Goal: Task Accomplishment & Management: Manage account settings

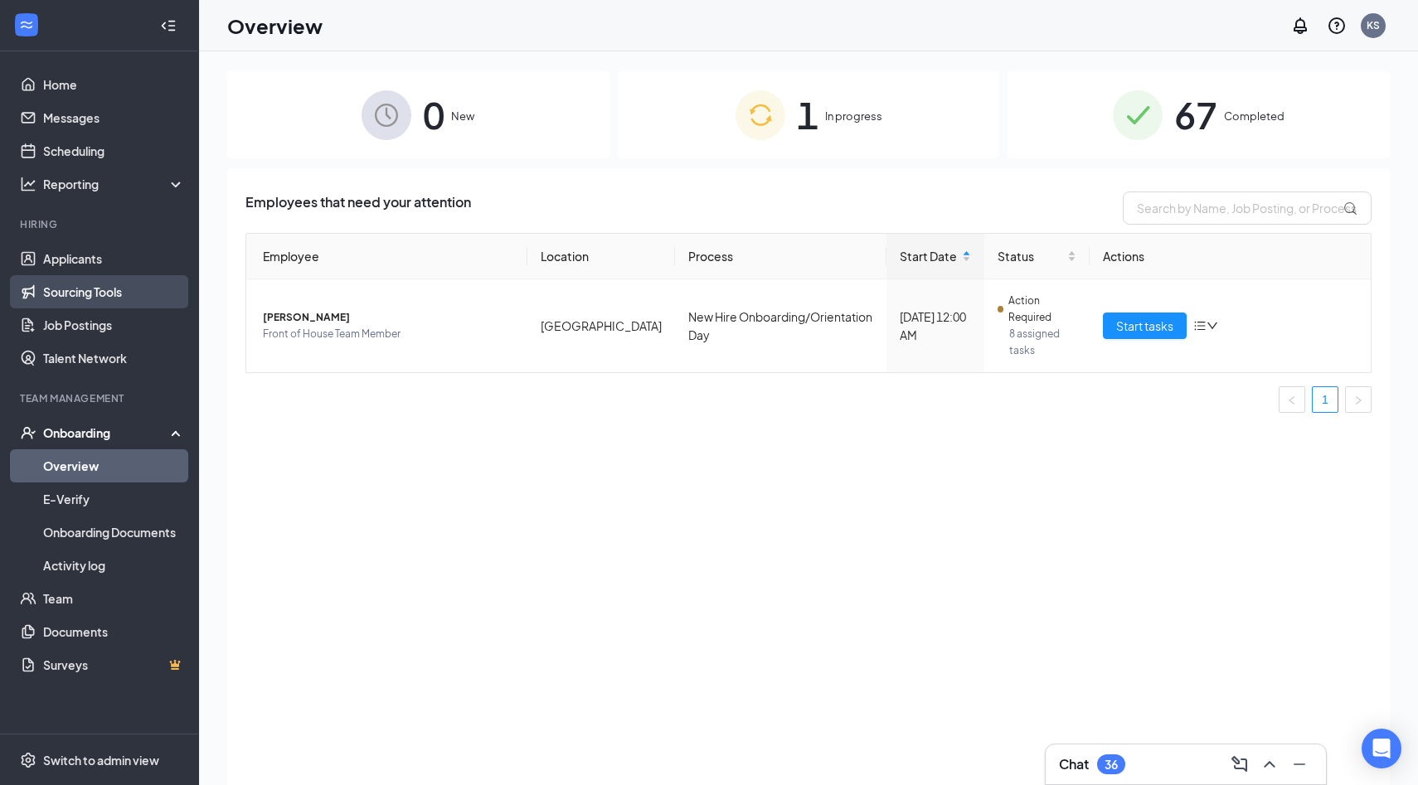
click at [117, 279] on link "Sourcing Tools" at bounding box center [114, 291] width 142 height 33
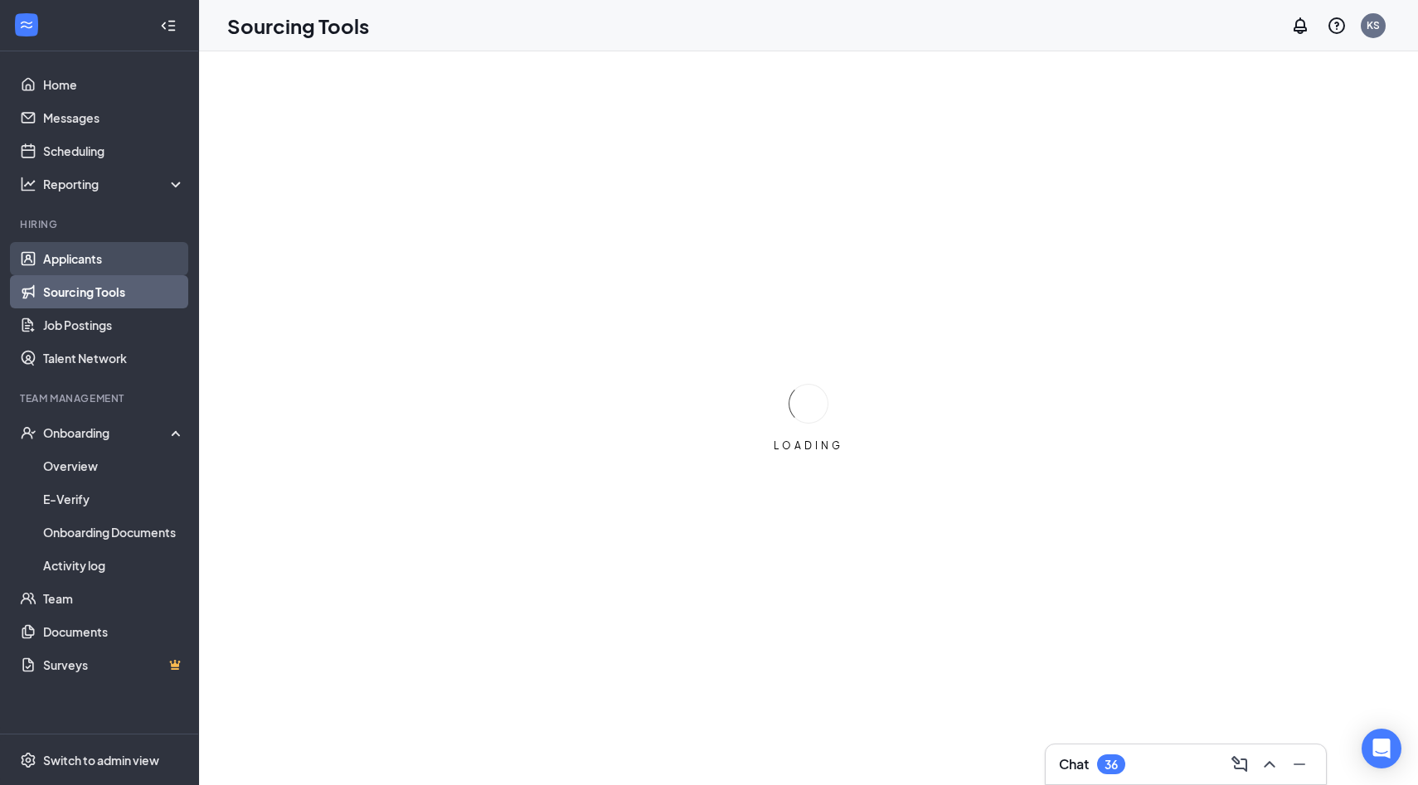
click at [118, 262] on link "Applicants" at bounding box center [114, 258] width 142 height 33
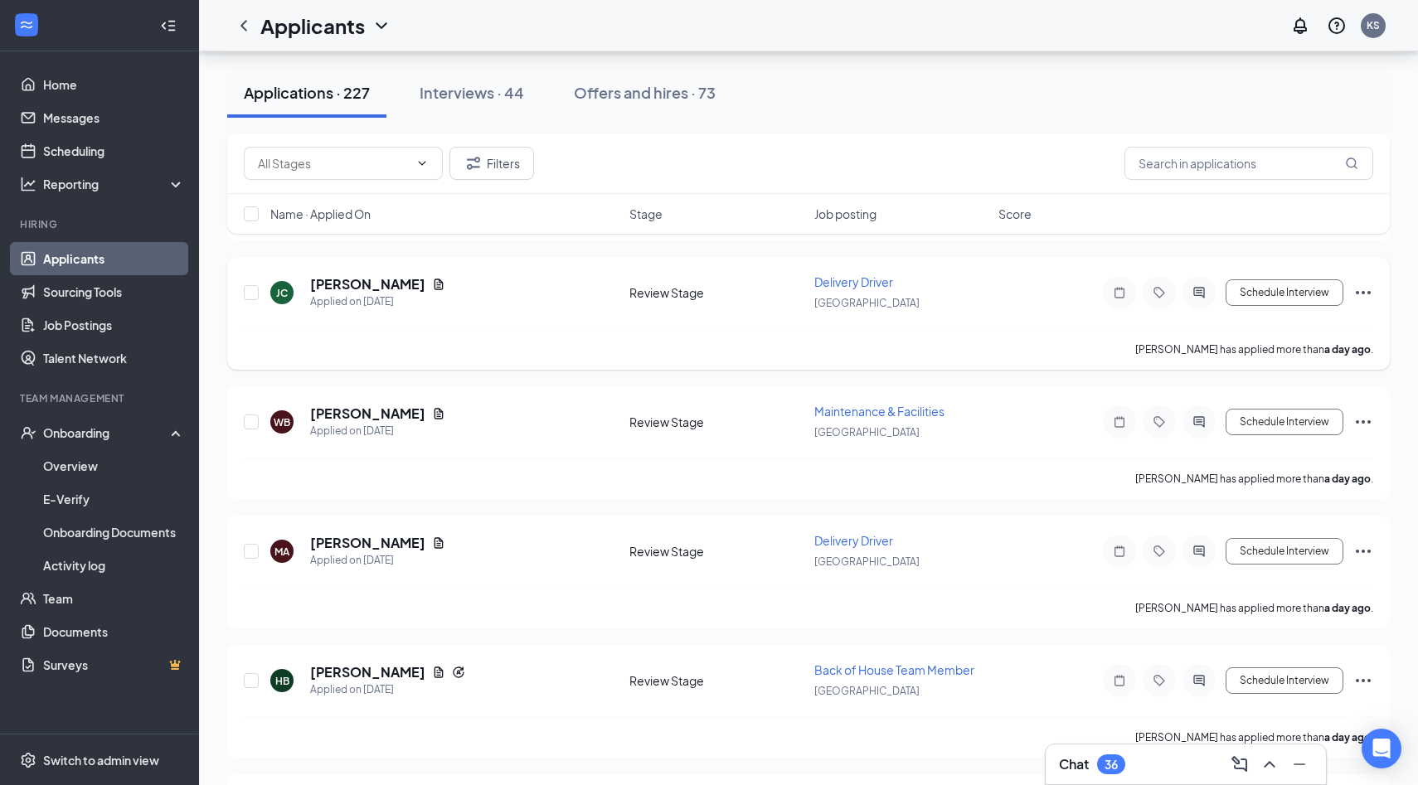
scroll to position [2715, 0]
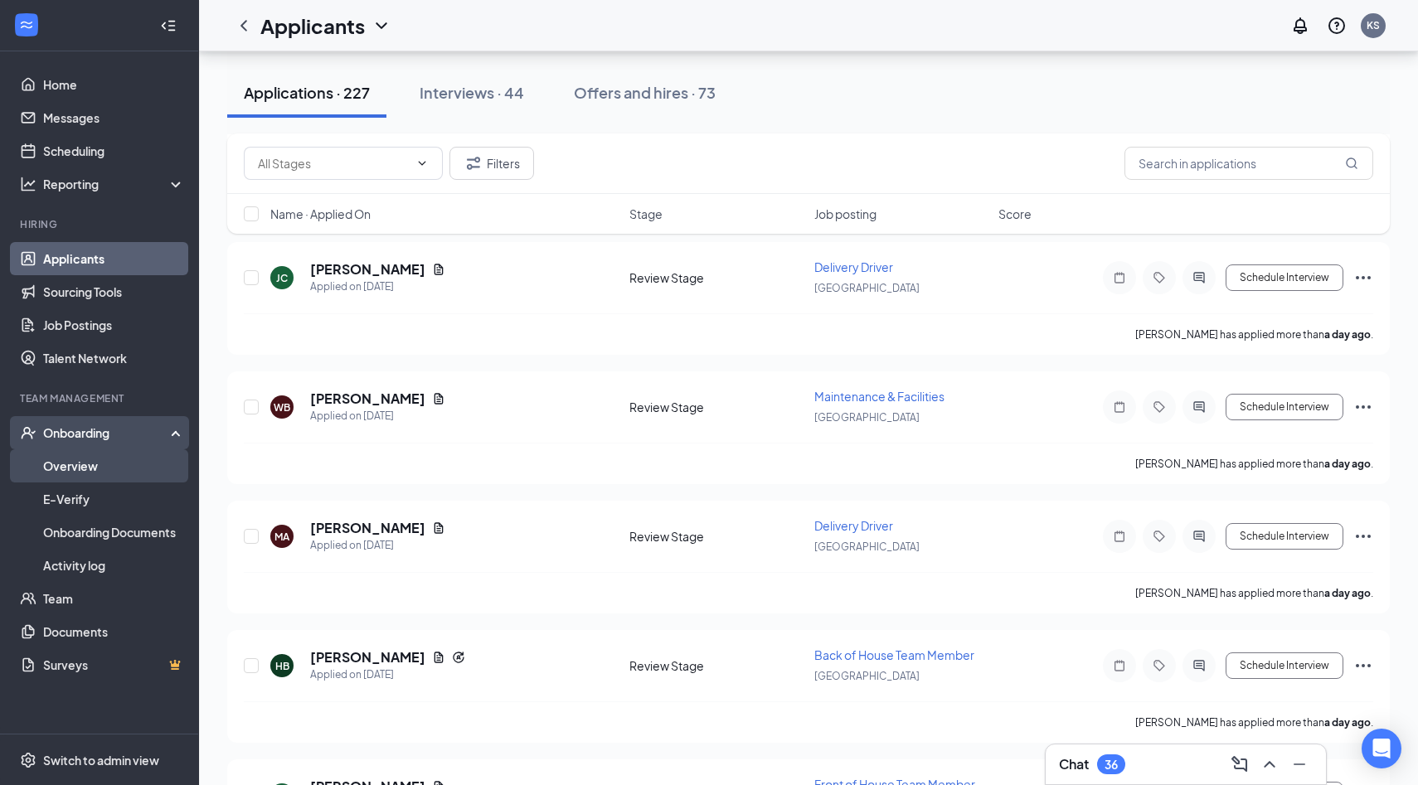
click at [108, 463] on link "Overview" at bounding box center [114, 465] width 142 height 33
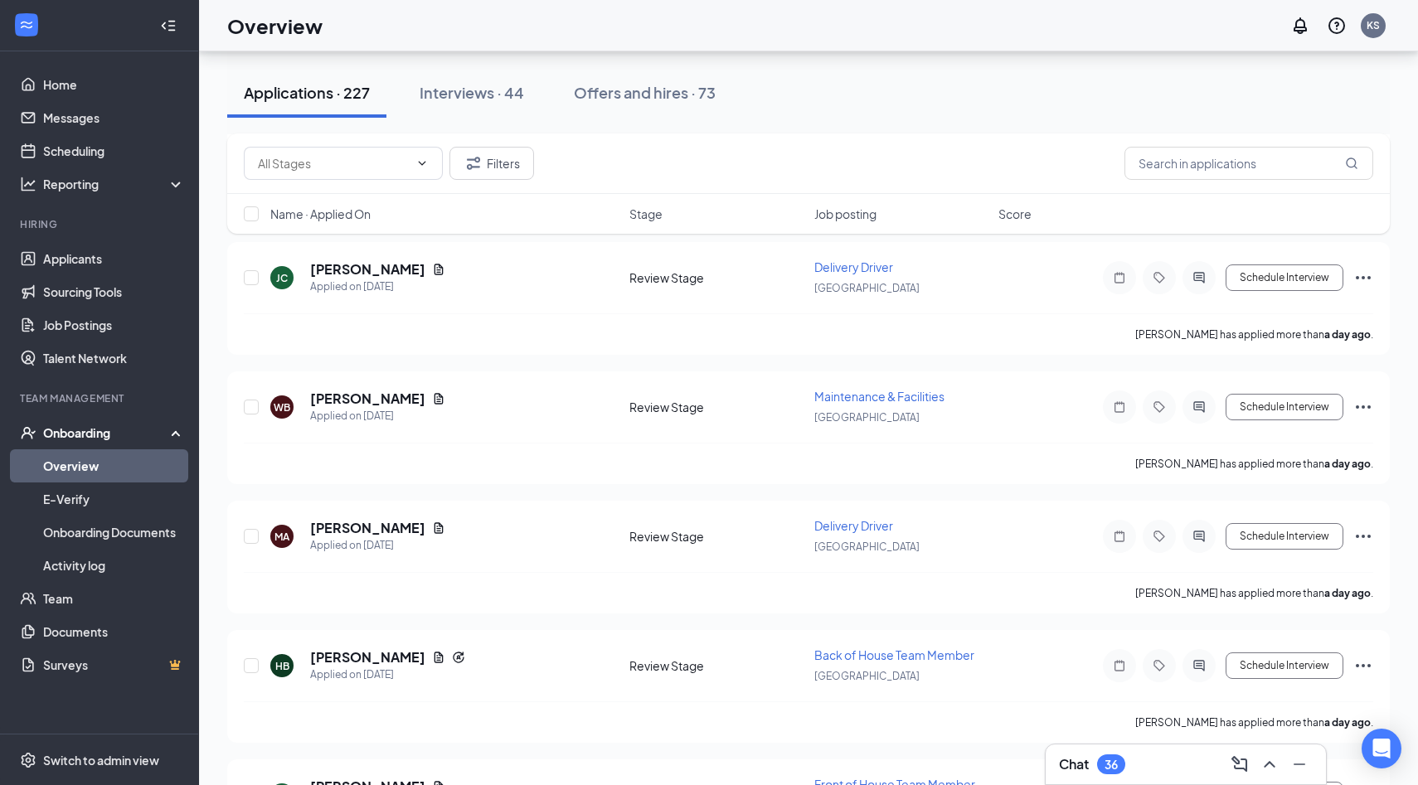
scroll to position [75, 0]
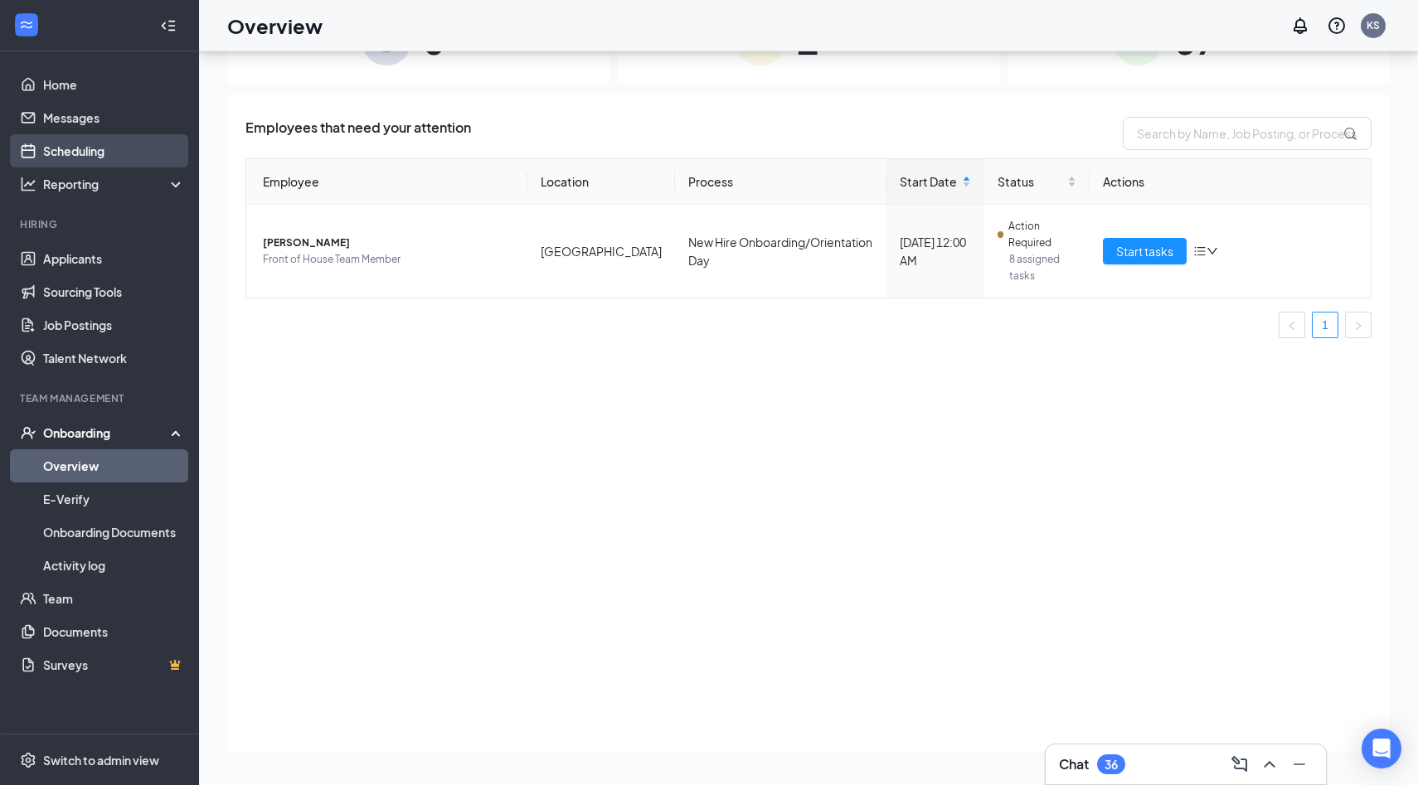
click at [99, 167] on link "Scheduling" at bounding box center [114, 150] width 142 height 33
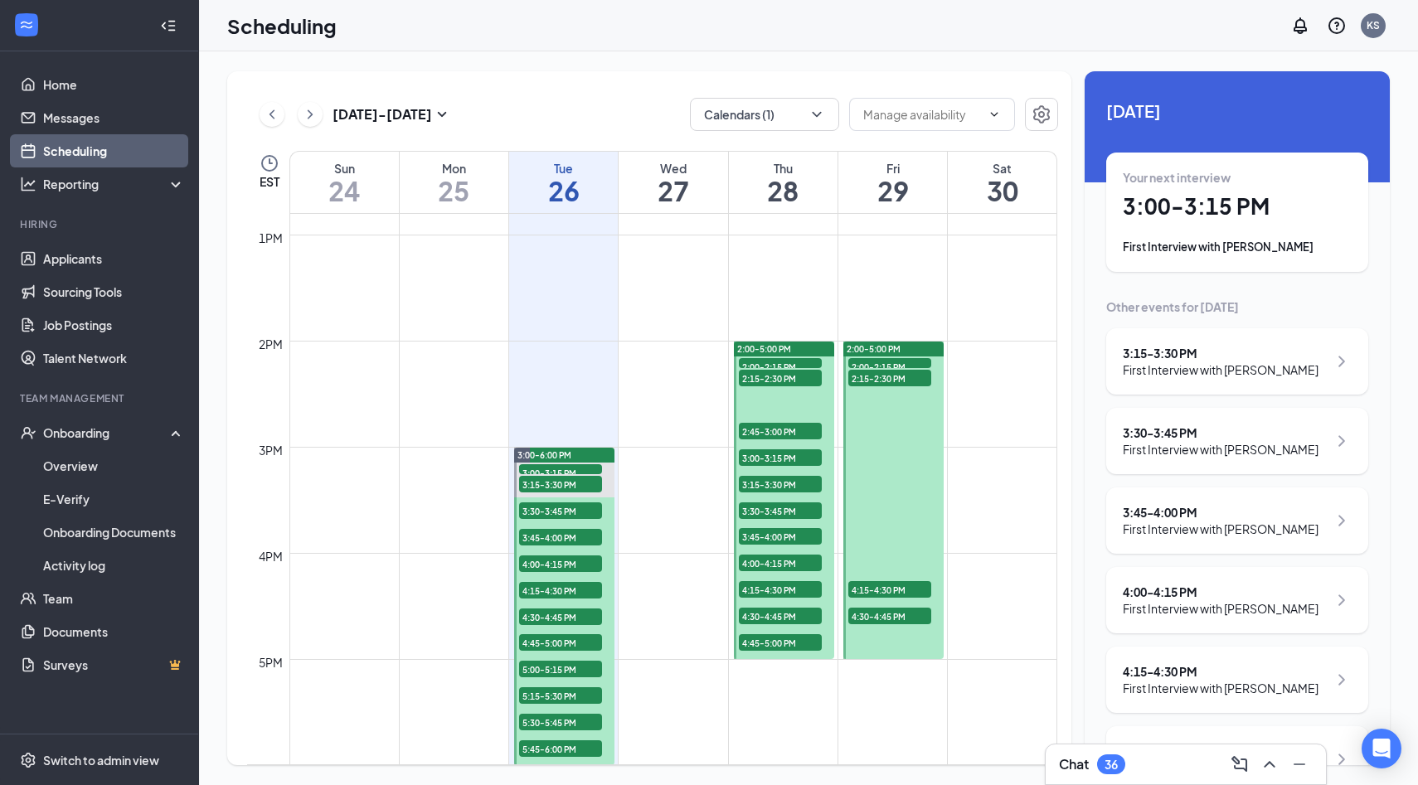
scroll to position [1408, 0]
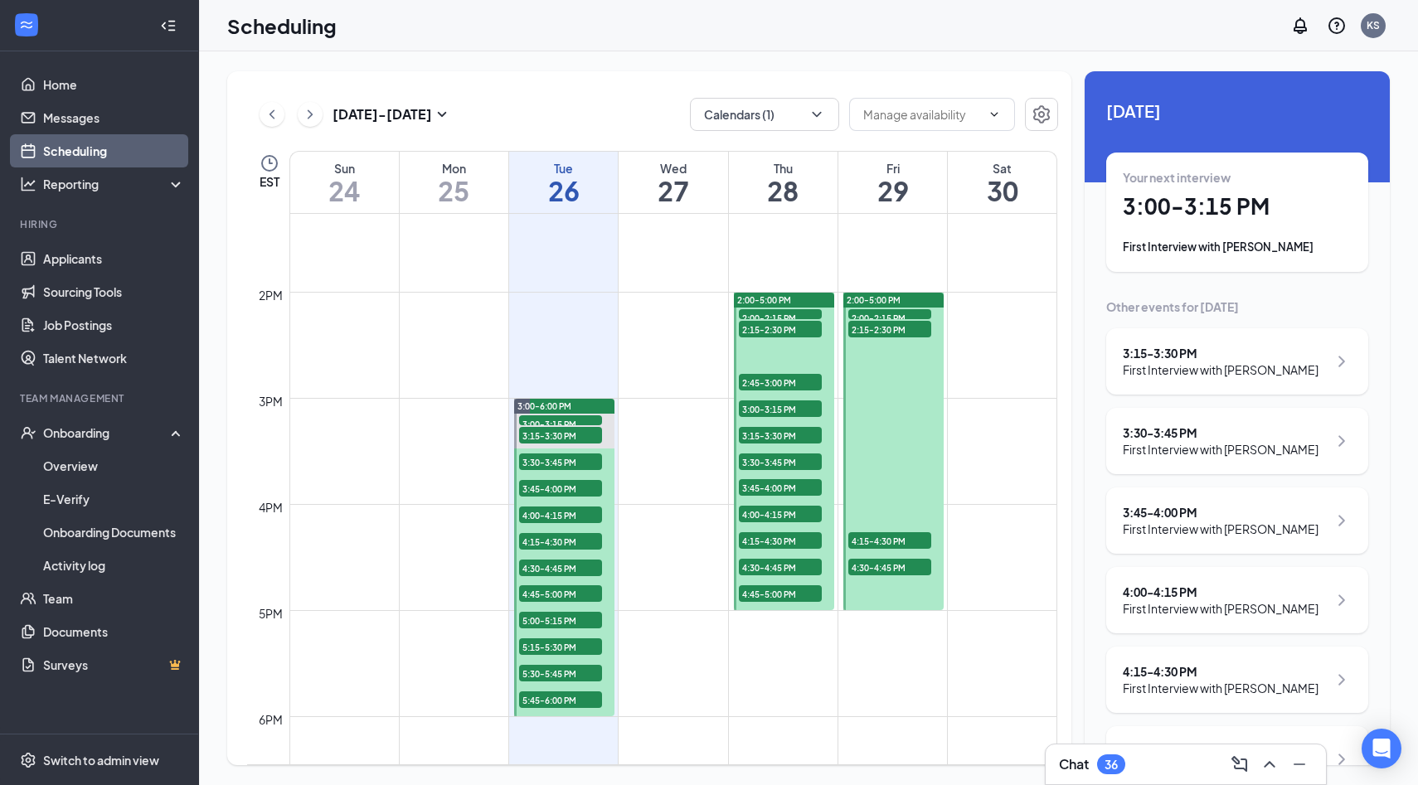
click at [1131, 267] on div "Your next interview 3:00 - 3:15 PM First Interview with Shelby Brown" at bounding box center [1237, 212] width 262 height 119
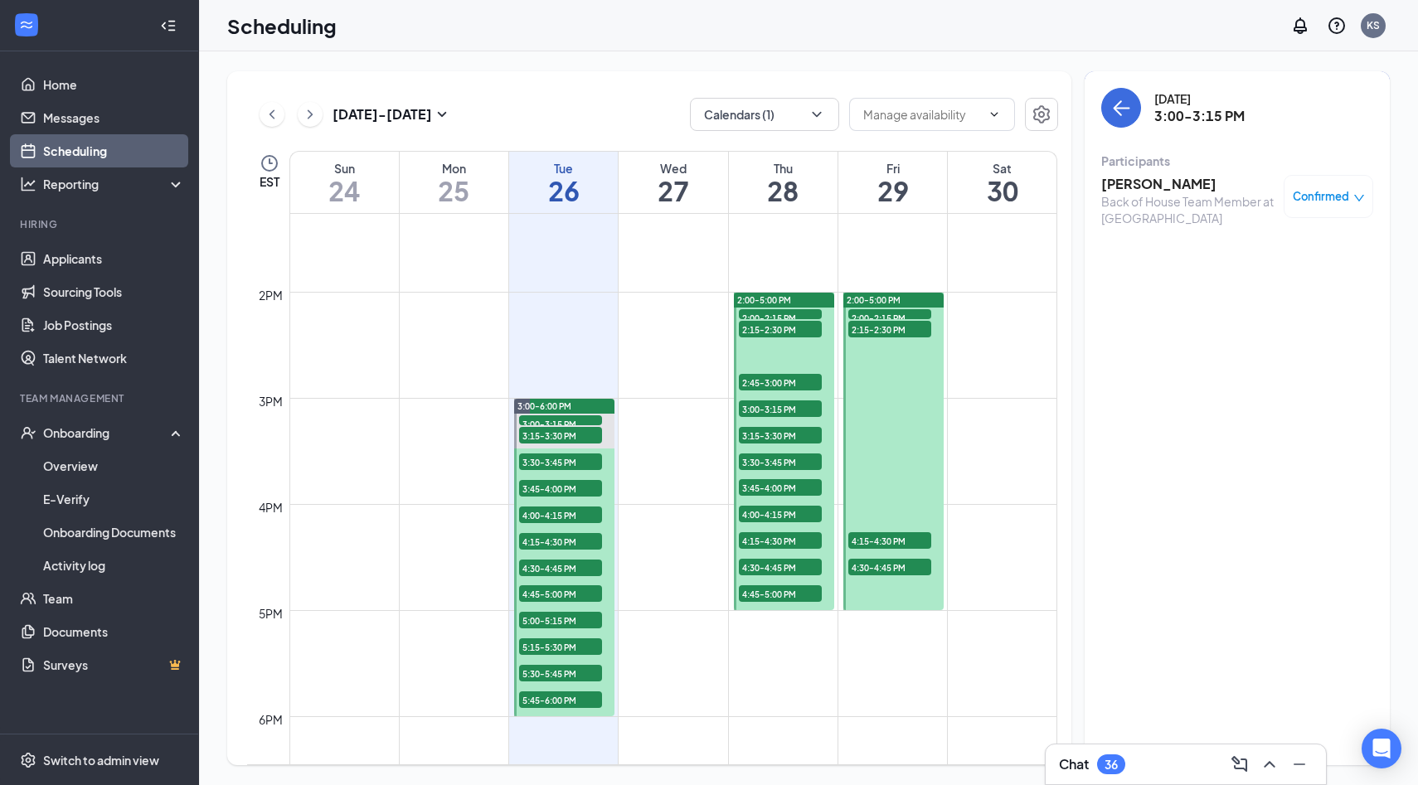
click at [1136, 190] on h3 "Shelby Brown" at bounding box center [1188, 184] width 174 height 18
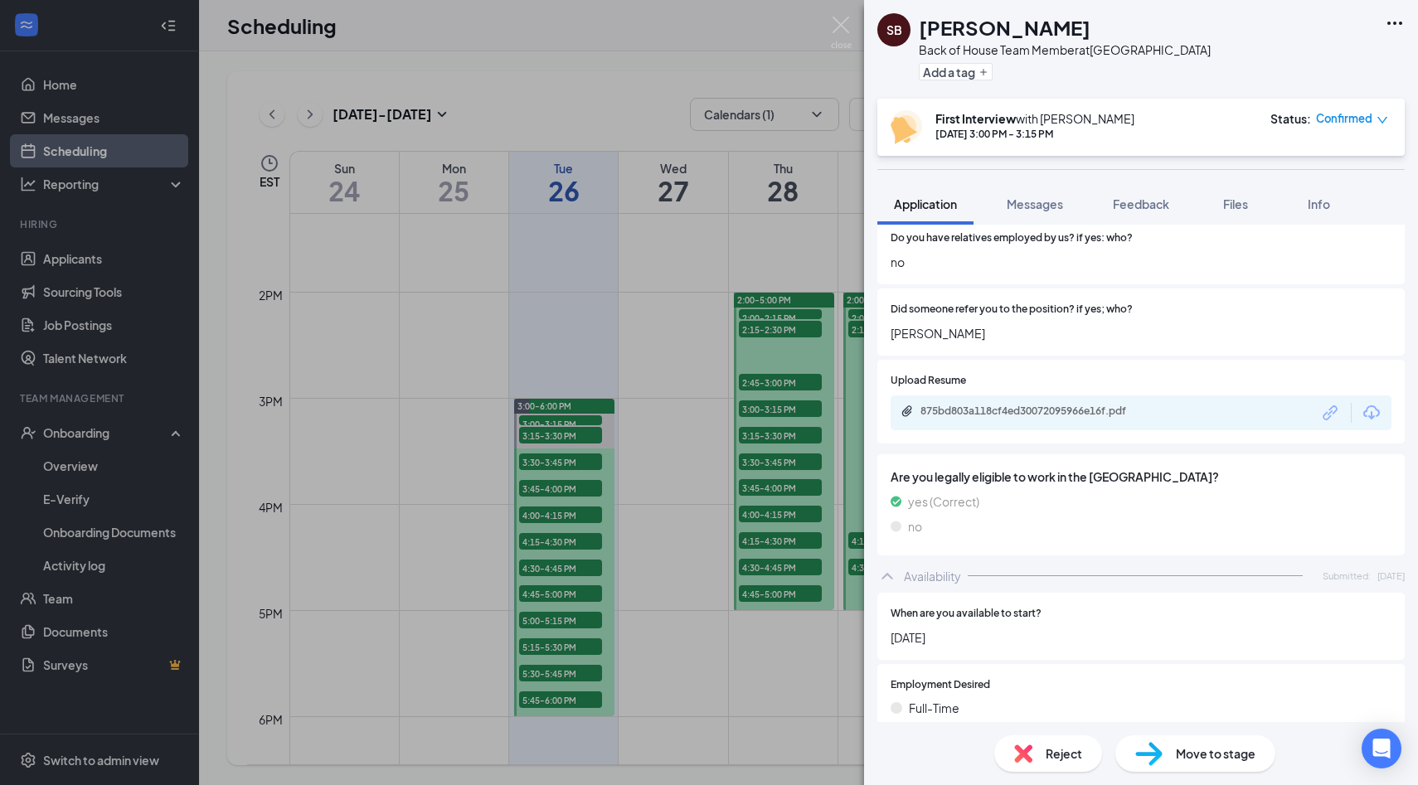
scroll to position [847, 0]
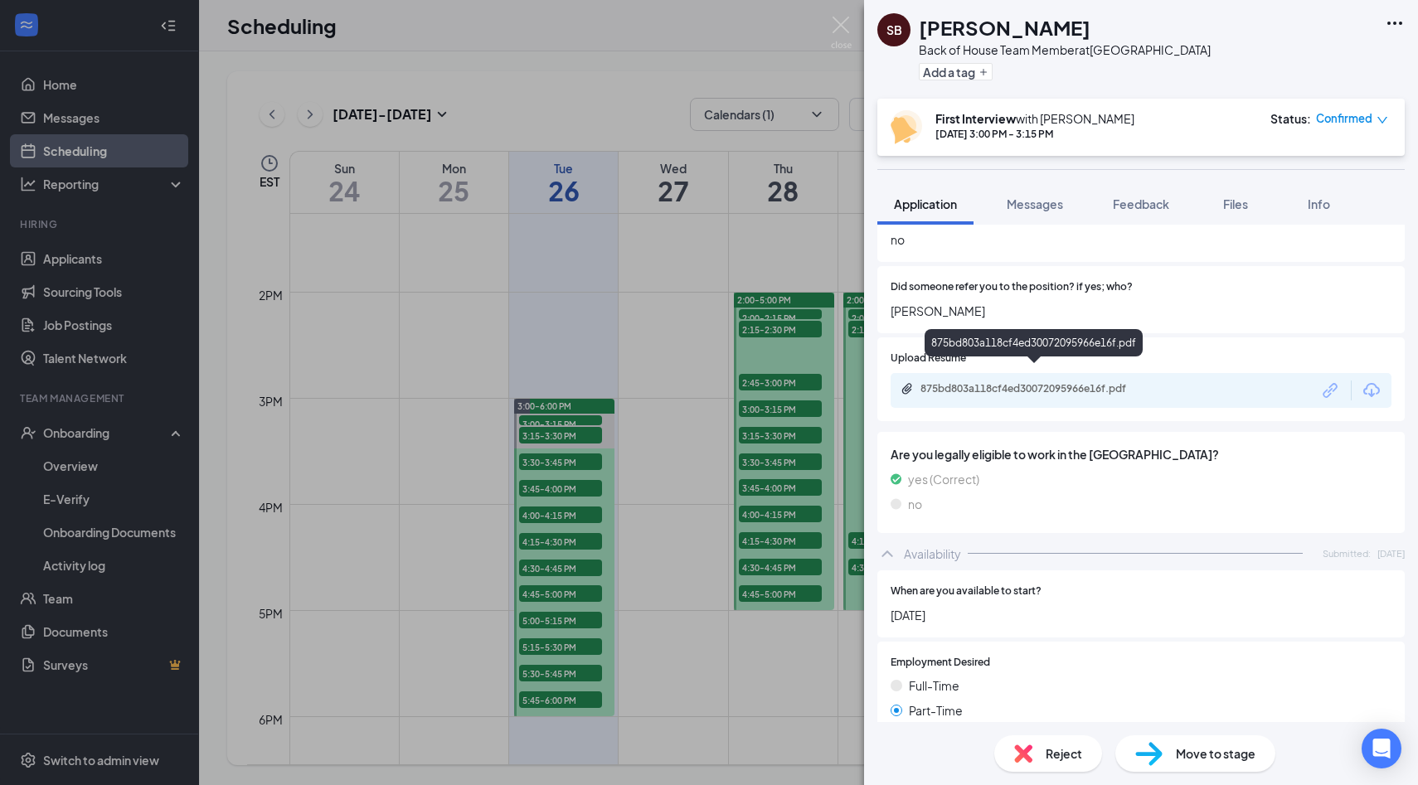
click at [1065, 382] on div "875bd803a118cf4ed30072095966e16f.pdf" at bounding box center [1036, 388] width 232 height 13
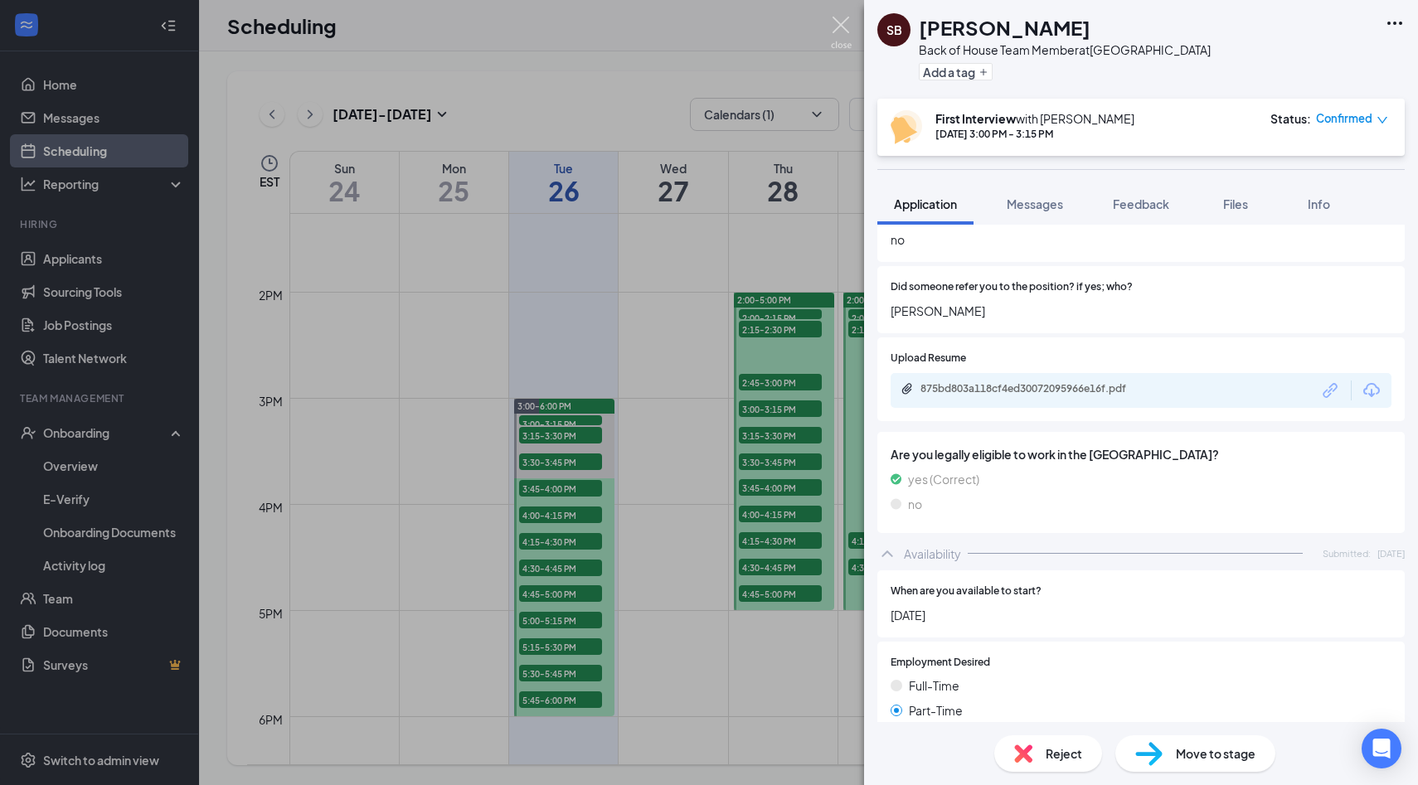
click at [851, 38] on img at bounding box center [841, 33] width 21 height 32
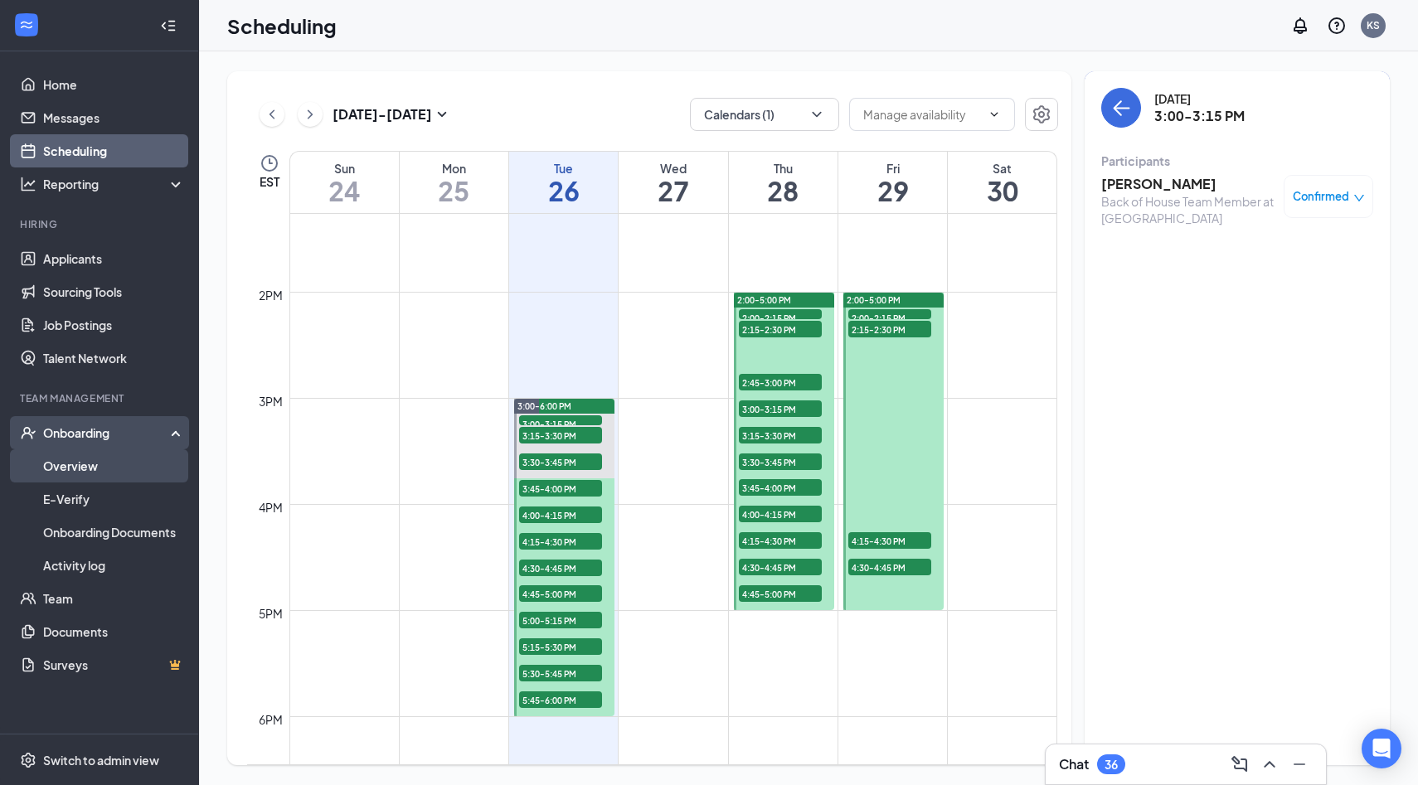
click at [136, 472] on link "Overview" at bounding box center [114, 465] width 142 height 33
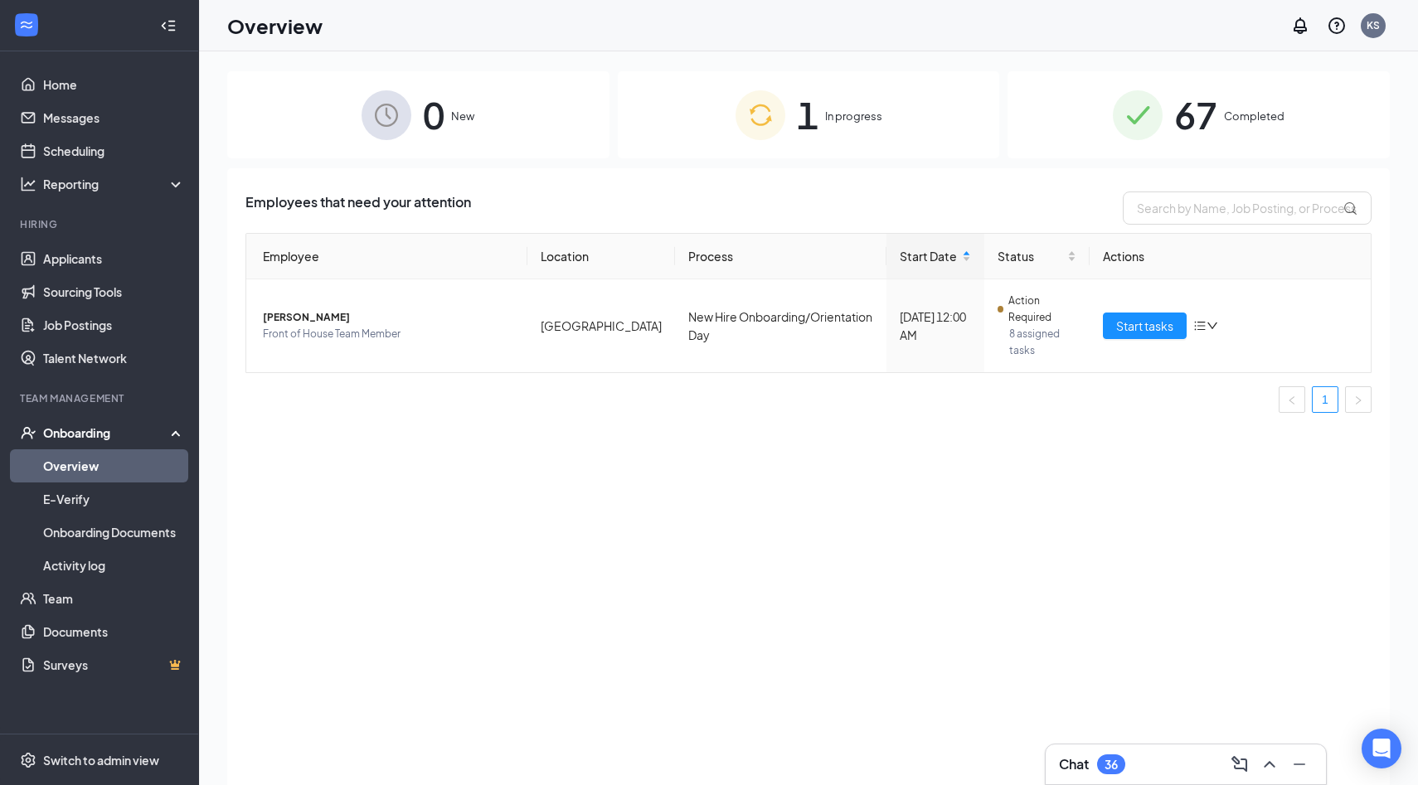
click at [1090, 122] on div "67 Completed" at bounding box center [1198, 114] width 382 height 87
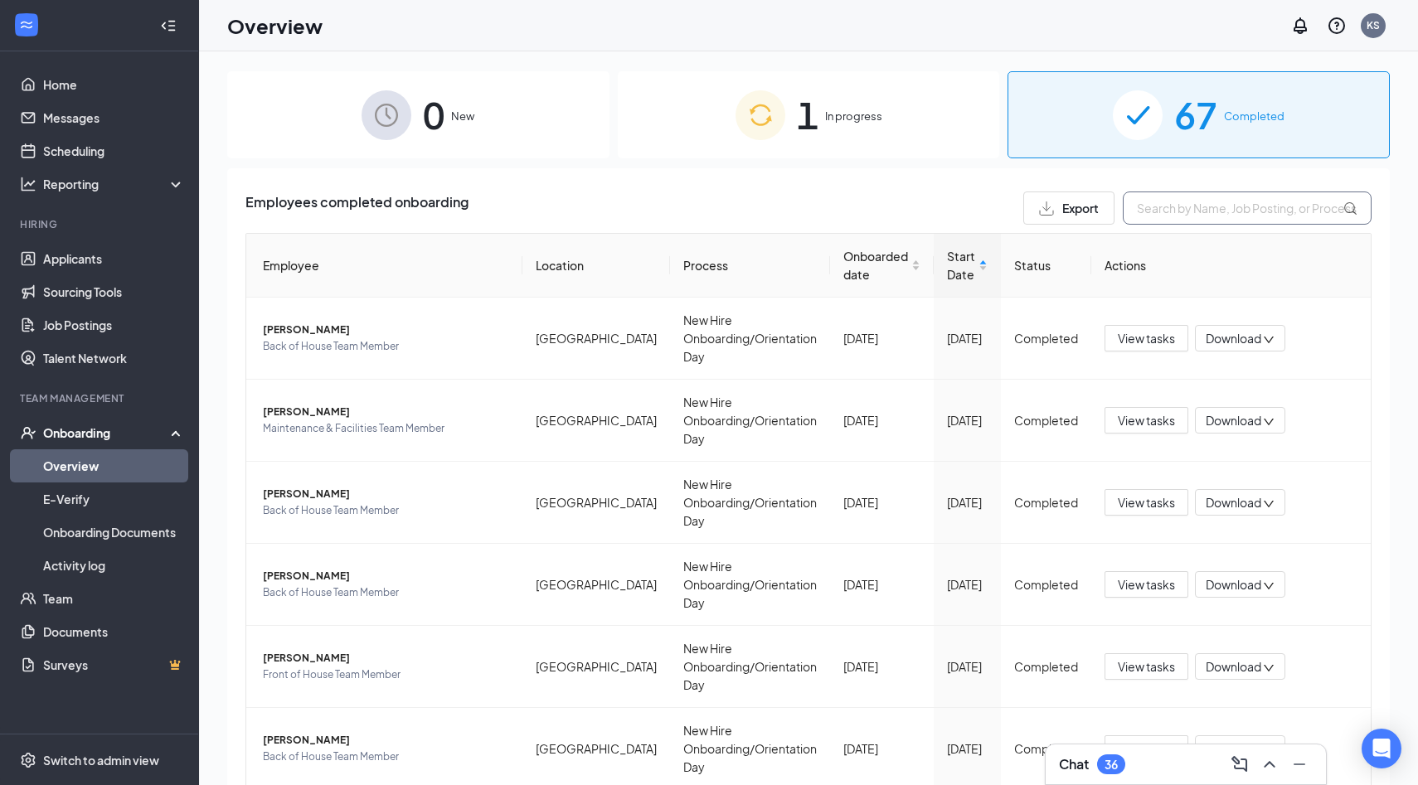
click at [1180, 211] on input "text" at bounding box center [1246, 207] width 249 height 33
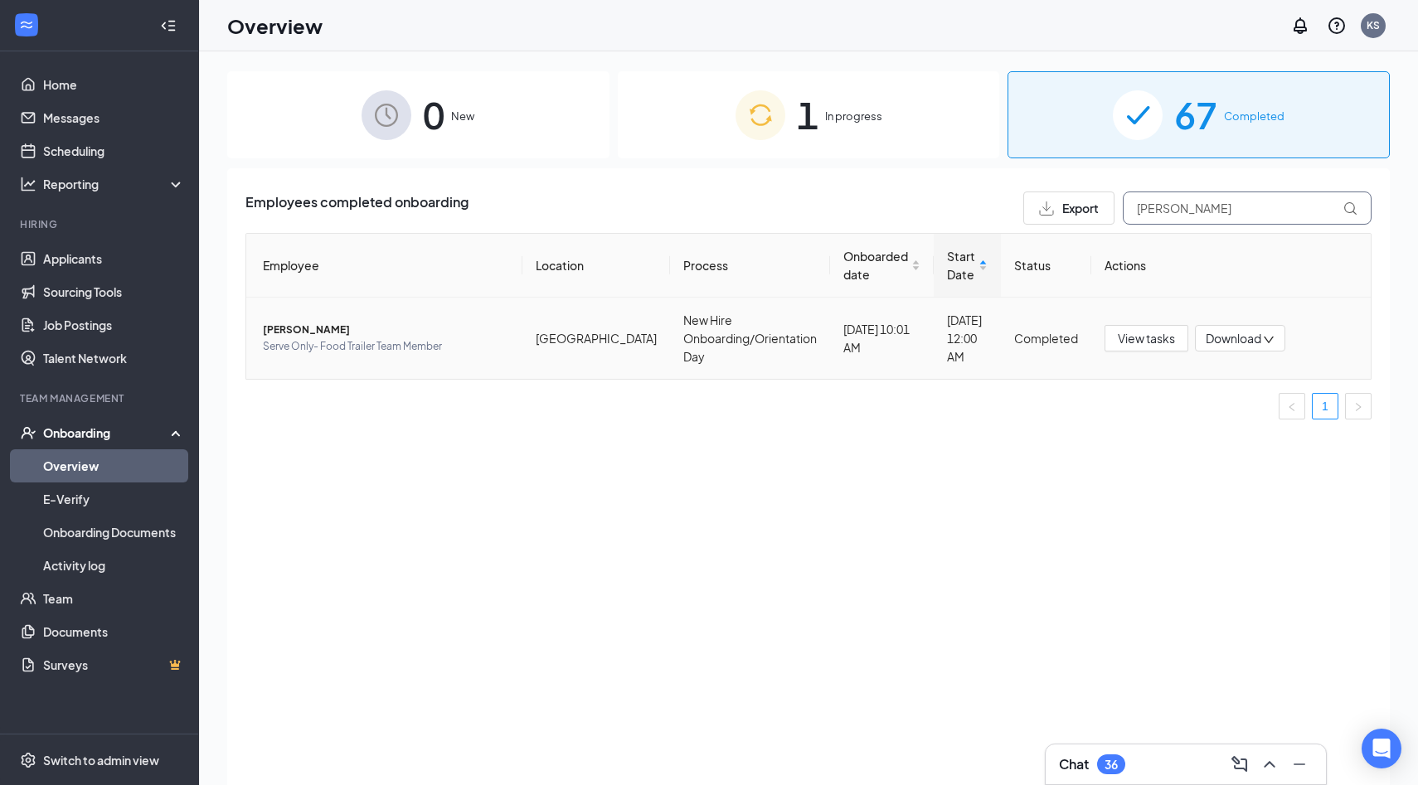
type input "landon"
click at [315, 324] on span "[PERSON_NAME]" at bounding box center [386, 330] width 246 height 17
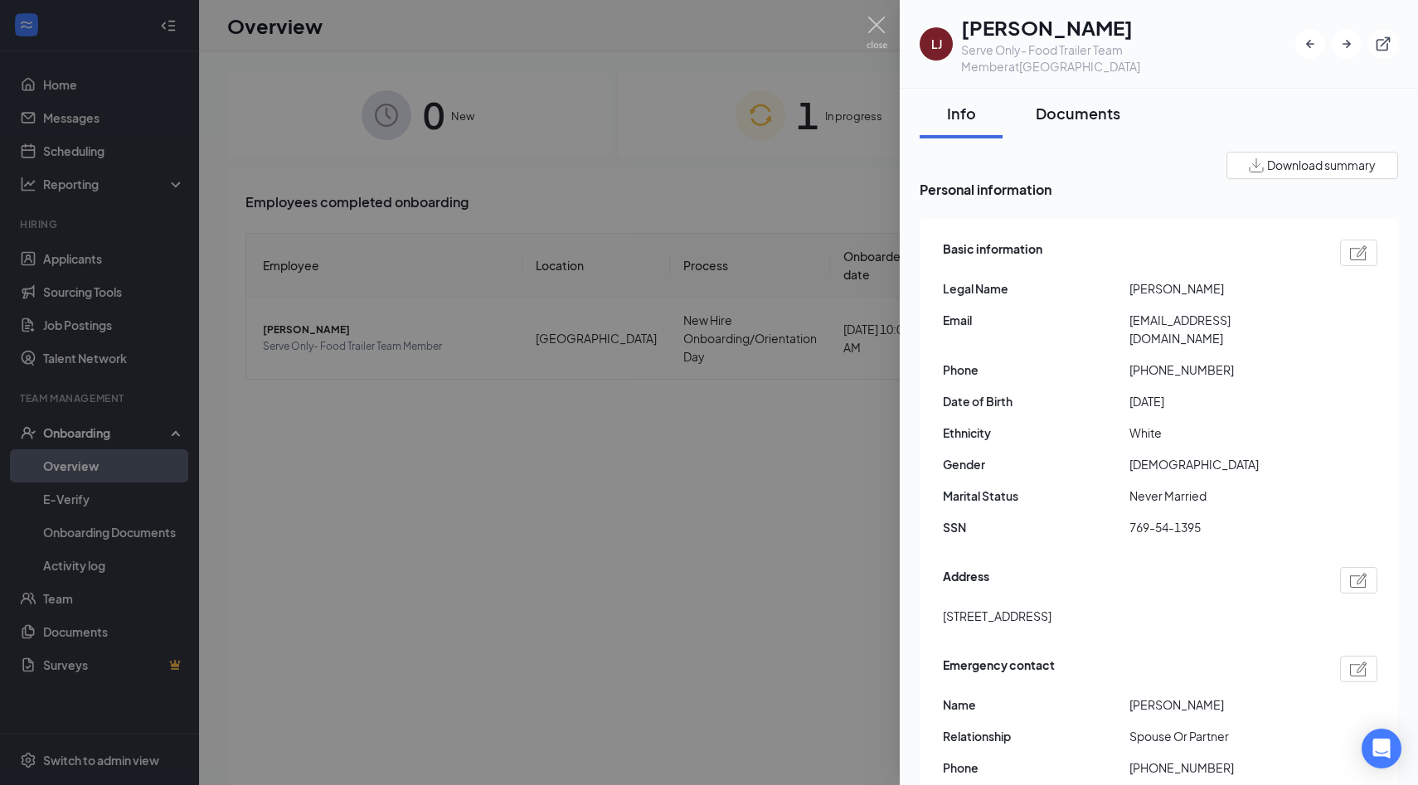
click at [1069, 103] on div "Documents" at bounding box center [1077, 113] width 85 height 21
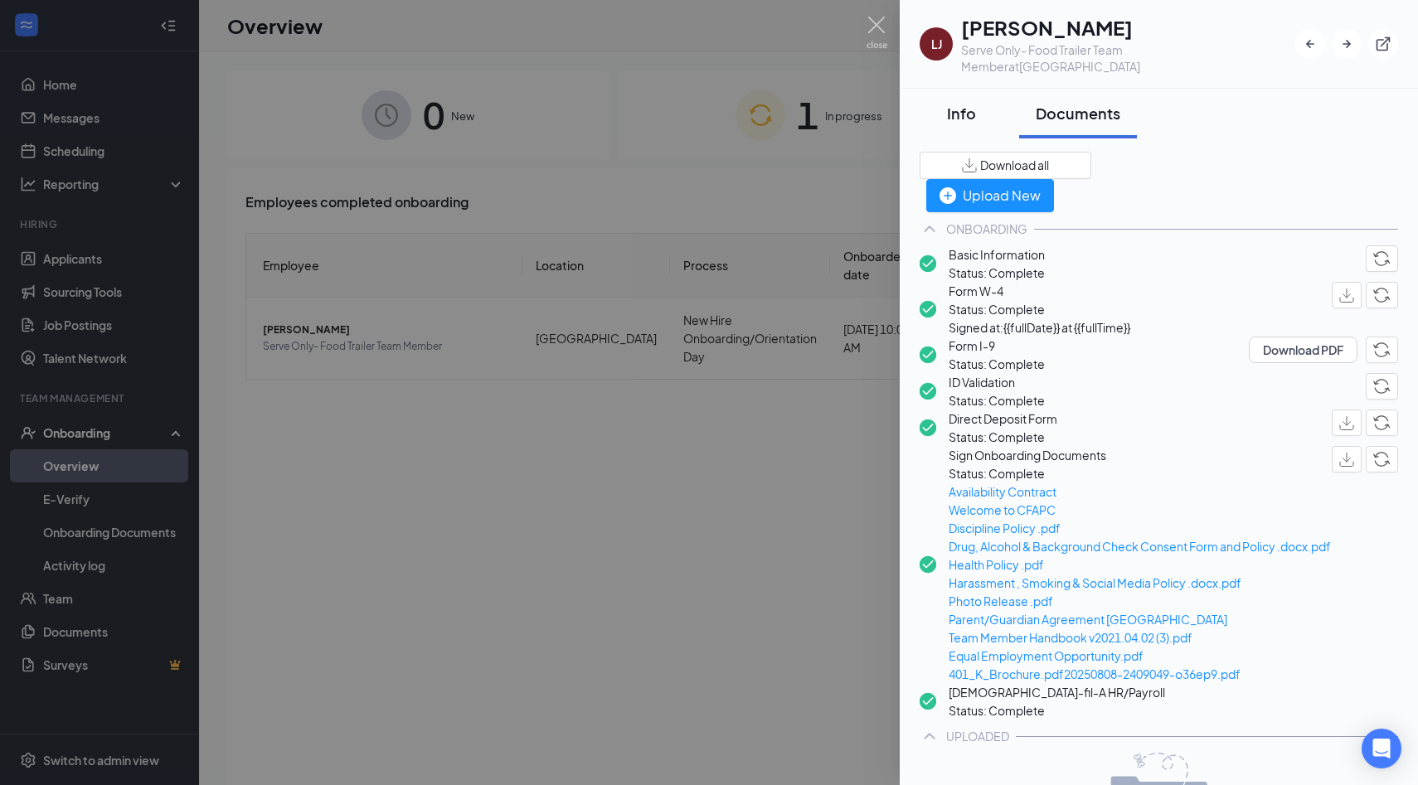
click at [958, 103] on div "Info" at bounding box center [961, 113] width 50 height 21
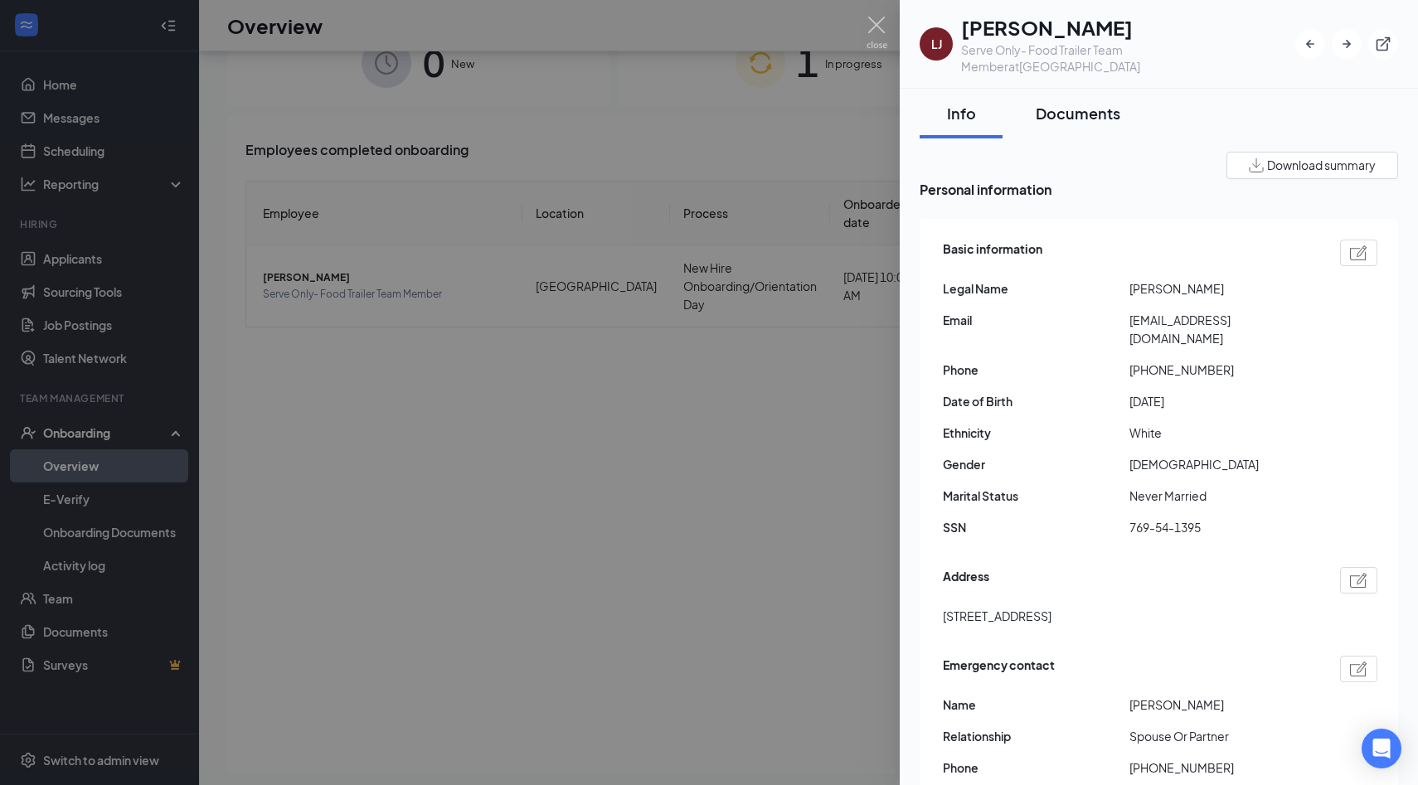
click at [1074, 109] on button "Documents" at bounding box center [1078, 114] width 118 height 50
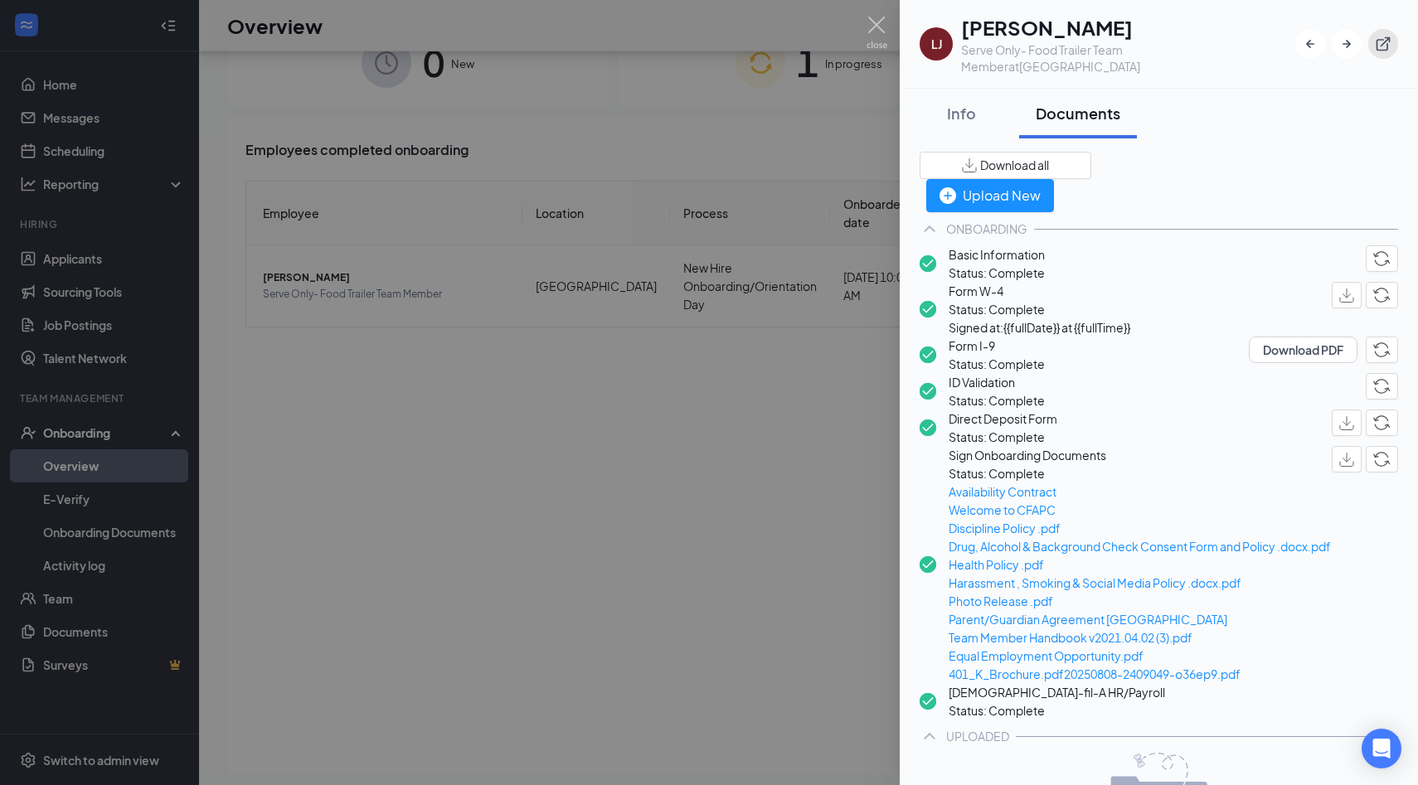
click at [1387, 37] on icon "ExternalLink" at bounding box center [1383, 44] width 14 height 14
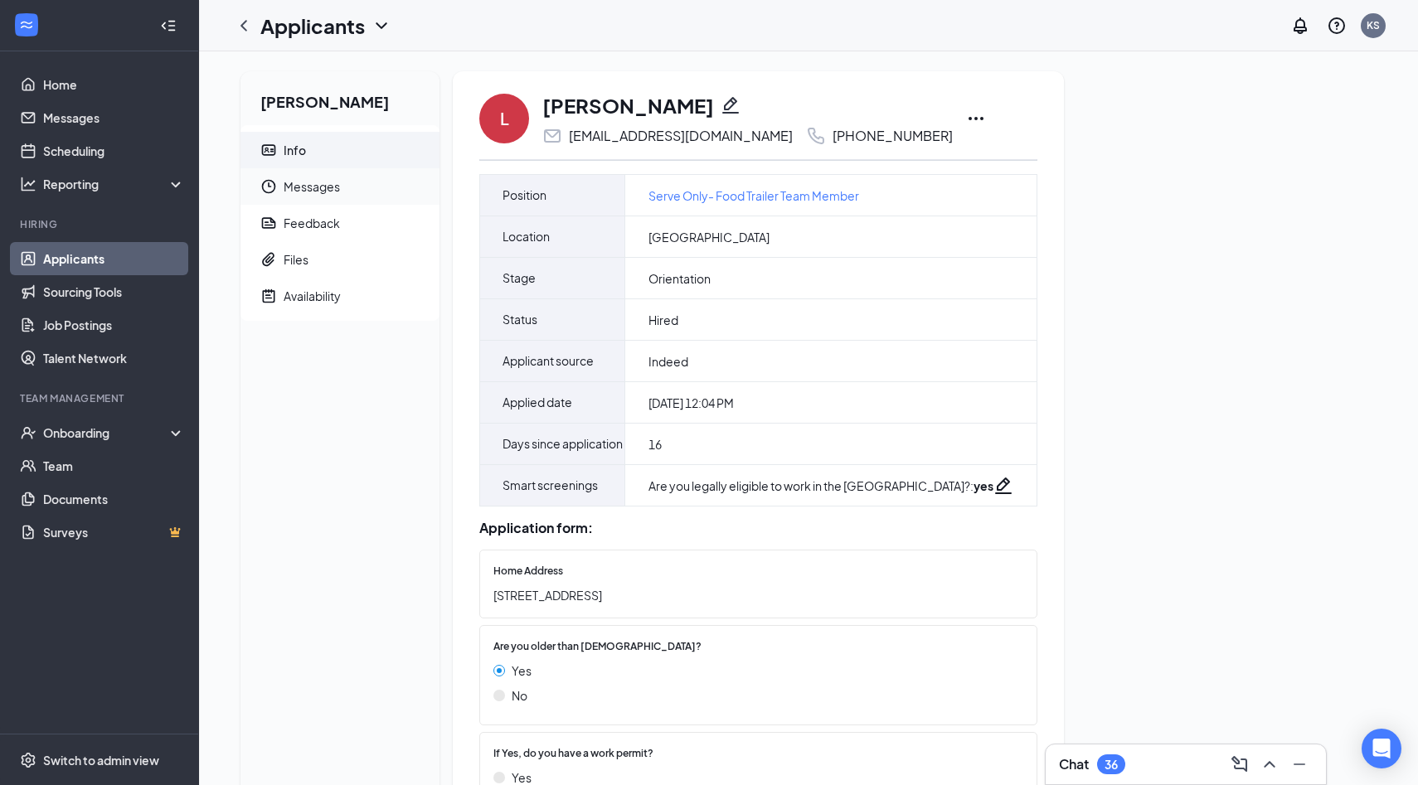
click at [366, 177] on span "Messages" at bounding box center [355, 186] width 143 height 36
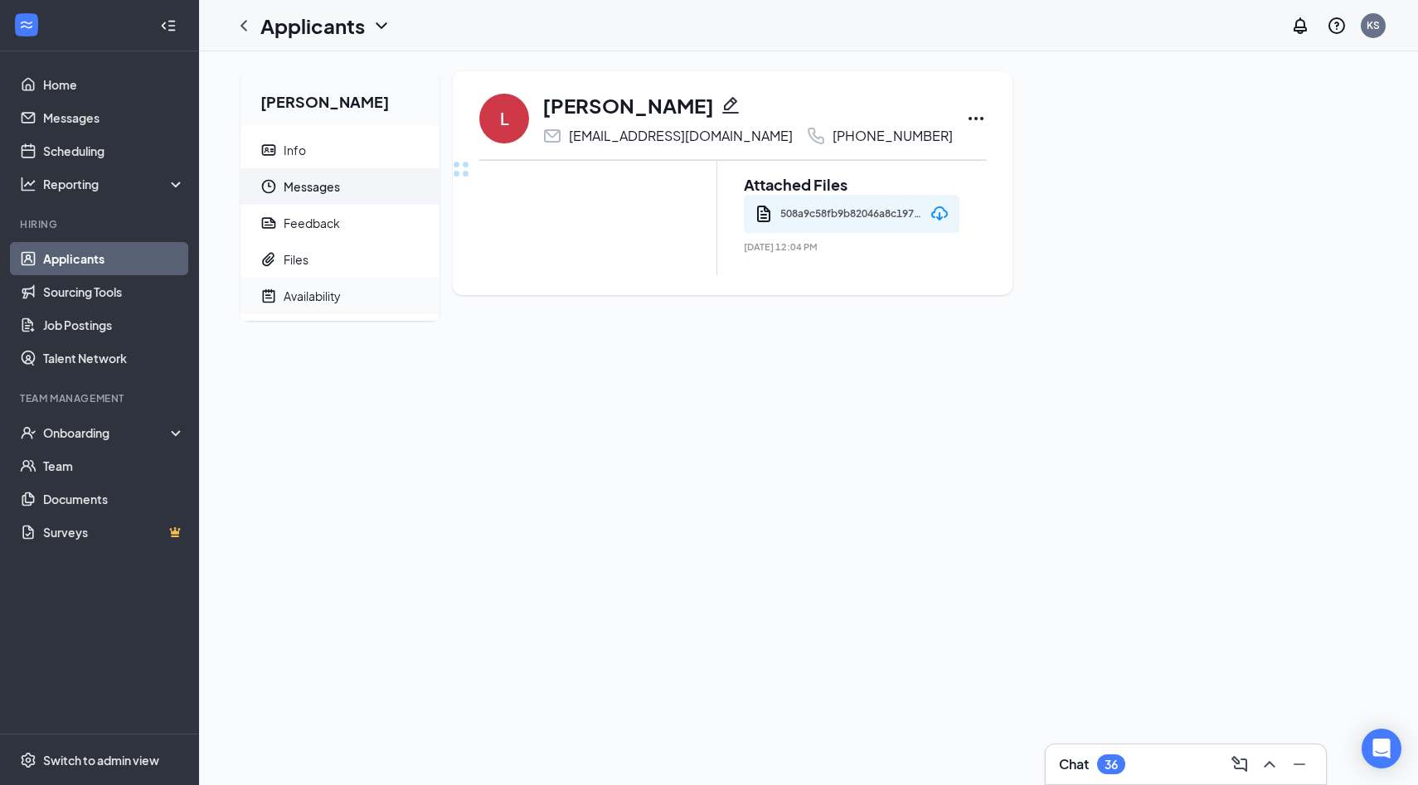
click at [347, 286] on span "Availability" at bounding box center [355, 296] width 143 height 36
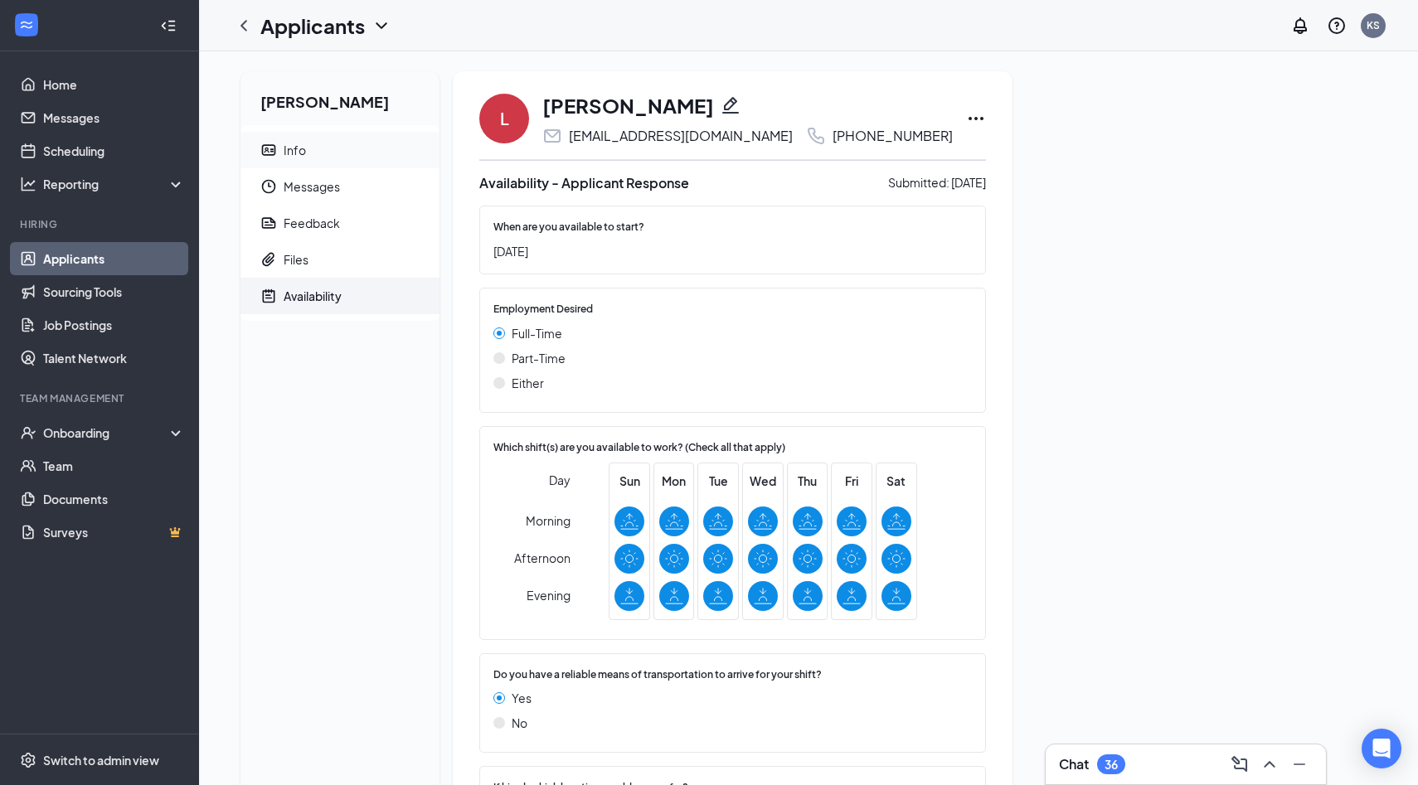
click at [392, 159] on span "Info" at bounding box center [355, 150] width 143 height 36
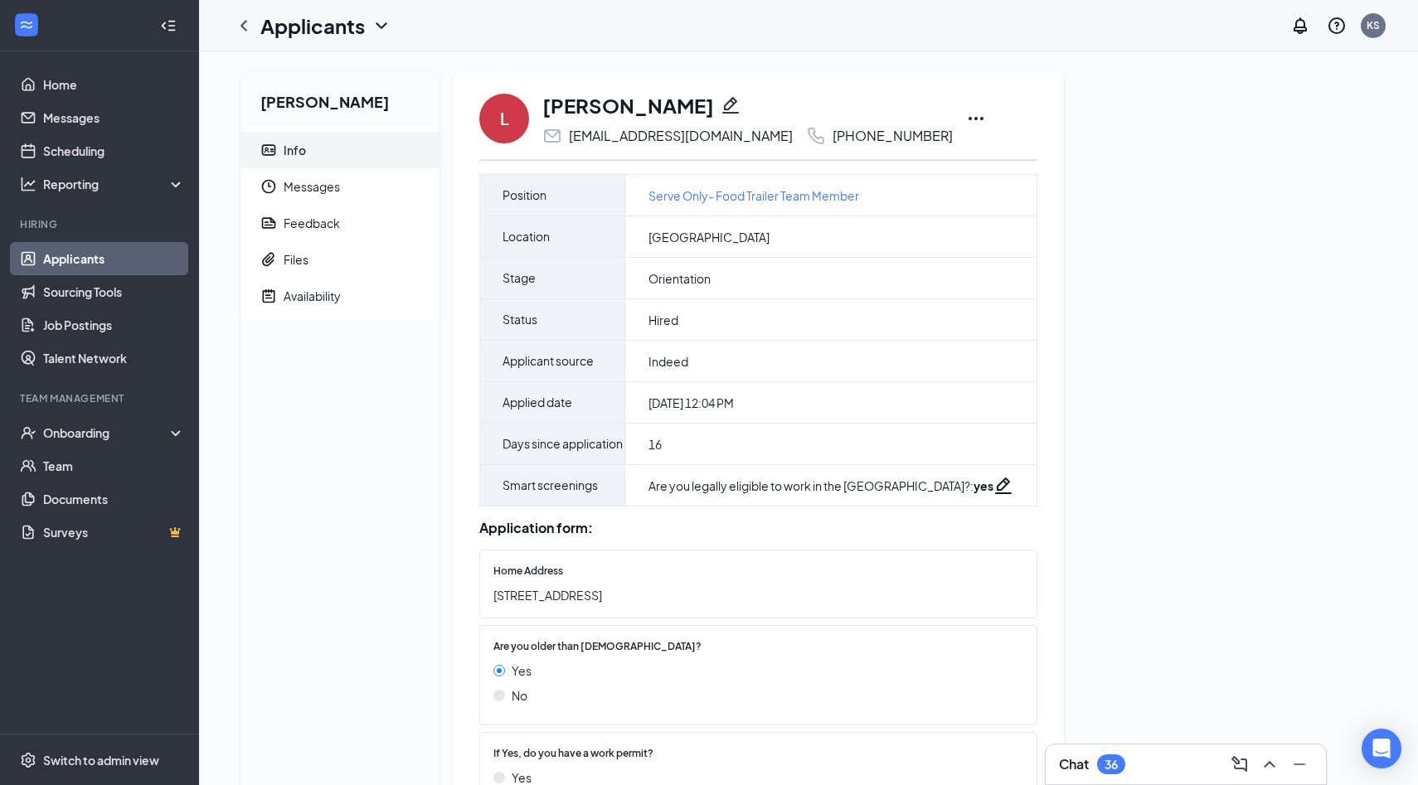
click at [315, 326] on div "Landon Johnson Info Messages Feedback Files Availability" at bounding box center [339, 668] width 199 height 1195
click at [322, 297] on div "Availability" at bounding box center [312, 296] width 57 height 17
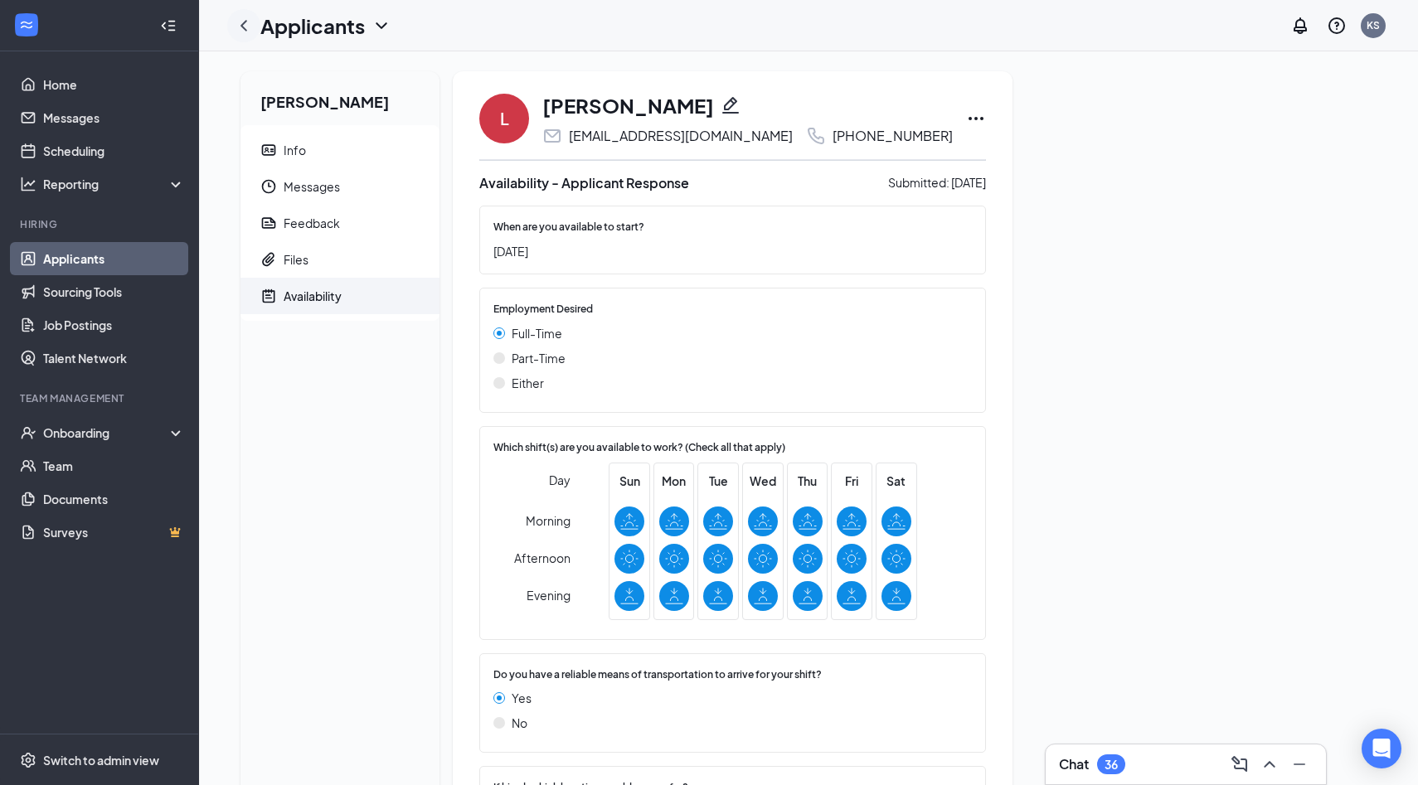
click at [245, 34] on icon "ChevronLeft" at bounding box center [244, 26] width 20 height 20
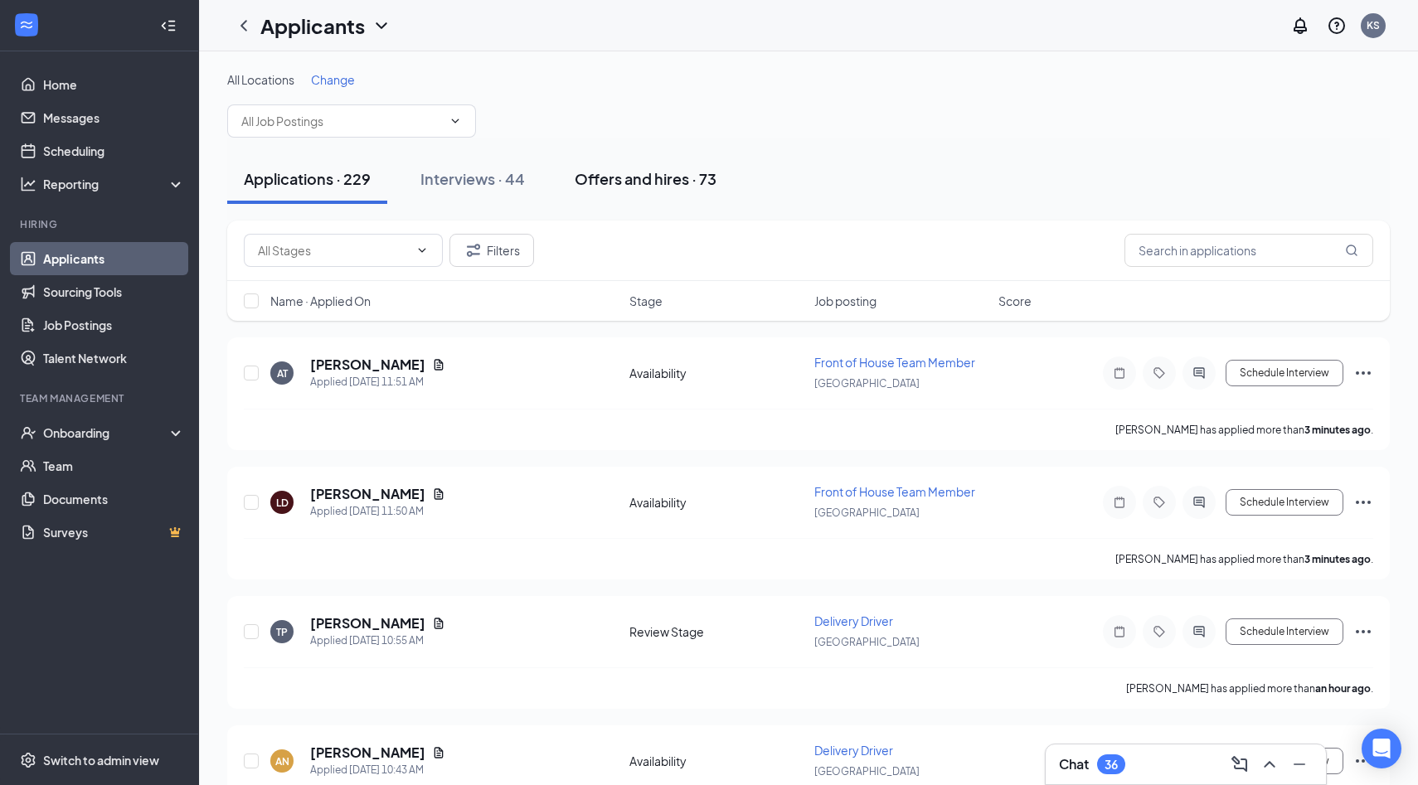
click at [663, 172] on div "Offers and hires · 73" at bounding box center [645, 178] width 142 height 21
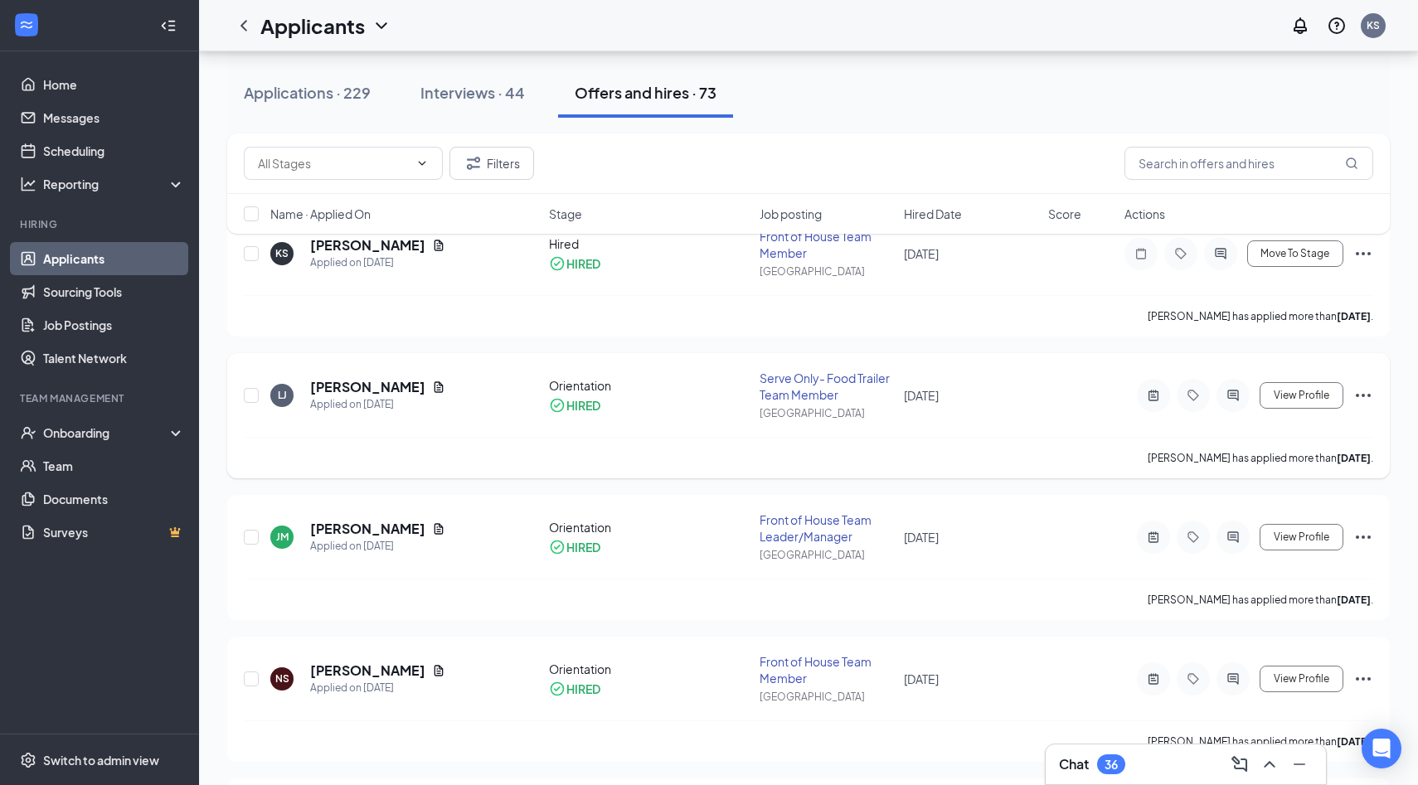
scroll to position [125, 0]
click at [298, 564] on div "JM Jordan Mills Applied on Aug 4 Orientation HIRED Front of House Team Leader/M…" at bounding box center [808, 545] width 1129 height 67
click at [338, 539] on div "Applied on [DATE]" at bounding box center [377, 547] width 135 height 17
click at [342, 526] on h5 "[PERSON_NAME]" at bounding box center [367, 530] width 115 height 18
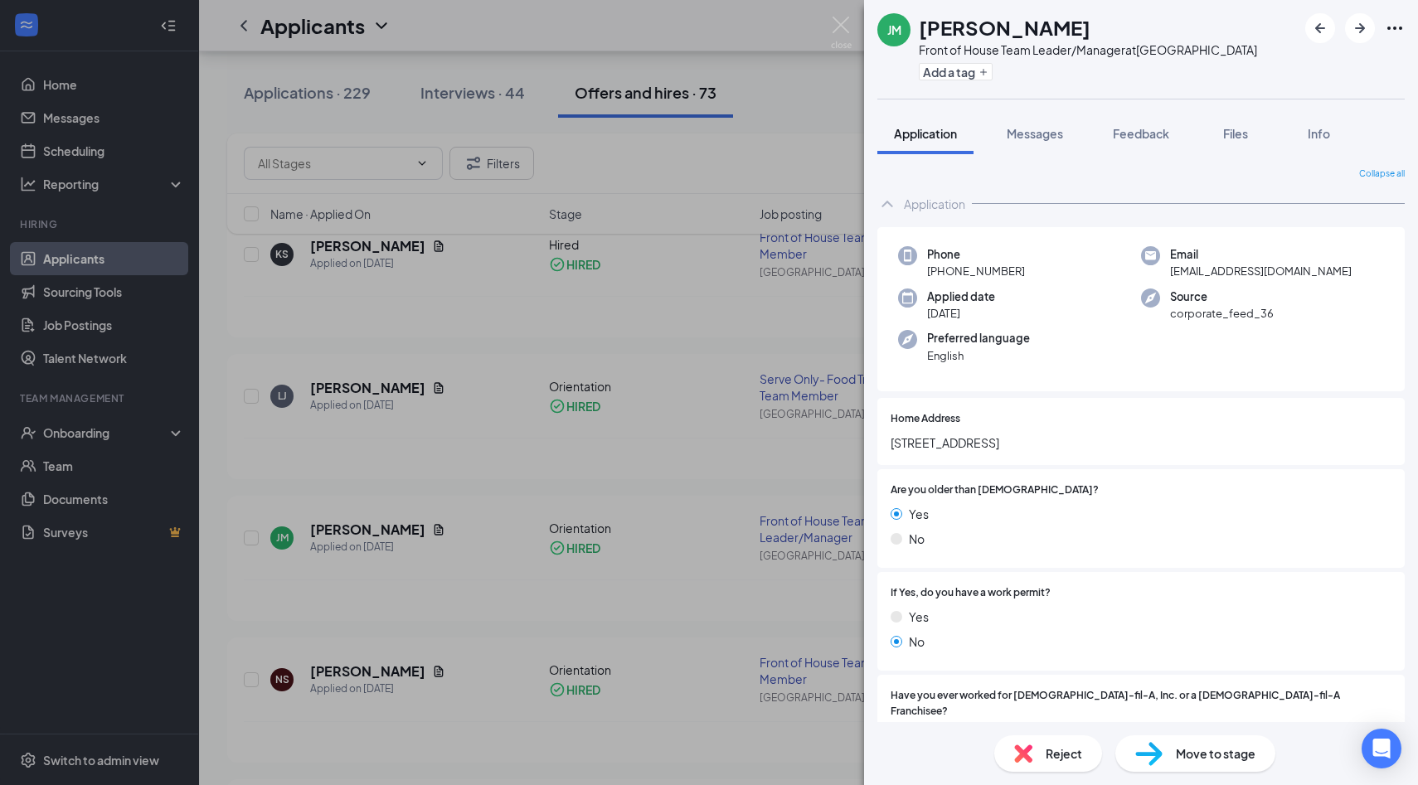
click at [1399, 22] on icon "Ellipses" at bounding box center [1394, 28] width 20 height 20
click at [1399, 20] on icon "Ellipses" at bounding box center [1394, 28] width 20 height 20
click at [1361, 65] on link "View full application" at bounding box center [1304, 66] width 179 height 17
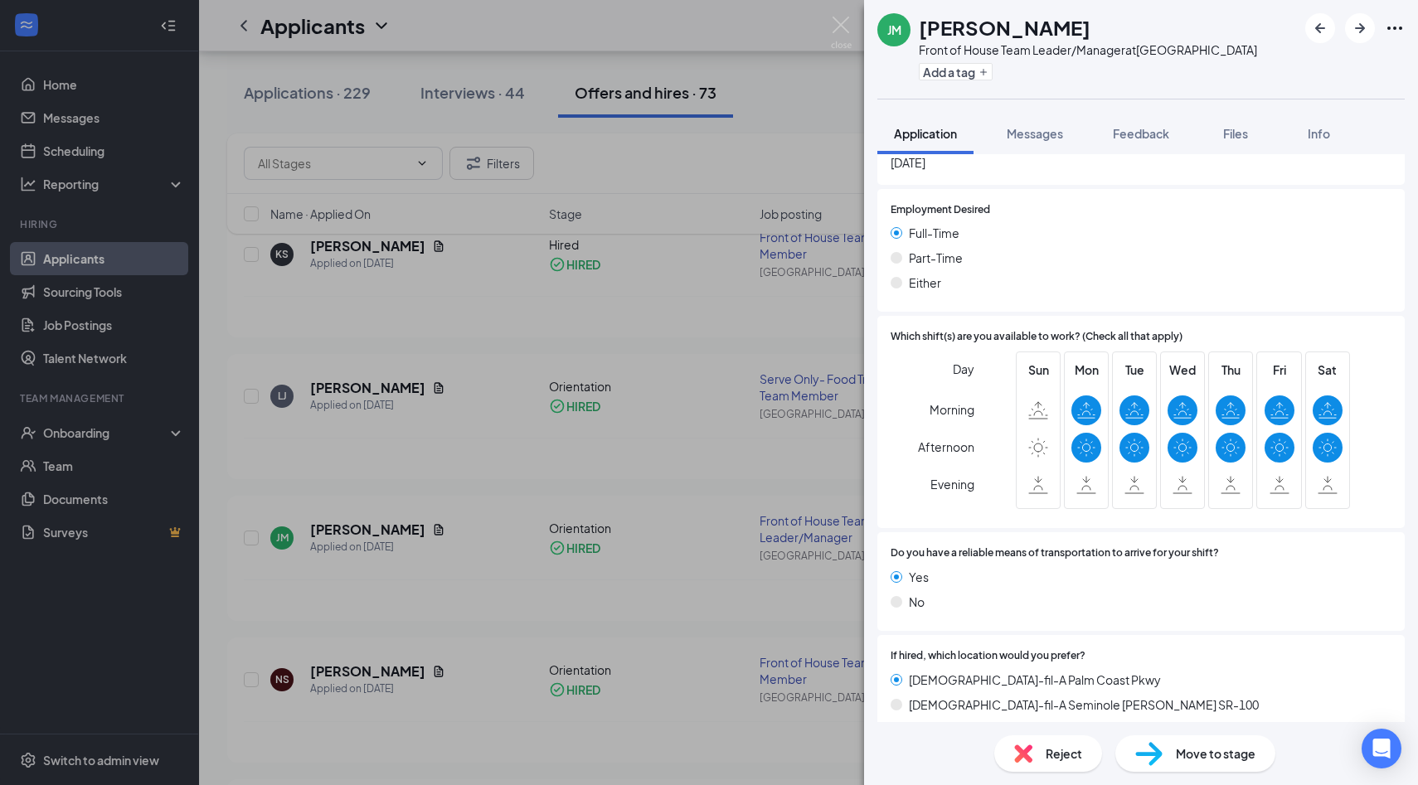
scroll to position [1204, 0]
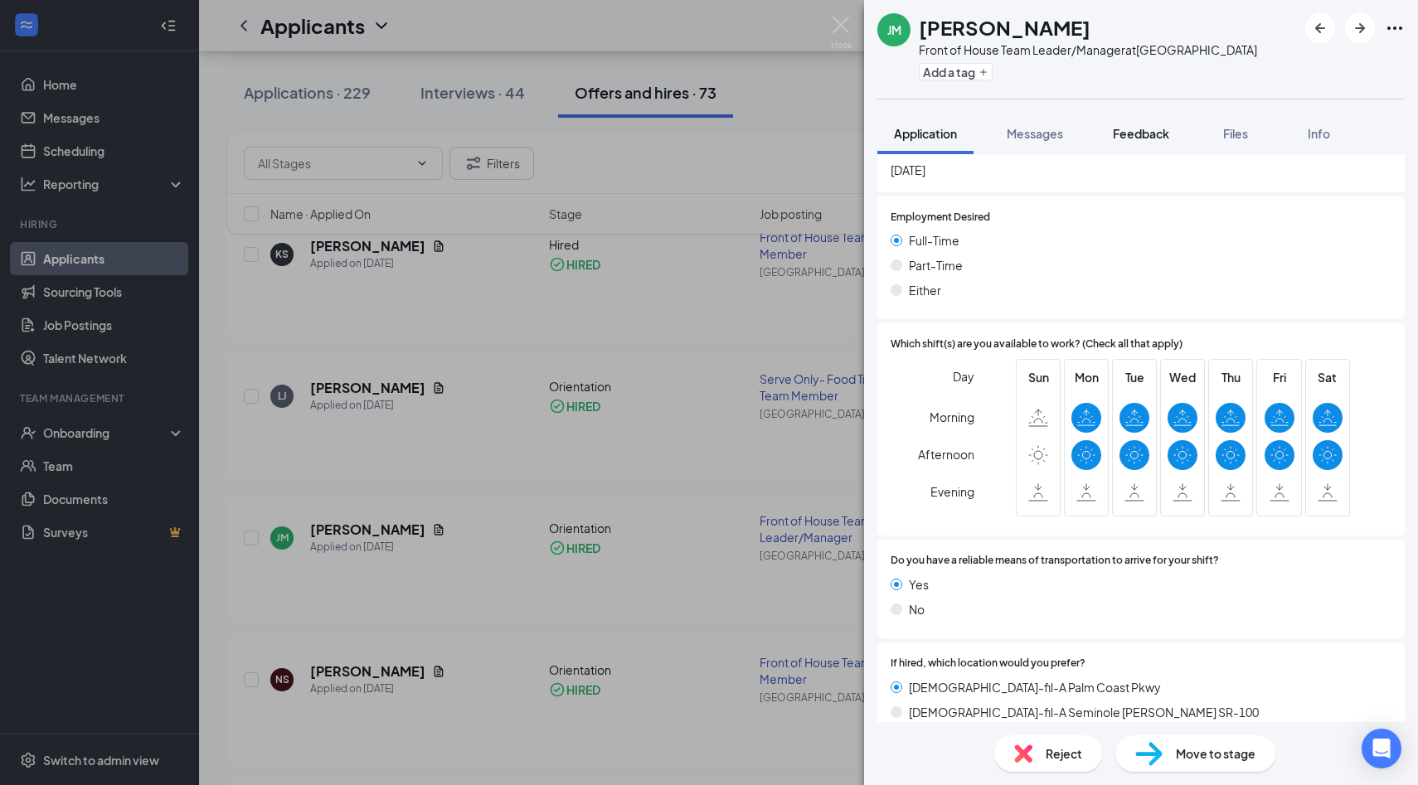
click at [1166, 144] on button "Feedback" at bounding box center [1141, 133] width 90 height 41
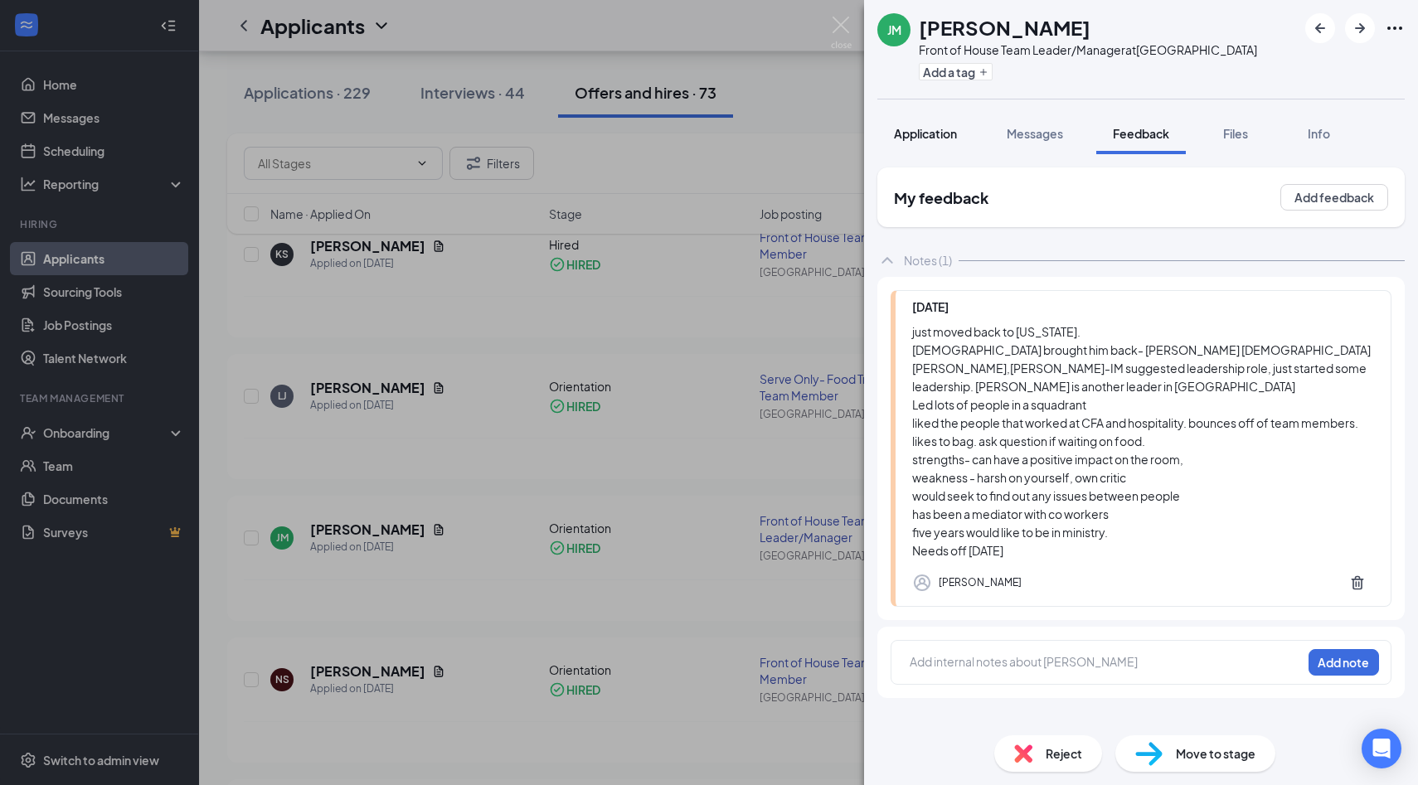
click at [953, 132] on span "Application" at bounding box center [925, 133] width 63 height 15
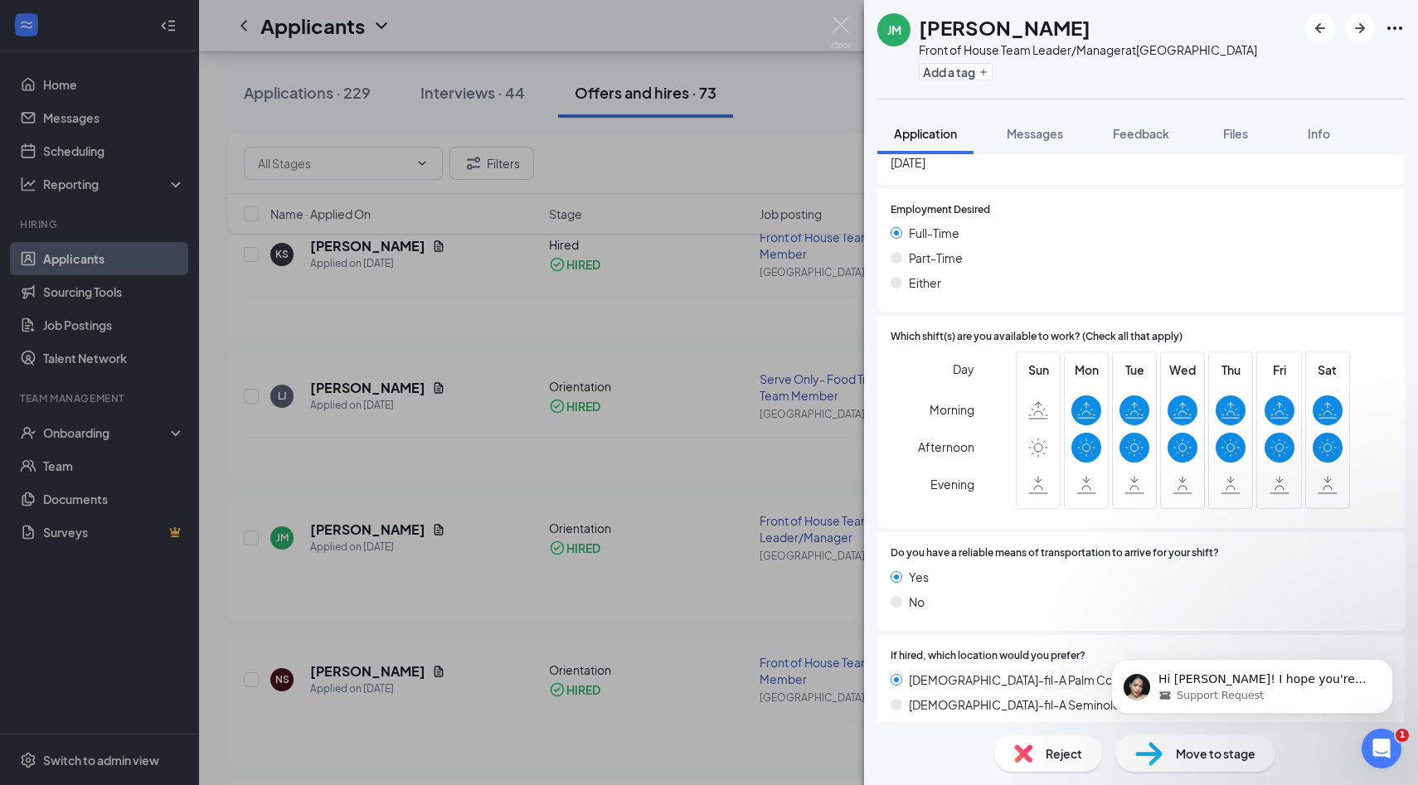
scroll to position [1204, 0]
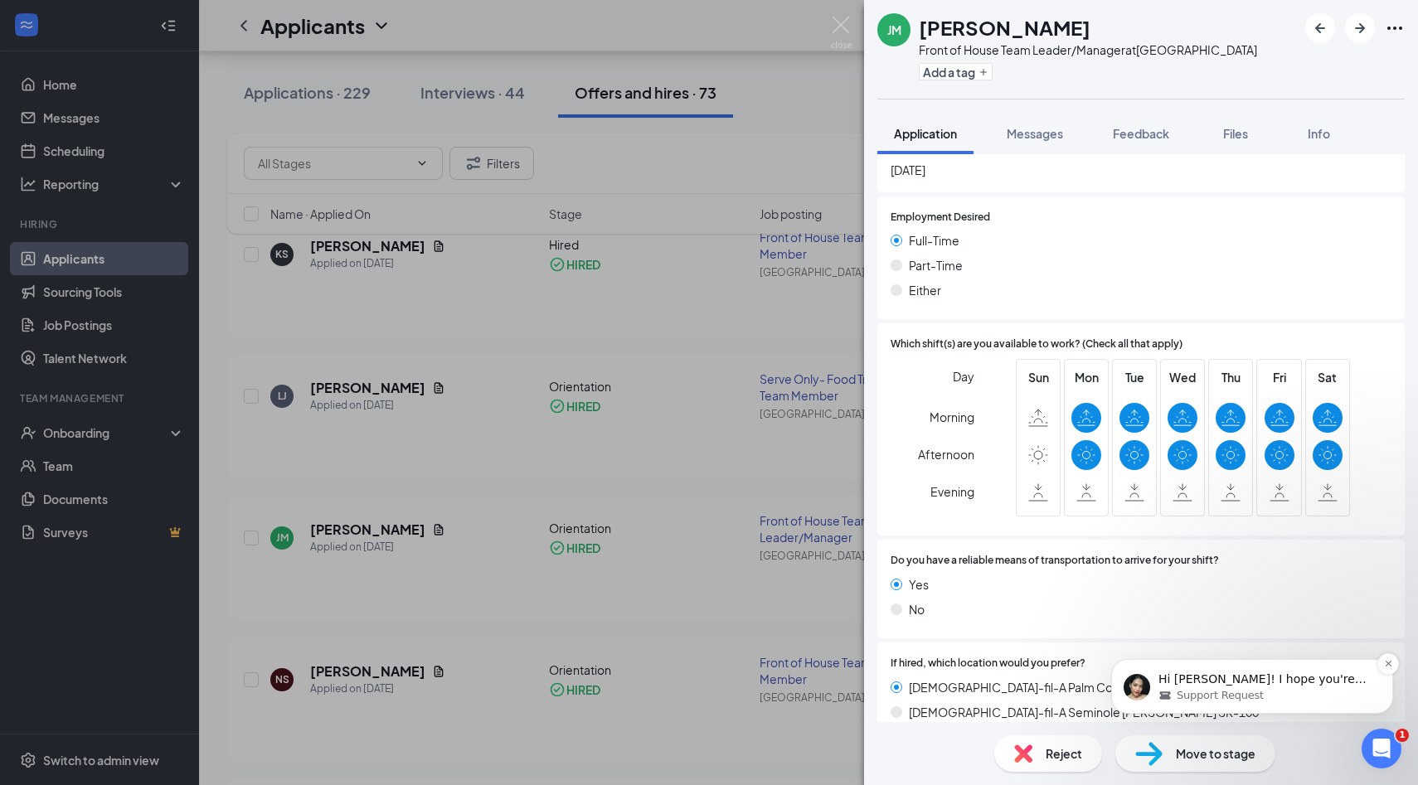
click at [1367, 699] on div "Support Request" at bounding box center [1265, 695] width 214 height 15
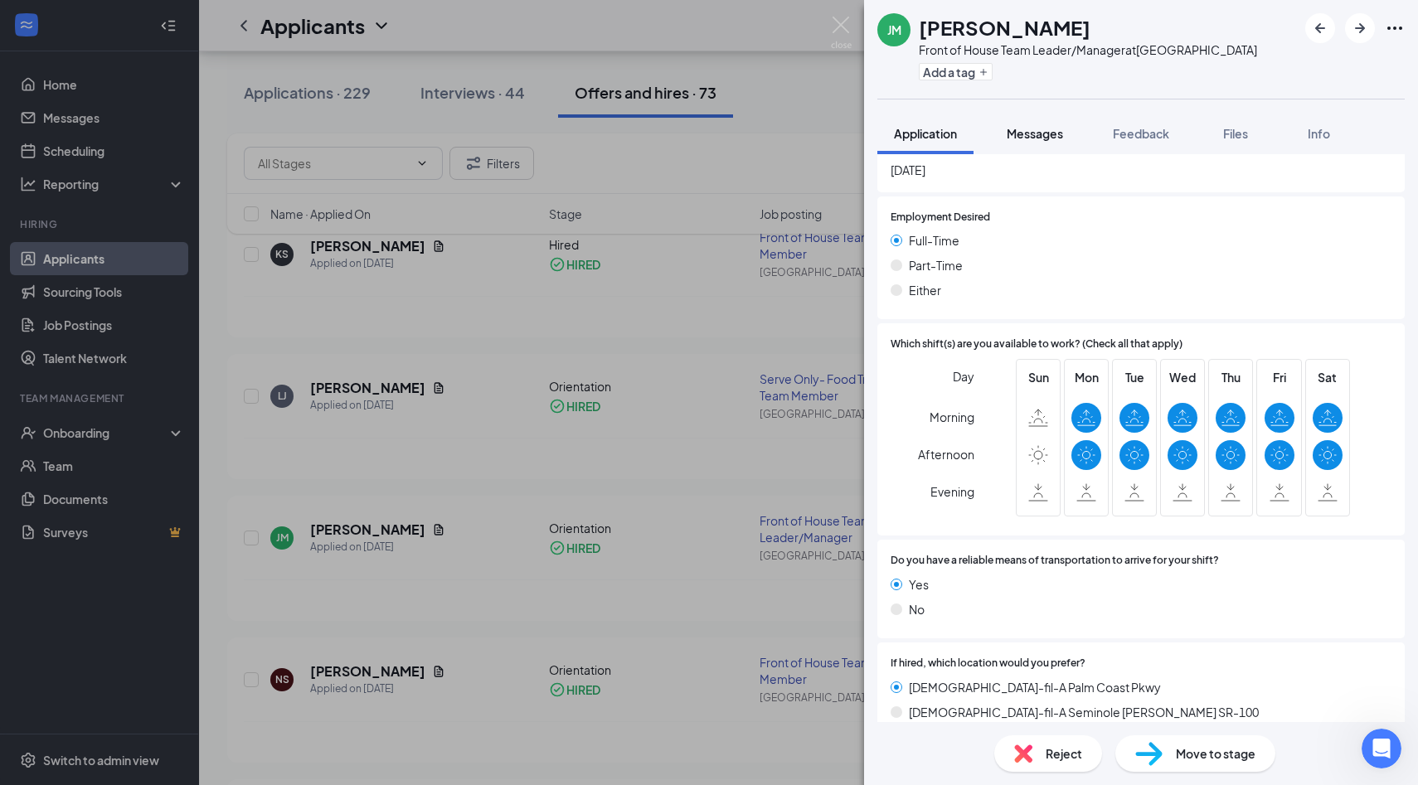
scroll to position [1326, 0]
click at [846, 37] on img at bounding box center [841, 33] width 21 height 32
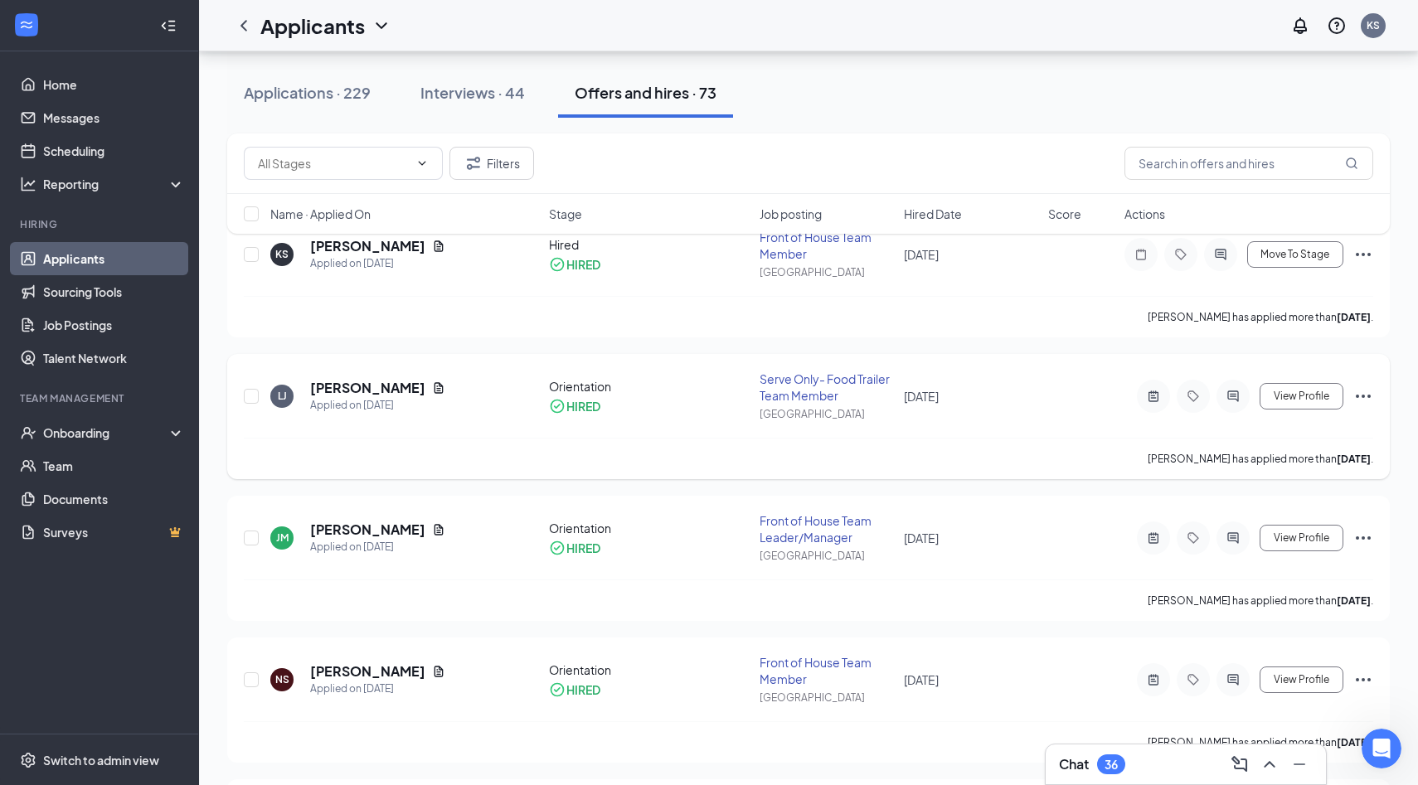
scroll to position [182, 0]
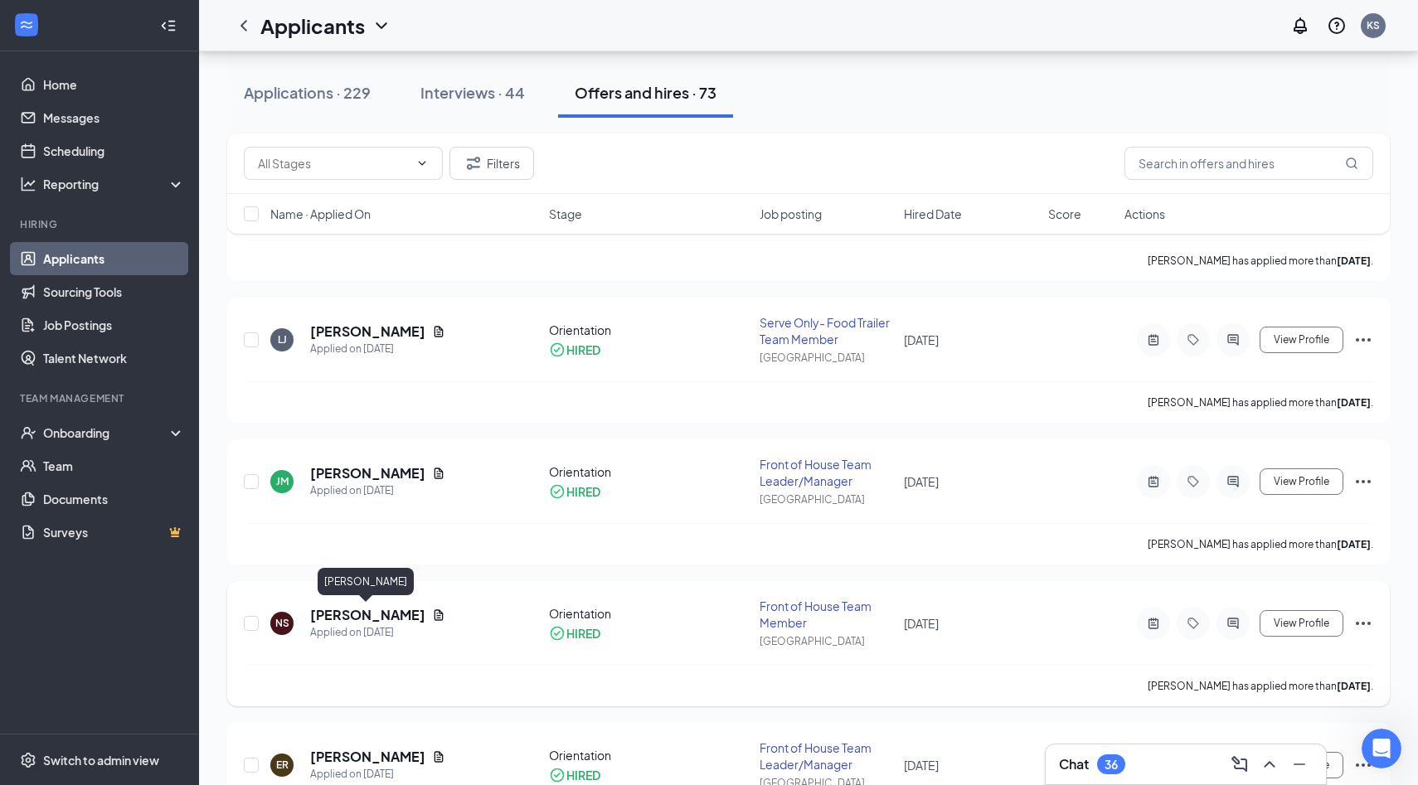
click at [385, 613] on h5 "nicholas shutter" at bounding box center [367, 615] width 115 height 18
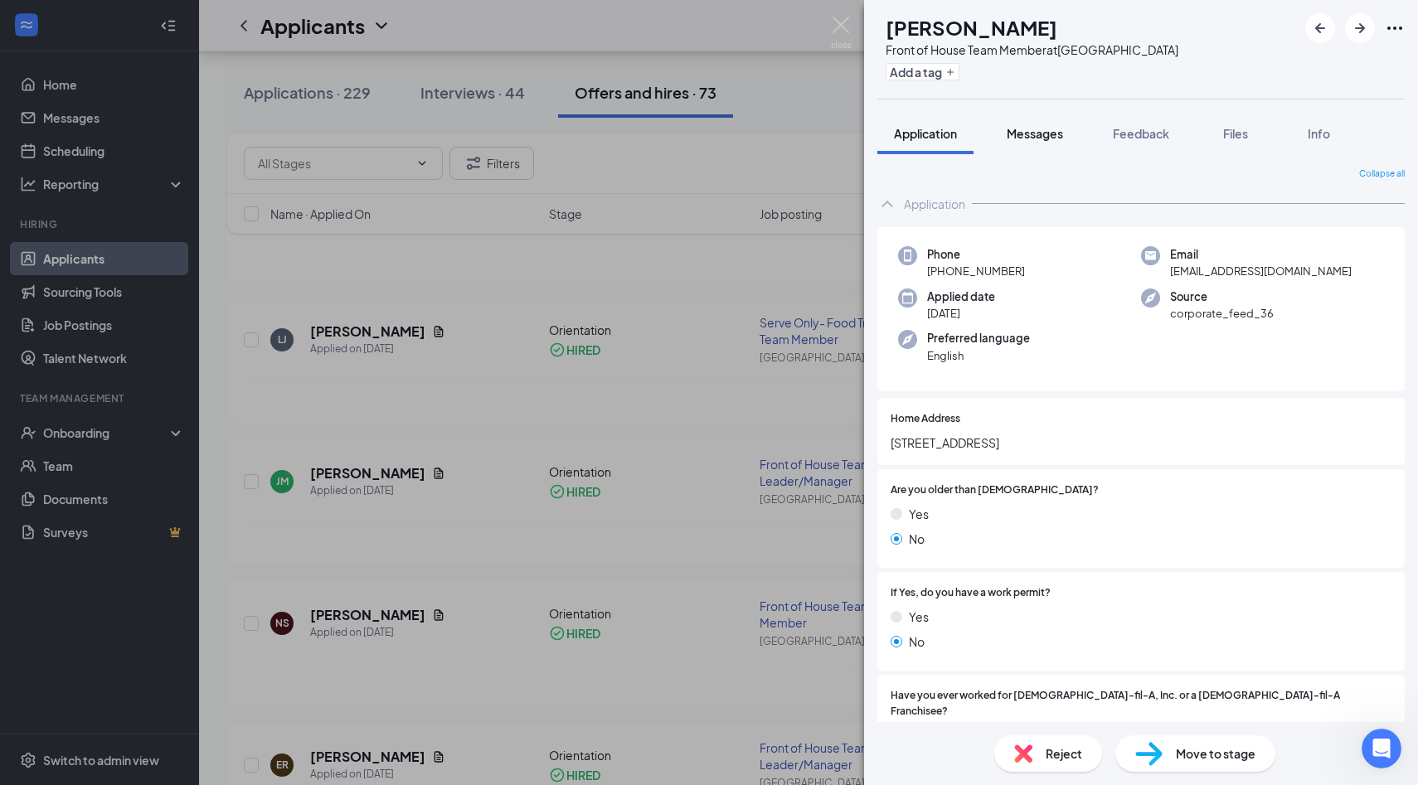
click at [1050, 138] on span "Messages" at bounding box center [1034, 133] width 56 height 15
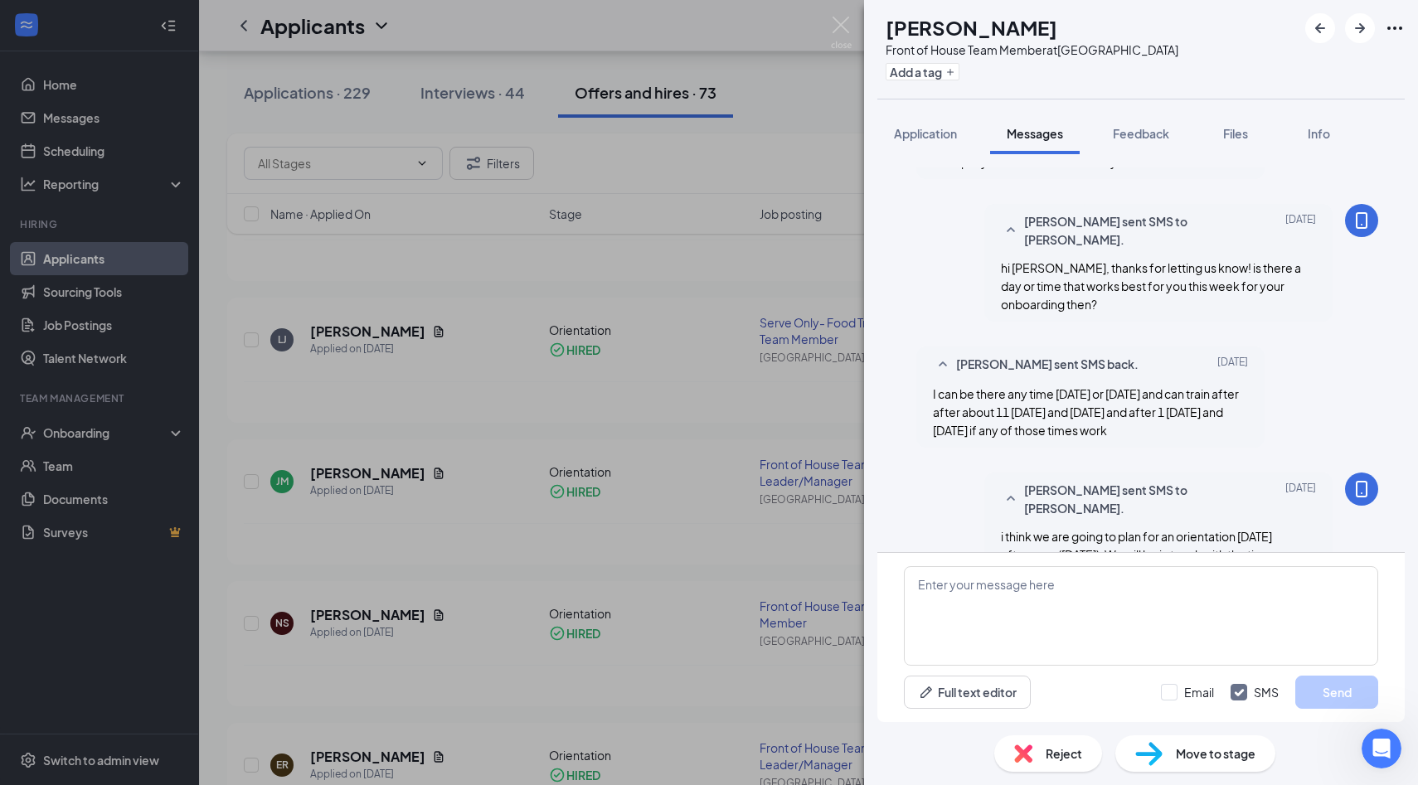
scroll to position [721, 0]
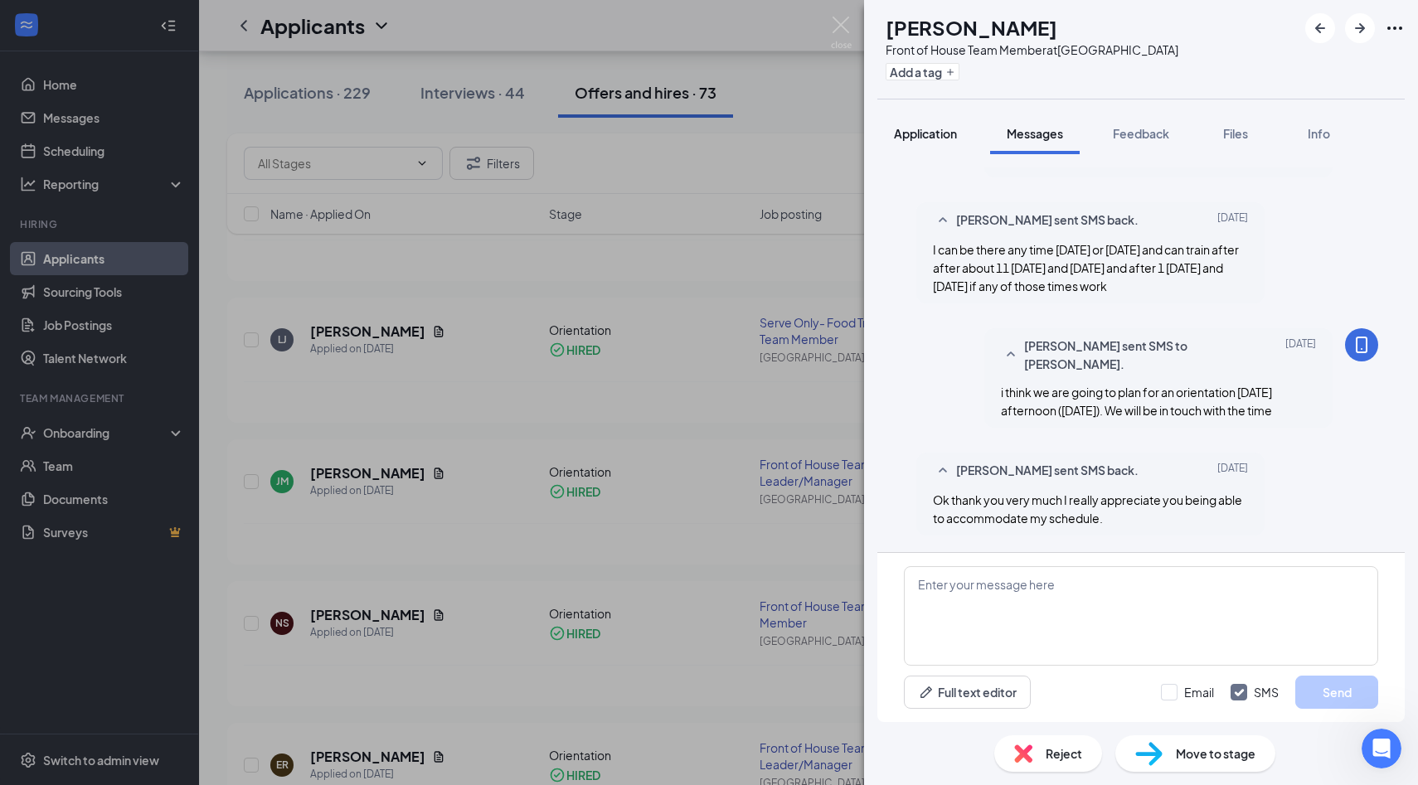
click at [923, 152] on button "Application" at bounding box center [925, 133] width 96 height 41
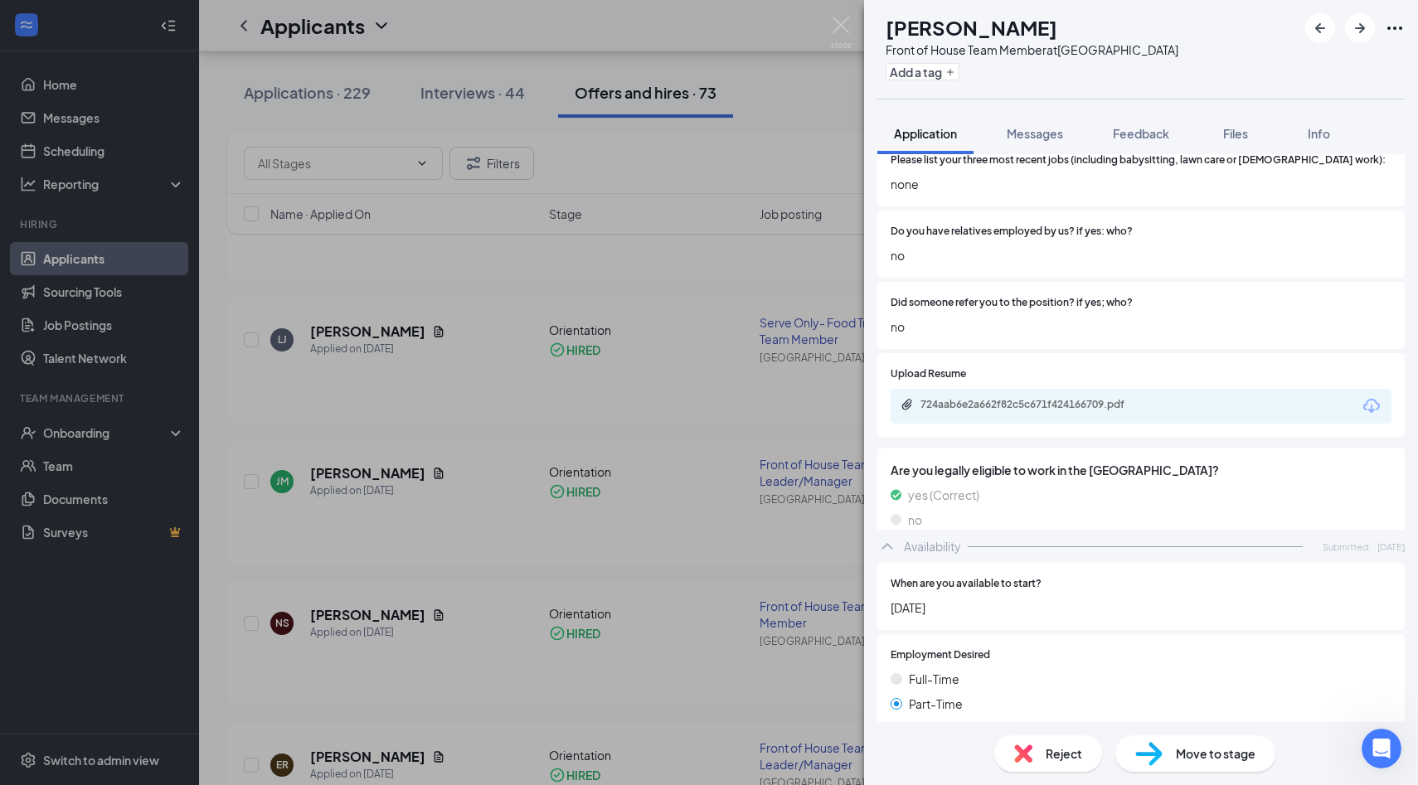
scroll to position [1193, 0]
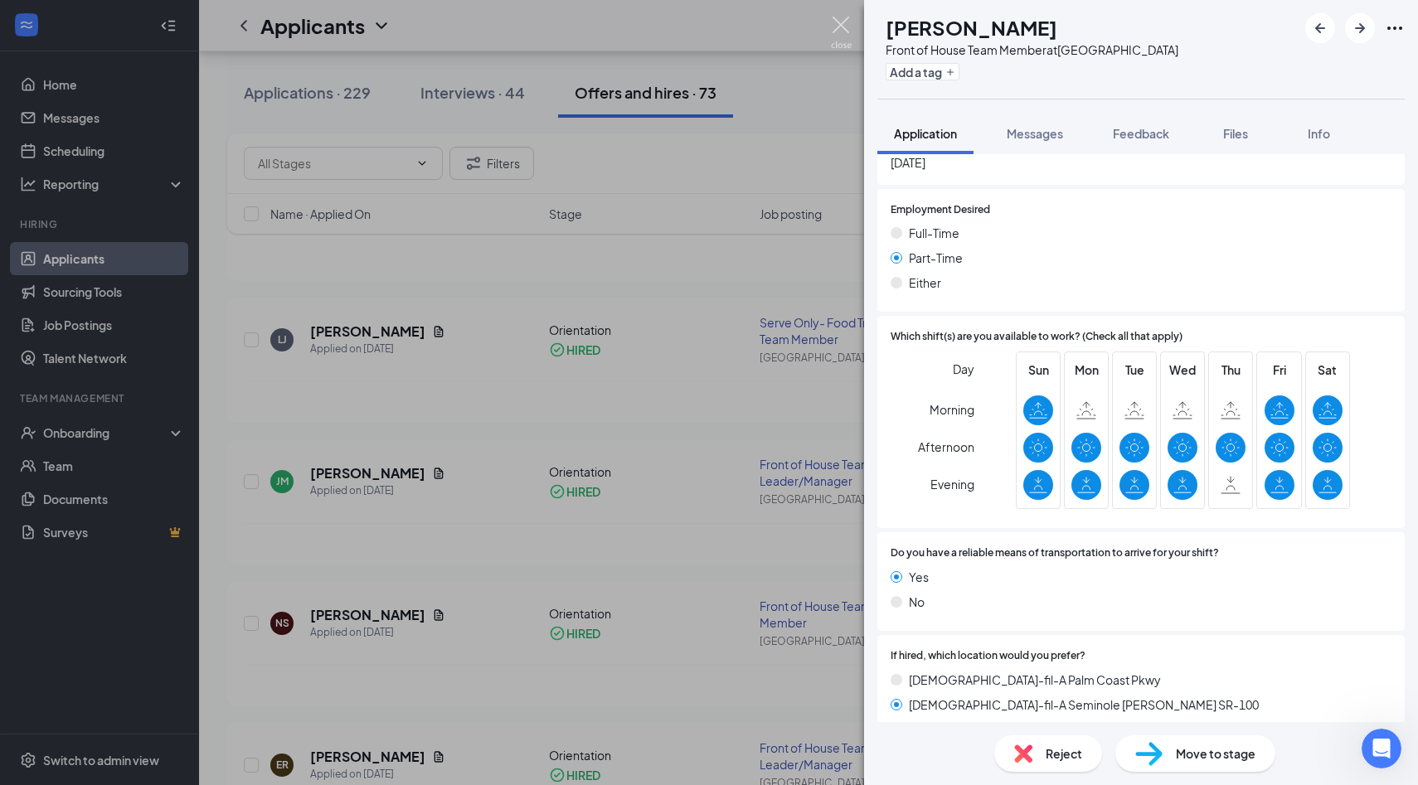
click at [847, 30] on img at bounding box center [841, 33] width 21 height 32
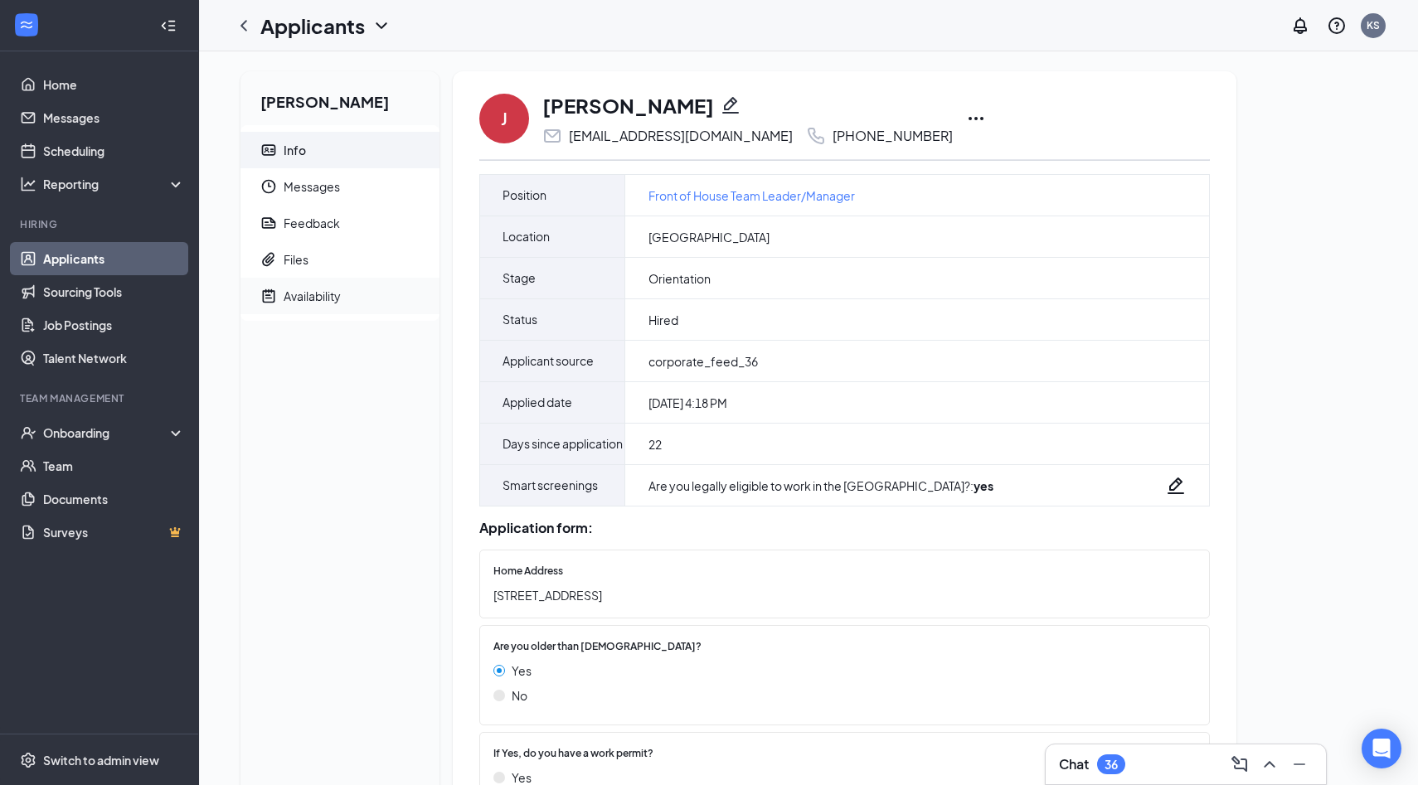
click at [381, 303] on span "Availability" at bounding box center [355, 296] width 143 height 36
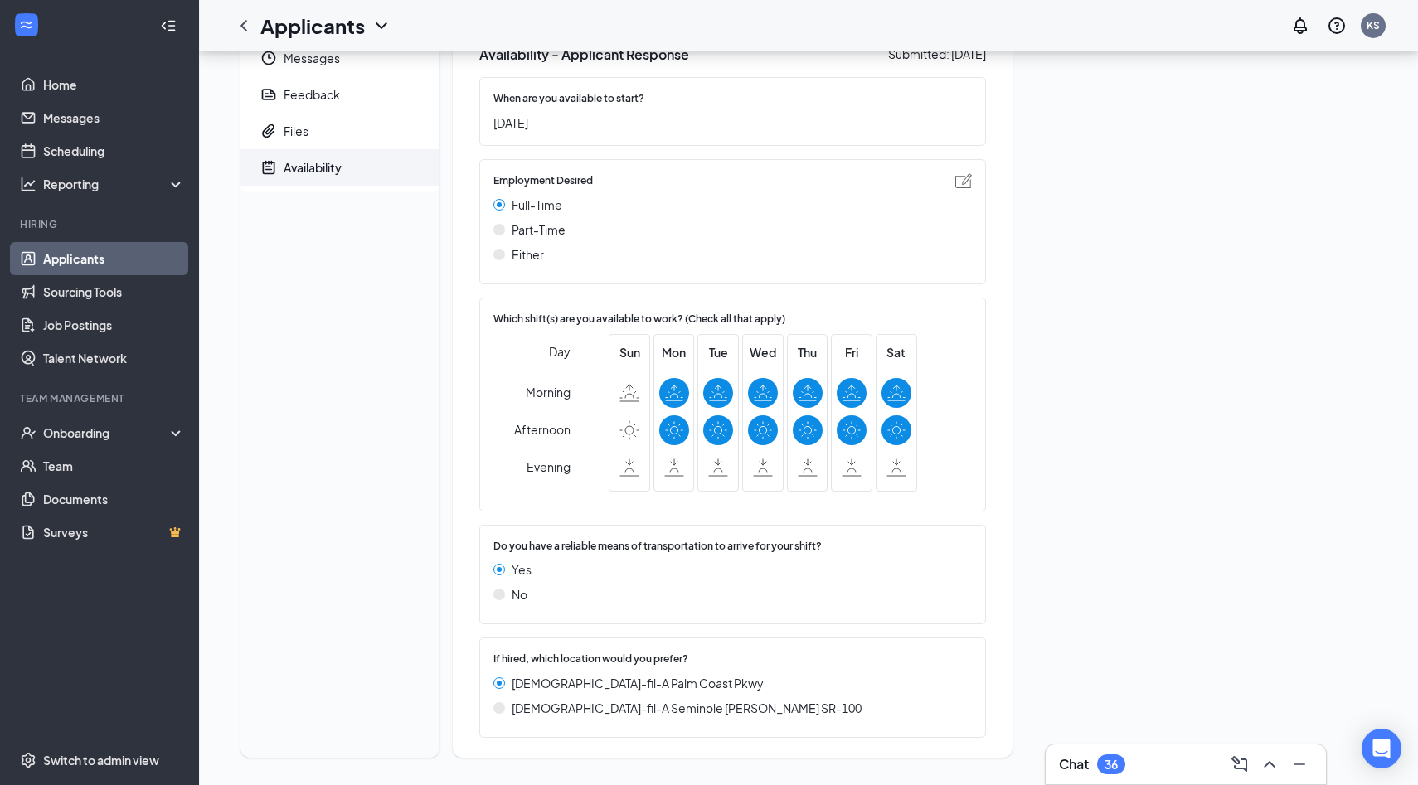
scroll to position [134, 0]
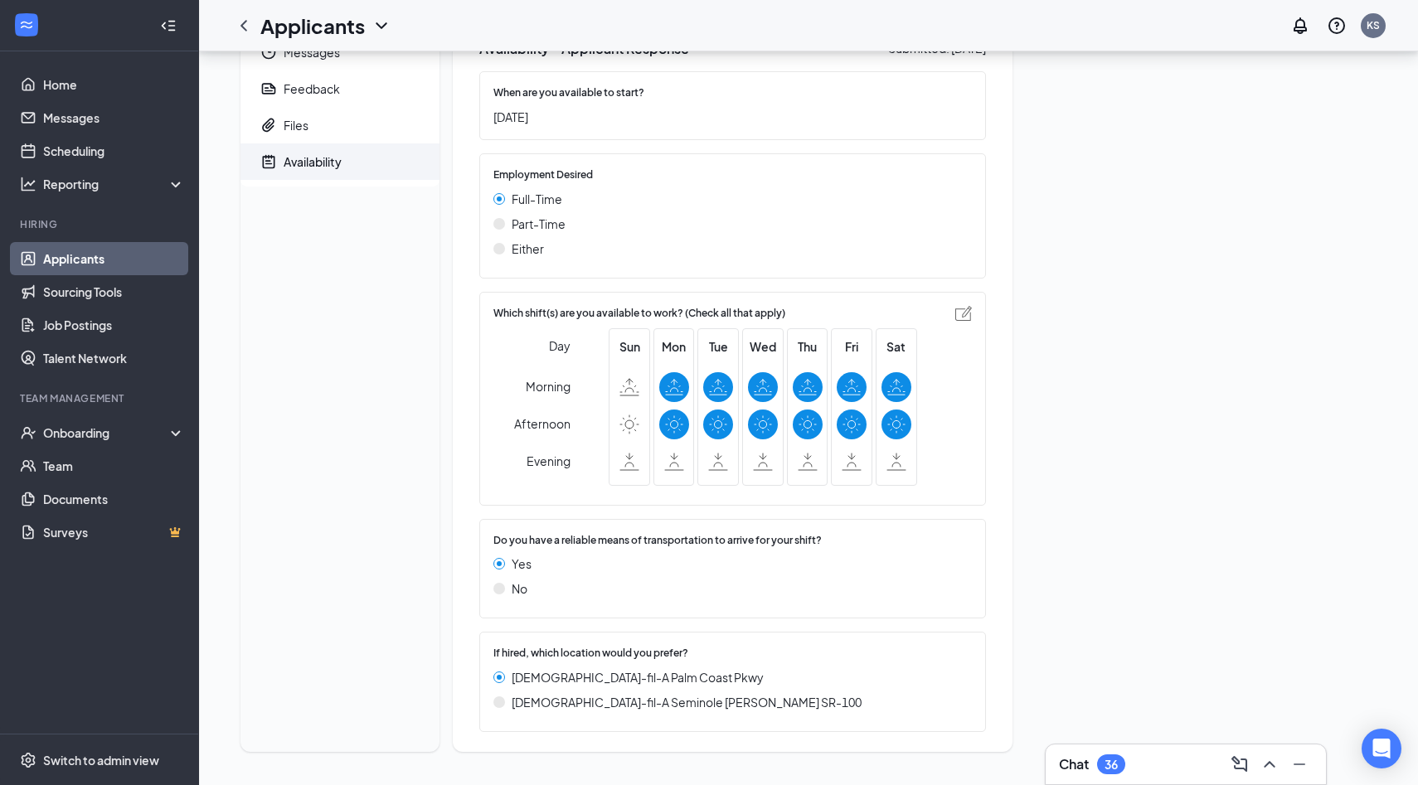
click at [659, 438] on label at bounding box center [674, 425] width 30 height 30
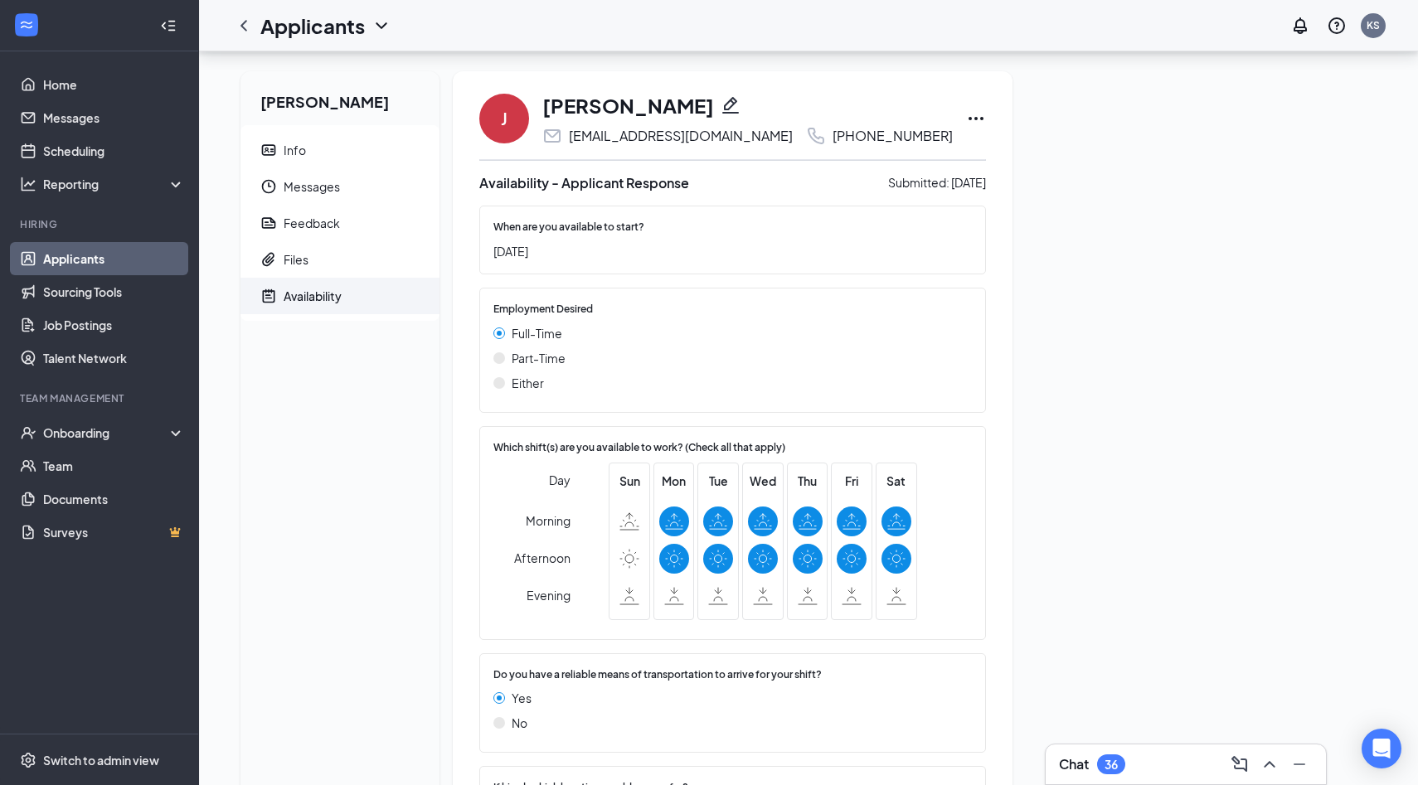
scroll to position [0, 0]
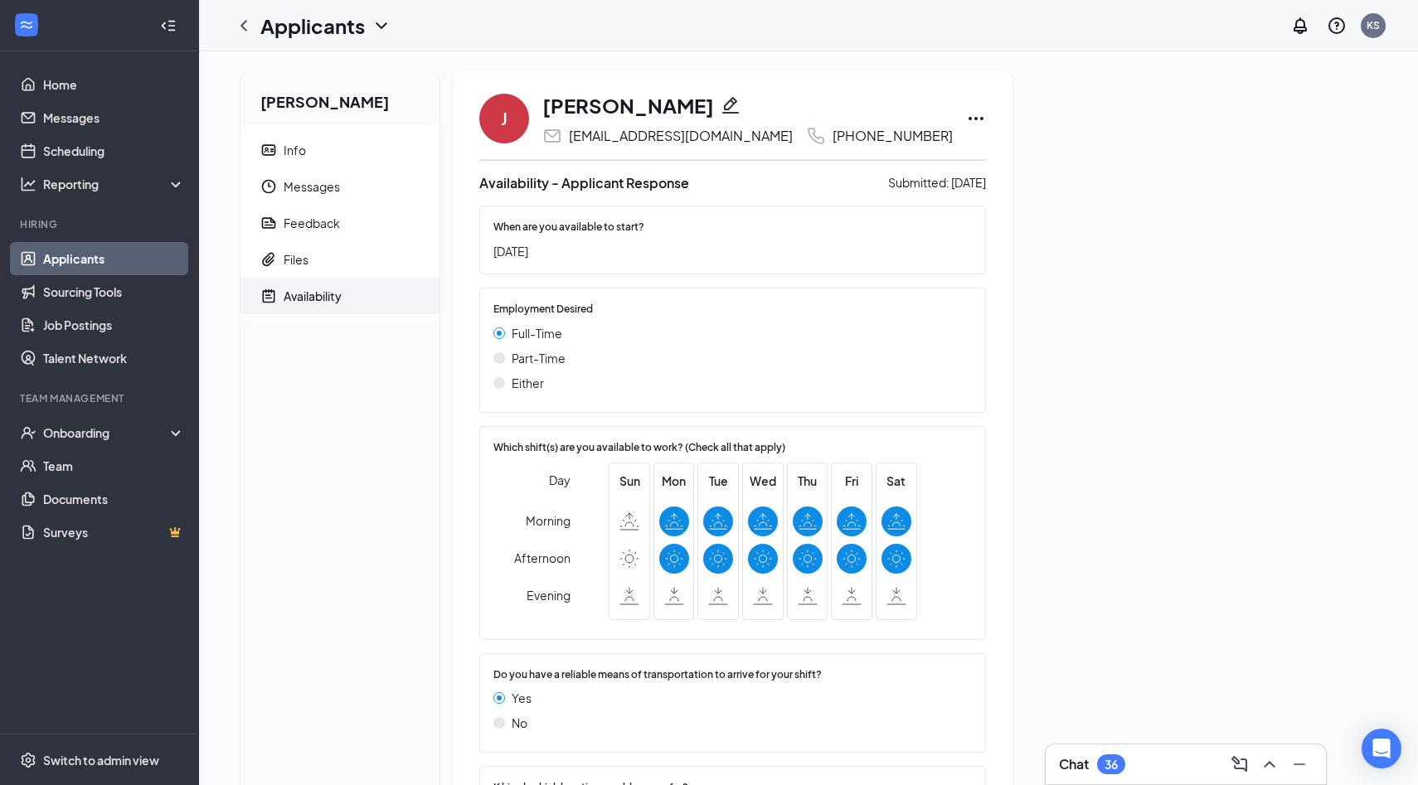
click at [114, 258] on link "Applicants" at bounding box center [114, 258] width 142 height 33
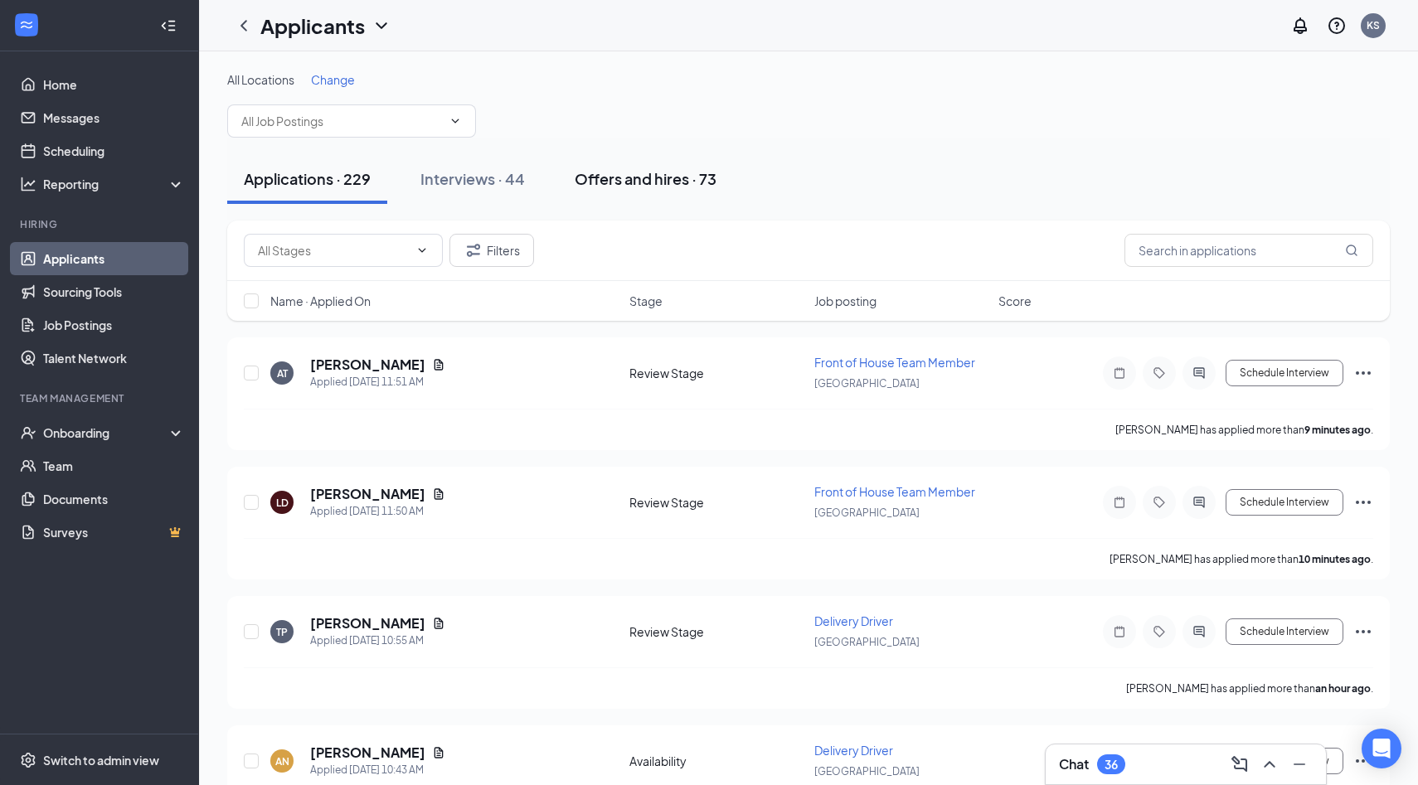
click at [686, 188] on div "Offers and hires · 73" at bounding box center [645, 178] width 142 height 21
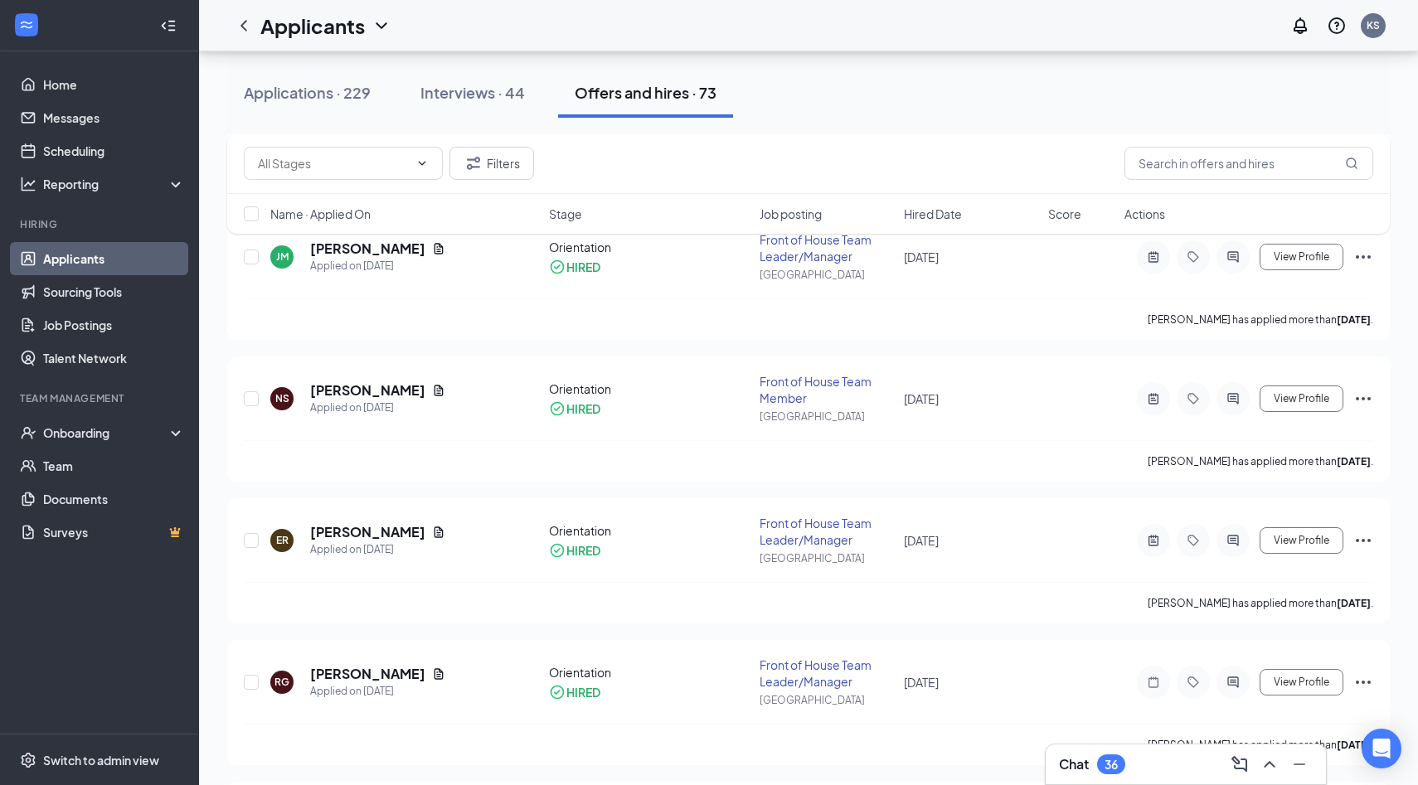
scroll to position [427, 0]
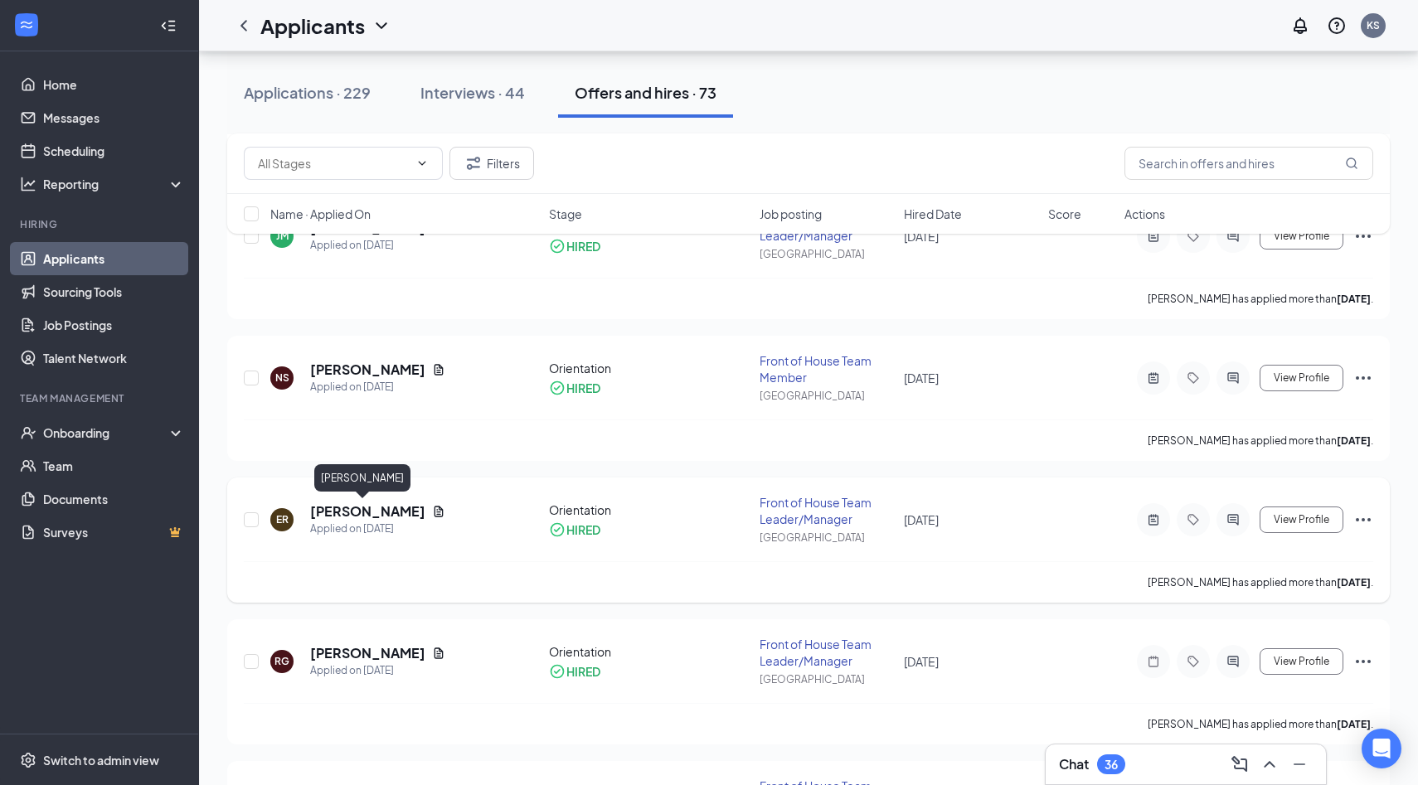
click at [372, 509] on h5 "[PERSON_NAME]" at bounding box center [367, 511] width 115 height 18
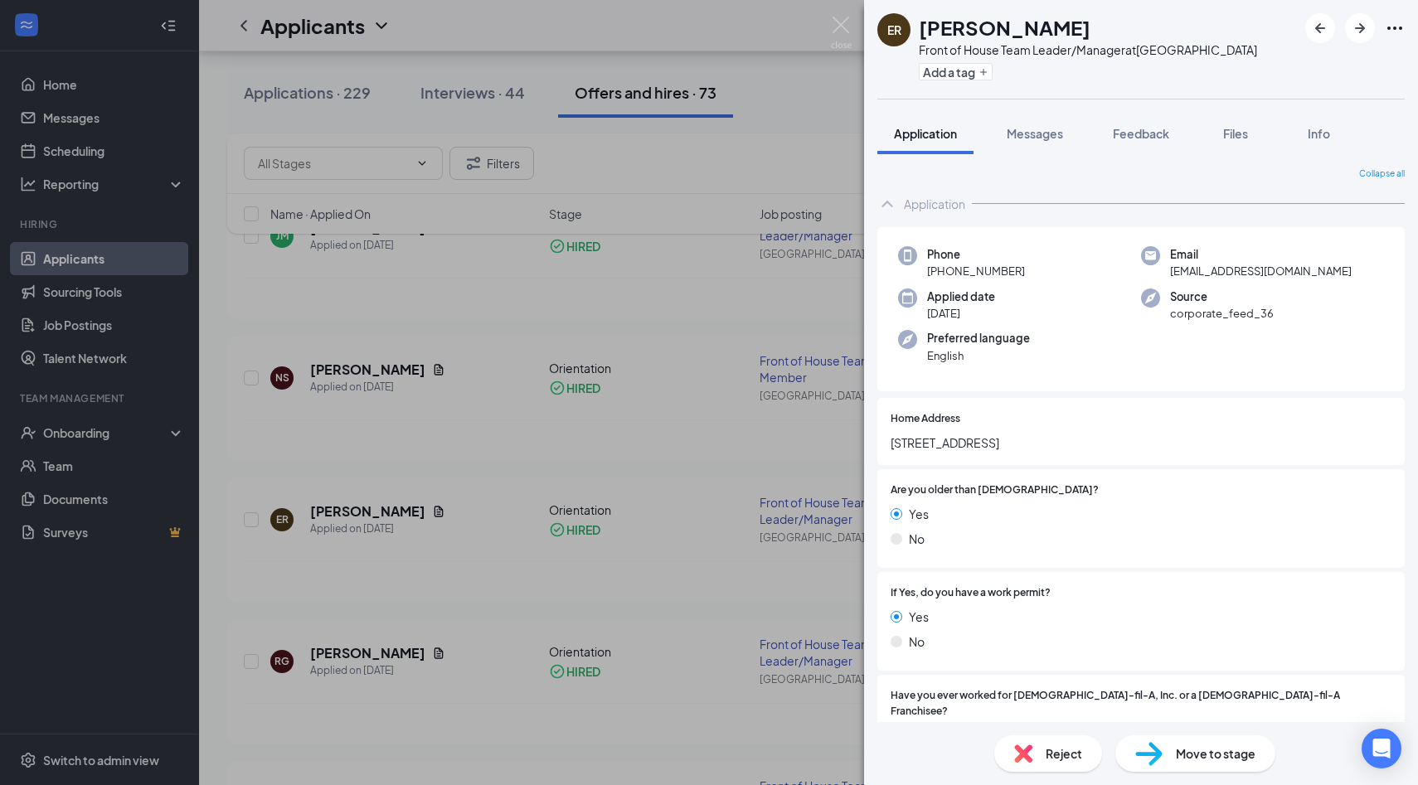
click at [957, 201] on div "Application" at bounding box center [934, 204] width 61 height 17
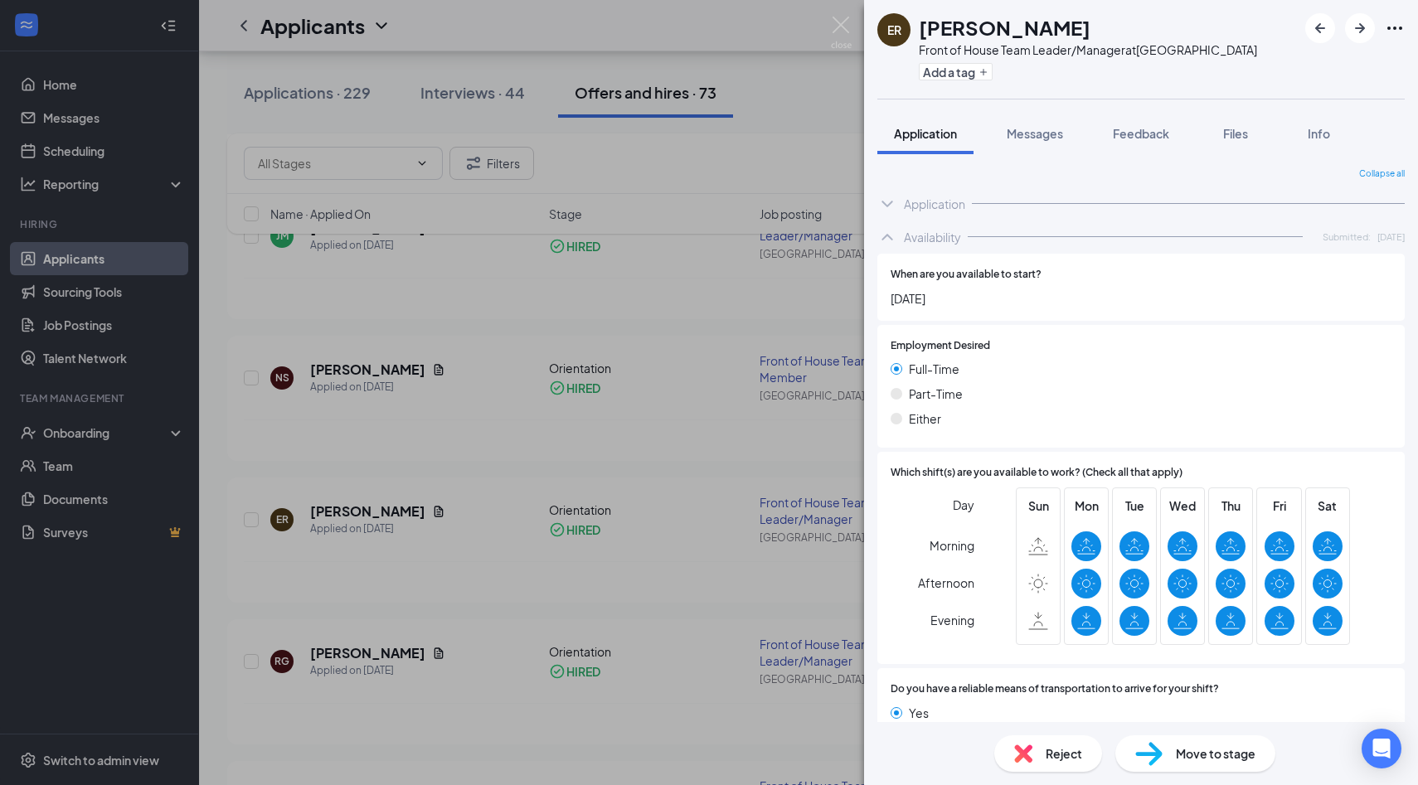
click at [956, 239] on div "Availability" at bounding box center [932, 237] width 57 height 17
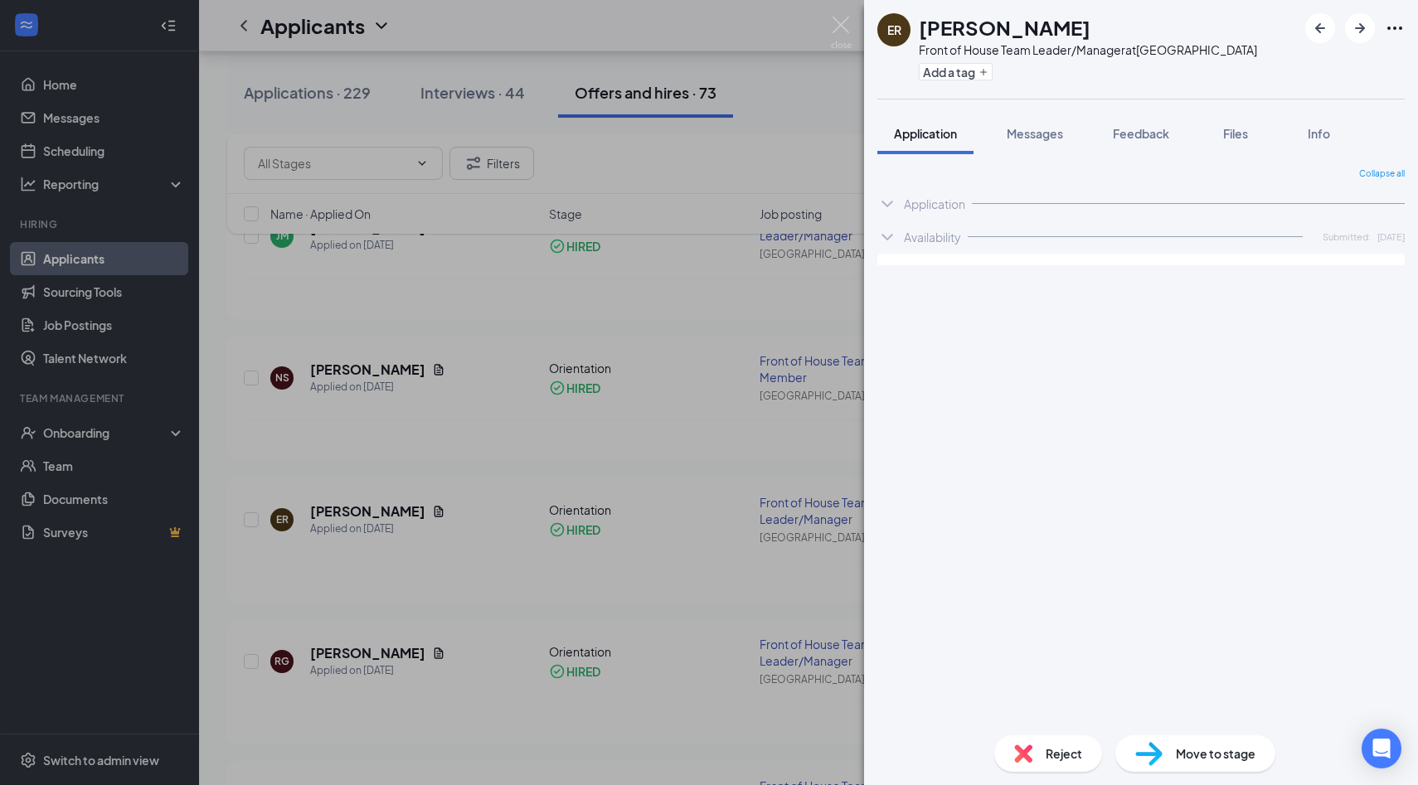
click at [956, 239] on div "Availability" at bounding box center [932, 237] width 57 height 17
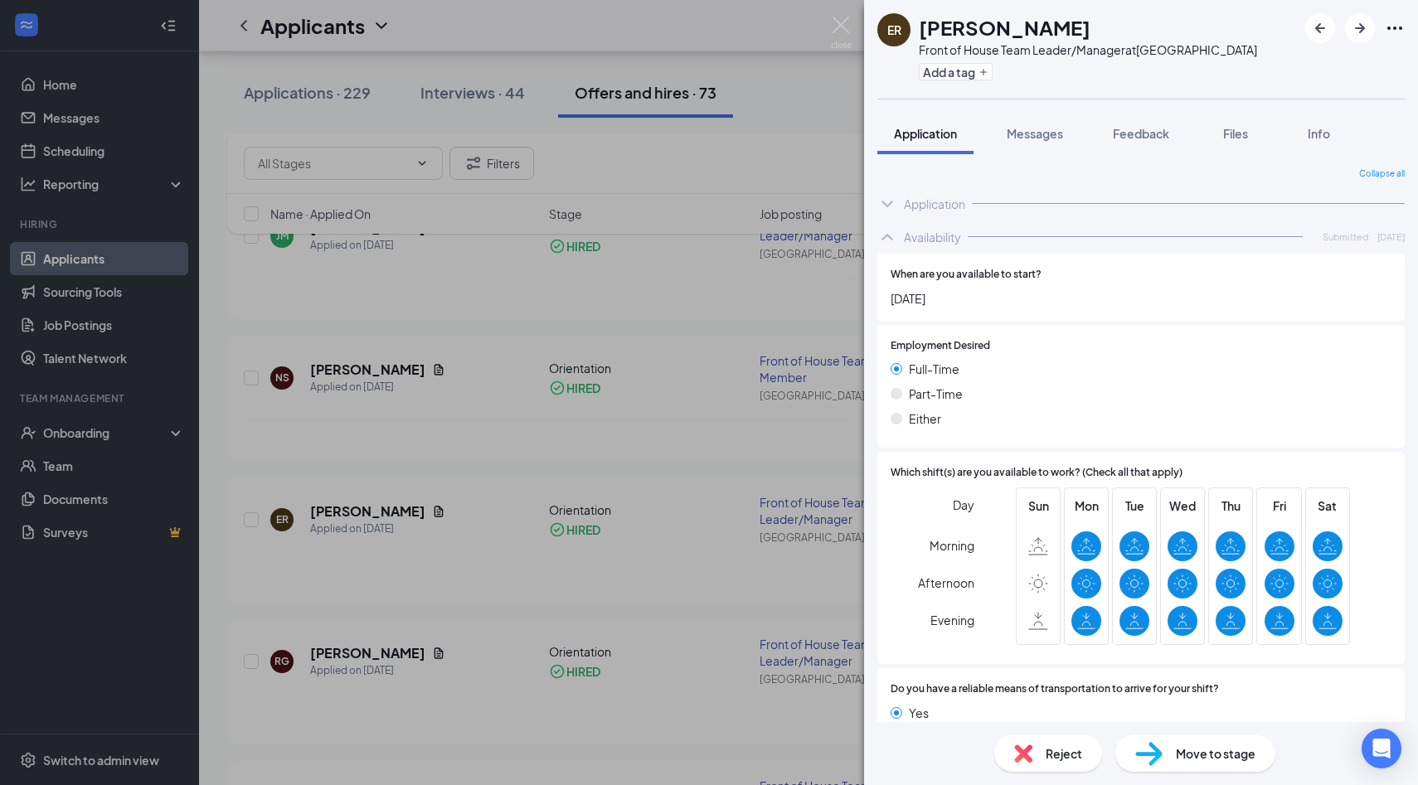
click at [952, 206] on div "Application" at bounding box center [934, 204] width 61 height 17
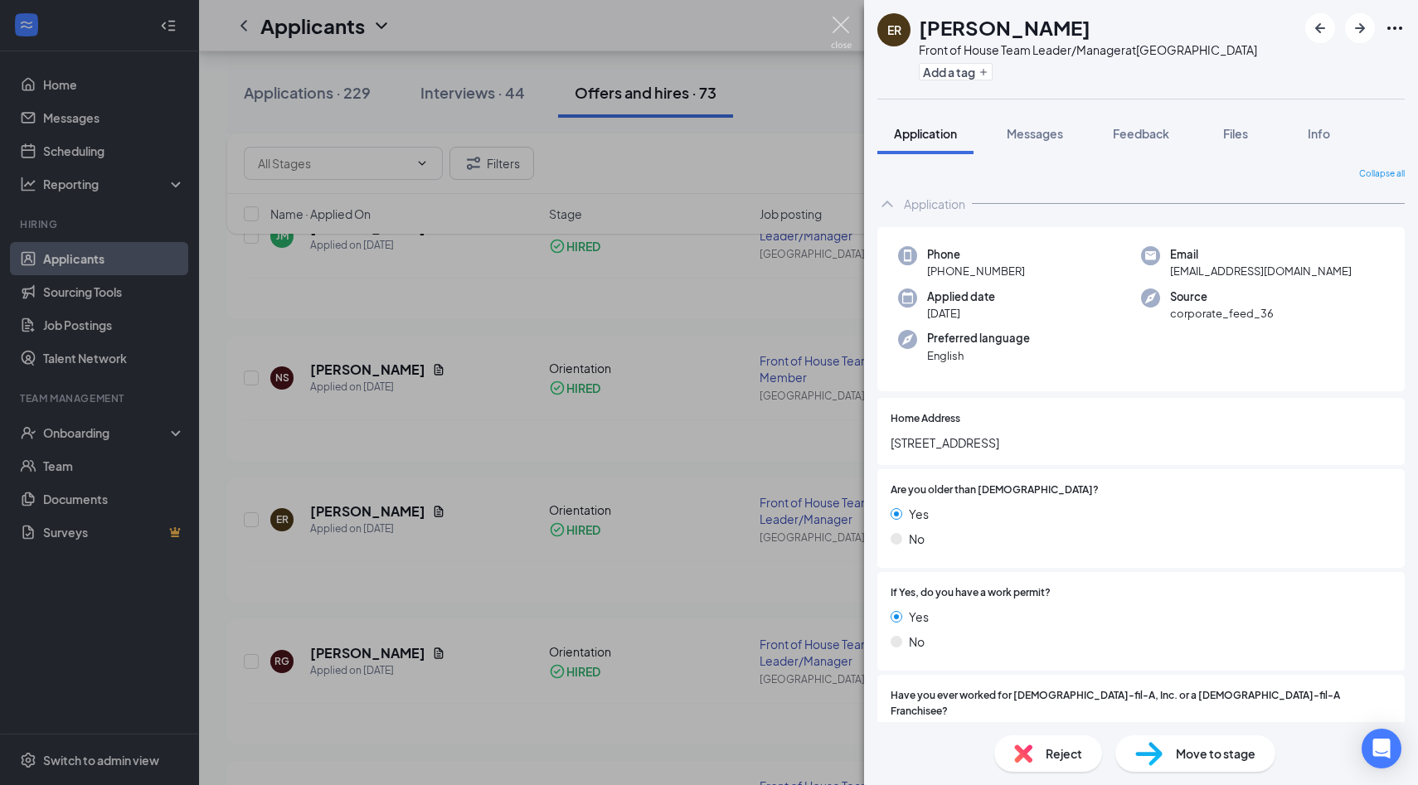
click at [846, 29] on img at bounding box center [841, 33] width 21 height 32
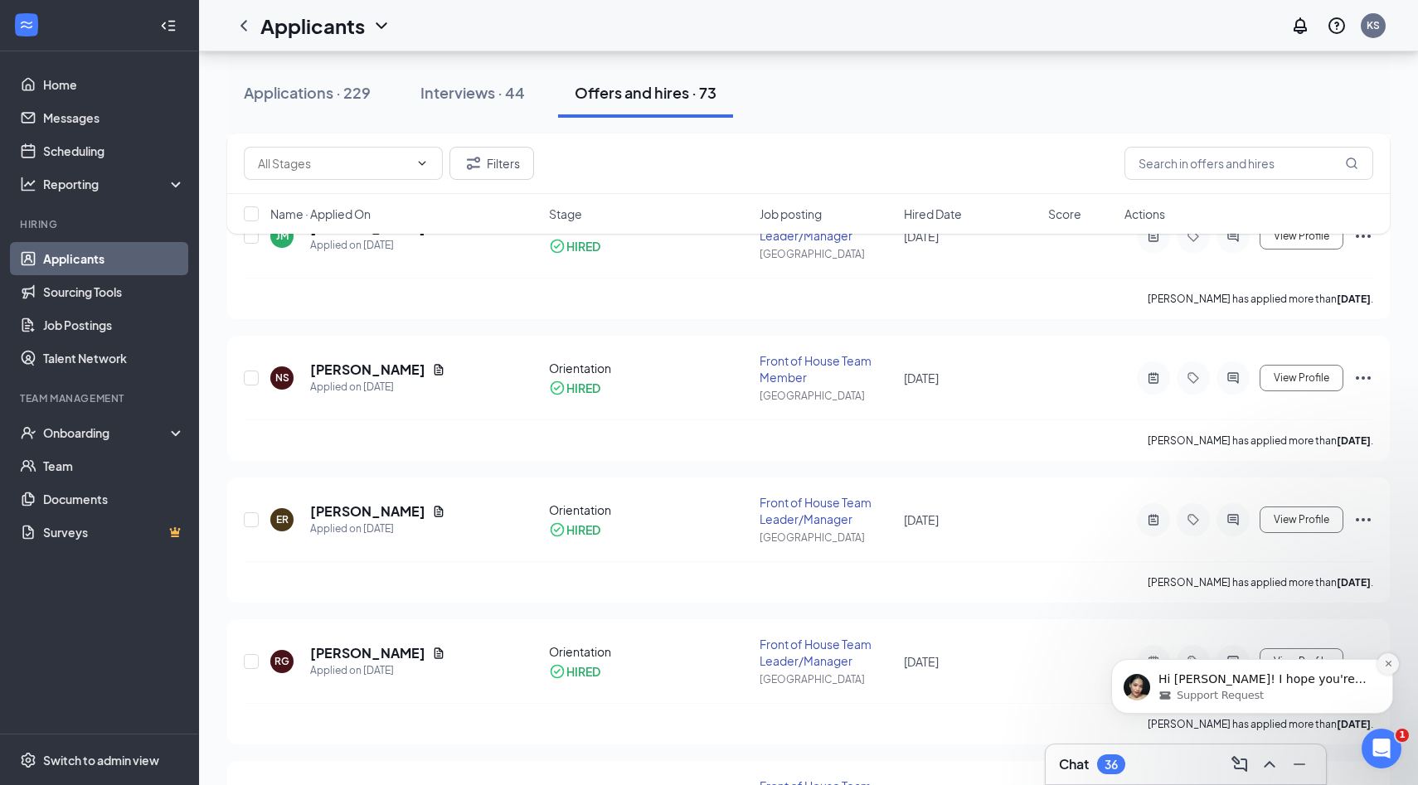
click at [1396, 666] on button "Dismiss notification" at bounding box center [1388, 664] width 22 height 22
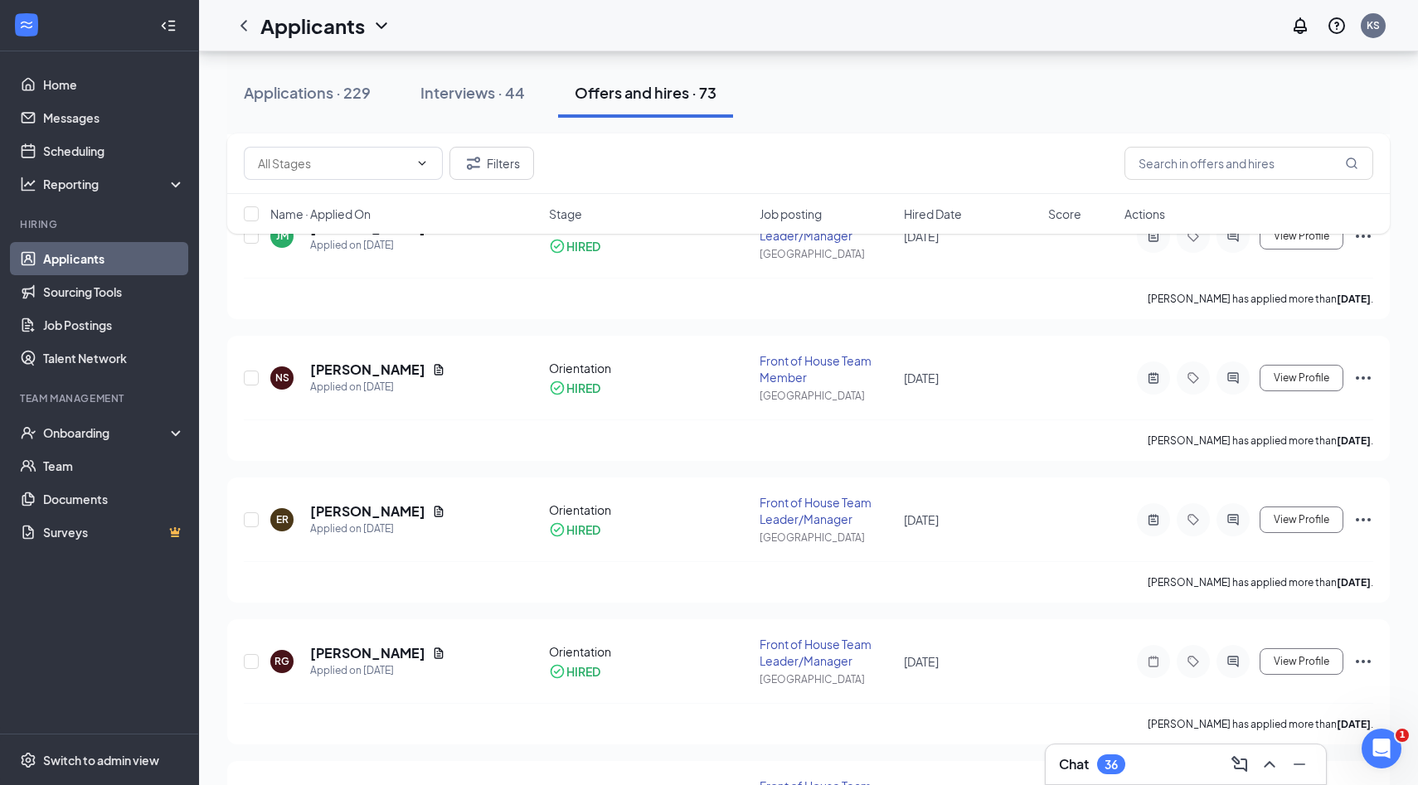
click at [1156, 751] on div "Chat 36" at bounding box center [1186, 764] width 254 height 27
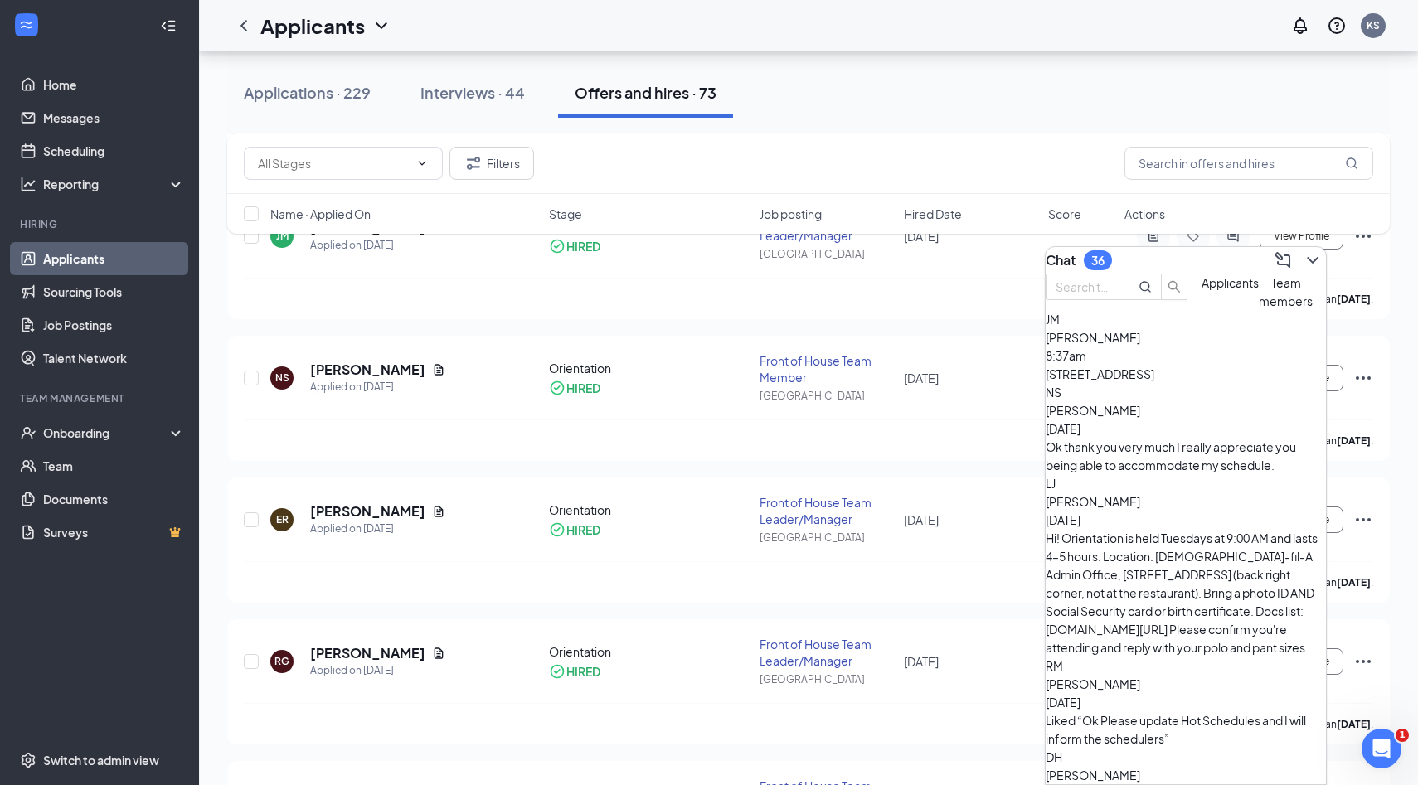
click at [1201, 290] on span "Applicants" at bounding box center [1229, 282] width 57 height 15
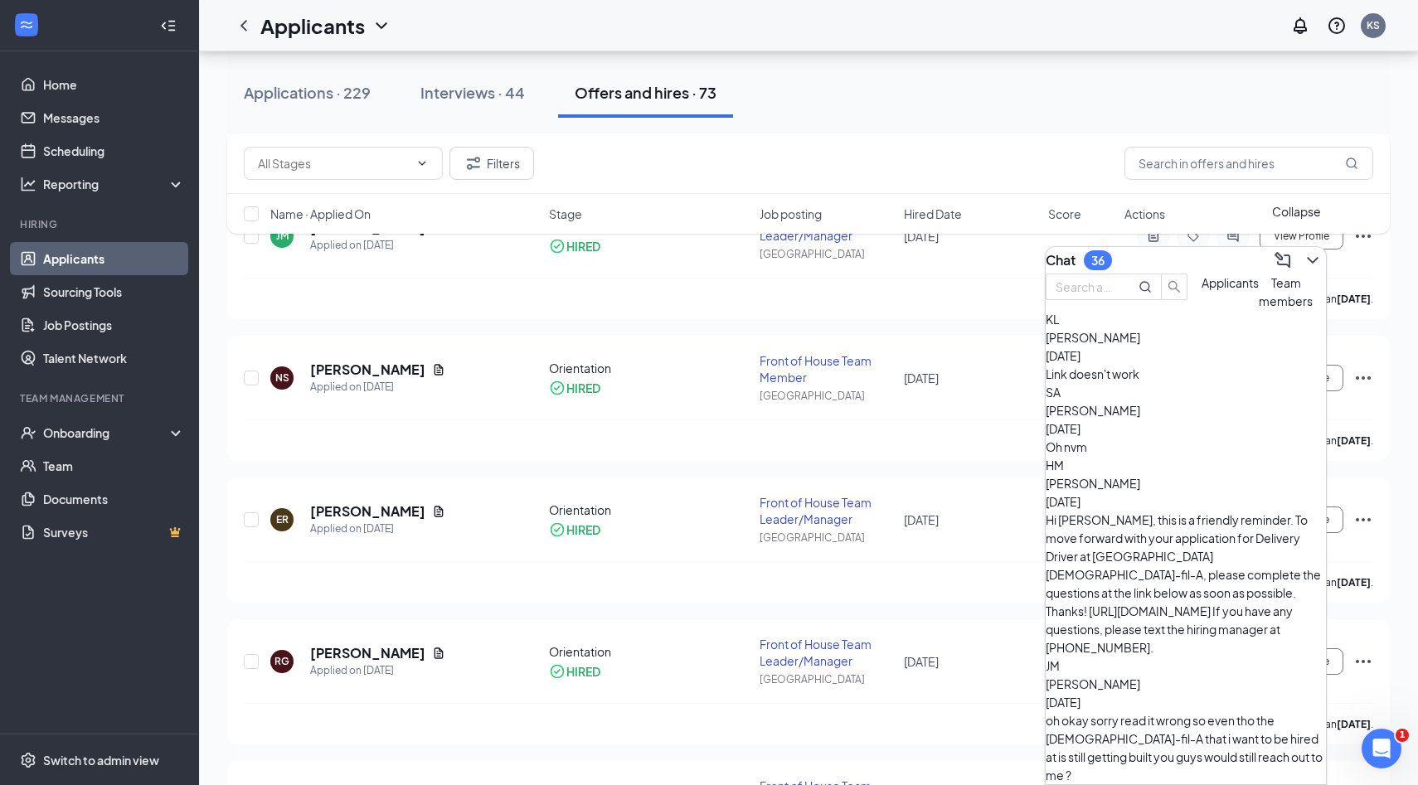
click at [1302, 255] on icon "ChevronDown" at bounding box center [1312, 260] width 20 height 20
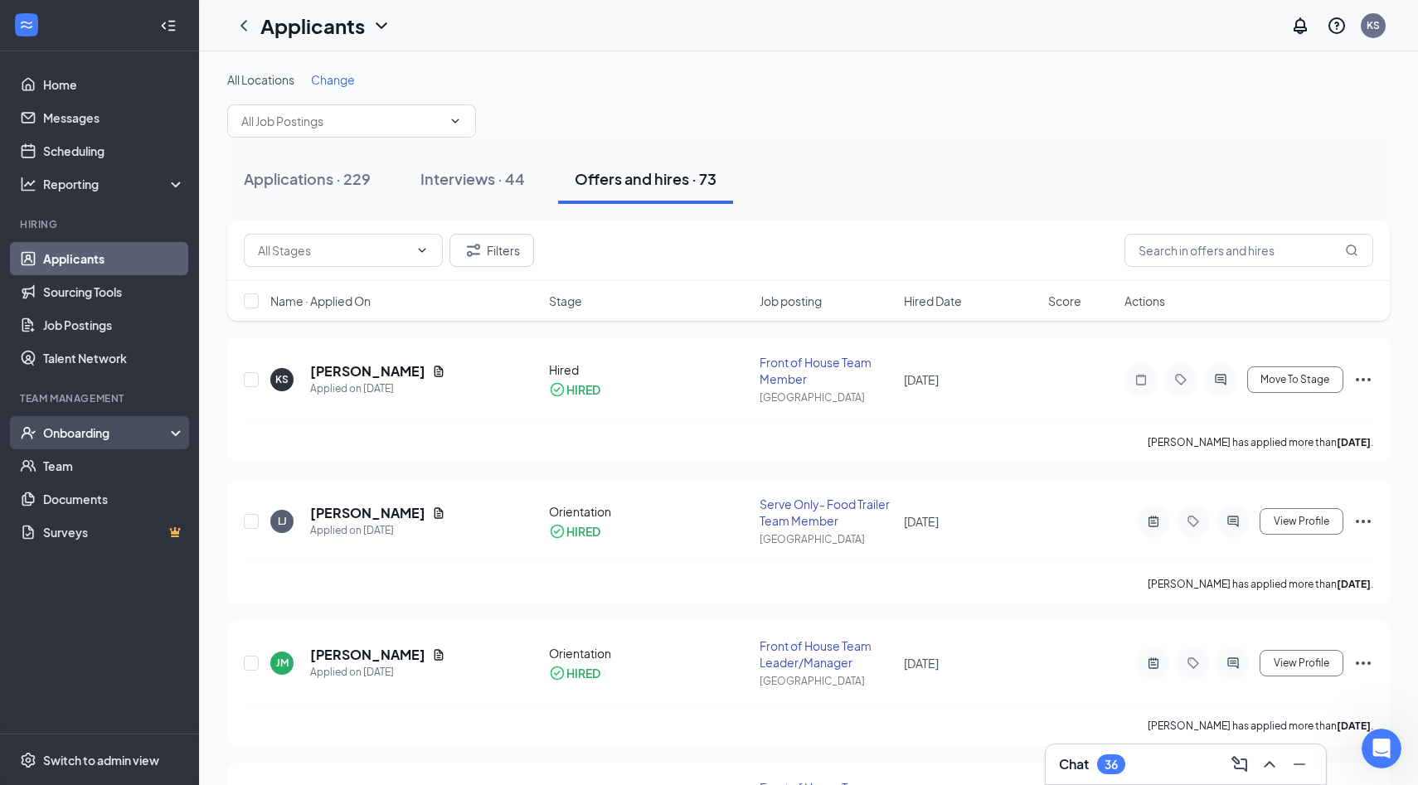
click at [73, 445] on div "Onboarding" at bounding box center [99, 432] width 199 height 33
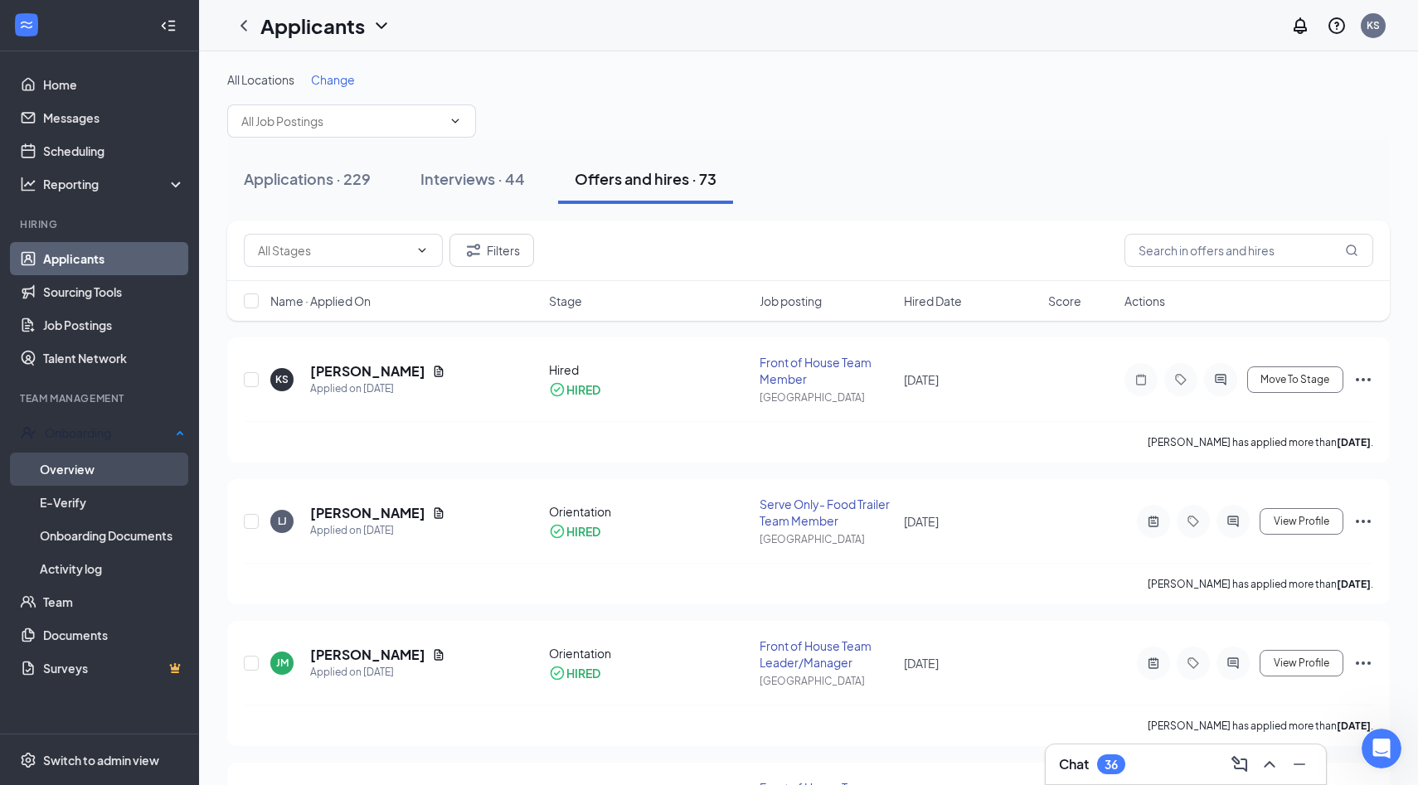
click at [83, 472] on link "Overview" at bounding box center [112, 469] width 145 height 33
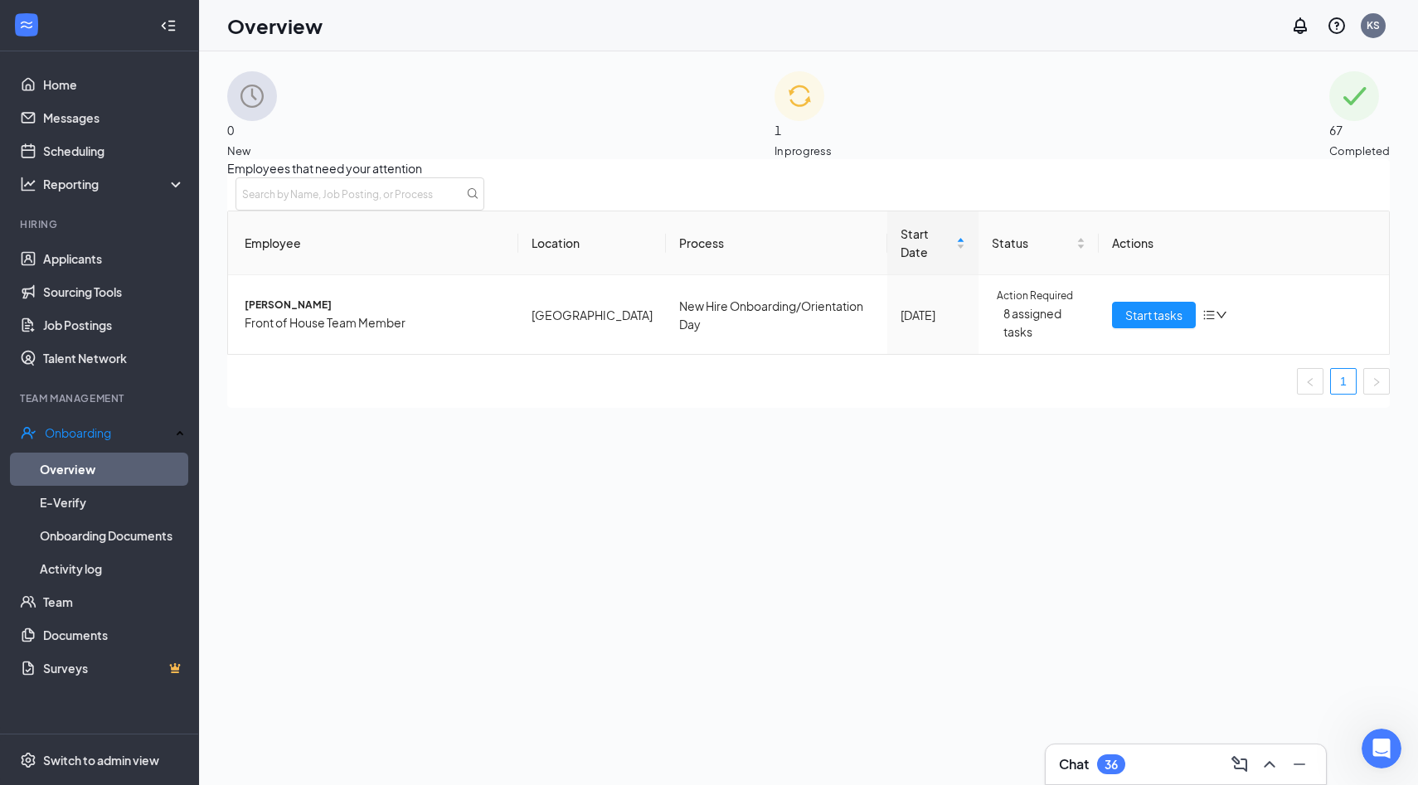
click at [774, 157] on div "1 In progress" at bounding box center [802, 115] width 57 height 88
click at [277, 138] on div "0 New" at bounding box center [252, 115] width 50 height 88
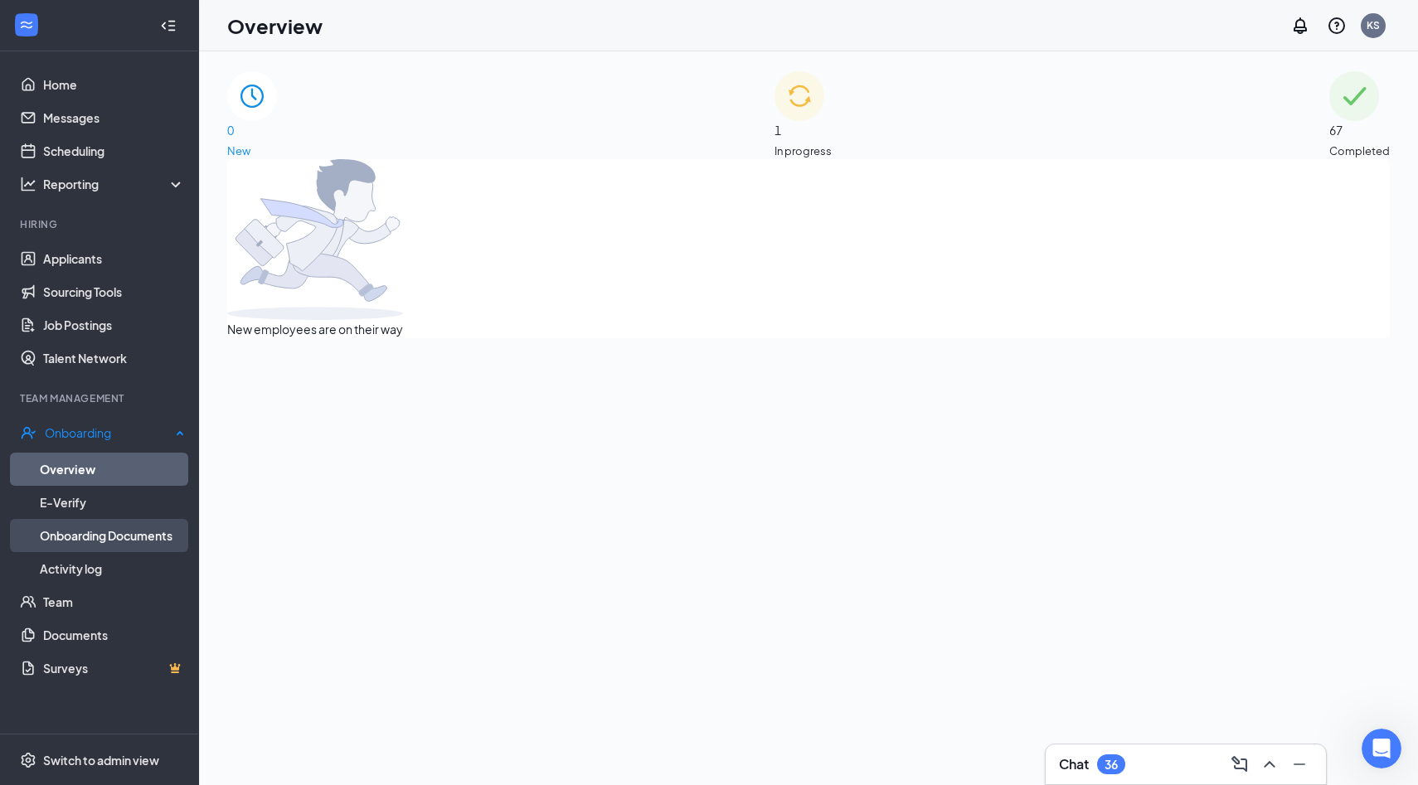
click at [126, 532] on link "Onboarding Documents" at bounding box center [112, 535] width 145 height 33
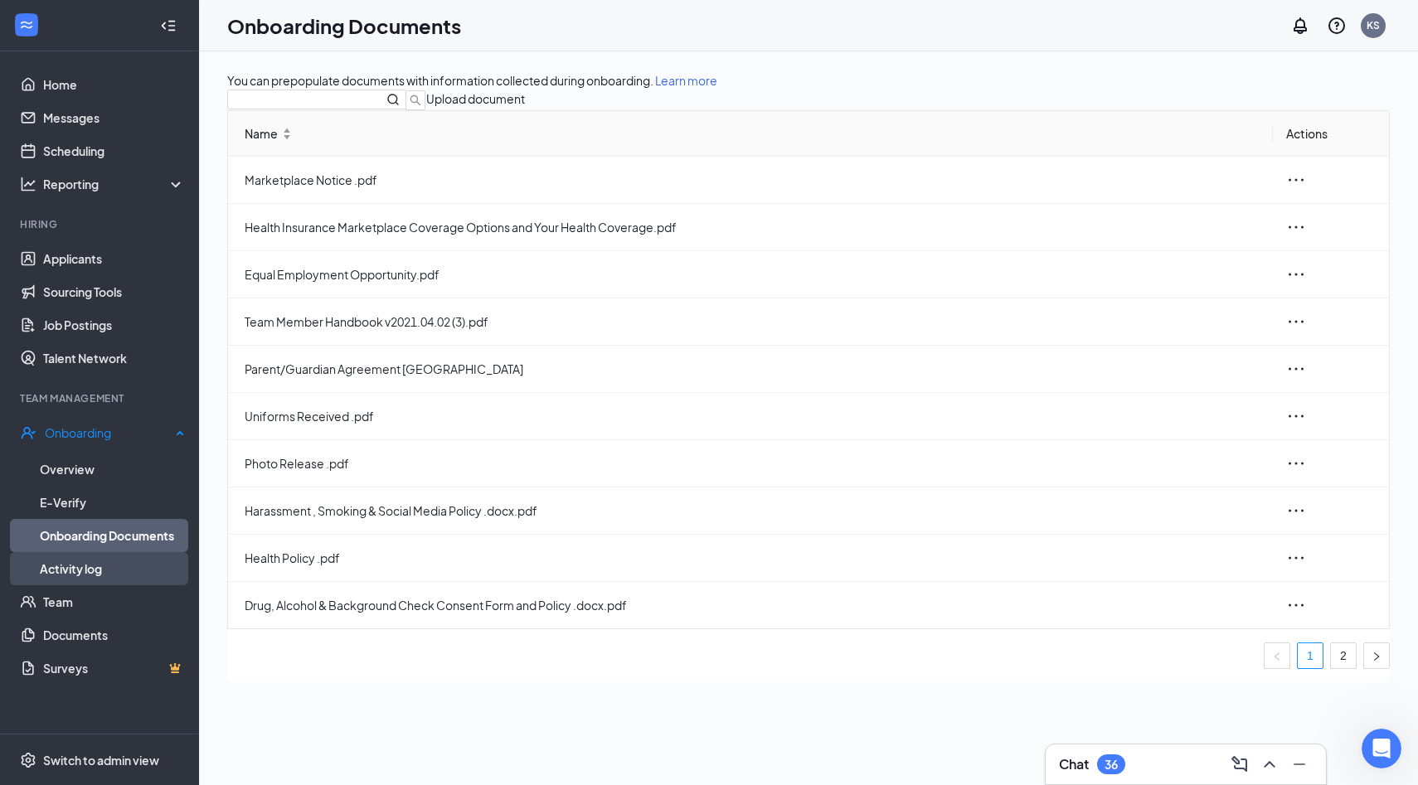
click at [122, 553] on link "Activity log" at bounding box center [112, 568] width 145 height 33
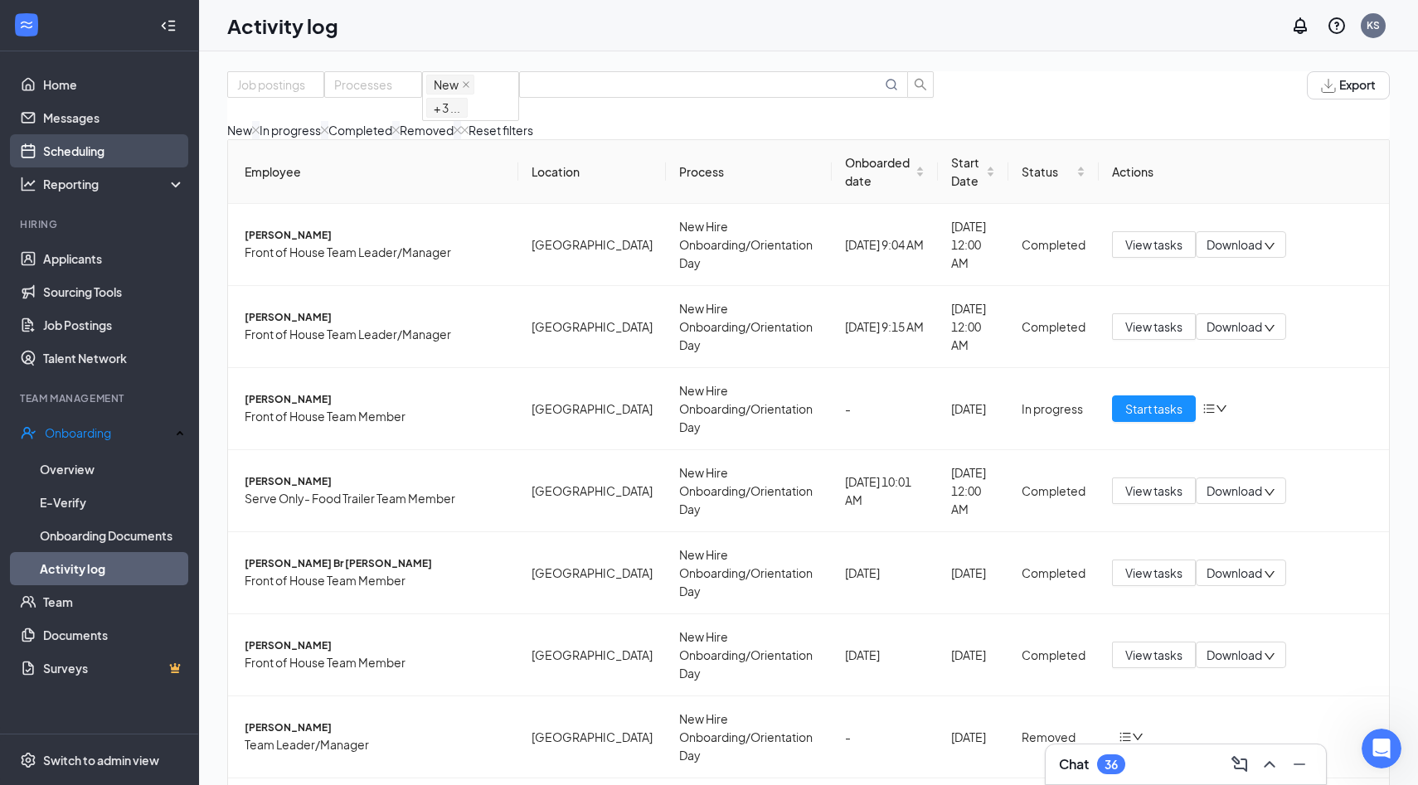
click at [103, 155] on link "Scheduling" at bounding box center [114, 150] width 142 height 33
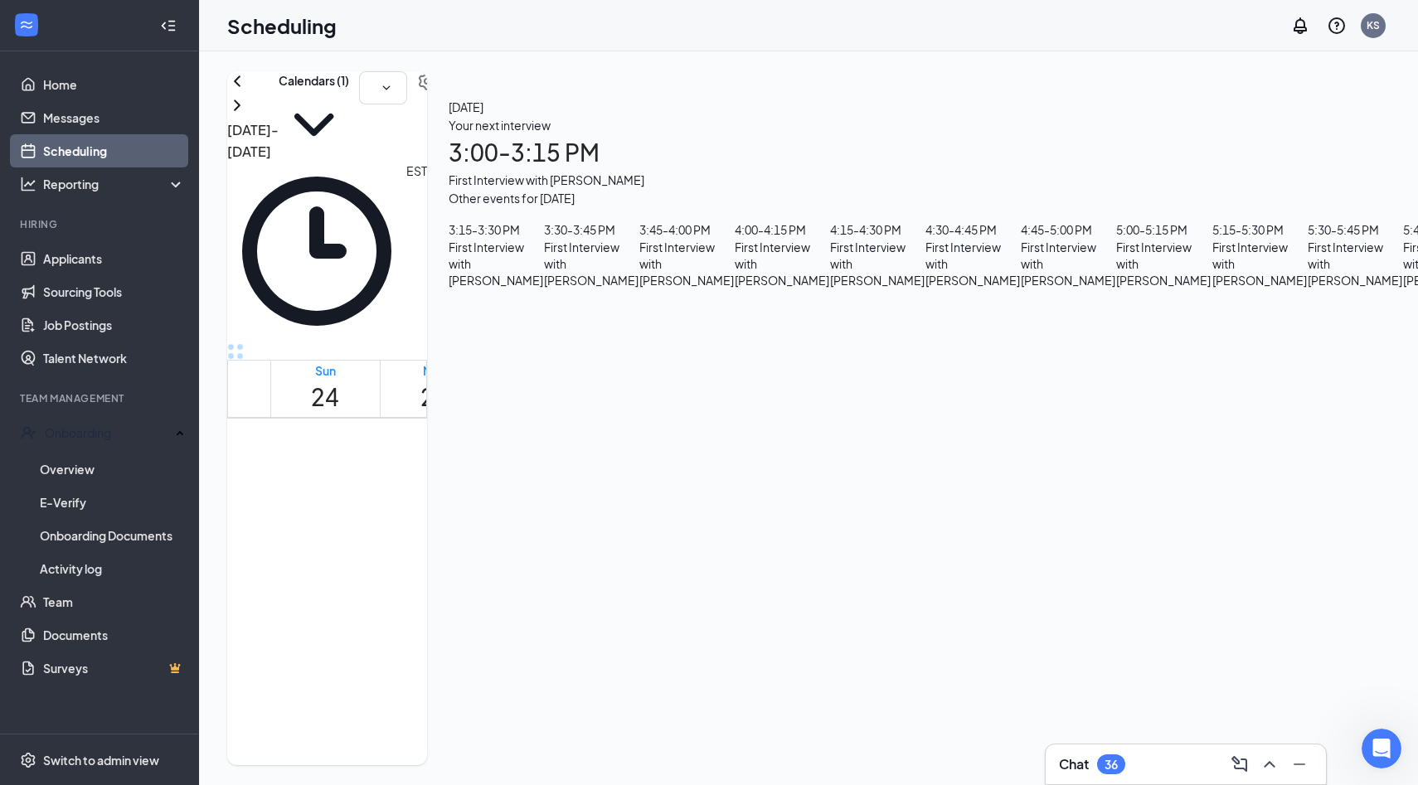
scroll to position [1375, 0]
click at [106, 254] on link "Applicants" at bounding box center [114, 258] width 142 height 33
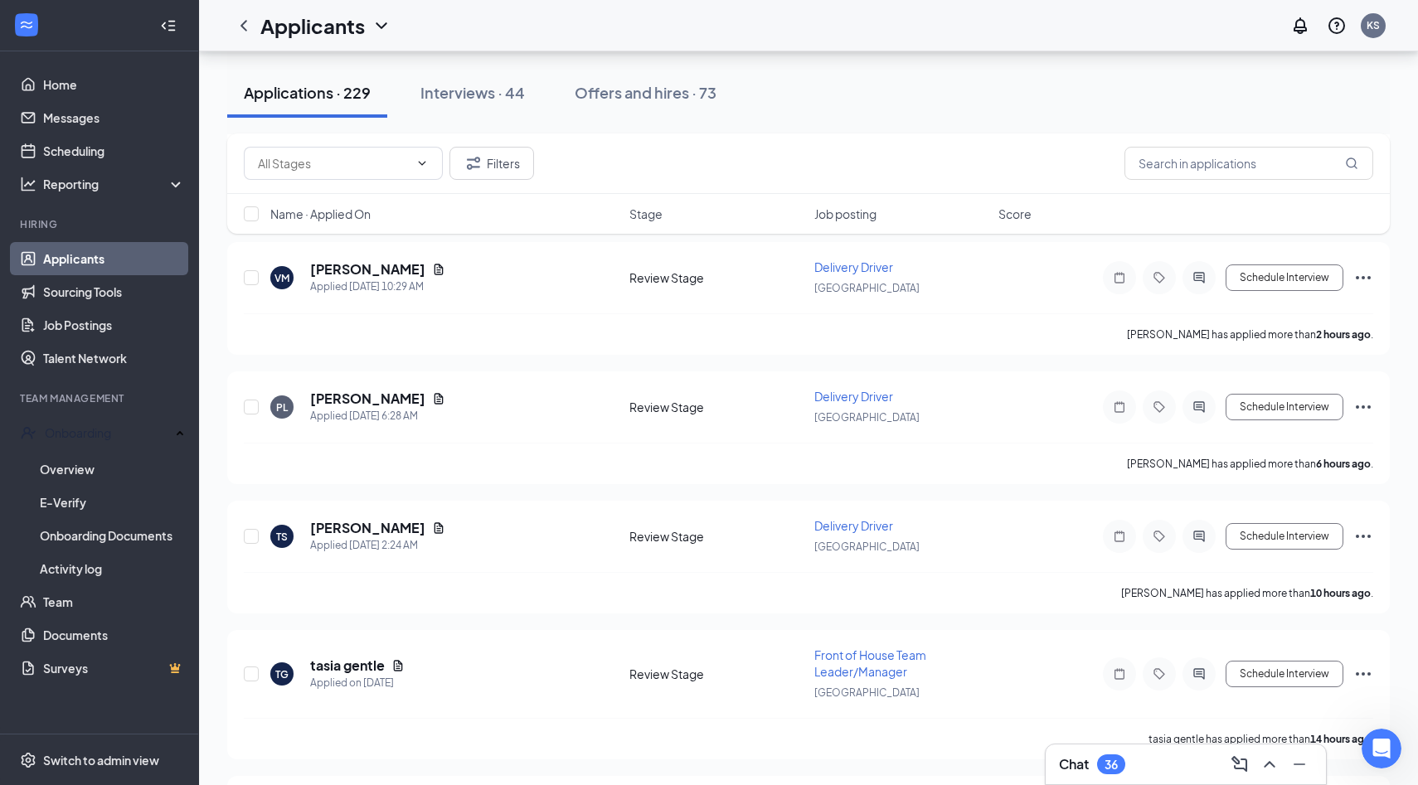
scroll to position [749, 0]
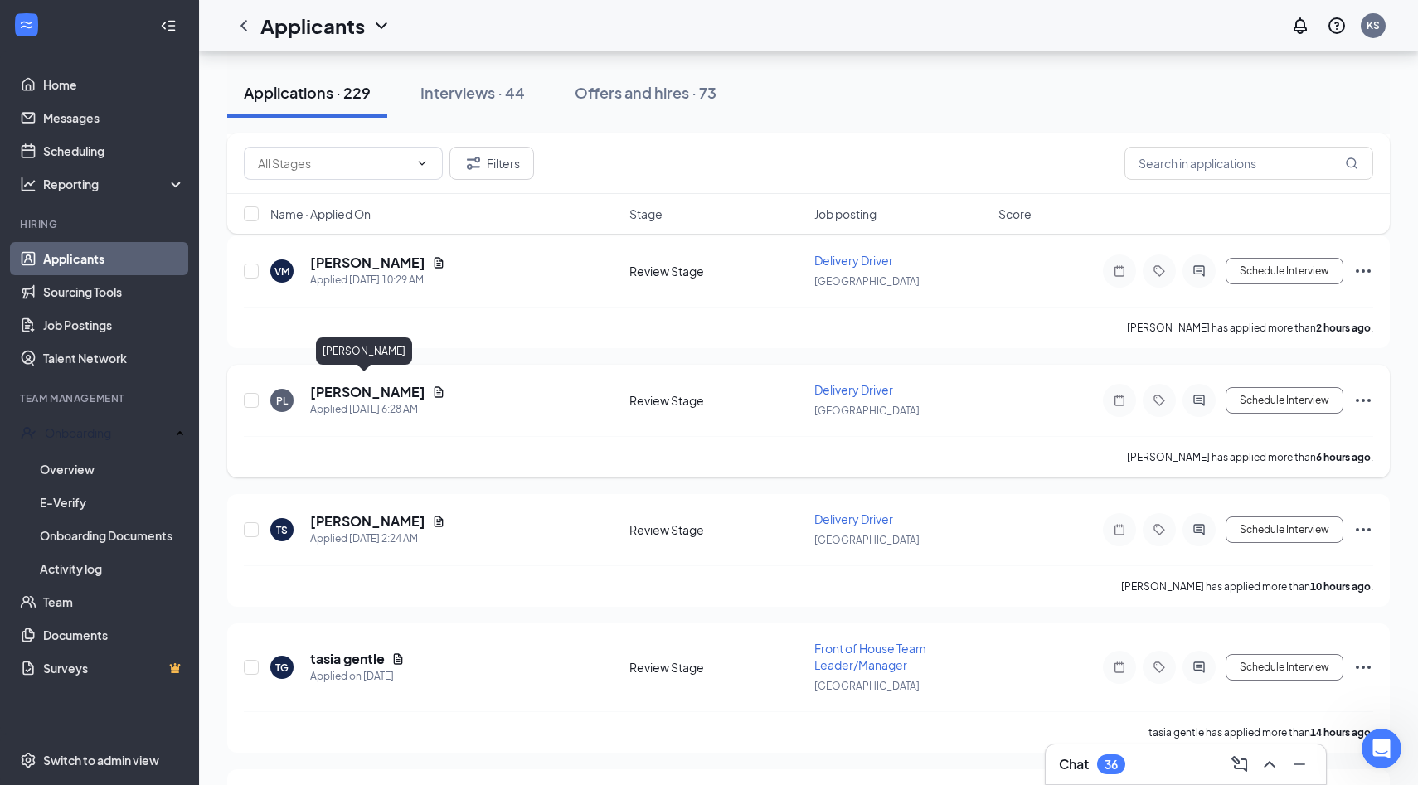
click at [350, 383] on h5 "[PERSON_NAME]" at bounding box center [367, 392] width 115 height 18
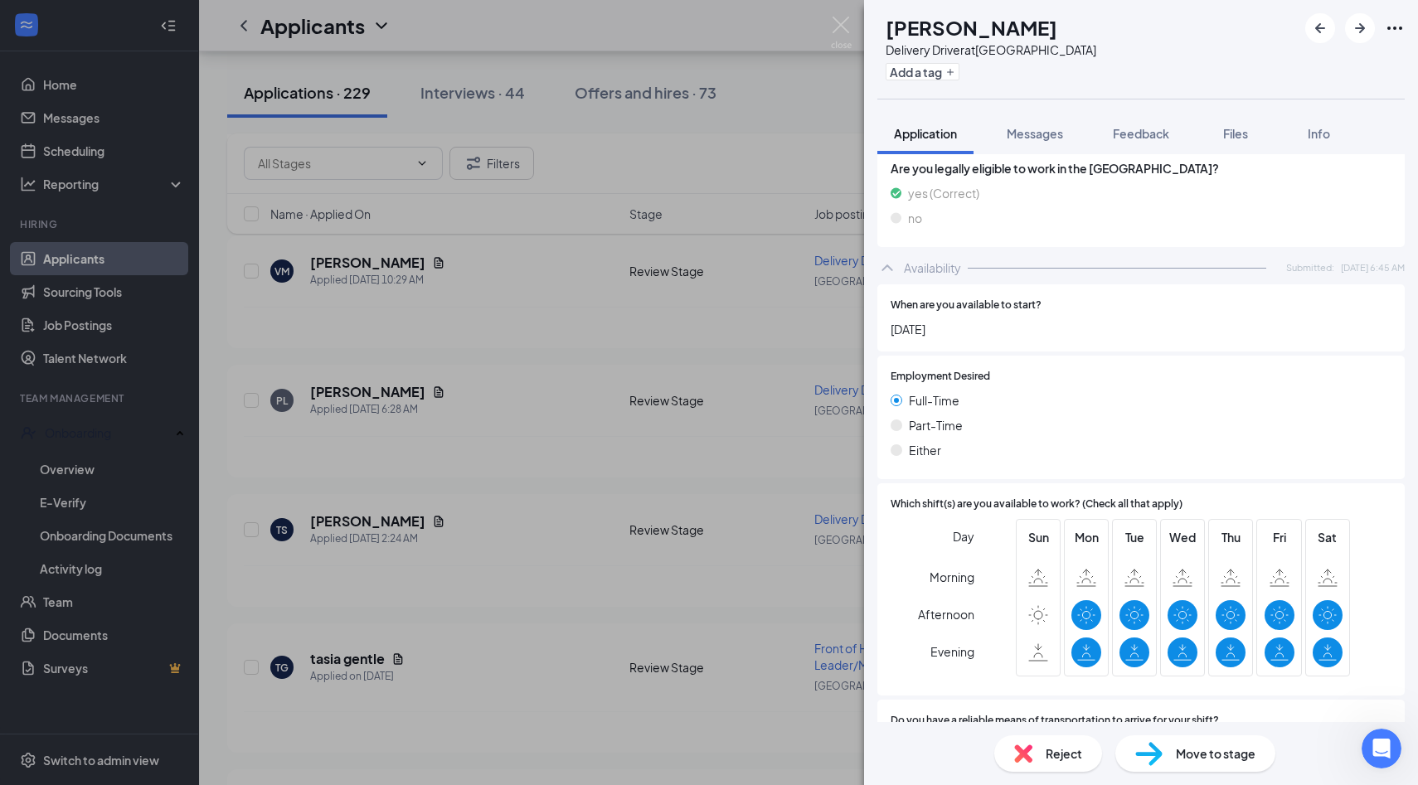
scroll to position [1451, 0]
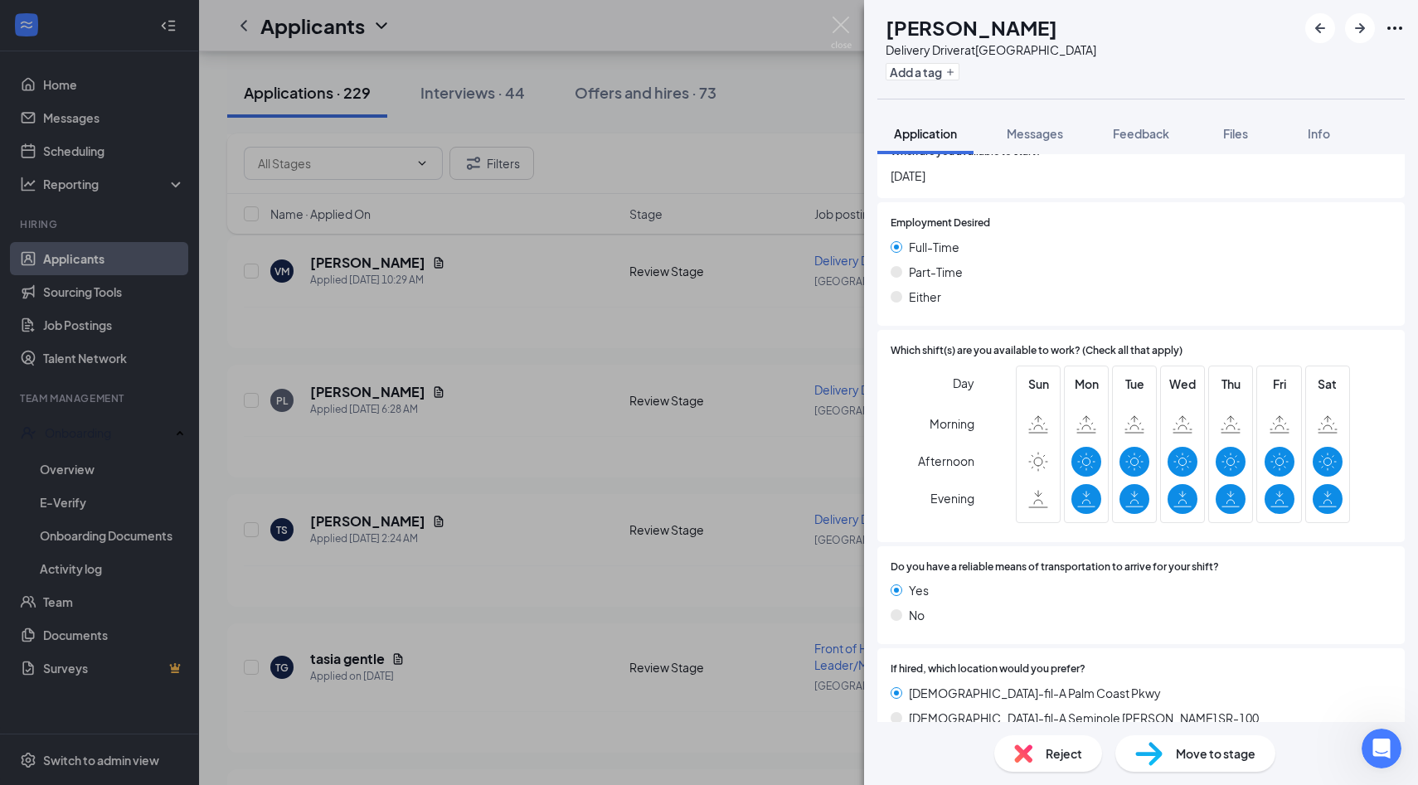
click at [1220, 750] on span "Move to stage" at bounding box center [1216, 753] width 80 height 18
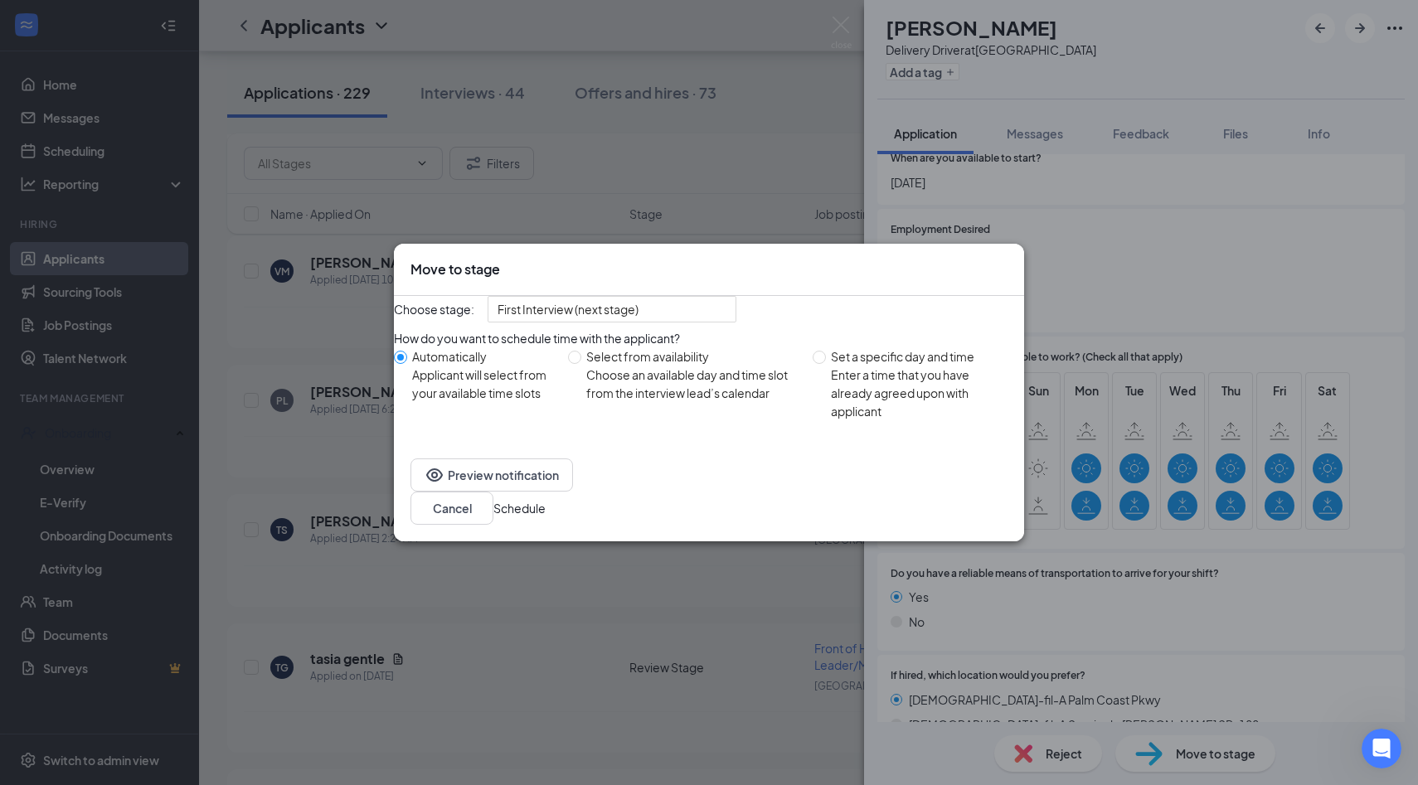
click at [545, 517] on button "Schedule" at bounding box center [519, 508] width 52 height 18
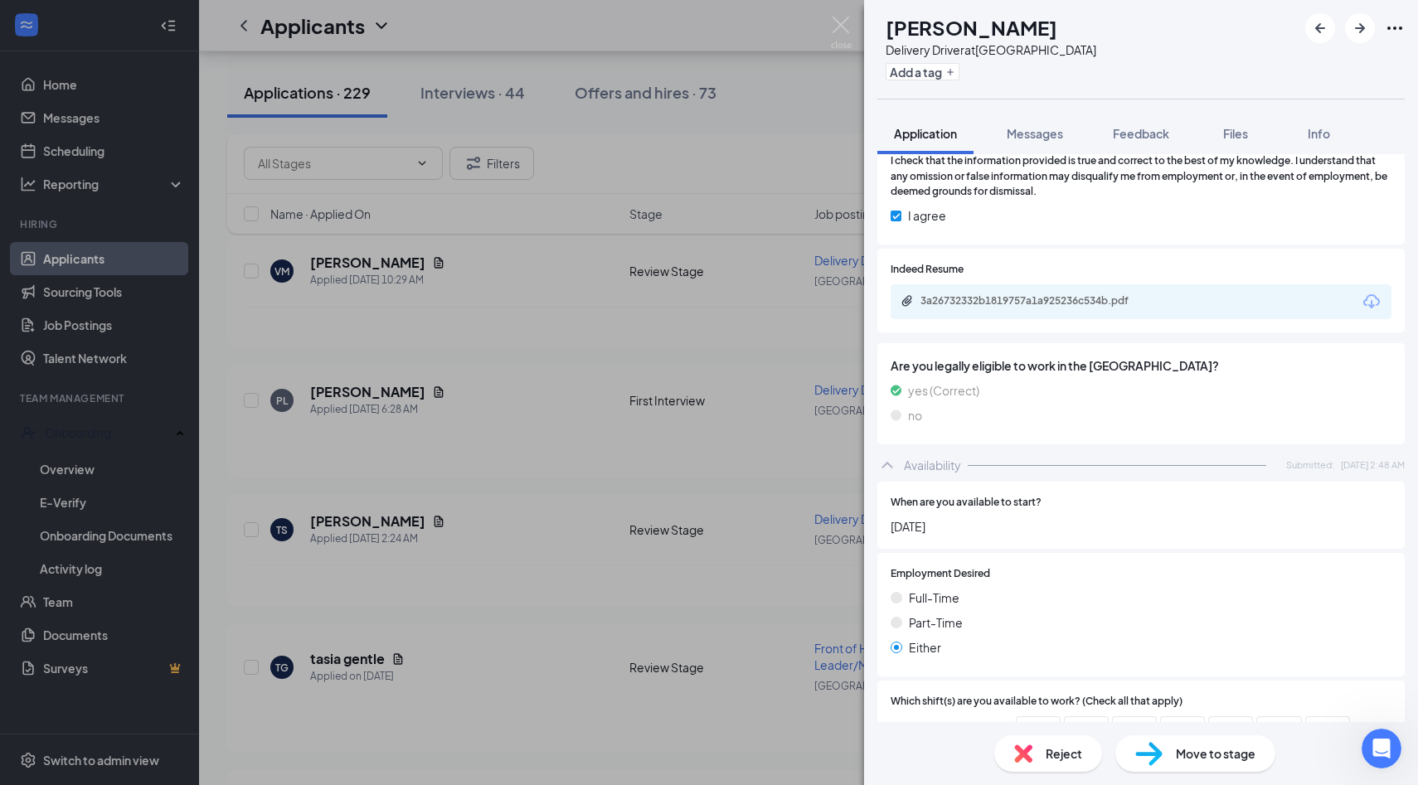
scroll to position [1036, 0]
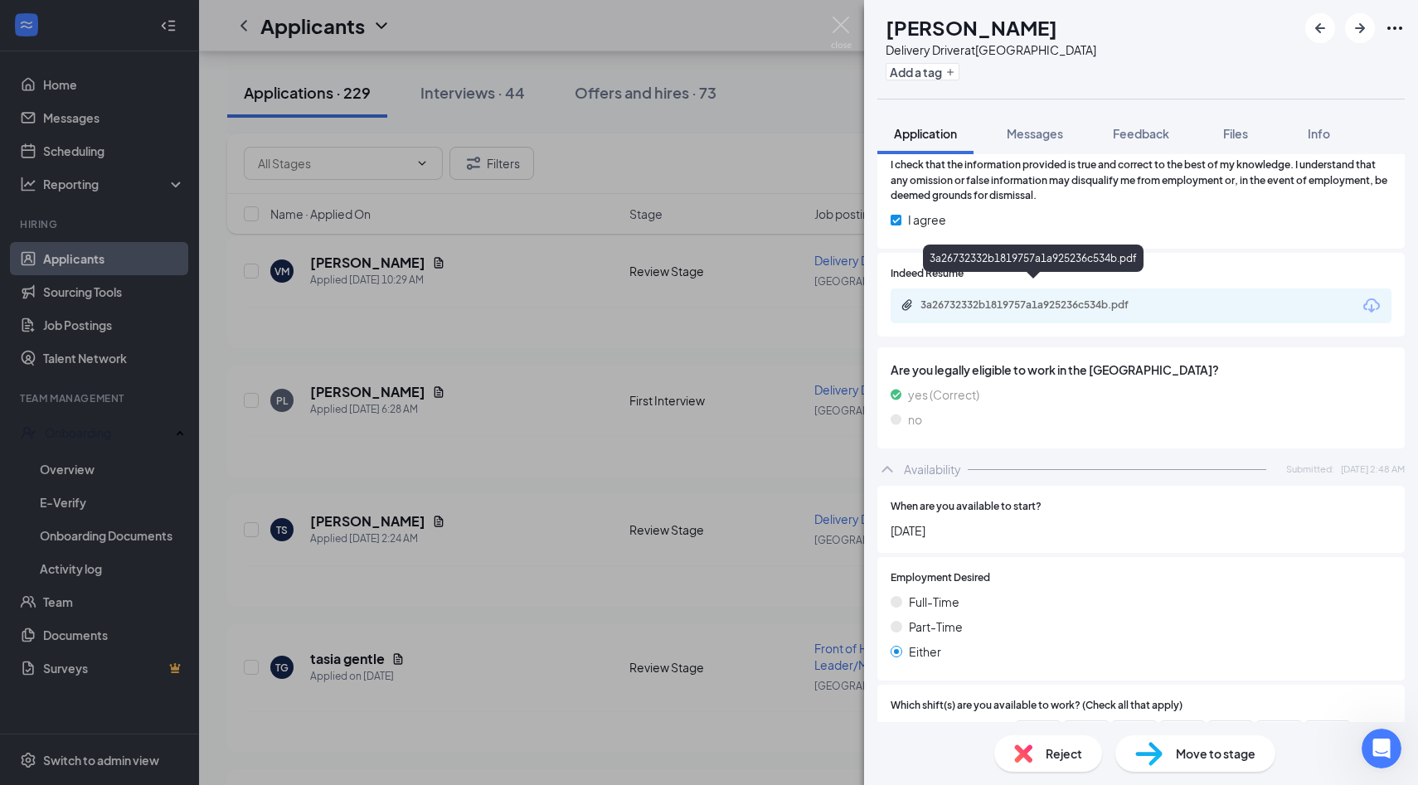
click at [1095, 298] on div "3a26732332b1819757a1a925236c534b.pdf" at bounding box center [1036, 304] width 232 height 13
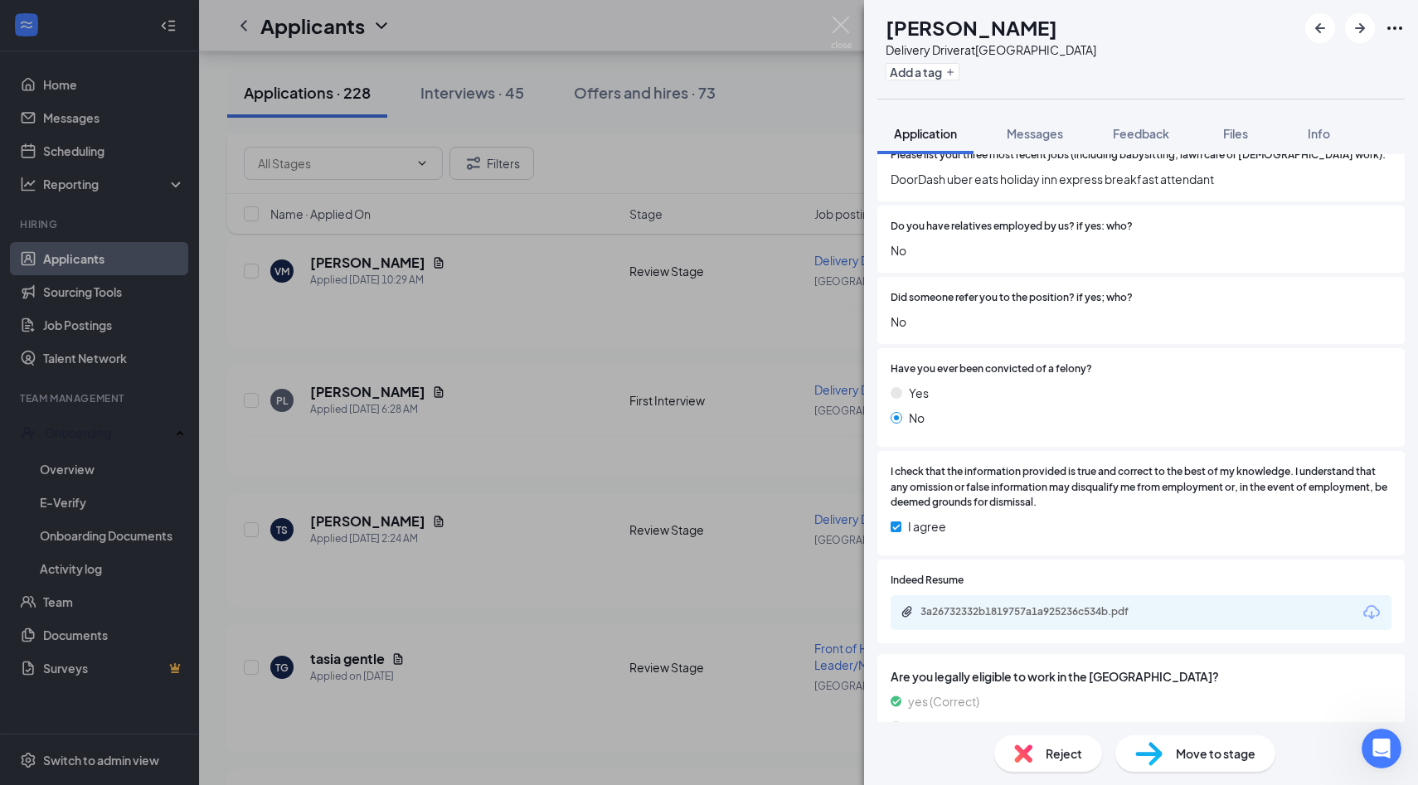
scroll to position [729, 0]
drag, startPoint x: 851, startPoint y: 33, endPoint x: 791, endPoint y: 54, distance: 64.0
click at [851, 33] on div "TS Terra Swift Delivery Driver at Palm Coast Add a tag Application Messages Fee…" at bounding box center [709, 392] width 1418 height 785
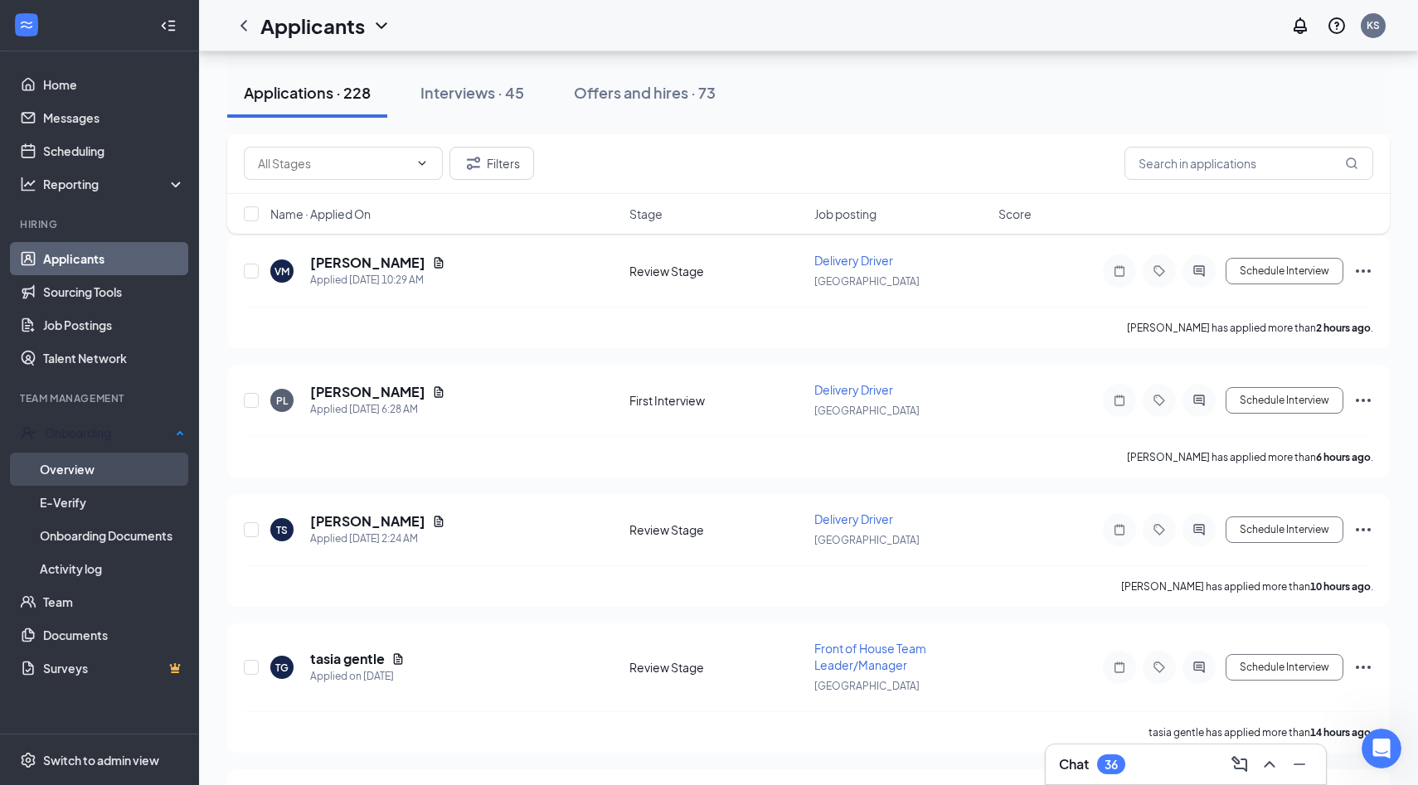
click at [99, 475] on link "Overview" at bounding box center [112, 469] width 145 height 33
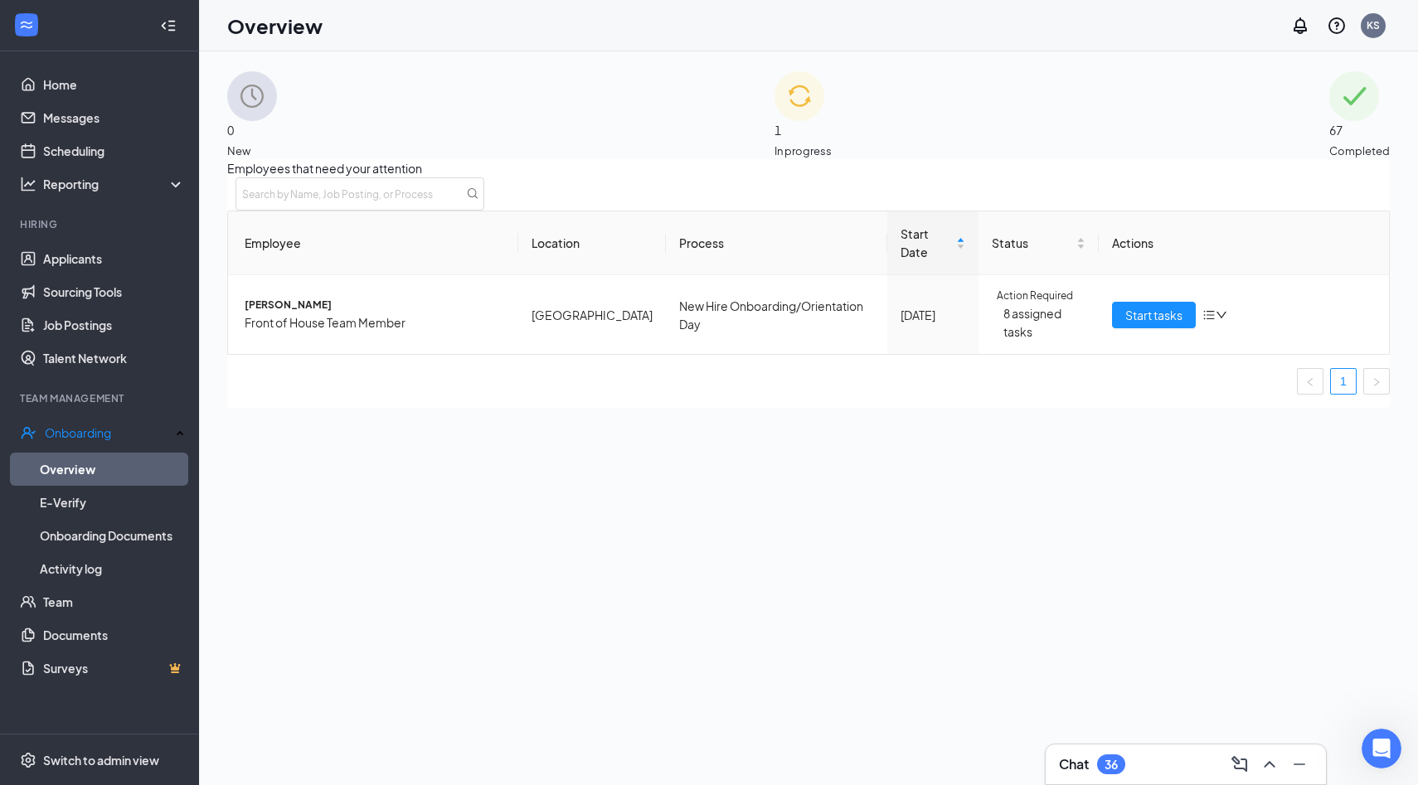
click at [1329, 121] on span "67" at bounding box center [1359, 130] width 61 height 18
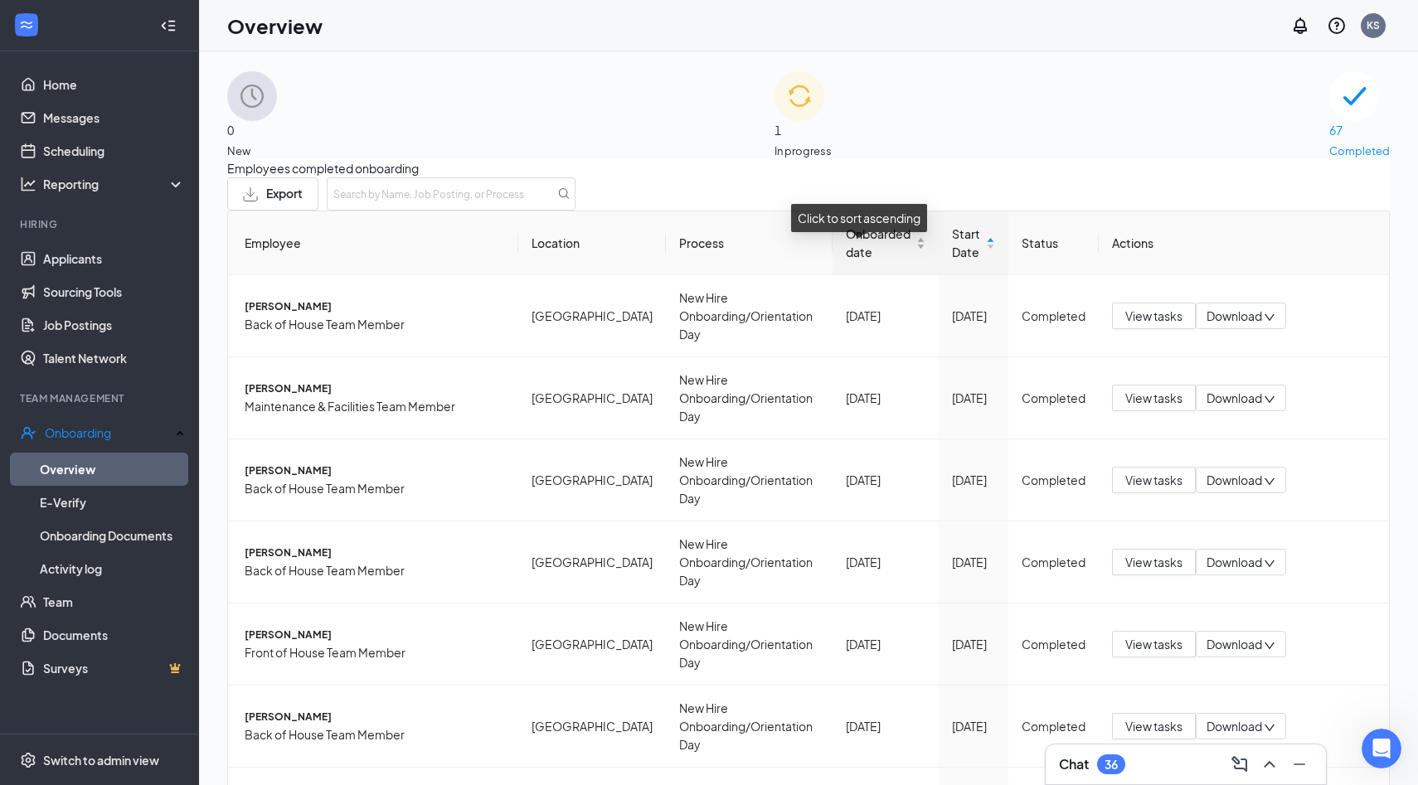
click at [846, 257] on span "Onboarded date" at bounding box center [879, 243] width 67 height 36
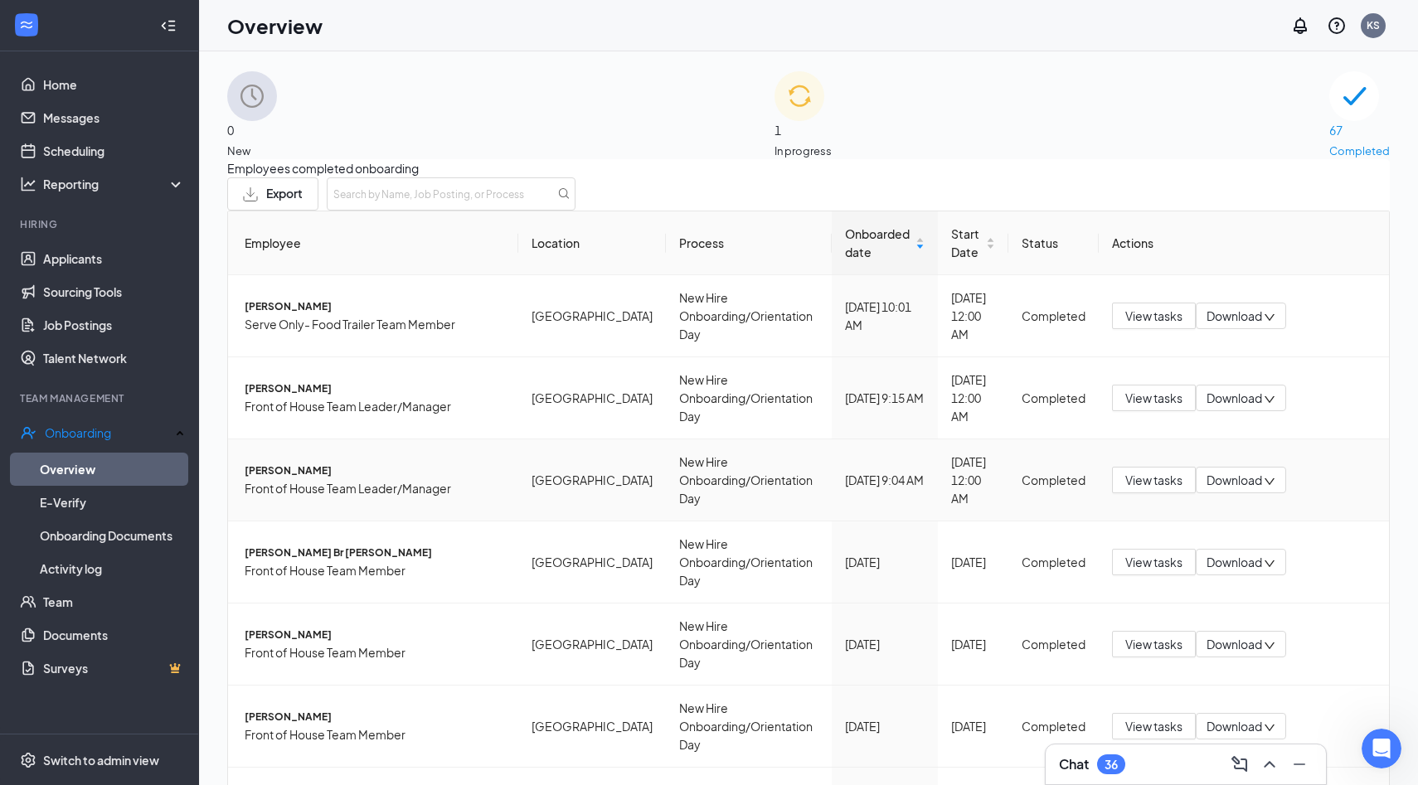
click at [398, 479] on span "Front of House Team Leader/Manager" at bounding box center [375, 488] width 260 height 18
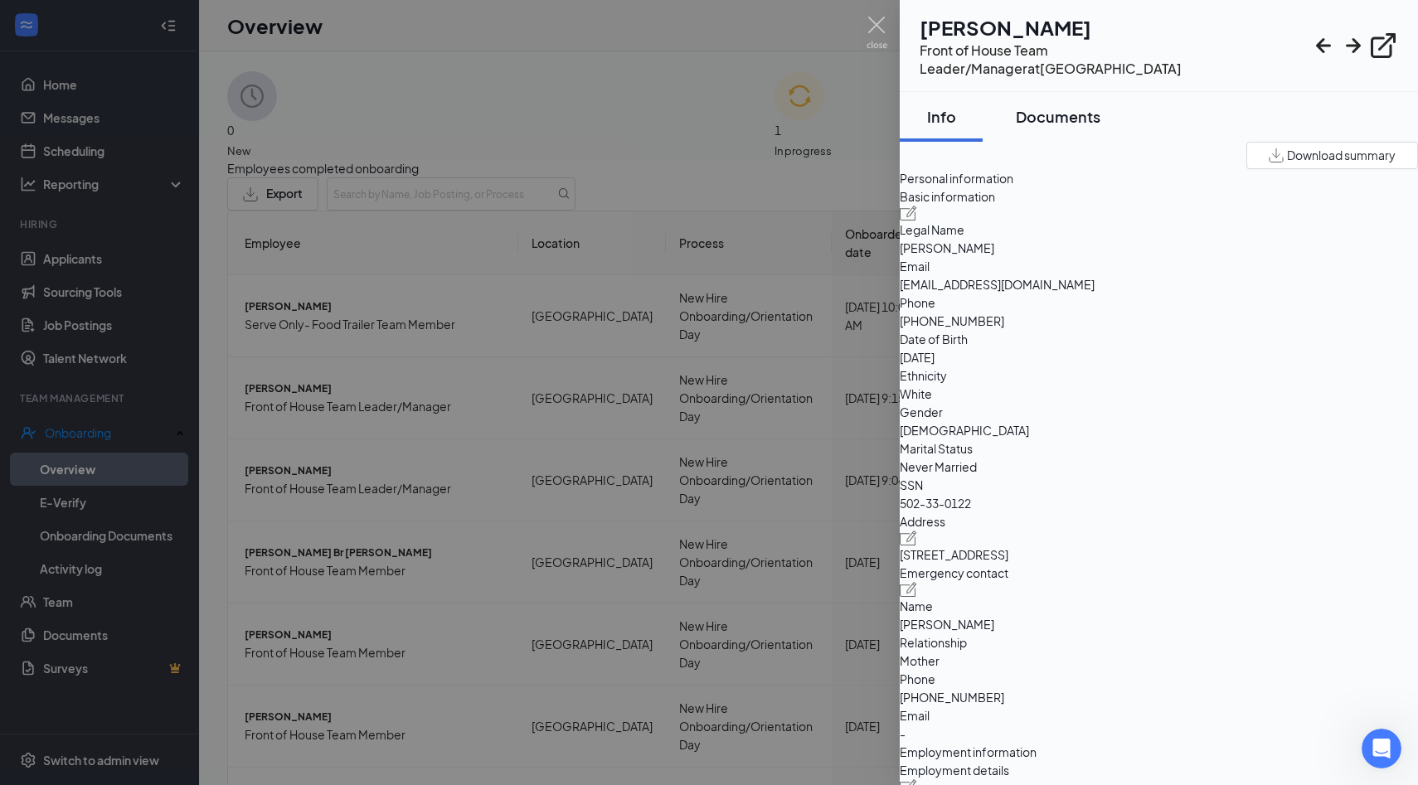
click at [1080, 92] on button "Documents" at bounding box center [1058, 117] width 118 height 50
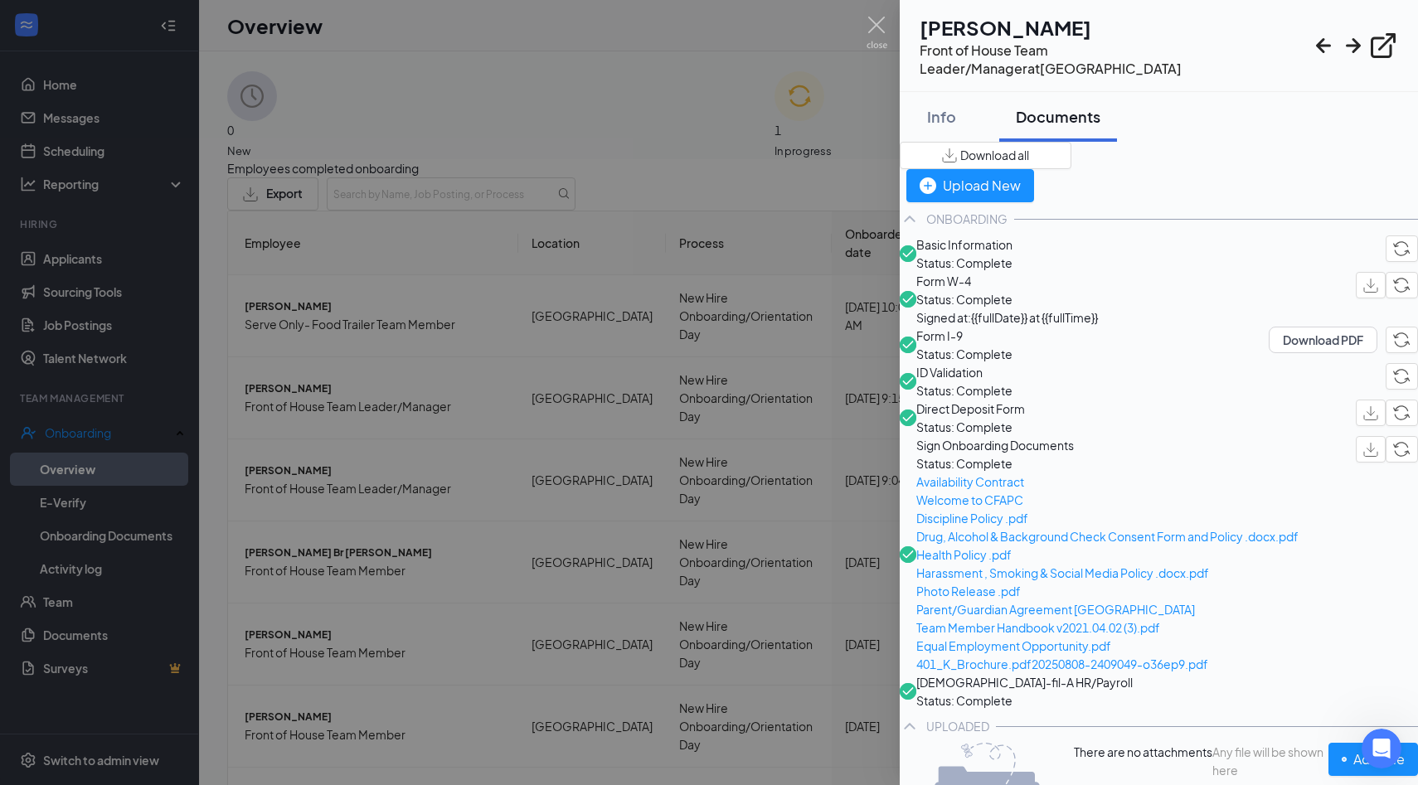
click at [1029, 147] on span "Download all" at bounding box center [994, 155] width 69 height 17
click at [1029, 153] on span "Download all" at bounding box center [994, 155] width 69 height 17
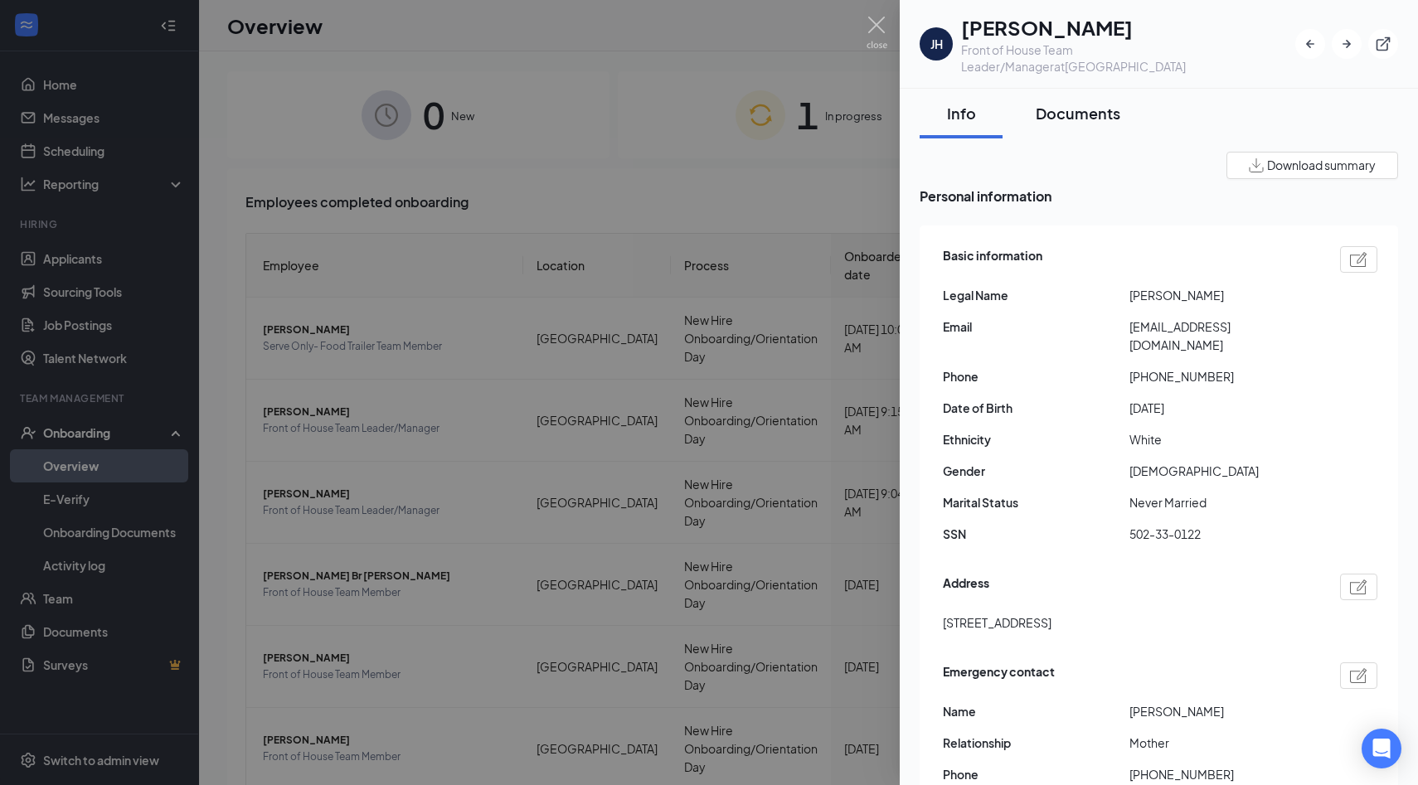
click at [1099, 103] on div "Documents" at bounding box center [1077, 113] width 85 height 21
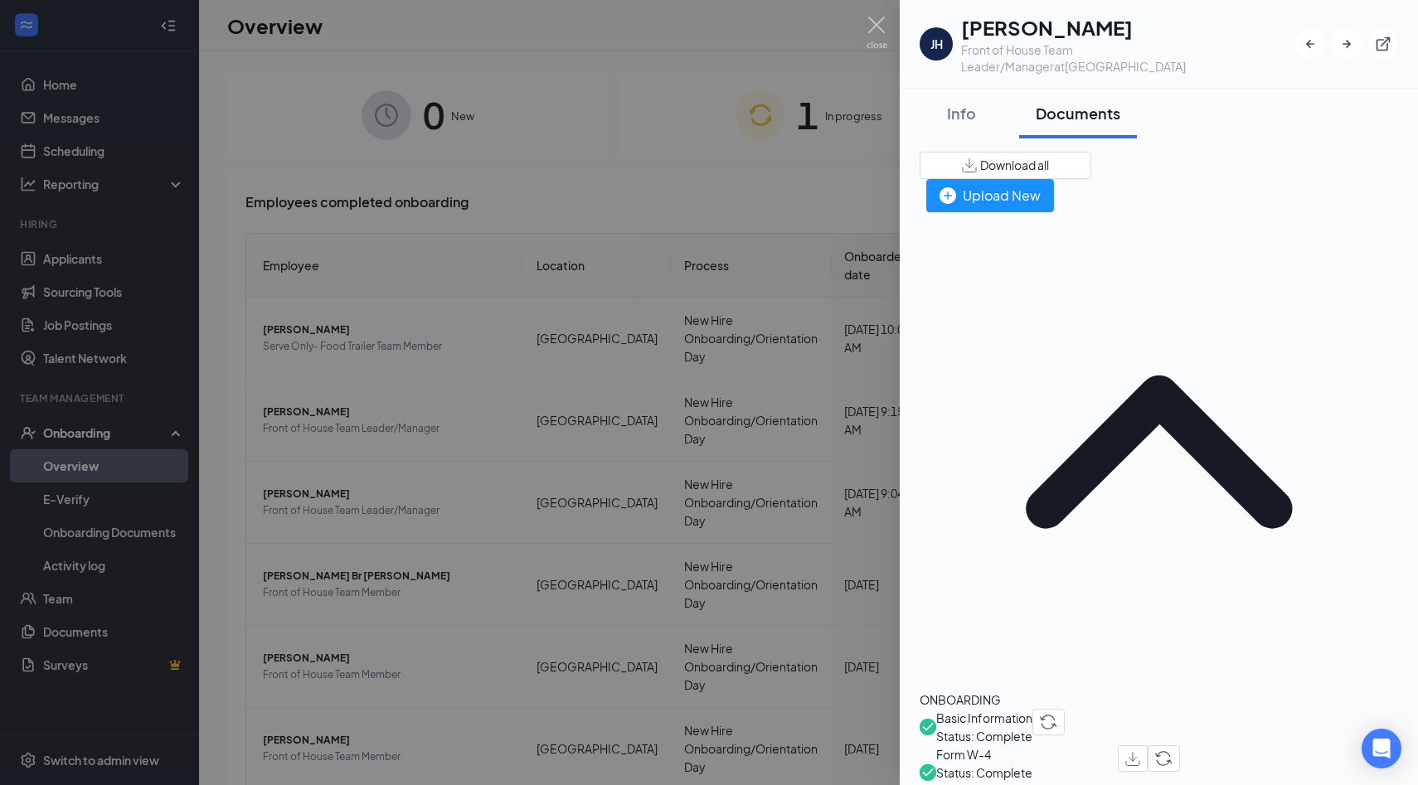
click at [1049, 157] on span "Download all" at bounding box center [1014, 165] width 69 height 17
click at [876, 31] on img at bounding box center [876, 33] width 21 height 32
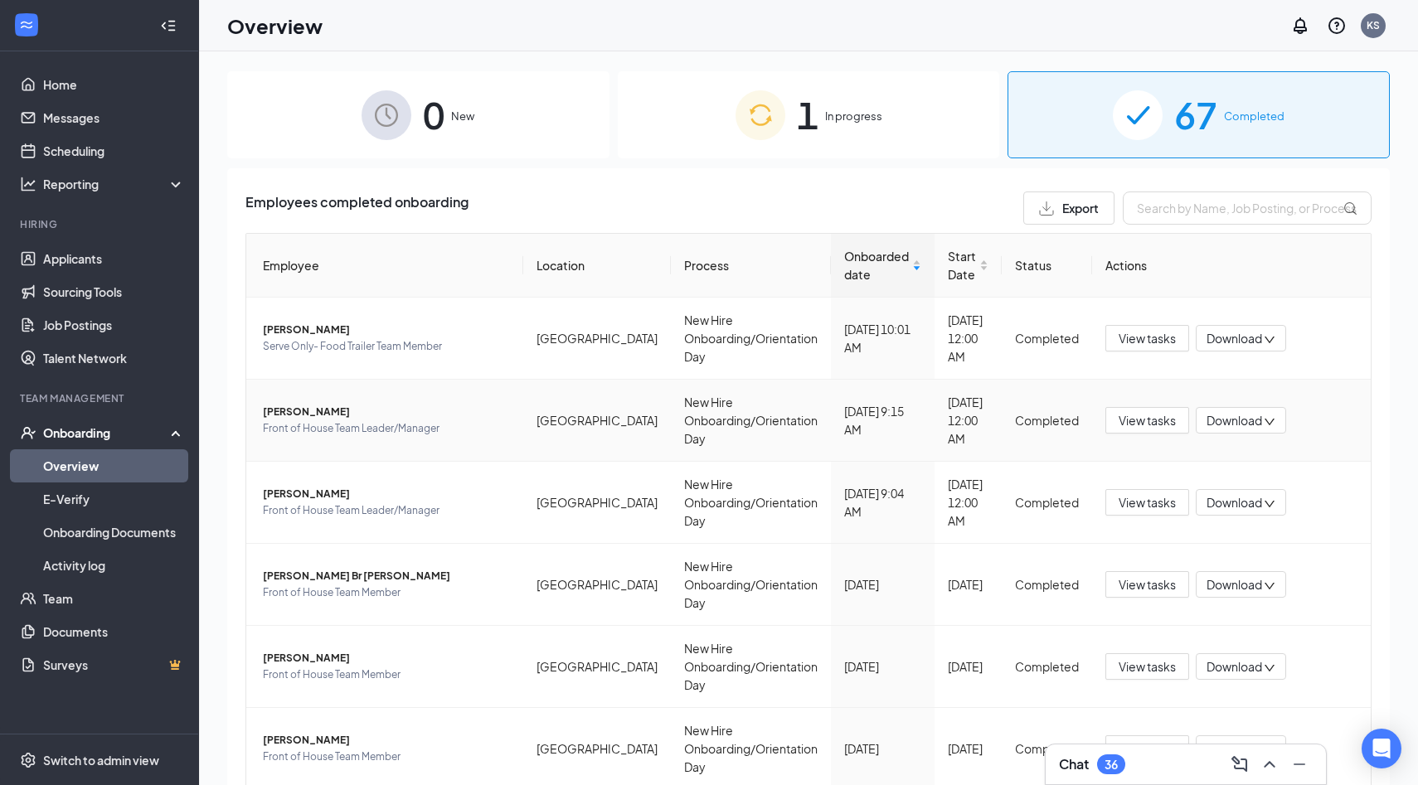
click at [320, 404] on span "[PERSON_NAME]" at bounding box center [386, 412] width 247 height 17
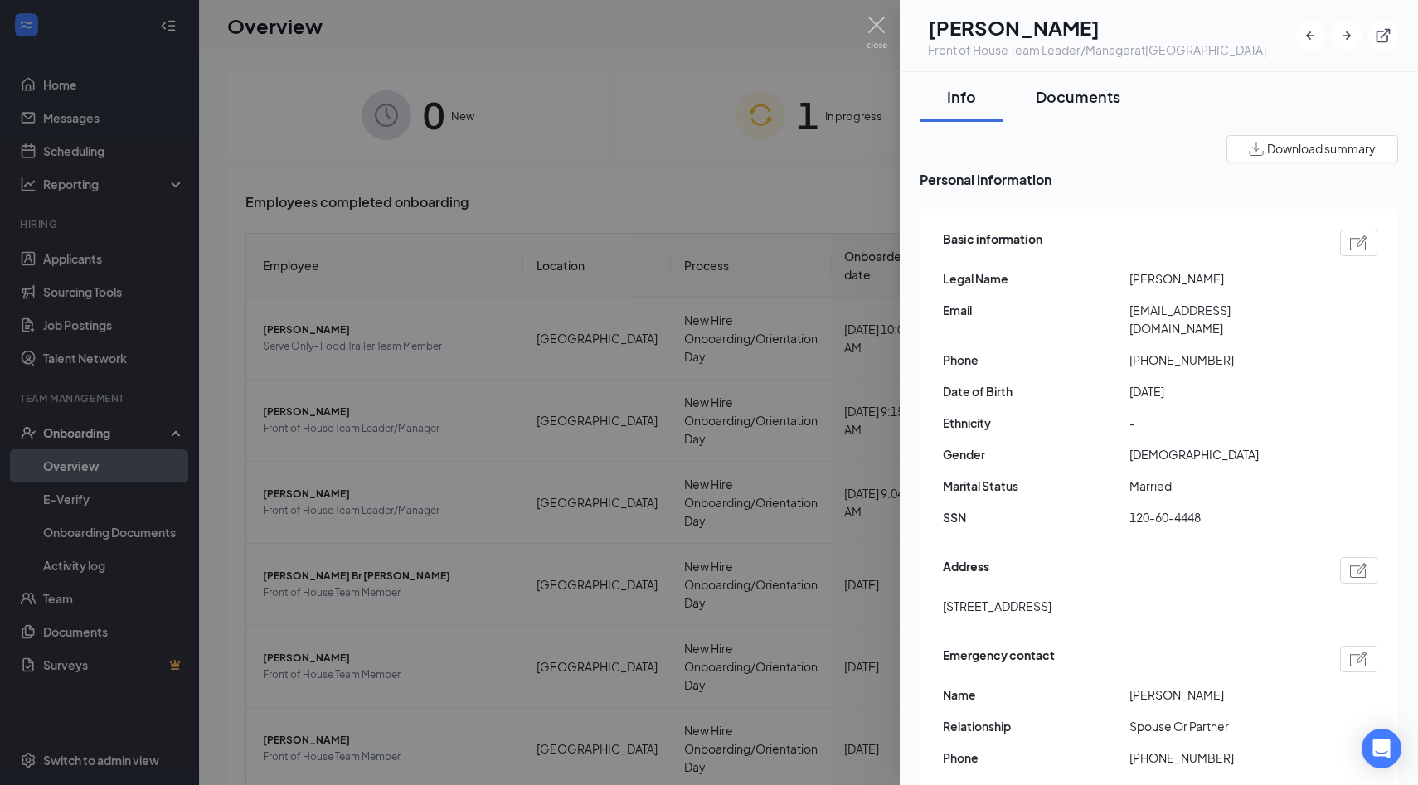
click at [1074, 115] on button "Documents" at bounding box center [1078, 97] width 118 height 50
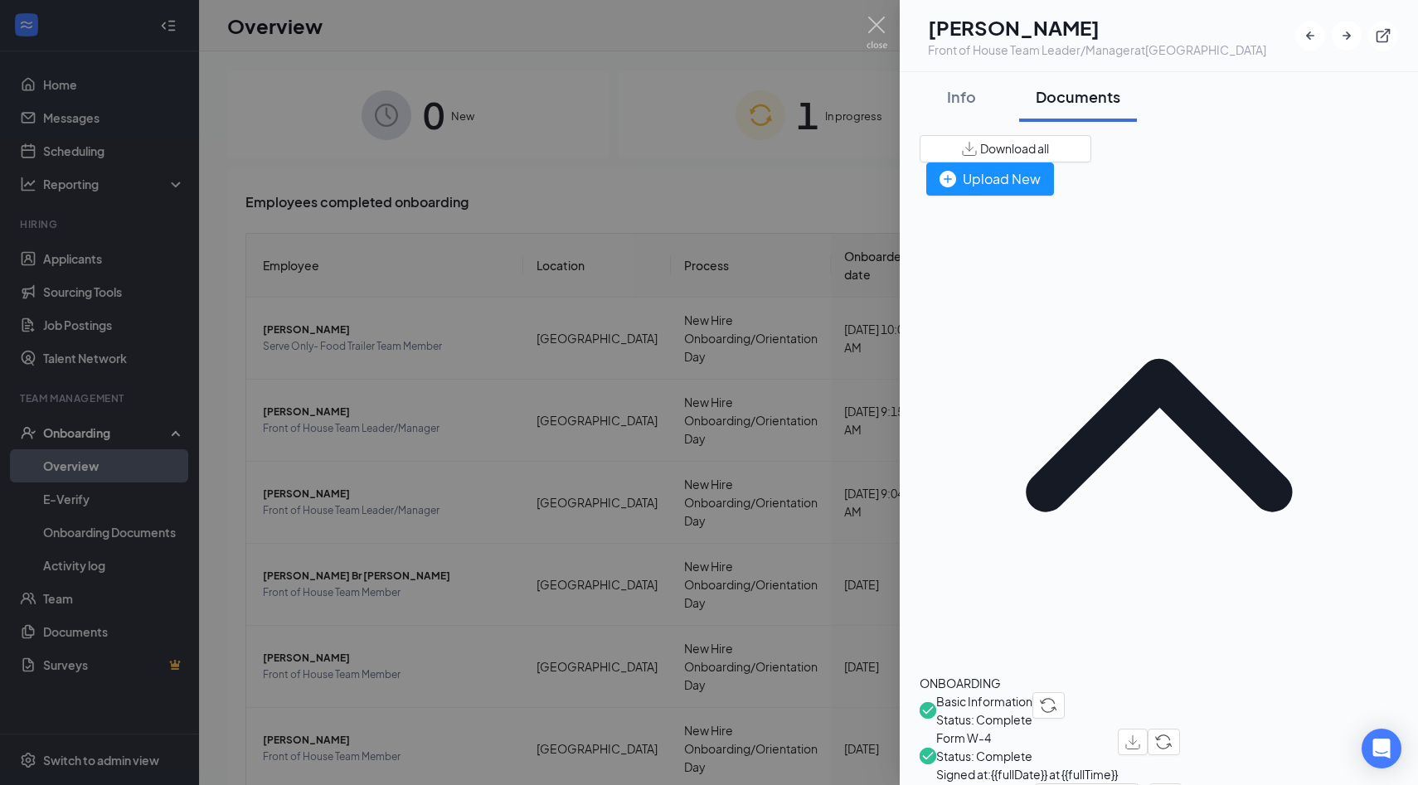
click at [1117, 99] on div "Documents" at bounding box center [1077, 96] width 85 height 21
click at [1049, 149] on span "Download all" at bounding box center [1014, 148] width 69 height 17
click at [1049, 143] on span "Download all" at bounding box center [1014, 148] width 69 height 17
click at [1049, 148] on span "Download all" at bounding box center [1014, 148] width 69 height 17
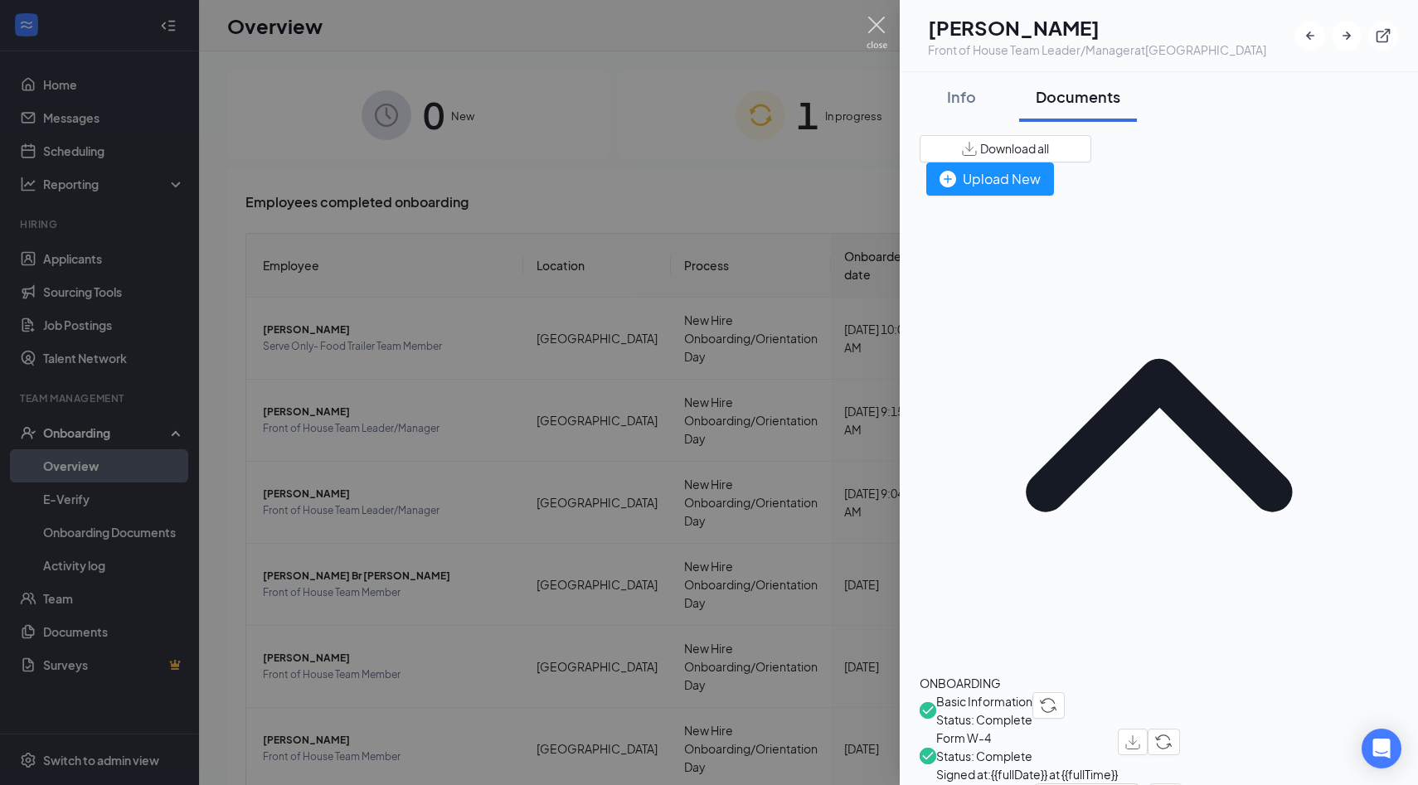
click at [869, 29] on img at bounding box center [876, 33] width 21 height 32
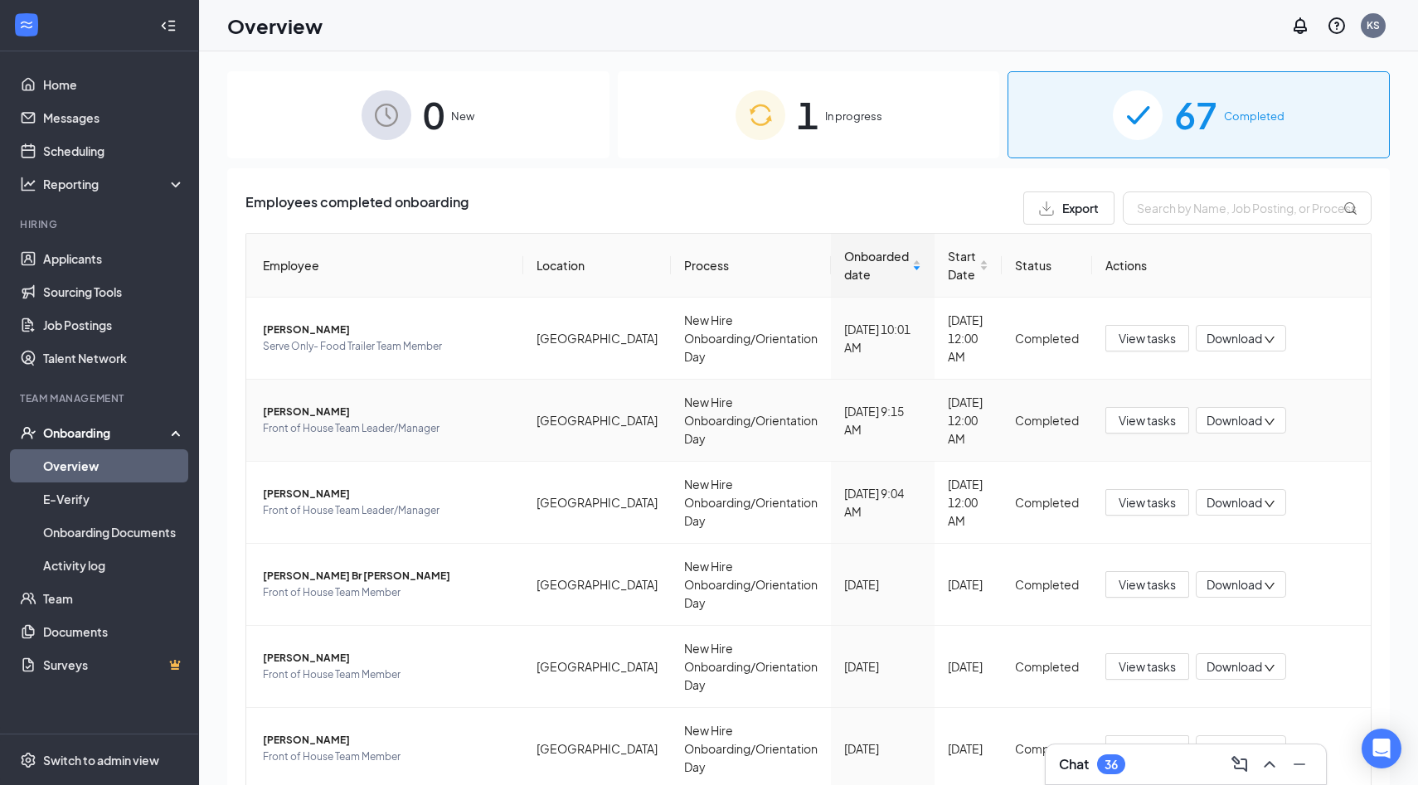
click at [288, 380] on td "[PERSON_NAME] Front of House Team Leader/Manager" at bounding box center [384, 421] width 277 height 82
click at [288, 404] on span "[PERSON_NAME]" at bounding box center [386, 412] width 247 height 17
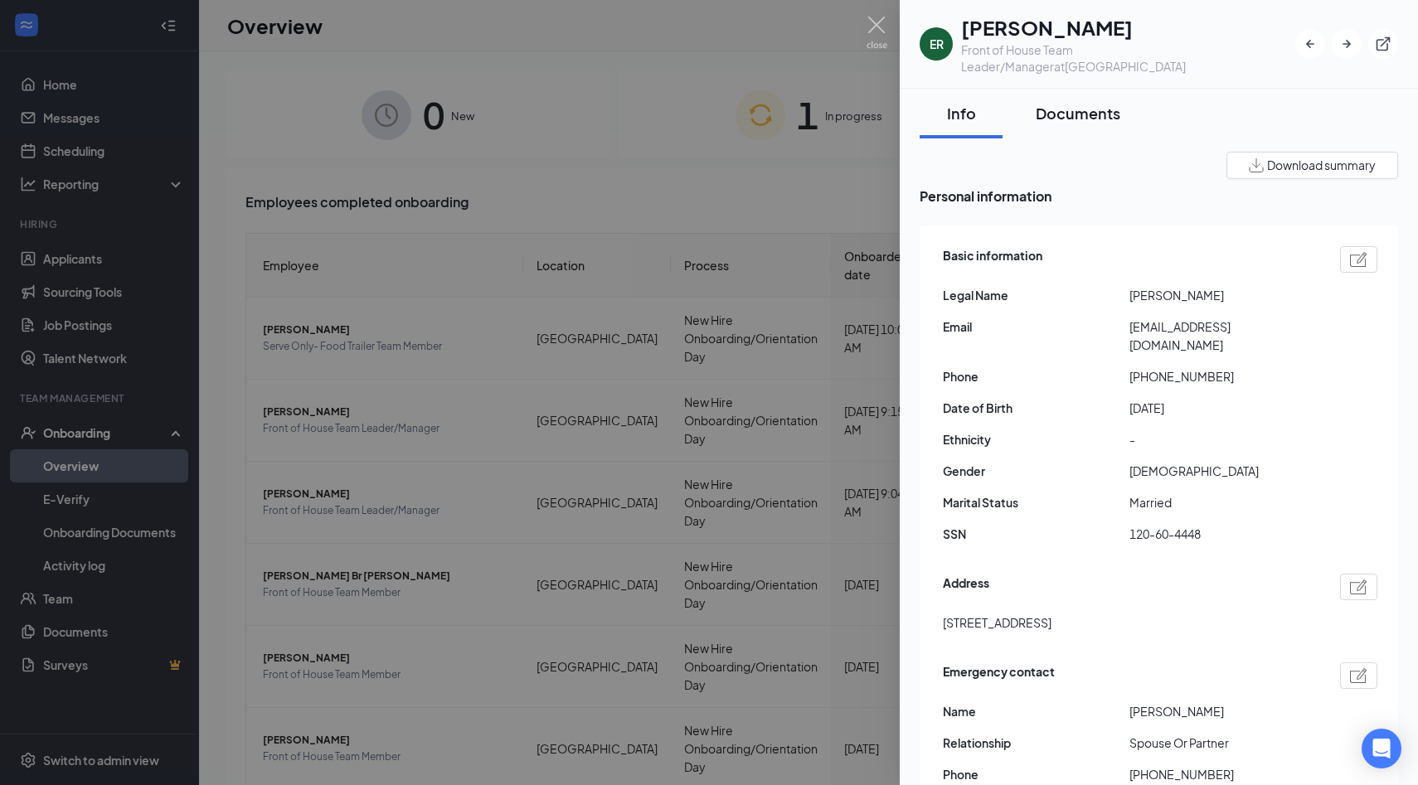
click at [1084, 109] on button "Documents" at bounding box center [1078, 114] width 118 height 50
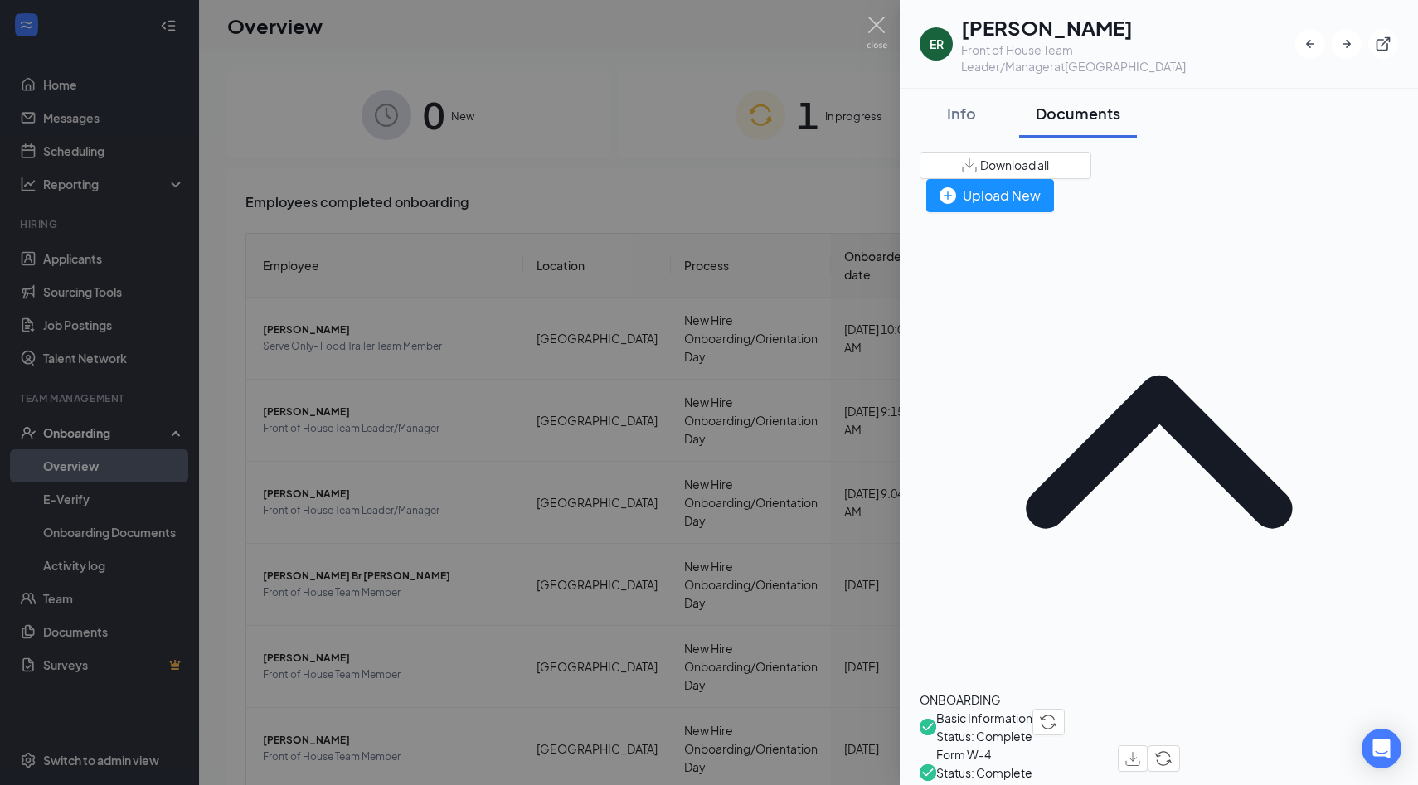
click at [1091, 152] on button "Download all" at bounding box center [1005, 165] width 172 height 27
click at [1091, 158] on button "Download all" at bounding box center [1005, 165] width 172 height 27
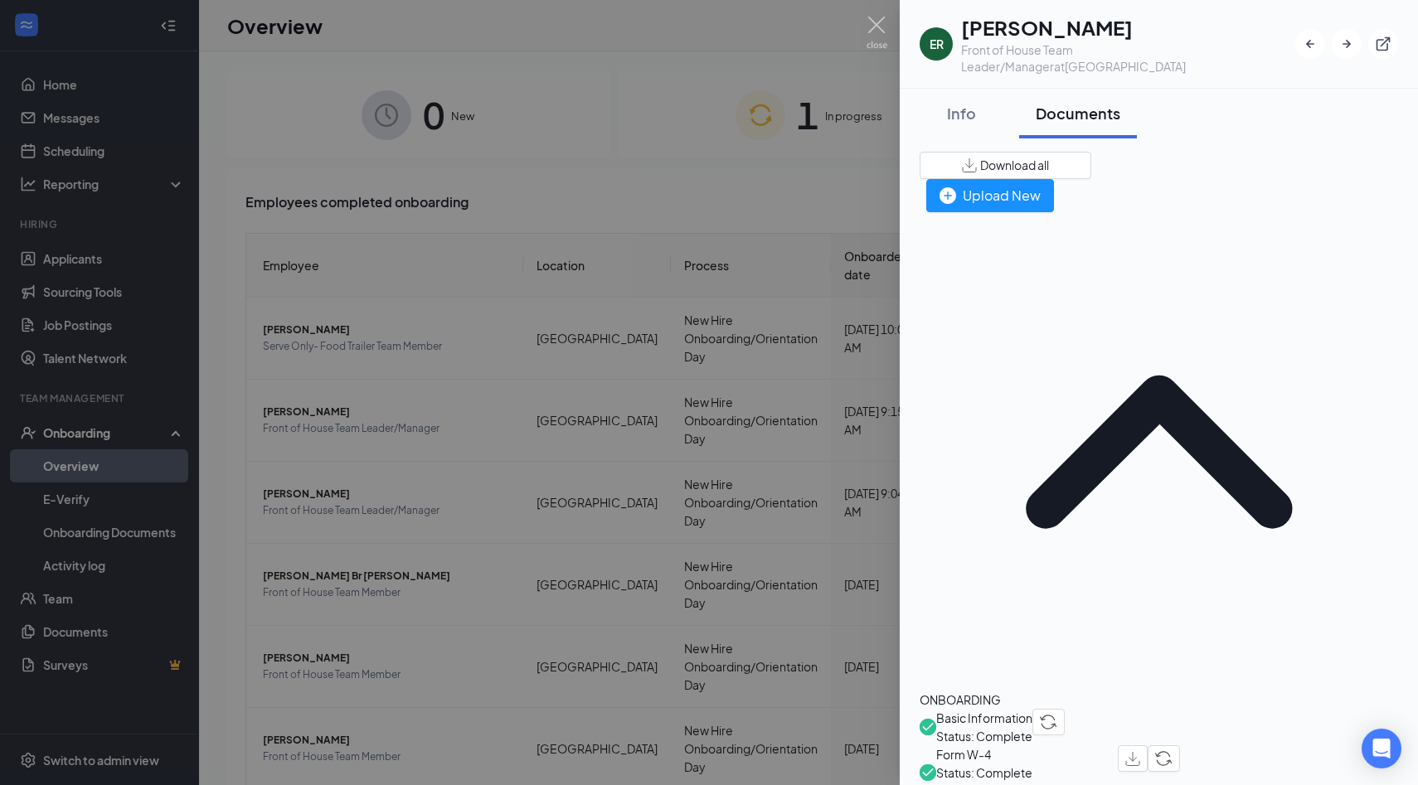
click at [1091, 158] on button "Download all" at bounding box center [1005, 165] width 172 height 27
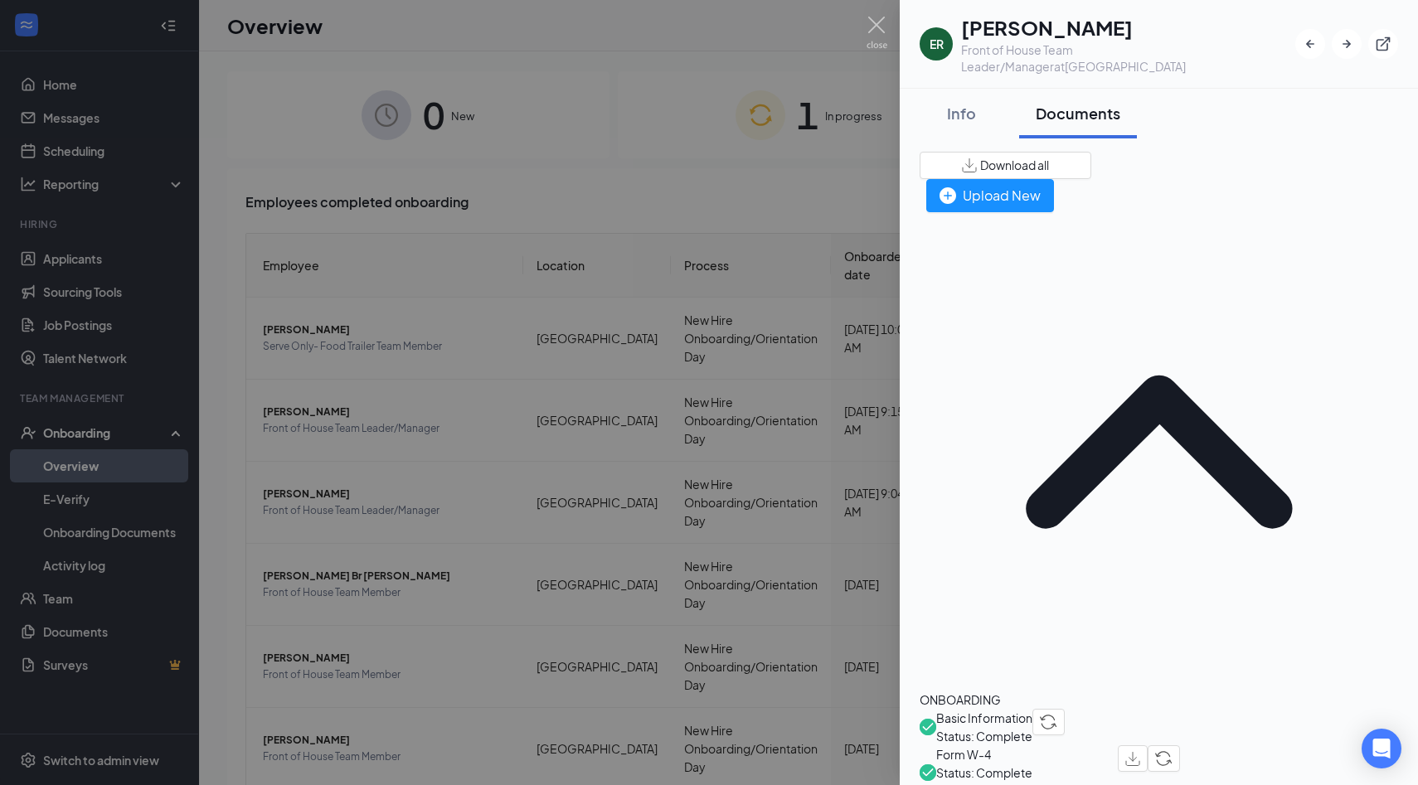
click at [1091, 158] on button "Download all" at bounding box center [1005, 165] width 172 height 27
click at [880, 31] on img at bounding box center [876, 33] width 21 height 32
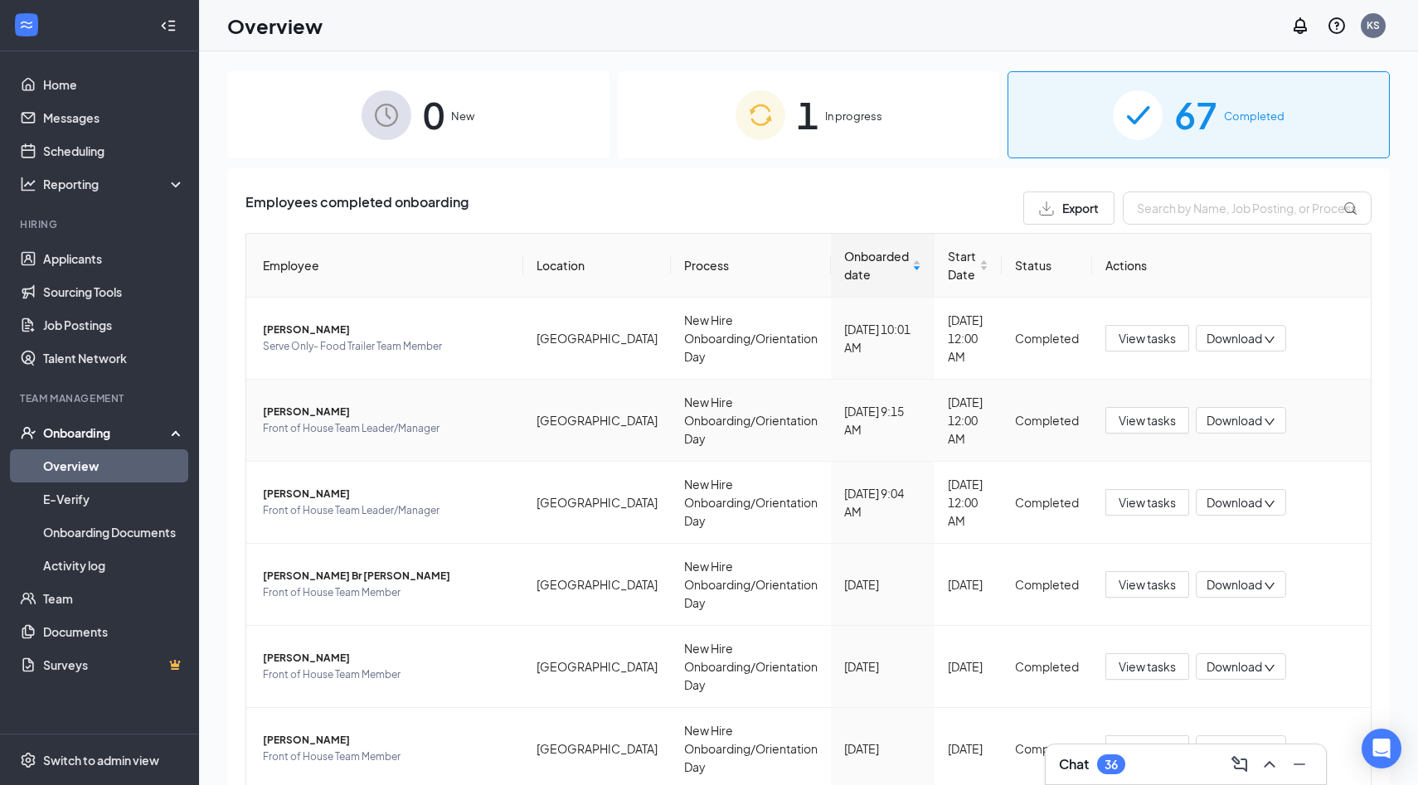
click at [376, 420] on span "Front of House Team Leader/Manager" at bounding box center [386, 428] width 247 height 17
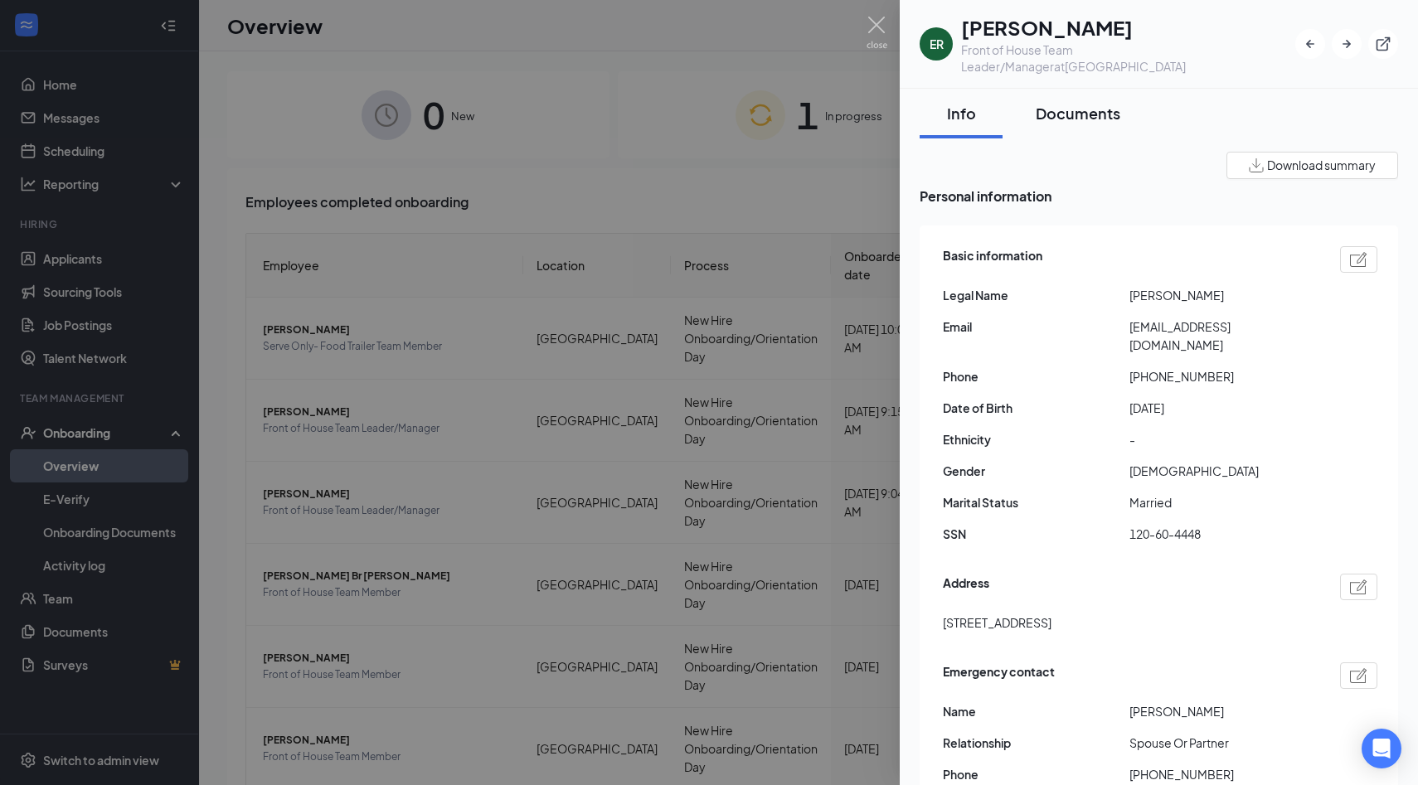
click at [1058, 103] on div "Documents" at bounding box center [1077, 113] width 85 height 21
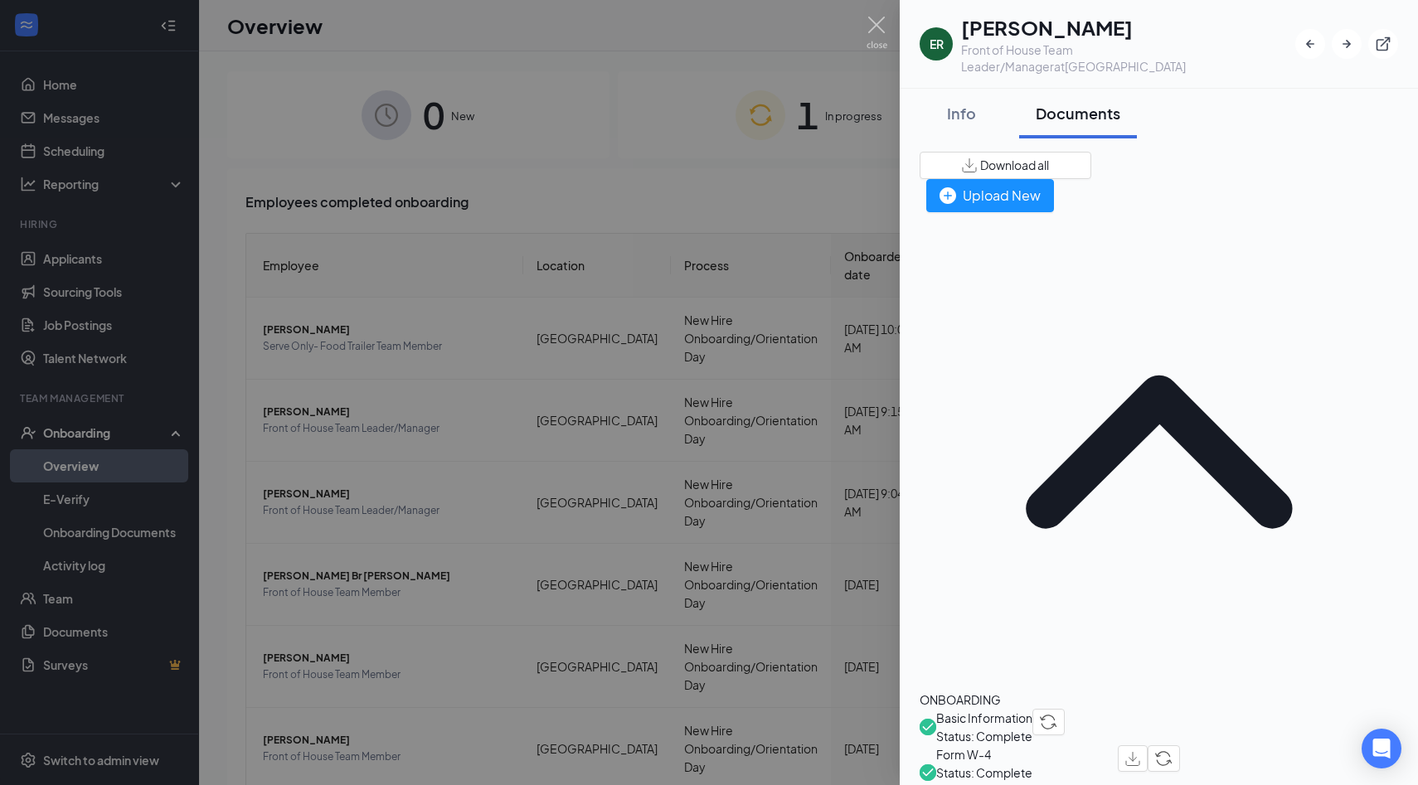
click at [1049, 157] on span "Download all" at bounding box center [1014, 165] width 69 height 17
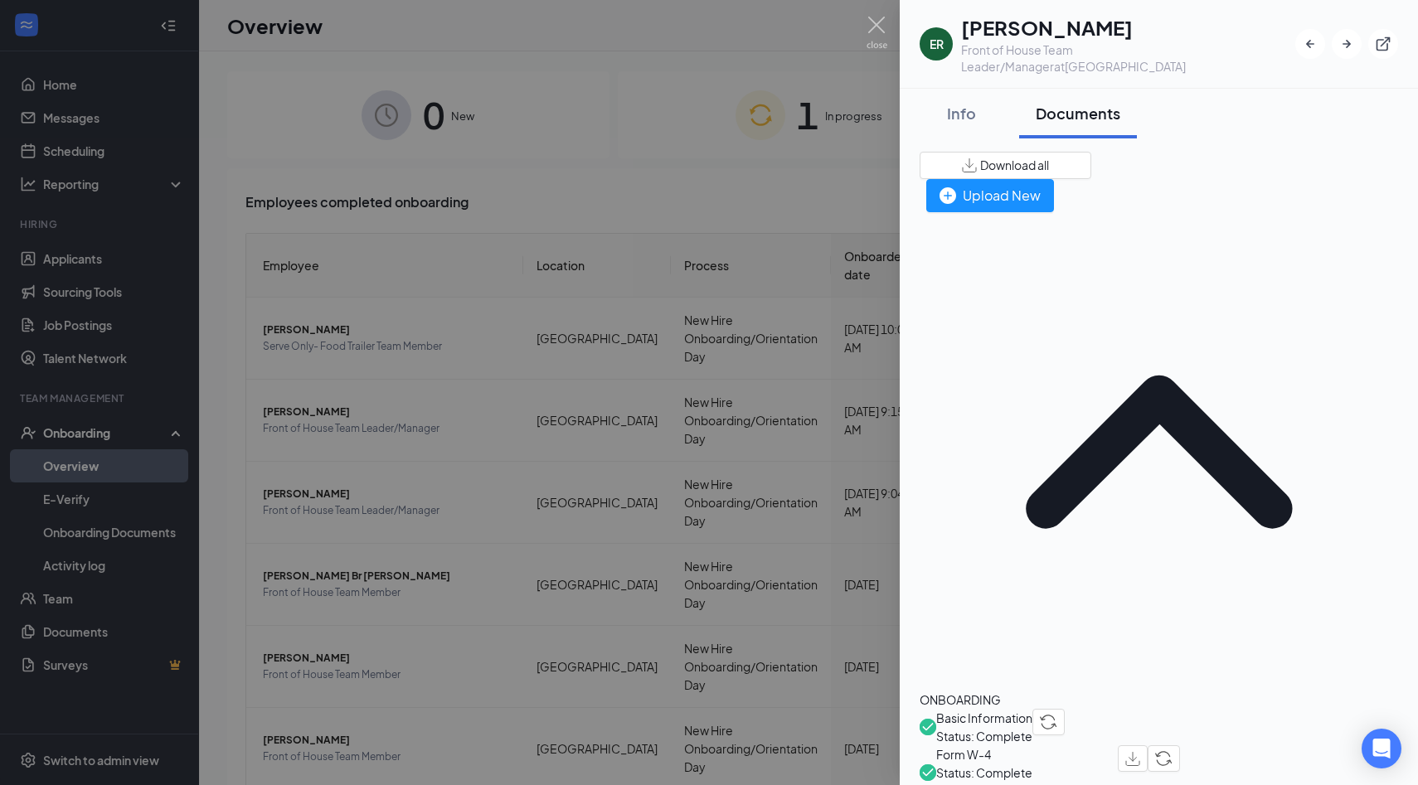
click at [1049, 157] on span "Download all" at bounding box center [1014, 165] width 69 height 17
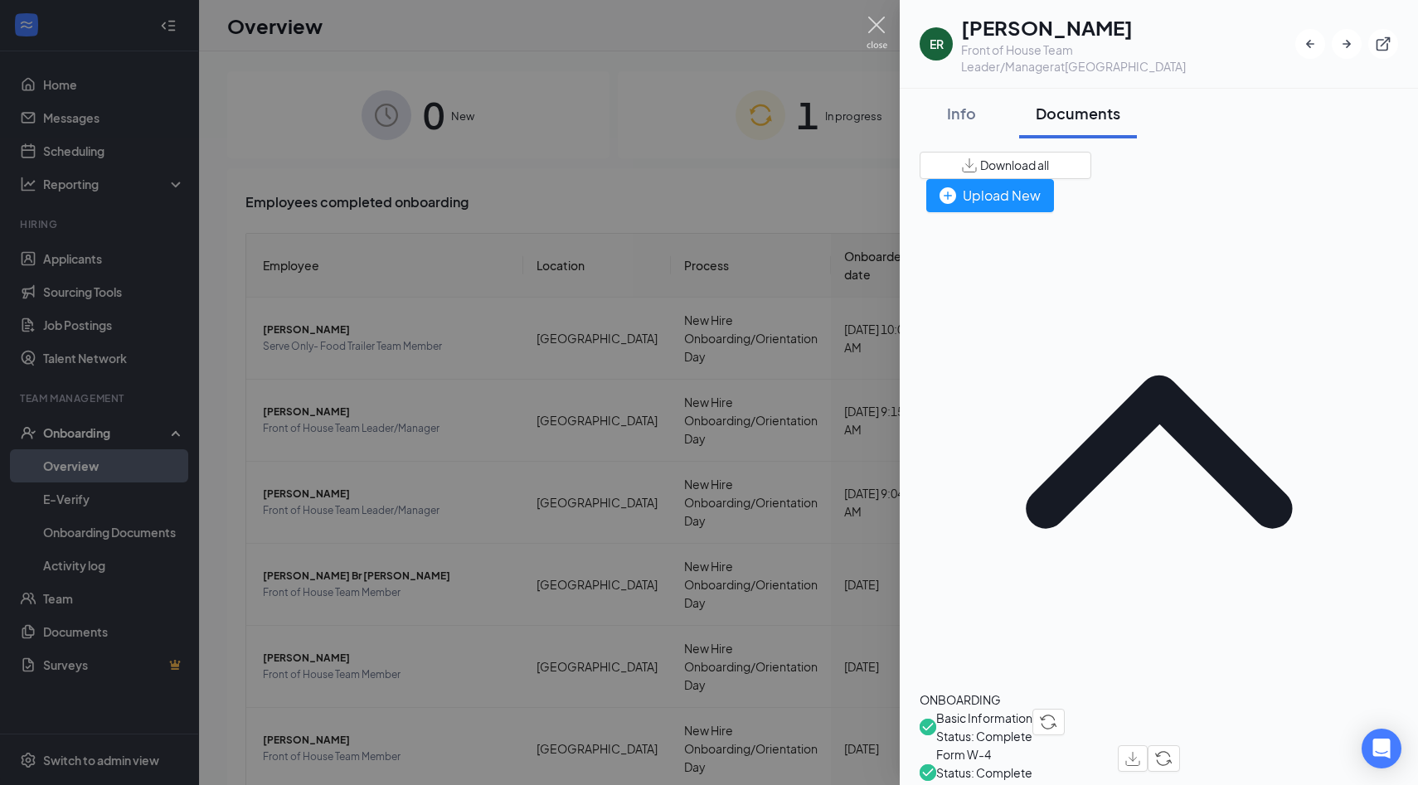
click at [878, 35] on img at bounding box center [876, 33] width 21 height 32
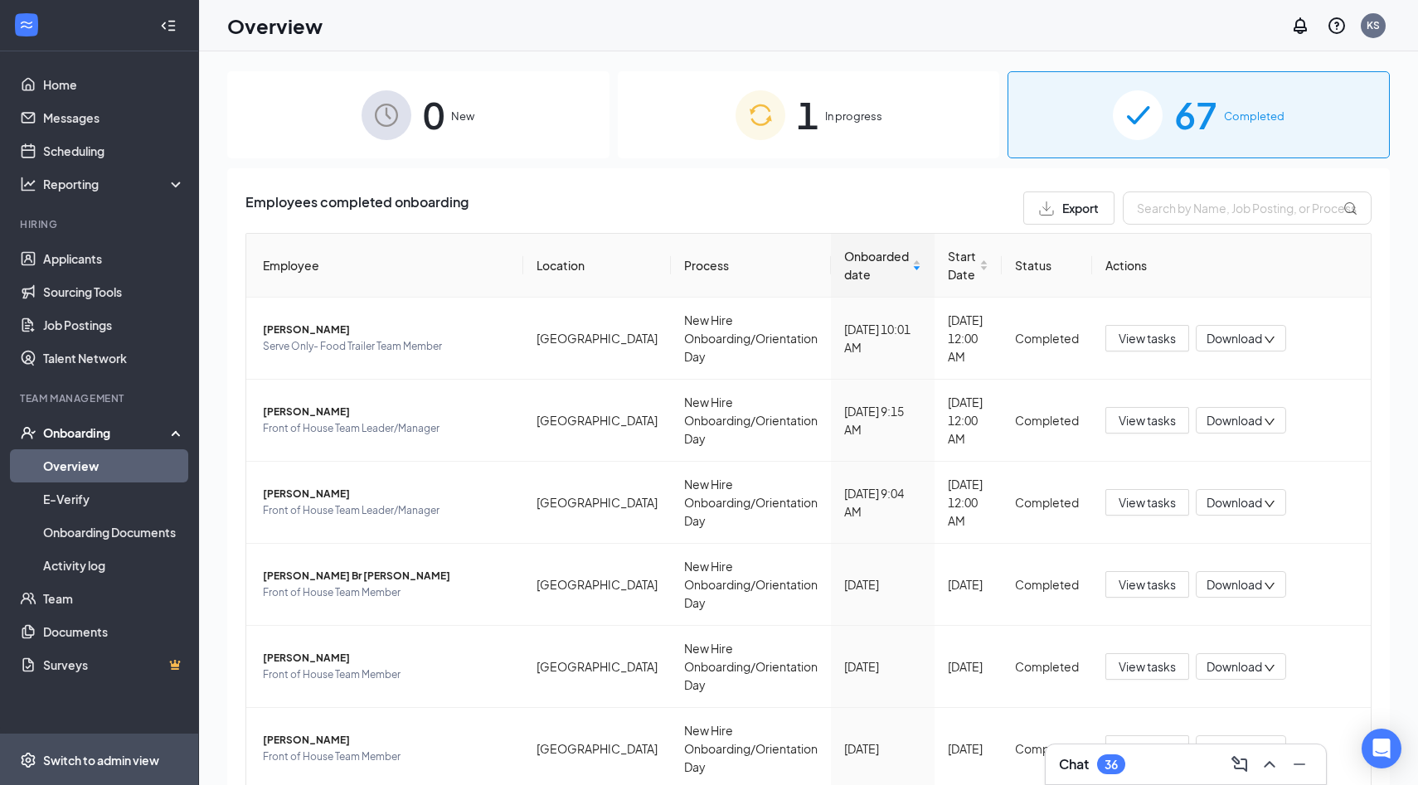
click at [87, 757] on div "Switch to admin view" at bounding box center [101, 760] width 116 height 17
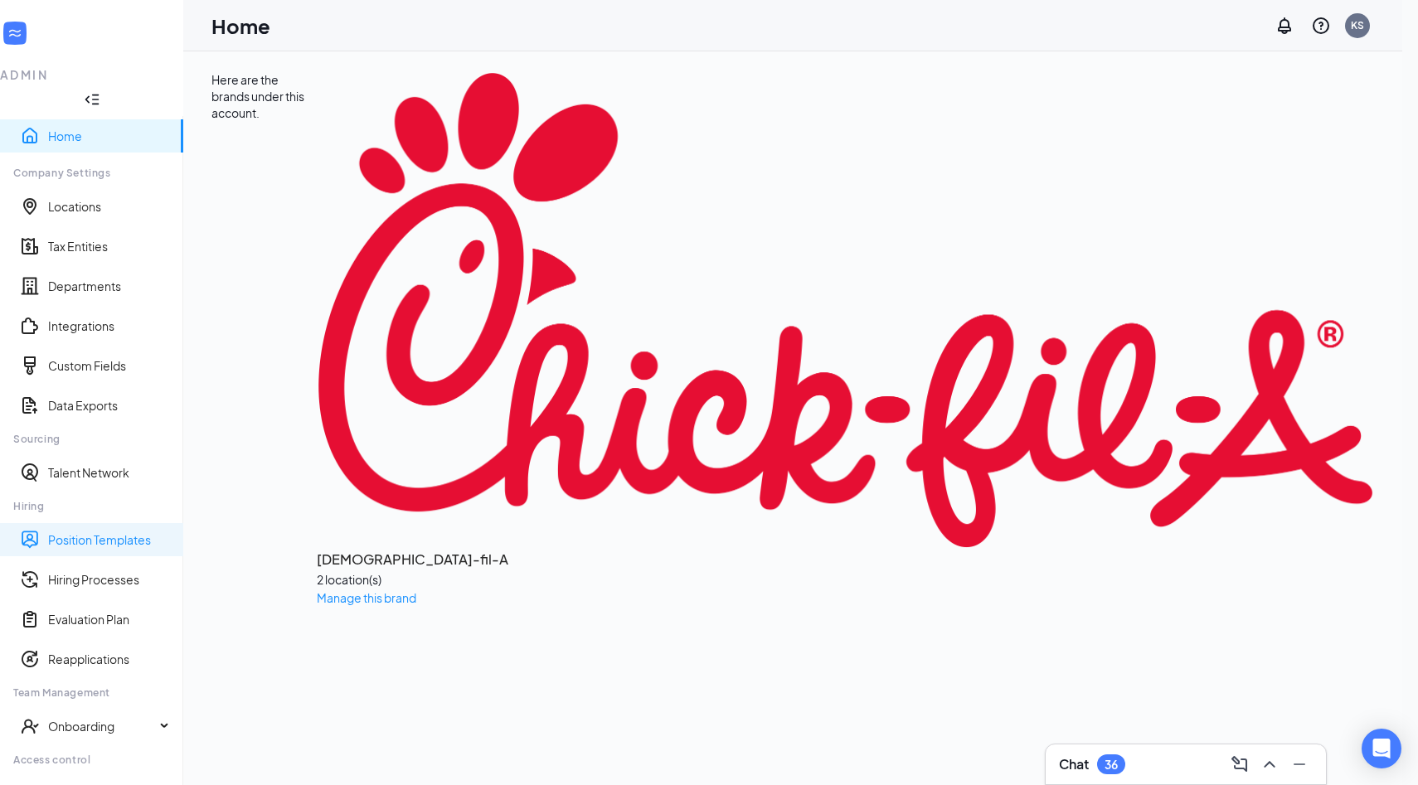
click at [101, 531] on link "Position Templates" at bounding box center [109, 539] width 122 height 17
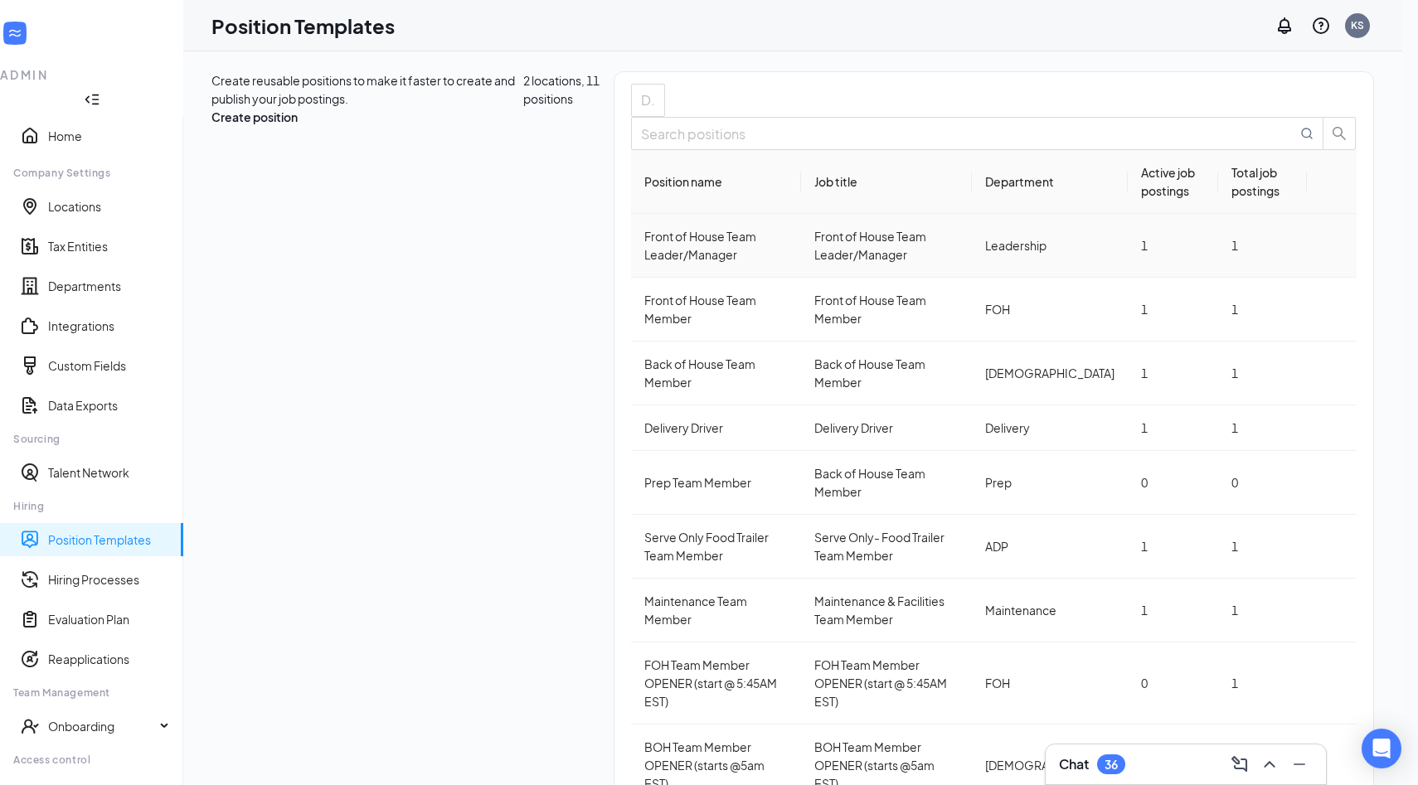
click at [644, 264] on div "Front of House Team Leader/Manager" at bounding box center [715, 245] width 143 height 36
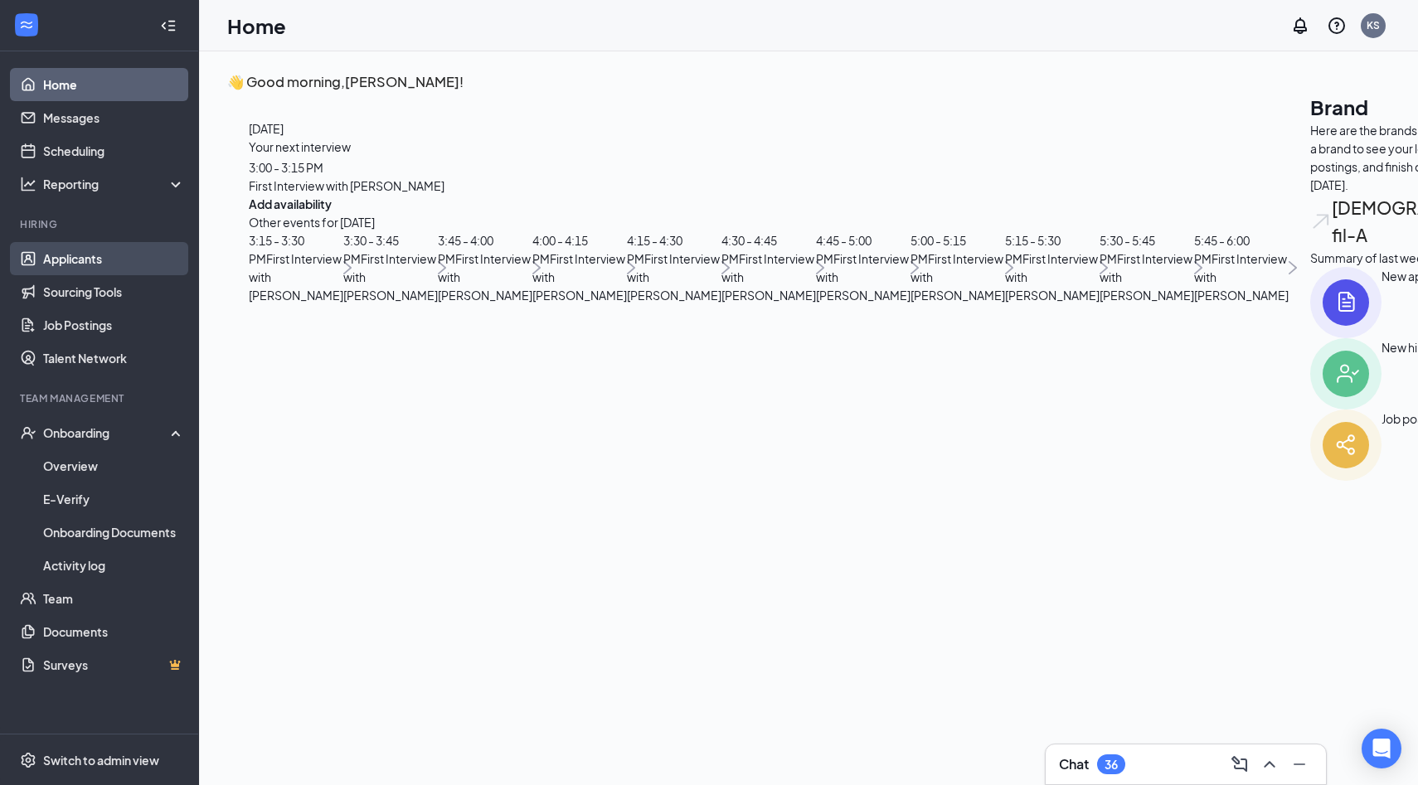
click at [124, 264] on link "Applicants" at bounding box center [114, 258] width 142 height 33
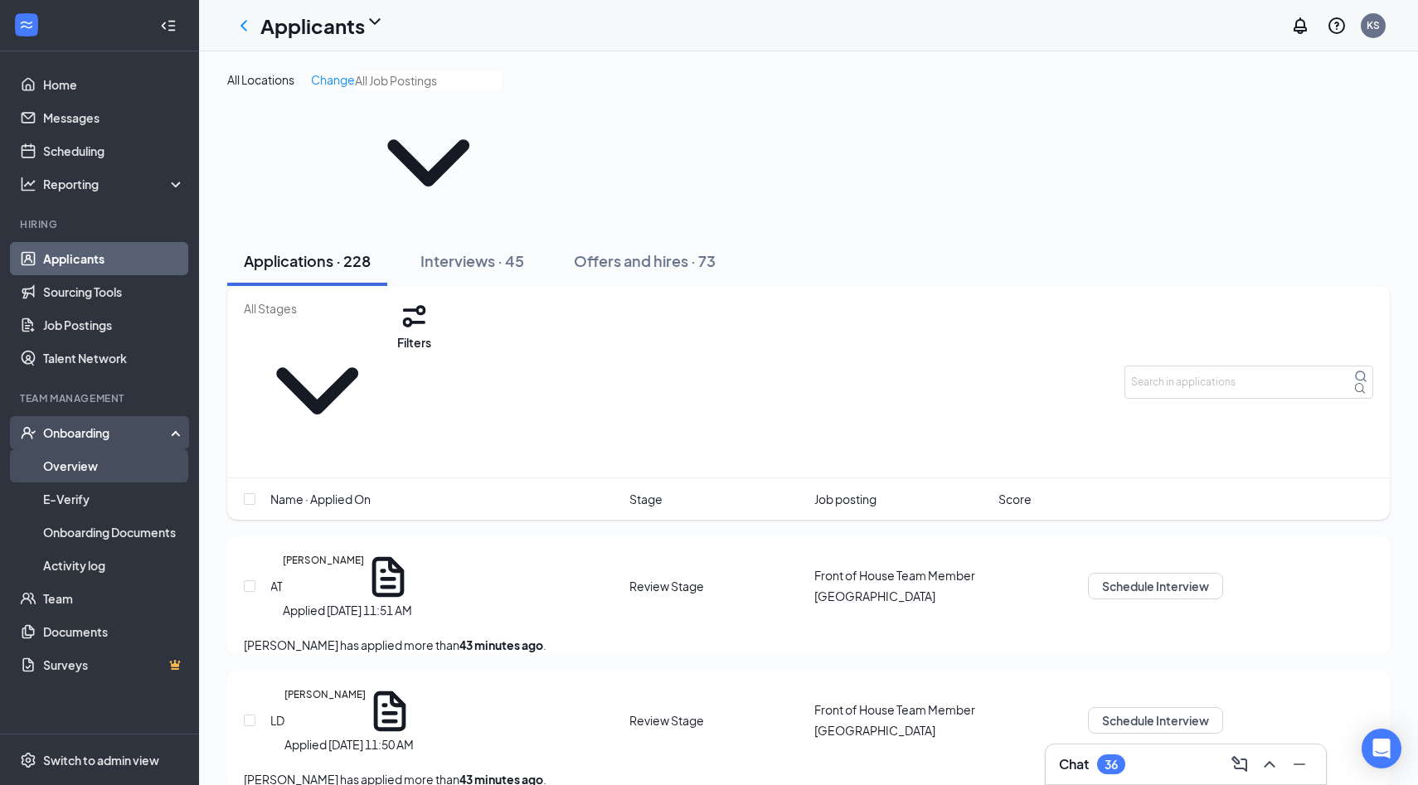
click at [101, 477] on link "Overview" at bounding box center [114, 465] width 142 height 33
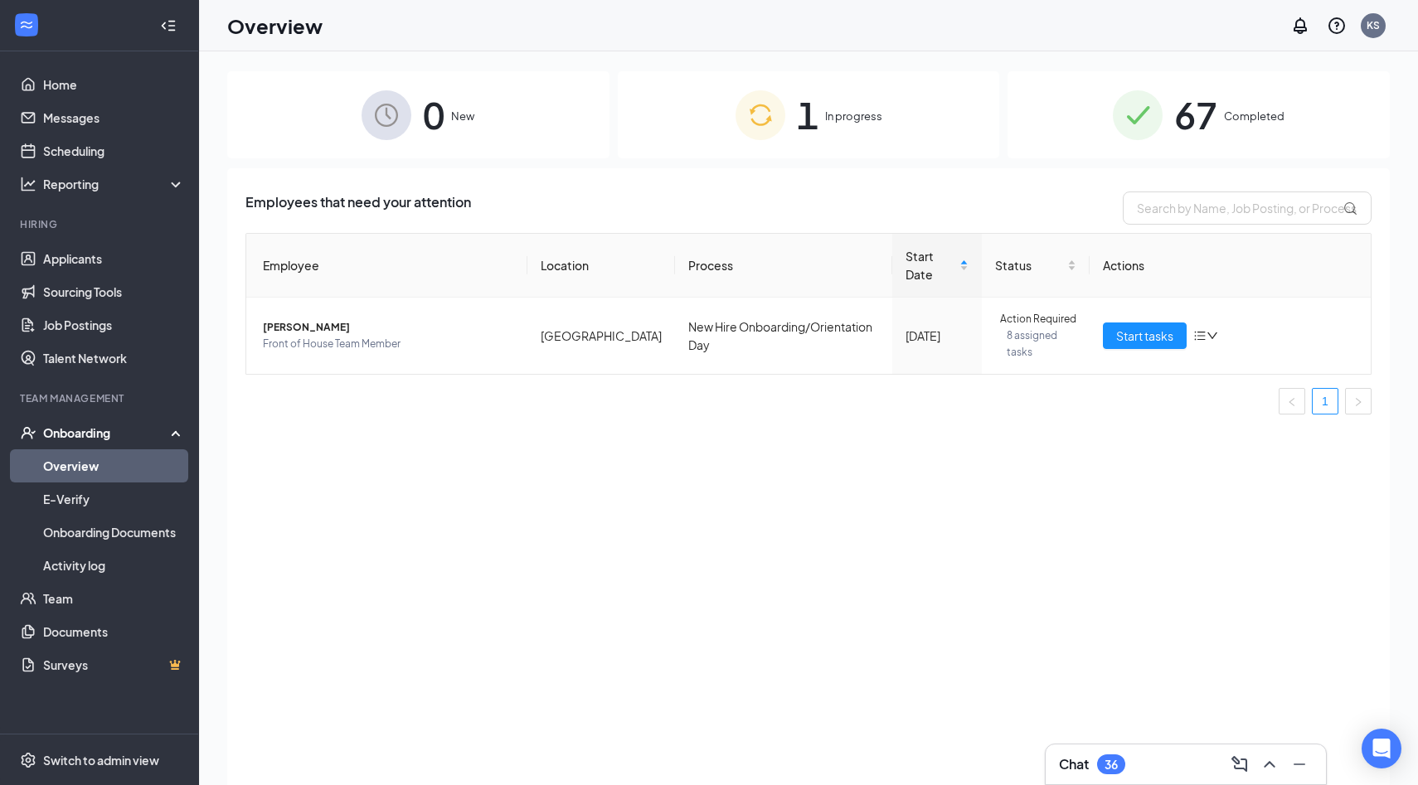
click at [1163, 106] on div "67 Completed" at bounding box center [1198, 114] width 382 height 87
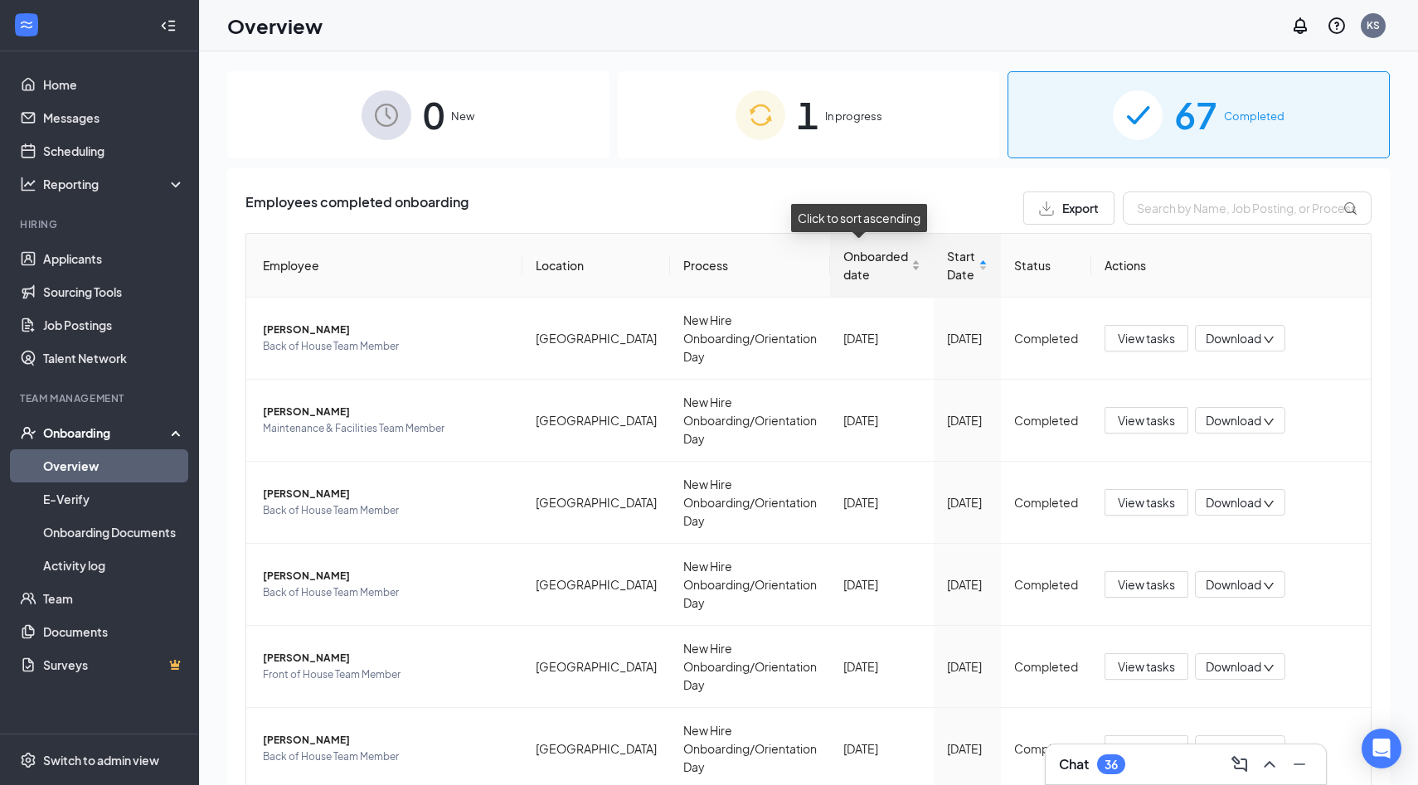
click at [870, 260] on span "Onboarded date" at bounding box center [875, 265] width 65 height 36
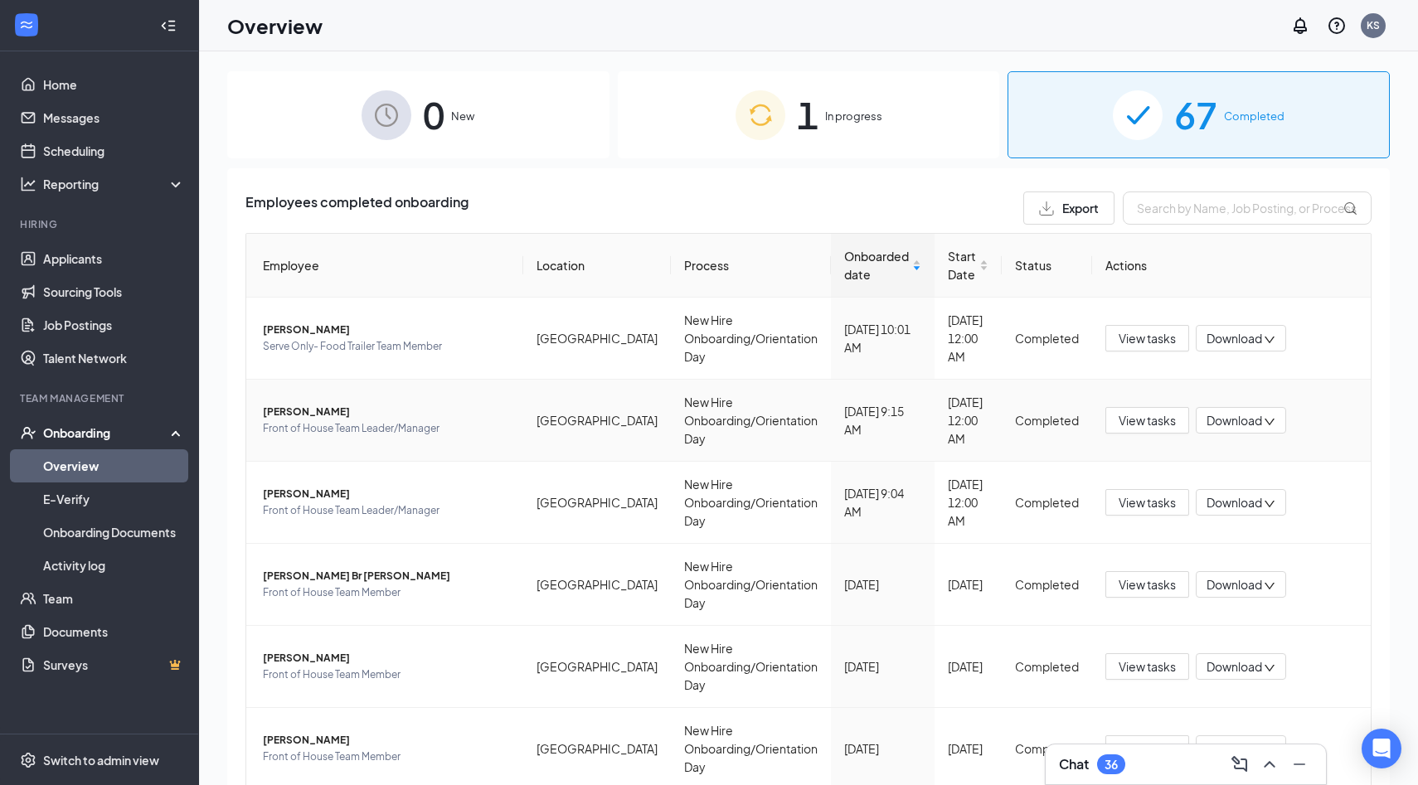
click at [293, 404] on span "Eddie Rivera" at bounding box center [386, 412] width 247 height 17
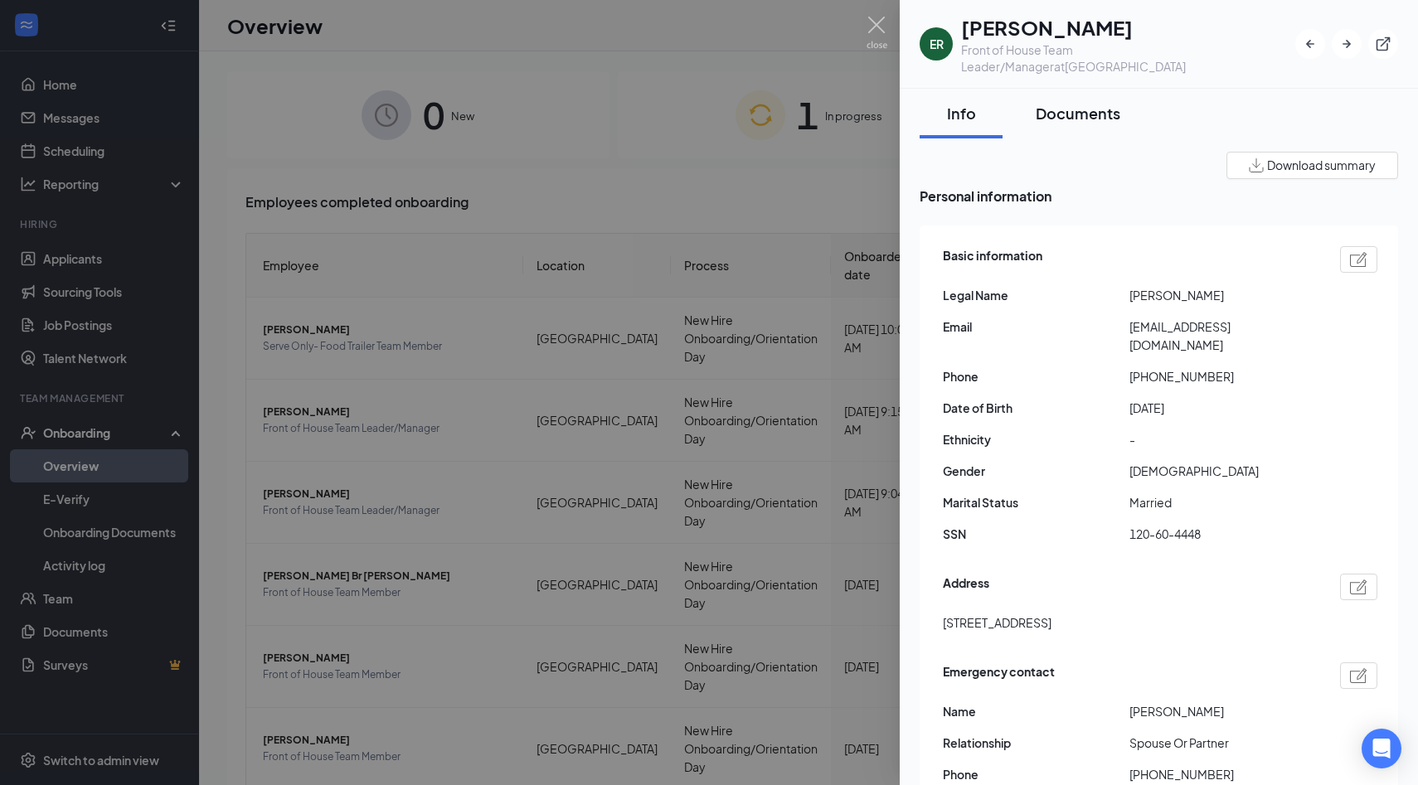
click at [1132, 99] on button "Documents" at bounding box center [1078, 114] width 118 height 50
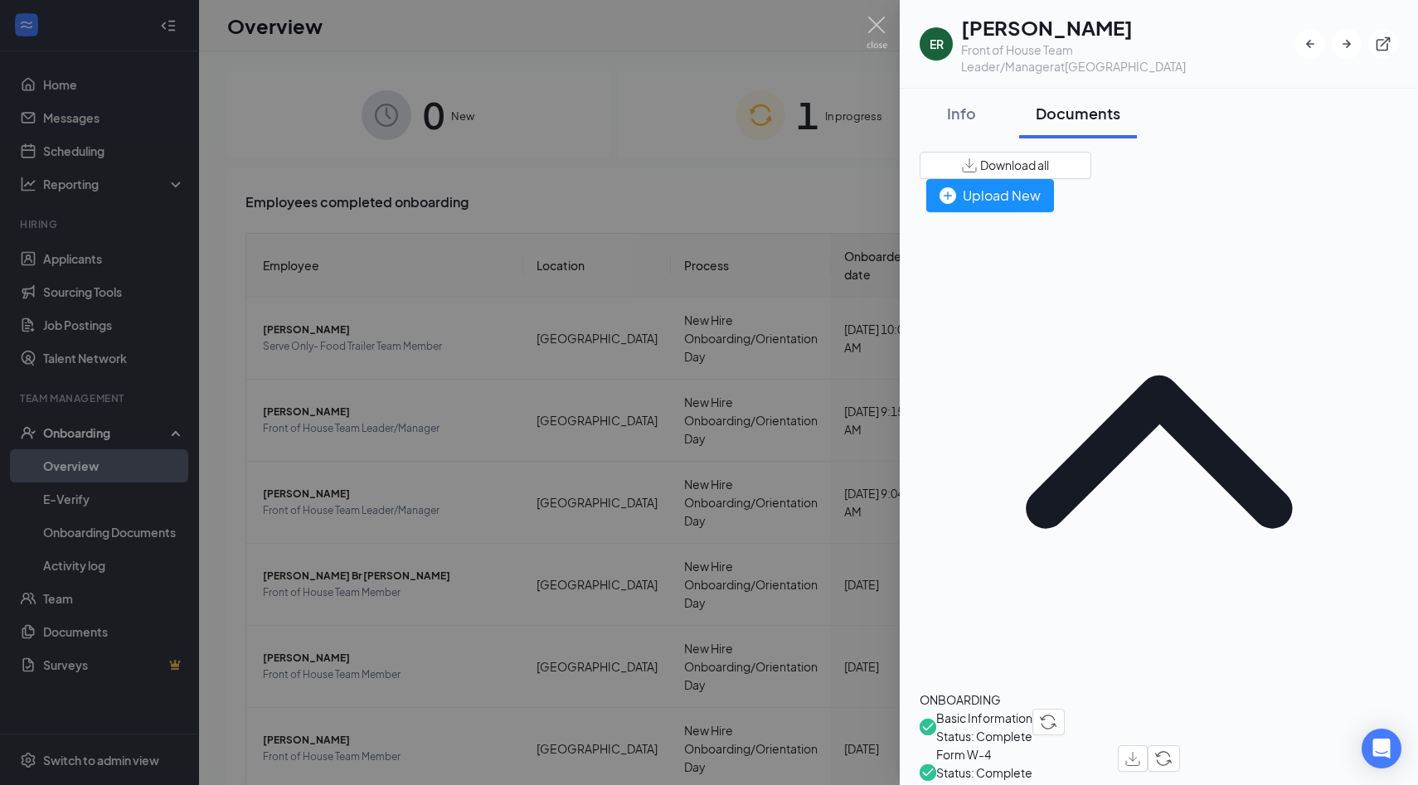
click at [1132, 99] on button "Documents" at bounding box center [1078, 114] width 118 height 50
click at [1049, 157] on span "Download all" at bounding box center [1014, 165] width 69 height 17
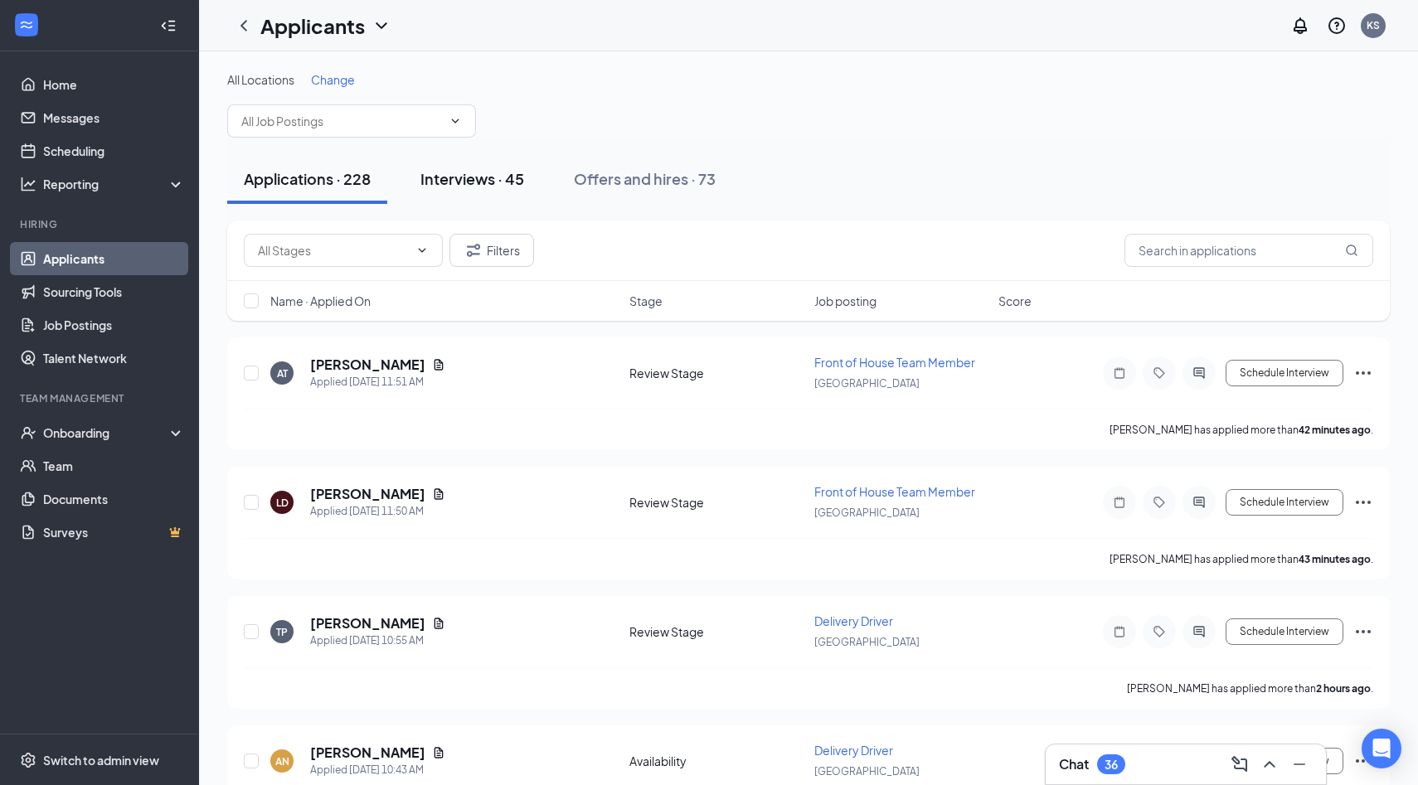
click at [480, 177] on div "Interviews · 45" at bounding box center [472, 178] width 104 height 21
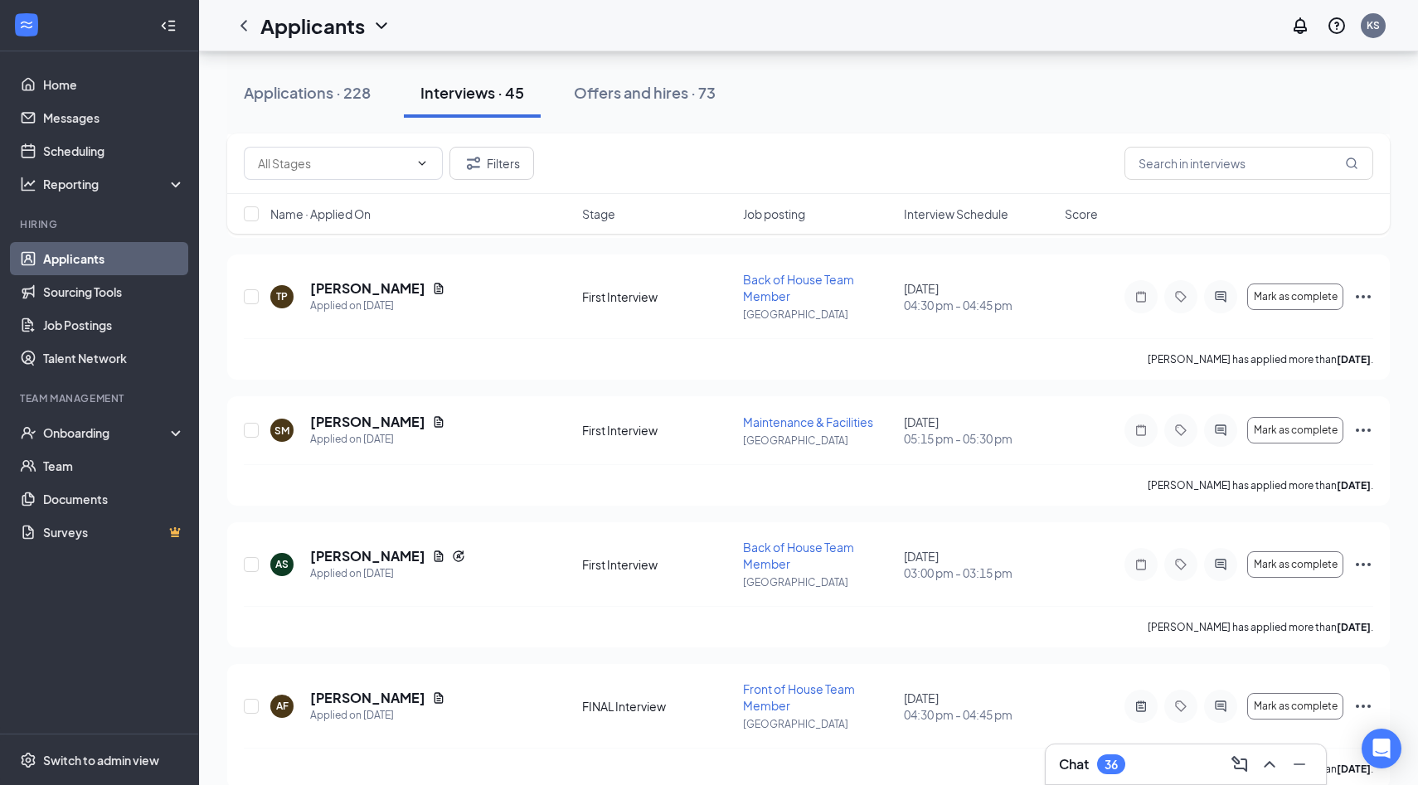
scroll to position [2281, 0]
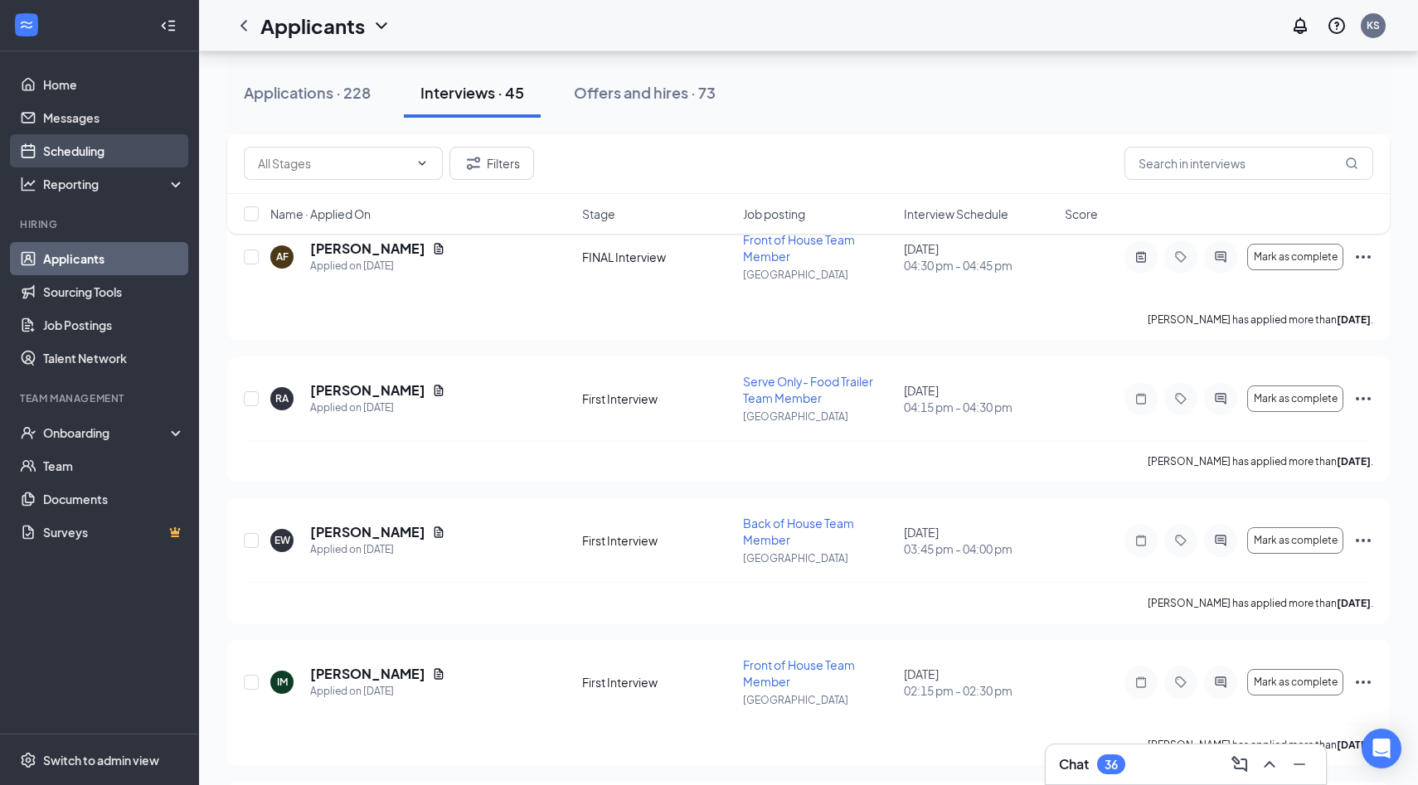
click at [92, 150] on link "Scheduling" at bounding box center [114, 150] width 142 height 33
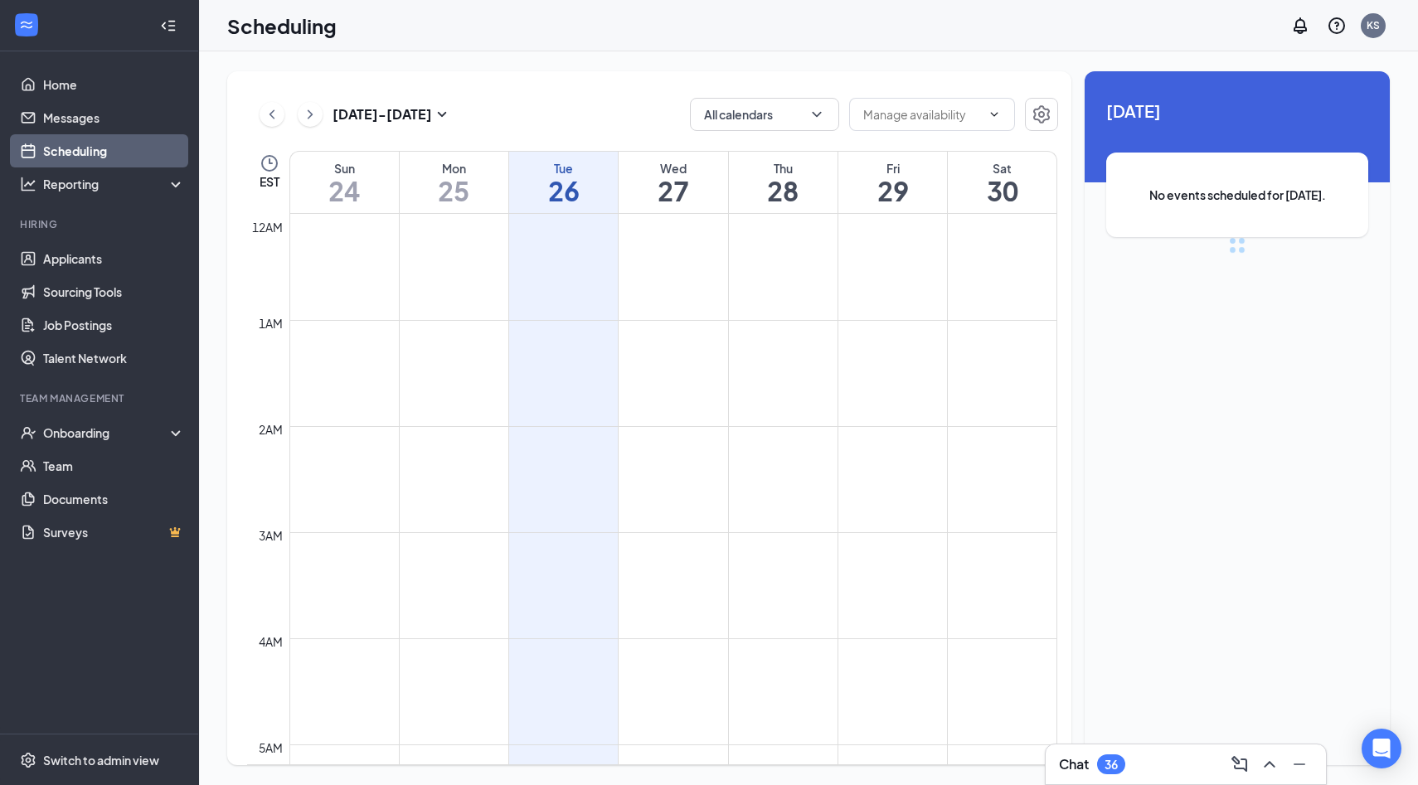
scroll to position [815, 0]
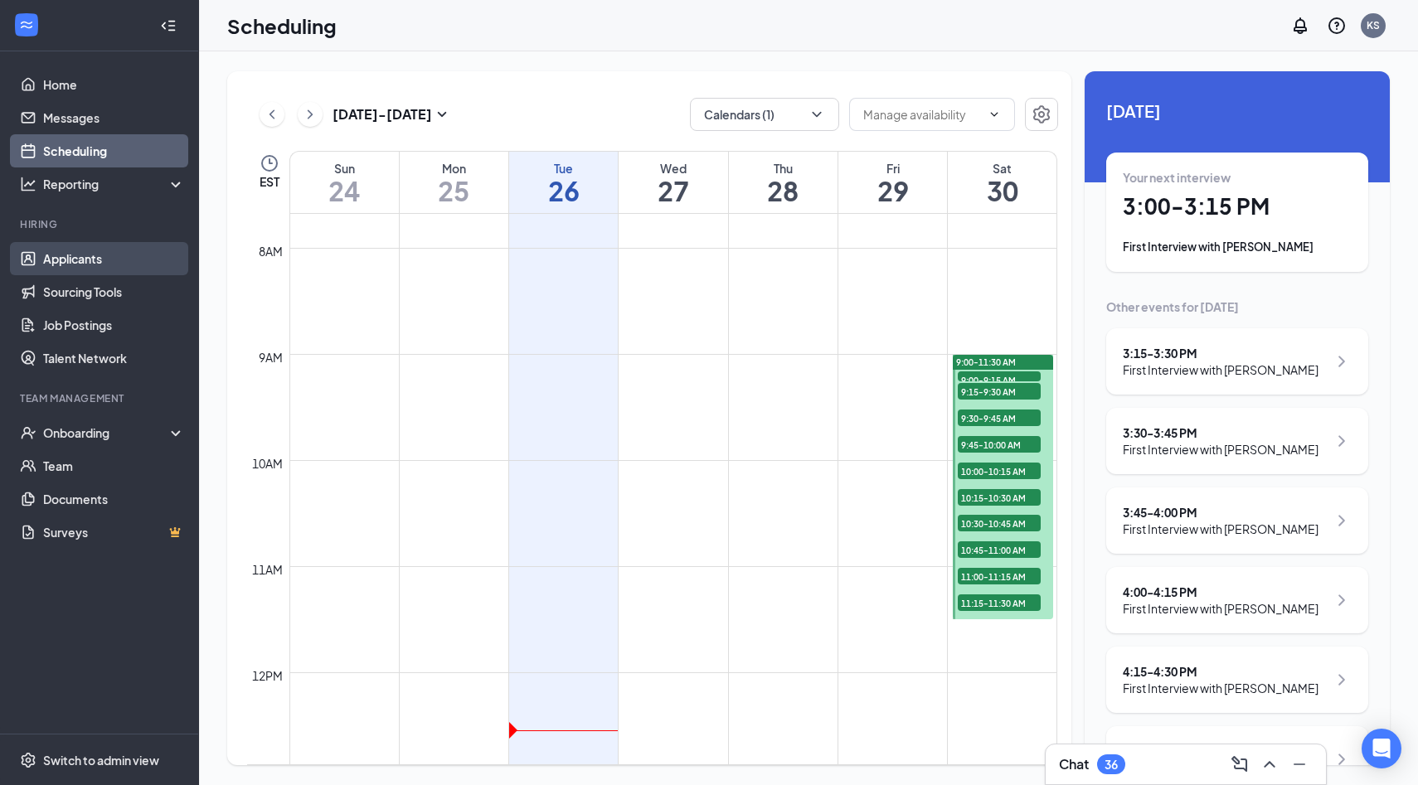
click at [133, 249] on link "Applicants" at bounding box center [114, 258] width 142 height 33
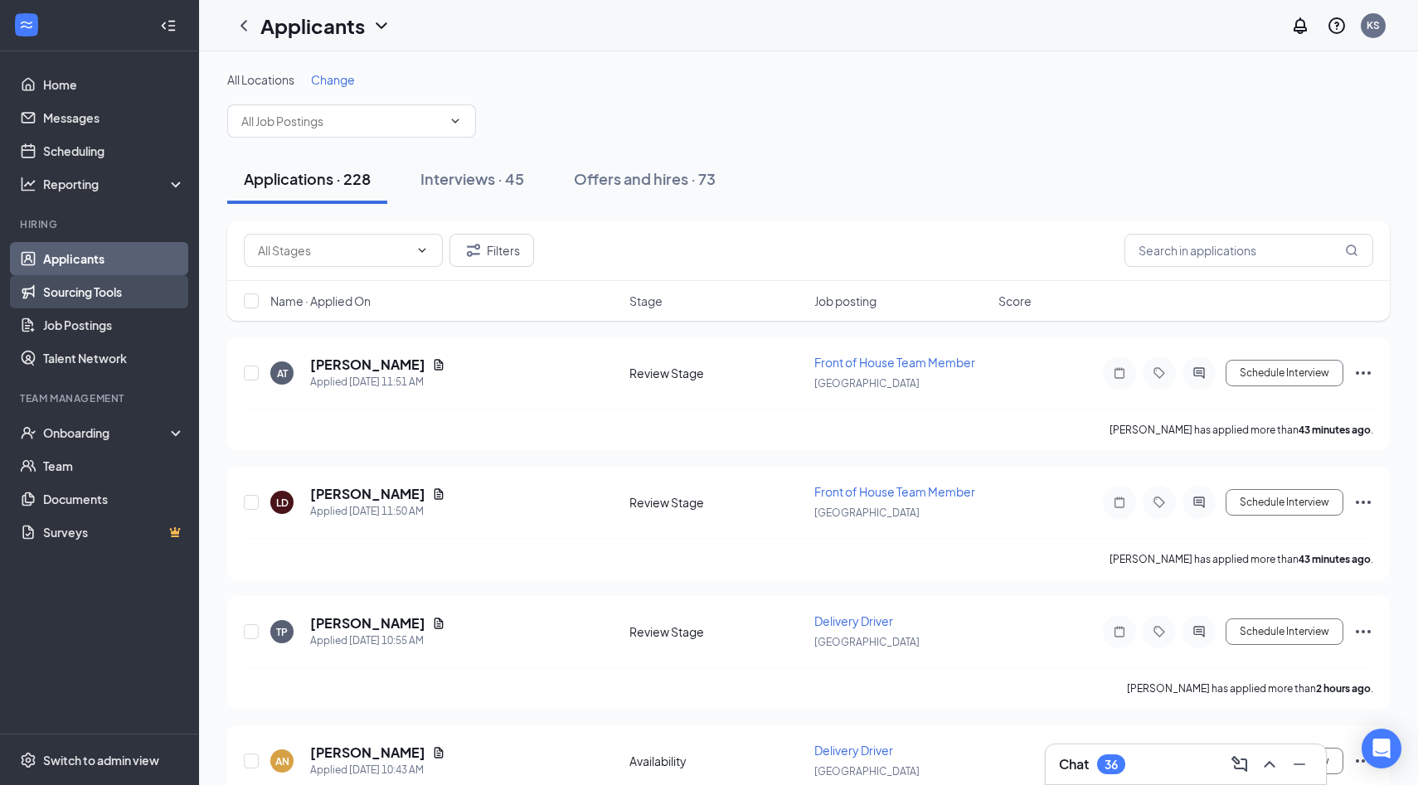
click at [87, 281] on link "Sourcing Tools" at bounding box center [114, 291] width 142 height 33
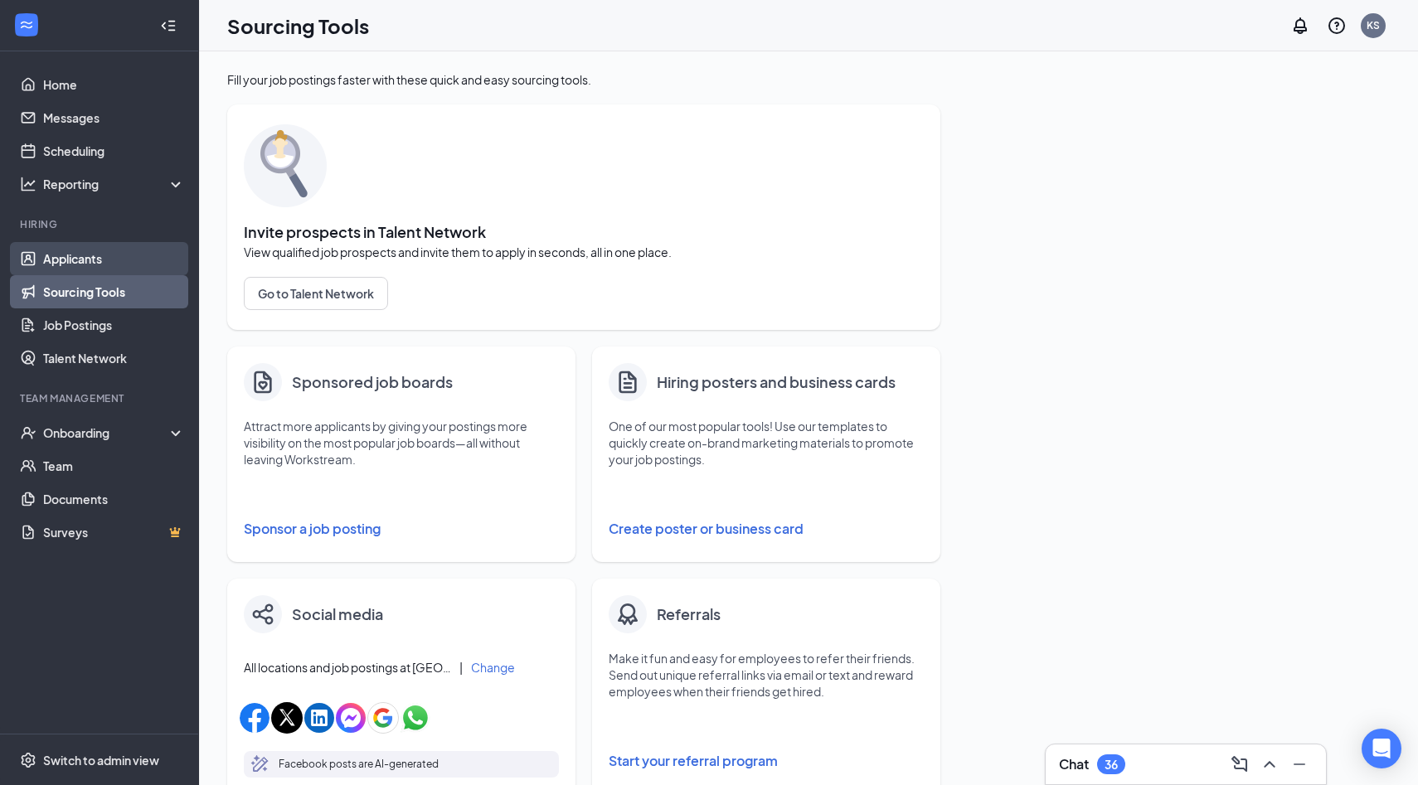
click at [87, 261] on link "Applicants" at bounding box center [114, 258] width 142 height 33
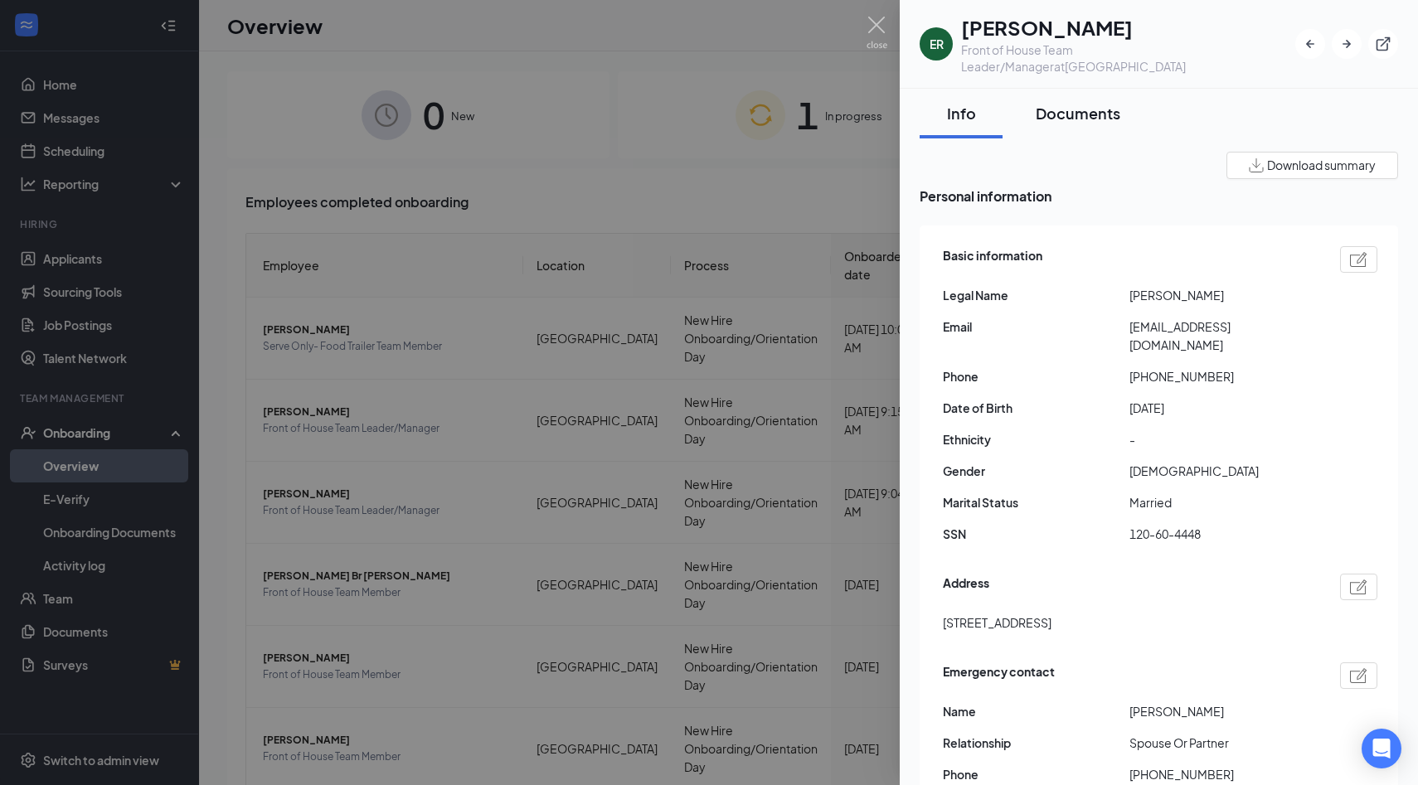
click at [1066, 103] on div "Documents" at bounding box center [1077, 113] width 85 height 21
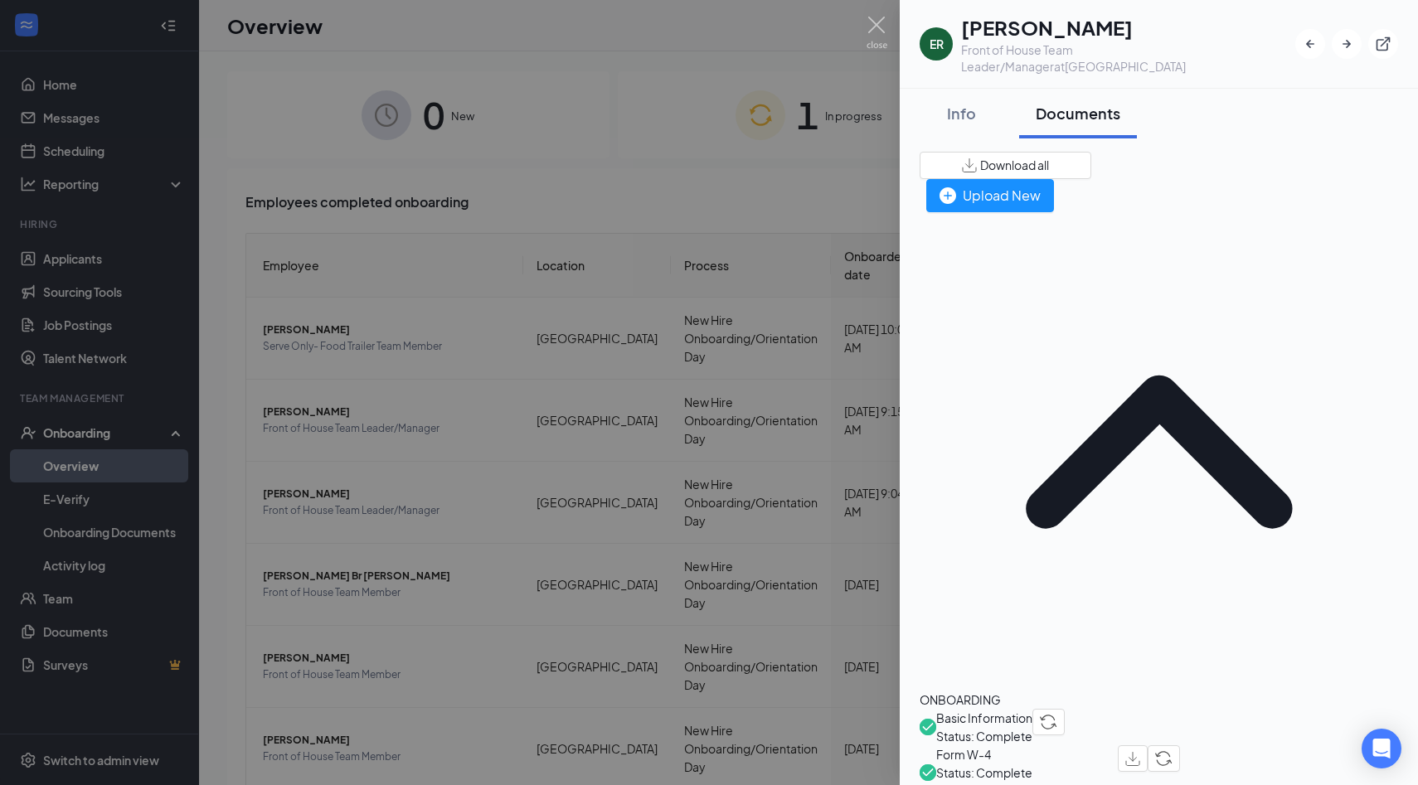
click at [1049, 157] on div "Download all" at bounding box center [1005, 165] width 87 height 17
click at [1091, 152] on button "Download all" at bounding box center [1005, 165] width 172 height 27
click at [1091, 158] on button "Download all" at bounding box center [1005, 165] width 172 height 27
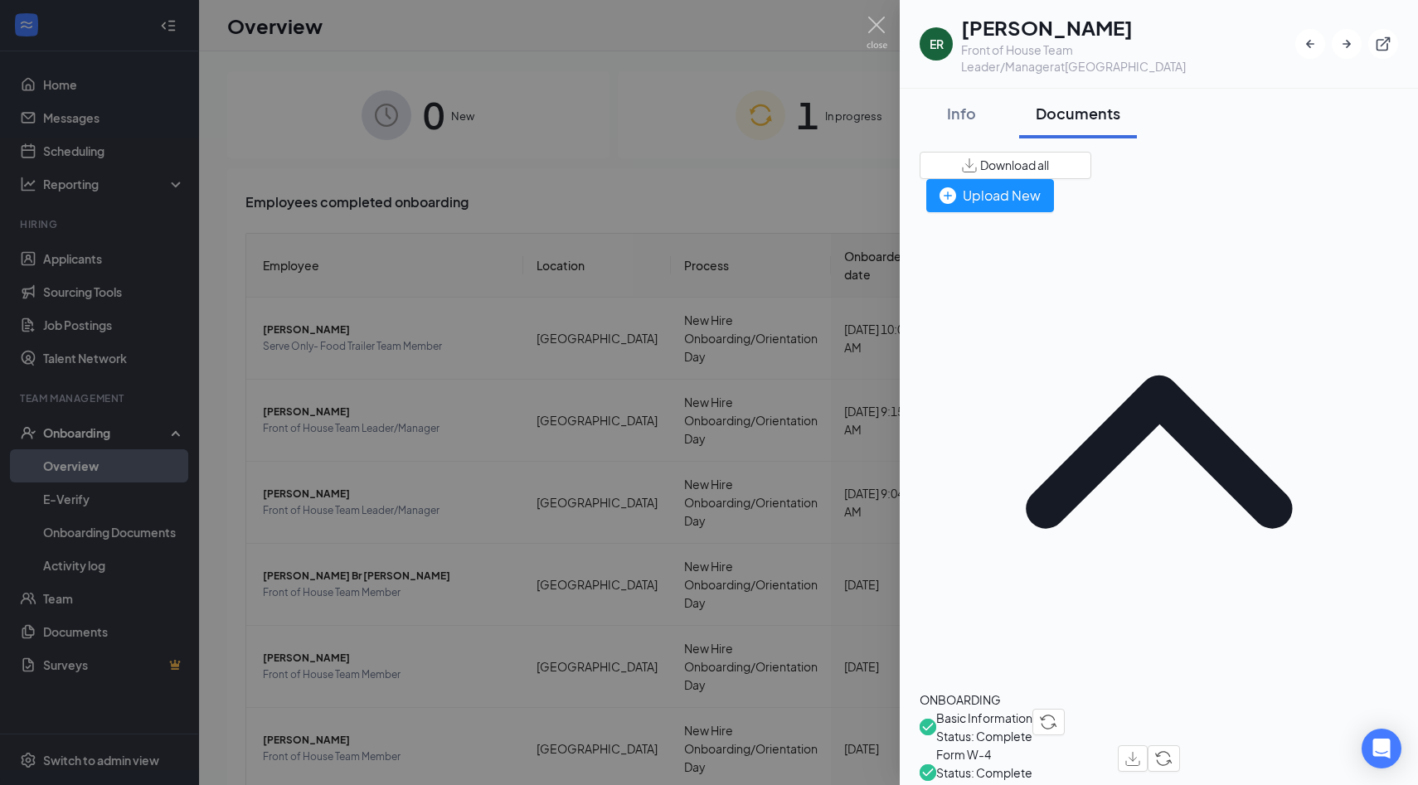
click at [1091, 158] on button "Download all" at bounding box center [1005, 165] width 172 height 27
click at [1091, 157] on button "Download all" at bounding box center [1005, 165] width 172 height 27
click at [1049, 157] on span "Download all" at bounding box center [1014, 165] width 69 height 17
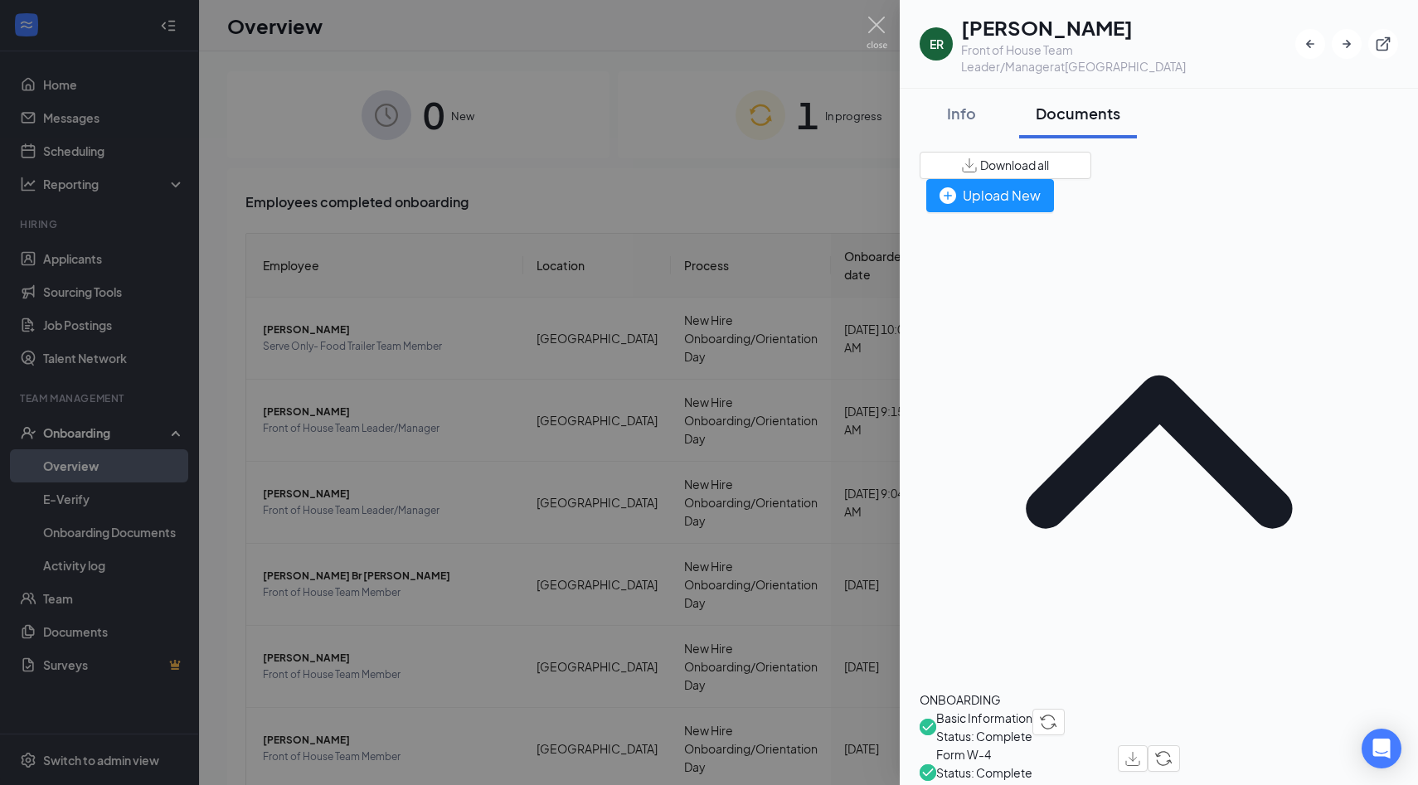
click at [1202, 89] on div "Info Documents" at bounding box center [1158, 114] width 478 height 50
click at [884, 47] on img at bounding box center [876, 33] width 21 height 32
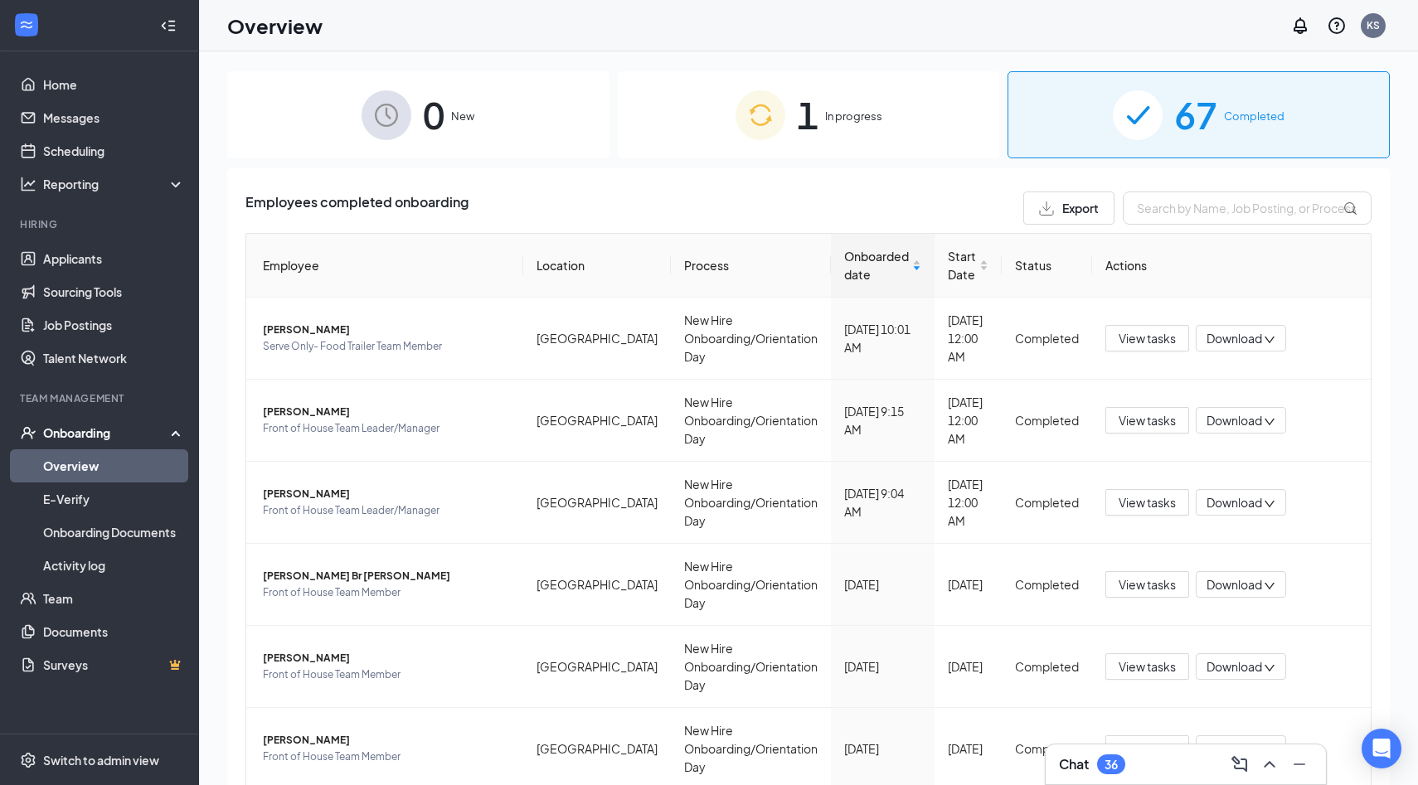
click at [1224, 122] on span "Completed" at bounding box center [1254, 116] width 61 height 17
click at [110, 156] on link "Scheduling" at bounding box center [114, 150] width 142 height 33
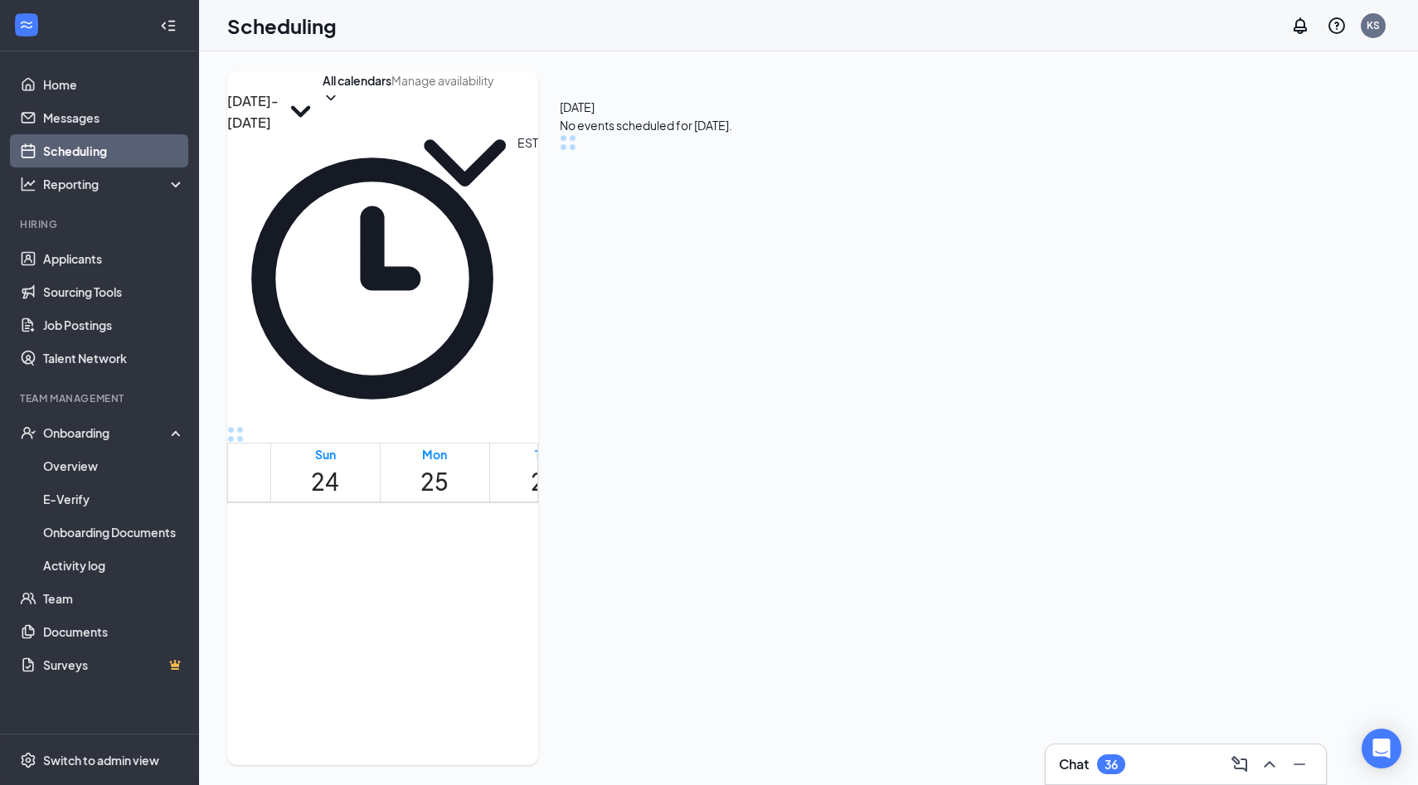
scroll to position [815, 0]
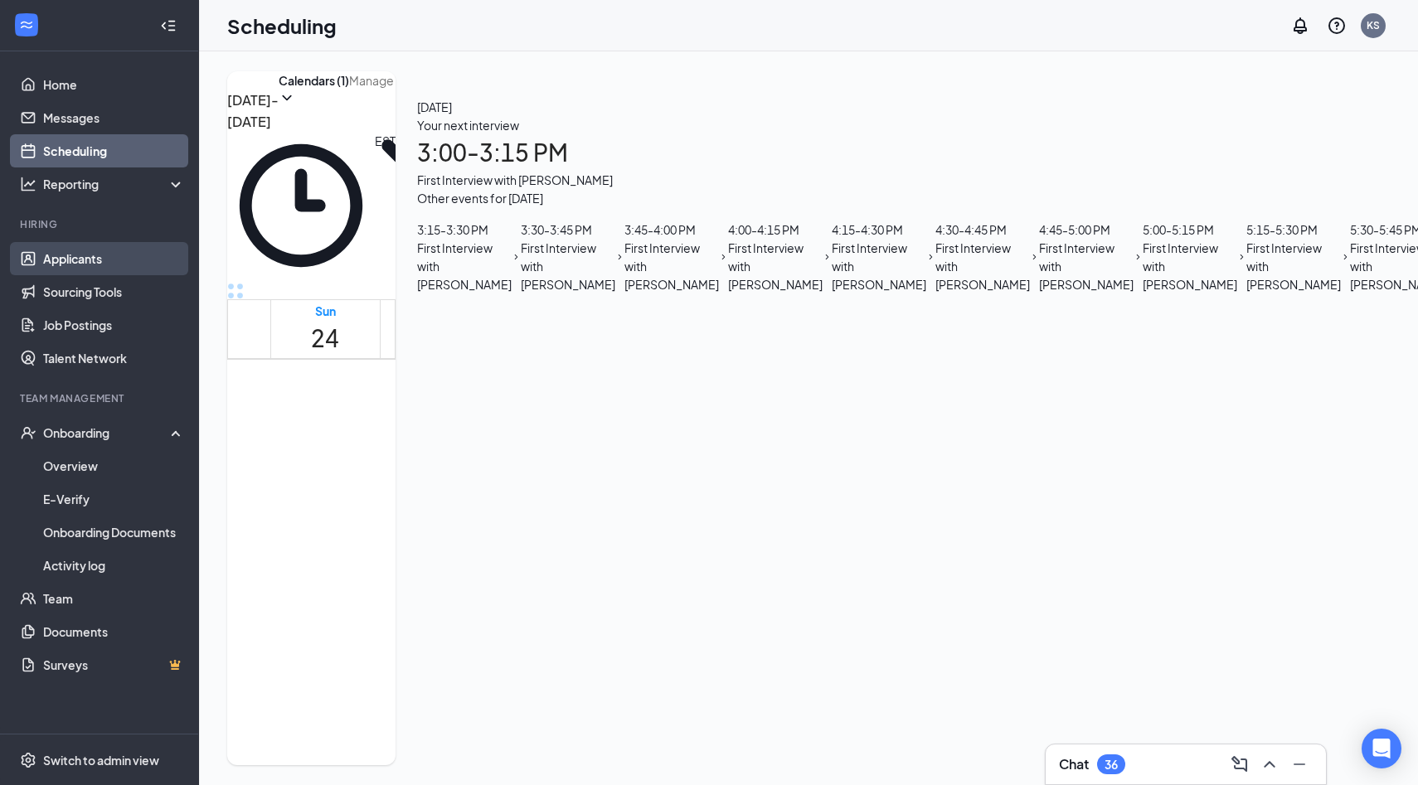
click at [93, 250] on link "Applicants" at bounding box center [114, 258] width 142 height 33
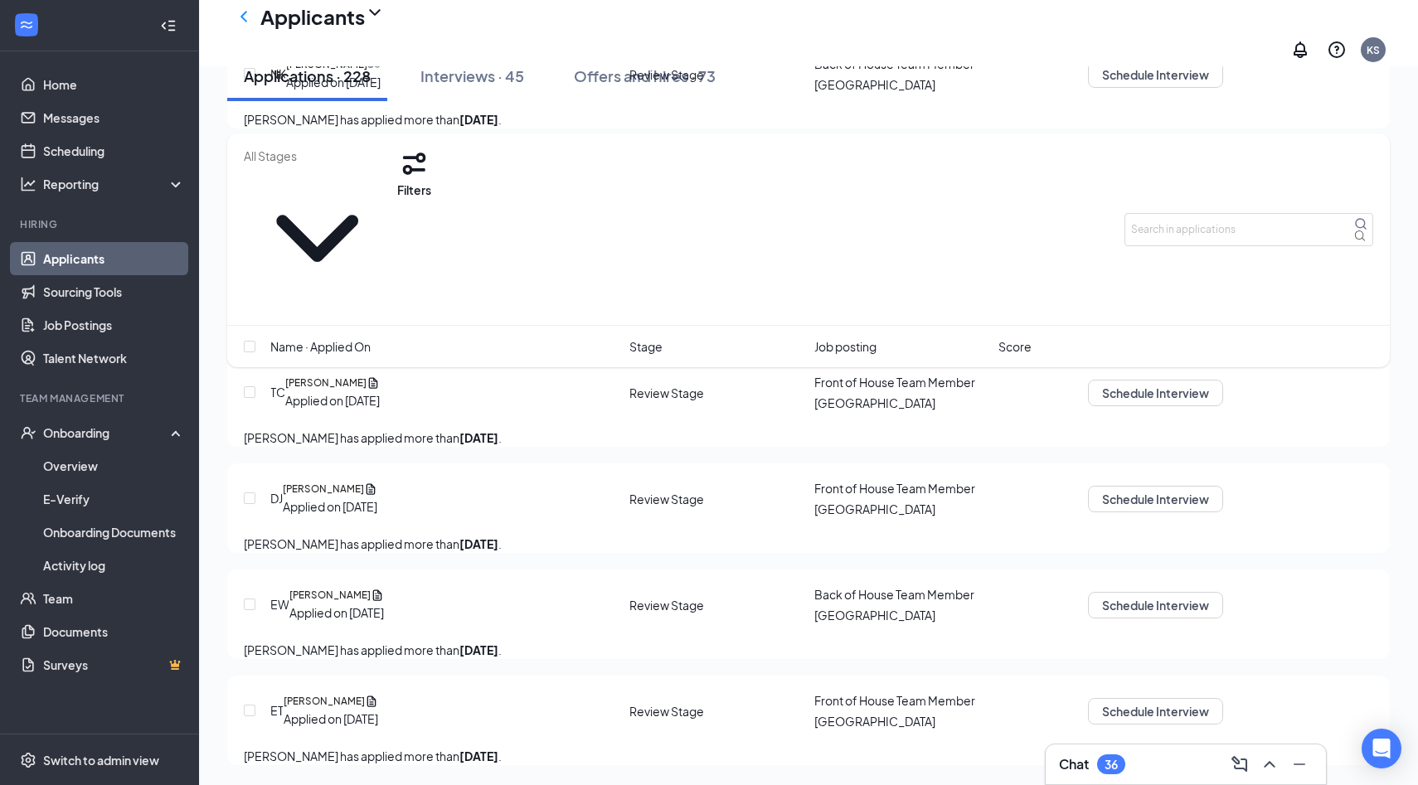
scroll to position [21452, 0]
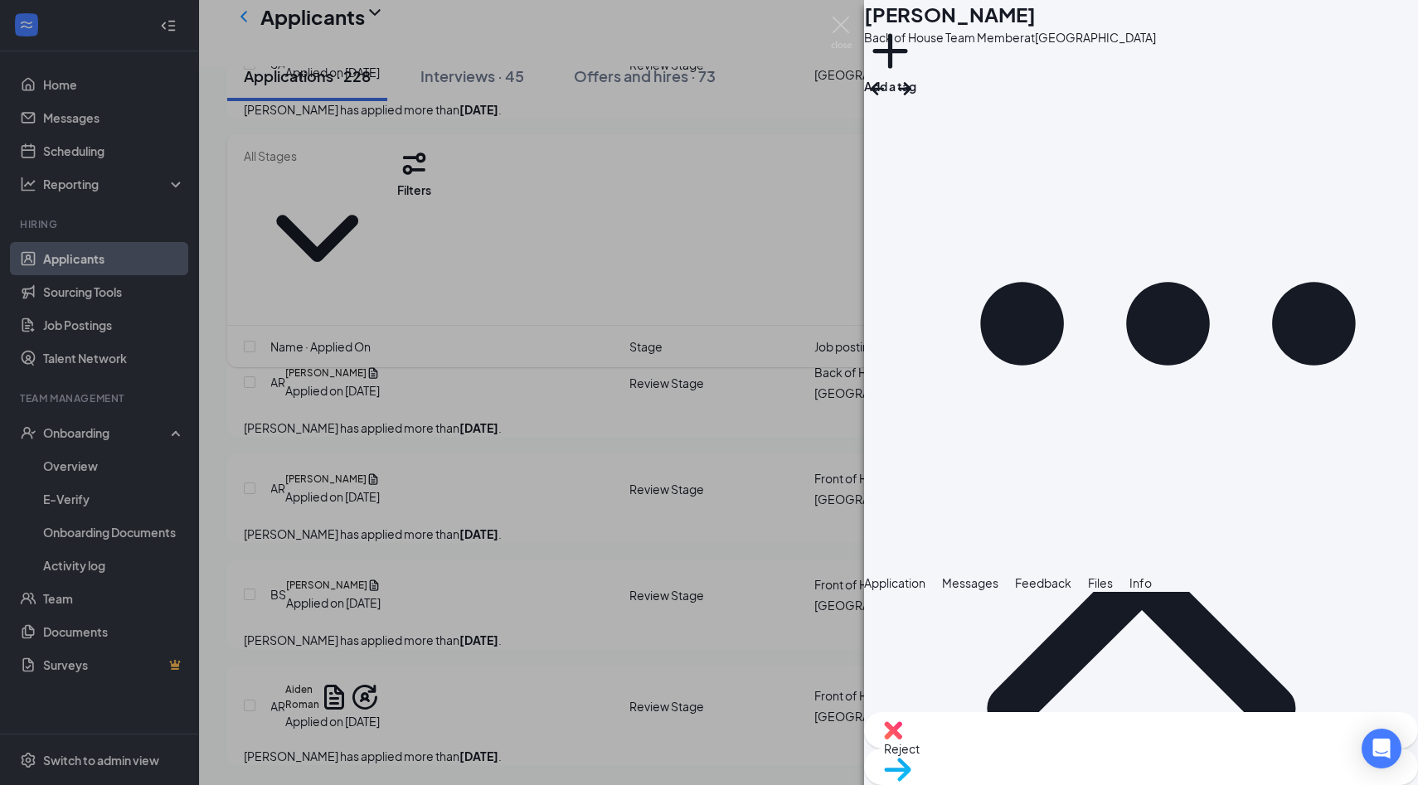
scroll to position [839, 0]
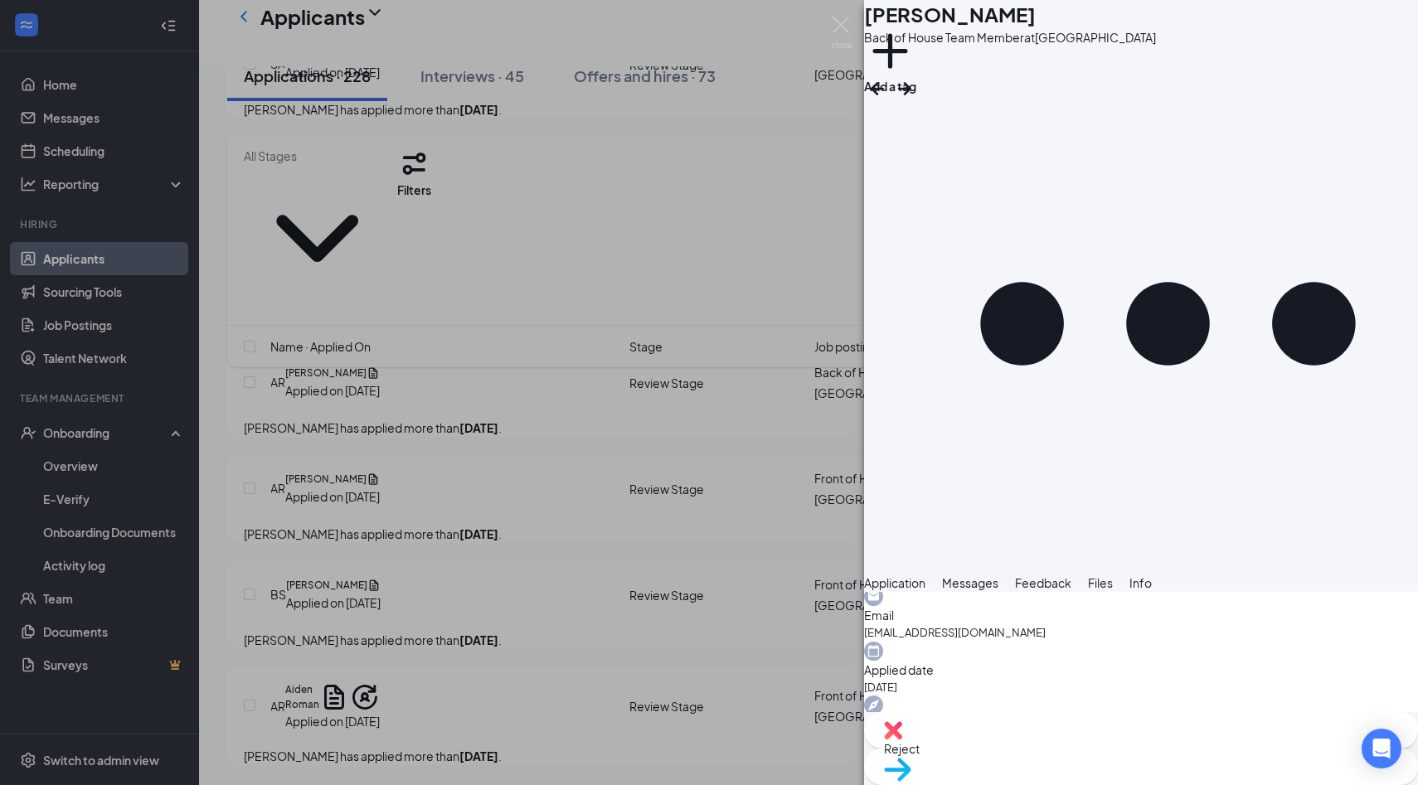
scroll to position [1258, 0]
click at [1029, 739] on div "Reject" at bounding box center [1141, 730] width 554 height 36
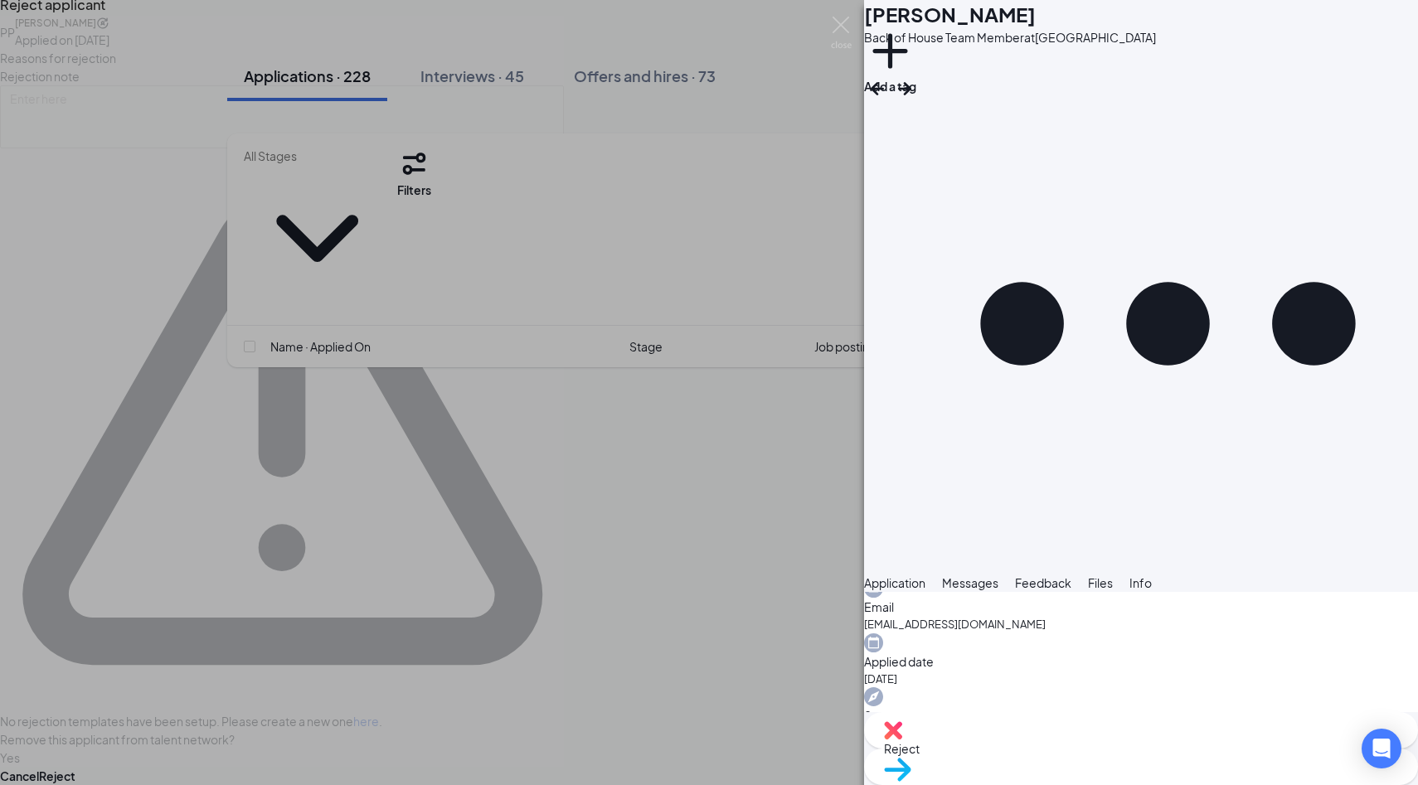
scroll to position [1250, 0]
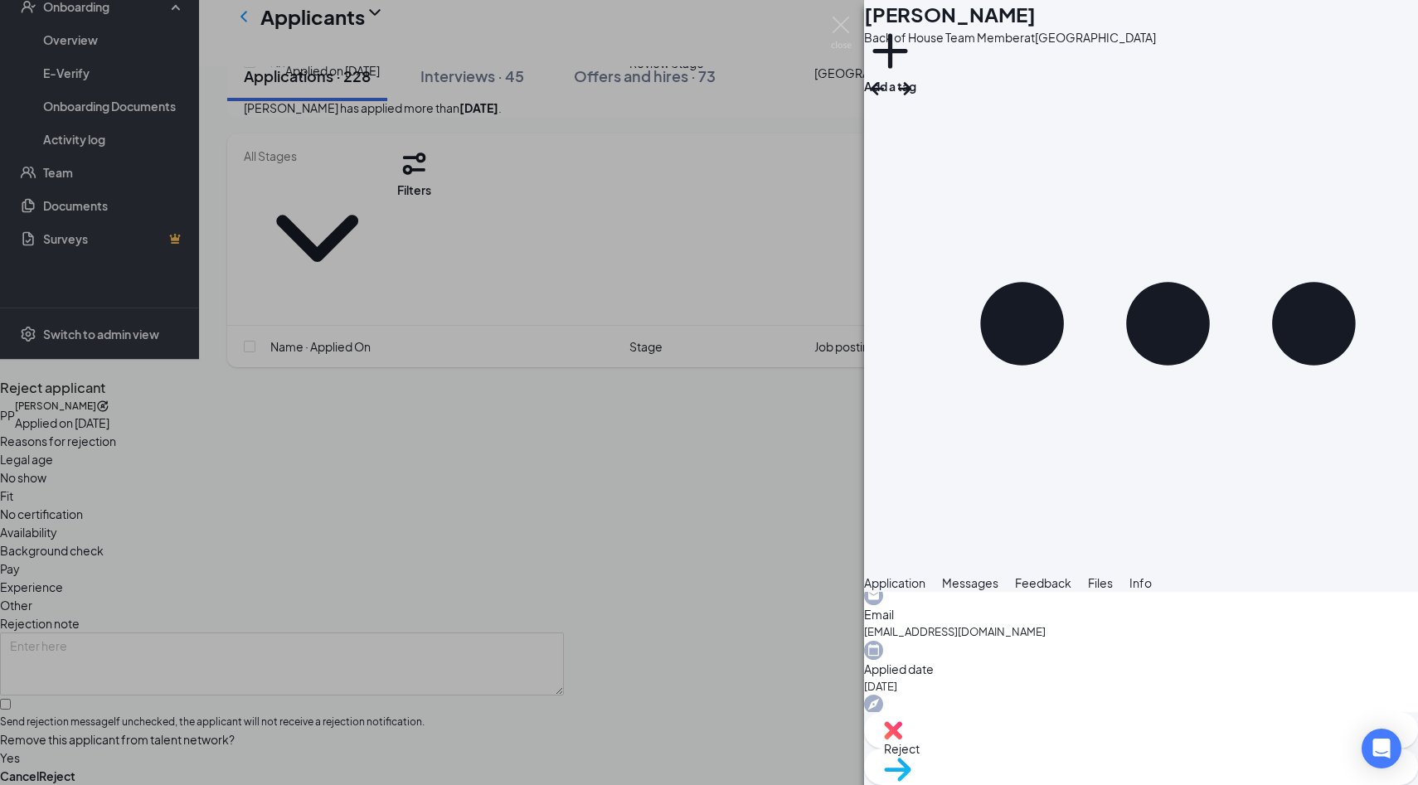
click at [564, 487] on div "Fit" at bounding box center [282, 496] width 564 height 18
click at [57, 523] on span "Availability" at bounding box center [28, 532] width 57 height 18
click at [75, 767] on button "Reject" at bounding box center [57, 776] width 36 height 18
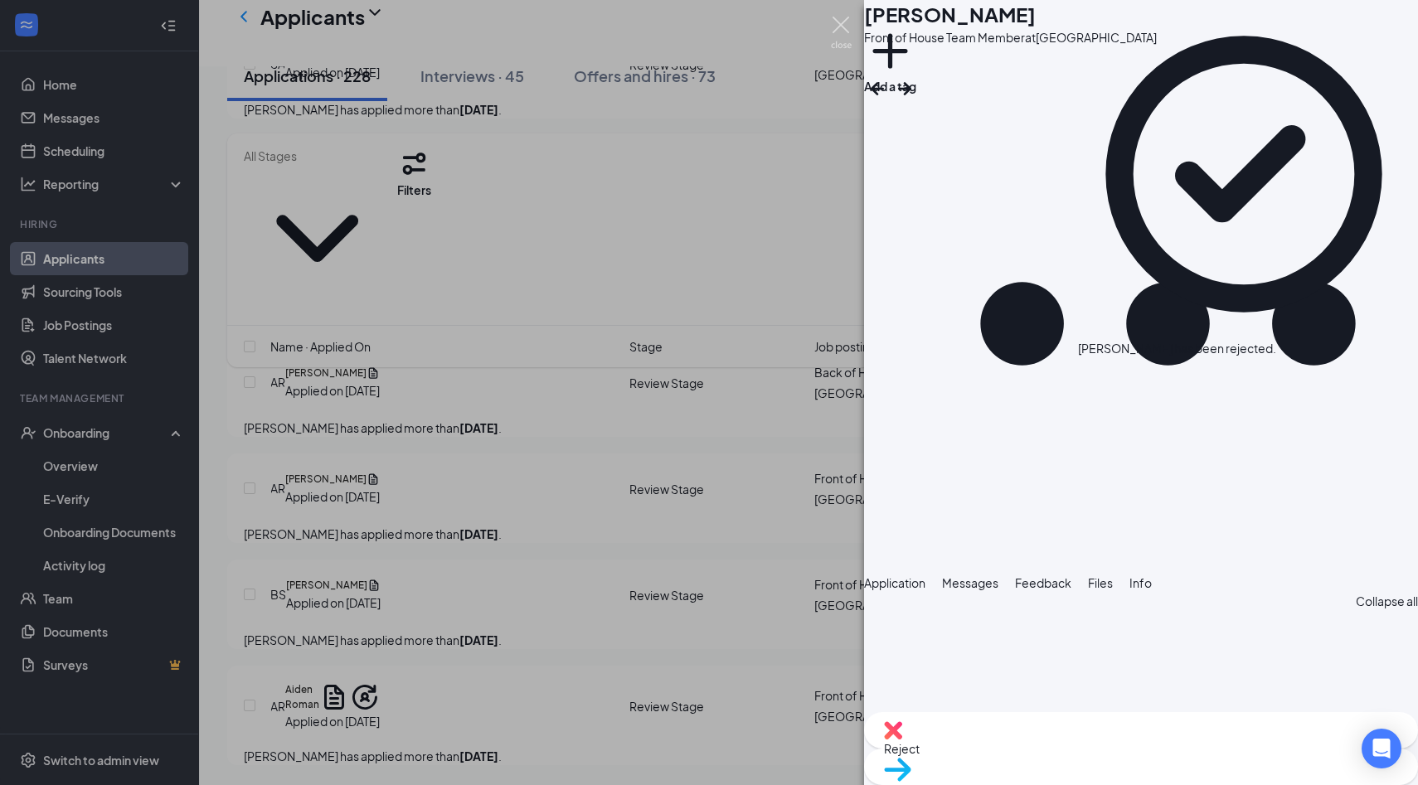
click at [845, 19] on img at bounding box center [841, 33] width 21 height 32
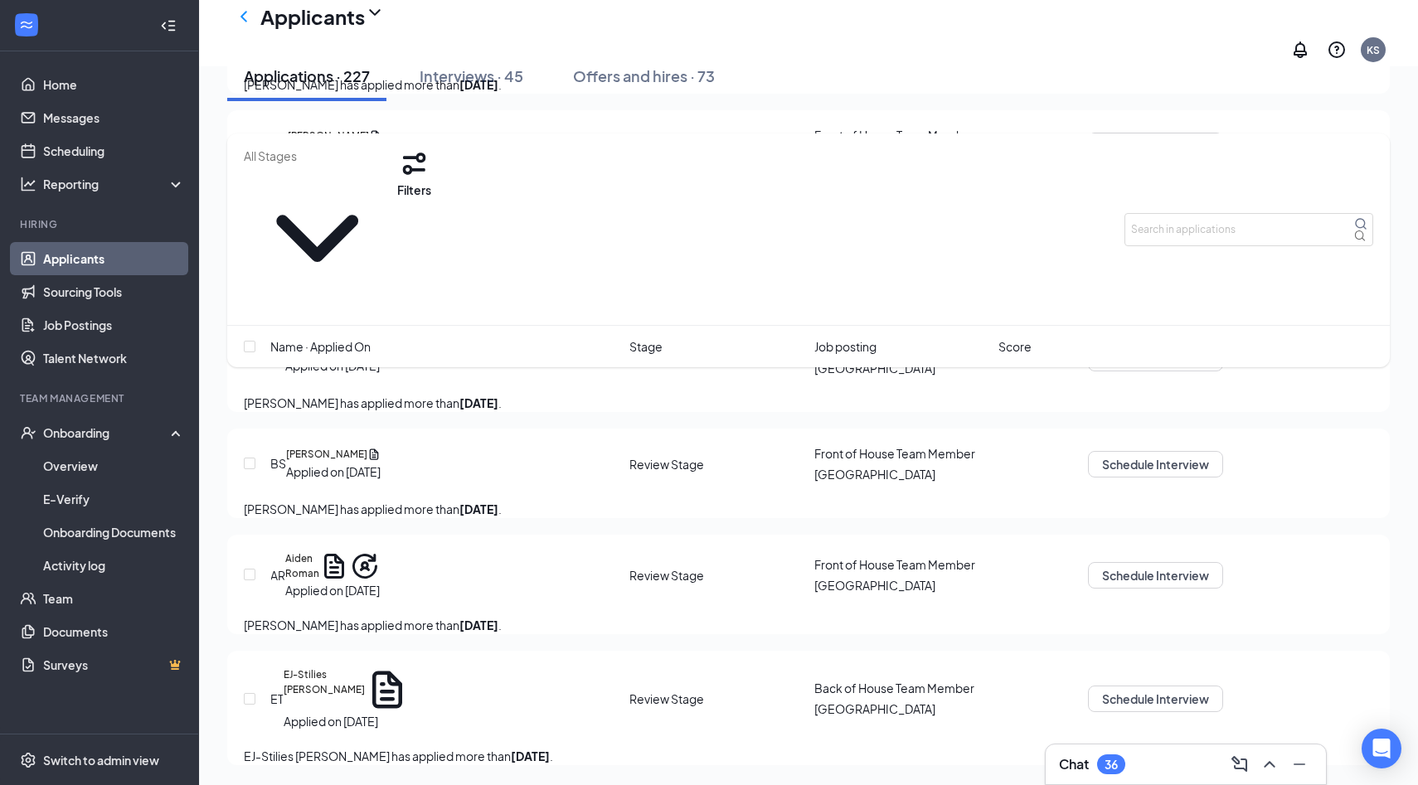
scroll to position [22879, 0]
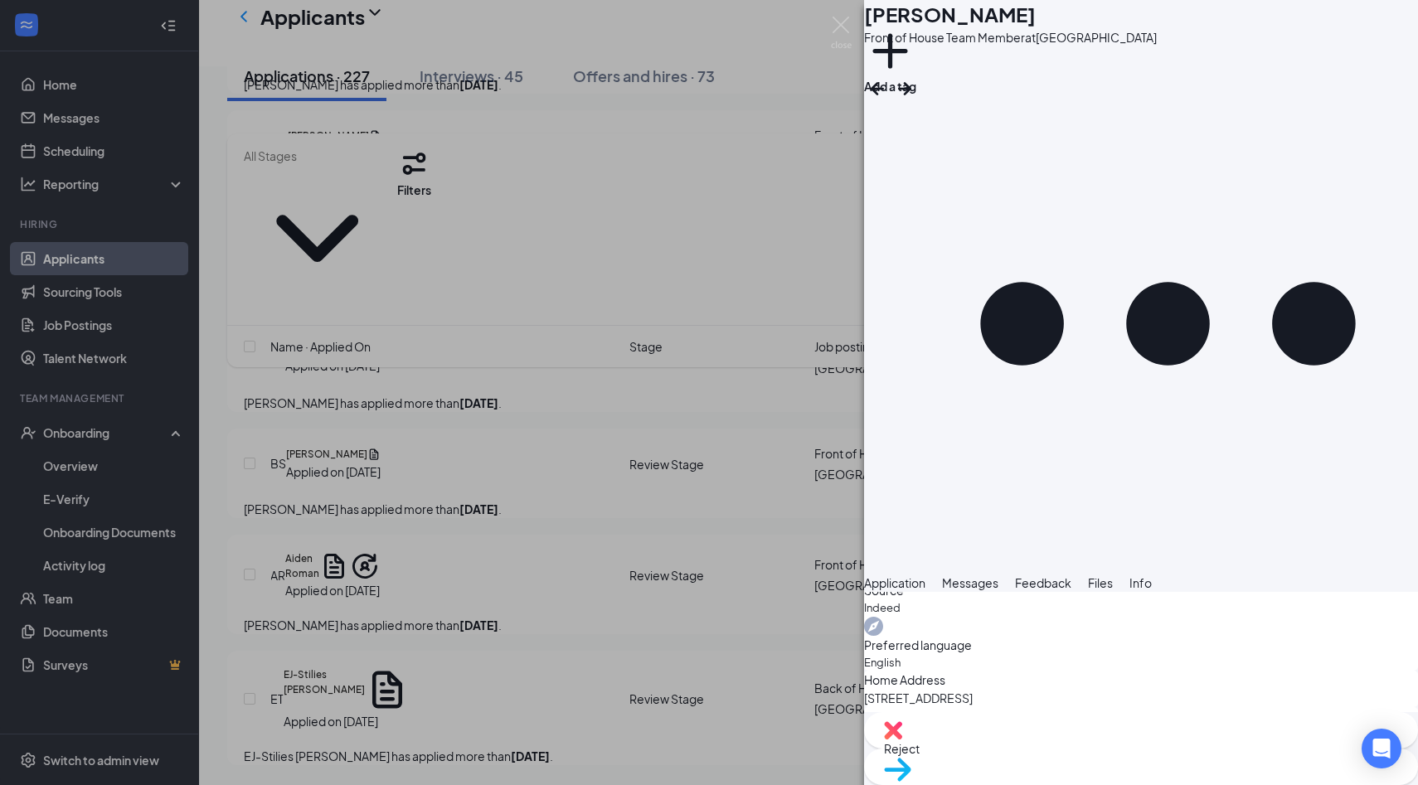
scroll to position [782, 0]
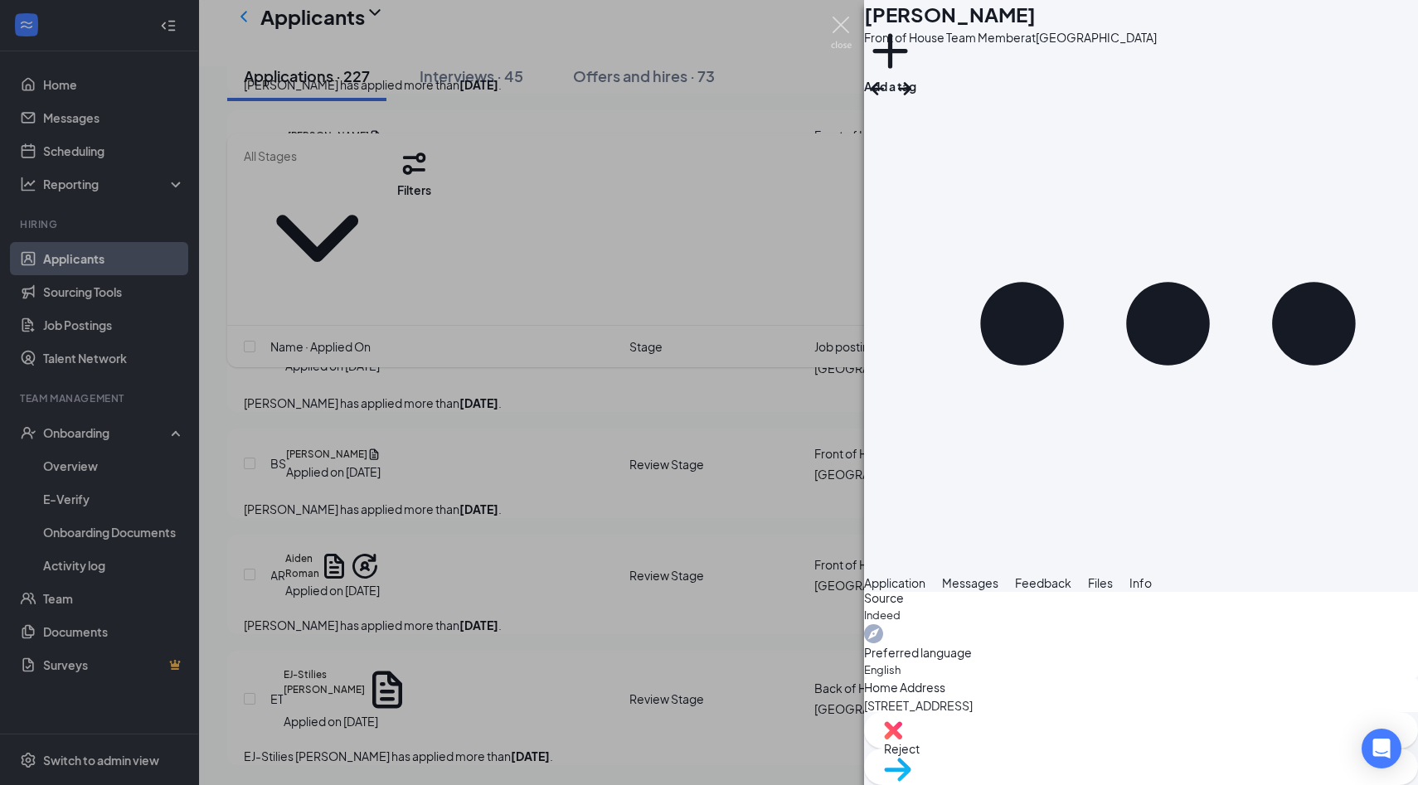
click at [846, 27] on img at bounding box center [841, 33] width 21 height 32
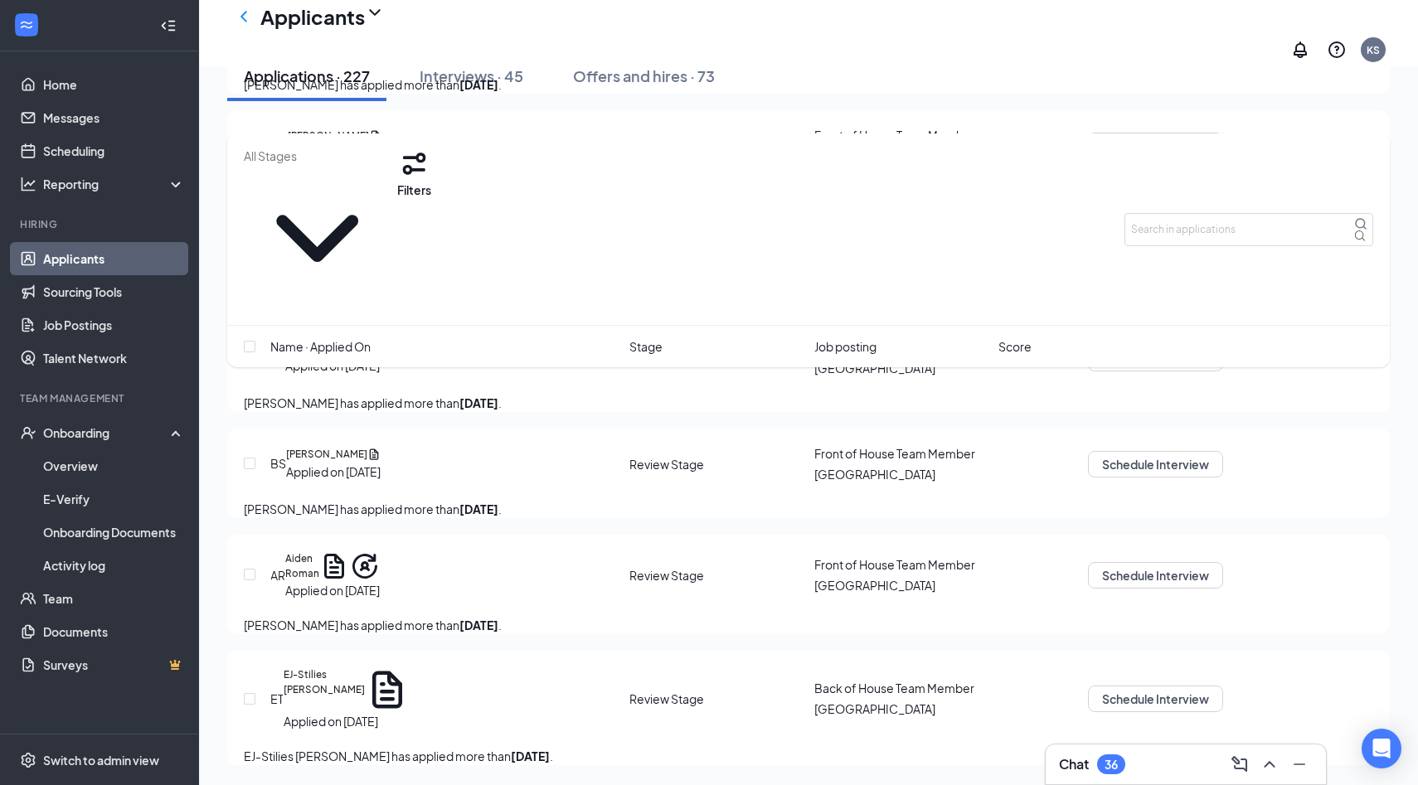
scroll to position [24007, 0]
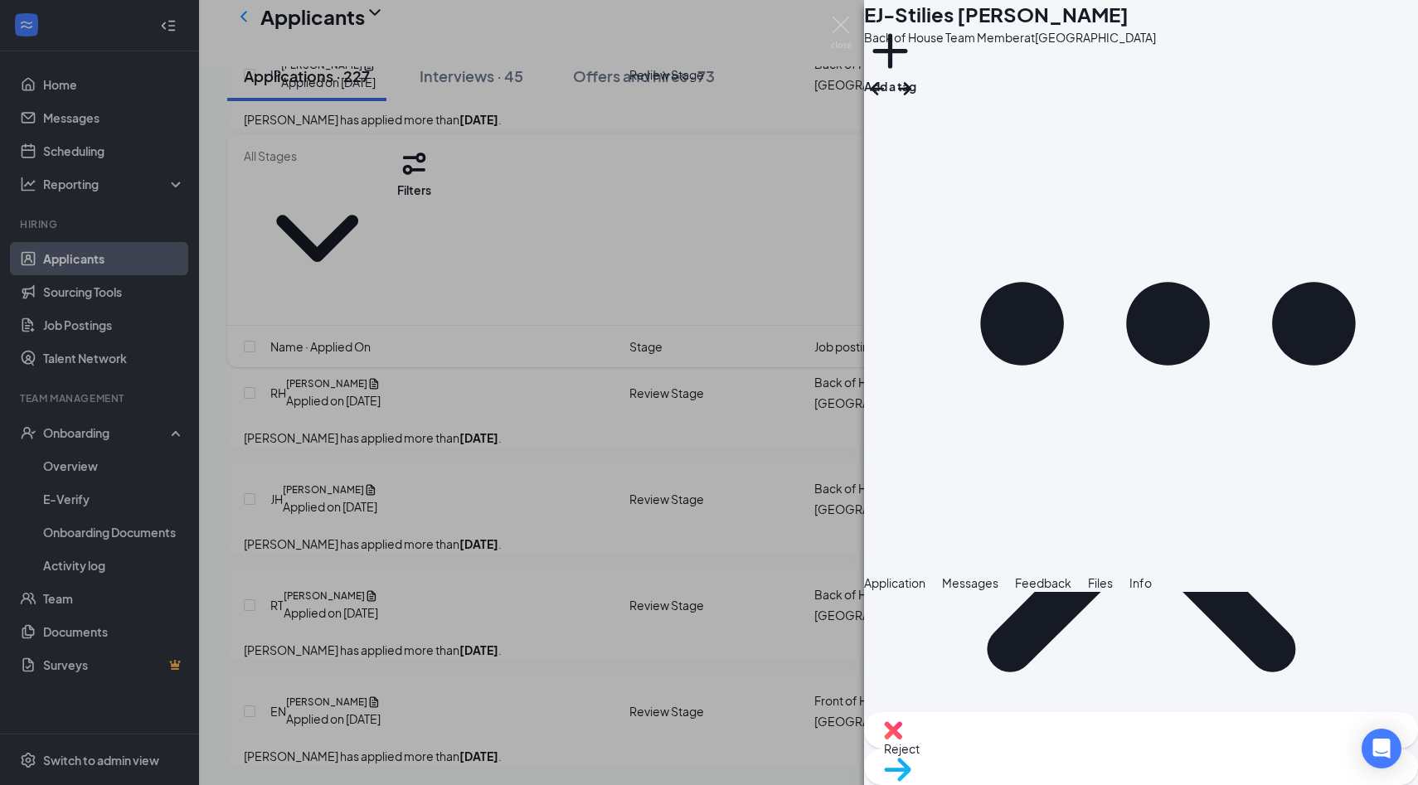
scroll to position [900, 0]
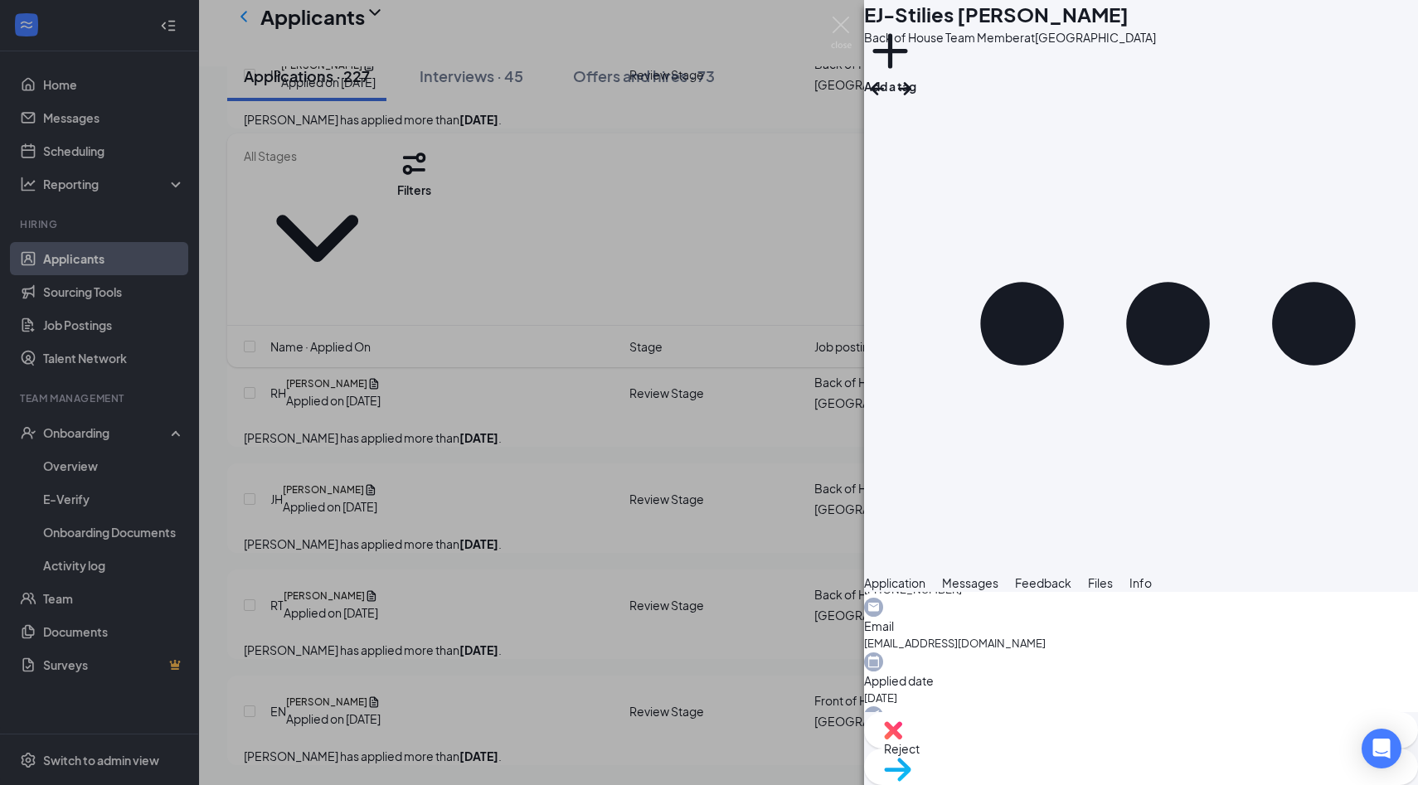
scroll to position [1276, 0]
click at [1187, 749] on div "Move to stage" at bounding box center [1141, 767] width 554 height 36
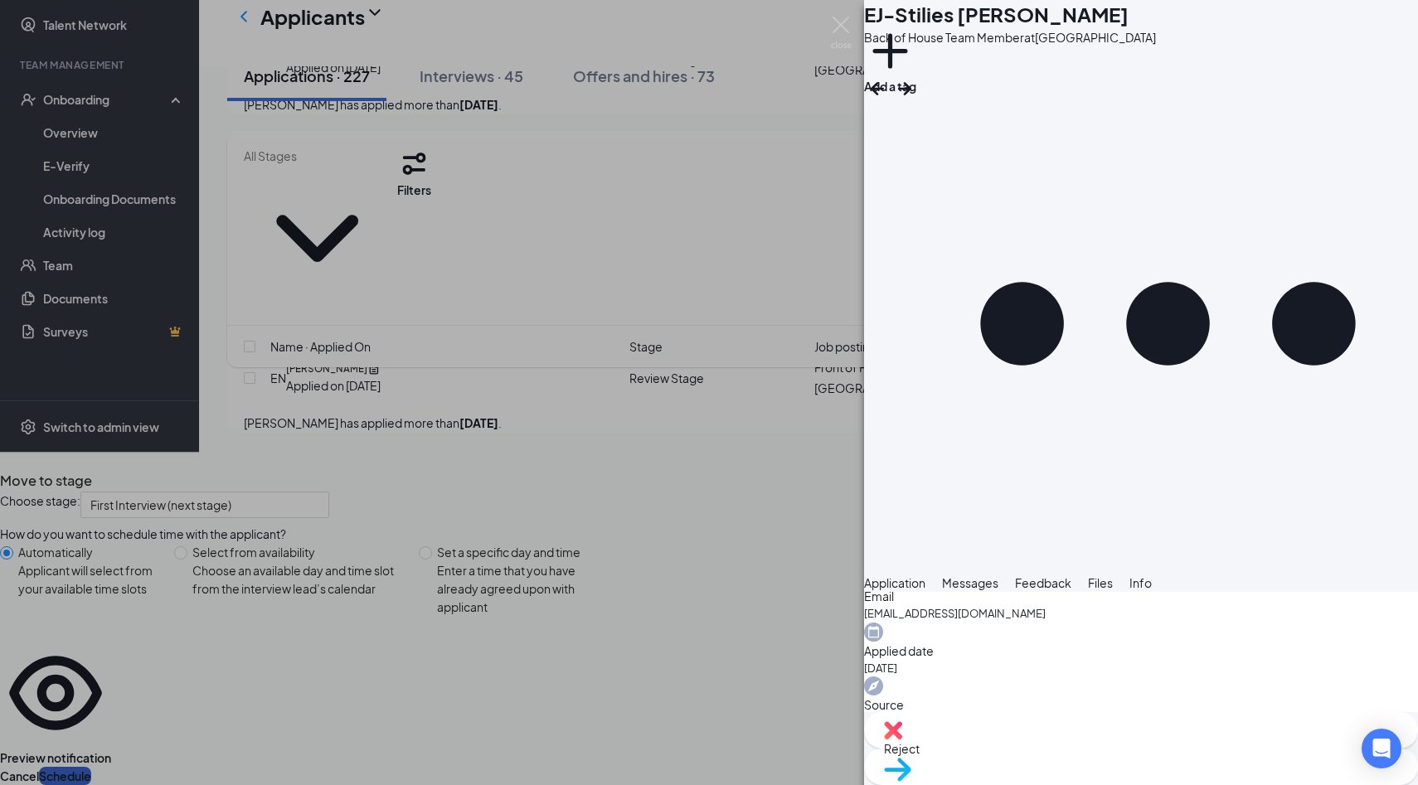
click at [91, 767] on button "Schedule" at bounding box center [65, 776] width 52 height 18
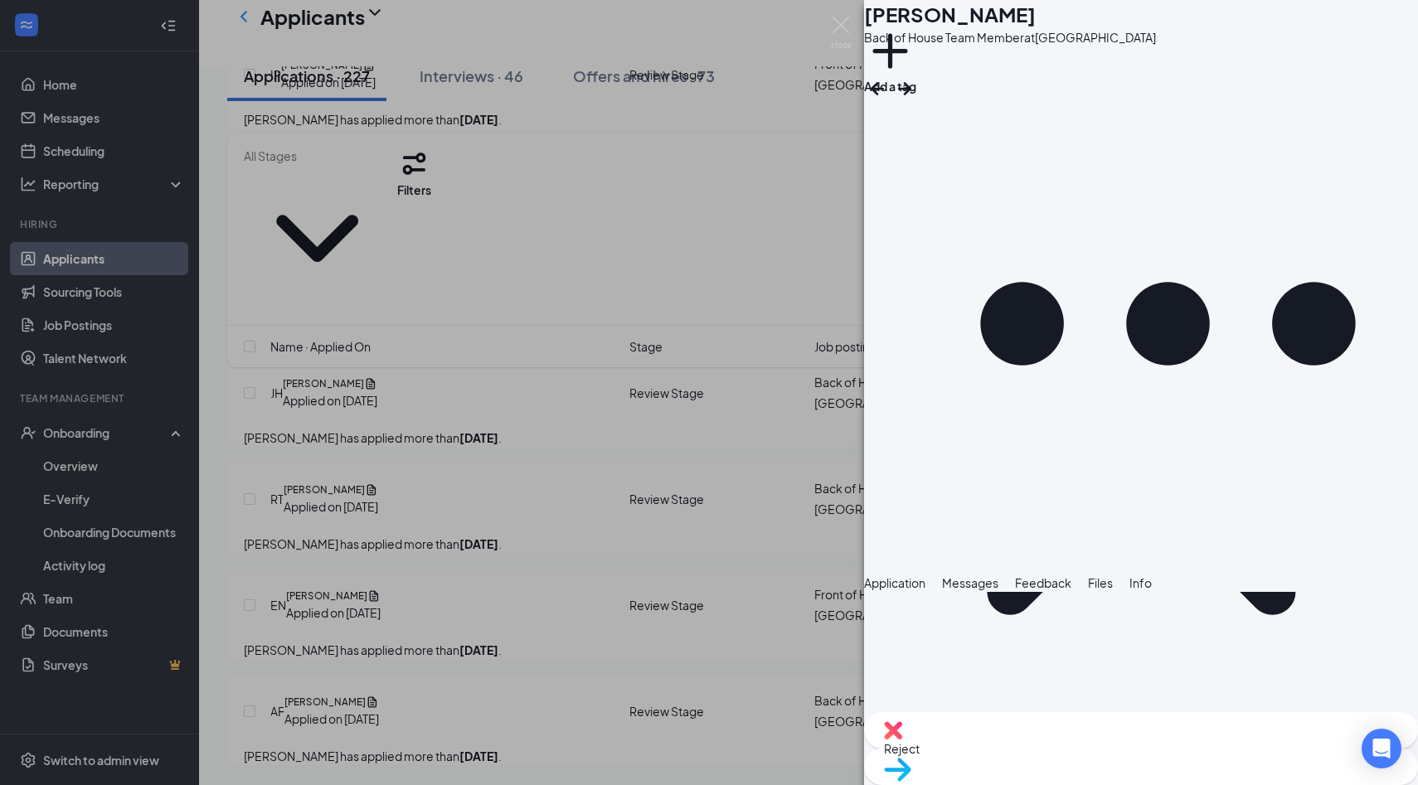
scroll to position [920, 0]
click at [851, 26] on div "DM Daniel Menotti Back of House Team Member at Palm Coast Add a tag Application…" at bounding box center [709, 392] width 1418 height 785
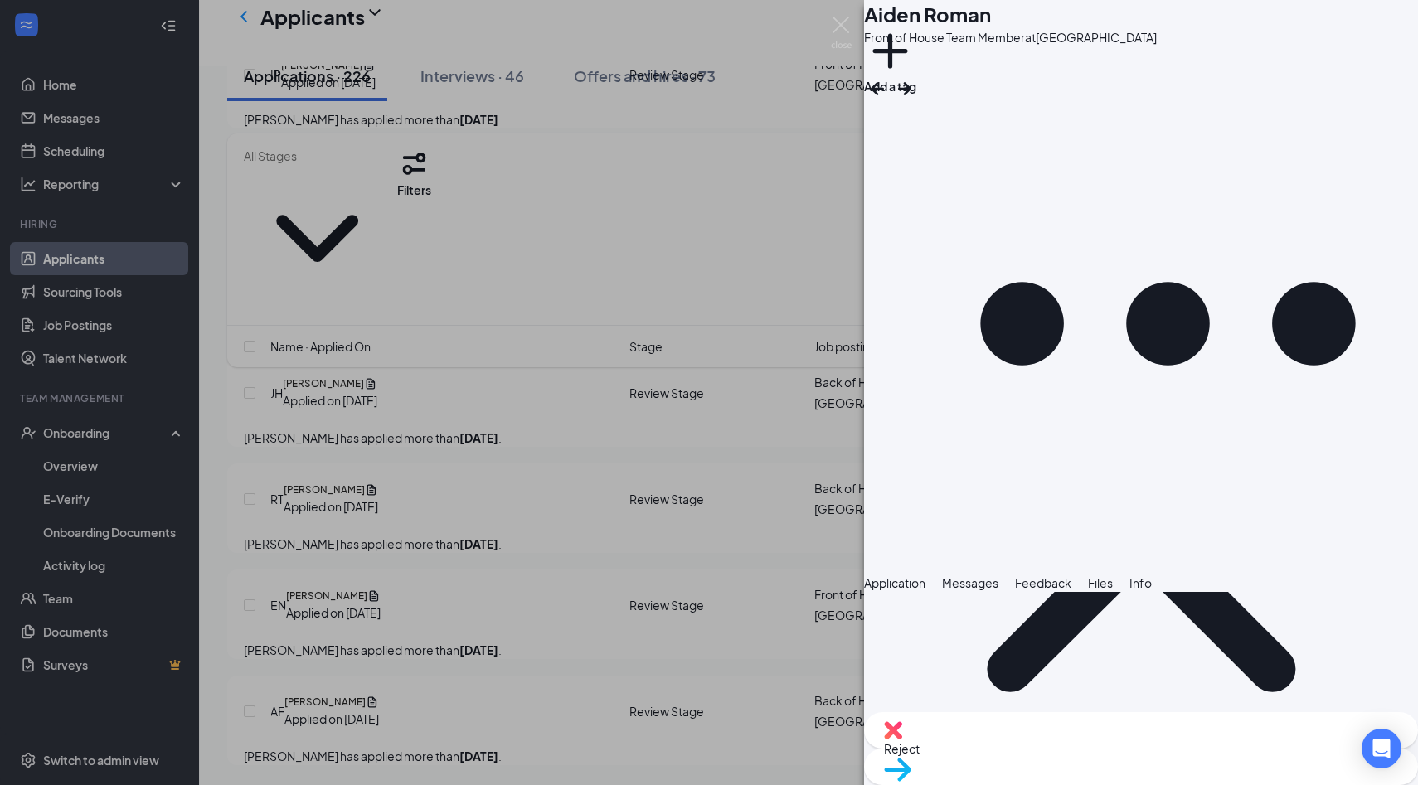
scroll to position [877, 0]
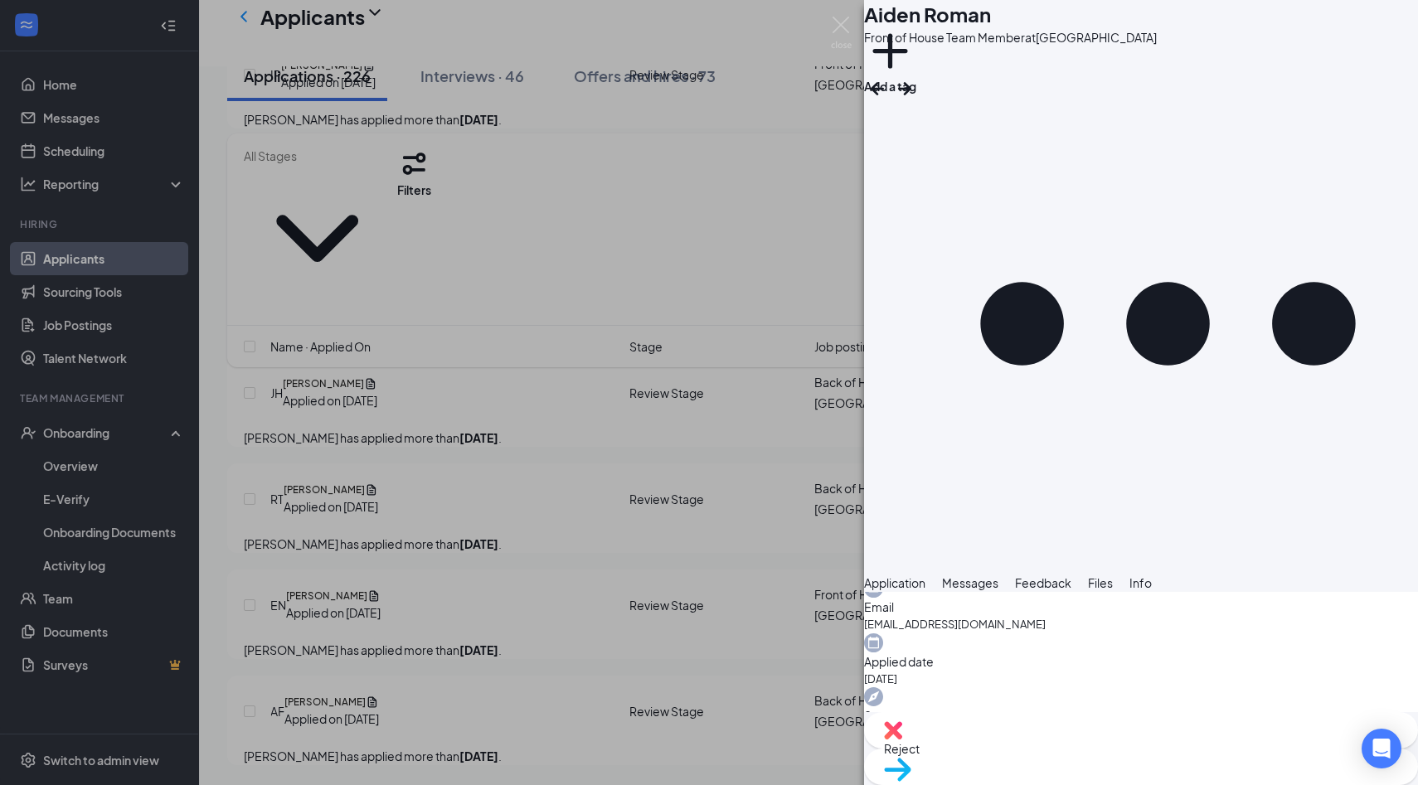
scroll to position [0, 0]
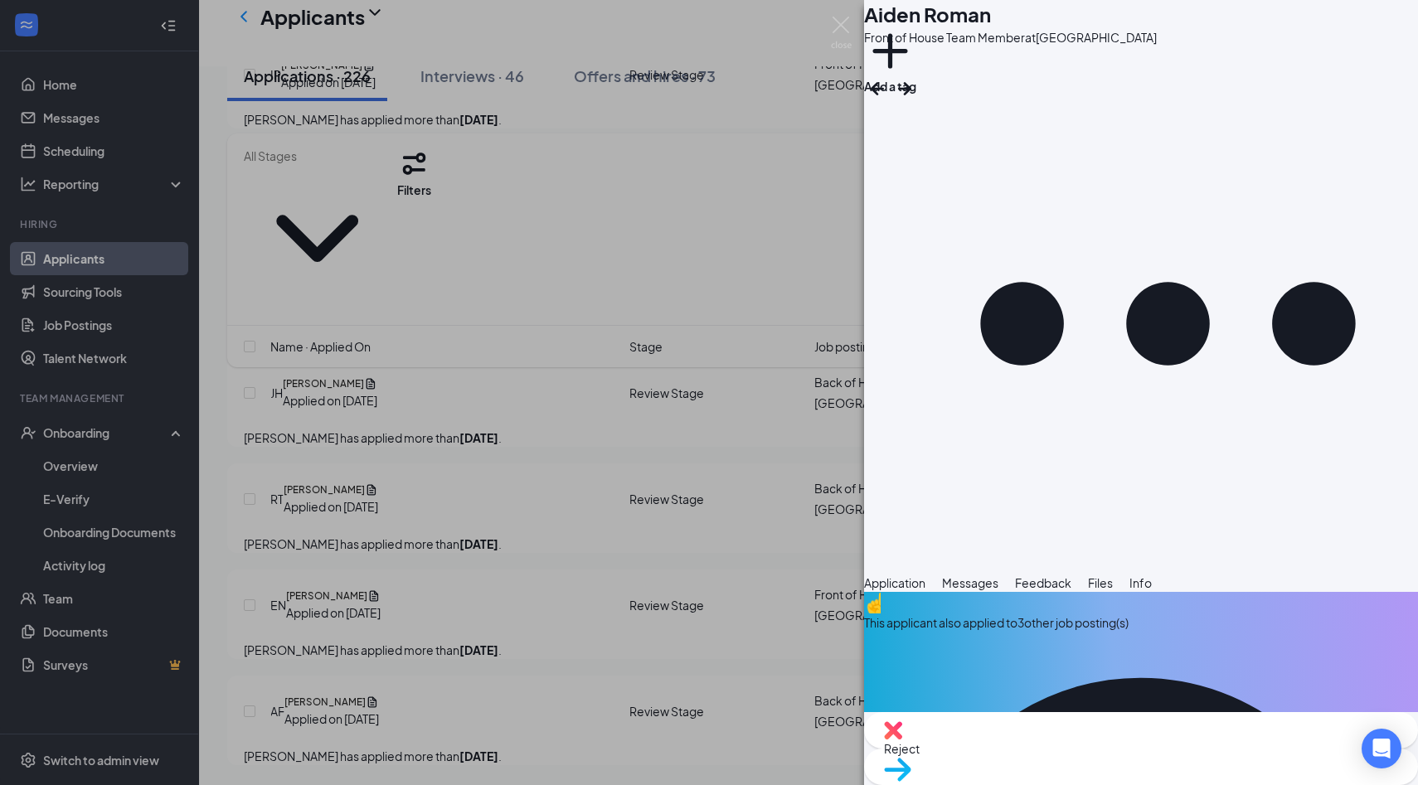
click at [1210, 782] on span "Move to stage" at bounding box center [1141, 791] width 514 height 18
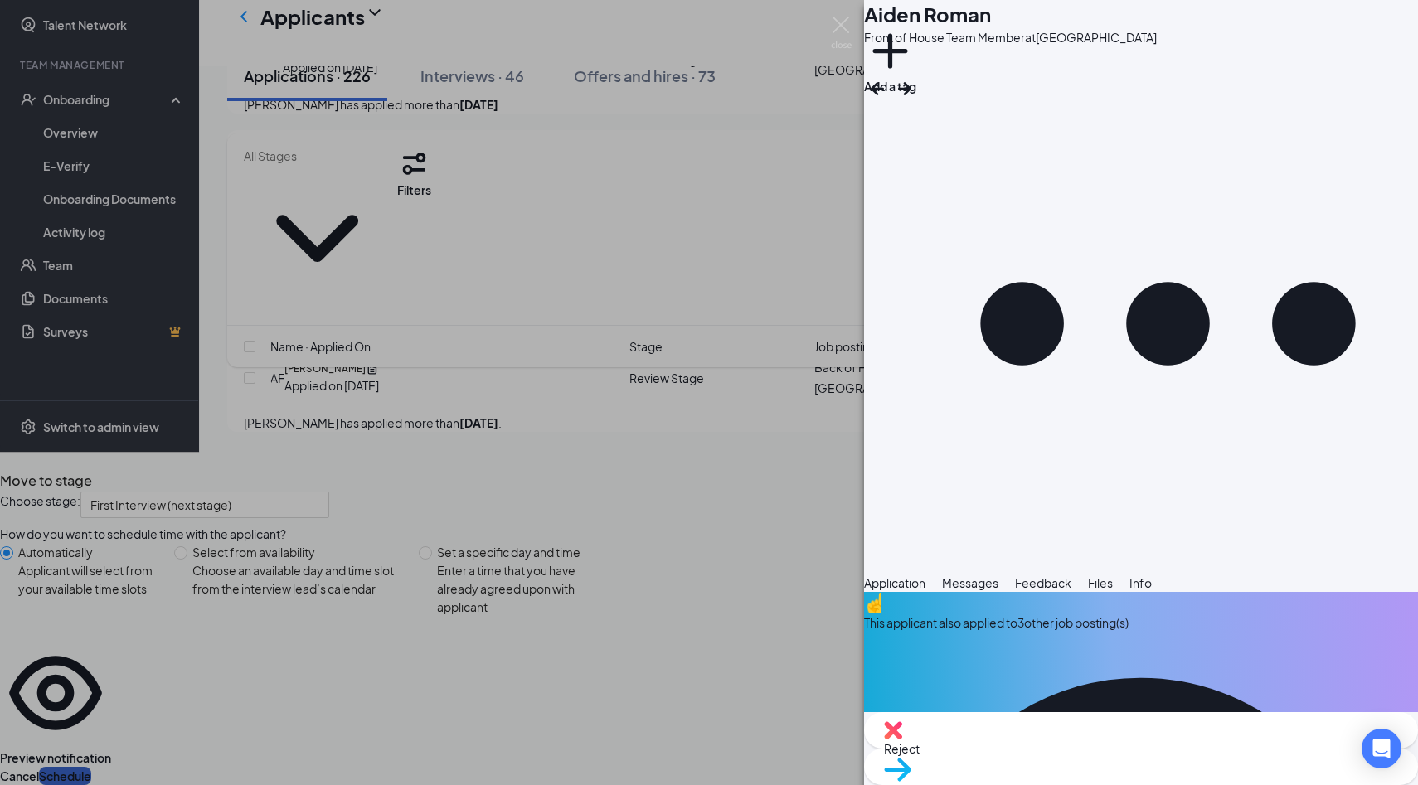
click at [91, 767] on button "Schedule" at bounding box center [65, 776] width 52 height 18
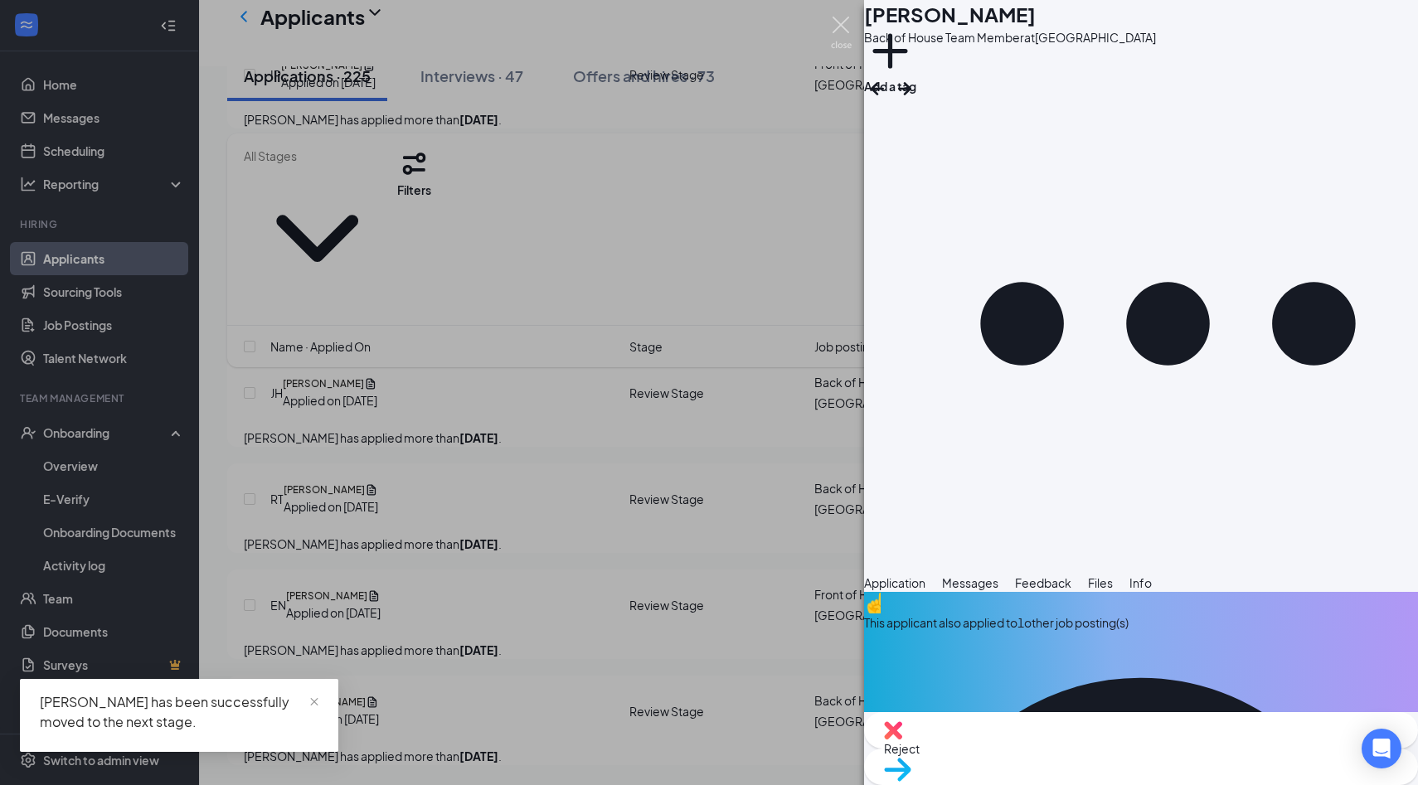
click at [838, 22] on img at bounding box center [841, 33] width 21 height 32
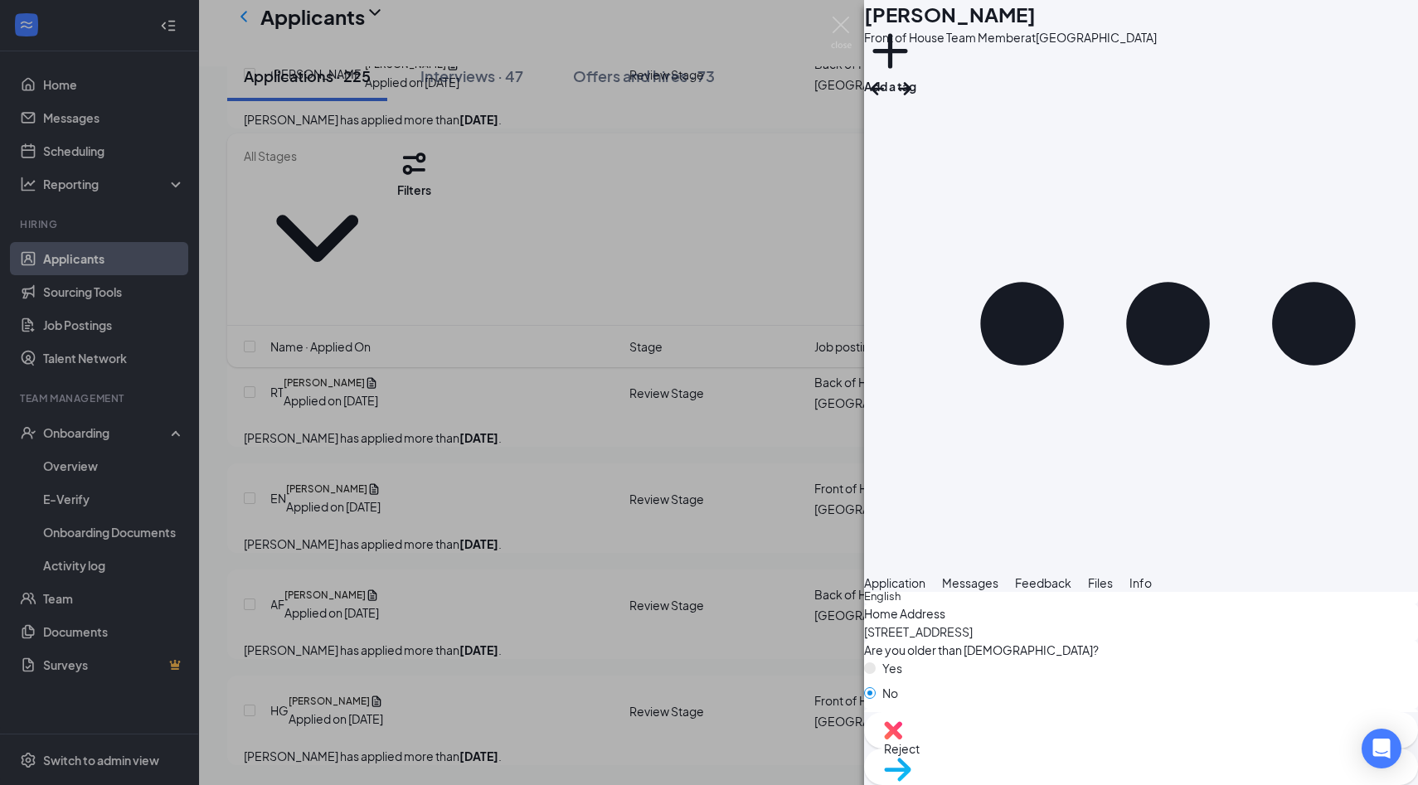
scroll to position [793, 0]
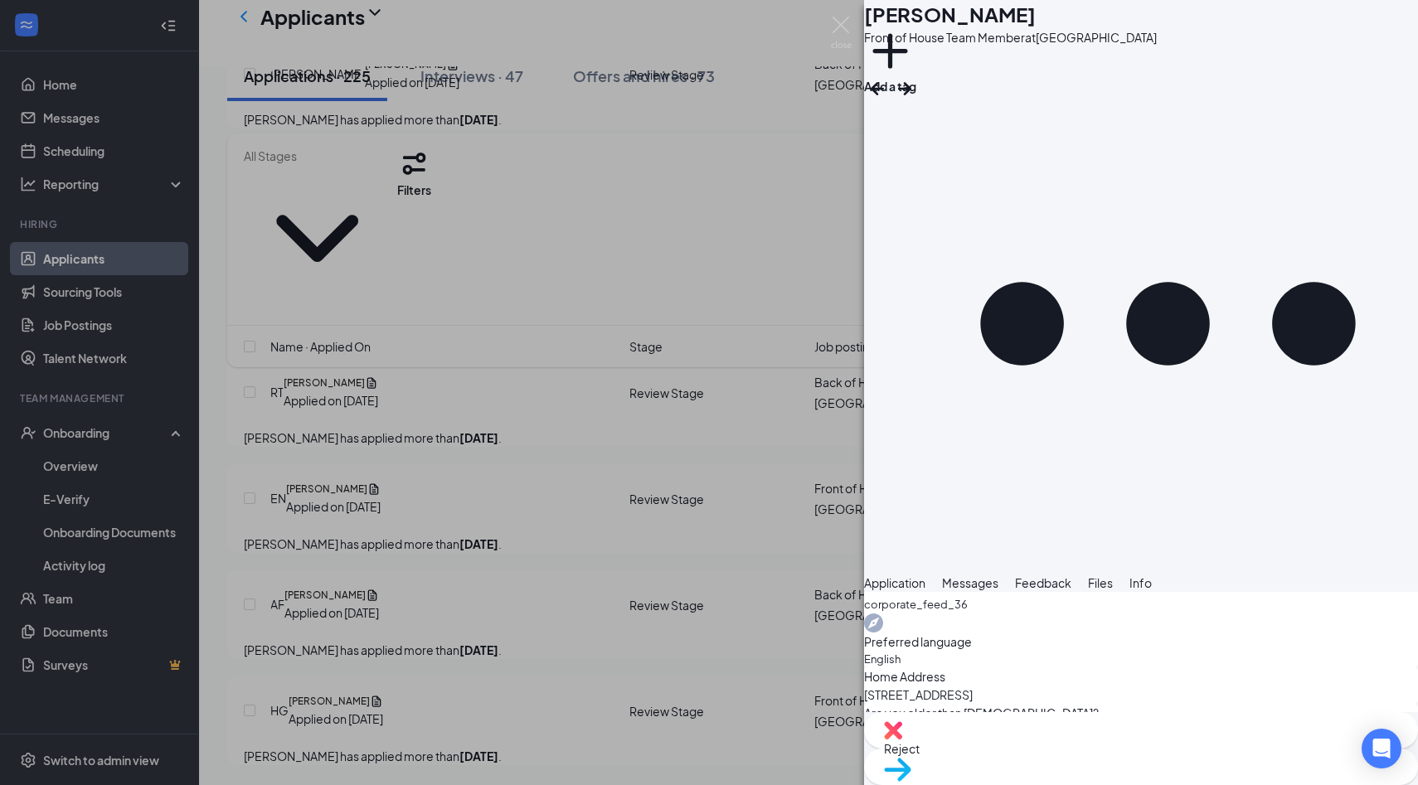
click at [1053, 758] on span "Reject" at bounding box center [1141, 748] width 514 height 18
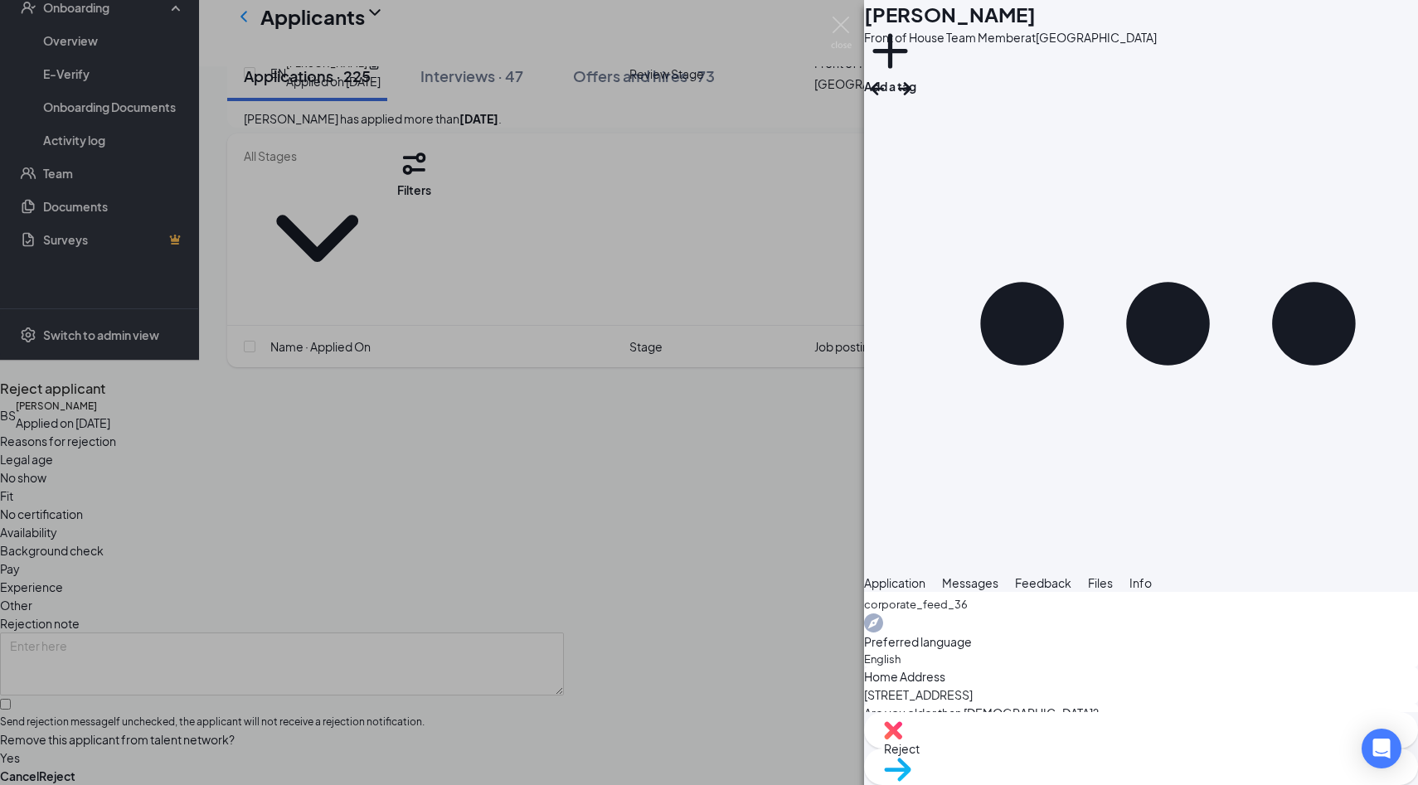
click at [57, 523] on span "Availability" at bounding box center [28, 532] width 57 height 18
click at [75, 767] on button "Reject" at bounding box center [57, 776] width 36 height 18
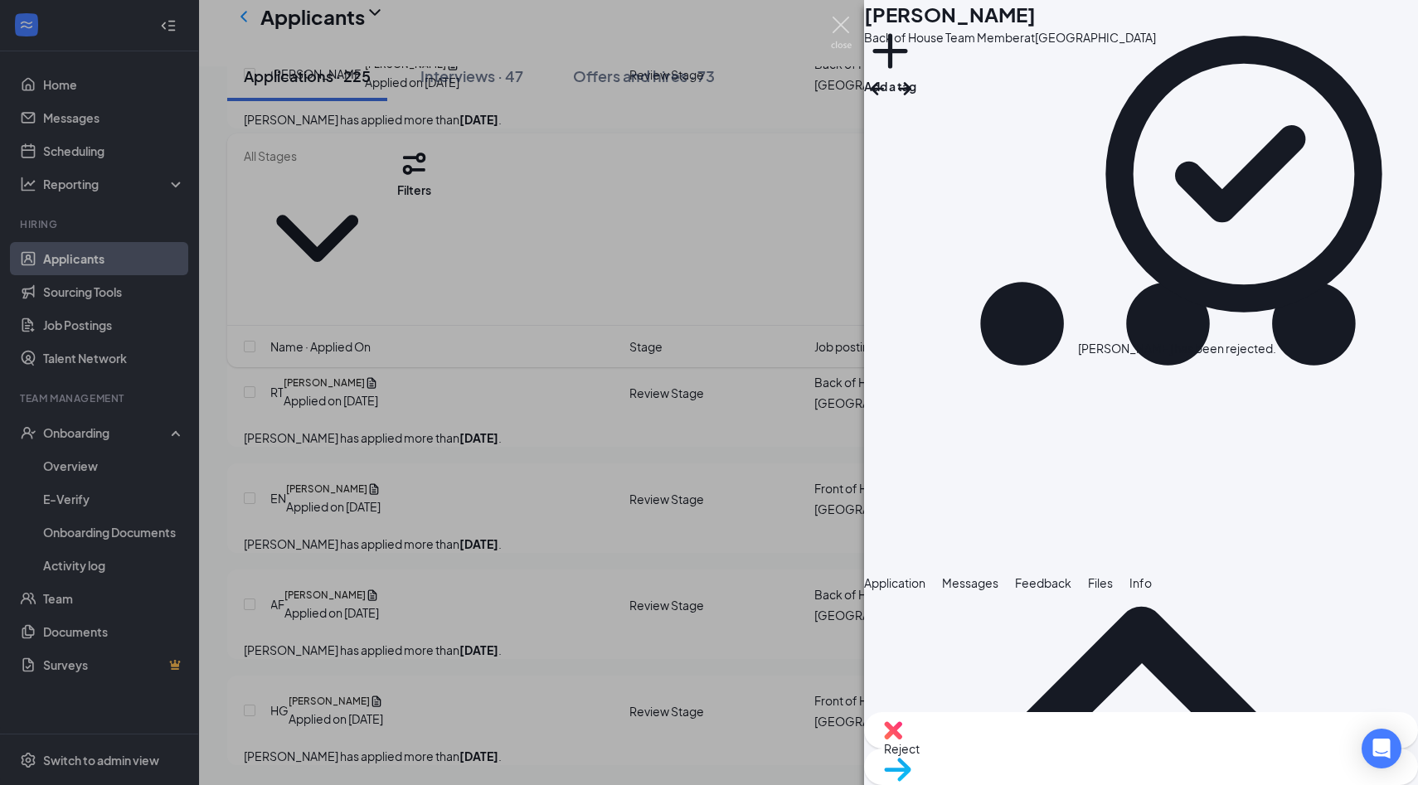
click at [841, 27] on img at bounding box center [841, 33] width 21 height 32
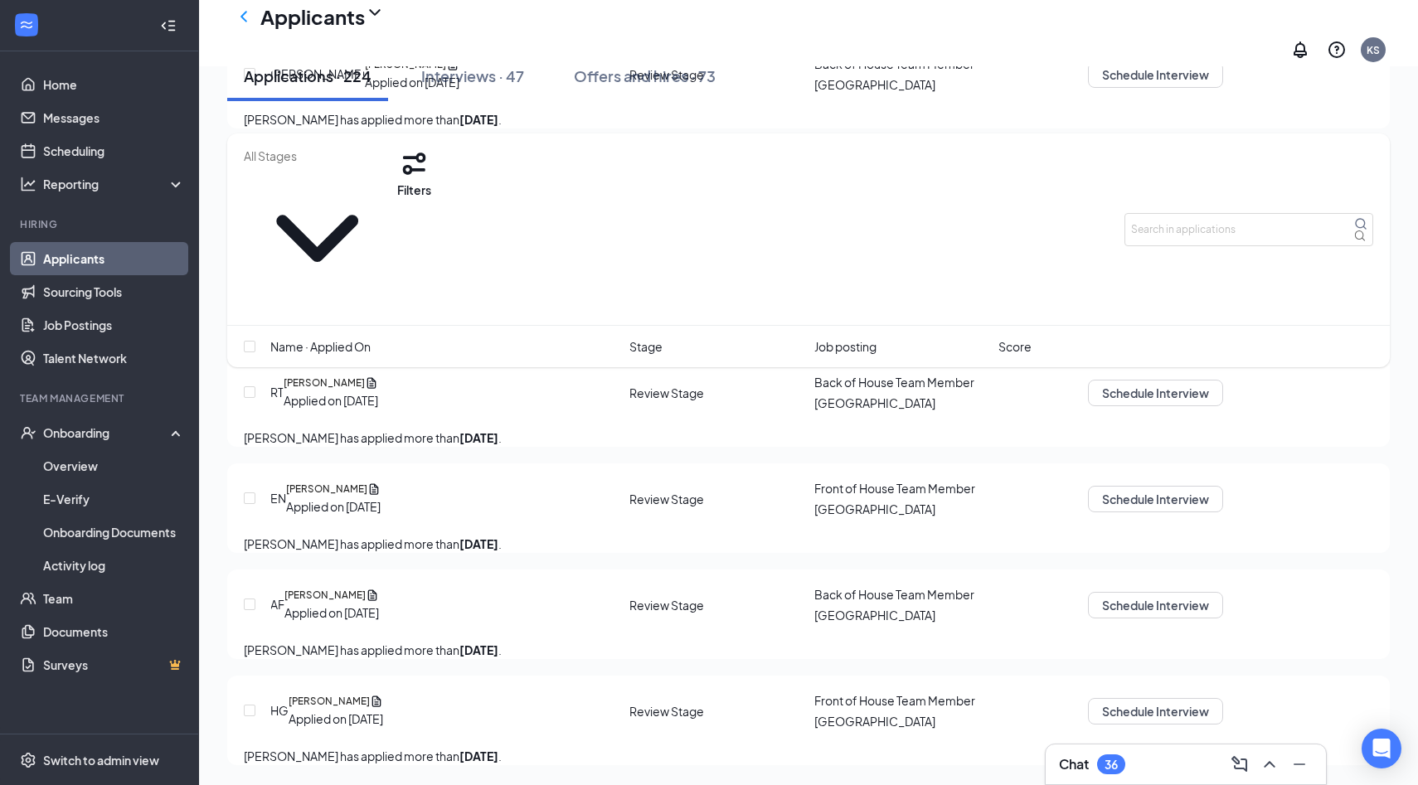
scroll to position [23708, 0]
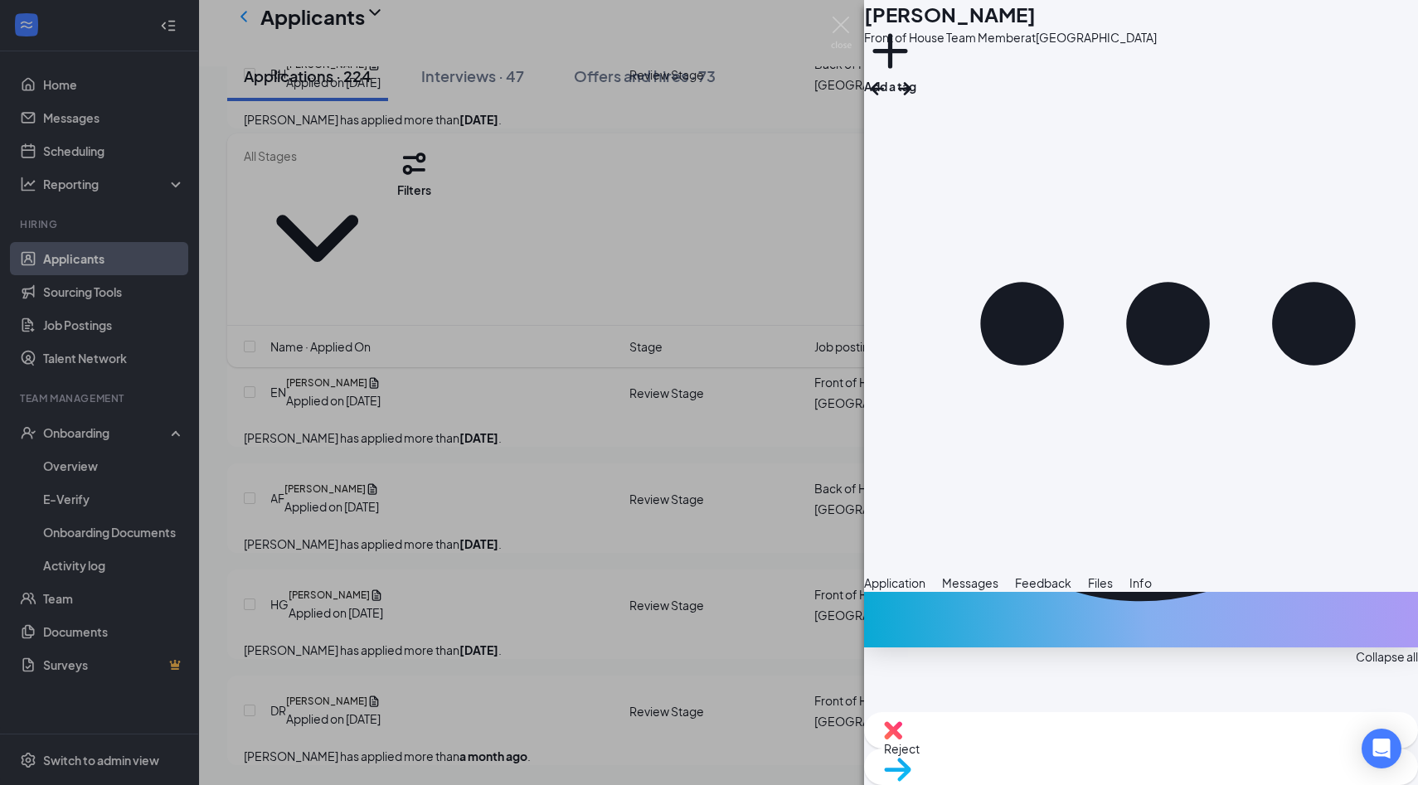
scroll to position [526, 0]
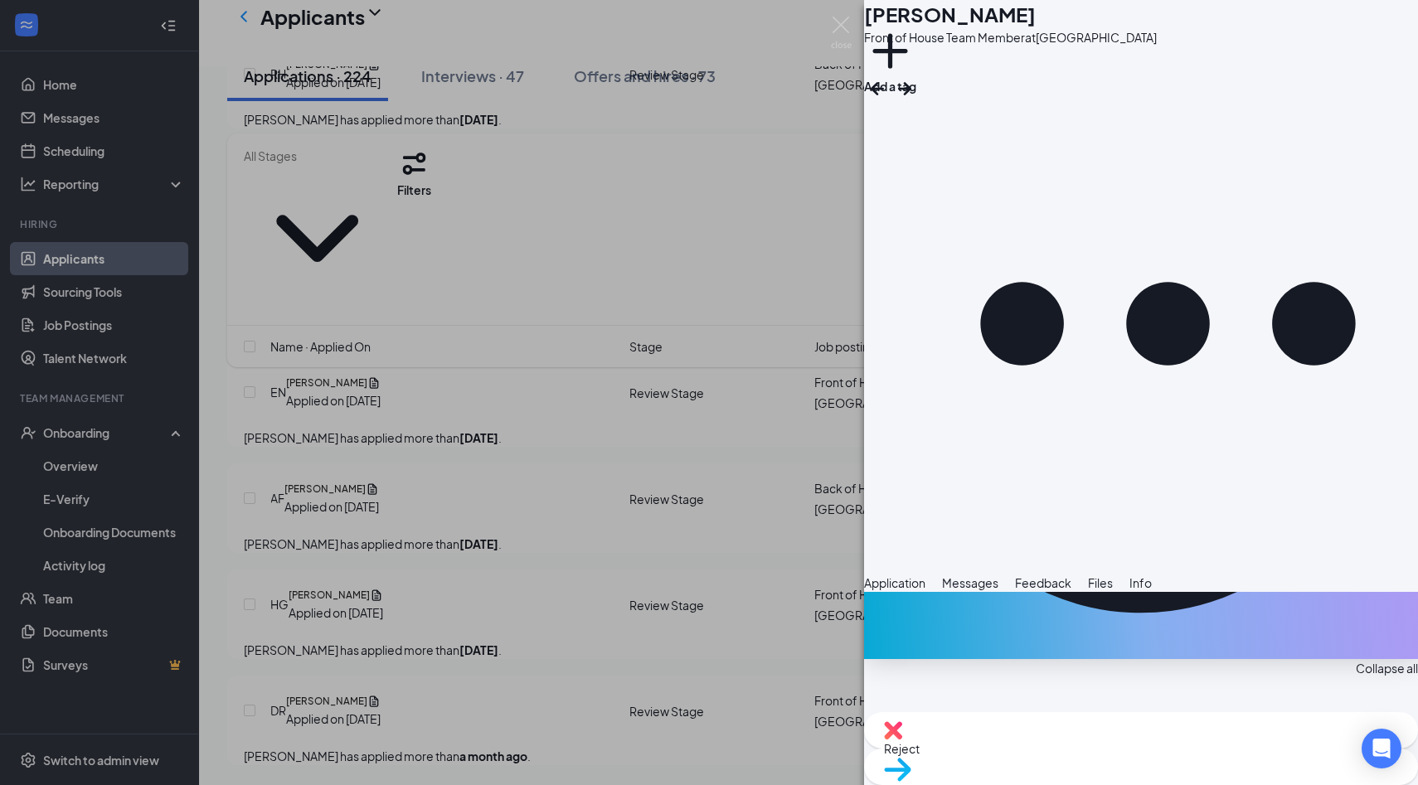
click at [1071, 749] on div "Reject" at bounding box center [1141, 730] width 554 height 36
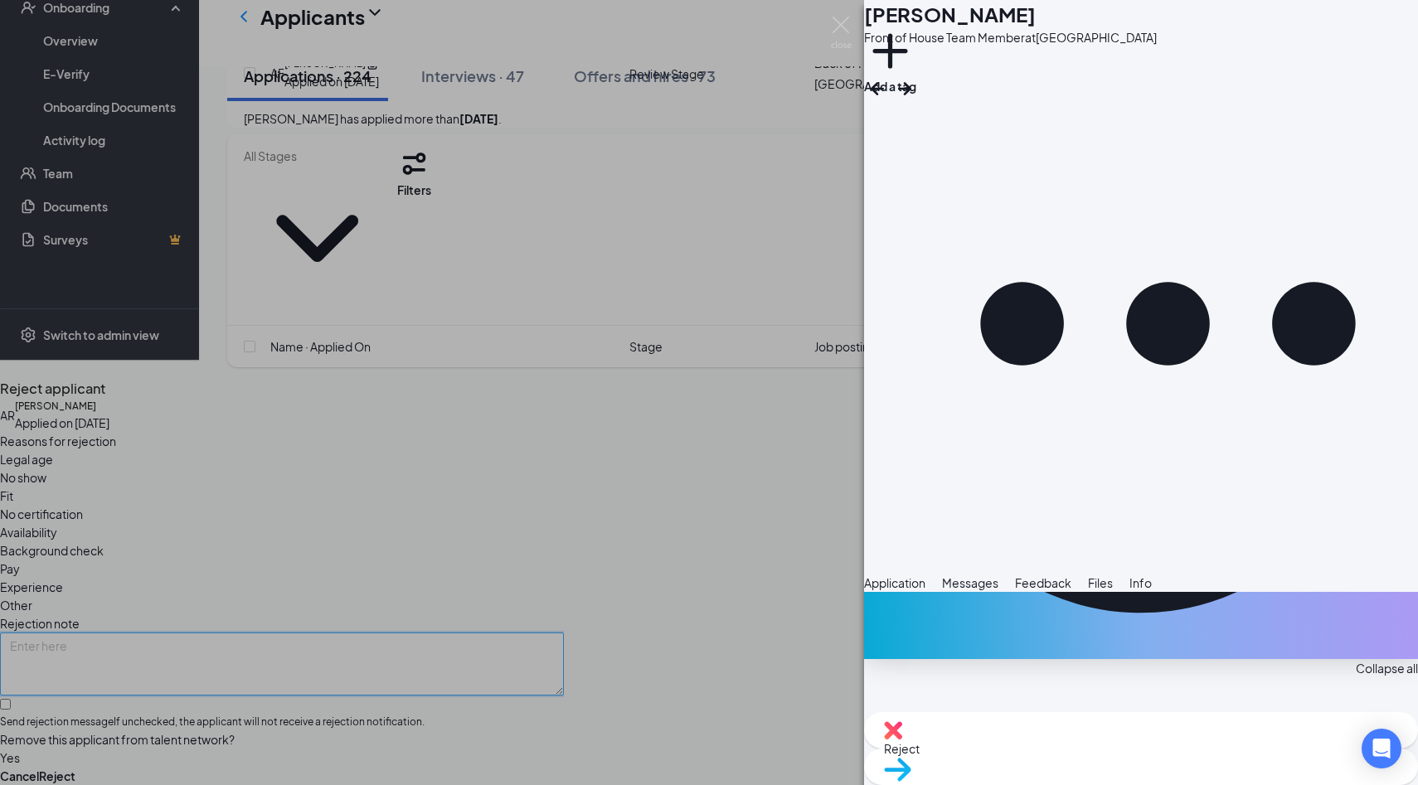
click at [564, 633] on textarea at bounding box center [282, 664] width 564 height 63
type textarea "duplicate"
click at [564, 767] on div "Cancel Reject" at bounding box center [282, 776] width 564 height 18
click at [75, 767] on button "Reject" at bounding box center [57, 776] width 36 height 18
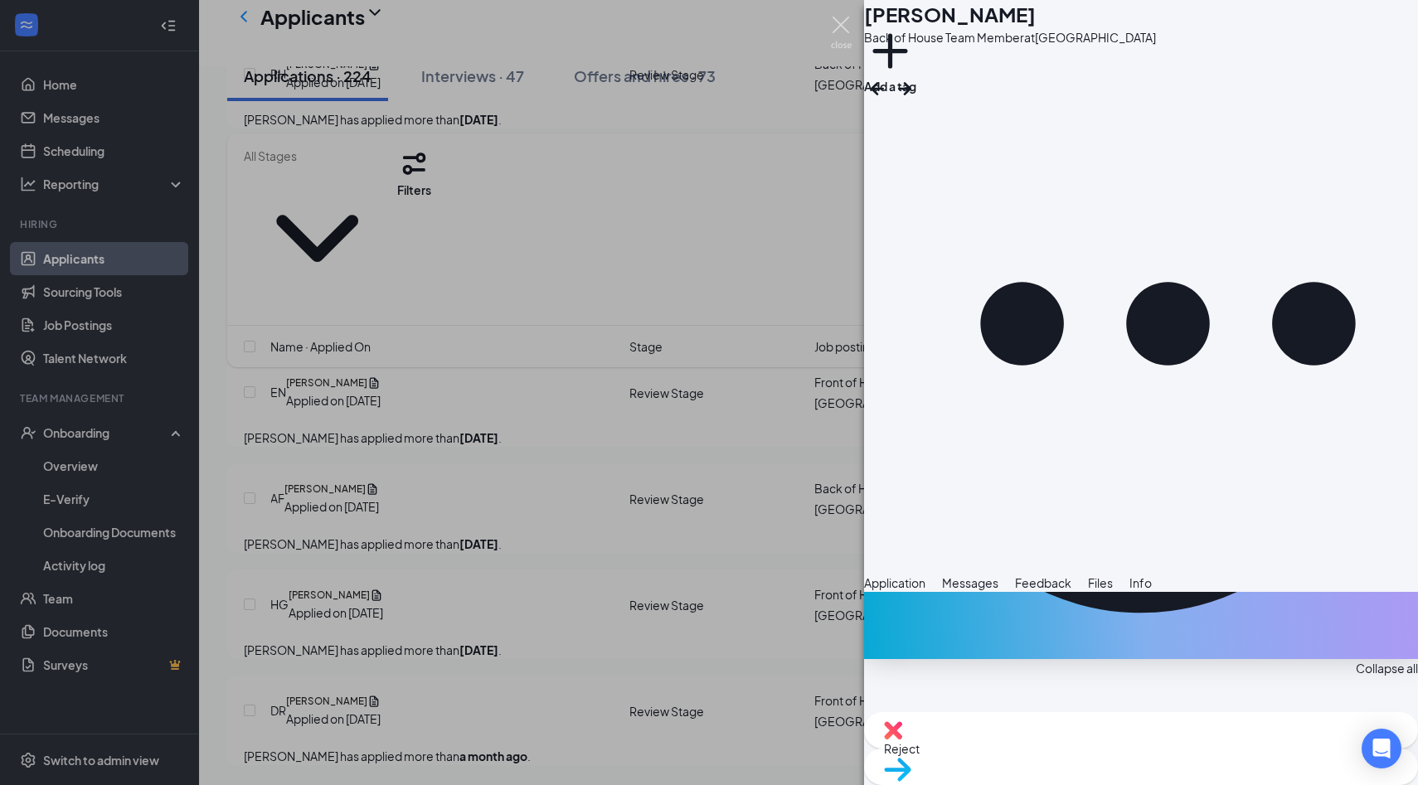
click at [840, 31] on img at bounding box center [841, 33] width 21 height 32
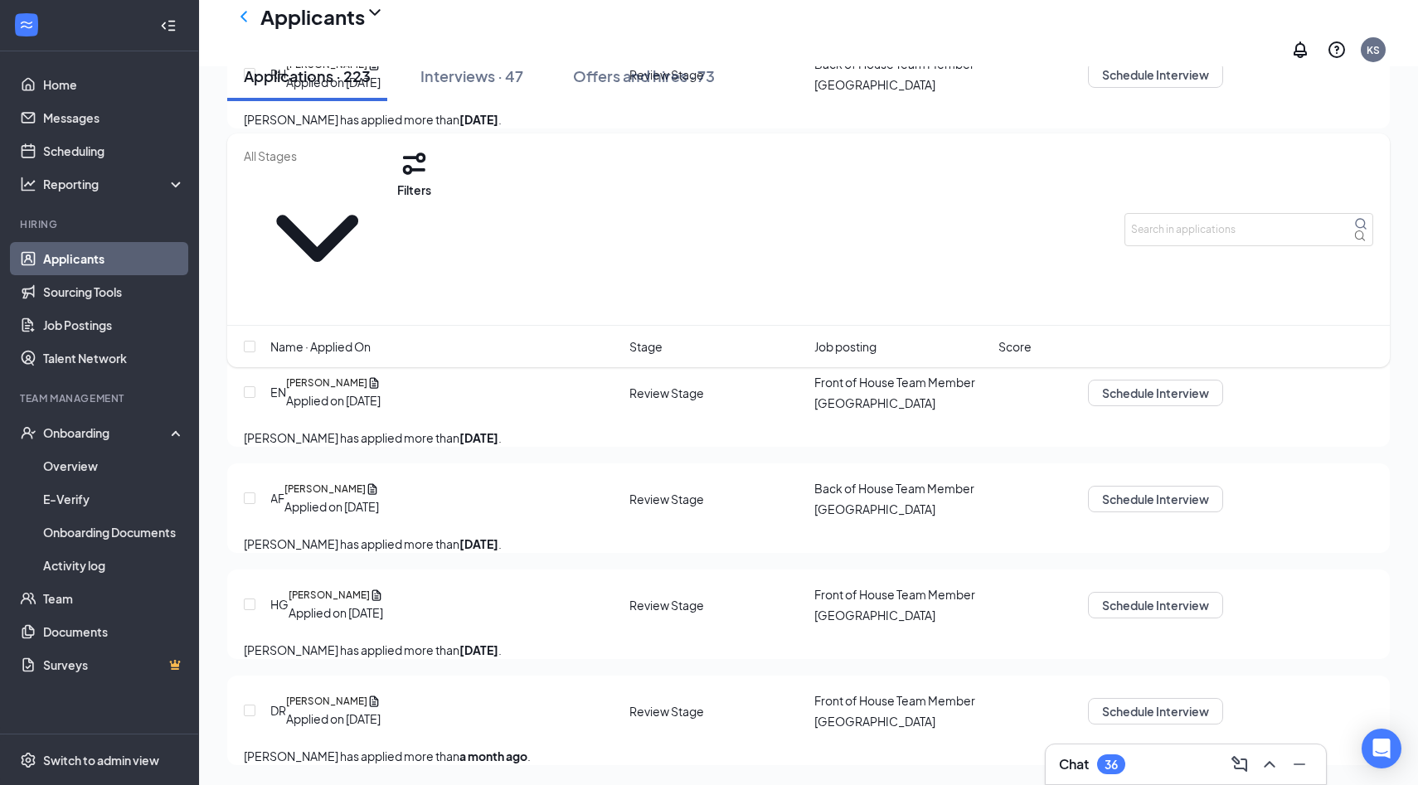
scroll to position [23263, 0]
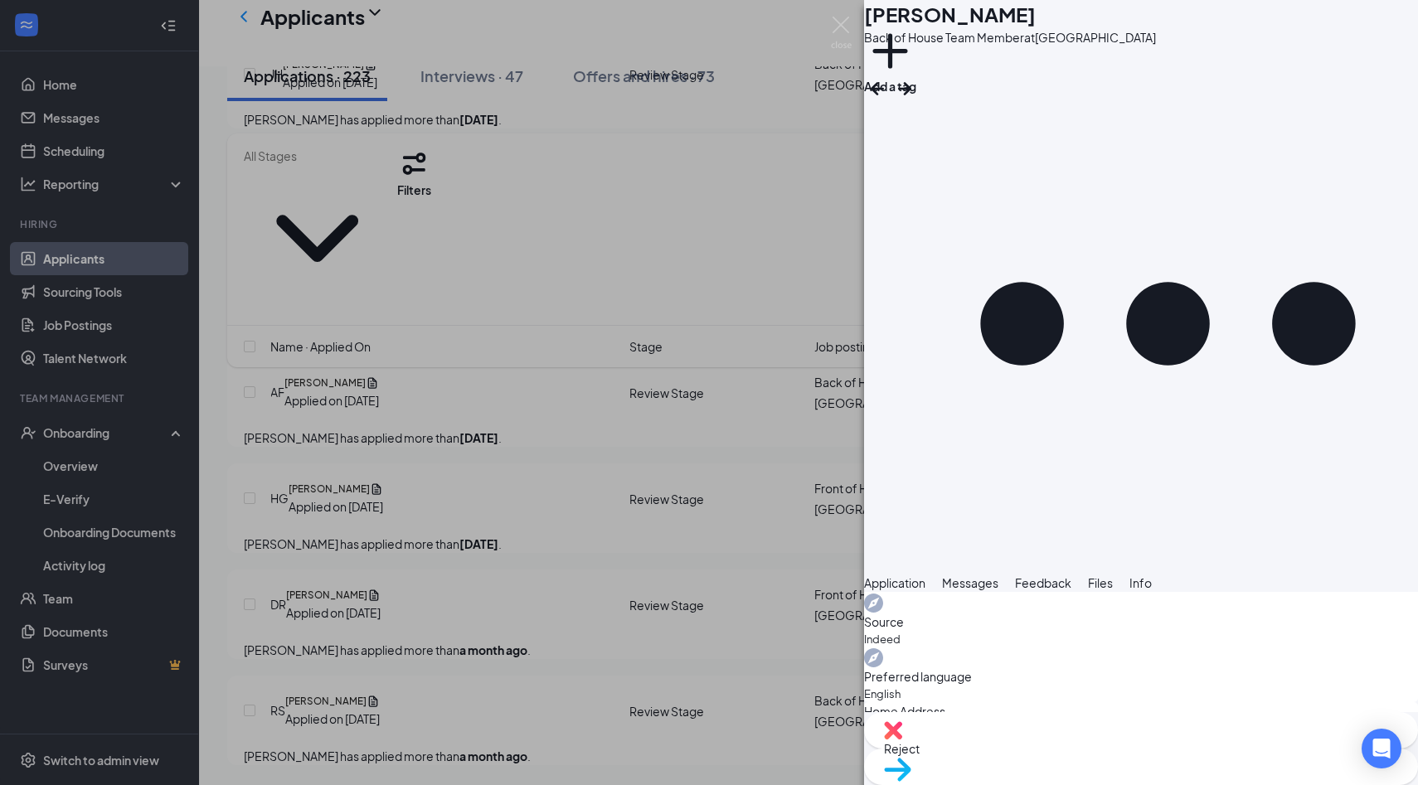
scroll to position [737, 0]
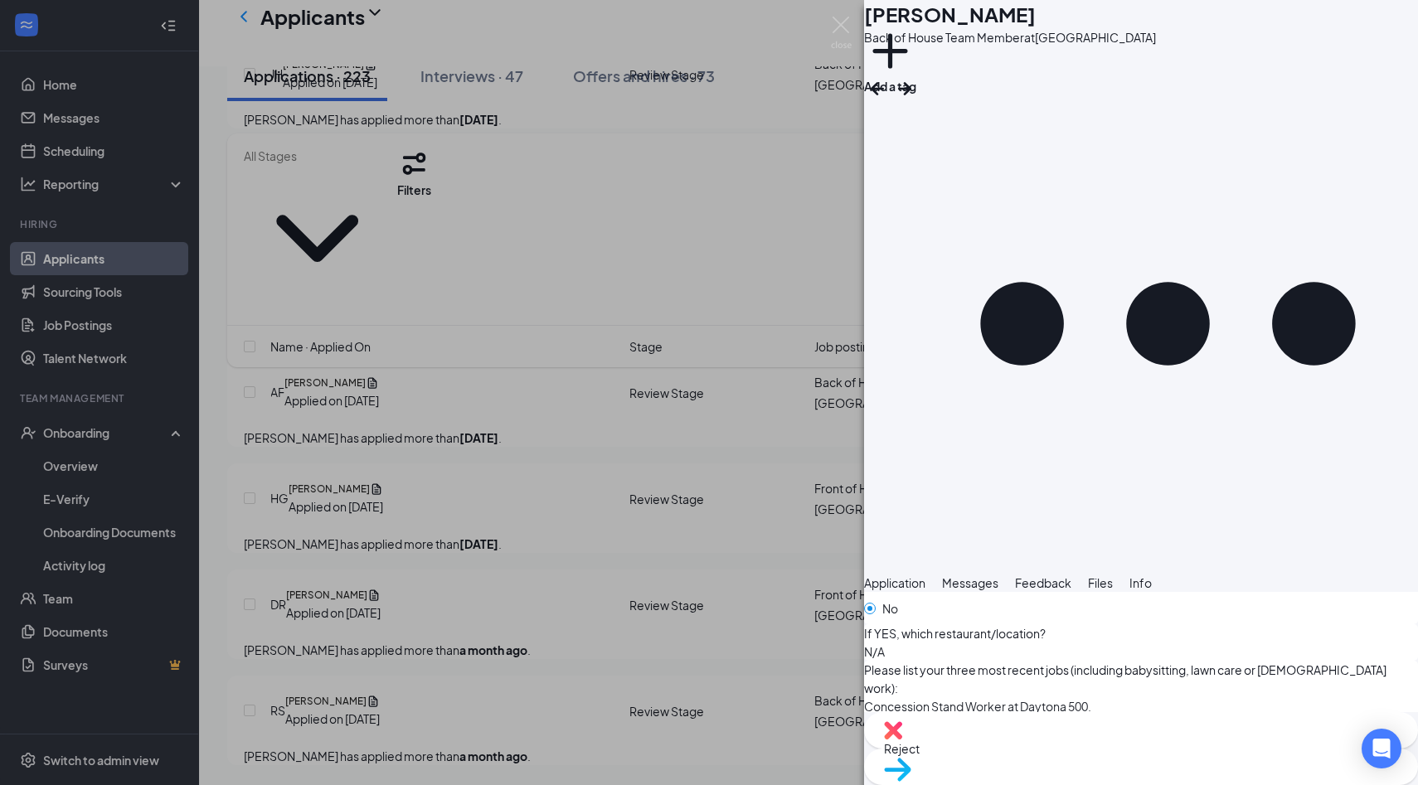
scroll to position [0, 0]
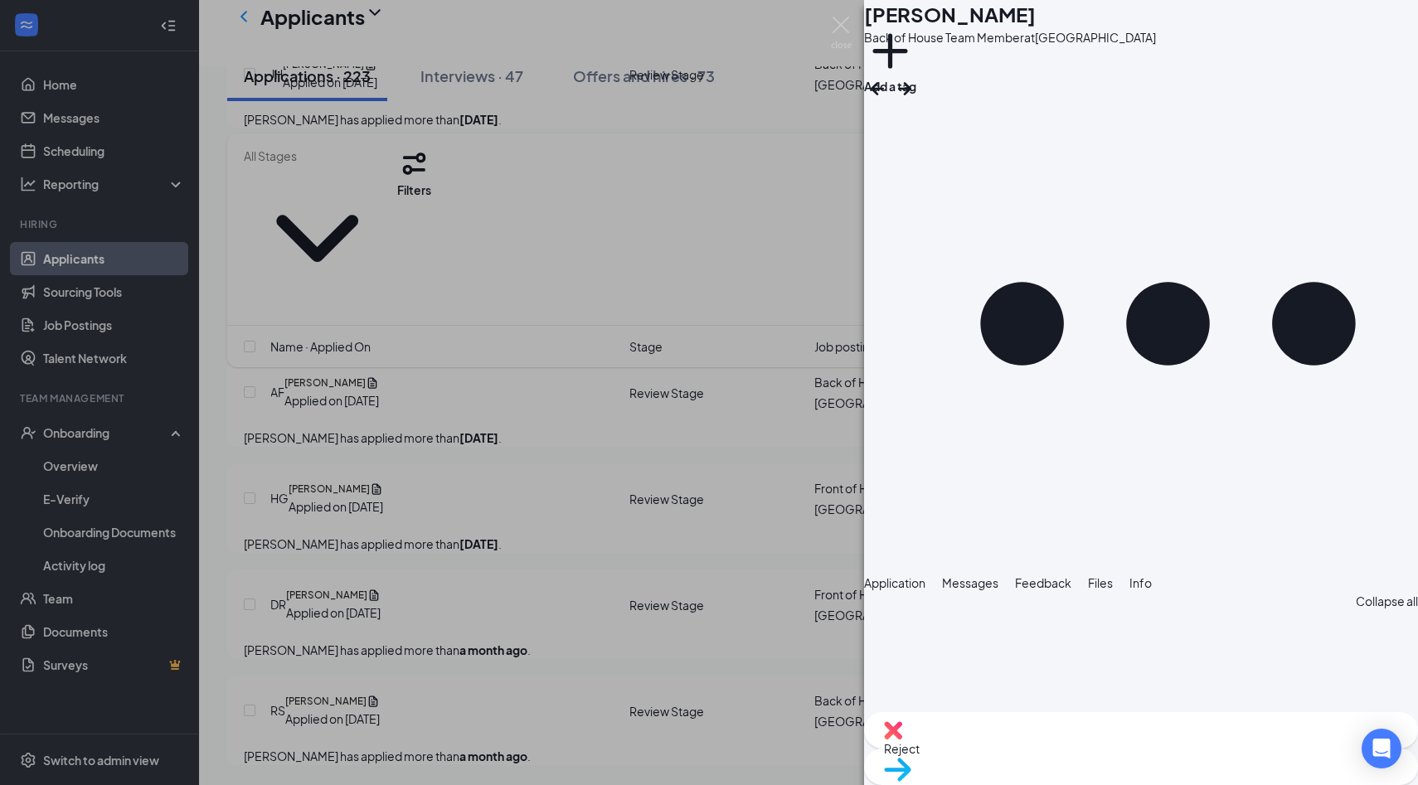
click at [1198, 782] on span "Move to stage" at bounding box center [1141, 791] width 514 height 18
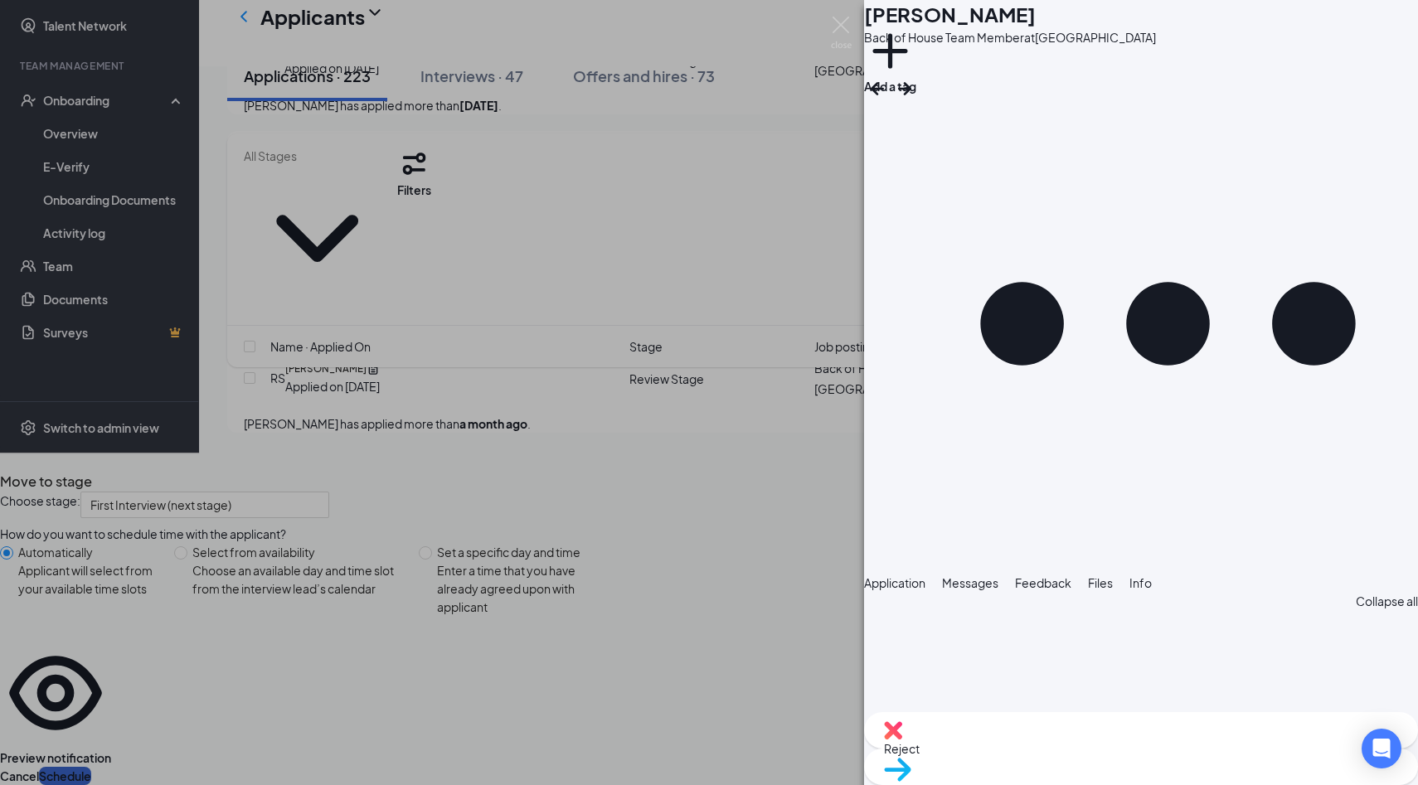
click at [91, 767] on button "Schedule" at bounding box center [65, 776] width 52 height 18
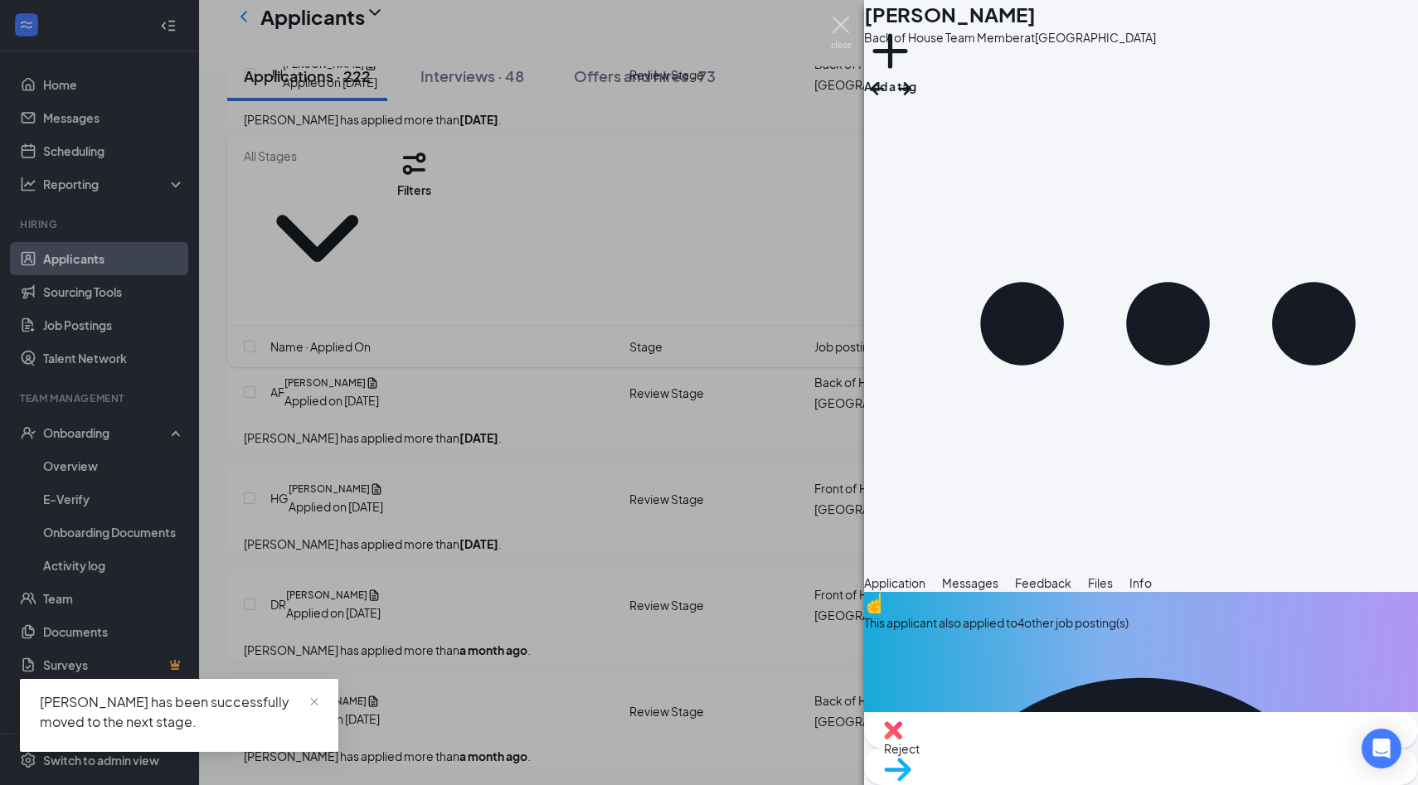
click at [841, 35] on img at bounding box center [841, 33] width 21 height 32
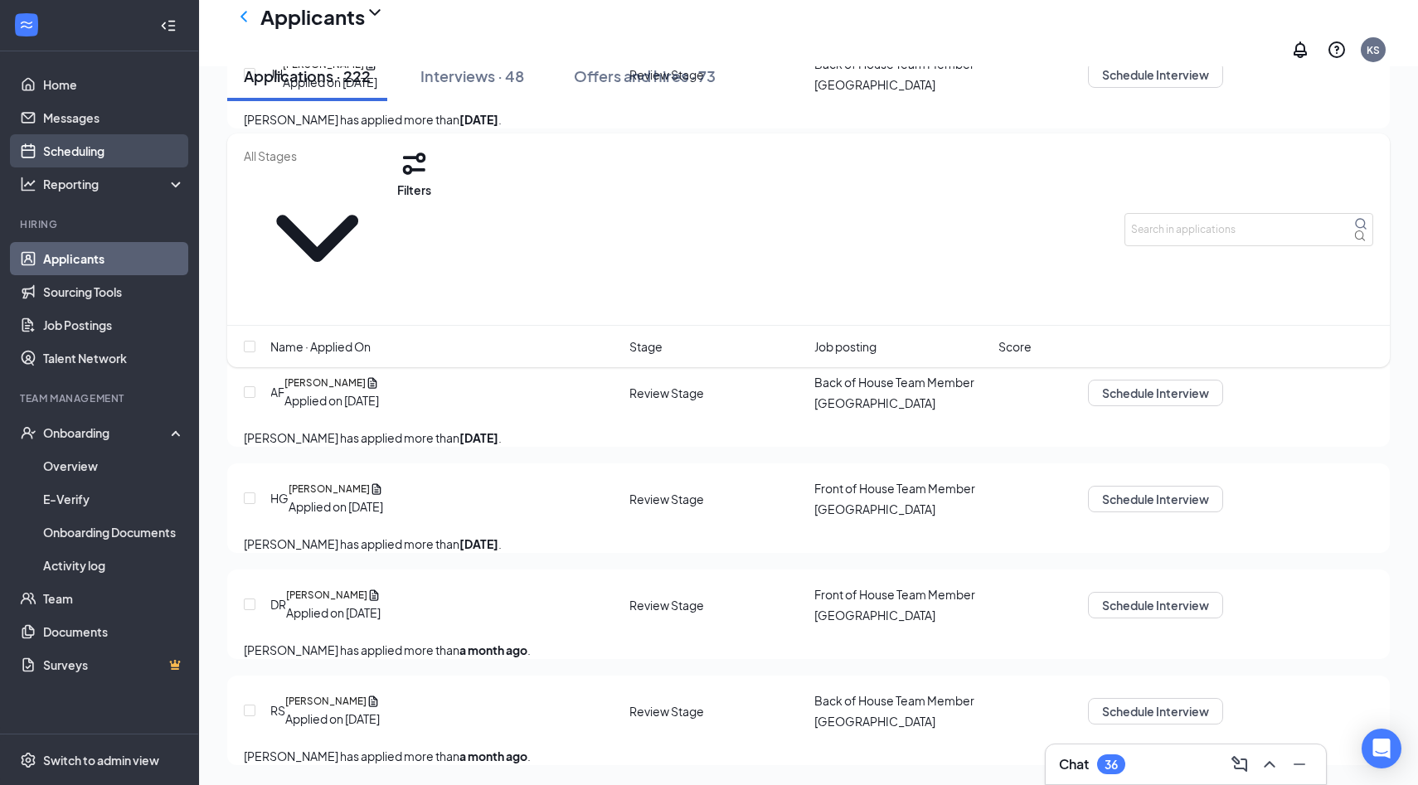
click at [124, 151] on link "Scheduling" at bounding box center [114, 150] width 142 height 33
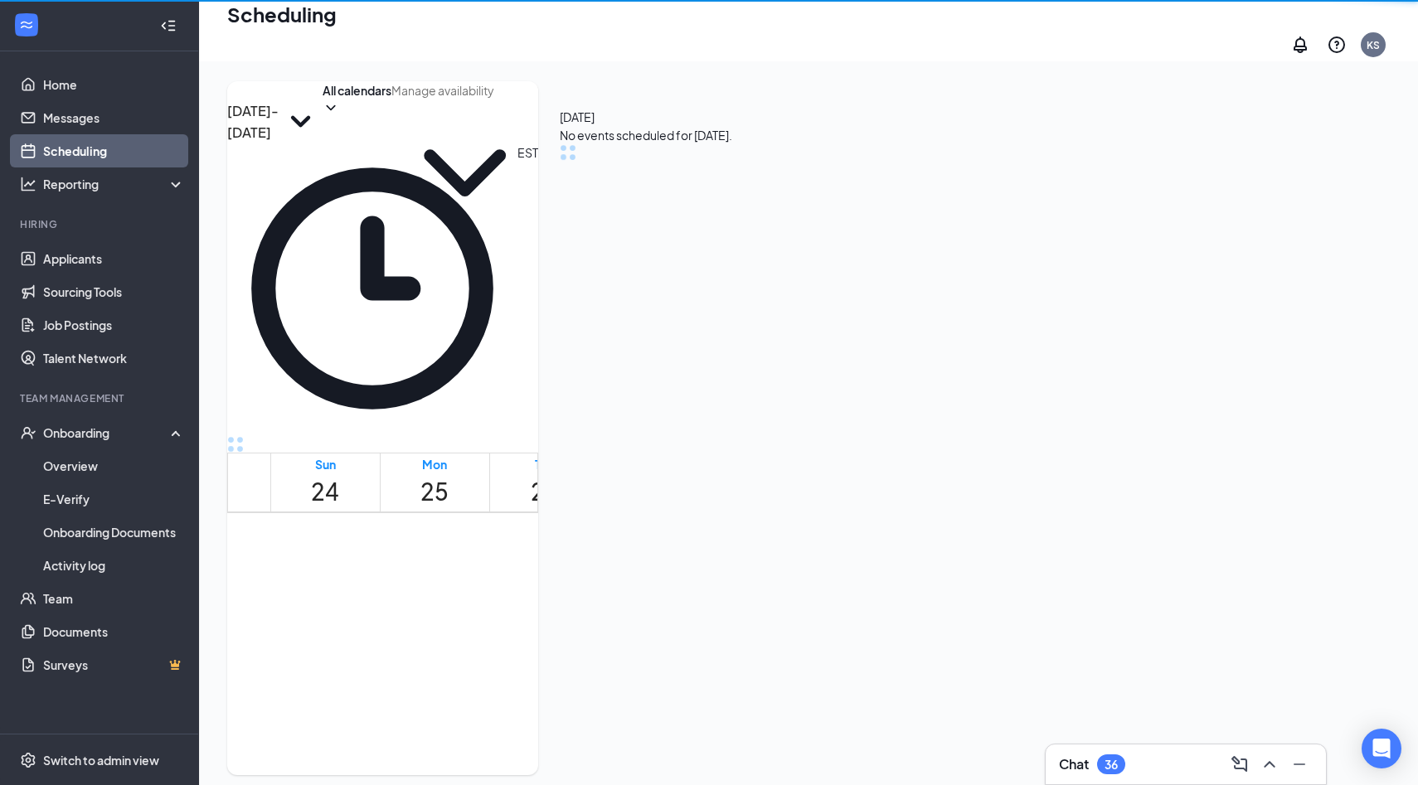
scroll to position [815, 0]
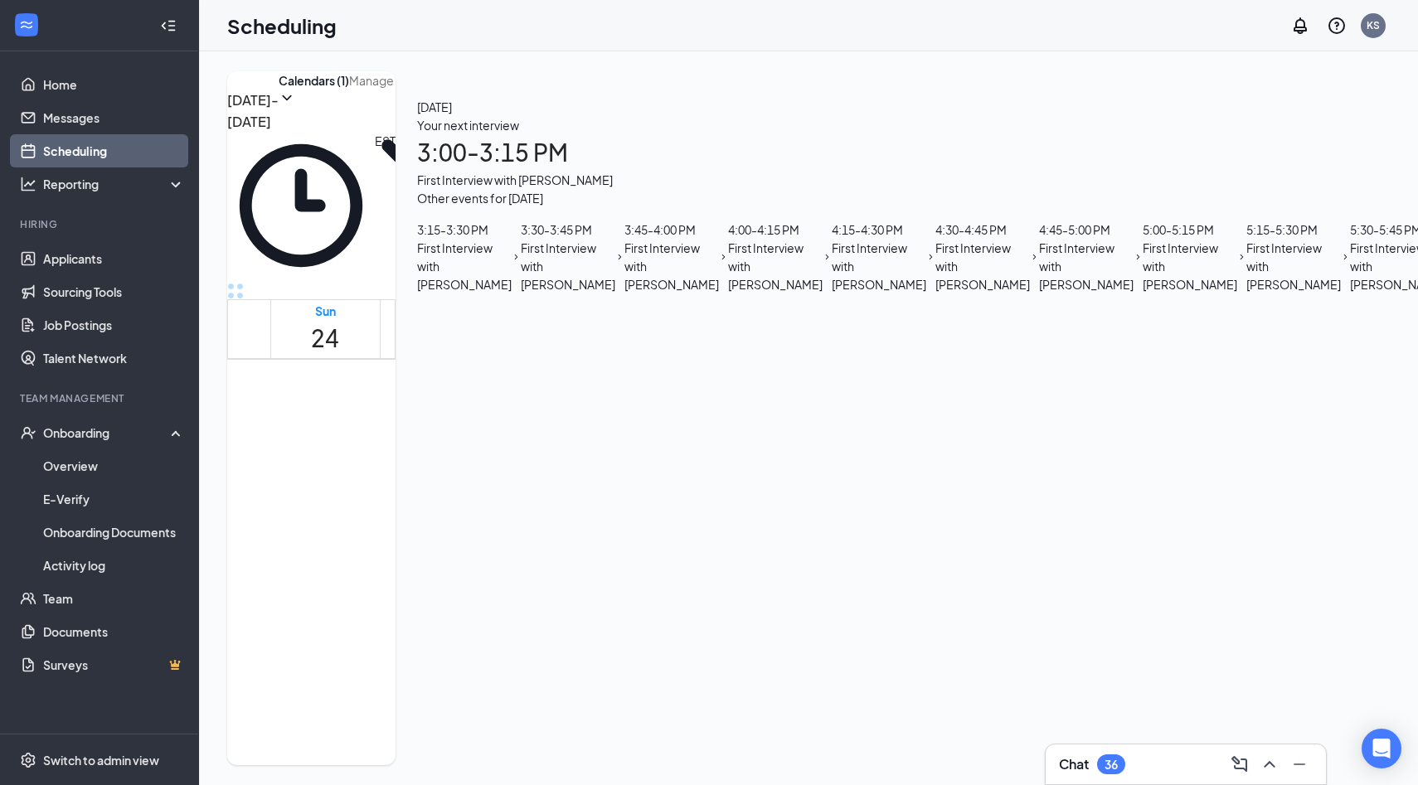
click at [240, 85] on icon "ChevronRight" at bounding box center [240, 85] width 0 height 0
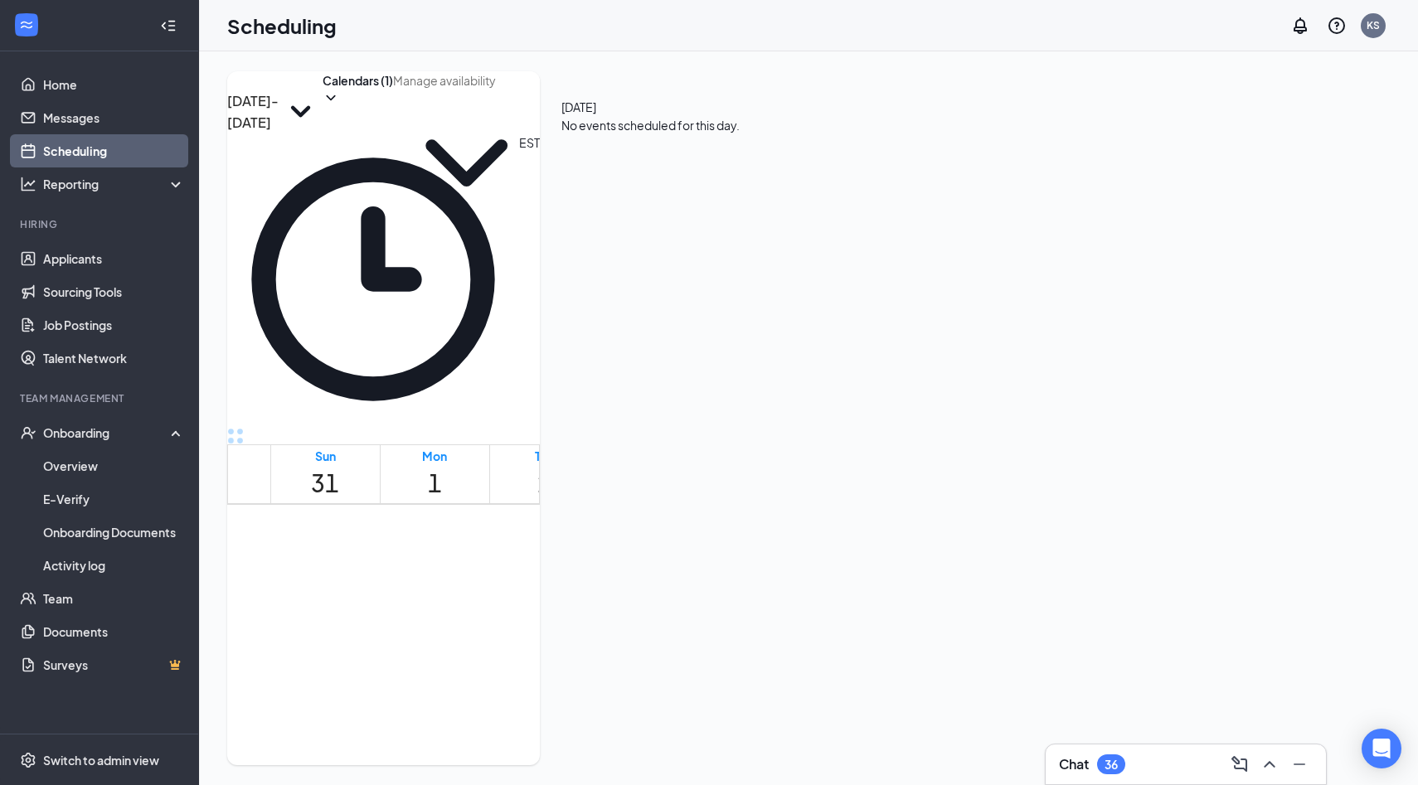
scroll to position [1353, 0]
drag, startPoint x: 475, startPoint y: 351, endPoint x: 473, endPoint y: 645, distance: 293.5
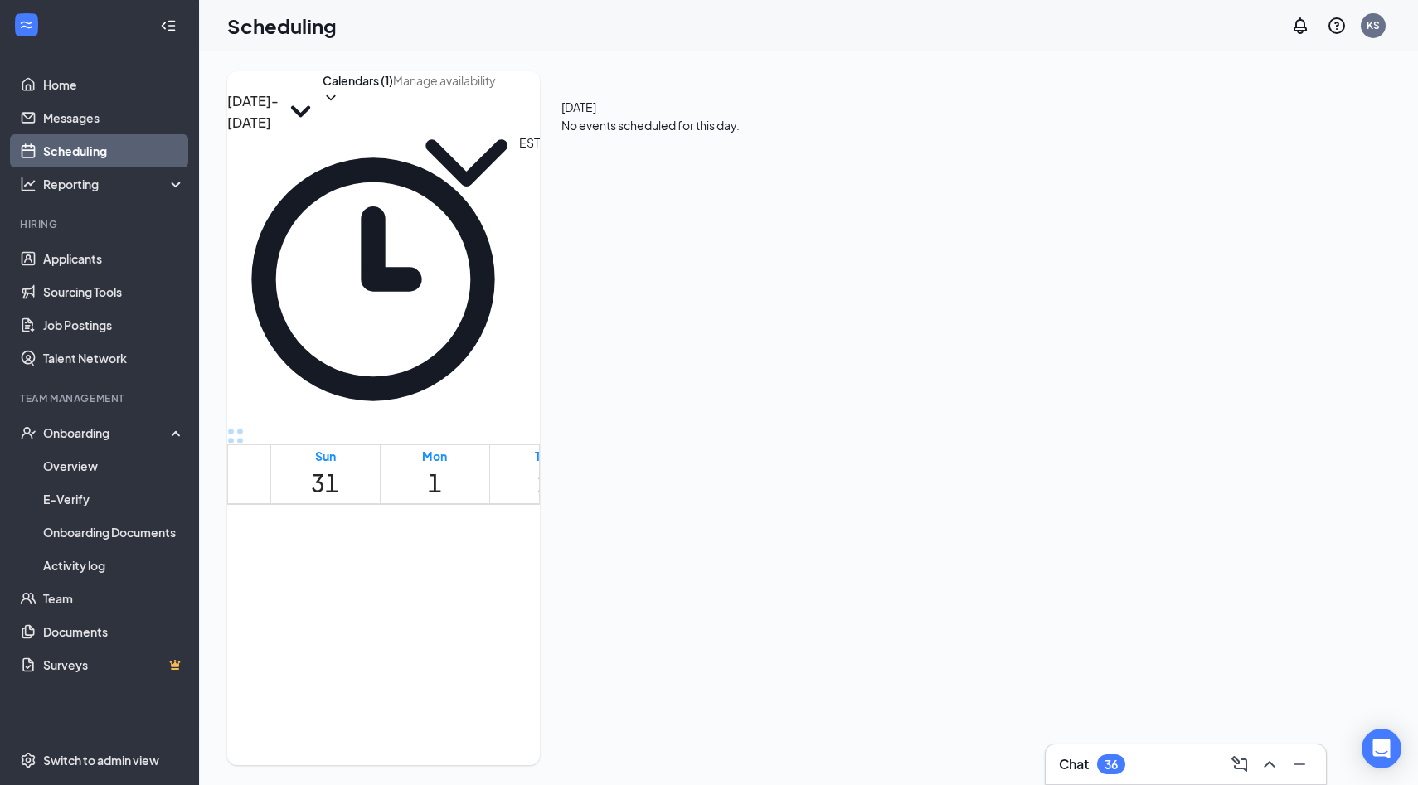
scroll to position [1313, 0]
click at [445, 678] on div "2:00-5:00 PM" at bounding box center [414, 686] width 61 height 16
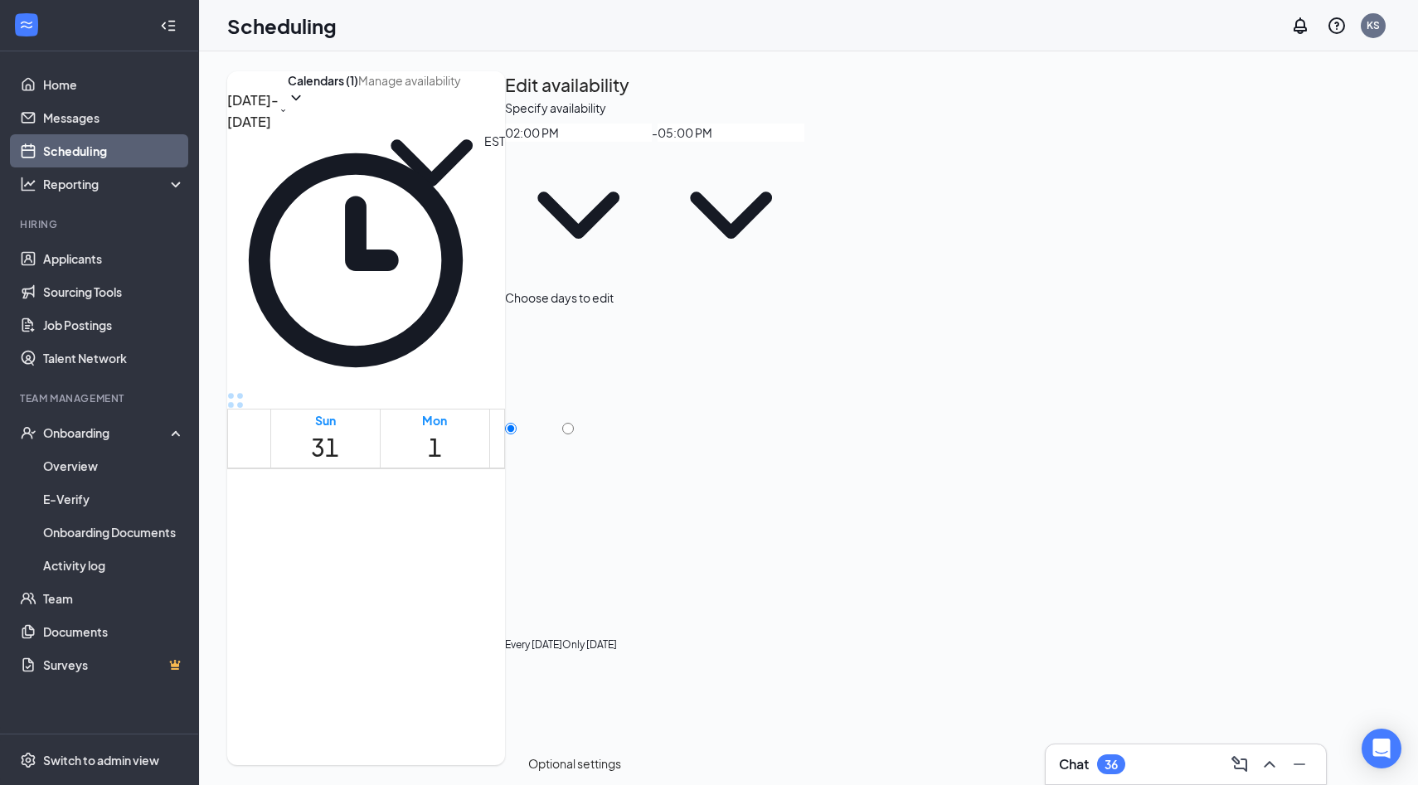
click at [445, 642] on div "2:00-5:00 PM" at bounding box center [414, 650] width 61 height 16
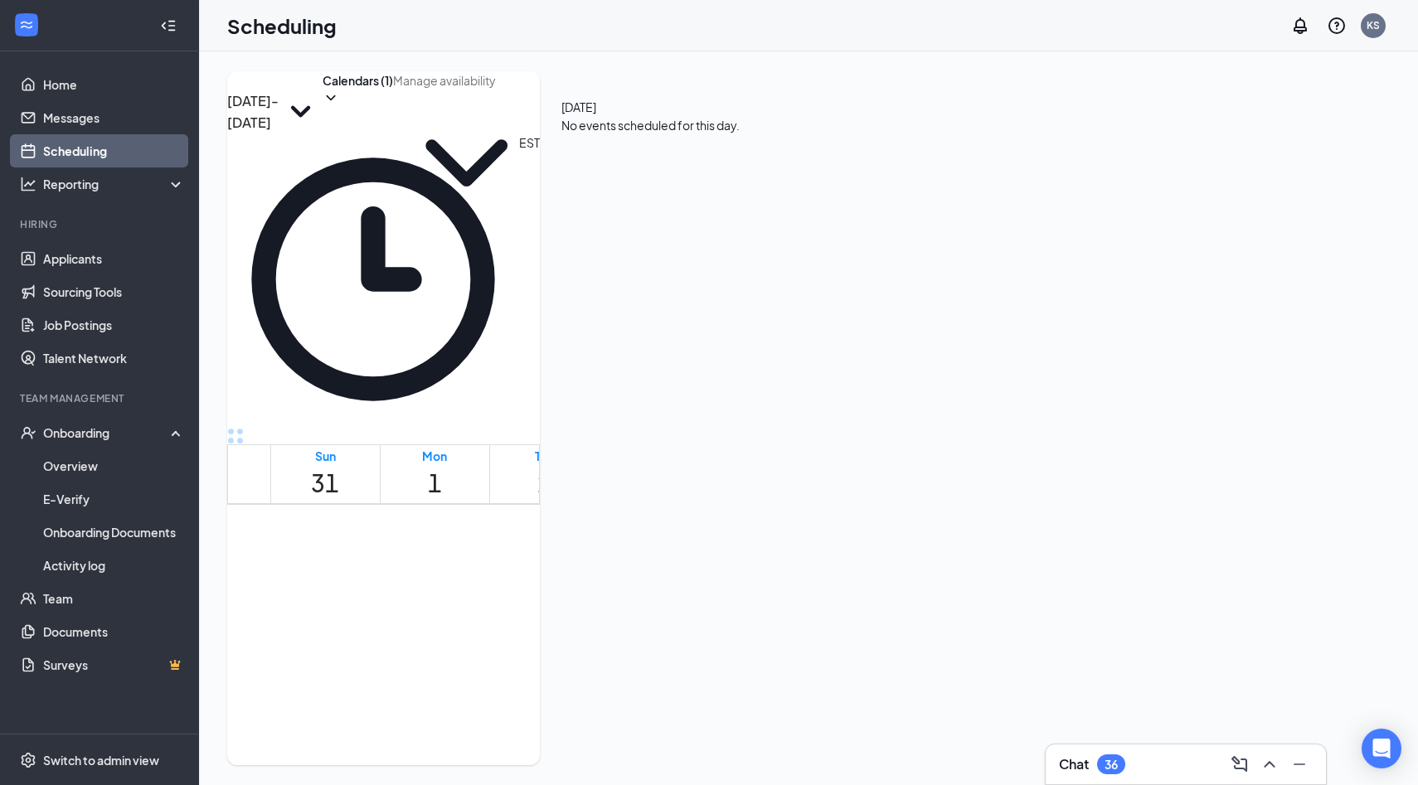
click at [510, 297] on td at bounding box center [654, 287] width 768 height 19
click at [445, 678] on div at bounding box center [445, 686] width 0 height 16
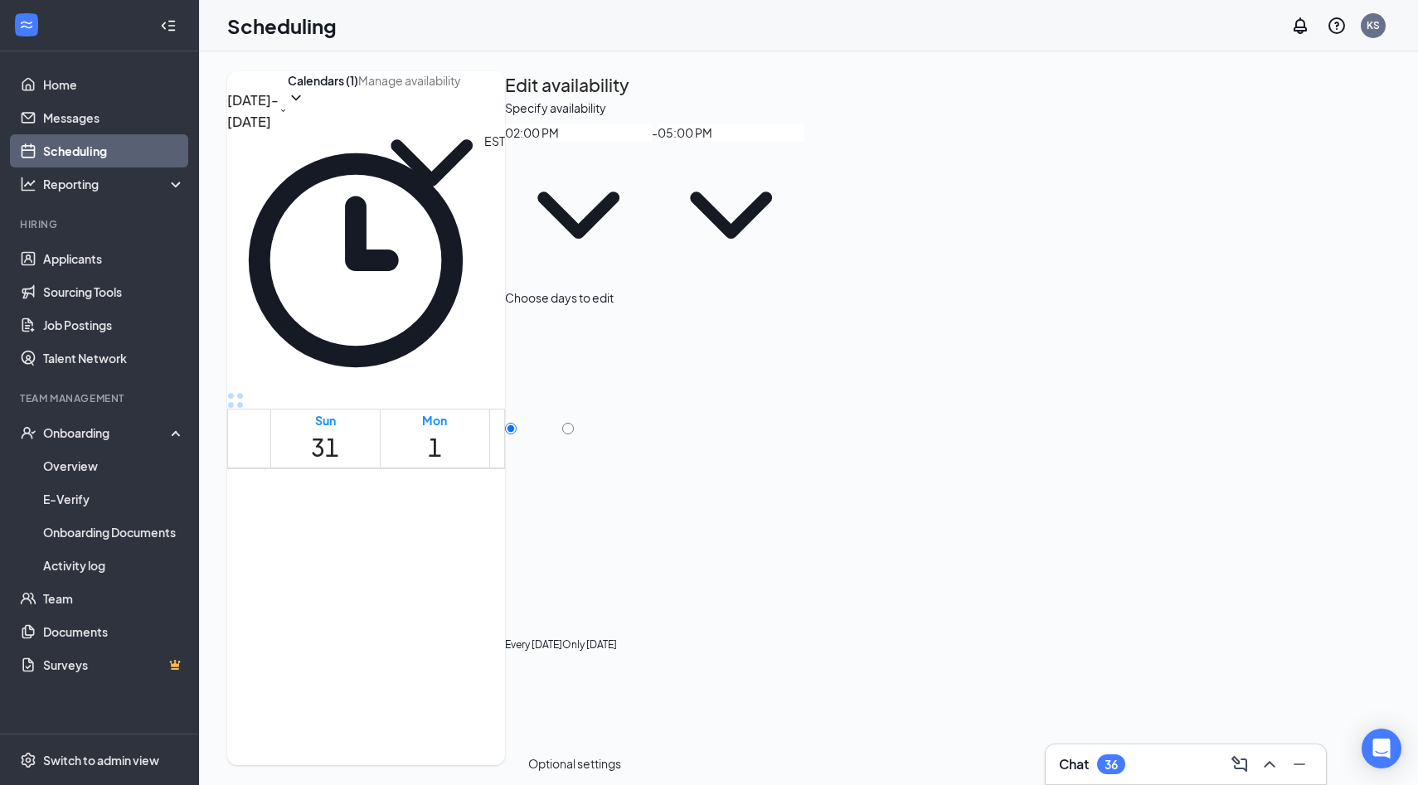
click at [1360, 99] on div "Edit availability" at bounding box center [947, 84] width 885 height 27
click at [505, 99] on icon "TrashOutline" at bounding box center [505, 99] width 0 height 0
radio input "true"
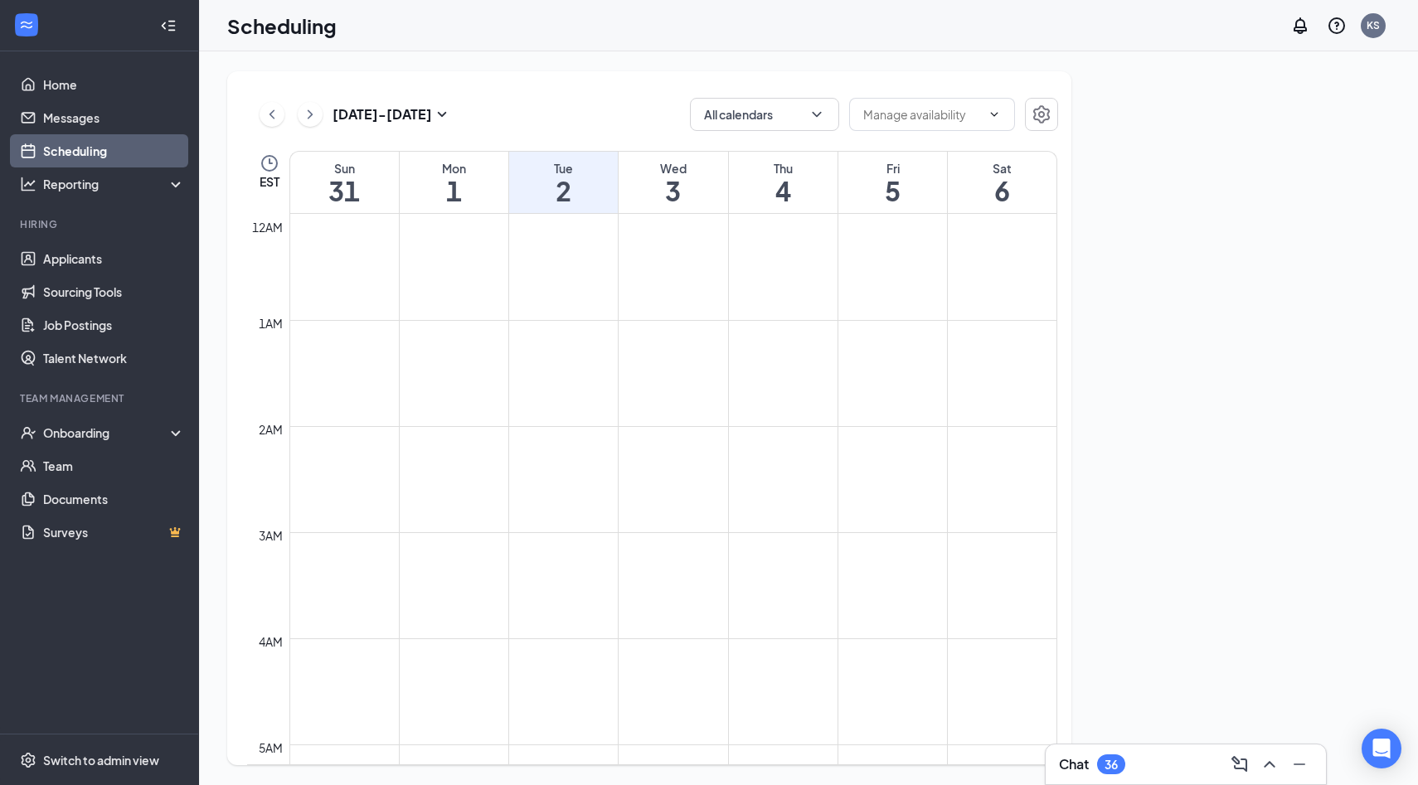
scroll to position [815, 0]
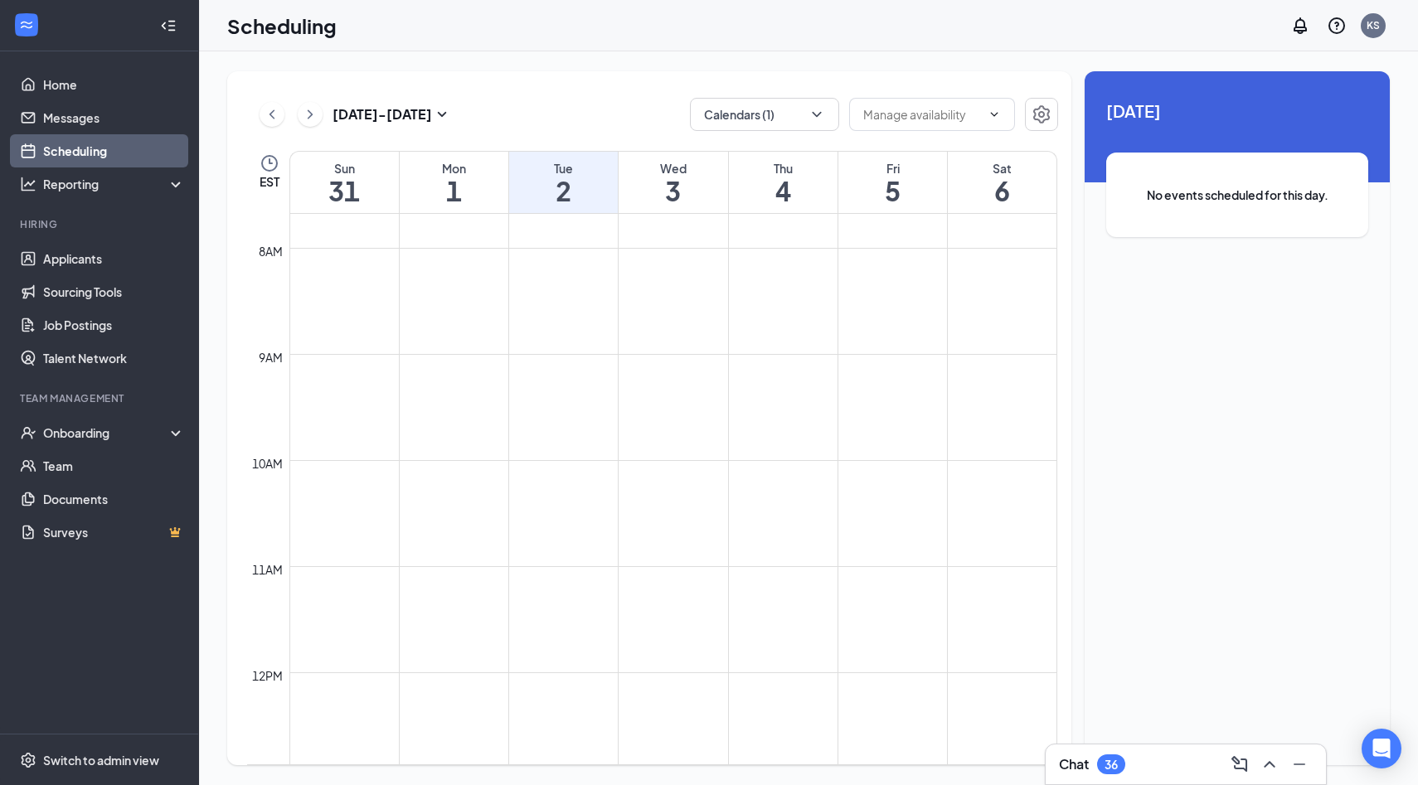
click at [318, 113] on button at bounding box center [310, 114] width 25 height 25
click at [276, 109] on icon "ChevronLeft" at bounding box center [272, 114] width 17 height 20
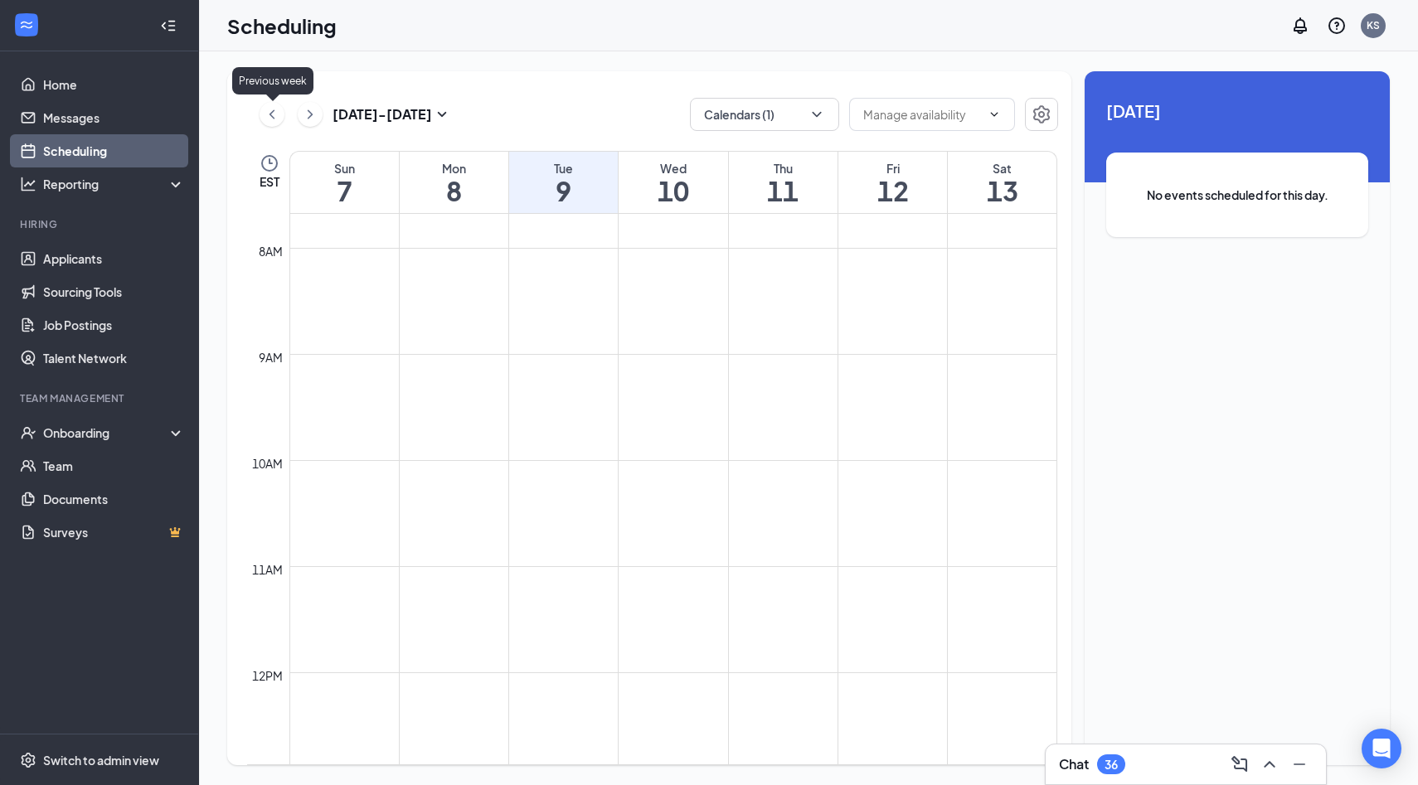
click at [276, 109] on icon "ChevronLeft" at bounding box center [272, 114] width 17 height 20
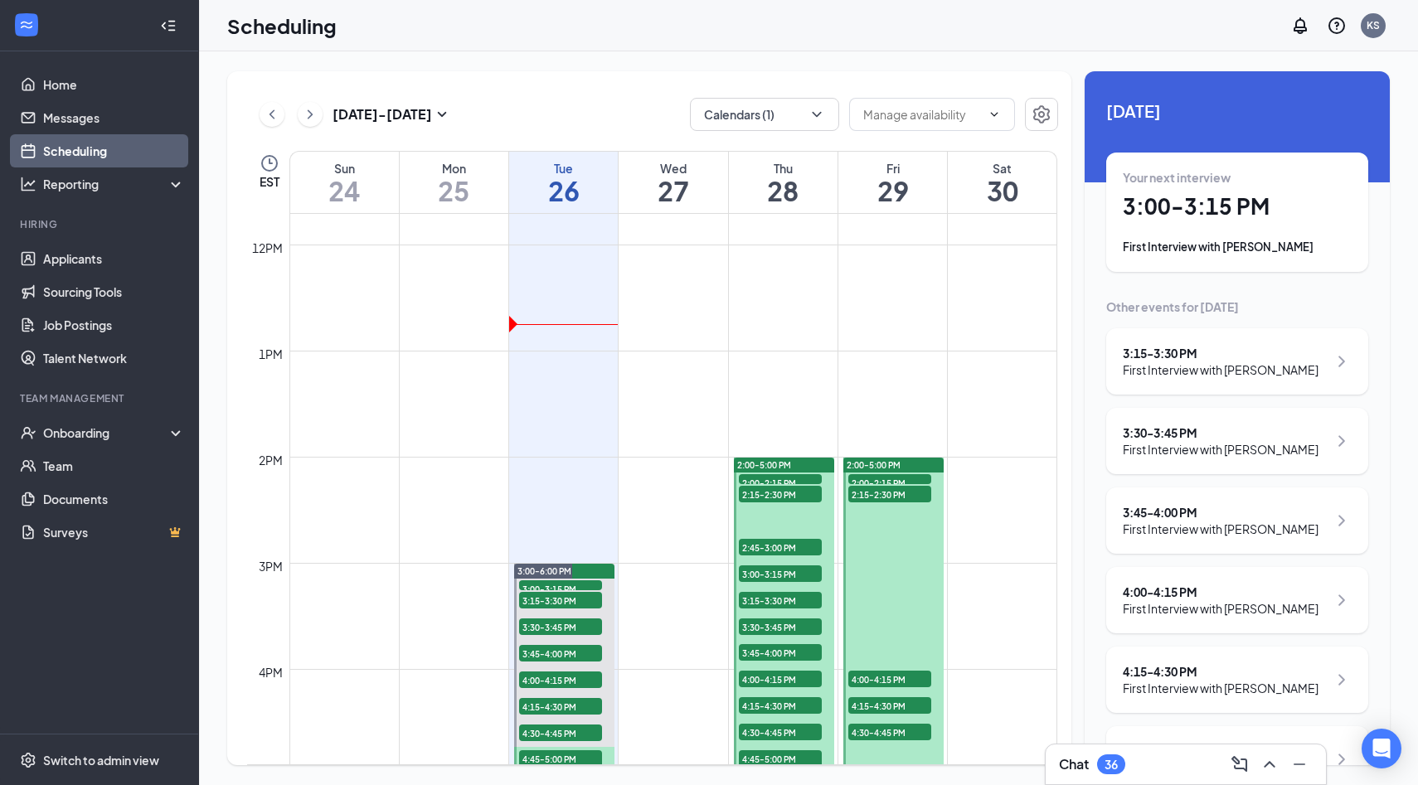
scroll to position [1255, 0]
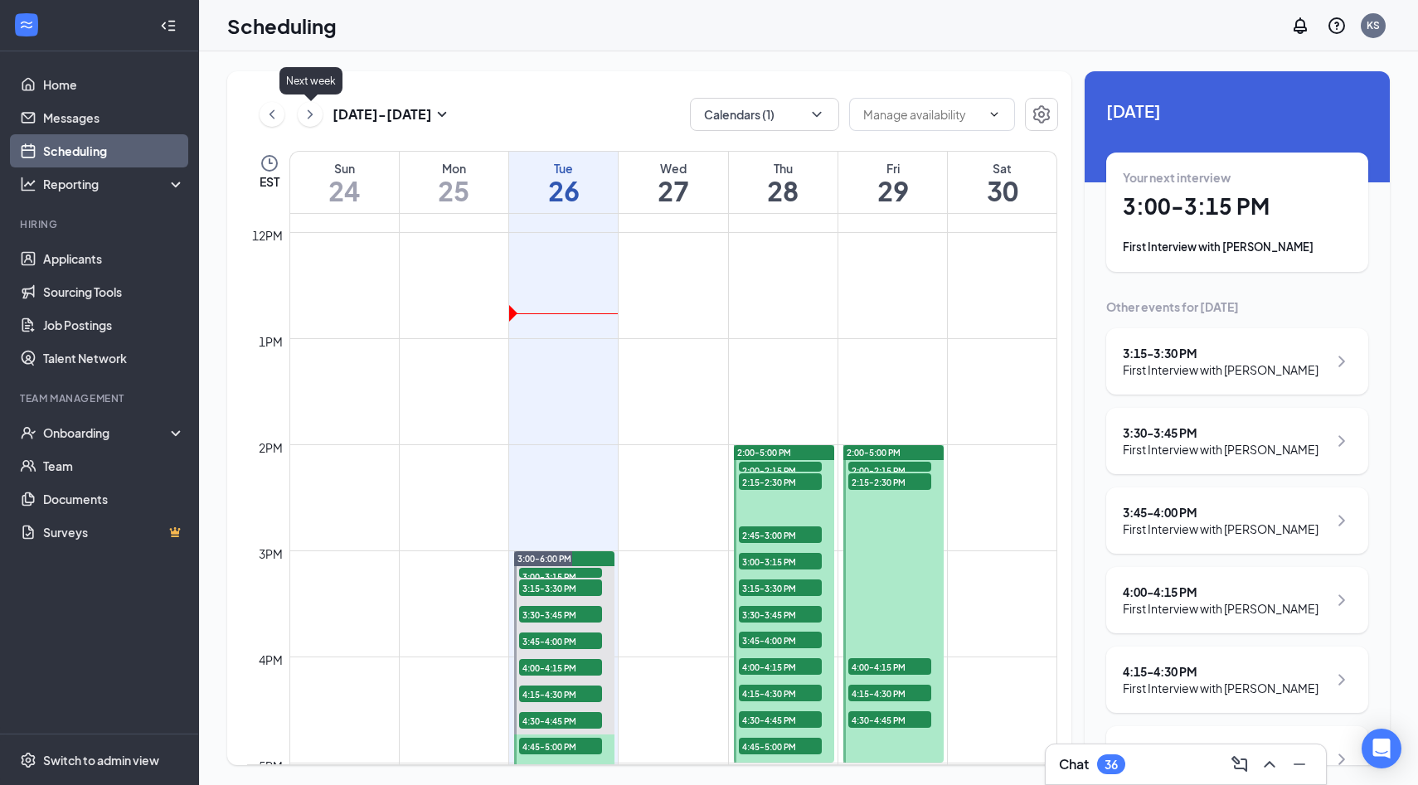
click at [310, 114] on icon "ChevronRight" at bounding box center [310, 114] width 17 height 20
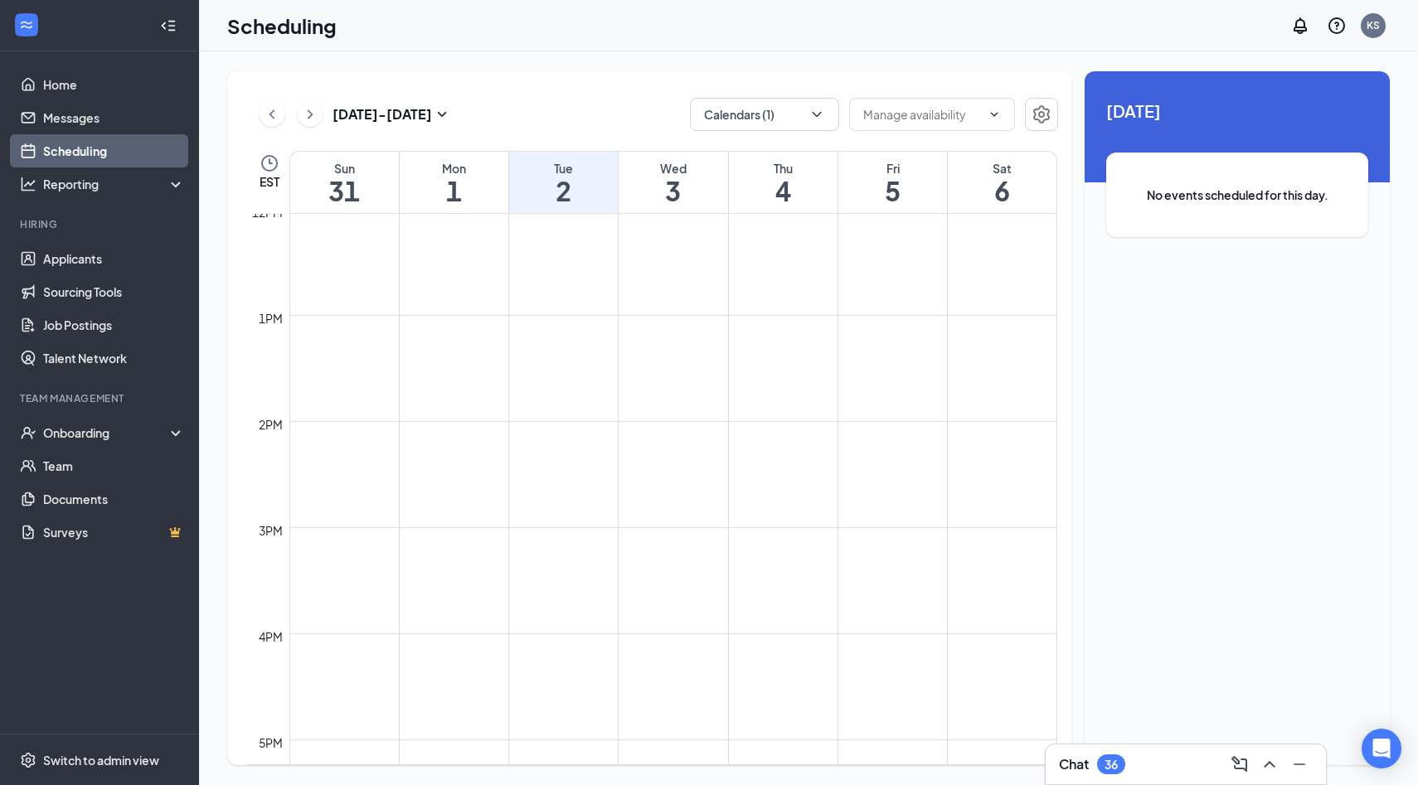
scroll to position [1282, 0]
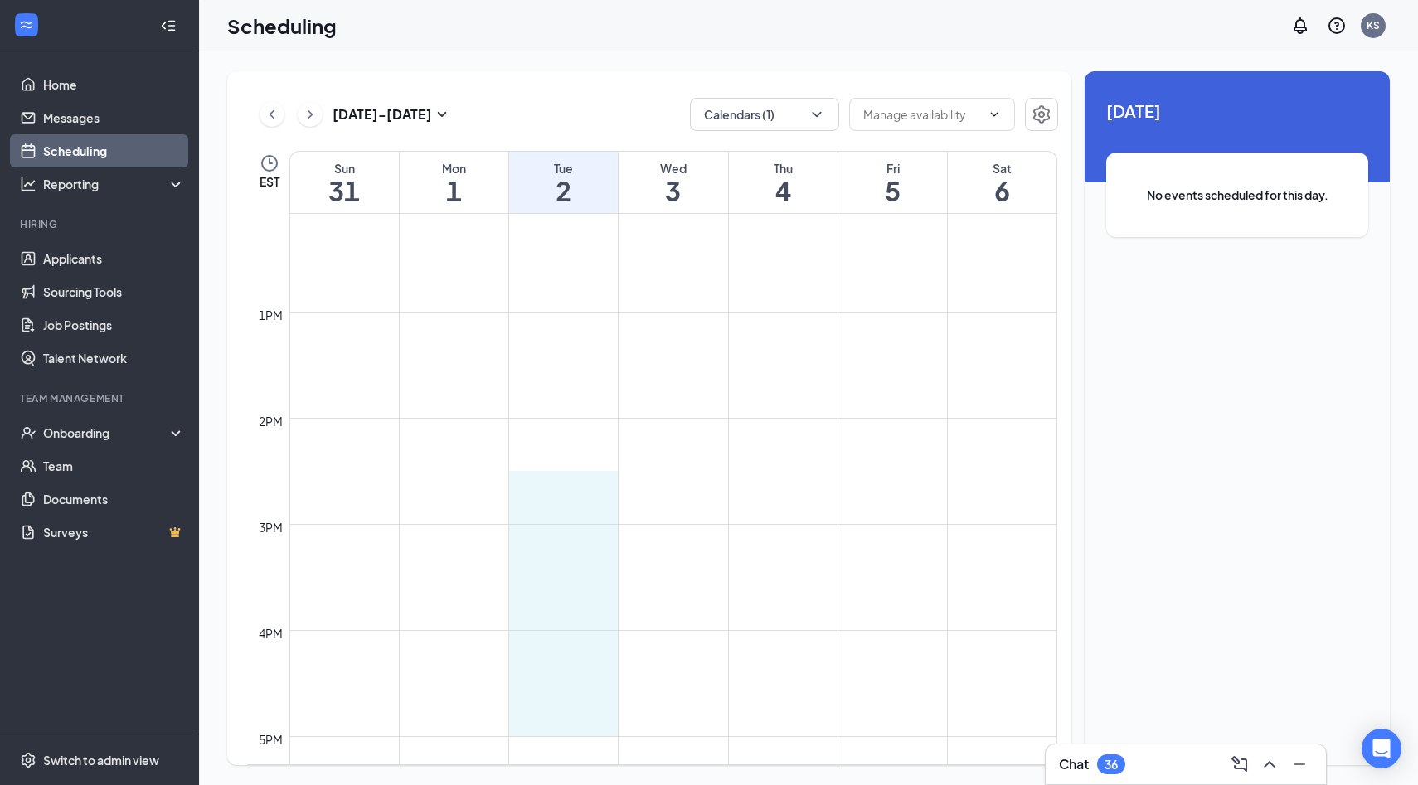
drag, startPoint x: 572, startPoint y: 476, endPoint x: 540, endPoint y: 710, distance: 236.0
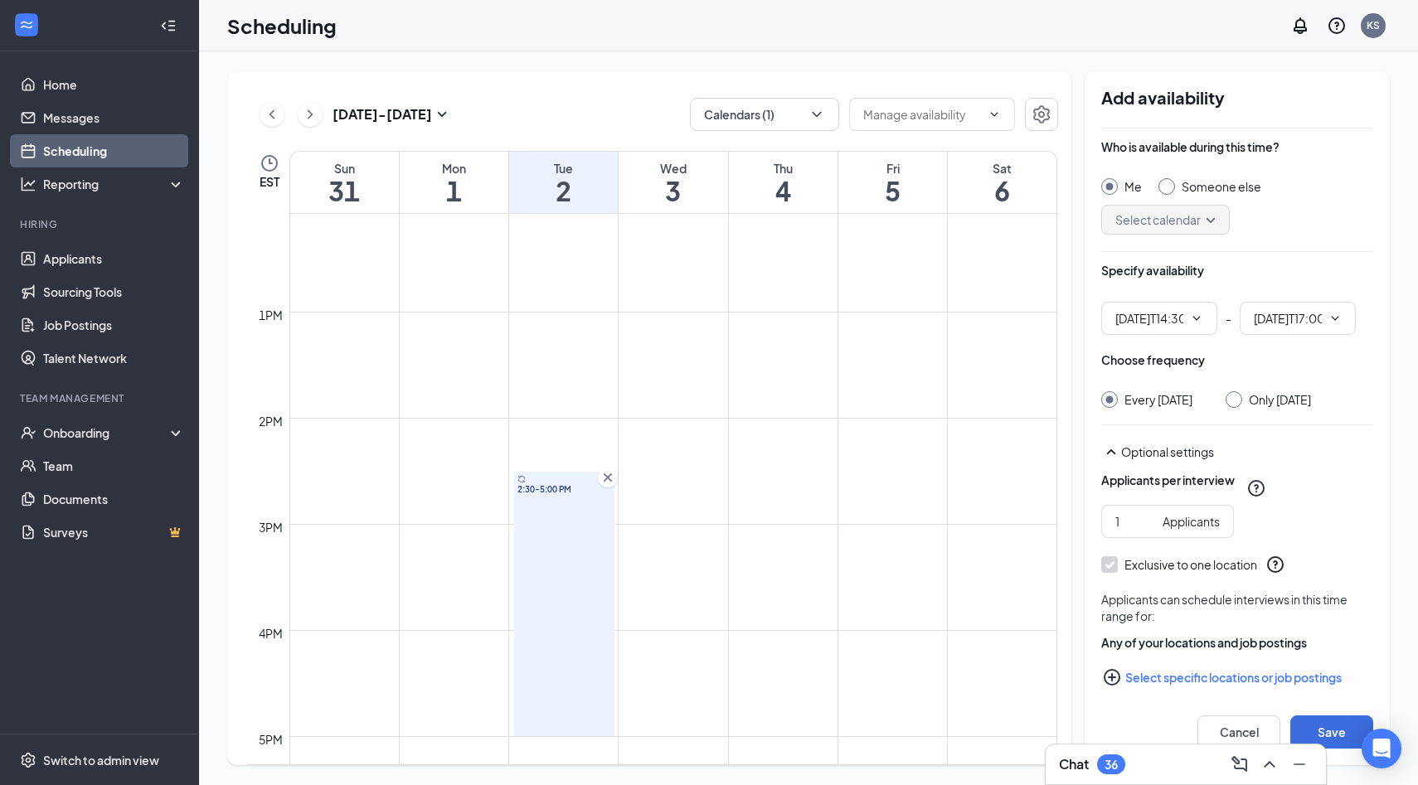
type input "02:30 PM"
type input "05:00 PM"
click at [1311, 393] on div "Only Tuesday, Sep 2" at bounding box center [1279, 399] width 62 height 17
click at [1237, 393] on input "Only Tuesday, Sep 2" at bounding box center [1231, 397] width 12 height 12
radio input "true"
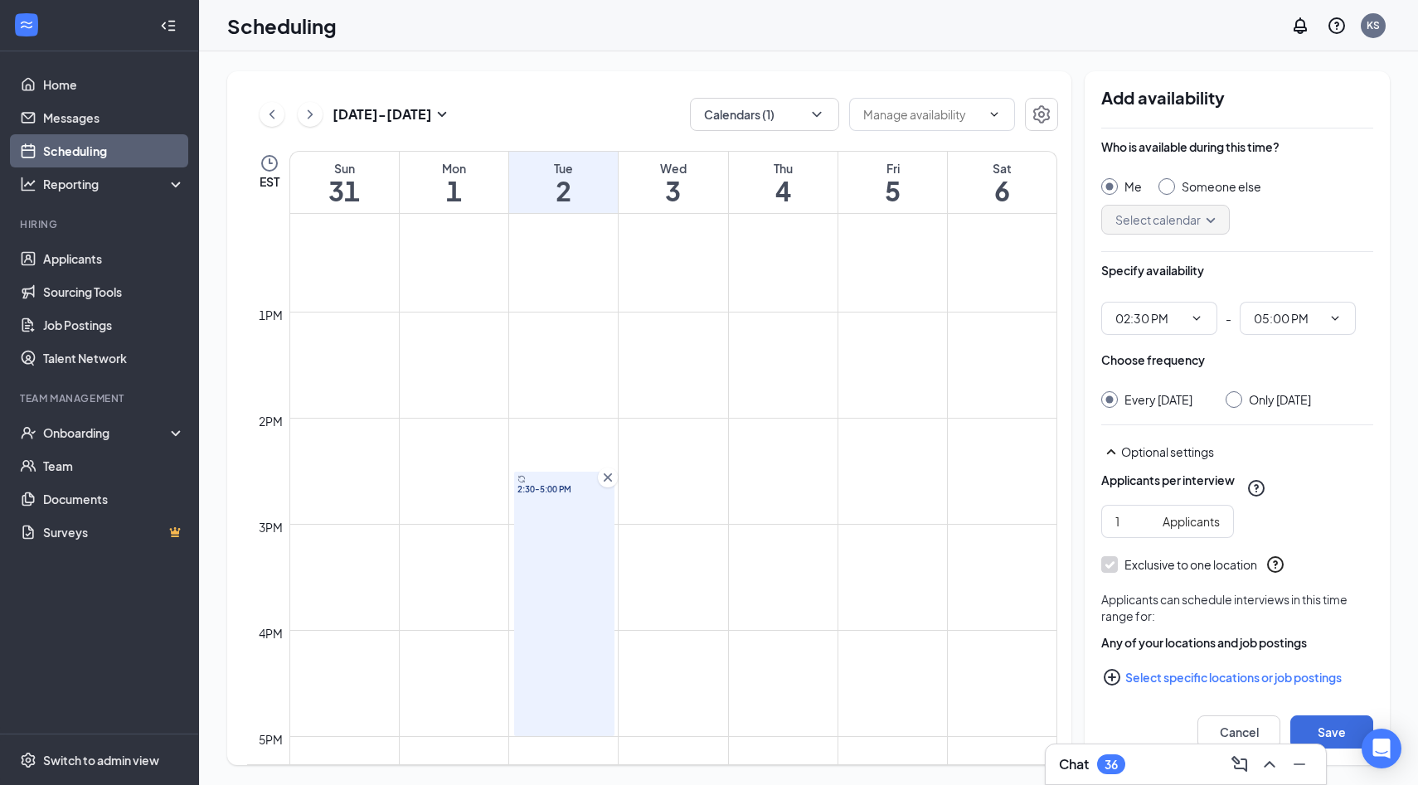
radio input "false"
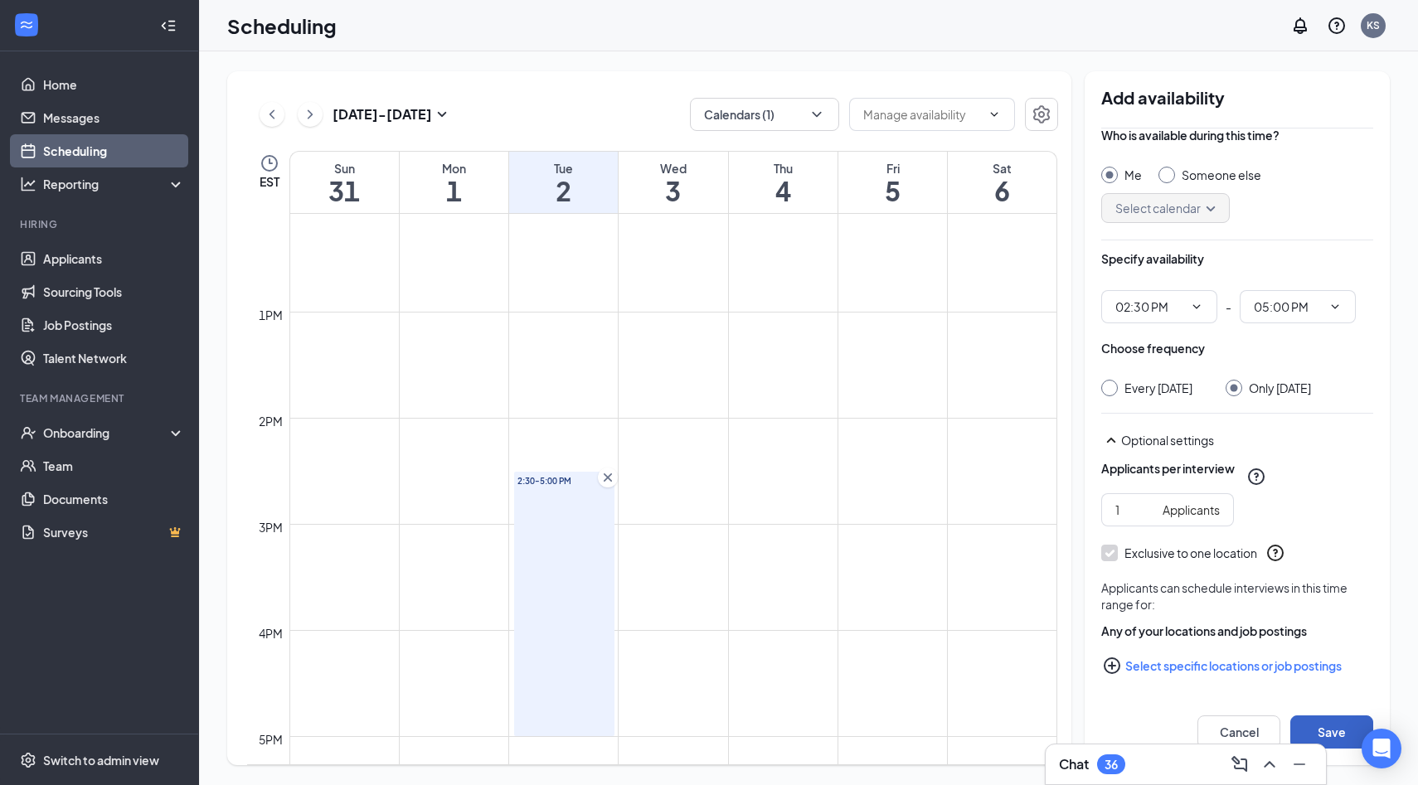
click at [1330, 727] on button "Save" at bounding box center [1331, 731] width 83 height 33
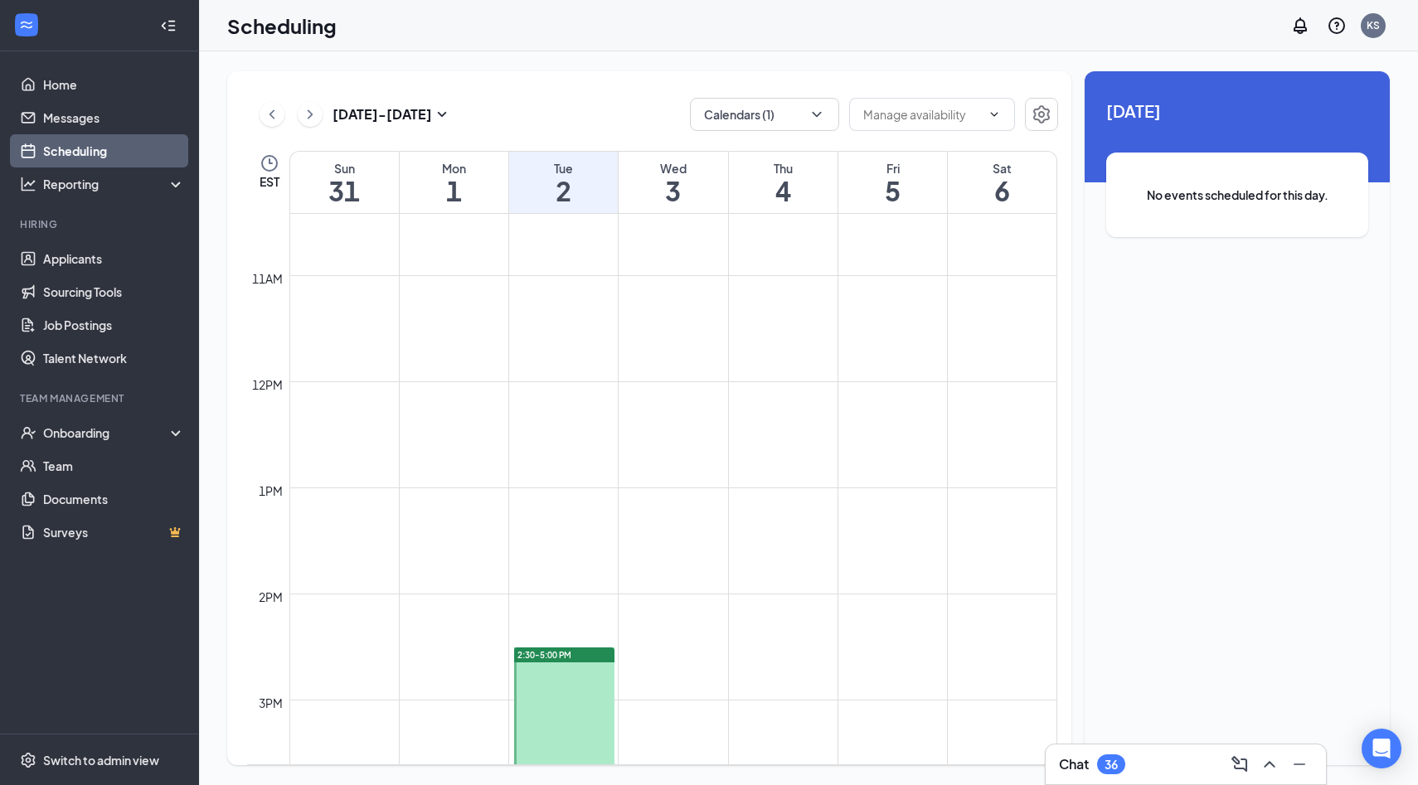
scroll to position [1109, 0]
click at [279, 117] on icon "ChevronLeft" at bounding box center [272, 114] width 17 height 20
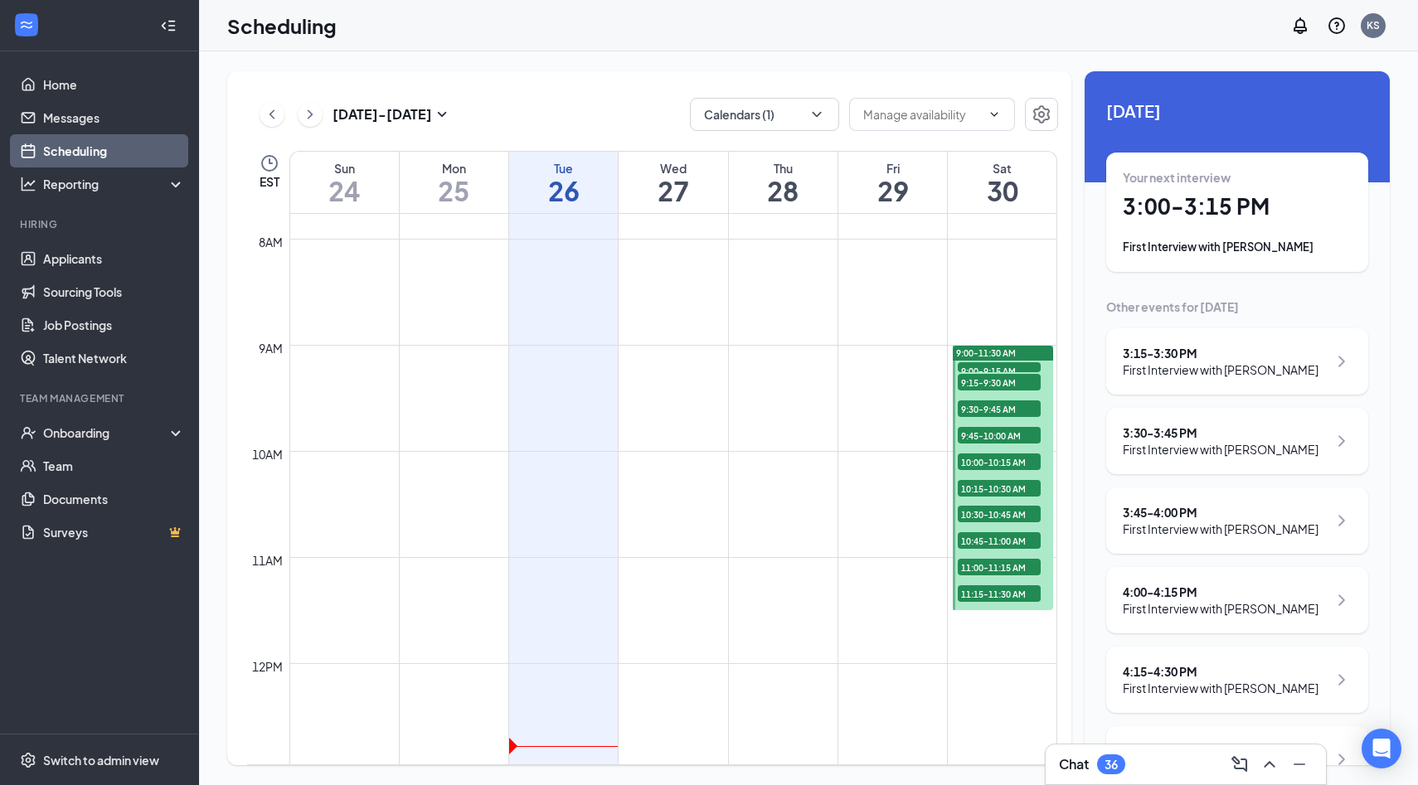
scroll to position [823, 0]
click at [311, 119] on icon "ChevronRight" at bounding box center [310, 114] width 17 height 20
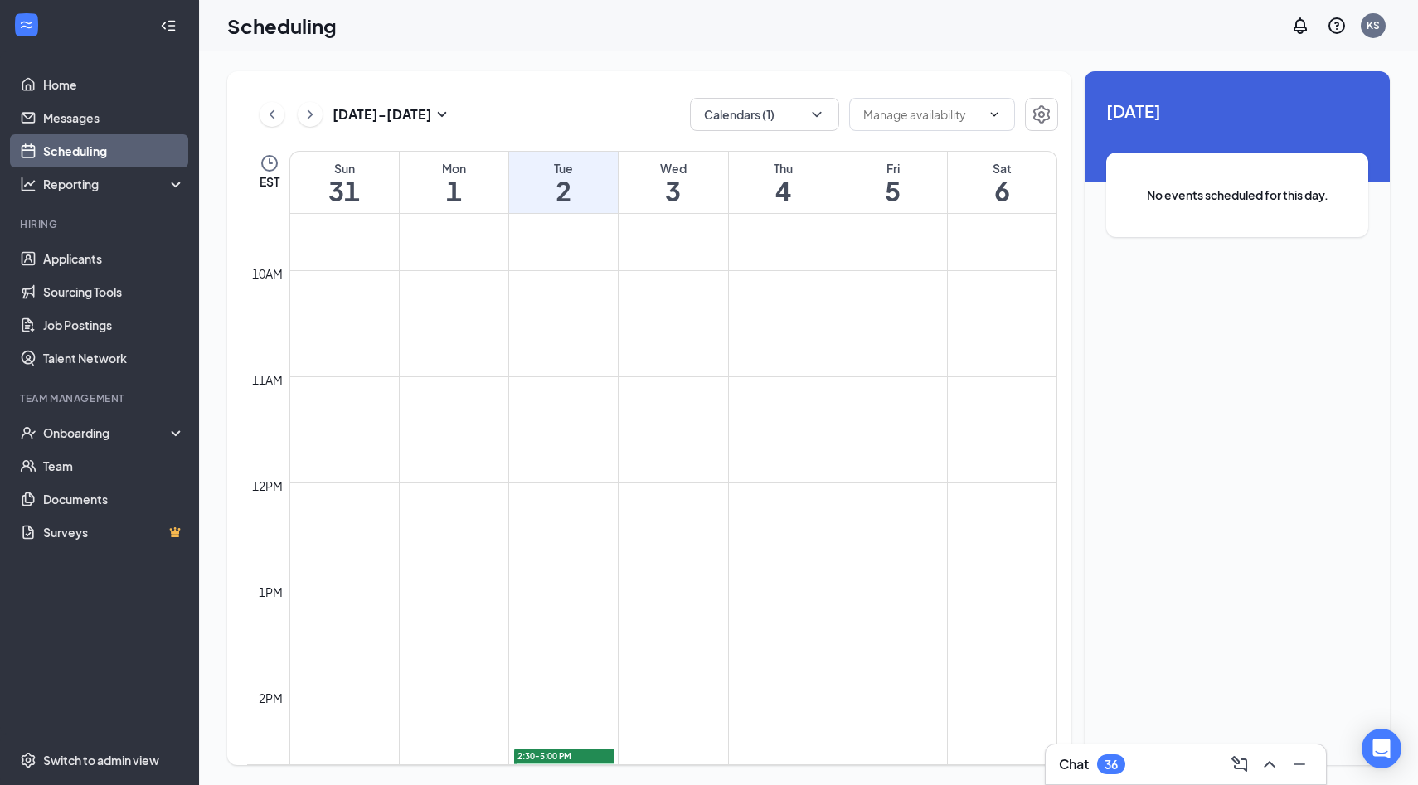
scroll to position [1004, 0]
click at [78, 255] on link "Applicants" at bounding box center [114, 258] width 142 height 33
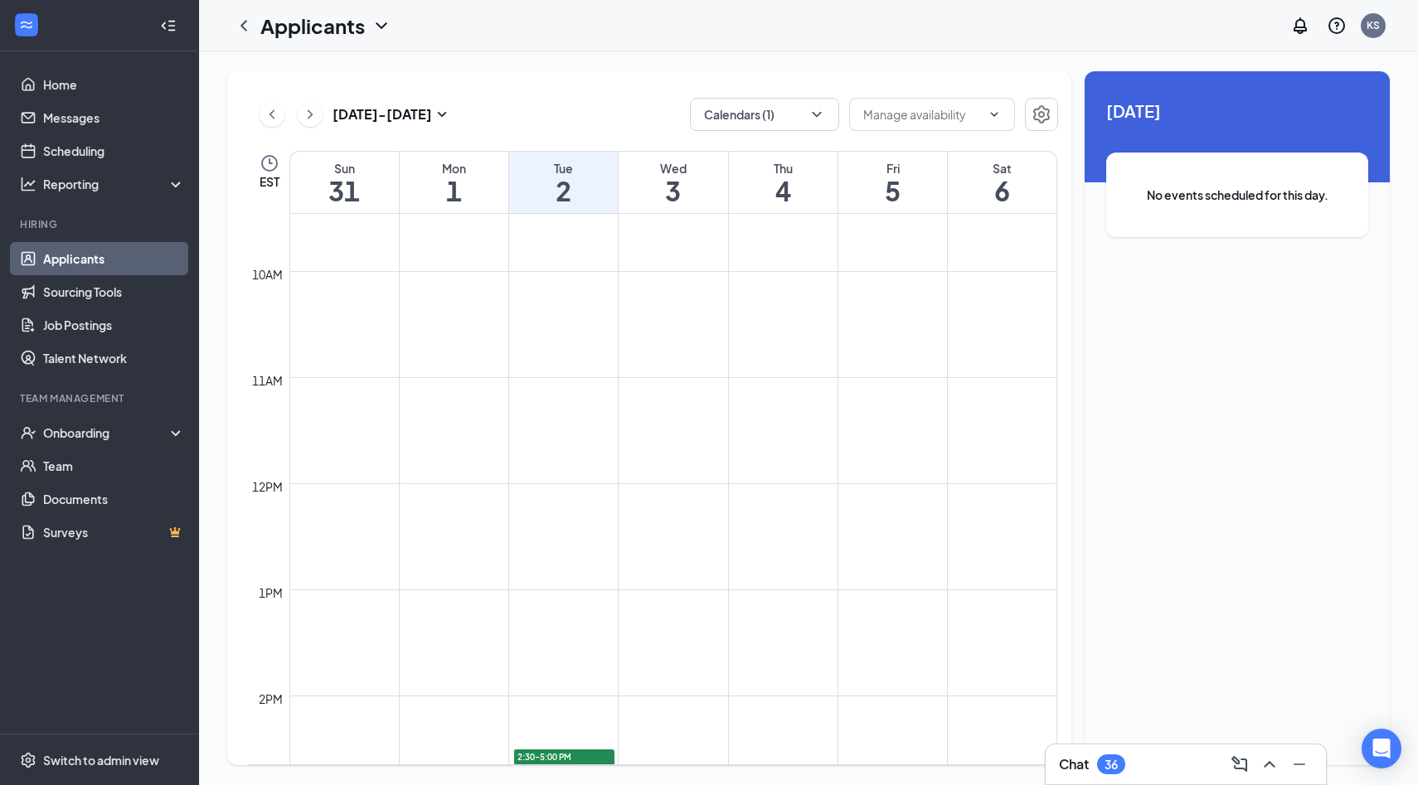
click at [78, 259] on link "Applicants" at bounding box center [114, 258] width 142 height 33
click at [105, 255] on link "Applicants" at bounding box center [114, 258] width 142 height 33
click at [257, 16] on div at bounding box center [243, 25] width 33 height 33
click at [249, 19] on icon "ChevronLeft" at bounding box center [244, 26] width 20 height 20
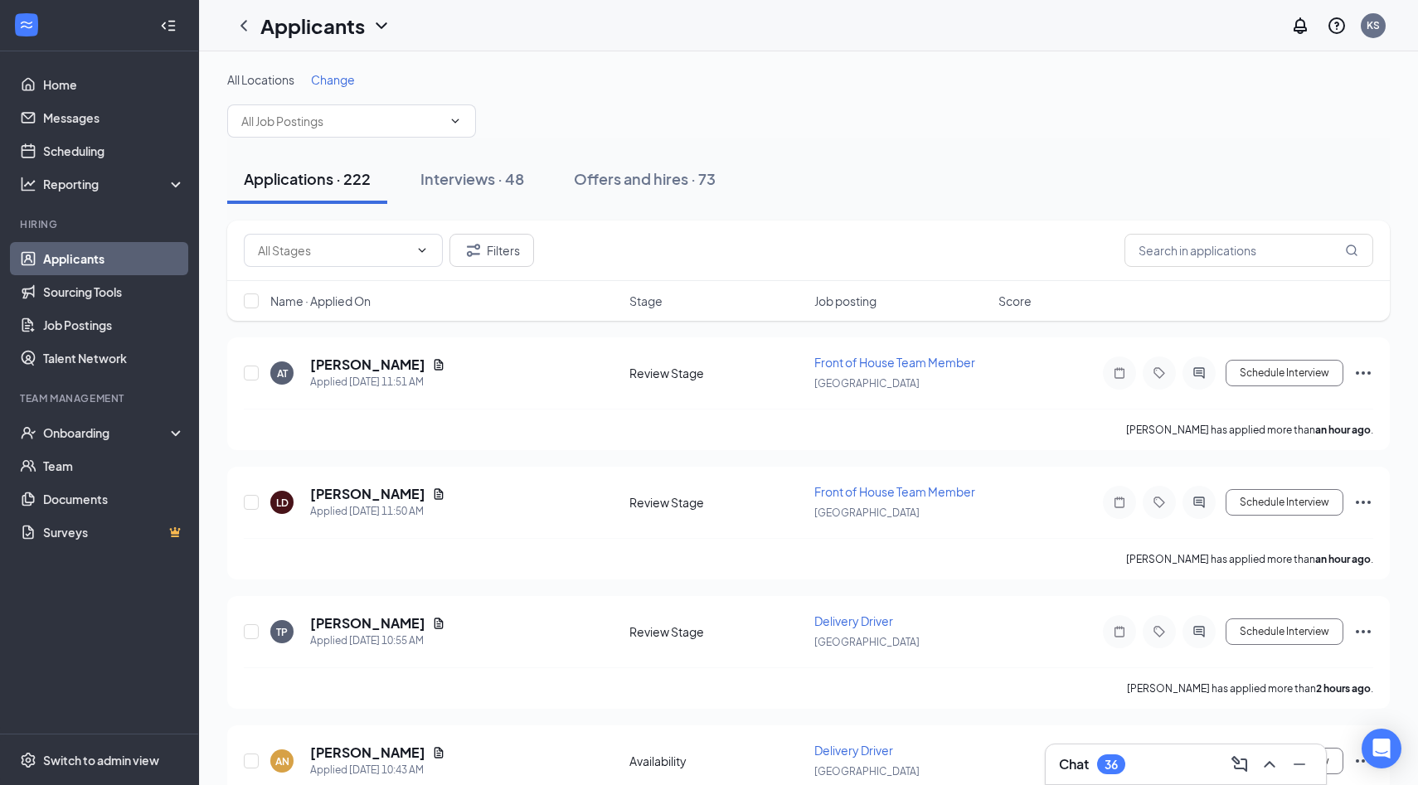
scroll to position [12, 0]
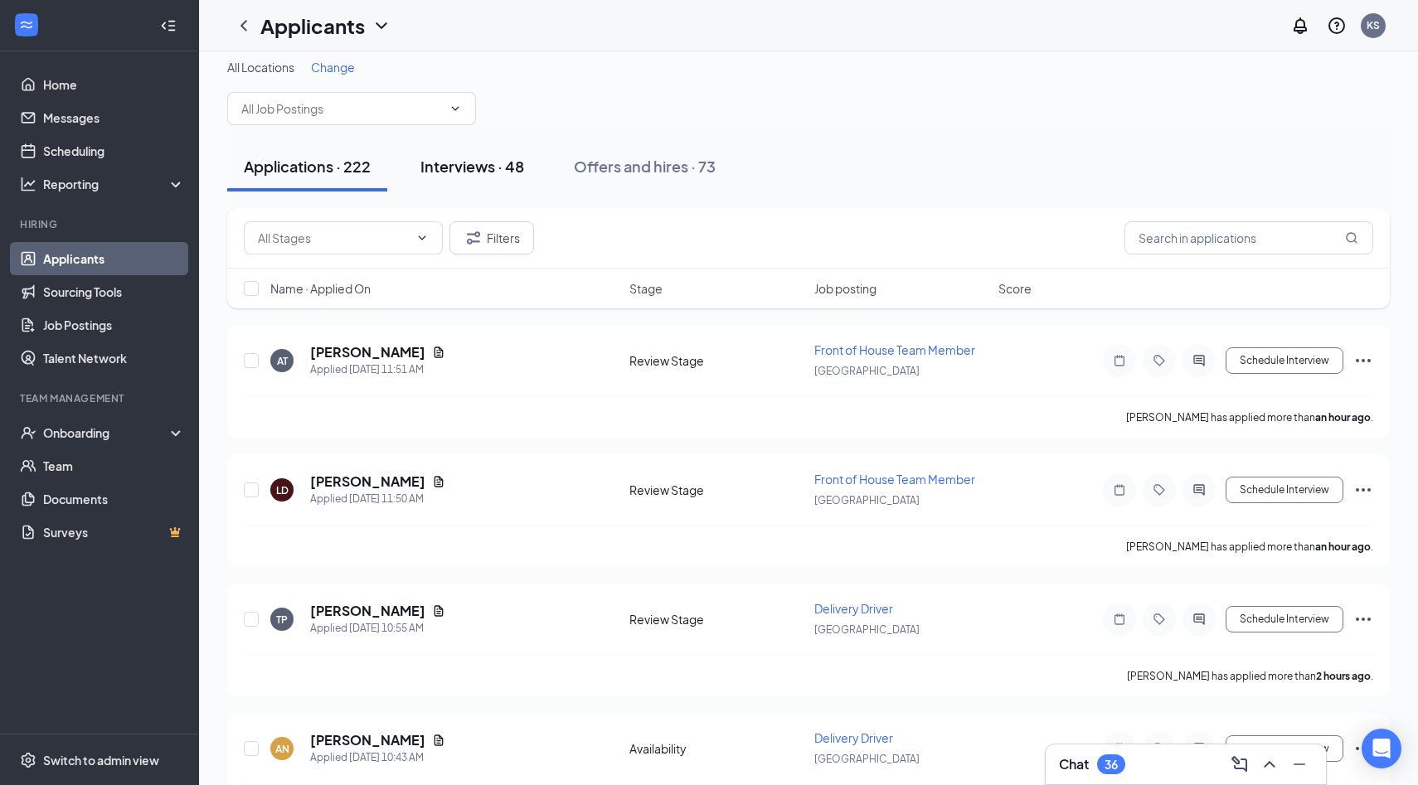
click at [525, 177] on button "Interviews · 48" at bounding box center [472, 167] width 137 height 50
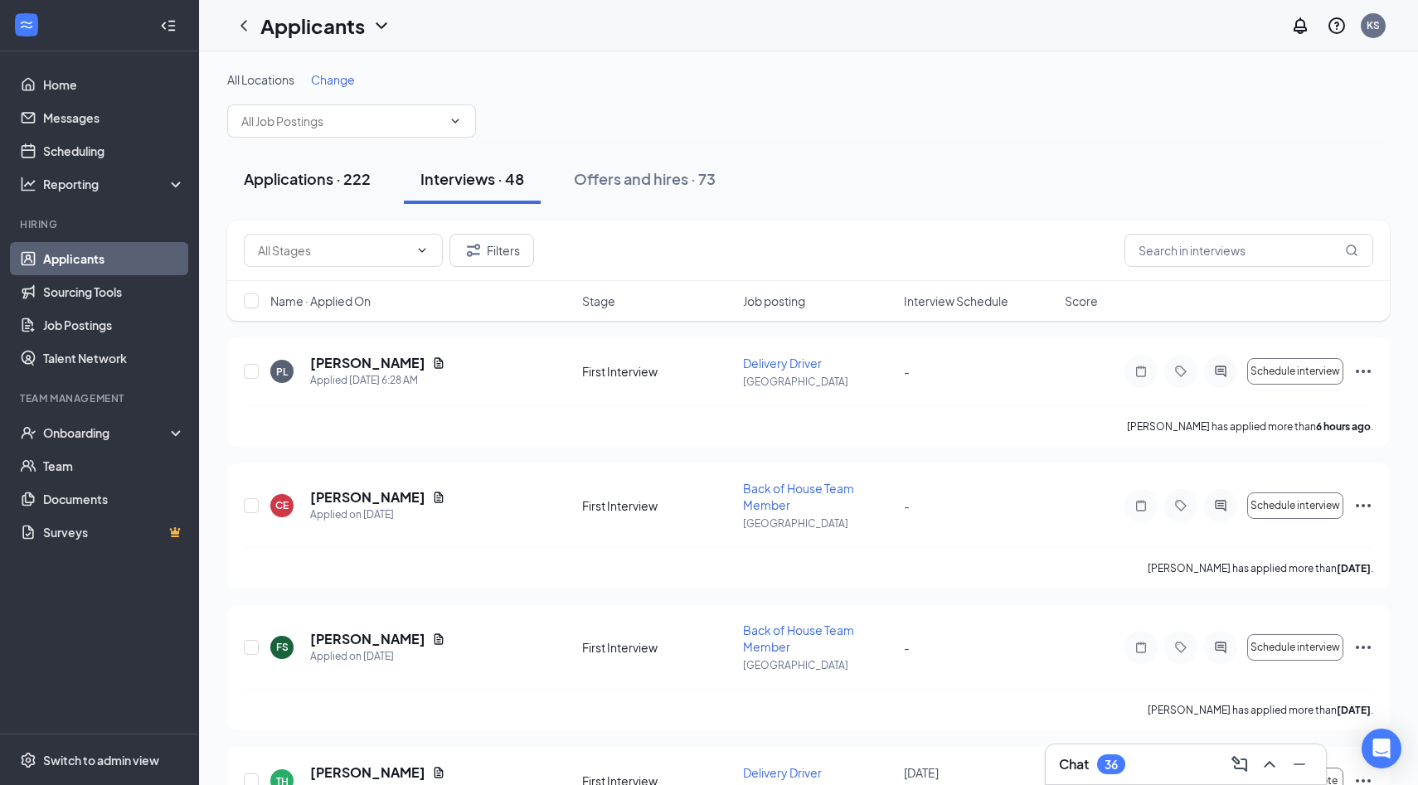
click at [314, 177] on div "Applications · 222" at bounding box center [307, 178] width 127 height 21
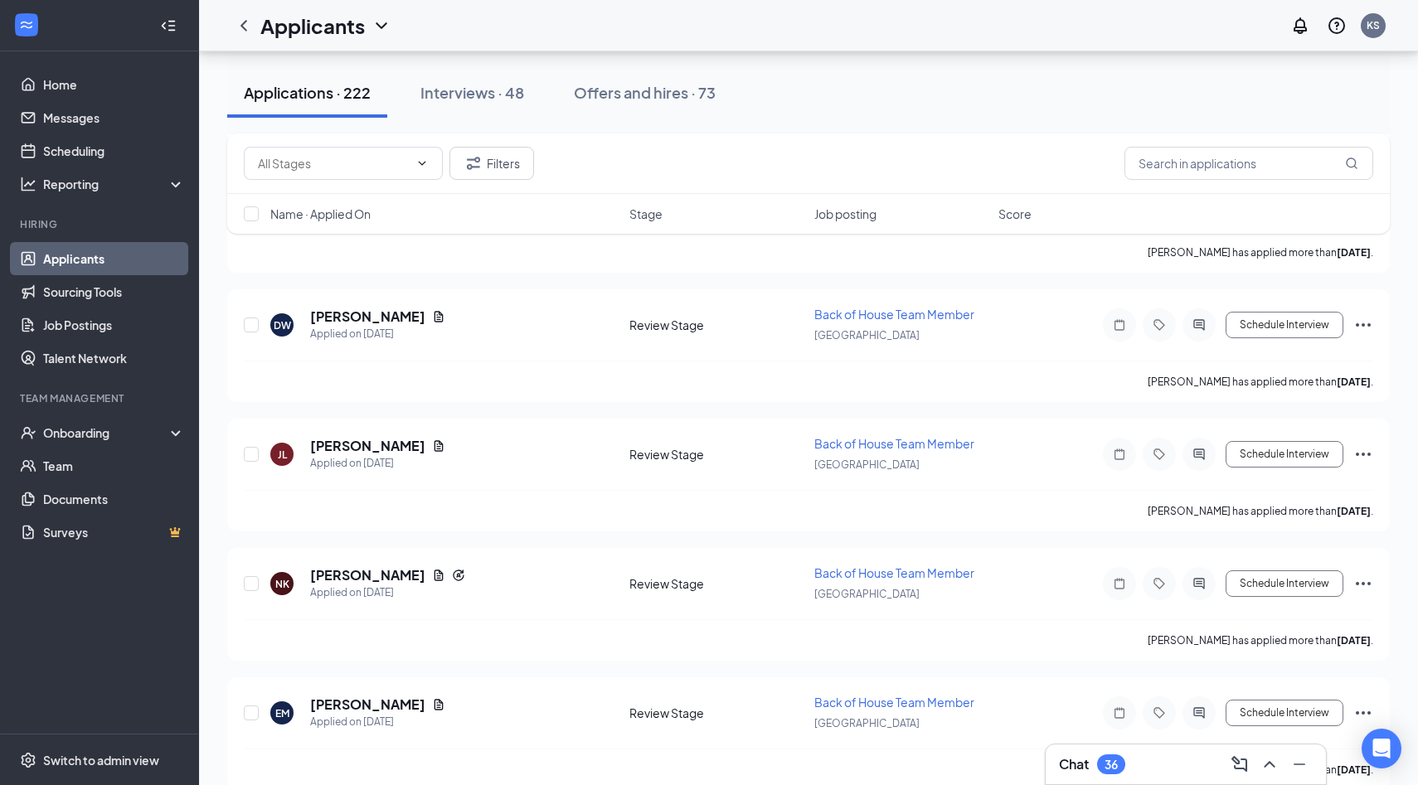
scroll to position [22521, 0]
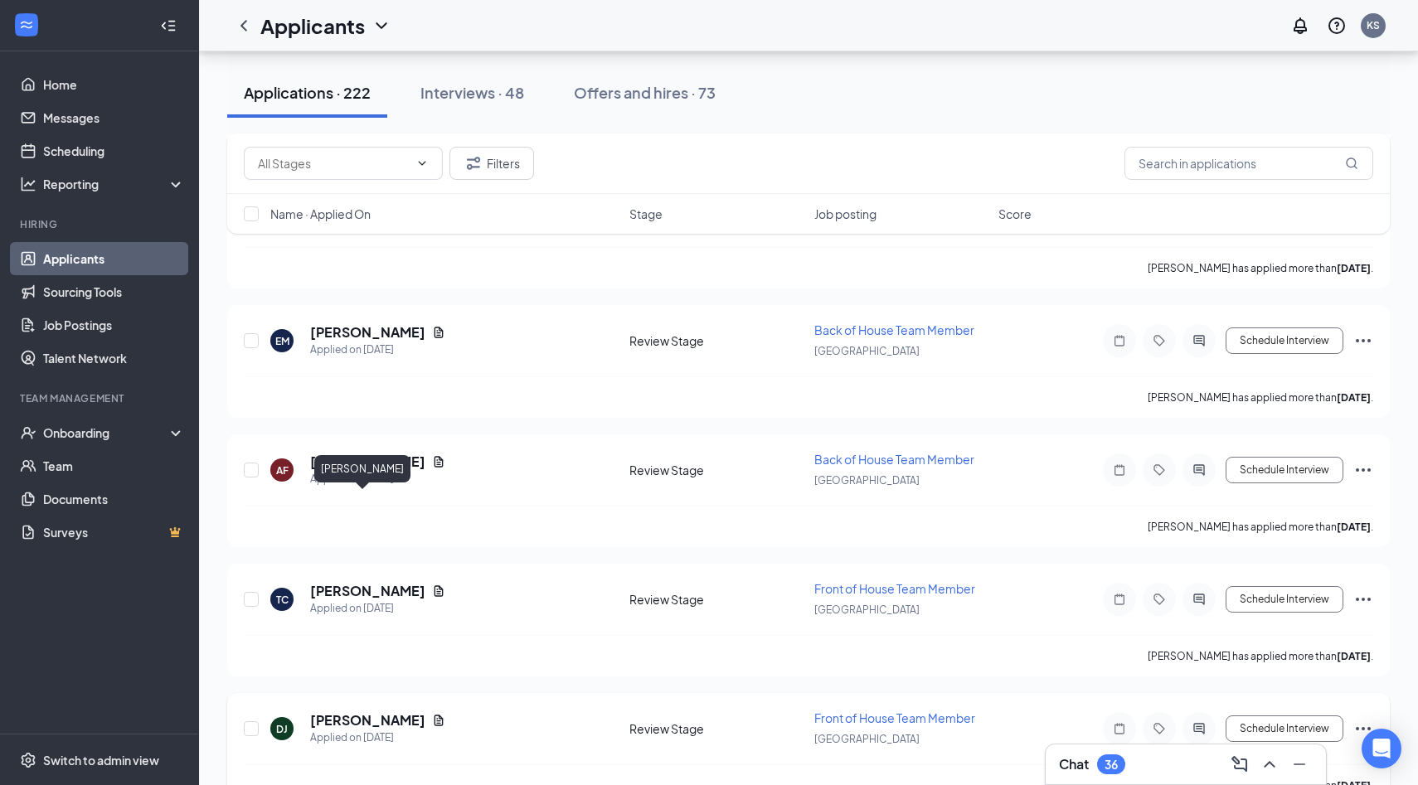
click at [360, 711] on h5 "[PERSON_NAME]" at bounding box center [367, 720] width 115 height 18
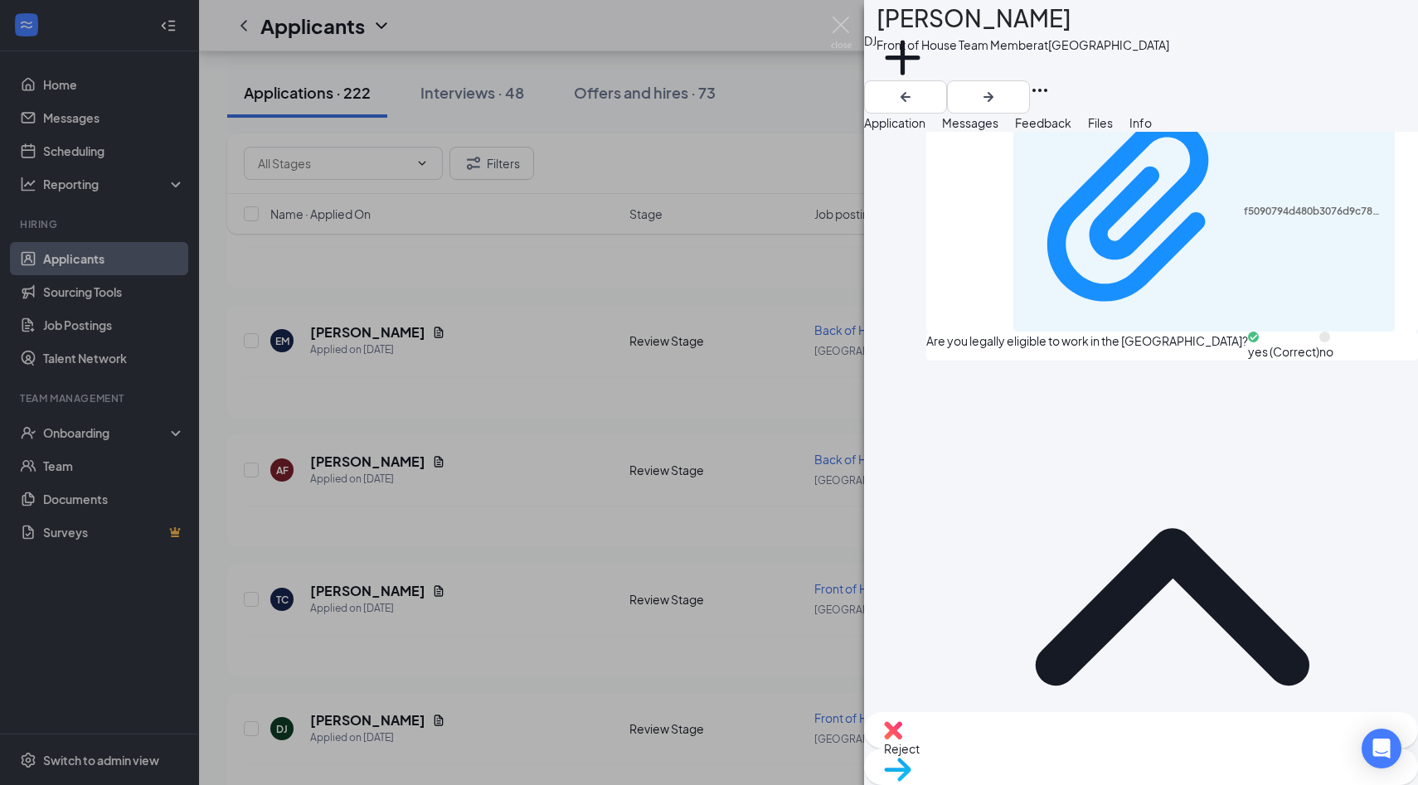
scroll to position [1266, 0]
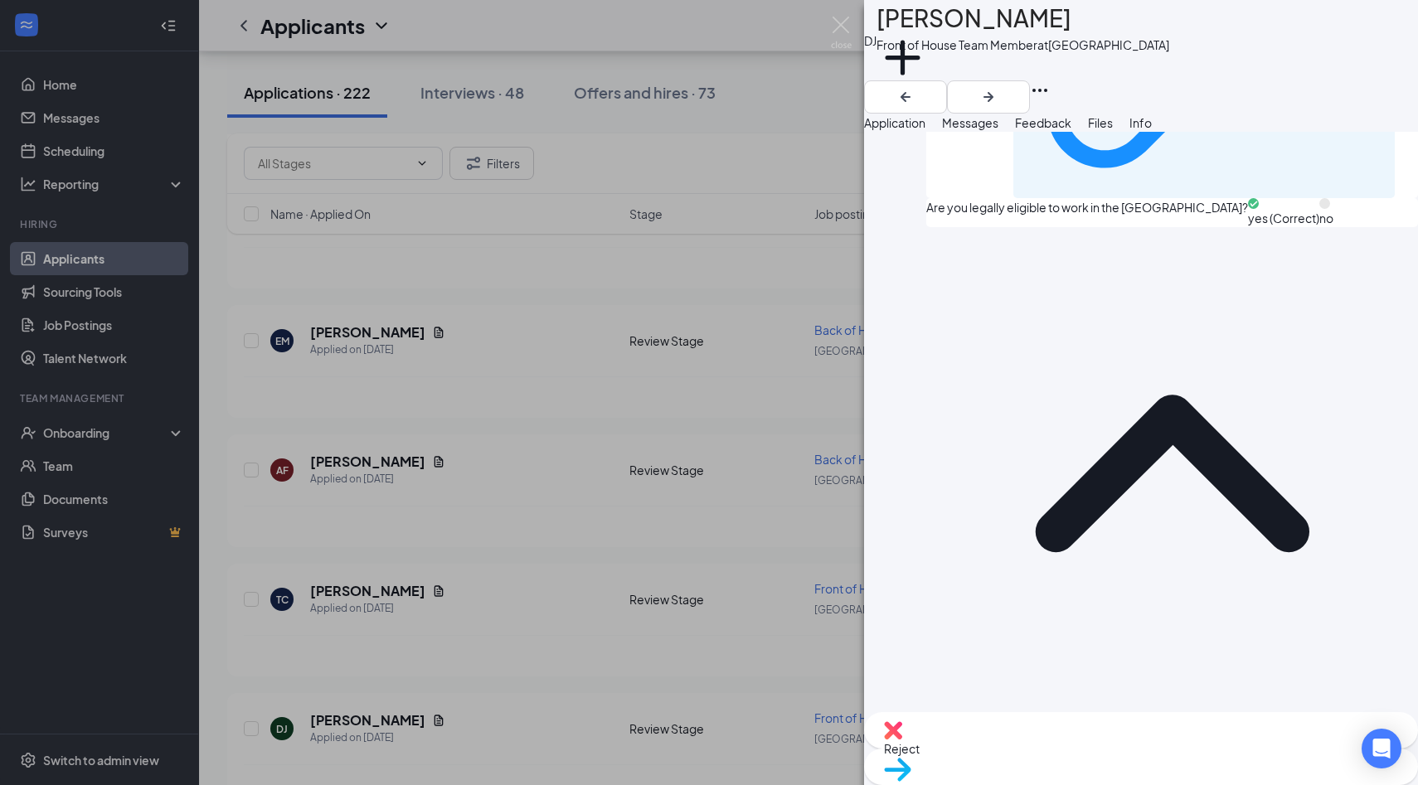
click at [1058, 751] on span "Reject" at bounding box center [1141, 748] width 514 height 18
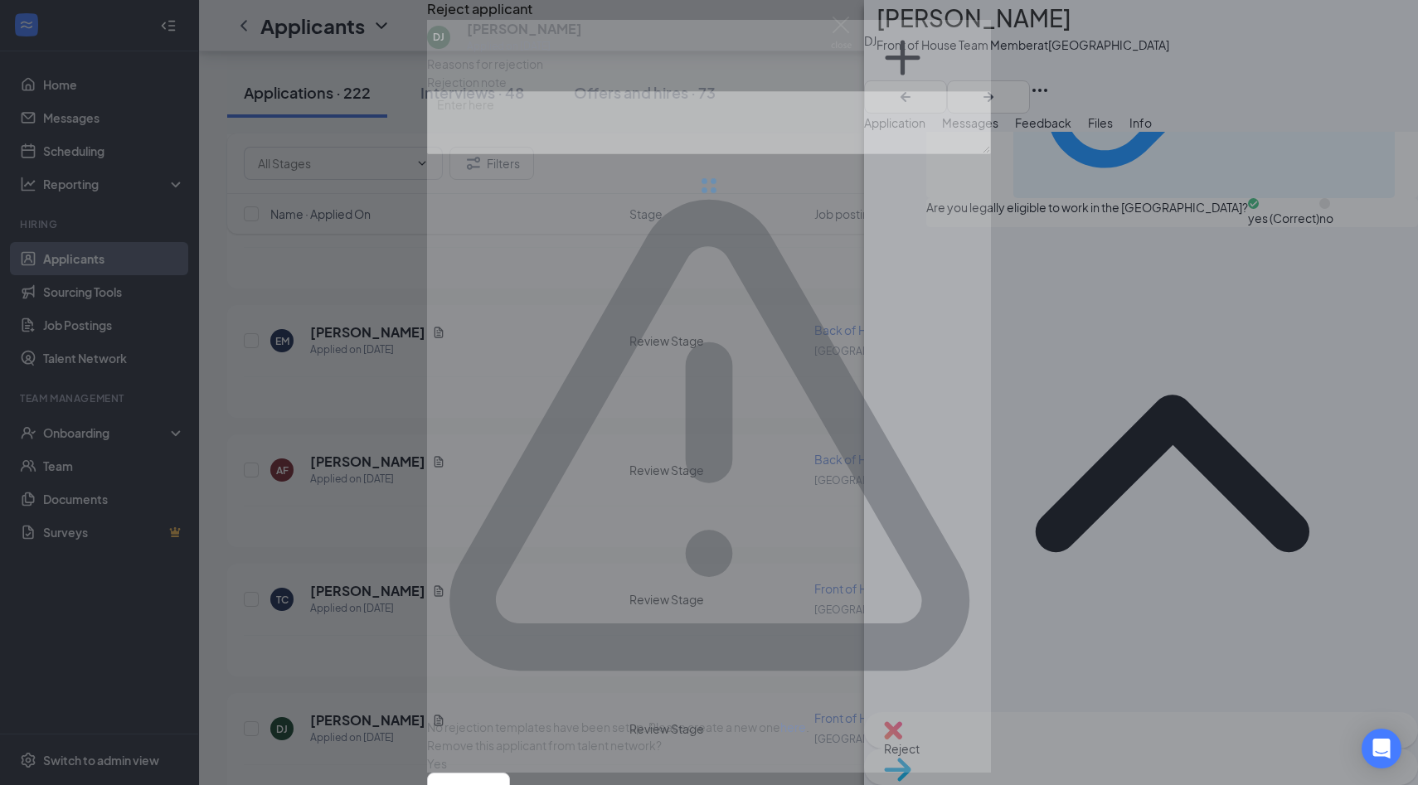
scroll to position [1258, 0]
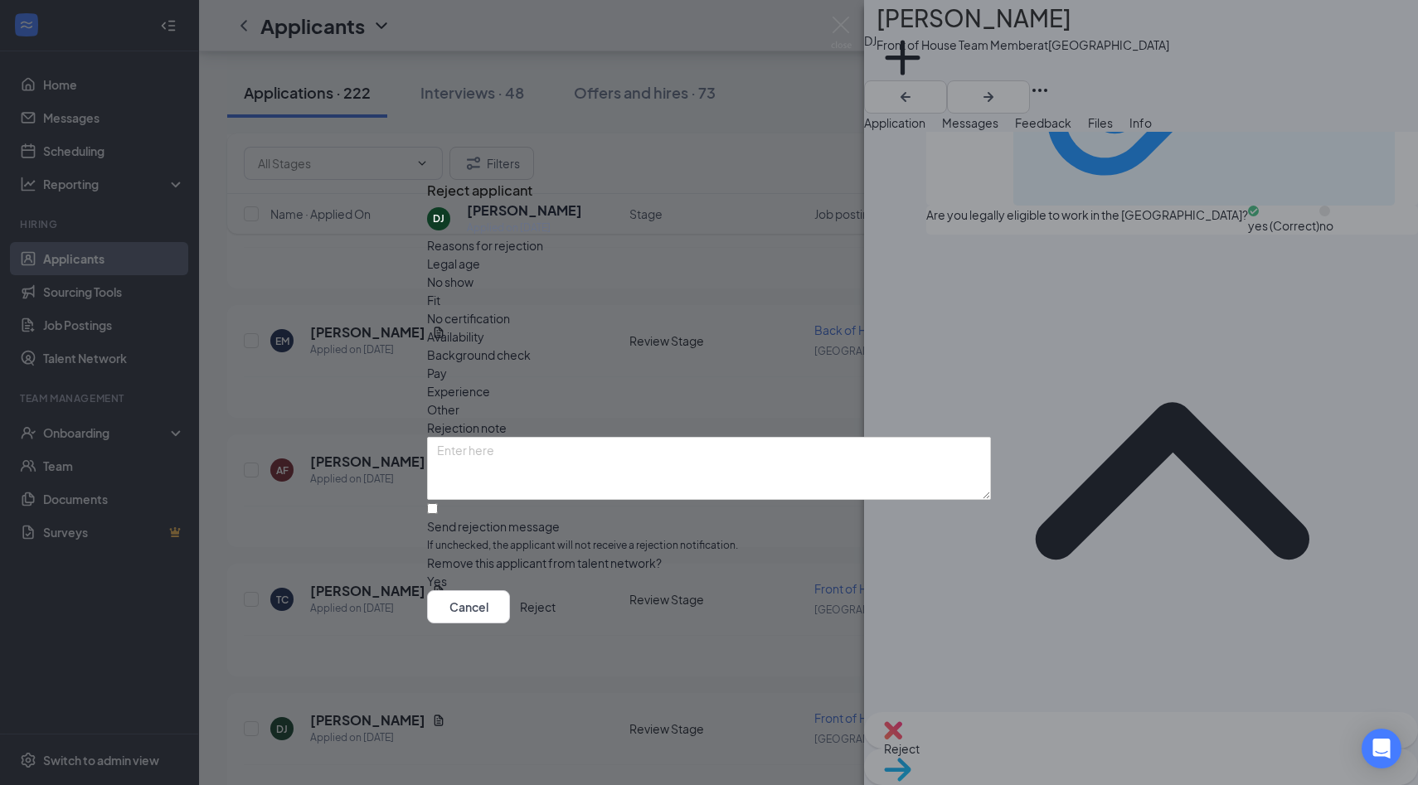
click at [484, 327] on span "Availability" at bounding box center [455, 336] width 57 height 18
click at [555, 611] on button "Reject" at bounding box center [538, 606] width 36 height 33
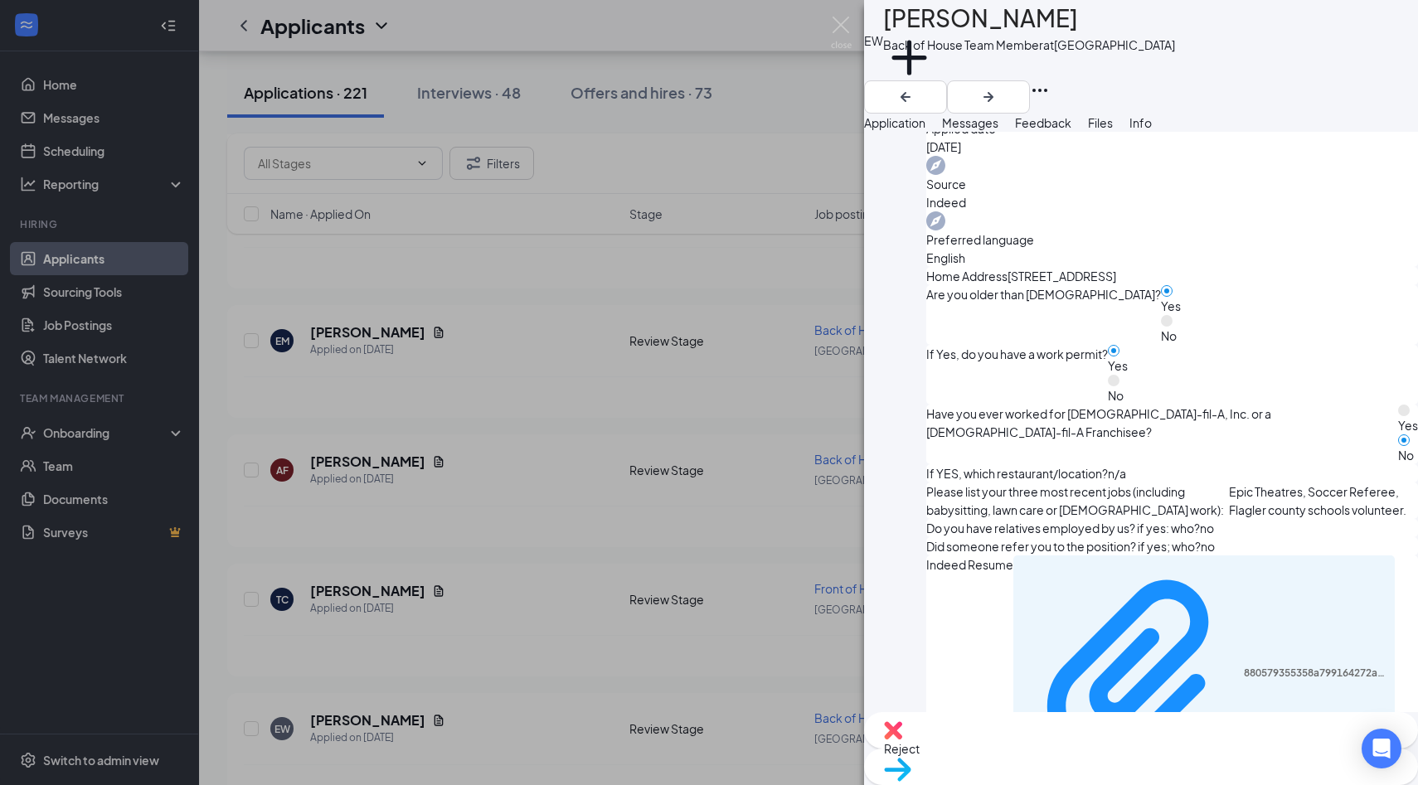
scroll to position [656, 0]
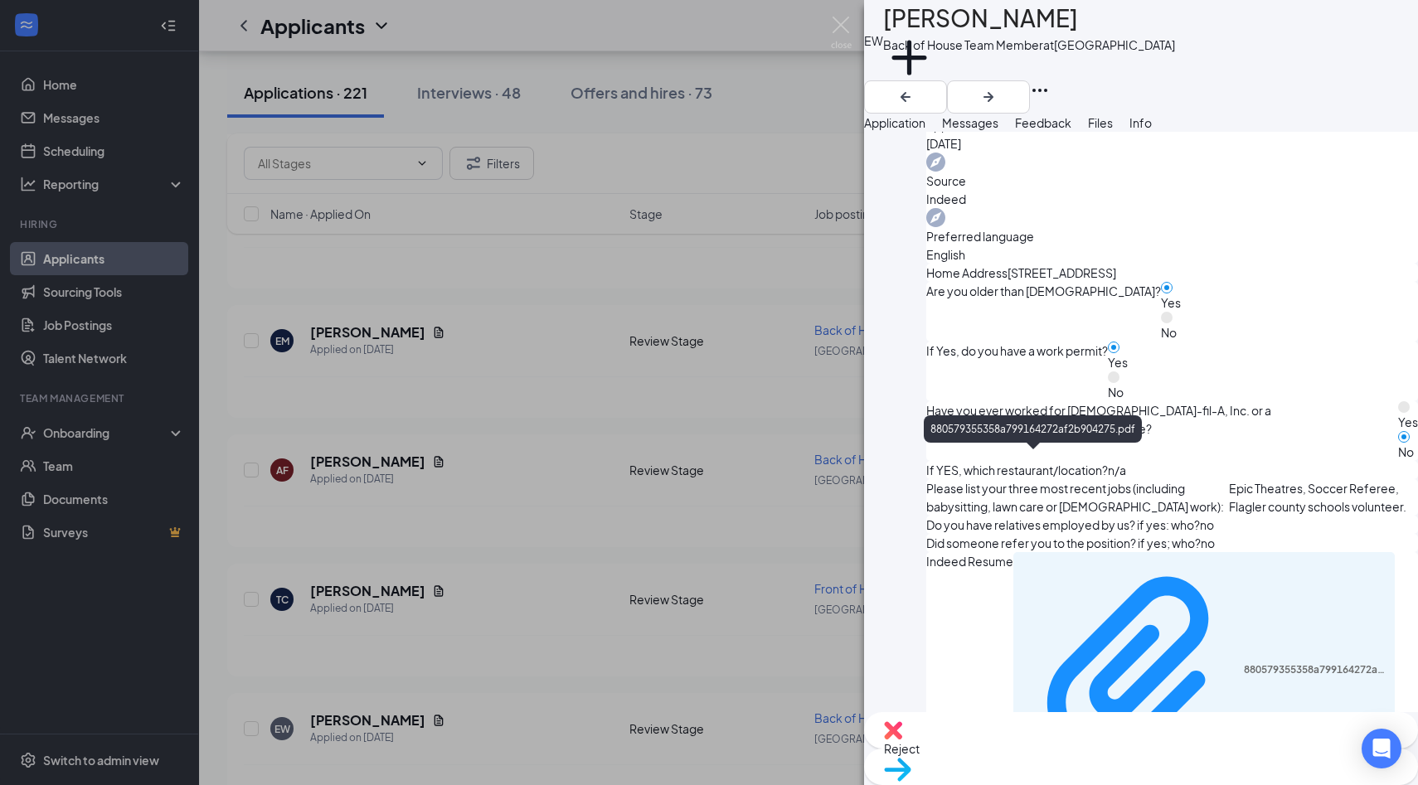
click at [1243, 663] on div "880579355358a799164272af2b904275.pdf" at bounding box center [1314, 669] width 142 height 13
click at [1177, 782] on span "Move to stage" at bounding box center [1141, 791] width 514 height 18
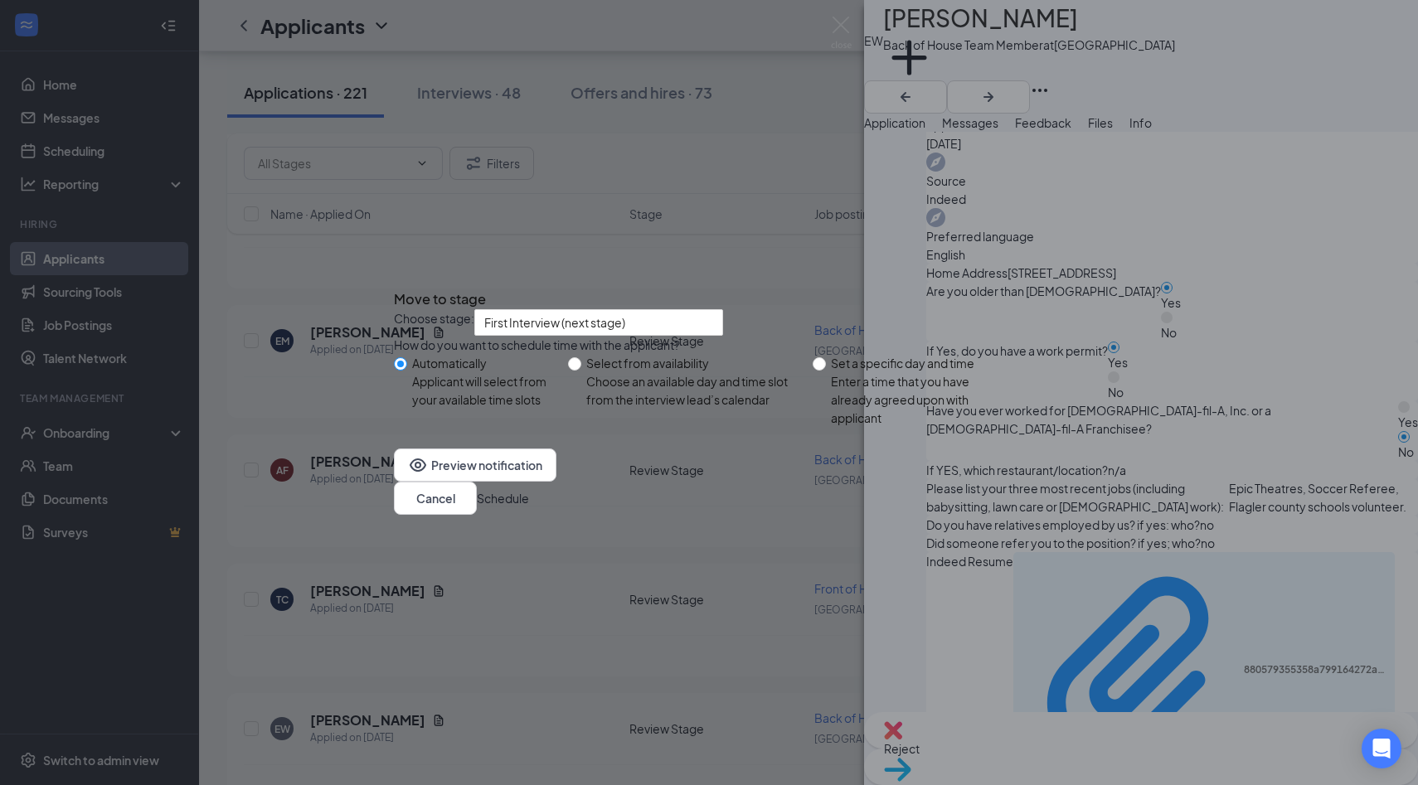
click at [529, 507] on button "Schedule" at bounding box center [503, 498] width 52 height 18
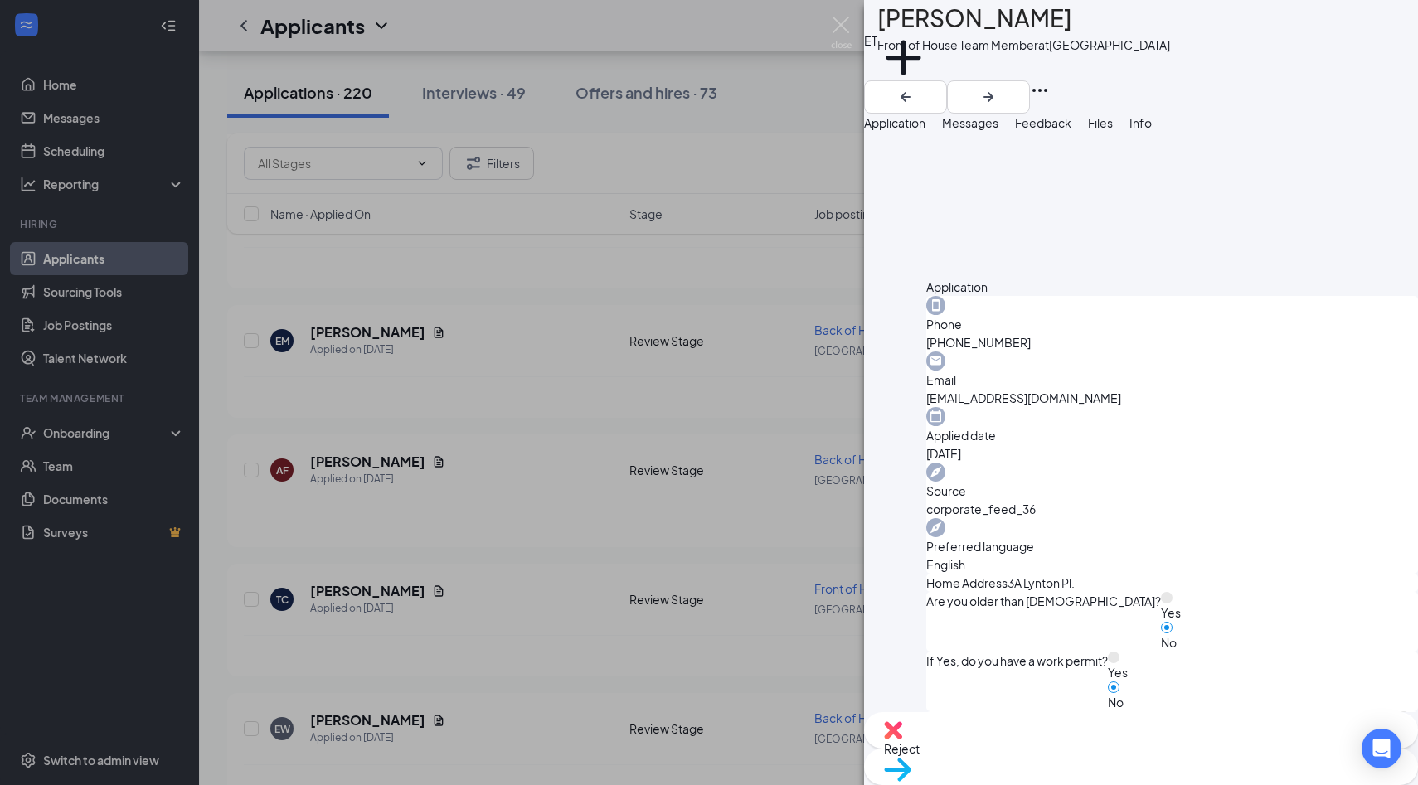
scroll to position [420, 0]
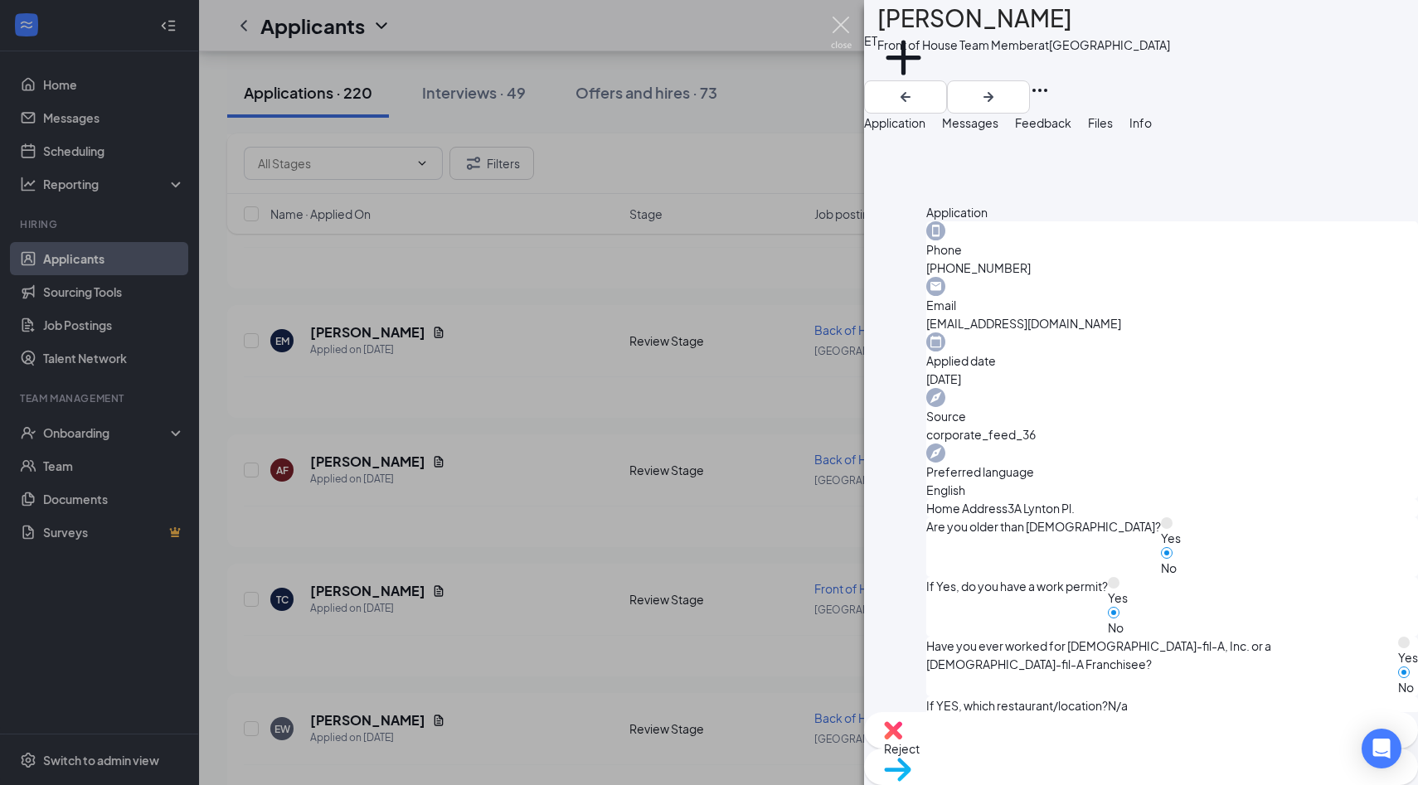
click at [846, 31] on img at bounding box center [841, 33] width 21 height 32
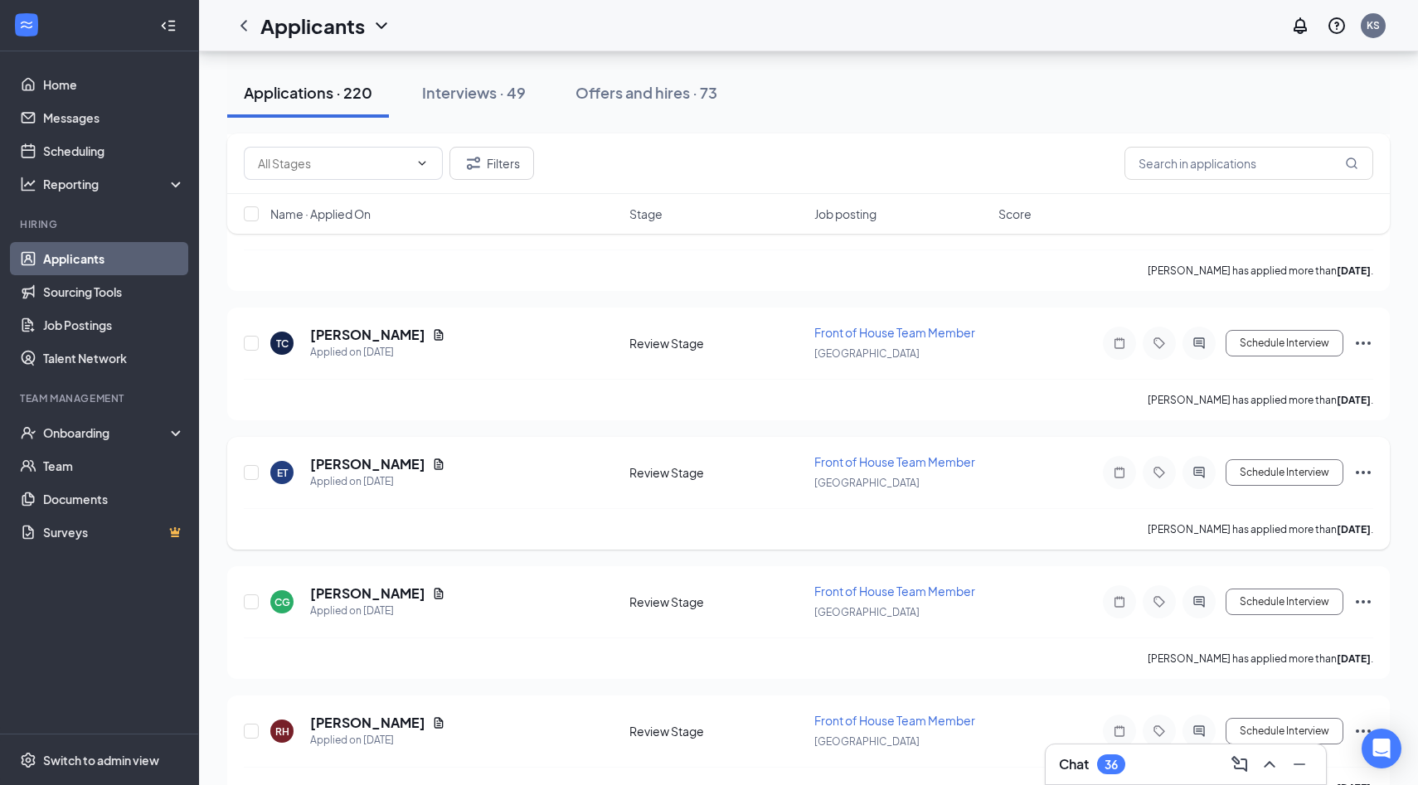
scroll to position [22783, 0]
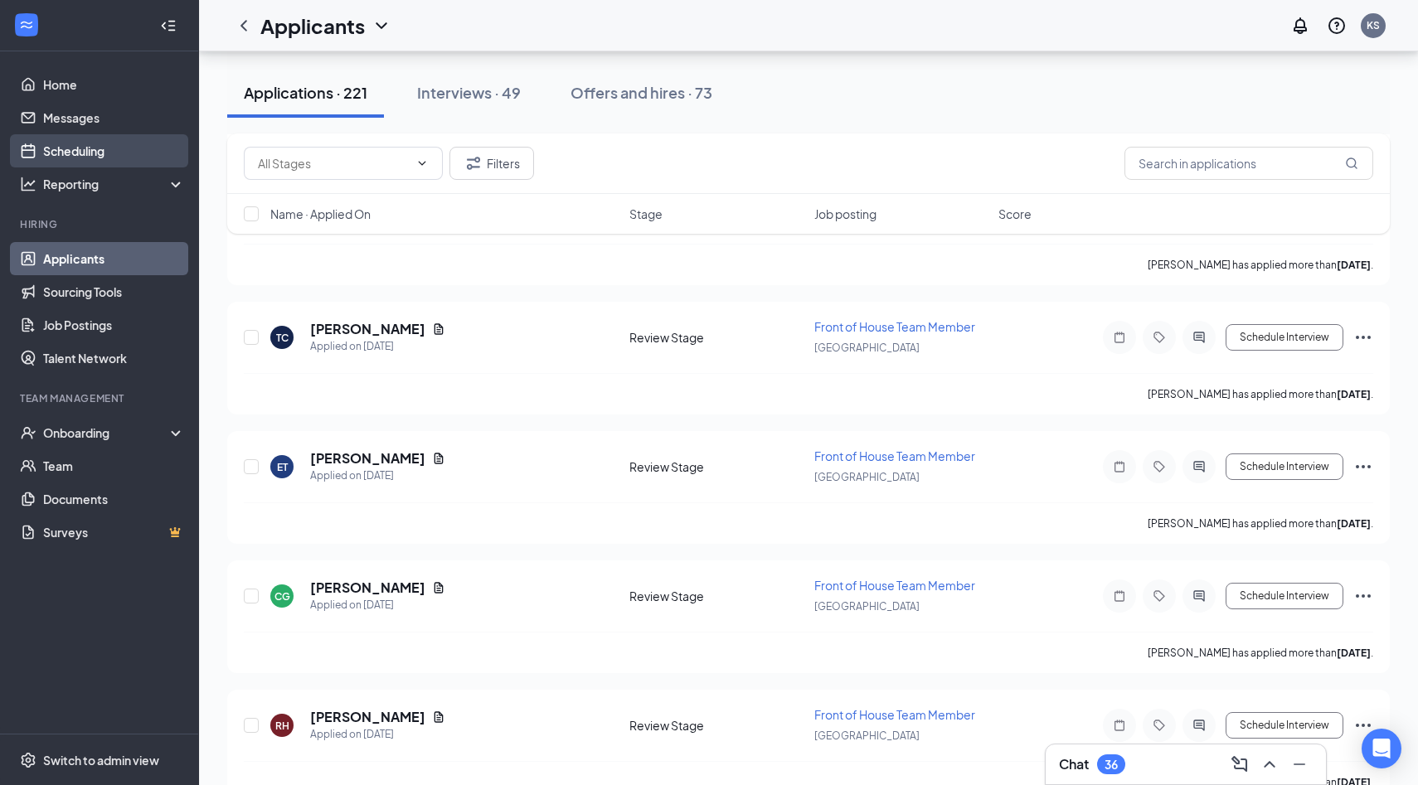
click at [117, 150] on link "Scheduling" at bounding box center [114, 150] width 142 height 33
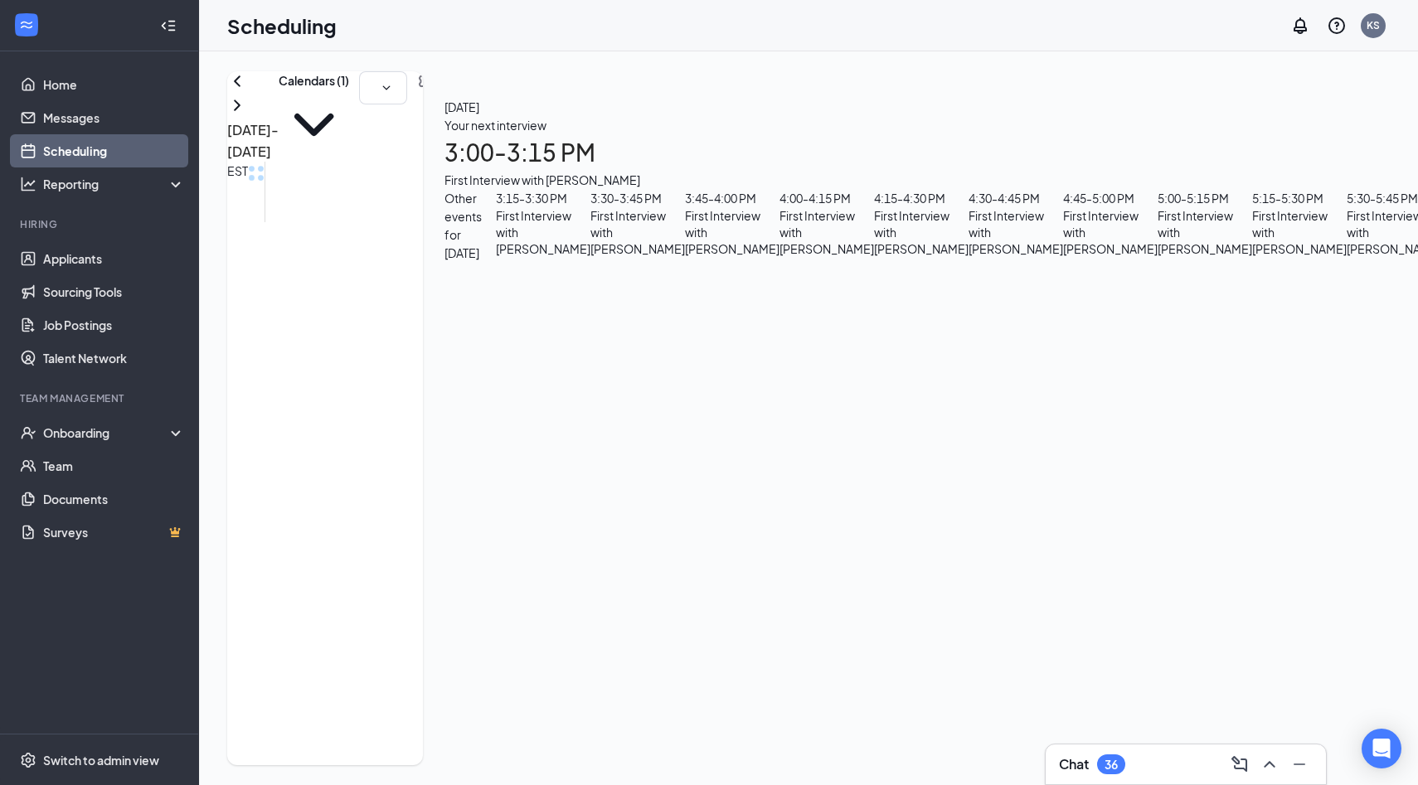
scroll to position [1498, 0]
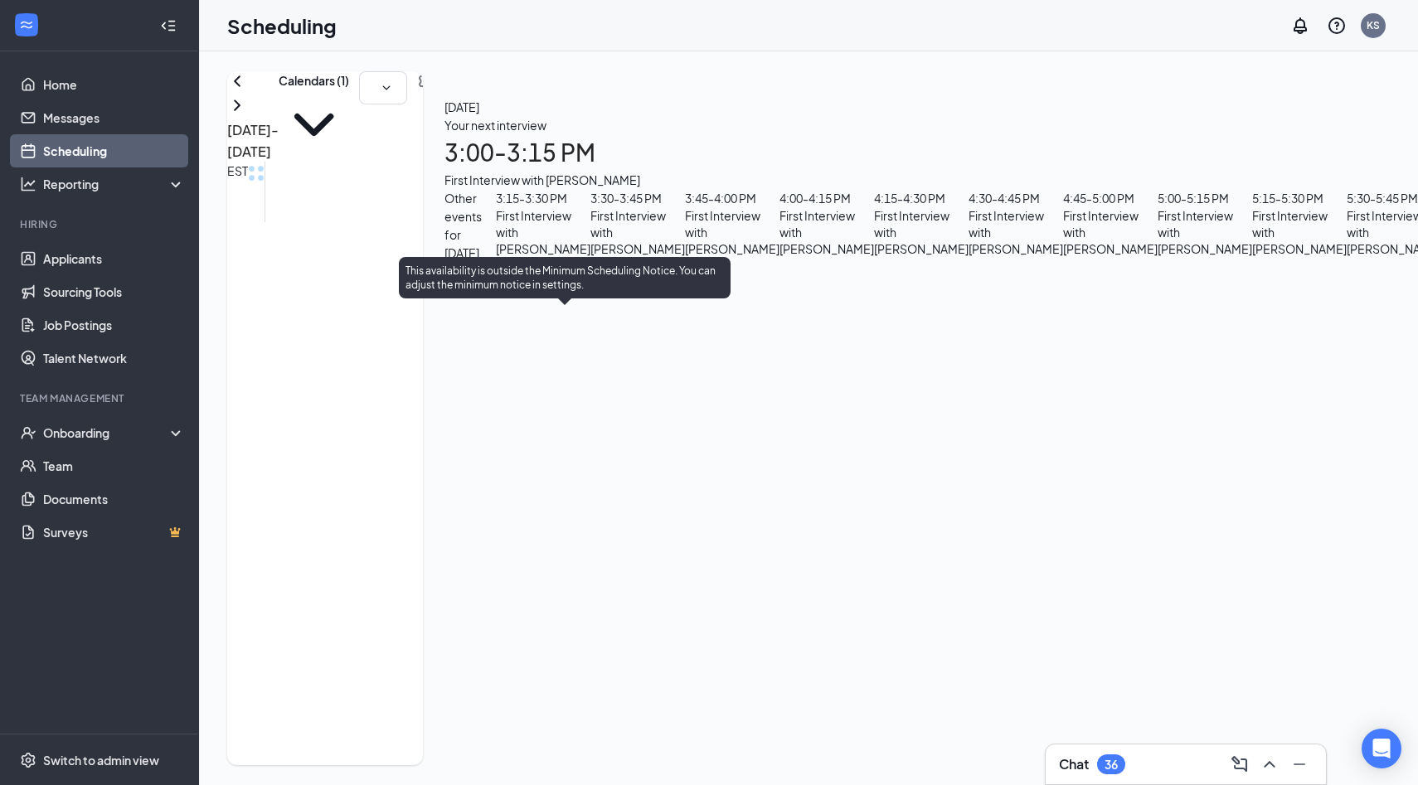
click at [612, 362] on span "3:30-3:45 PM" at bounding box center [626, 338] width 28 height 48
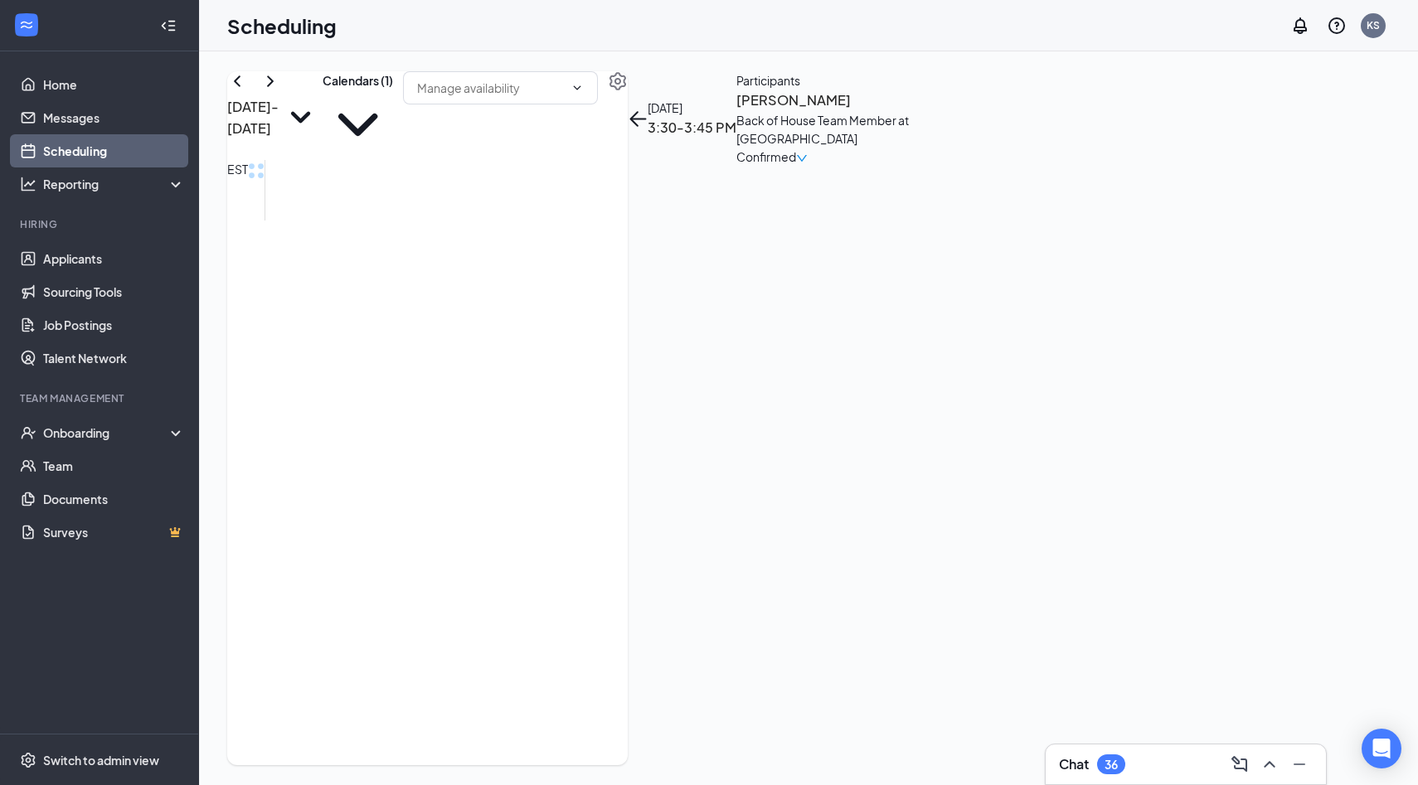
click at [910, 111] on h3 "Kaitlyn Bedford" at bounding box center [823, 101] width 174 height 22
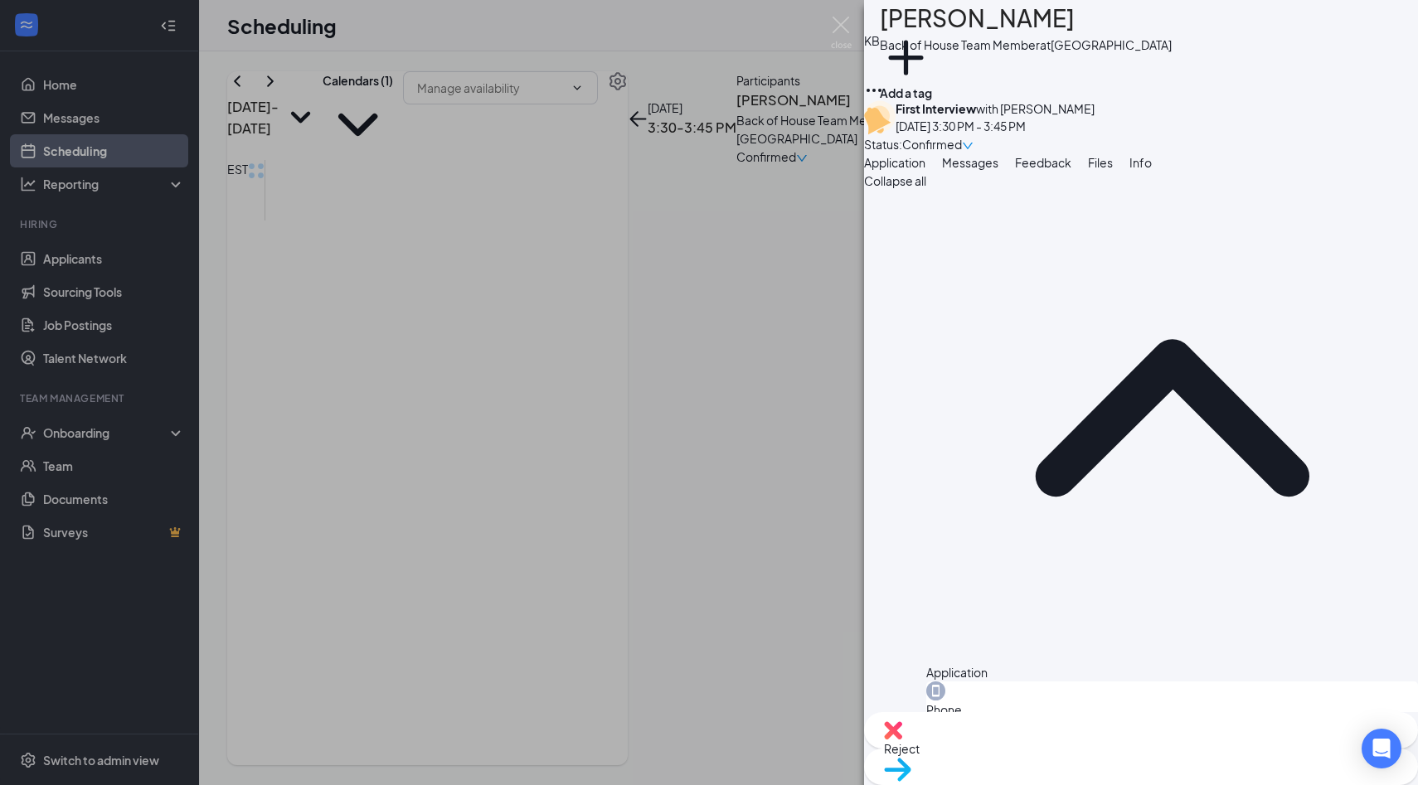
click at [1071, 170] on span "Feedback" at bounding box center [1043, 162] width 56 height 15
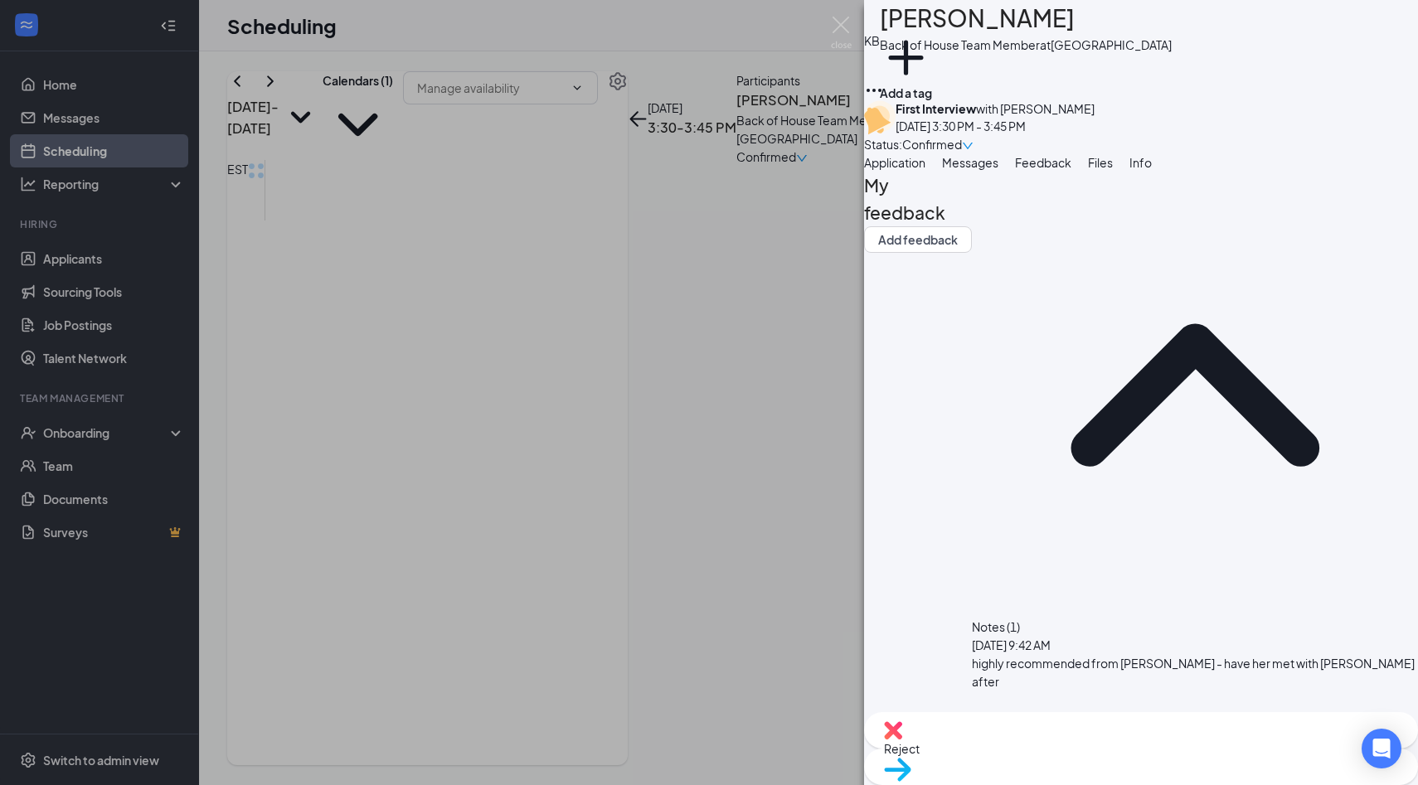
click at [925, 170] on span "Application" at bounding box center [894, 162] width 61 height 15
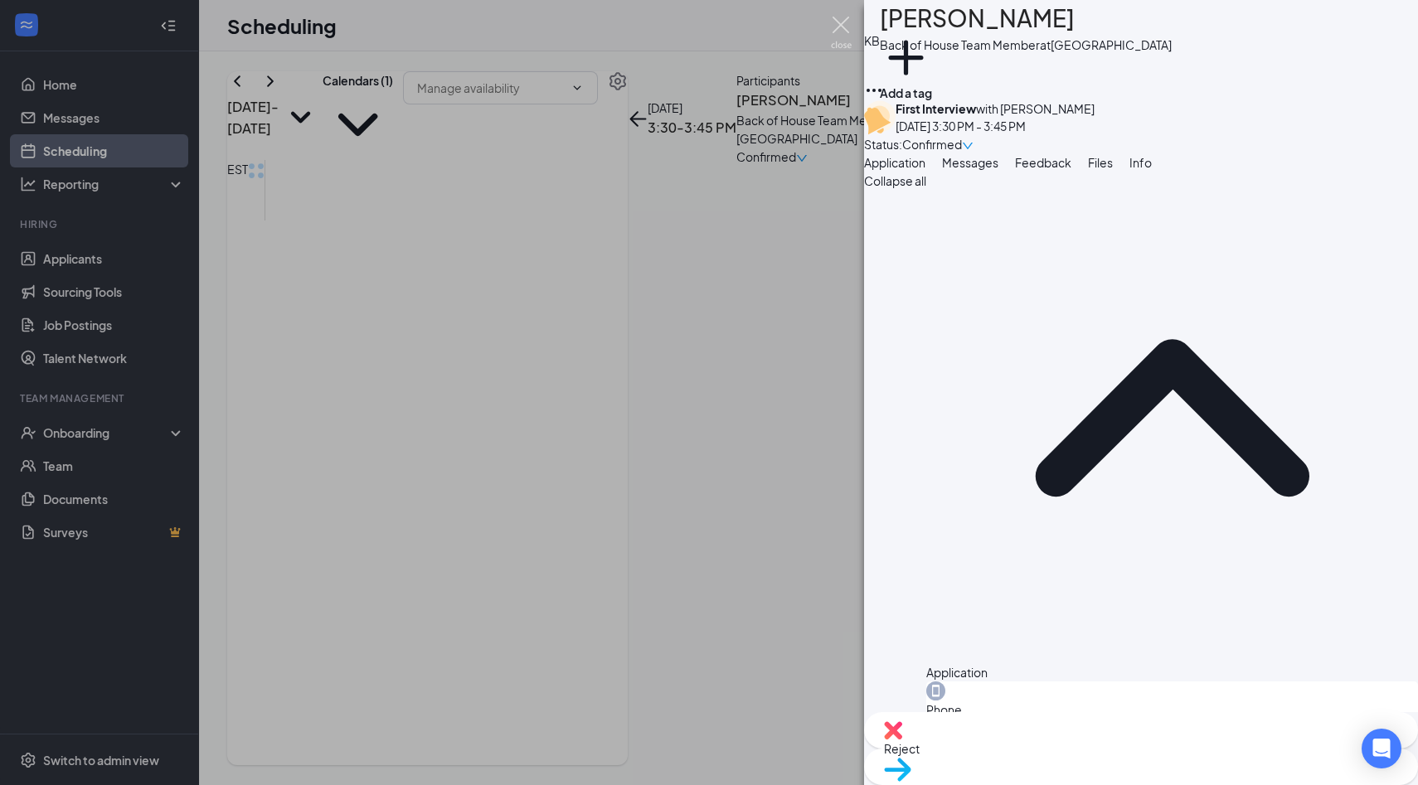
click at [845, 36] on img at bounding box center [841, 33] width 21 height 32
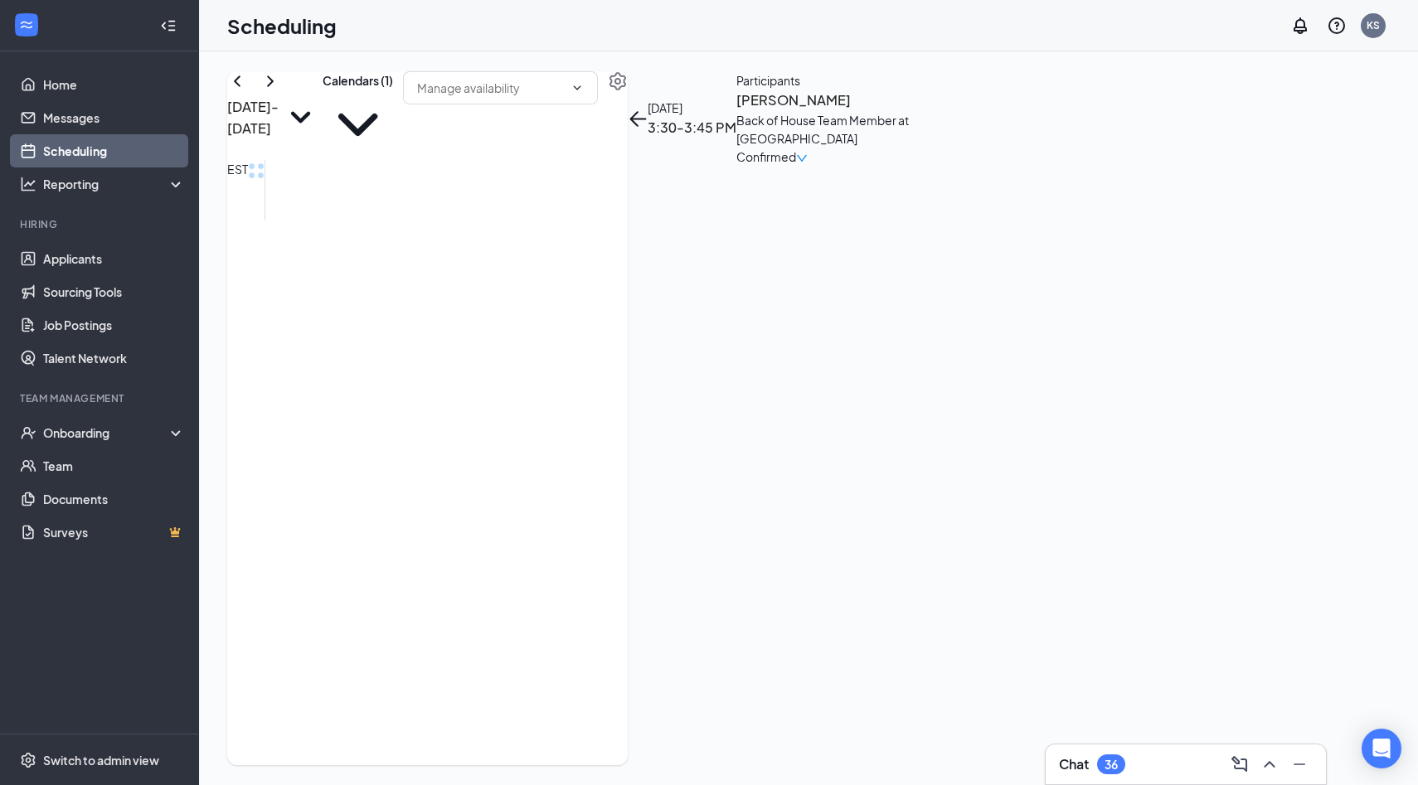
scroll to position [894, 0]
drag, startPoint x: 904, startPoint y: 283, endPoint x: 904, endPoint y: 306, distance: 23.2
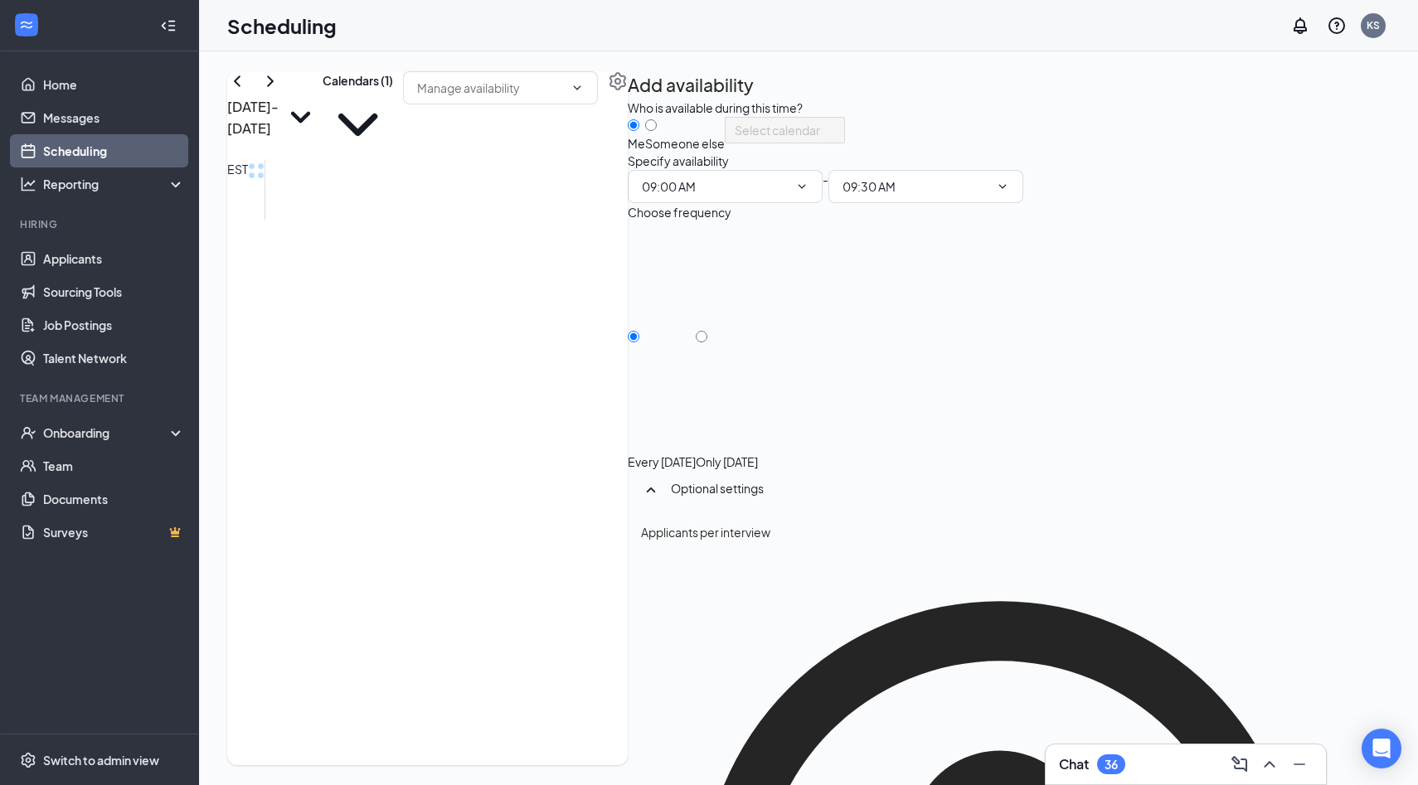
click at [758, 453] on div "Only Friday, Aug 29" at bounding box center [727, 461] width 62 height 17
click at [707, 342] on input "Only Friday, Aug 29" at bounding box center [702, 337] width 12 height 12
radio input "true"
radio input "false"
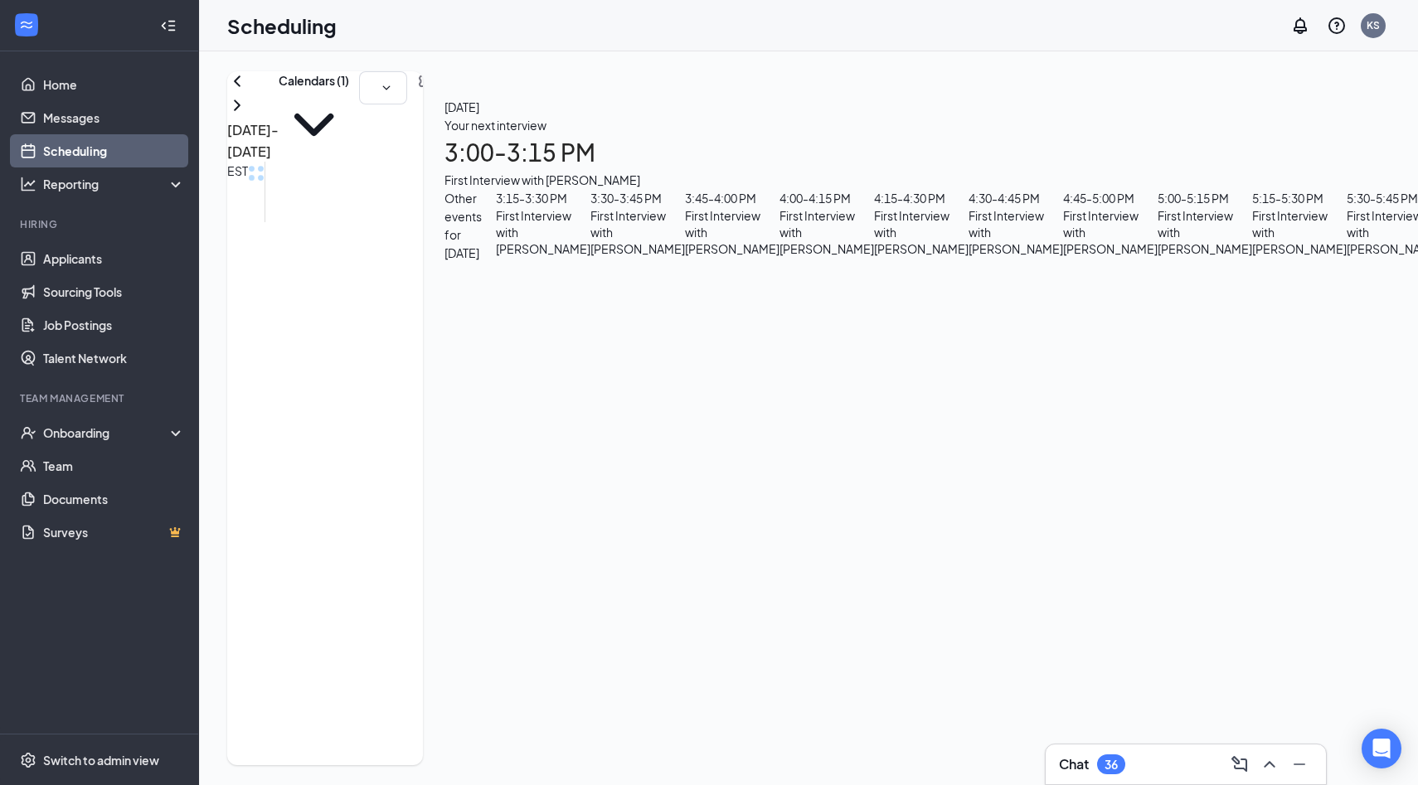
drag, startPoint x: 906, startPoint y: 391, endPoint x: 906, endPoint y: 460, distance: 68.8
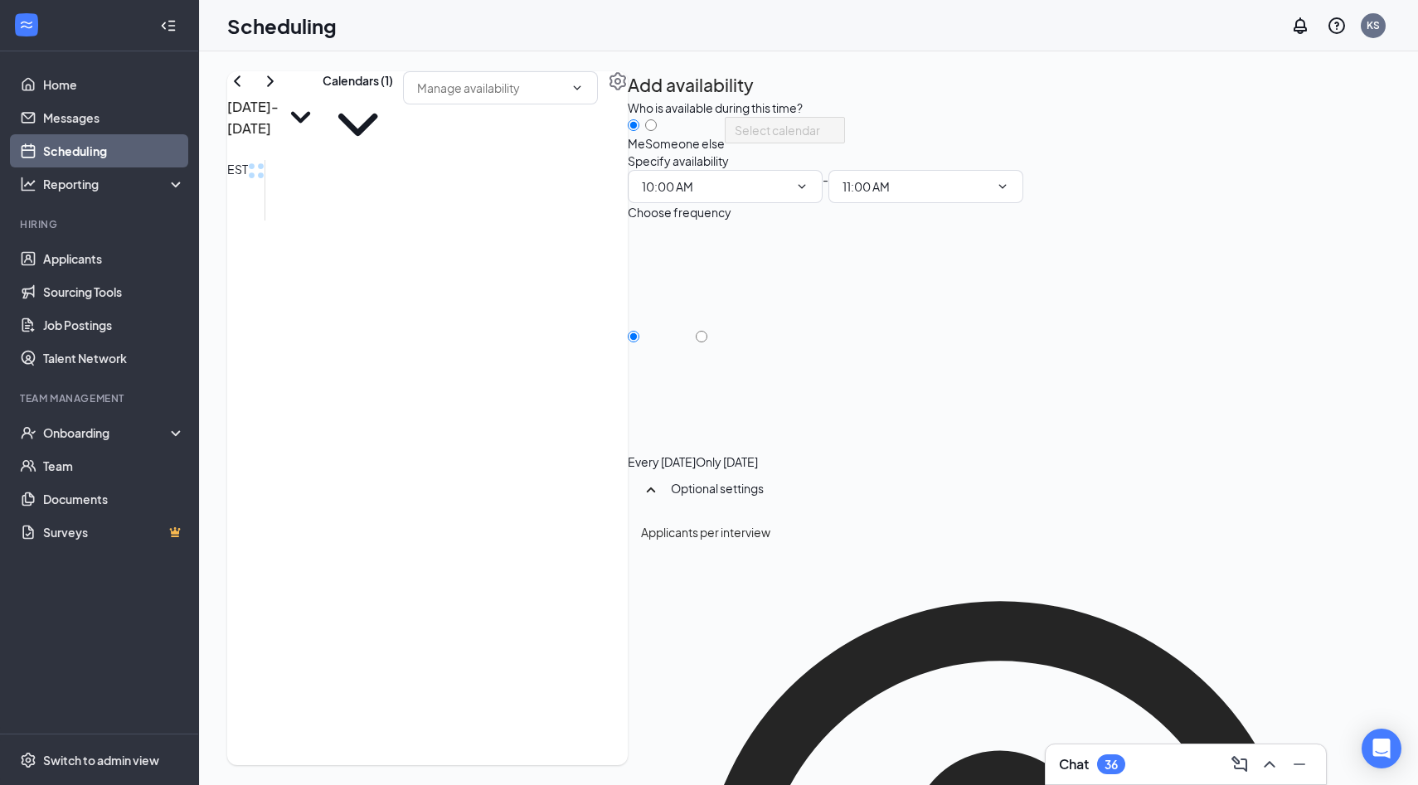
click at [758, 453] on div "Only Friday, Aug 29" at bounding box center [727, 461] width 62 height 17
click at [707, 342] on input "Only Friday, Aug 29" at bounding box center [702, 337] width 12 height 12
radio input "true"
radio input "false"
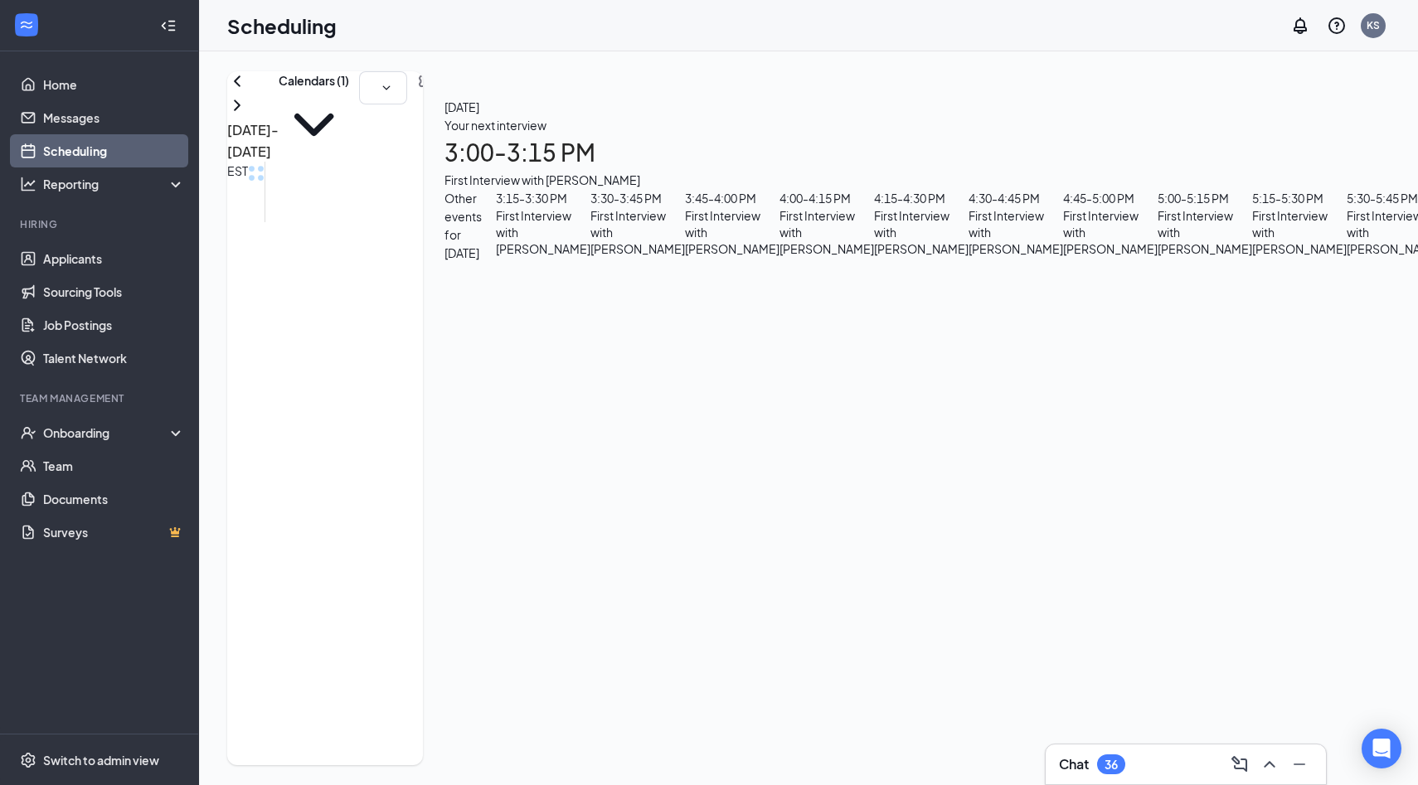
scroll to position [1258, 0]
click at [85, 268] on link "Applicants" at bounding box center [114, 258] width 142 height 33
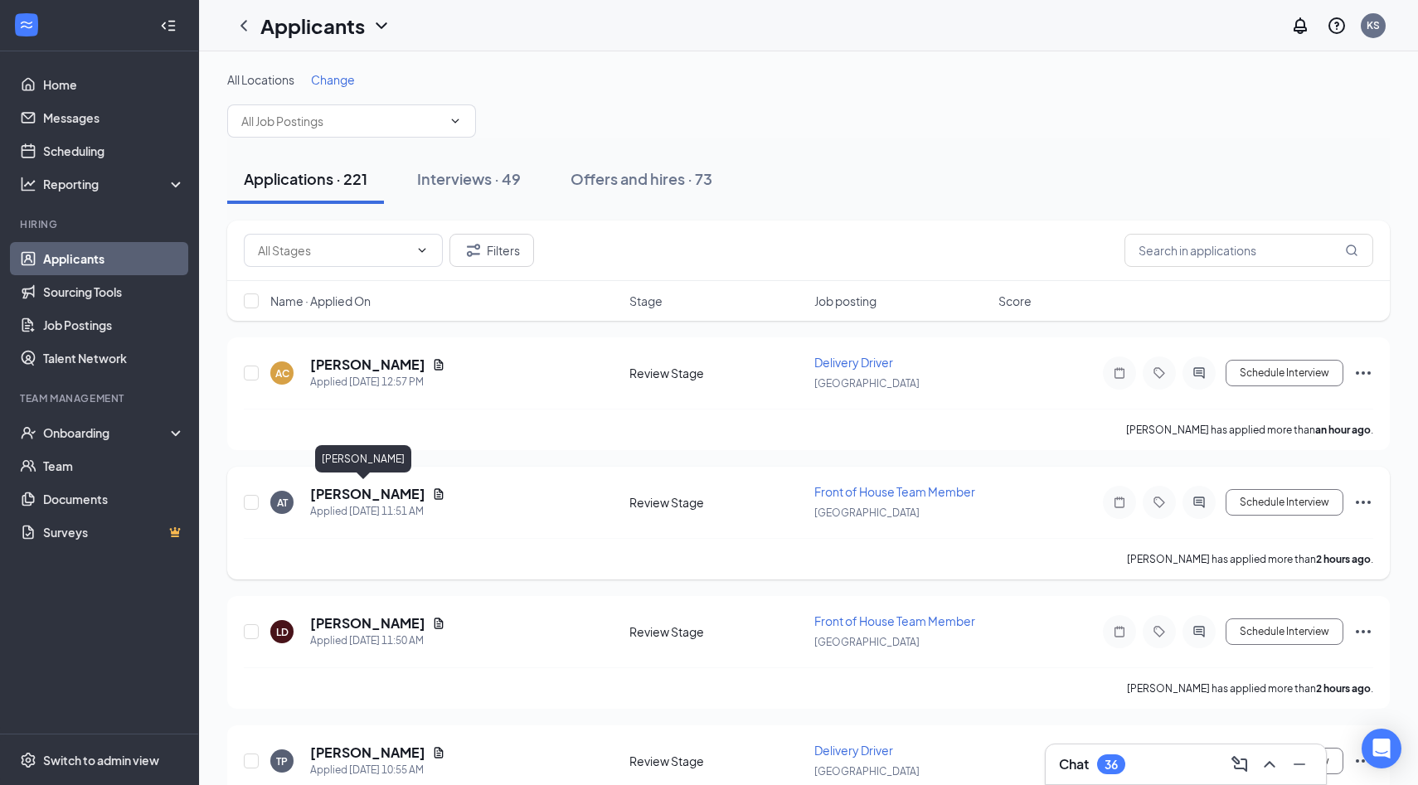
click at [371, 489] on h5 "[PERSON_NAME]" at bounding box center [367, 494] width 115 height 18
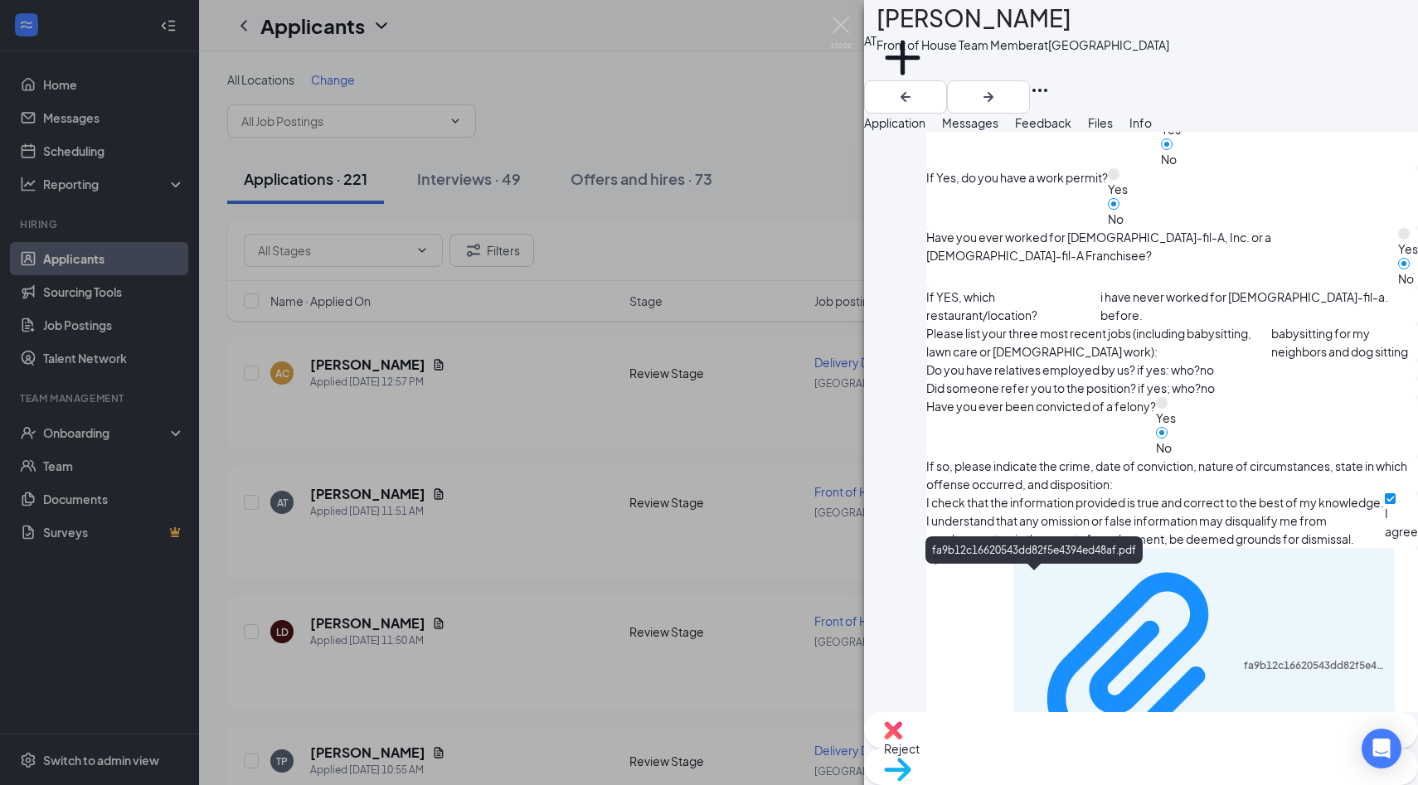
scroll to position [830, 0]
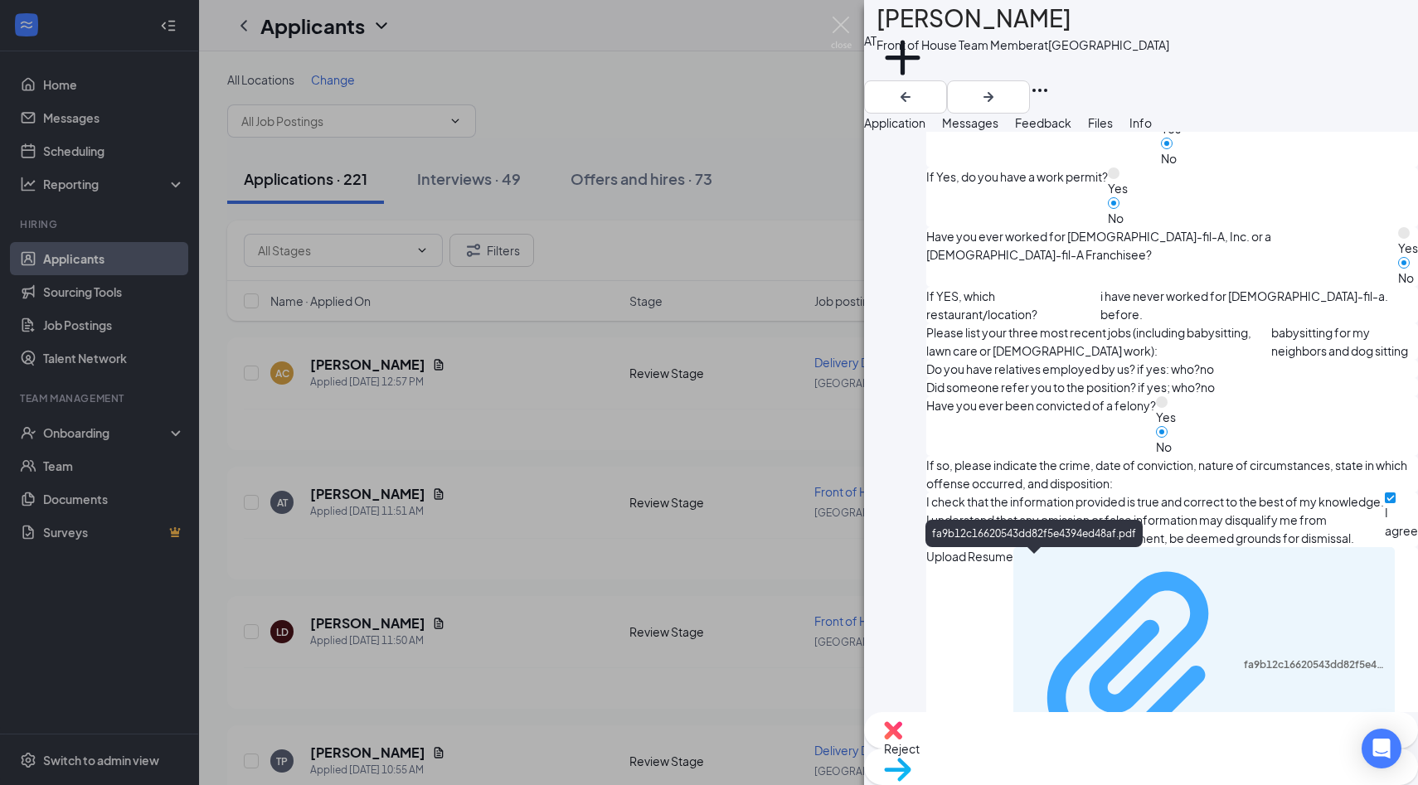
click at [1243, 658] on div "fa9b12c16620543dd82f5e4394ed48af.pdf" at bounding box center [1314, 664] width 142 height 13
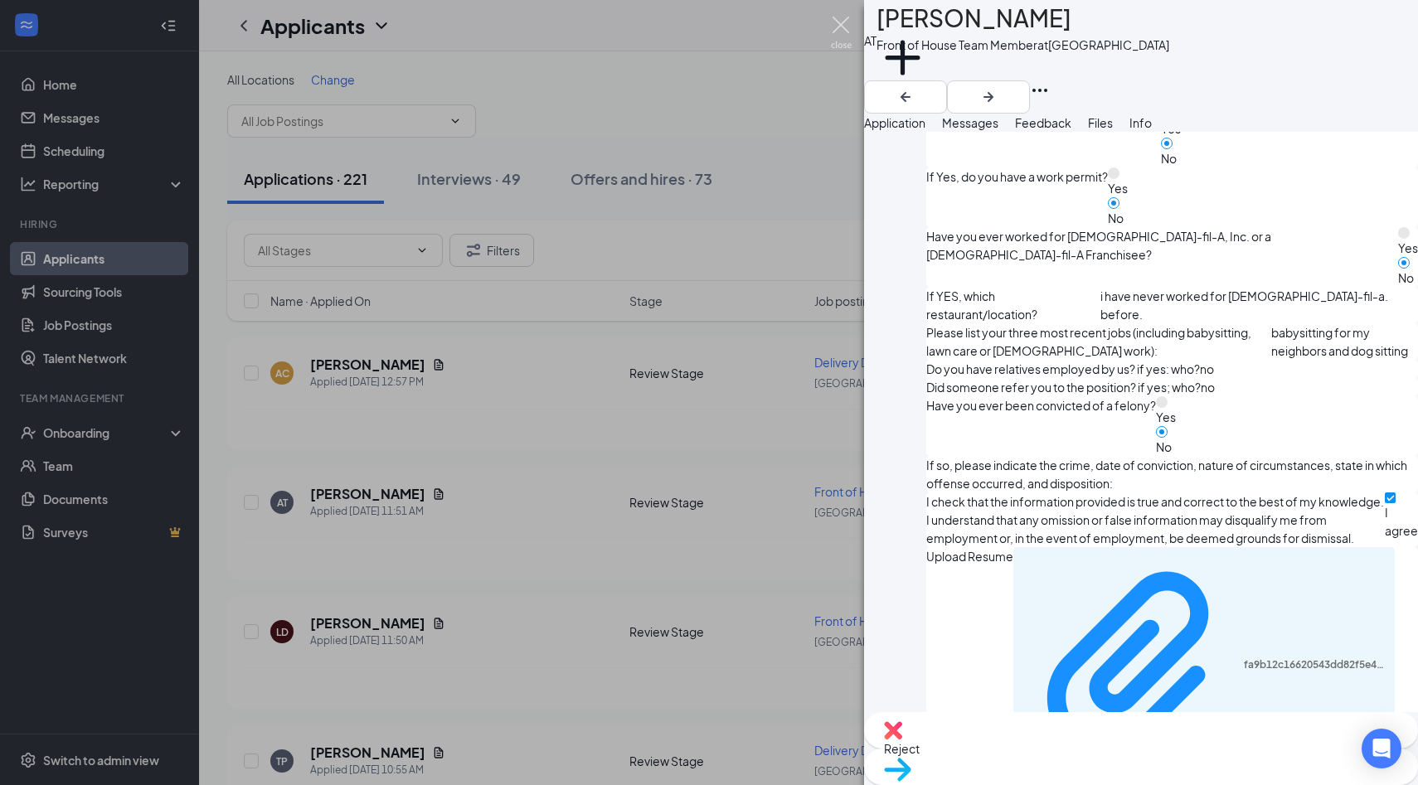
click at [843, 32] on img at bounding box center [841, 33] width 21 height 32
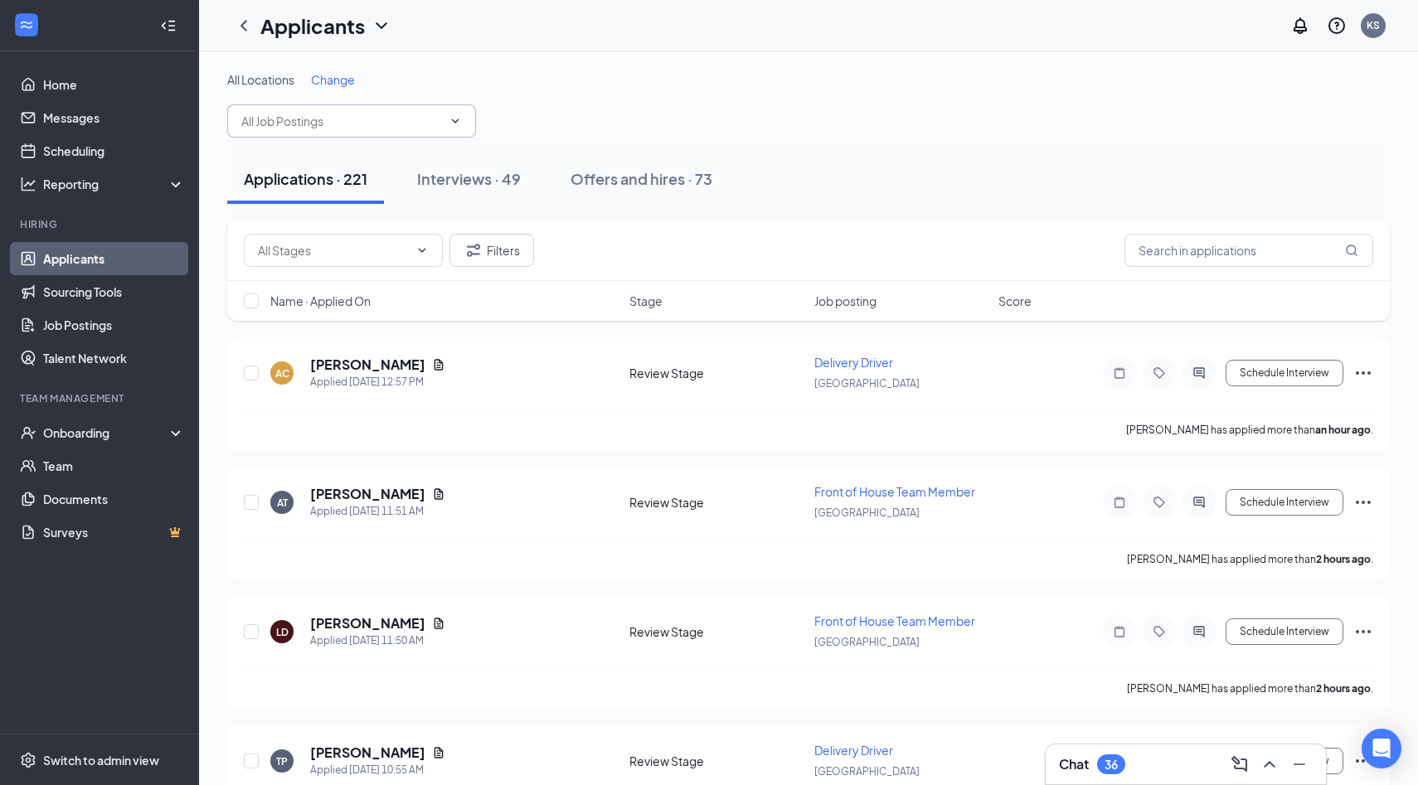
click at [438, 125] on input "text" at bounding box center [341, 121] width 201 height 18
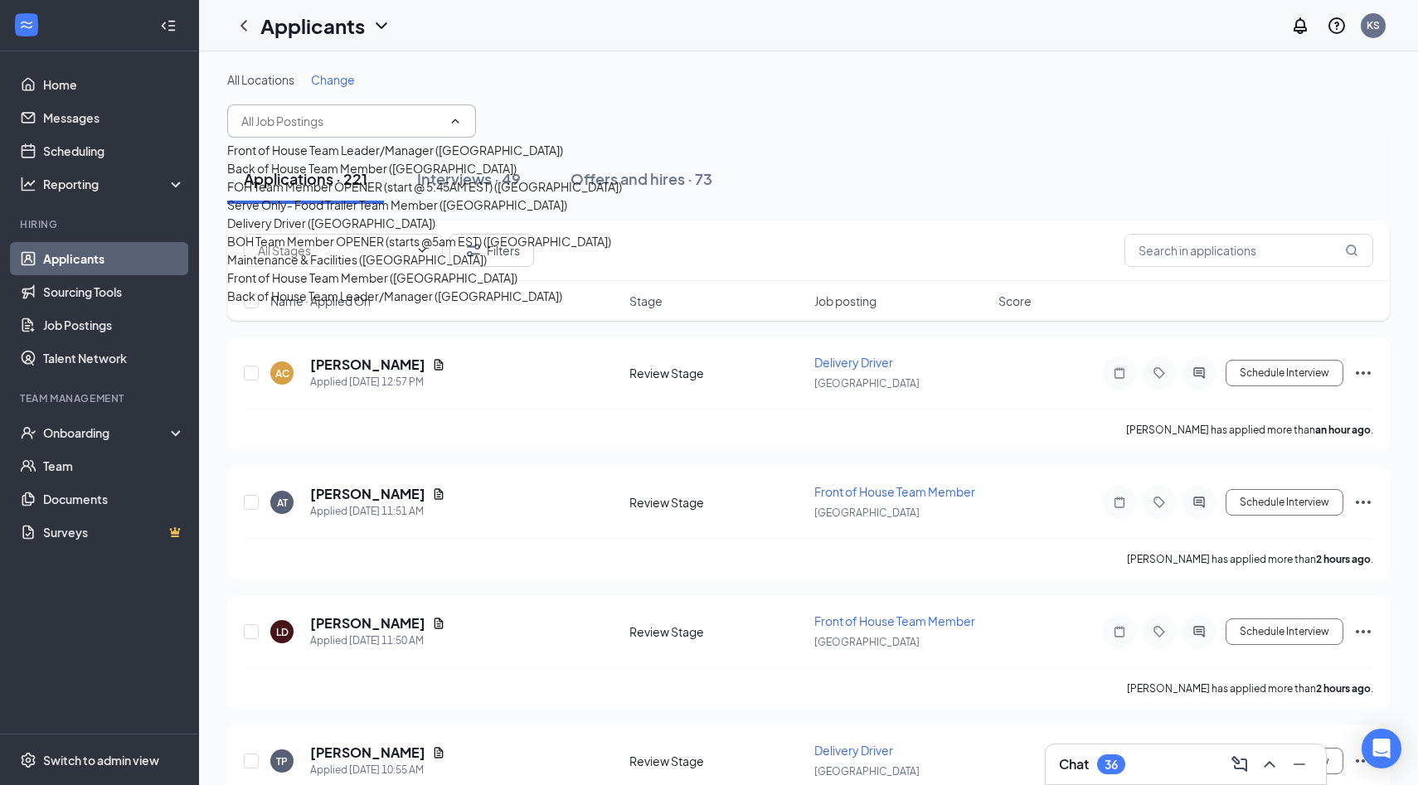
click at [319, 232] on div "Delivery Driver (Palm Coast)" at bounding box center [331, 223] width 208 height 18
type input "Delivery Driver (Palm Coast)"
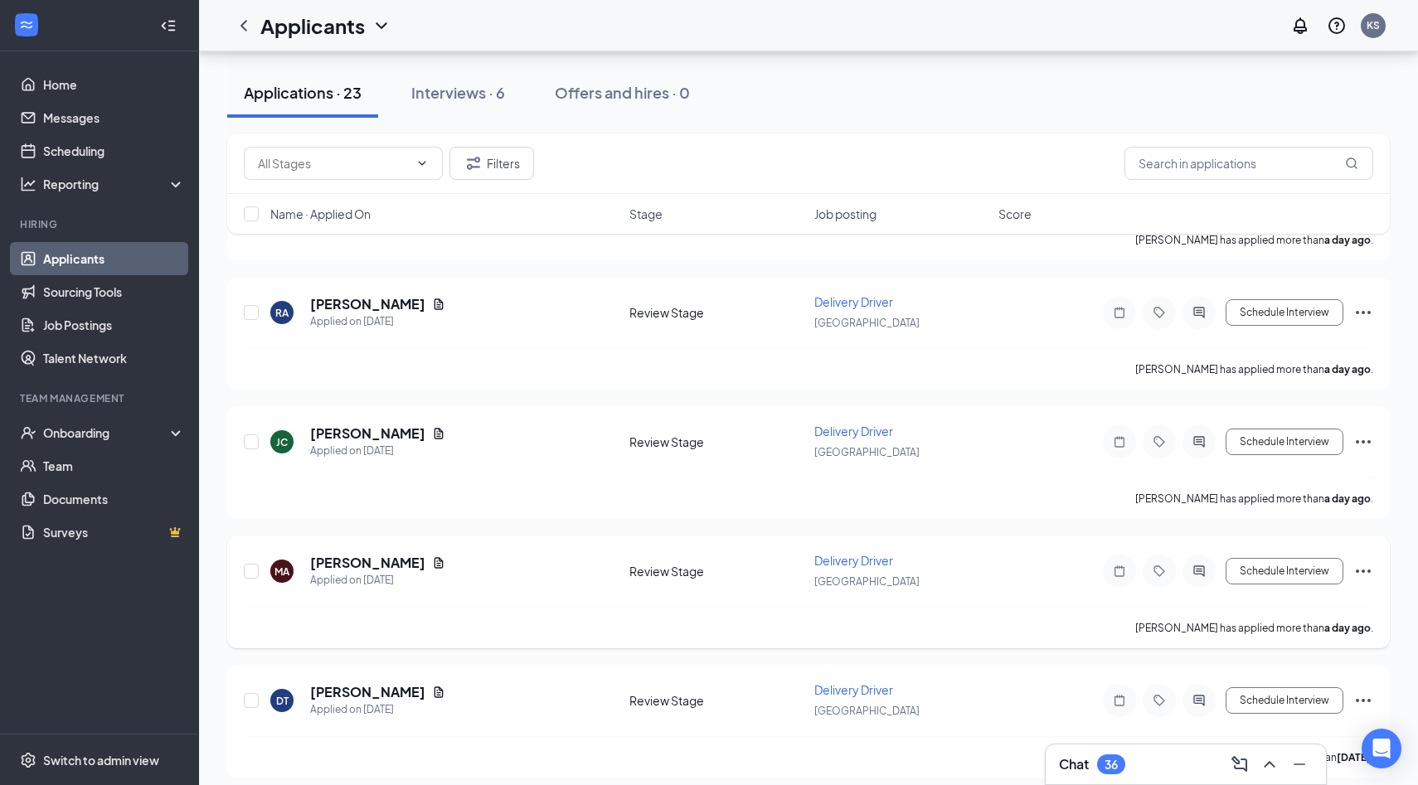
scroll to position [866, 0]
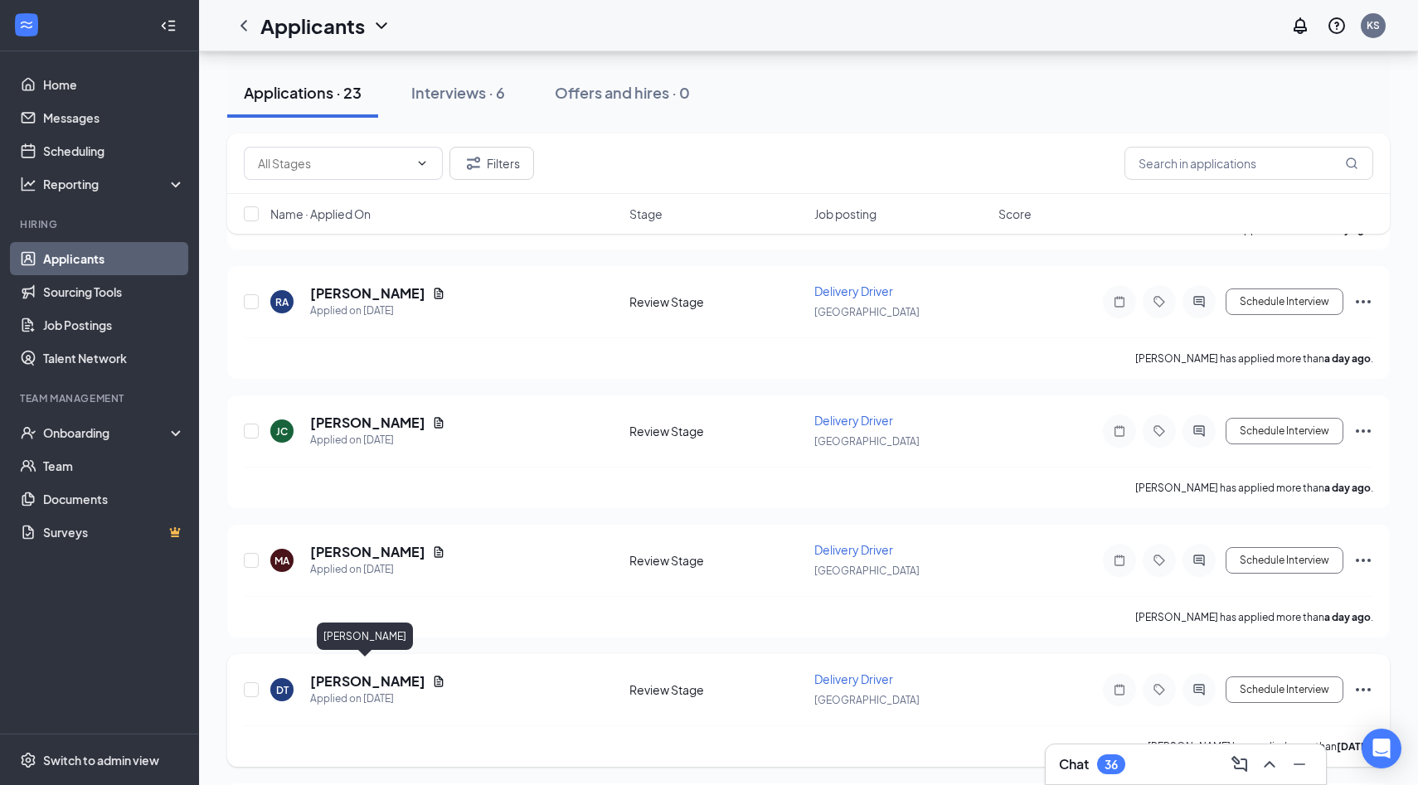
click at [365, 672] on h5 "Darrian Tillman" at bounding box center [367, 681] width 115 height 18
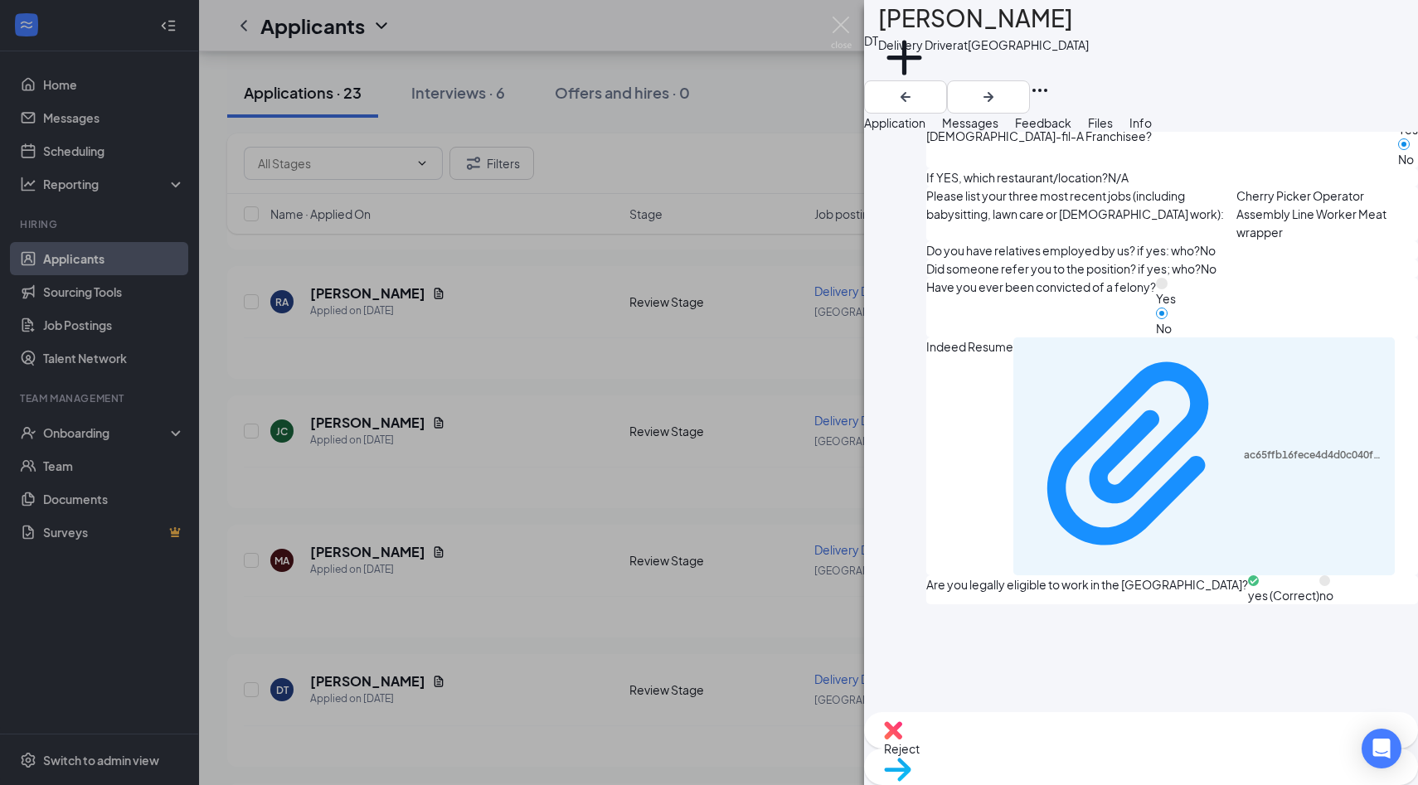
scroll to position [946, 0]
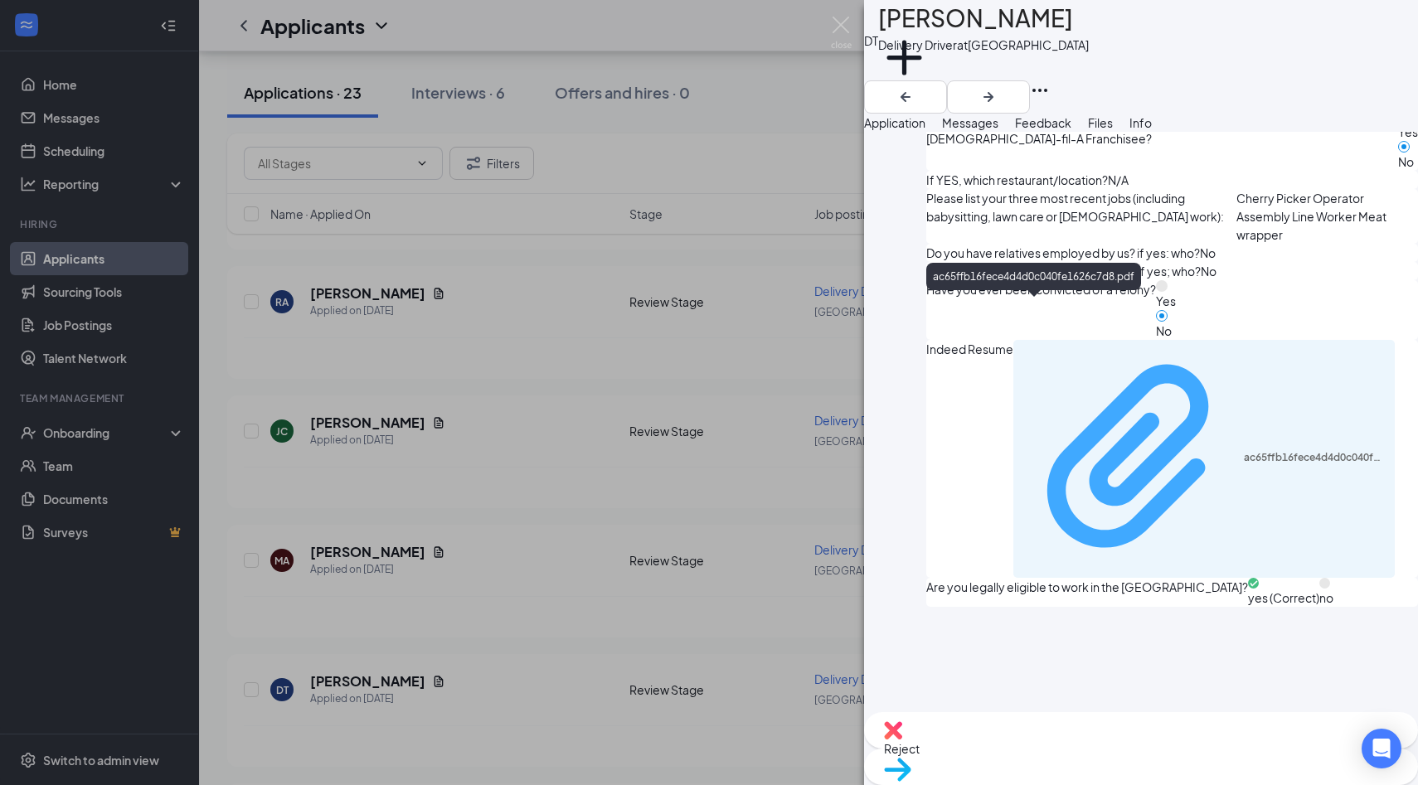
click at [1243, 451] on div "ac65ffb16fece4d4d0c040fe1626c7d8.pdf" at bounding box center [1314, 457] width 142 height 13
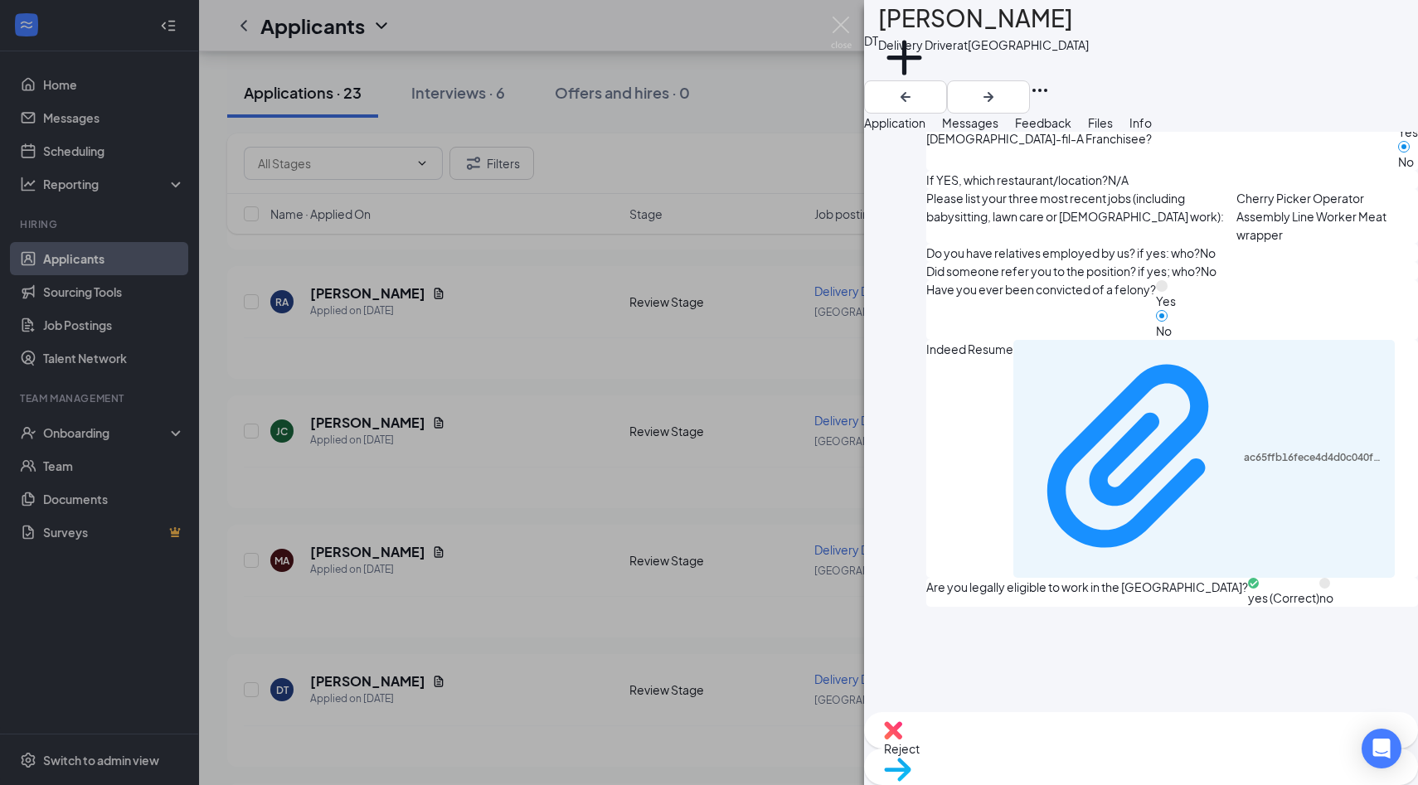
scroll to position [0, 0]
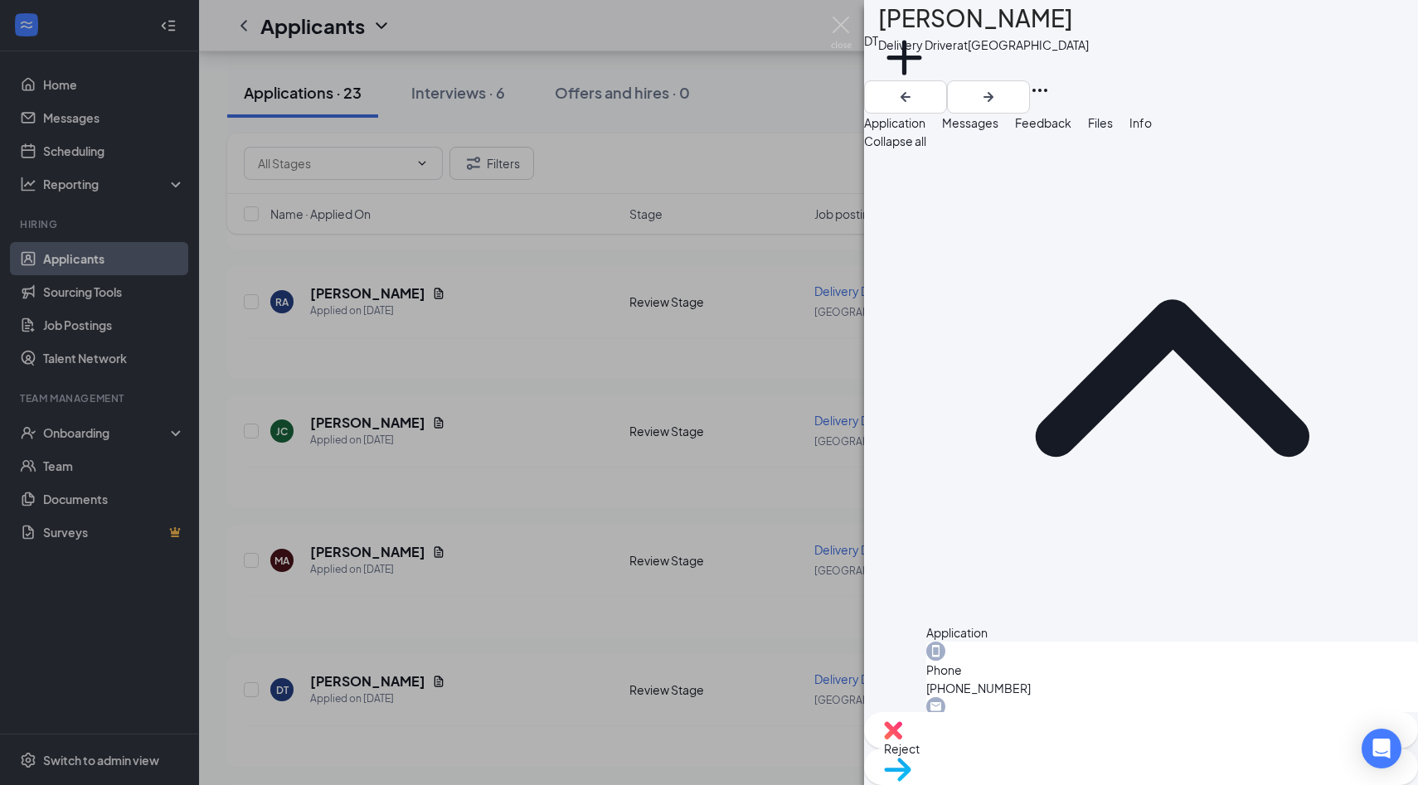
copy span "608 Van Ness Street"
click at [1014, 27] on h1 "Darrian Tillman" at bounding box center [975, 18] width 195 height 36
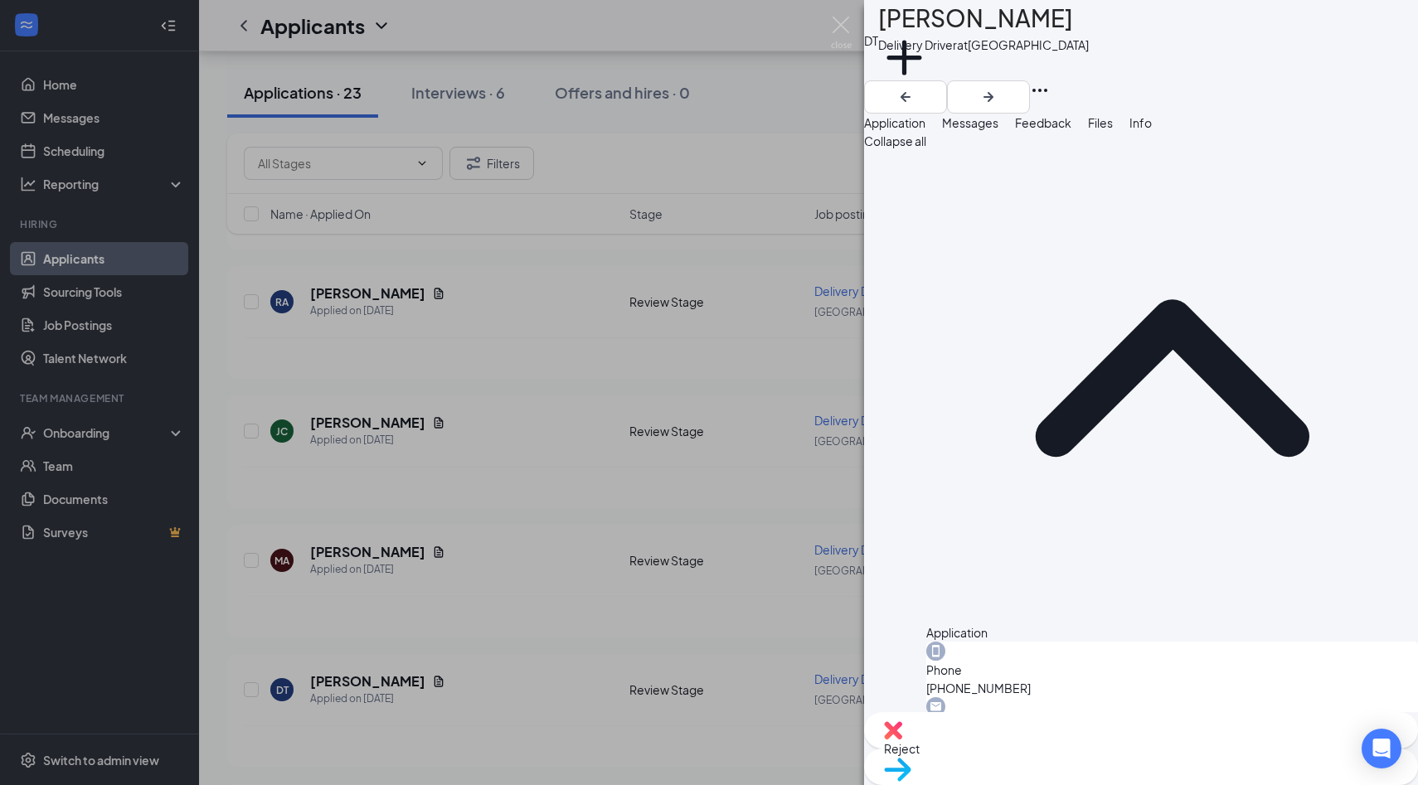
click at [1014, 27] on h1 "Darrian Tillman" at bounding box center [975, 18] width 195 height 36
click at [1014, 32] on h1 "Darrian Tillman" at bounding box center [975, 18] width 195 height 36
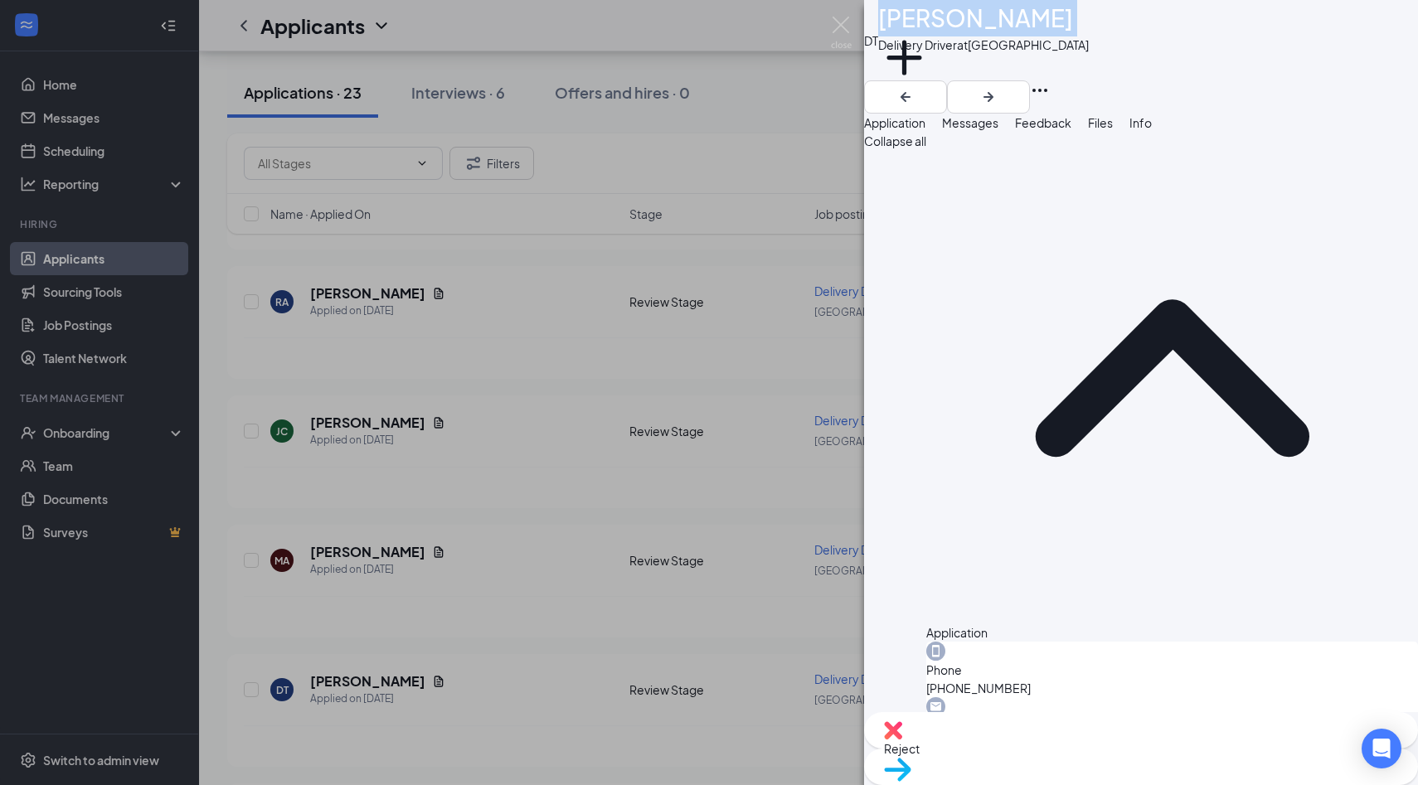
copy h1 "Darrian Tillman"
click at [1046, 749] on div "Reject" at bounding box center [1141, 730] width 554 height 36
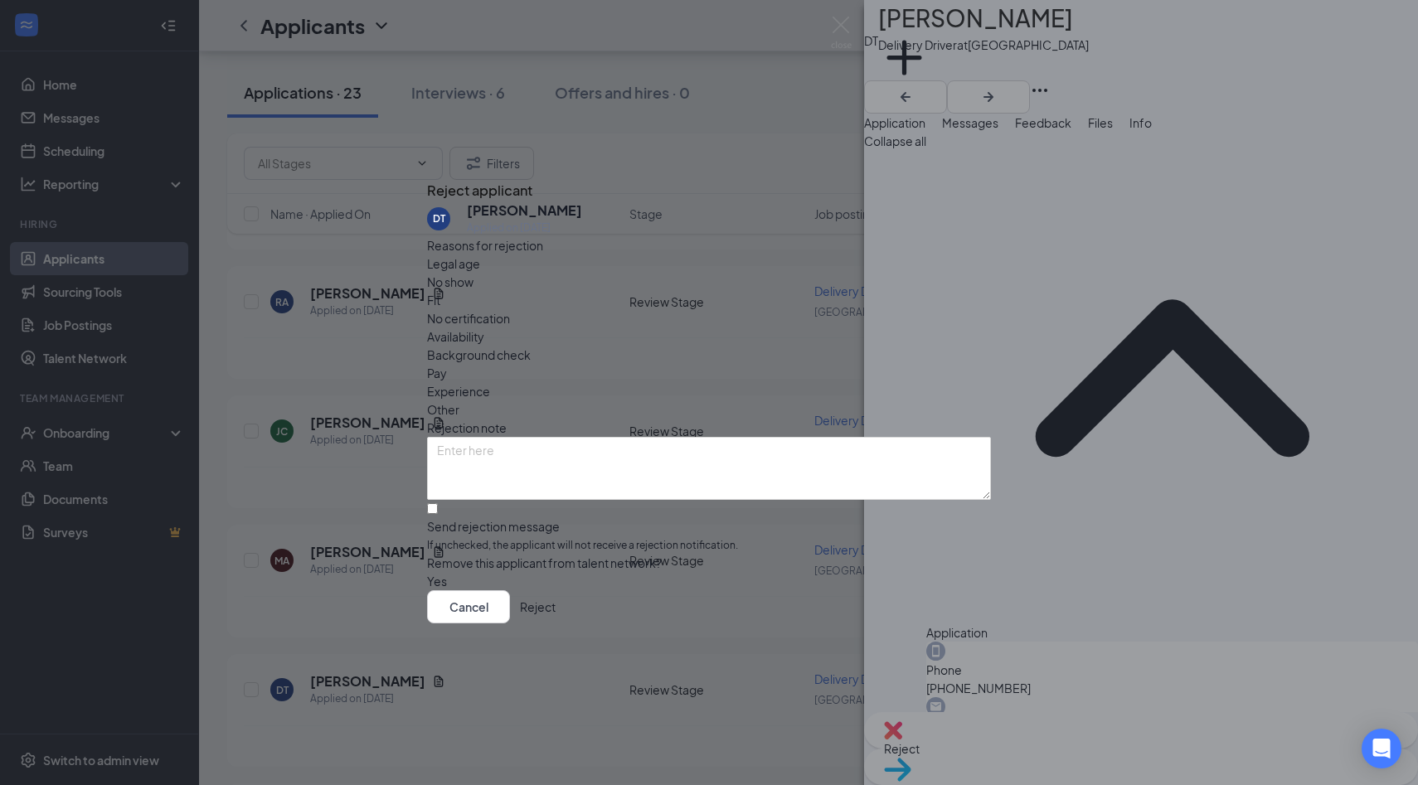
click at [490, 382] on span "Experience" at bounding box center [458, 391] width 63 height 18
click at [555, 617] on button "Reject" at bounding box center [538, 606] width 36 height 33
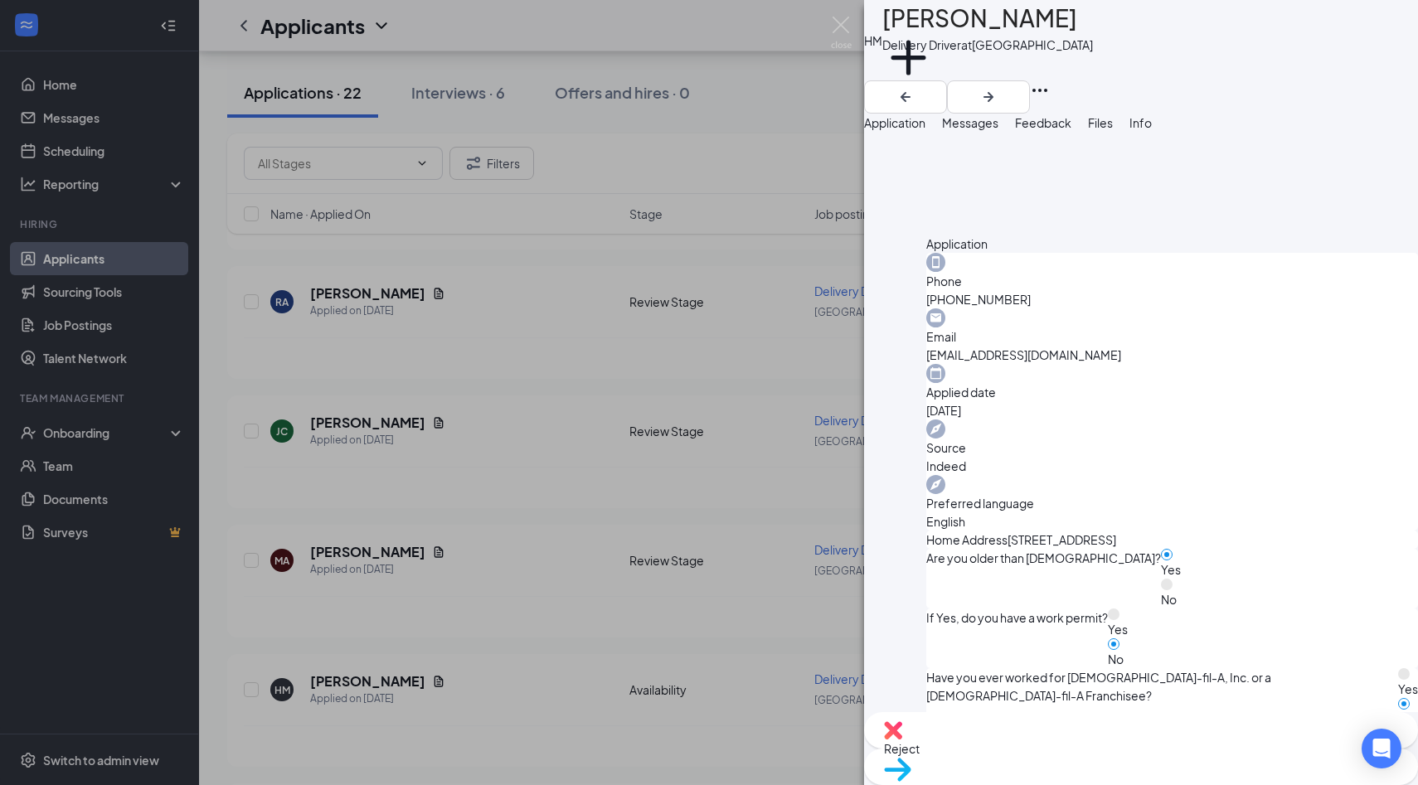
scroll to position [676, 0]
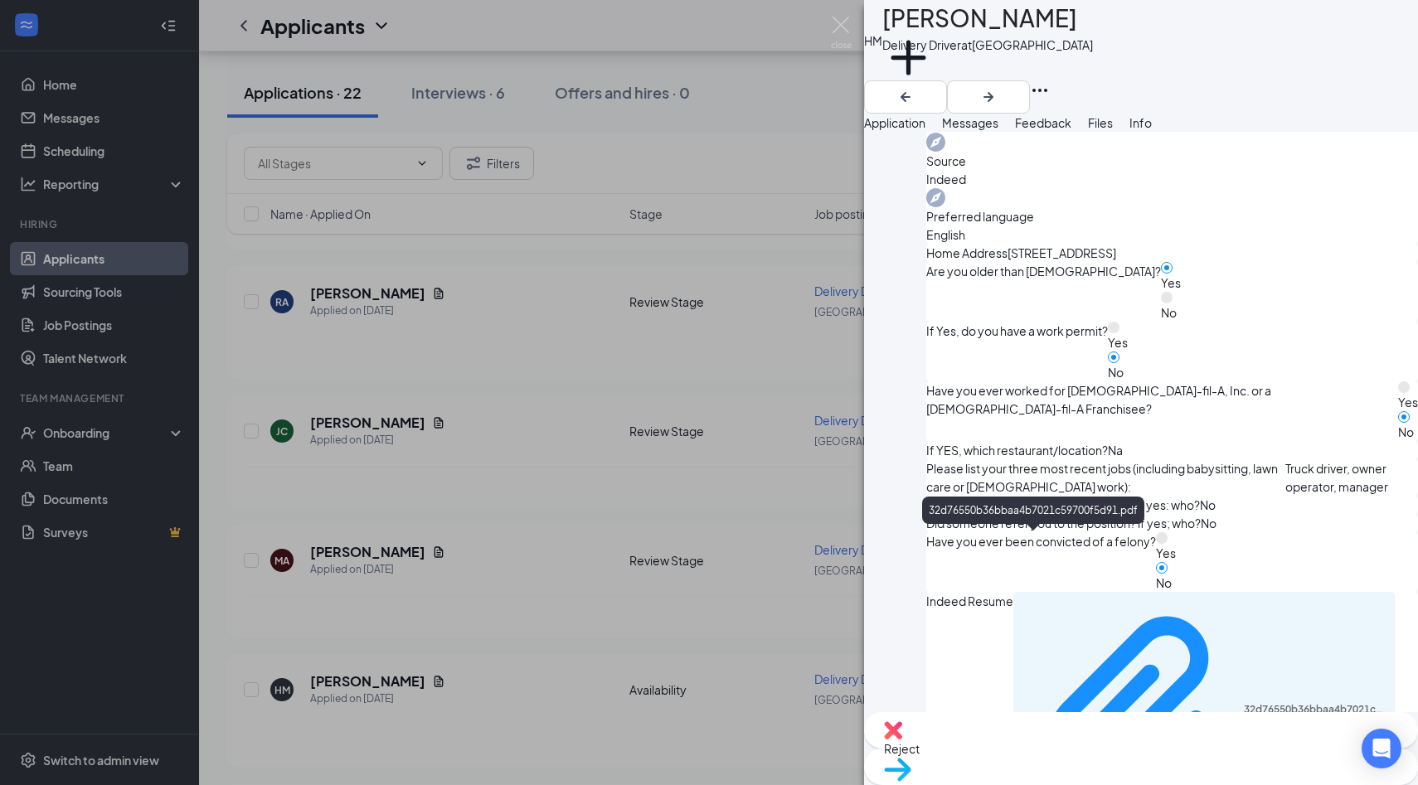
click at [1243, 703] on div "32d76550b36bbaa4b7021c59700f5d91.pdf" at bounding box center [1314, 709] width 142 height 13
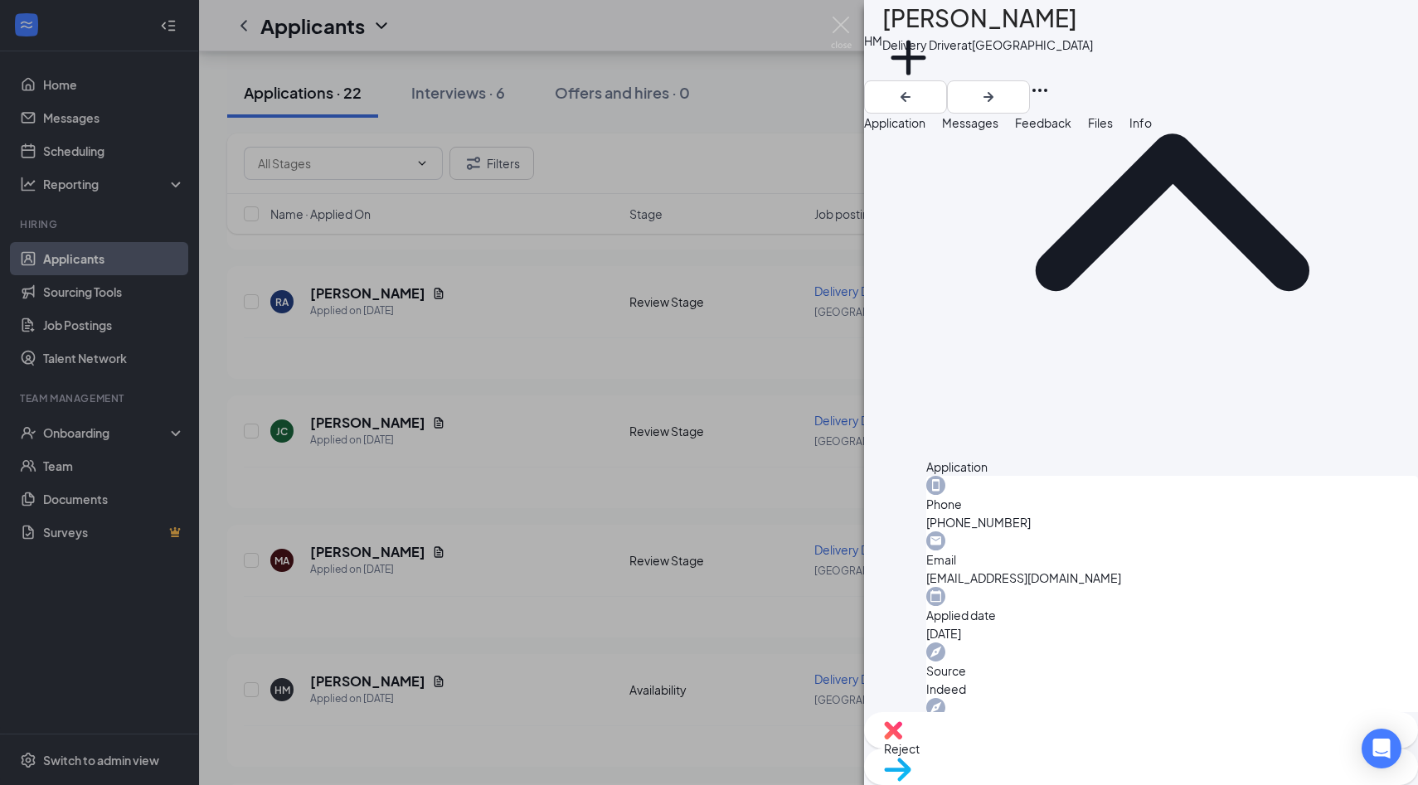
scroll to position [0, 0]
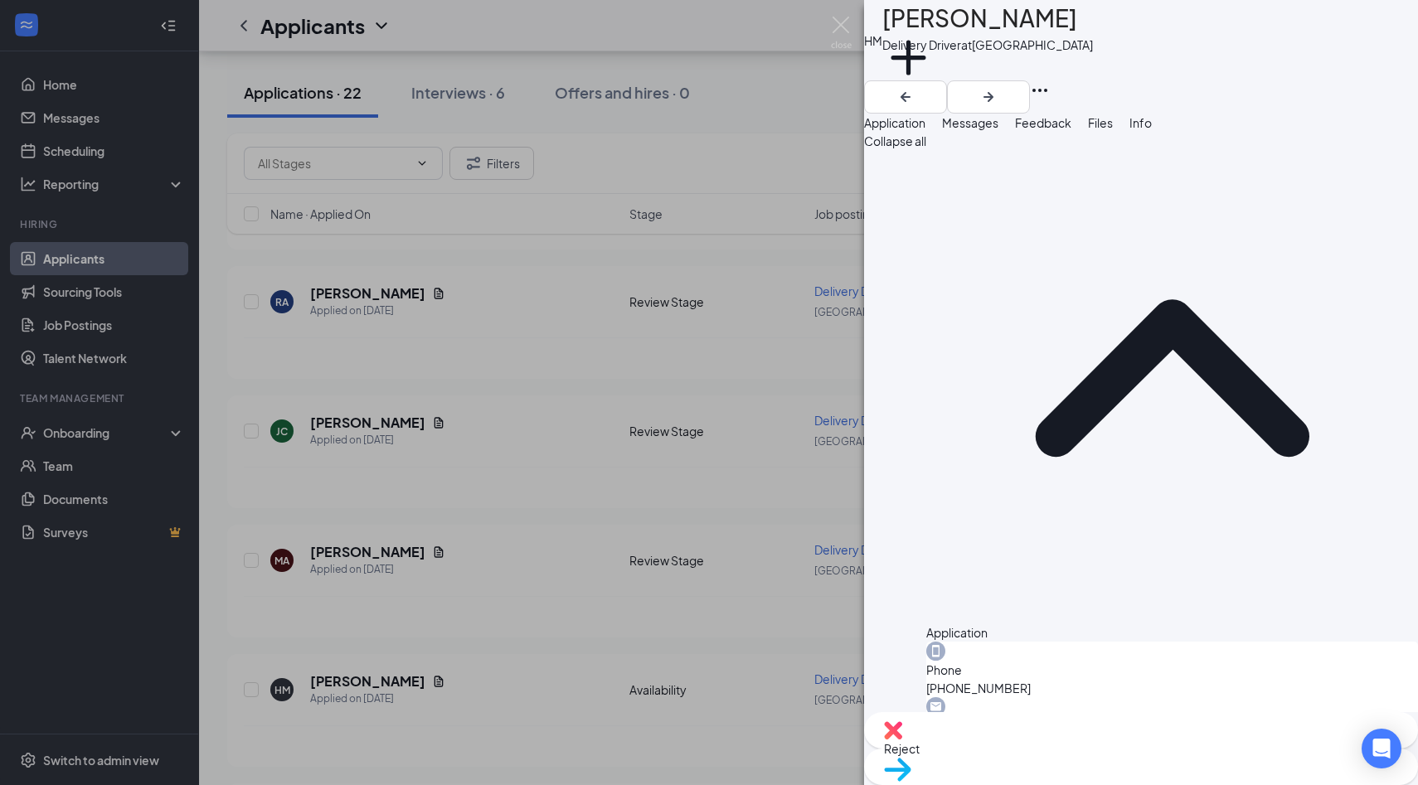
click at [1048, 749] on div "Reject" at bounding box center [1141, 730] width 554 height 36
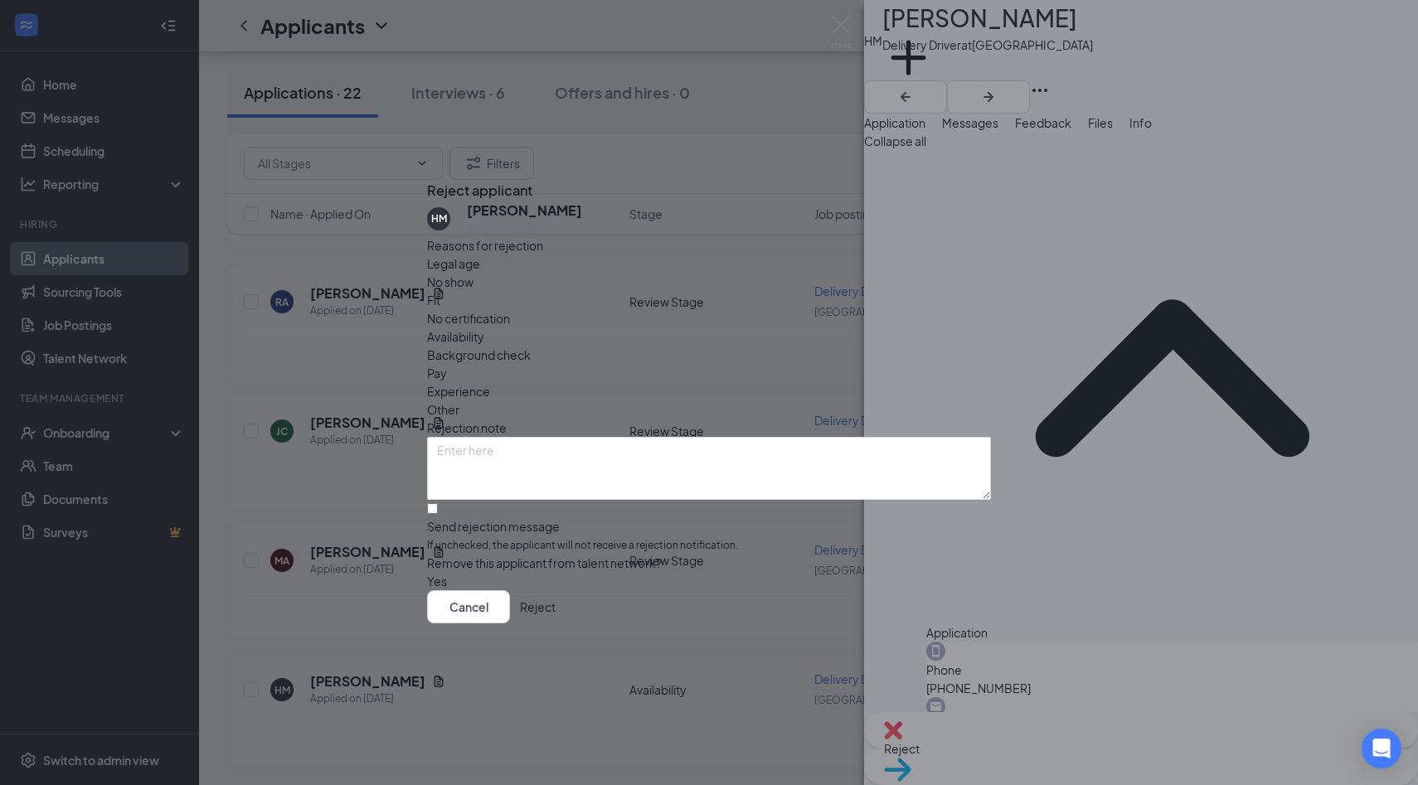
click at [484, 327] on span "Availability" at bounding box center [455, 336] width 57 height 18
click at [555, 623] on button "Reject" at bounding box center [538, 606] width 36 height 33
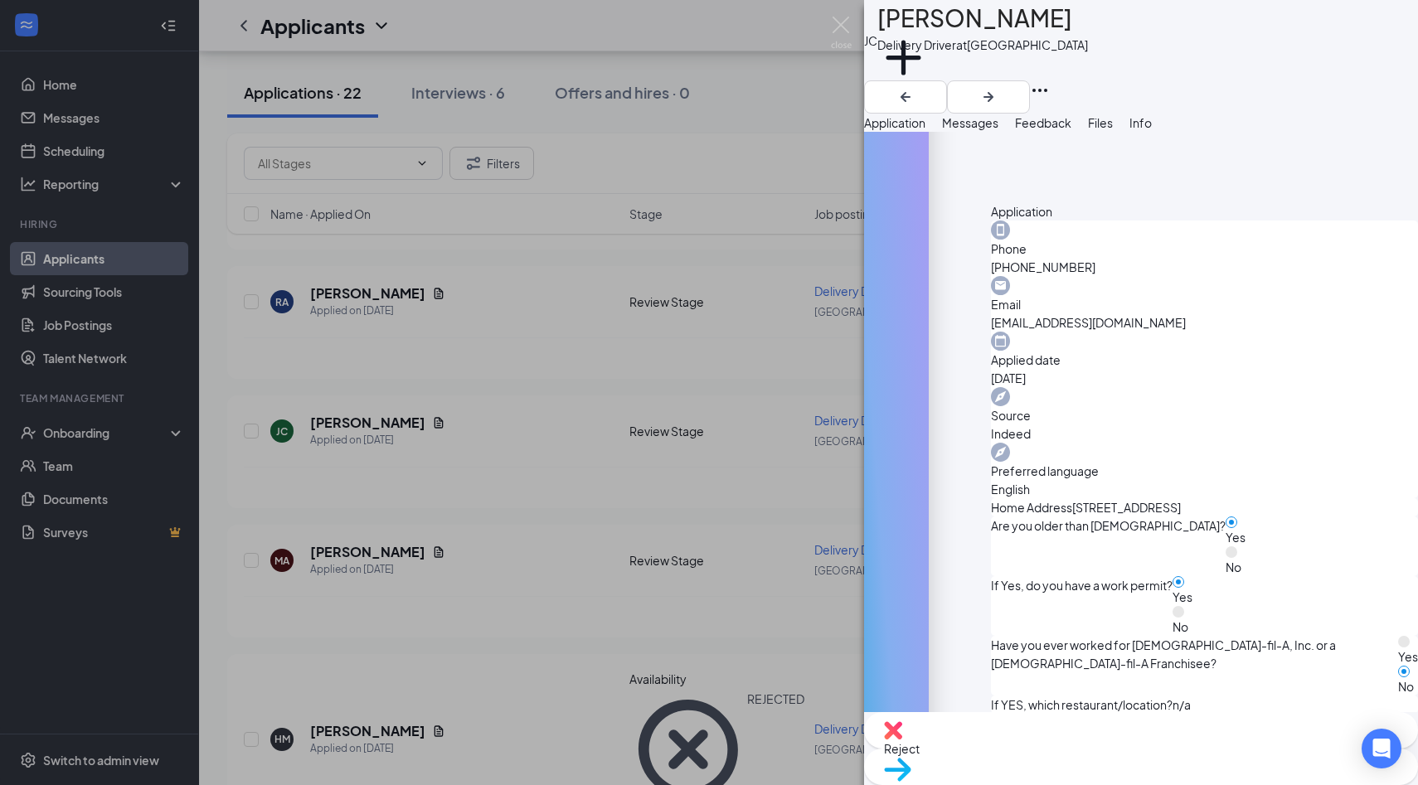
scroll to position [808, 0]
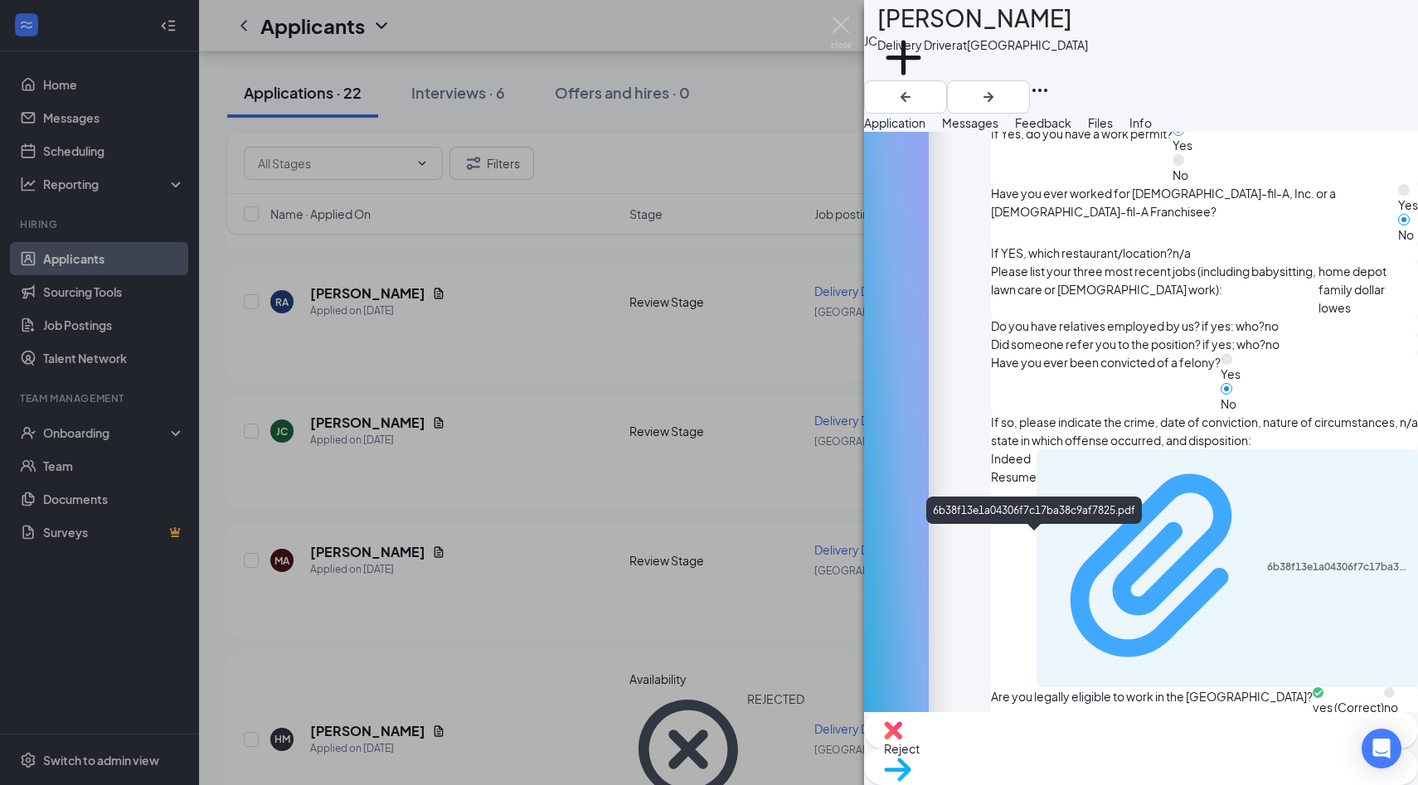
click at [1267, 560] on div "6b38f13e1a04306f7c17ba38c9af7825.pdf" at bounding box center [1338, 566] width 142 height 13
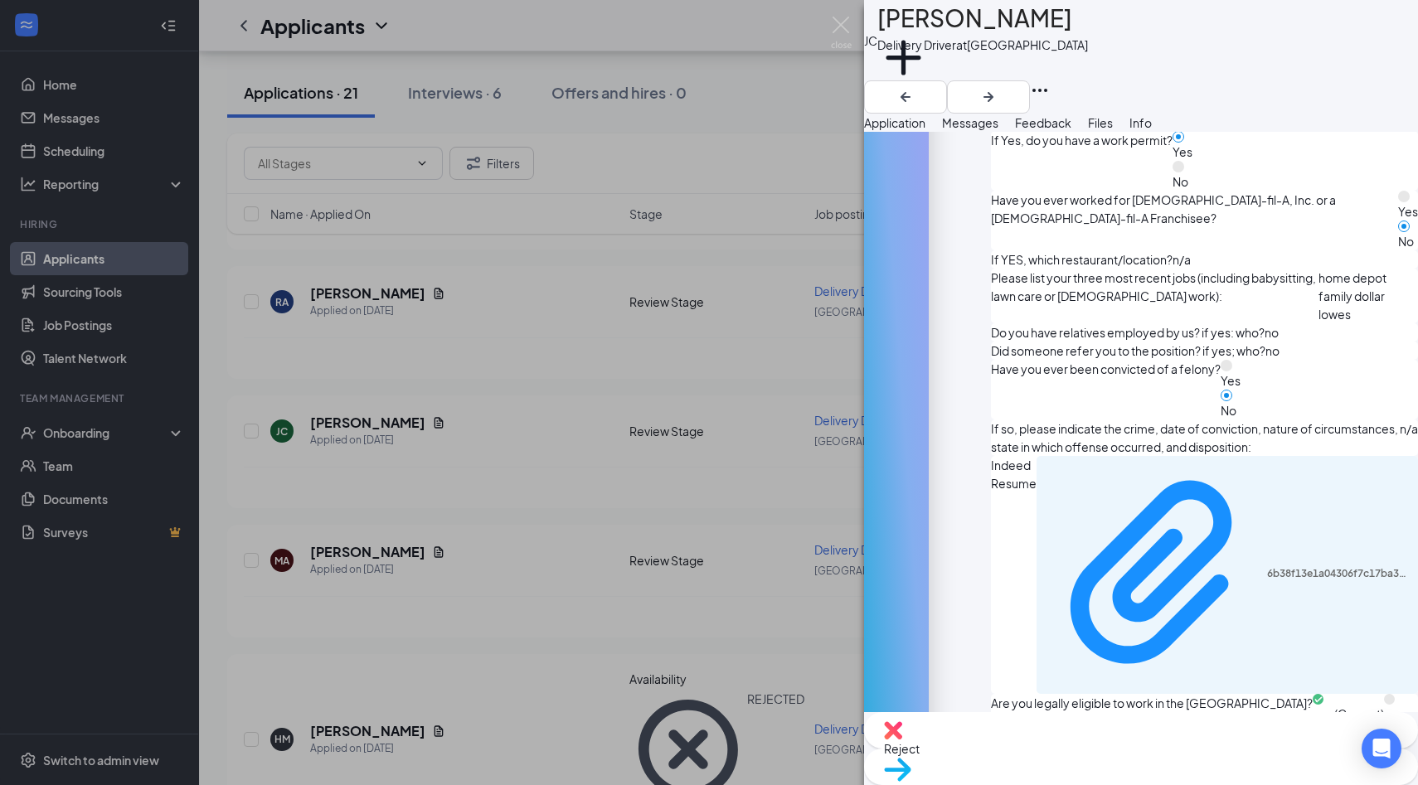
click at [663, 275] on div "JC Jennifer Carroll Delivery Driver at Palm Coast Add a tag Application Message…" at bounding box center [709, 392] width 1418 height 785
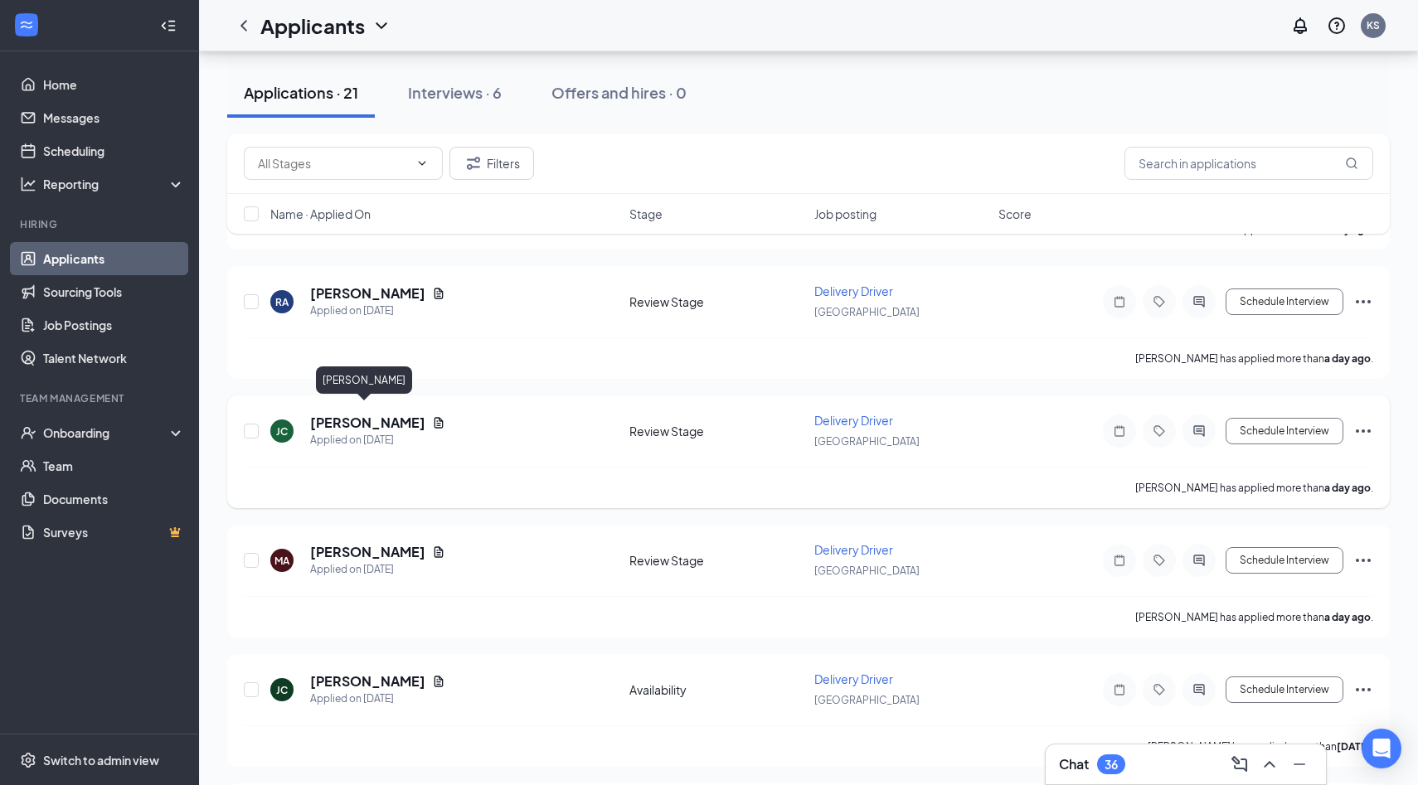
click at [350, 414] on h5 "John Catapano" at bounding box center [367, 423] width 115 height 18
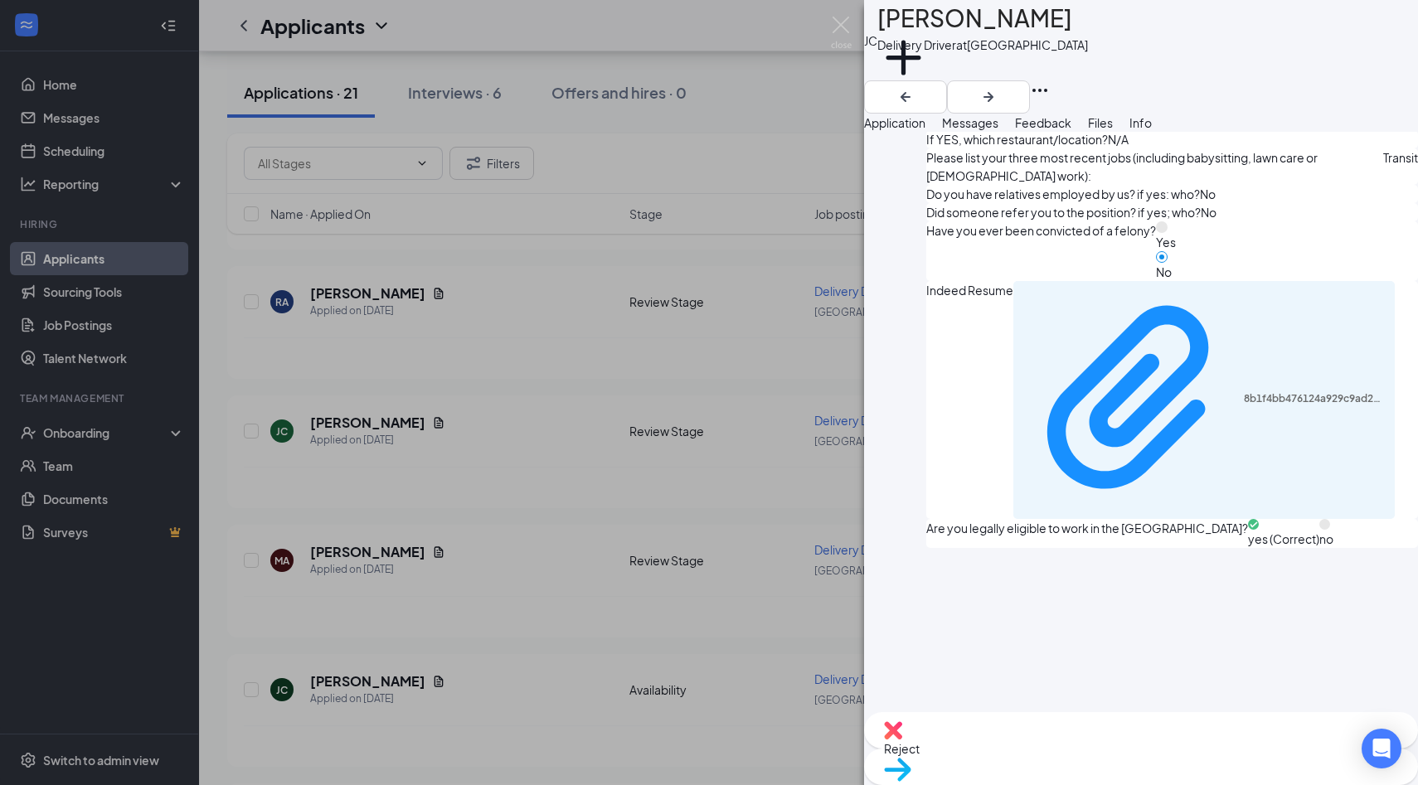
scroll to position [986, 0]
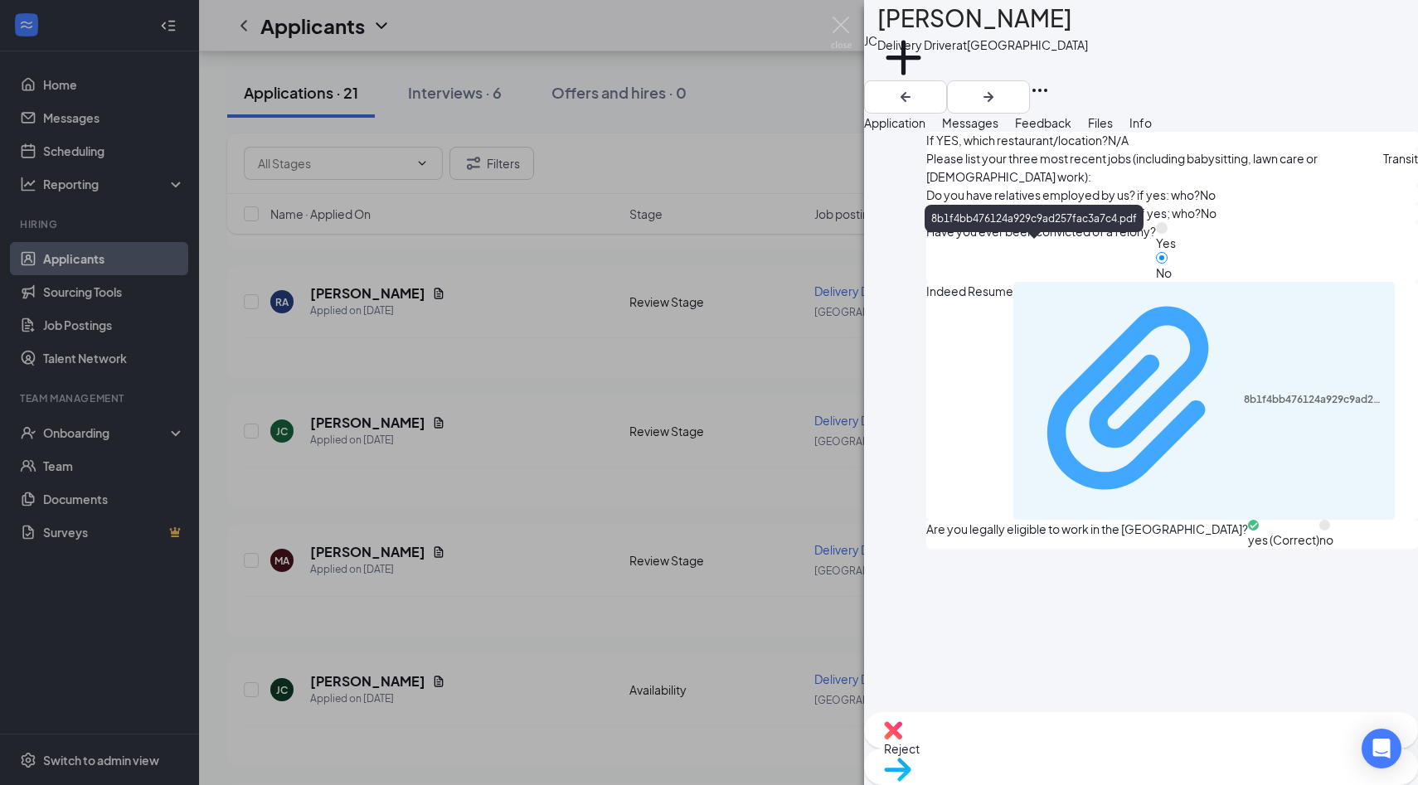
click at [1243, 393] on div "8b1f4bb476124a929c9ad257fac3a7c4.pdf" at bounding box center [1314, 399] width 142 height 13
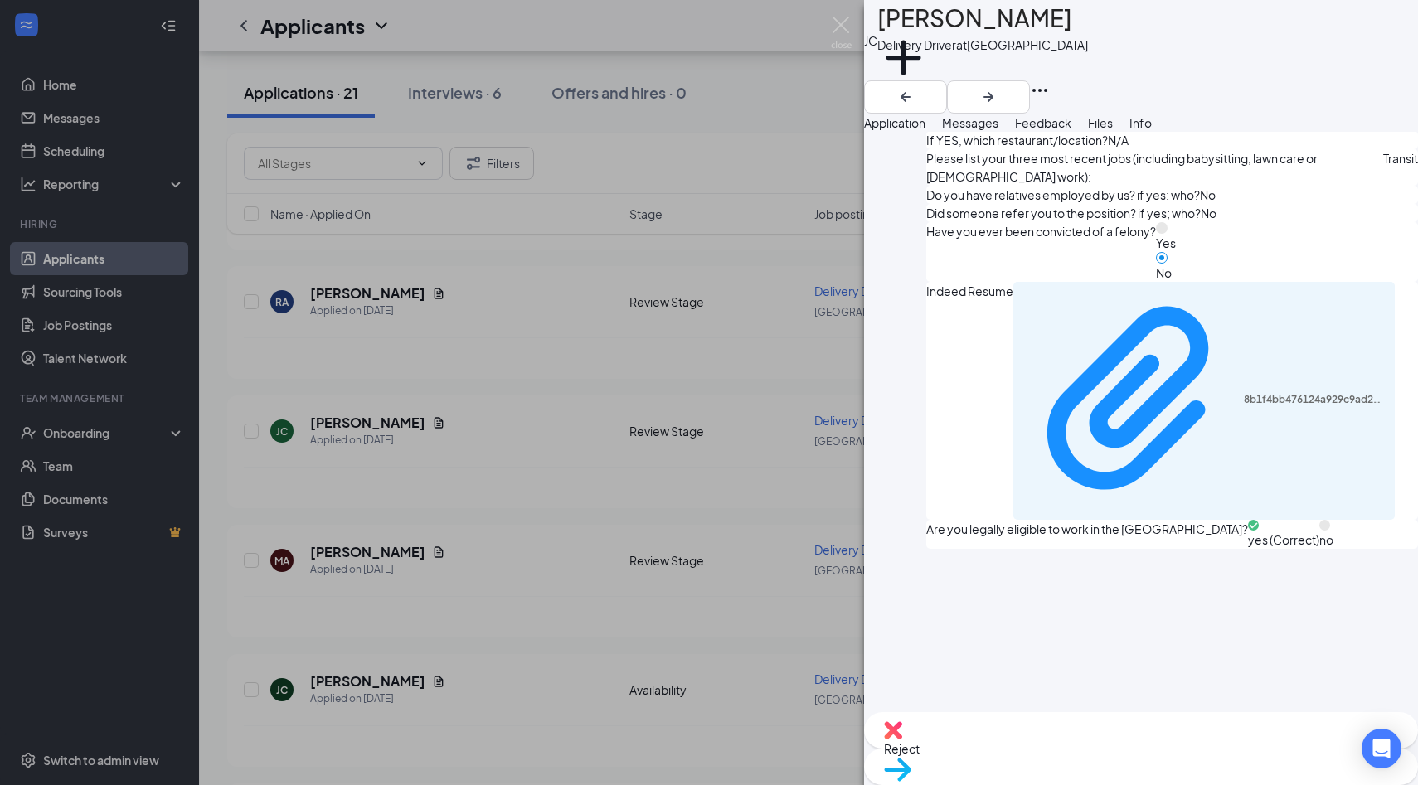
click at [1053, 749] on div "Reject" at bounding box center [1141, 730] width 554 height 36
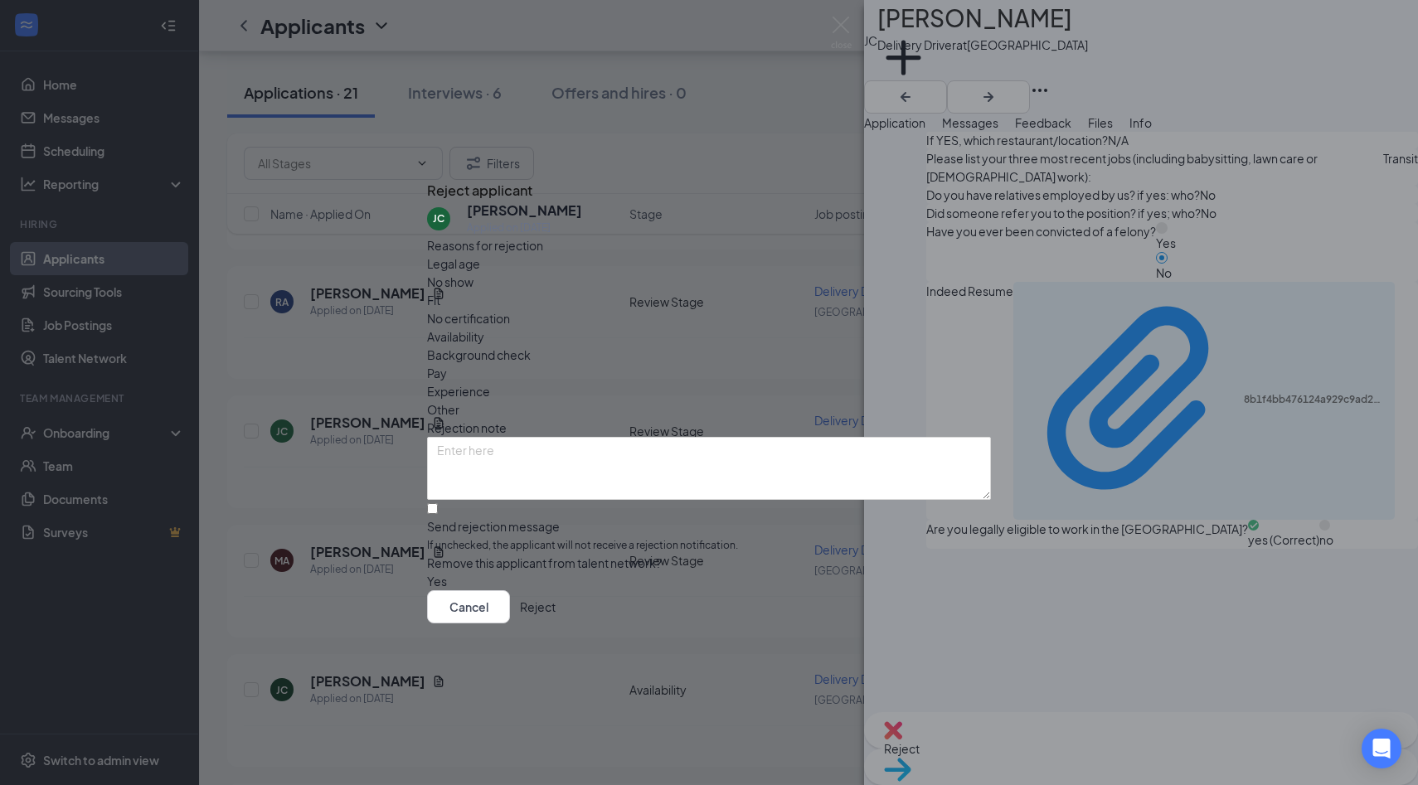
click at [484, 327] on span "Availability" at bounding box center [455, 336] width 57 height 18
click at [555, 615] on button "Reject" at bounding box center [538, 606] width 36 height 33
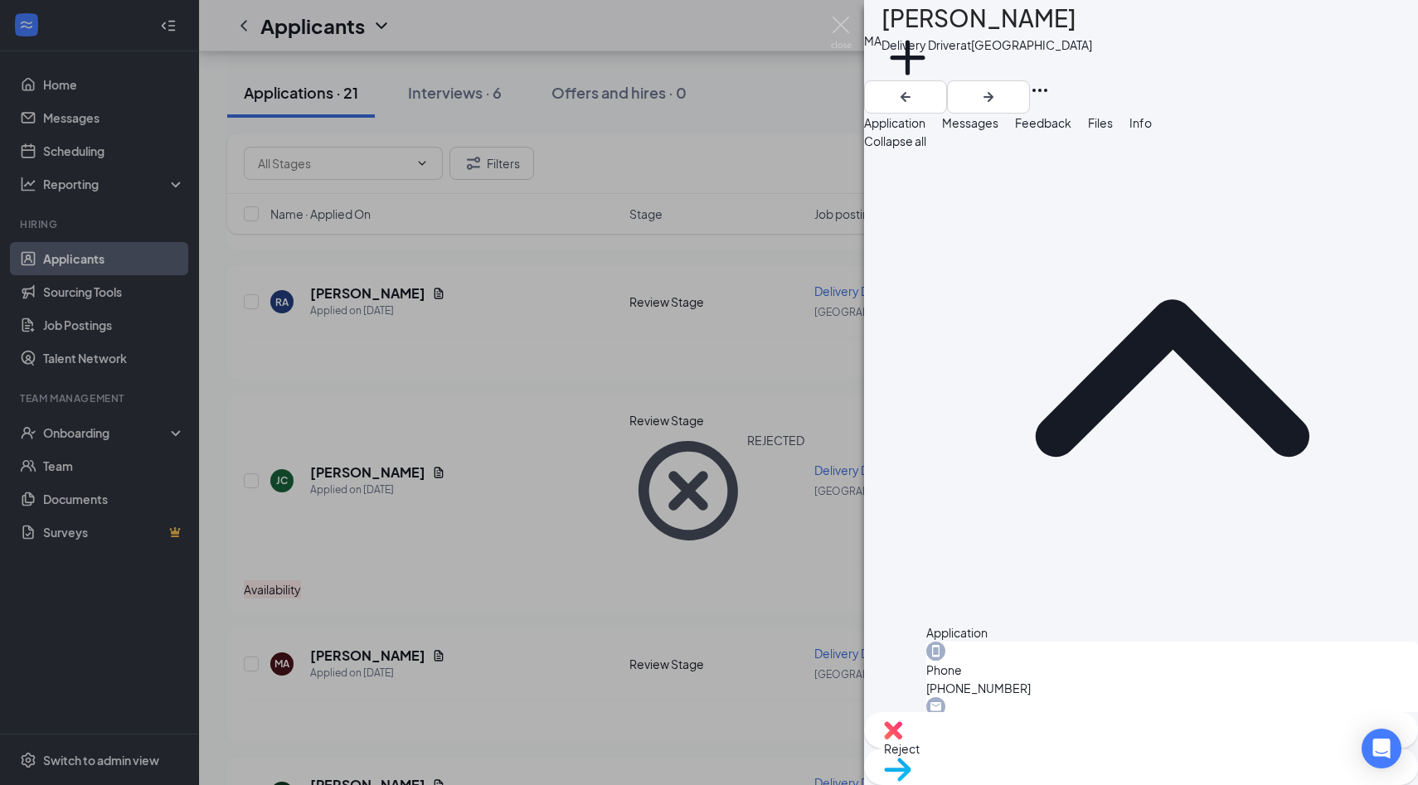
click at [700, 191] on div "MA Michael Amador Delivery Driver at Palm Coast Add a tag Application Messages …" at bounding box center [709, 392] width 1418 height 785
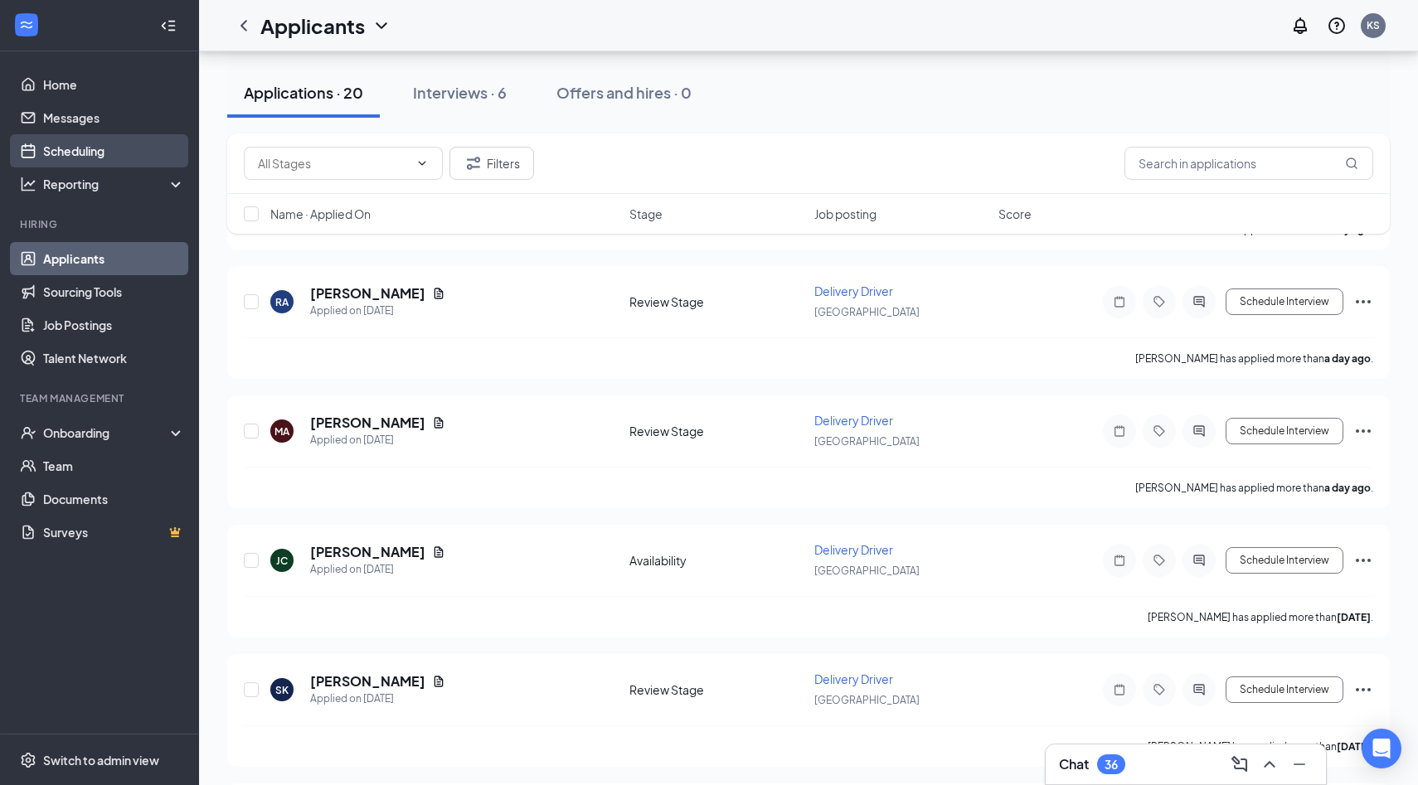
click at [64, 153] on link "Scheduling" at bounding box center [114, 150] width 142 height 33
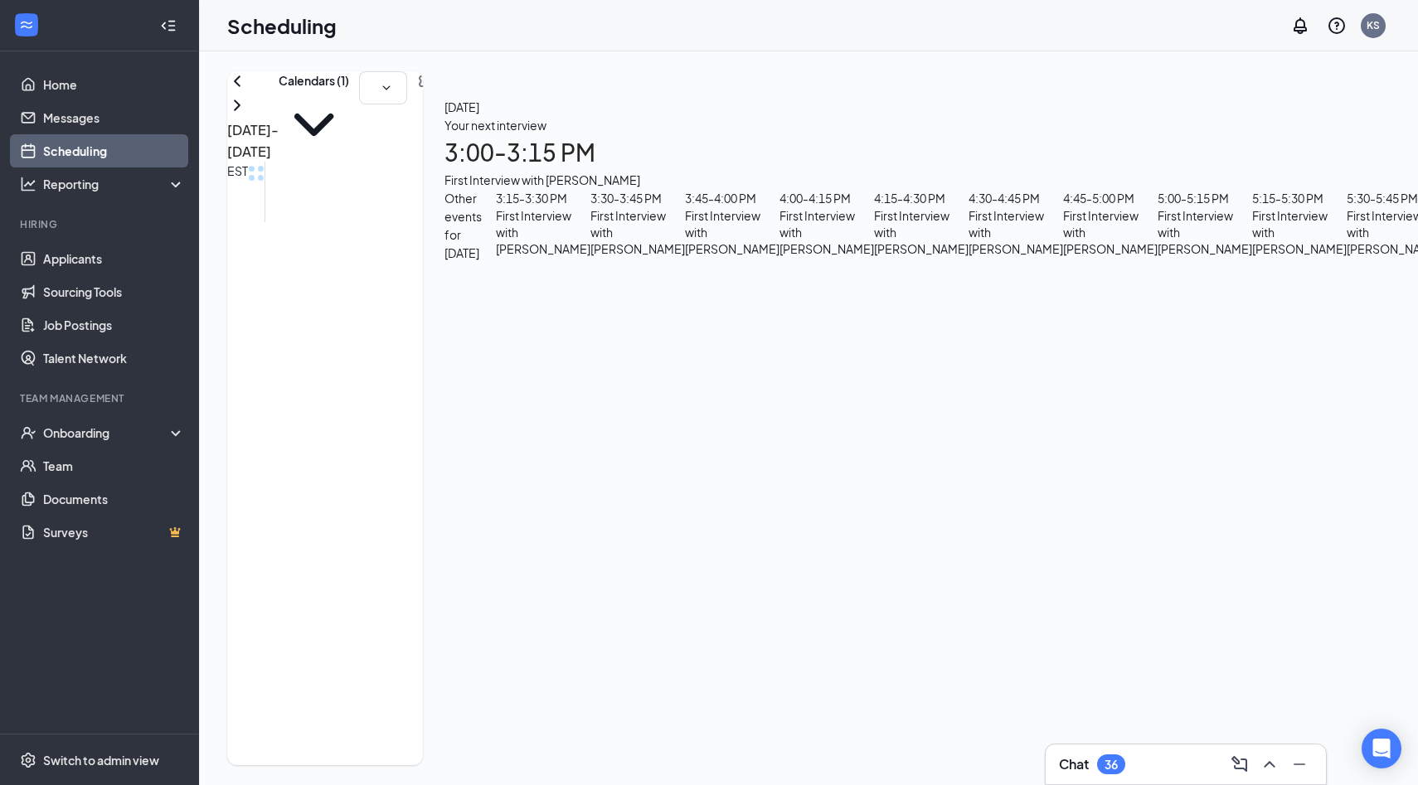
scroll to position [1318, 0]
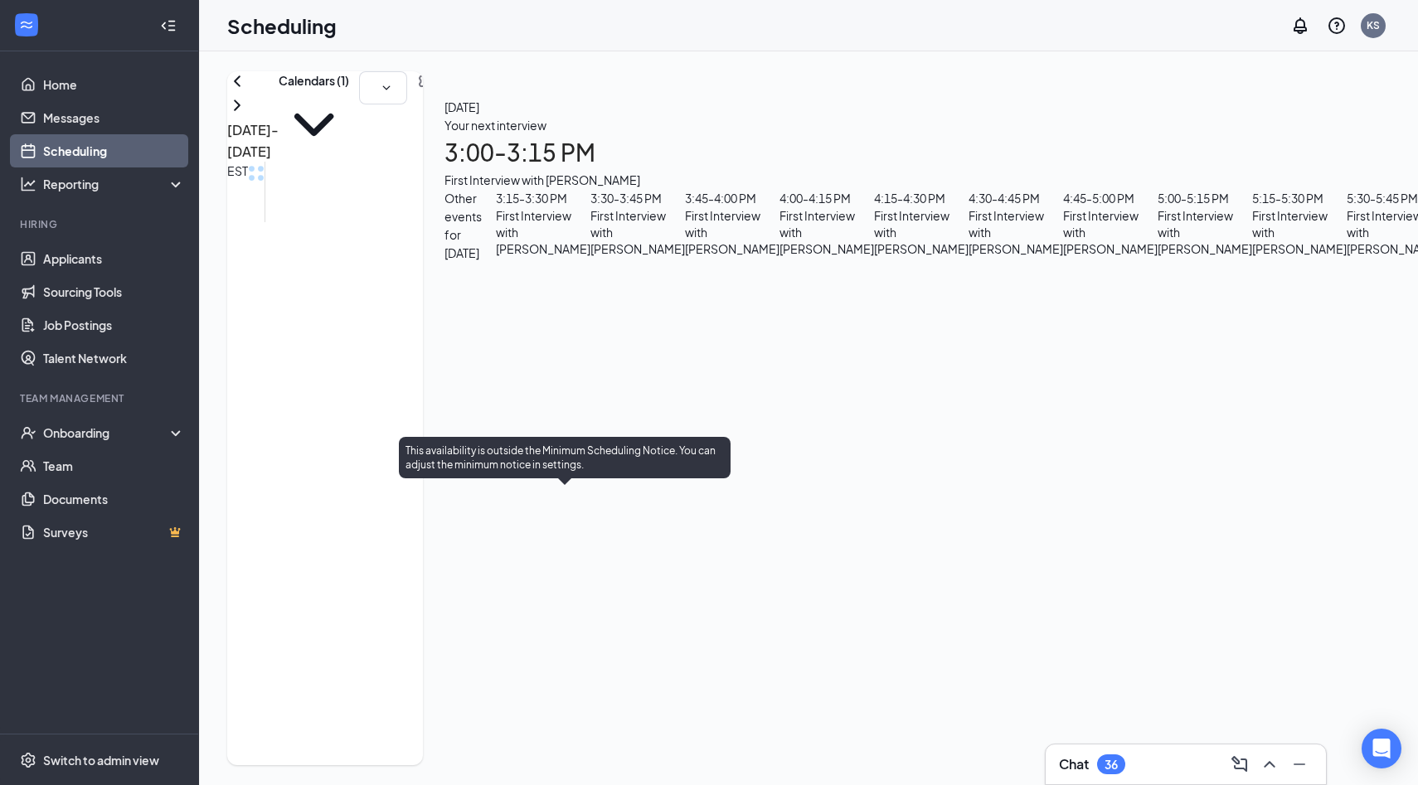
click at [555, 501] on span "3:00-6:00 PM" at bounding box center [543, 531] width 25 height 69
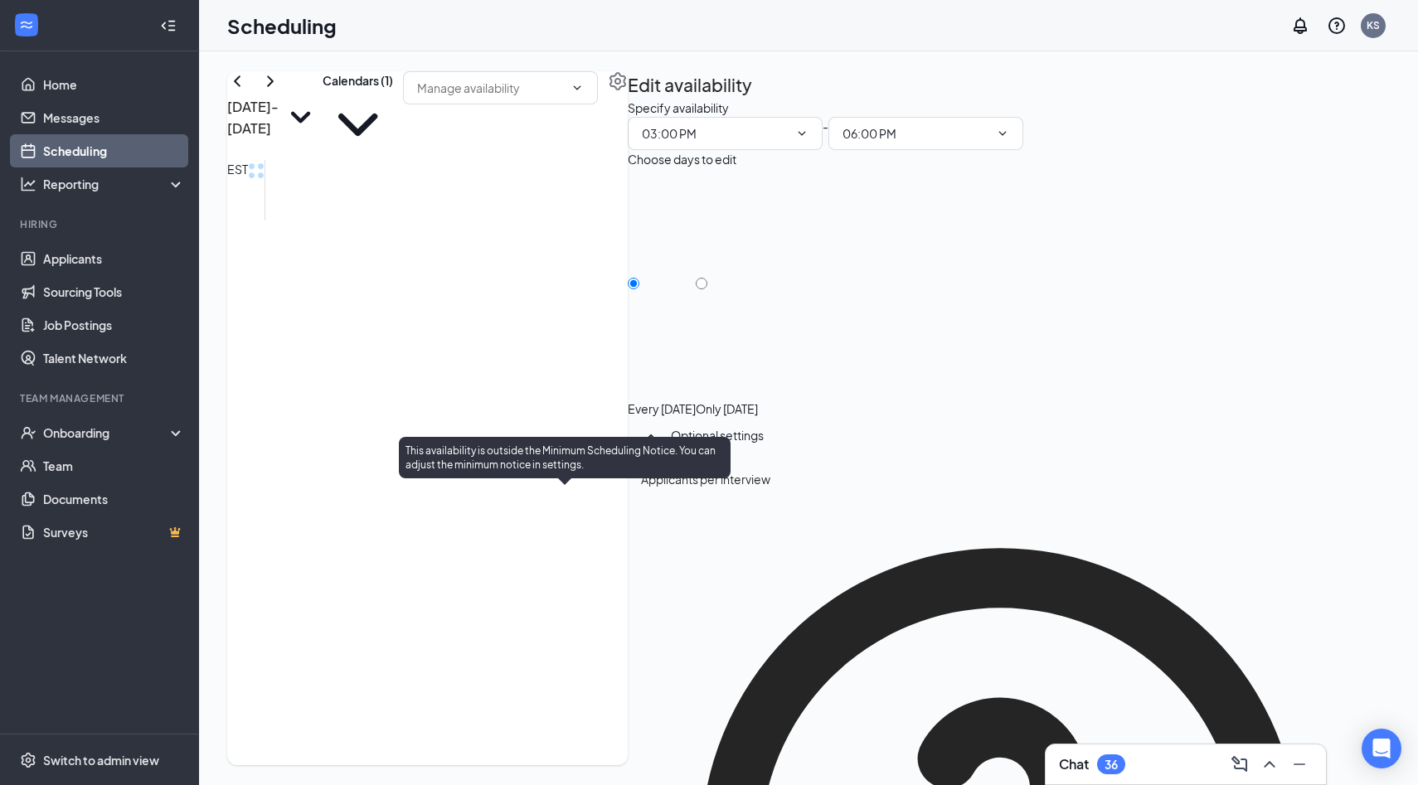
click at [570, 511] on span "3:00-3:15 PM" at bounding box center [569, 516] width 28 height 48
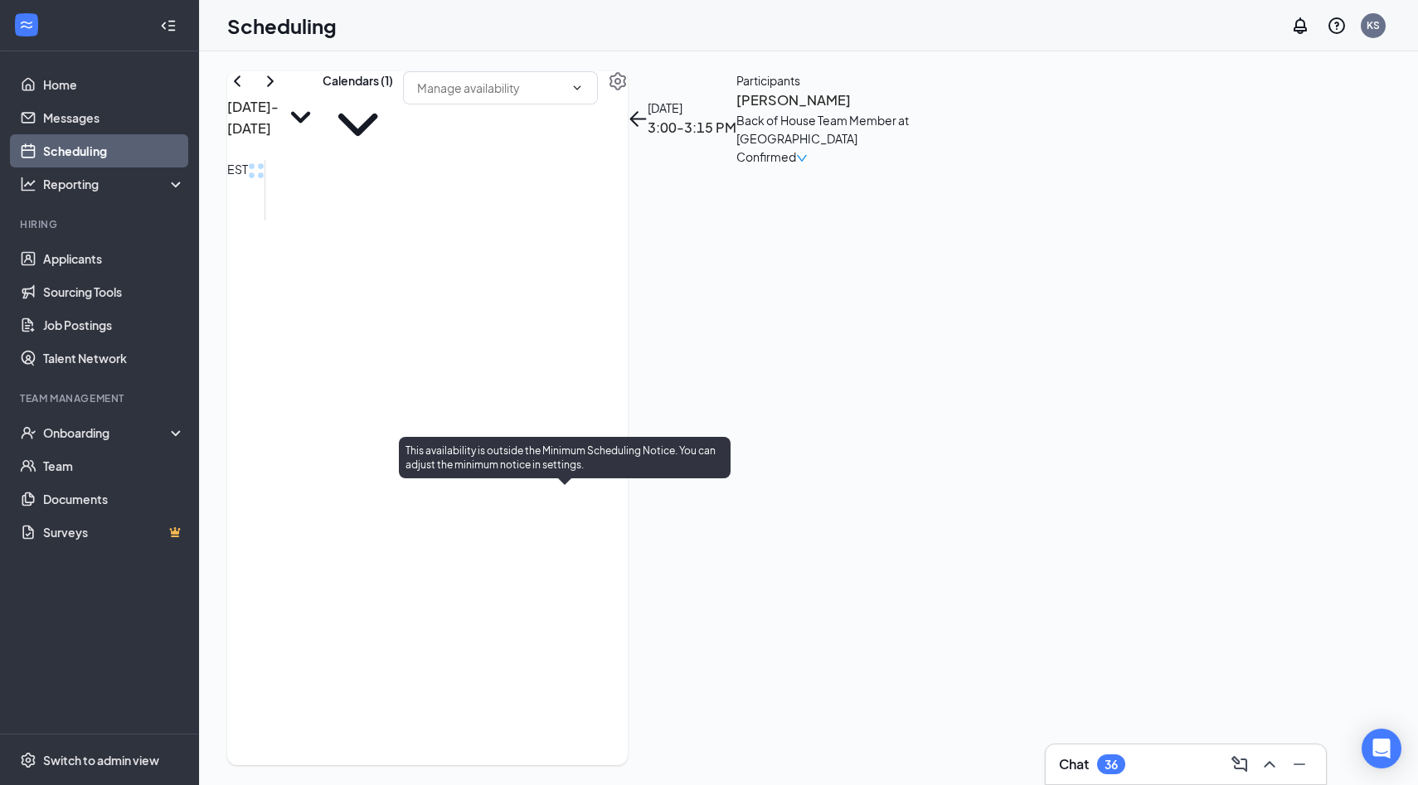
click at [584, 530] on span "3:15-3:30 PM" at bounding box center [598, 516] width 28 height 48
click at [612, 541] on span "3:30-3:45 PM" at bounding box center [626, 516] width 28 height 48
click at [640, 541] on span "3:45-4:00 PM" at bounding box center [654, 516] width 28 height 48
click at [668, 541] on span "4:00-4:15 PM" at bounding box center [682, 516] width 28 height 48
click at [696, 541] on span "4:15-4:30 PM" at bounding box center [710, 516] width 28 height 48
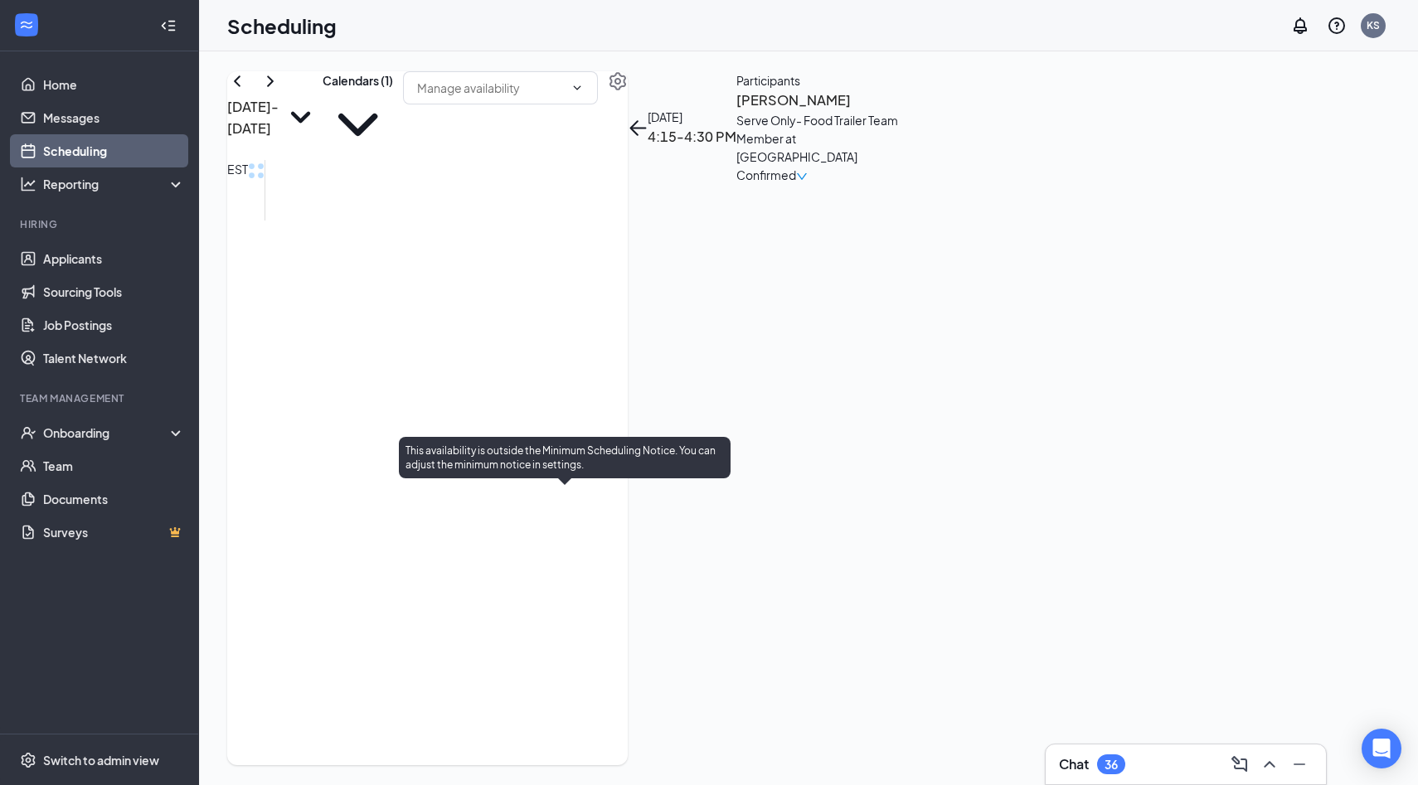
click at [725, 541] on span "4:30-4:45 PM" at bounding box center [739, 516] width 28 height 48
click at [753, 462] on span "4:45-5:00 PM" at bounding box center [767, 438] width 28 height 48
click at [781, 462] on span "5:00-5:15 PM" at bounding box center [795, 438] width 28 height 48
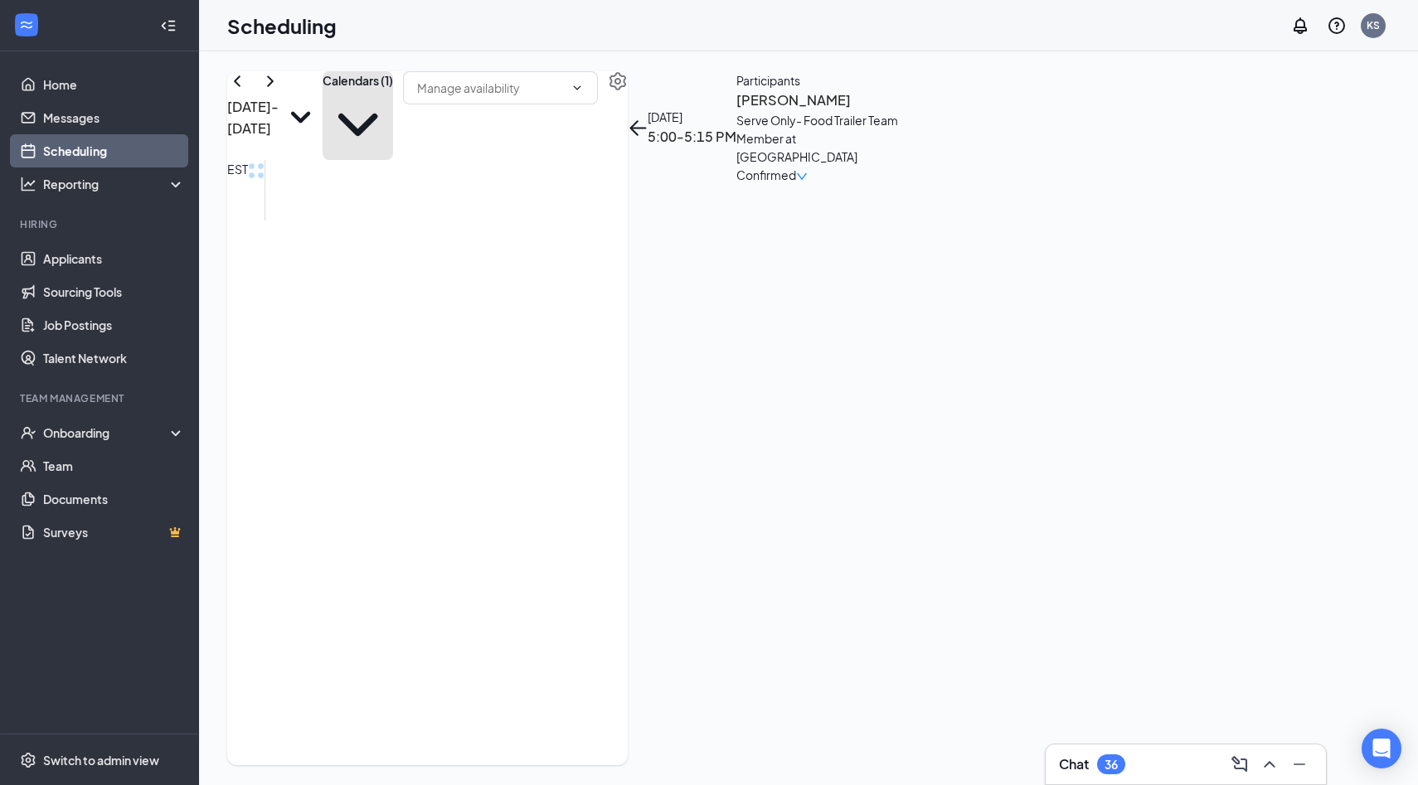
click at [393, 108] on icon "ChevronDown" at bounding box center [357, 125] width 70 height 70
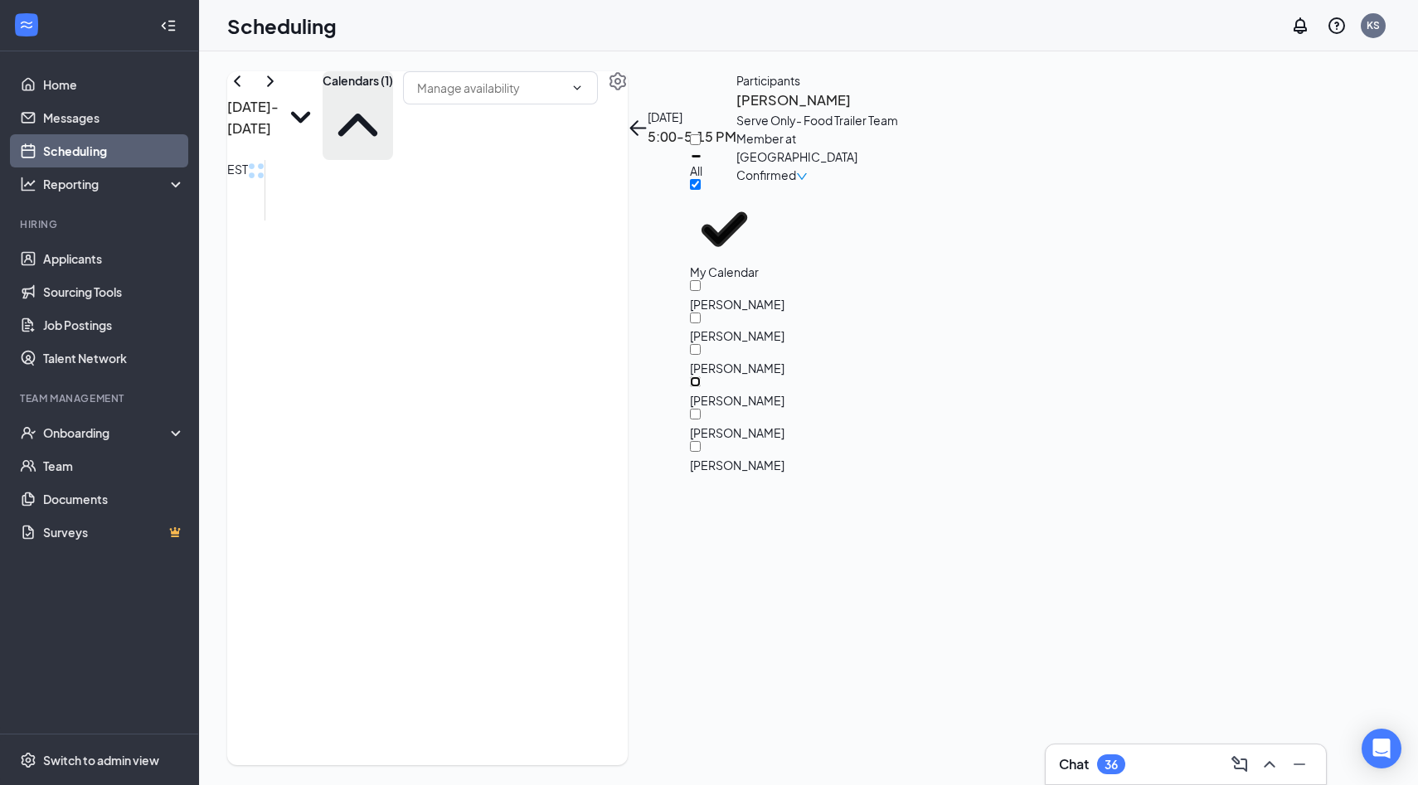
click at [700, 376] on input "Glen Efford" at bounding box center [695, 381] width 11 height 11
checkbox input "true"
click at [904, 57] on div "Aug 24 - Aug 30 Calendars (2) EST Sun 24 Mon 25 Tue 26 Wed 27 Thu 28 Fri 29 Sat…" at bounding box center [808, 418] width 1219 height 734
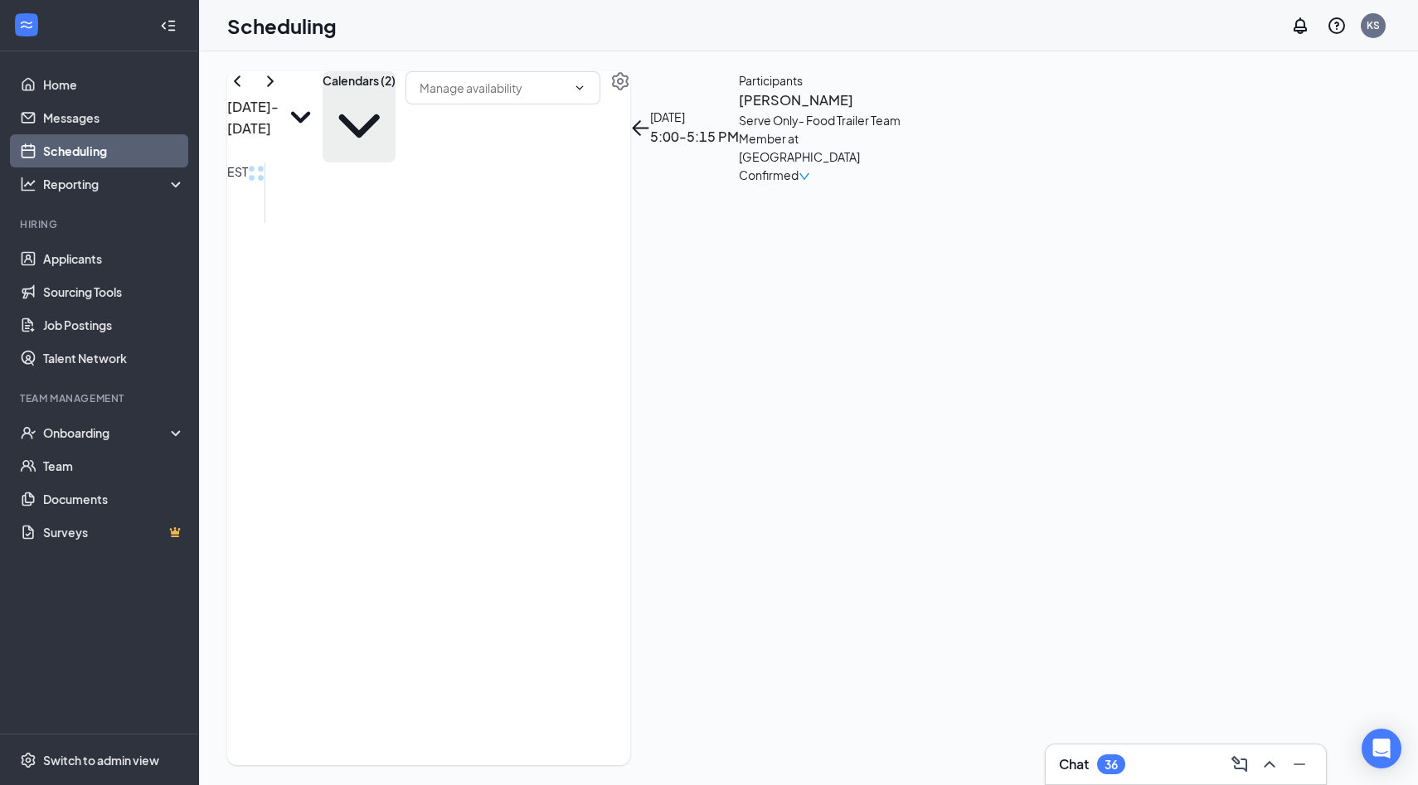
scroll to position [1456, 0]
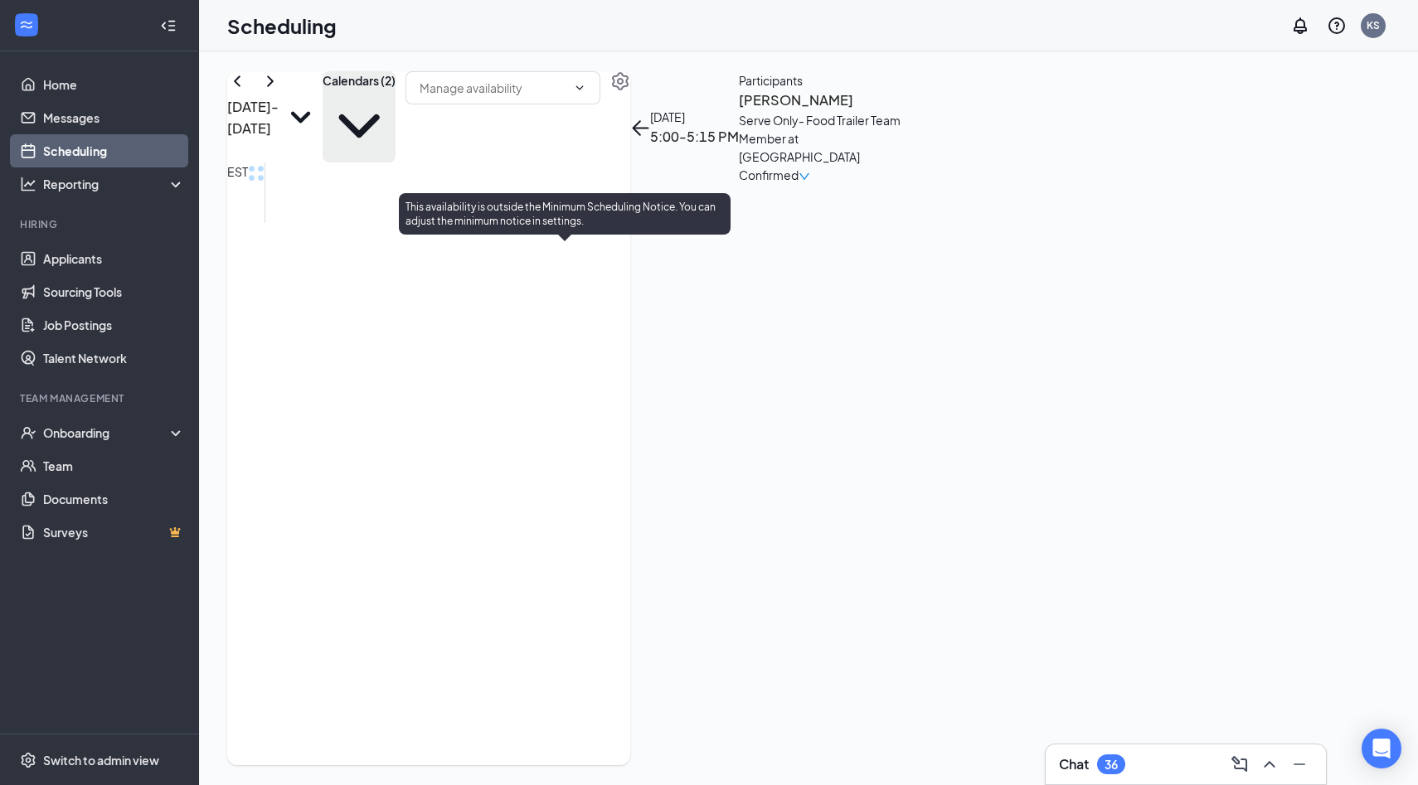
click at [641, 279] on span "2:15-2:30 PM" at bounding box center [655, 275] width 28 height 48
click at [669, 299] on span "4:15-4:30 PM" at bounding box center [683, 275] width 28 height 48
click at [697, 299] on span "4:30-4:45 PM" at bounding box center [711, 275] width 28 height 48
click at [613, 267] on span "2:00-2:15 PM" at bounding box center [627, 275] width 28 height 48
click at [641, 284] on span "2:15-2:30 PM" at bounding box center [655, 275] width 28 height 48
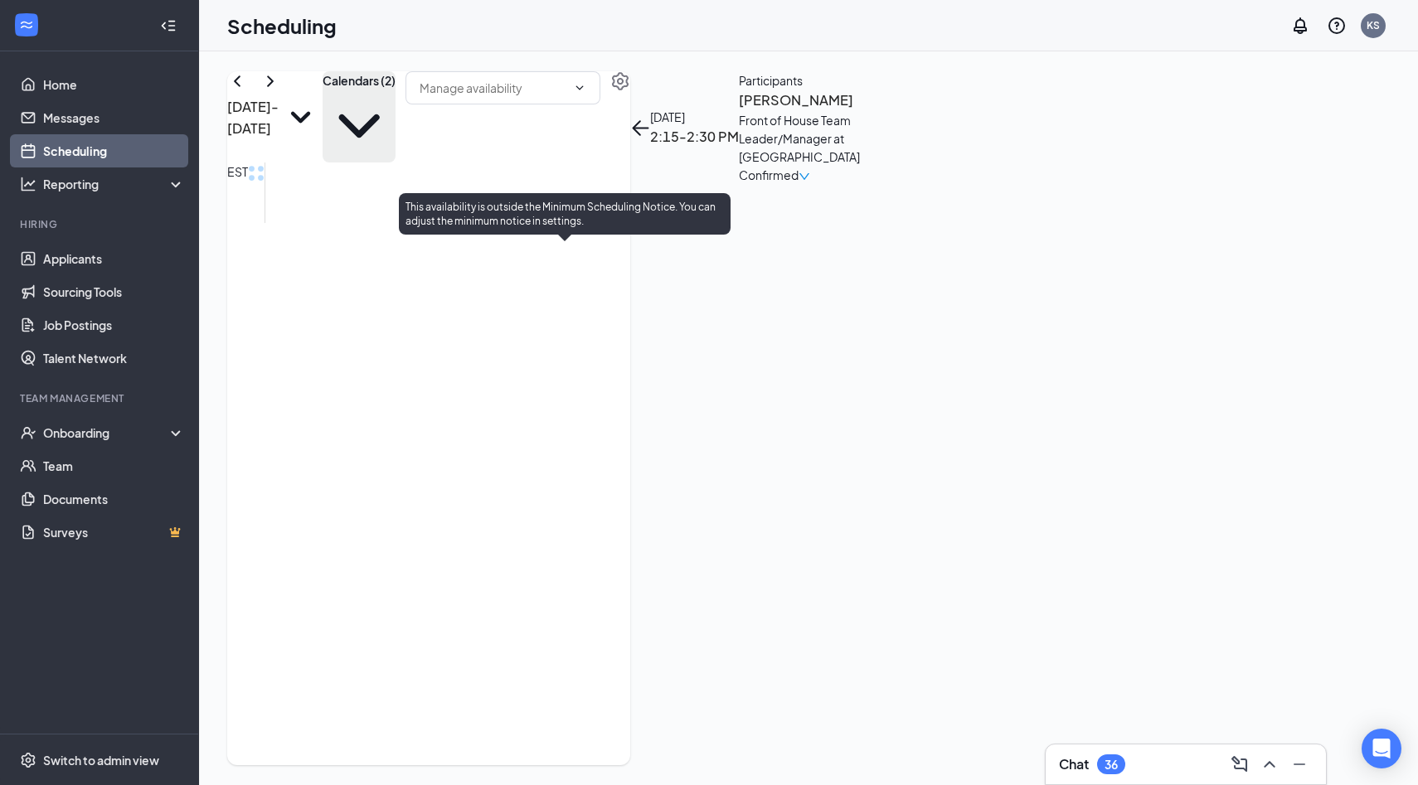
click at [613, 268] on span "2:00-2:15 PM" at bounding box center [627, 275] width 28 height 48
click at [641, 288] on span "2:15-2:30 PM" at bounding box center [655, 275] width 28 height 48
click at [613, 263] on span "2:00-2:15 PM" at bounding box center [627, 275] width 28 height 48
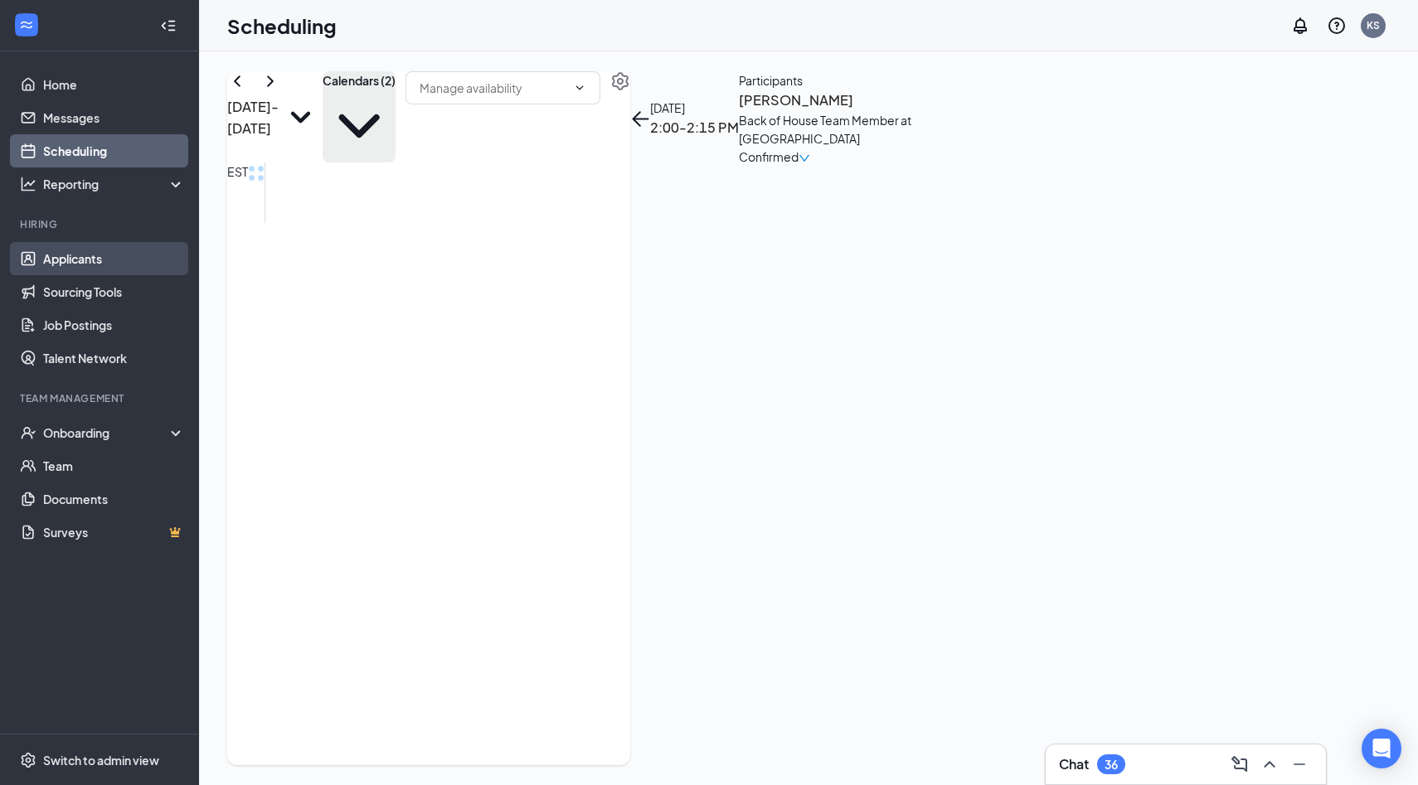
click at [114, 263] on link "Applicants" at bounding box center [114, 258] width 142 height 33
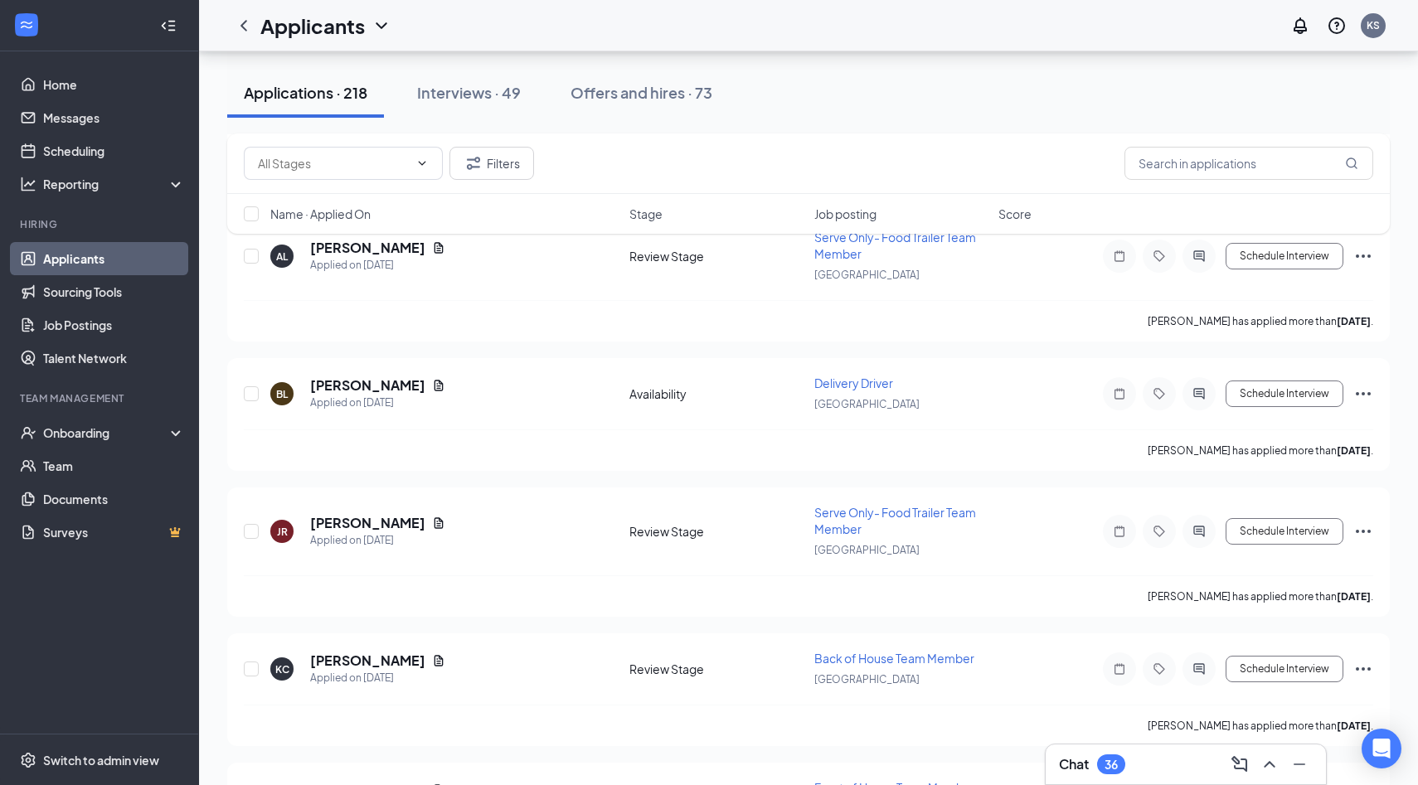
scroll to position [7451, 0]
click at [82, 150] on link "Scheduling" at bounding box center [114, 150] width 142 height 33
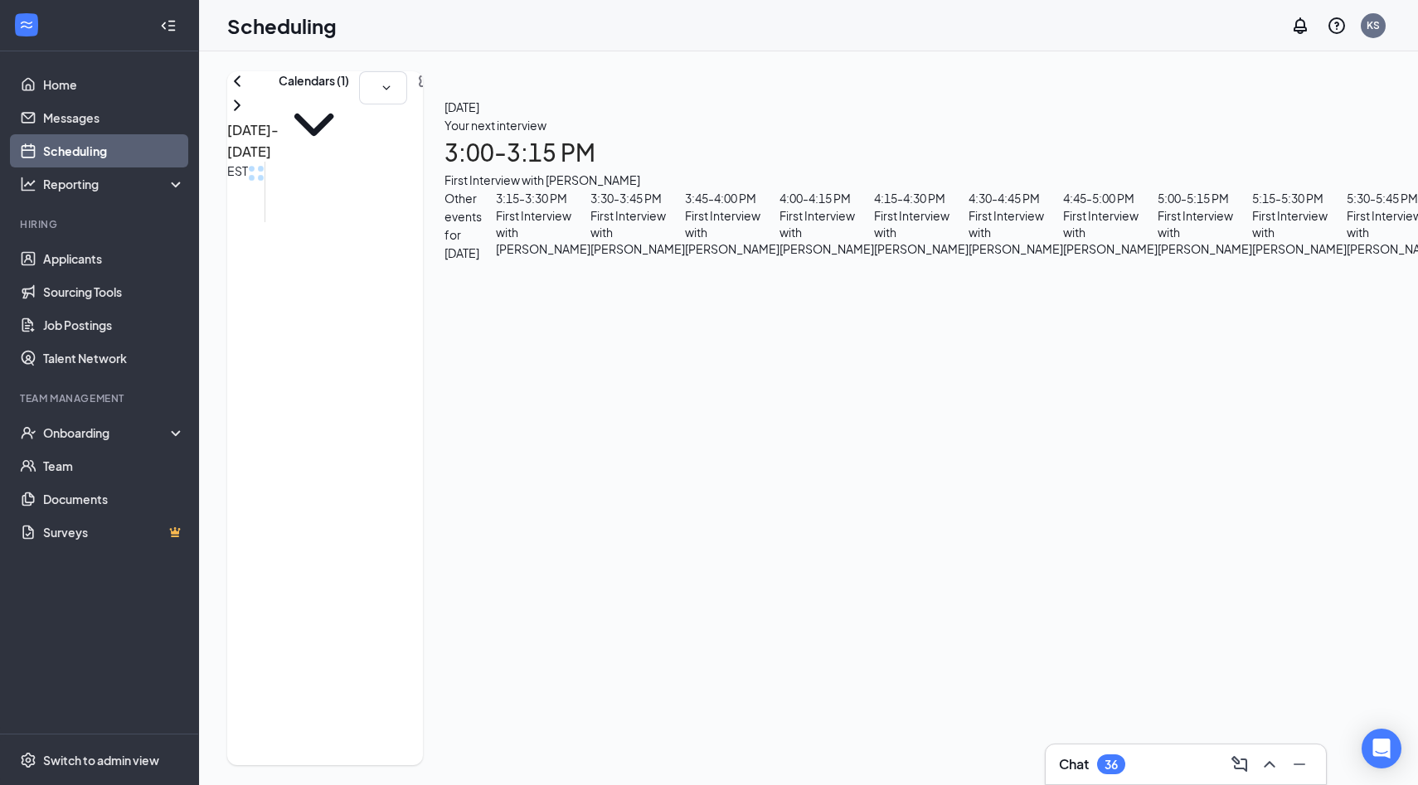
scroll to position [1241, 0]
click at [349, 121] on icon "ChevronDown" at bounding box center [314, 125] width 70 height 70
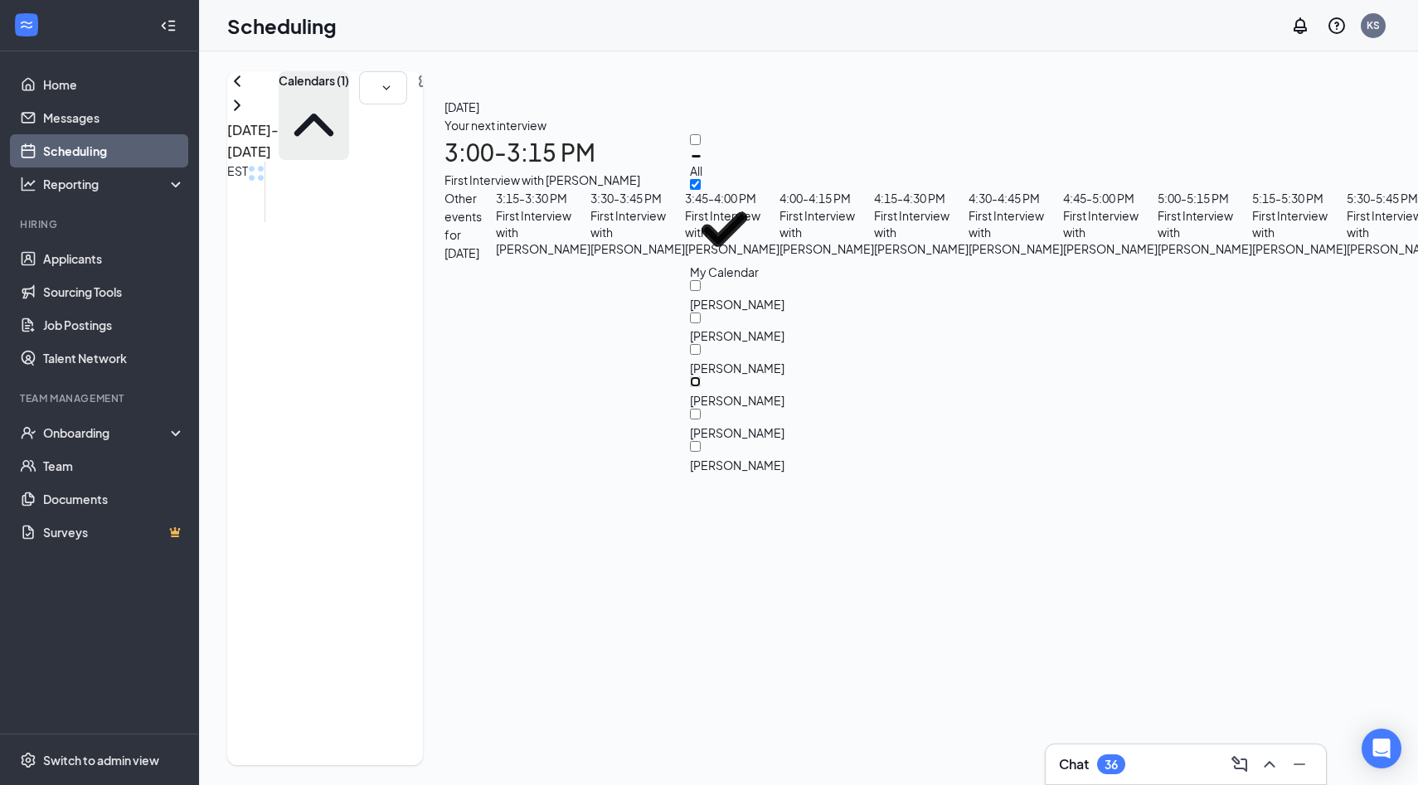
click at [700, 376] on input "Glen Efford" at bounding box center [695, 381] width 11 height 11
checkbox input "true"
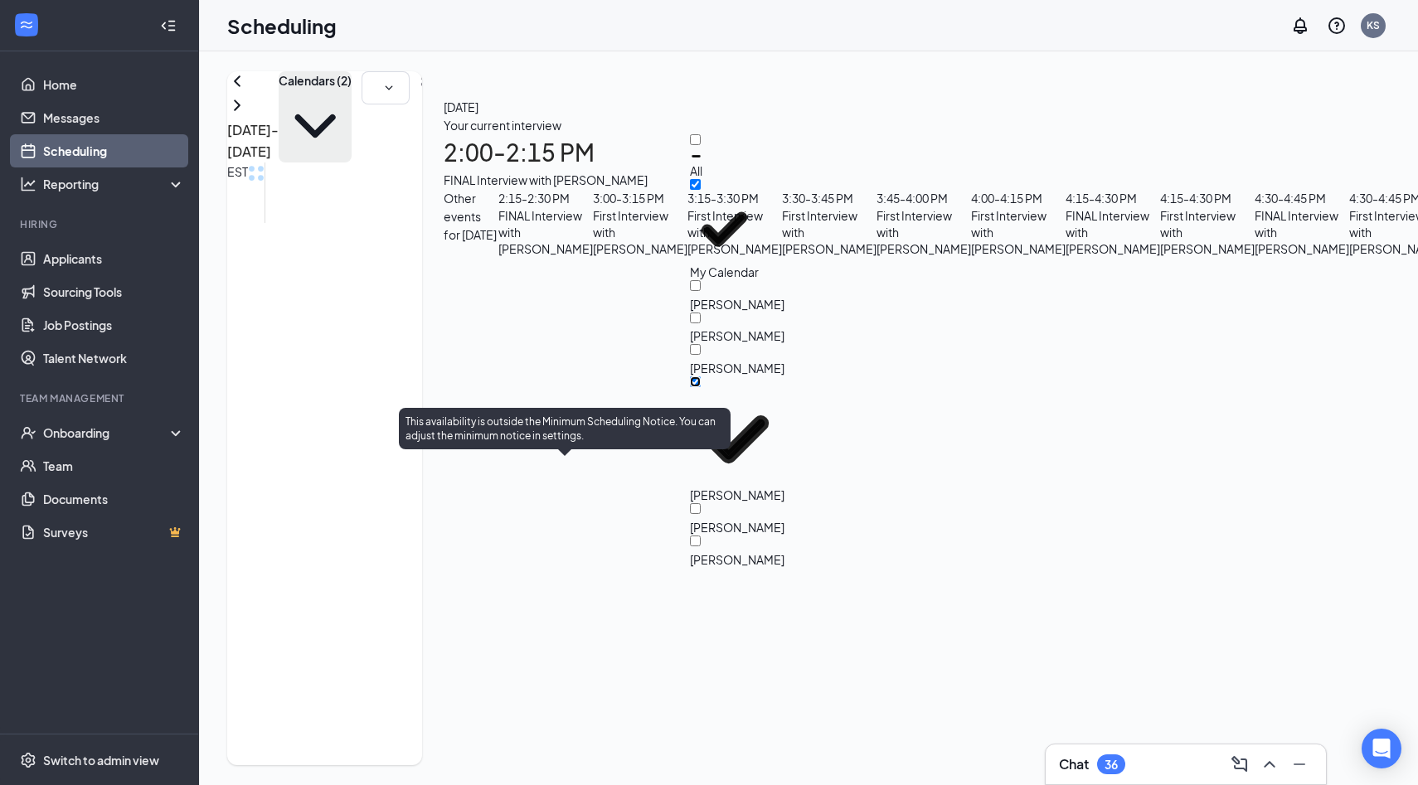
click at [613, 481] on span "2:00-2:15 PM" at bounding box center [627, 490] width 28 height 48
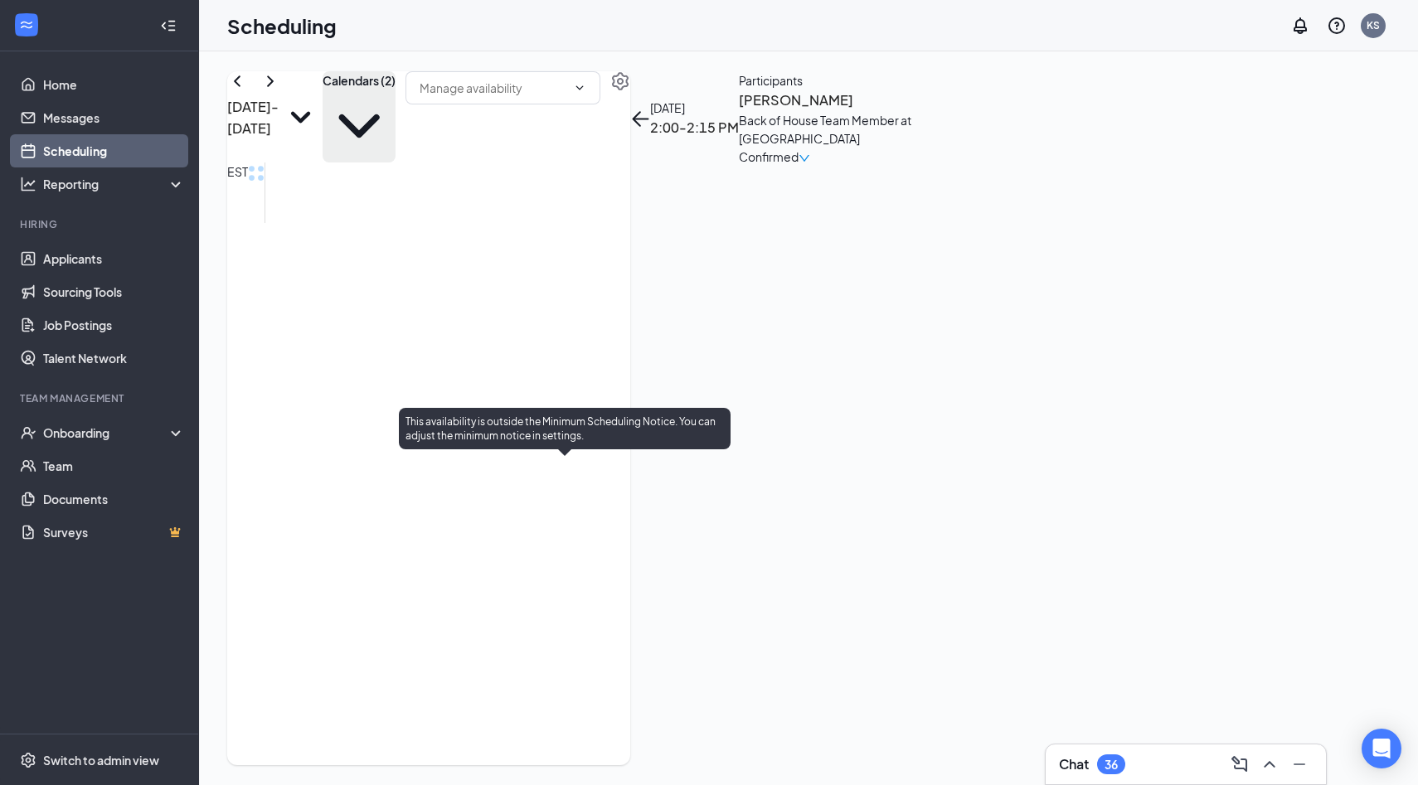
click at [641, 500] on span "2:15-2:30 PM" at bounding box center [655, 490] width 28 height 48
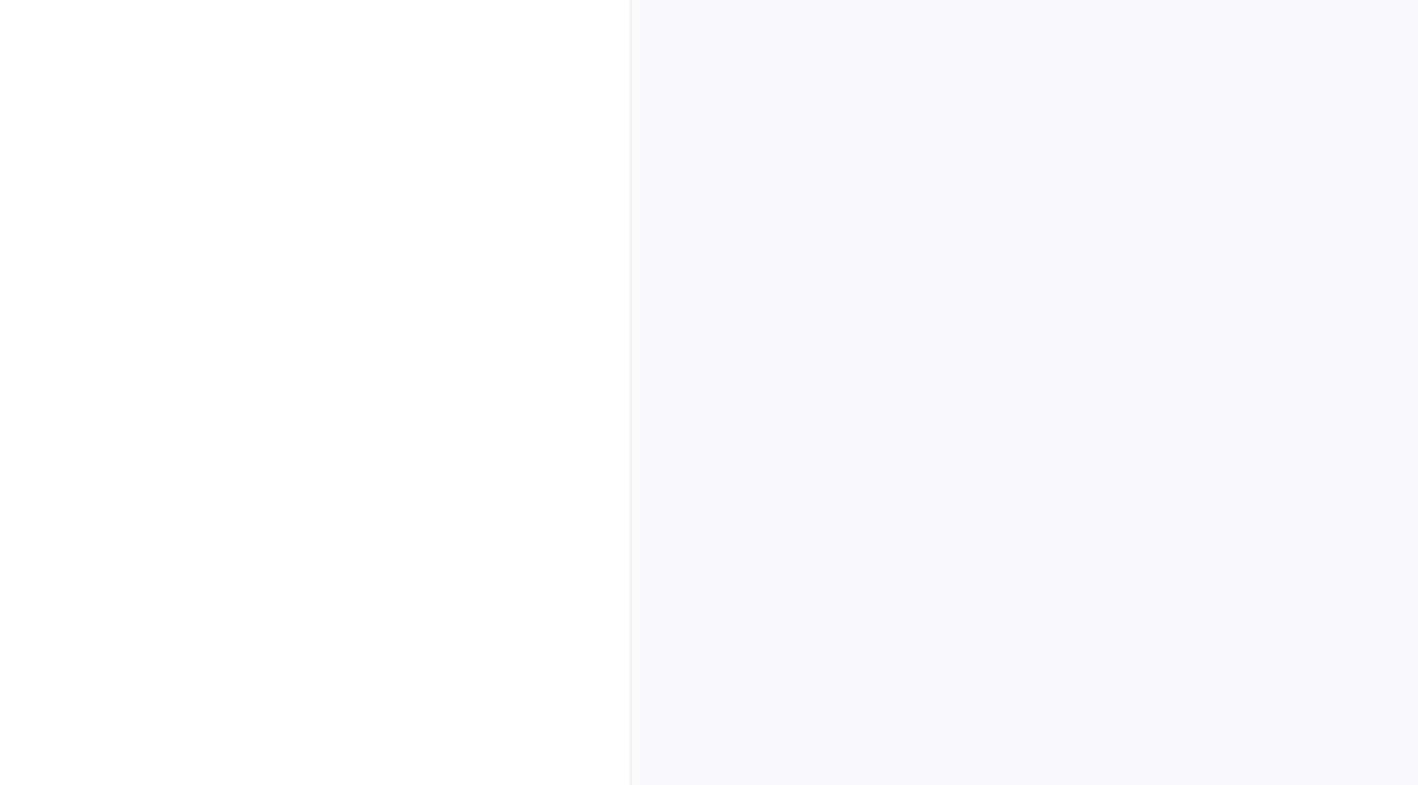
scroll to position [869, 0]
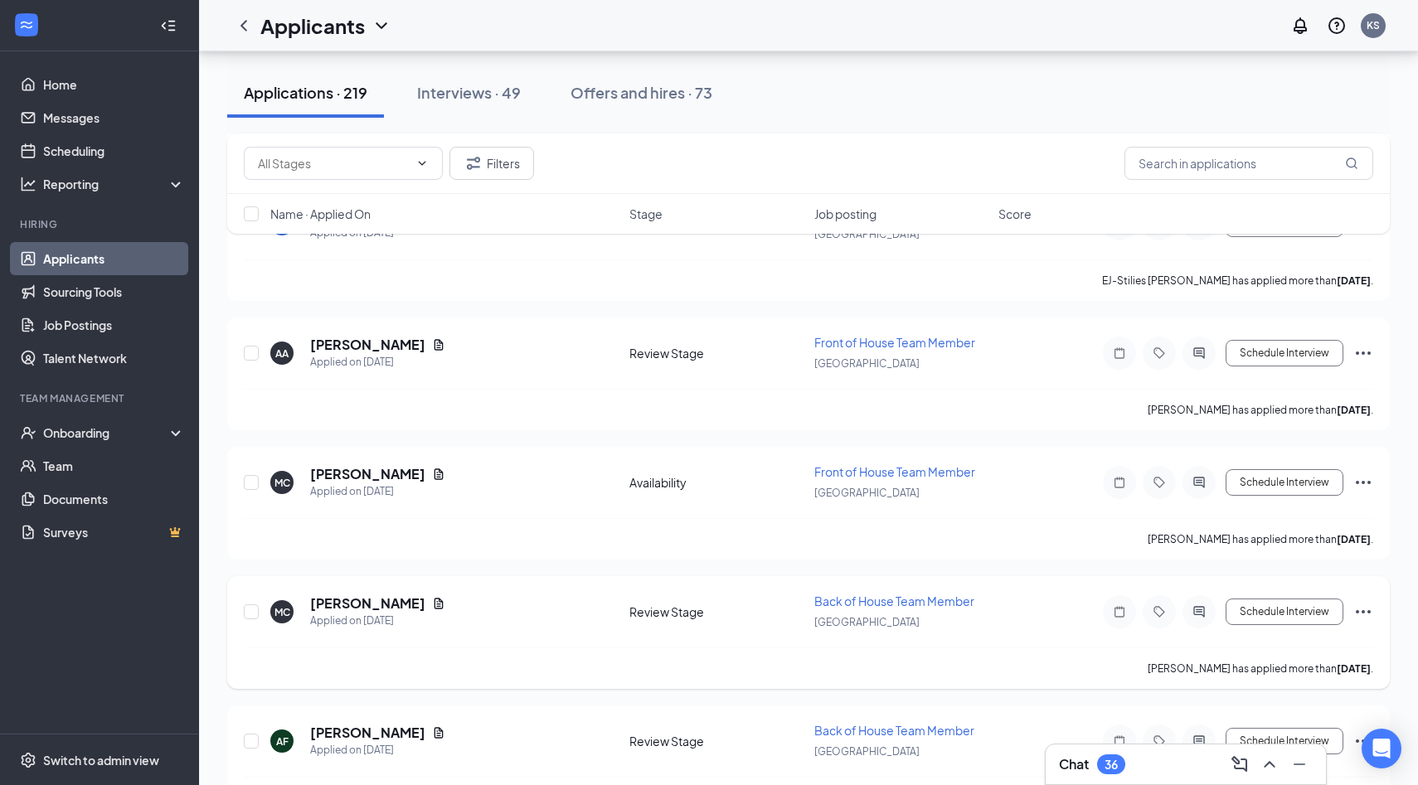
scroll to position [20323, 0]
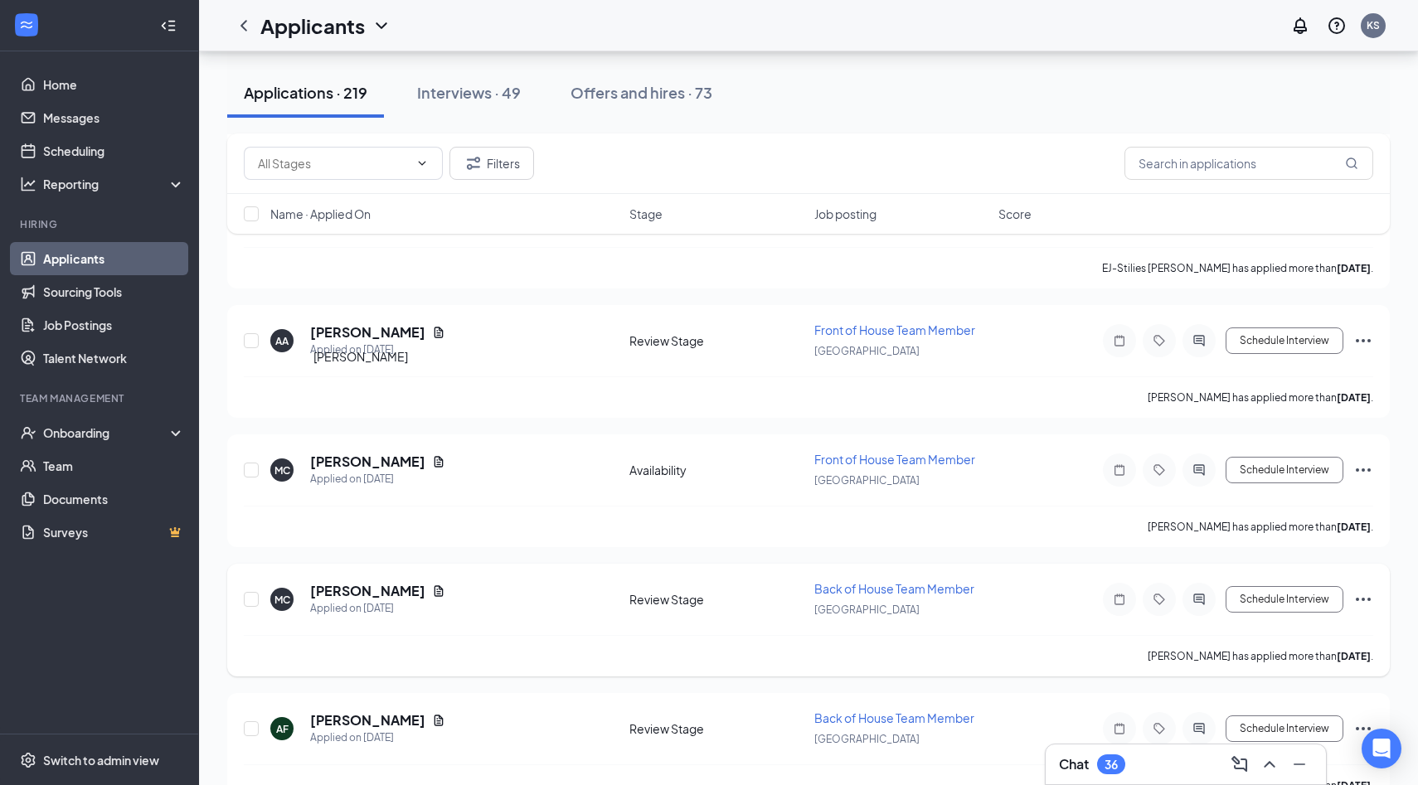
click at [360, 582] on h5 "[PERSON_NAME]" at bounding box center [367, 591] width 115 height 18
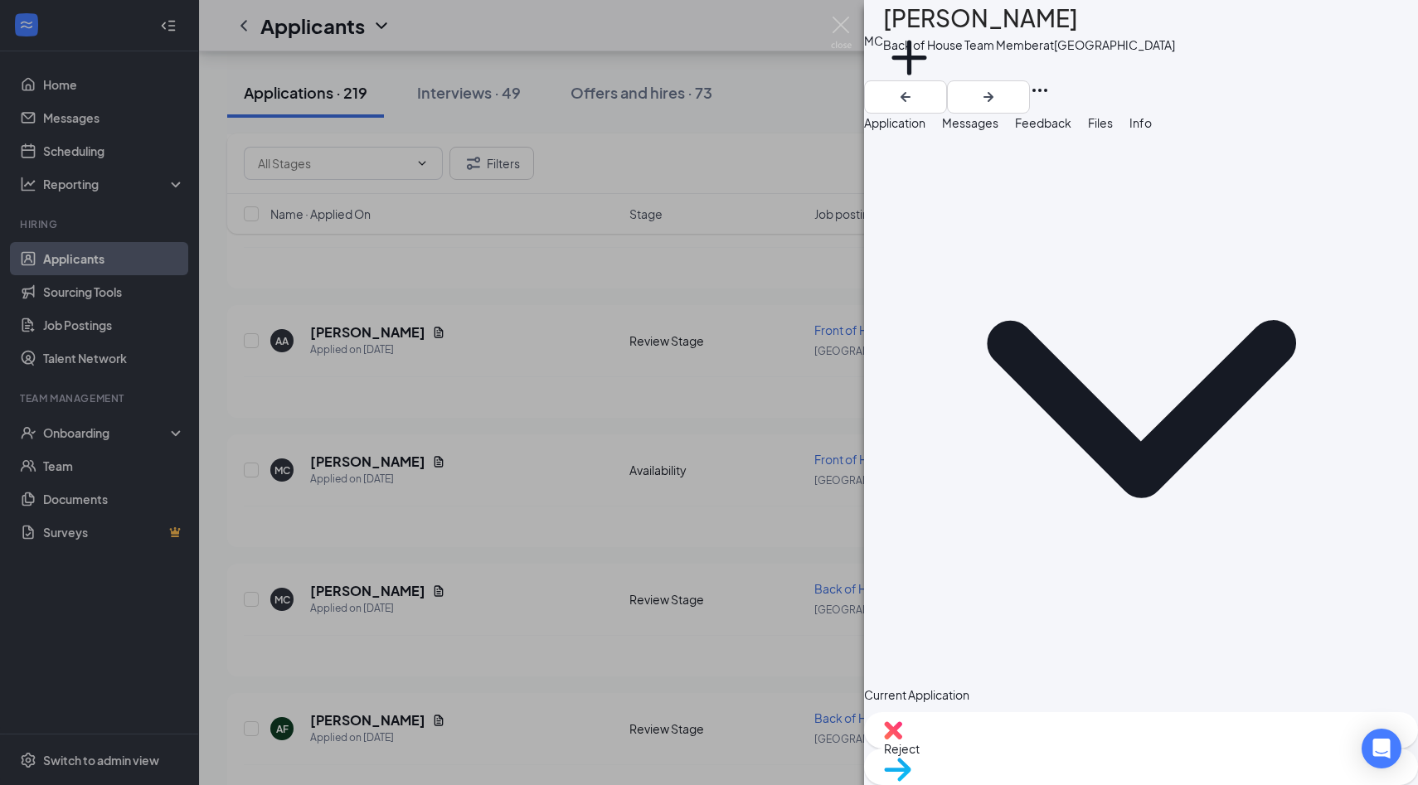
click at [915, 130] on span "Application" at bounding box center [894, 122] width 61 height 15
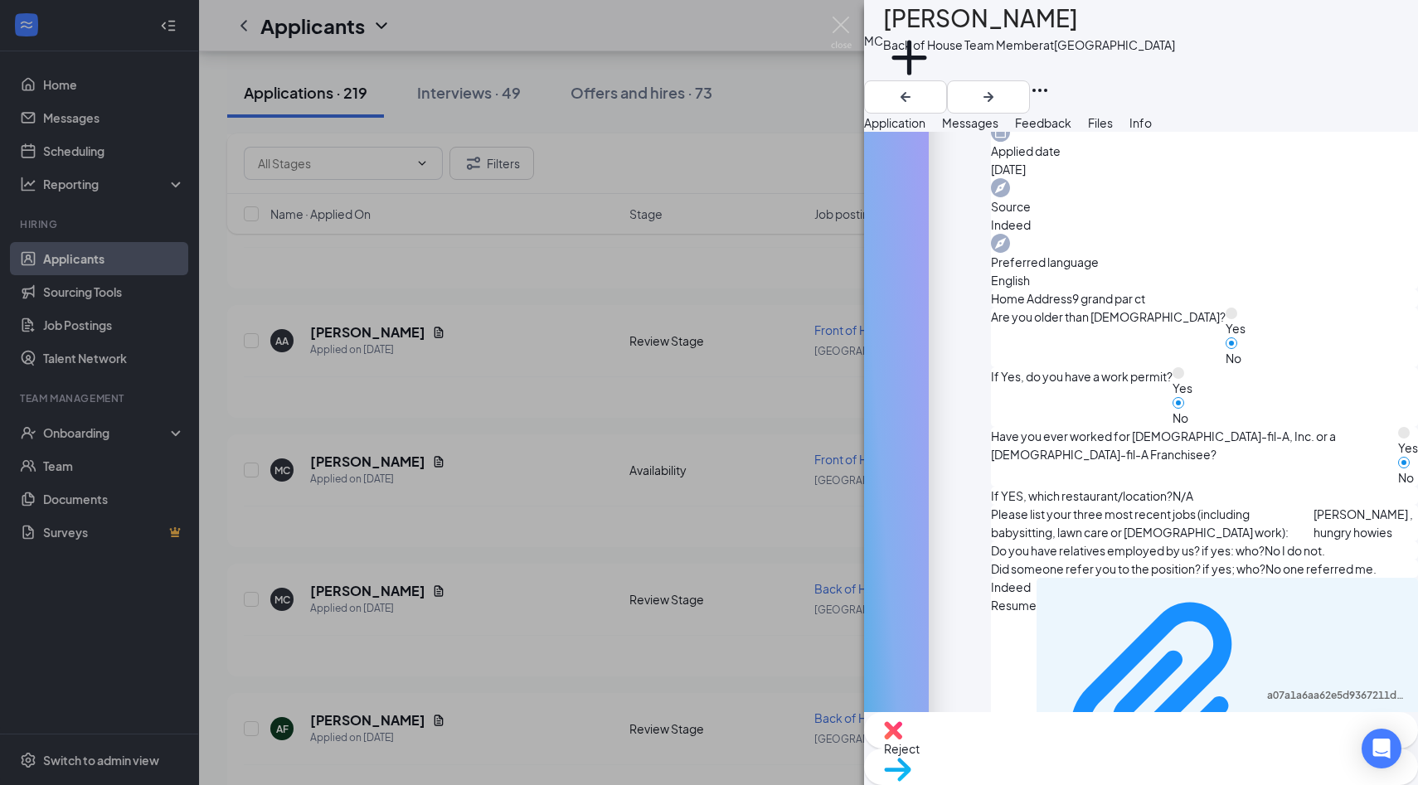
scroll to position [657, 0]
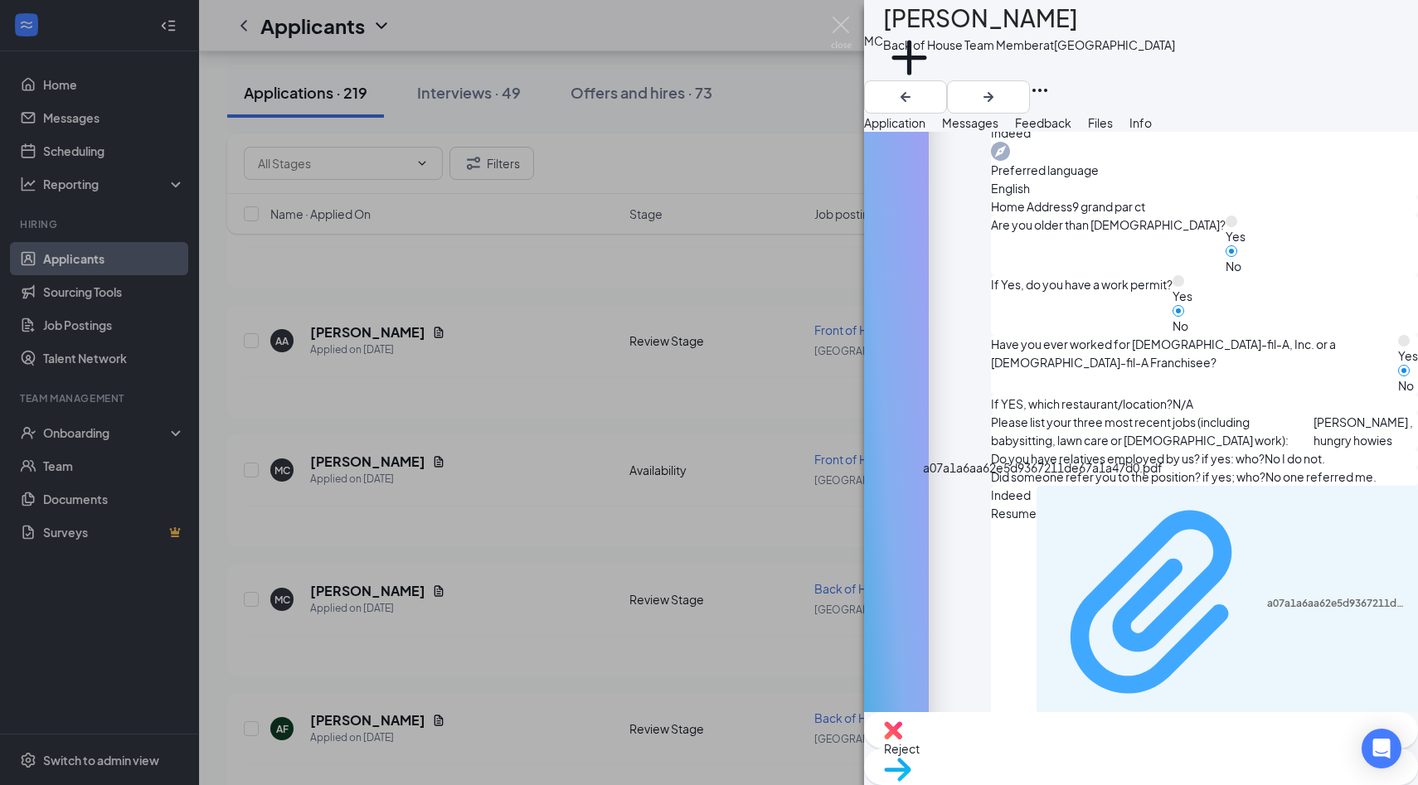
click at [1267, 597] on div "a07a1a6aa62e5d9367211de67a1a47d0.pdf" at bounding box center [1338, 603] width 142 height 13
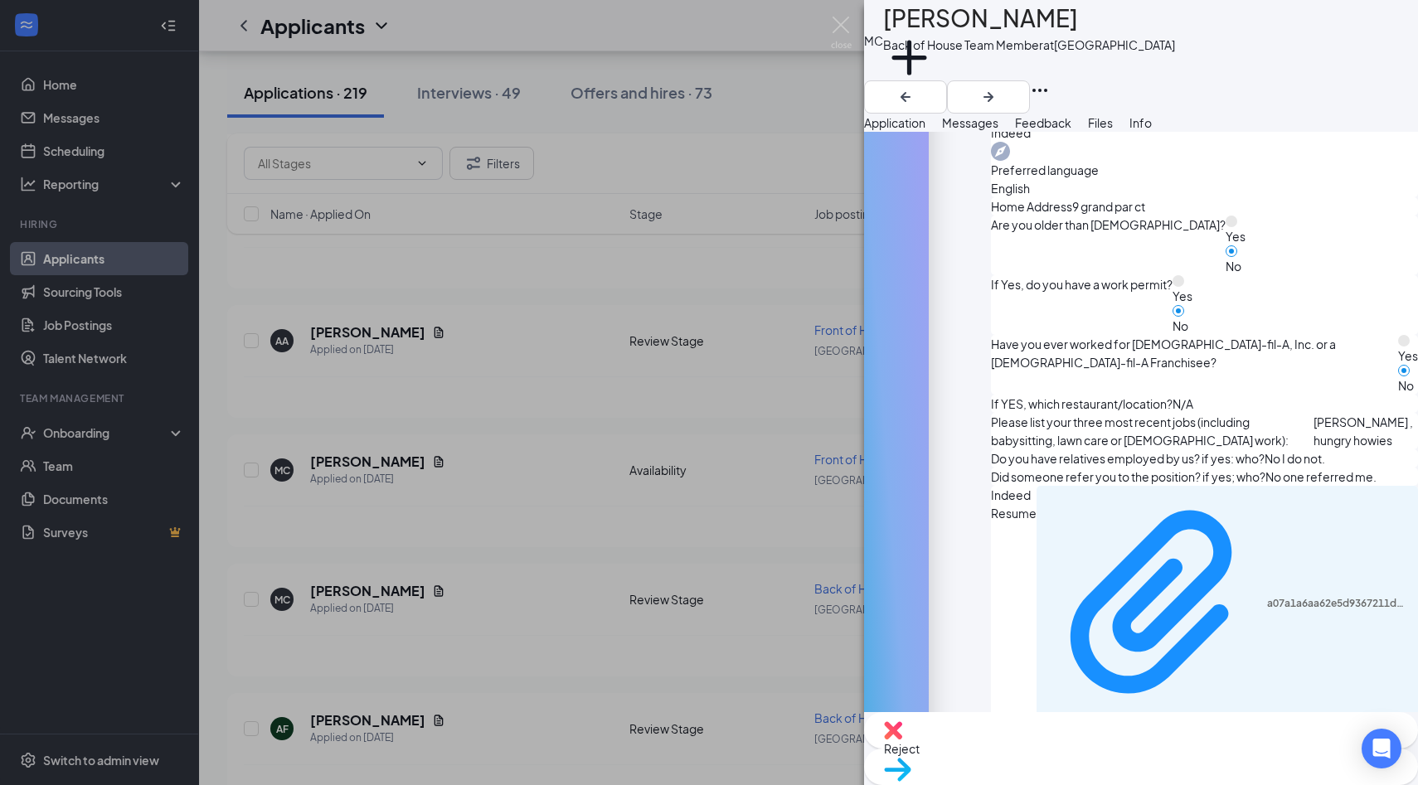
click at [1022, 773] on div "Reject Move to stage" at bounding box center [1141, 748] width 554 height 73
click at [902, 739] on img at bounding box center [893, 730] width 18 height 18
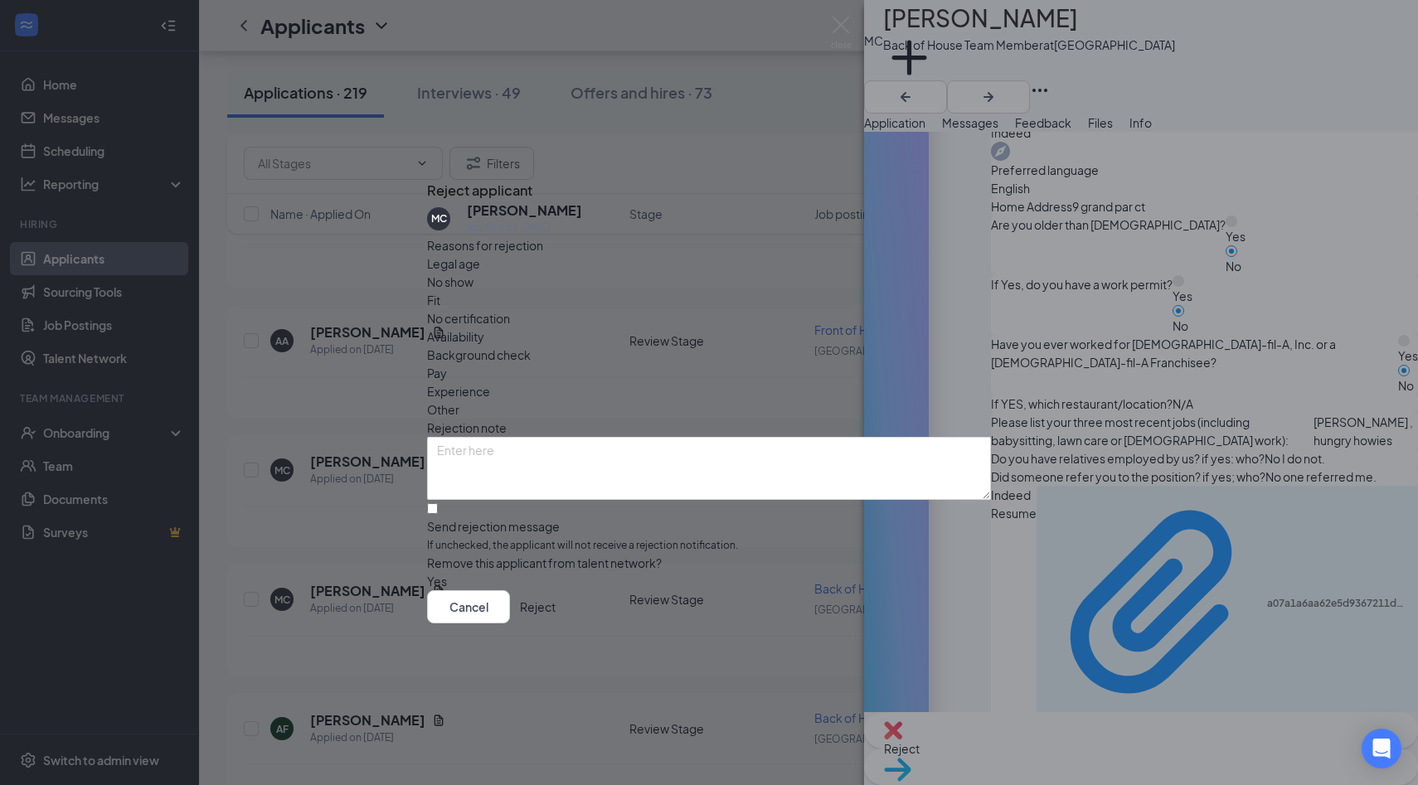
click at [484, 327] on span "Availability" at bounding box center [455, 336] width 57 height 18
click at [555, 620] on button "Reject" at bounding box center [538, 606] width 36 height 33
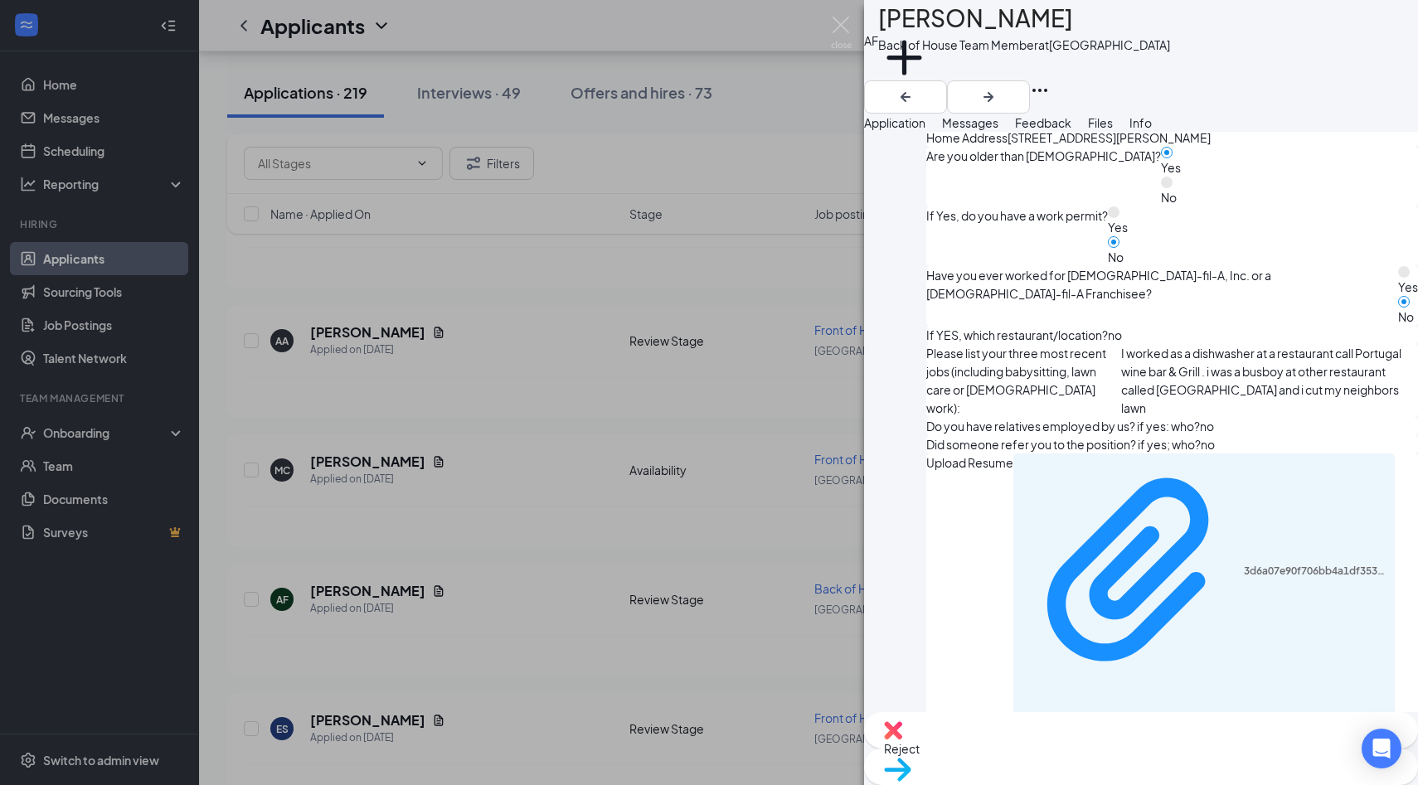
scroll to position [780, 0]
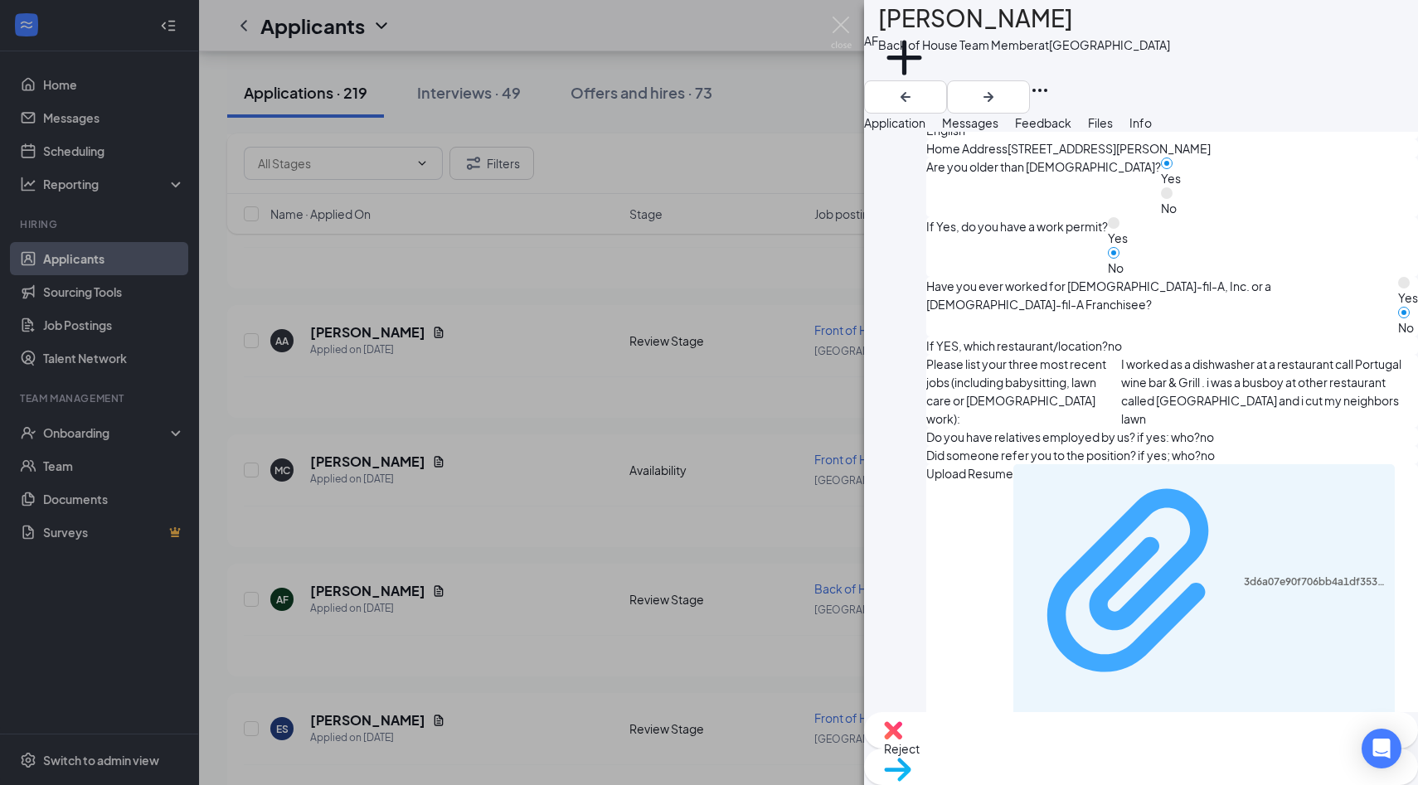
click at [1243, 575] on div "3d6a07e90f706bb4a1df353820d57ba0.pdf" at bounding box center [1314, 581] width 142 height 13
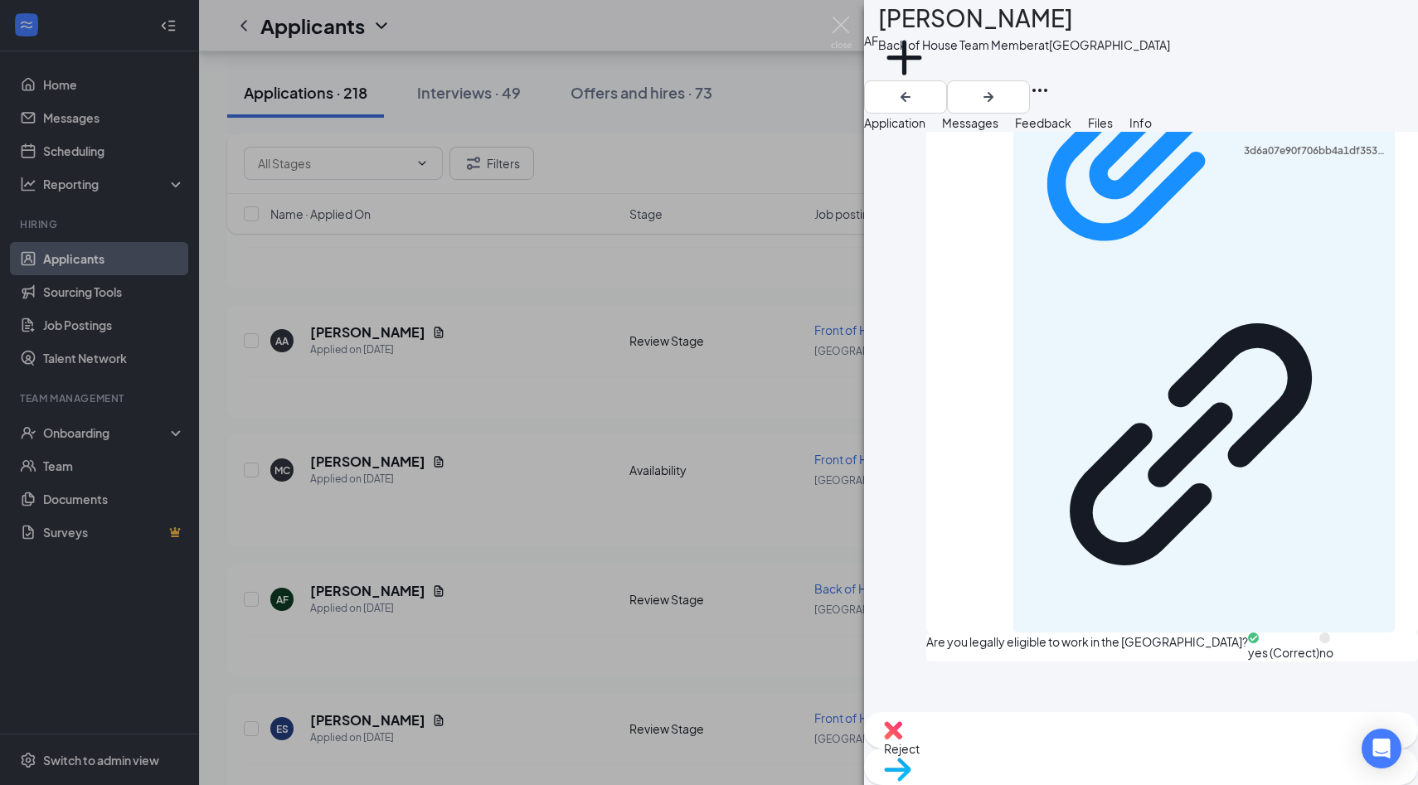
scroll to position [1211, 0]
click at [842, 28] on img at bounding box center [841, 33] width 21 height 32
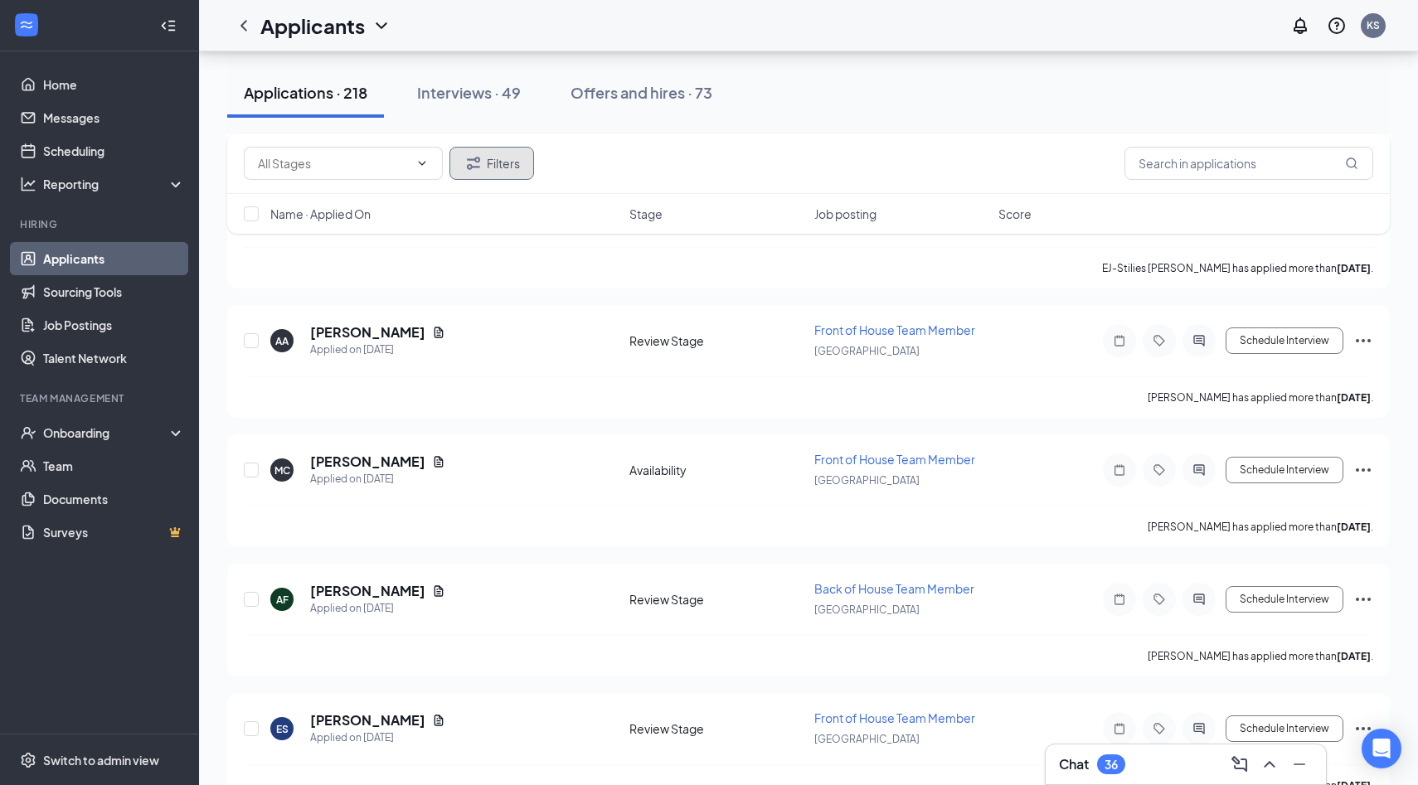
click at [505, 172] on button "Filters" at bounding box center [491, 163] width 85 height 33
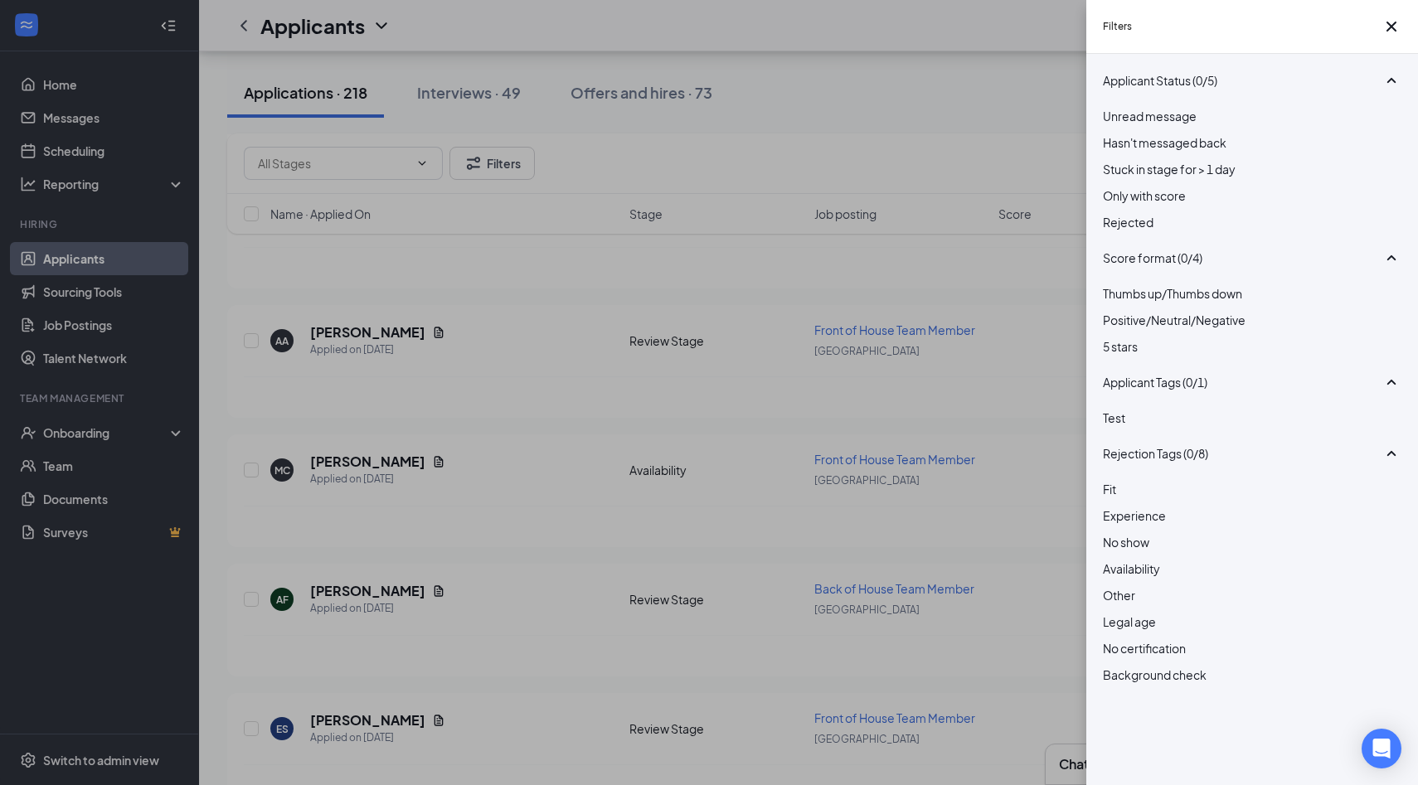
click at [895, 147] on div "Filters Applicant Status (0/5) Unread message Hasn't messaged back Stuck in sta…" at bounding box center [709, 392] width 1418 height 785
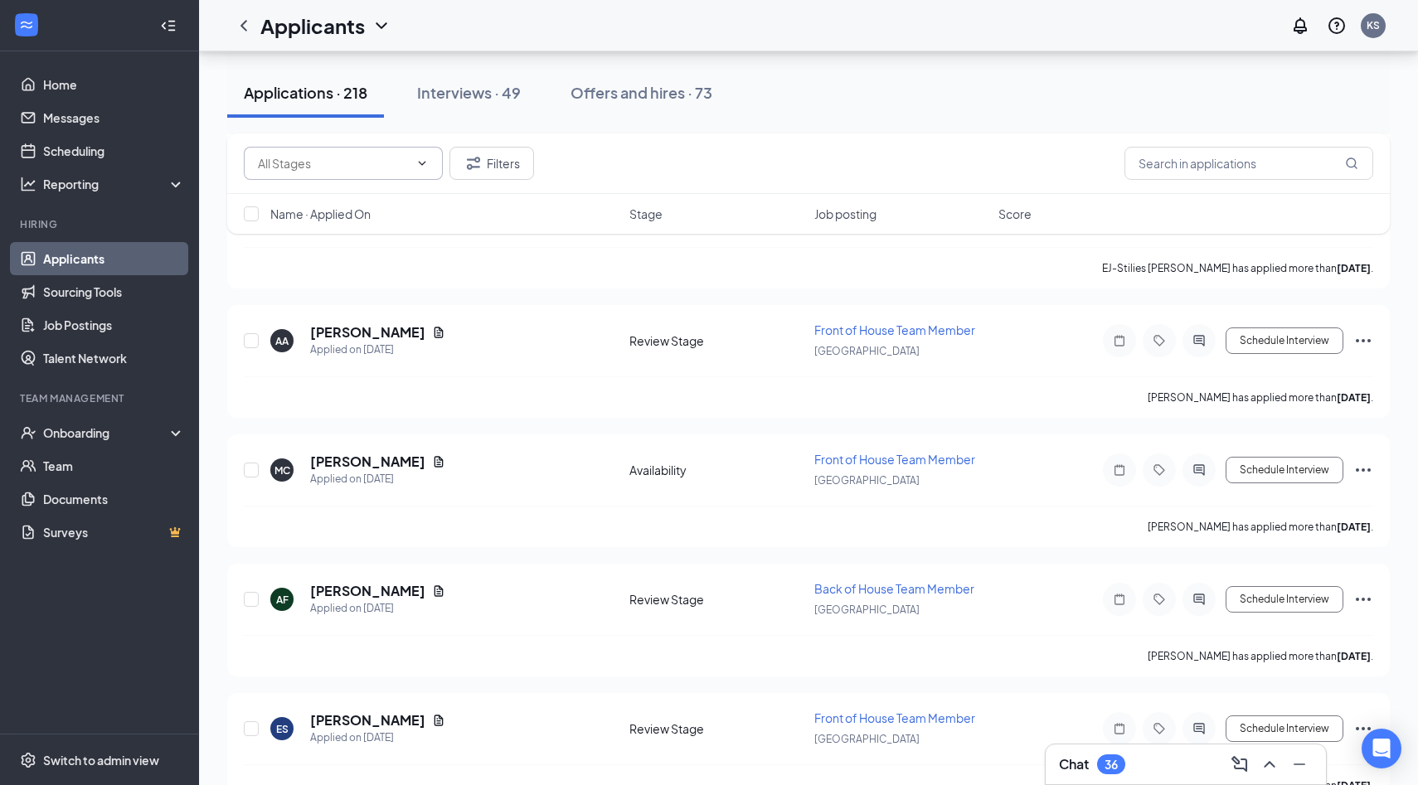
click at [400, 166] on input "text" at bounding box center [333, 163] width 151 height 18
click at [1190, 158] on input "text" at bounding box center [1248, 163] width 249 height 33
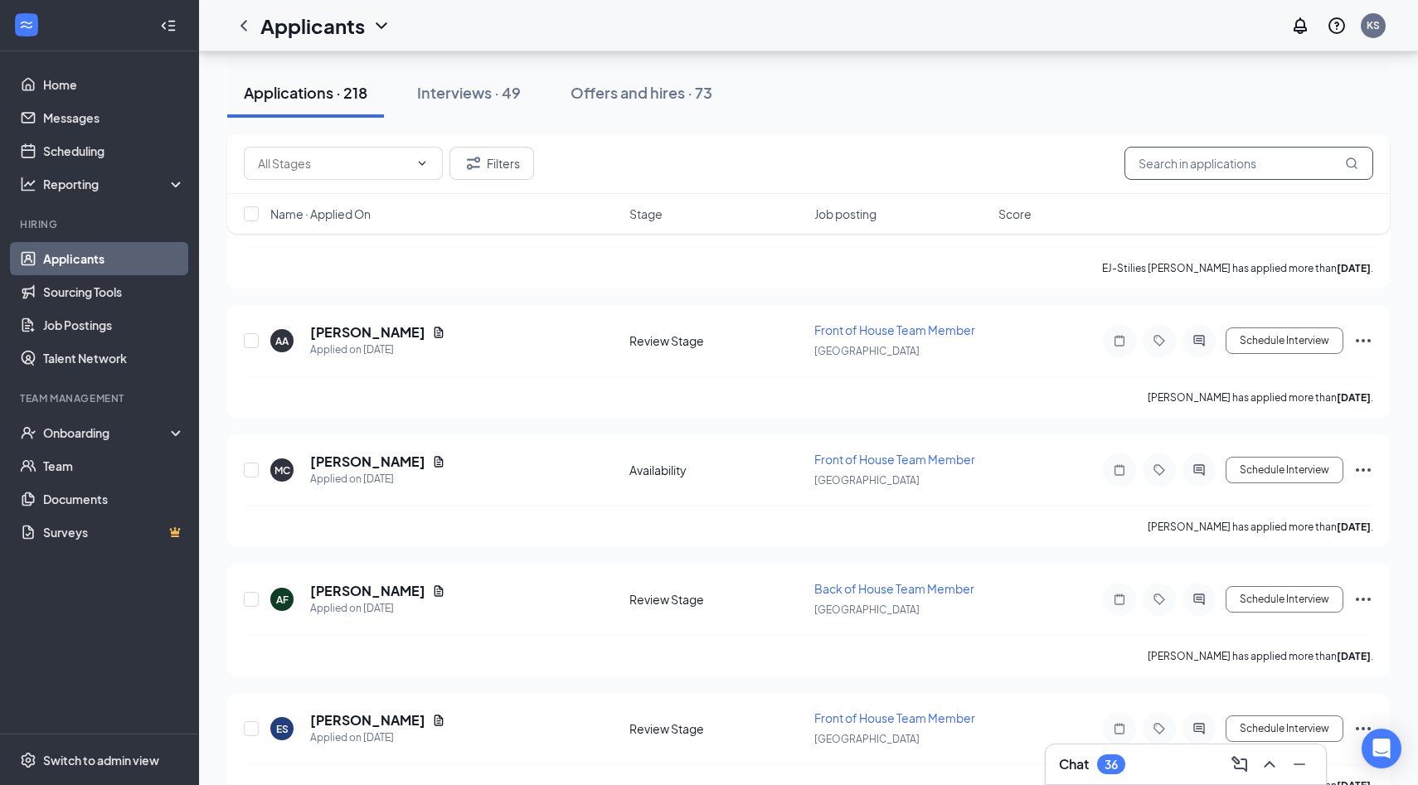
click at [1190, 158] on input "text" at bounding box center [1248, 163] width 249 height 33
click at [930, 172] on div "Filters" at bounding box center [808, 163] width 1129 height 33
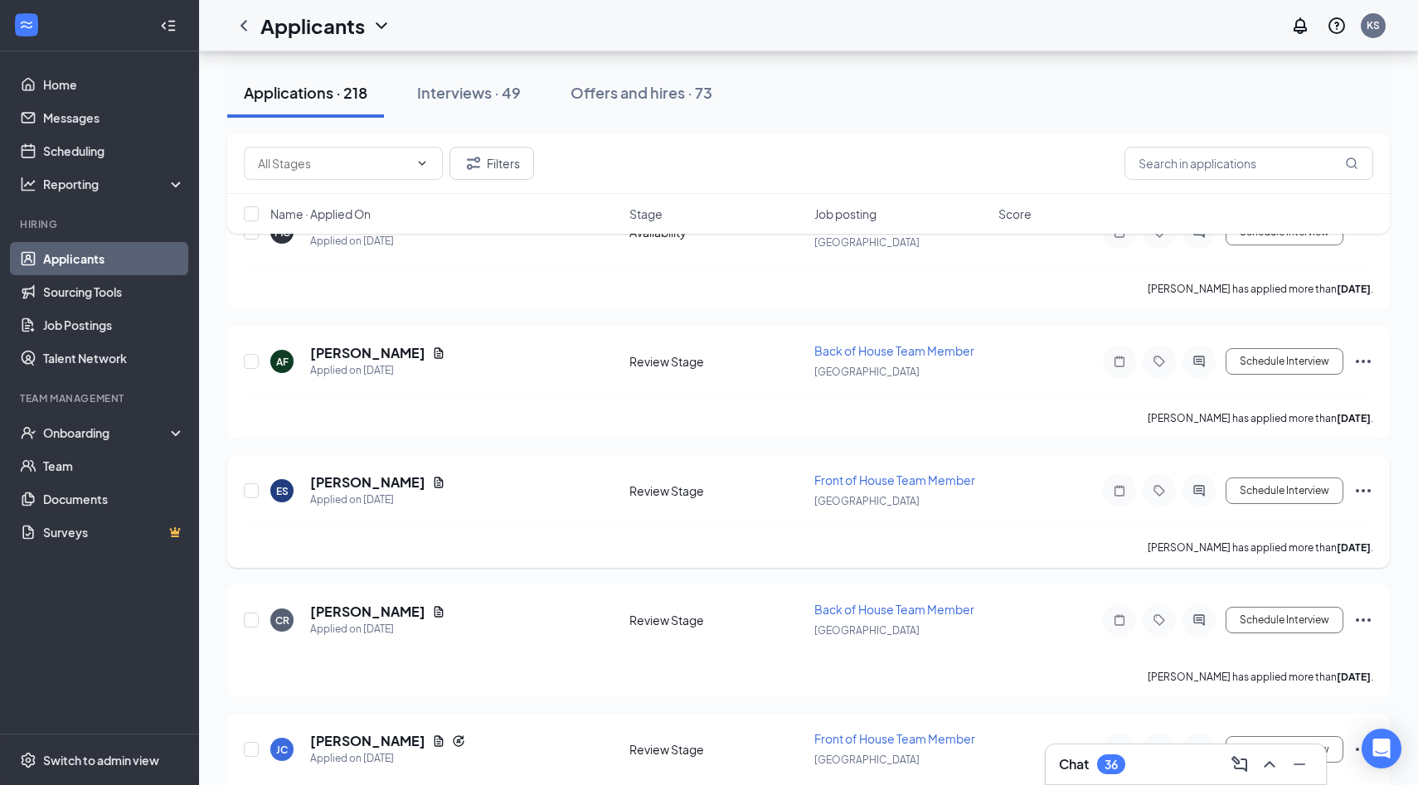
scroll to position [20558, 0]
click at [341, 476] on h5 "[PERSON_NAME]" at bounding box center [367, 485] width 115 height 18
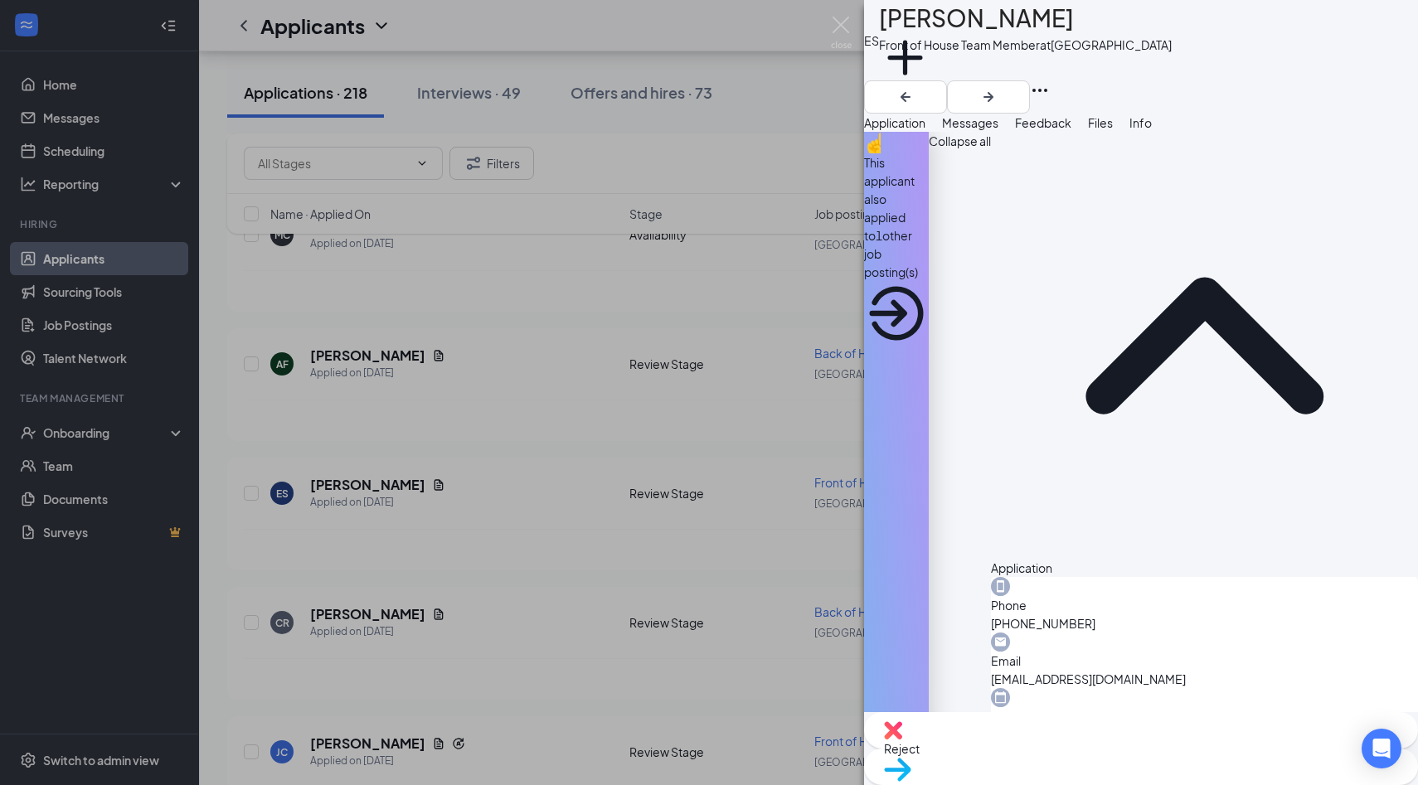
click at [600, 398] on div "ES Elijah Smith Front of House Team Member at Palm Coast Add a tag Application …" at bounding box center [709, 392] width 1418 height 785
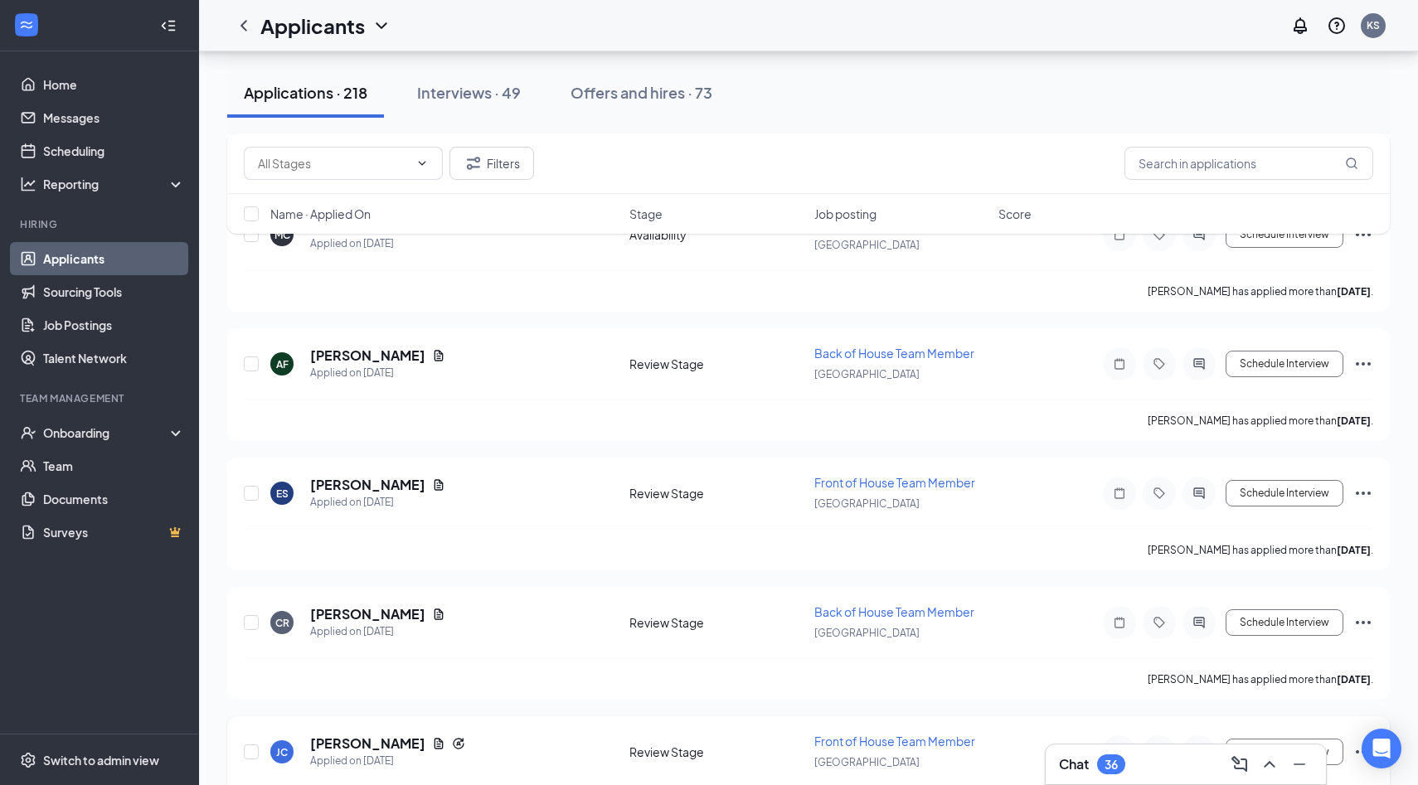
click at [371, 734] on h5 "Jaden Costa" at bounding box center [367, 743] width 115 height 18
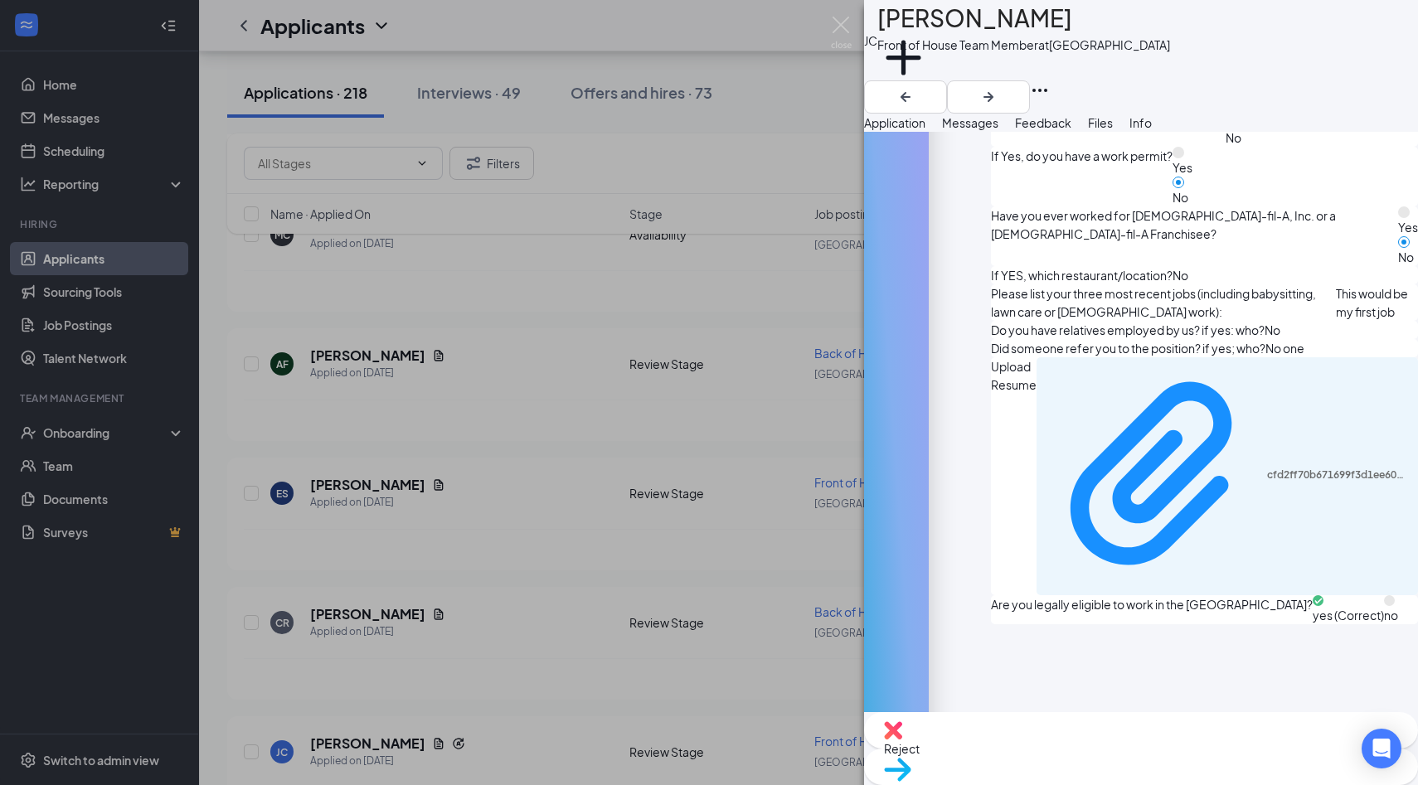
scroll to position [786, 0]
click at [1267, 468] on div "cfd2ff70b671699f3d1ee60564fd4bb3.odt" at bounding box center [1338, 474] width 142 height 13
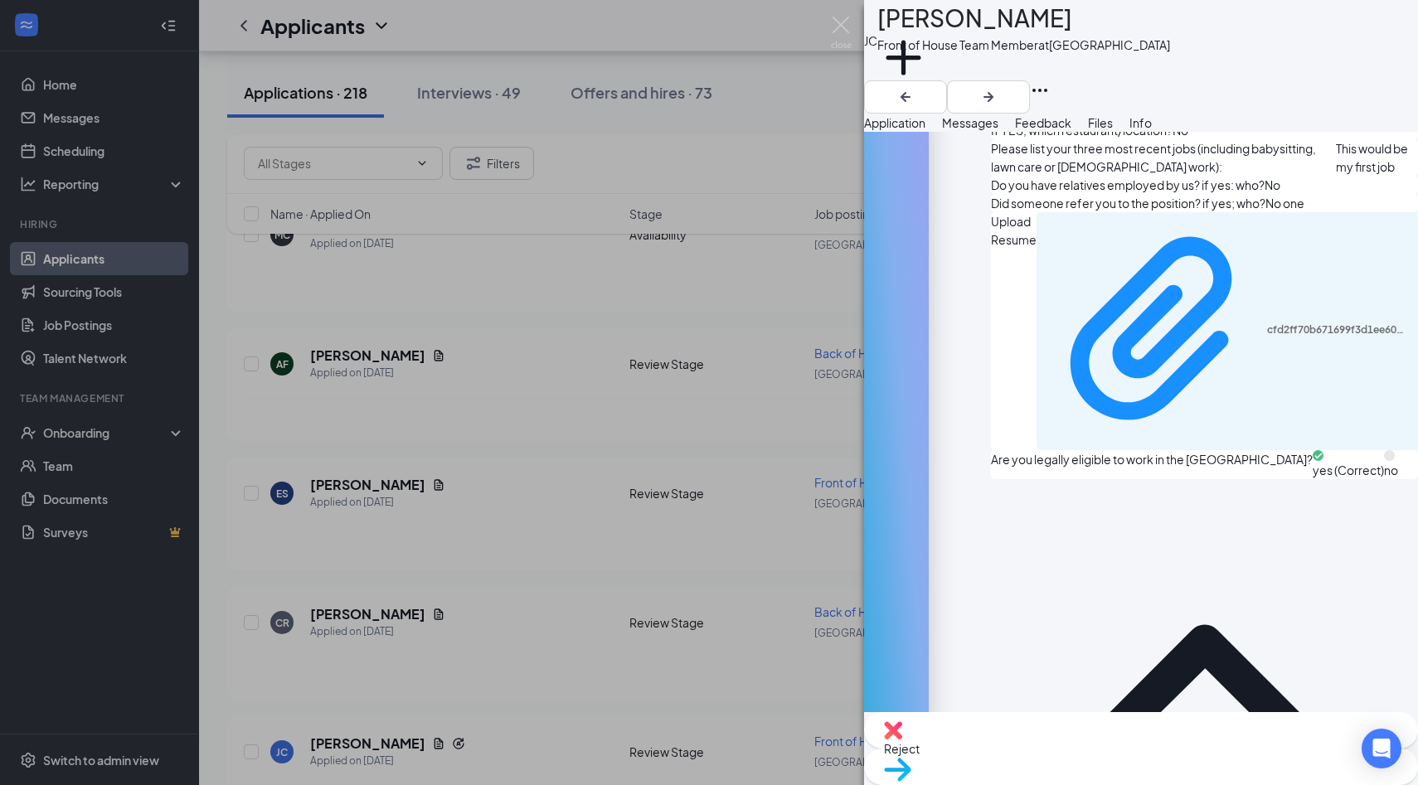
scroll to position [1239, 0]
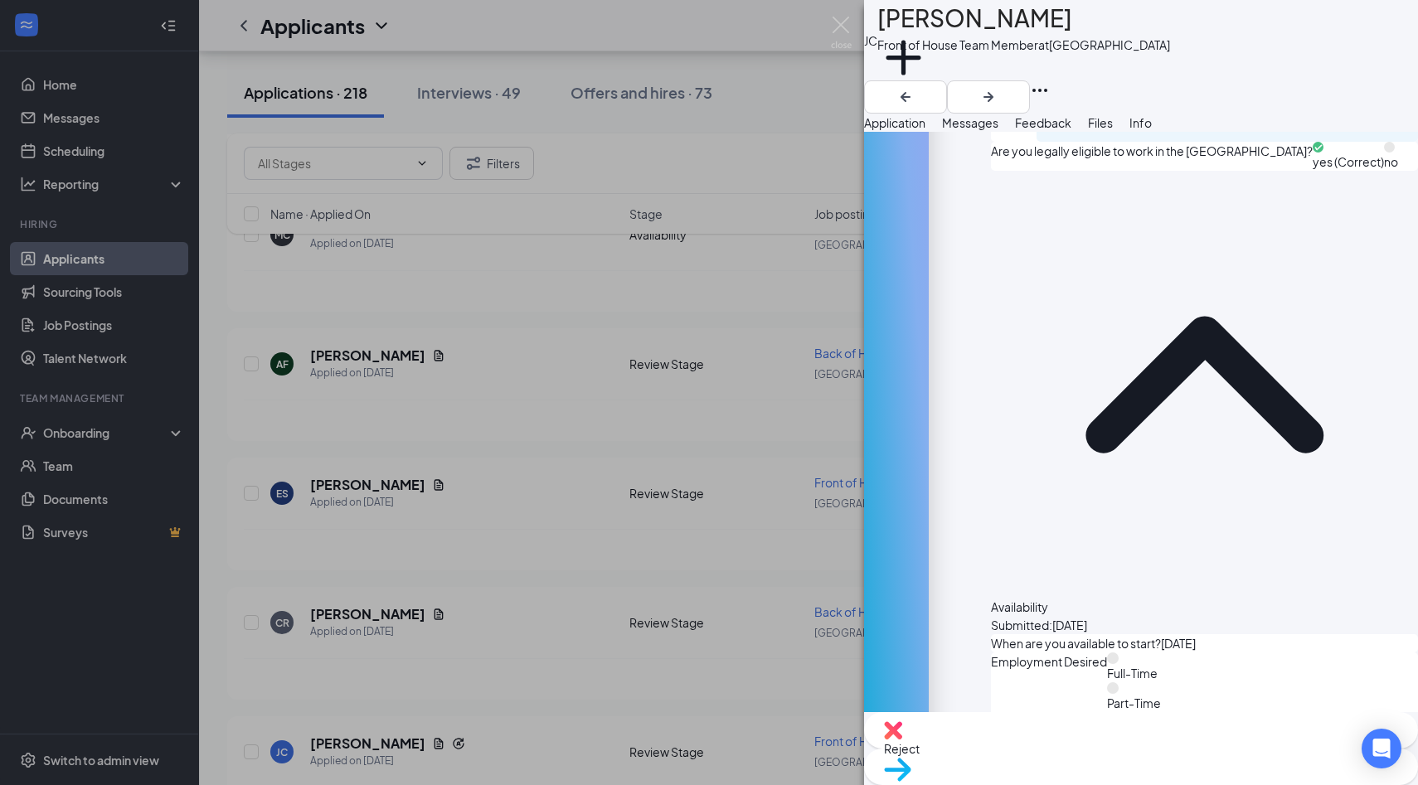
click at [1056, 749] on div "Reject" at bounding box center [1141, 730] width 554 height 36
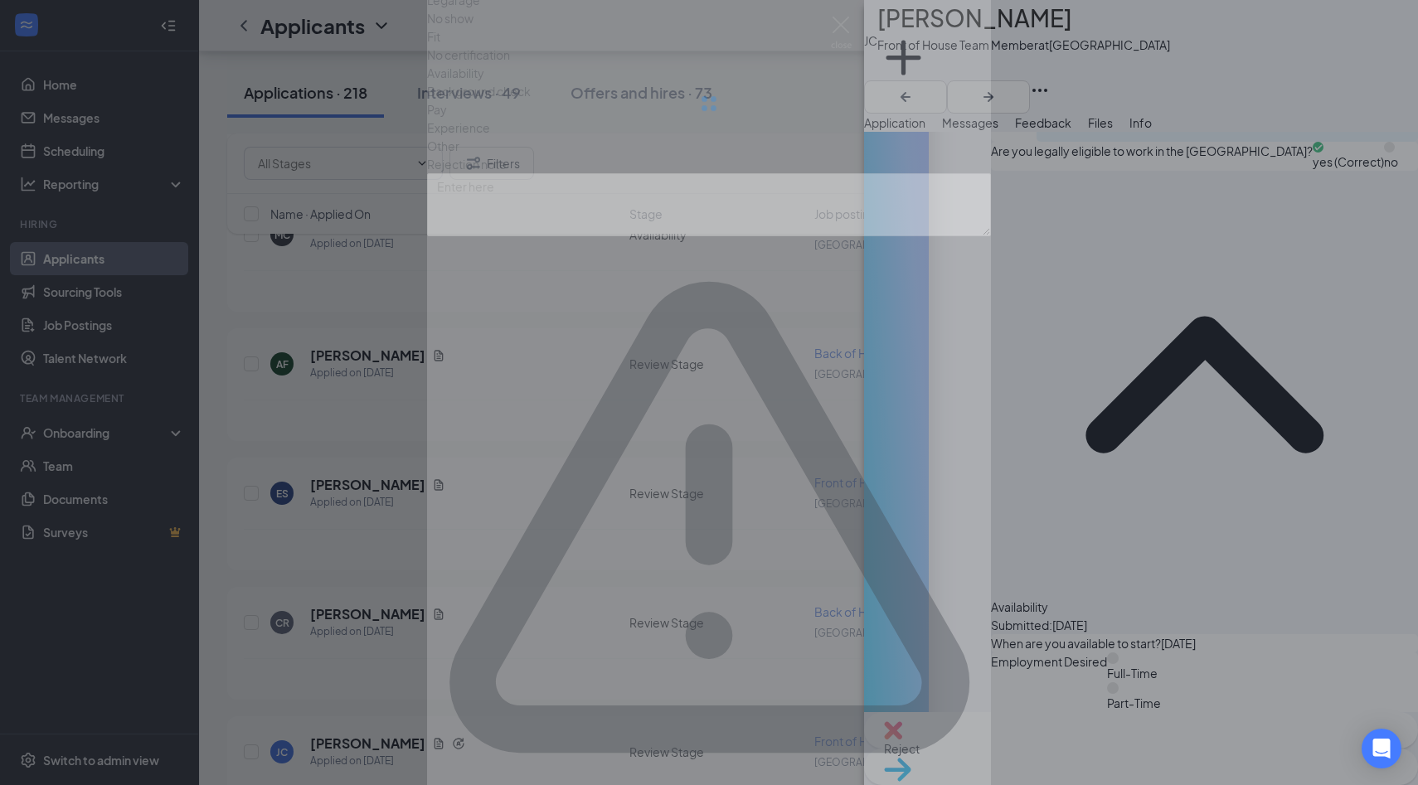
scroll to position [1232, 0]
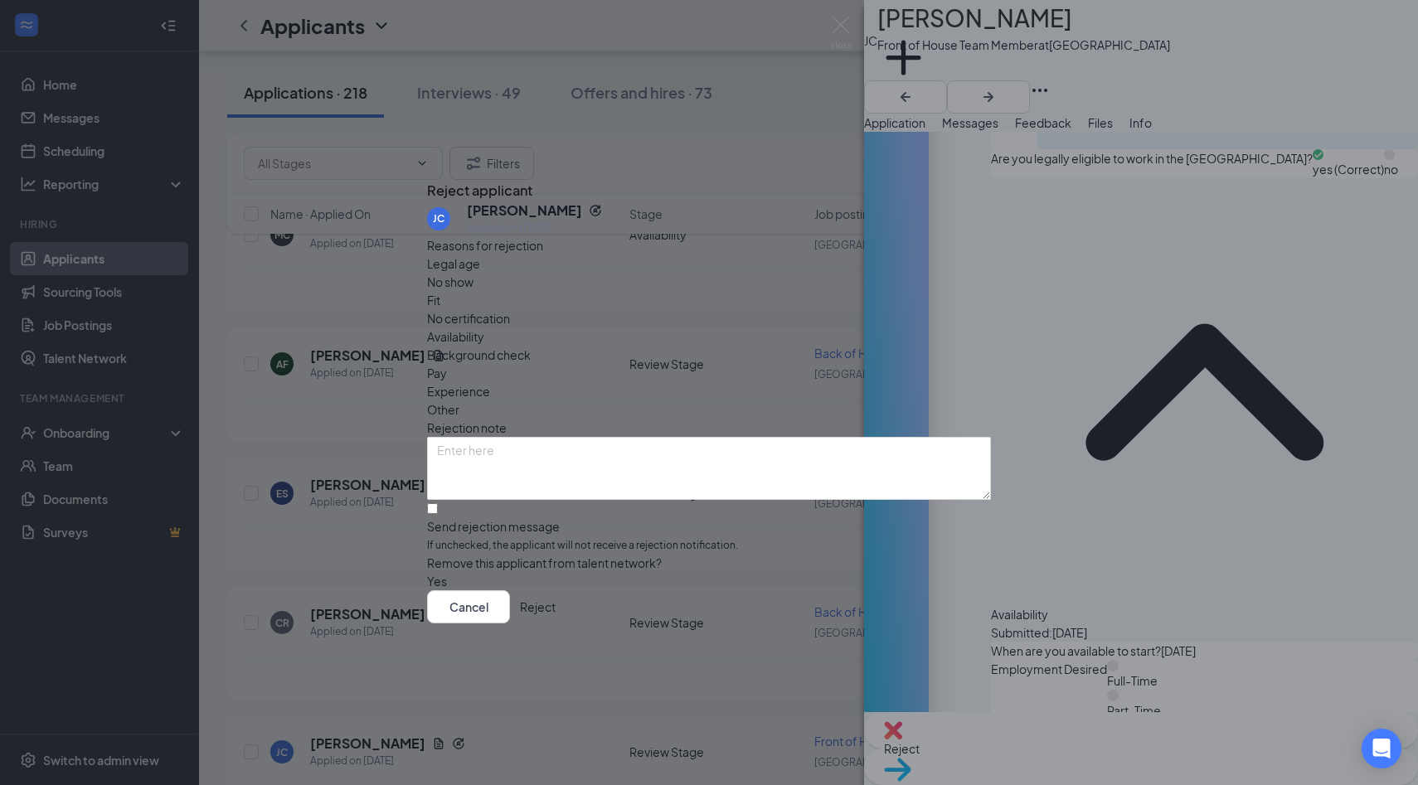
click at [842, 327] on div "Availability" at bounding box center [709, 336] width 564 height 18
click at [555, 623] on button "Reject" at bounding box center [538, 606] width 36 height 33
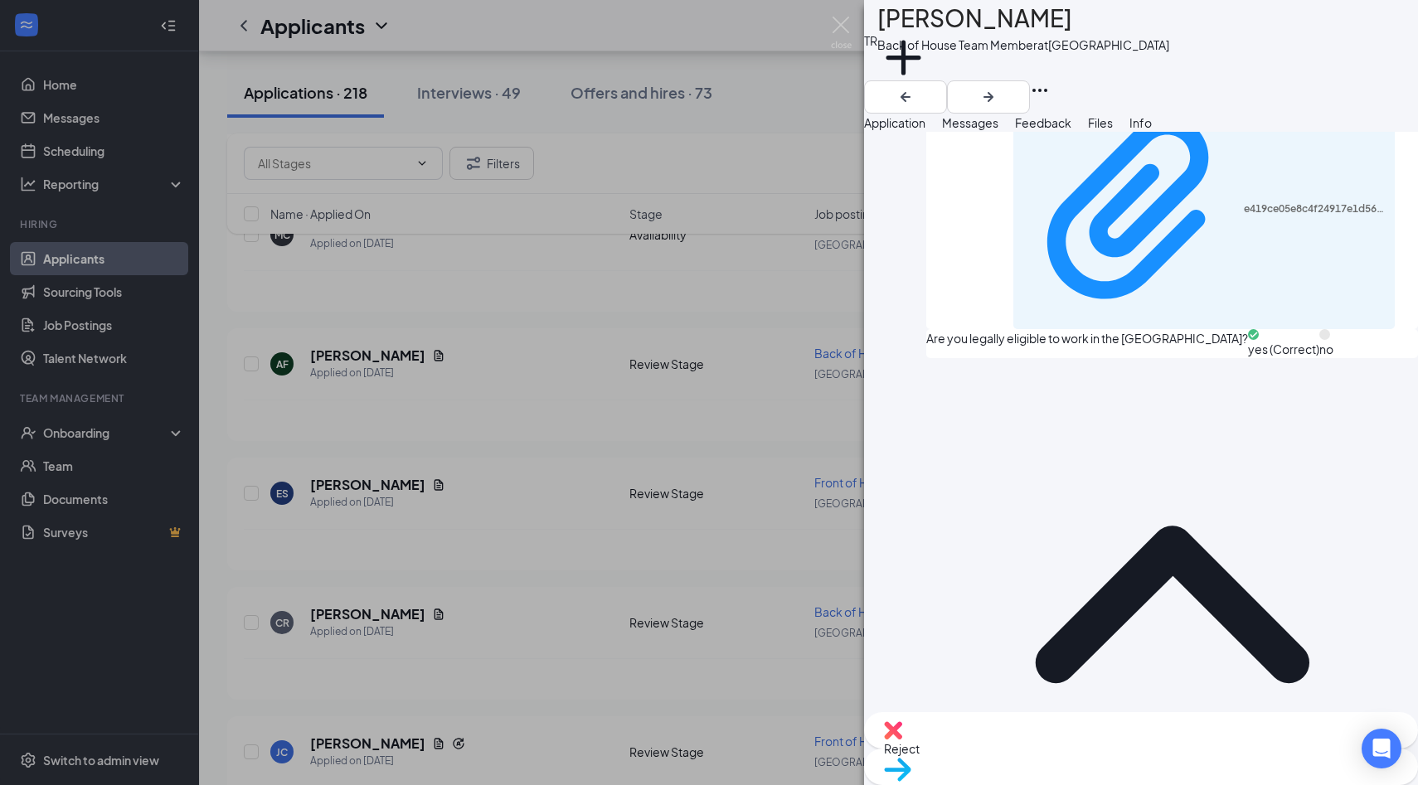
scroll to position [1193, 0]
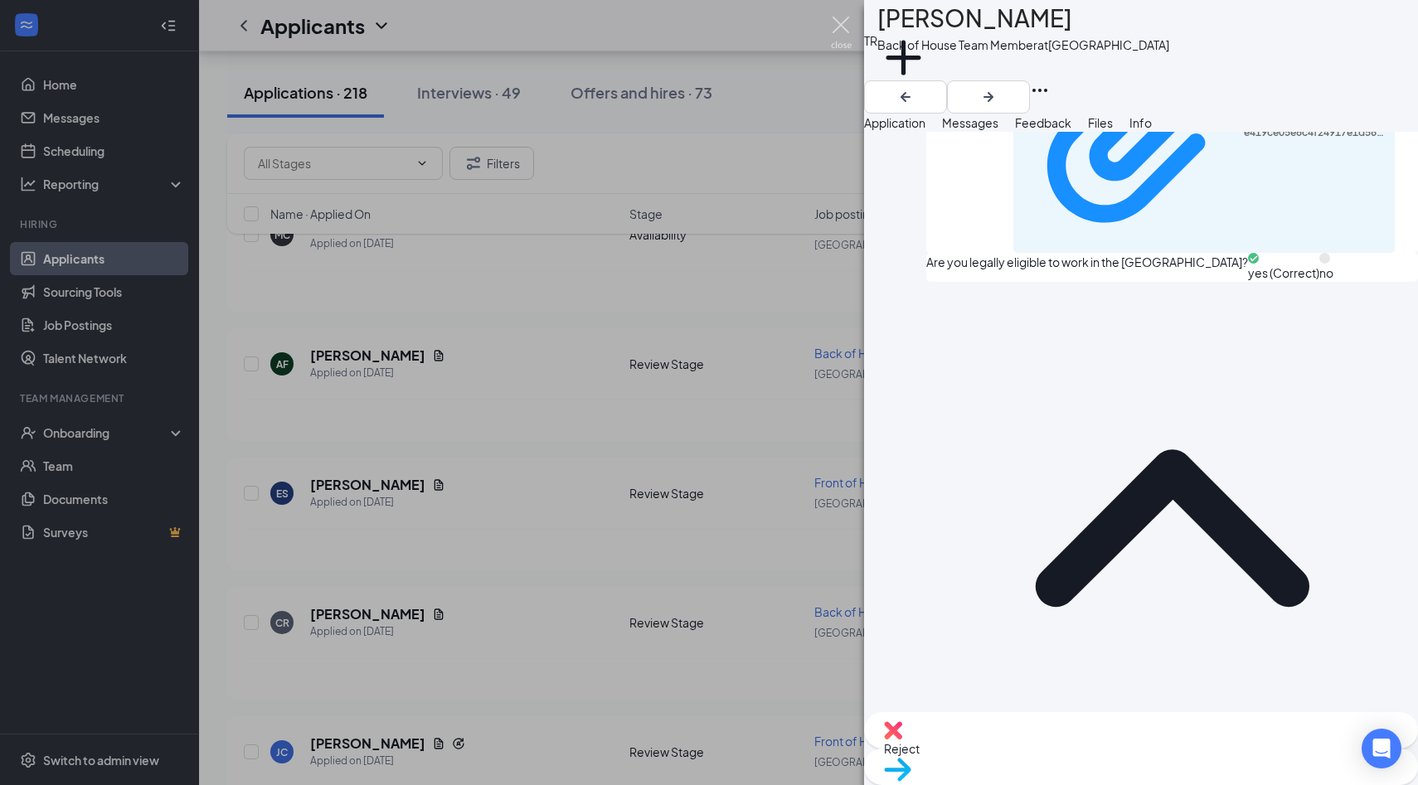
click at [846, 27] on img at bounding box center [841, 33] width 21 height 32
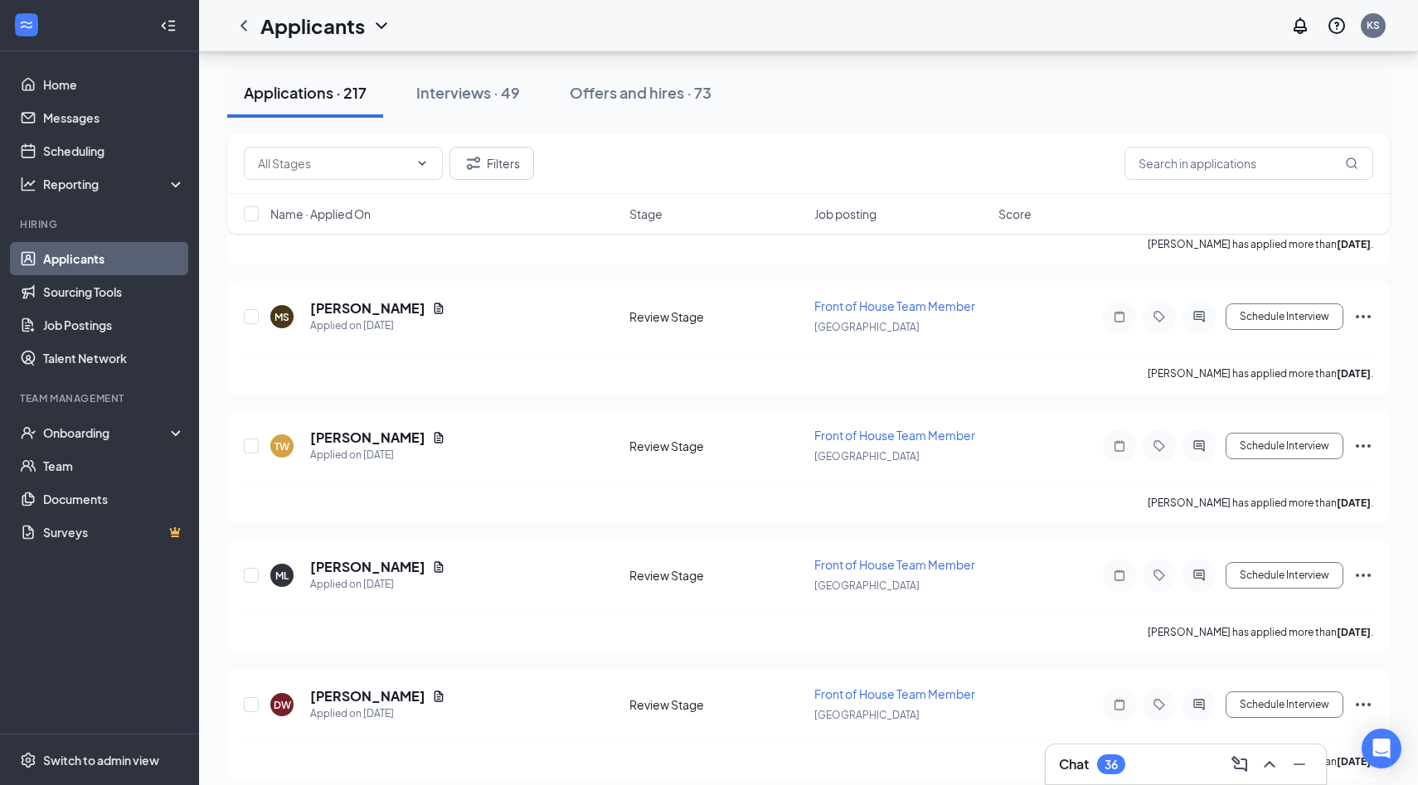
scroll to position [21387, 0]
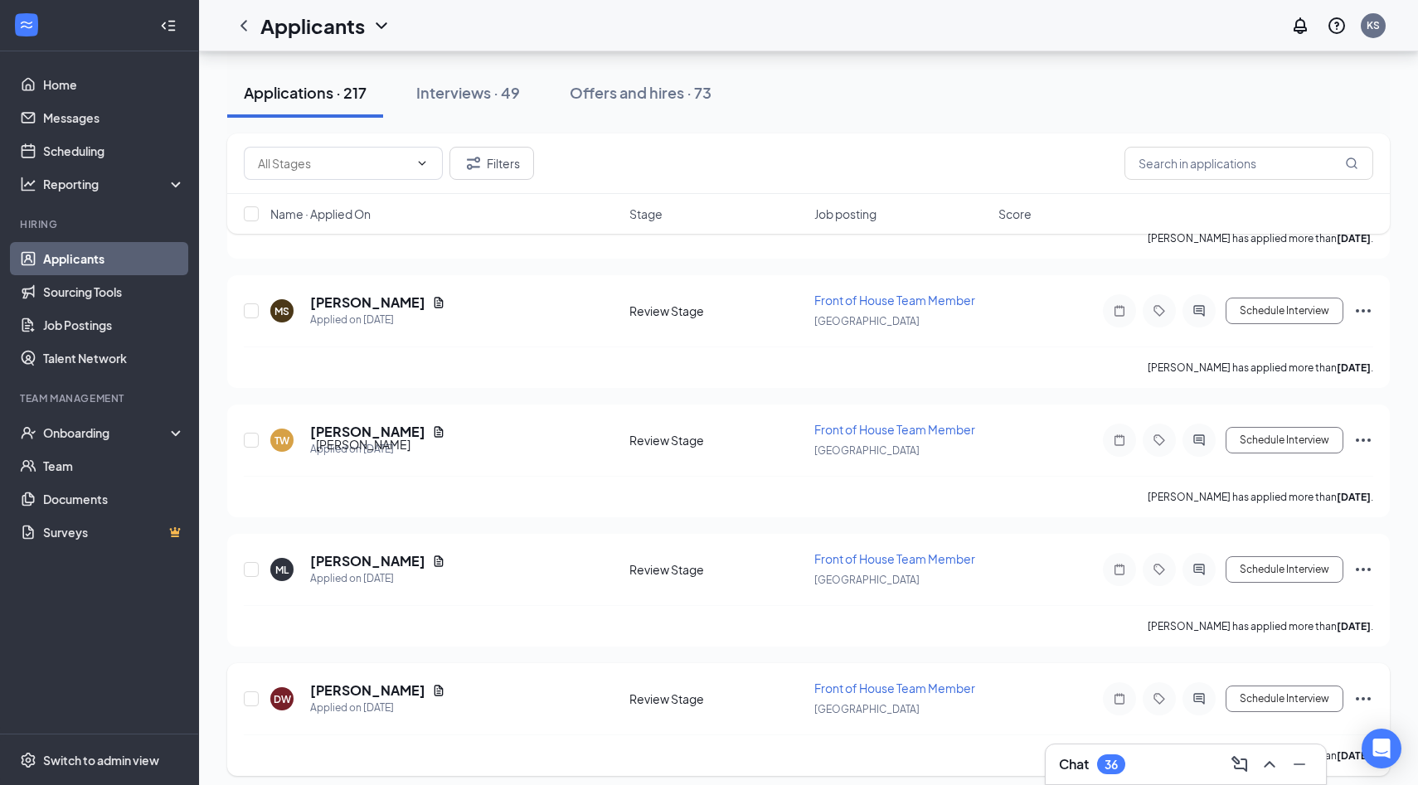
click at [392, 681] on h5 "Daniel Weaver" at bounding box center [367, 690] width 115 height 18
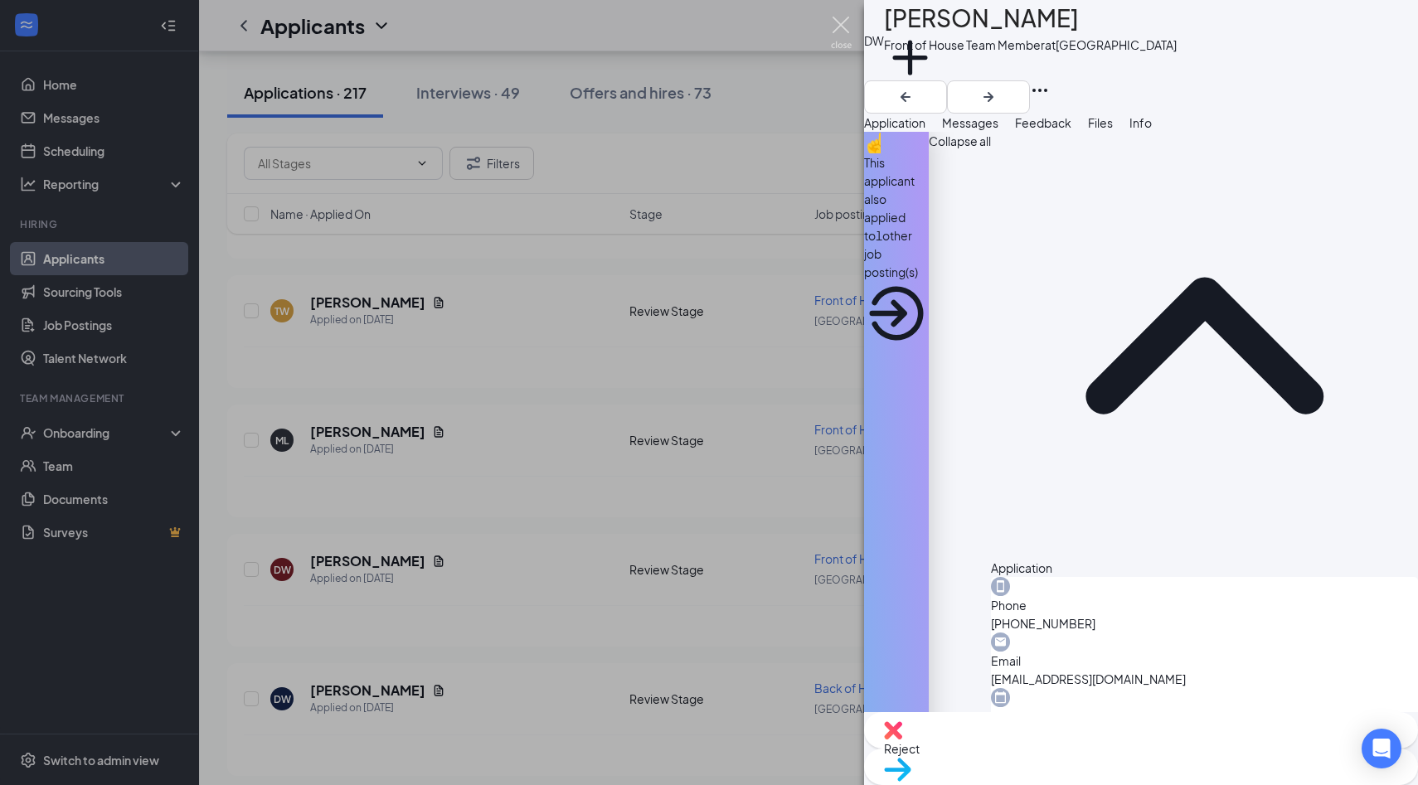
click at [841, 32] on img at bounding box center [841, 33] width 21 height 32
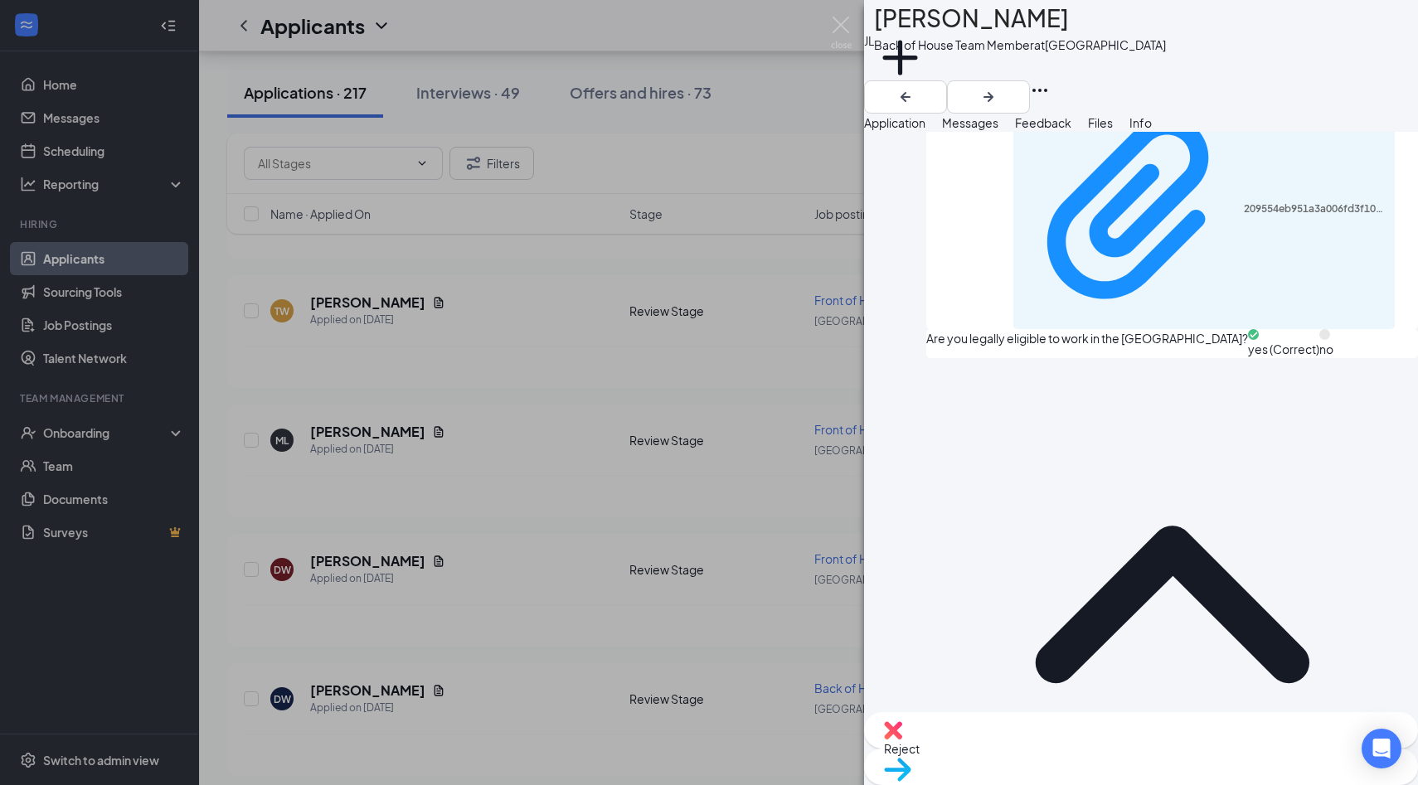
scroll to position [1211, 0]
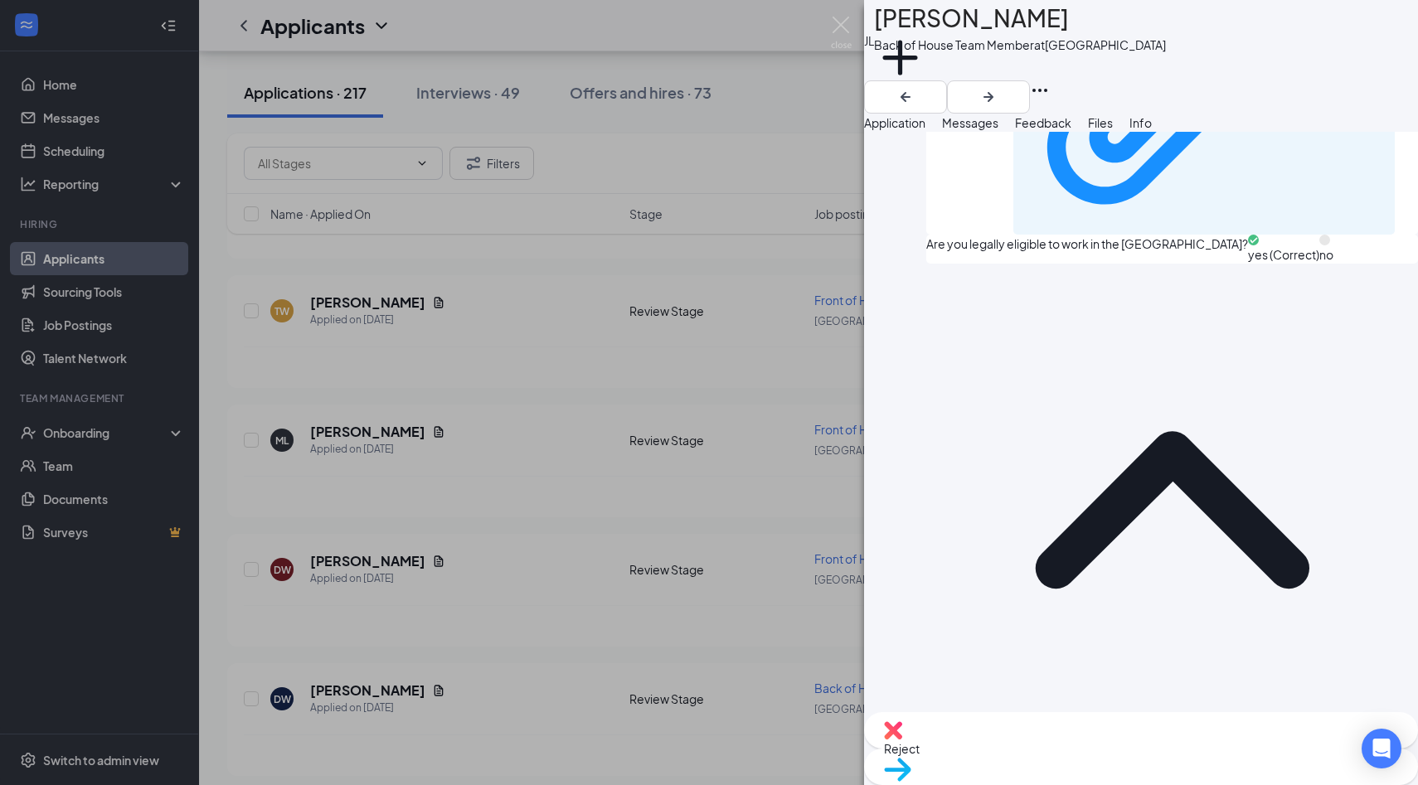
click at [902, 739] on img at bounding box center [893, 730] width 18 height 18
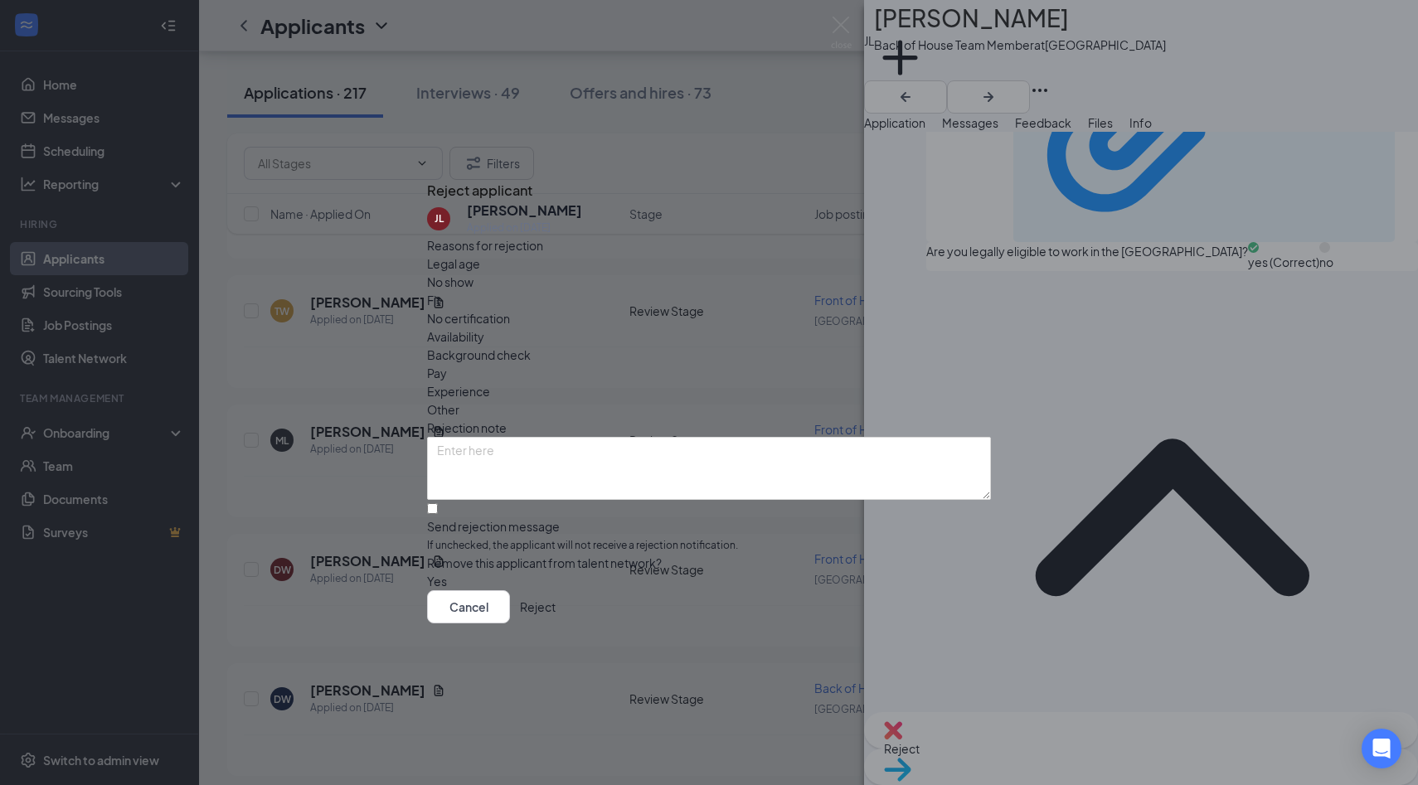
click at [484, 327] on span "Availability" at bounding box center [455, 336] width 57 height 18
click at [555, 623] on button "Reject" at bounding box center [538, 606] width 36 height 33
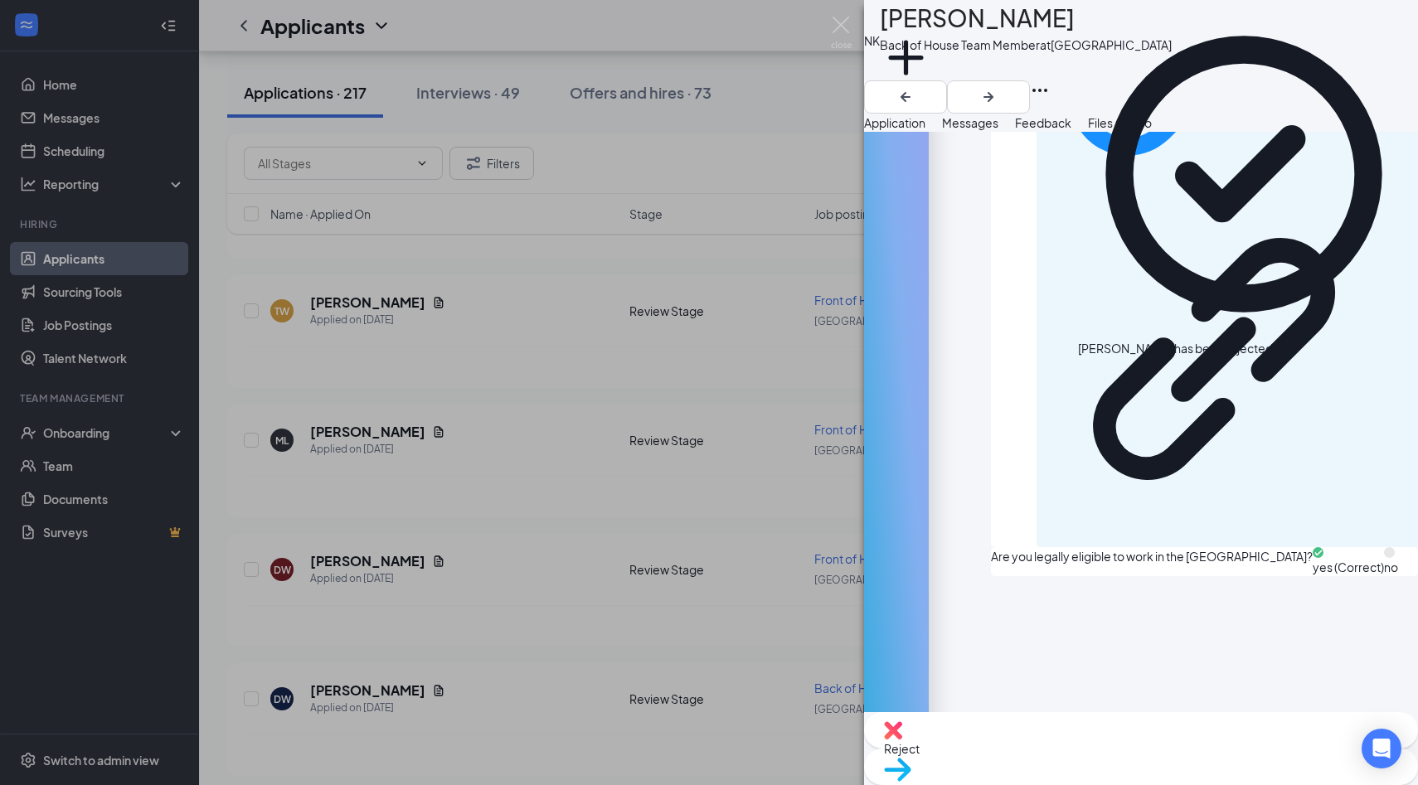
scroll to position [1239, 0]
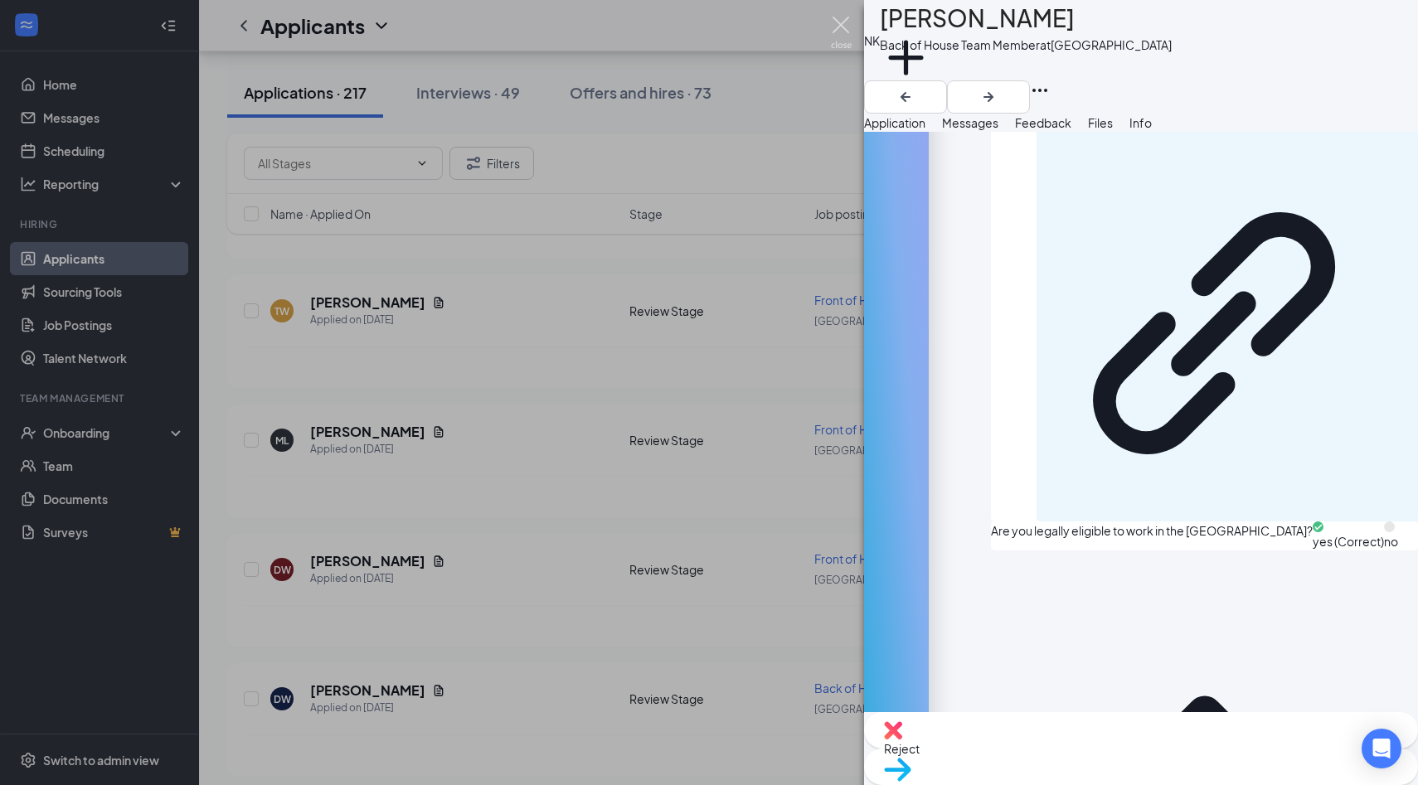
click at [841, 32] on img at bounding box center [841, 33] width 21 height 32
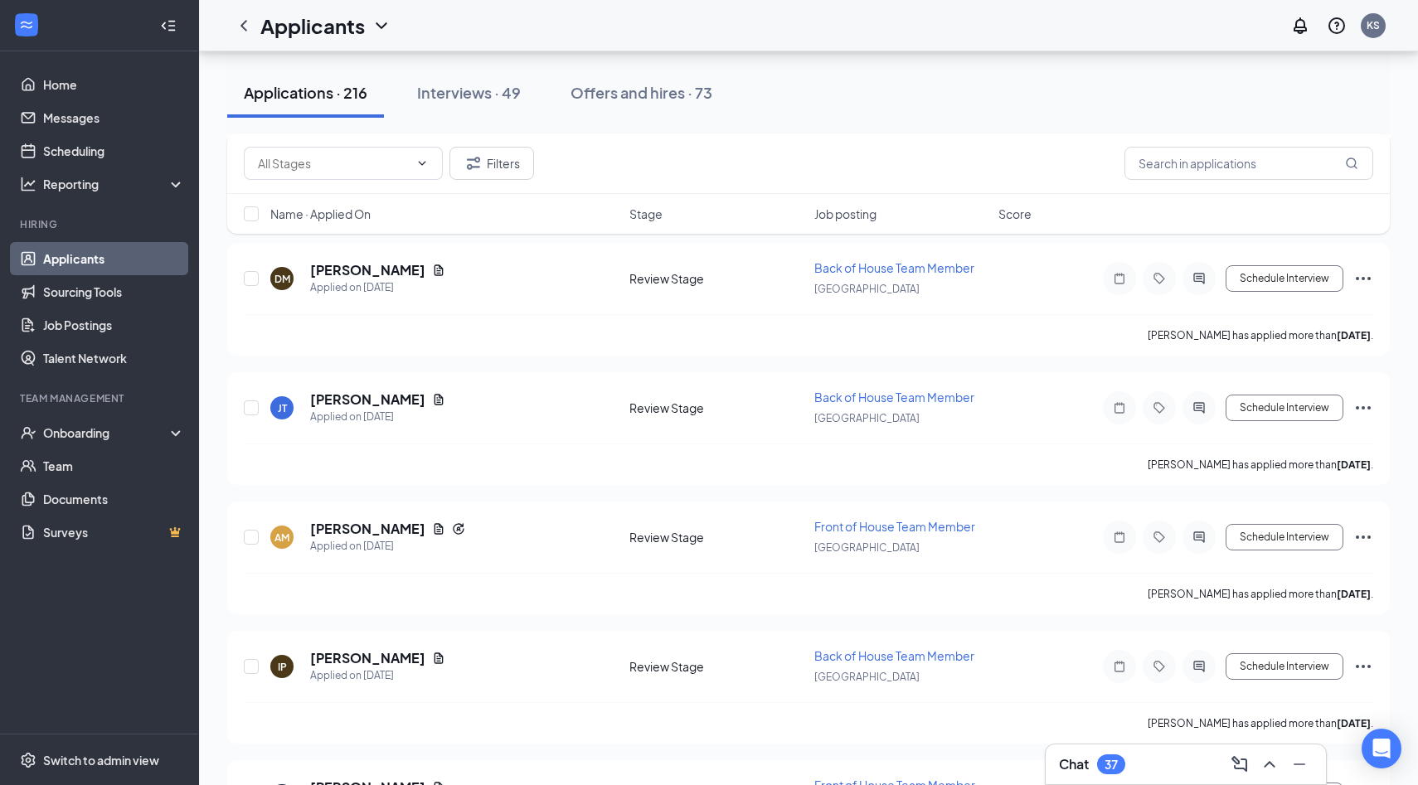
scroll to position [24076, 0]
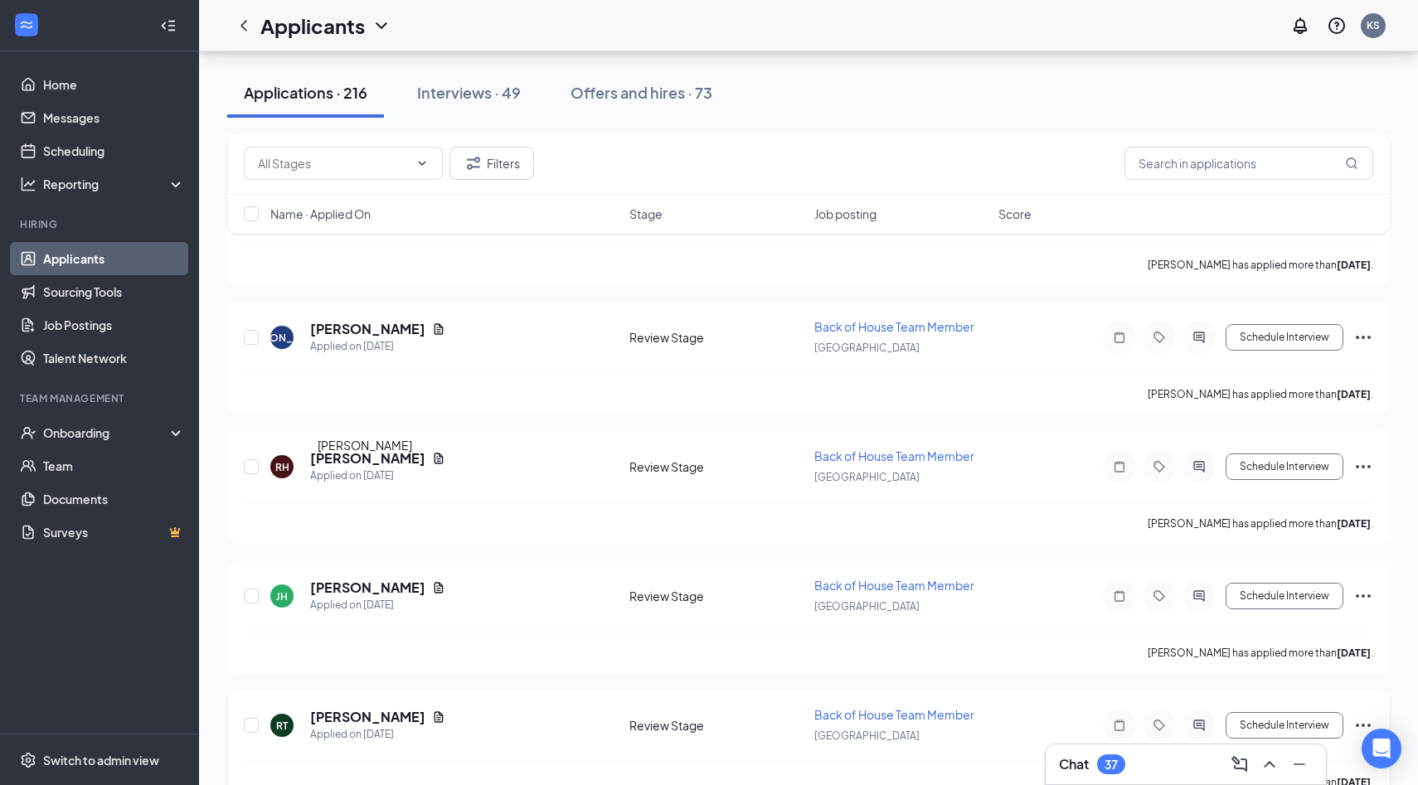
click at [384, 708] on h5 "Richard Travers" at bounding box center [367, 717] width 115 height 18
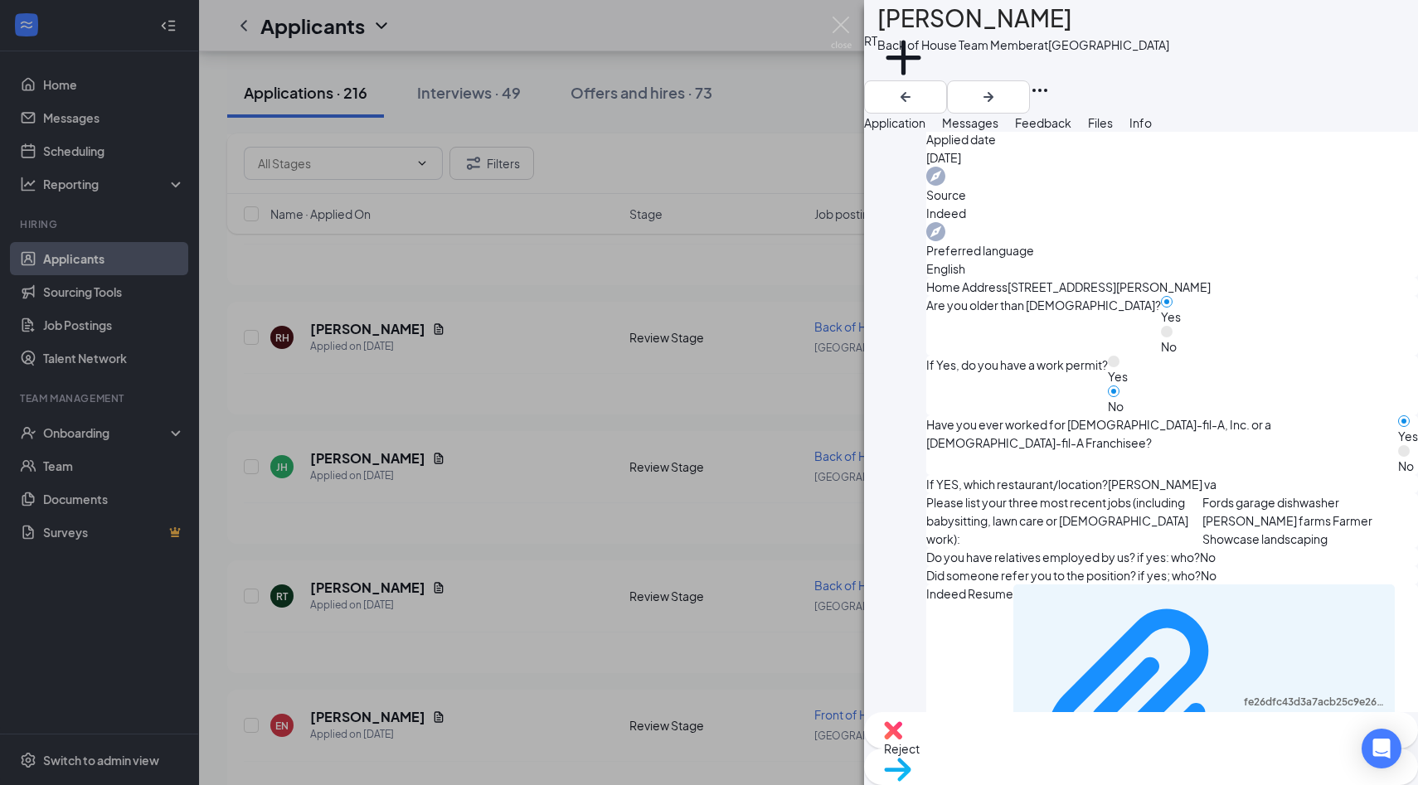
scroll to position [646, 0]
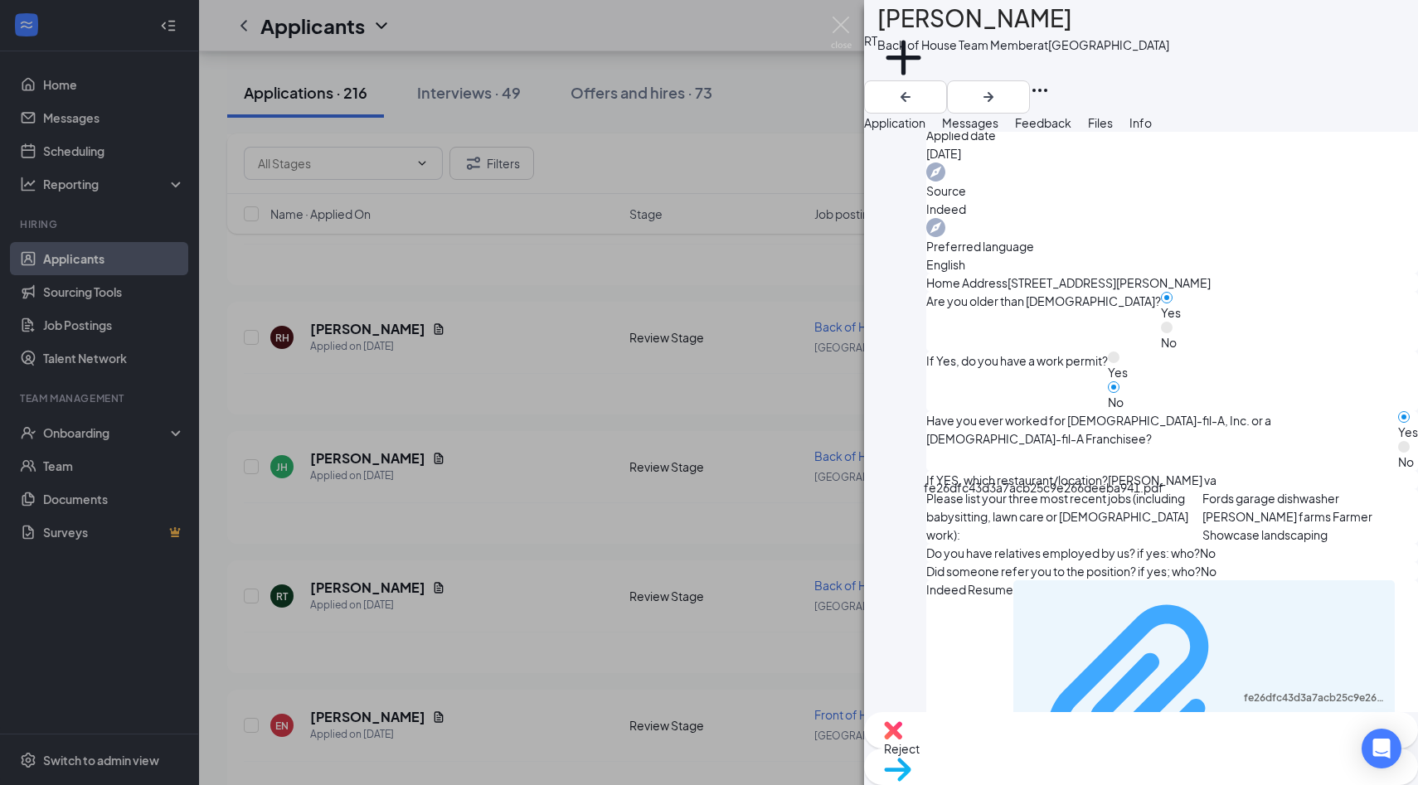
click at [1243, 691] on div "fe26dfc43d3a7acb25c9e266deeba941.pdf" at bounding box center [1314, 697] width 142 height 13
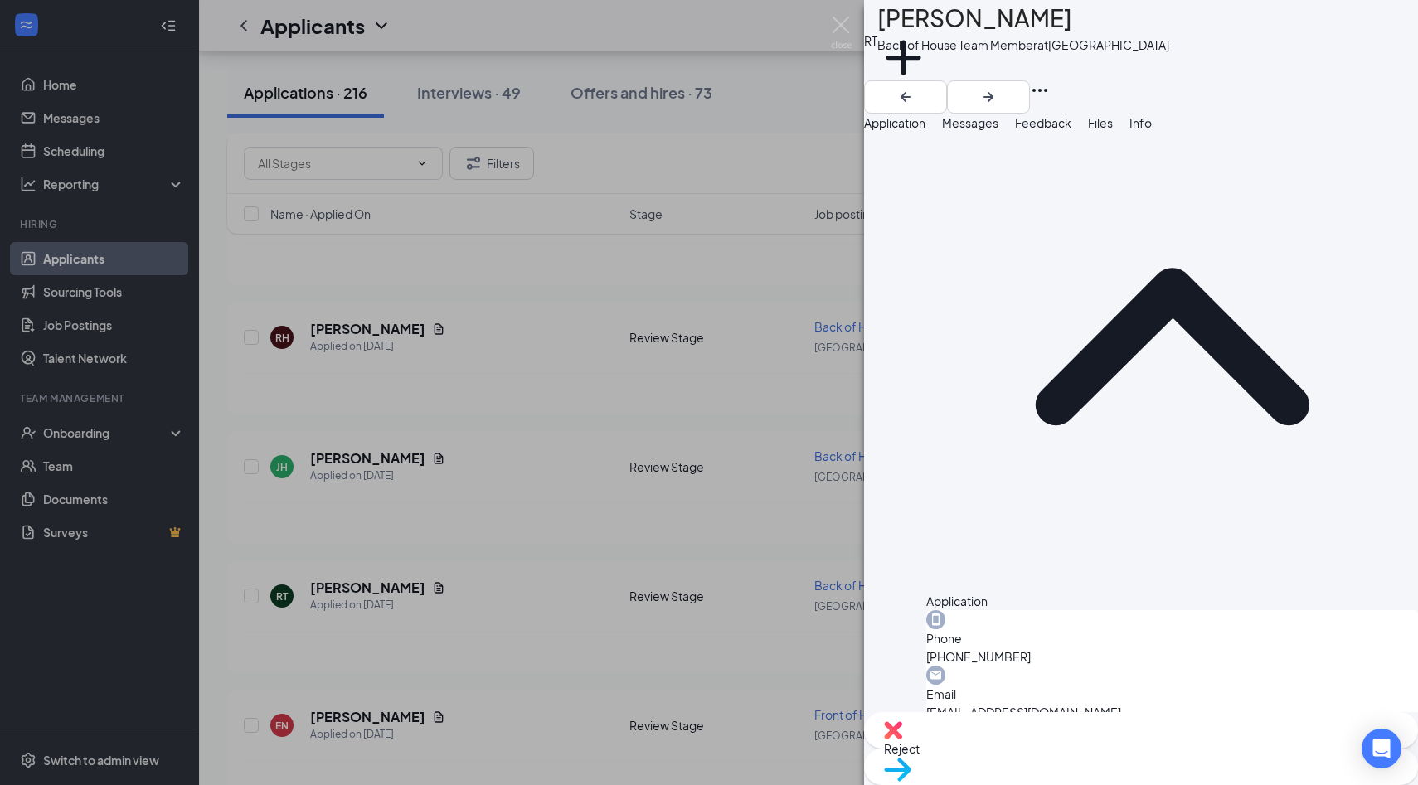
scroll to position [0, 0]
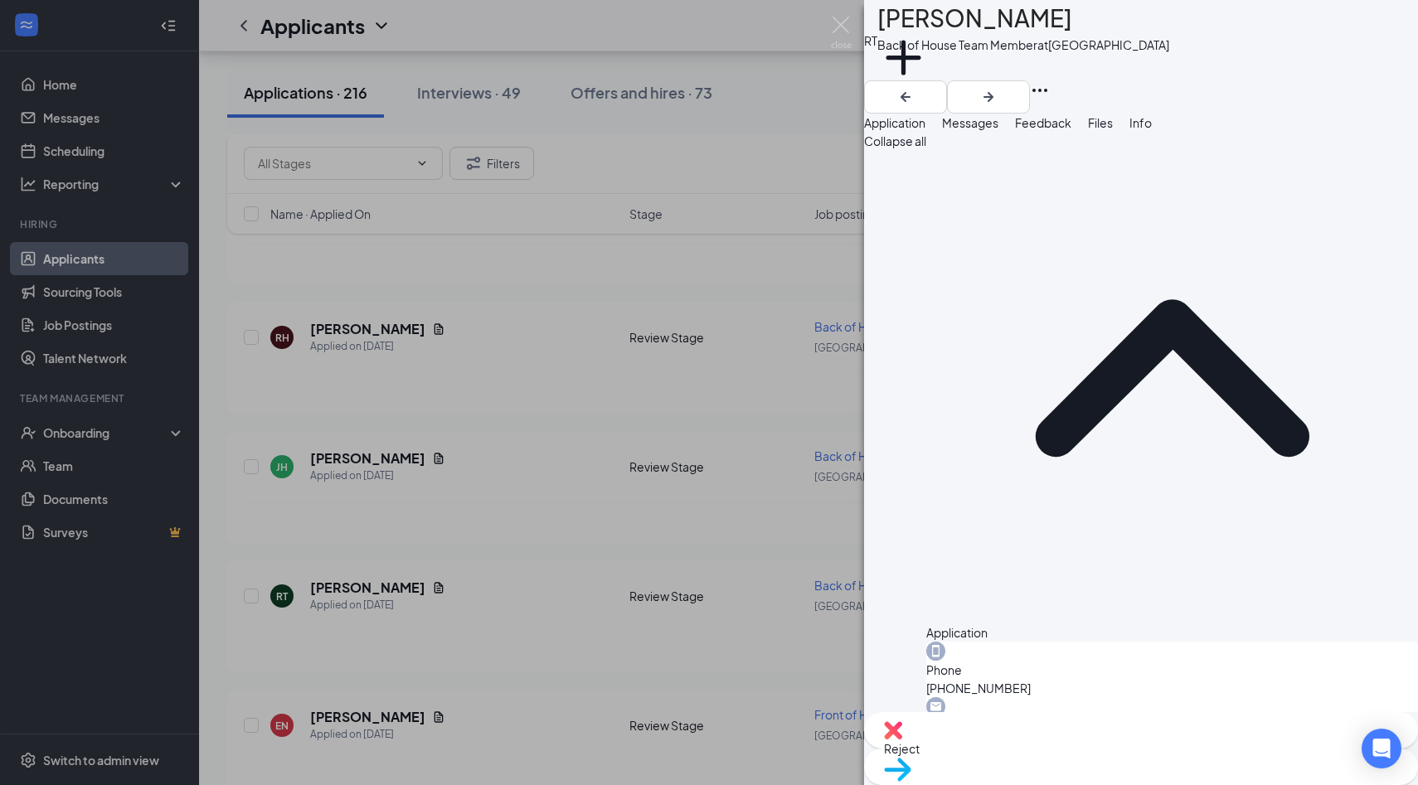
drag, startPoint x: 921, startPoint y: 28, endPoint x: 1072, endPoint y: 17, distance: 151.3
click at [1073, 17] on div "Richard Travers" at bounding box center [1023, 18] width 292 height 36
copy h1 "Richard Travers"
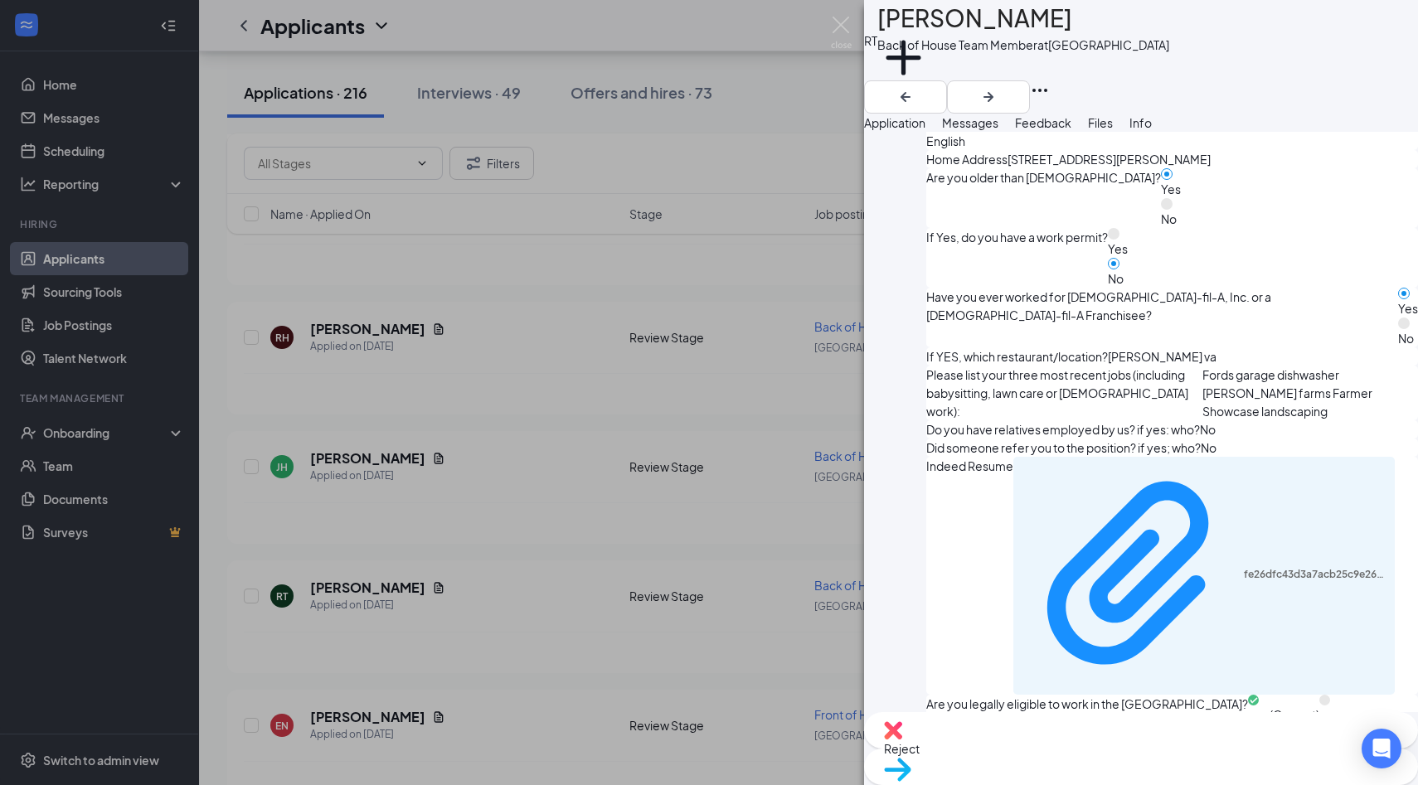
scroll to position [1248, 0]
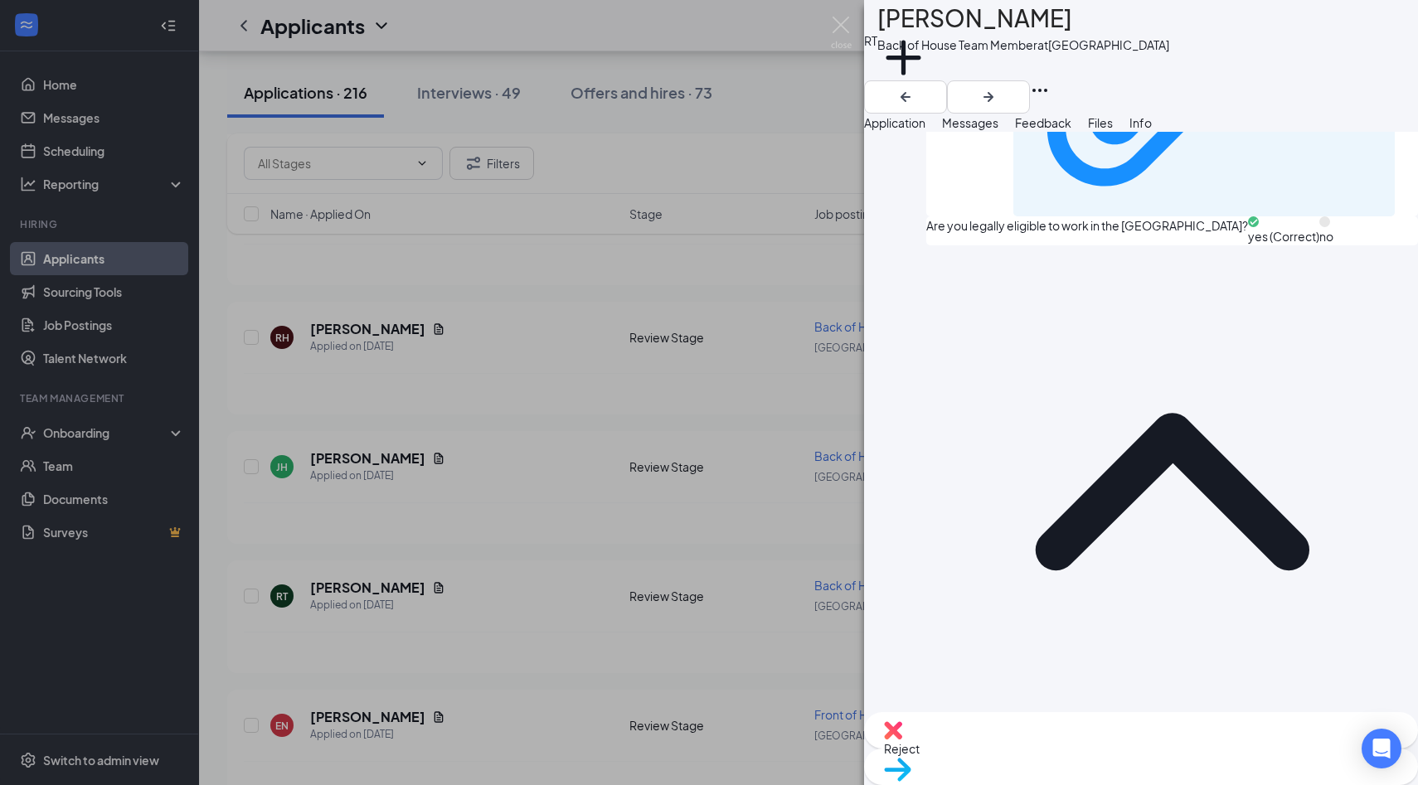
click at [961, 783] on span "Move to stage" at bounding box center [922, 790] width 77 height 15
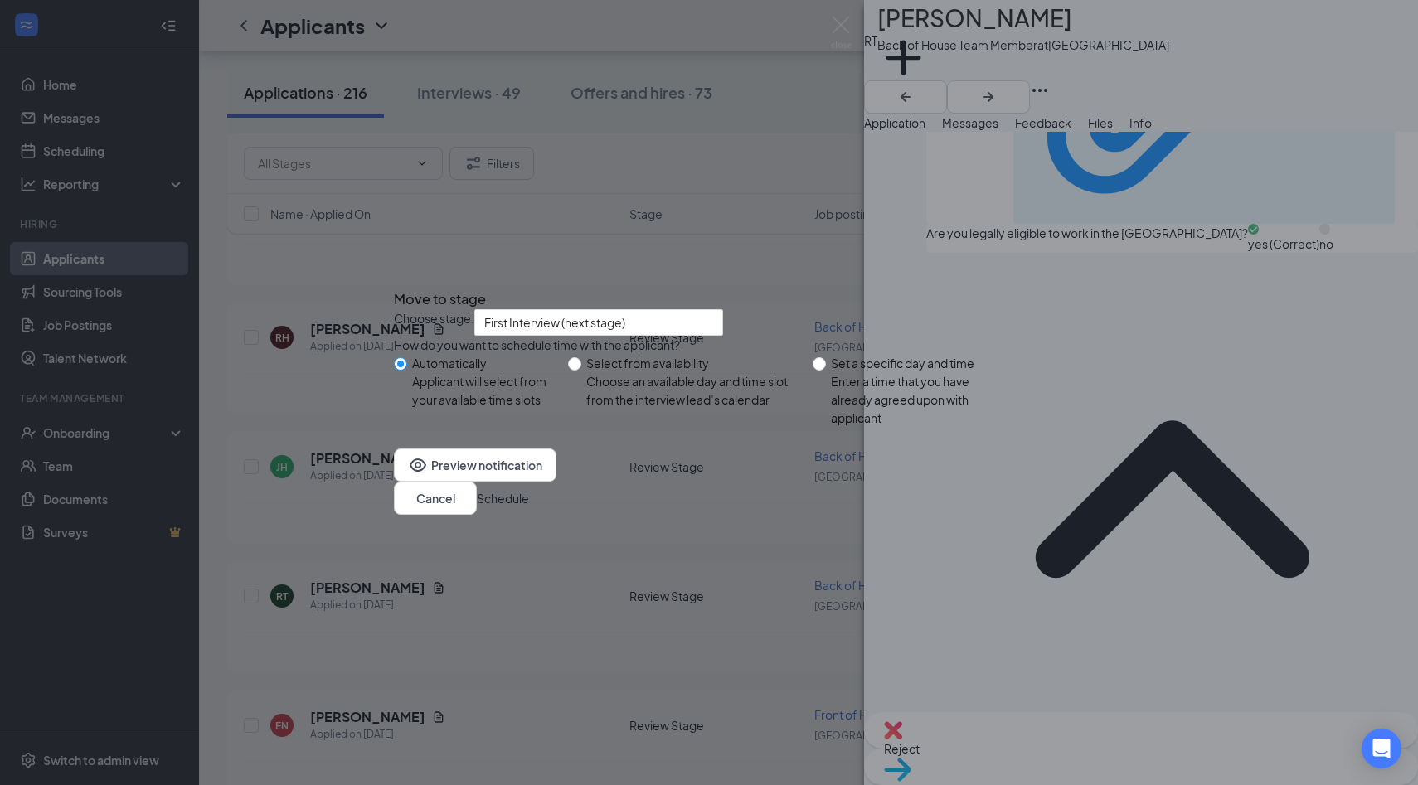
click at [529, 507] on button "Schedule" at bounding box center [503, 498] width 52 height 18
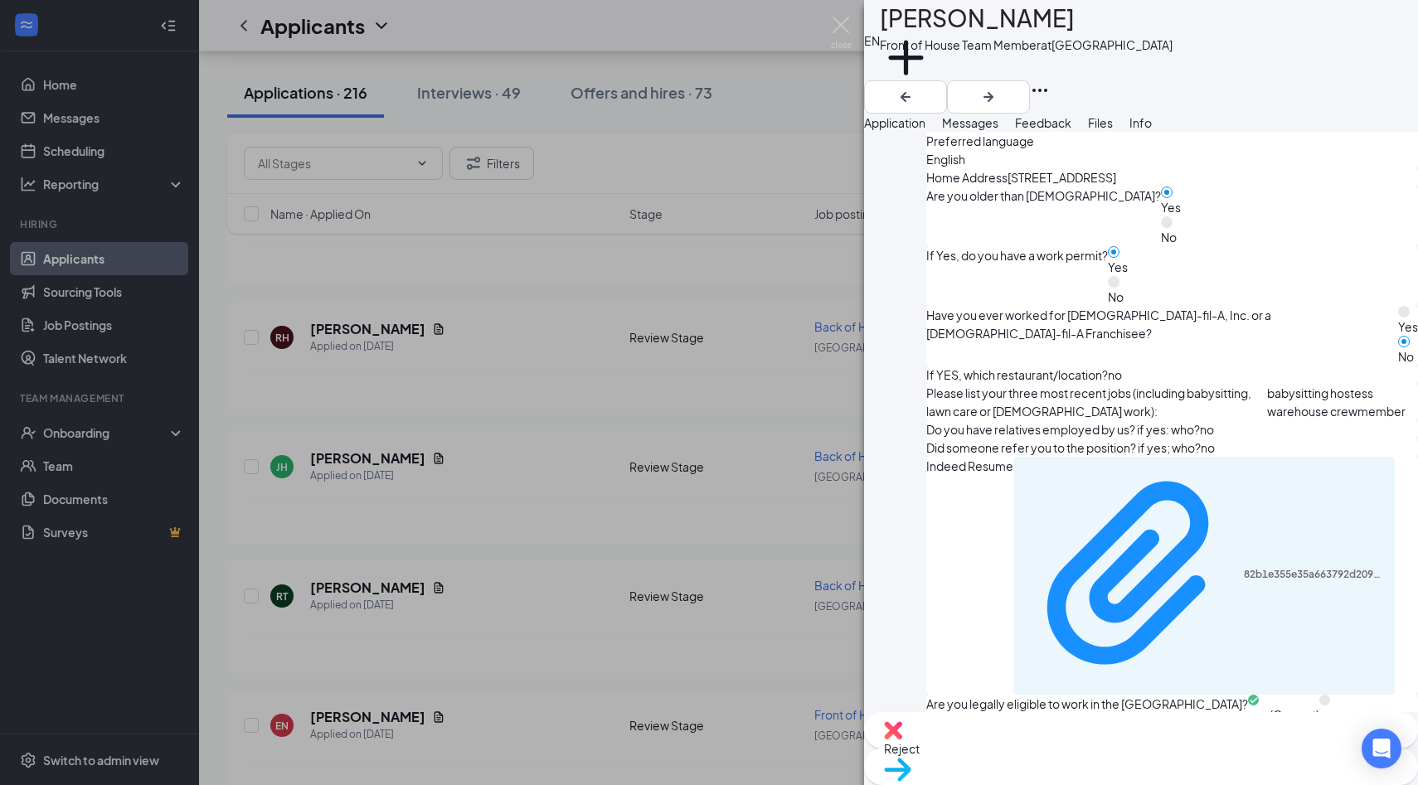
scroll to position [747, 0]
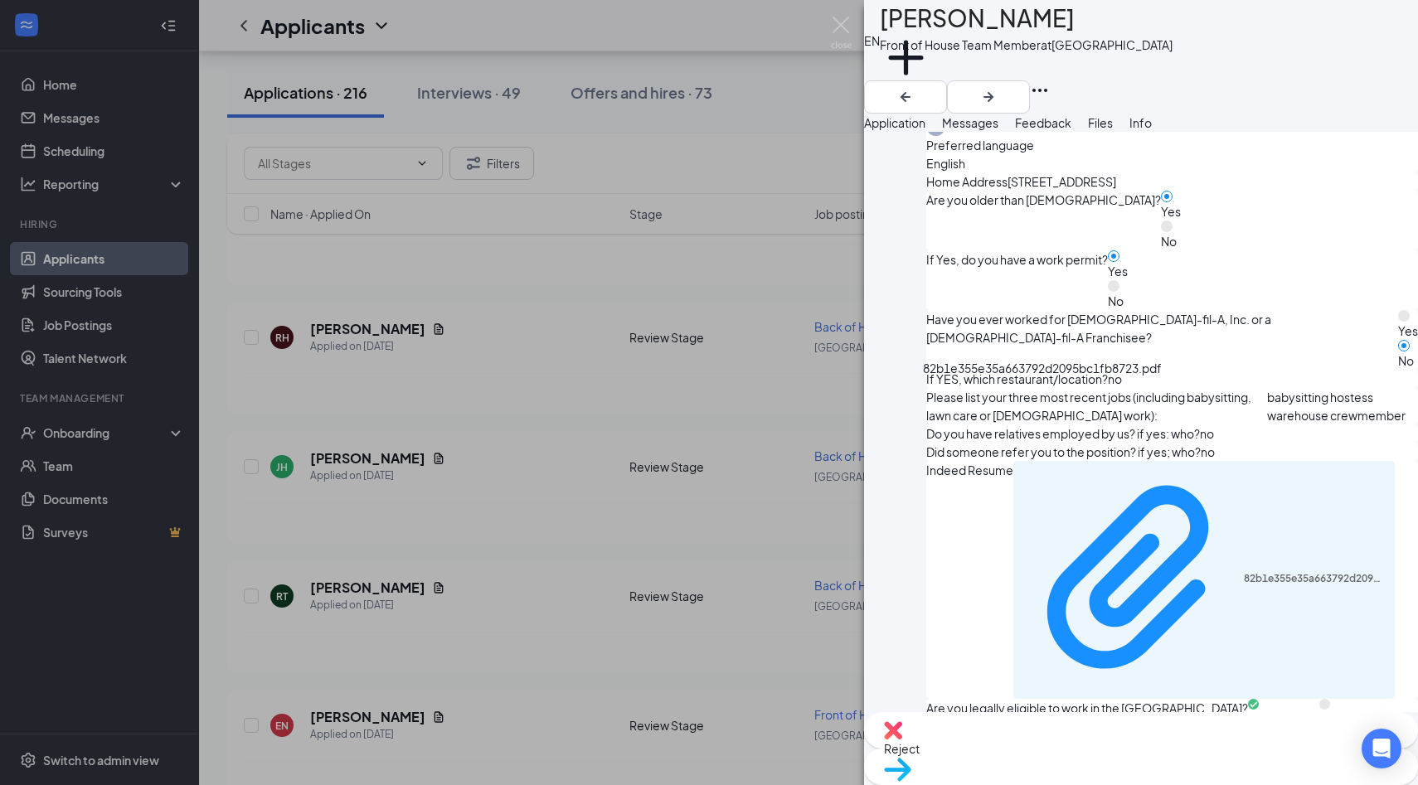
click at [996, 384] on div "82b1e355e35a663792d2095bc1fb8723.pdf" at bounding box center [1042, 371] width 239 height 25
click at [1013, 461] on div "82b1e355e35a663792d2095bc1fb8723.pdf" at bounding box center [1203, 580] width 381 height 238
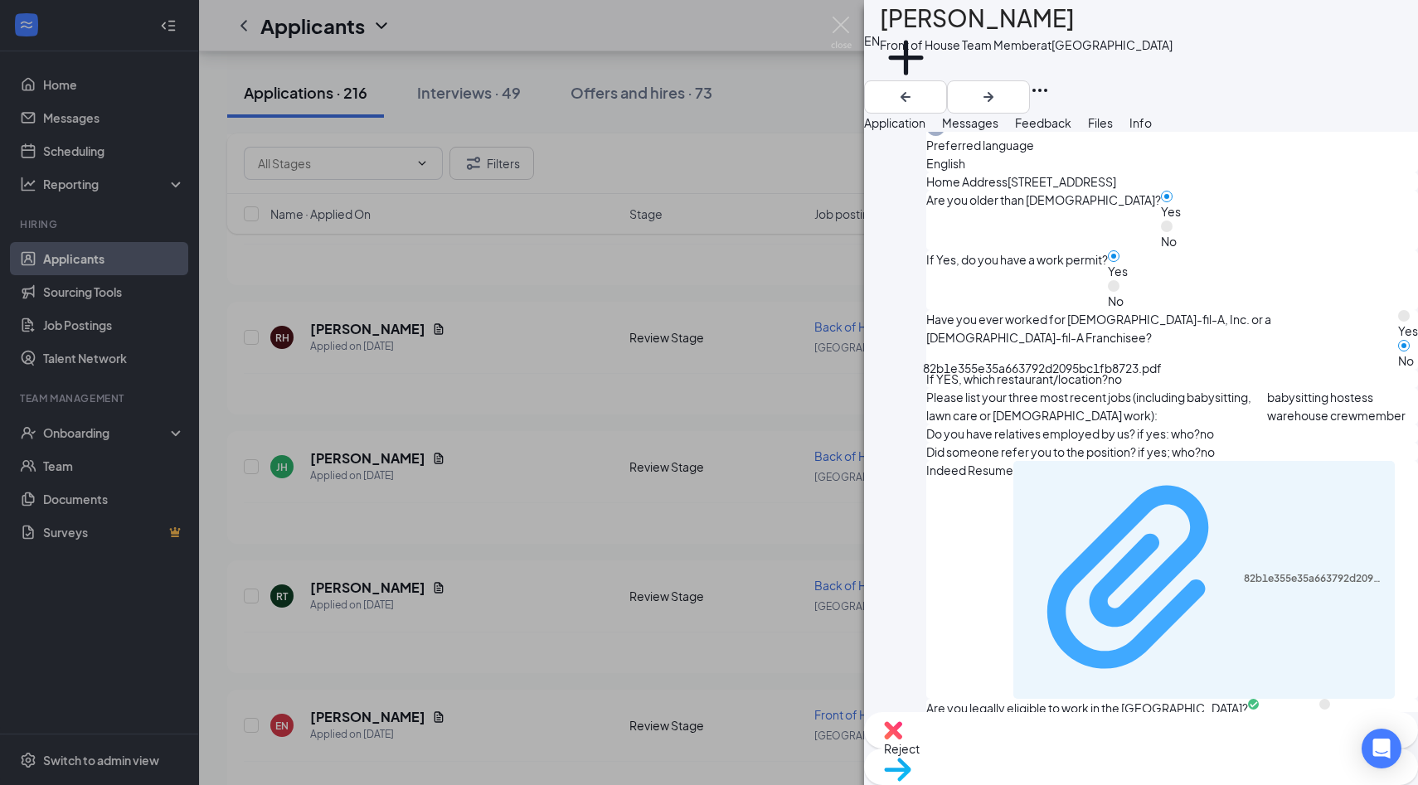
click at [1243, 572] on div "82b1e355e35a663792d2095bc1fb8723.pdf" at bounding box center [1314, 578] width 142 height 13
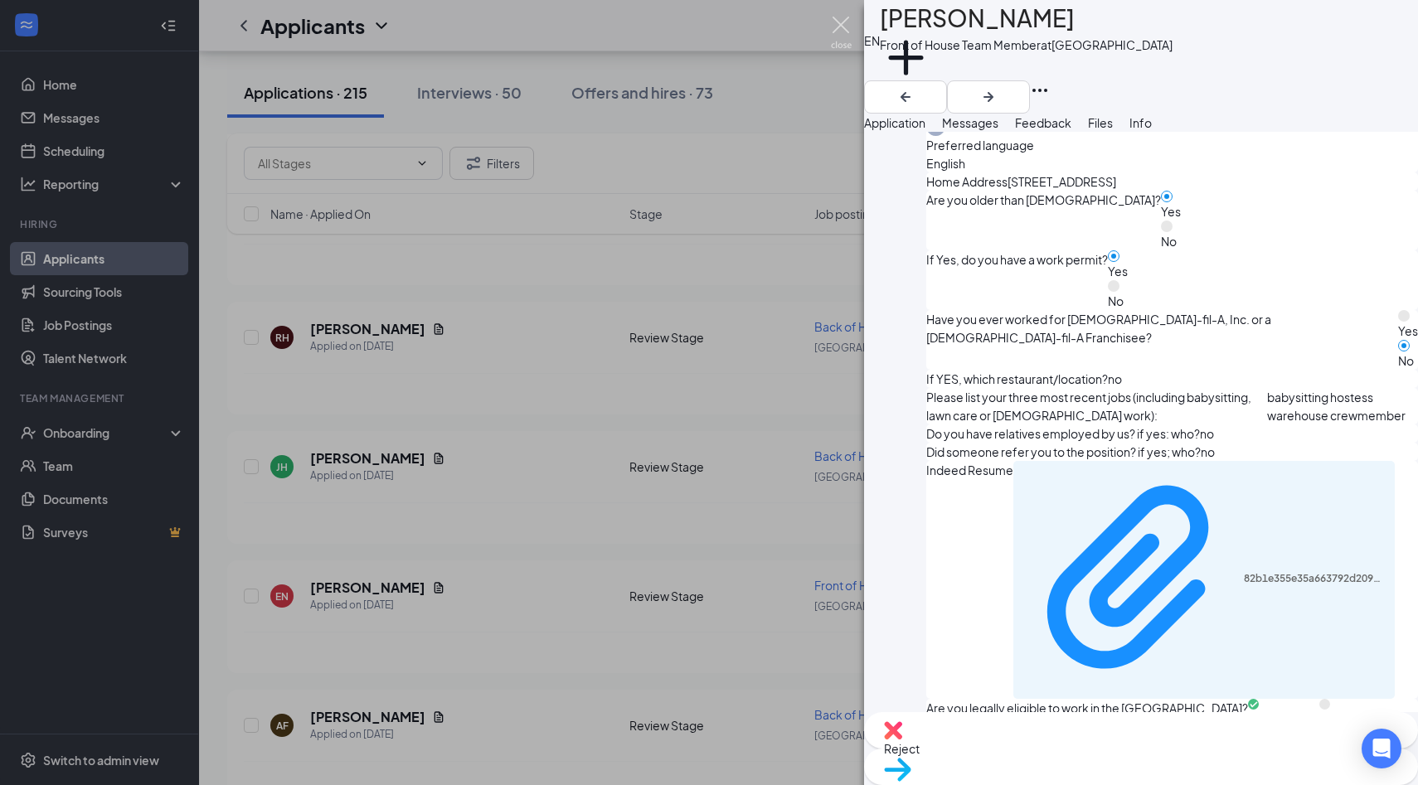
click at [840, 12] on div "EN Eva Nguyen Front of House Team Member at Palm Coast Add a tag Application Me…" at bounding box center [709, 392] width 1418 height 785
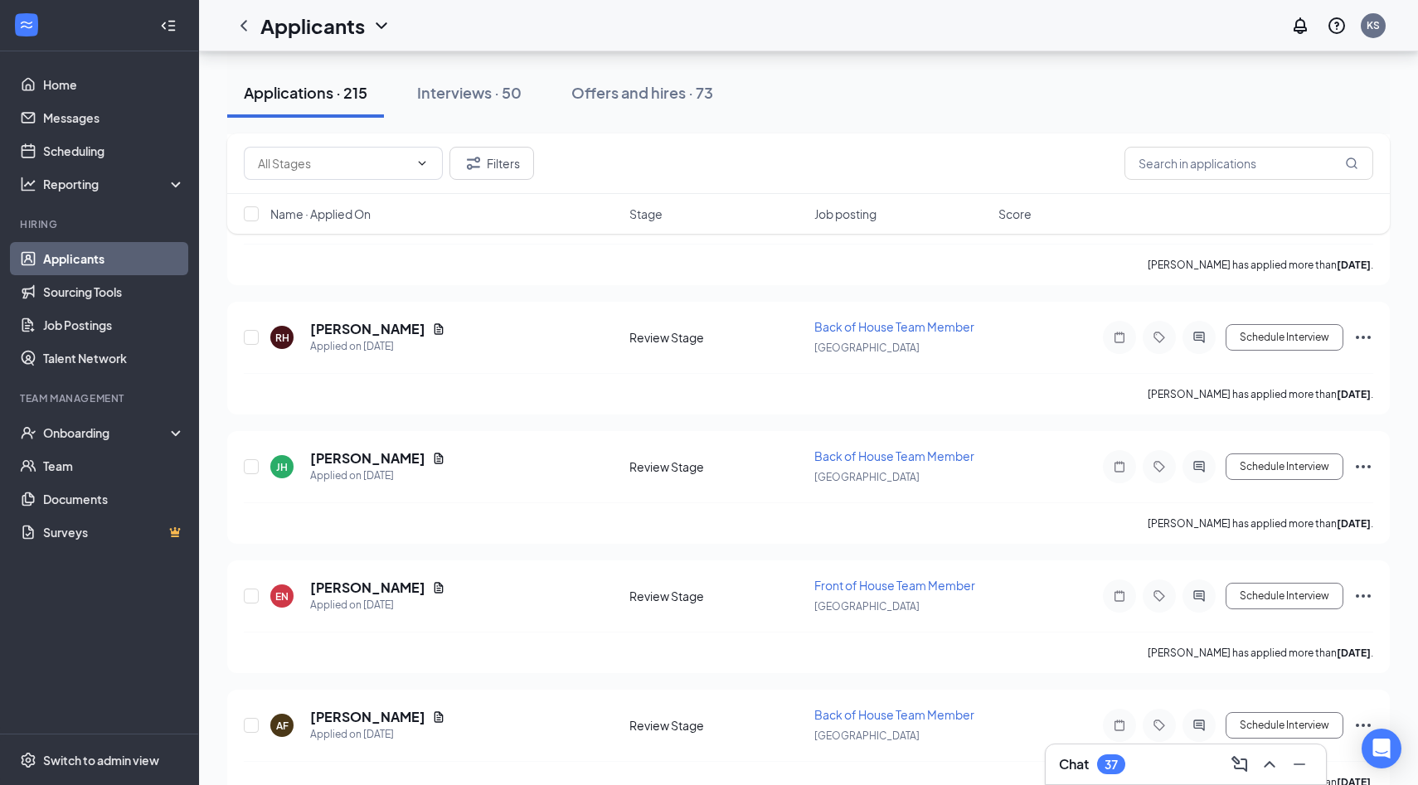
click at [835, 34] on div "Applicants KS" at bounding box center [808, 25] width 1219 height 51
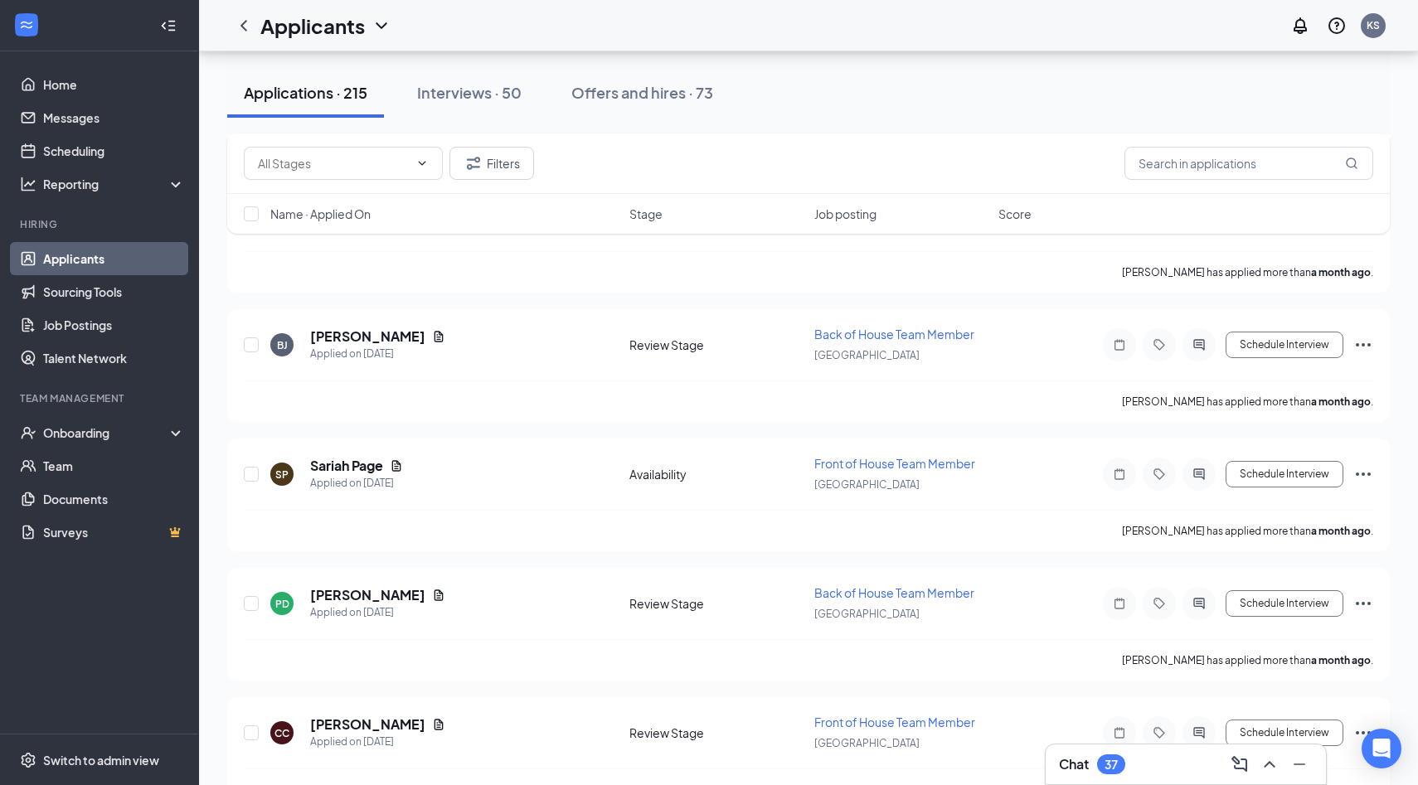
scroll to position [26568, 0]
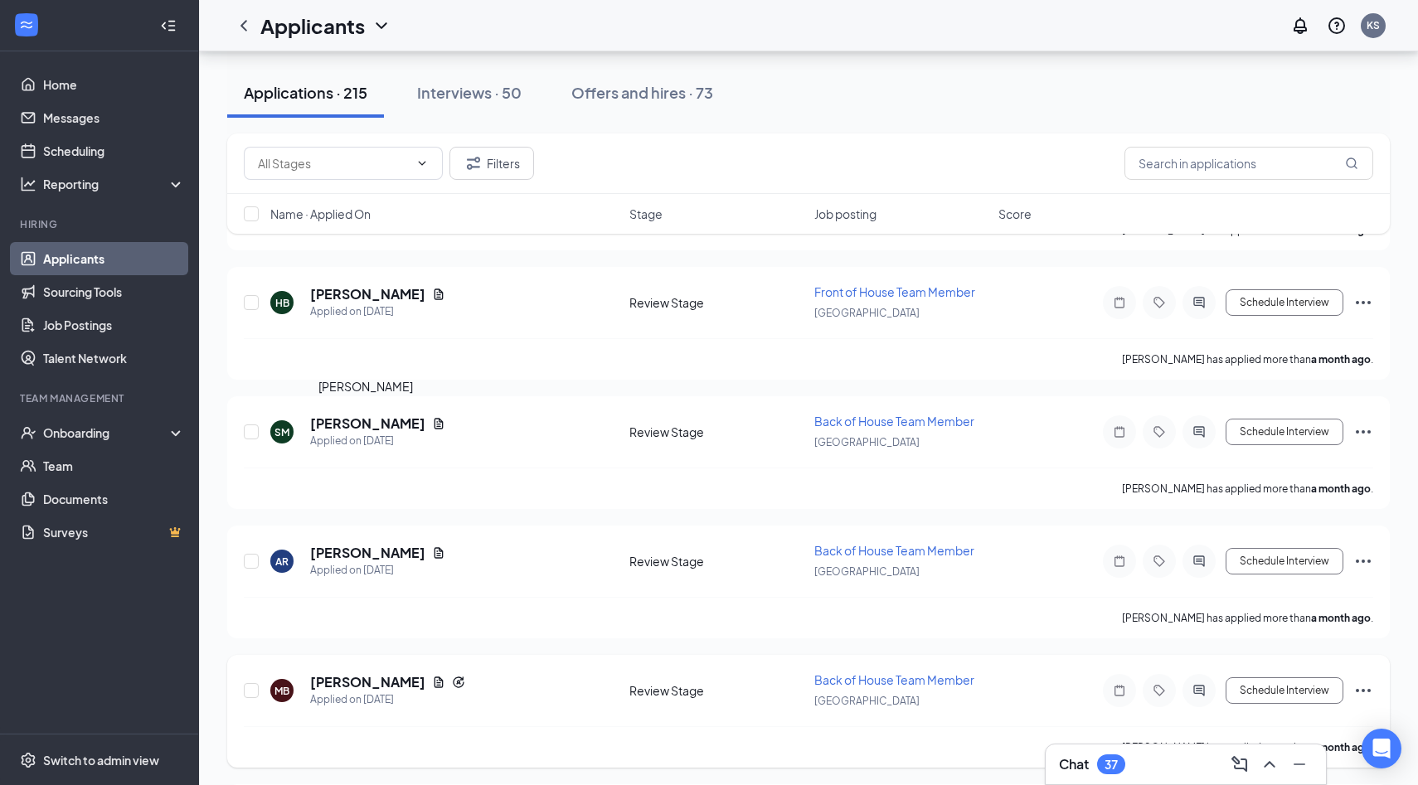
click at [371, 673] on h5 "MICHAEL BATTLE" at bounding box center [367, 682] width 115 height 18
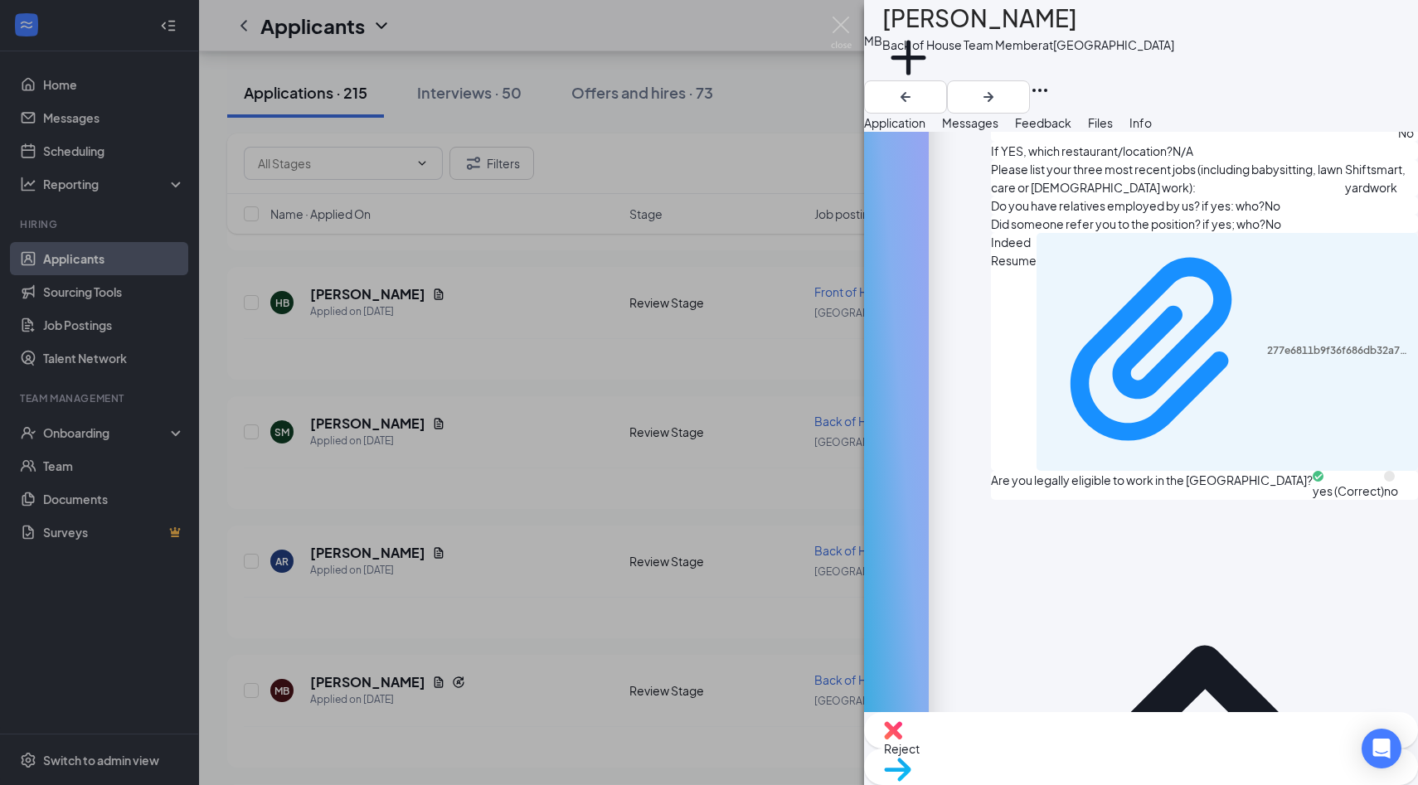
scroll to position [1239, 0]
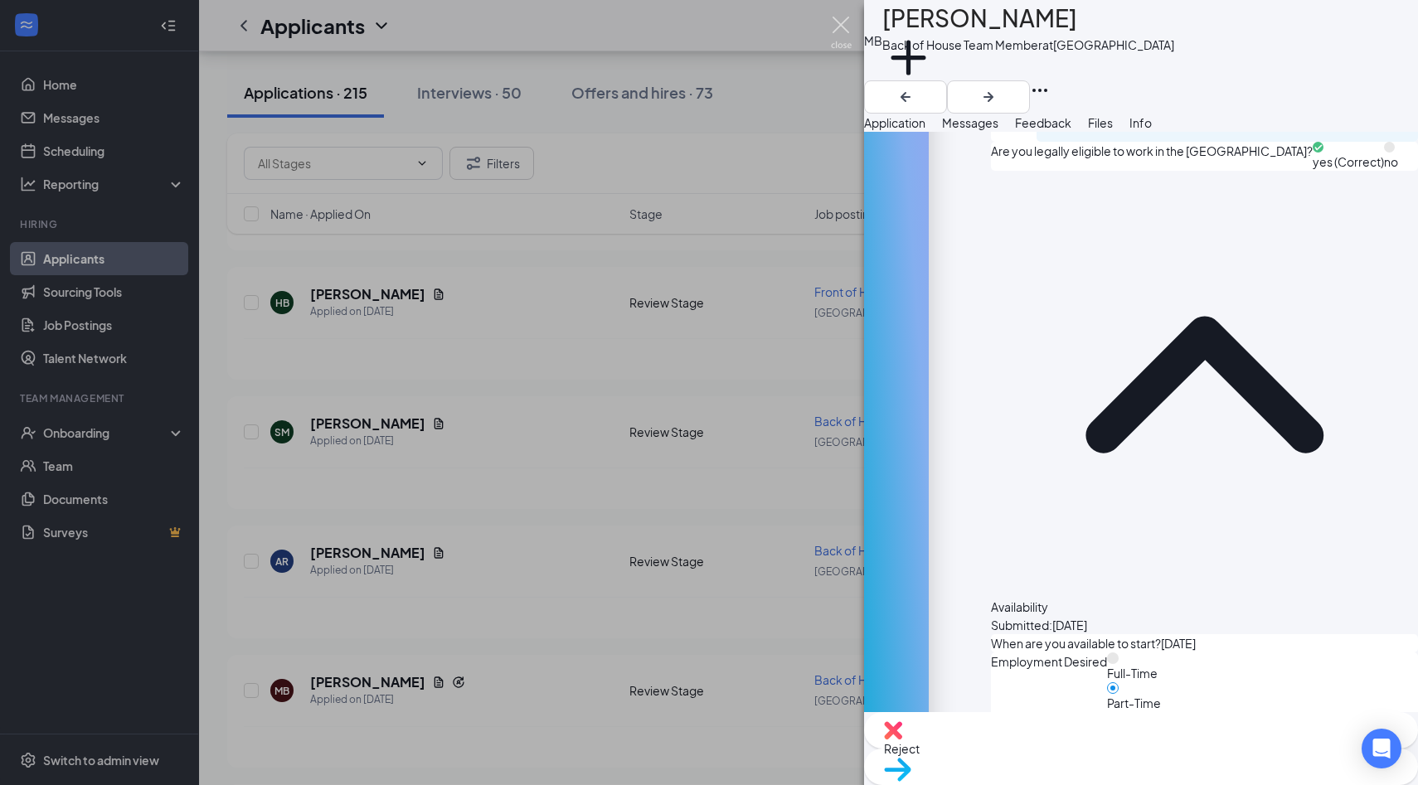
click at [849, 38] on img at bounding box center [841, 33] width 21 height 32
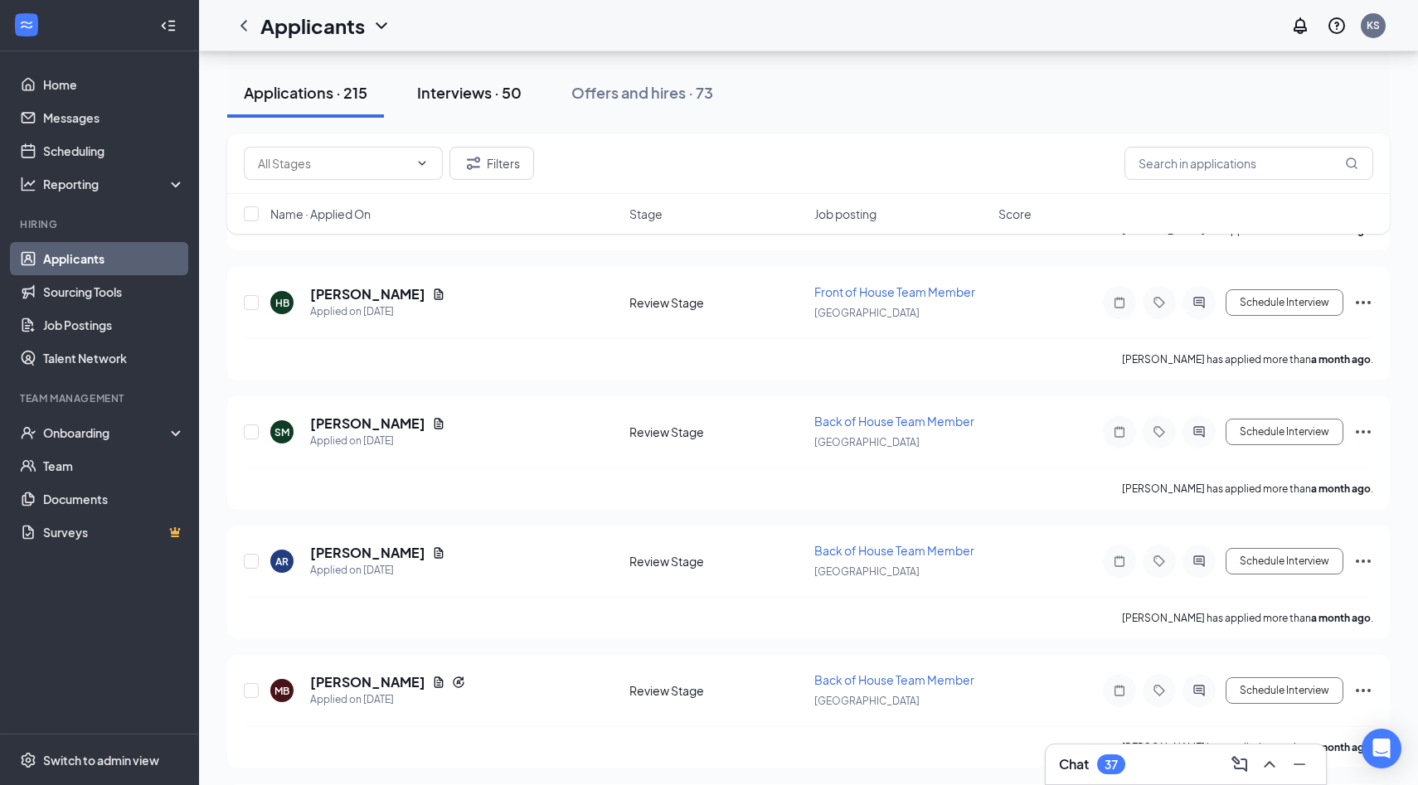
click at [453, 92] on div "Interviews · 50" at bounding box center [469, 92] width 104 height 21
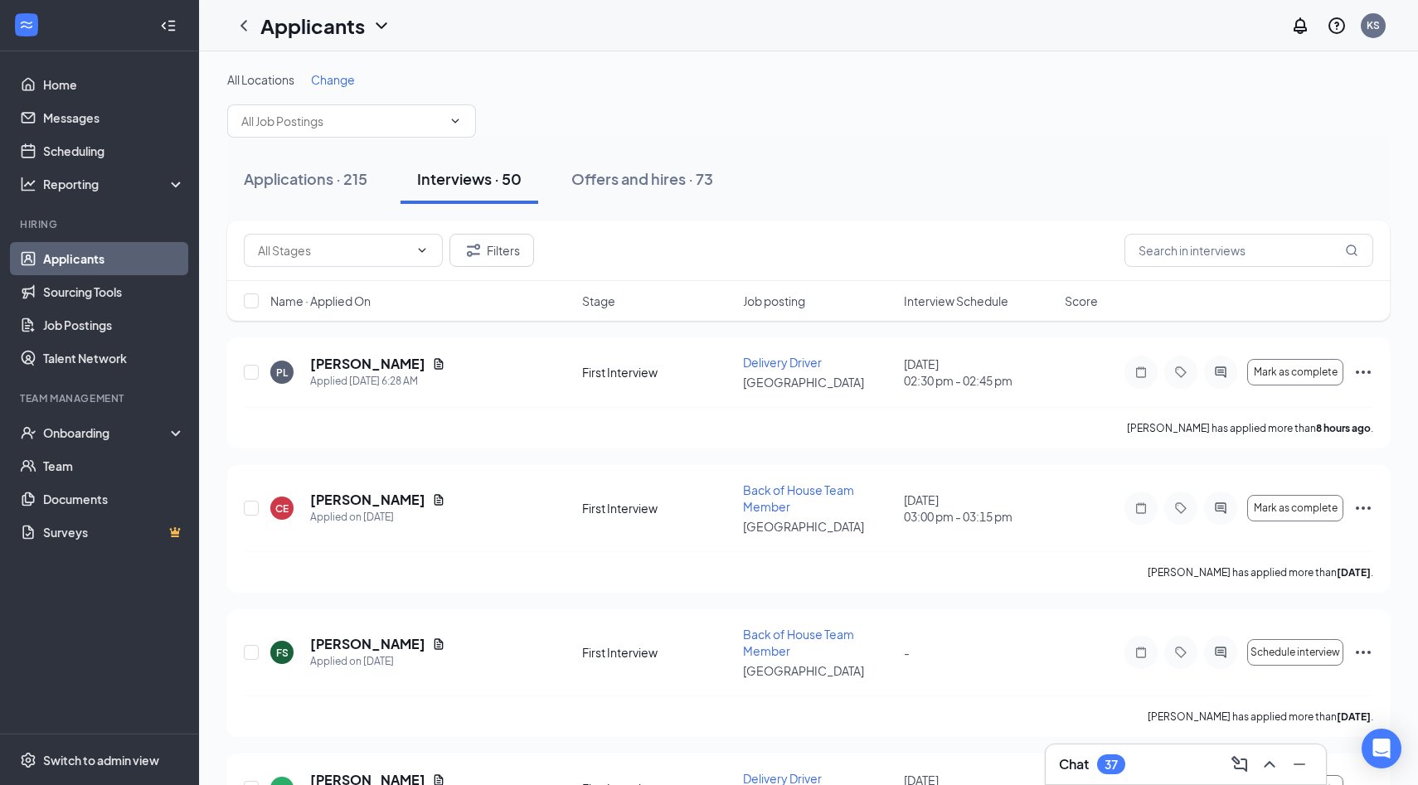
click at [633, 306] on div "Stage" at bounding box center [657, 301] width 151 height 17
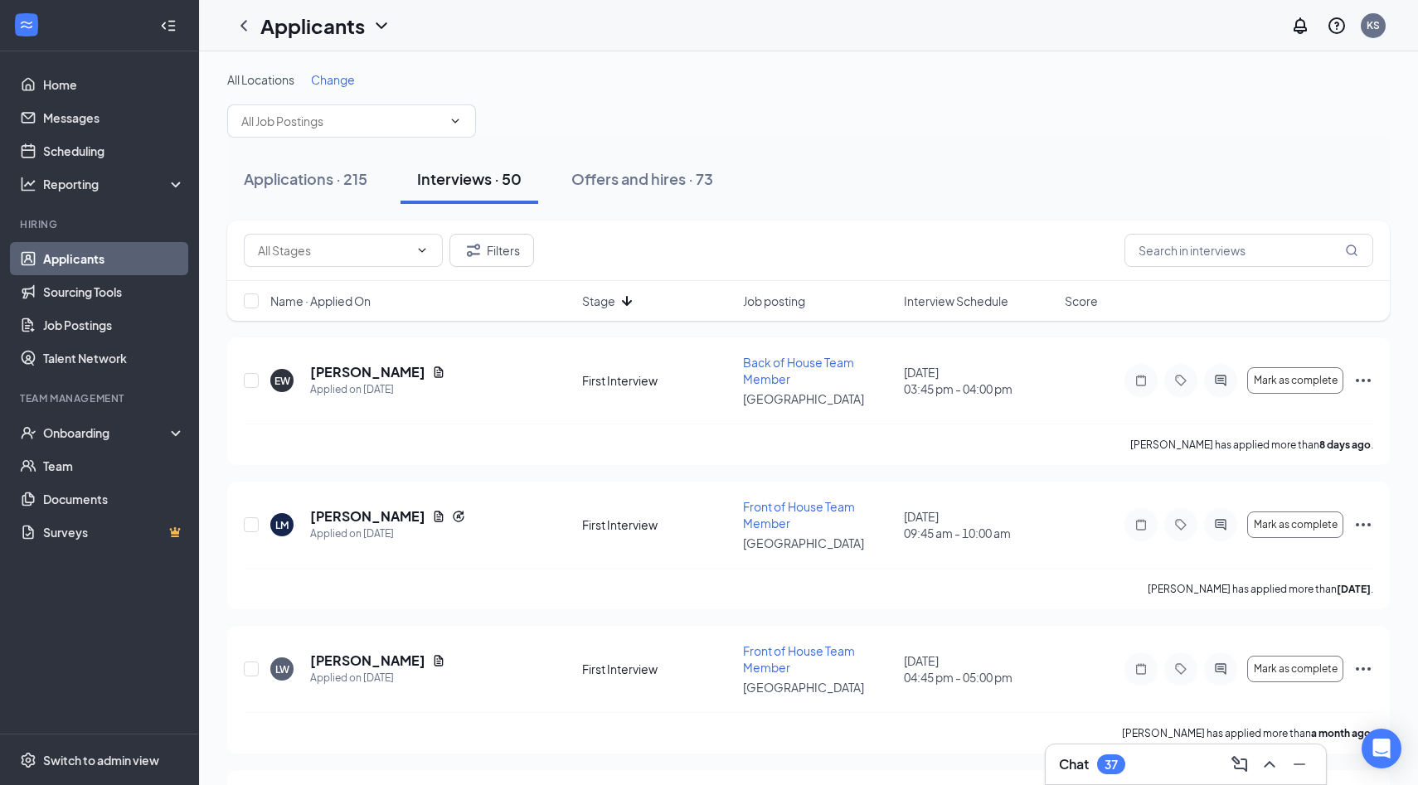
click at [633, 306] on icon "ArrowDown" at bounding box center [627, 301] width 20 height 20
click at [363, 658] on h5 "Gabriel Escalona" at bounding box center [367, 661] width 115 height 18
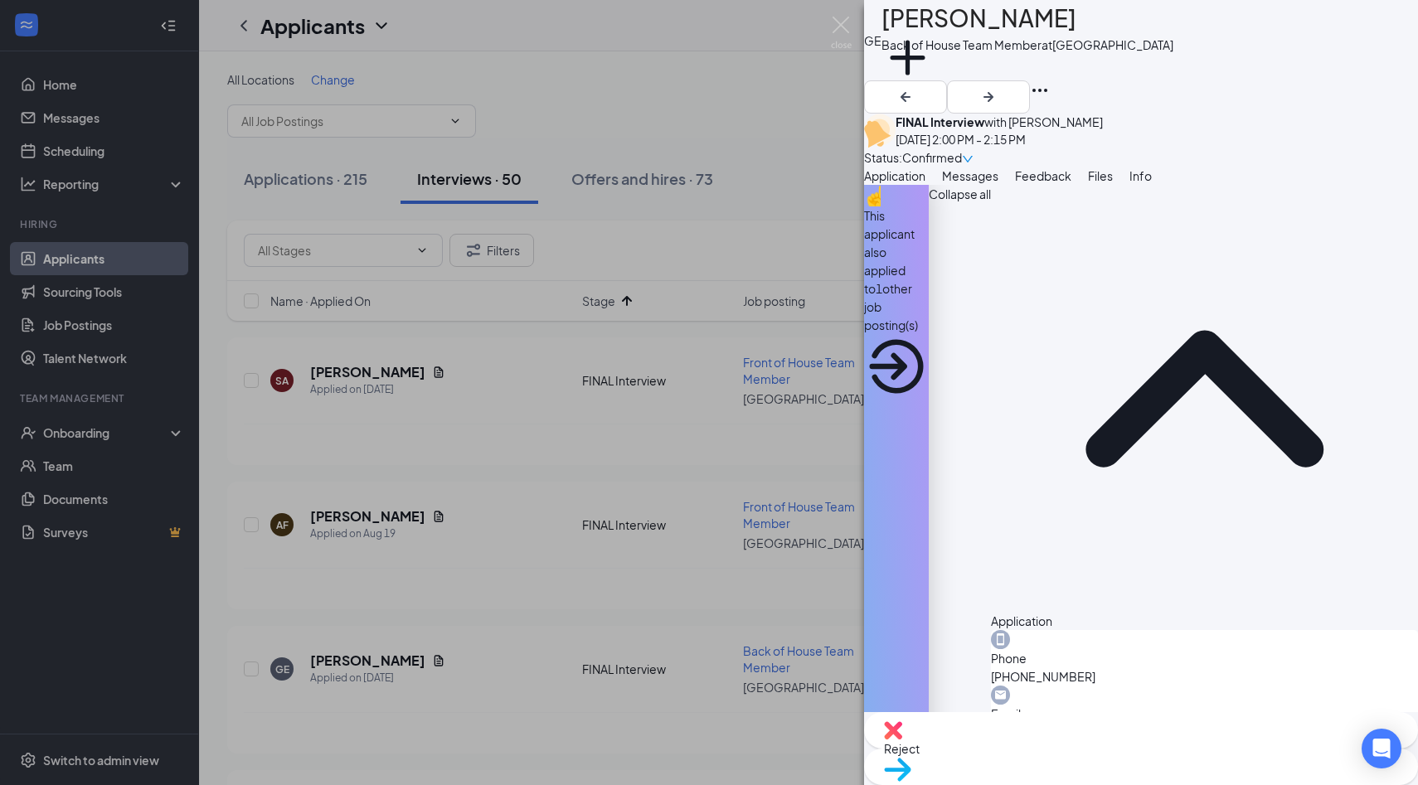
click at [1071, 183] on span "Feedback" at bounding box center [1043, 175] width 56 height 15
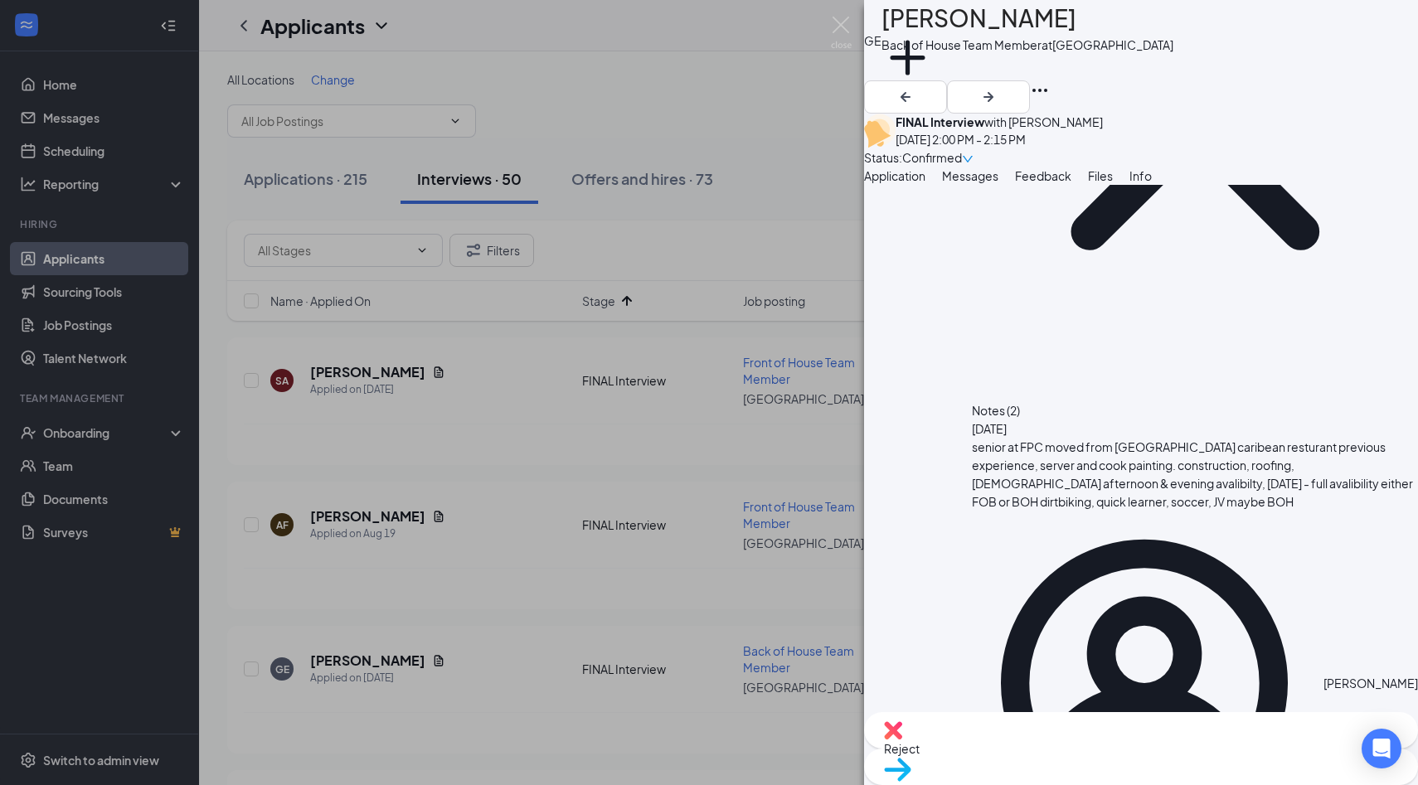
scroll to position [315, 0]
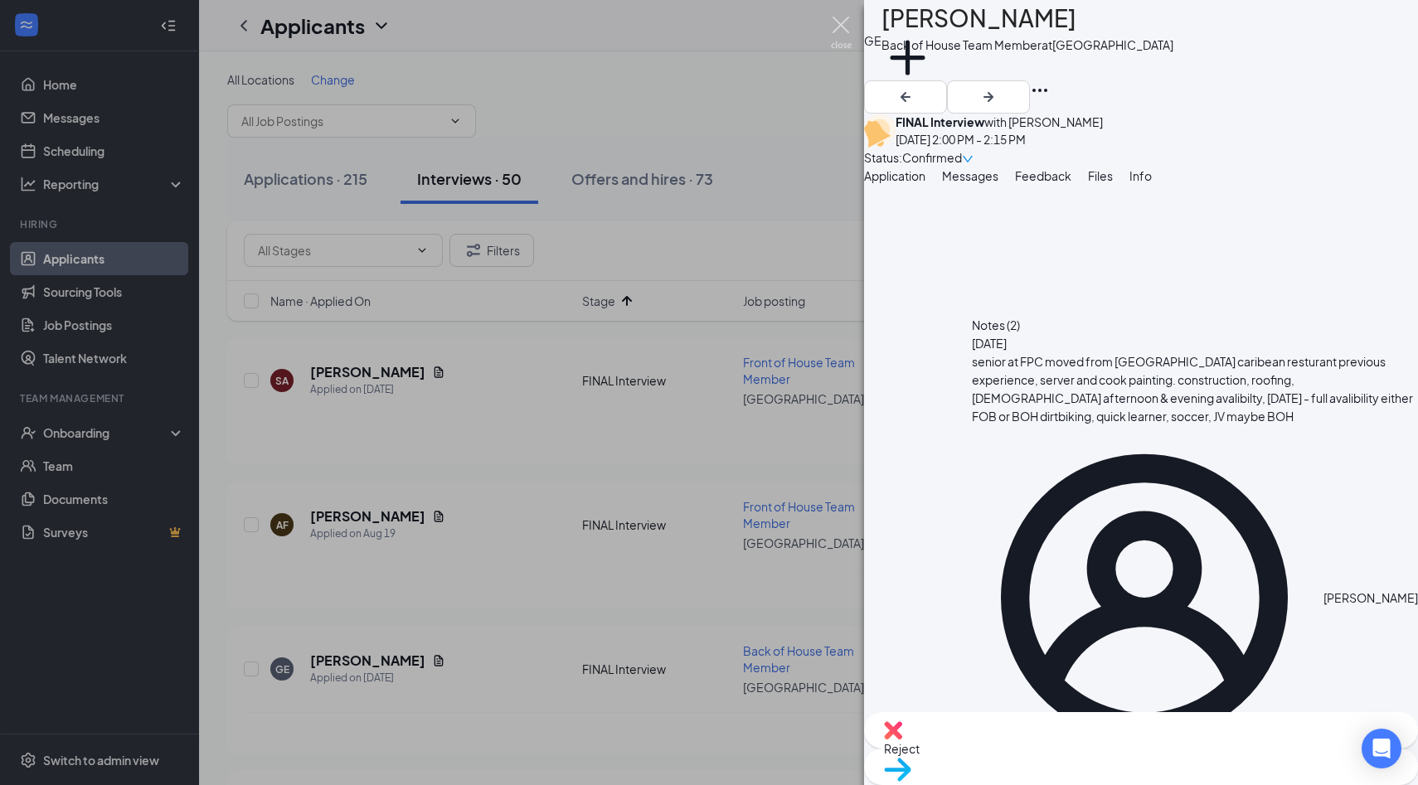
click at [834, 42] on img at bounding box center [841, 33] width 21 height 32
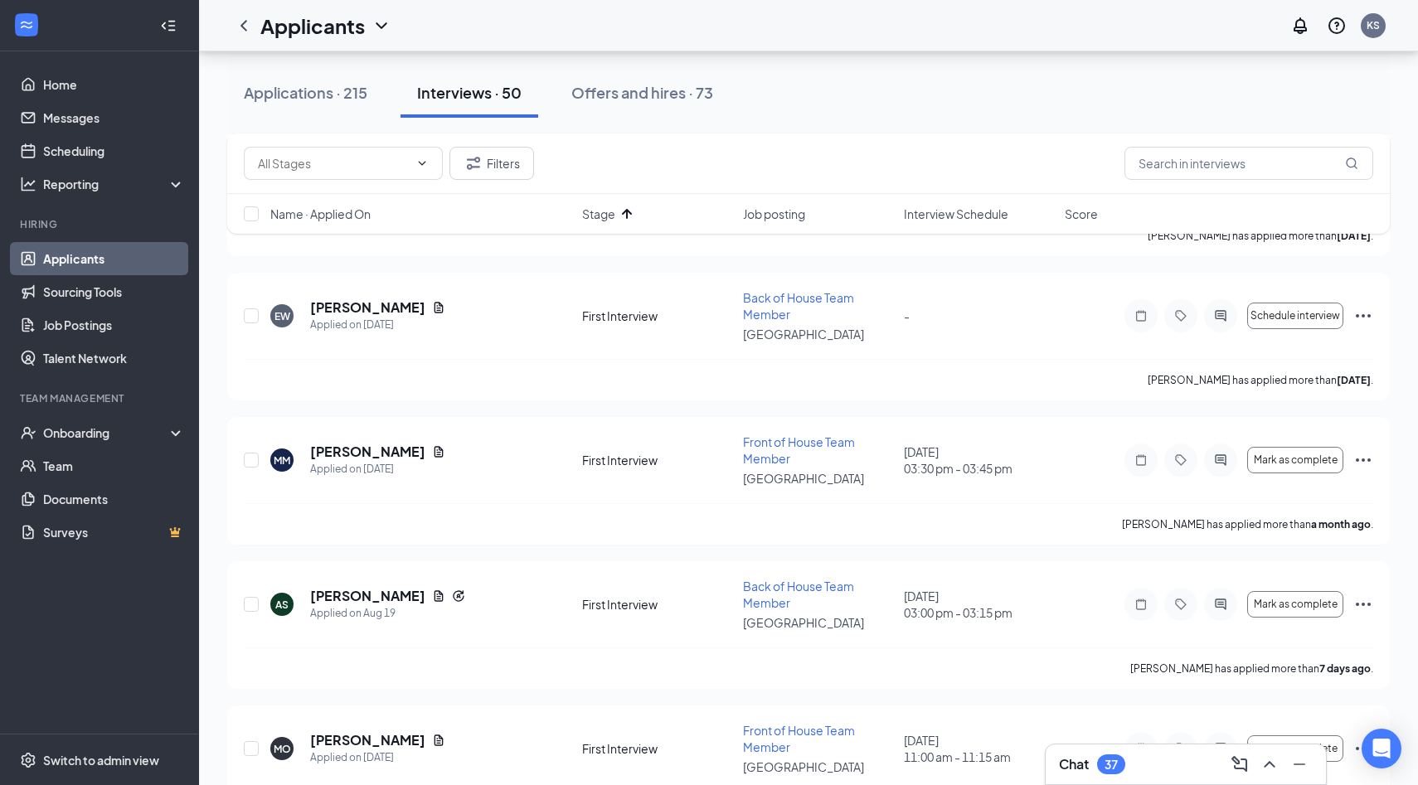
scroll to position [2314, 0]
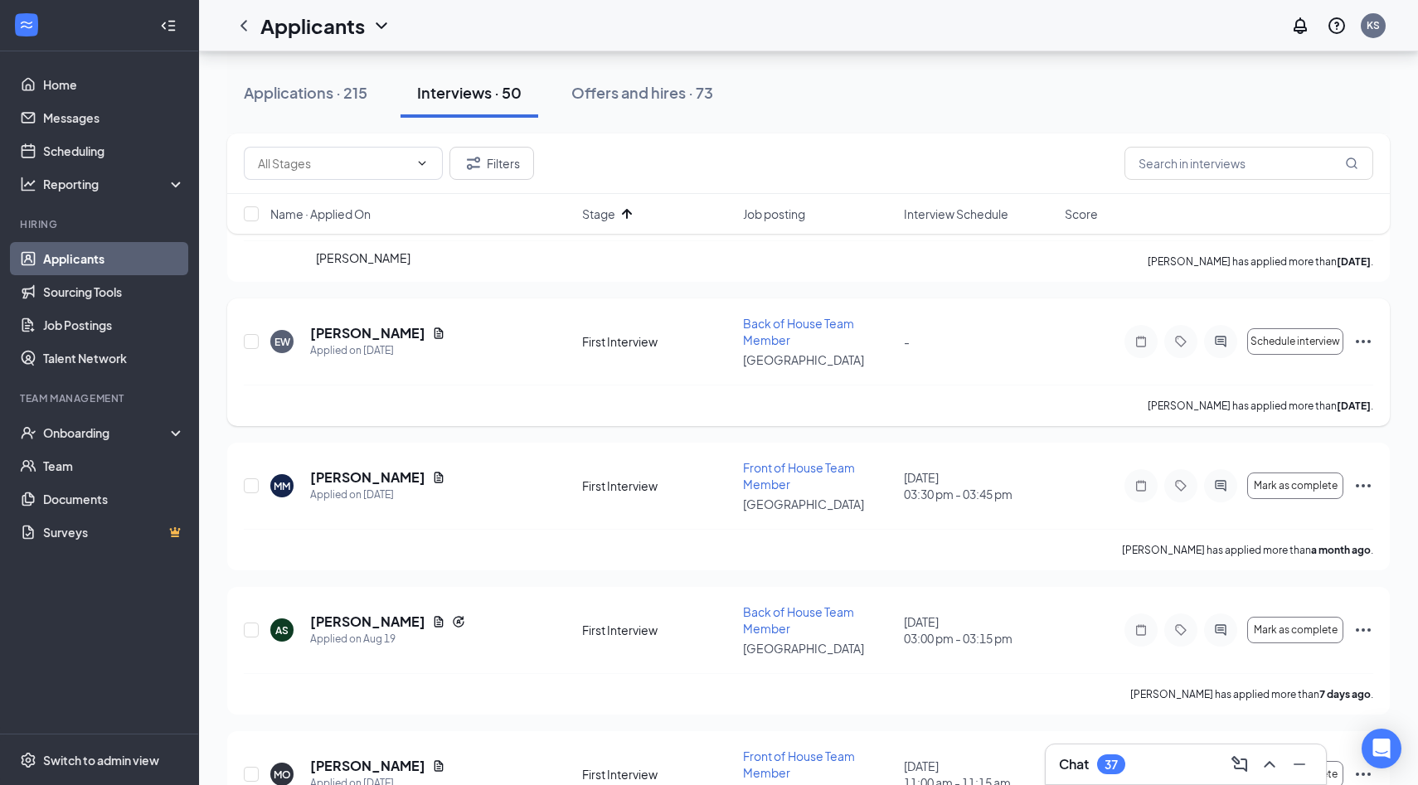
click at [369, 324] on h5 "Evan Williams" at bounding box center [367, 333] width 115 height 18
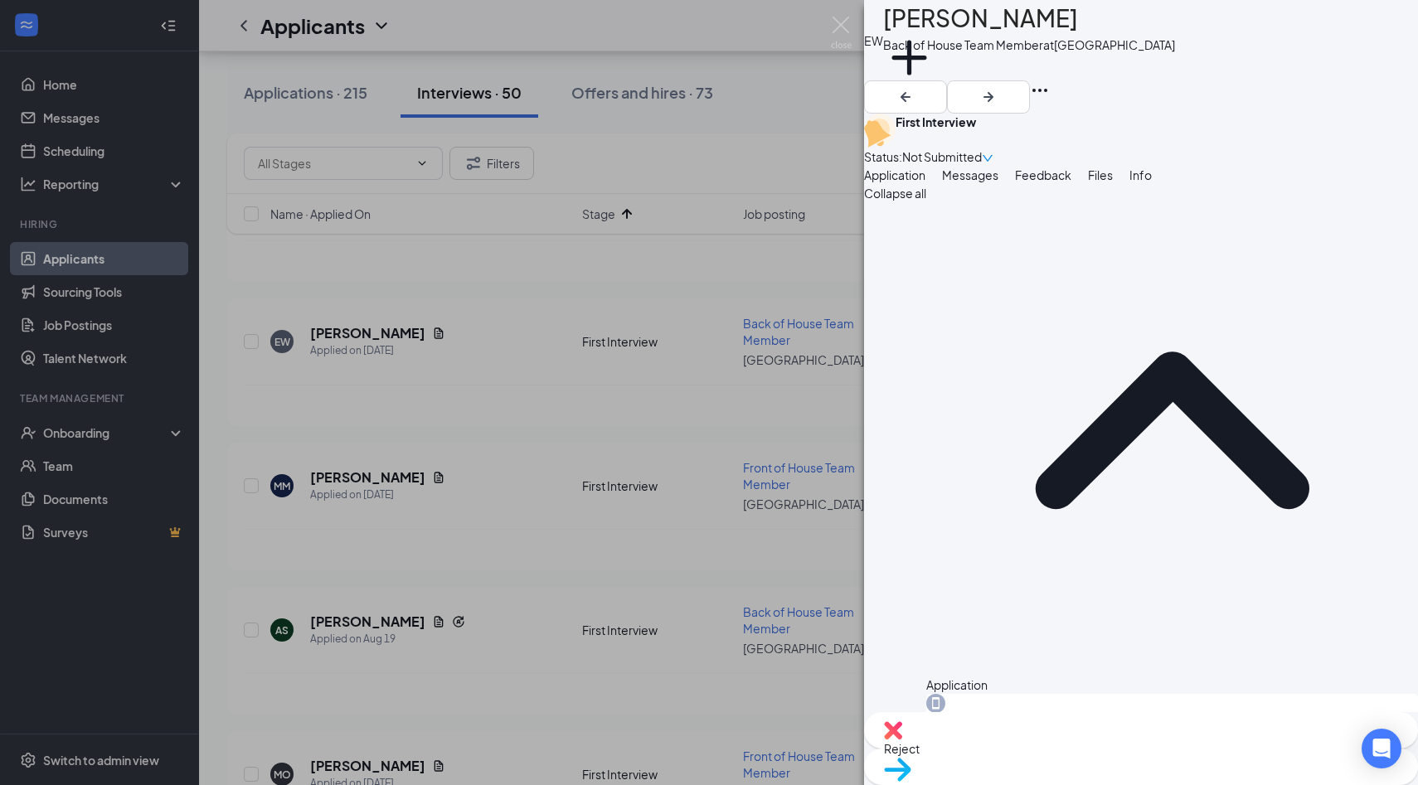
click at [1071, 182] on span "Feedback" at bounding box center [1043, 174] width 56 height 15
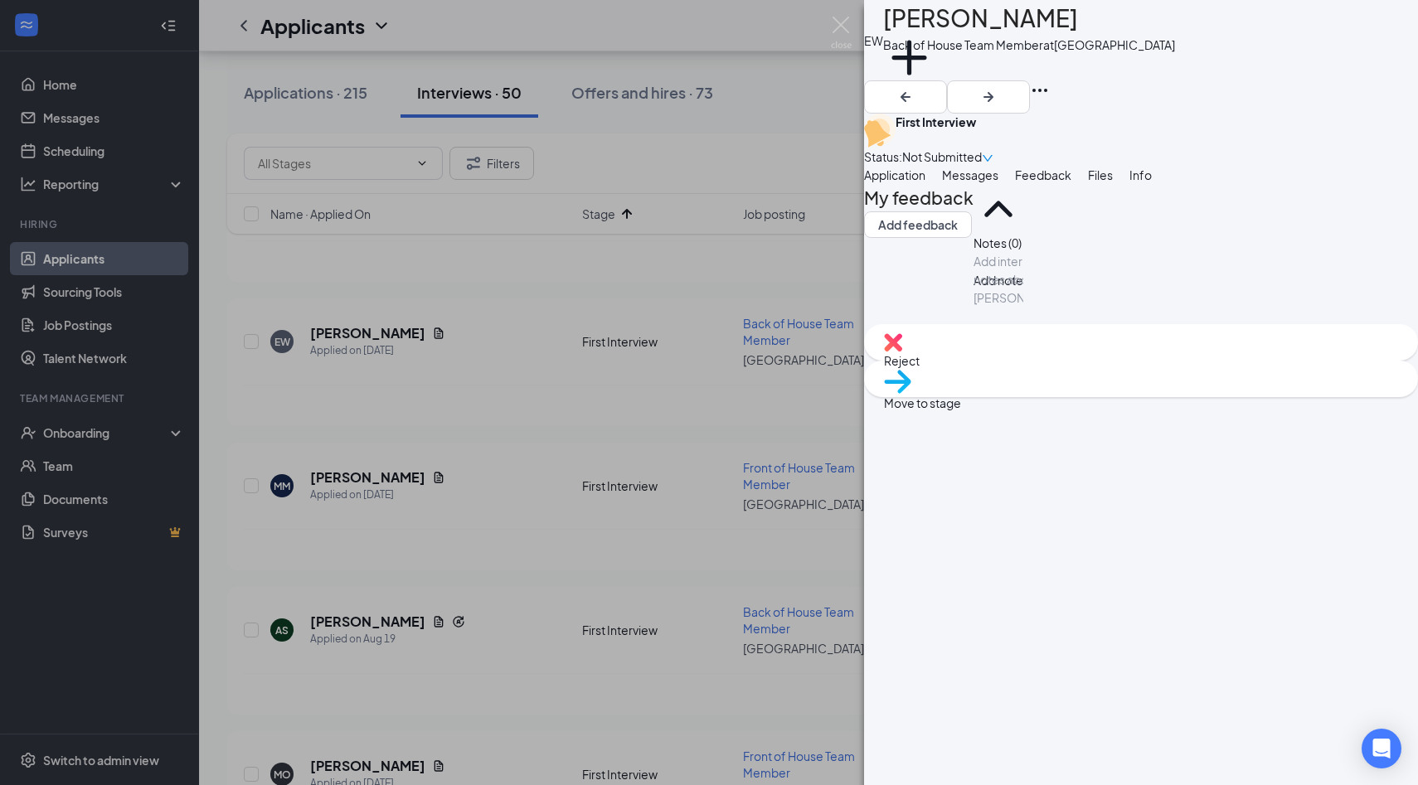
click at [1113, 184] on button "Files" at bounding box center [1100, 175] width 25 height 18
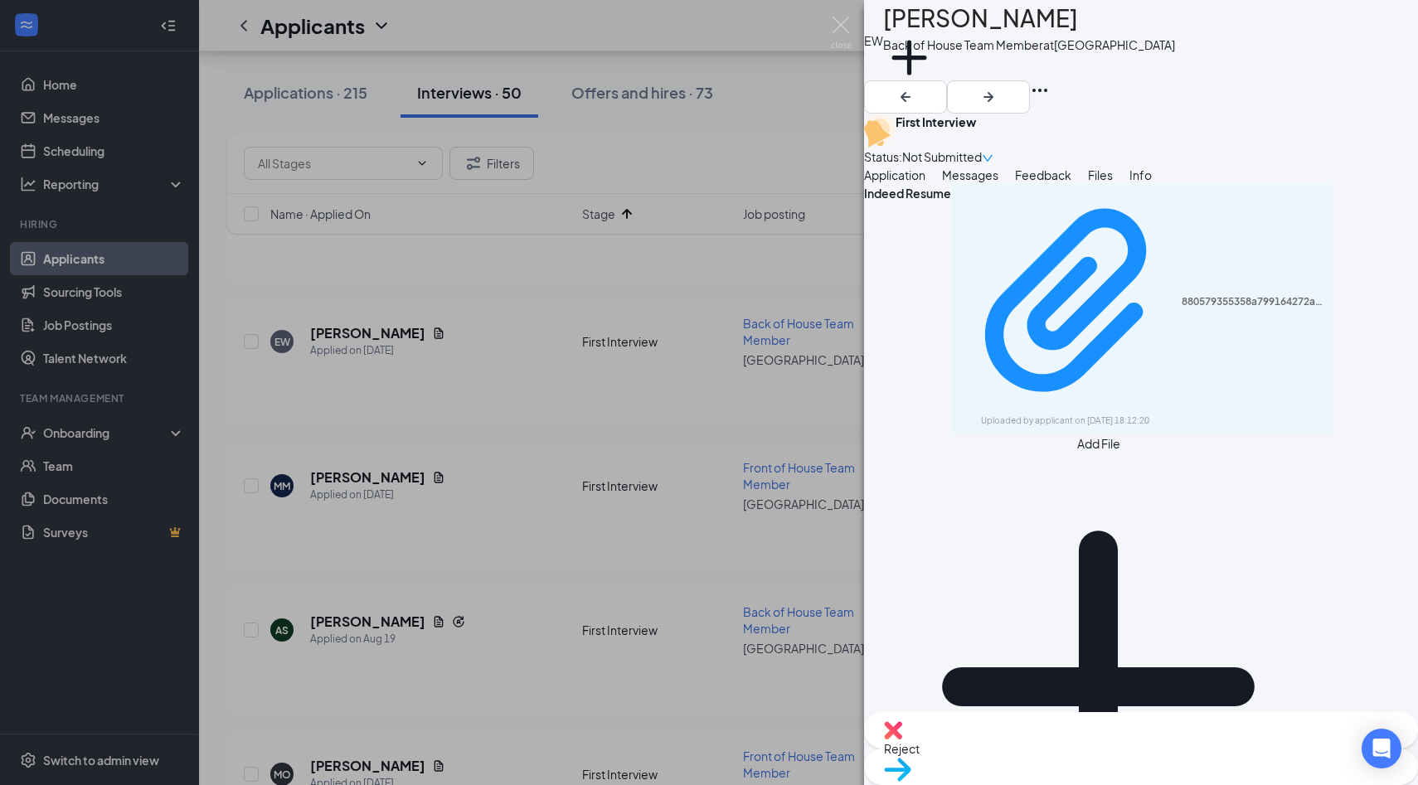
click at [998, 184] on button "Messages" at bounding box center [970, 175] width 56 height 18
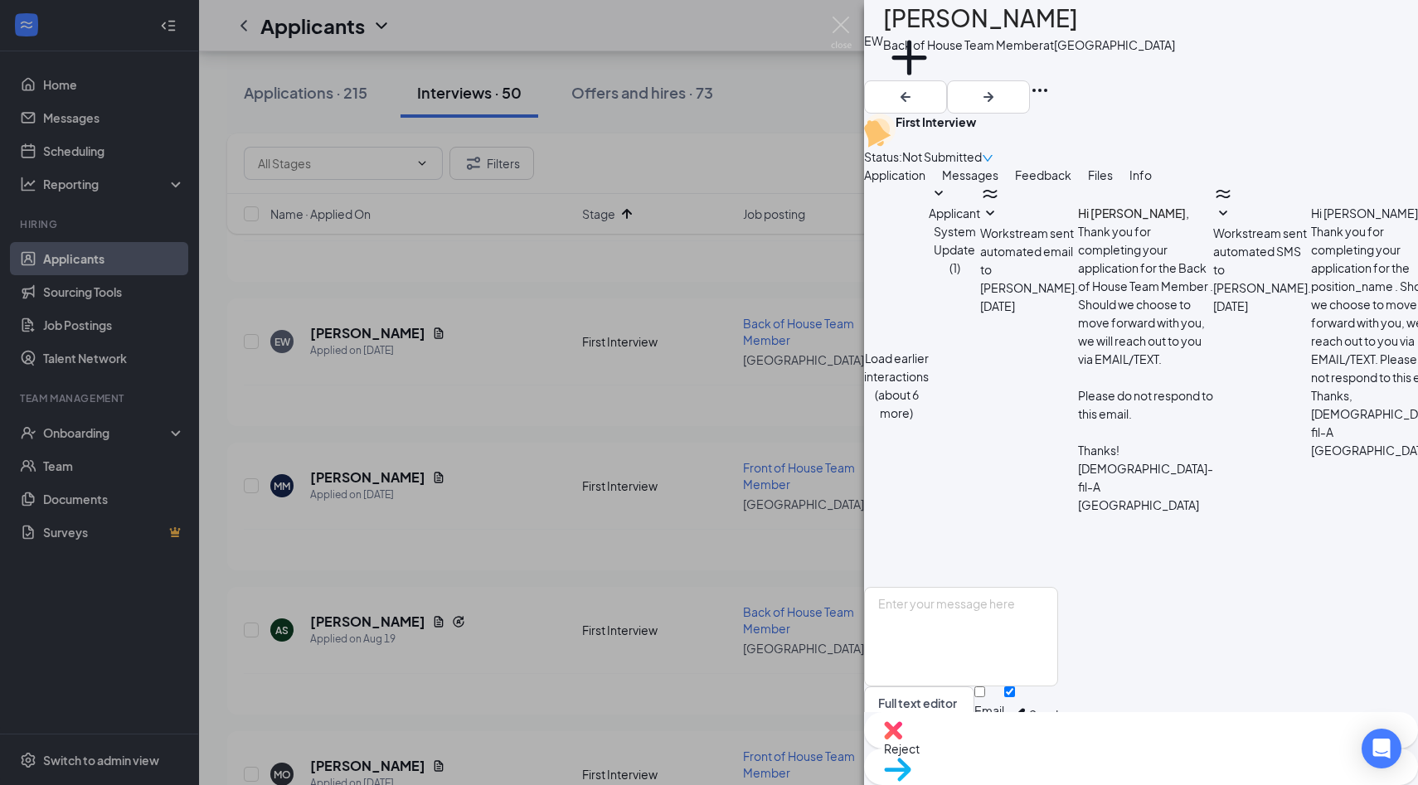
scroll to position [588, 0]
click at [1213, 295] on span "Workstream sent automated SMS to Evan Williams." at bounding box center [1262, 260] width 98 height 70
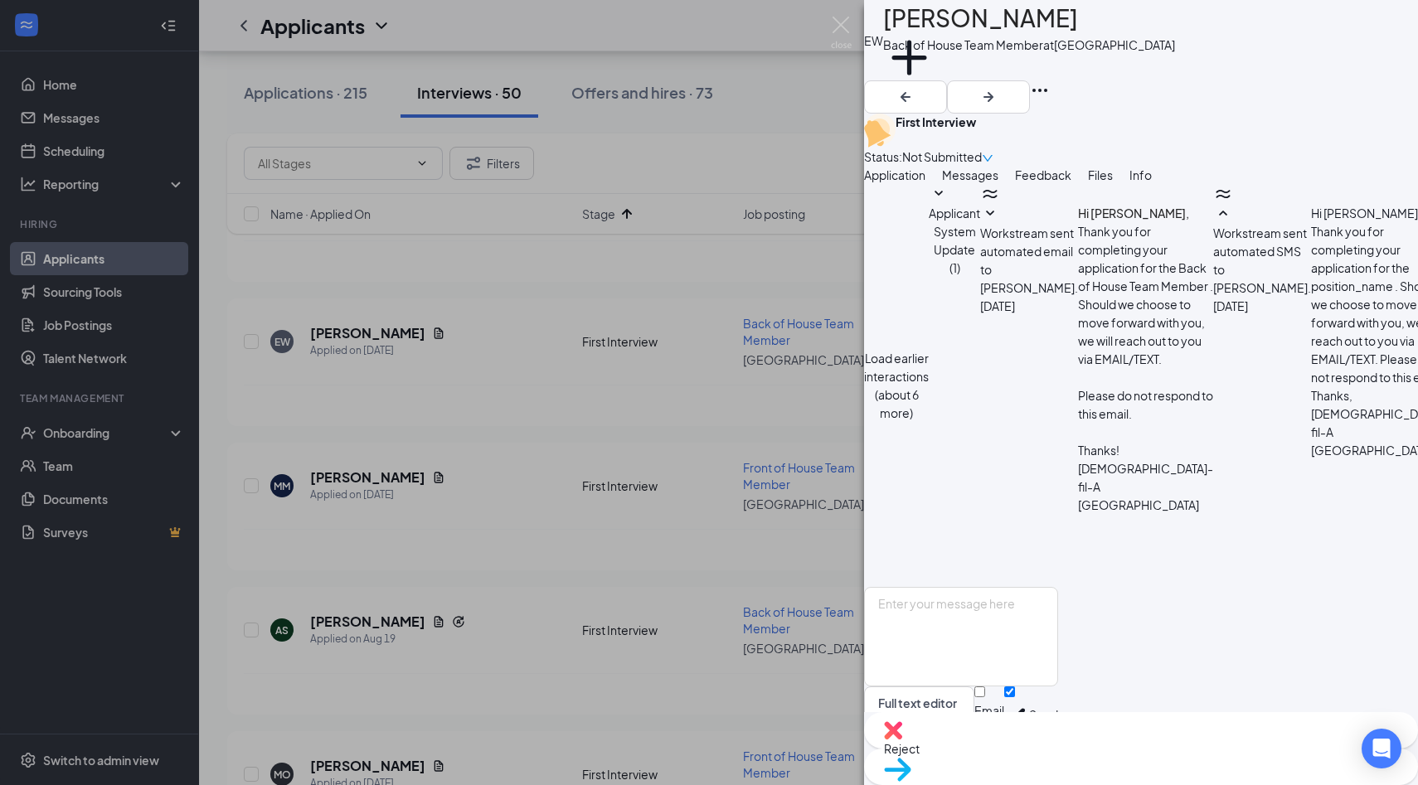
click at [853, 41] on div "EW Evan Williams Back of House Team Member at Palm Coast Add a tag First Interv…" at bounding box center [709, 392] width 1418 height 785
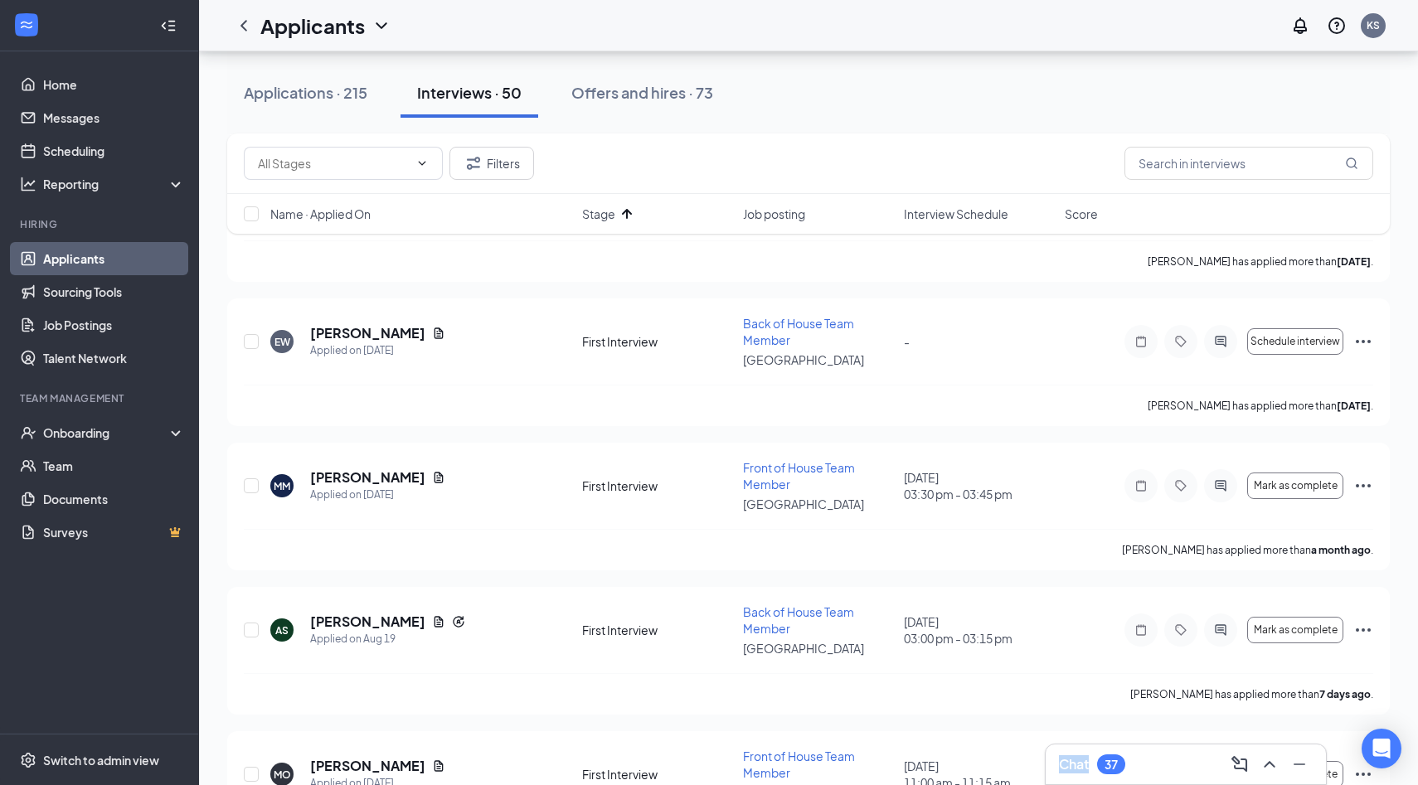
click at [853, 41] on div "Applicants KS" at bounding box center [808, 25] width 1219 height 51
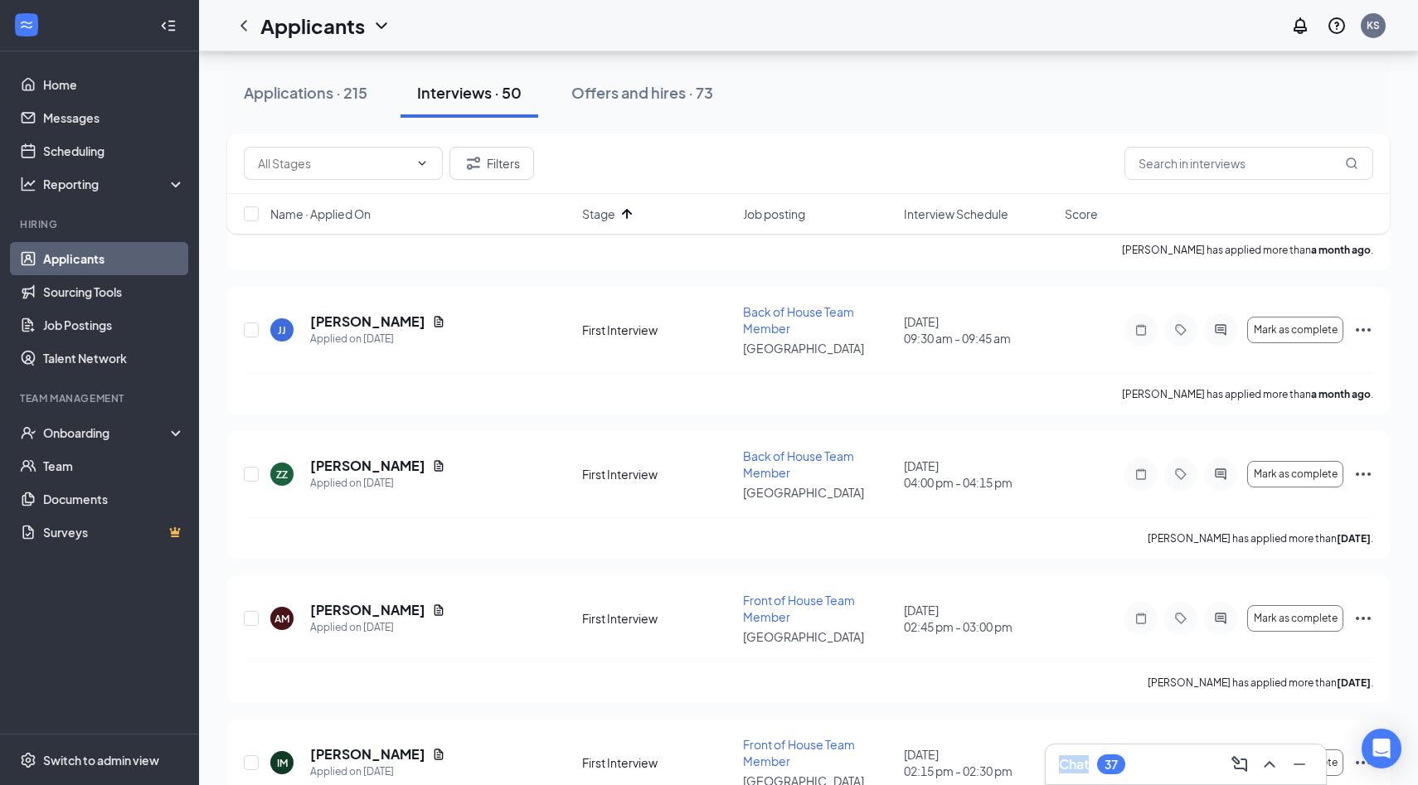
scroll to position [5147, 0]
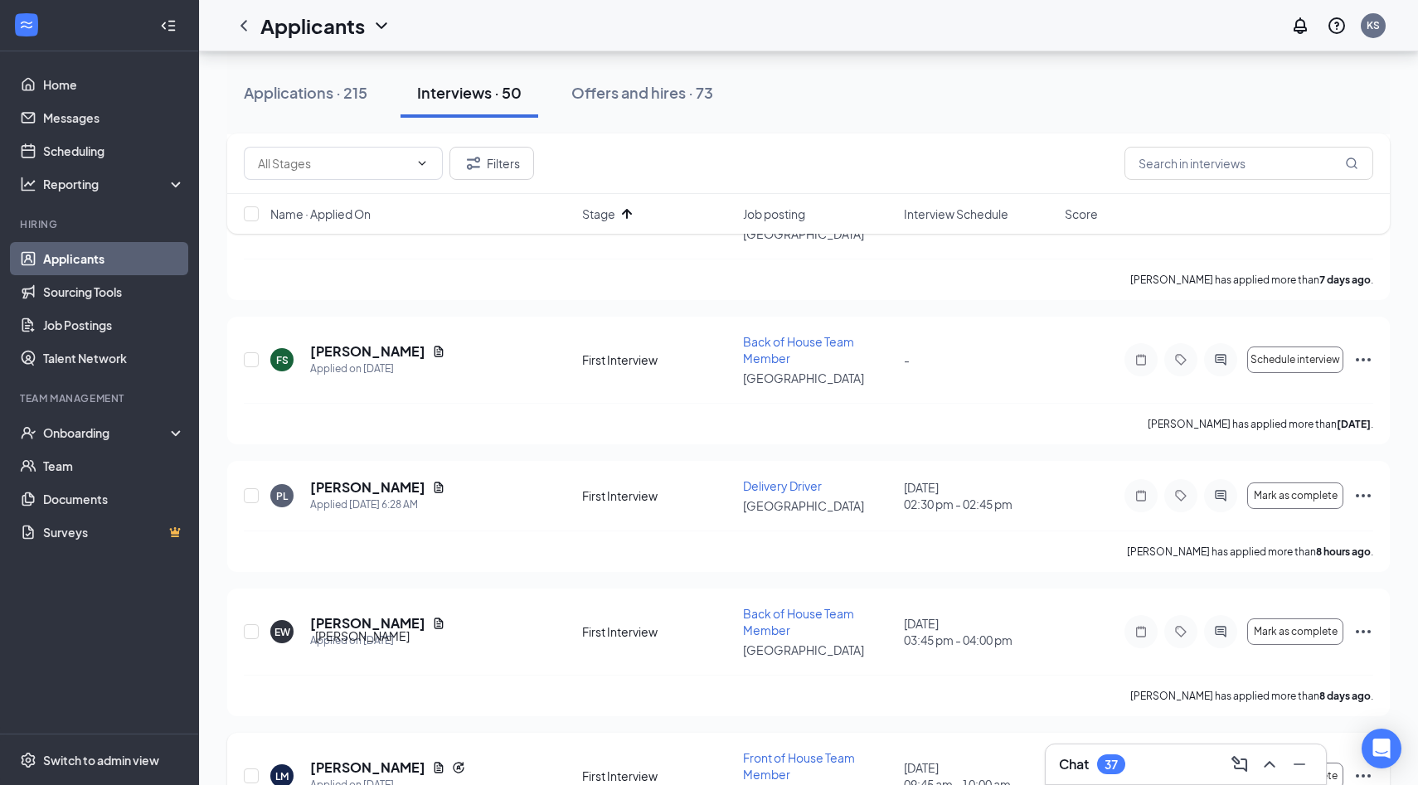
click at [370, 759] on h5 "Luna Morales" at bounding box center [367, 768] width 115 height 18
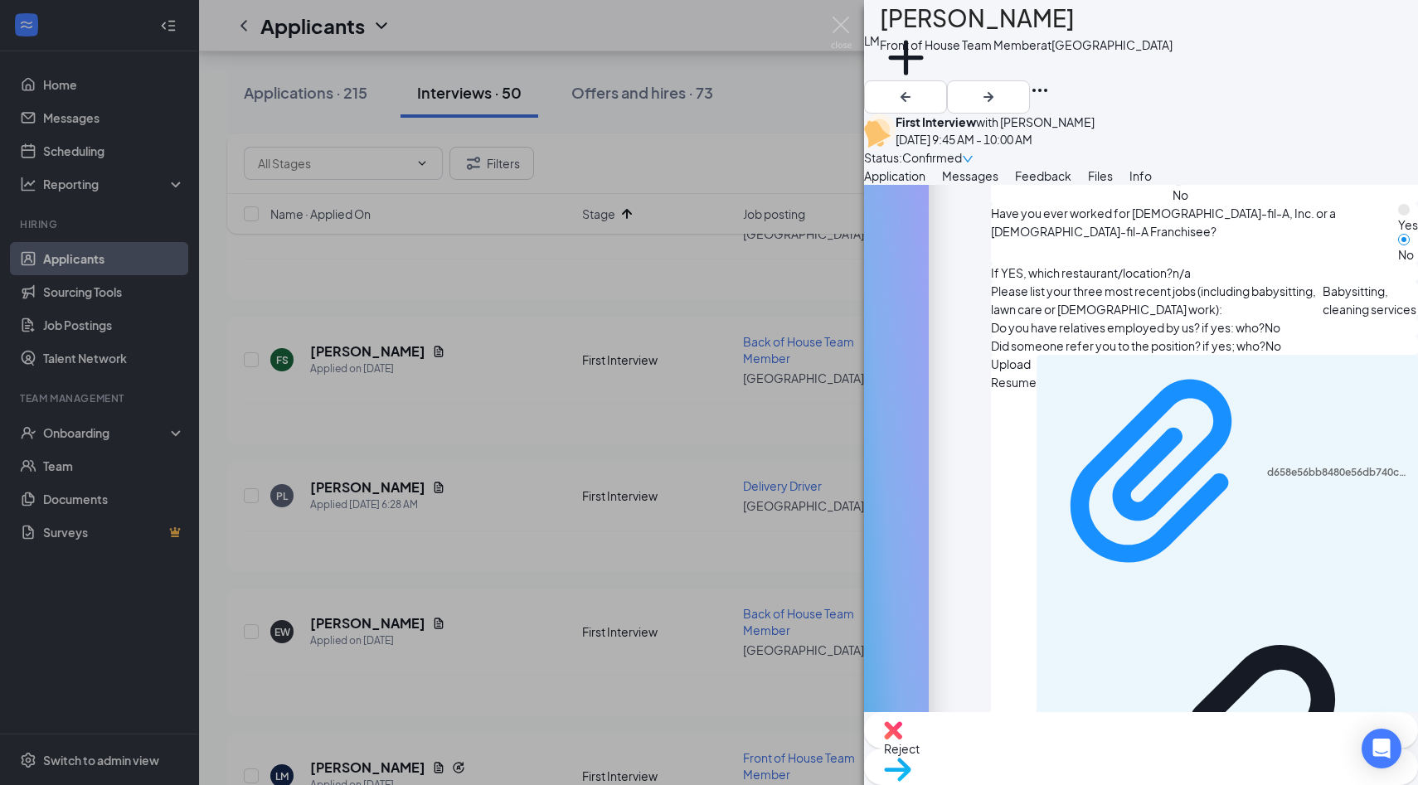
scroll to position [833, 0]
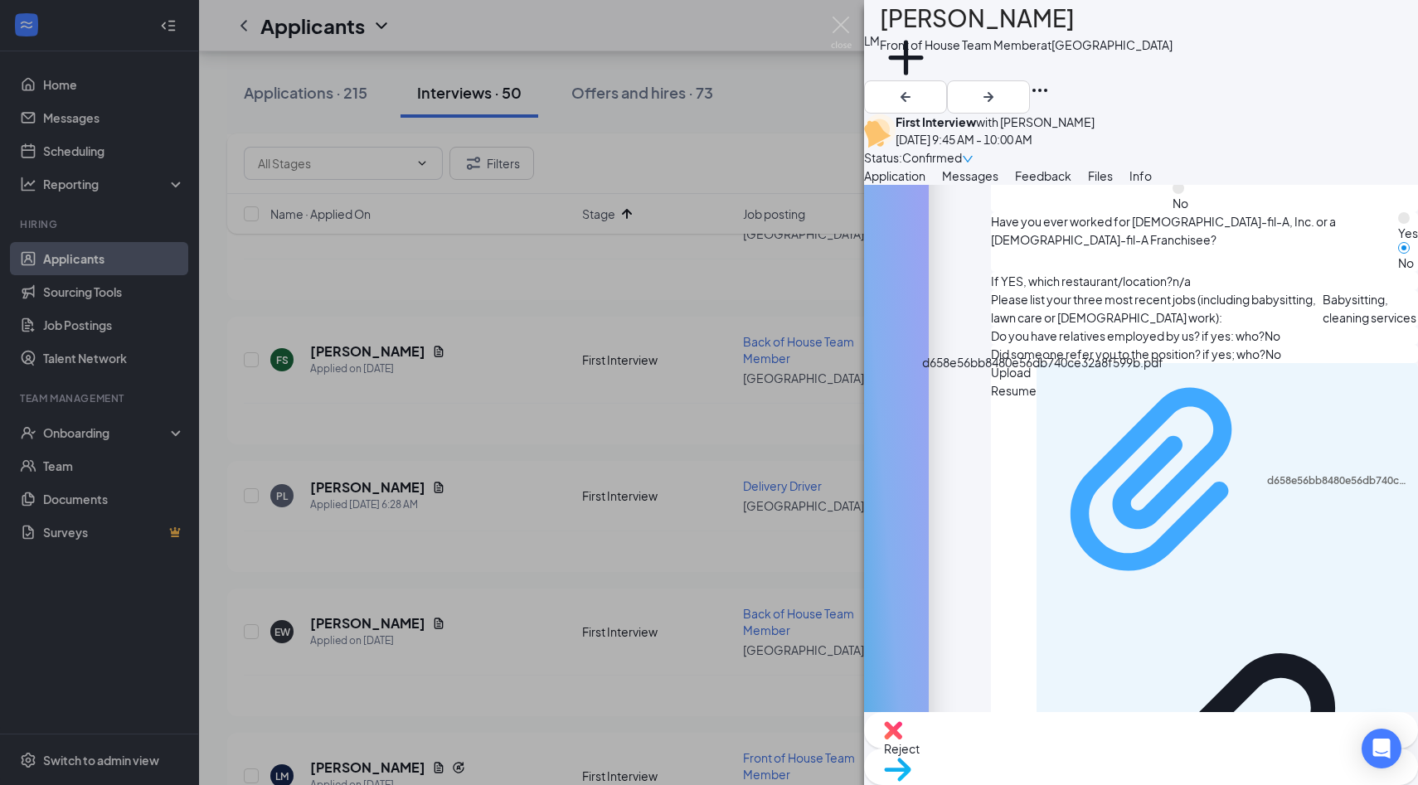
click at [1067, 405] on div "d658e56bb8480e56db740ce32a8f599b.pdf" at bounding box center [1226, 482] width 361 height 223
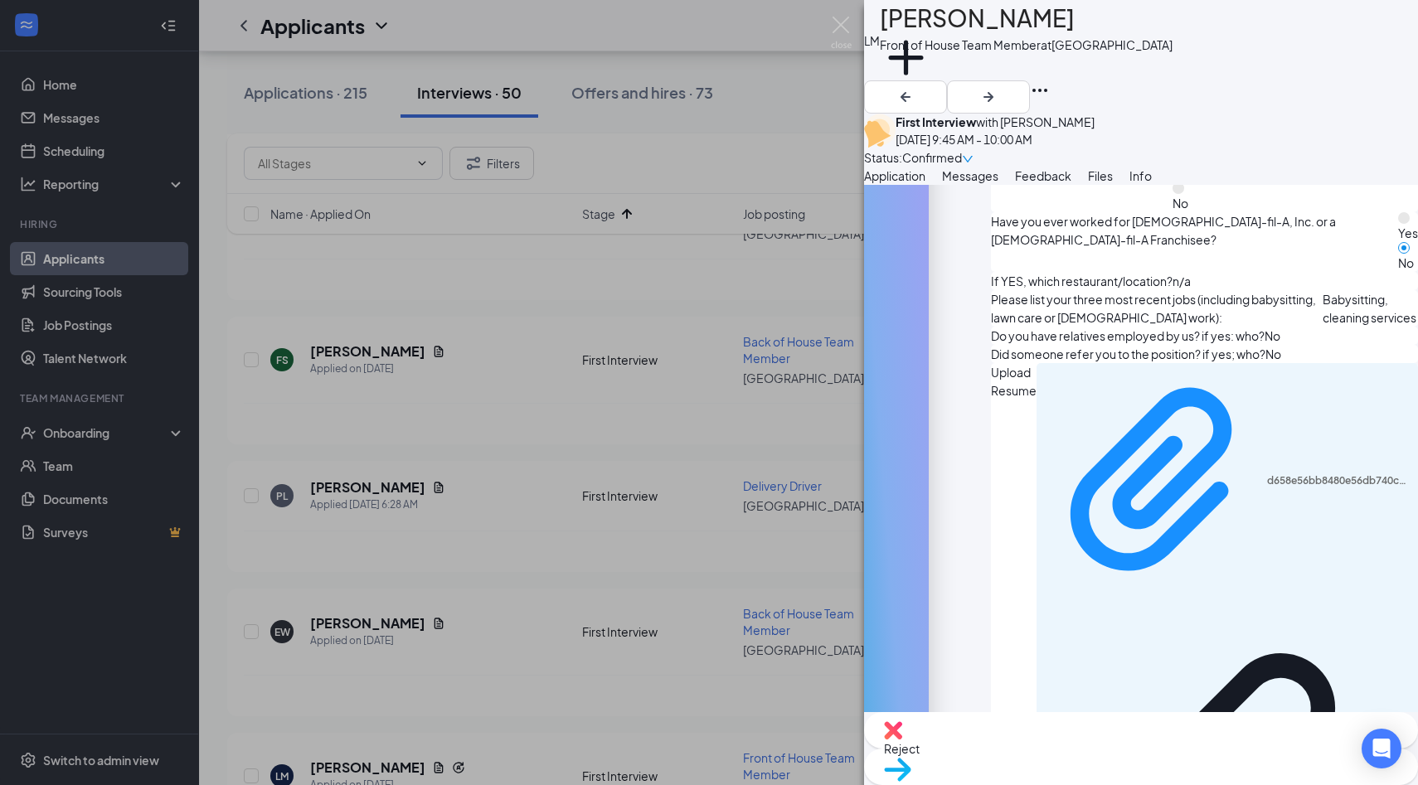
click at [839, 34] on img at bounding box center [841, 33] width 21 height 32
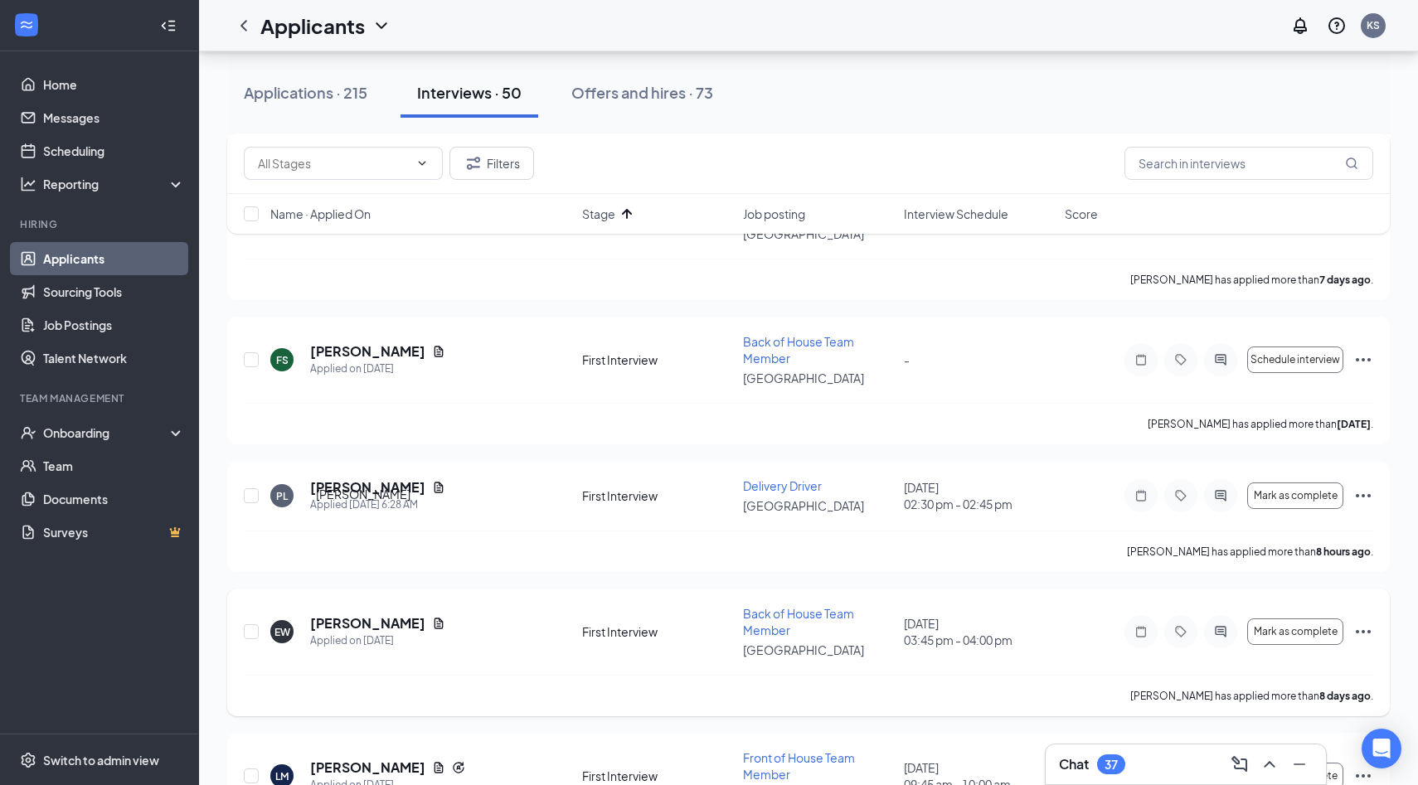
click at [377, 614] on h5 "Efredia Wesee" at bounding box center [367, 623] width 115 height 18
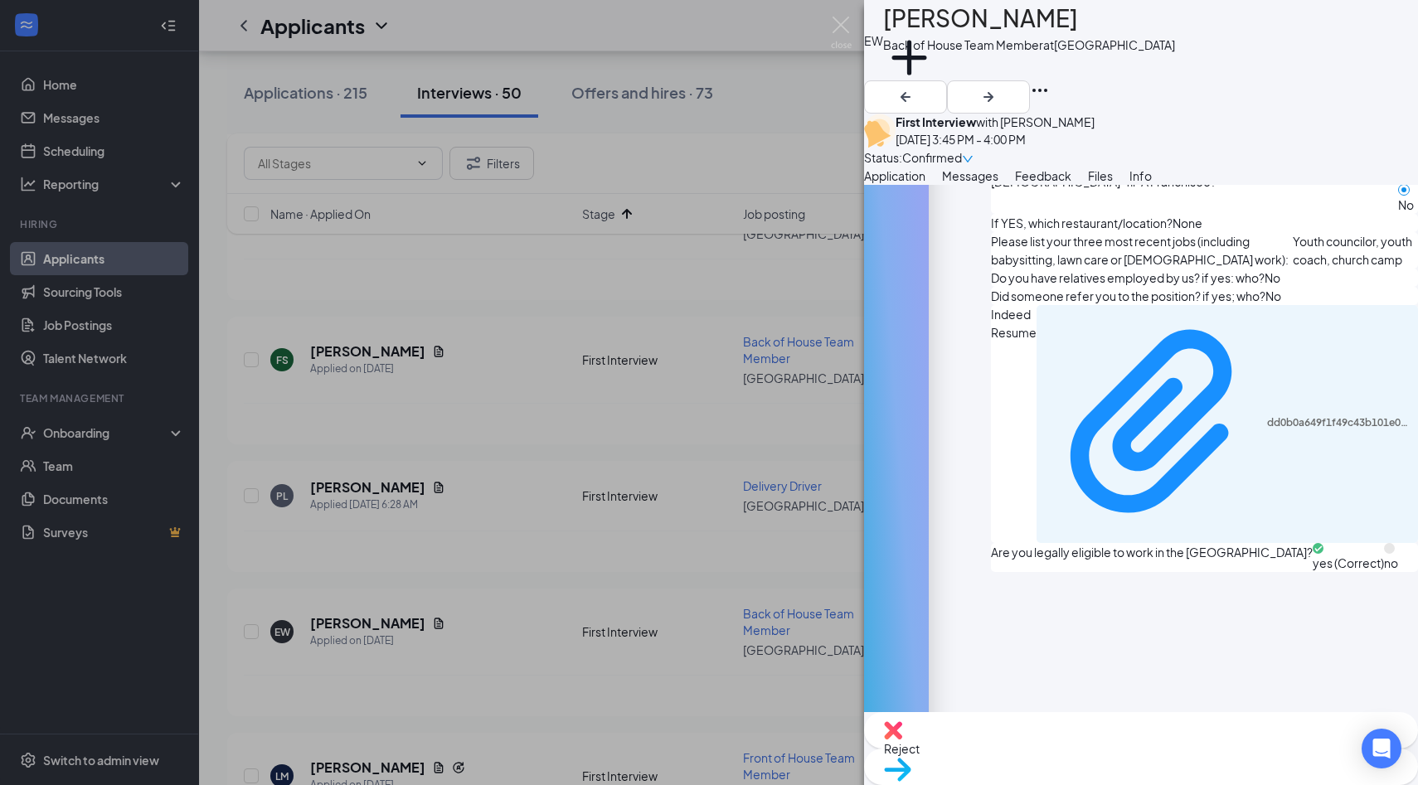
scroll to position [889, 0]
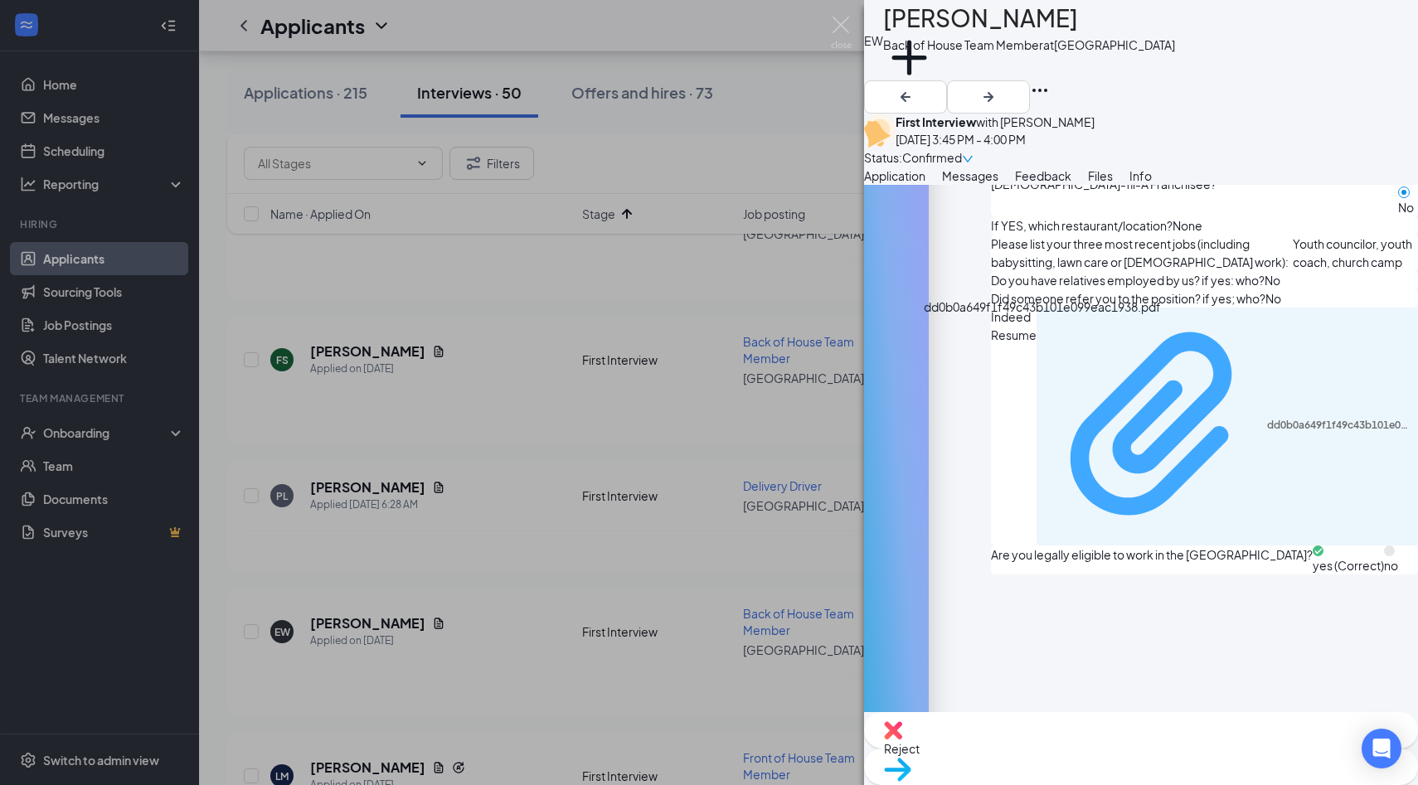
click at [1267, 419] on div "dd0b0a649f1f49c43b101e099eac1938.pdf" at bounding box center [1338, 425] width 142 height 13
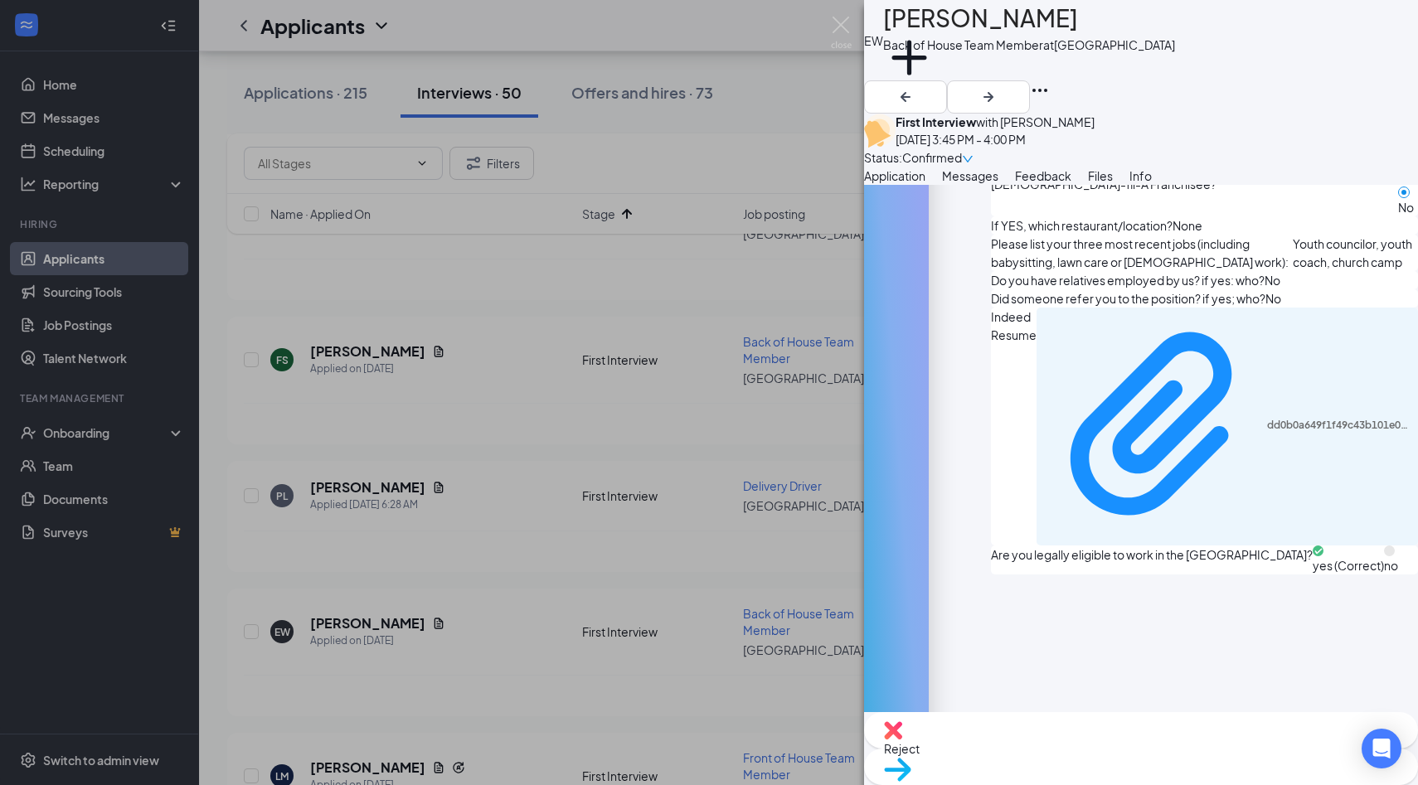
click at [594, 284] on div "EW Efredia Wesee Back of House Team Member at Palm Coast Add a tag First Interv…" at bounding box center [709, 392] width 1418 height 785
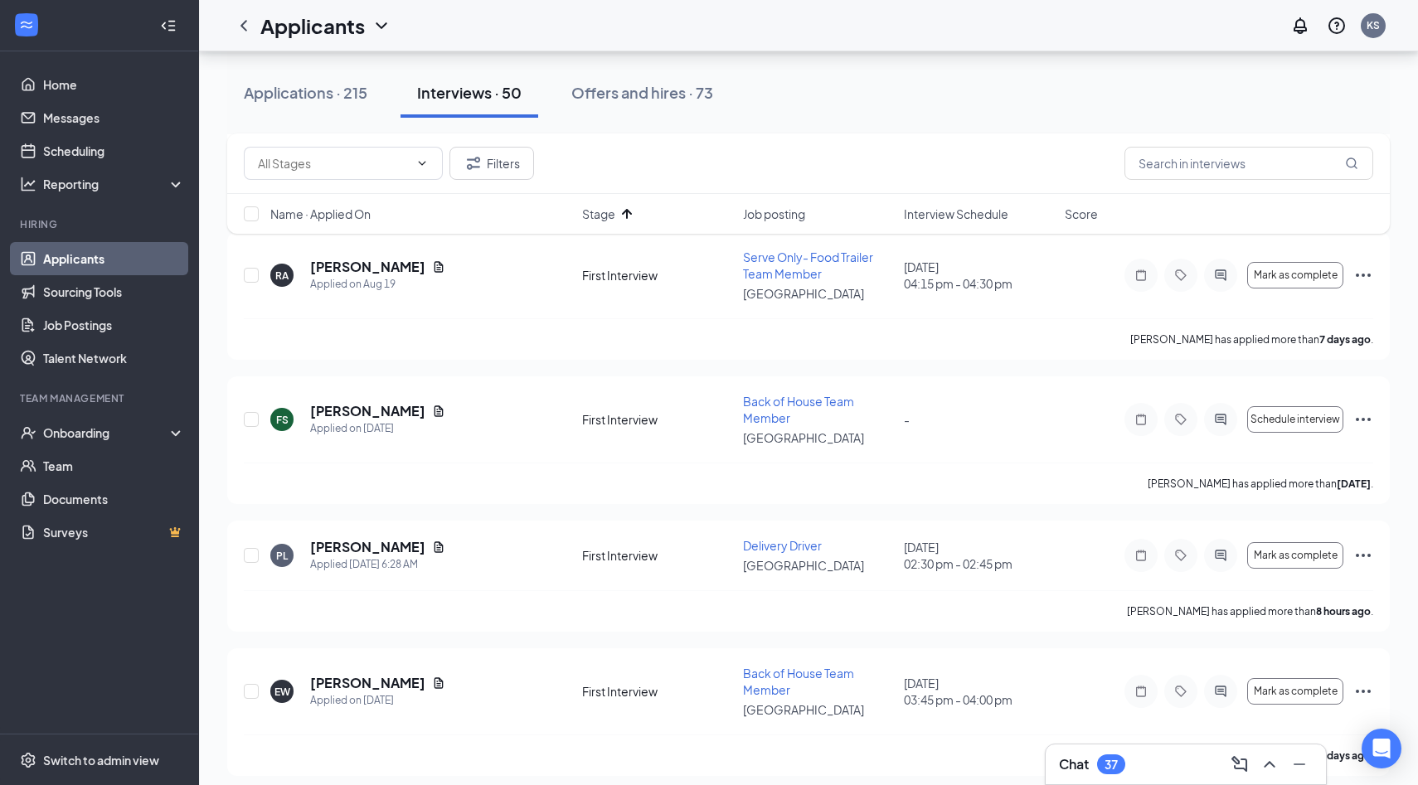
scroll to position [5068, 0]
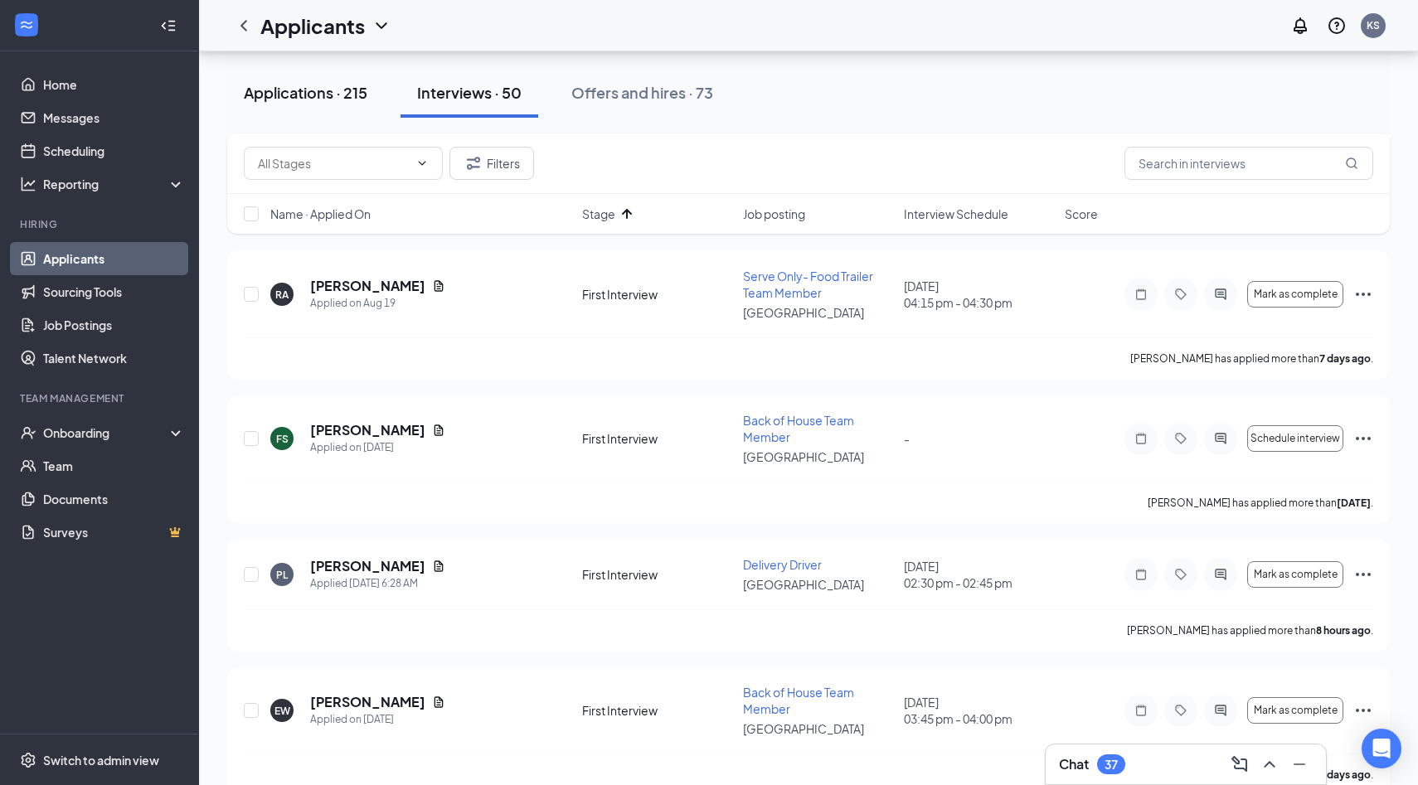
click at [356, 101] on div "Applications · 215" at bounding box center [306, 92] width 124 height 21
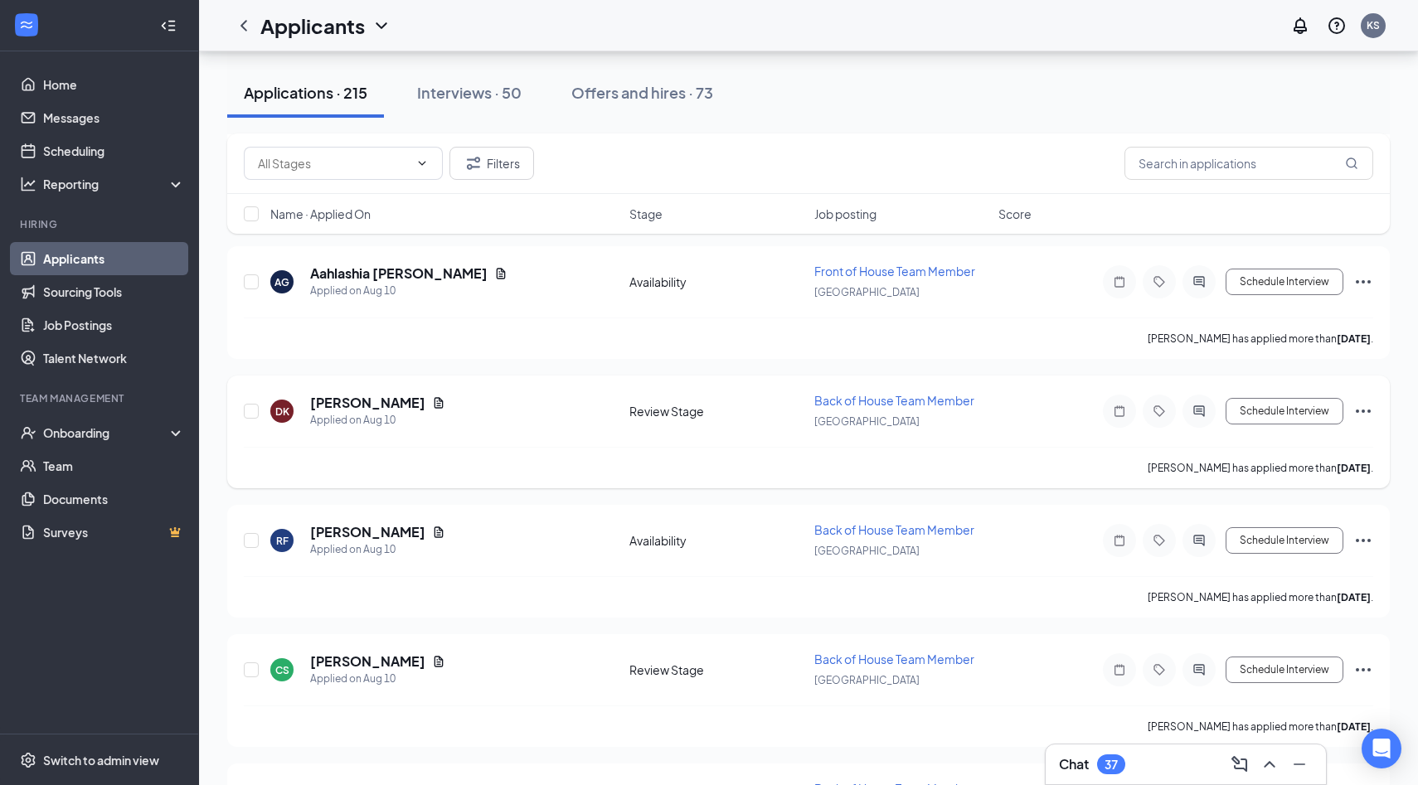
scroll to position [17824, 0]
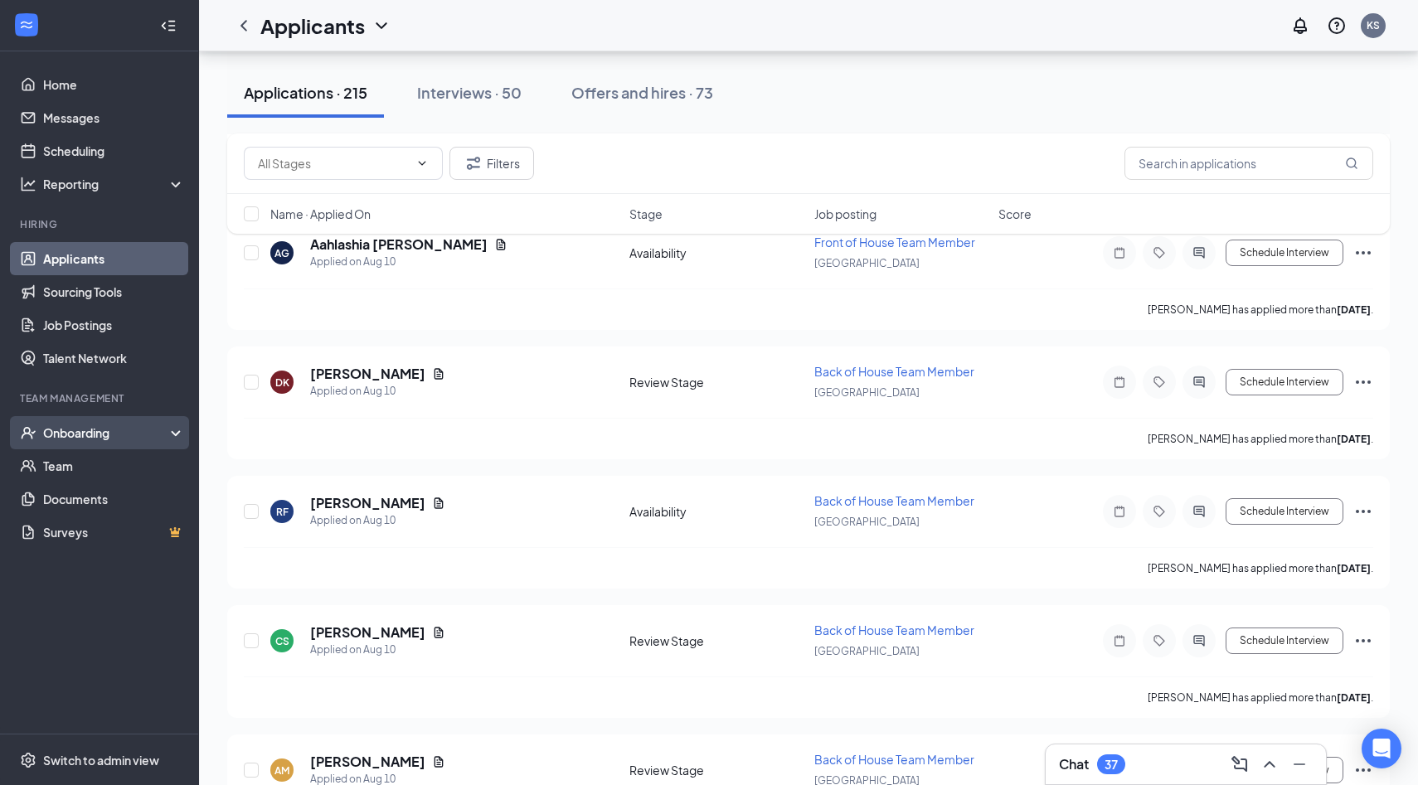
click at [111, 434] on div "Onboarding" at bounding box center [107, 432] width 128 height 17
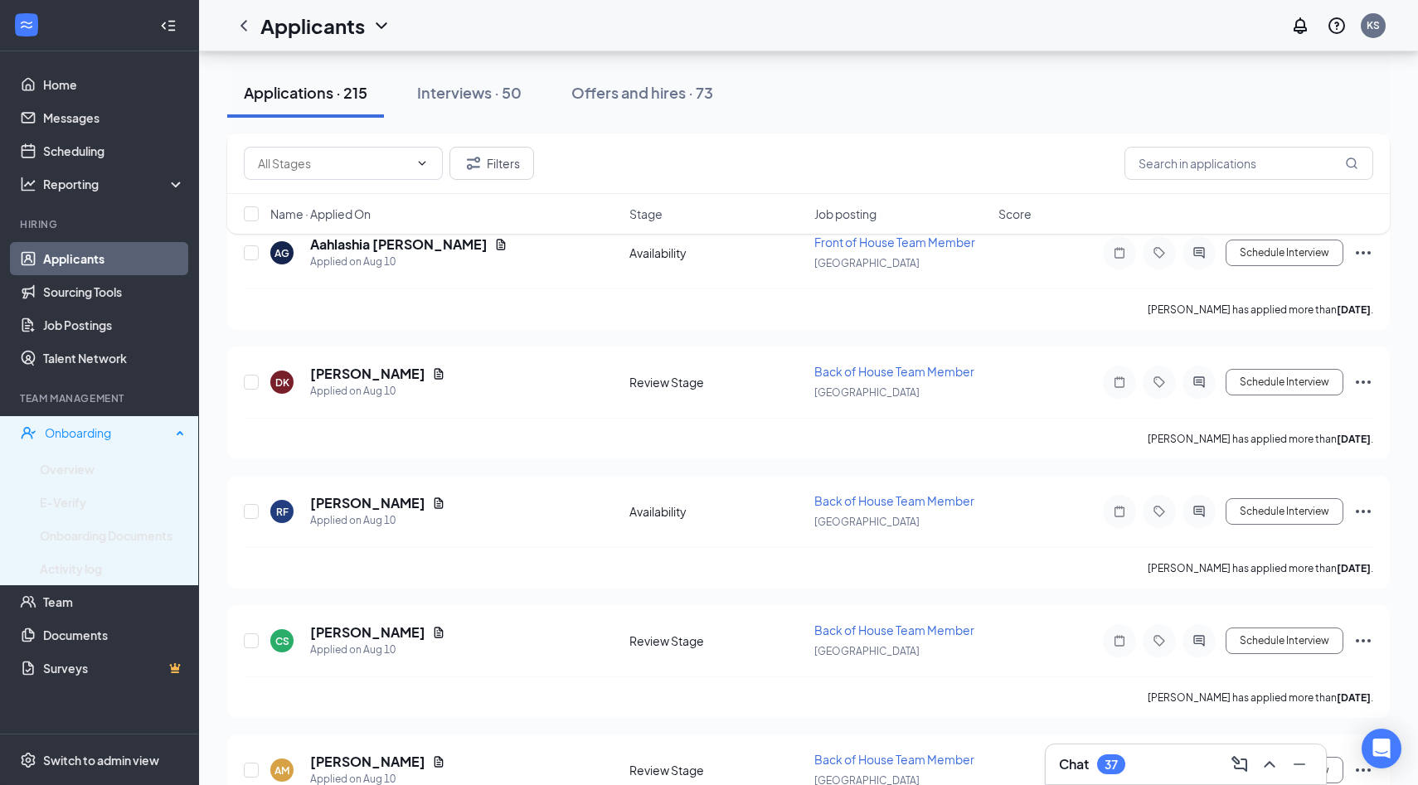
click at [111, 434] on div "Onboarding" at bounding box center [108, 432] width 126 height 17
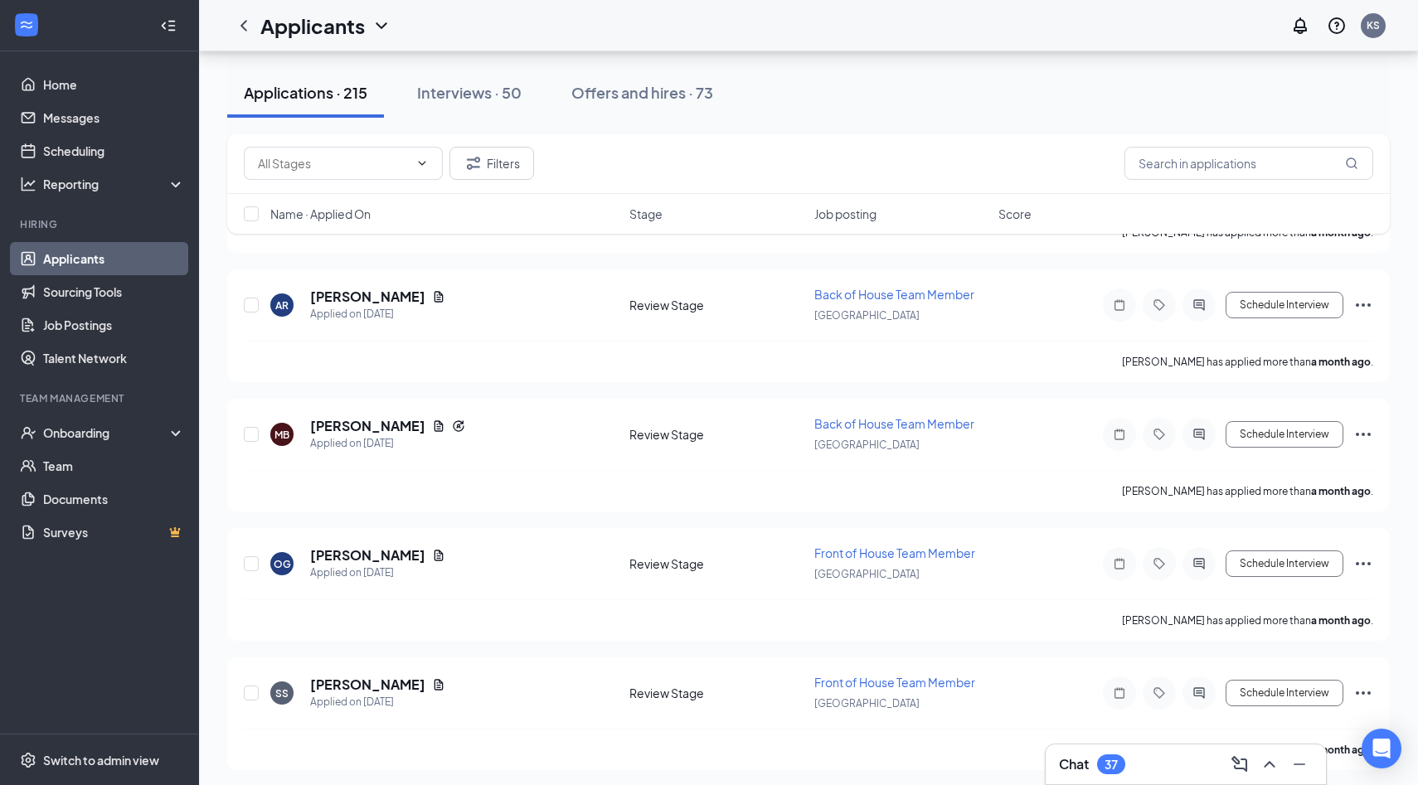
scroll to position [26823, 0]
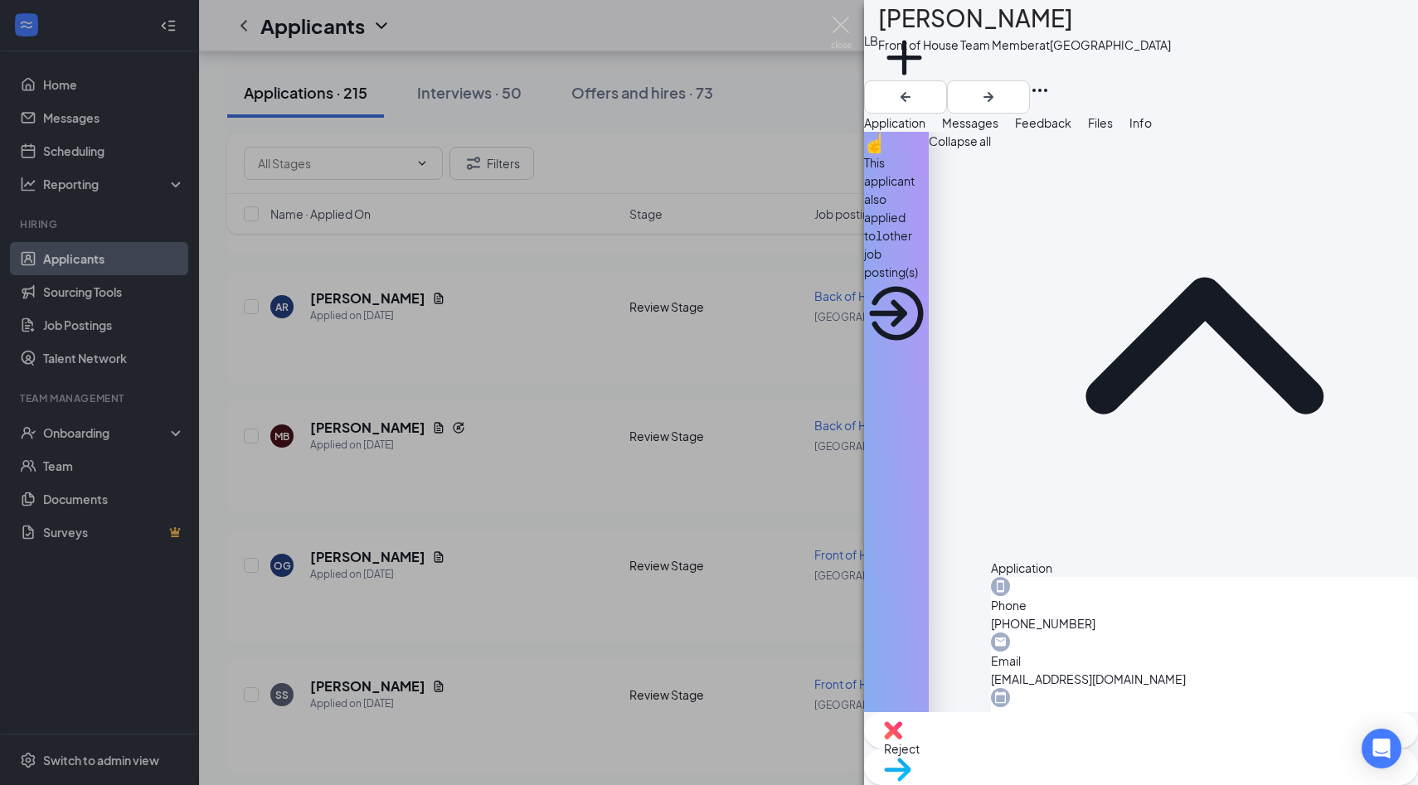
click at [919, 753] on span "Reject" at bounding box center [902, 748] width 36 height 15
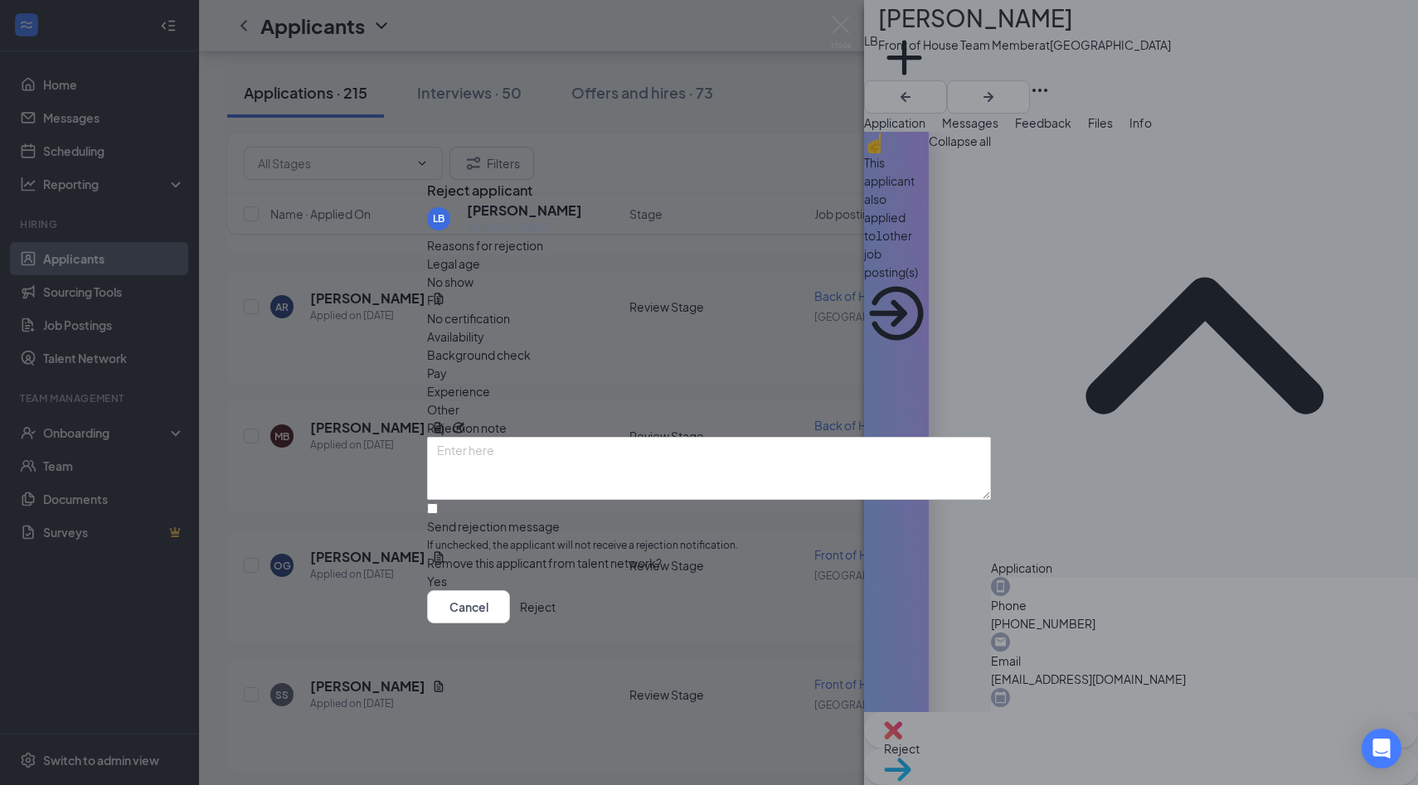
click at [820, 327] on div "Availability" at bounding box center [709, 336] width 564 height 18
click at [555, 614] on button "Reject" at bounding box center [538, 606] width 36 height 33
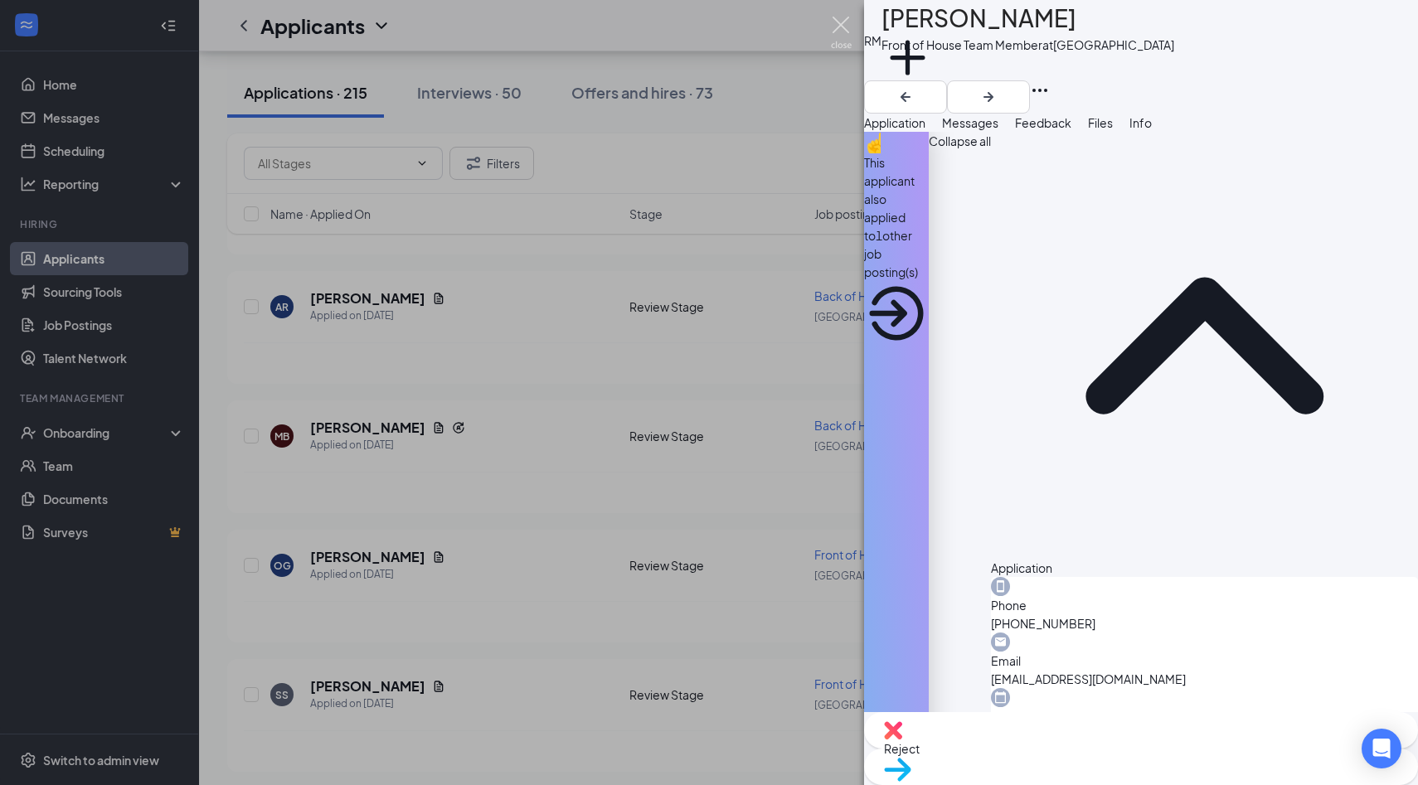
click at [841, 26] on img at bounding box center [841, 33] width 21 height 32
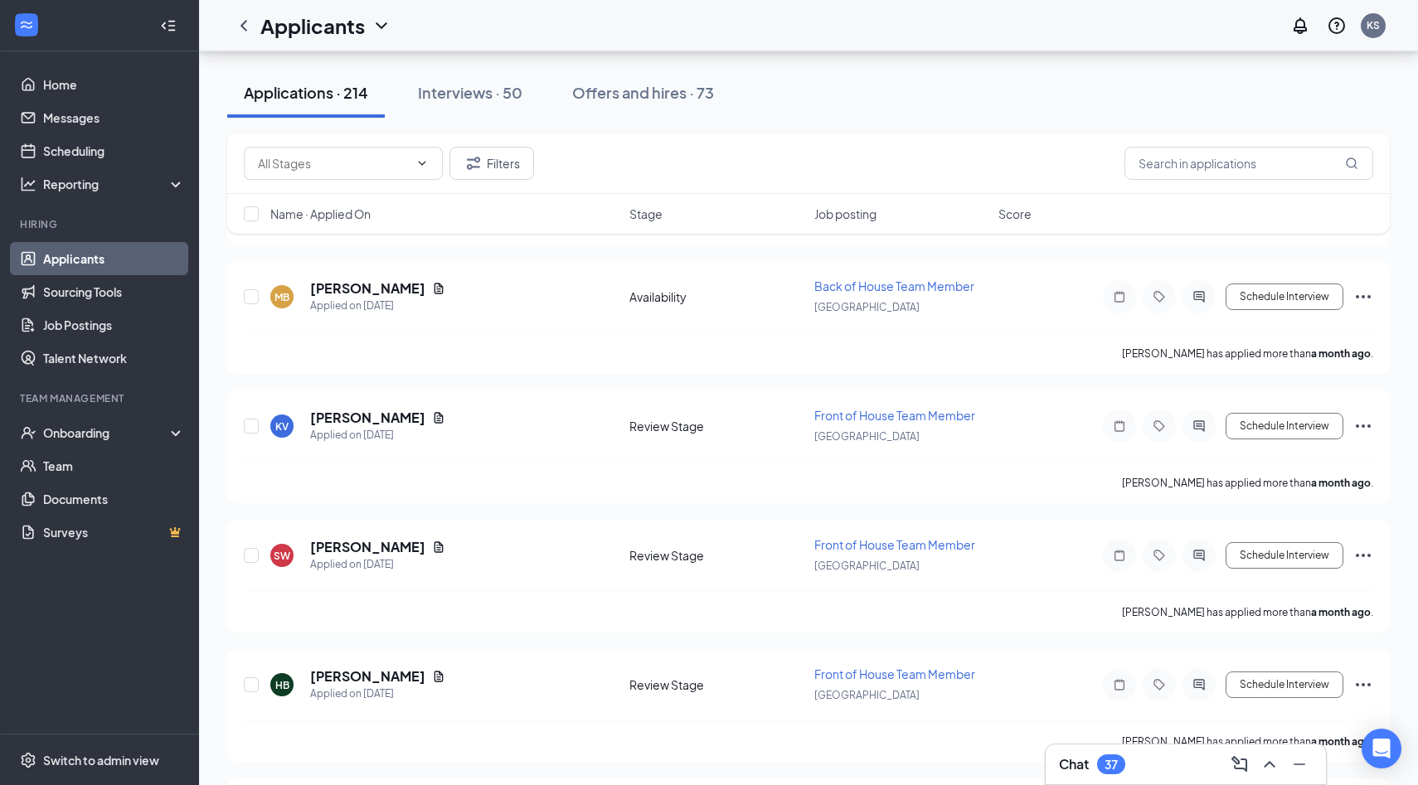
scroll to position [26180, 0]
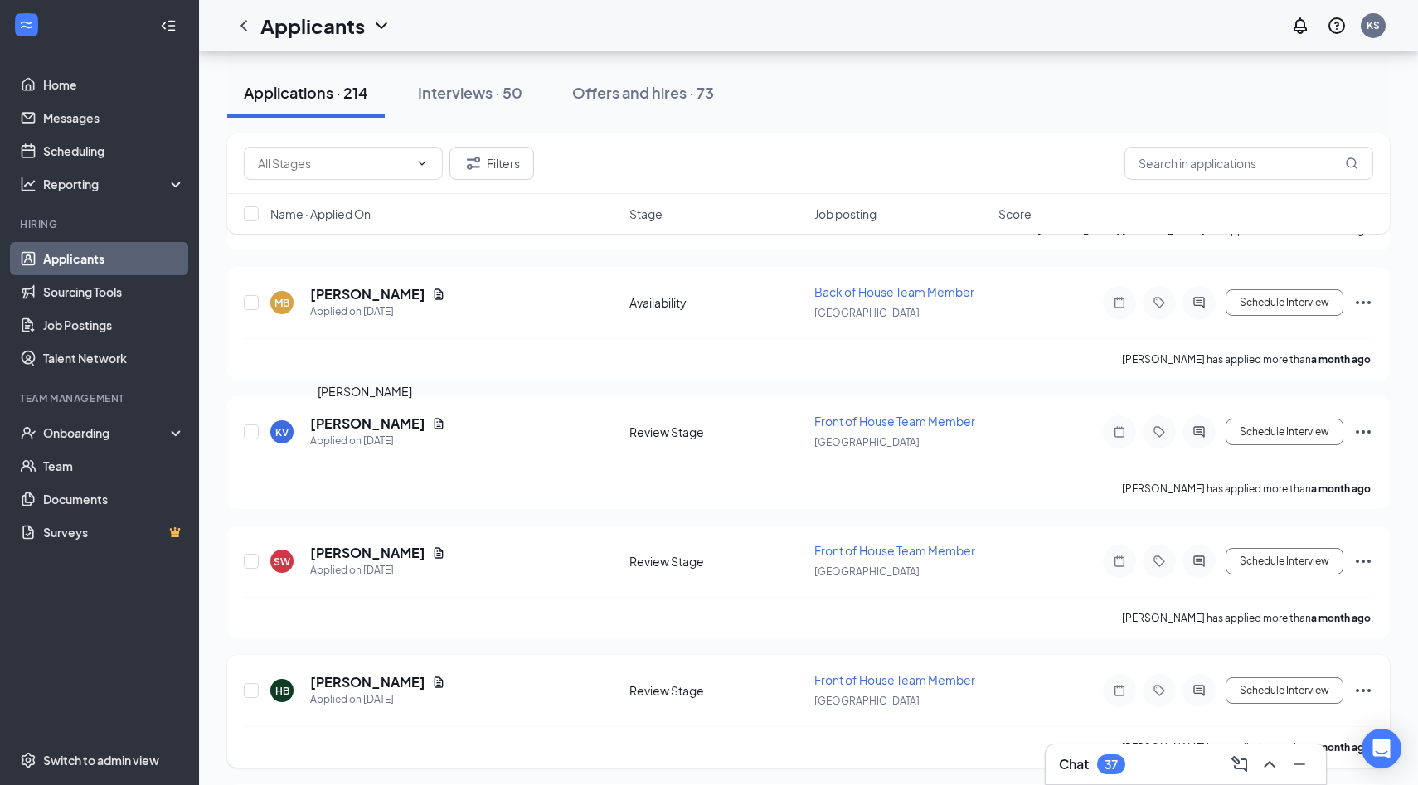
click at [370, 673] on h5 "HALLE BERNARD" at bounding box center [367, 682] width 115 height 18
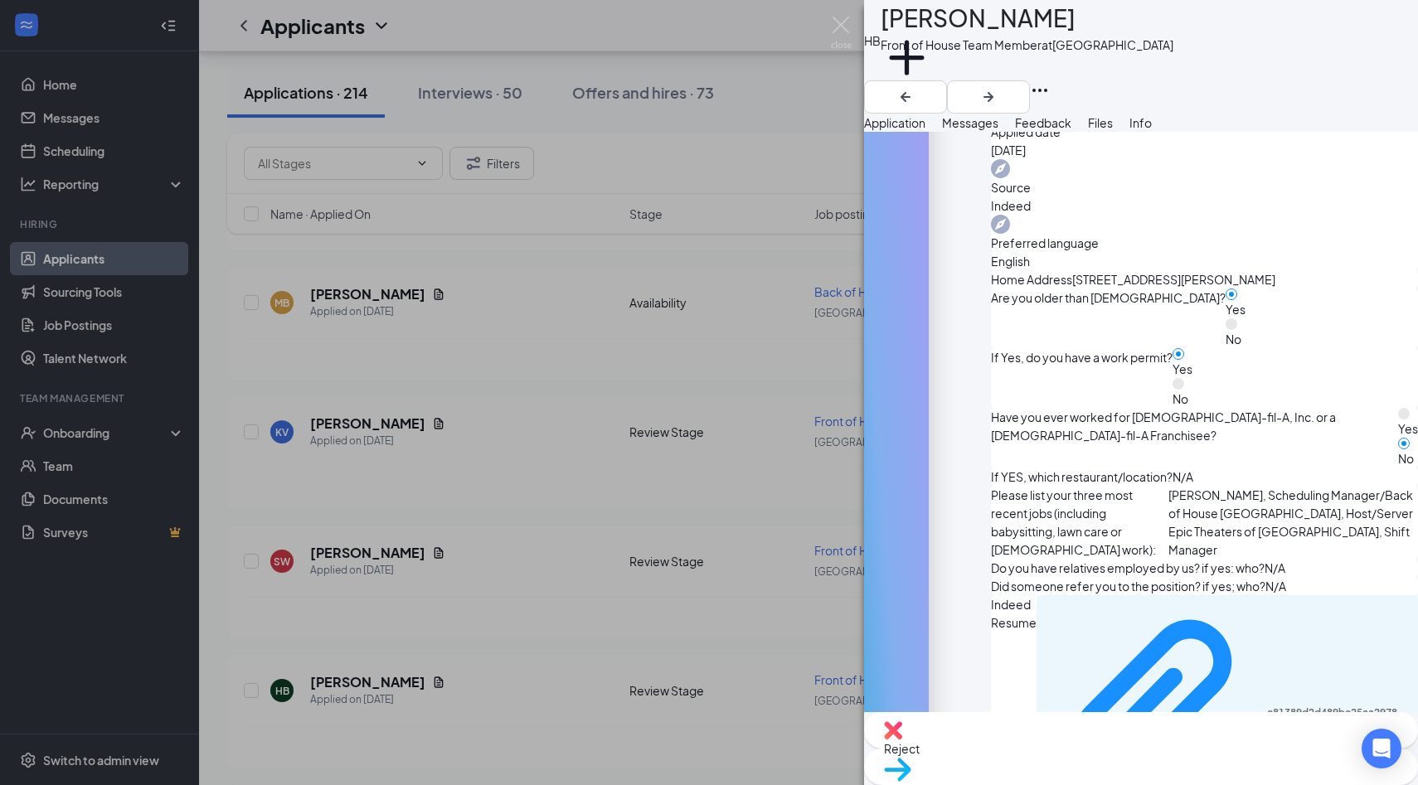
scroll to position [584, 0]
click at [1267, 706] on div "e81389d2d489be25aa29780929b79640.pdf" at bounding box center [1338, 712] width 142 height 13
click at [984, 31] on h1 "HALLE BERNARD" at bounding box center [977, 18] width 195 height 36
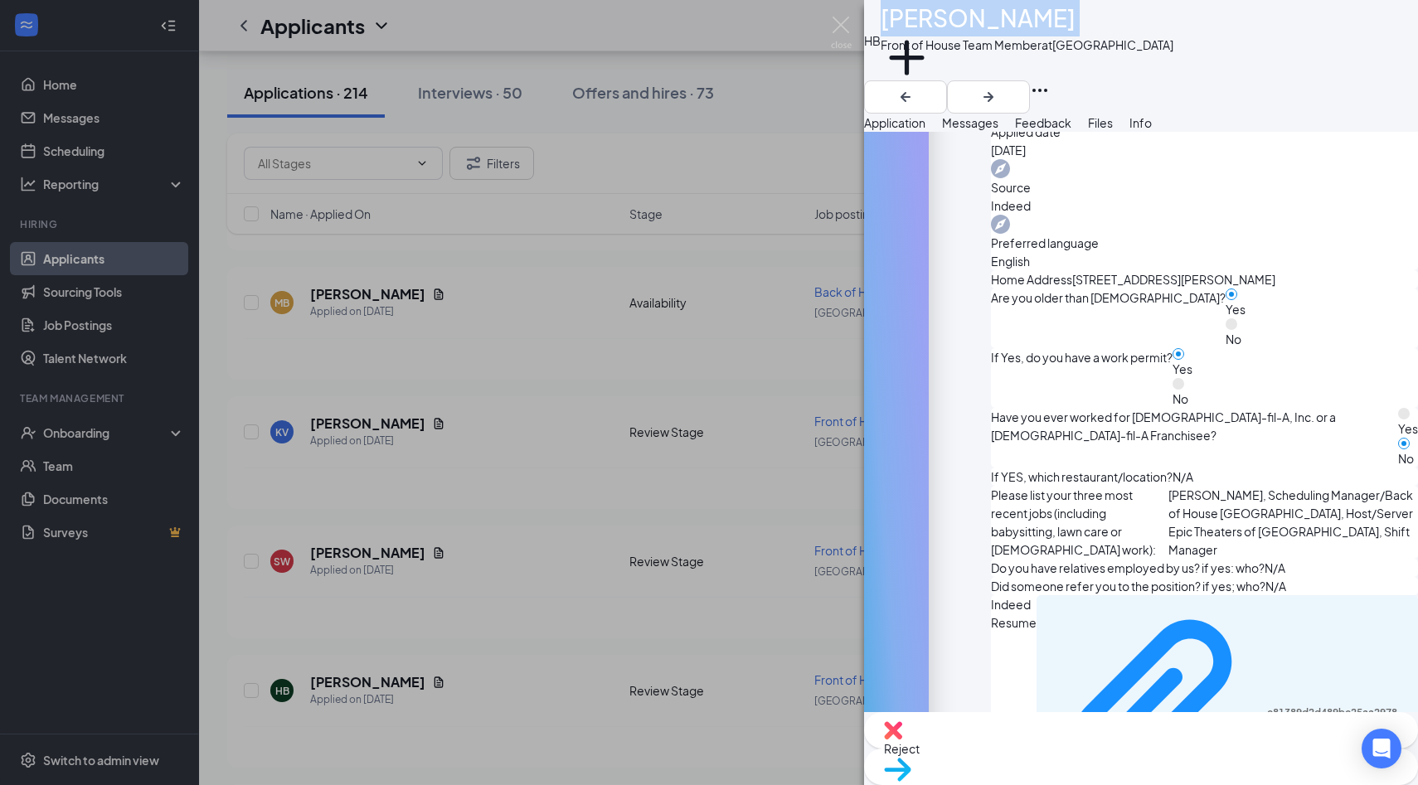
copy h1 "HALLE BERNARD"
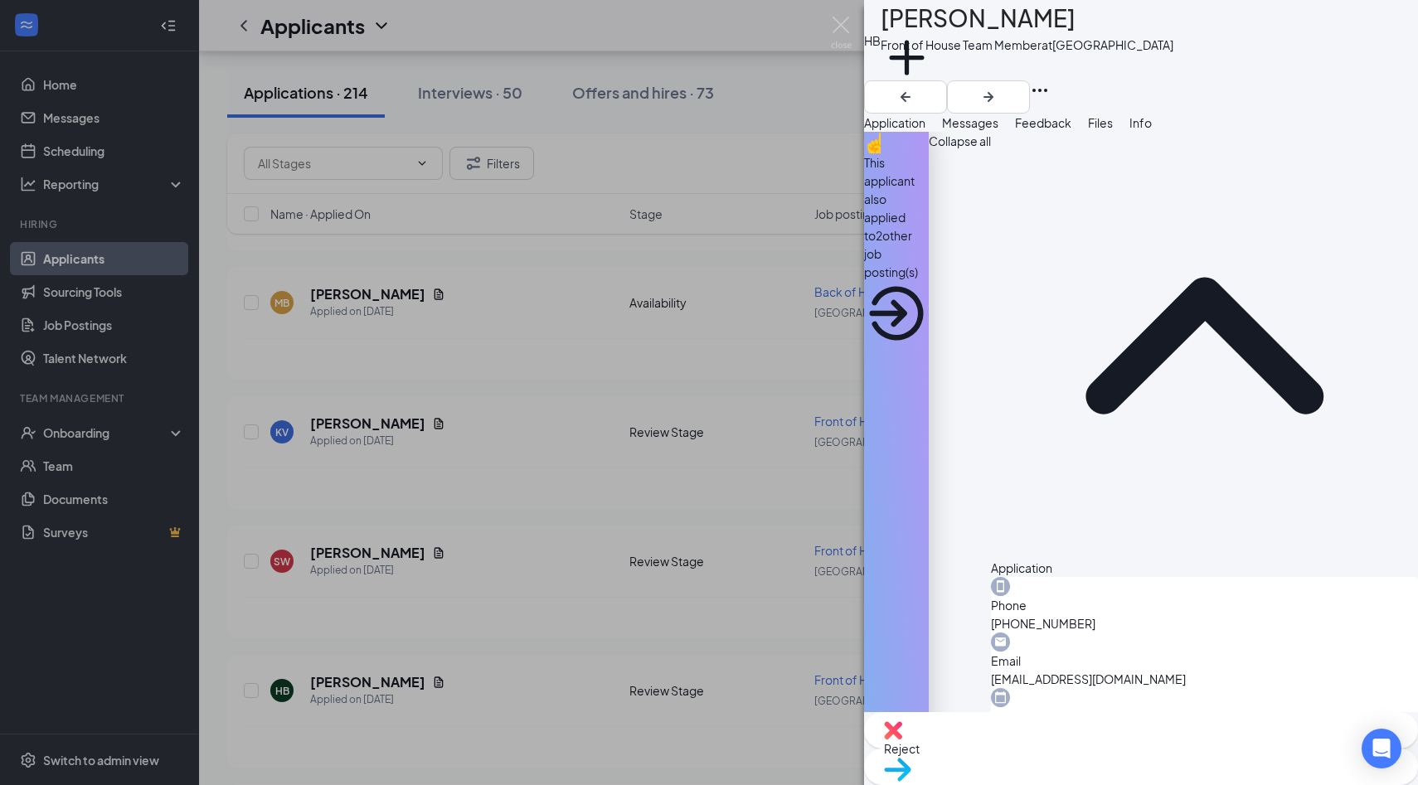
click at [961, 783] on span "Move to stage" at bounding box center [922, 790] width 77 height 15
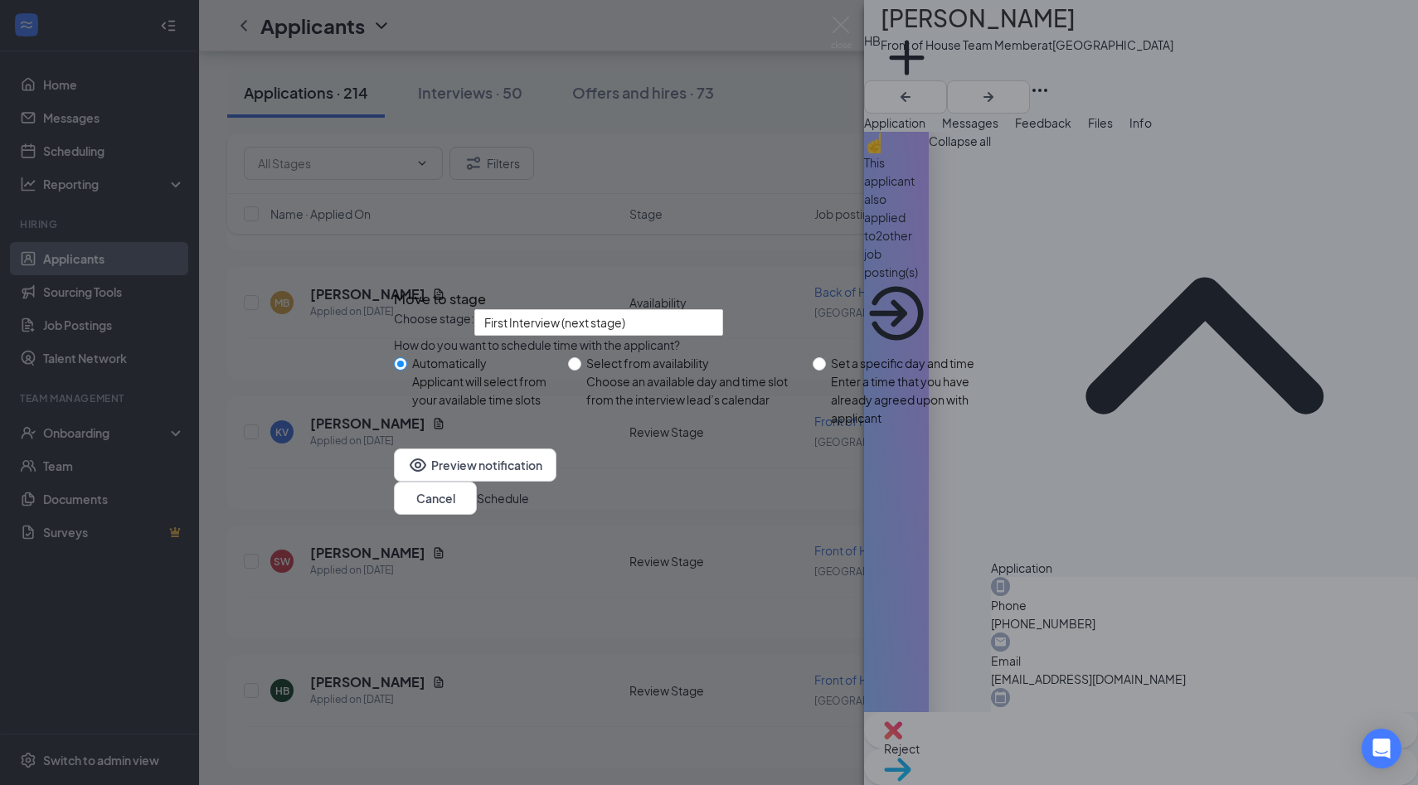
click at [529, 507] on button "Schedule" at bounding box center [503, 498] width 52 height 18
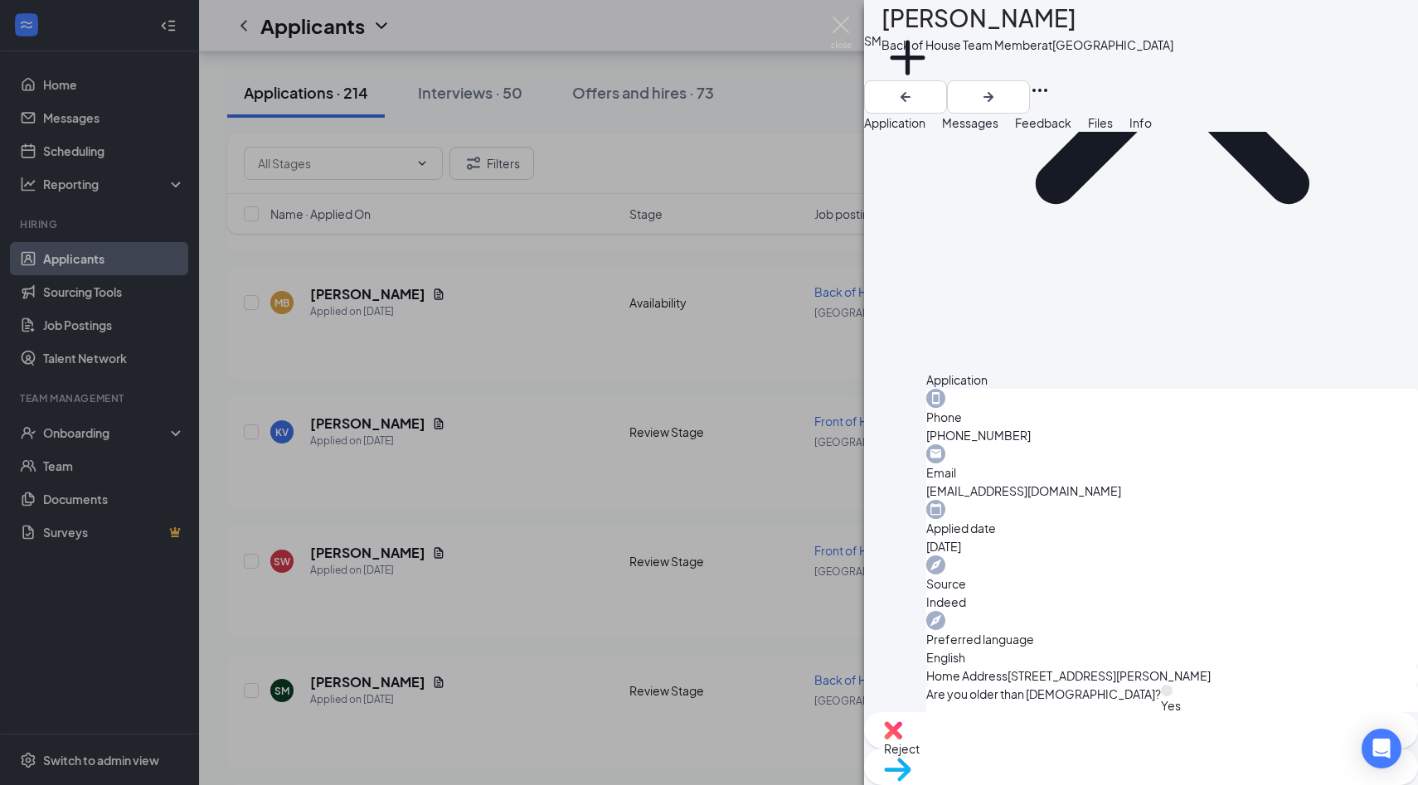
scroll to position [245, 0]
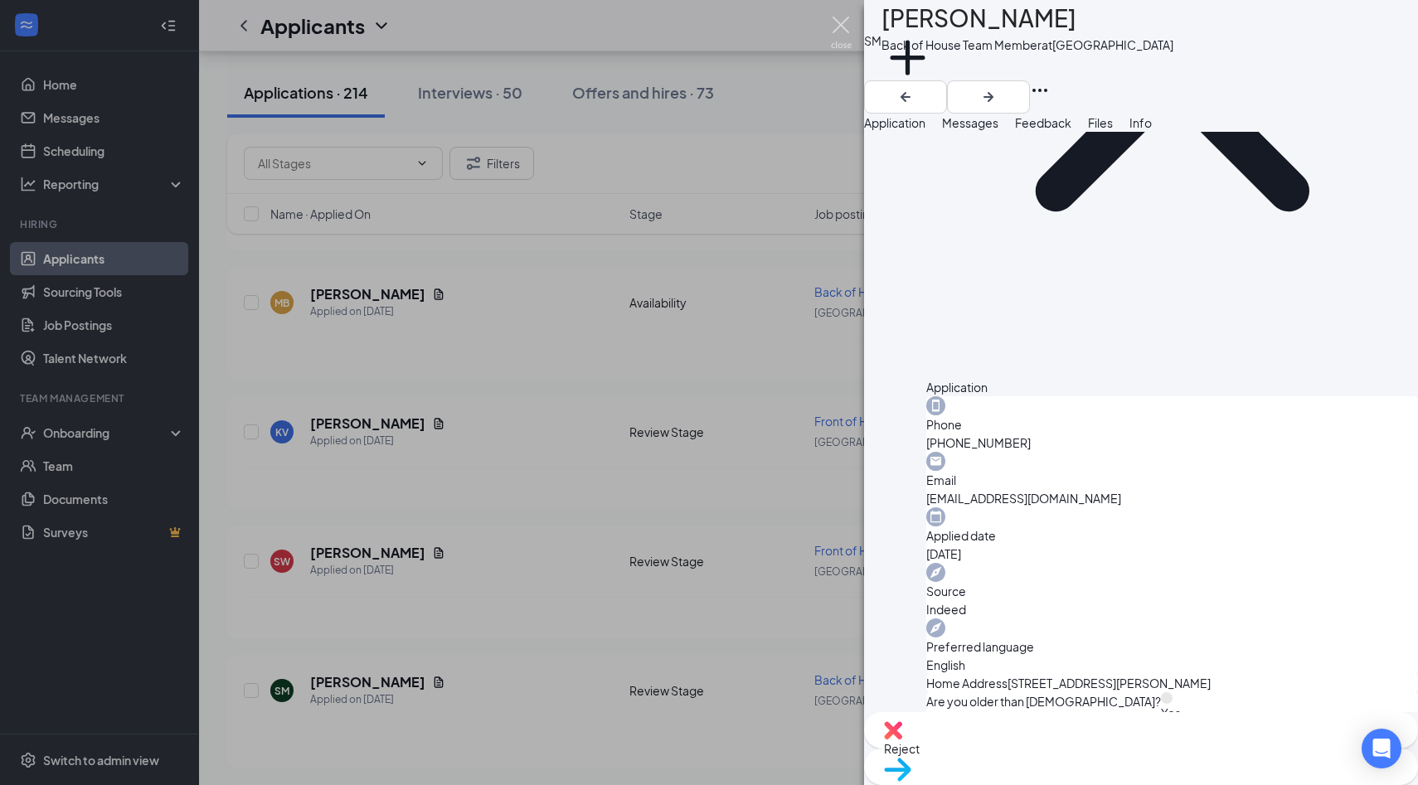
click at [848, 26] on img at bounding box center [841, 33] width 21 height 32
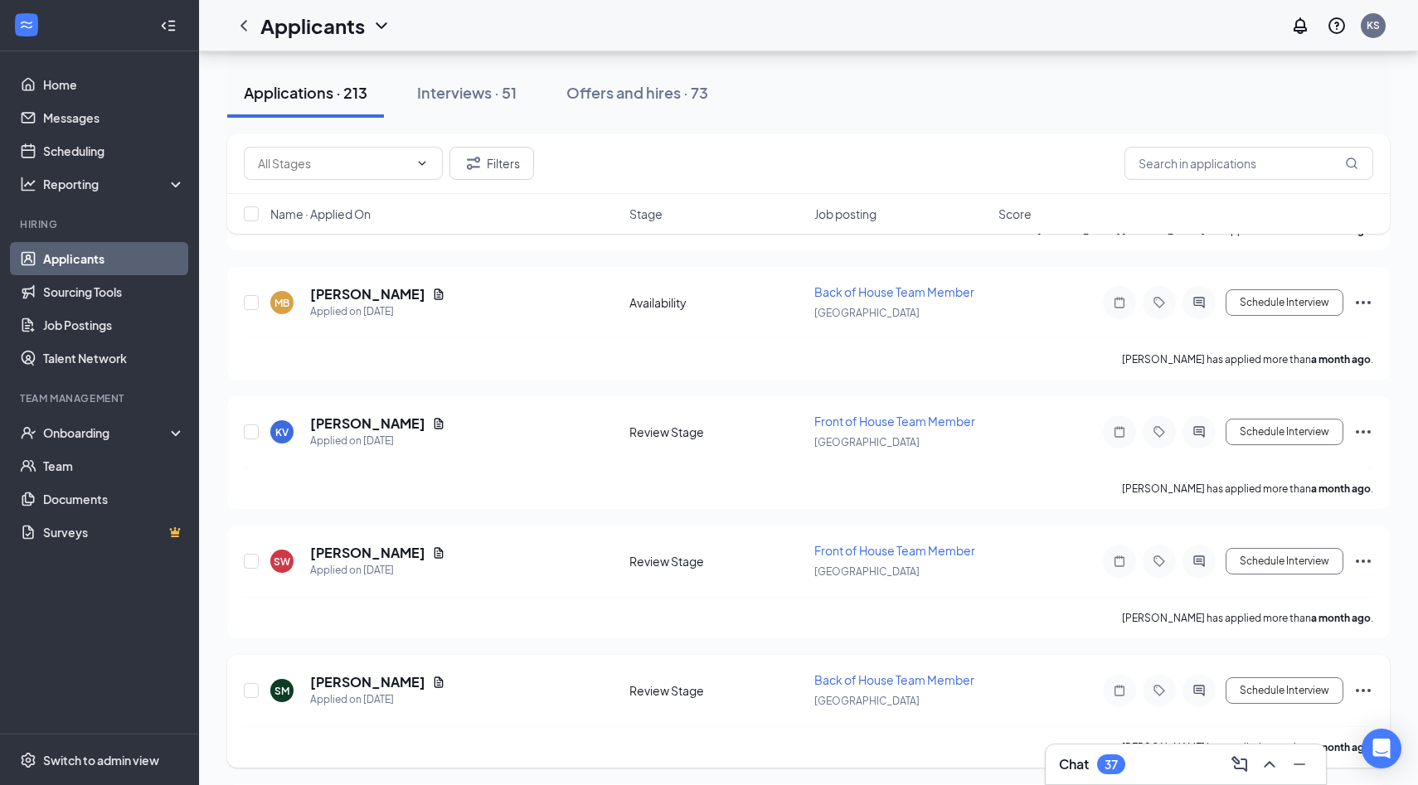
scroll to position [26952, 0]
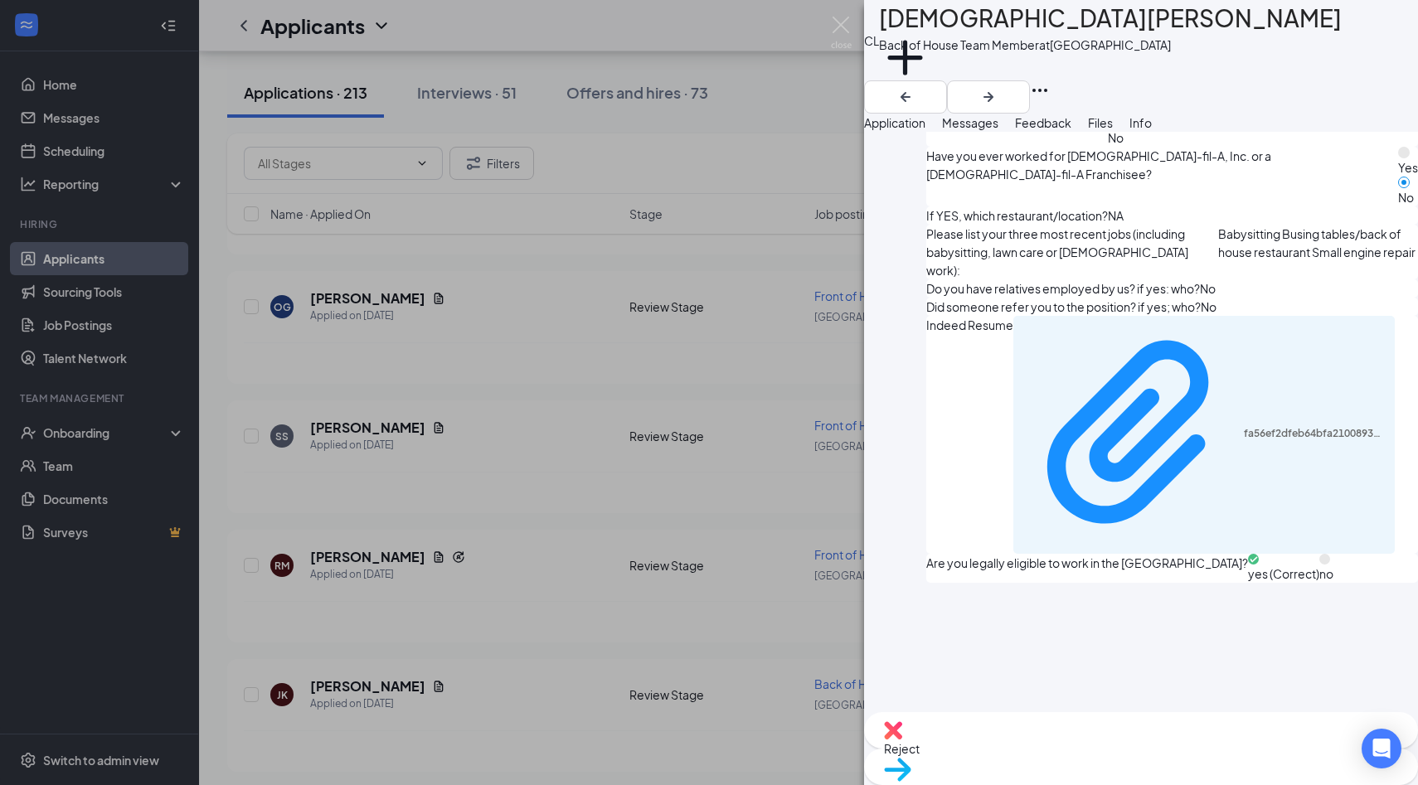
scroll to position [919, 0]
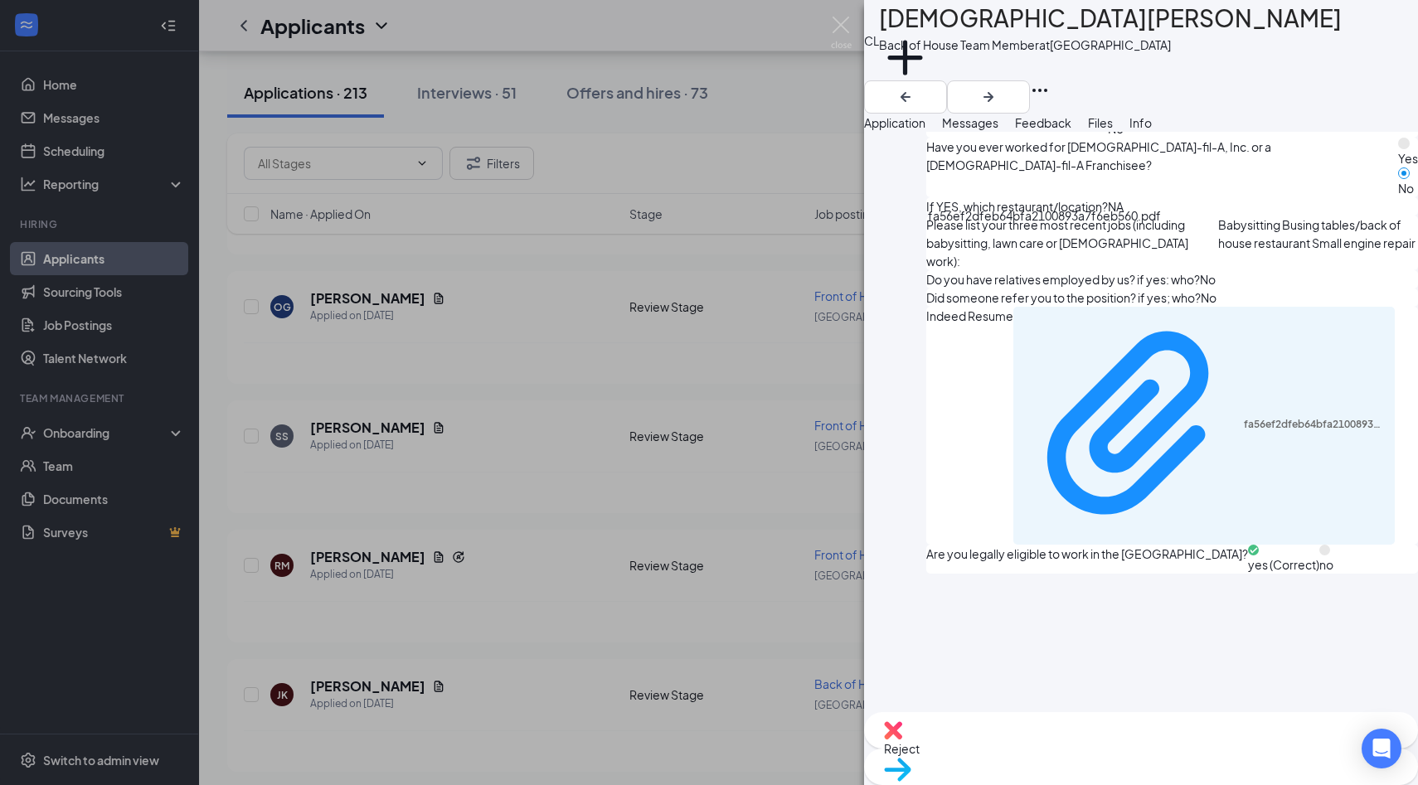
click at [1028, 307] on div "fa56ef2dfeb64bfa2100893a7f6eb560.pdf" at bounding box center [1203, 426] width 381 height 238
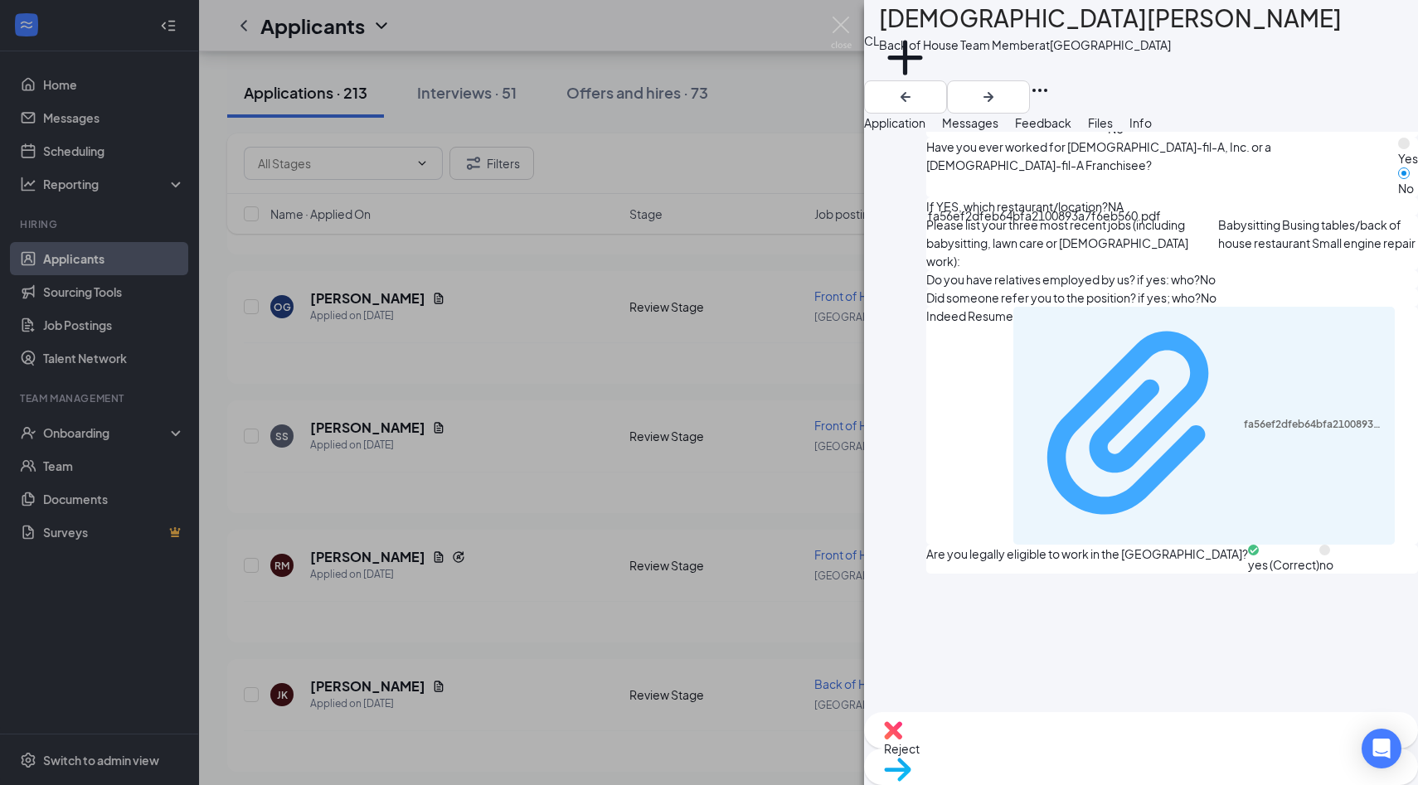
click at [1243, 418] on div "fa56ef2dfeb64bfa2100893a7f6eb560.pdf" at bounding box center [1314, 424] width 142 height 13
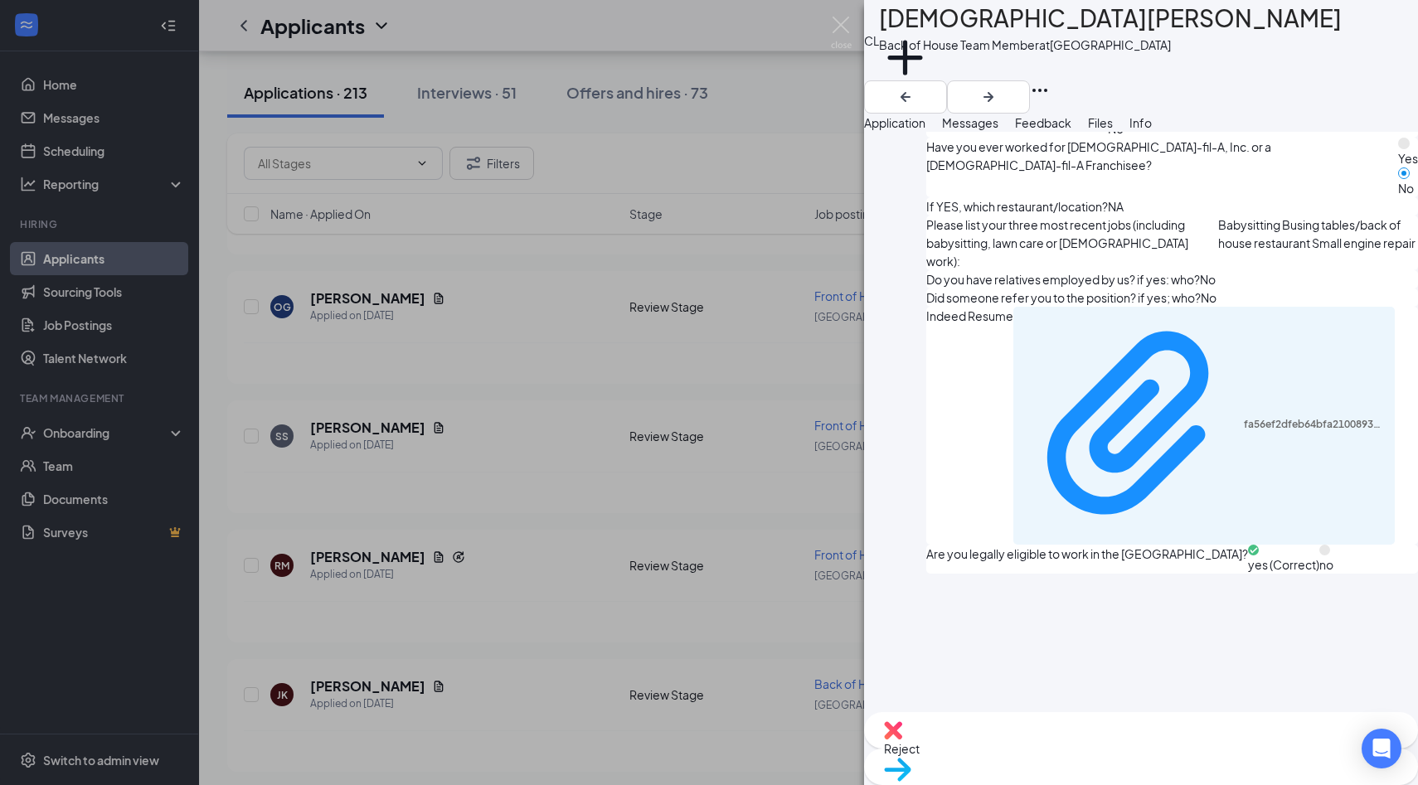
click at [919, 749] on span "Reject" at bounding box center [902, 748] width 36 height 15
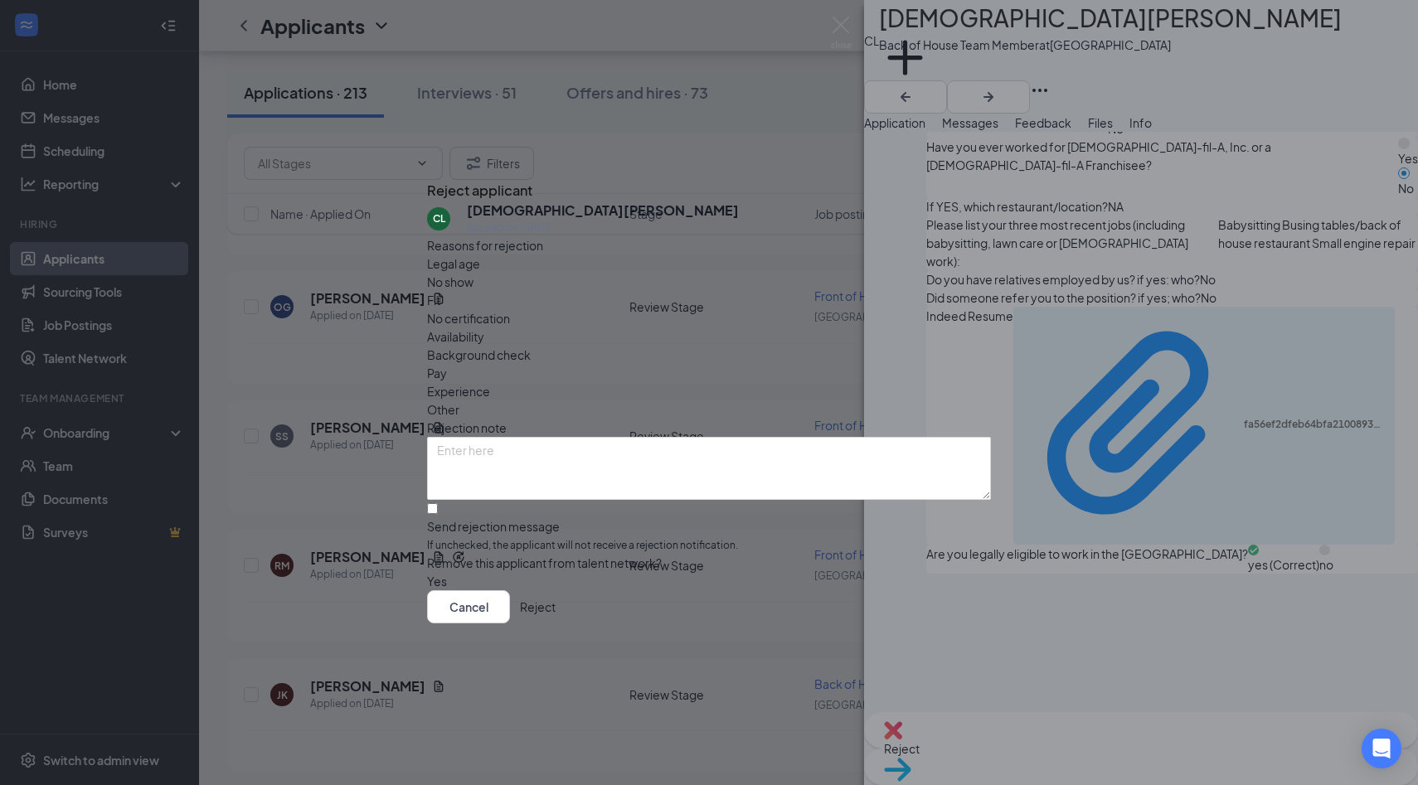
click at [818, 327] on div "Availability" at bounding box center [709, 336] width 564 height 18
click at [480, 273] on span "Legal age" at bounding box center [453, 264] width 53 height 18
click at [555, 623] on button "Reject" at bounding box center [538, 606] width 36 height 33
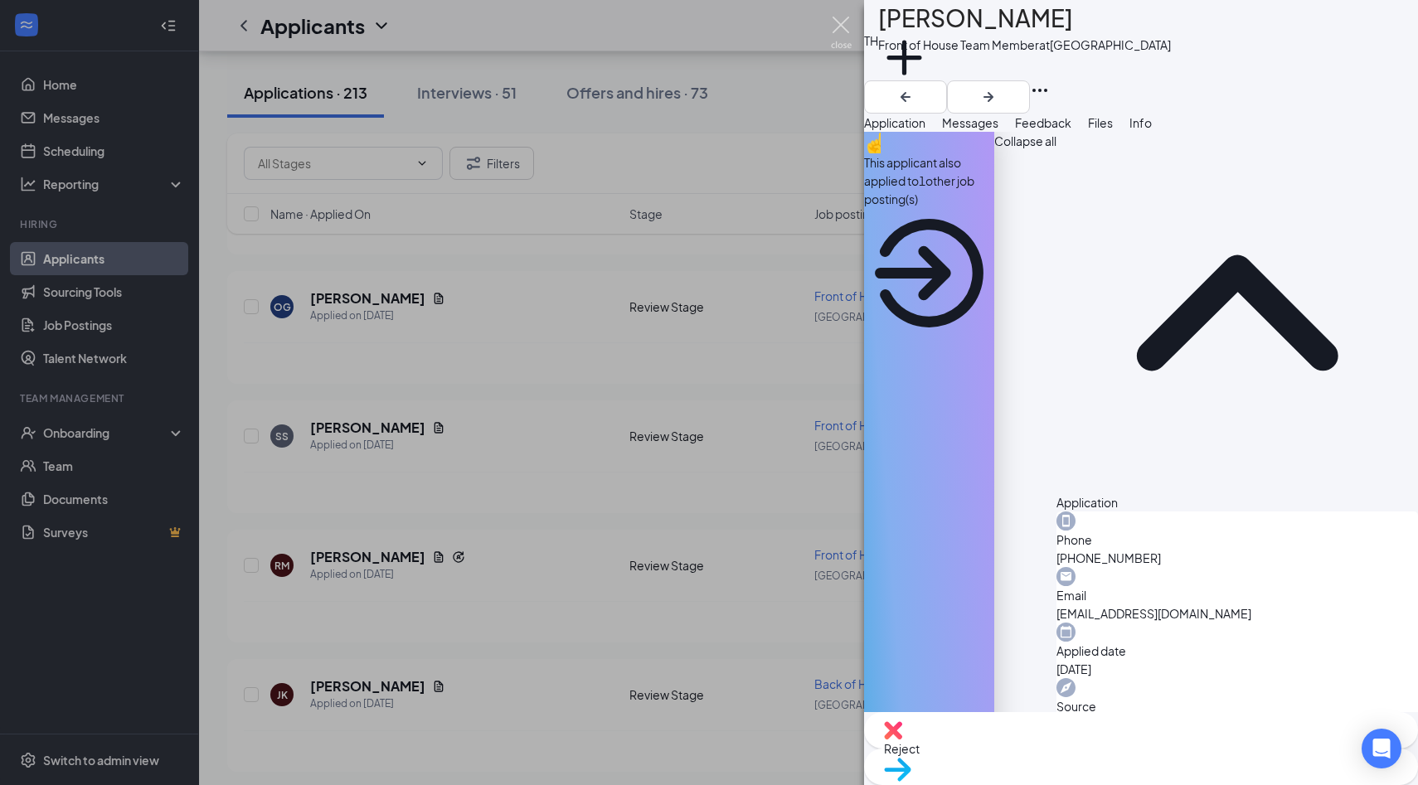
click at [843, 32] on img at bounding box center [841, 33] width 21 height 32
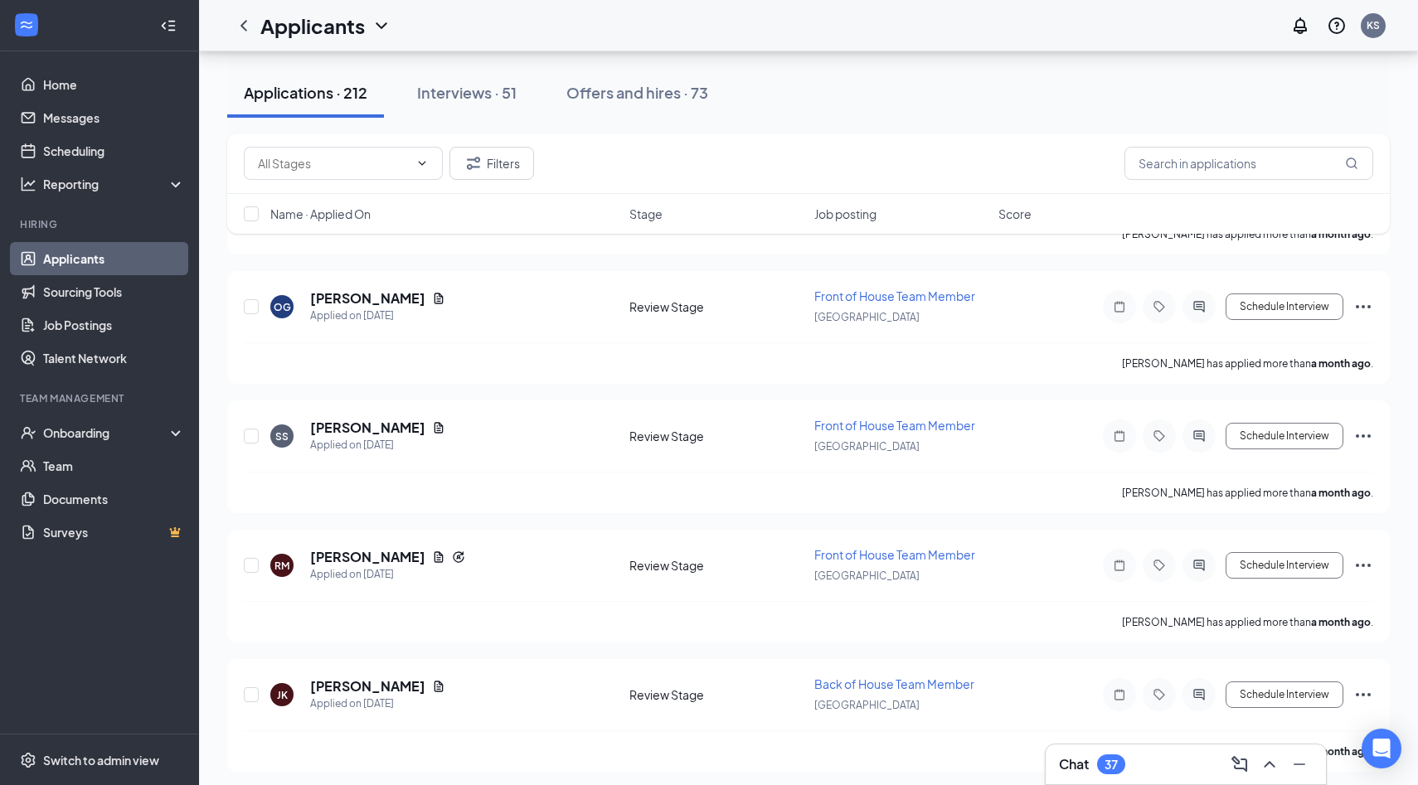
click at [890, 104] on div "Applications · 212 Interviews · 51 Offers and hires · 73" at bounding box center [808, 93] width 1162 height 50
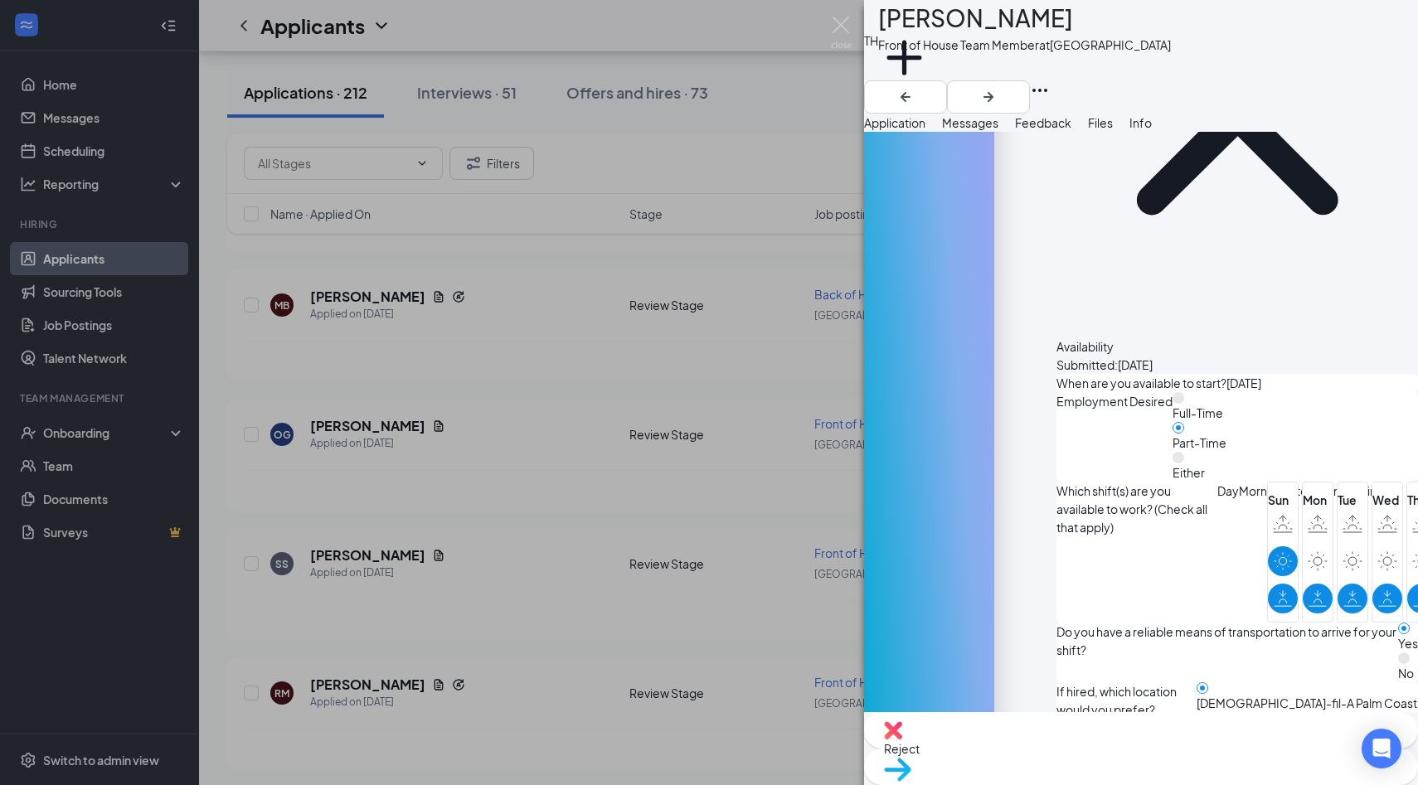
scroll to position [1137, 0]
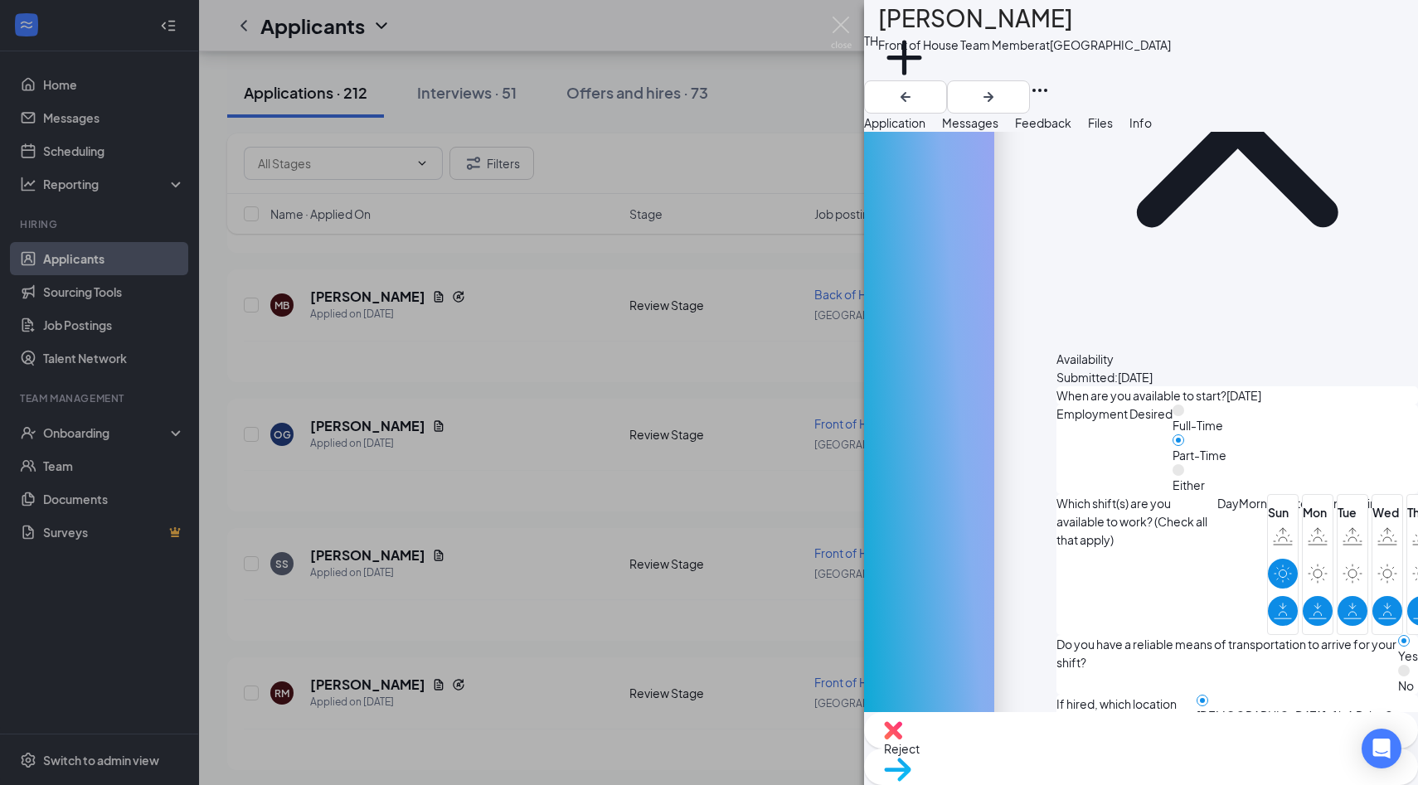
click at [919, 756] on span "Reject" at bounding box center [902, 748] width 36 height 15
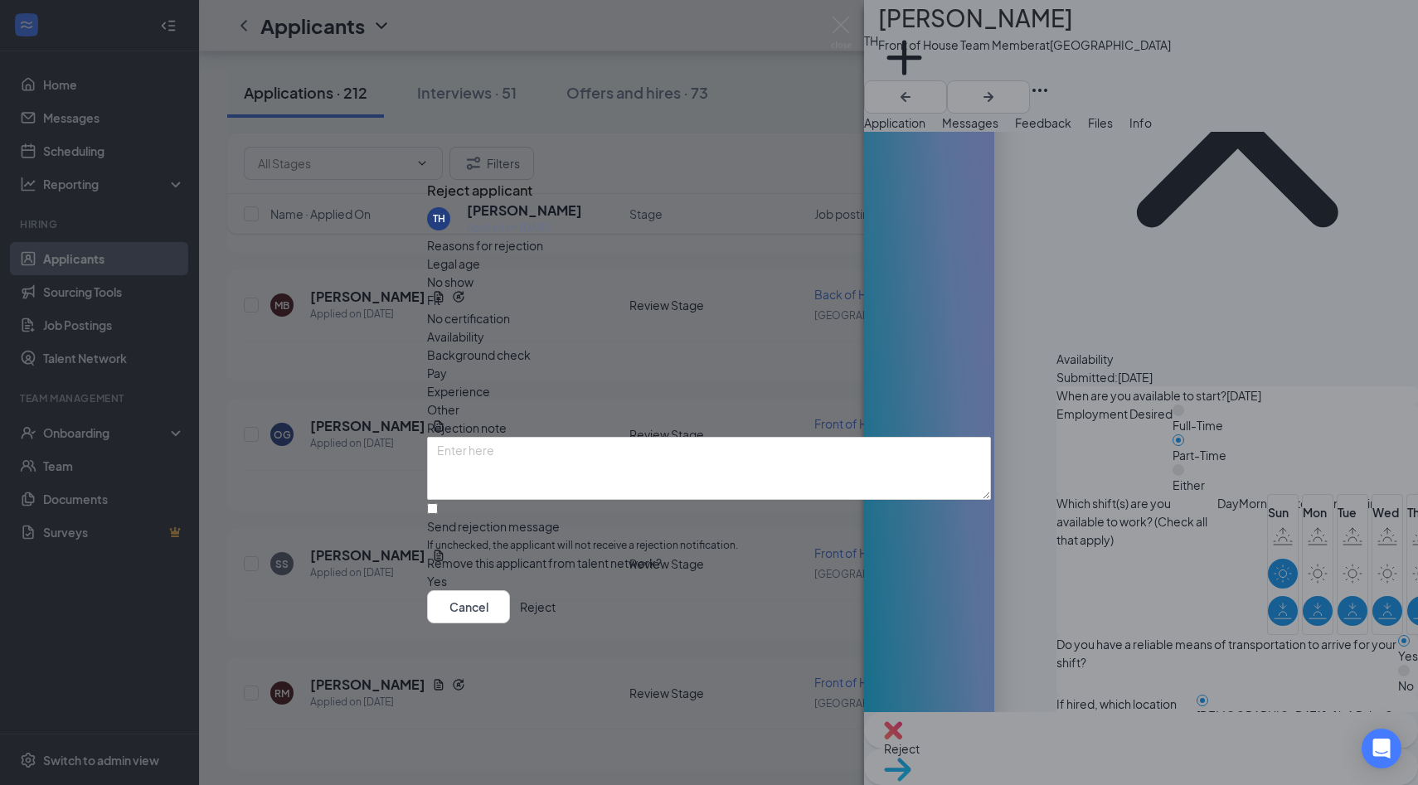
click at [484, 327] on span "Availability" at bounding box center [455, 336] width 57 height 18
click at [471, 273] on span "Legal age" at bounding box center [453, 264] width 53 height 18
click at [555, 613] on button "Reject" at bounding box center [538, 606] width 36 height 33
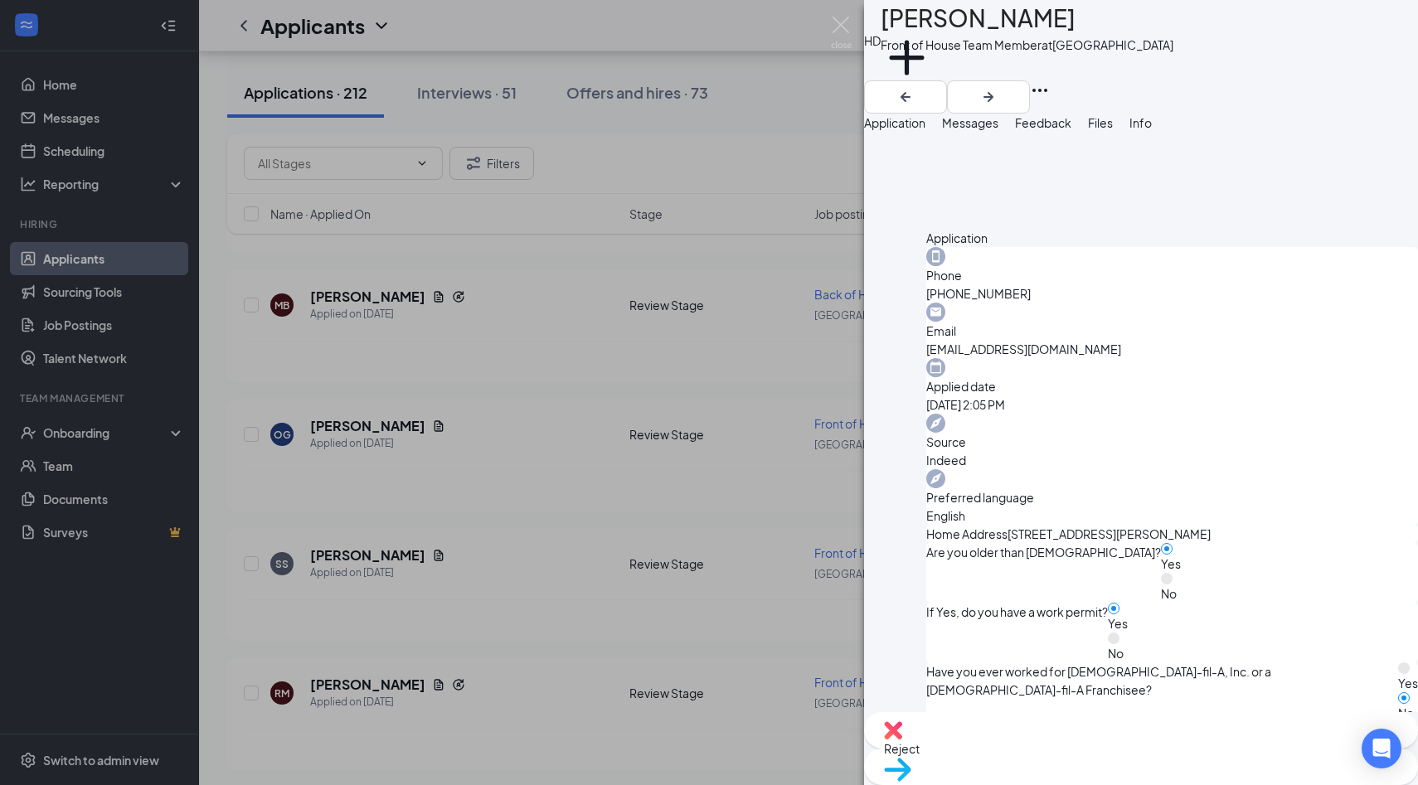
scroll to position [871, 0]
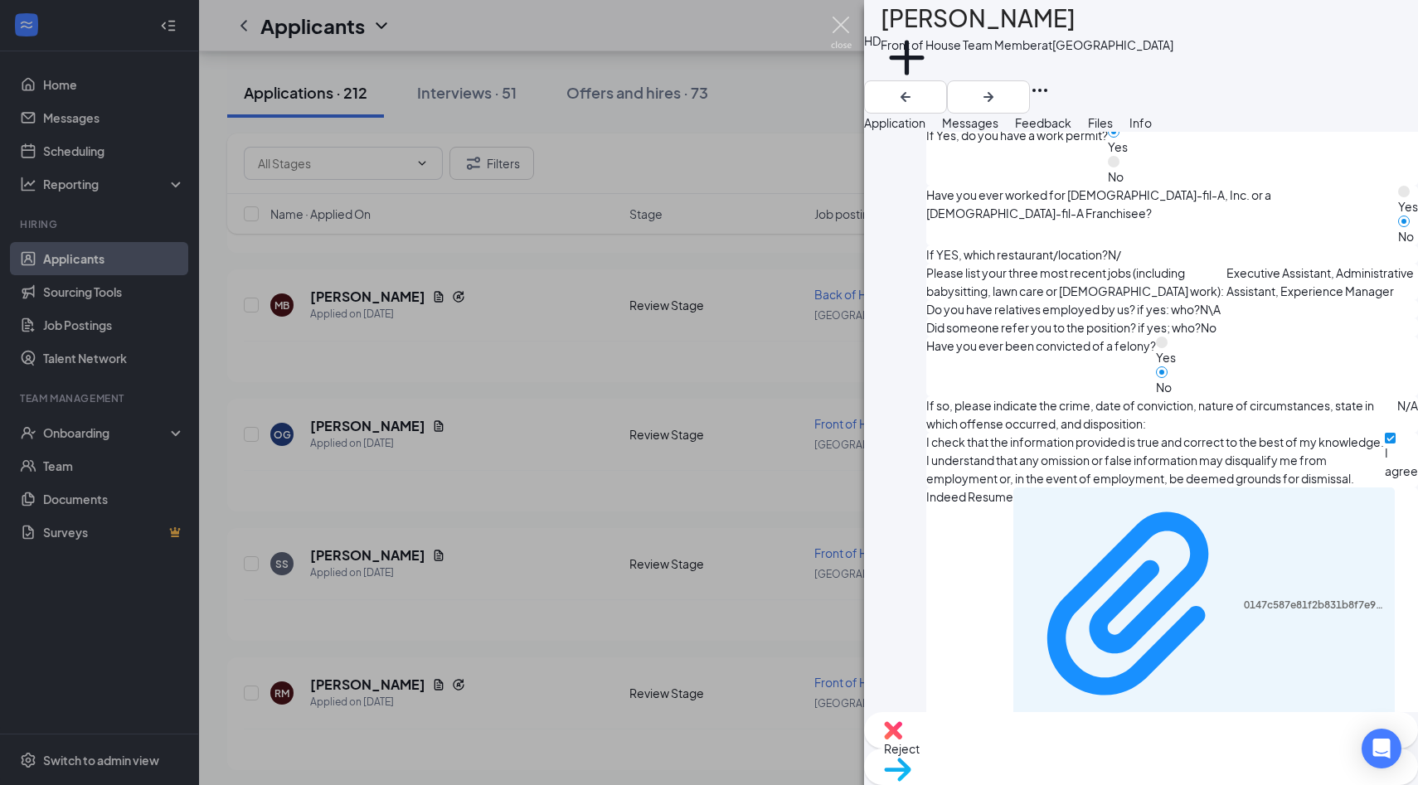
click at [838, 17] on img at bounding box center [841, 33] width 21 height 32
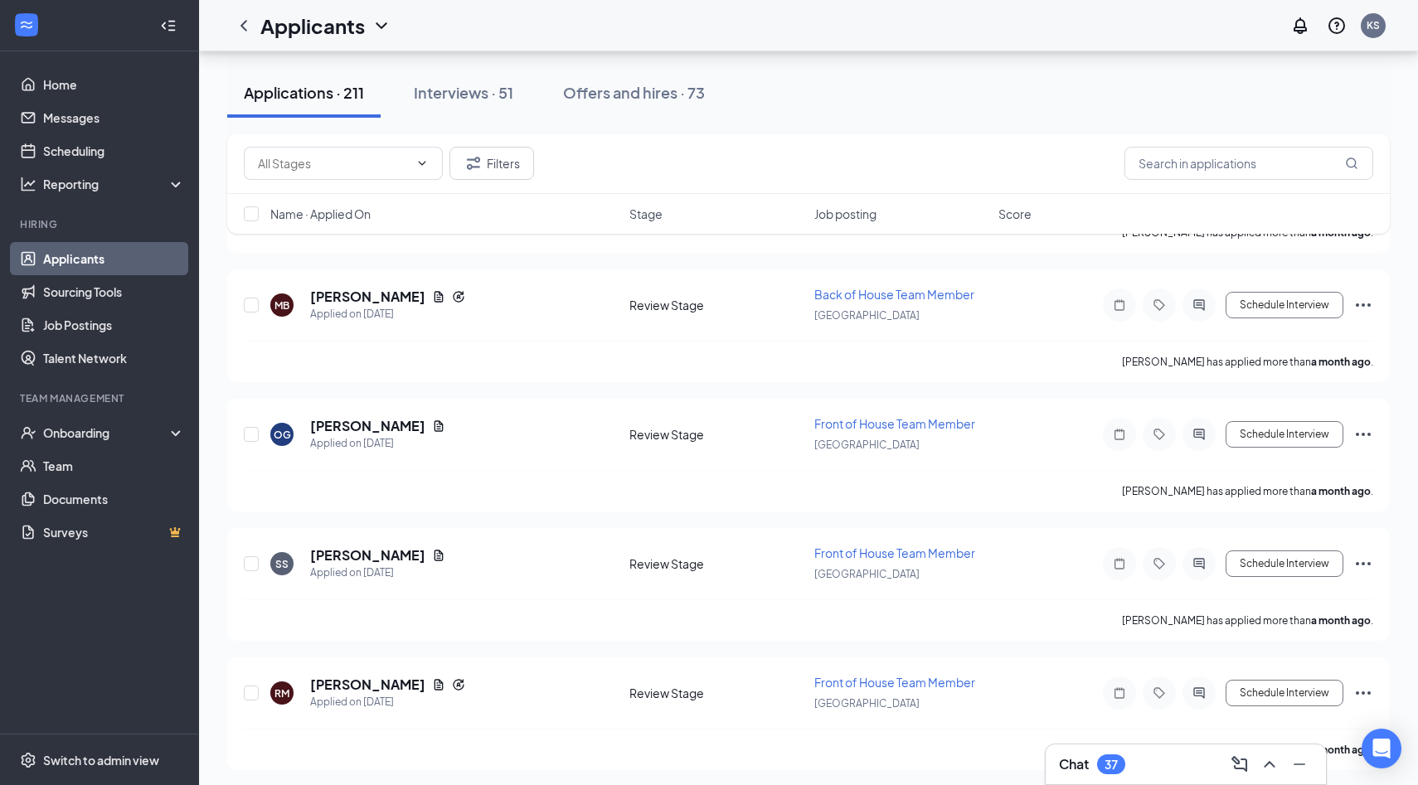
scroll to position [26696, 0]
click at [1170, 770] on div "Chat 37" at bounding box center [1186, 764] width 254 height 27
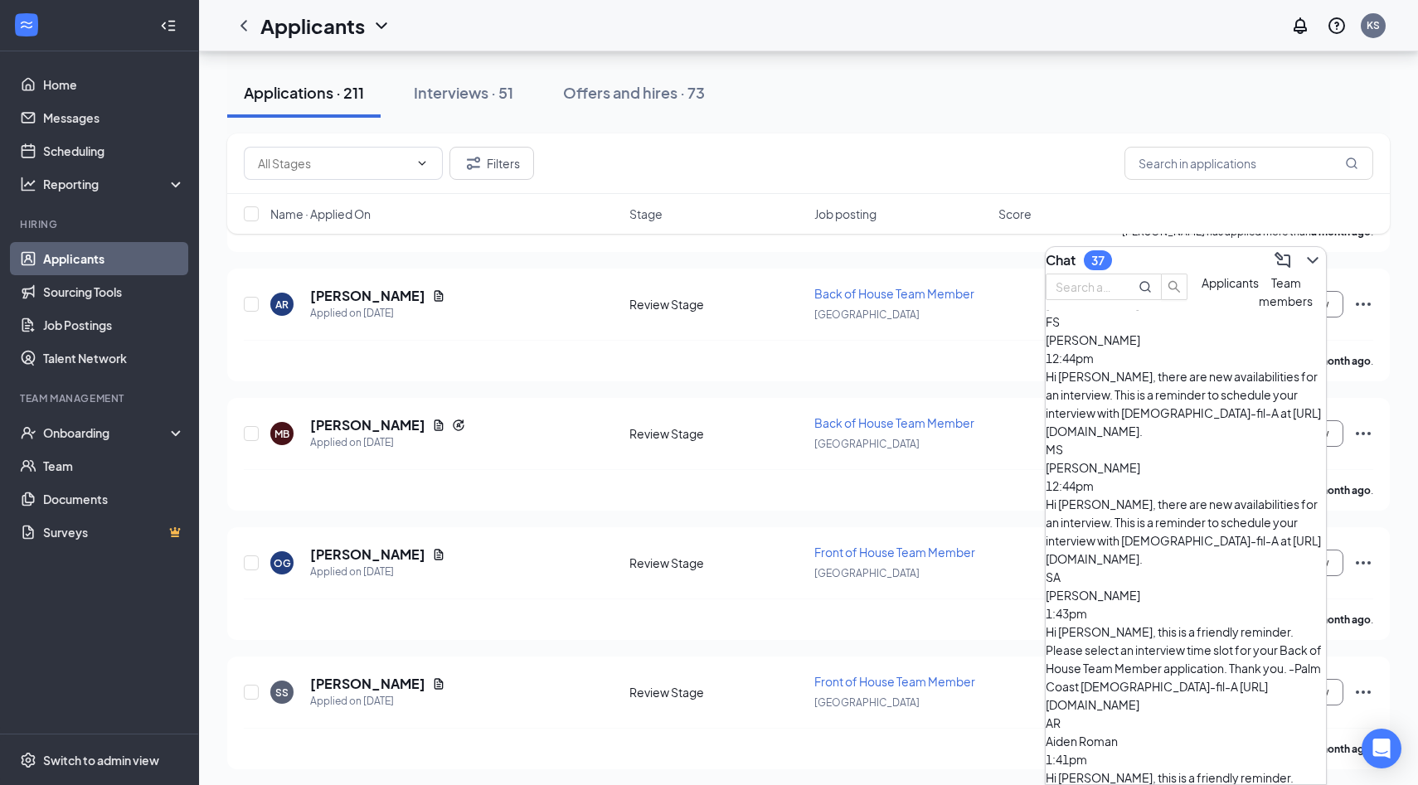
scroll to position [0, 0]
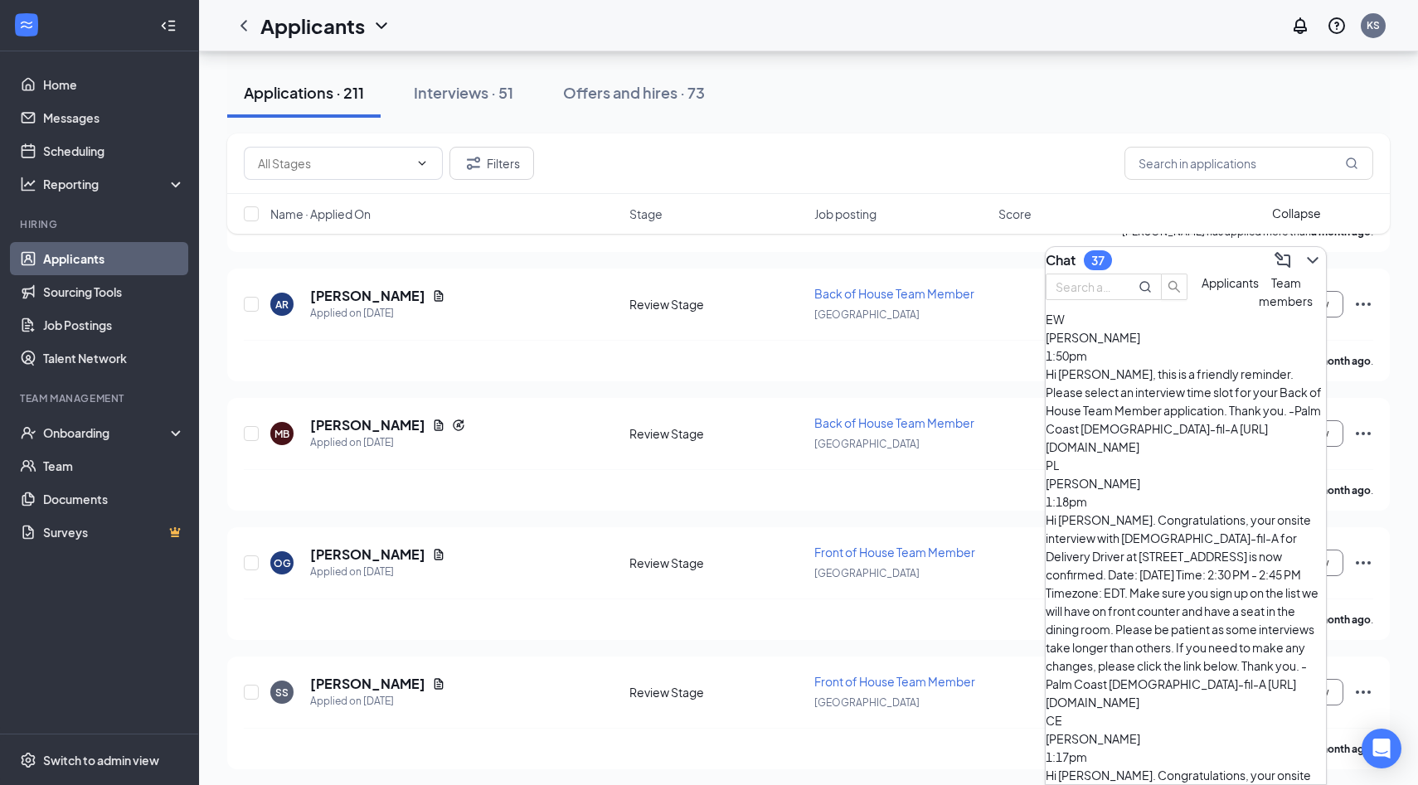
click at [1302, 259] on icon "ChevronDown" at bounding box center [1312, 260] width 20 height 20
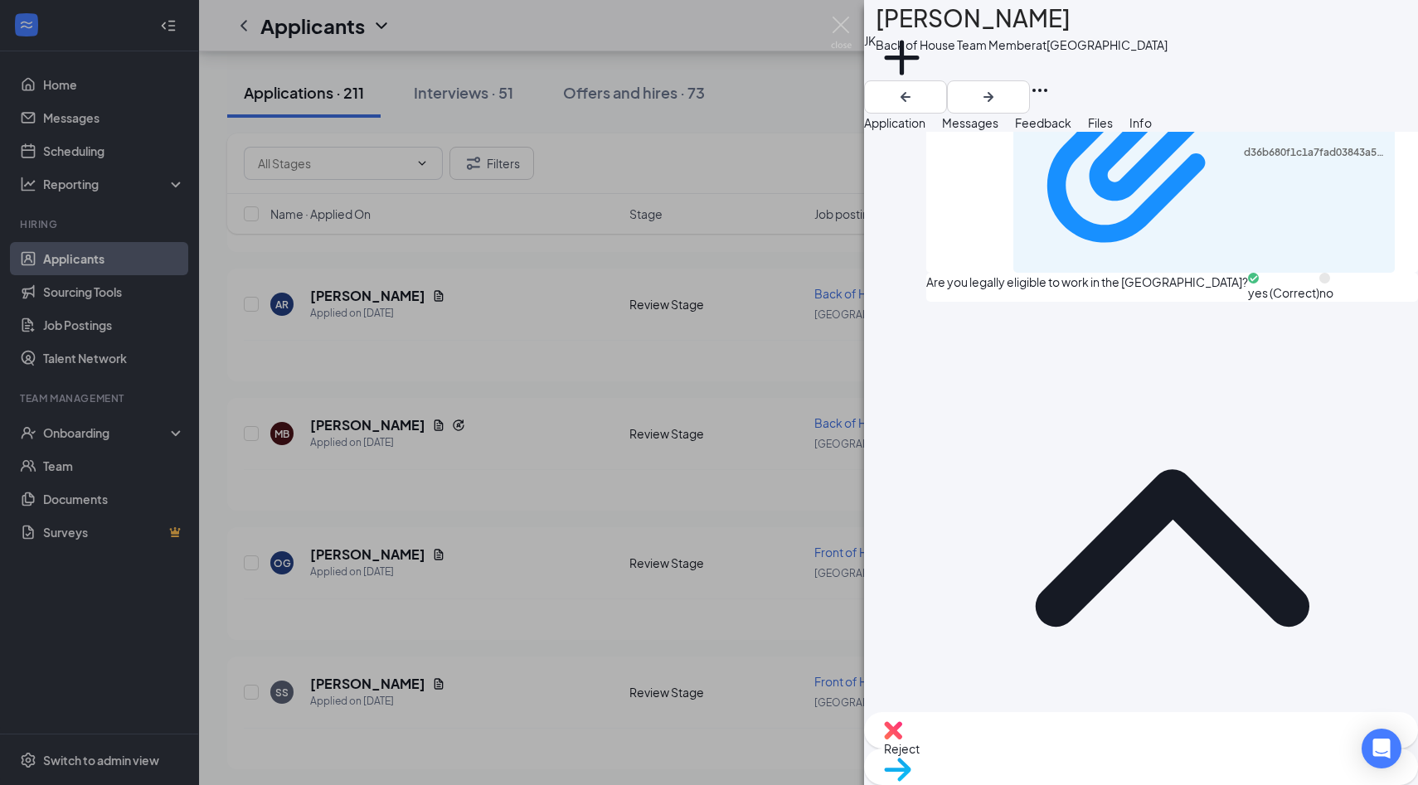
scroll to position [1193, 0]
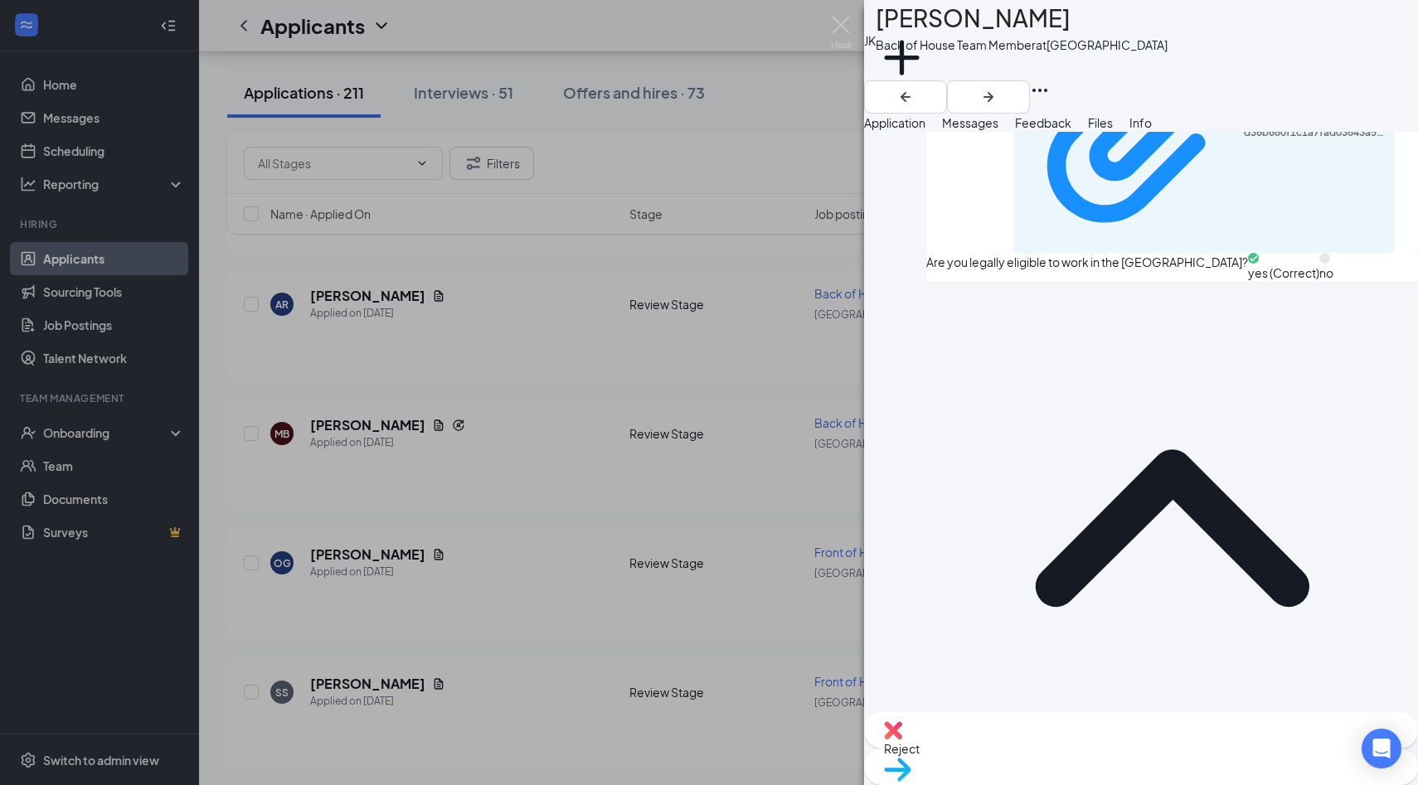
click at [1058, 749] on div "Reject" at bounding box center [1141, 730] width 554 height 36
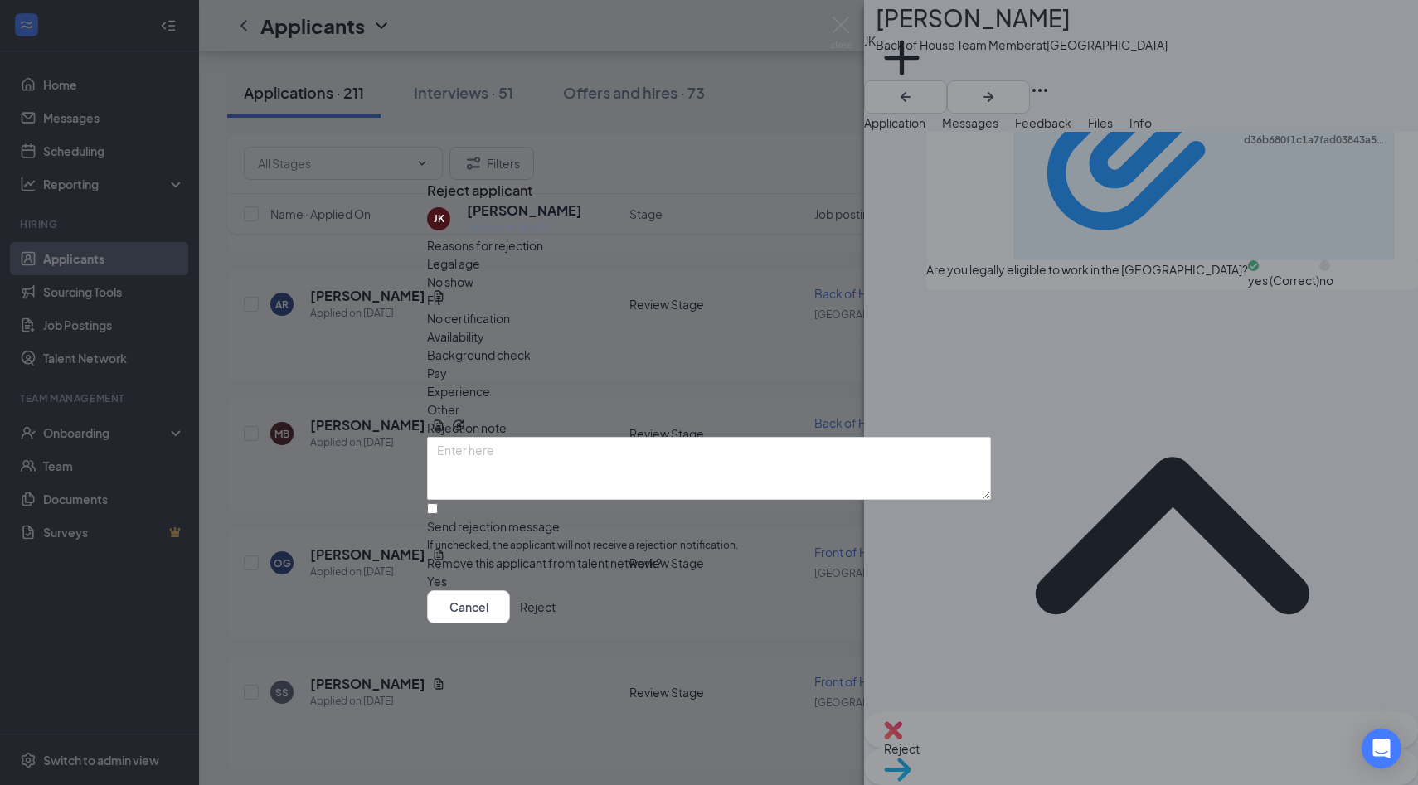
click at [484, 327] on span "Availability" at bounding box center [455, 336] width 57 height 18
click at [555, 615] on button "Reject" at bounding box center [538, 606] width 36 height 33
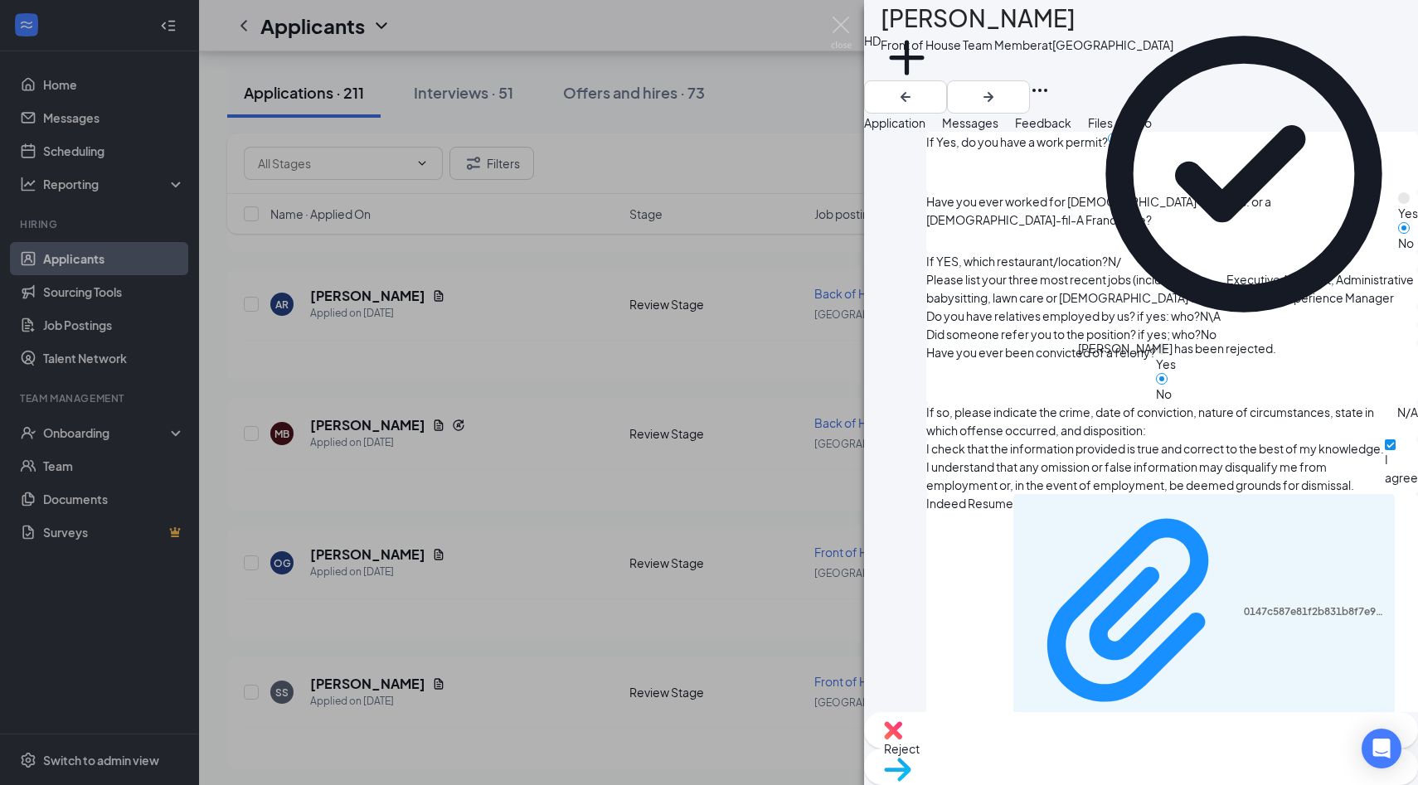
scroll to position [871, 0]
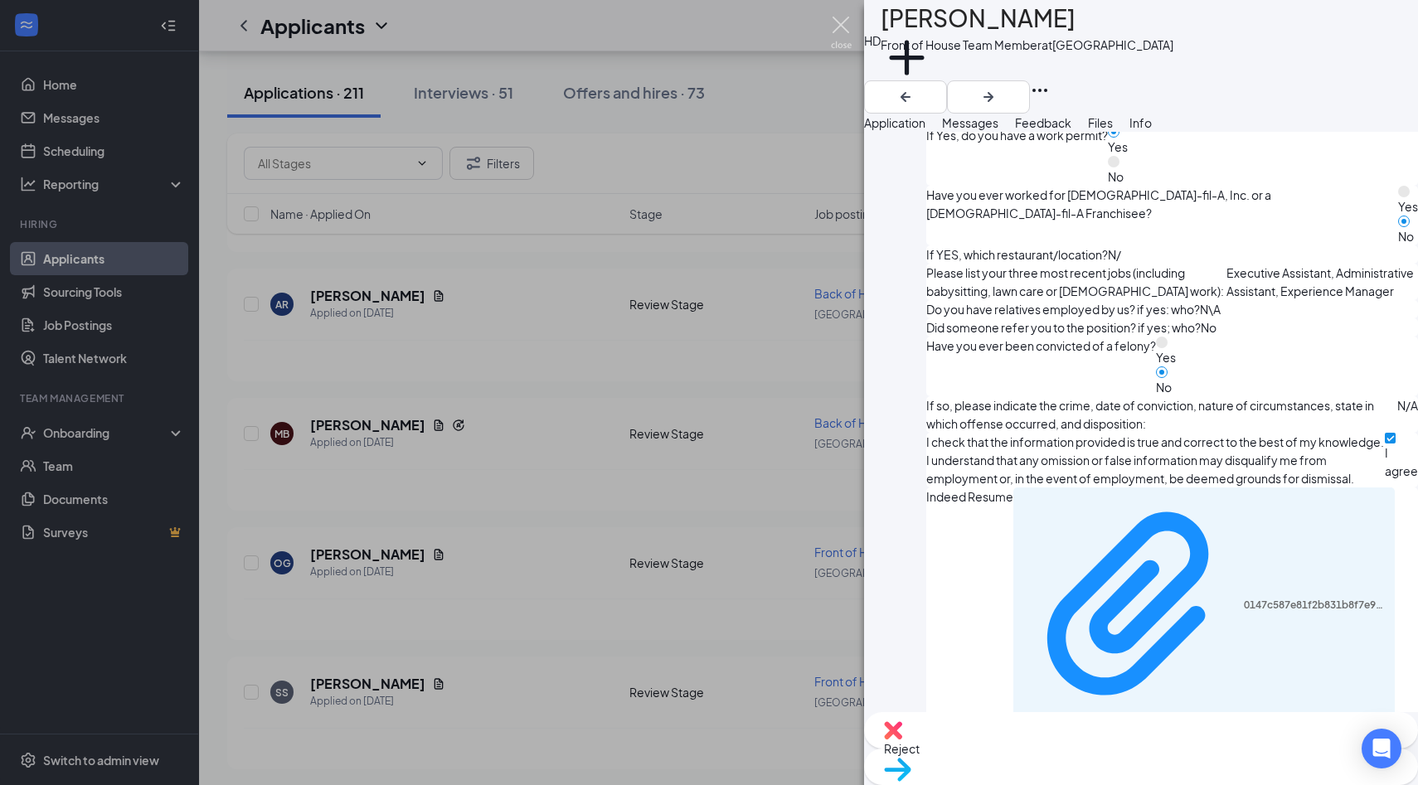
click at [833, 24] on img at bounding box center [841, 33] width 21 height 32
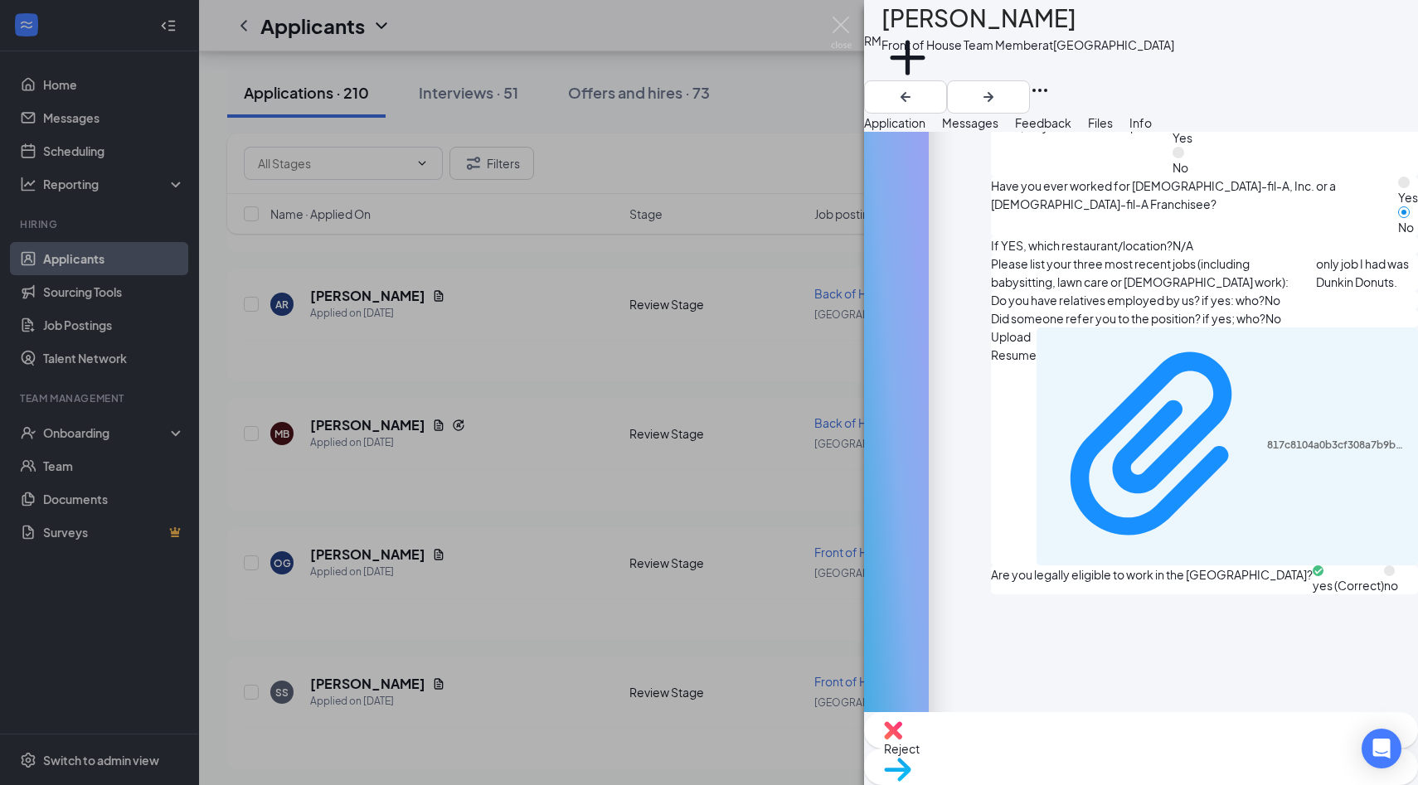
scroll to position [775, 0]
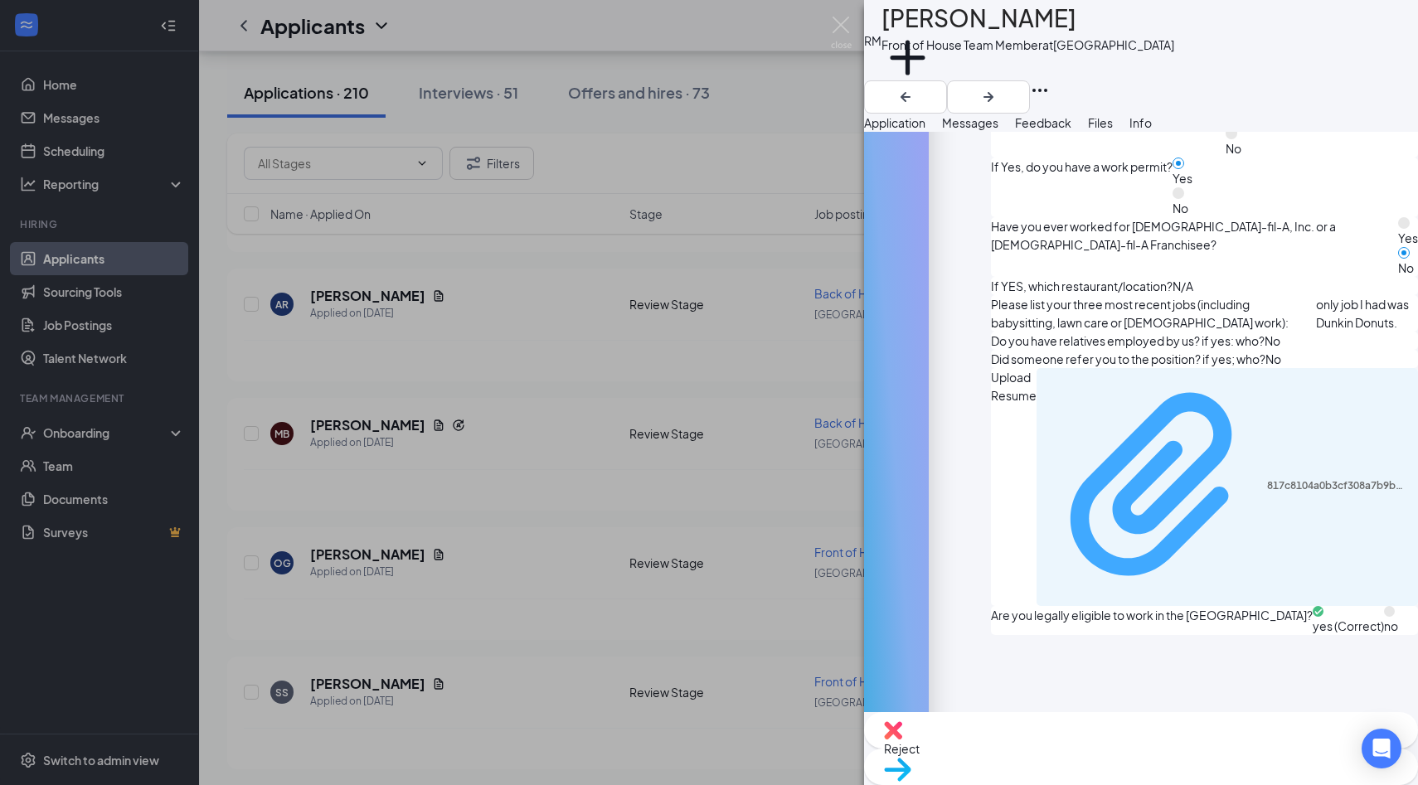
click at [1267, 479] on div "817c8104a0b3cf308a7b9bc0e3c85d9e.pdf" at bounding box center [1338, 485] width 142 height 13
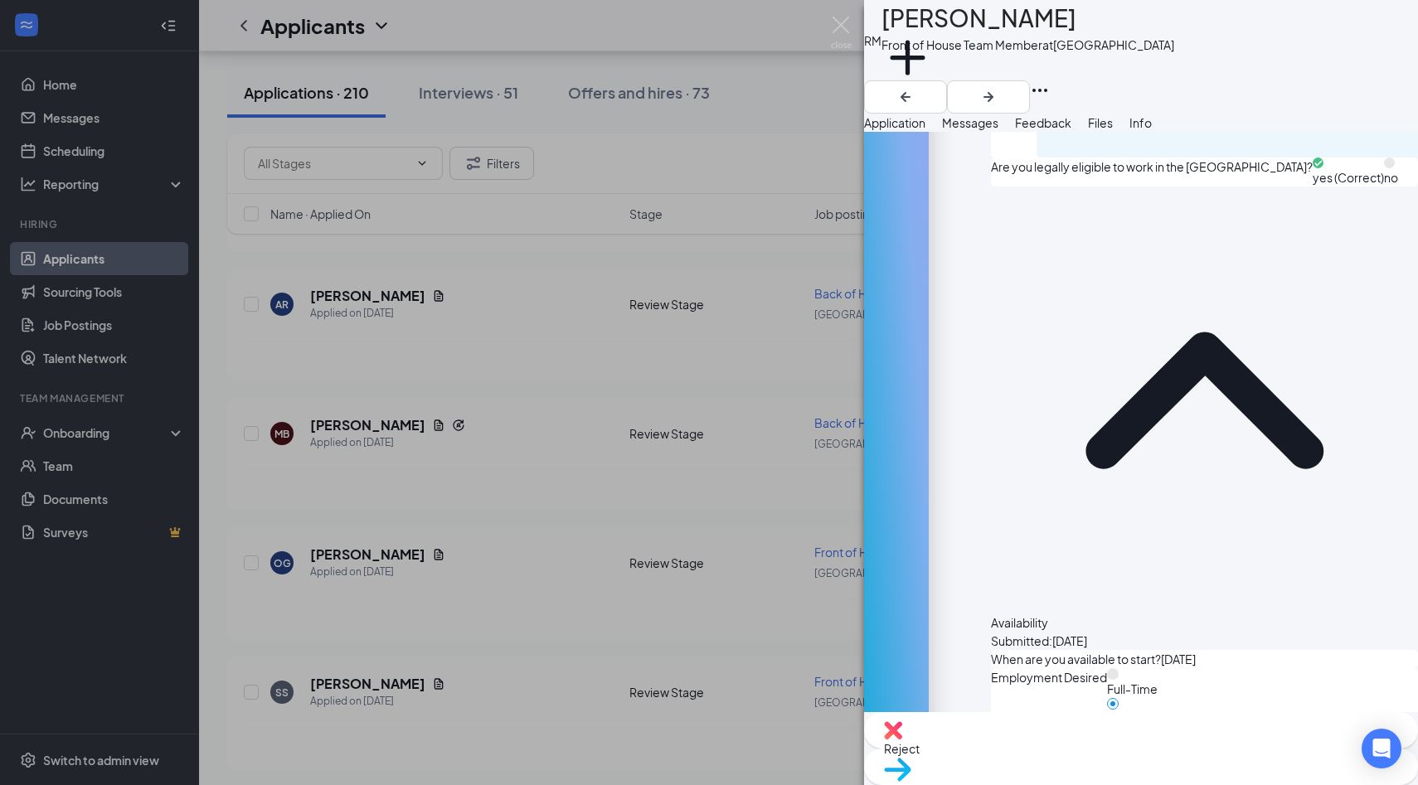
scroll to position [1239, 0]
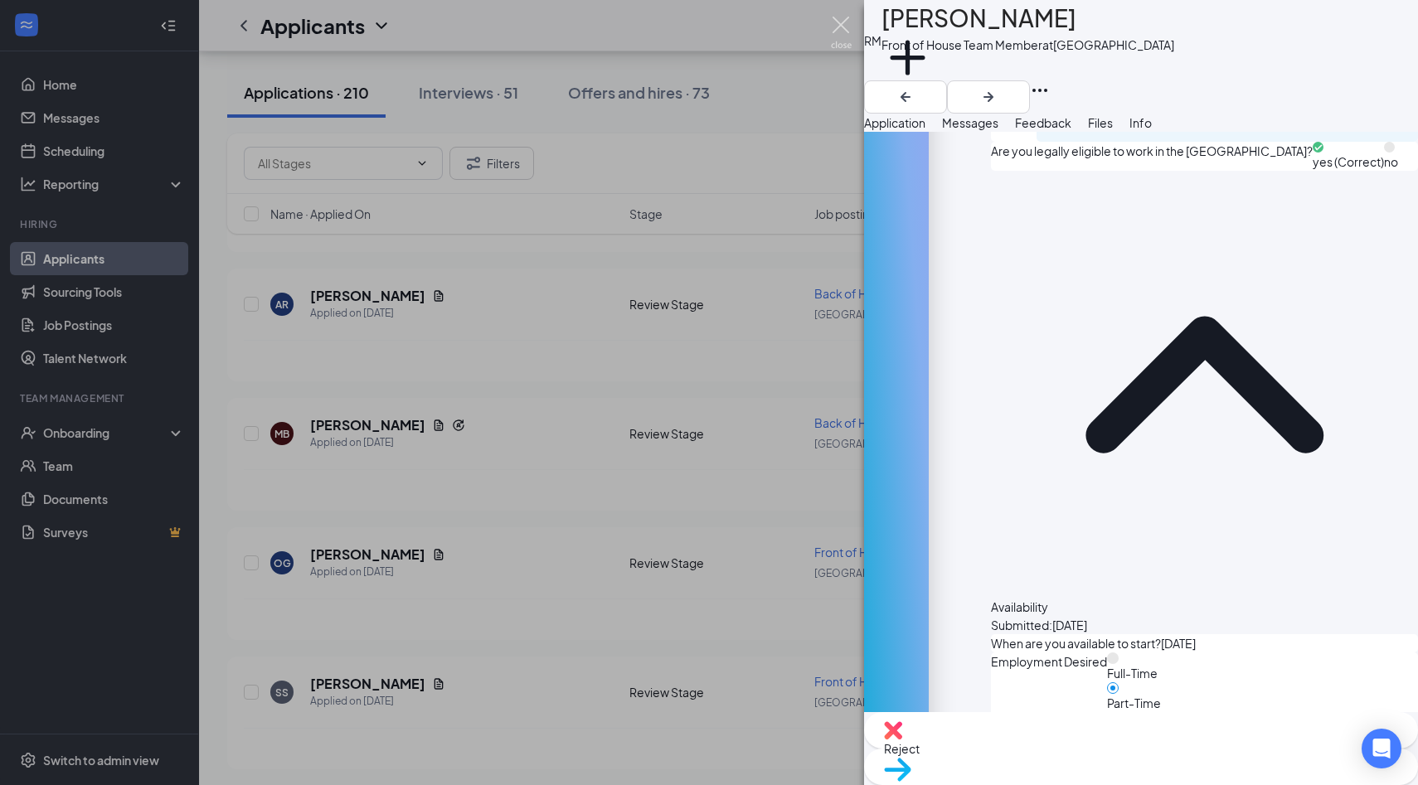
click at [848, 24] on img at bounding box center [841, 33] width 21 height 32
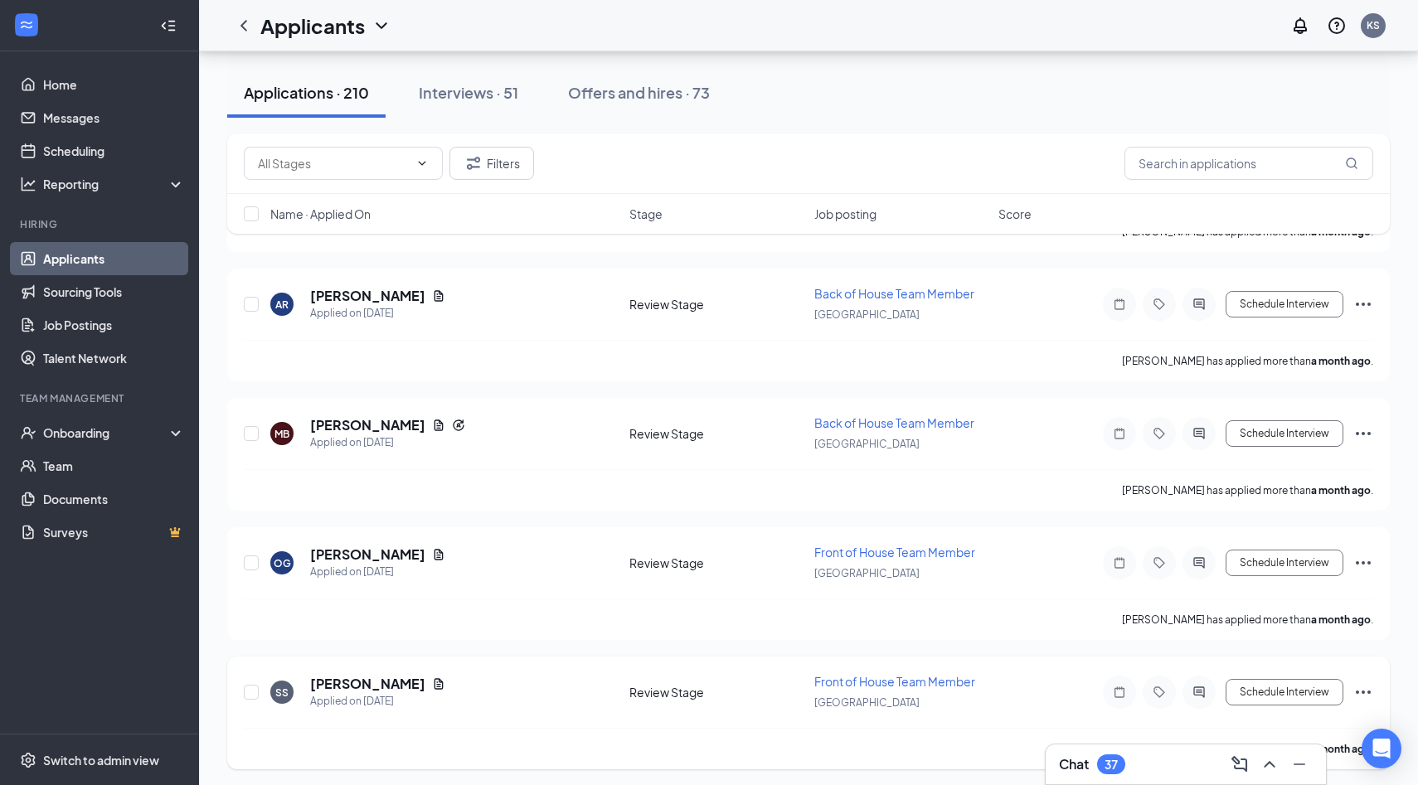
click at [395, 675] on h5 "Stephanie Salem" at bounding box center [367, 684] width 115 height 18
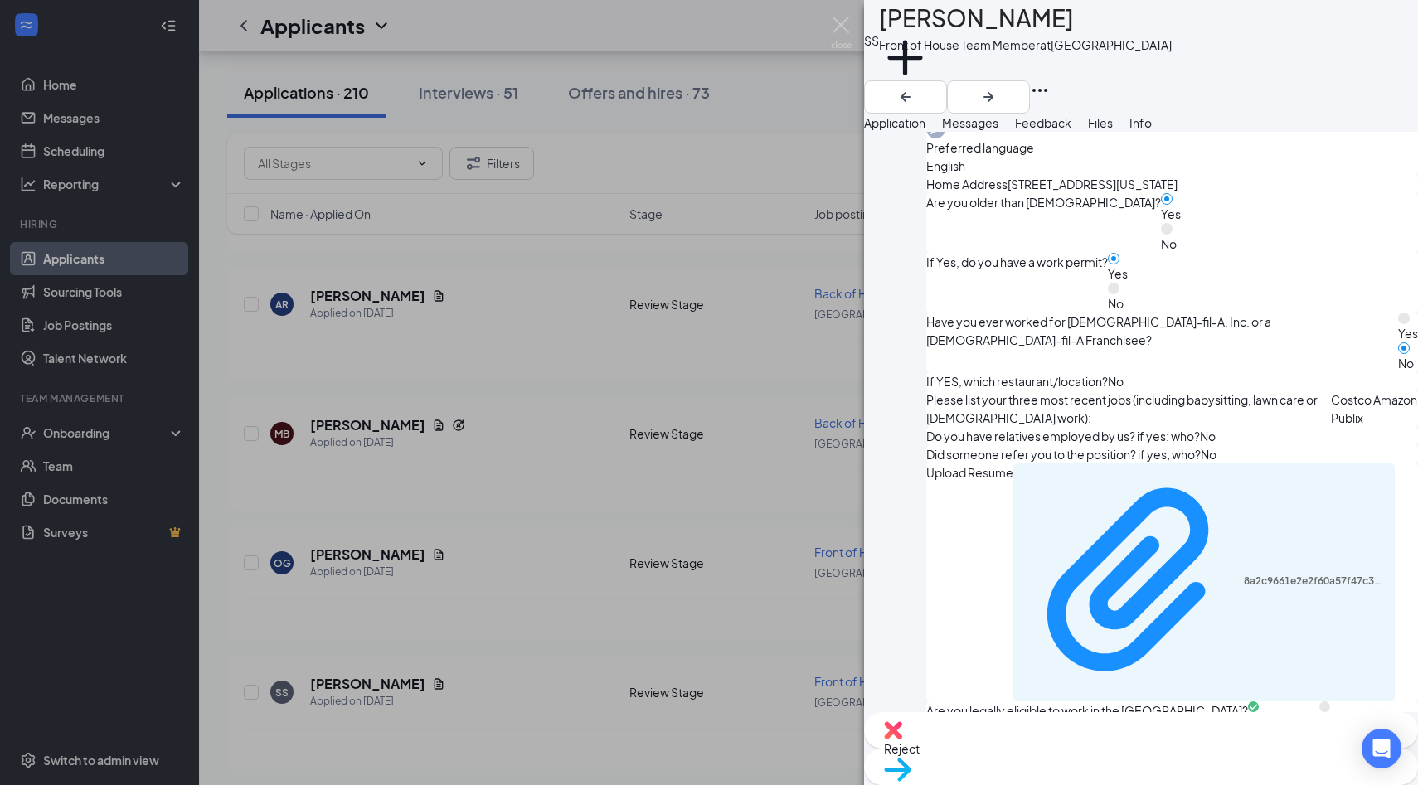
scroll to position [744, 0]
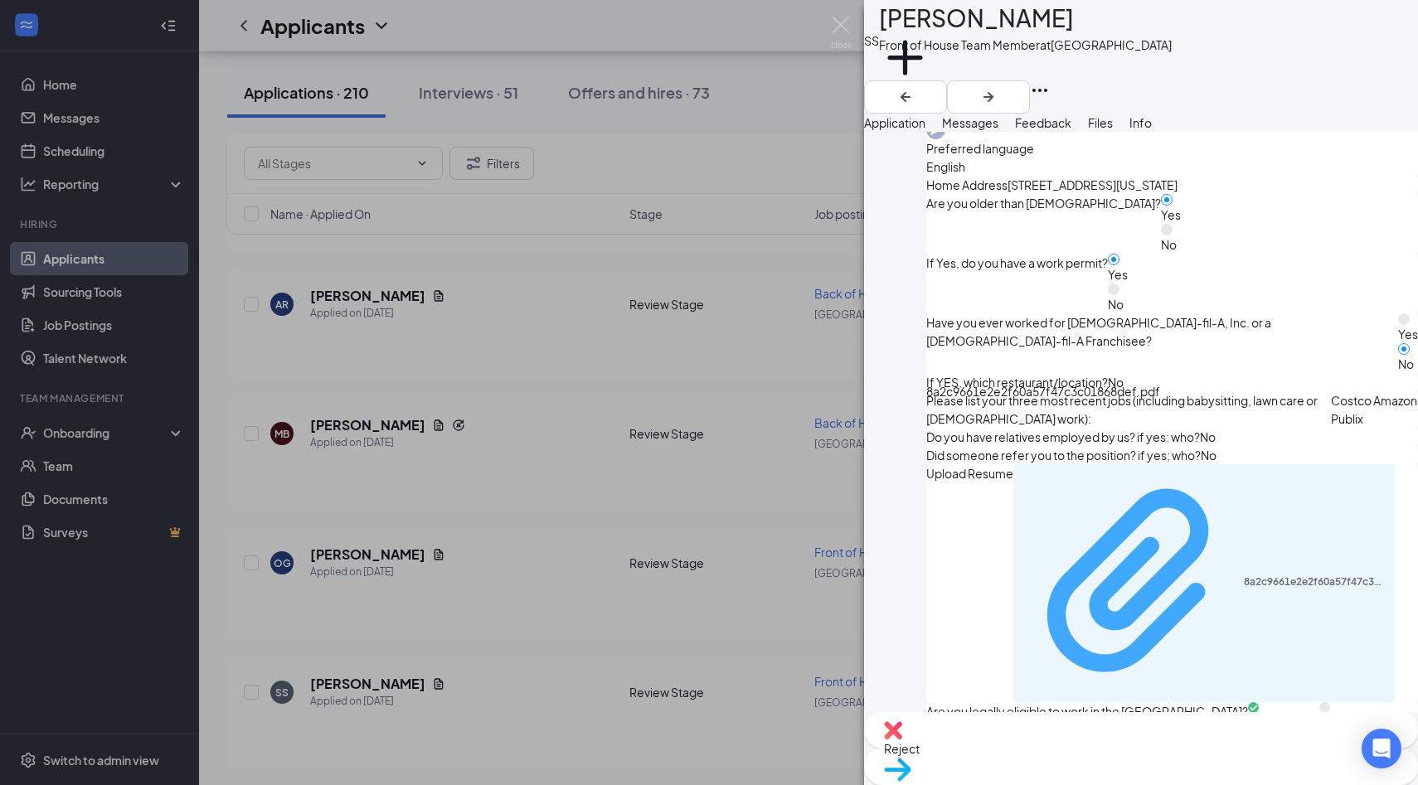
click at [1243, 575] on div "8a2c9661e2e2f60a57f47c3c01868def.pdf" at bounding box center [1314, 581] width 142 height 13
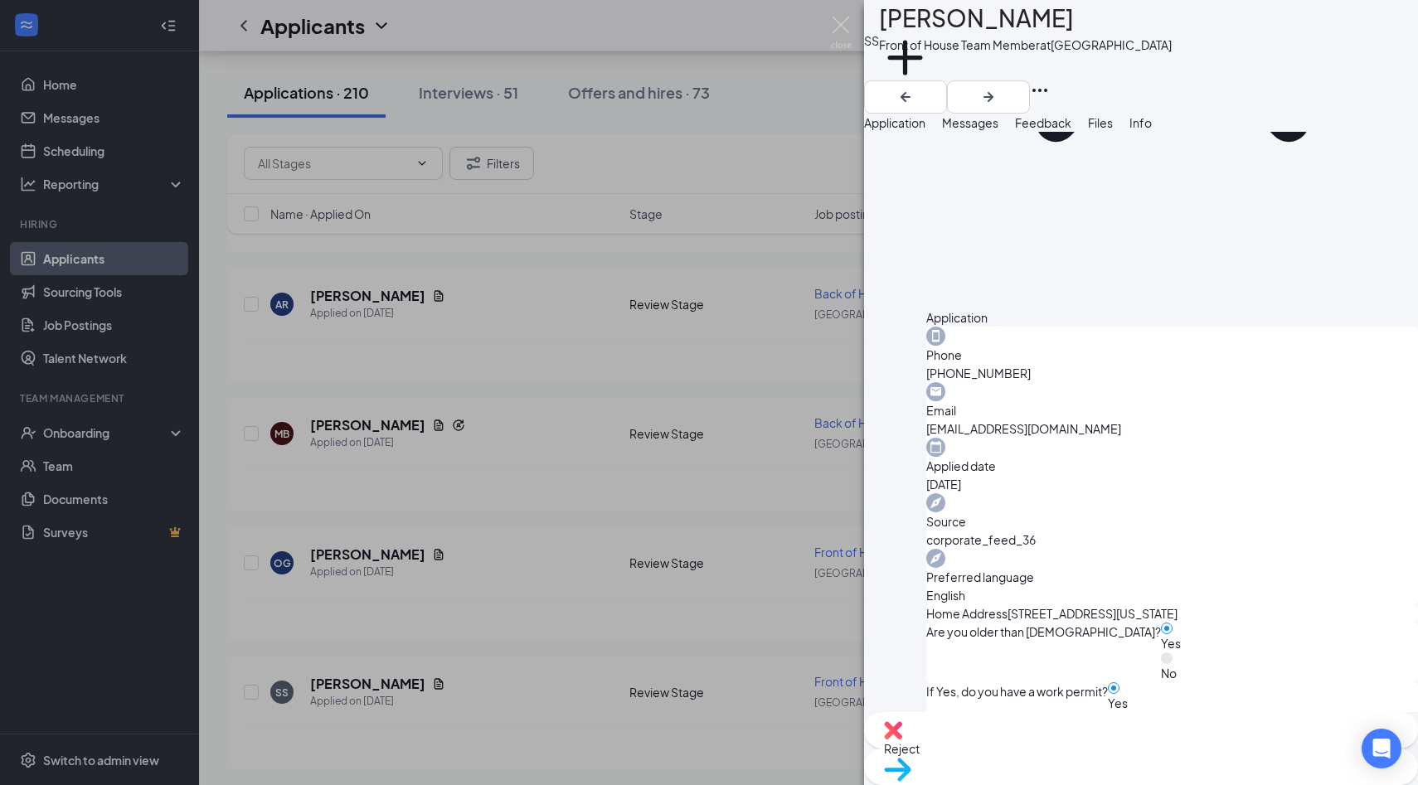
scroll to position [0, 0]
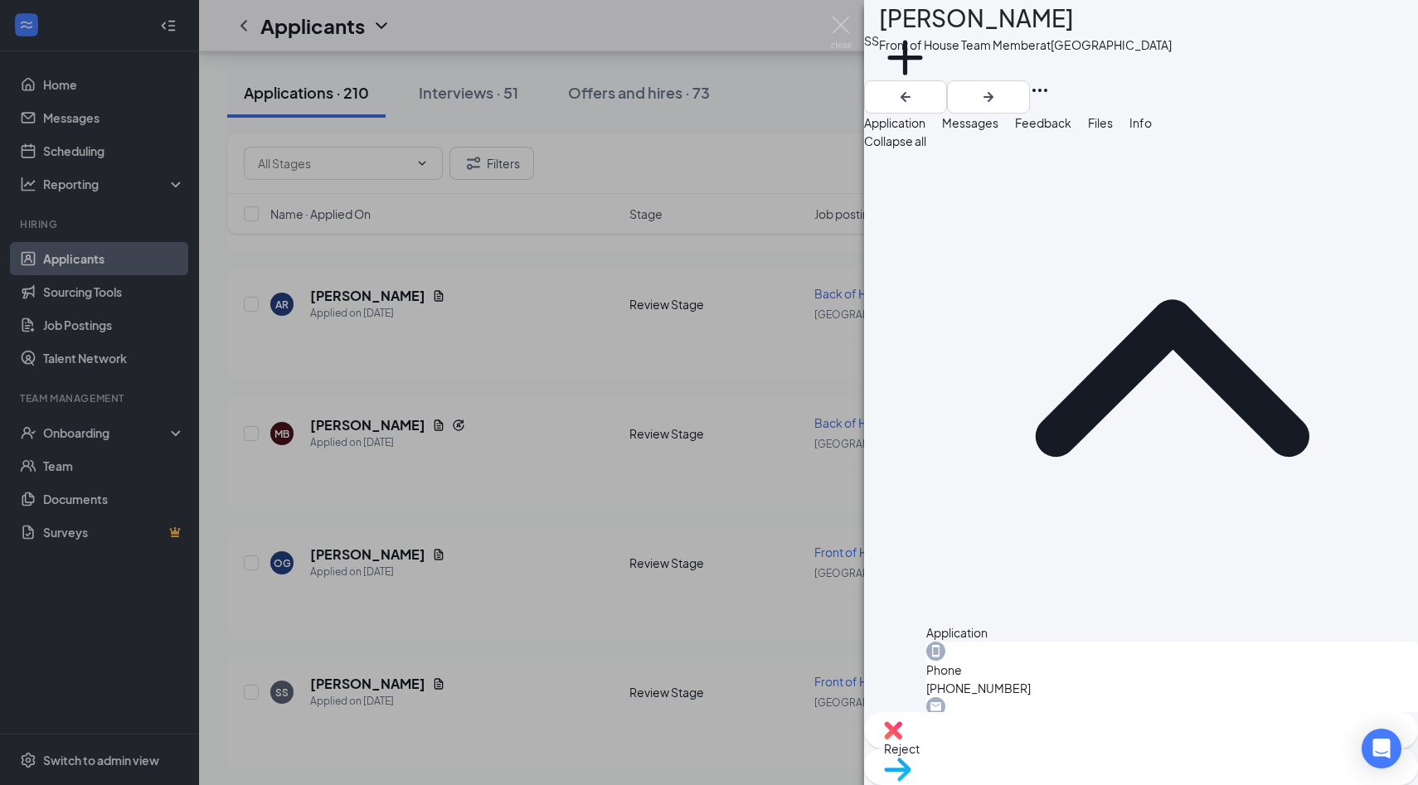
click at [1046, 742] on div "Reject" at bounding box center [1141, 730] width 554 height 36
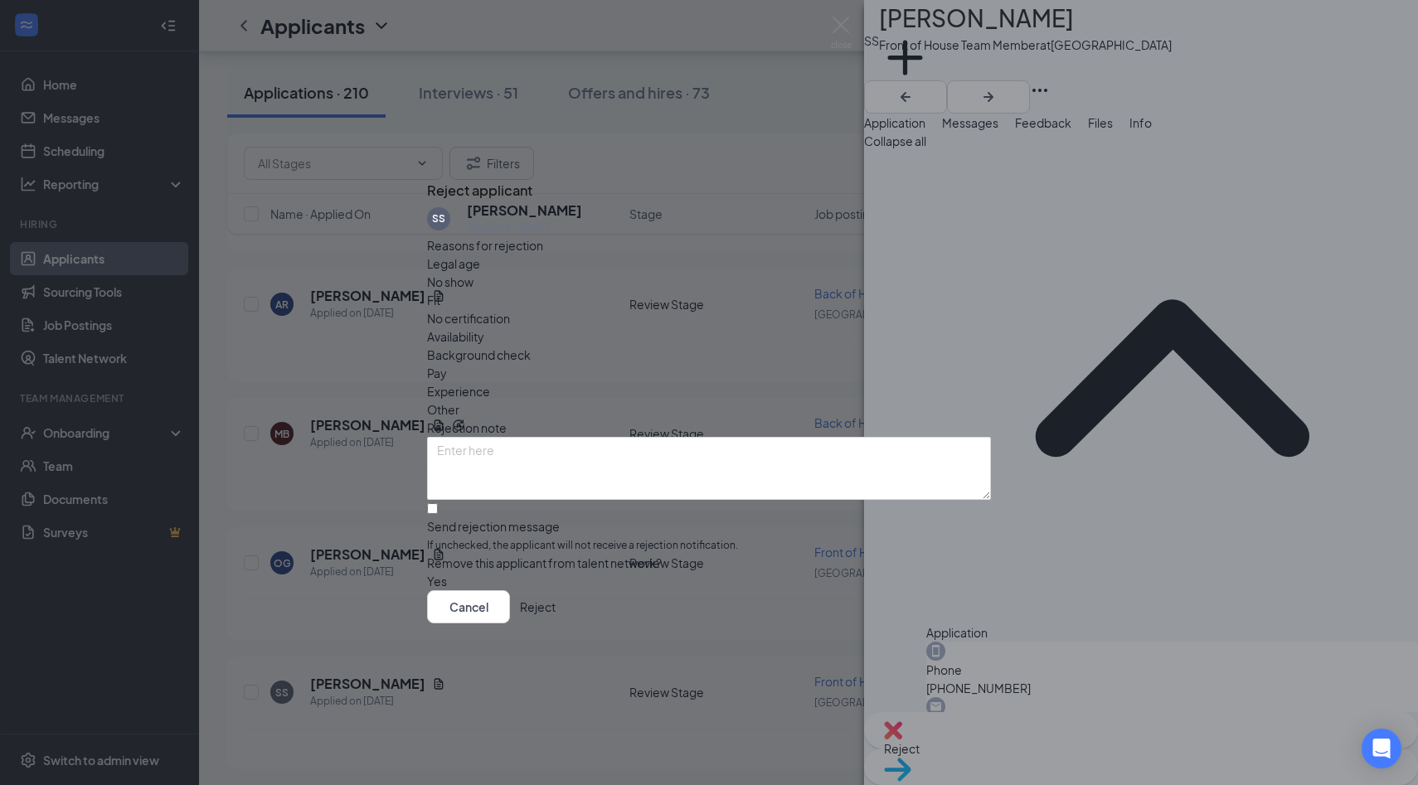
click at [490, 382] on span "Experience" at bounding box center [458, 391] width 63 height 18
click at [555, 623] on button "Reject" at bounding box center [538, 606] width 36 height 33
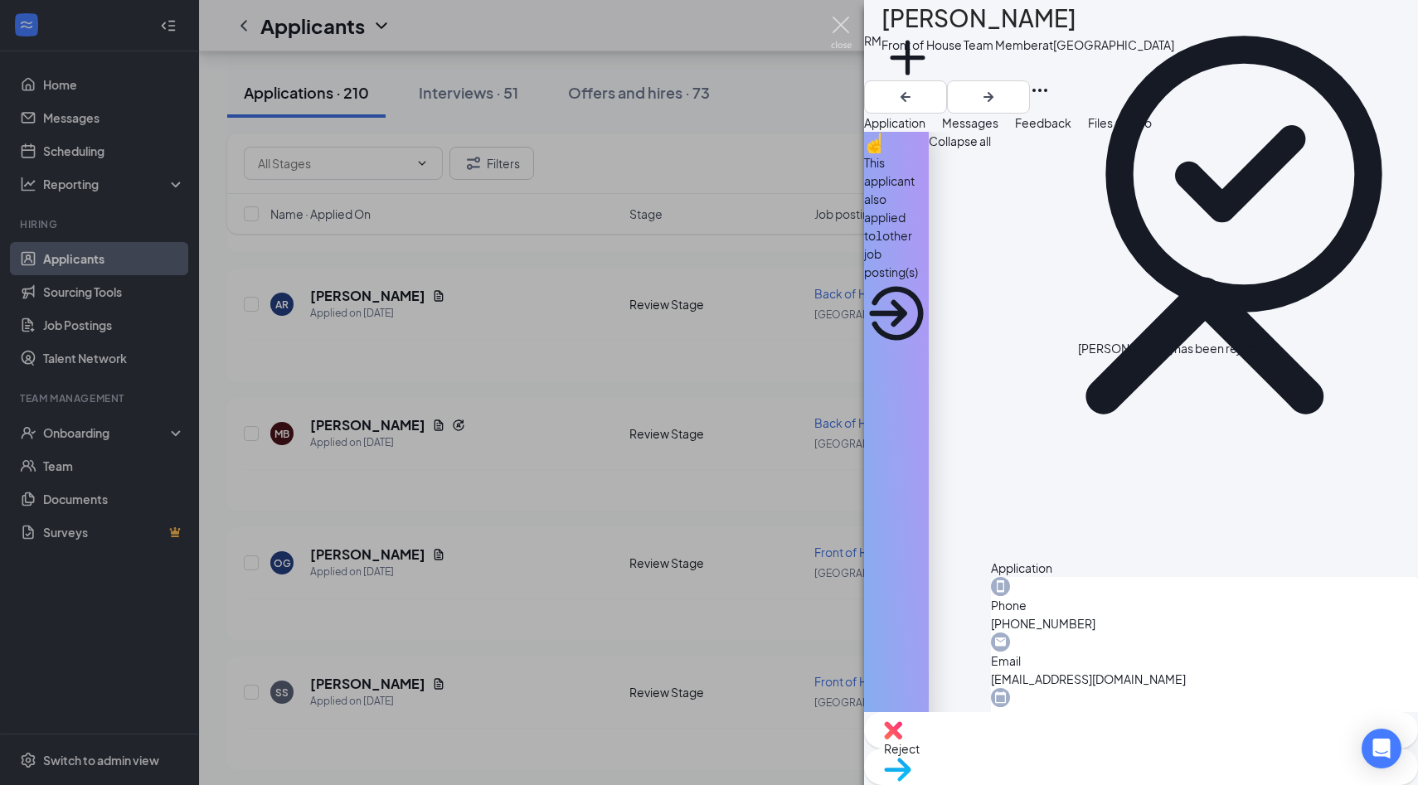
click at [836, 35] on img at bounding box center [841, 33] width 21 height 32
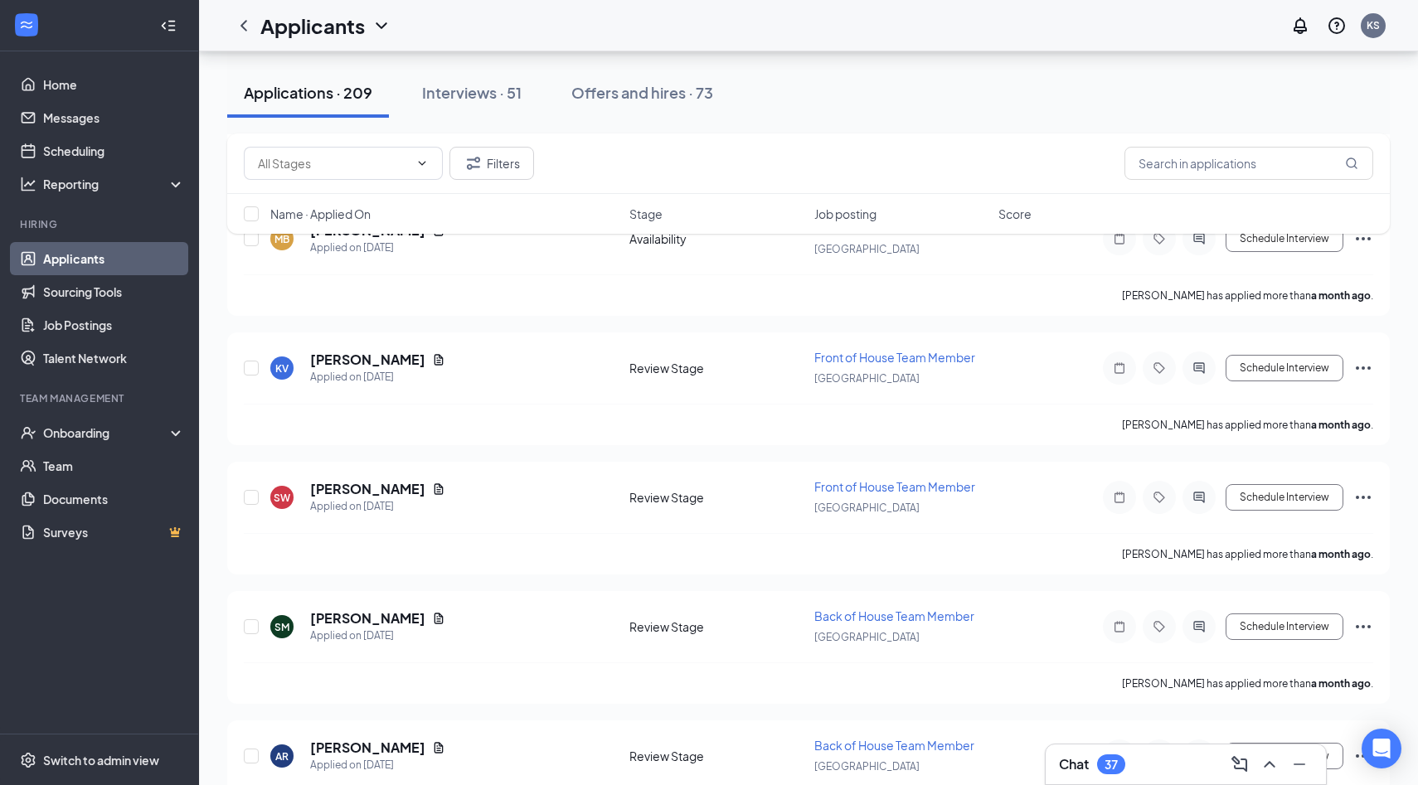
scroll to position [26440, 0]
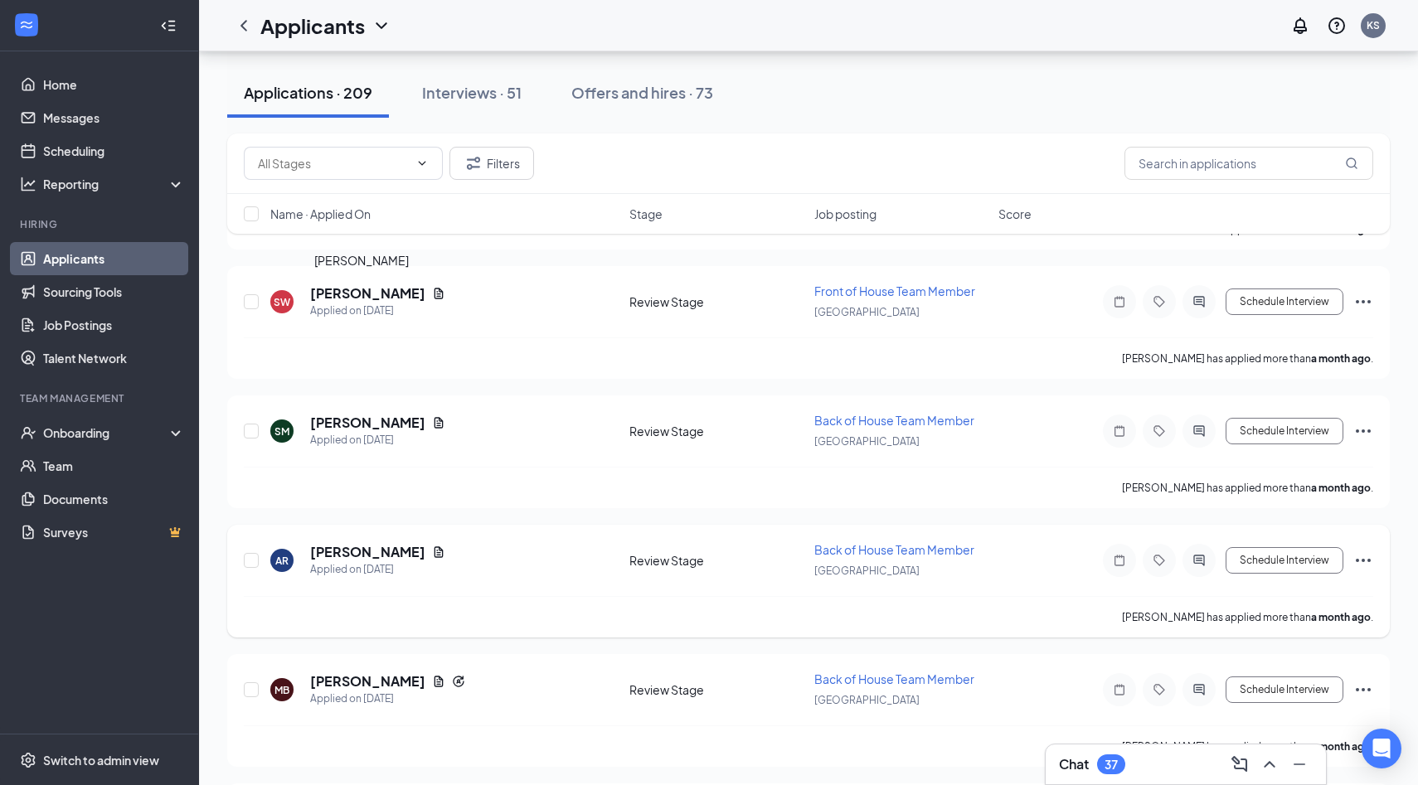
click at [363, 543] on h5 "[PERSON_NAME]" at bounding box center [367, 552] width 115 height 18
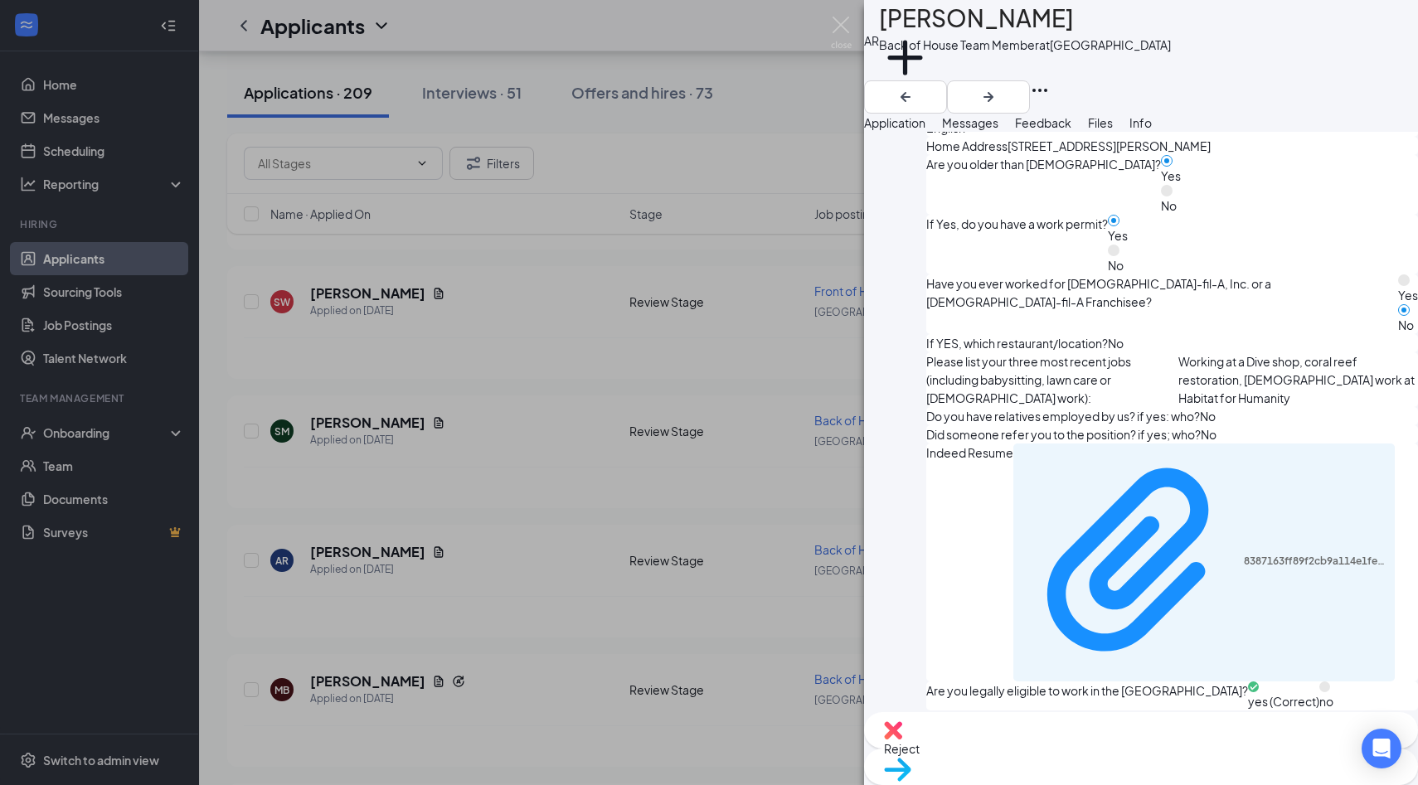
scroll to position [768, 0]
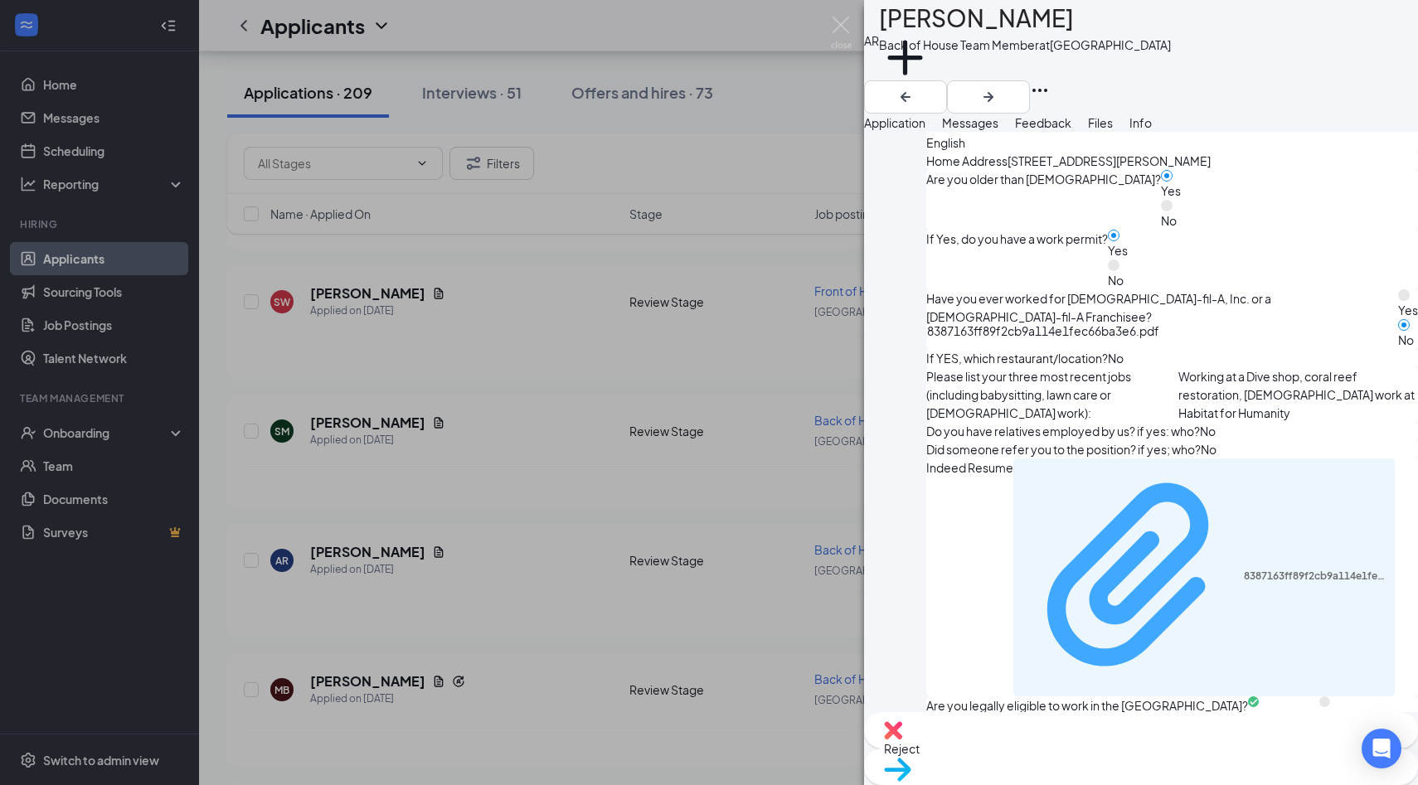
click at [1243, 570] on div "8387163ff89f2cb9a114e1fec66ba3e6.pdf" at bounding box center [1314, 576] width 142 height 13
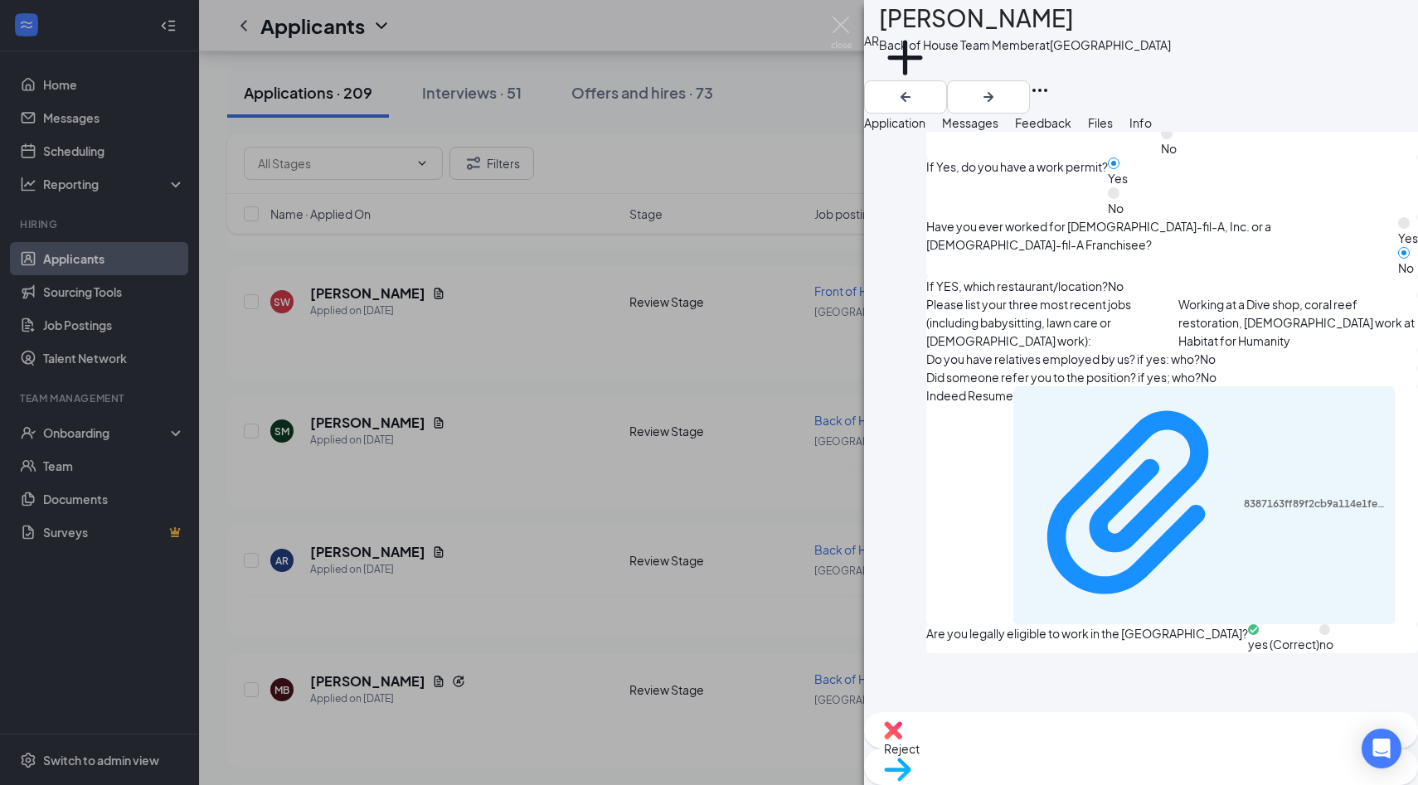
scroll to position [1211, 0]
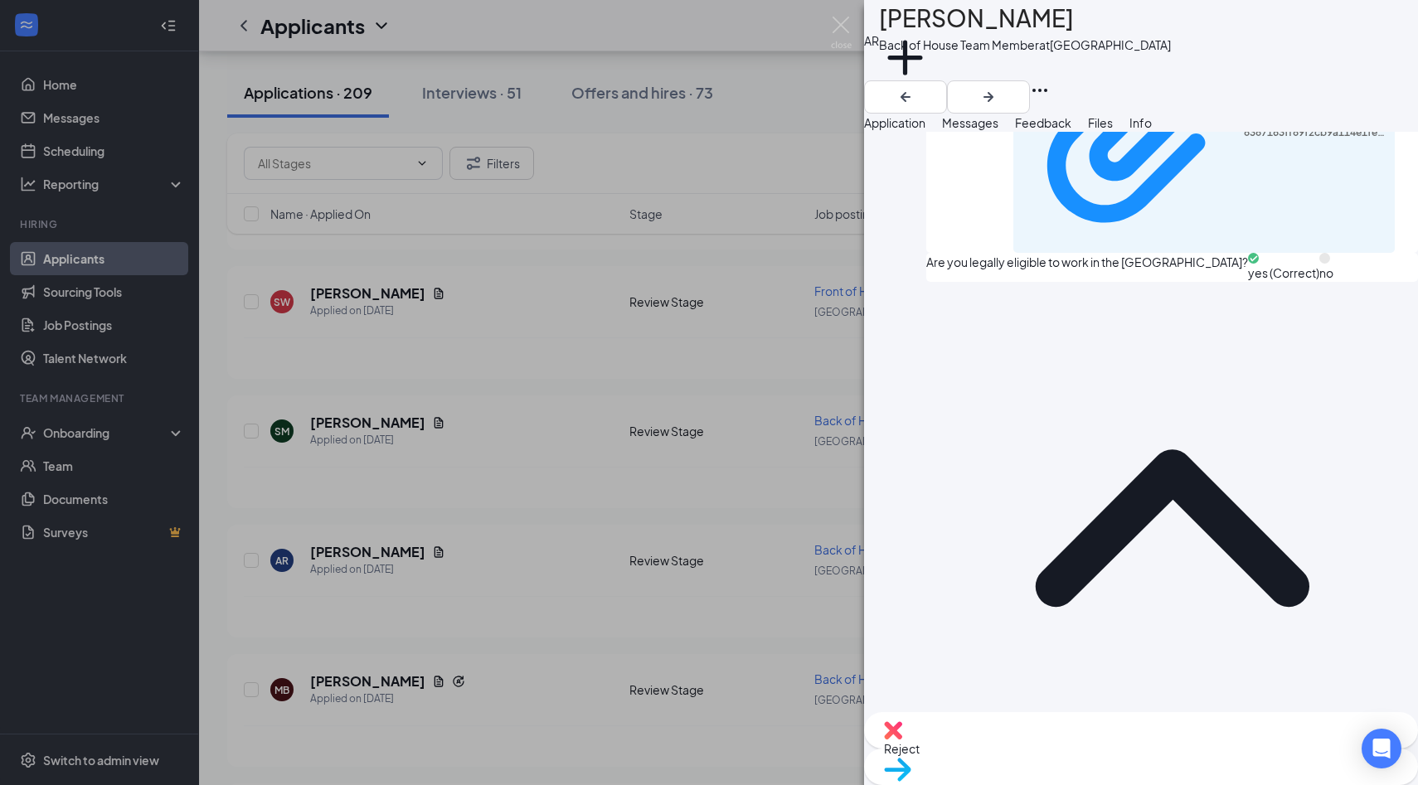
click at [961, 783] on span "Move to stage" at bounding box center [922, 790] width 77 height 15
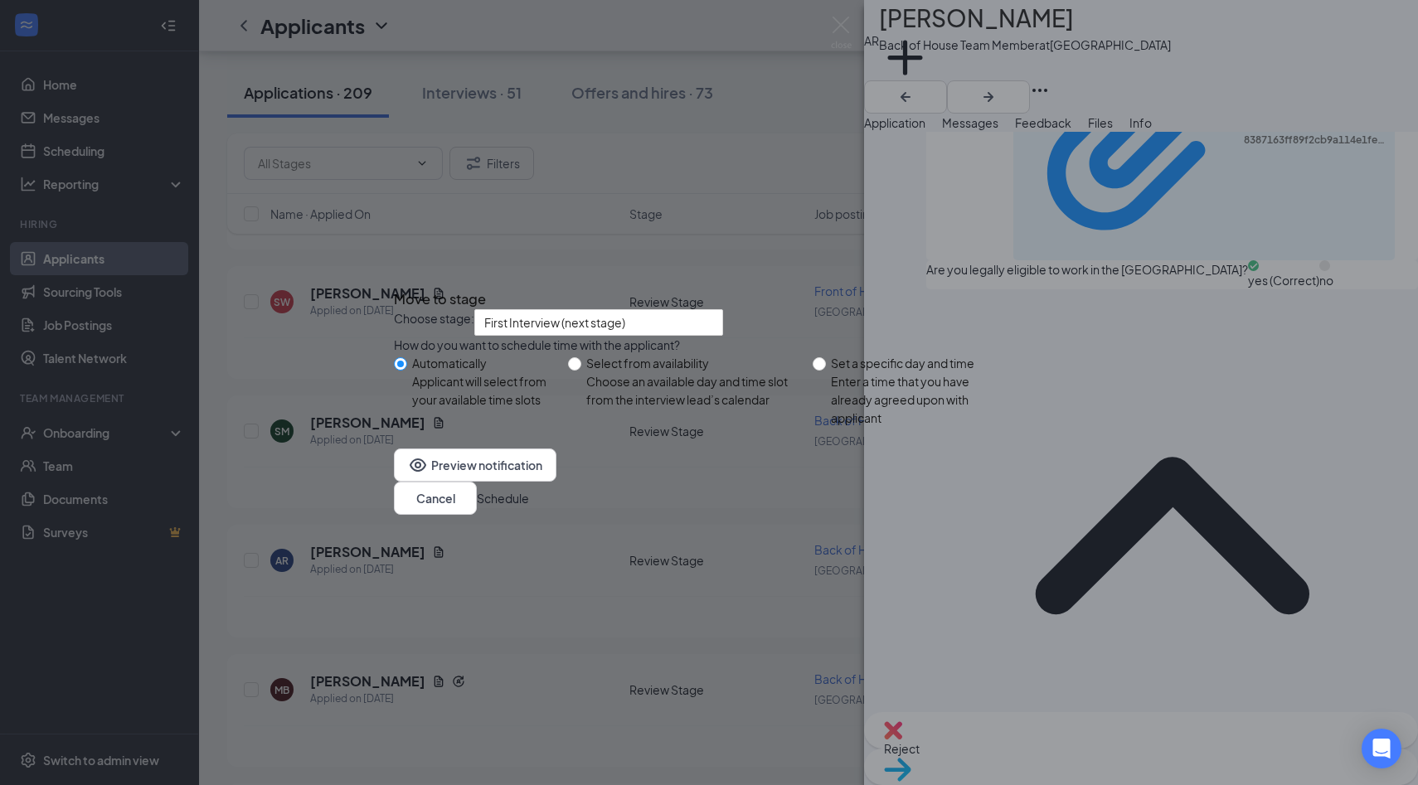
click at [529, 507] on button "Schedule" at bounding box center [503, 498] width 52 height 18
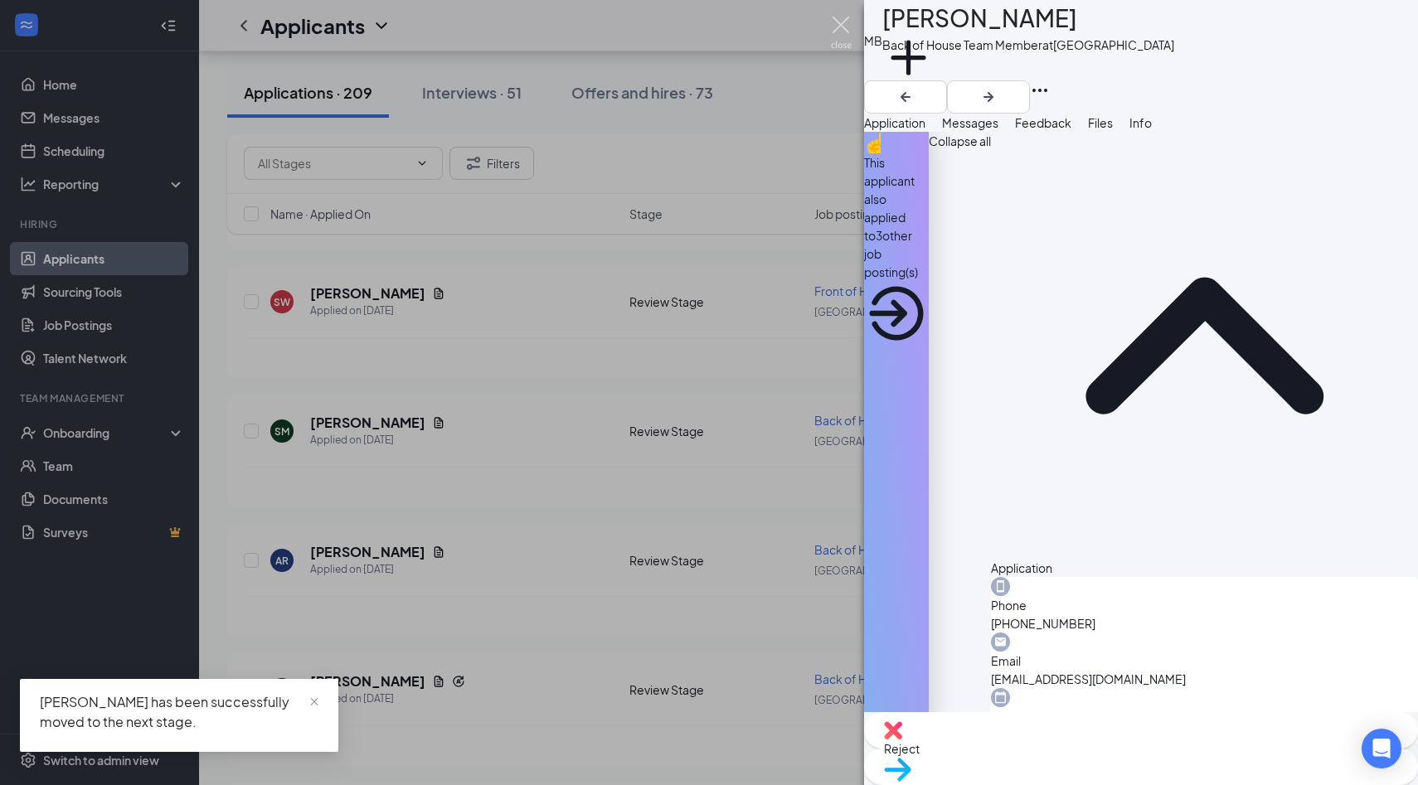
click at [837, 26] on img at bounding box center [841, 33] width 21 height 32
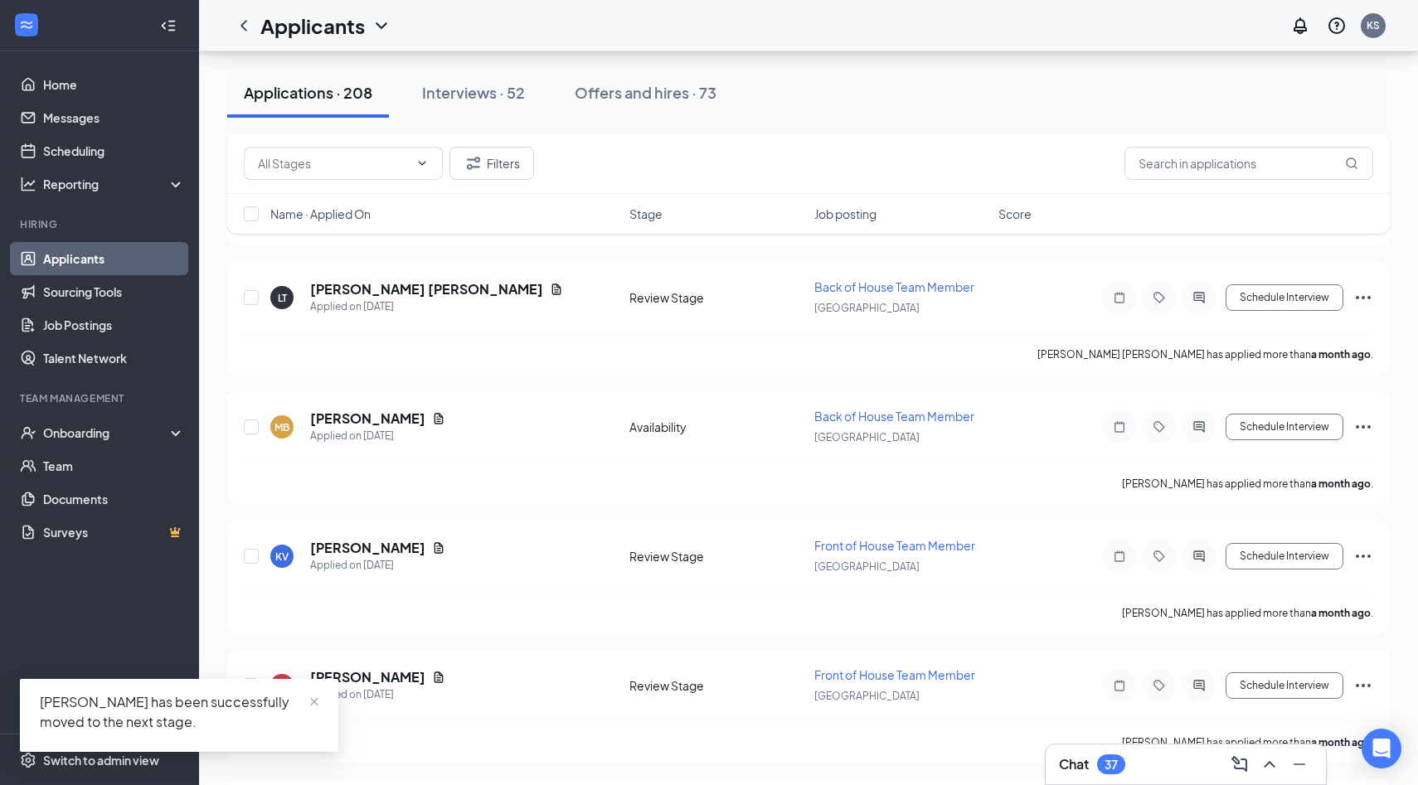
scroll to position [26048, 0]
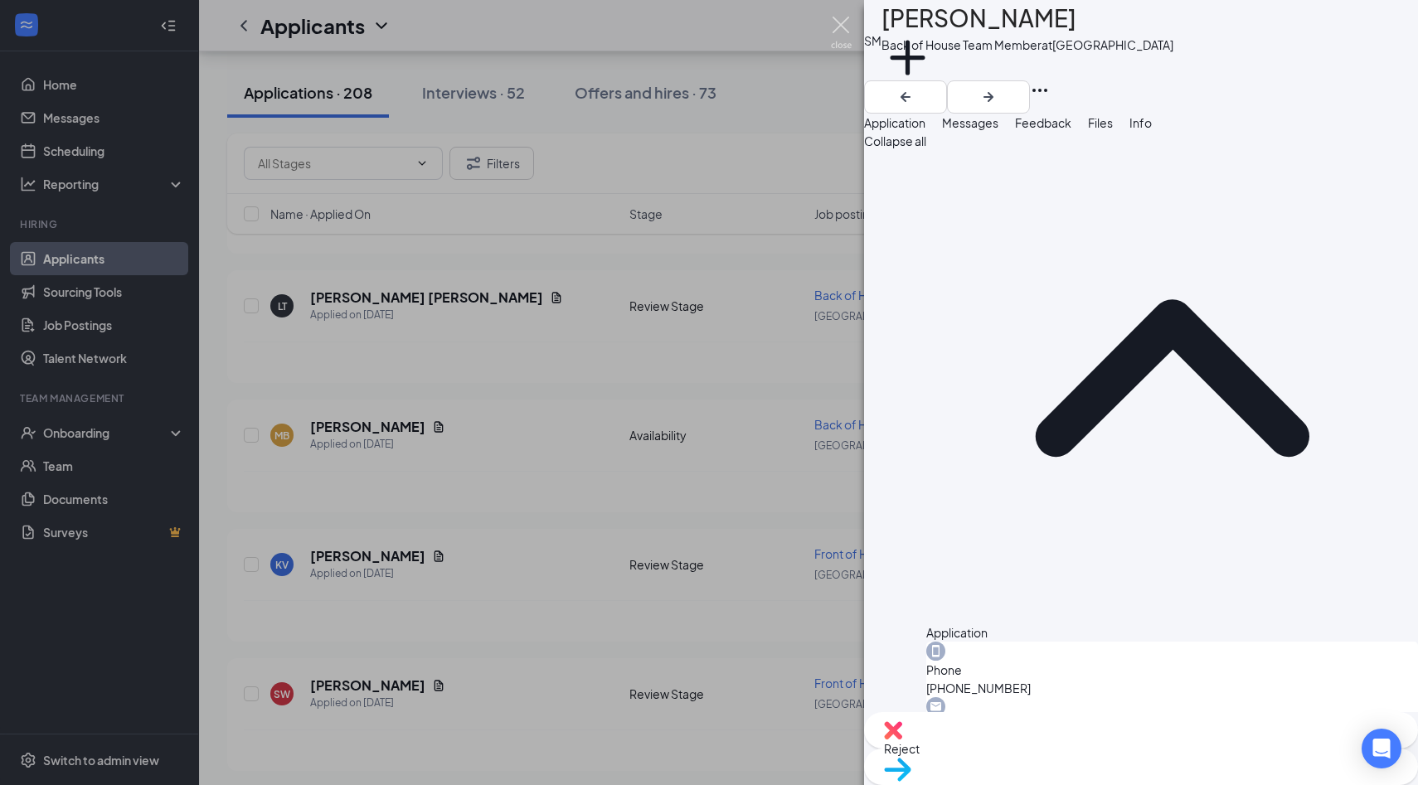
click at [844, 32] on img at bounding box center [841, 33] width 21 height 32
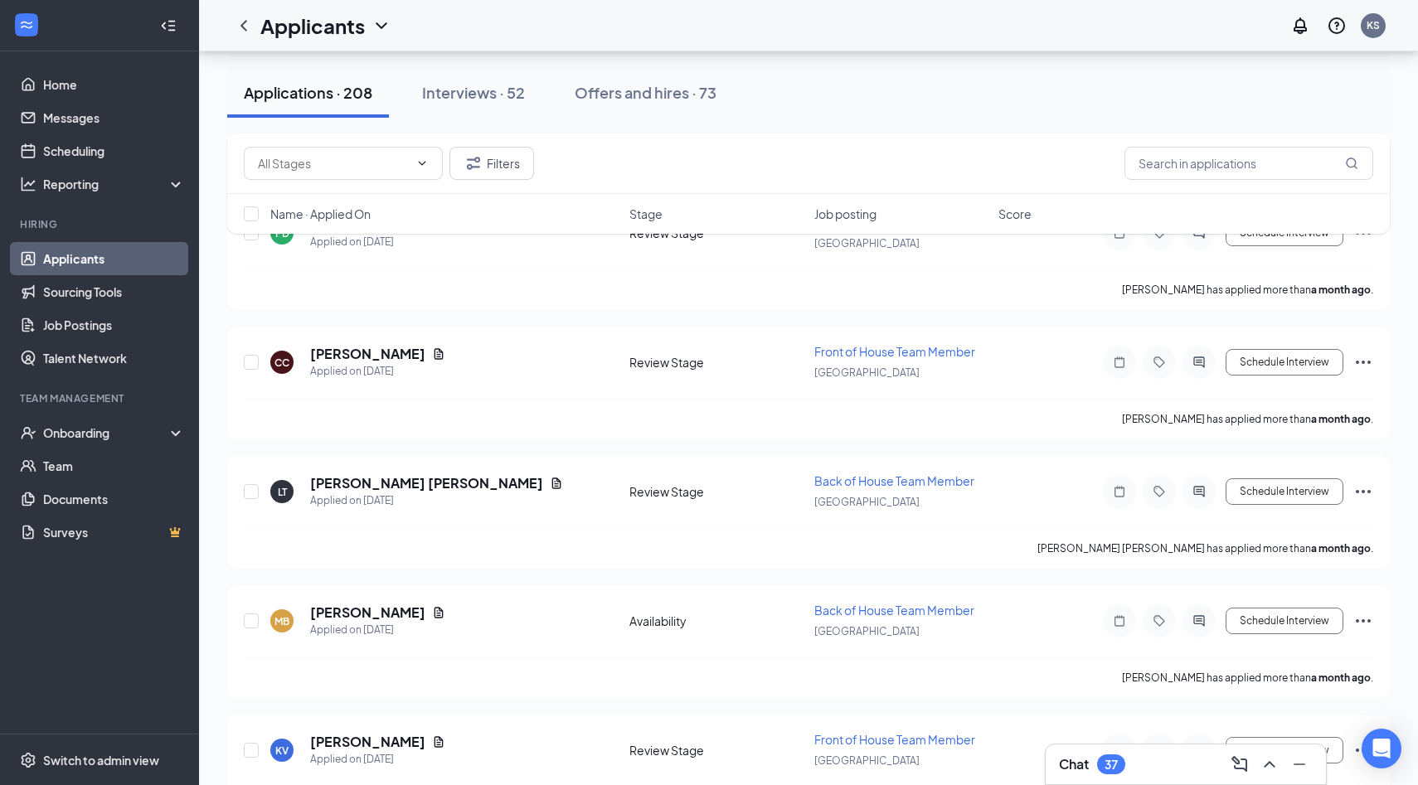
scroll to position [25835, 0]
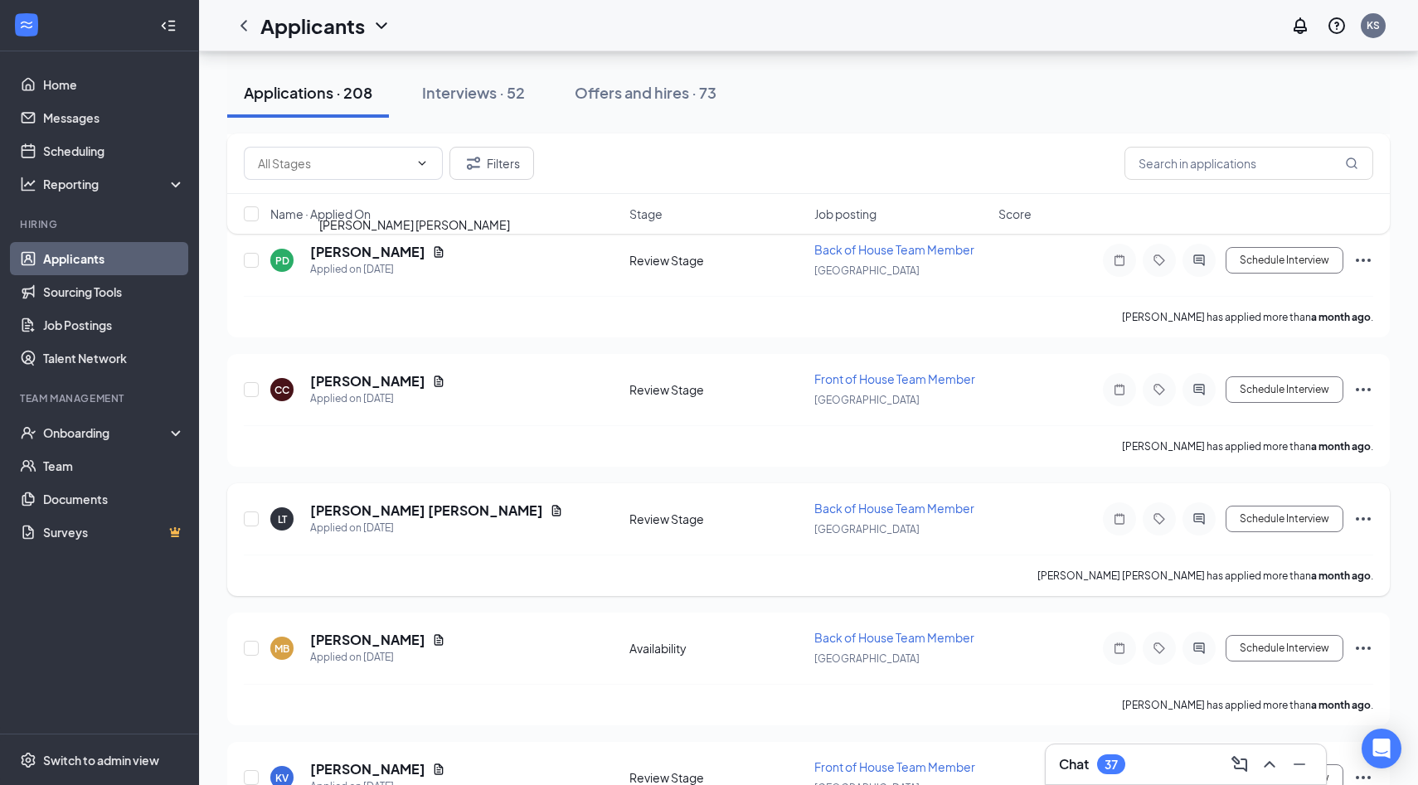
click at [398, 502] on h5 "[PERSON_NAME] [PERSON_NAME]" at bounding box center [426, 511] width 233 height 18
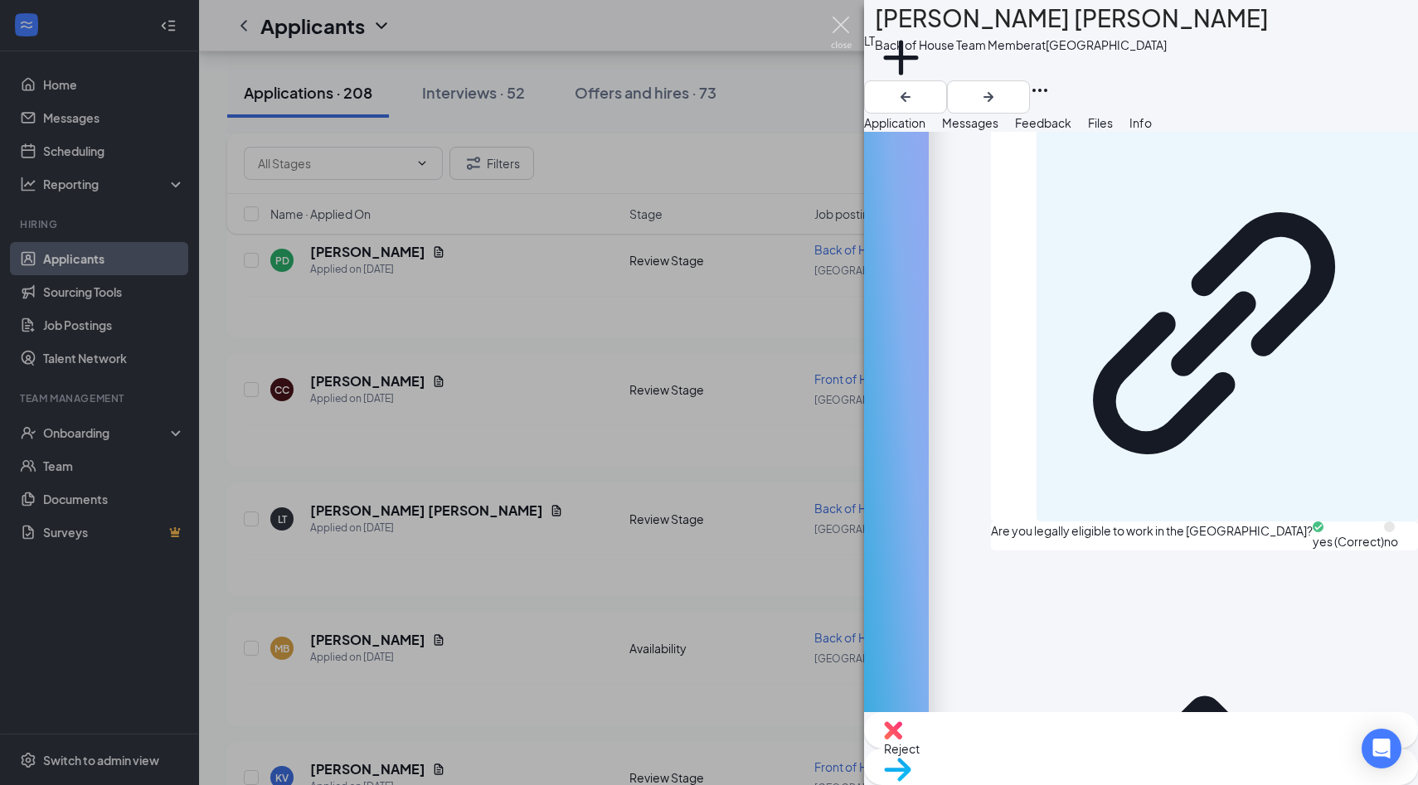
scroll to position [1232, 0]
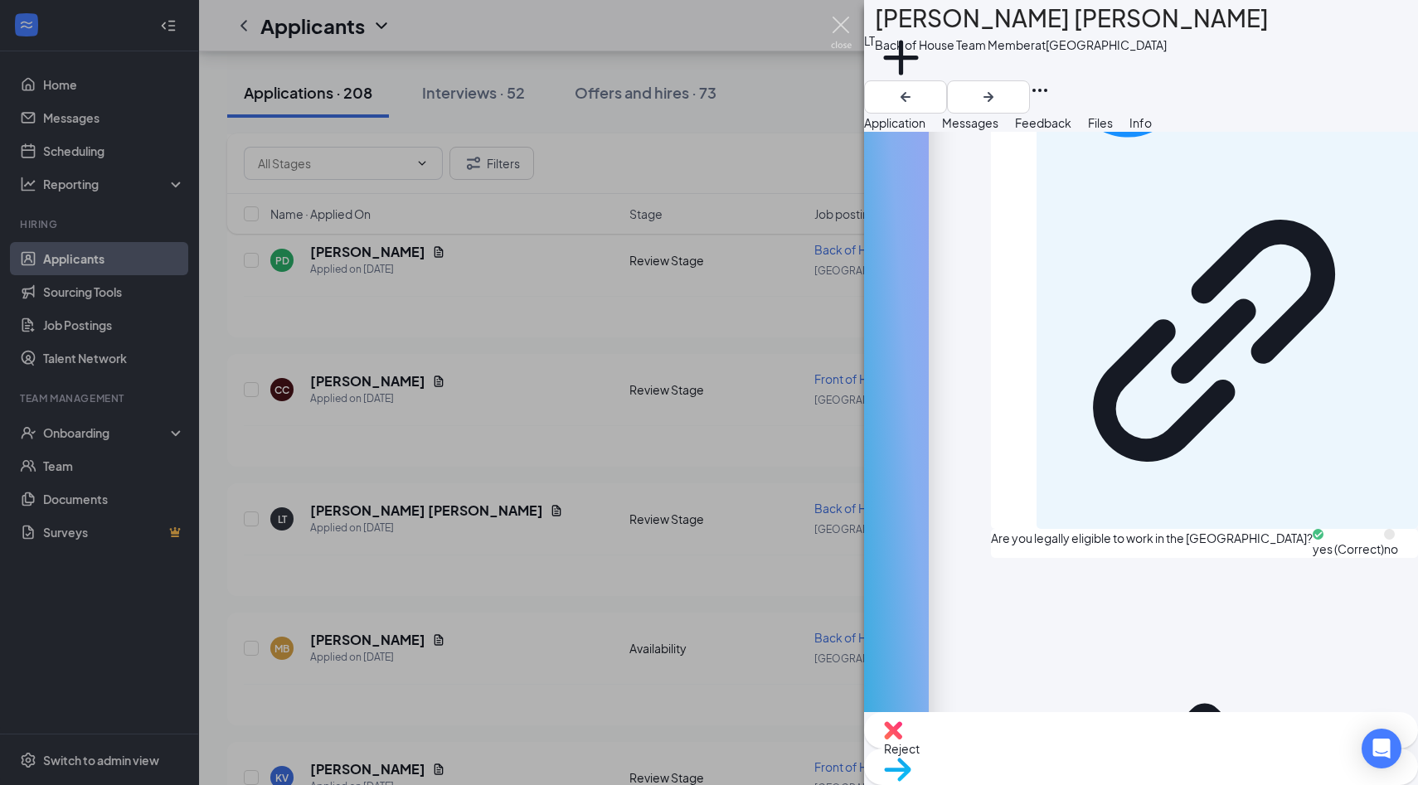
click at [846, 39] on img at bounding box center [841, 33] width 21 height 32
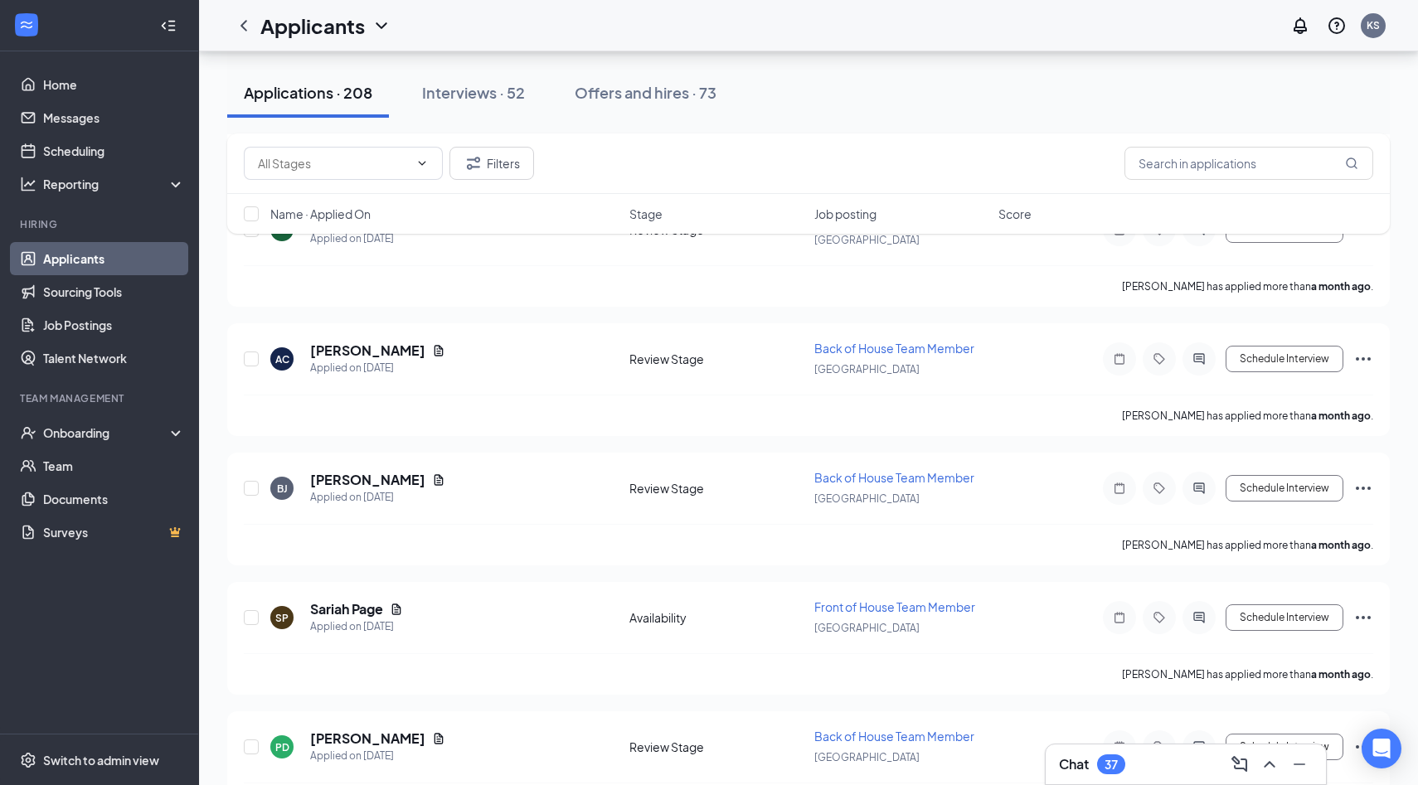
scroll to position [25341, 0]
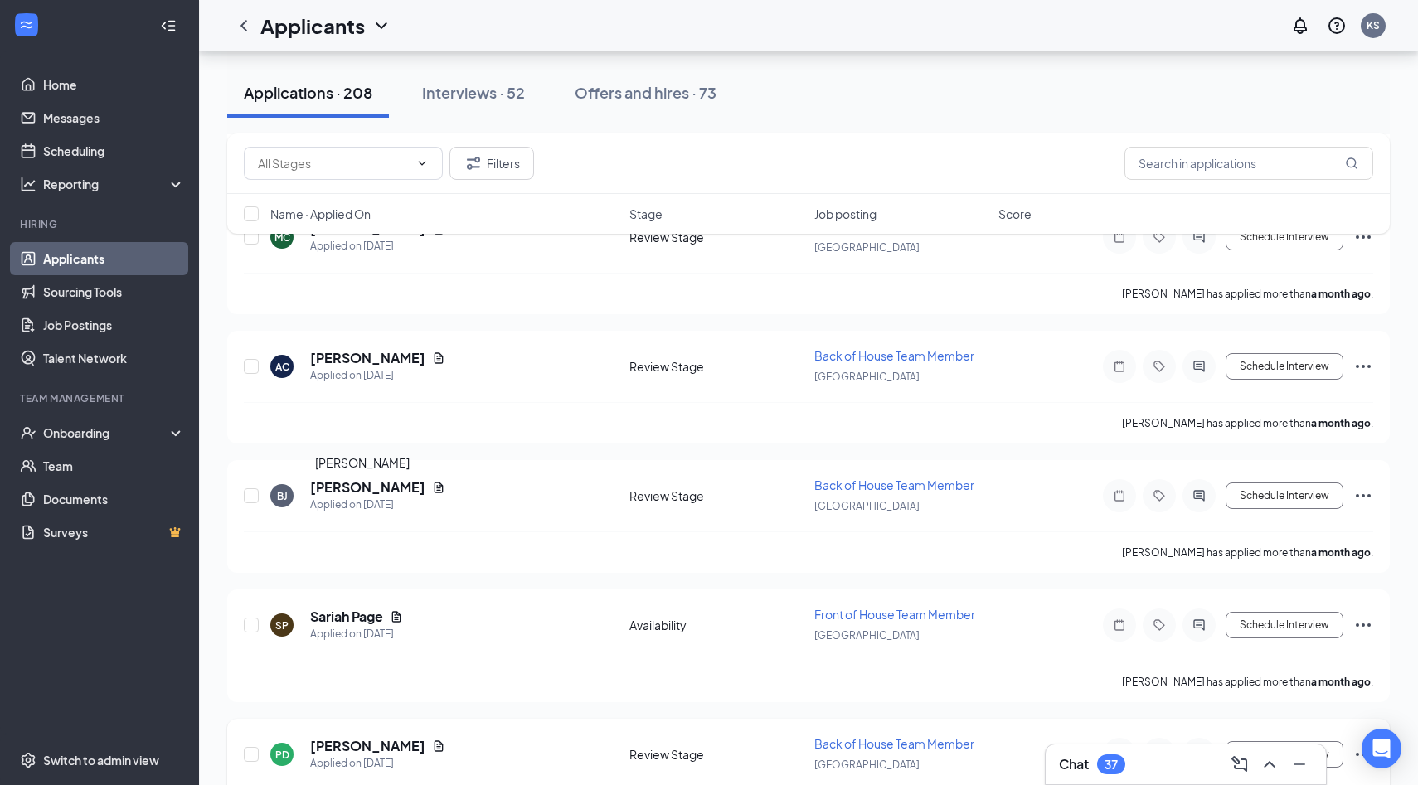
click at [369, 737] on h5 "[PERSON_NAME]" at bounding box center [367, 746] width 115 height 18
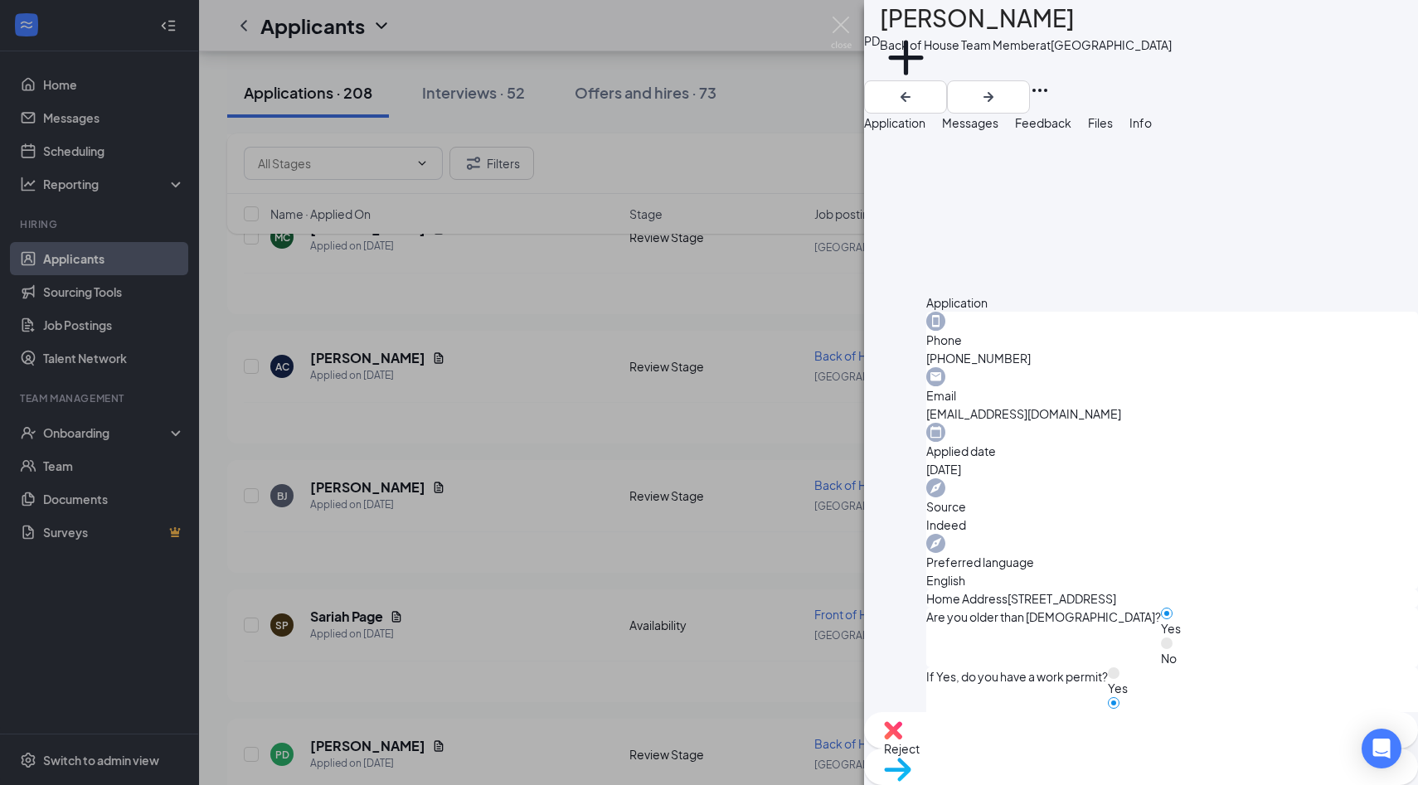
scroll to position [1193, 0]
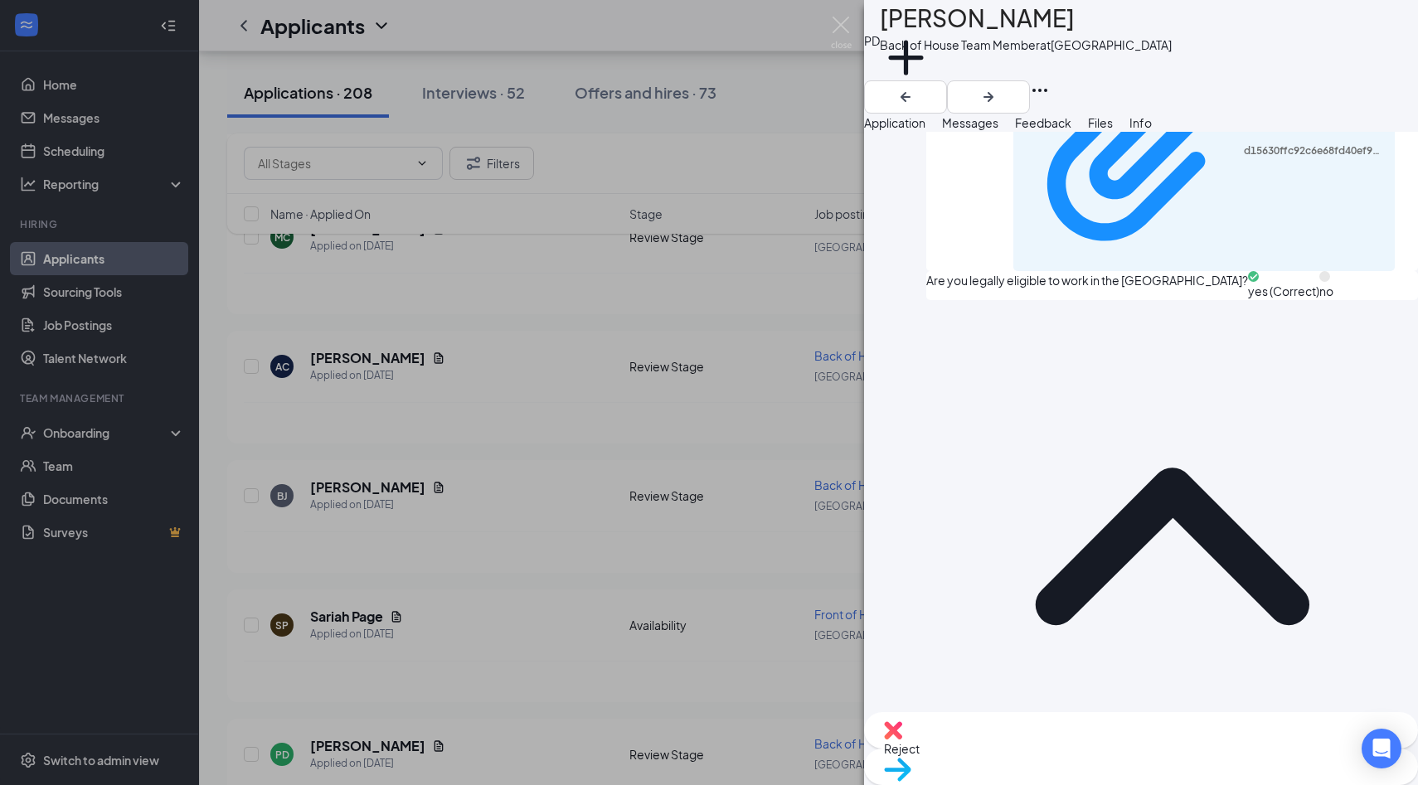
click at [919, 745] on span "Reject" at bounding box center [902, 748] width 36 height 15
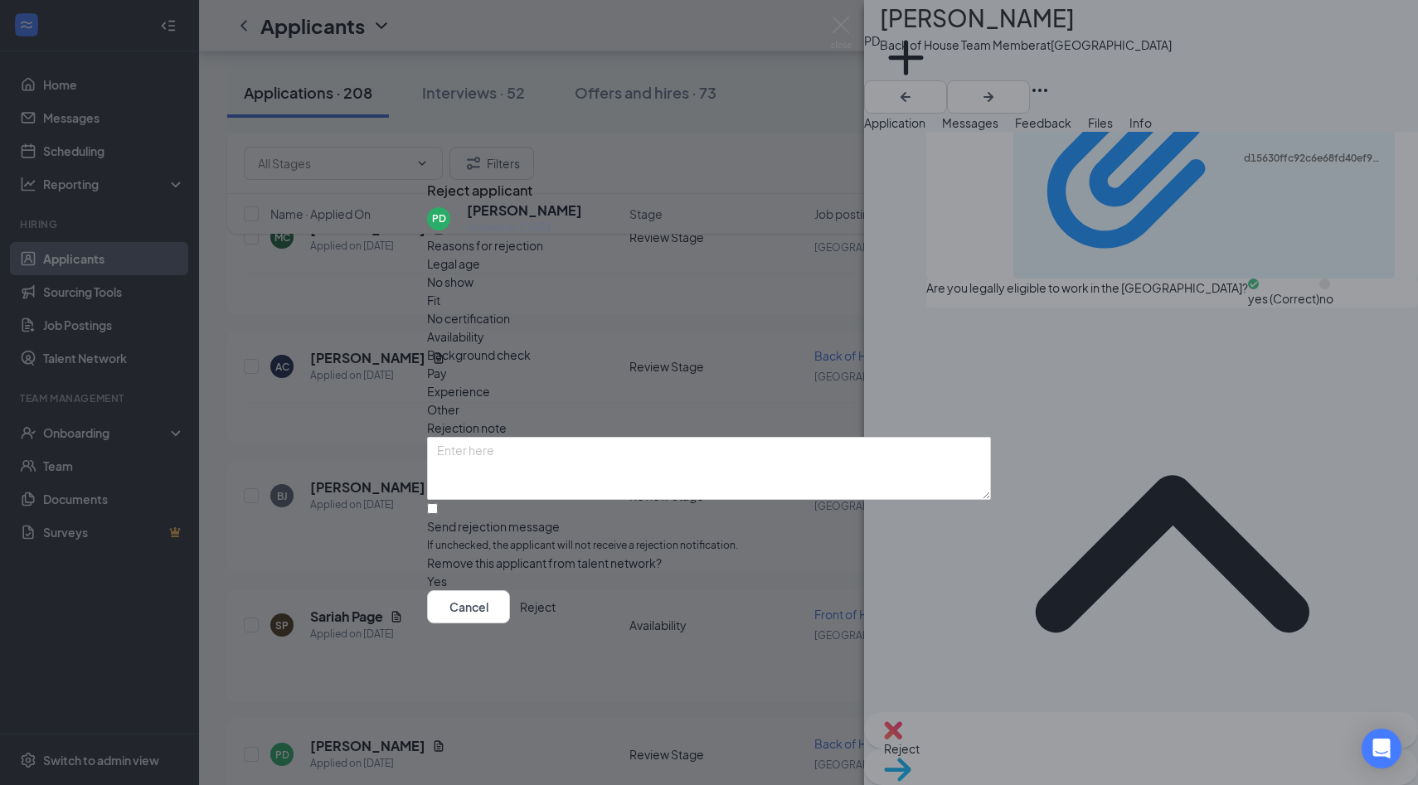
click at [808, 308] on div "Legal age No show Fit No certification Availability Background check Pay Experi…" at bounding box center [709, 337] width 564 height 164
click at [484, 327] on span "Availability" at bounding box center [455, 336] width 57 height 18
click at [555, 623] on button "Reject" at bounding box center [538, 606] width 36 height 33
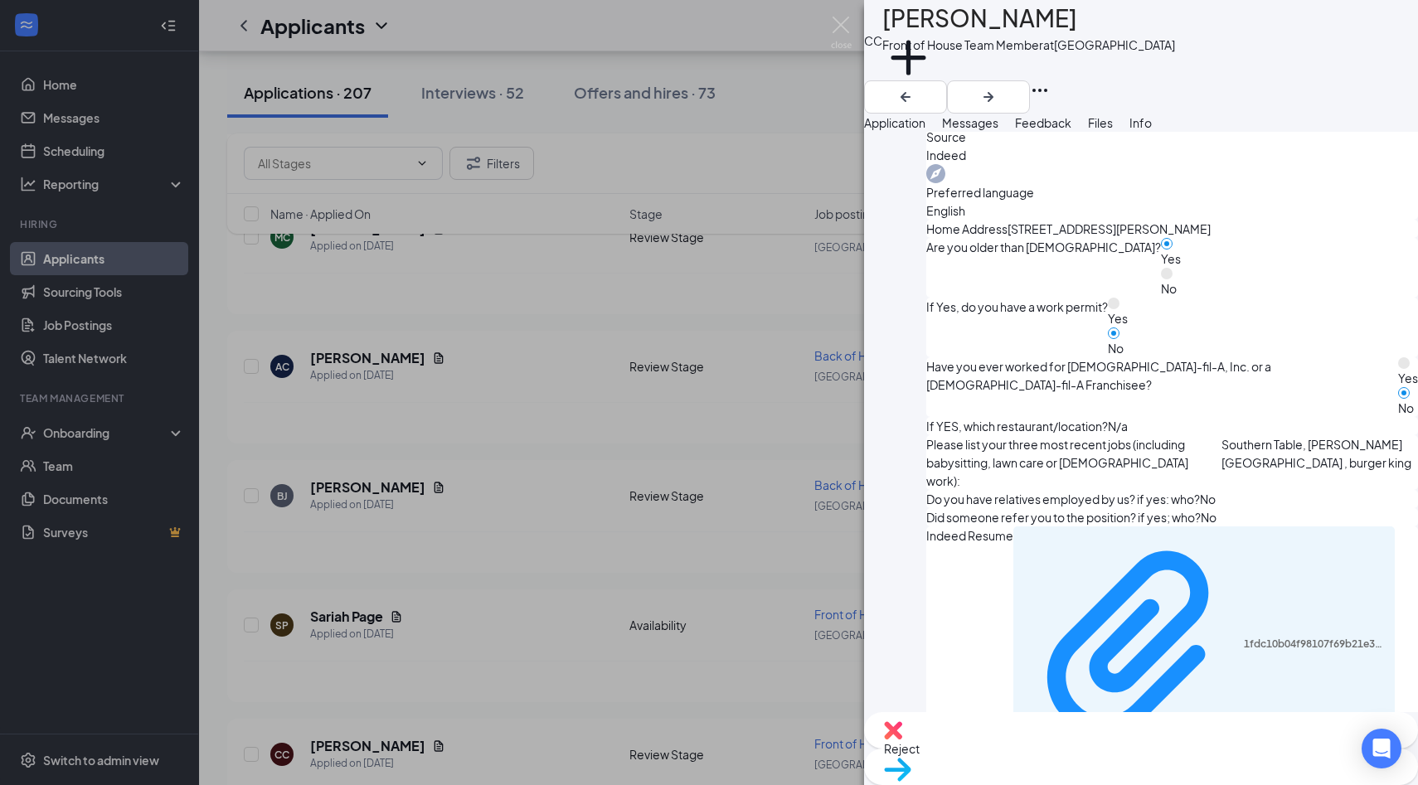
scroll to position [707, 0]
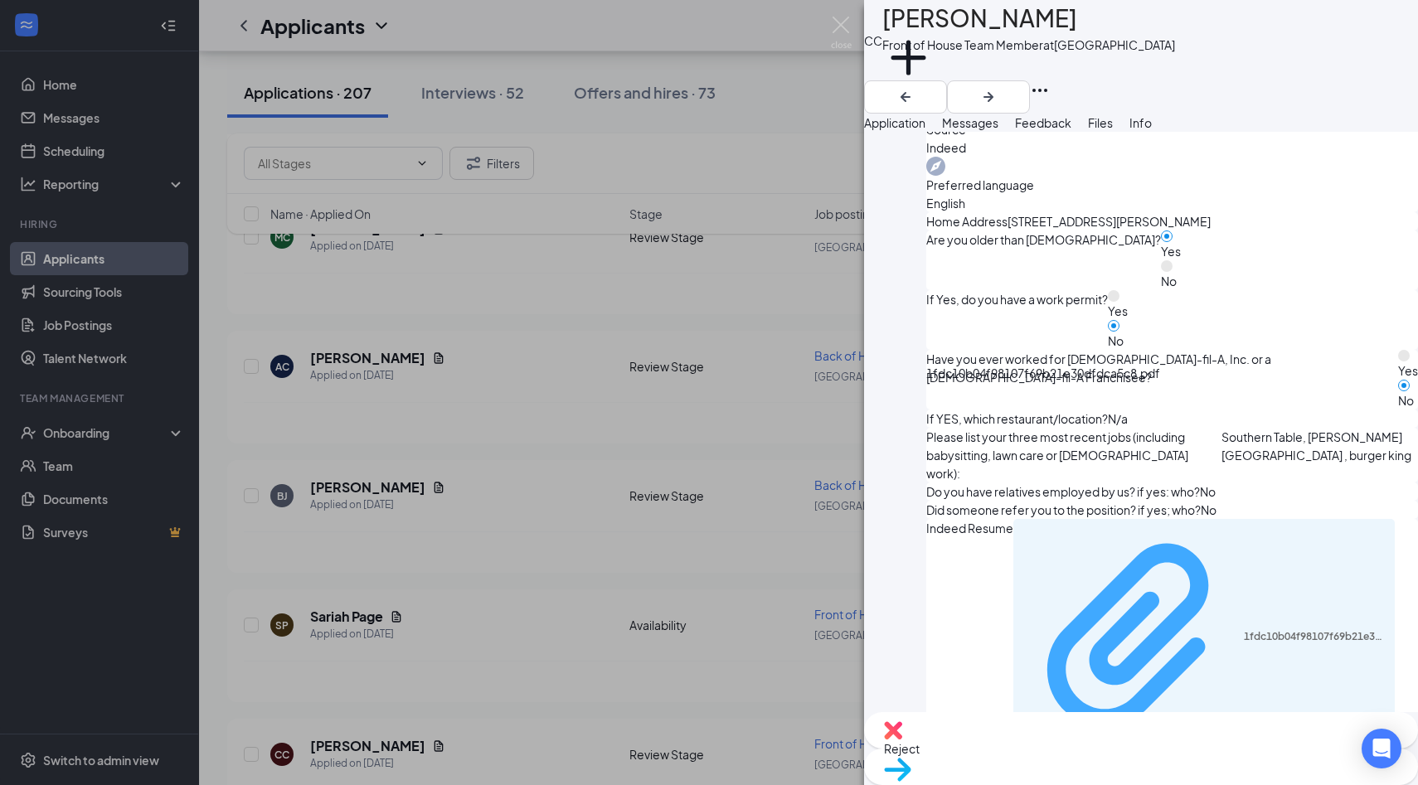
click at [1243, 630] on div "1fdc10b04f98107f69b21e30dfdca5c8.pdf" at bounding box center [1314, 636] width 142 height 13
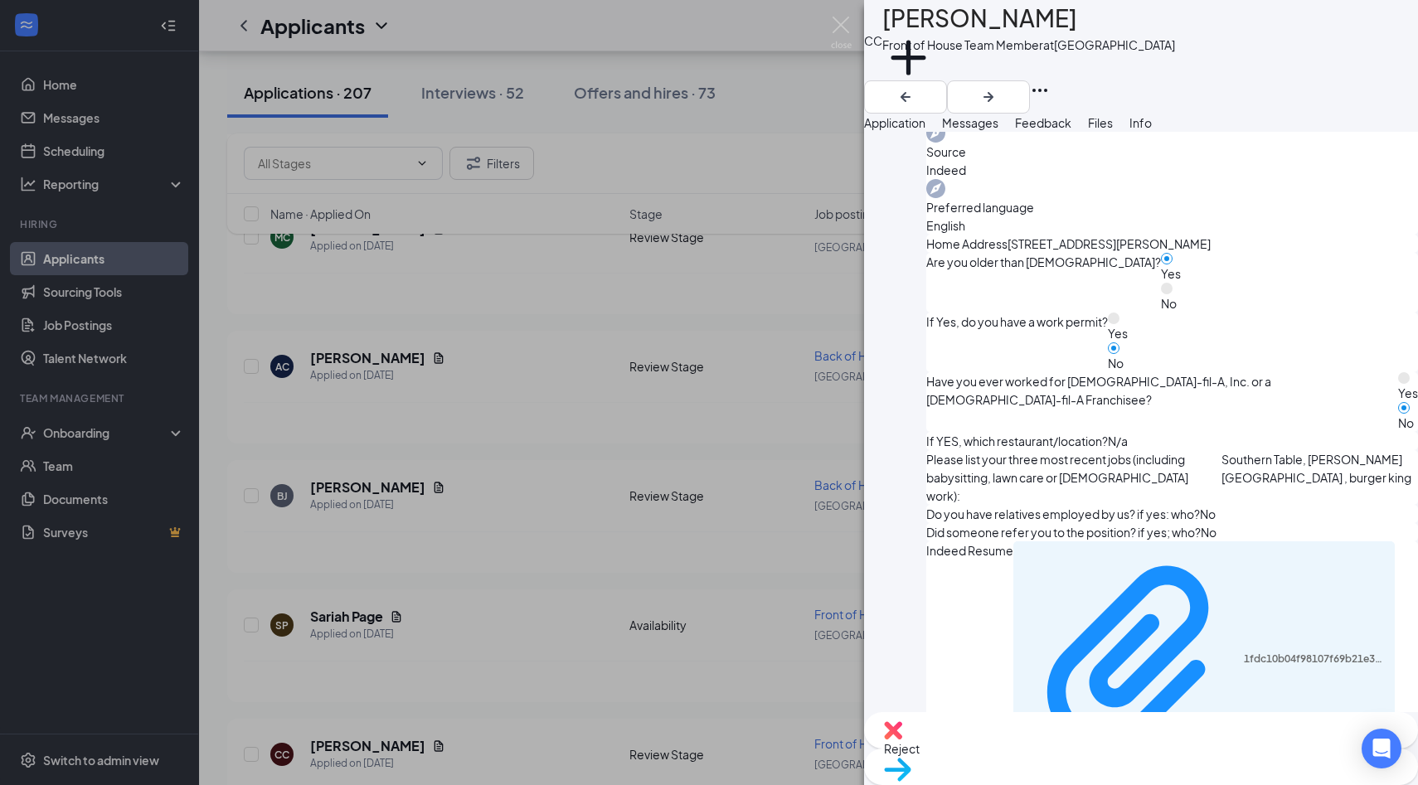
scroll to position [671, 0]
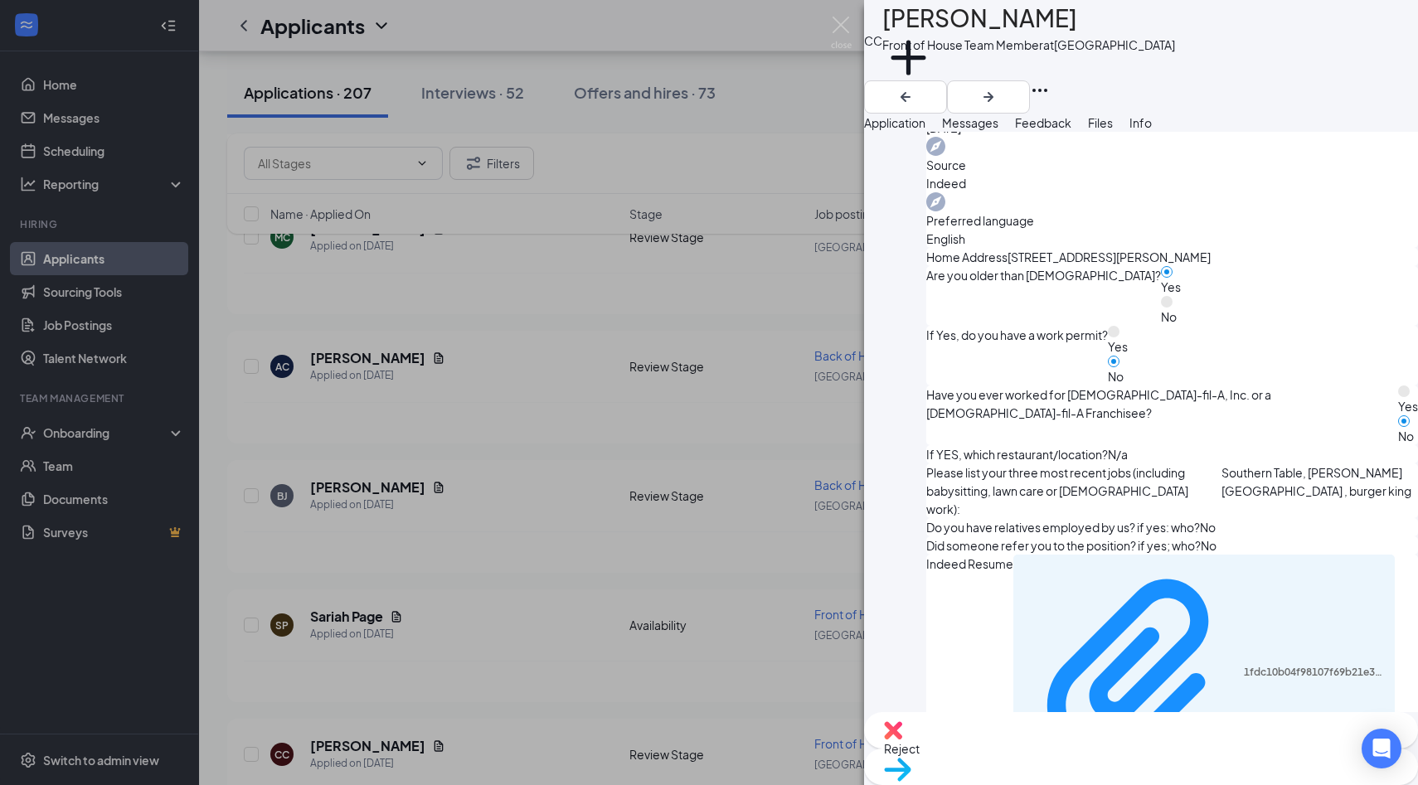
click at [961, 783] on span "Move to stage" at bounding box center [922, 790] width 77 height 15
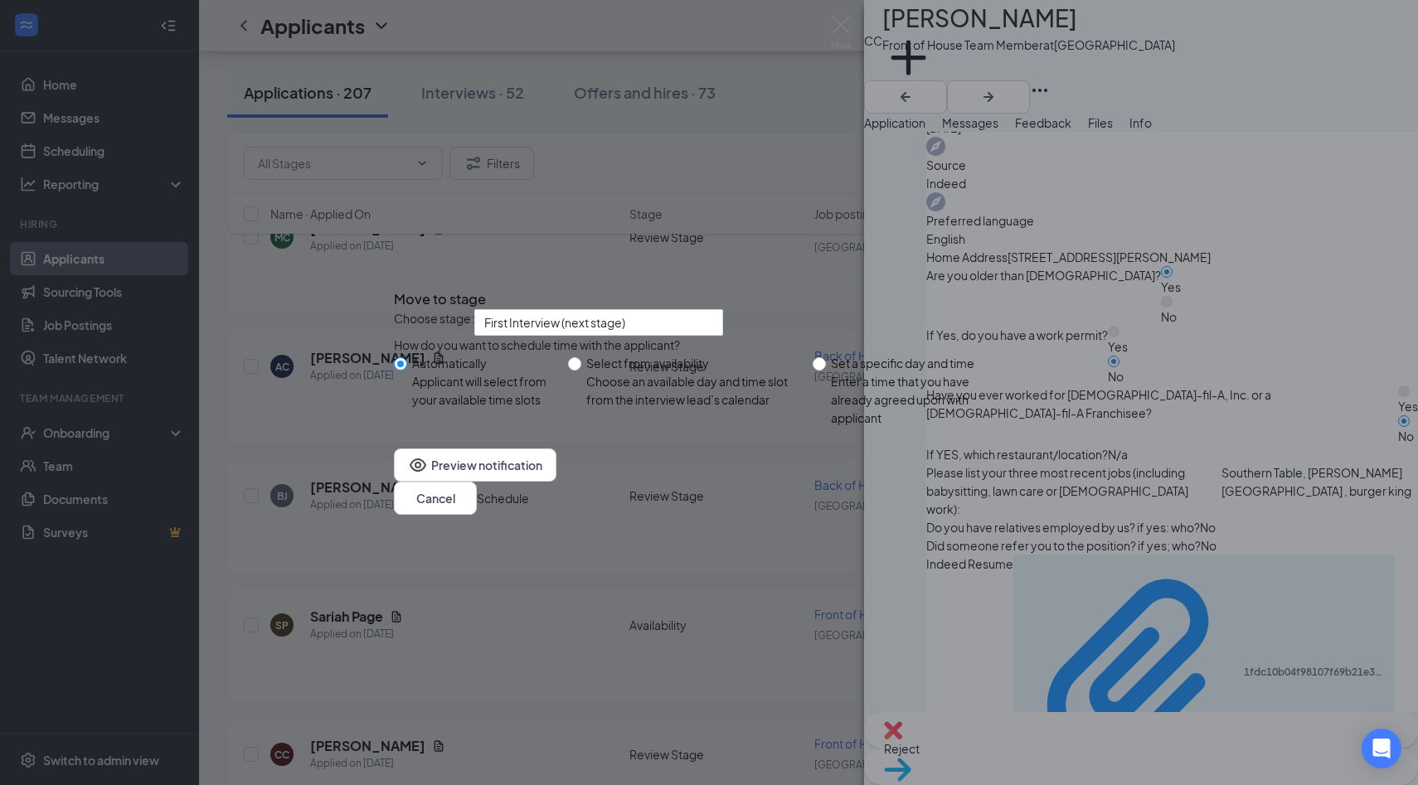
click at [529, 507] on button "Schedule" at bounding box center [503, 498] width 52 height 18
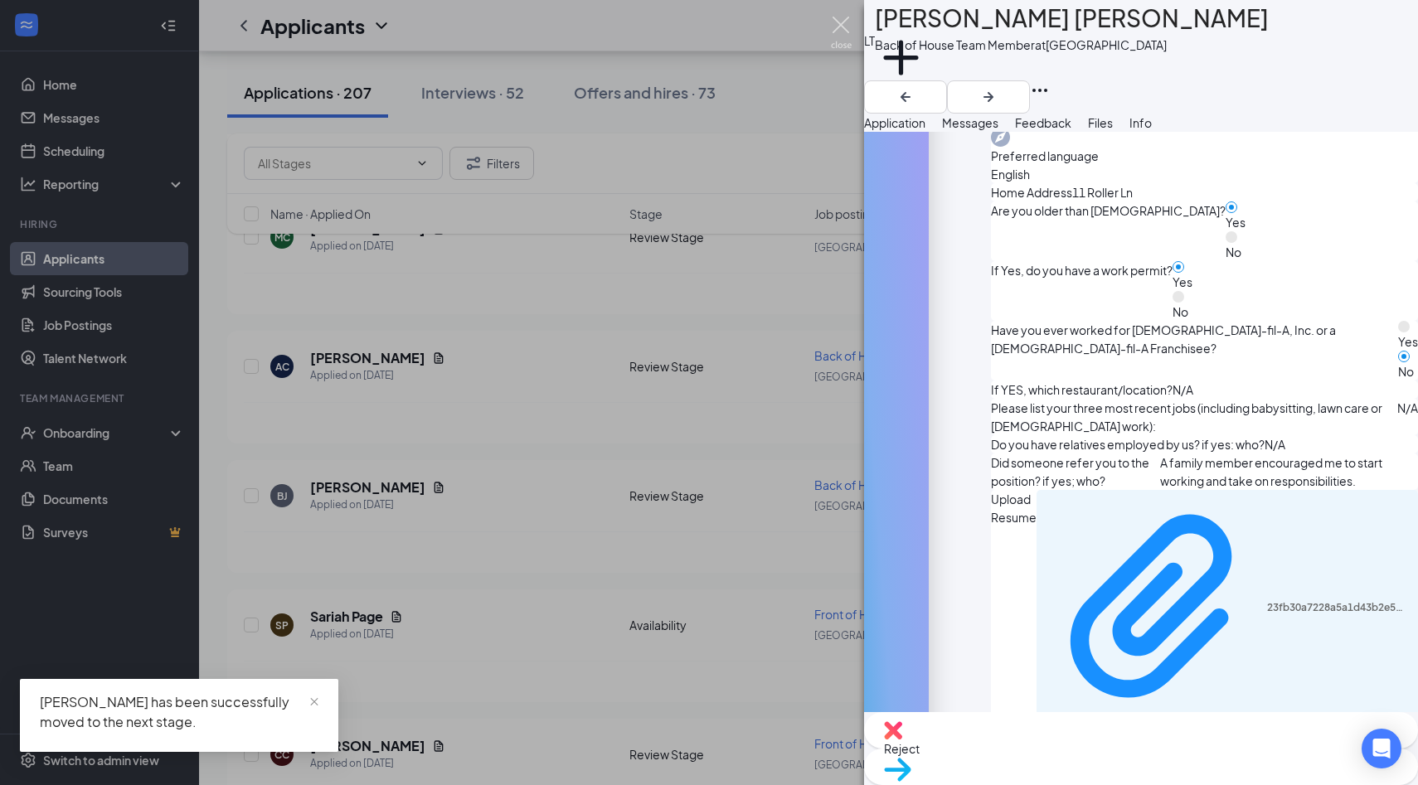
click at [840, 31] on img at bounding box center [841, 33] width 21 height 32
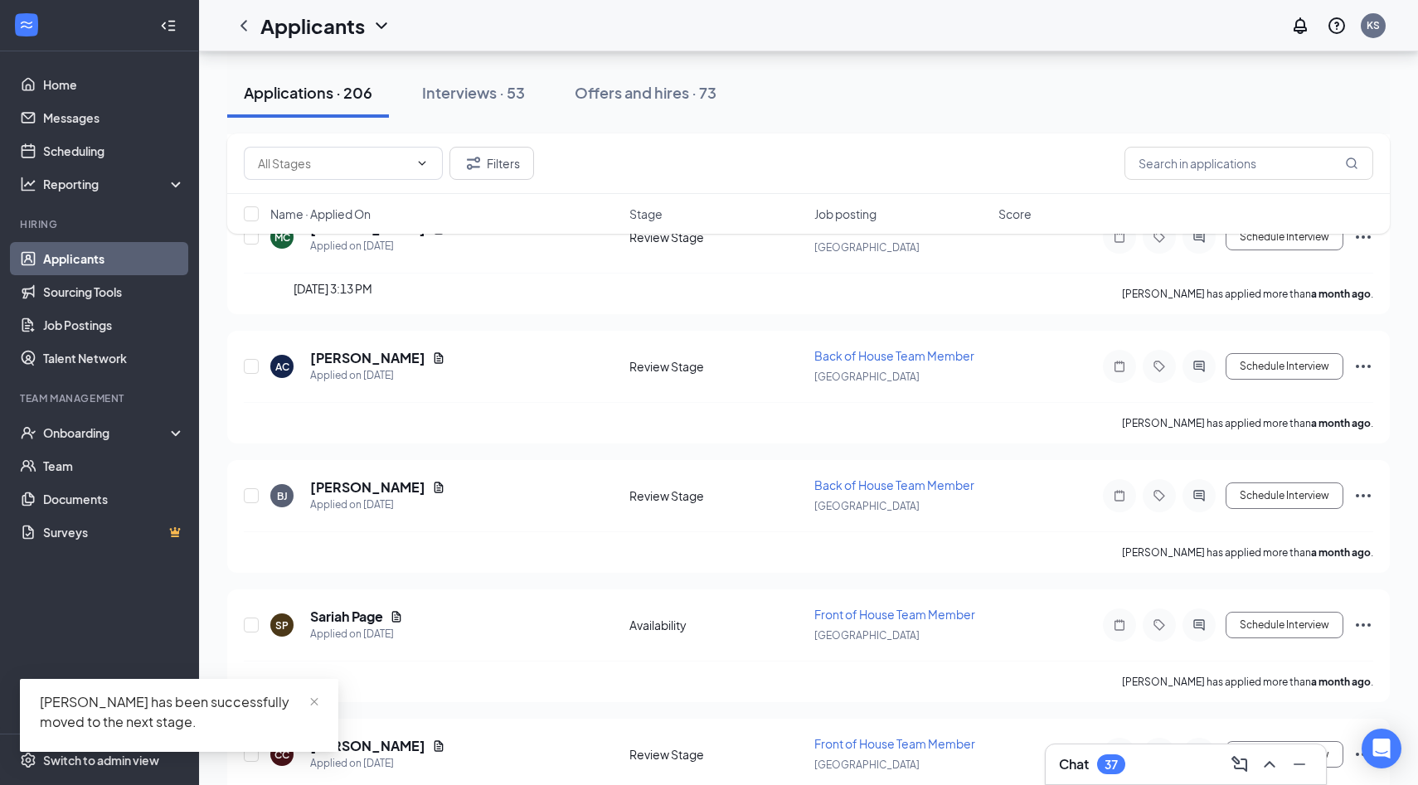
click at [352, 248] on div "Filters Name · Applied On Stage Job posting Score" at bounding box center [808, 191] width 1162 height 117
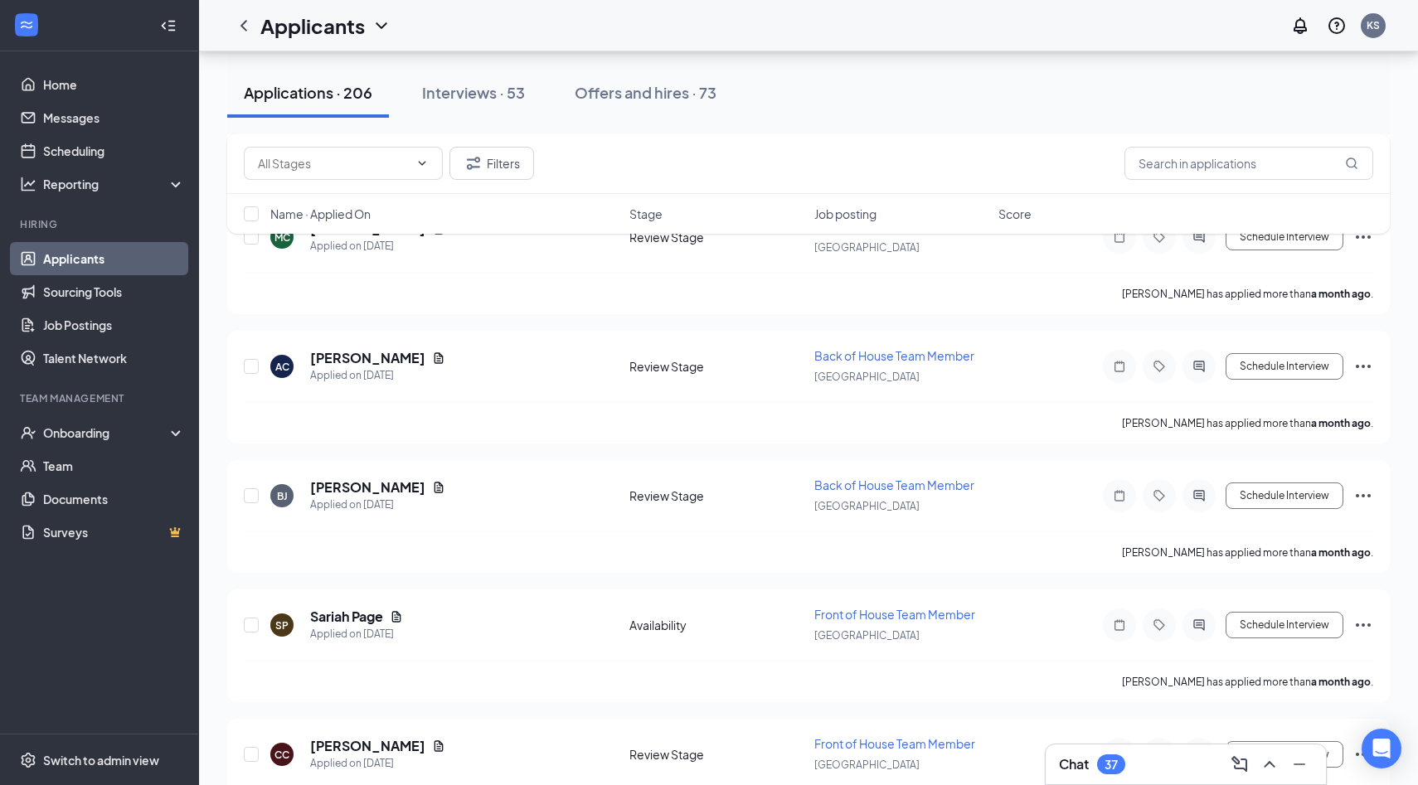
click at [324, 243] on div "Filters Name · Applied On Stage Job posting Score" at bounding box center [808, 191] width 1162 height 117
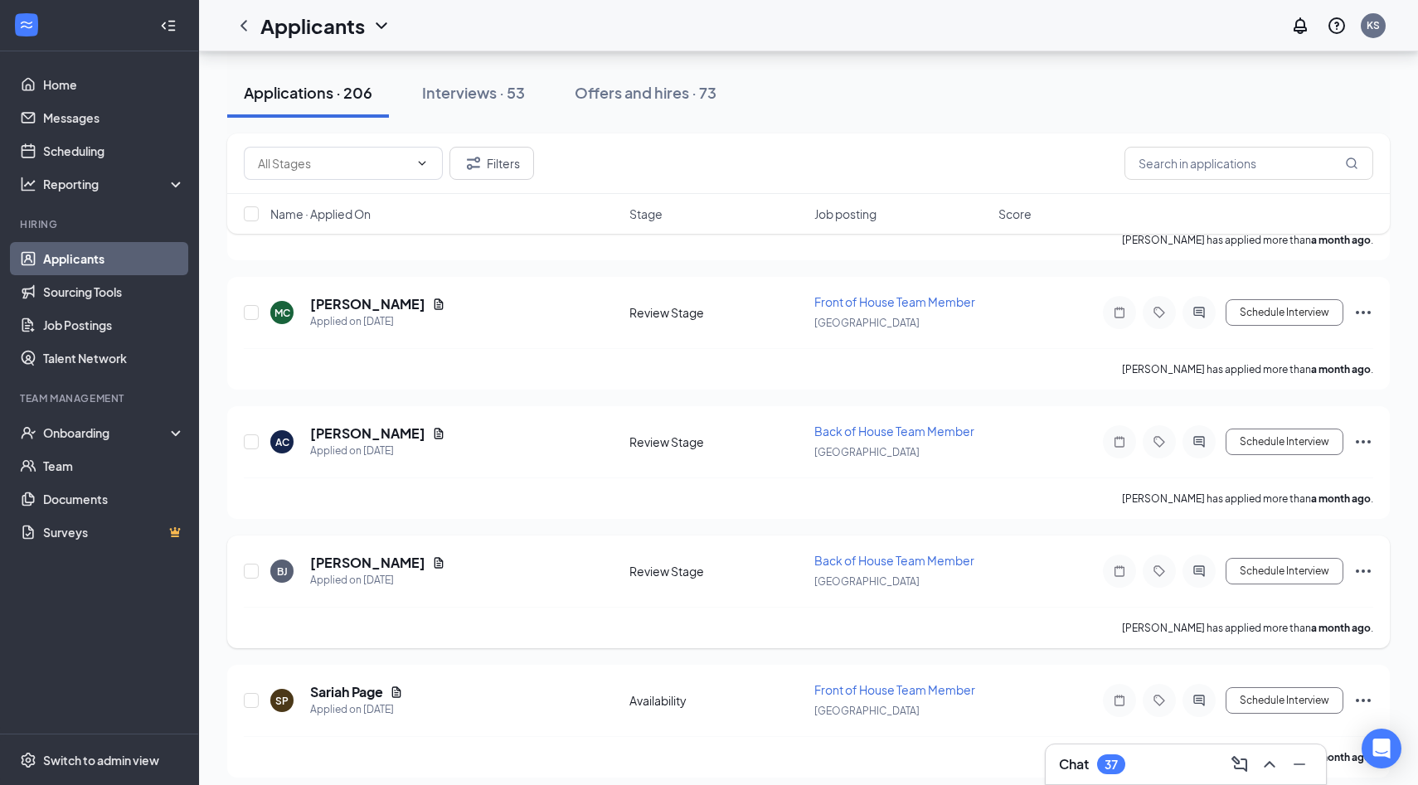
scroll to position [25264, 0]
click at [357, 555] on h5 "[PERSON_NAME]" at bounding box center [367, 564] width 115 height 18
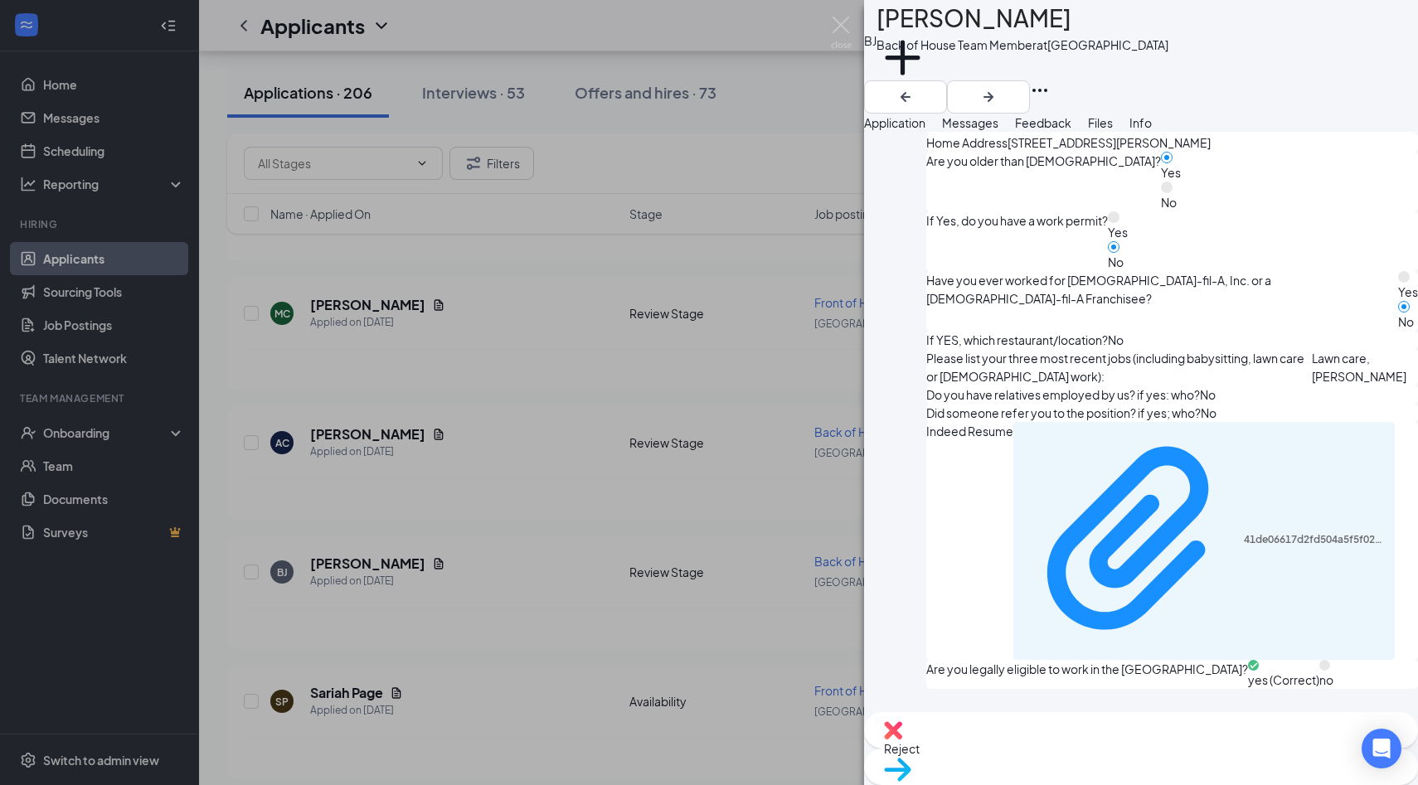
scroll to position [765, 0]
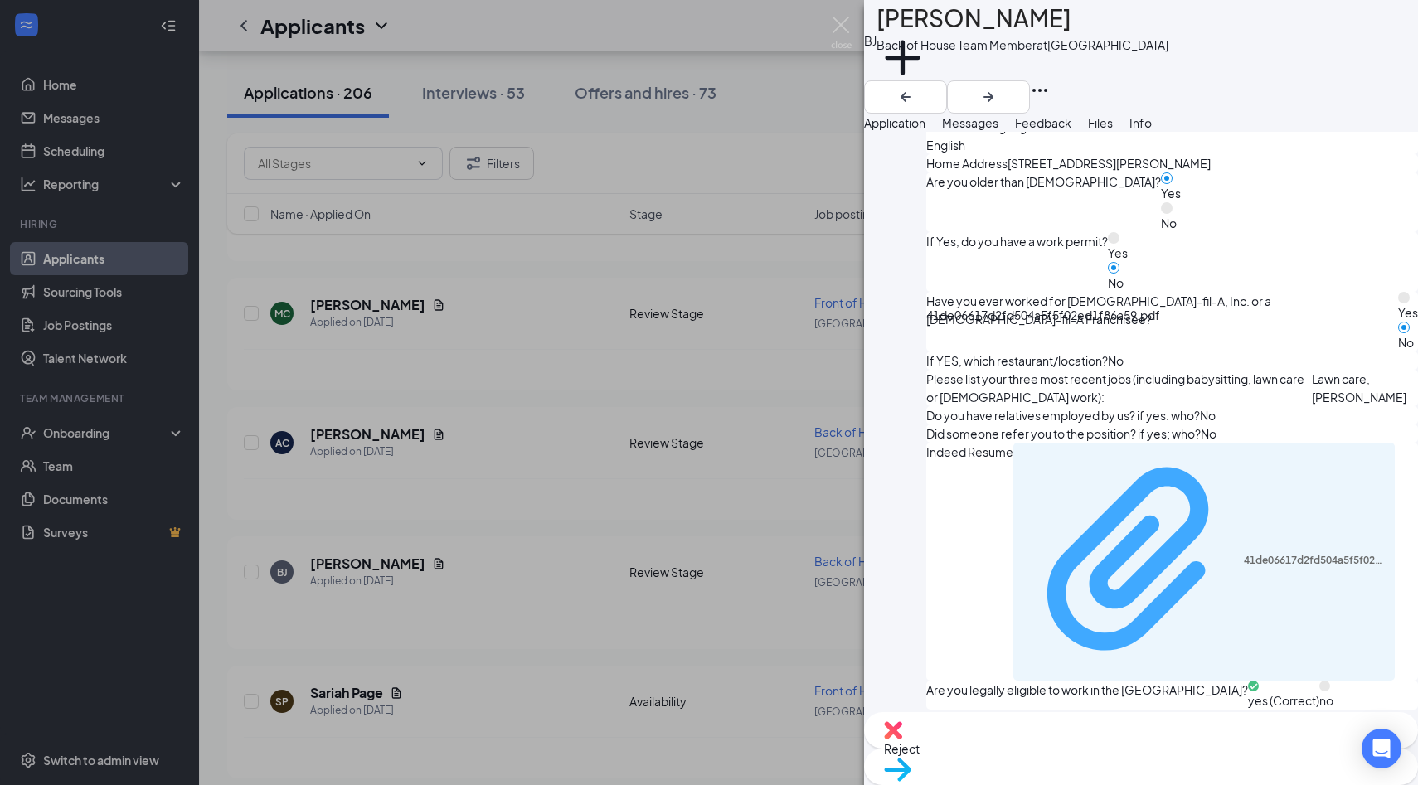
click at [1243, 554] on div "41de06617d2fd504a5f5f02ed1f86a59.pdf" at bounding box center [1314, 560] width 142 height 13
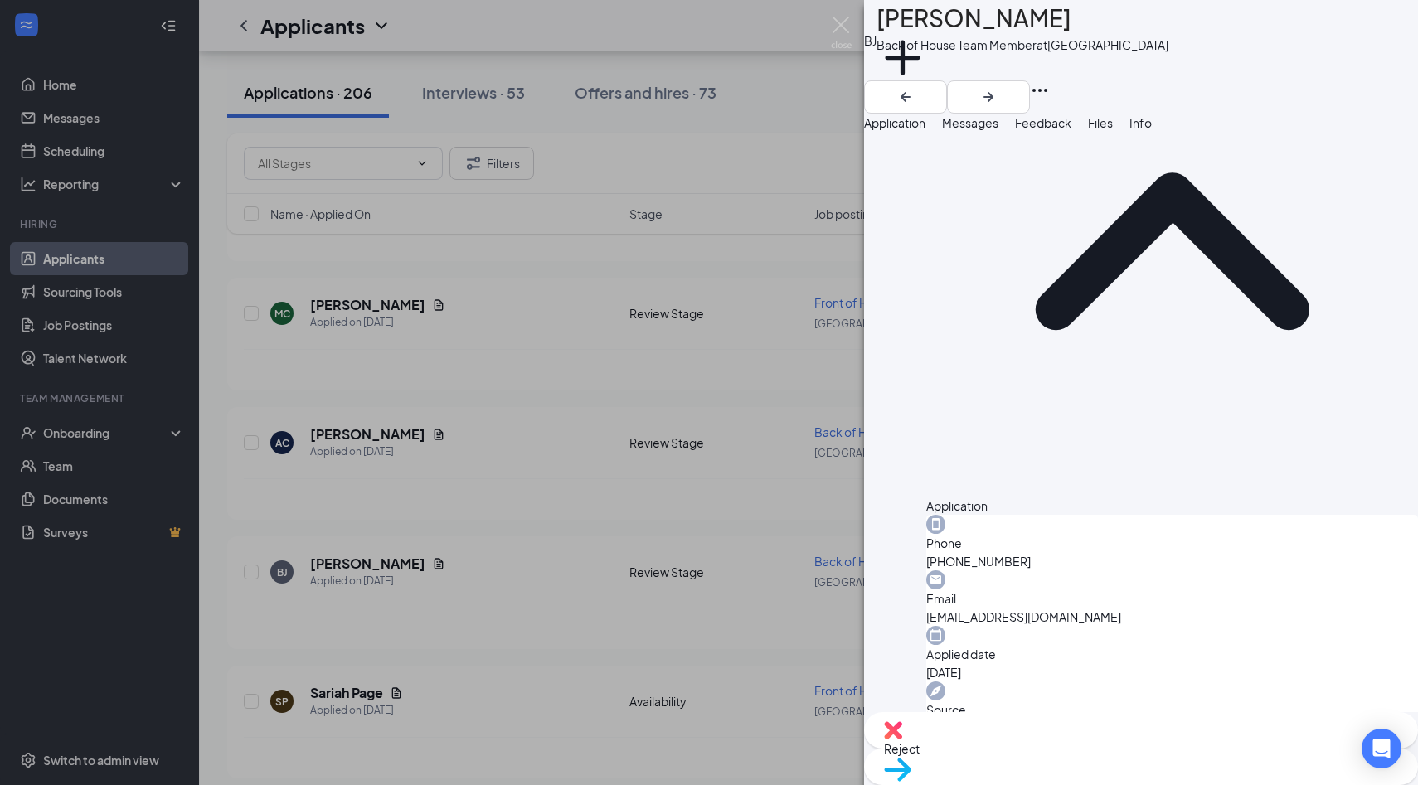
scroll to position [0, 0]
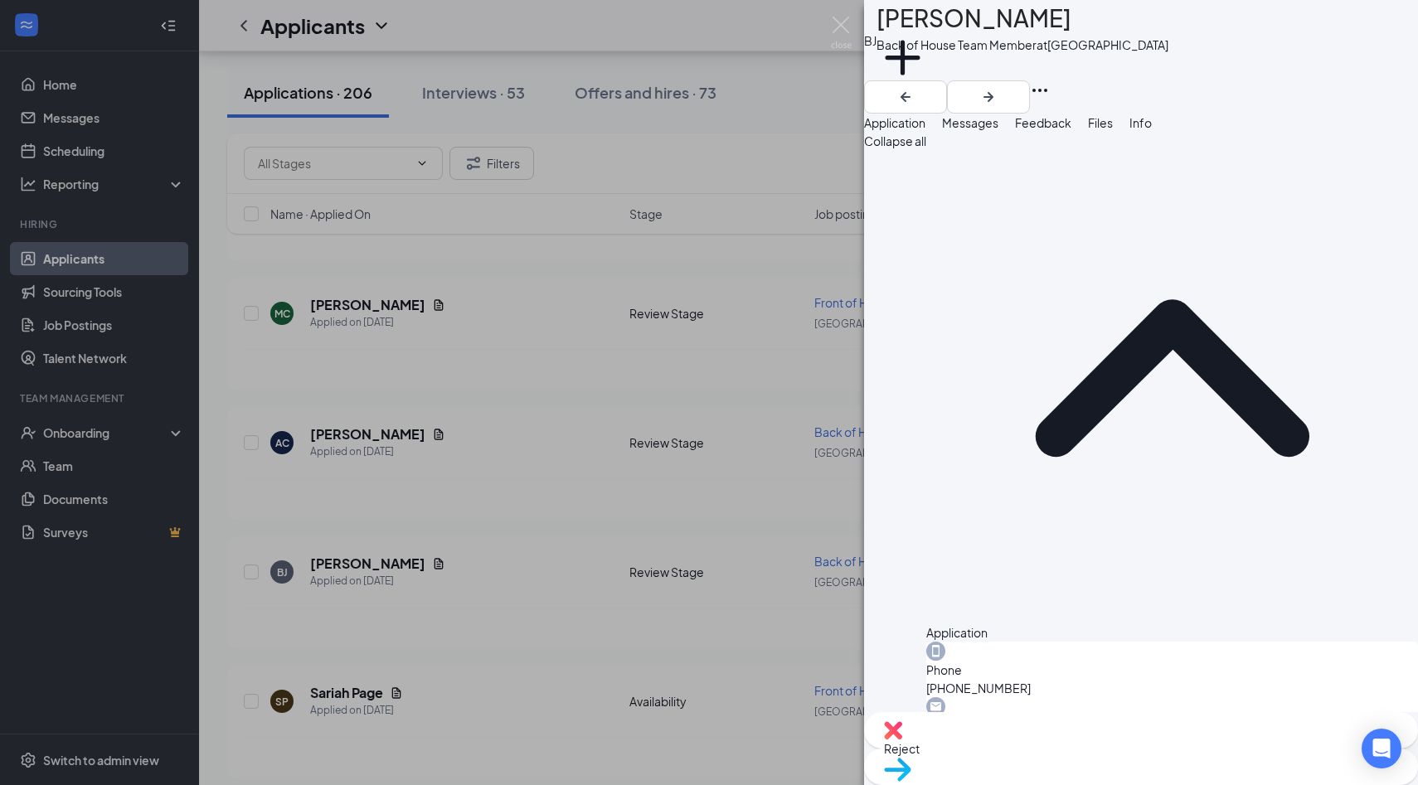
click at [838, 27] on img at bounding box center [841, 33] width 21 height 32
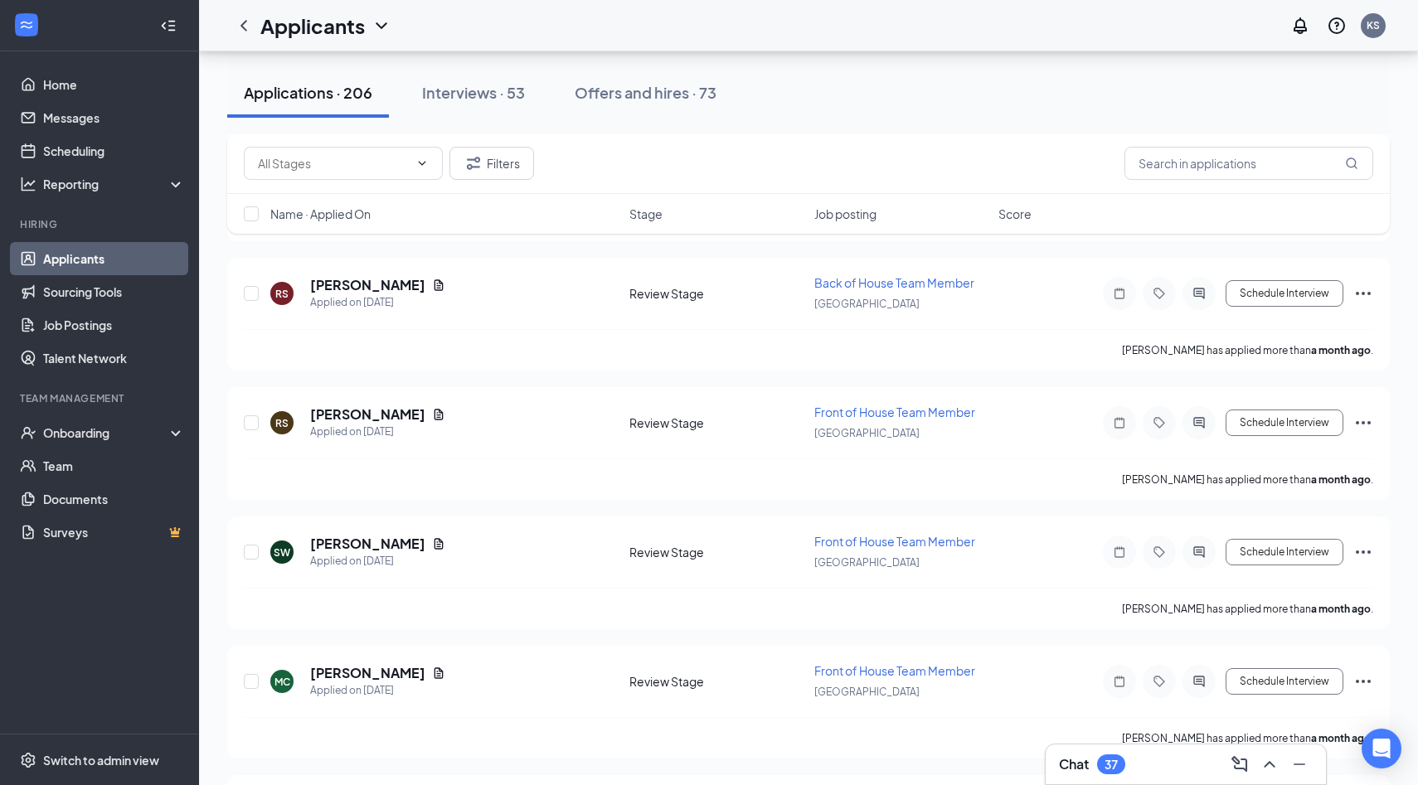
scroll to position [24894, 0]
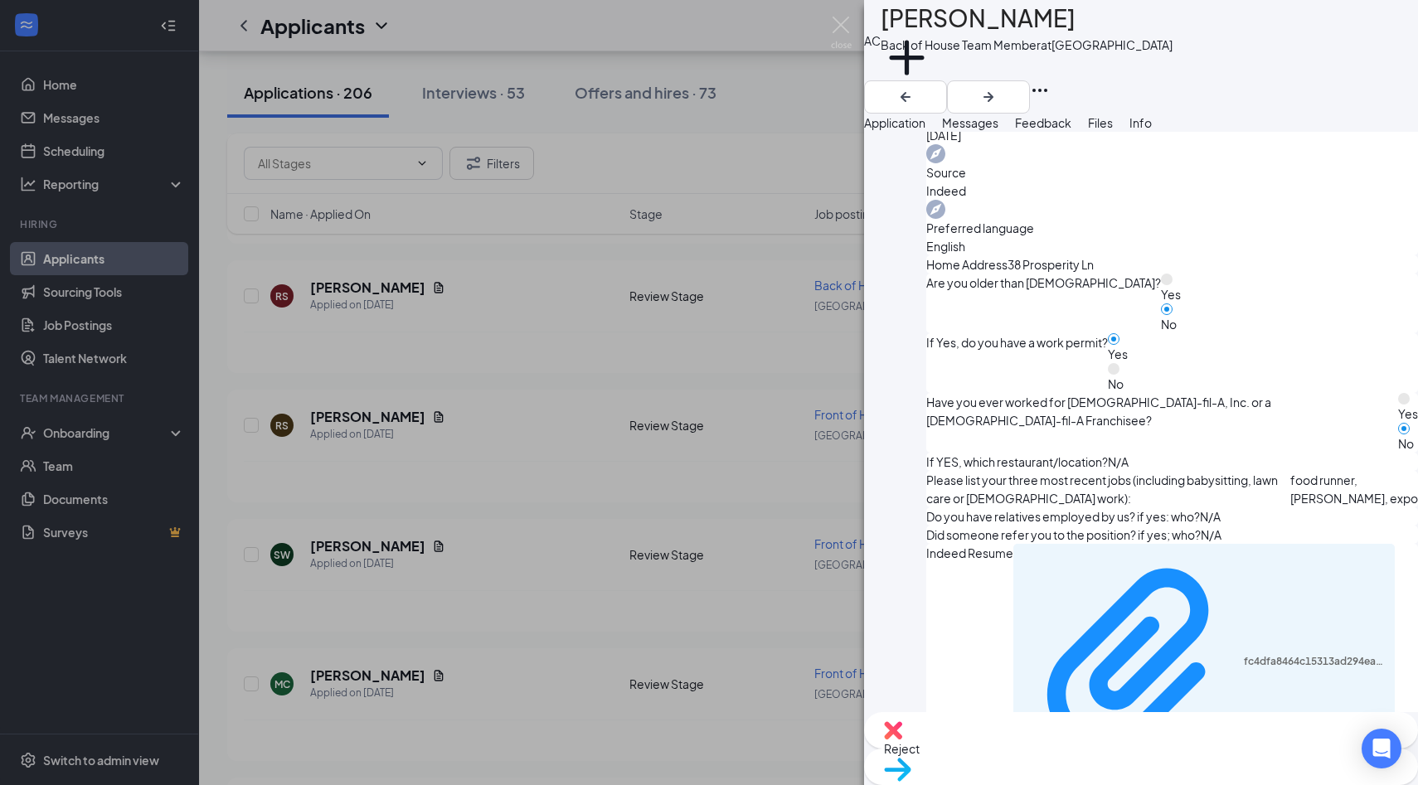
scroll to position [700, 0]
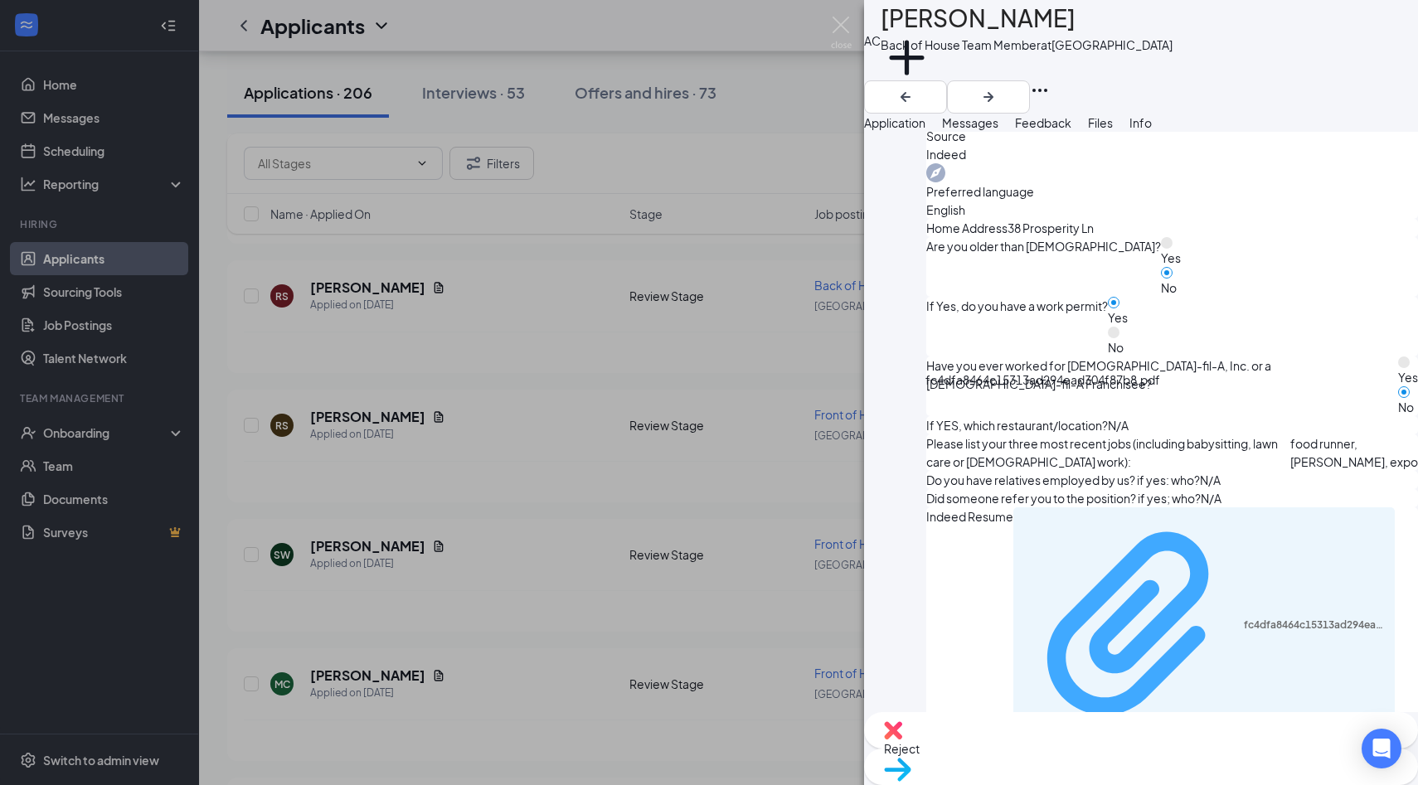
click at [1243, 618] on div "fc4dfa8464c15313ad294ead304f87b8.pdf" at bounding box center [1314, 624] width 142 height 13
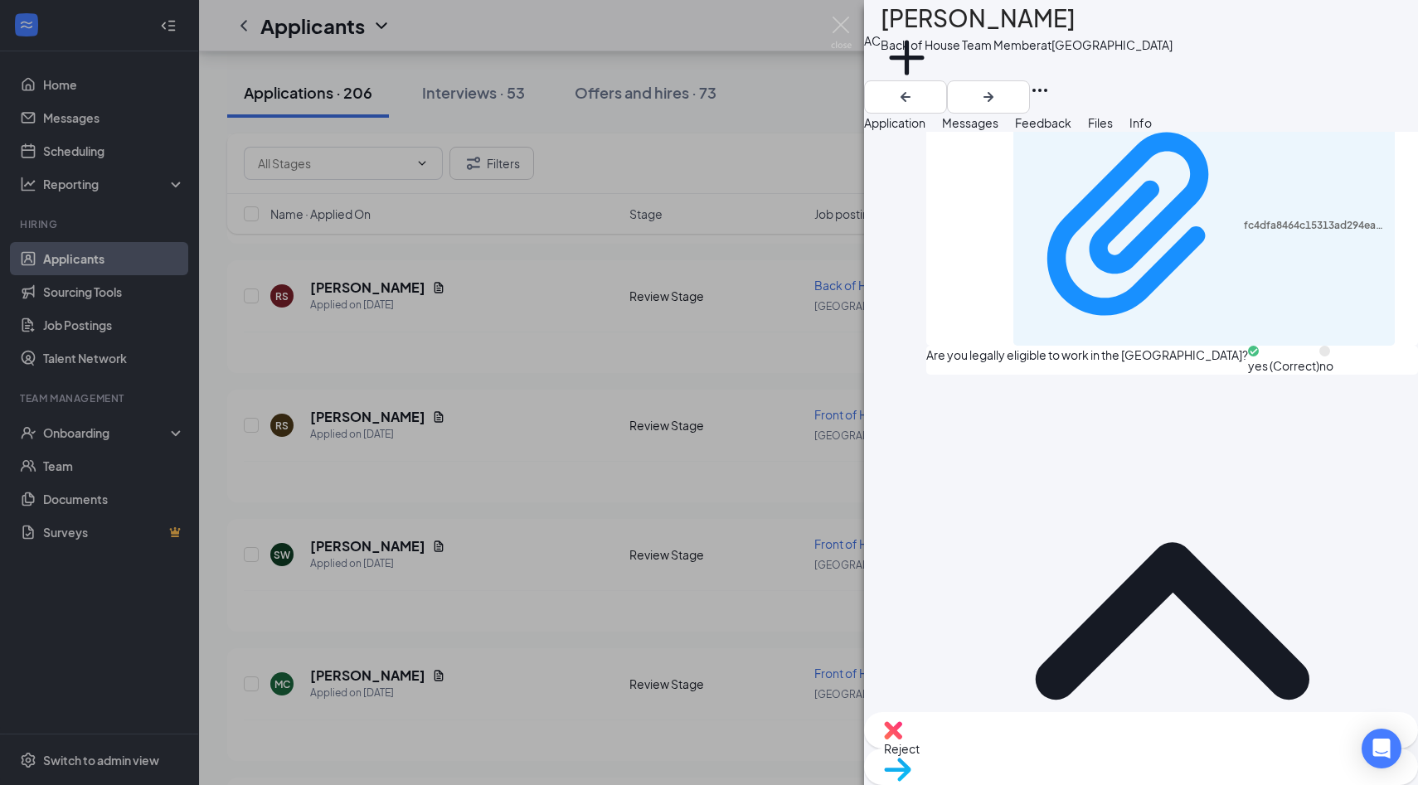
scroll to position [1193, 0]
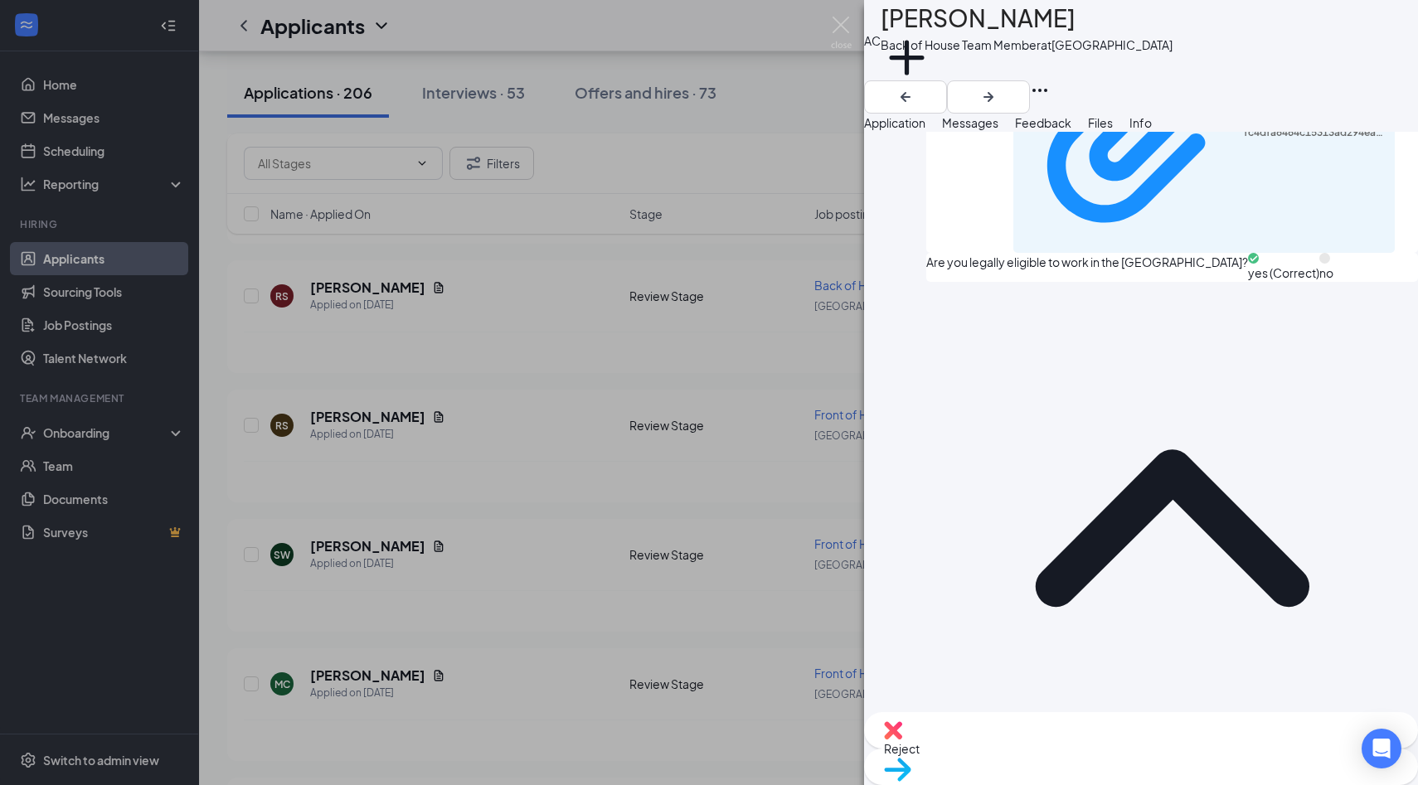
click at [961, 783] on span "Move to stage" at bounding box center [922, 790] width 77 height 15
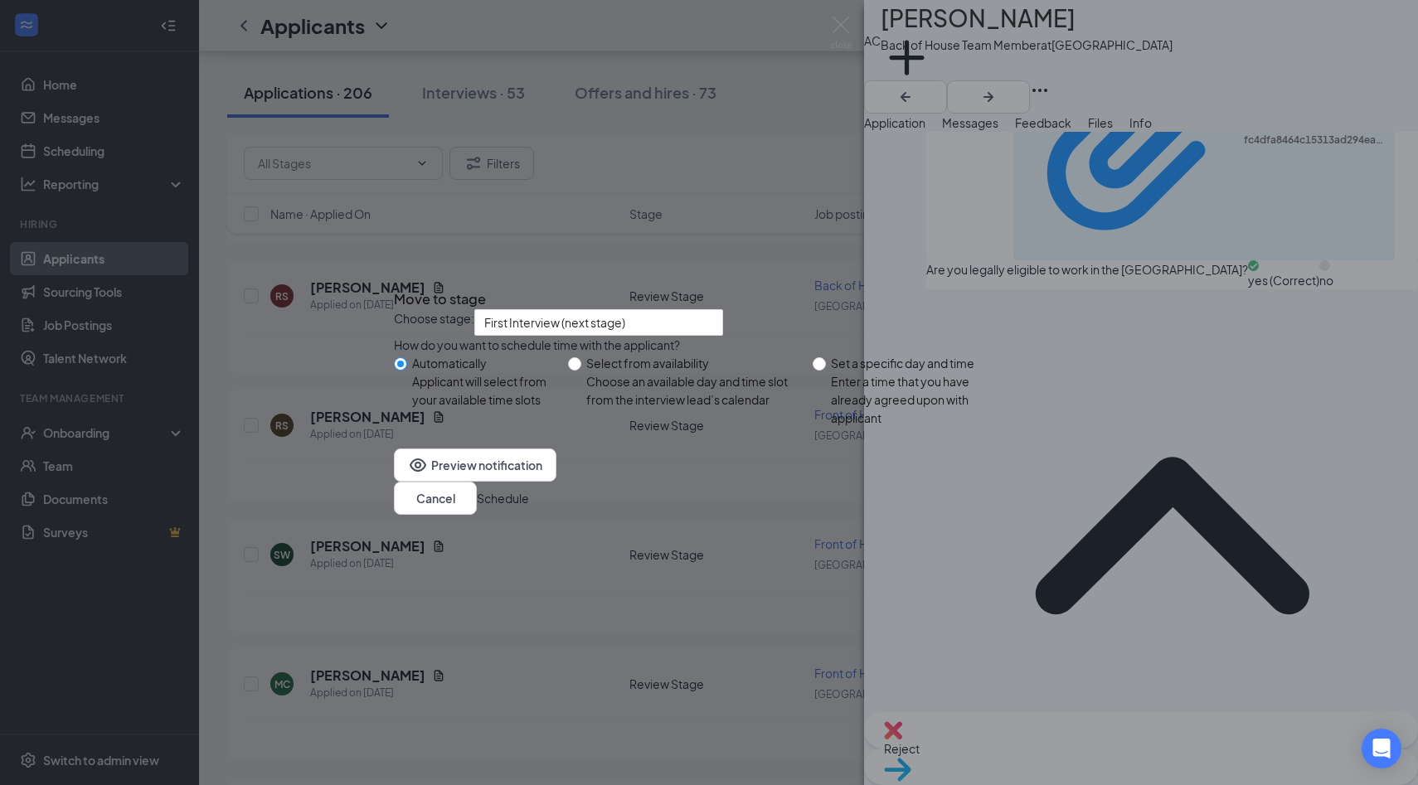
click at [529, 507] on button "Schedule" at bounding box center [503, 498] width 52 height 18
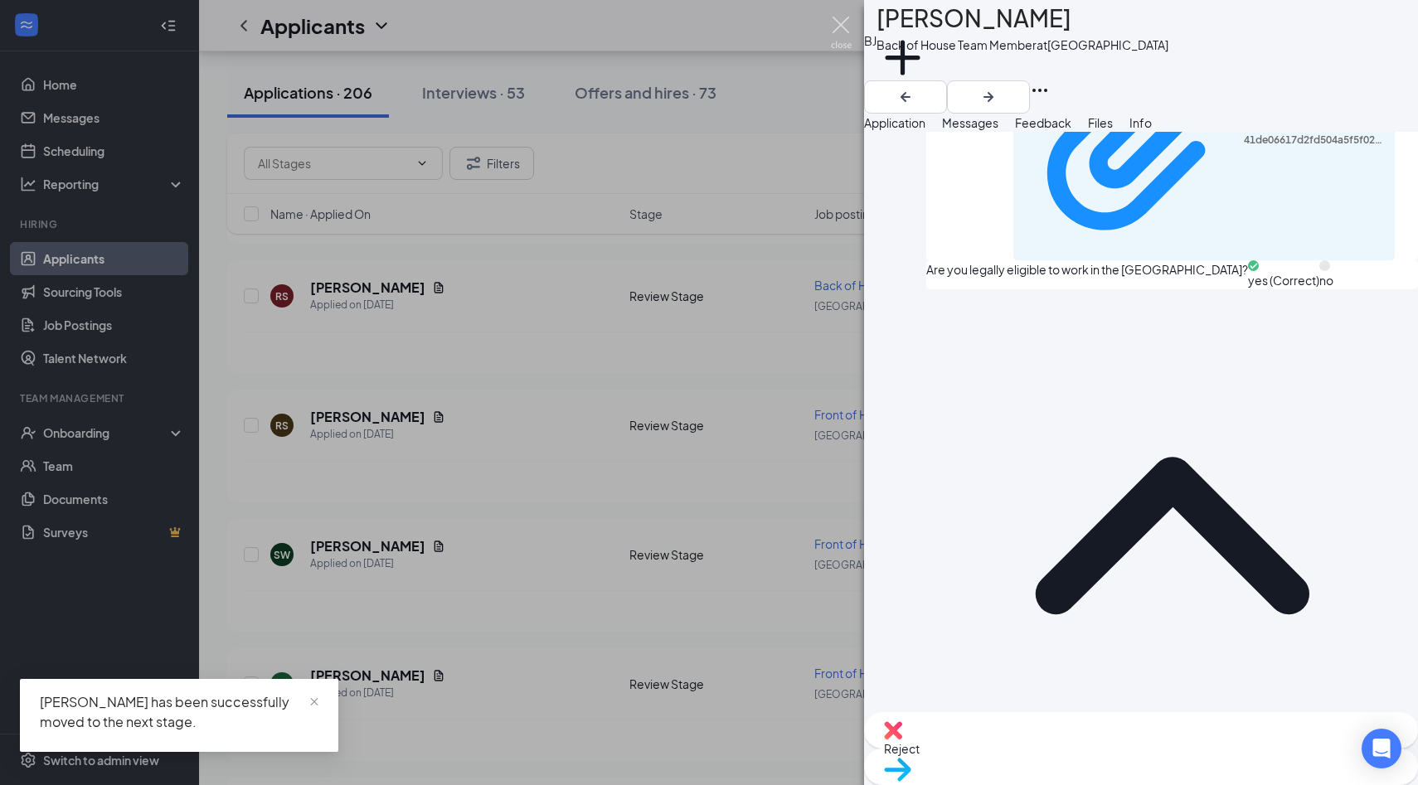
click at [846, 21] on img at bounding box center [841, 33] width 21 height 32
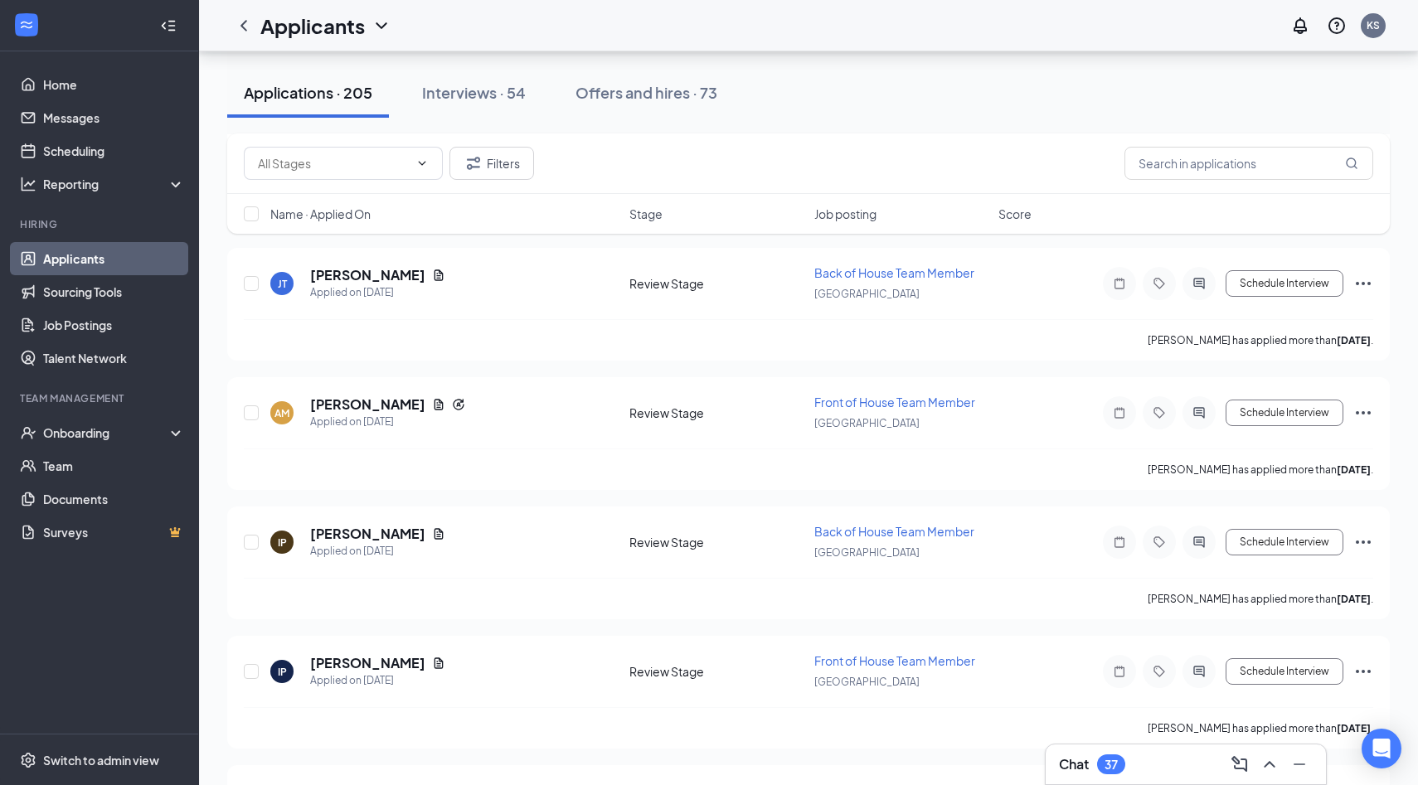
scroll to position [23481, 0]
click at [339, 657] on h5 "Ian Parsons" at bounding box center [367, 666] width 115 height 18
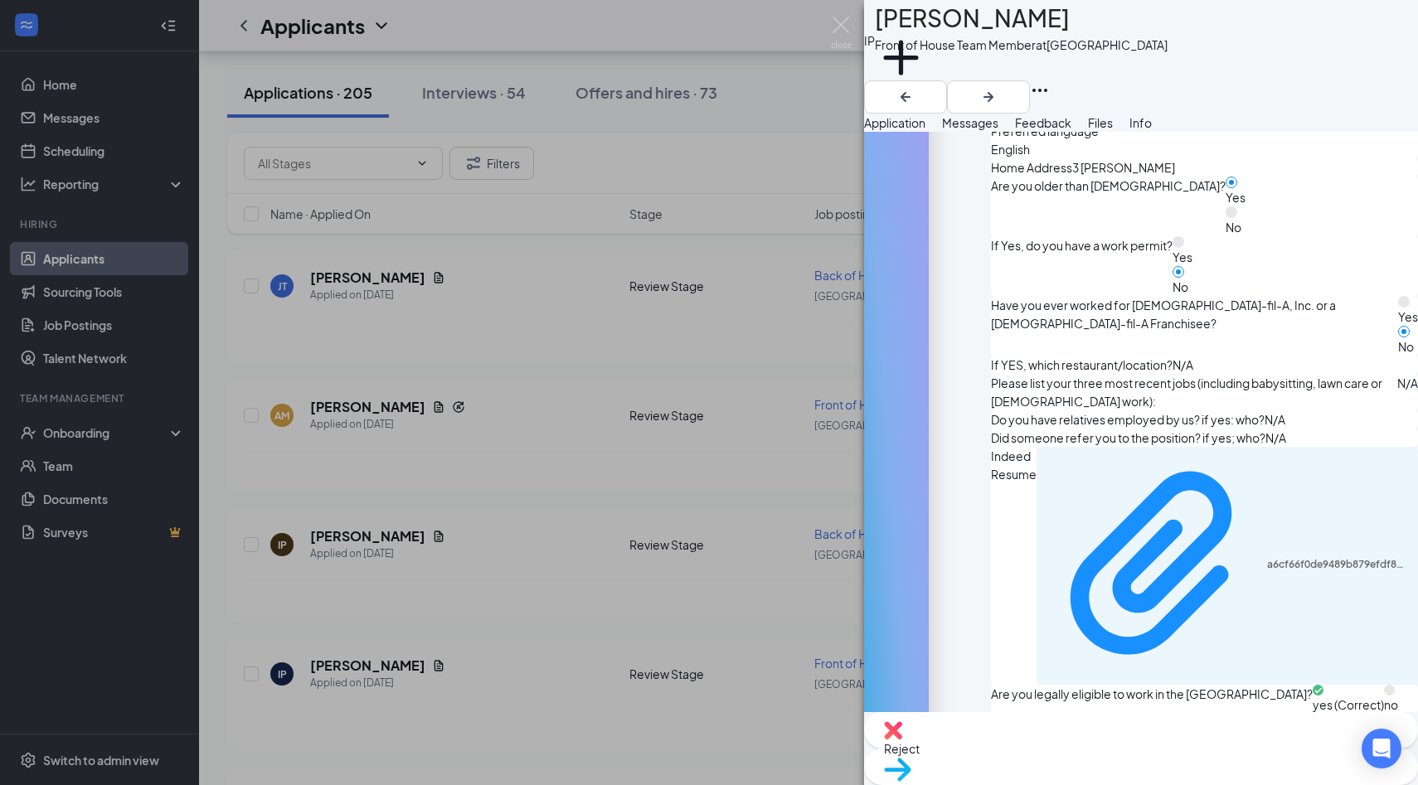
scroll to position [703, 0]
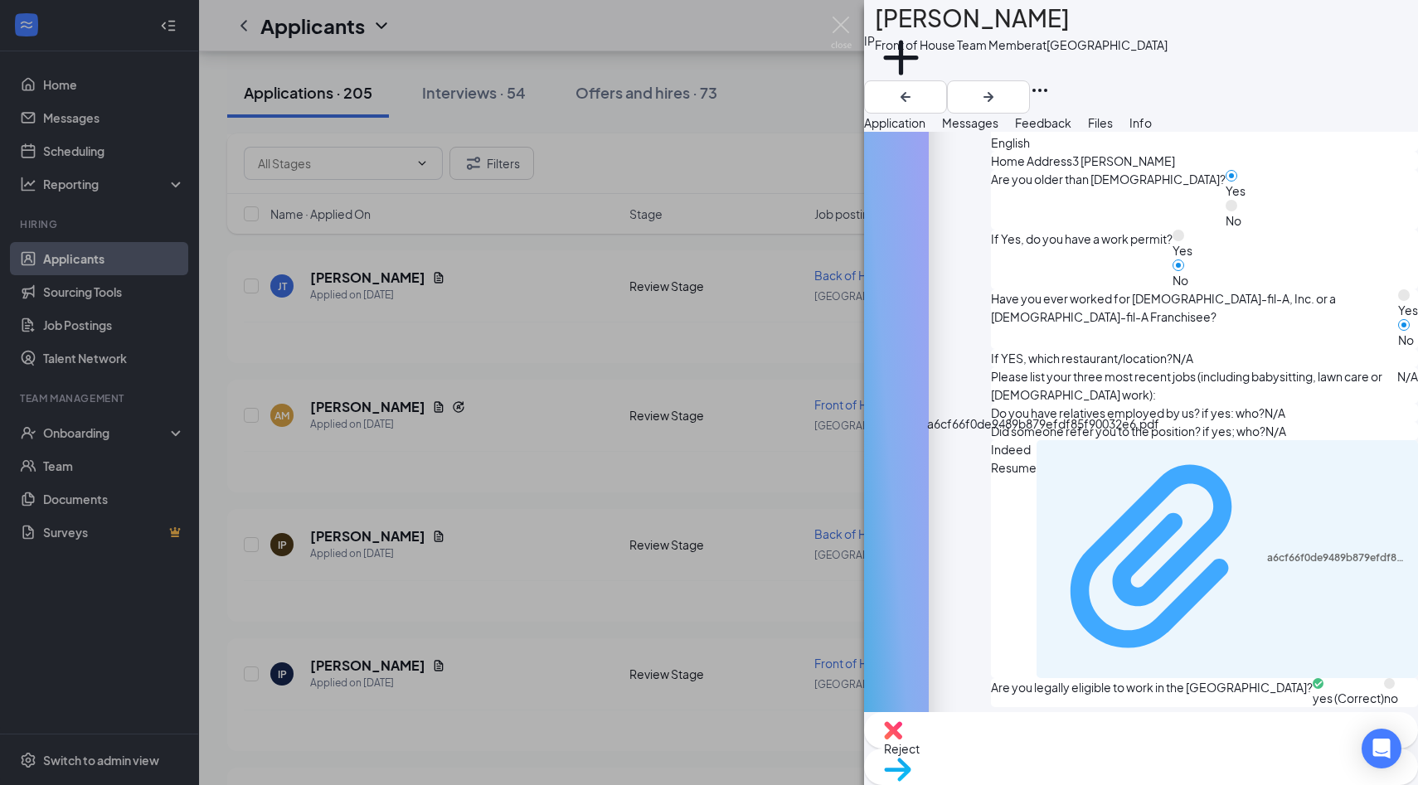
click at [1267, 551] on div "a6cf66f0de9489b879efdf85f90032e6.pdf" at bounding box center [1338, 557] width 142 height 13
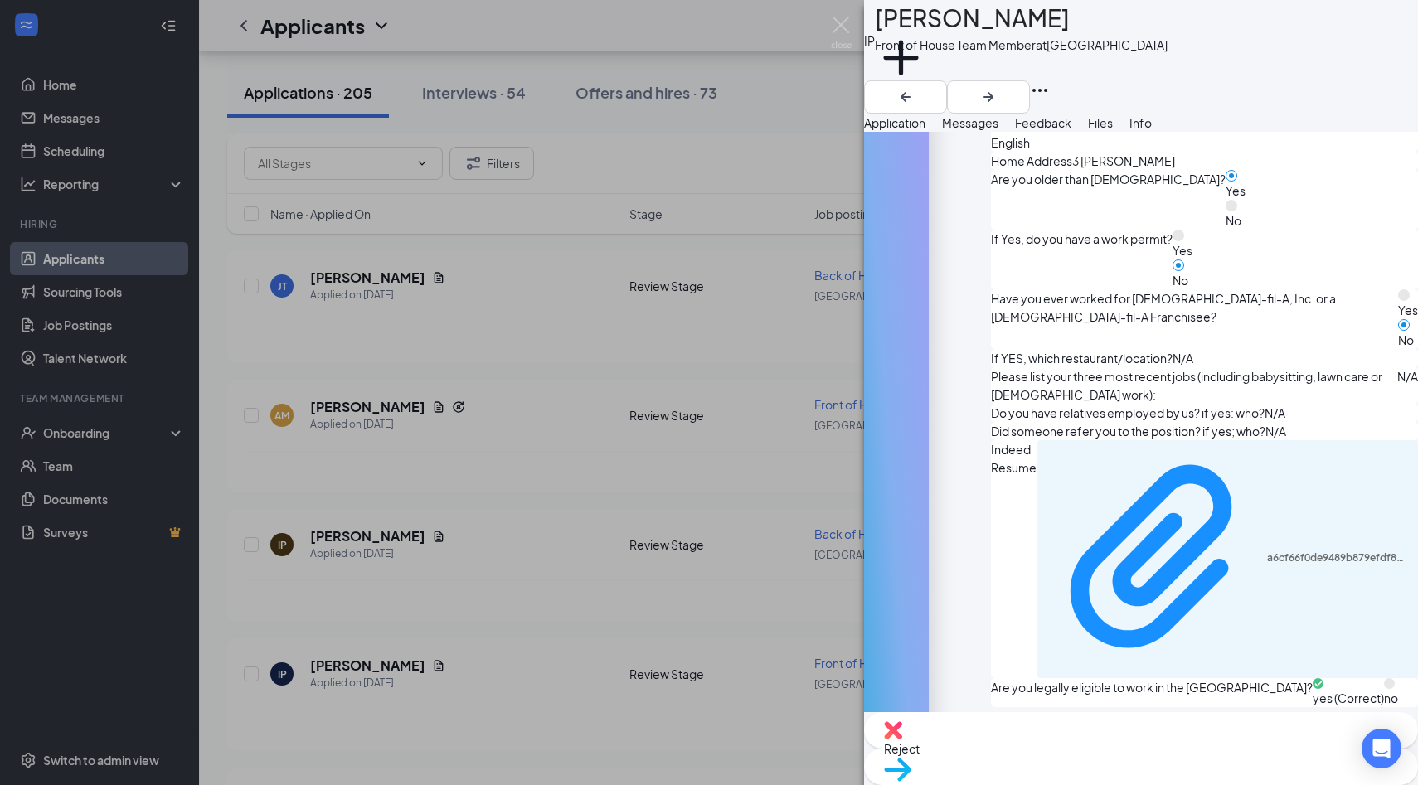
click at [1055, 733] on div "Reject Move to stage" at bounding box center [1141, 748] width 554 height 73
click at [1055, 749] on div "Reject" at bounding box center [1141, 730] width 554 height 36
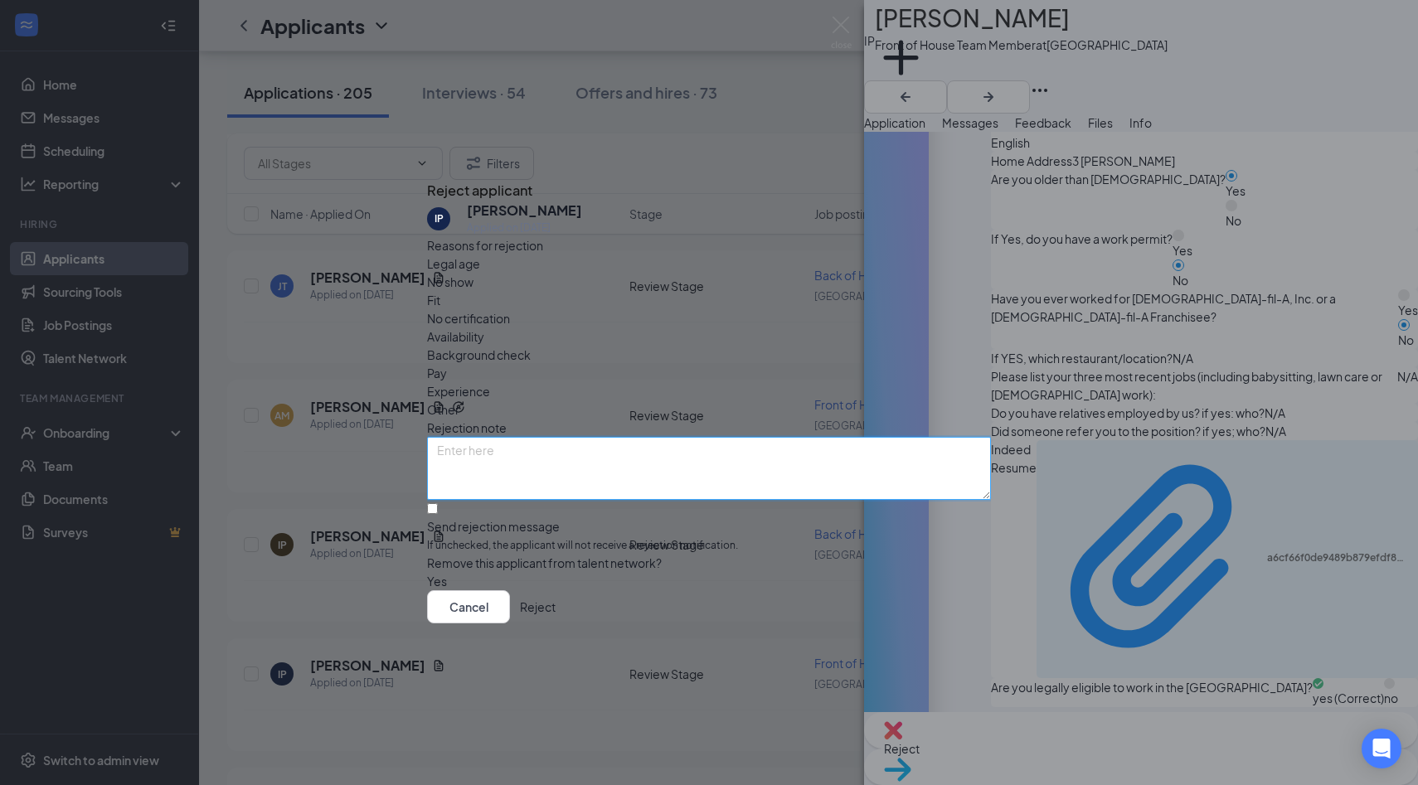
click at [822, 437] on textarea at bounding box center [709, 468] width 564 height 63
type textarea "duplicate"
click at [555, 619] on button "Reject" at bounding box center [538, 606] width 36 height 33
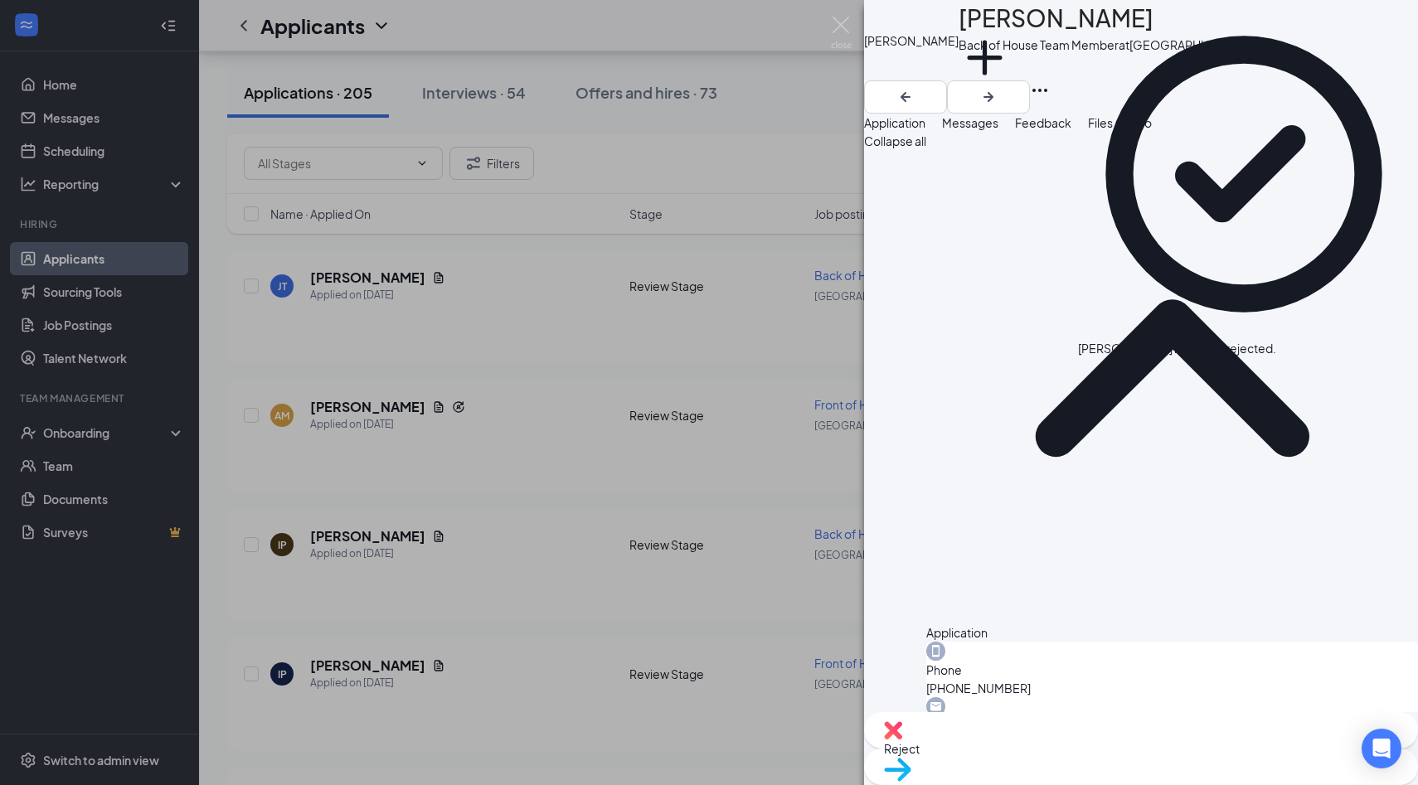
click at [359, 308] on div "JA Joseph Aime Back of House Team Member at Palm Coast Add a tag Application Me…" at bounding box center [709, 392] width 1418 height 785
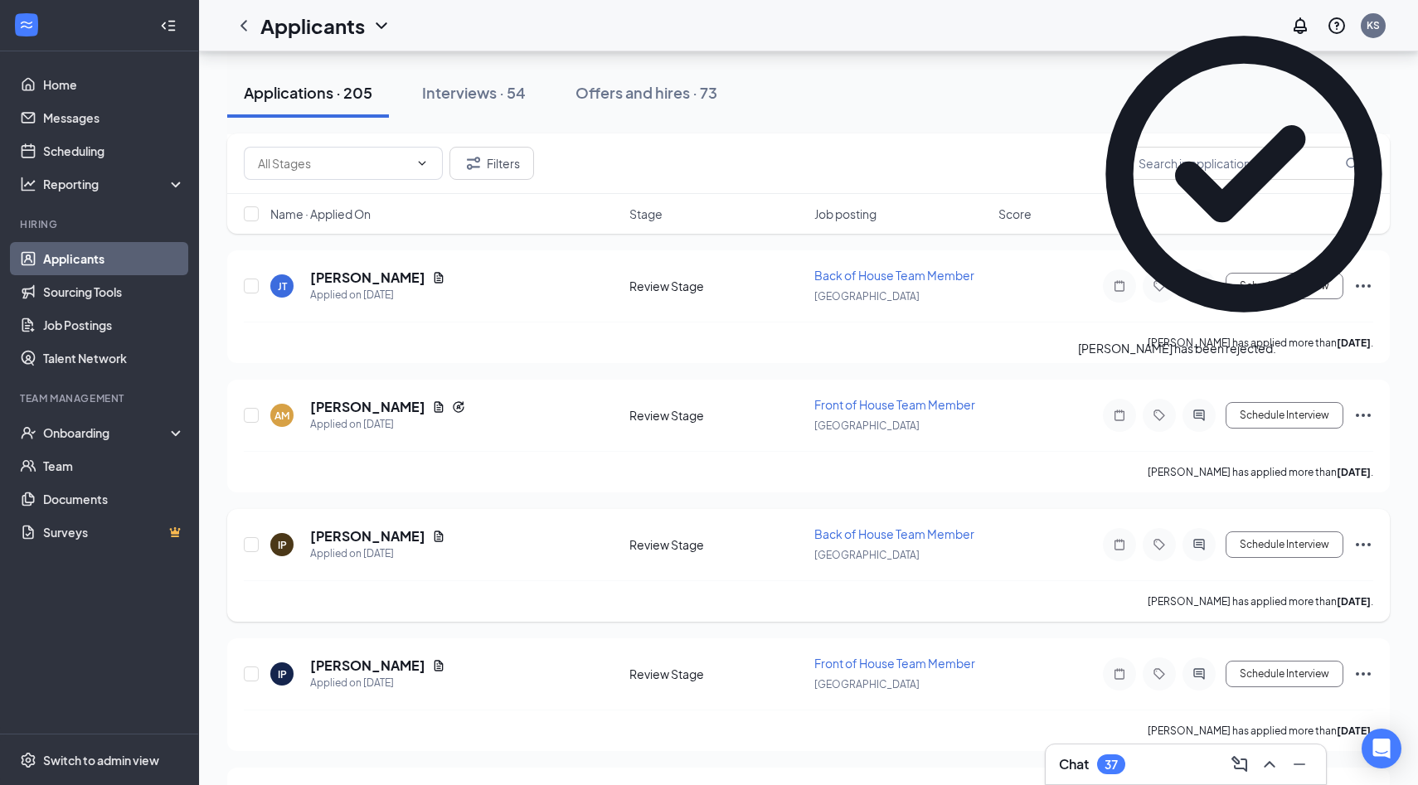
click at [366, 527] on h5 "Ian Parsons" at bounding box center [367, 536] width 115 height 18
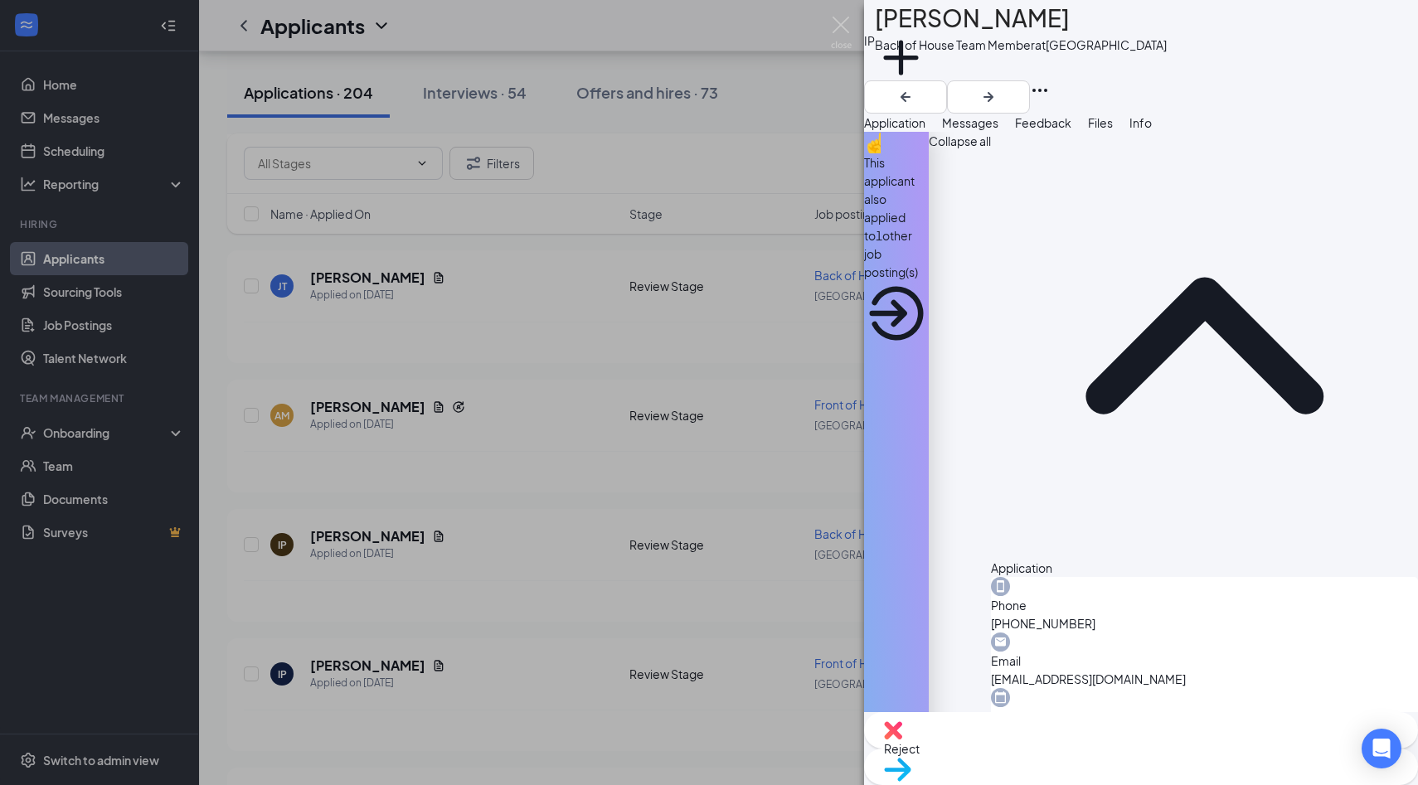
click at [961, 783] on span "Move to stage" at bounding box center [922, 790] width 77 height 15
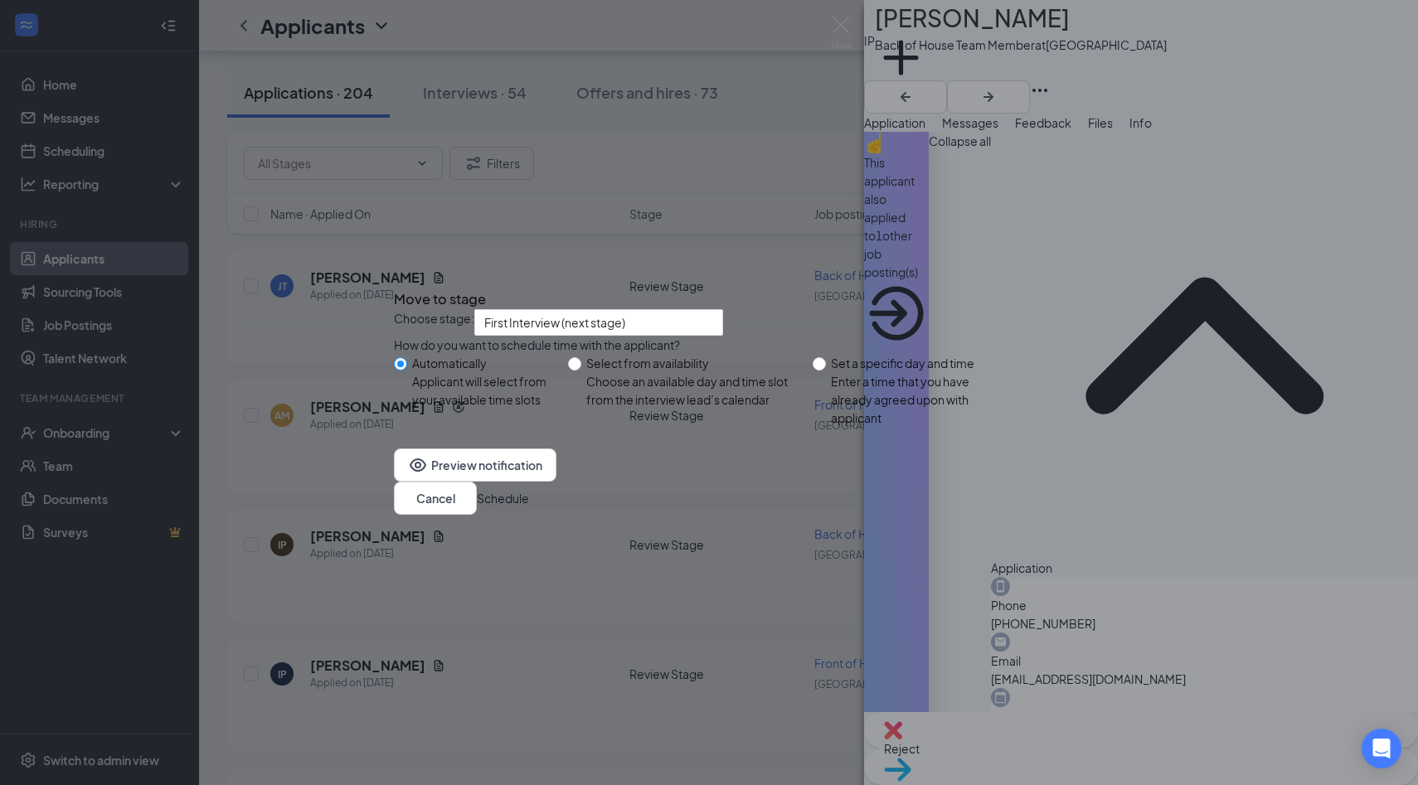
click at [529, 507] on button "Schedule" at bounding box center [503, 498] width 52 height 18
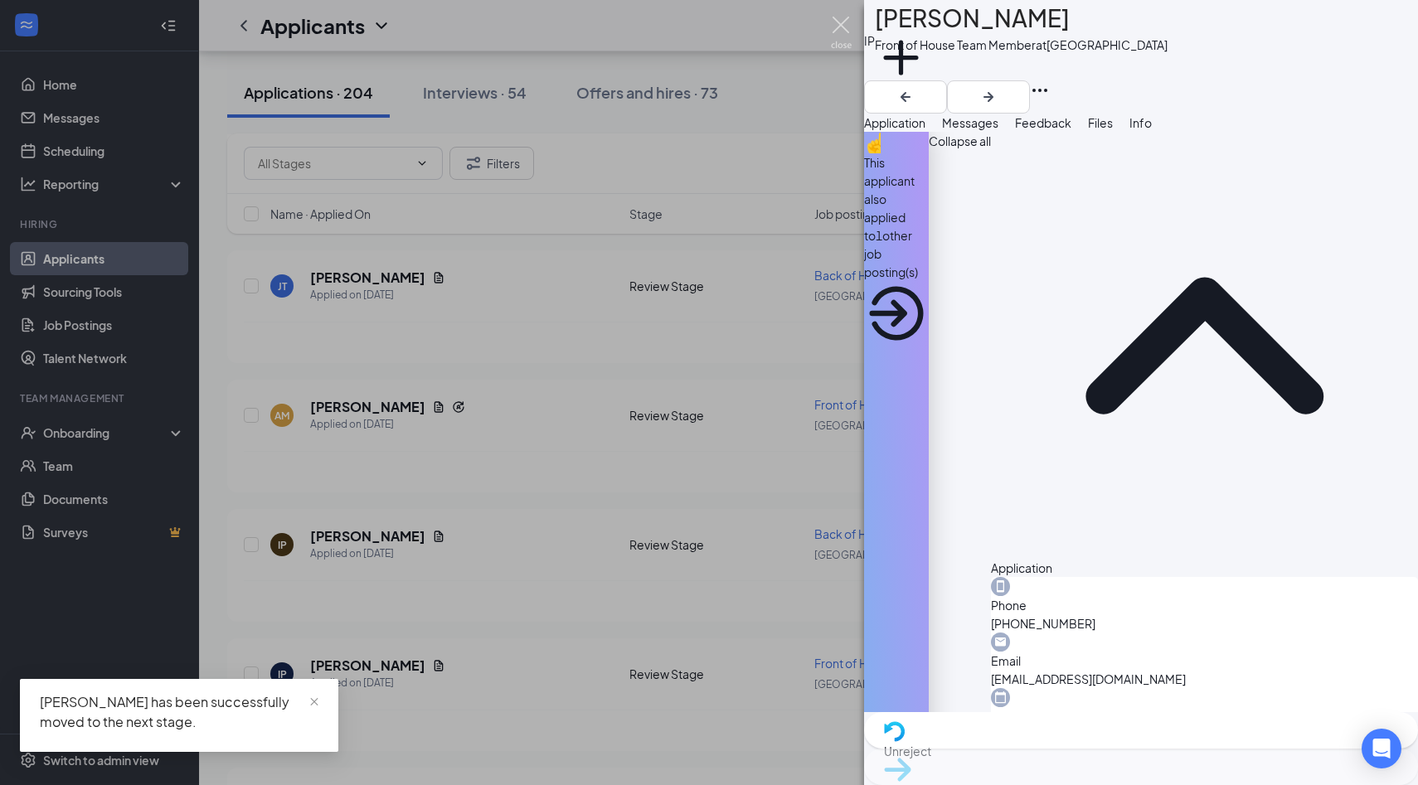
click at [843, 27] on img at bounding box center [841, 33] width 21 height 32
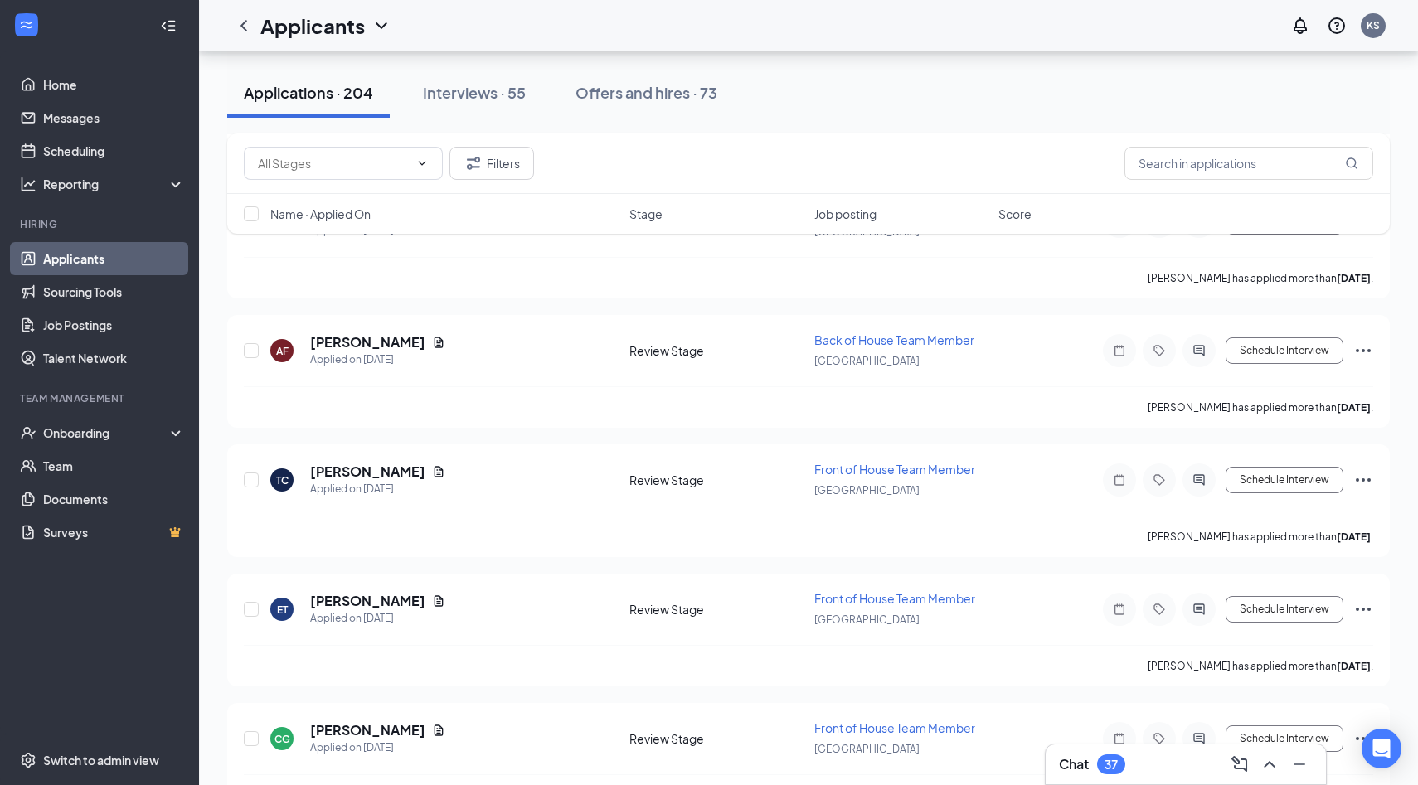
scroll to position [22121, 0]
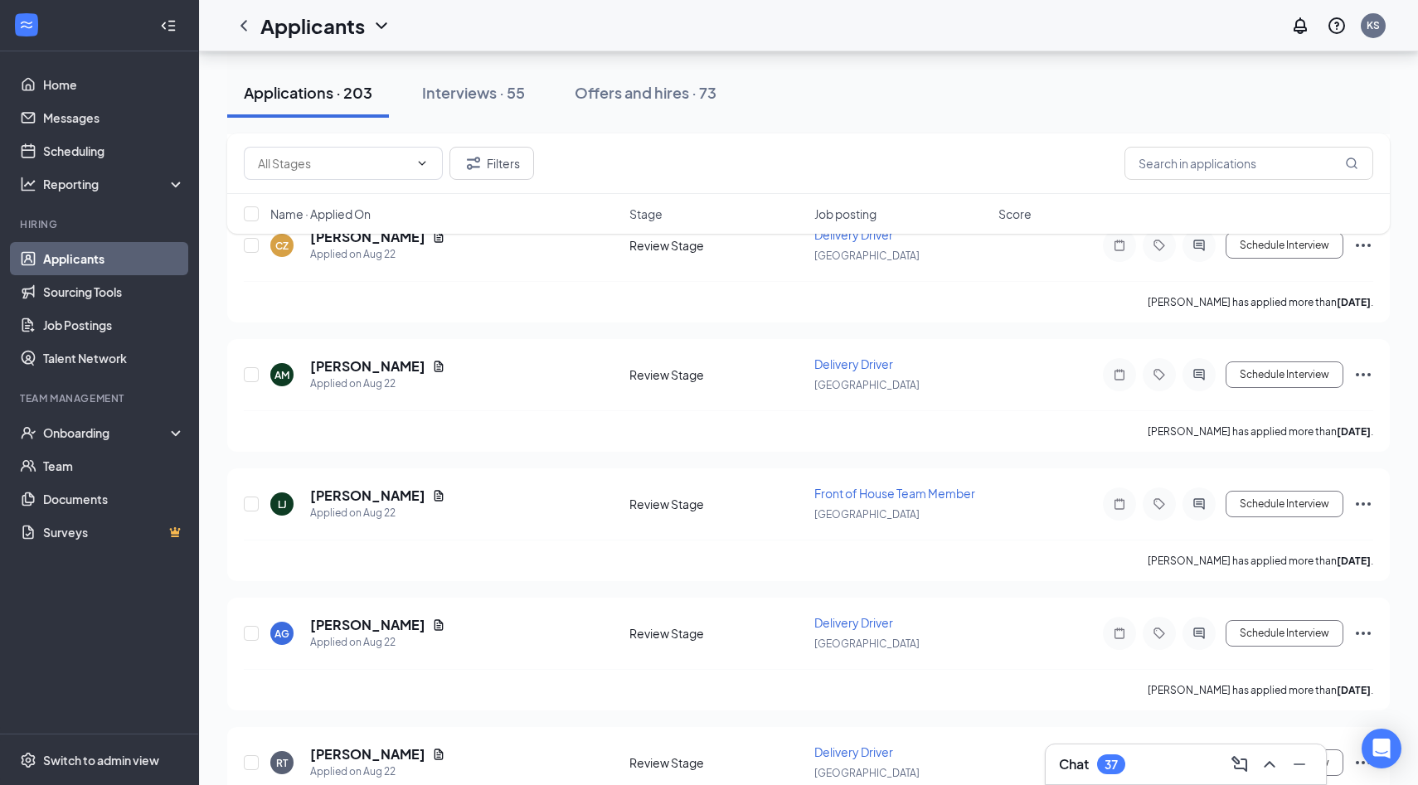
scroll to position [8796, 0]
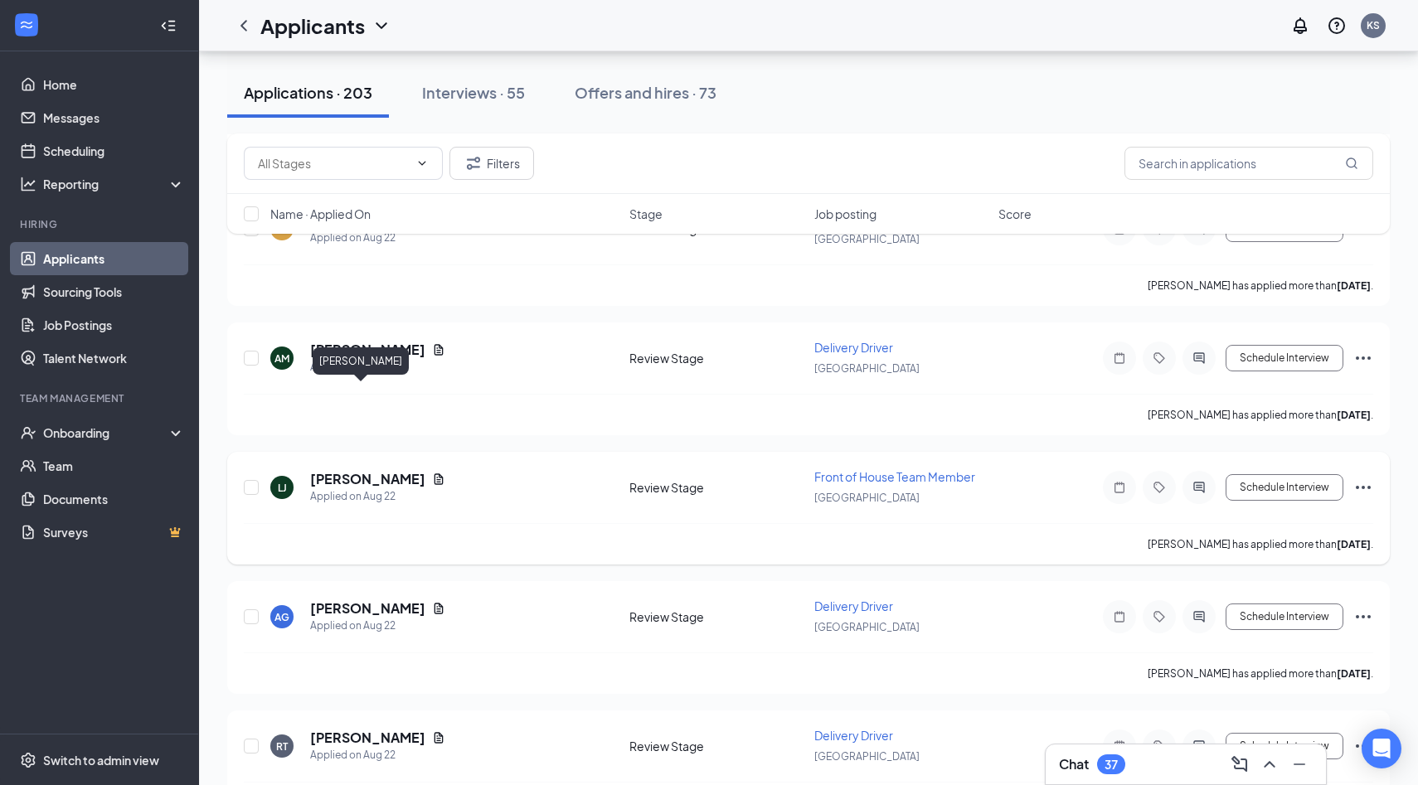
click at [361, 470] on h5 "[PERSON_NAME]" at bounding box center [367, 479] width 115 height 18
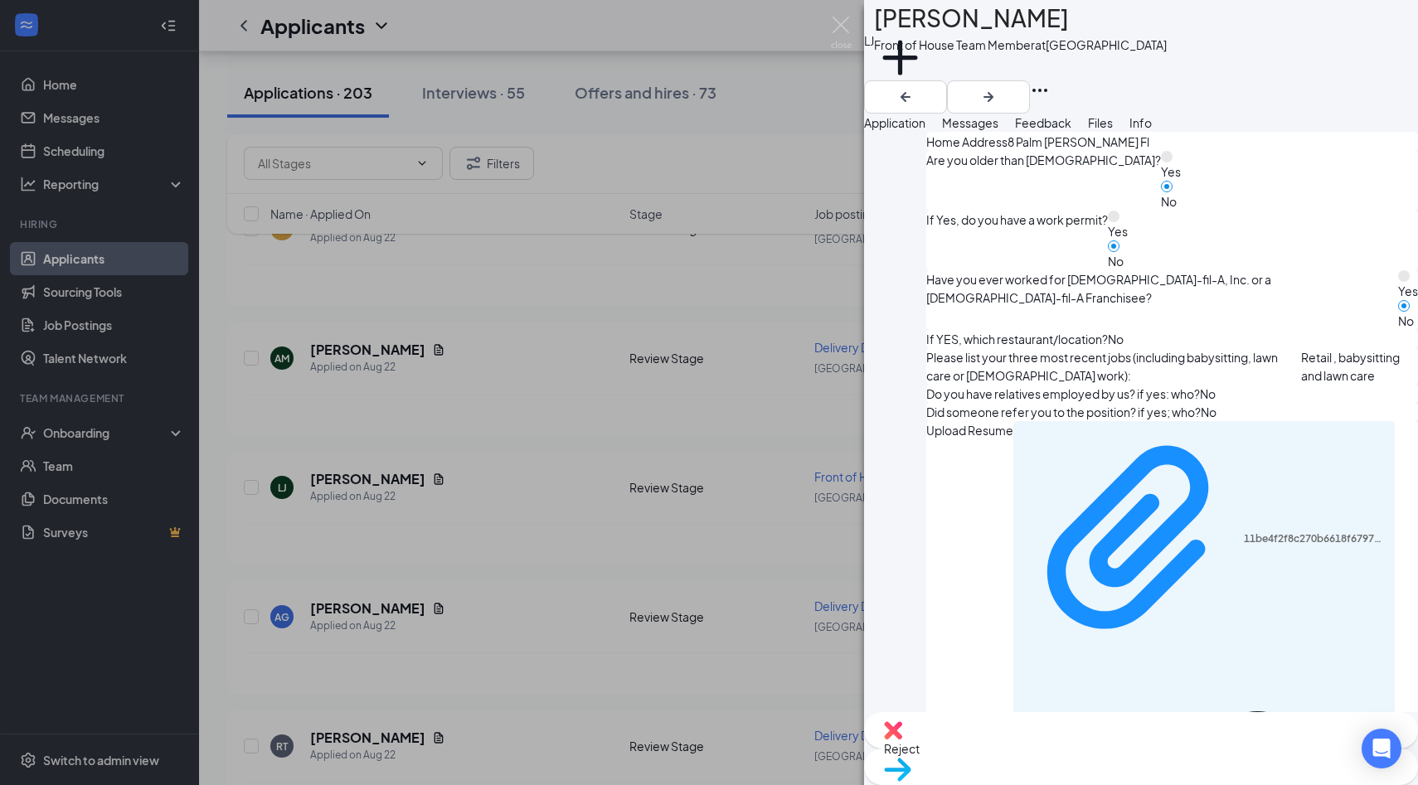
scroll to position [783, 0]
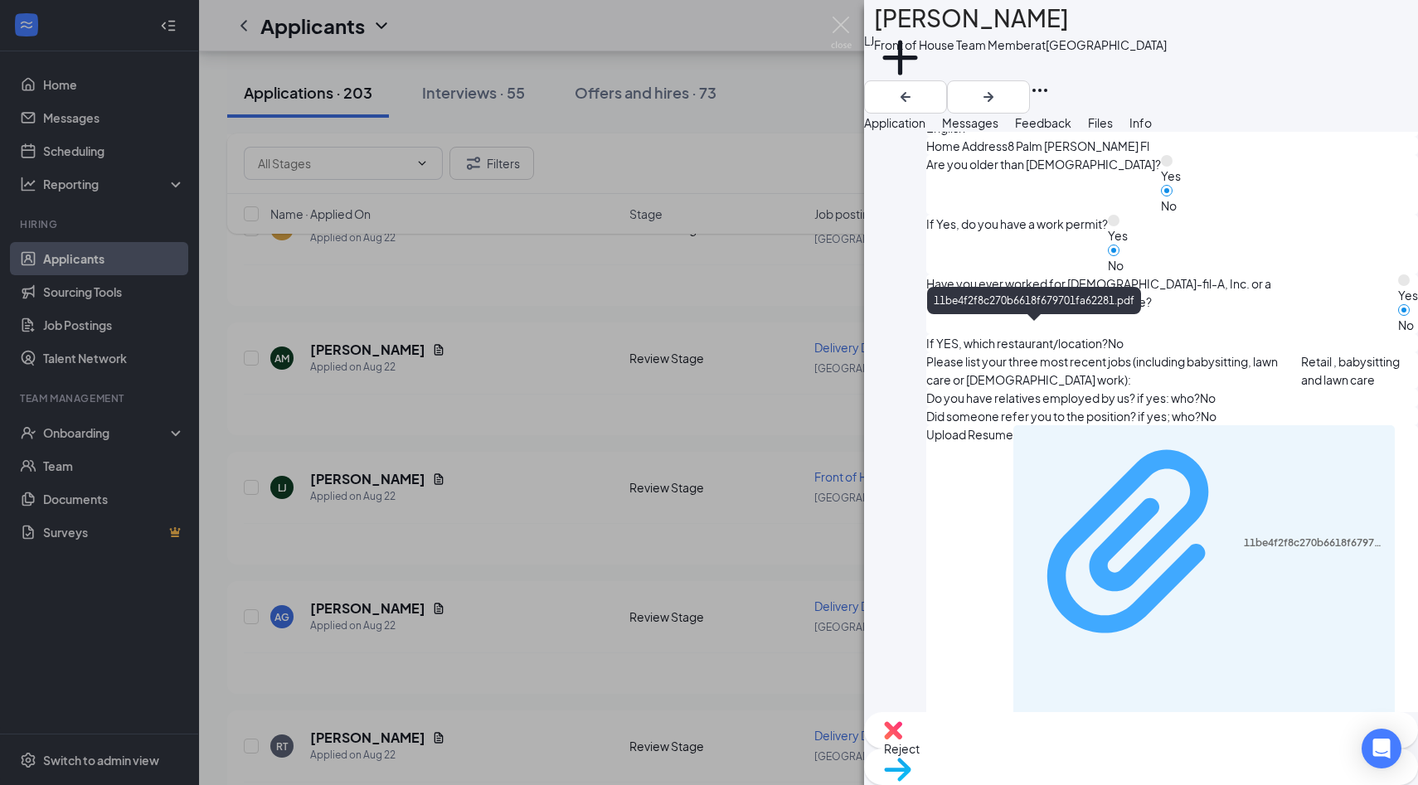
click at [1243, 536] on div "11be4f2f8c270b6618f679701fa62281.pdf" at bounding box center [1314, 542] width 142 height 13
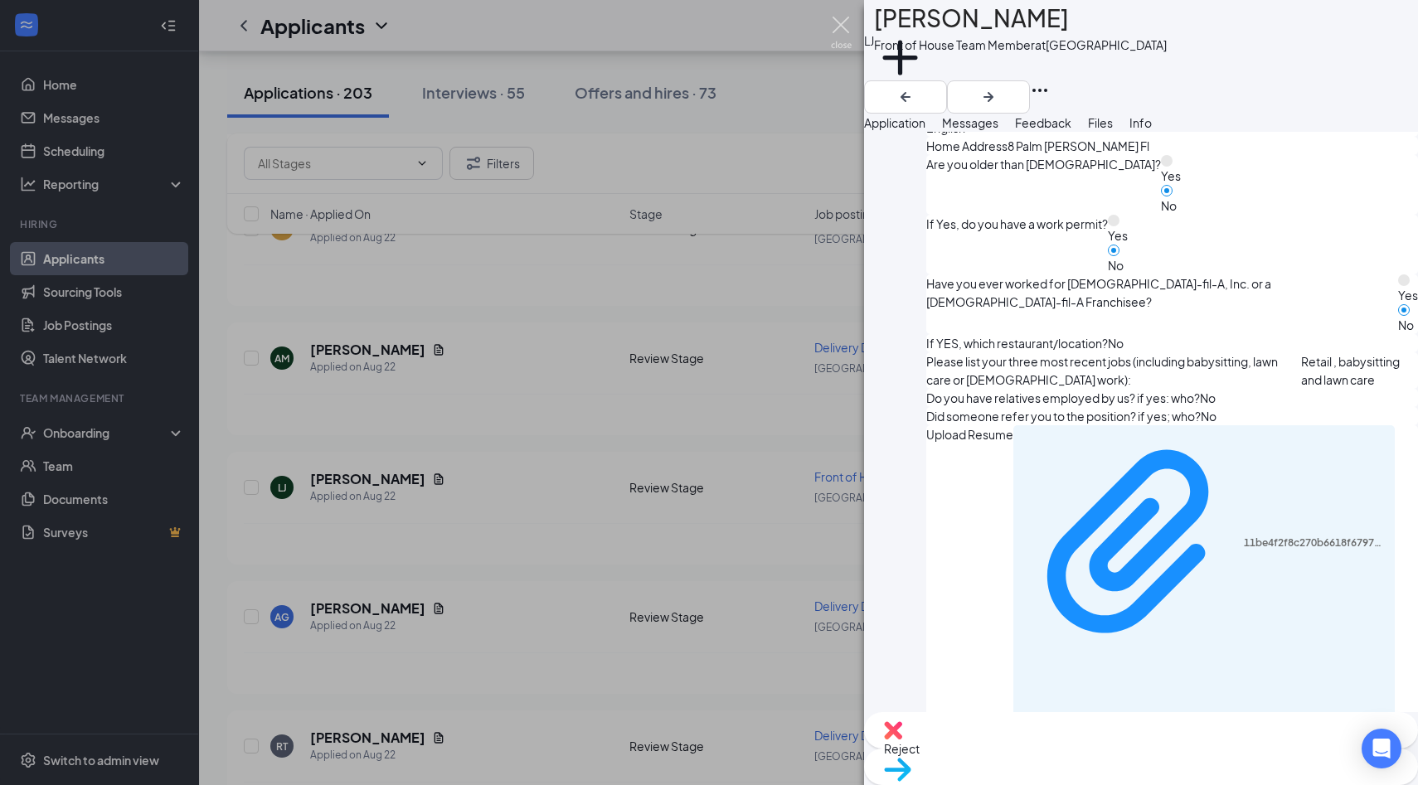
click at [838, 33] on img at bounding box center [841, 33] width 21 height 32
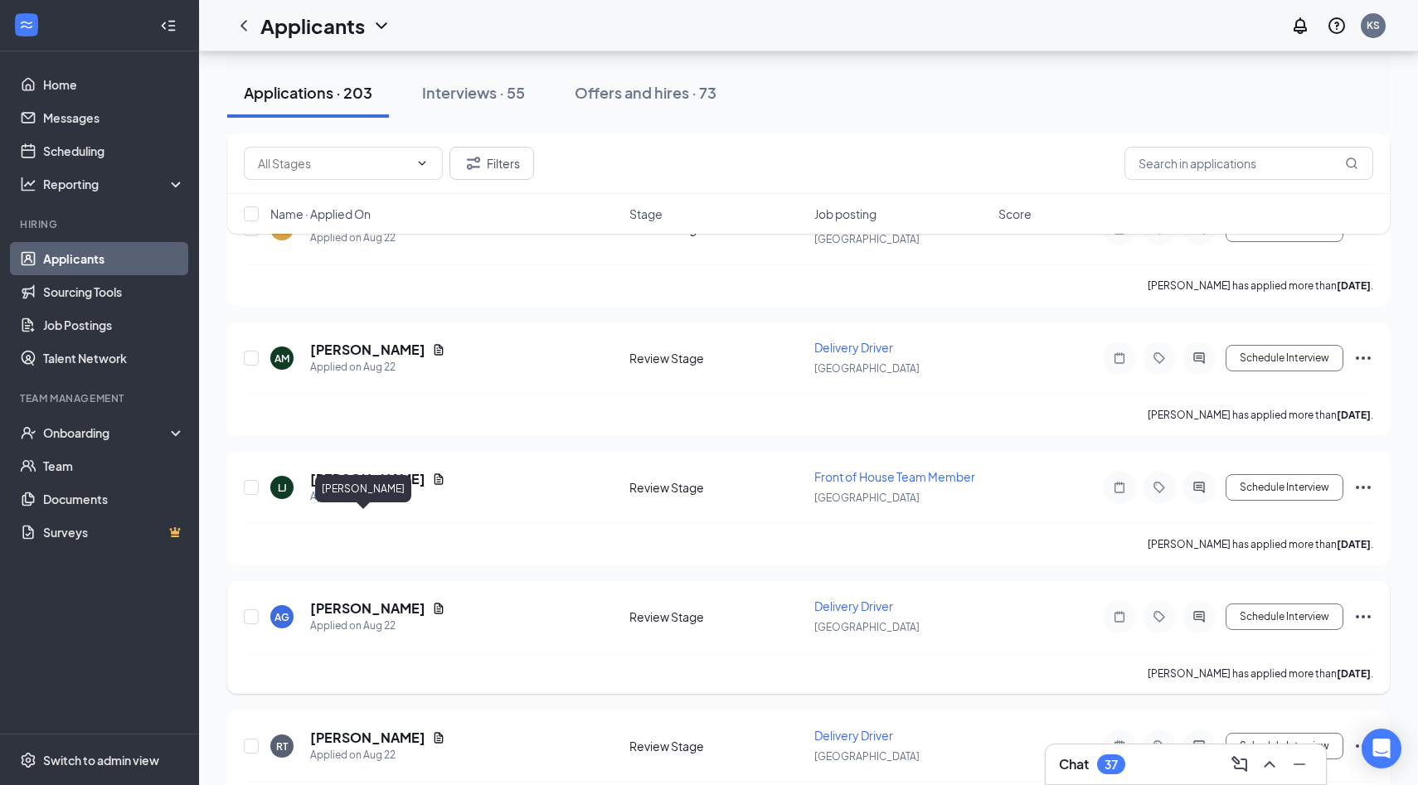
click at [360, 599] on h5 "[PERSON_NAME]" at bounding box center [367, 608] width 115 height 18
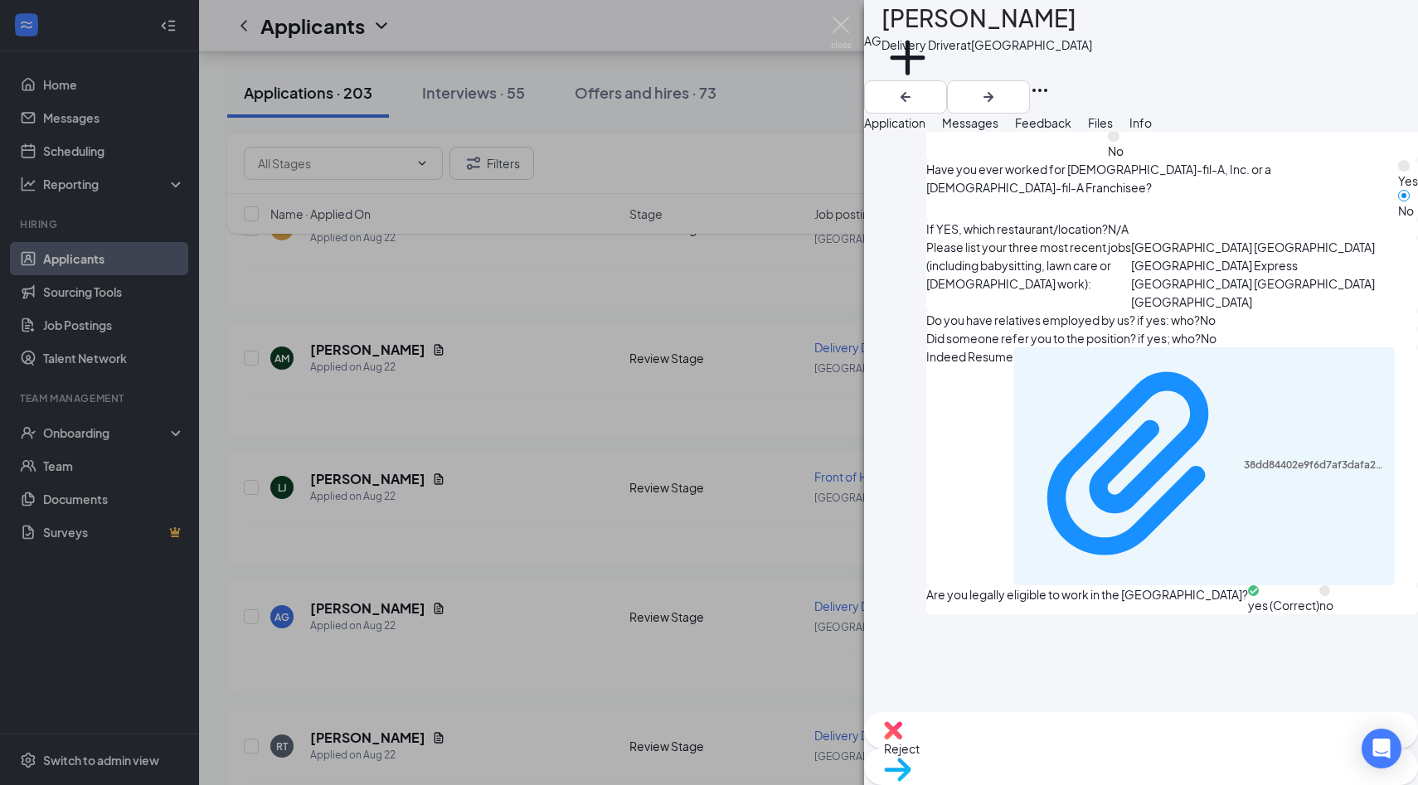
scroll to position [896, 0]
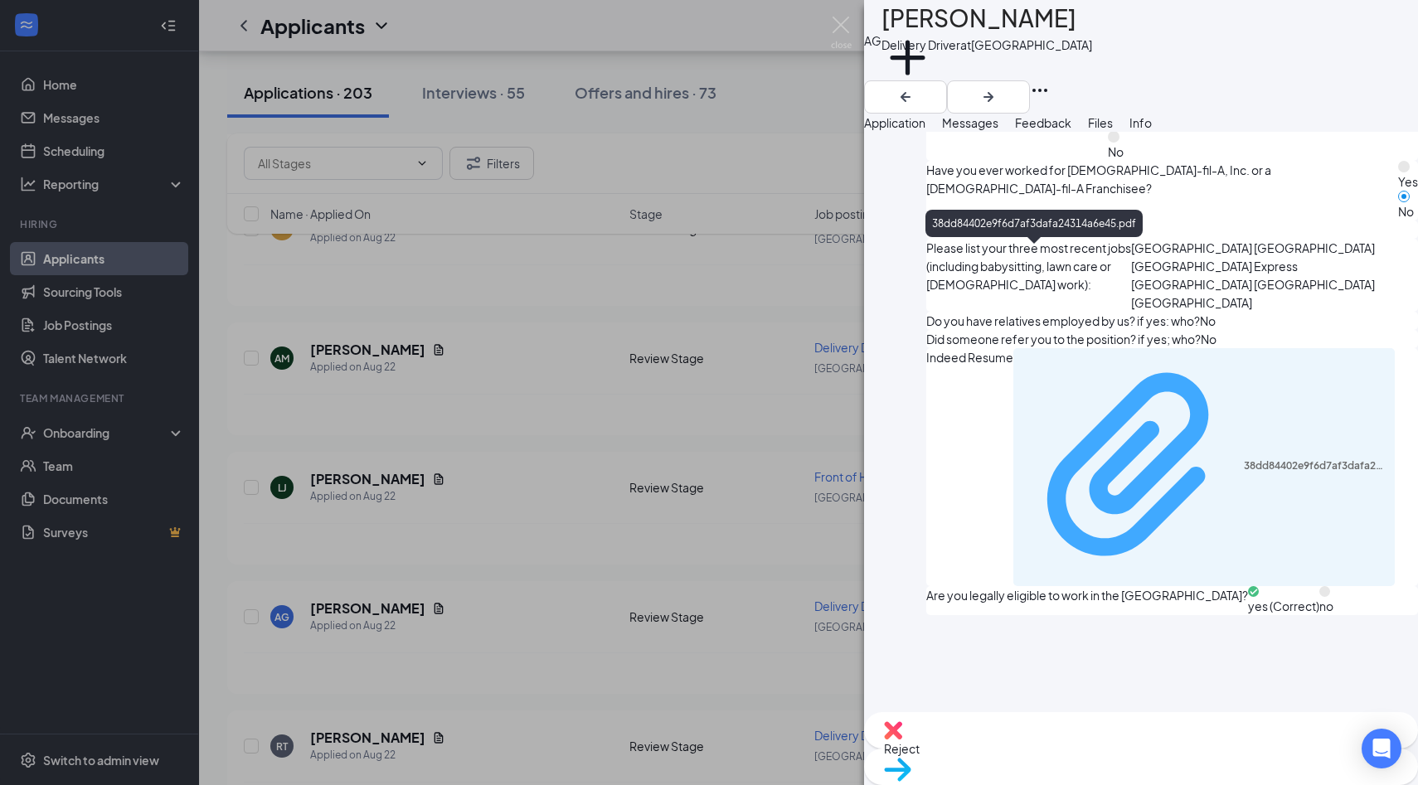
click at [1243, 459] on div "38dd84402e9f6d7af3dafa24314a6e45.pdf" at bounding box center [1314, 465] width 142 height 13
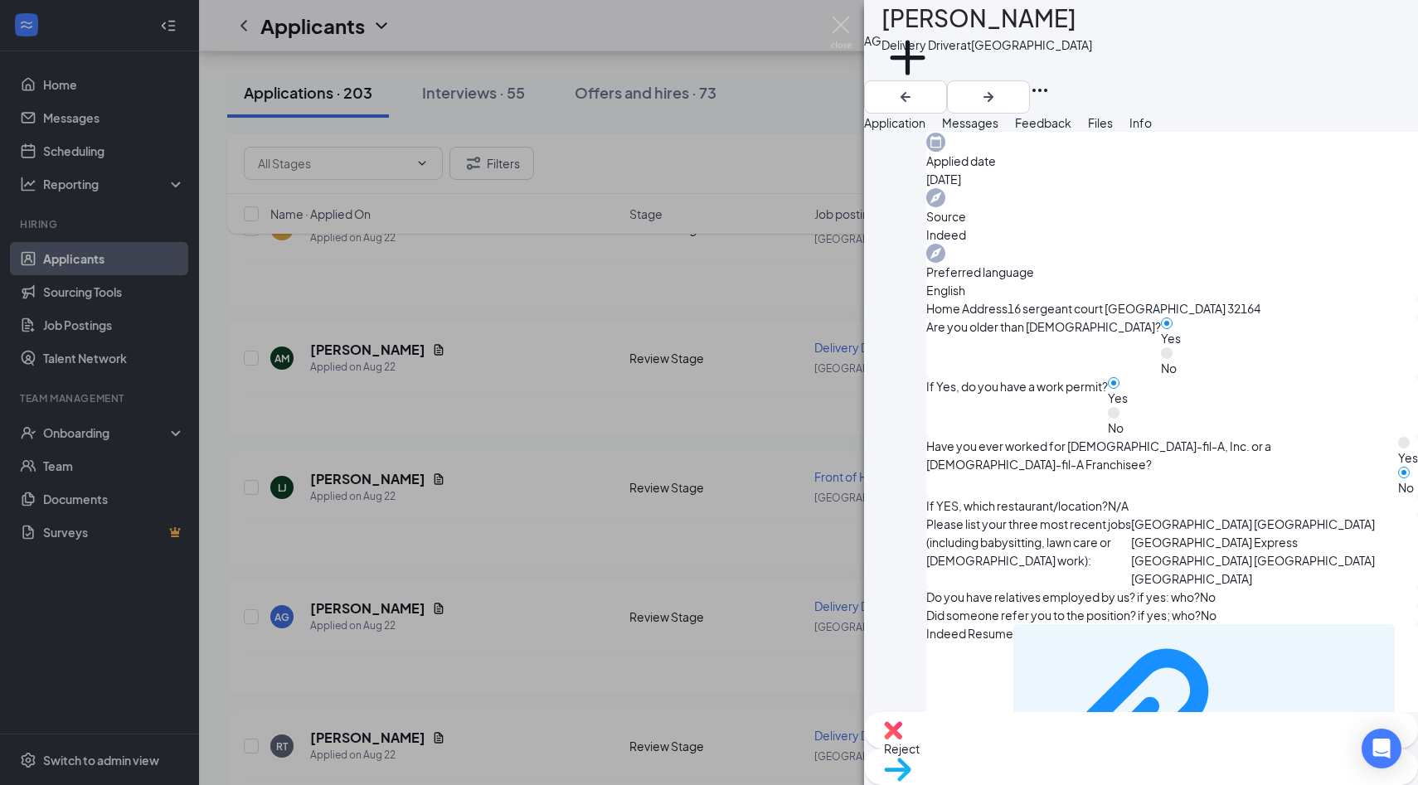
scroll to position [0, 0]
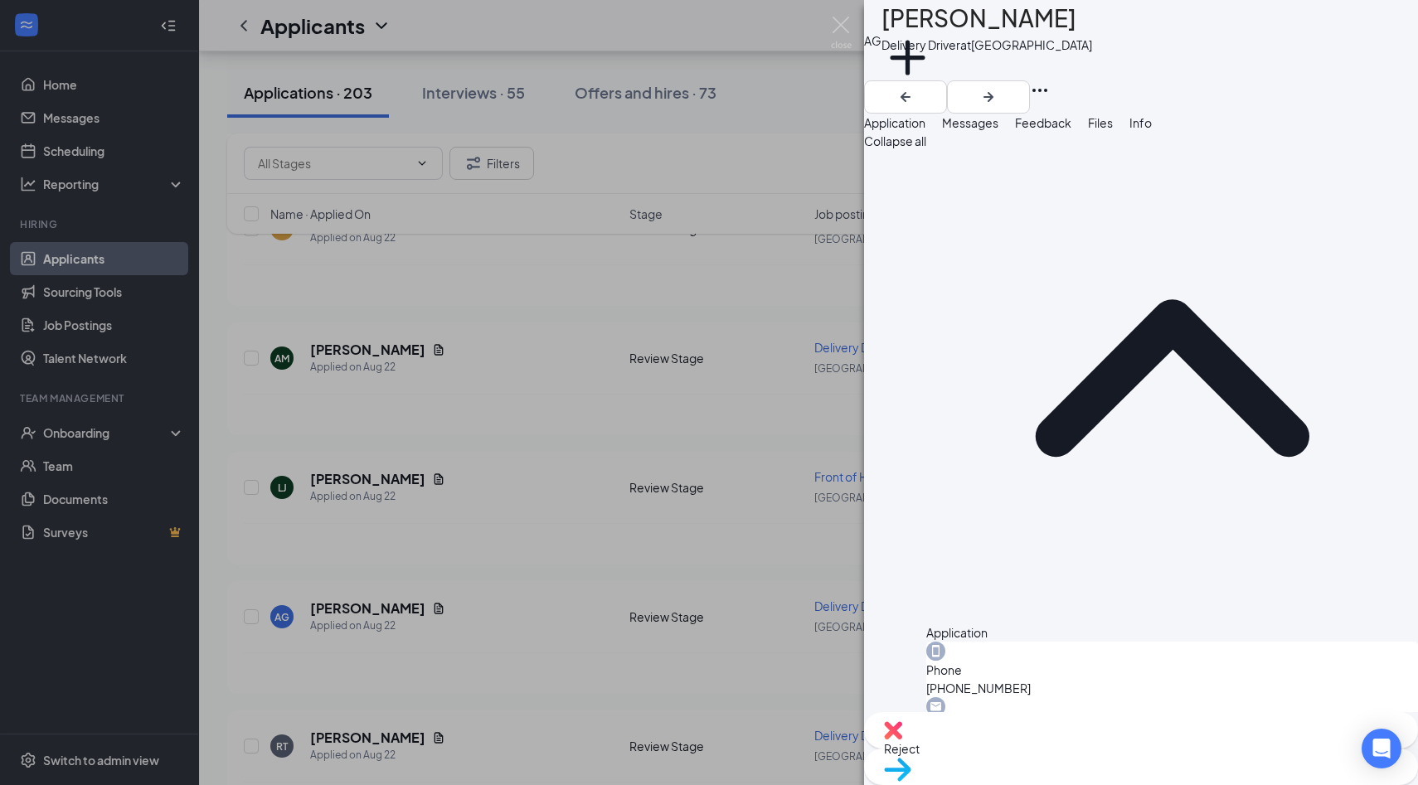
click at [950, 32] on h1 "[PERSON_NAME]" at bounding box center [978, 18] width 195 height 36
copy h1 "[PERSON_NAME]"
click at [919, 753] on span "Reject" at bounding box center [902, 748] width 36 height 15
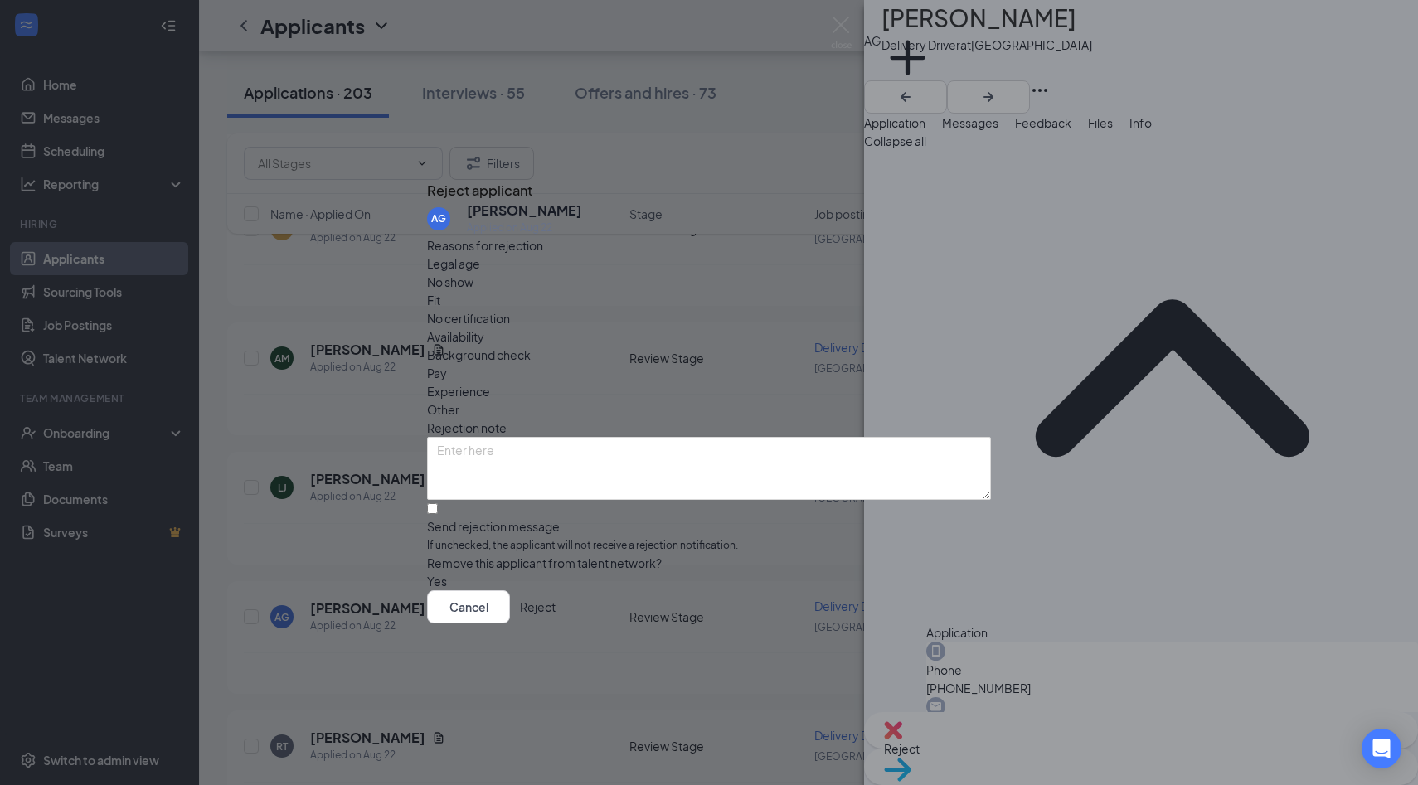
click at [521, 346] on span "Background check" at bounding box center [479, 355] width 104 height 18
click at [531, 346] on span "Background check" at bounding box center [479, 355] width 104 height 18
click at [490, 382] on span "Experience" at bounding box center [458, 391] width 63 height 18
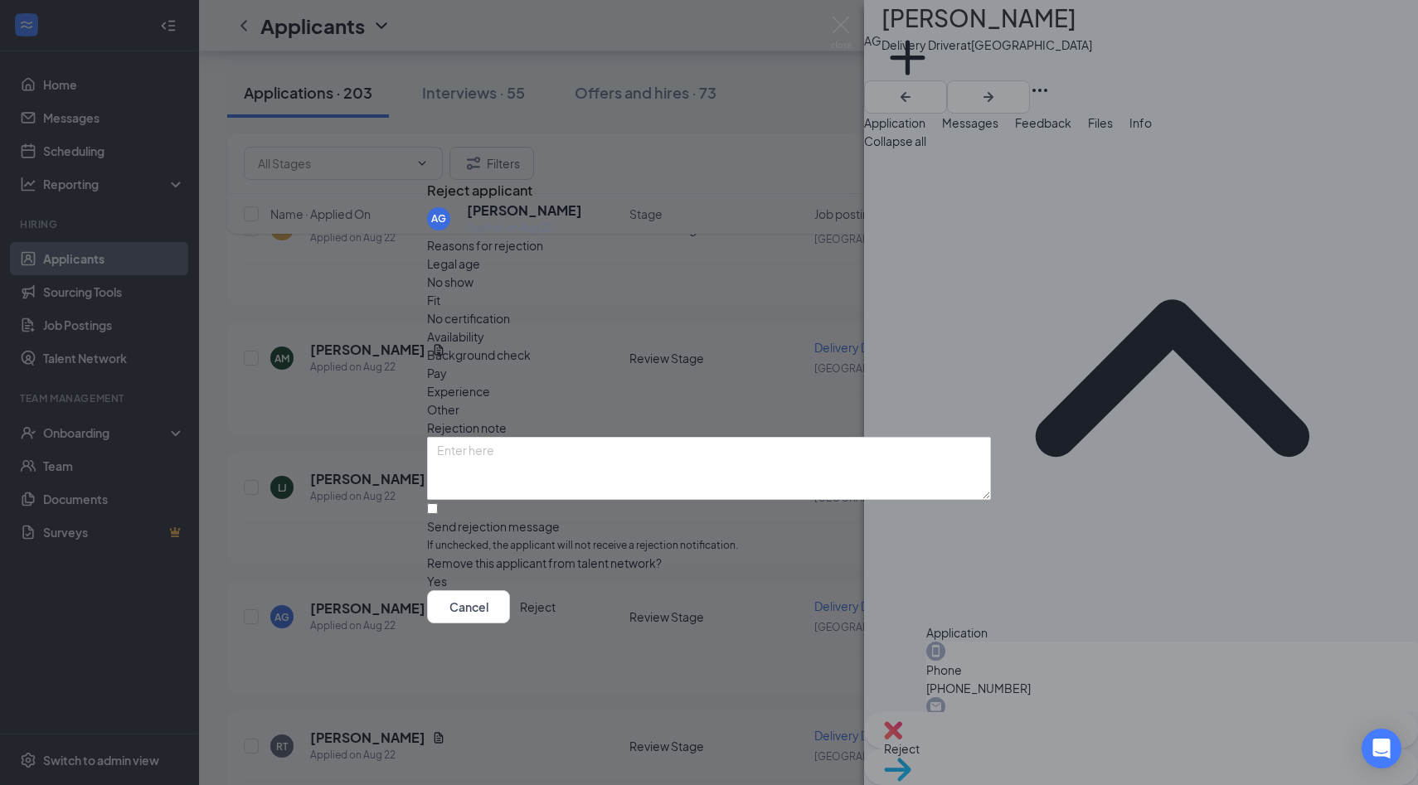
click at [555, 608] on button "Reject" at bounding box center [538, 606] width 36 height 33
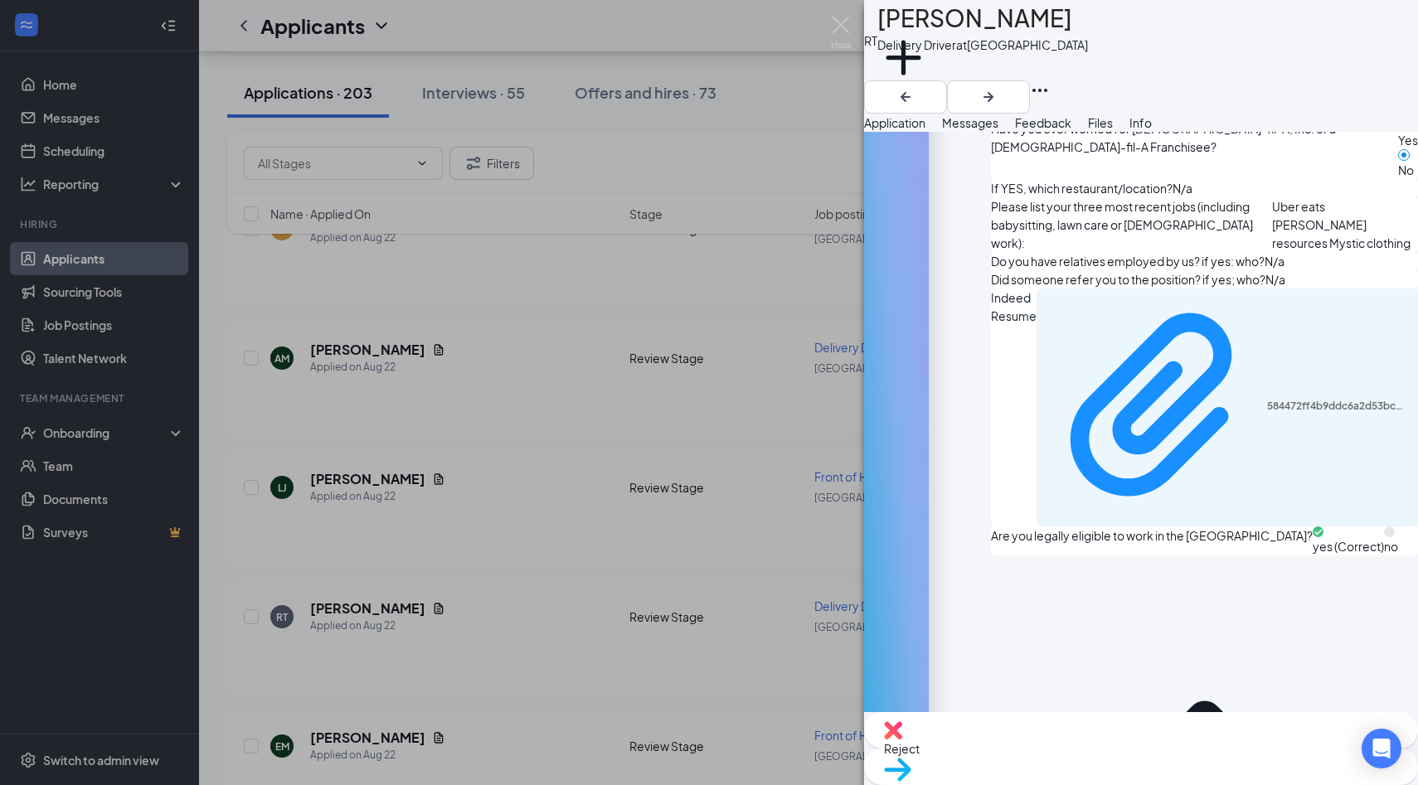
scroll to position [817, 0]
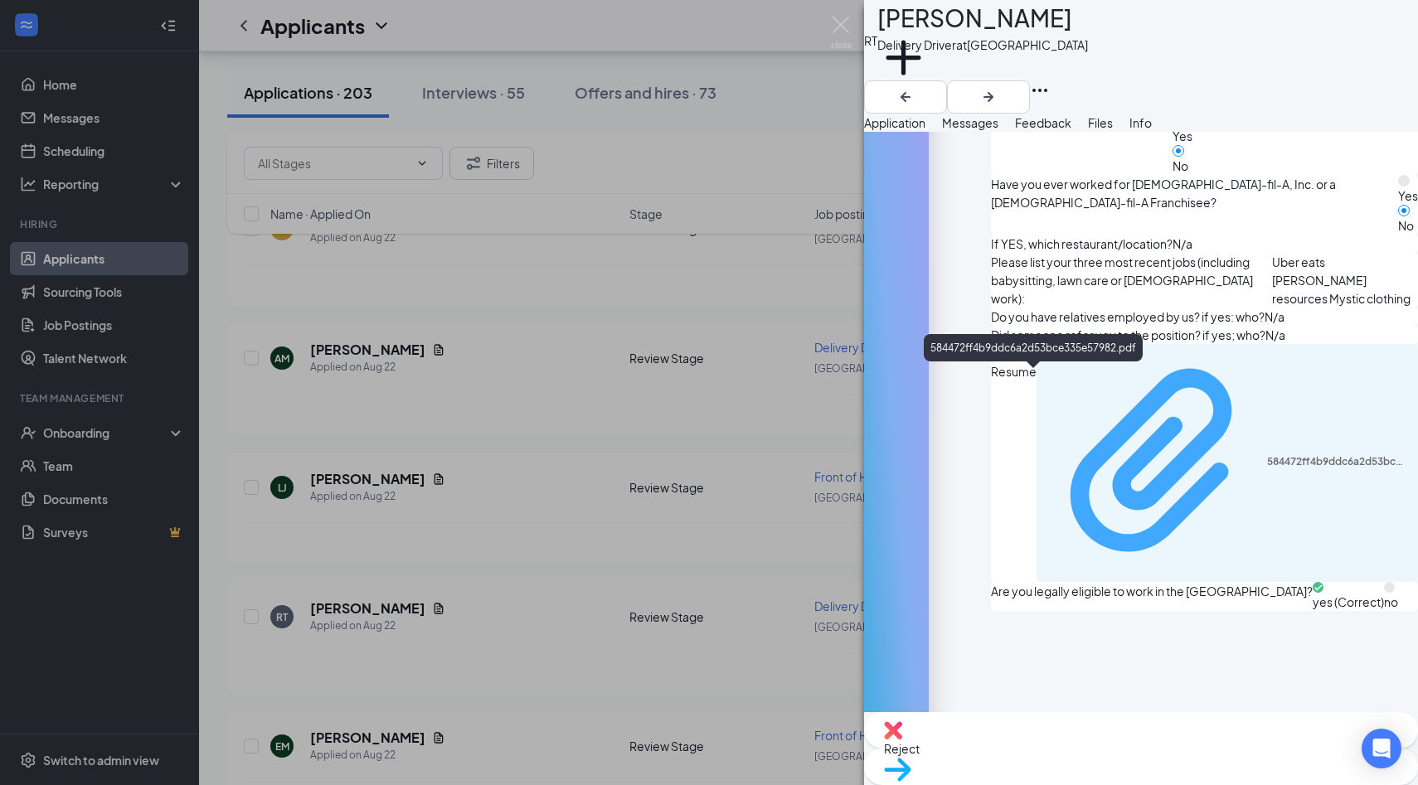
click at [1267, 455] on div "584472ff4b9ddc6a2d53bce335e57982.pdf" at bounding box center [1338, 461] width 142 height 13
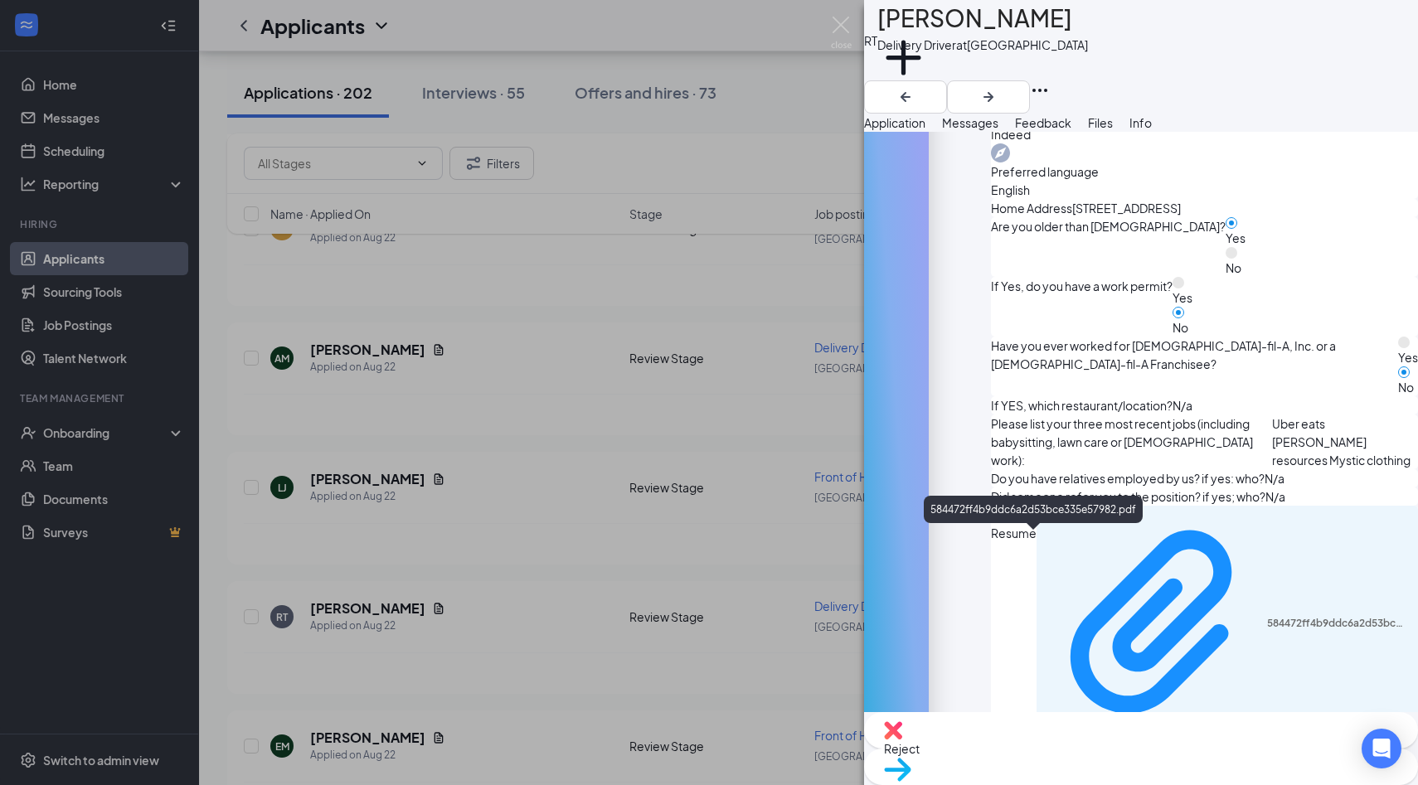
scroll to position [0, 0]
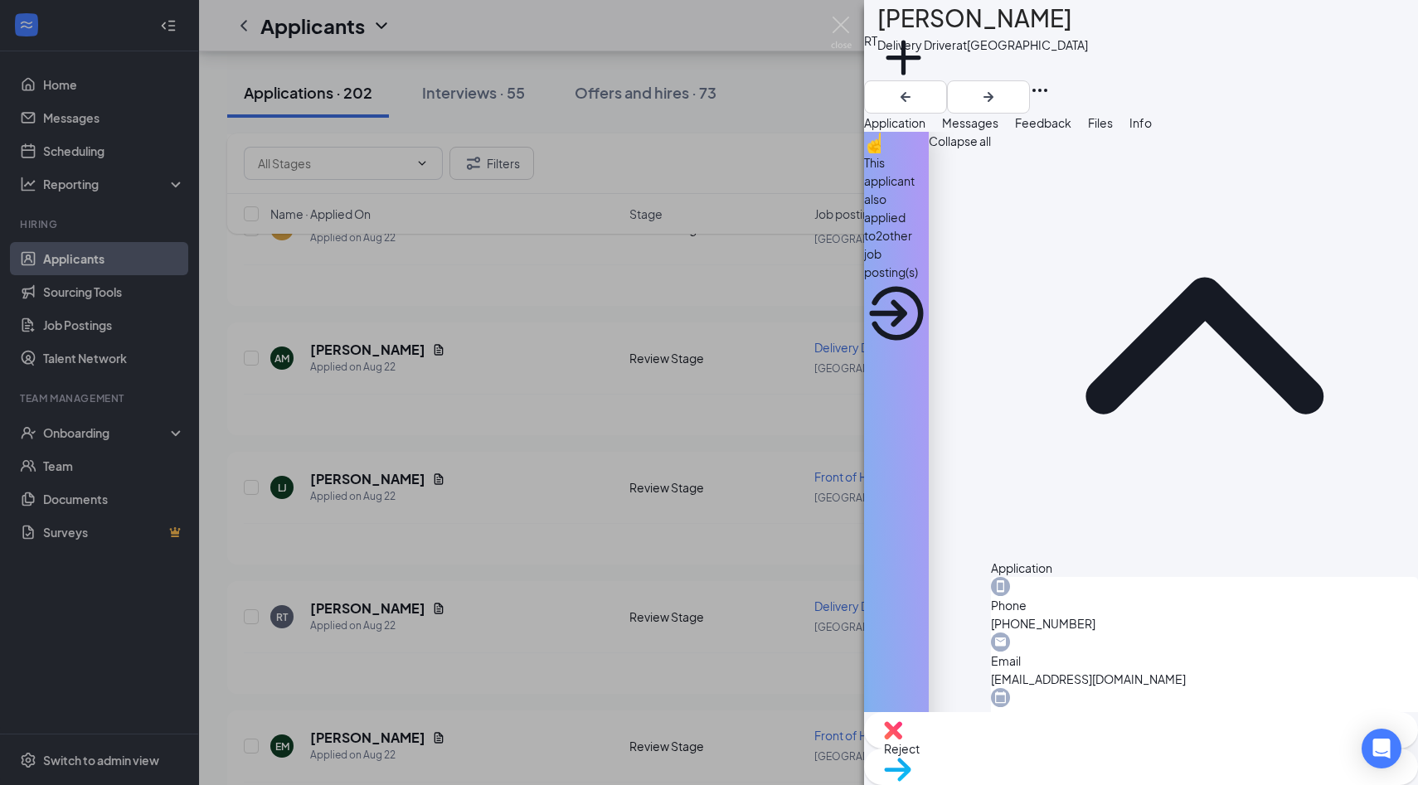
drag, startPoint x: 923, startPoint y: 31, endPoint x: 1080, endPoint y: 34, distance: 156.7
click at [1081, 34] on div "RT [PERSON_NAME] Delivery Driver at [GEOGRAPHIC_DATA] Add a tag" at bounding box center [1141, 57] width 554 height 114
copy h1 "[PERSON_NAME]"
click at [848, 27] on img at bounding box center [841, 33] width 21 height 32
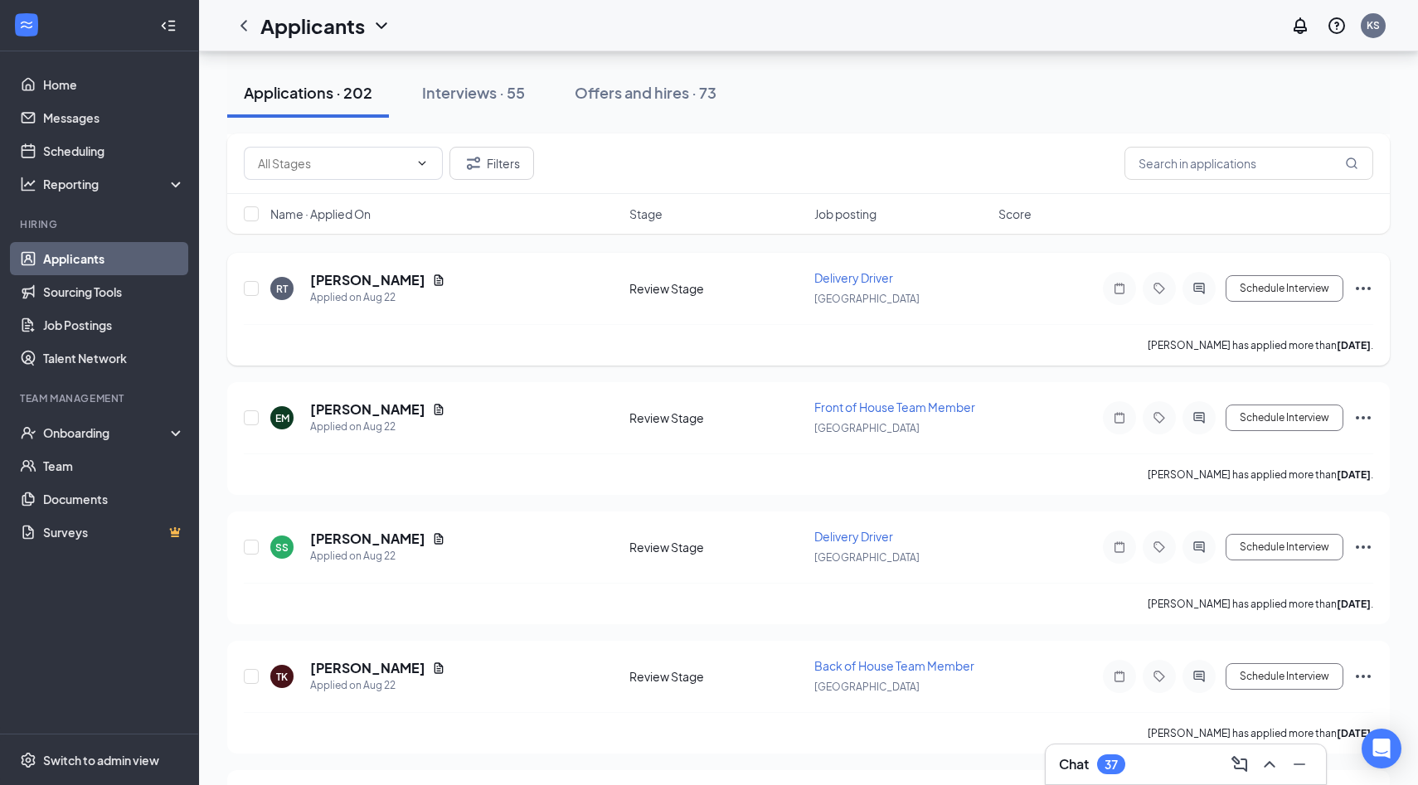
scroll to position [9125, 0]
click at [396, 529] on h5 "[PERSON_NAME]" at bounding box center [367, 538] width 115 height 18
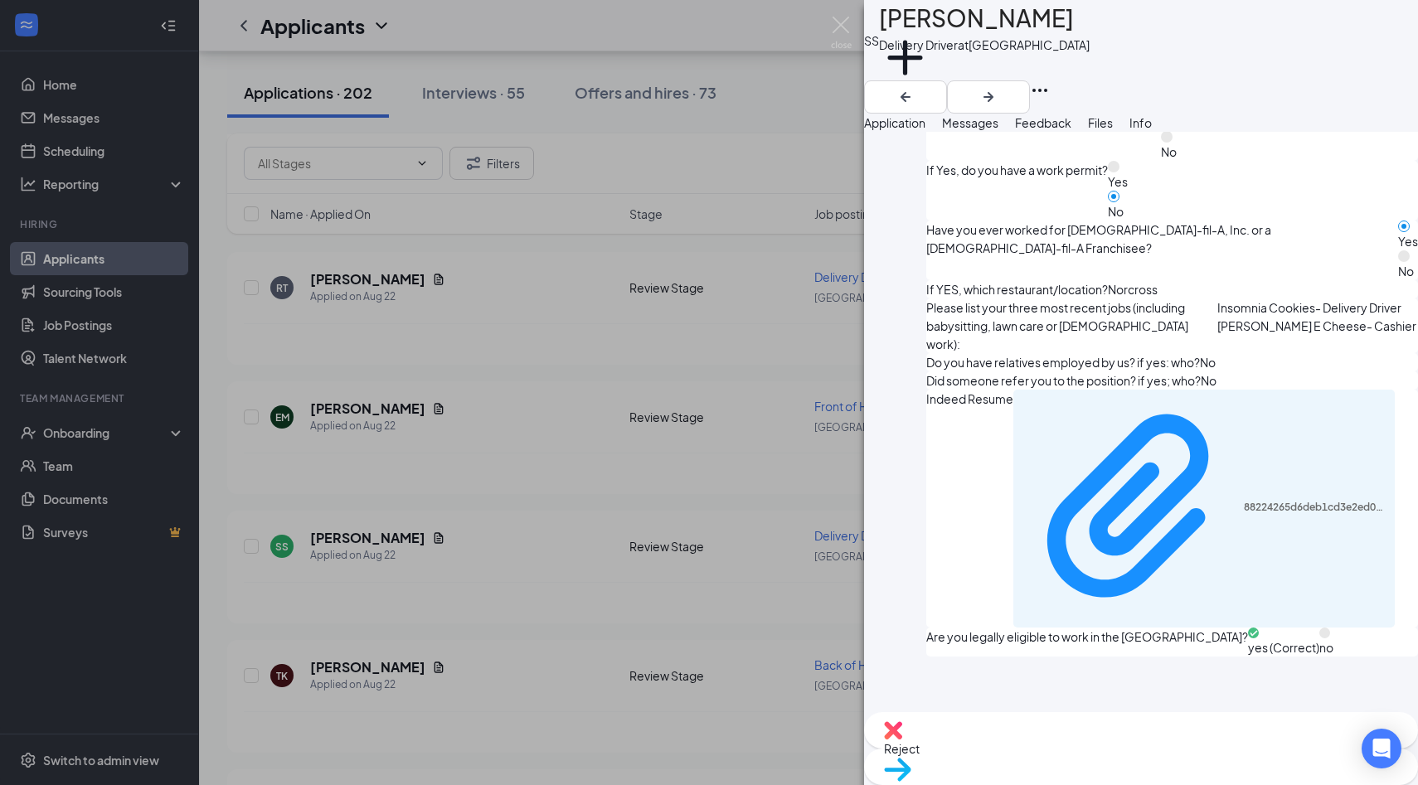
scroll to position [819, 0]
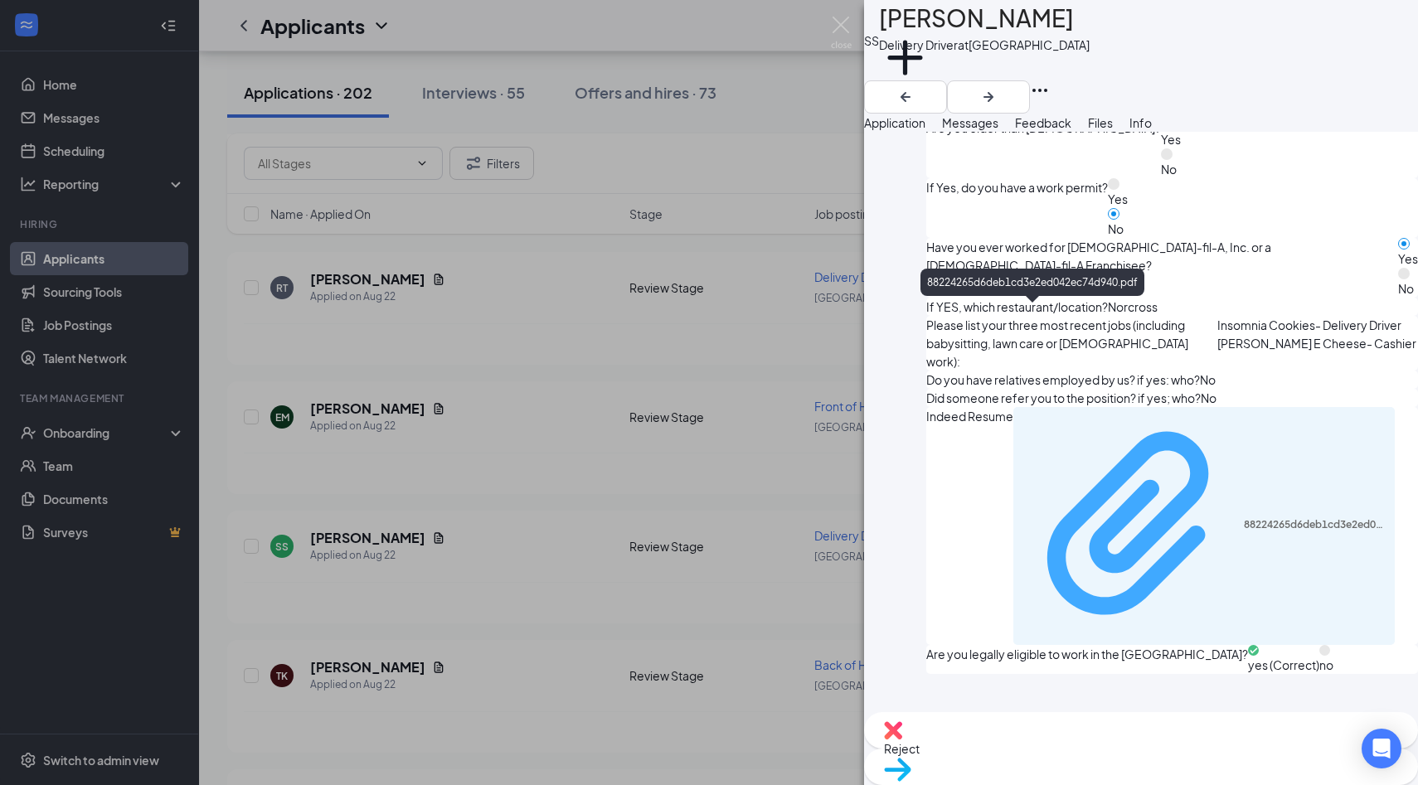
click at [1243, 518] on div "88224265d6deb1cd3e2ed042ec74d940.pdf" at bounding box center [1314, 524] width 142 height 13
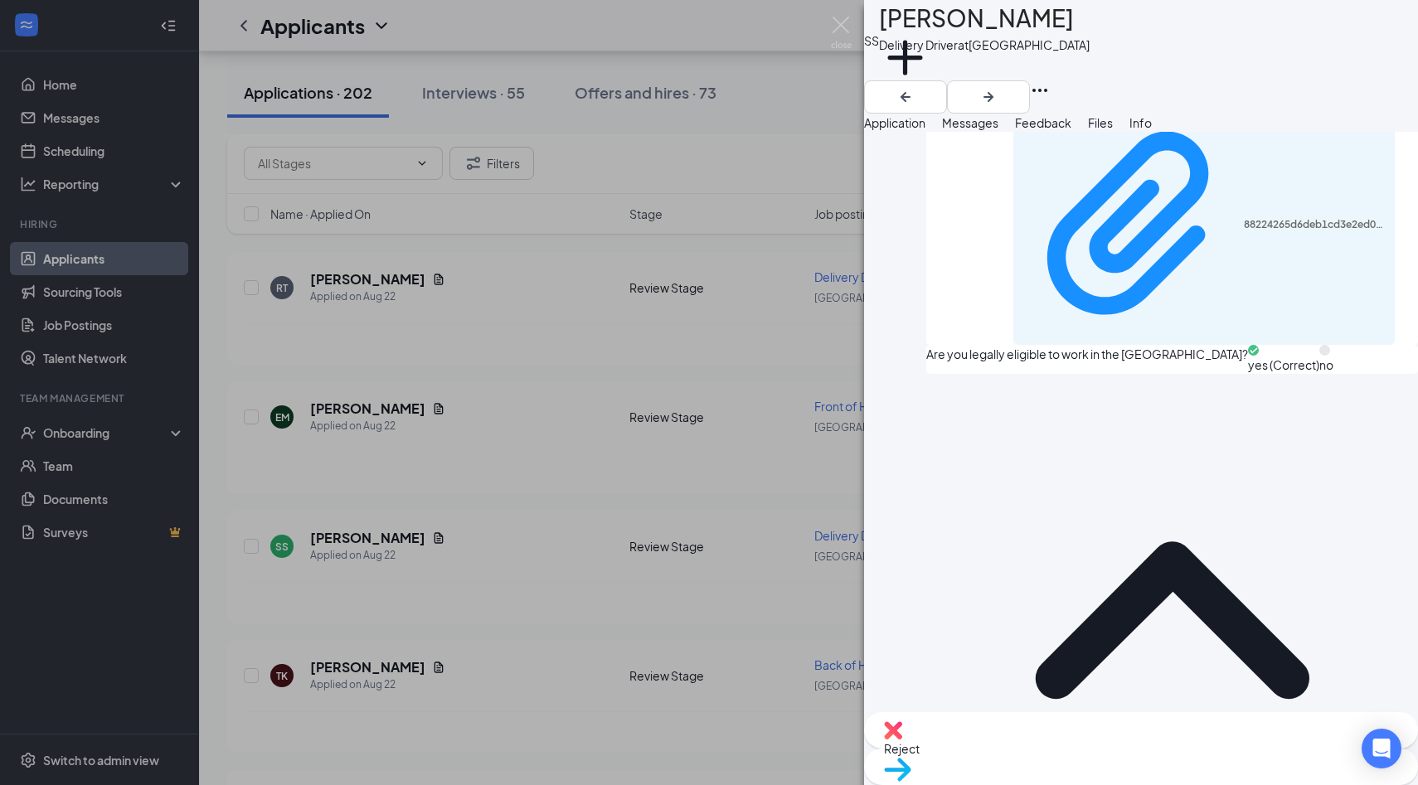
scroll to position [1114, 0]
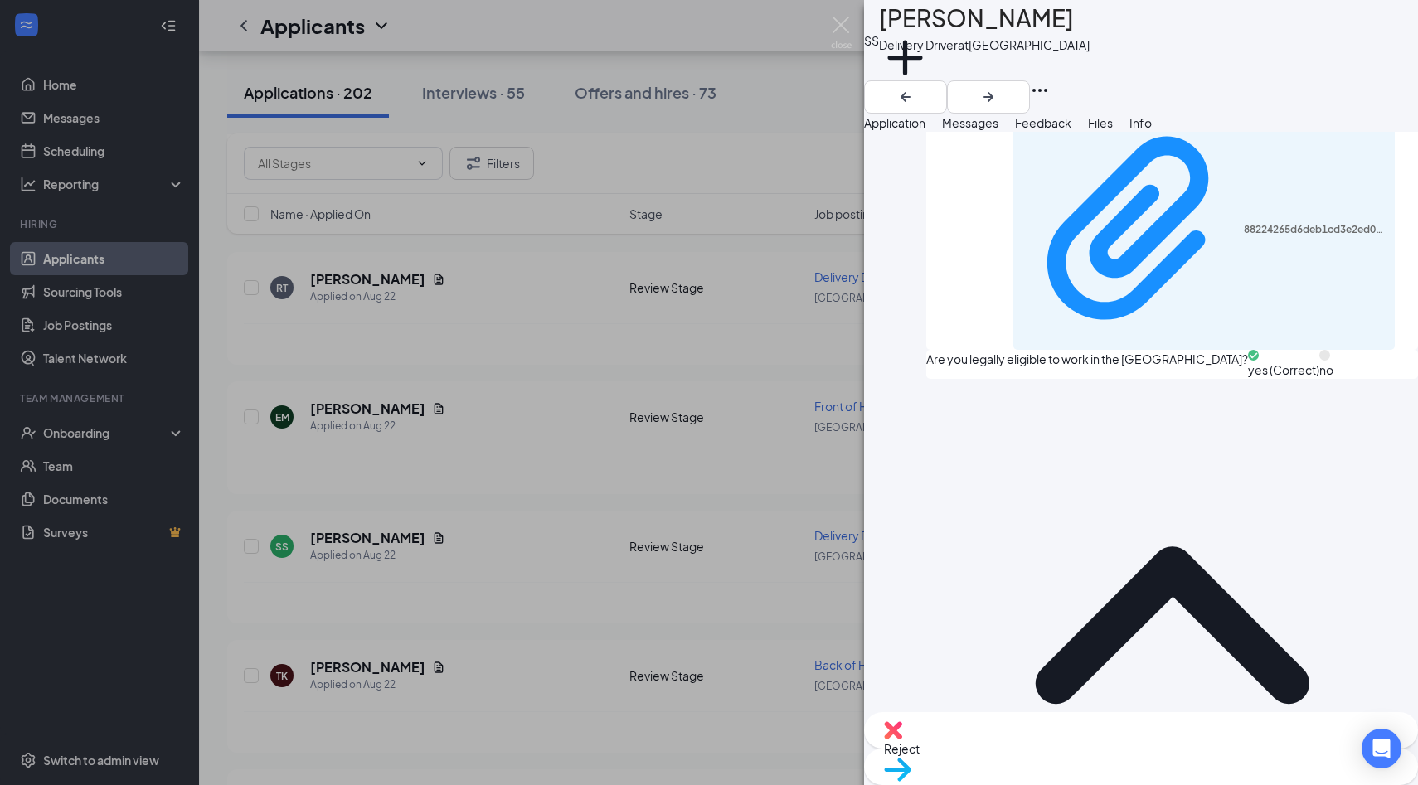
click at [919, 749] on span "Reject" at bounding box center [902, 748] width 36 height 15
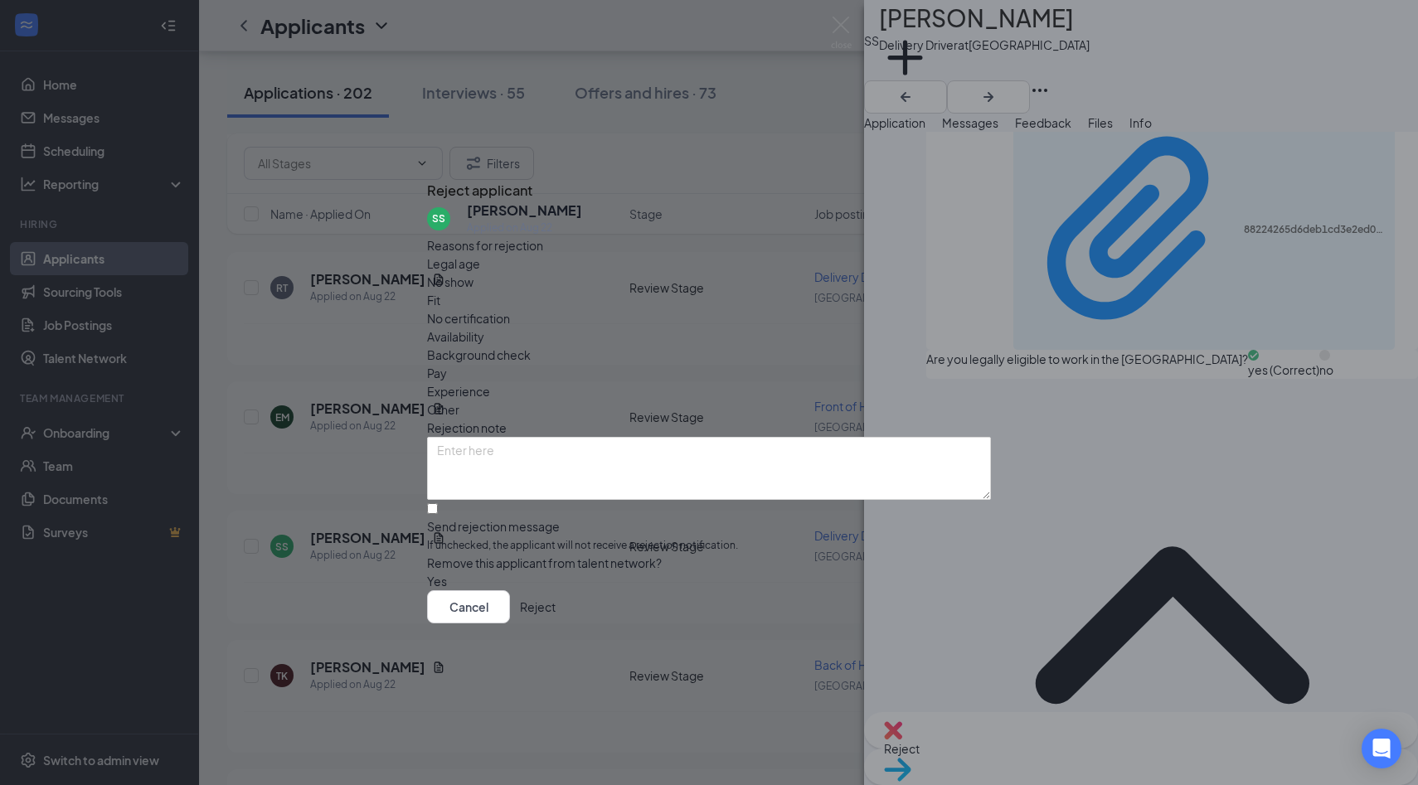
click at [490, 382] on span "Experience" at bounding box center [458, 391] width 63 height 18
click at [842, 327] on div "Availability" at bounding box center [709, 336] width 564 height 18
click at [555, 623] on button "Reject" at bounding box center [538, 606] width 36 height 33
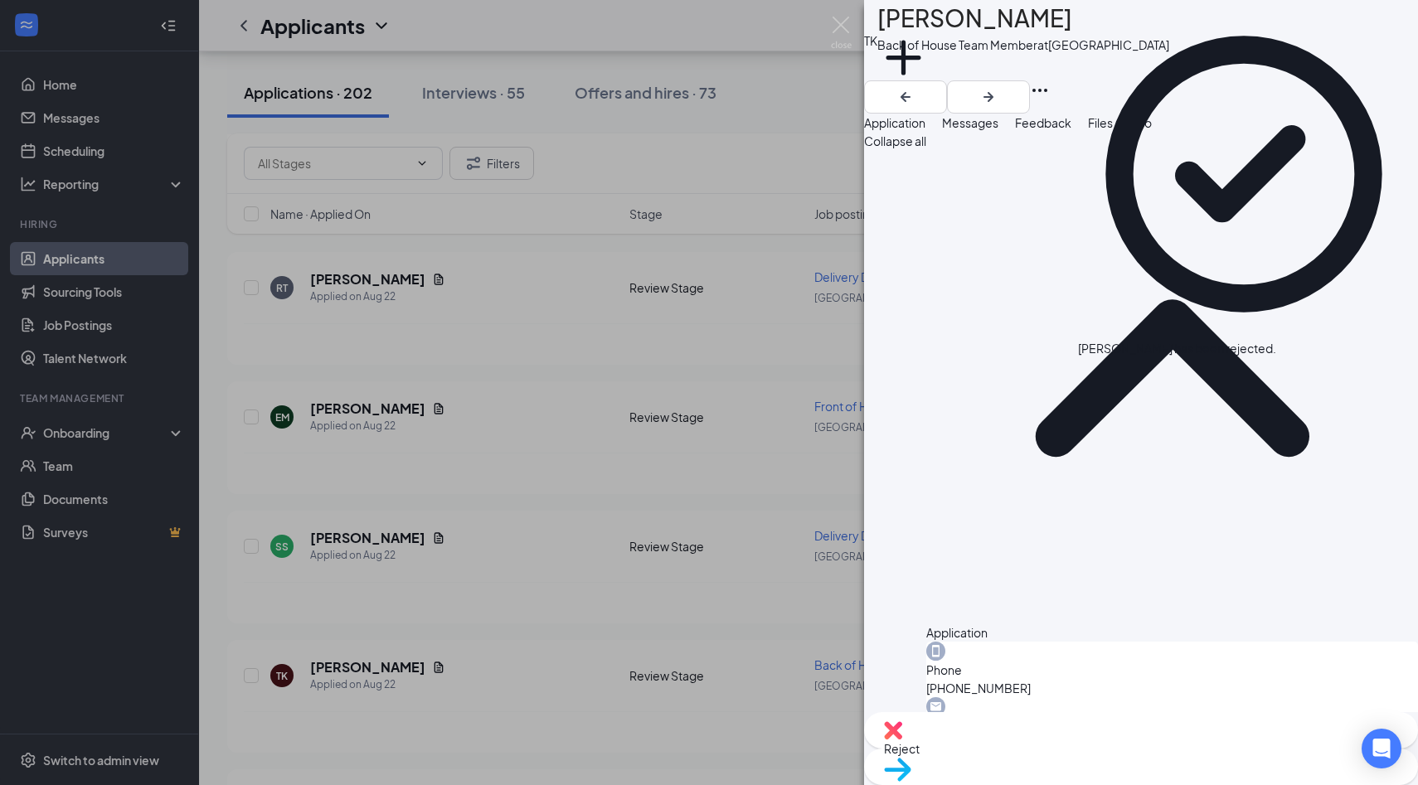
click at [844, 49] on div "TK Timothy Kulev Back of House Team Member at Palm Coast Add a tag Application …" at bounding box center [709, 392] width 1418 height 785
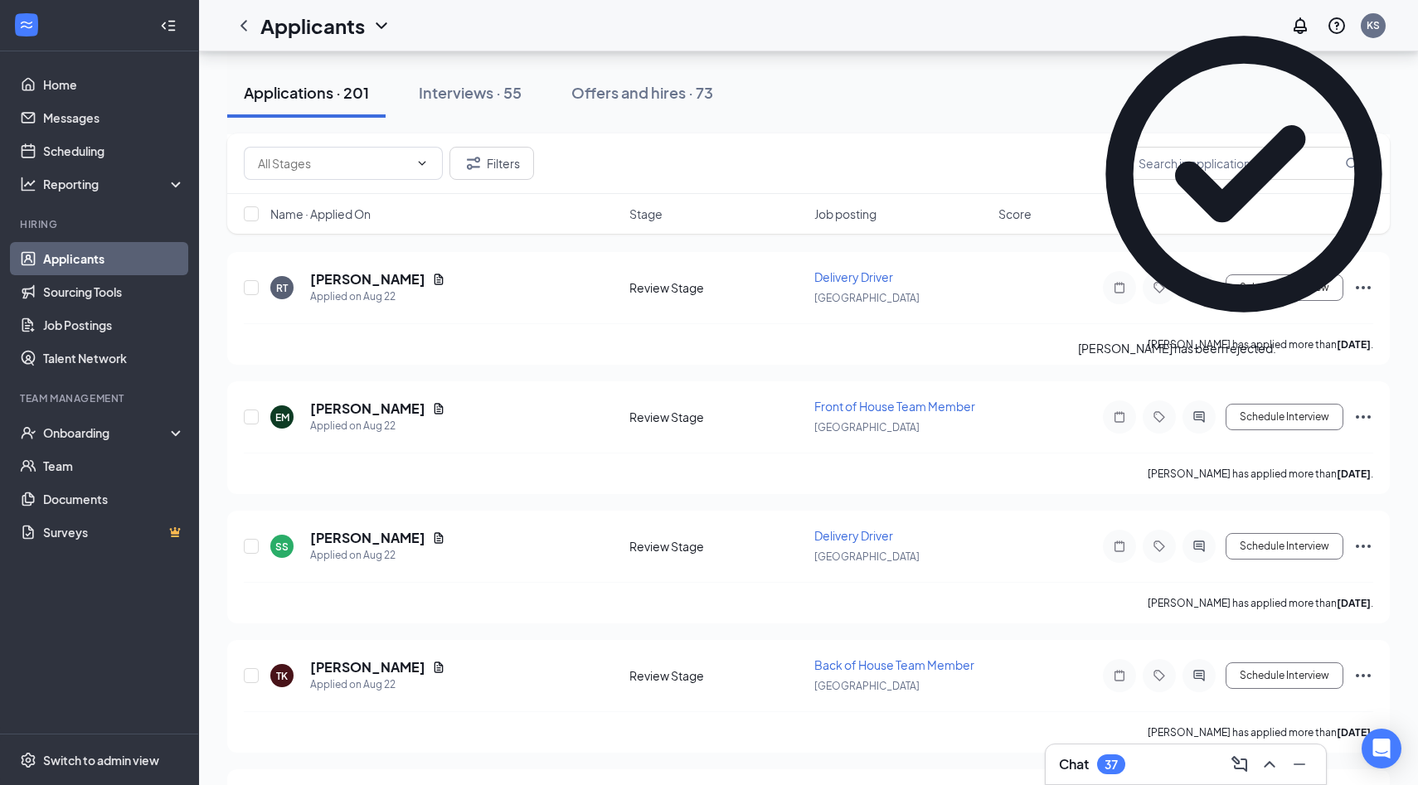
click at [844, 34] on div "Applicants KS" at bounding box center [808, 25] width 1219 height 51
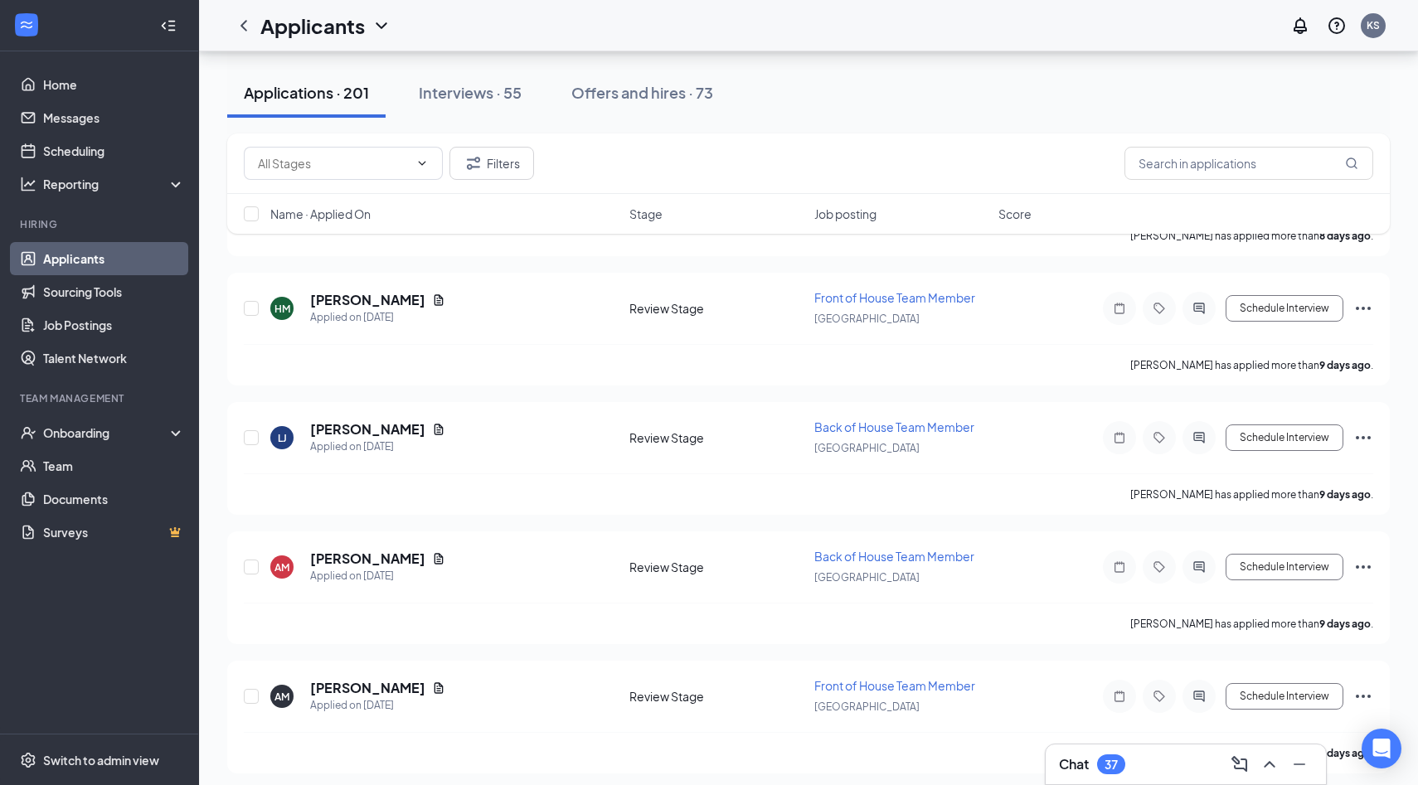
scroll to position [12480, 0]
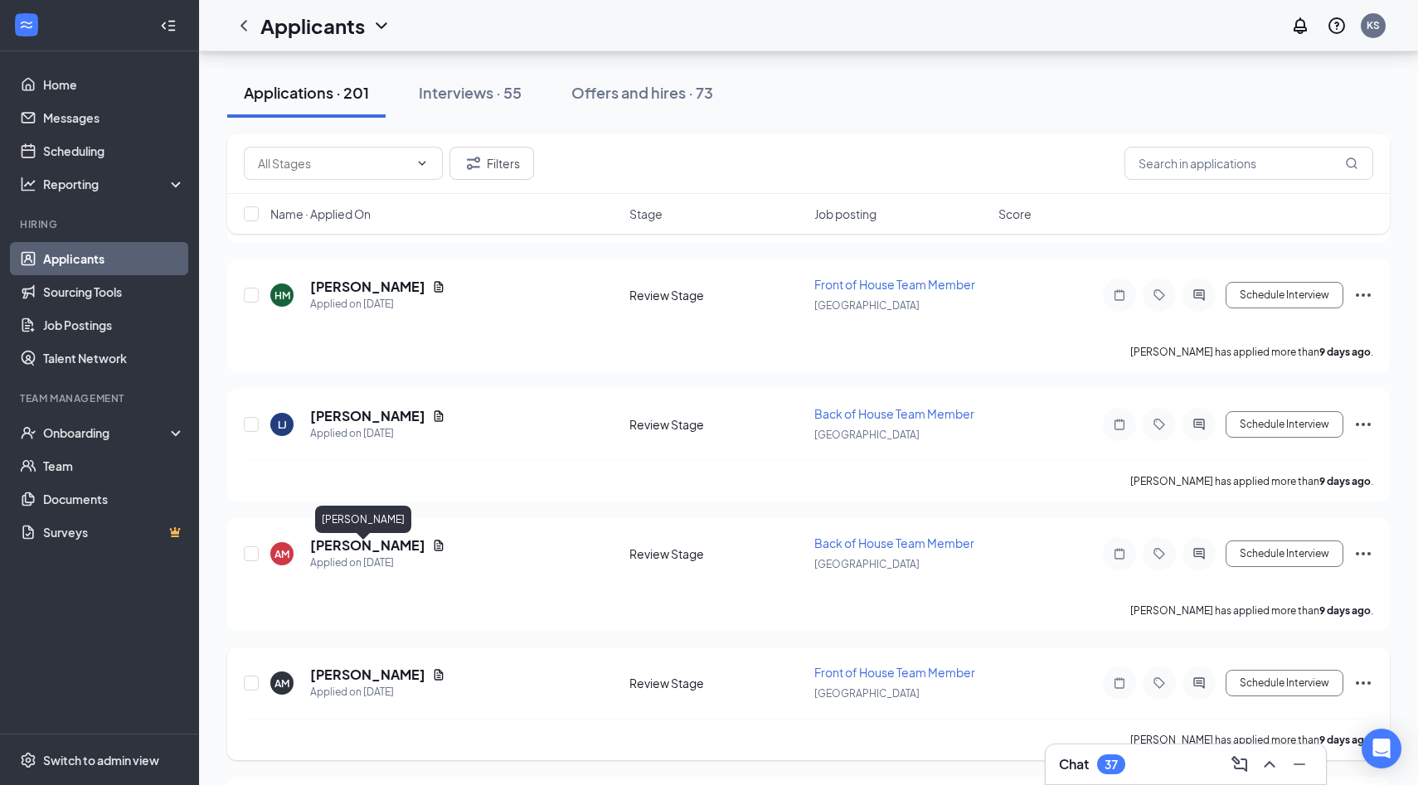
click at [369, 666] on h5 "Avah McCoy" at bounding box center [367, 675] width 115 height 18
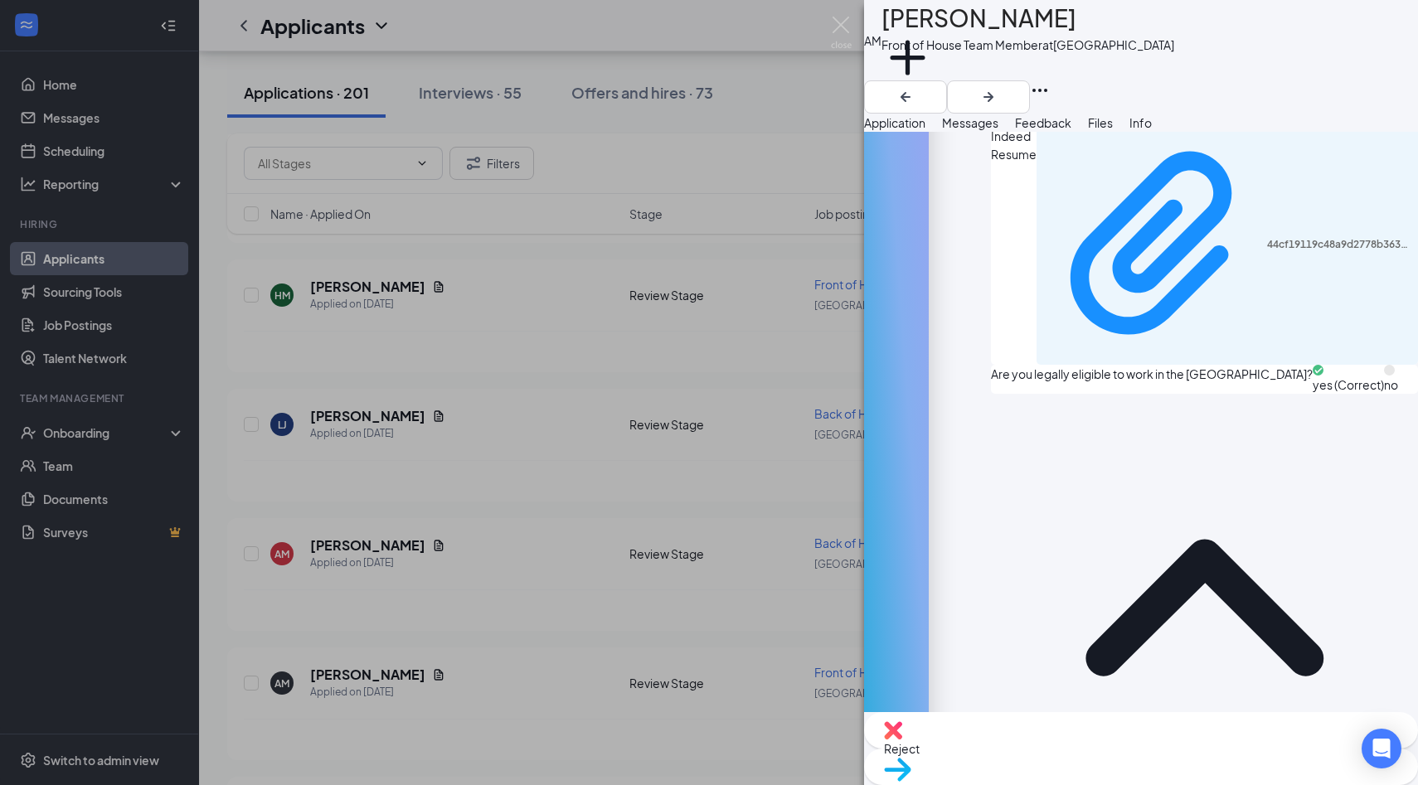
scroll to position [1239, 0]
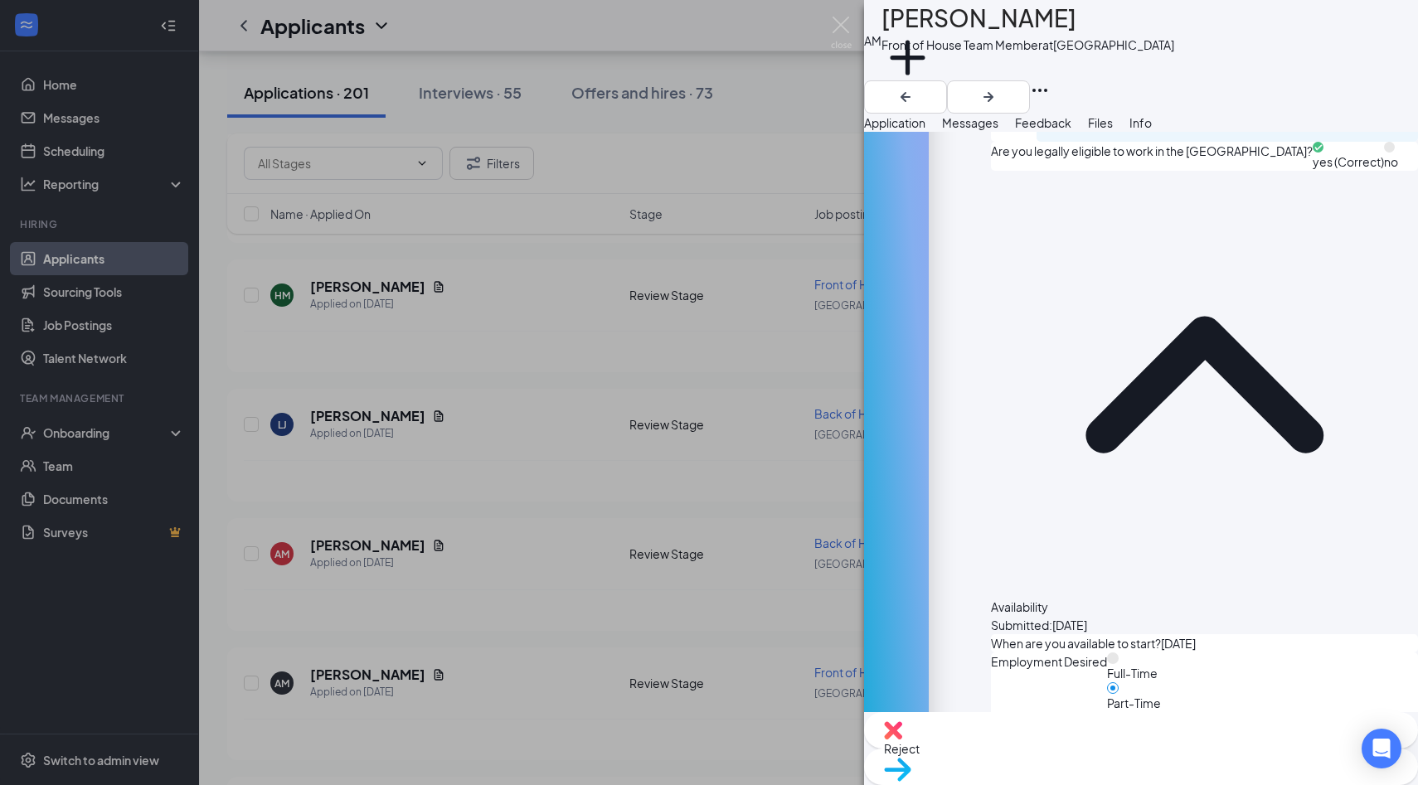
click at [1070, 749] on div "Reject" at bounding box center [1141, 730] width 554 height 36
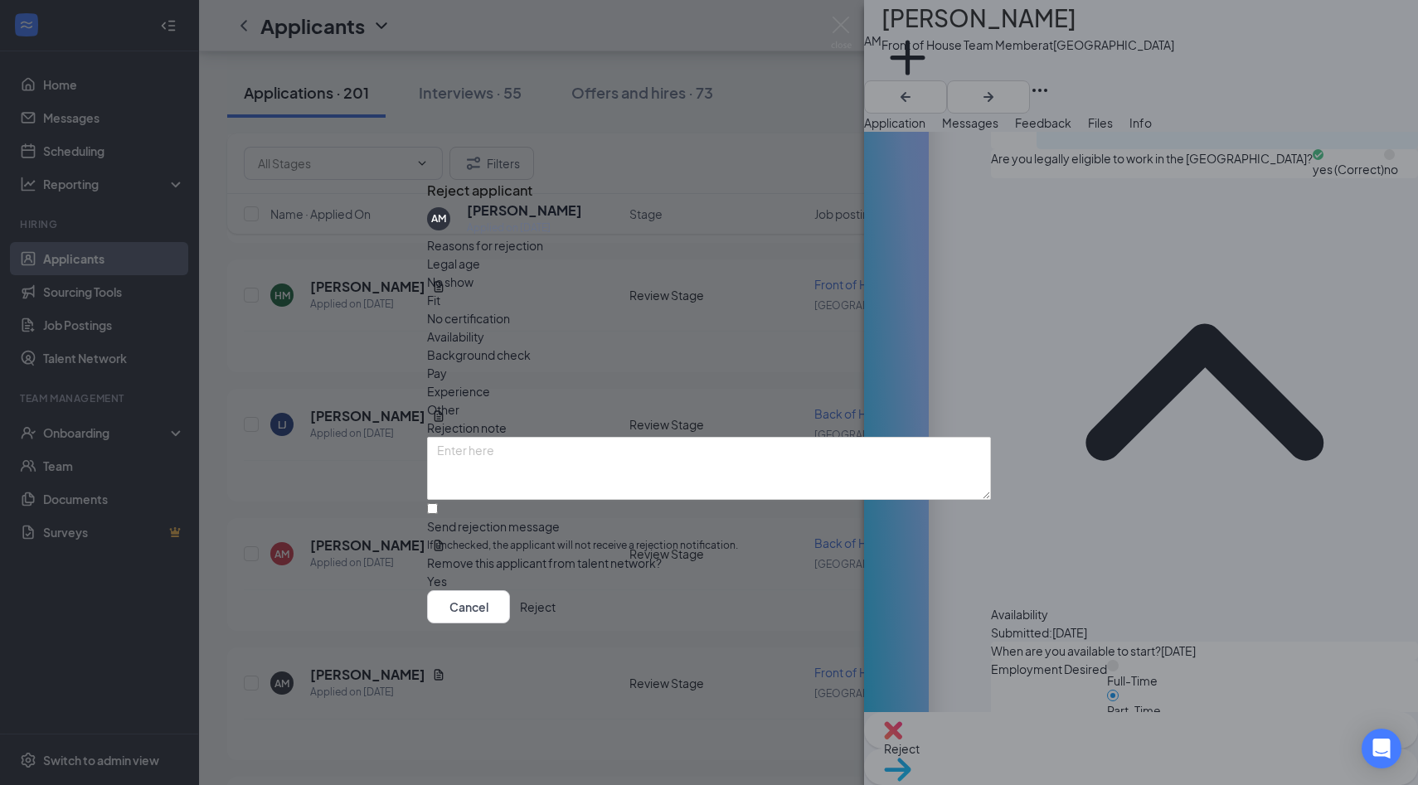
click at [829, 327] on div "Availability" at bounding box center [709, 336] width 564 height 18
click at [962, 623] on div "Cancel Reject" at bounding box center [709, 606] width 564 height 33
click at [555, 618] on button "Reject" at bounding box center [538, 606] width 36 height 33
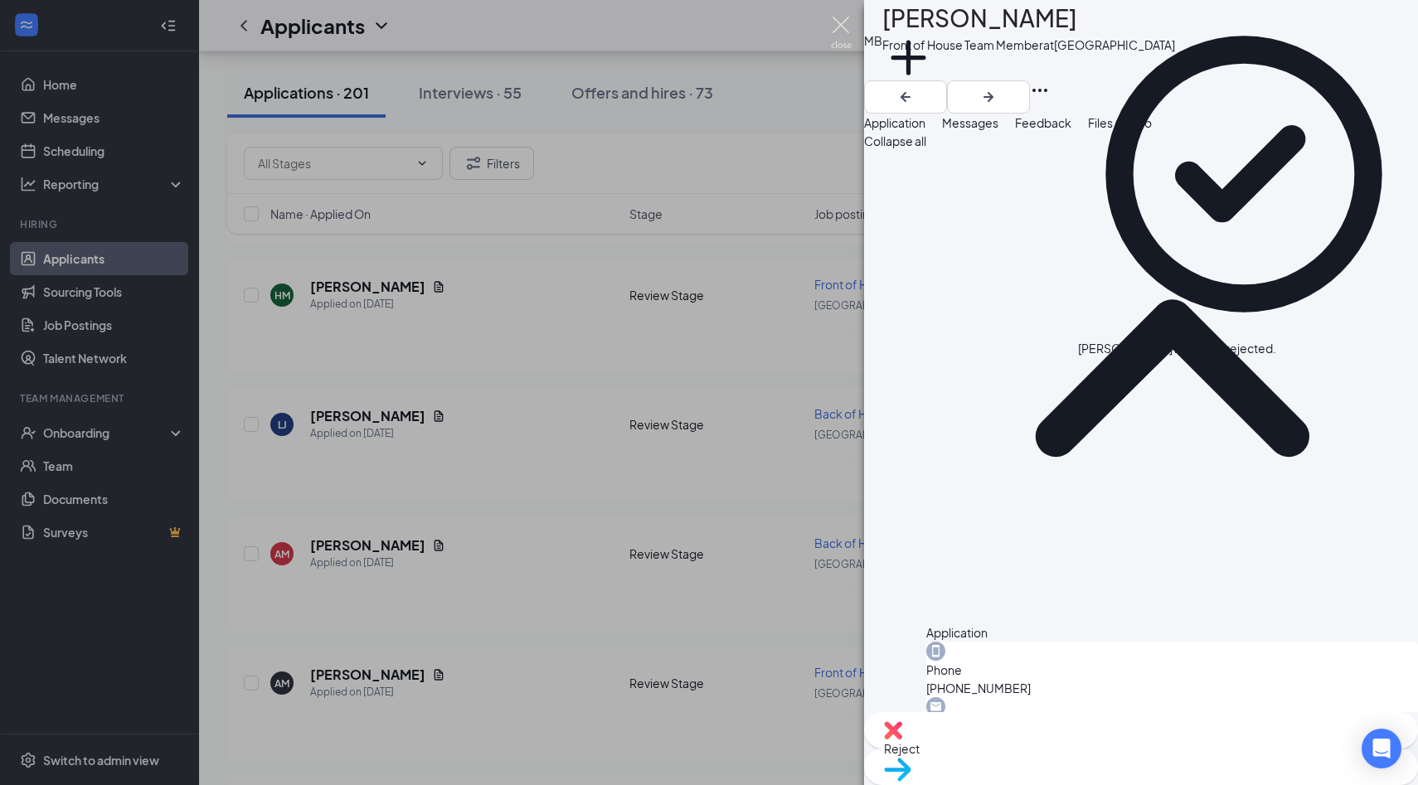
click at [843, 26] on img at bounding box center [841, 33] width 21 height 32
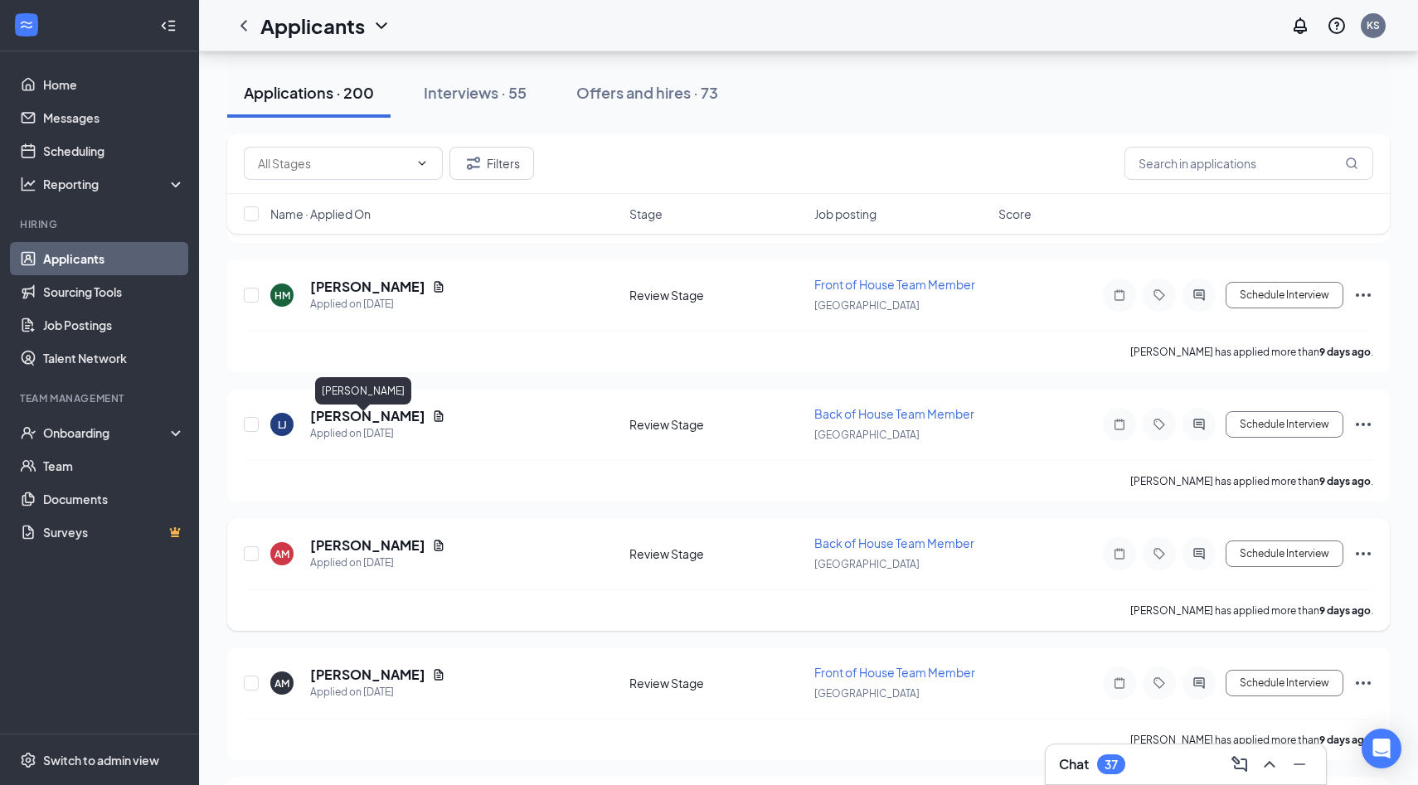
click at [355, 536] on h5 "Avah McCoy" at bounding box center [367, 545] width 115 height 18
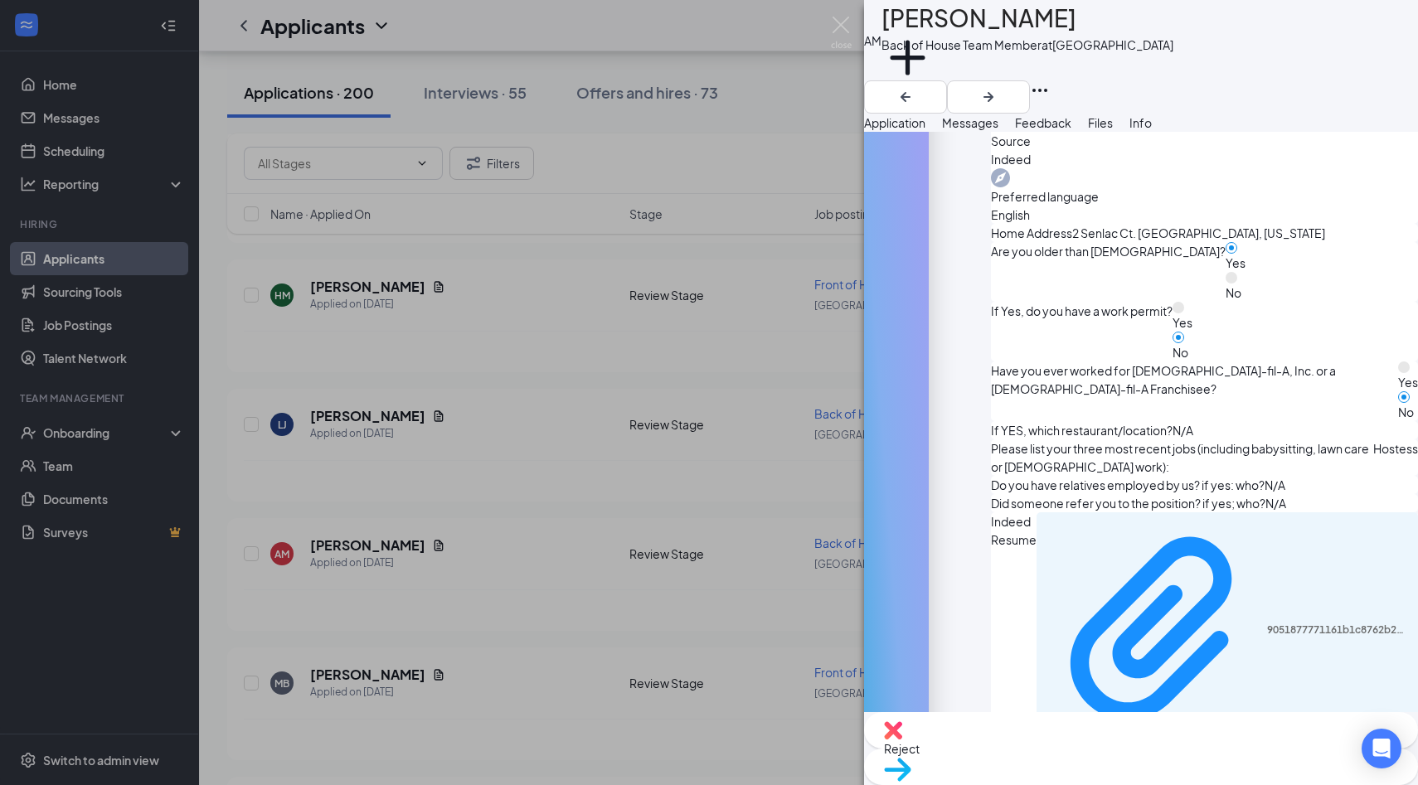
scroll to position [646, 0]
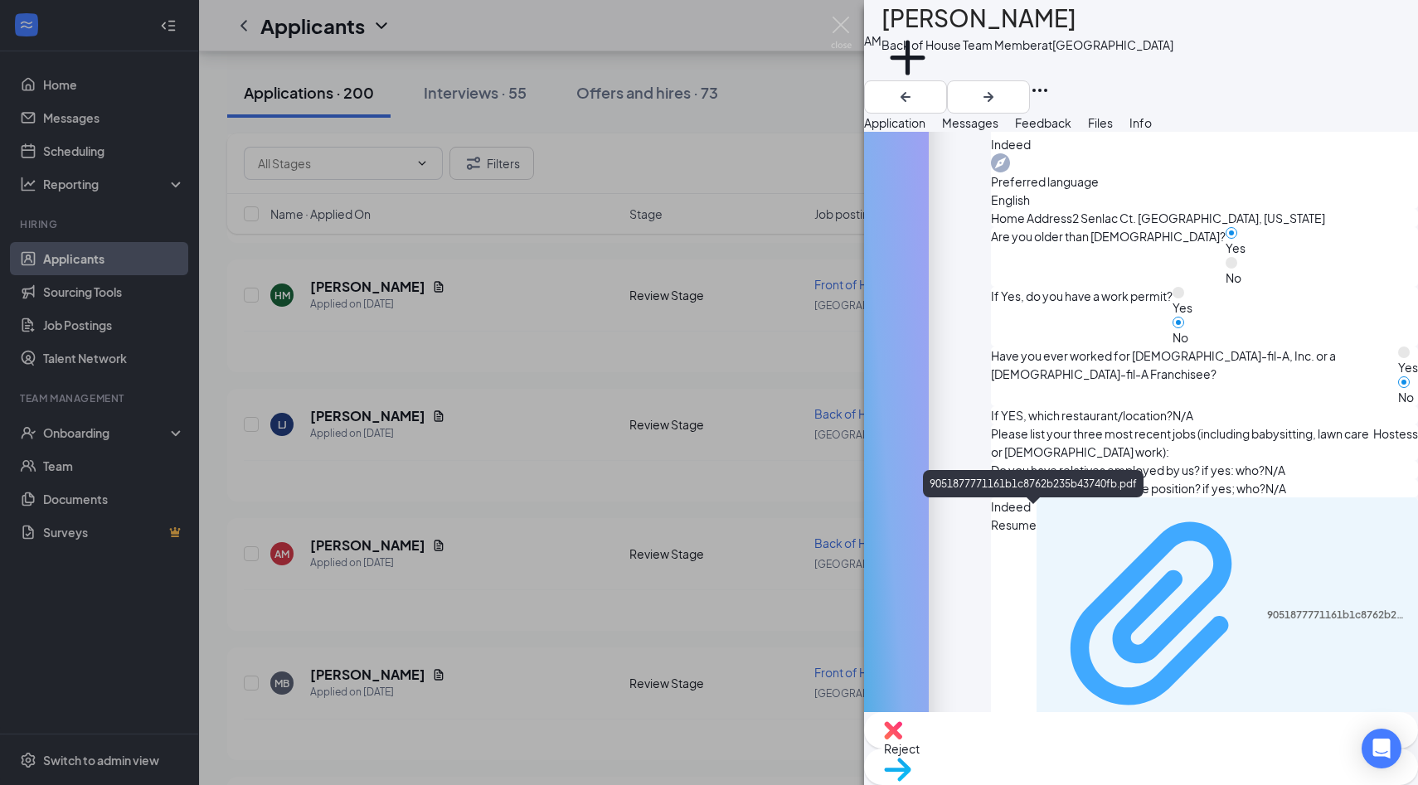
click at [1267, 608] on div "9051877771161b1c8762b235b43740fb.pdf" at bounding box center [1338, 614] width 142 height 13
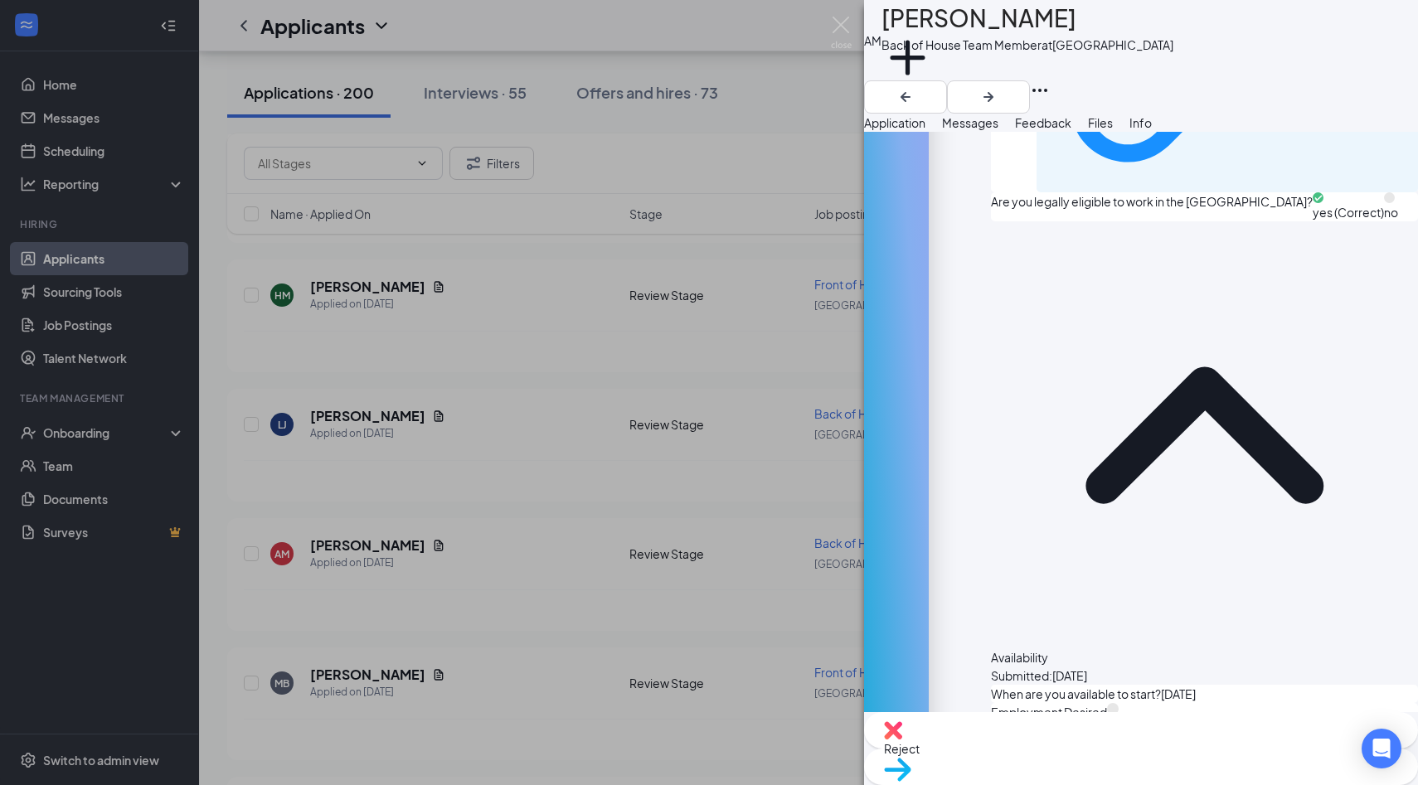
scroll to position [1239, 0]
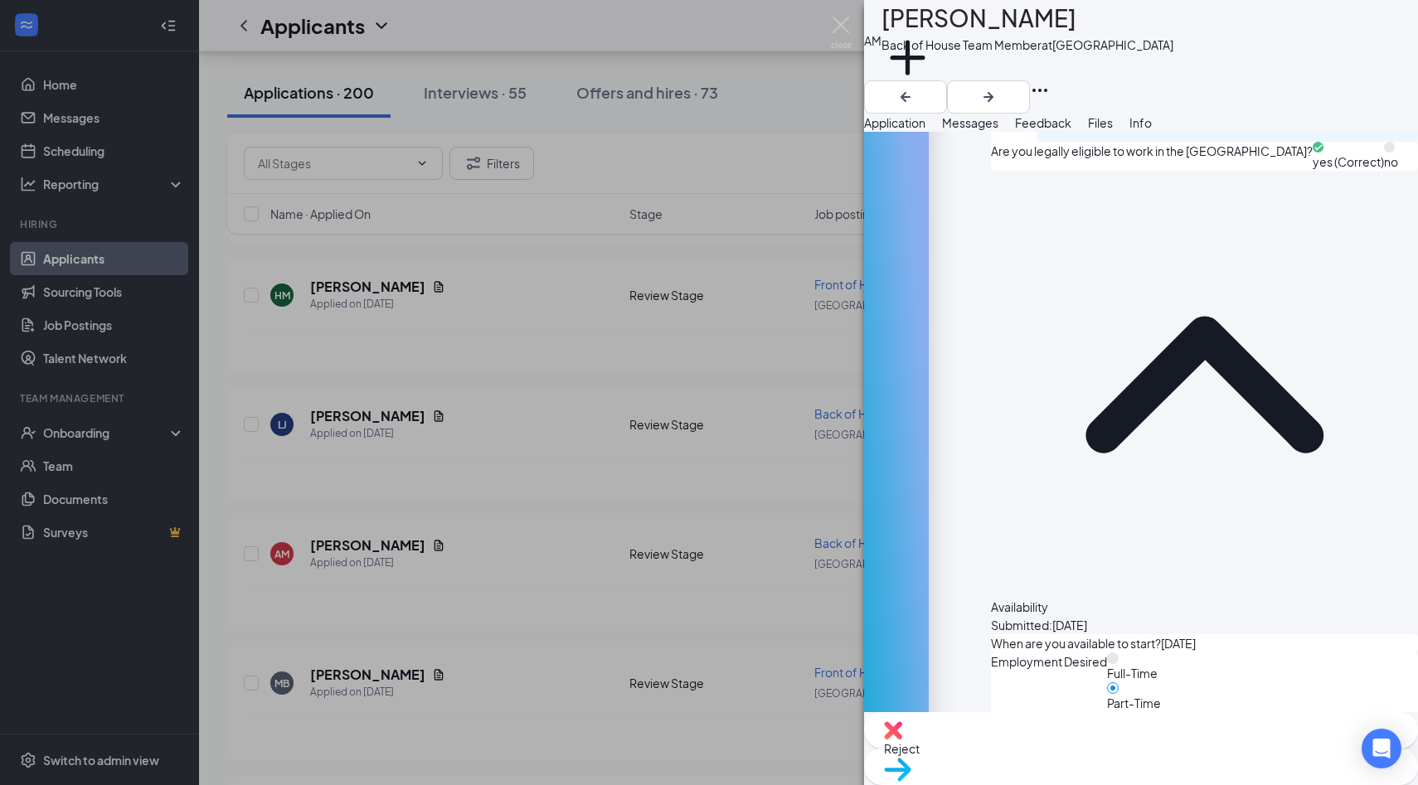
click at [1084, 742] on div "Reject" at bounding box center [1141, 730] width 554 height 36
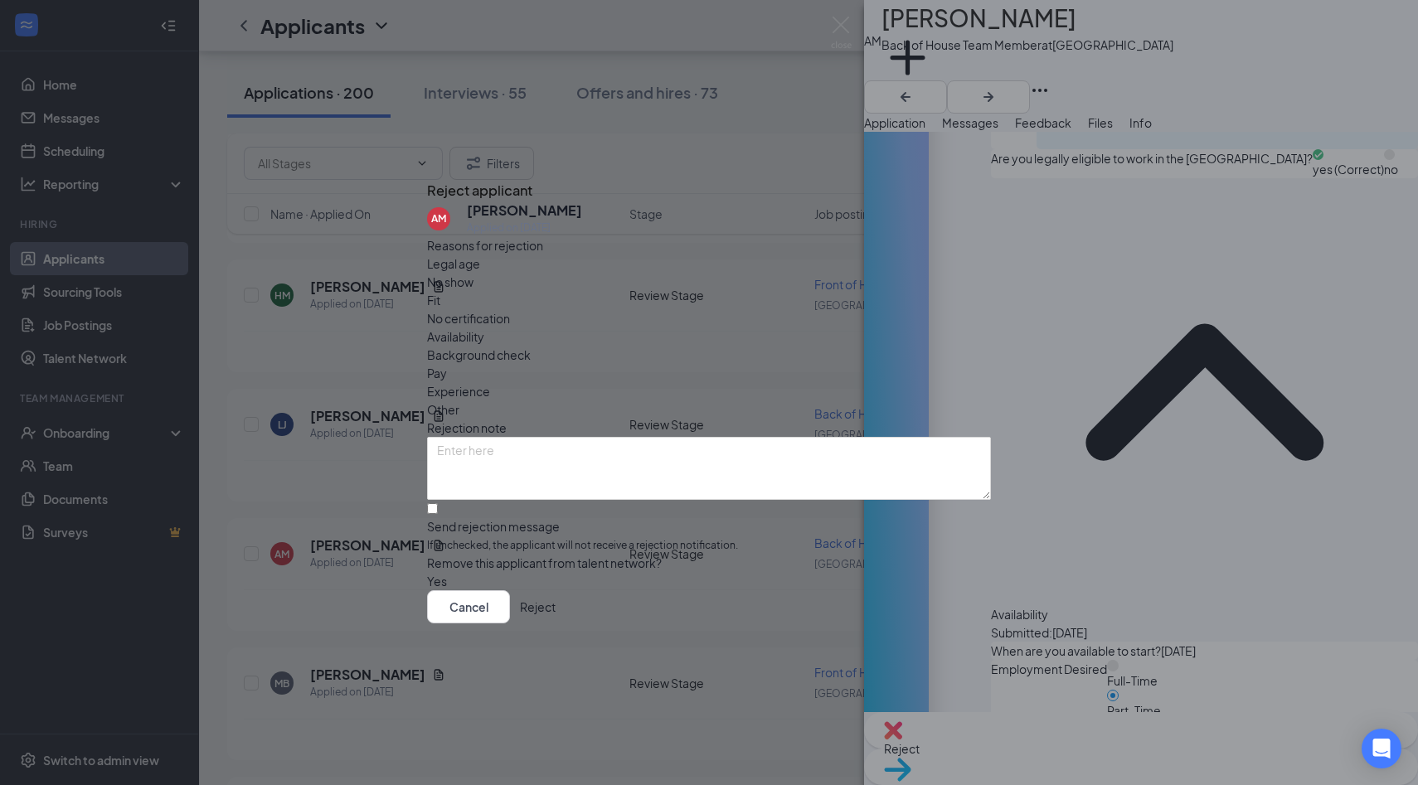
click at [484, 327] on span "Availability" at bounding box center [455, 336] width 57 height 18
click at [555, 612] on button "Reject" at bounding box center [538, 606] width 36 height 33
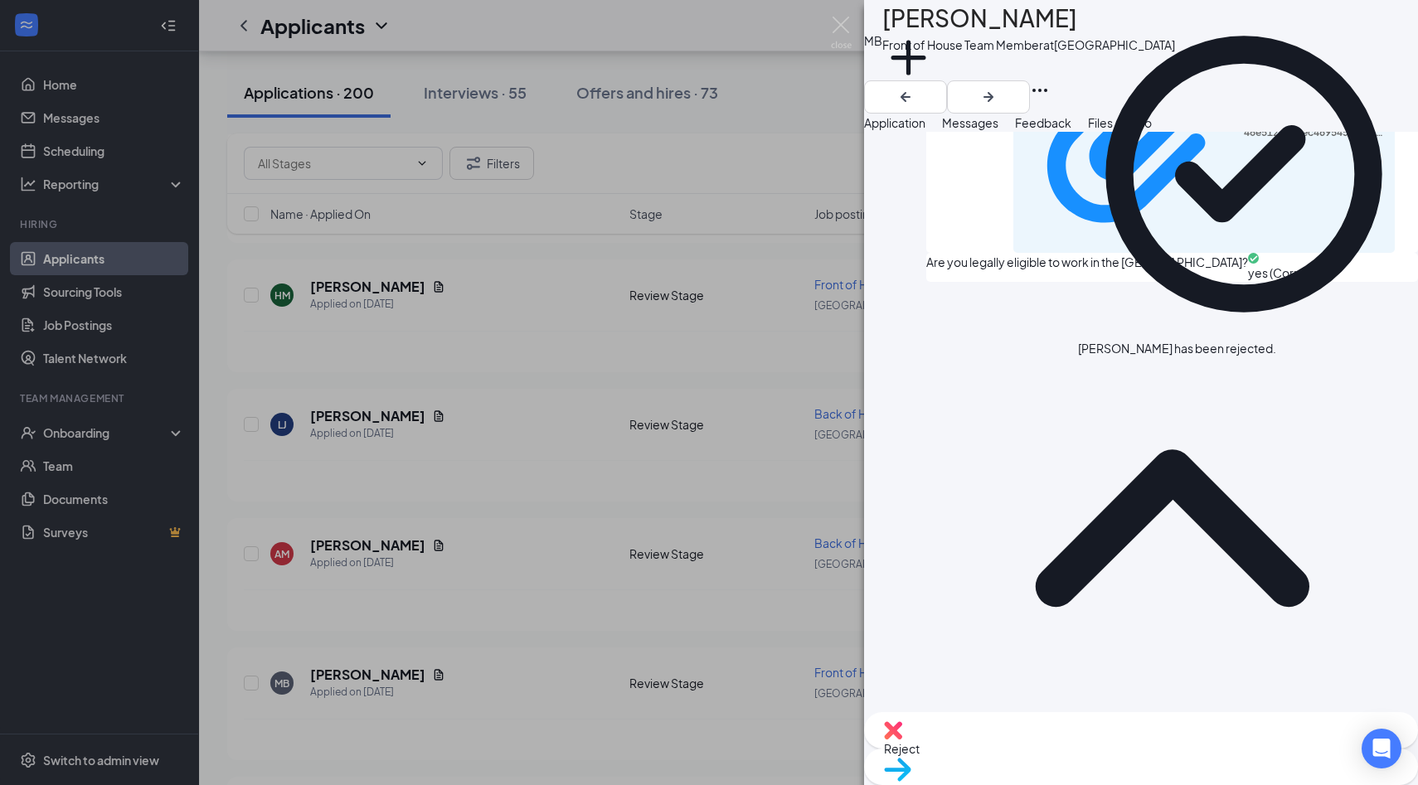
scroll to position [1200, 0]
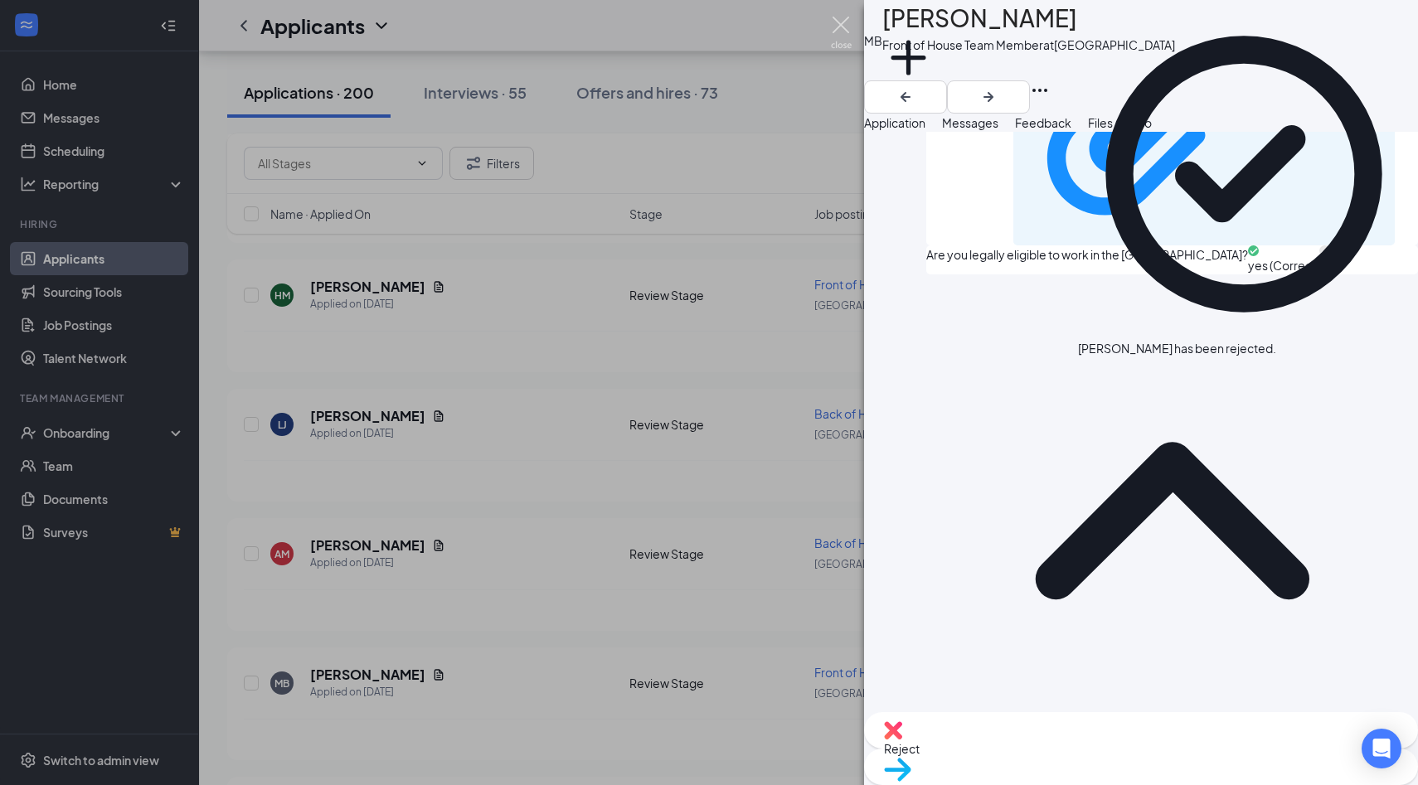
click at [851, 30] on div "MB Makayla Barbel Front of House Team Member at Palm Coast Add a tag Applicatio…" at bounding box center [709, 392] width 1418 height 785
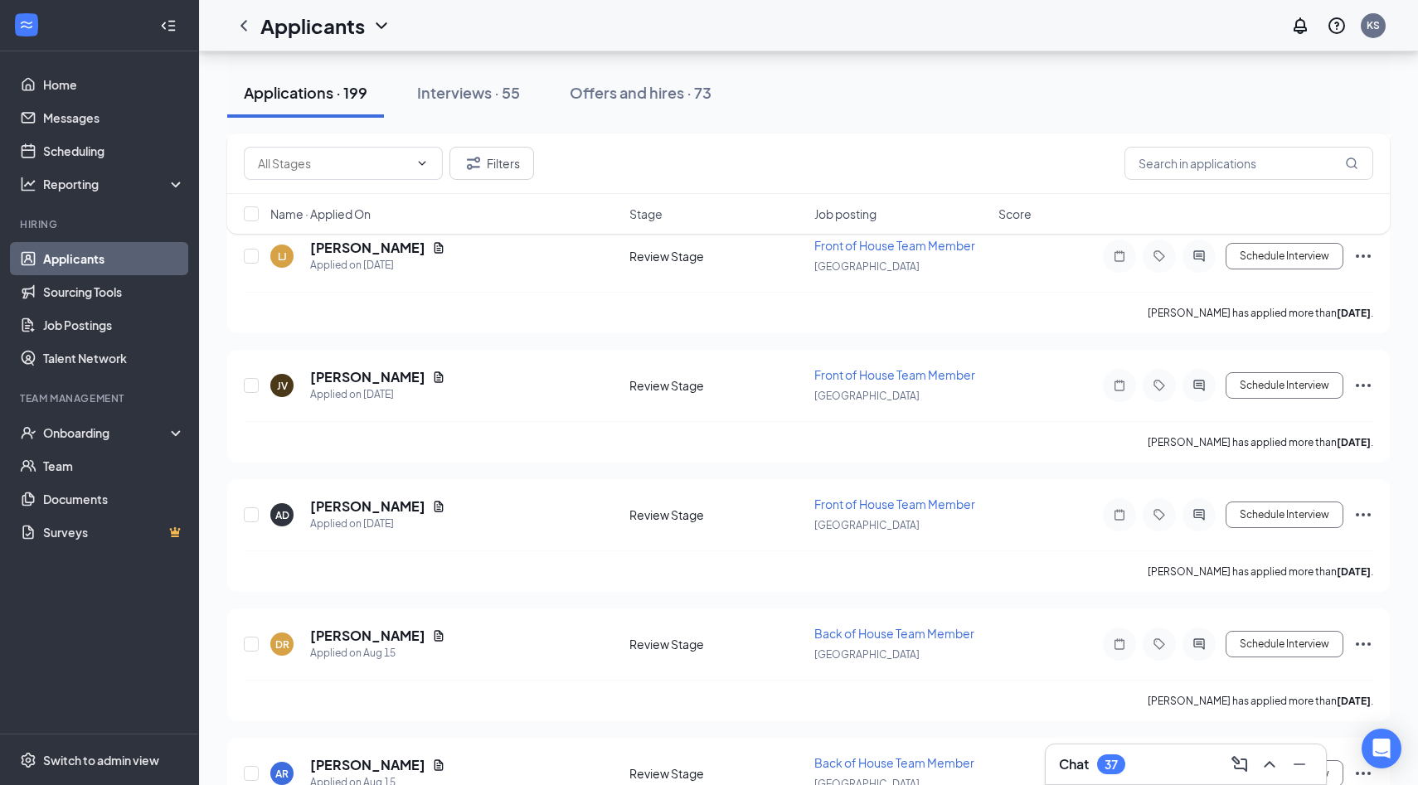
scroll to position [13760, 0]
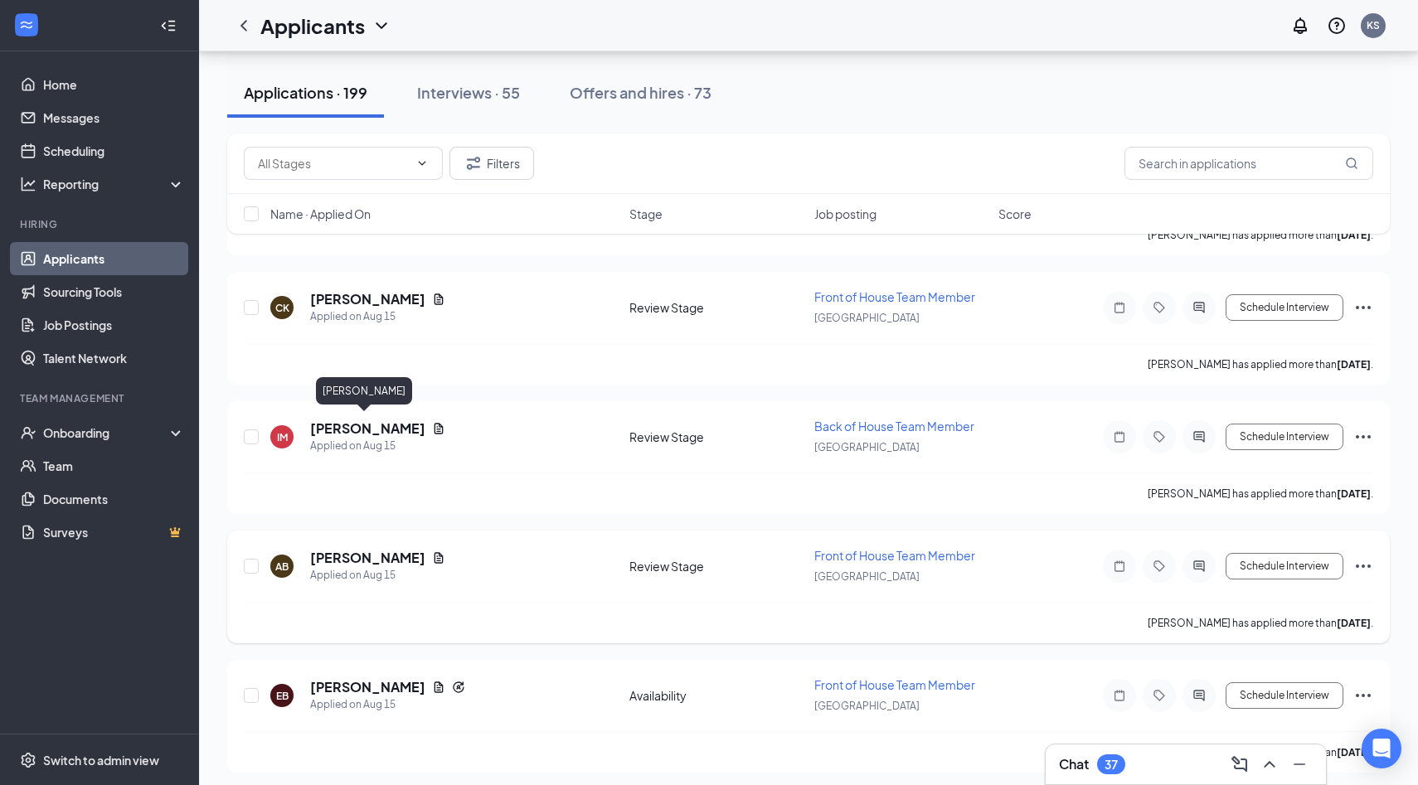
click at [380, 549] on h5 "Aarikka Burns" at bounding box center [367, 558] width 115 height 18
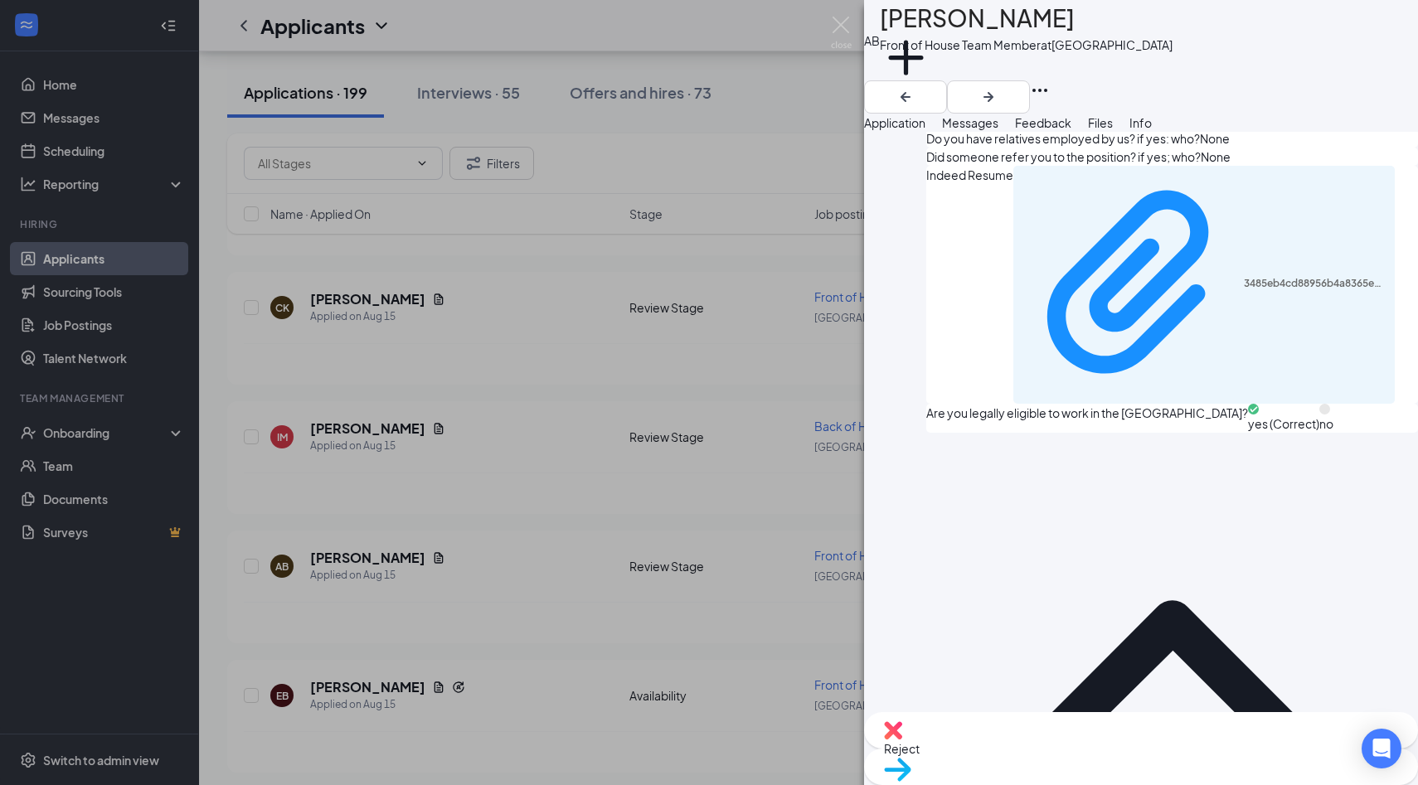
scroll to position [1193, 0]
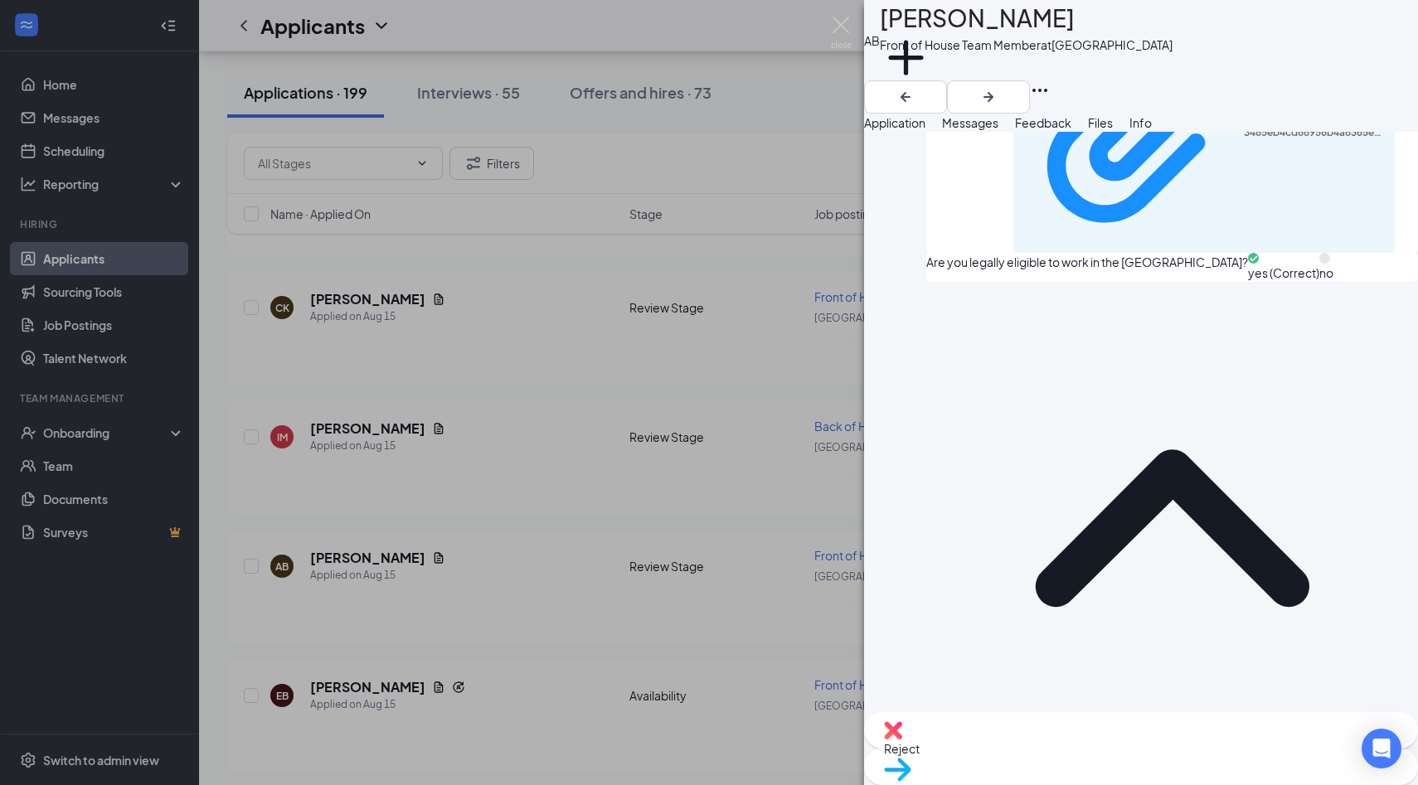
click at [1040, 749] on div "Reject" at bounding box center [1141, 730] width 554 height 36
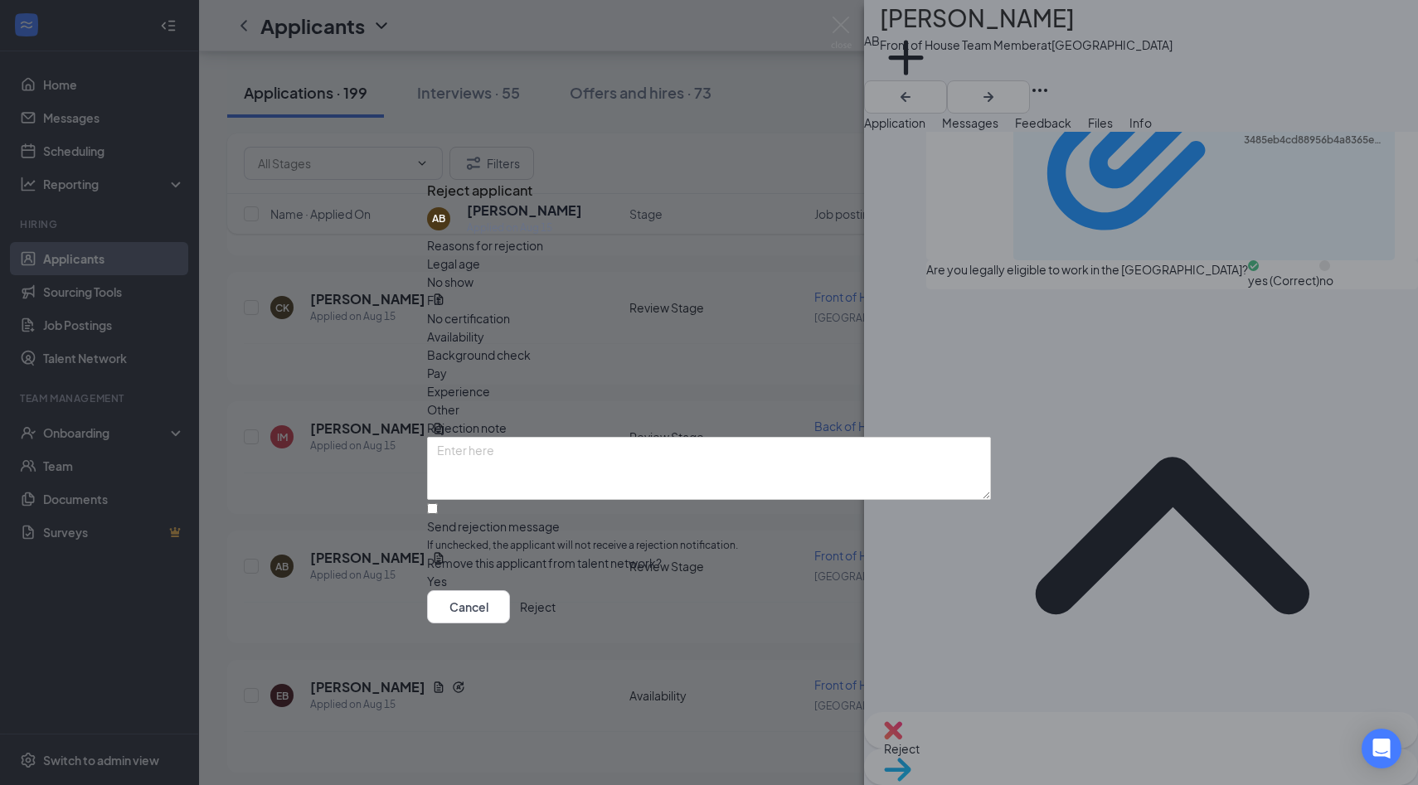
click at [484, 327] on span "Availability" at bounding box center [455, 336] width 57 height 18
click at [555, 622] on button "Reject" at bounding box center [538, 606] width 36 height 33
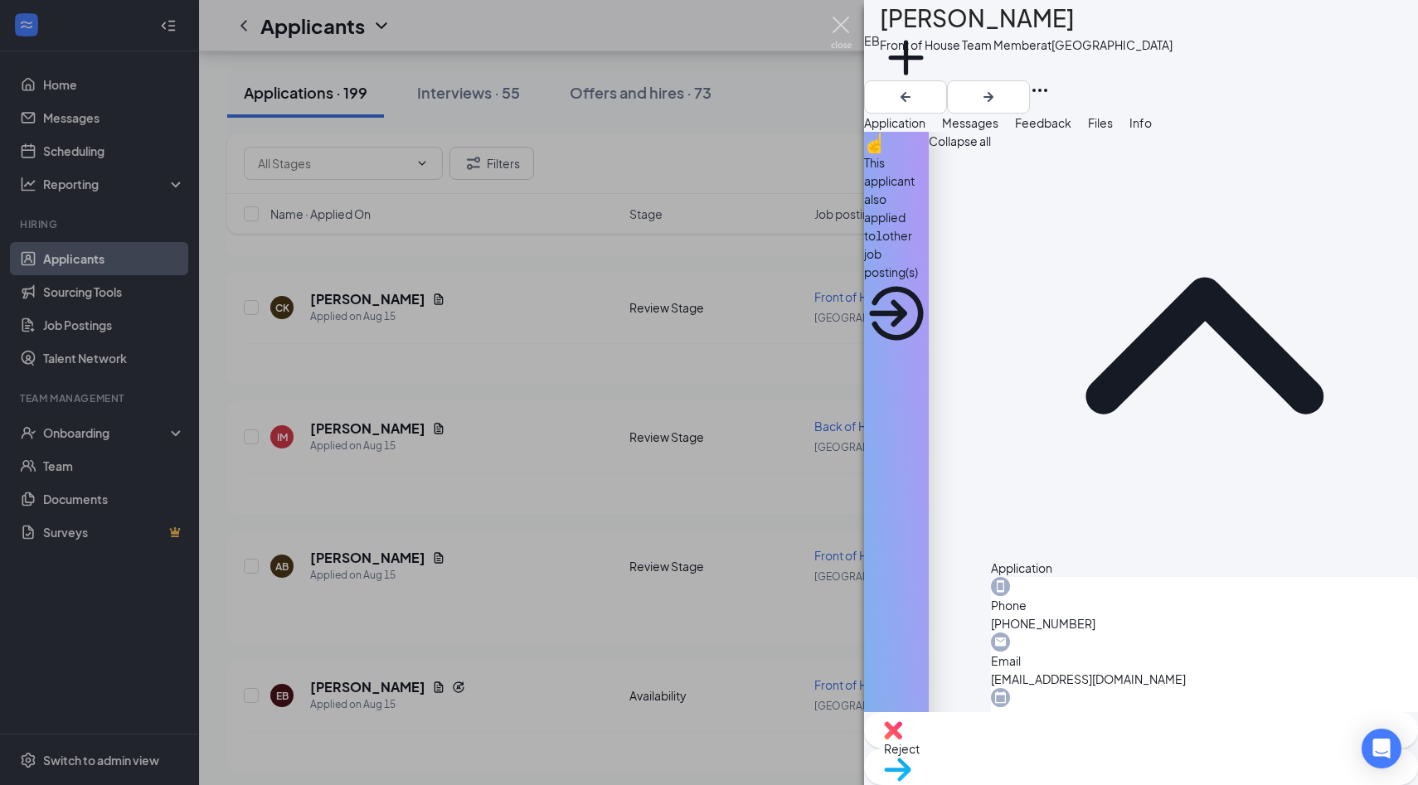
click at [845, 28] on img at bounding box center [841, 33] width 21 height 32
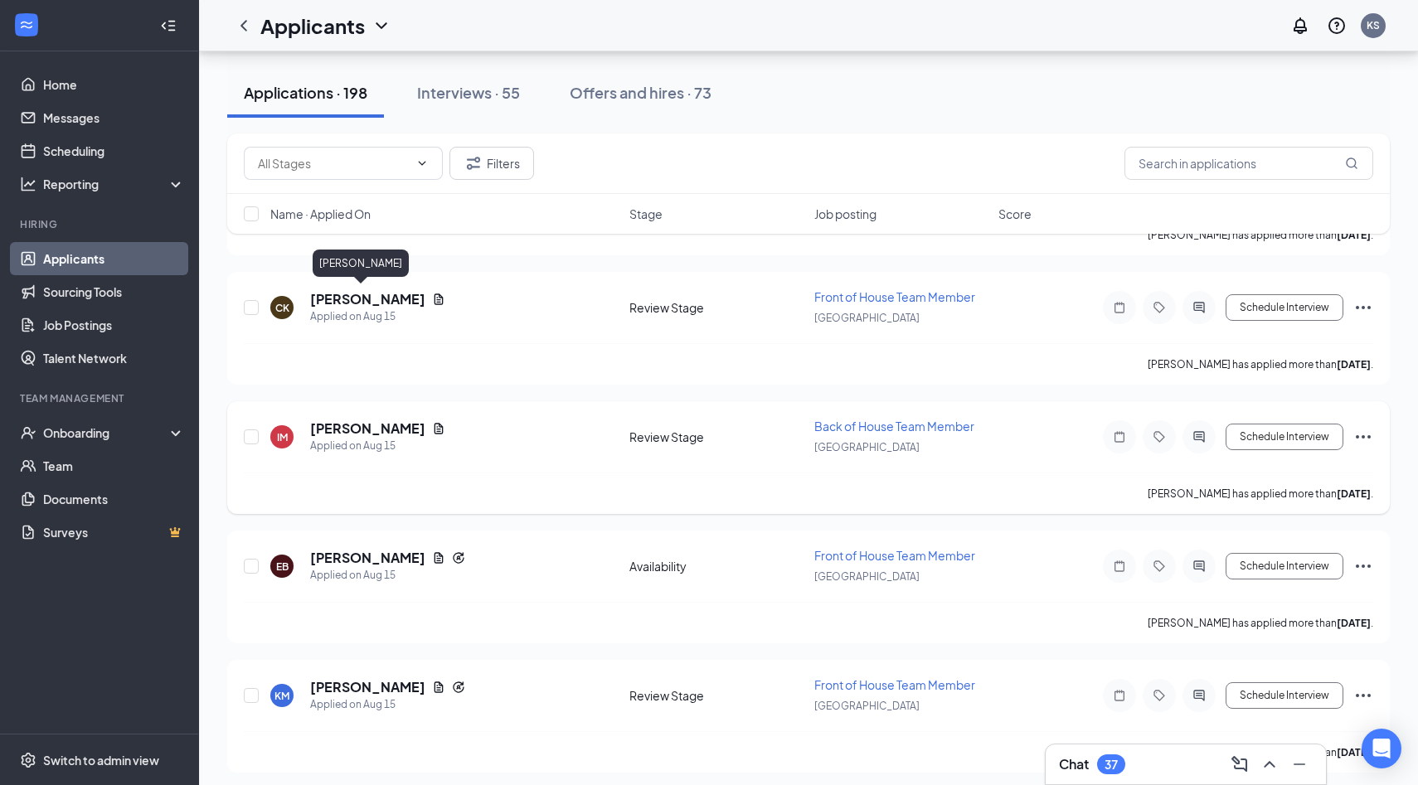
click at [342, 419] on h5 "Ian Mossel" at bounding box center [367, 428] width 115 height 18
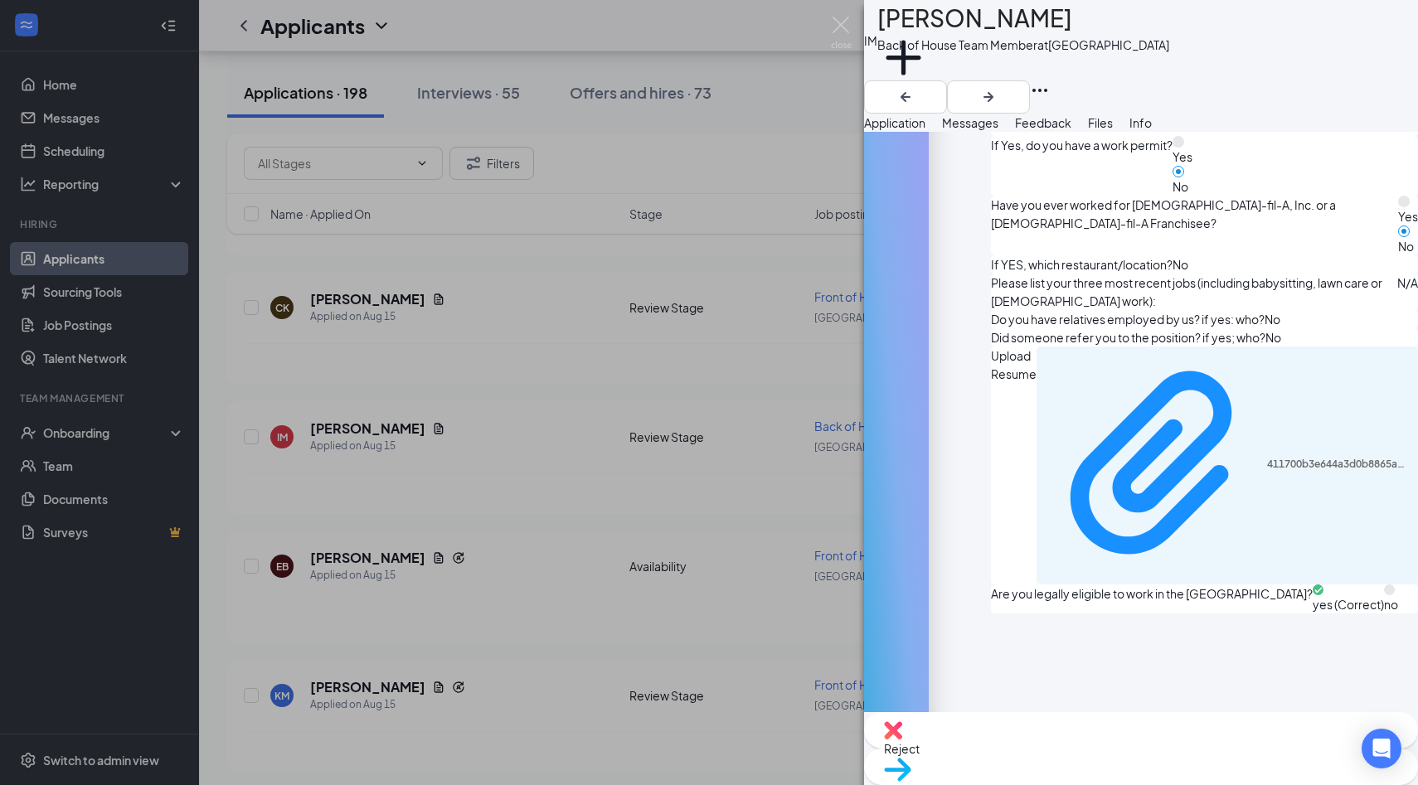
scroll to position [790, 0]
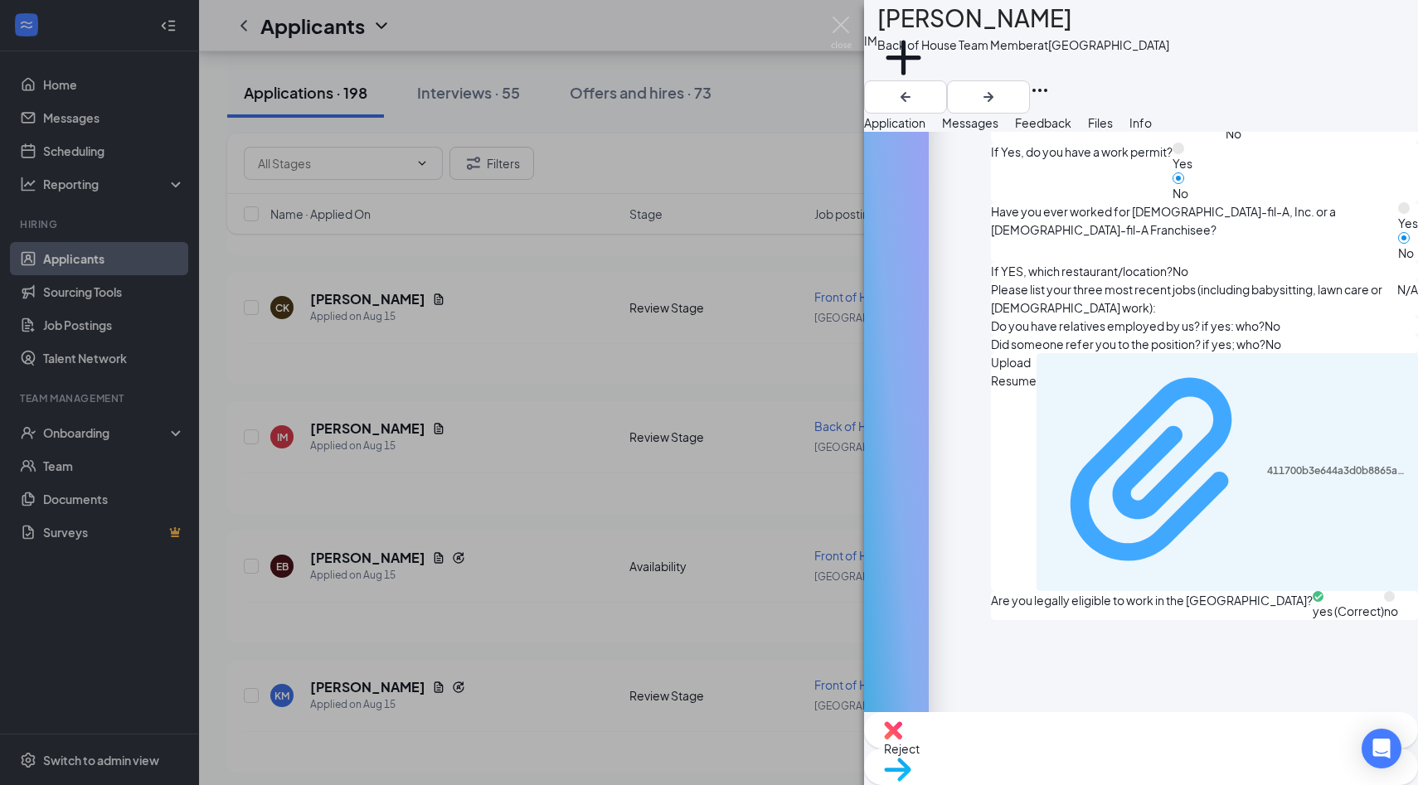
click at [1267, 464] on div "411700b3e644a3d0b8865a49ddd003bf.pdf" at bounding box center [1338, 470] width 142 height 13
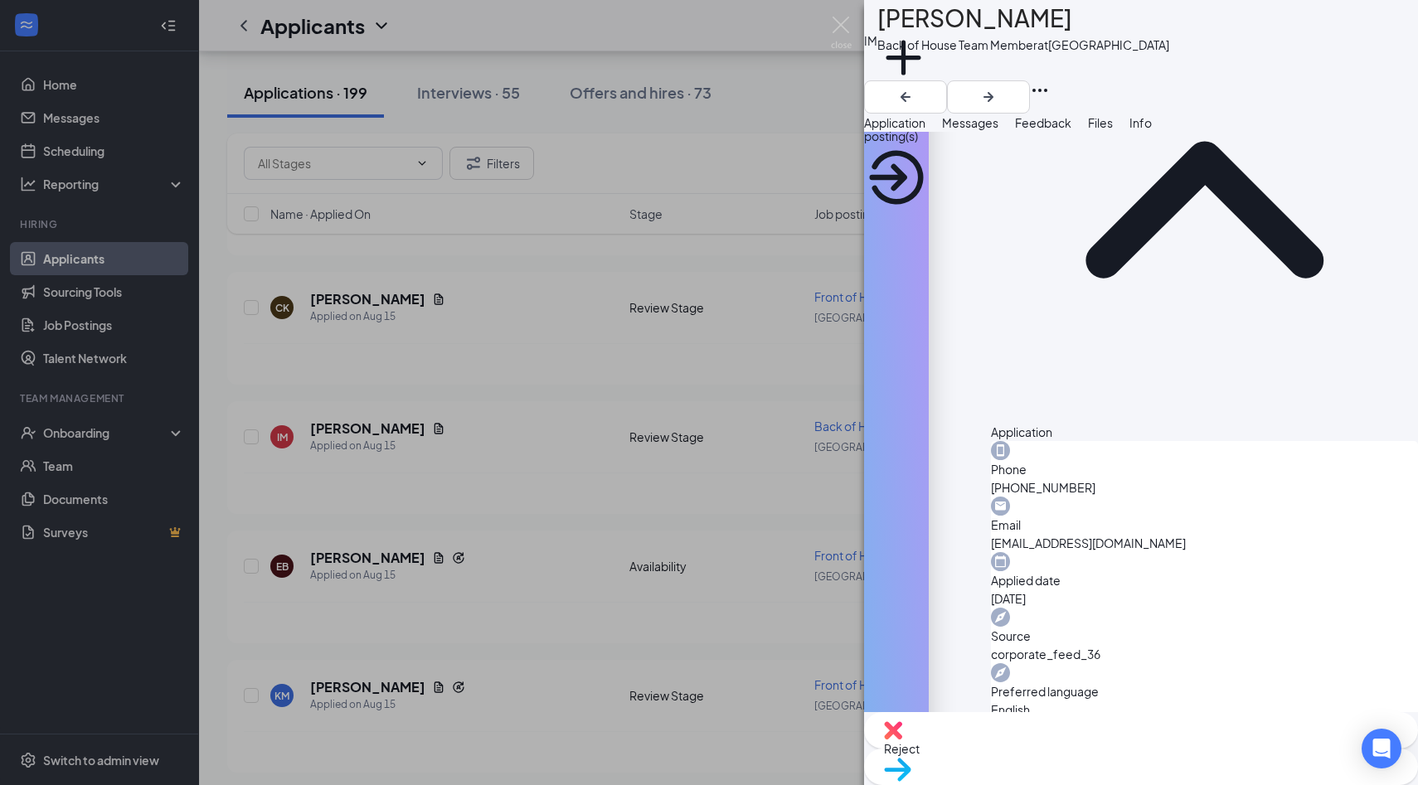
scroll to position [0, 0]
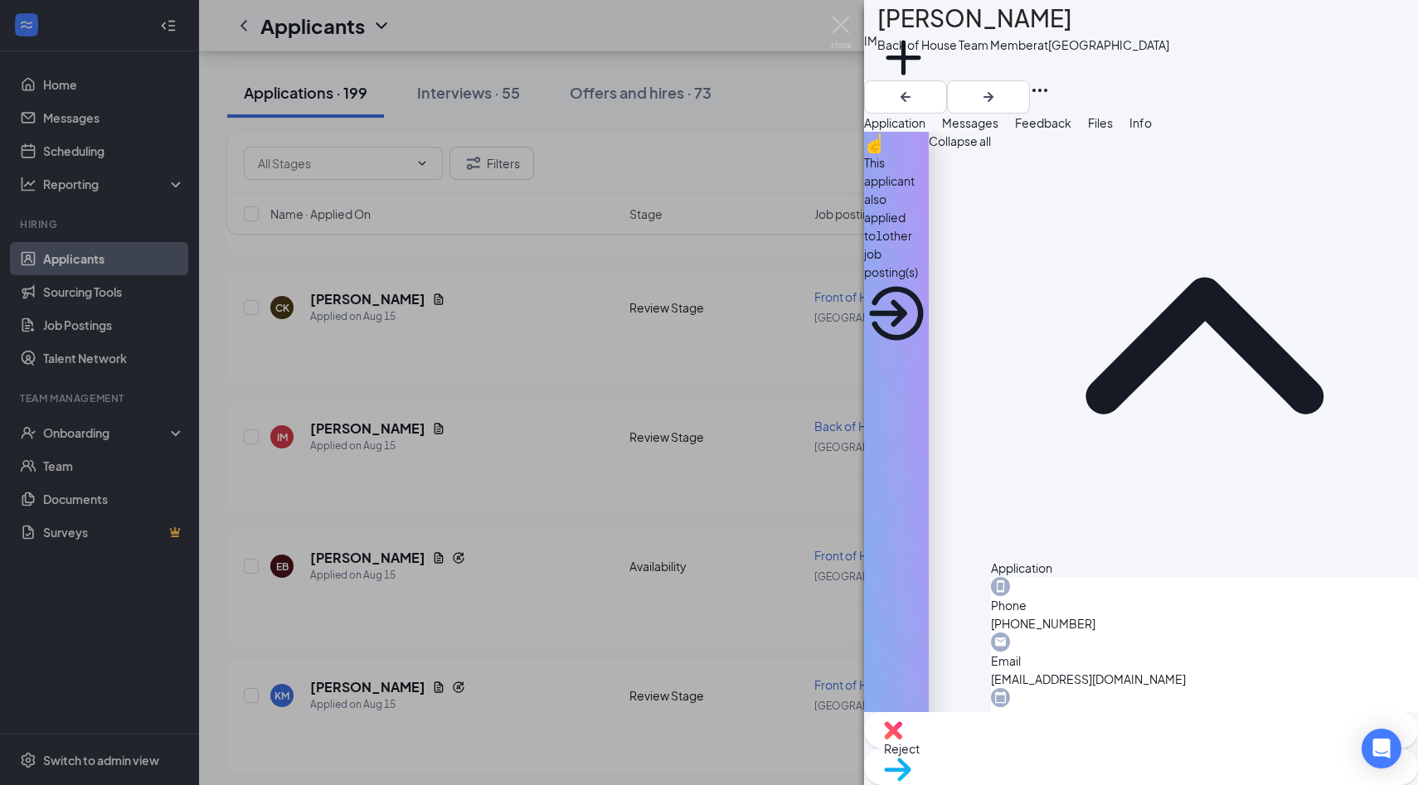
click at [928, 191] on div "This applicant also applied to 1 other job posting(s)" at bounding box center [896, 217] width 65 height 128
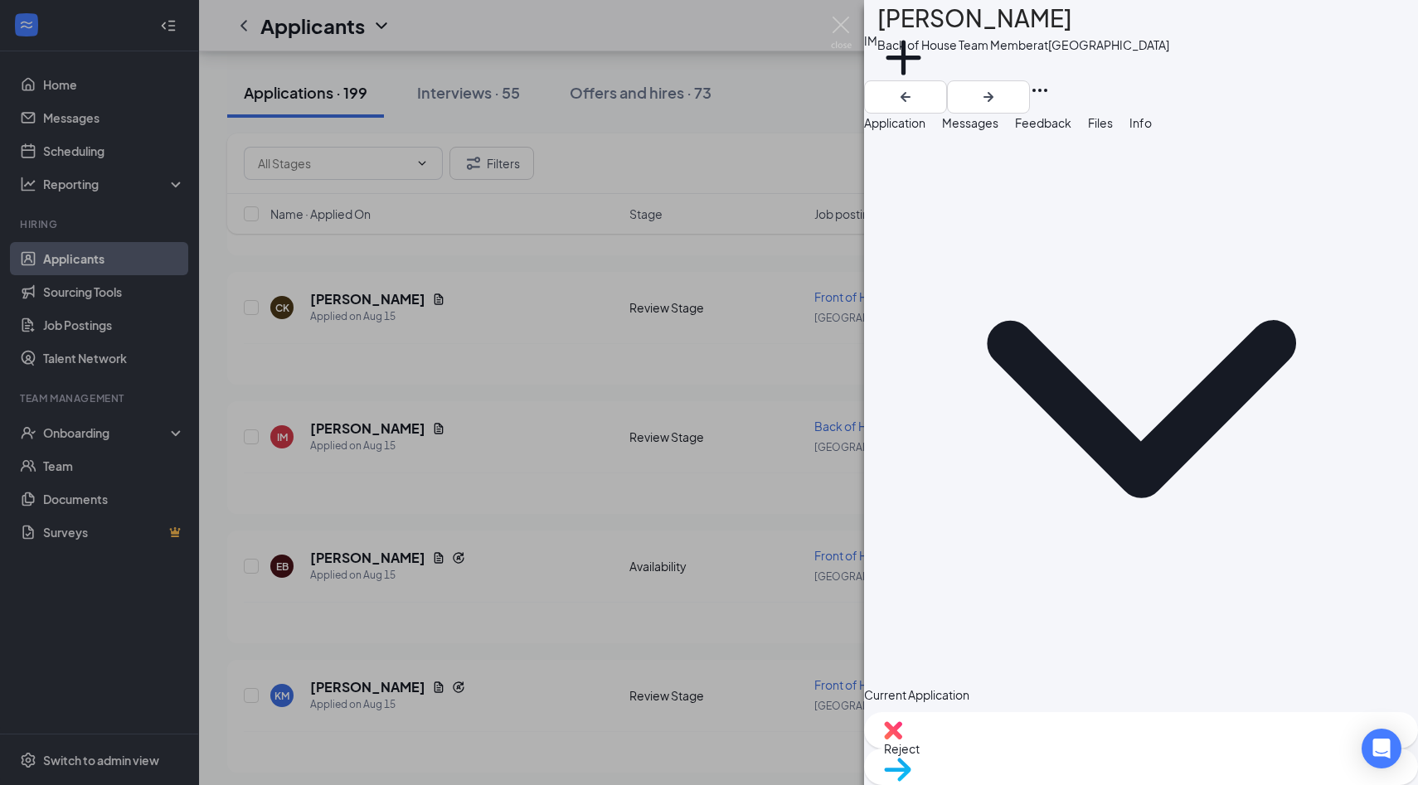
click at [900, 124] on button "Application" at bounding box center [894, 123] width 61 height 18
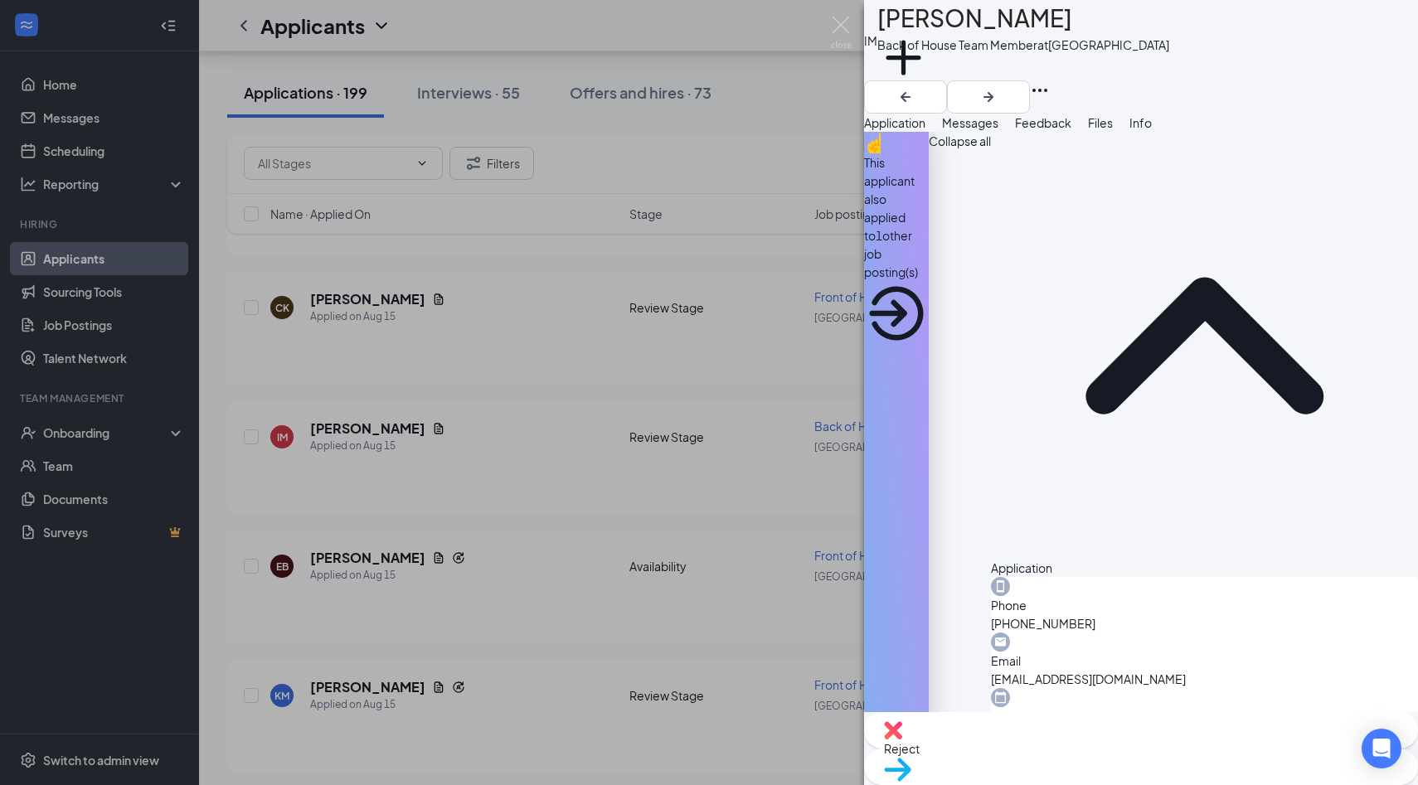
click at [961, 783] on span "Move to stage" at bounding box center [922, 790] width 77 height 15
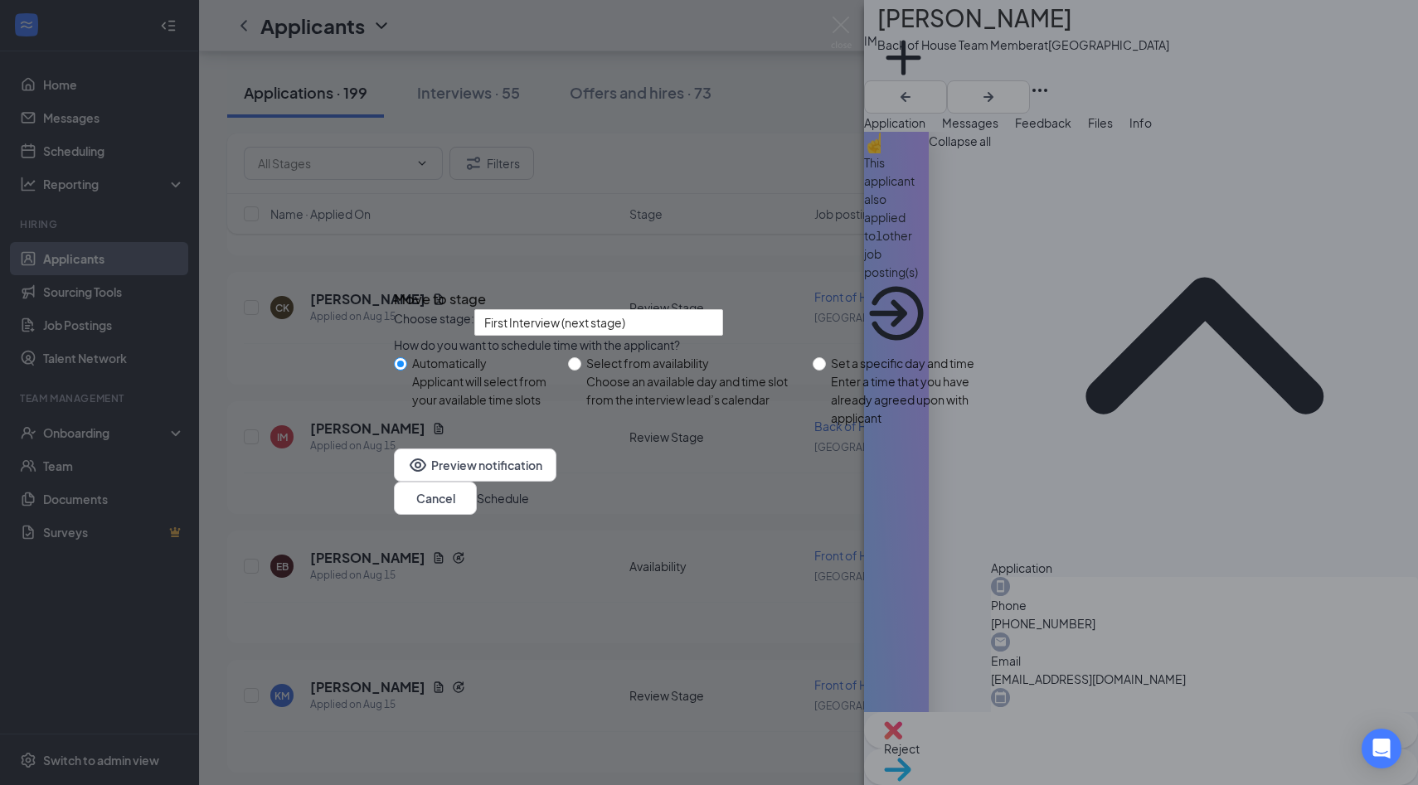
click at [529, 507] on button "Schedule" at bounding box center [503, 498] width 52 height 18
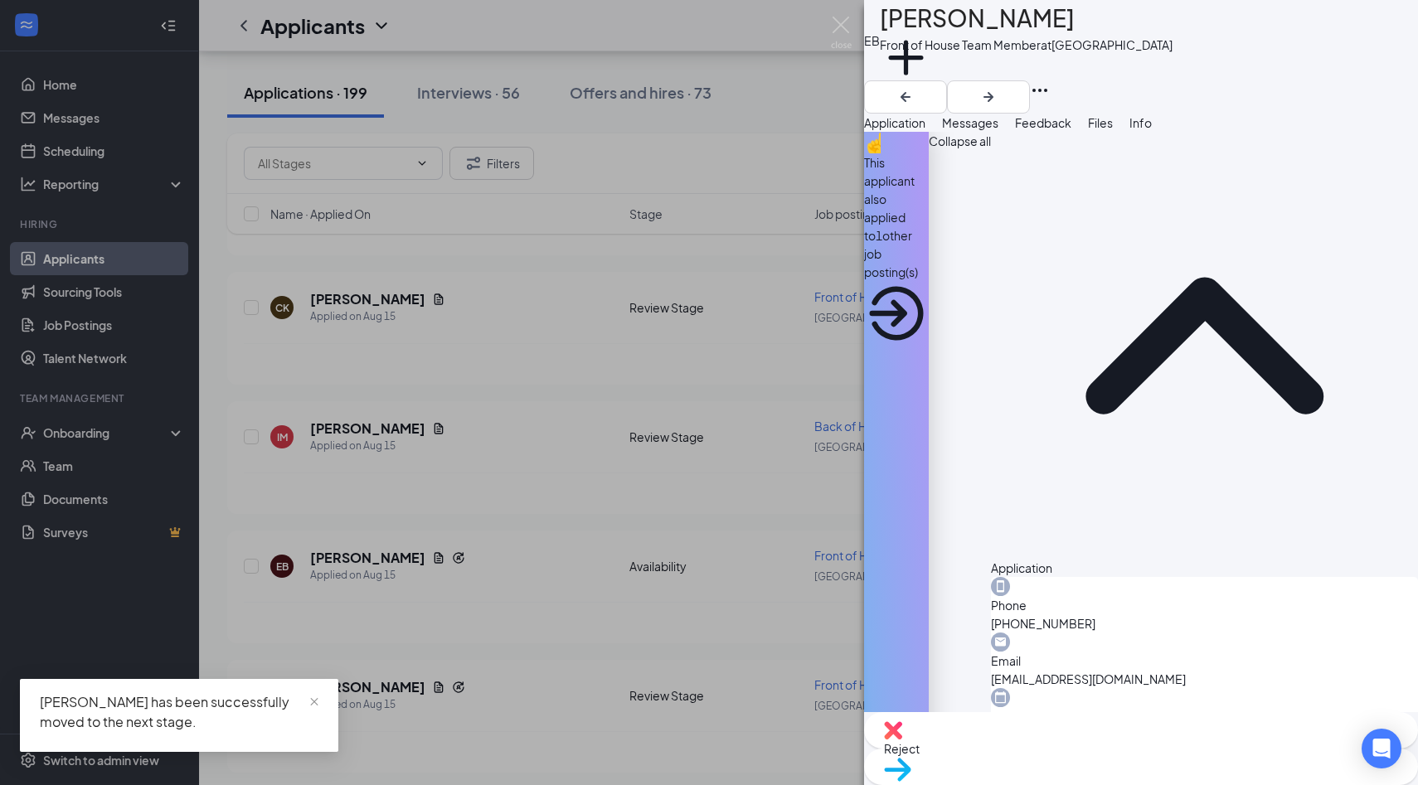
click at [928, 182] on div "This applicant also applied to 1 other job posting(s)" at bounding box center [896, 217] width 65 height 128
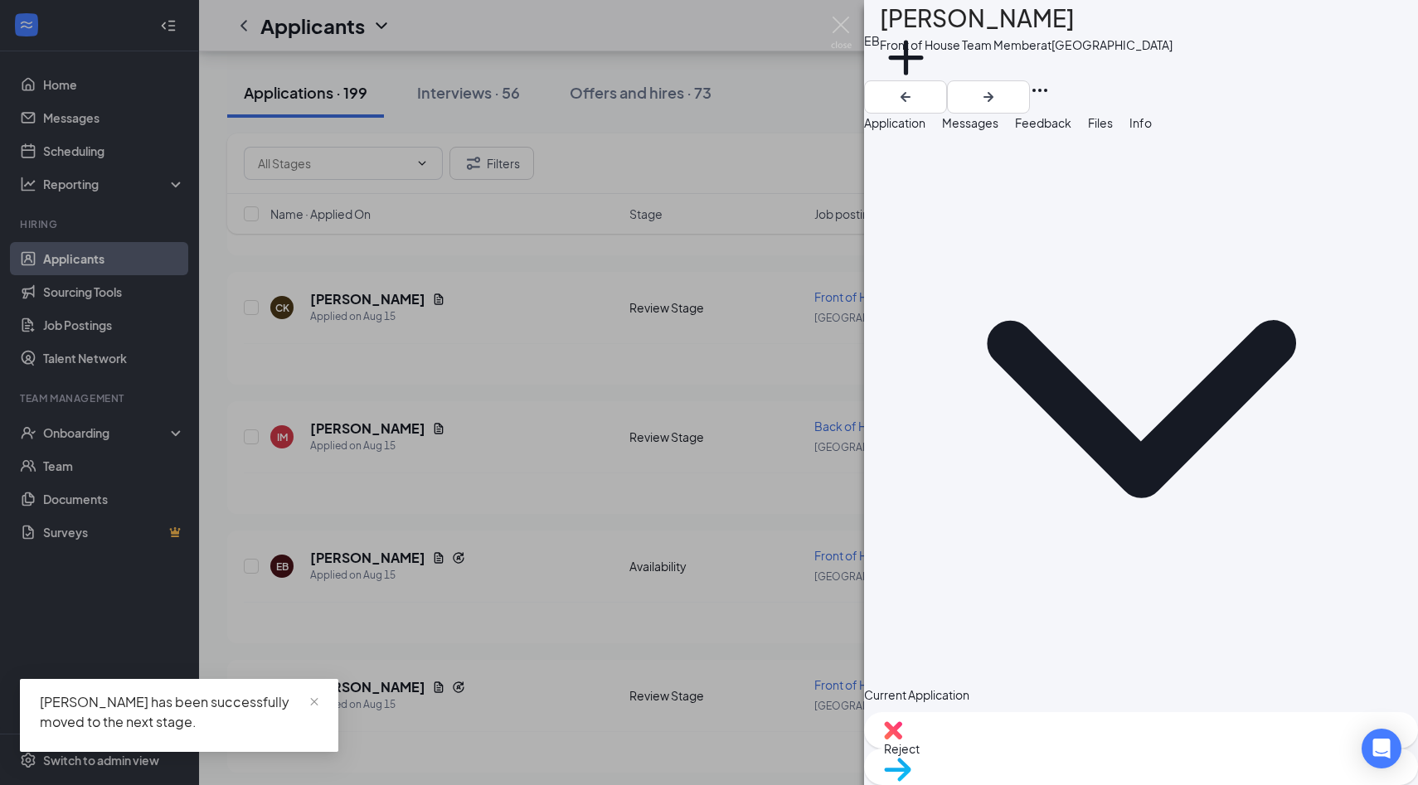
click at [838, 13] on div "EB Elizebeth Blyzes Front of House Team Member at Palm Coast Add a tag Applicat…" at bounding box center [709, 392] width 1418 height 785
click at [841, 22] on div "Applicants KS" at bounding box center [808, 25] width 1219 height 51
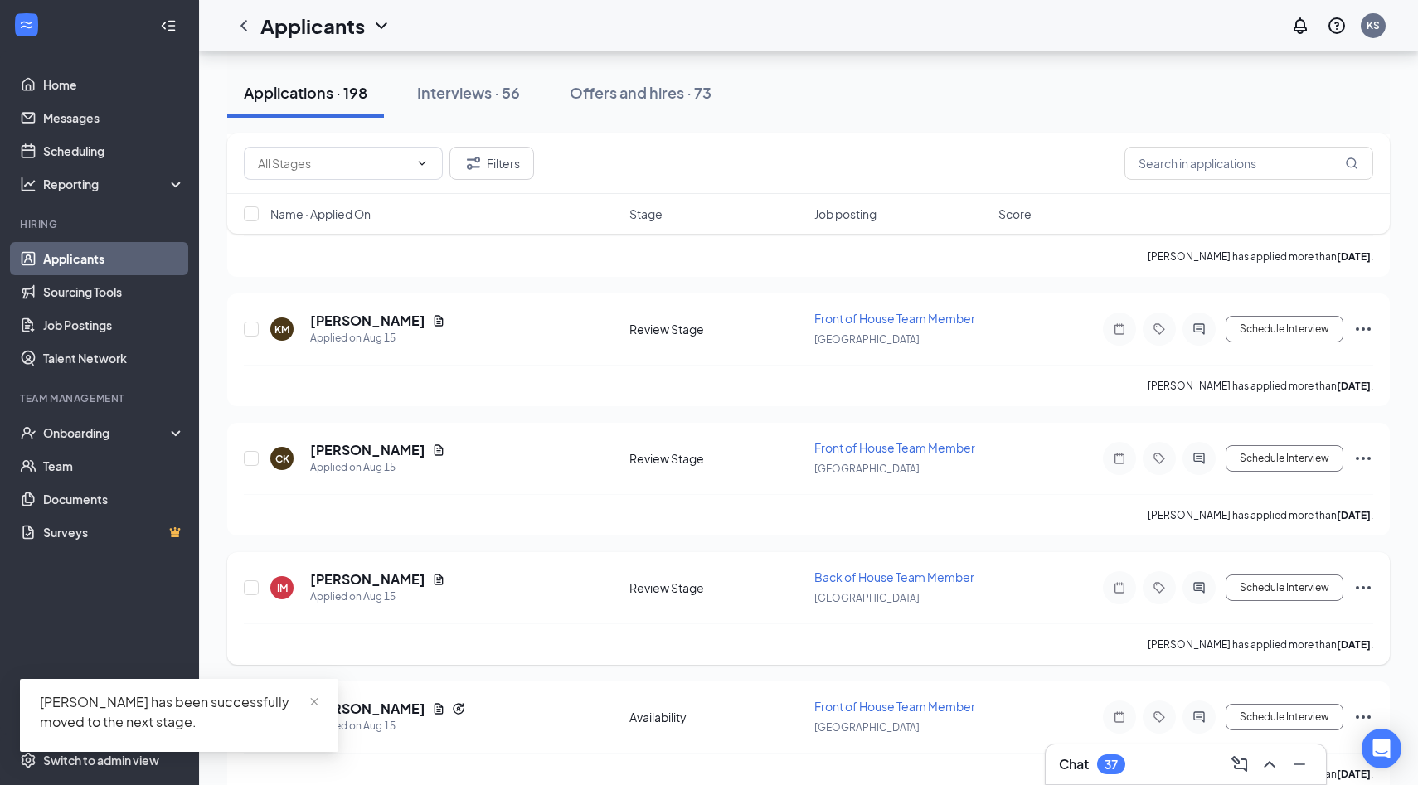
scroll to position [13605, 0]
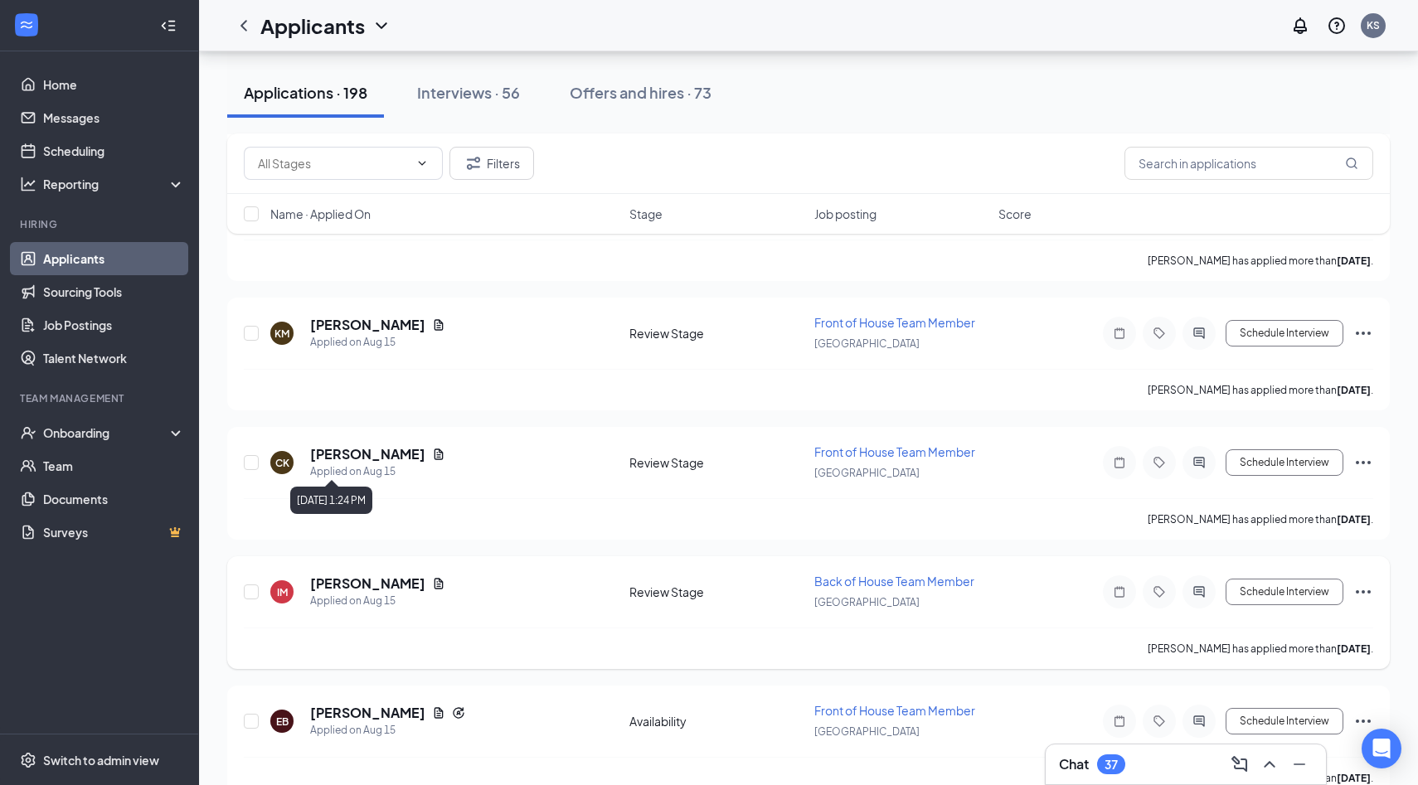
click at [358, 574] on h5 "Ian Mossel" at bounding box center [367, 583] width 115 height 18
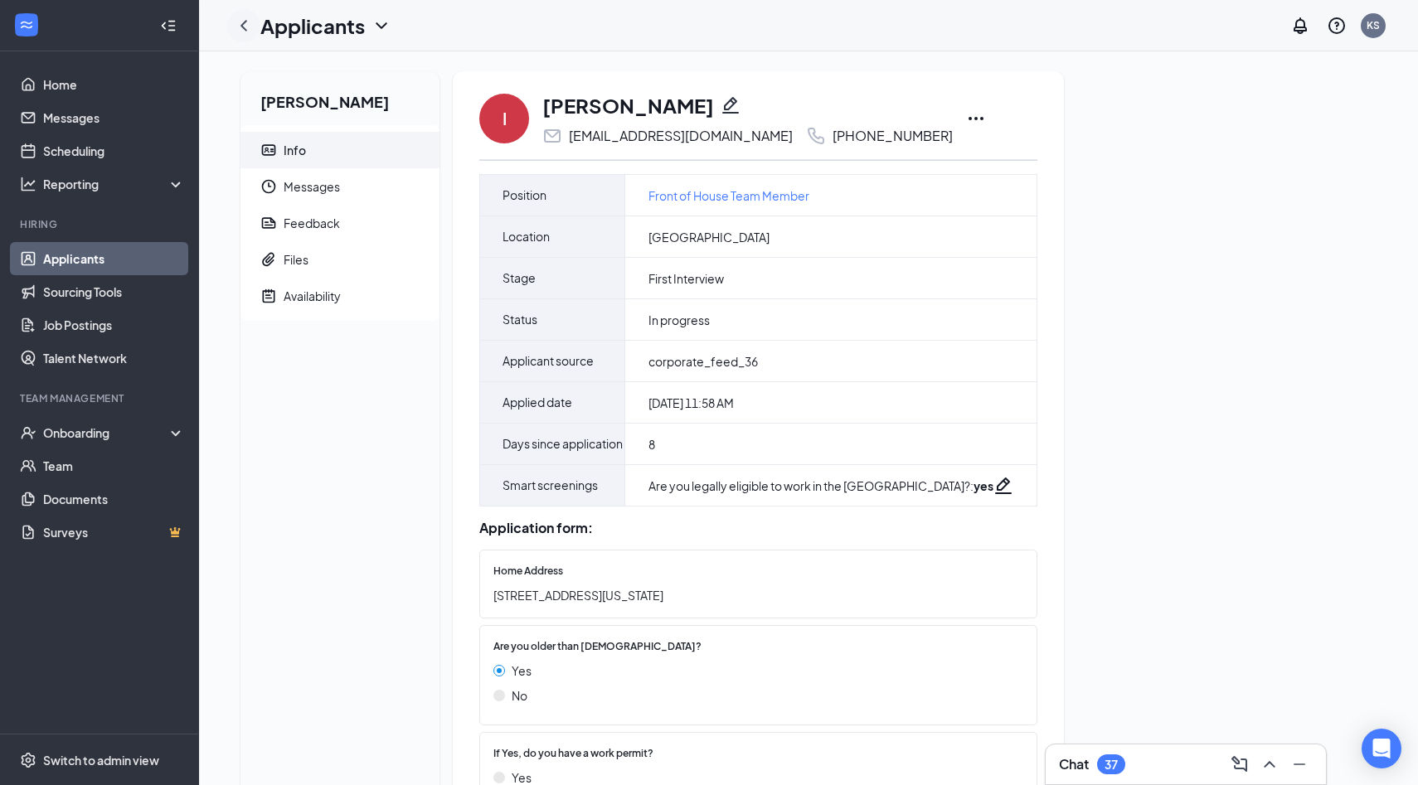
click at [250, 36] on div at bounding box center [243, 25] width 33 height 33
click at [243, 19] on icon "ChevronLeft" at bounding box center [244, 26] width 20 height 20
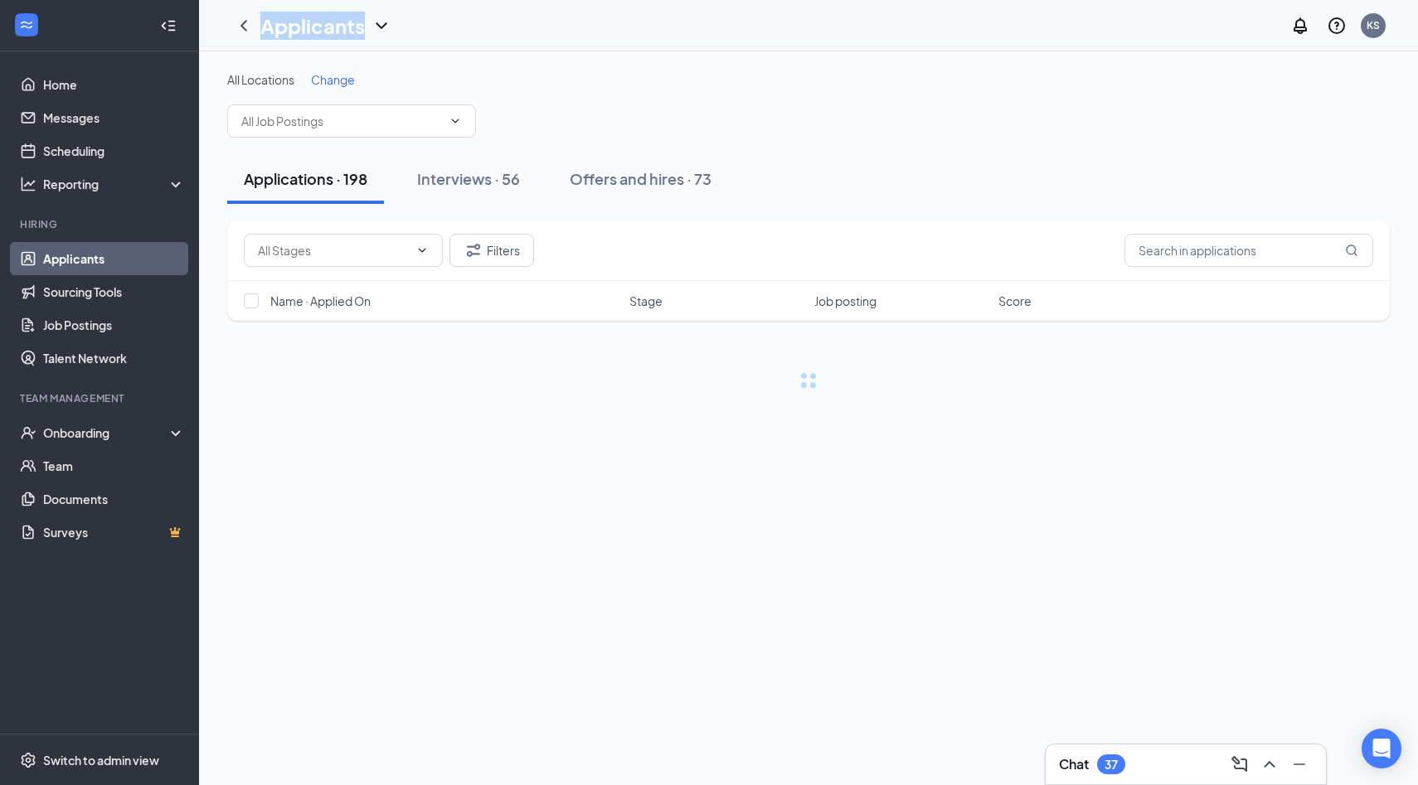
click at [110, 260] on link "Applicants" at bounding box center [114, 258] width 142 height 33
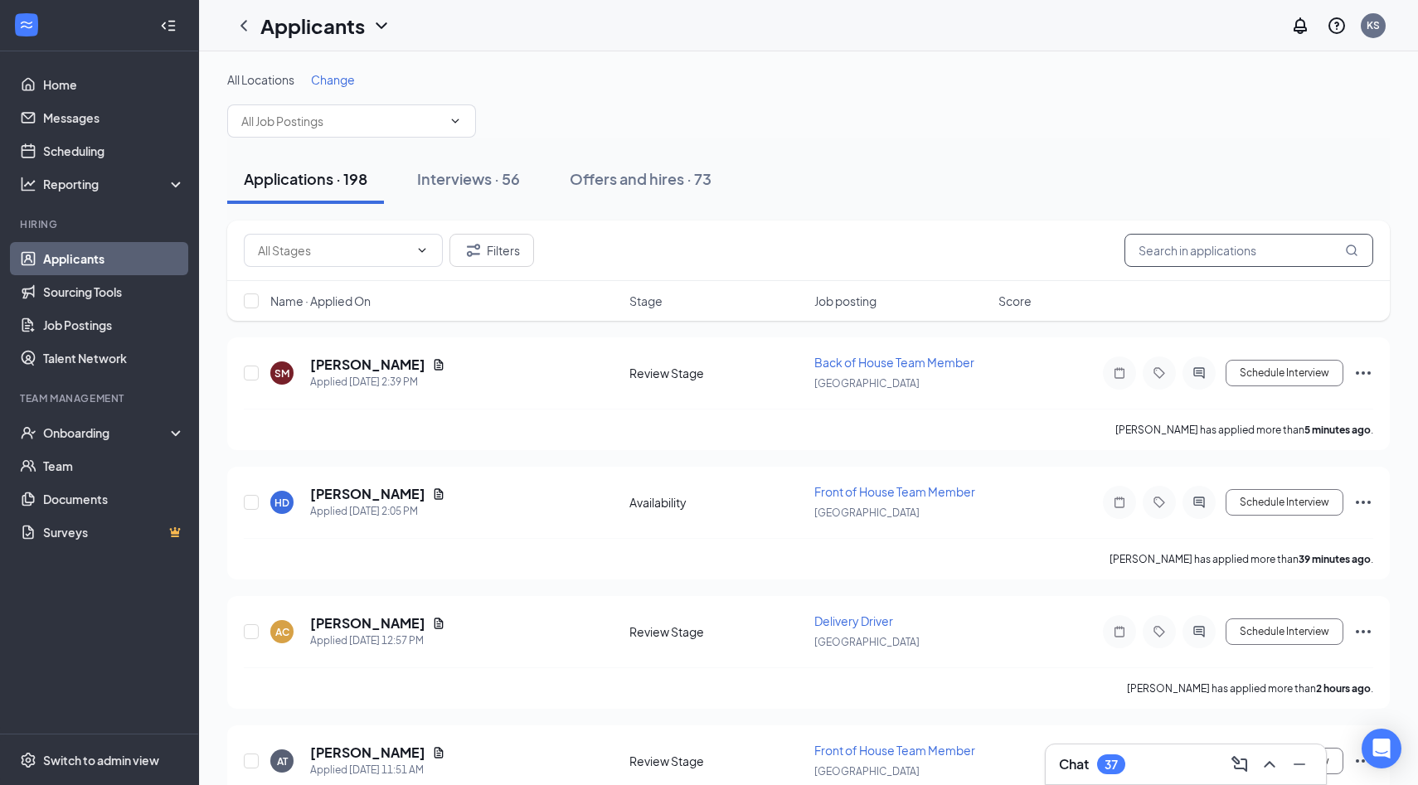
click at [1176, 266] on input "text" at bounding box center [1248, 250] width 249 height 33
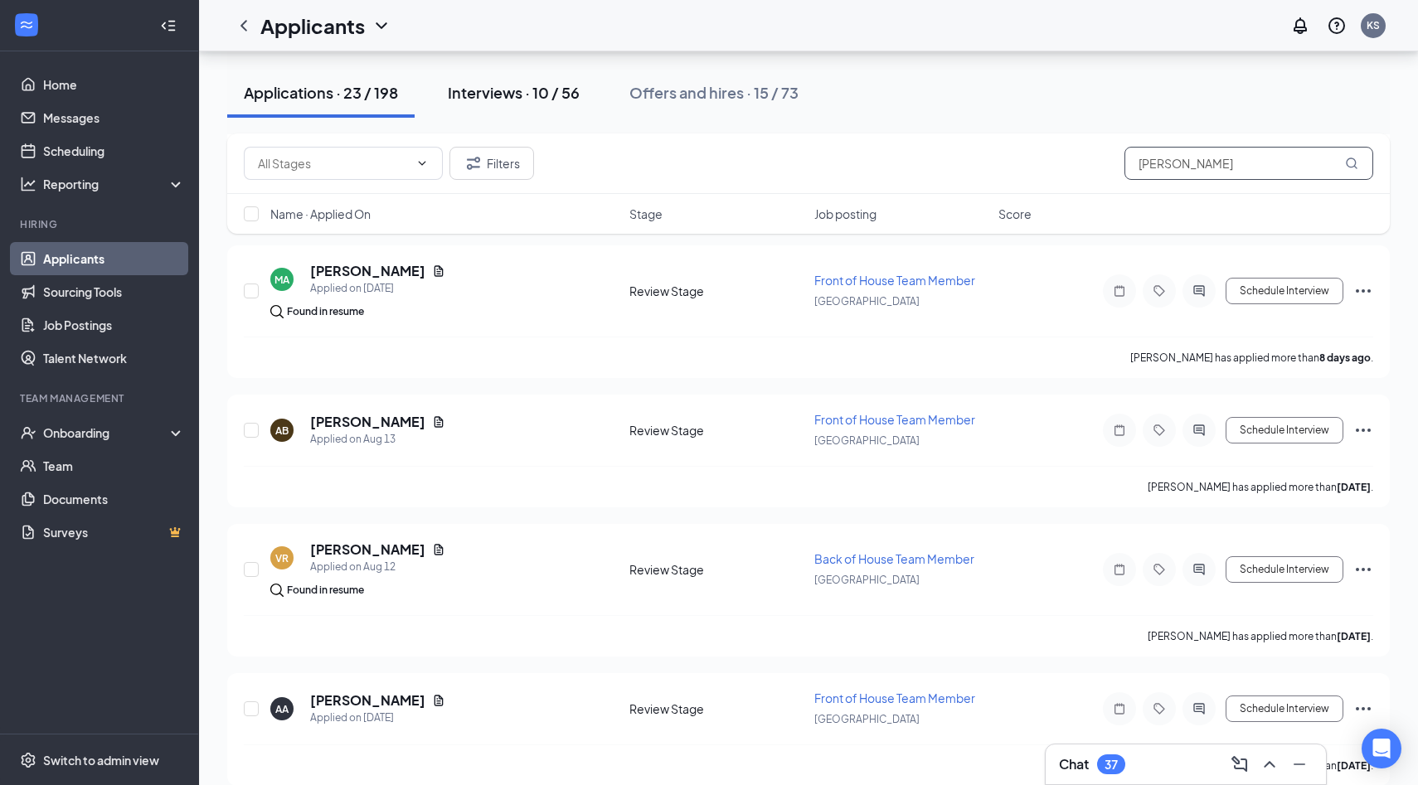
scroll to position [1669, 0]
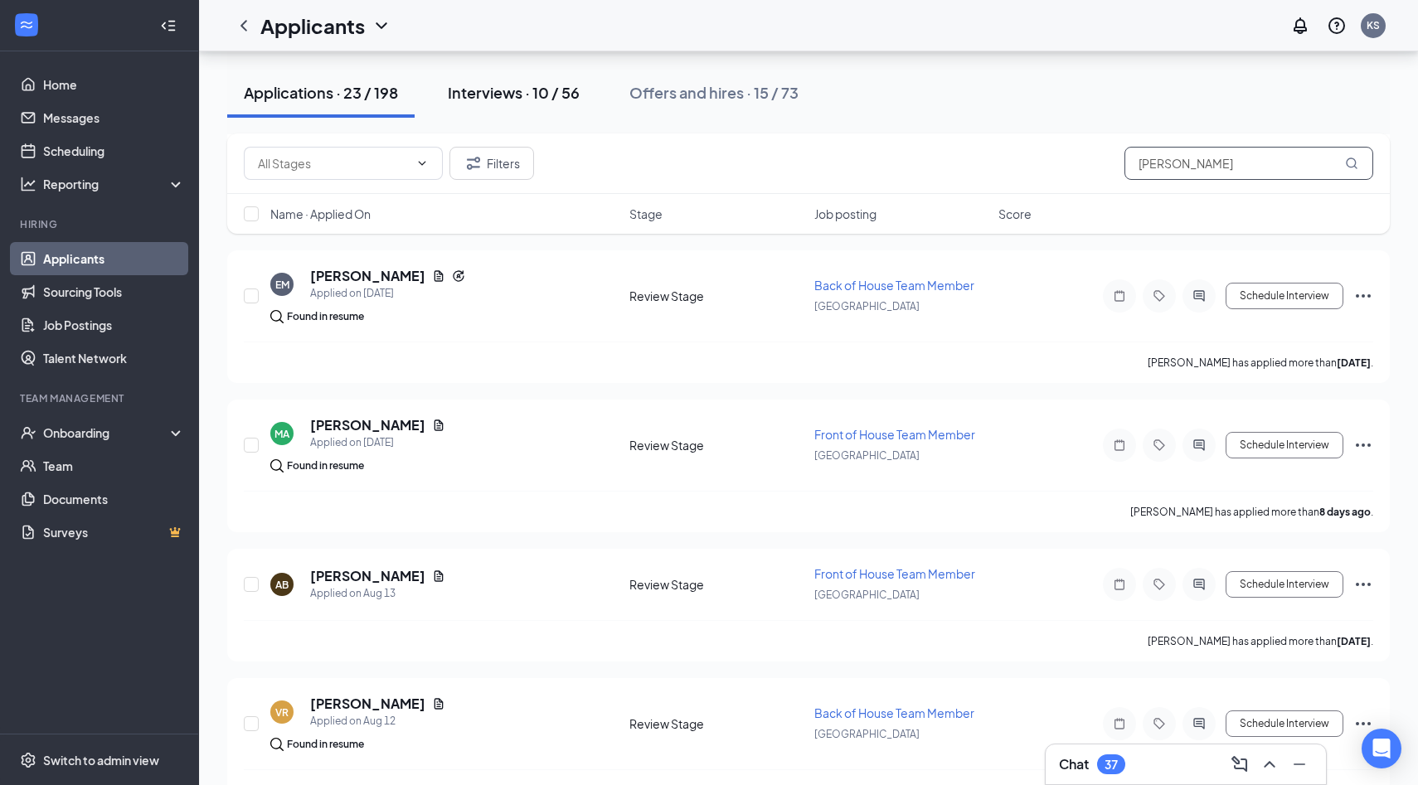
type input "[PERSON_NAME]"
click at [573, 94] on div "Interviews · 10 / 56" at bounding box center [514, 92] width 132 height 21
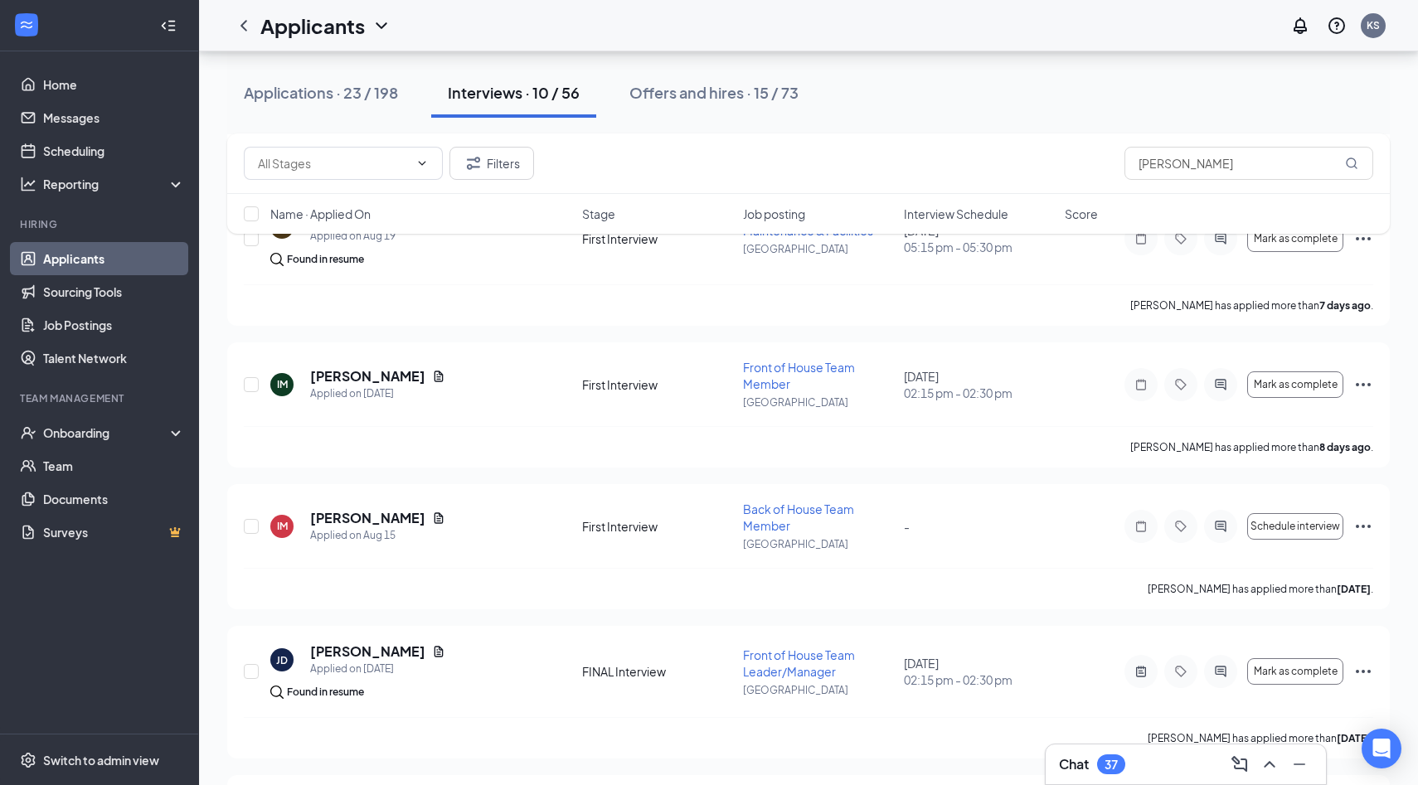
scroll to position [599, 0]
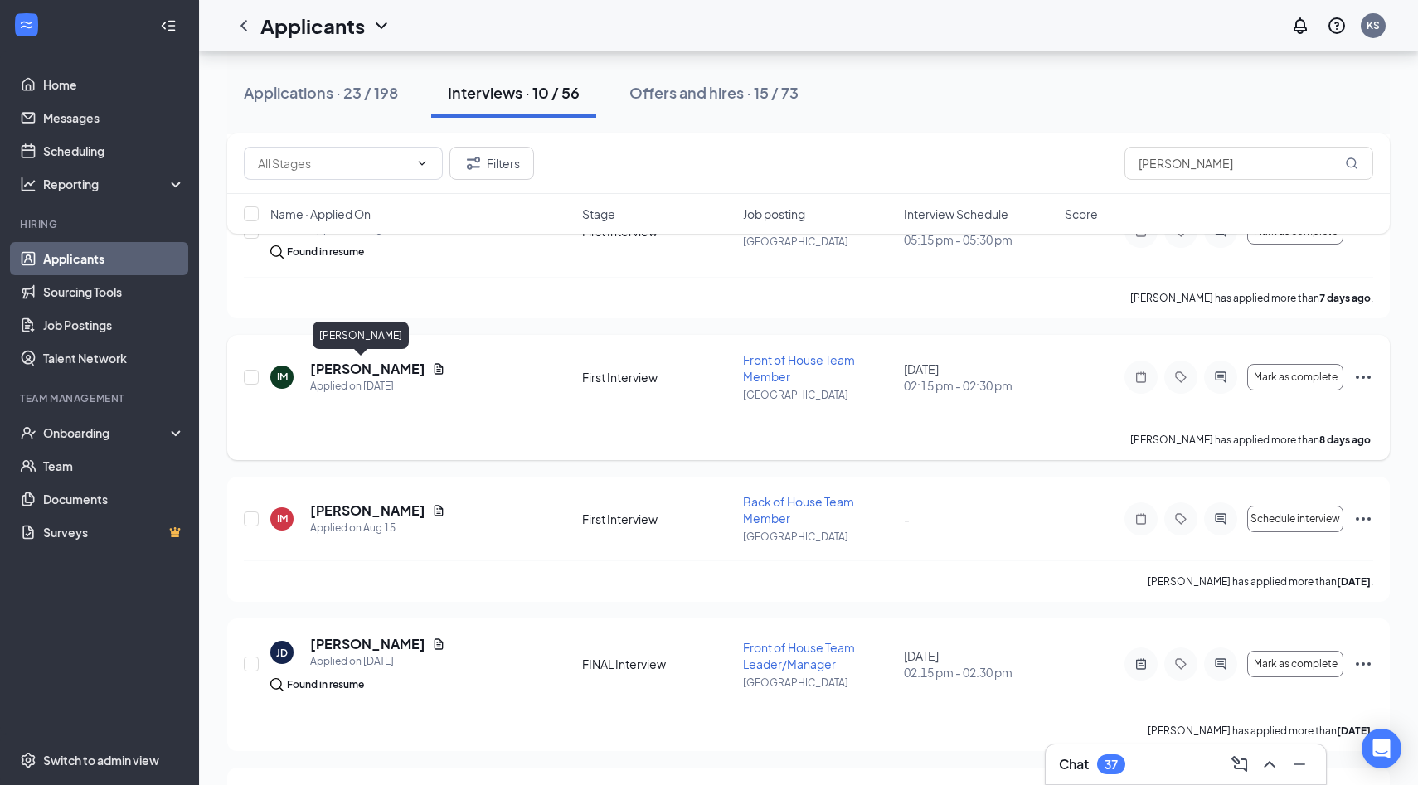
click at [326, 370] on h5 "[PERSON_NAME]" at bounding box center [367, 369] width 115 height 18
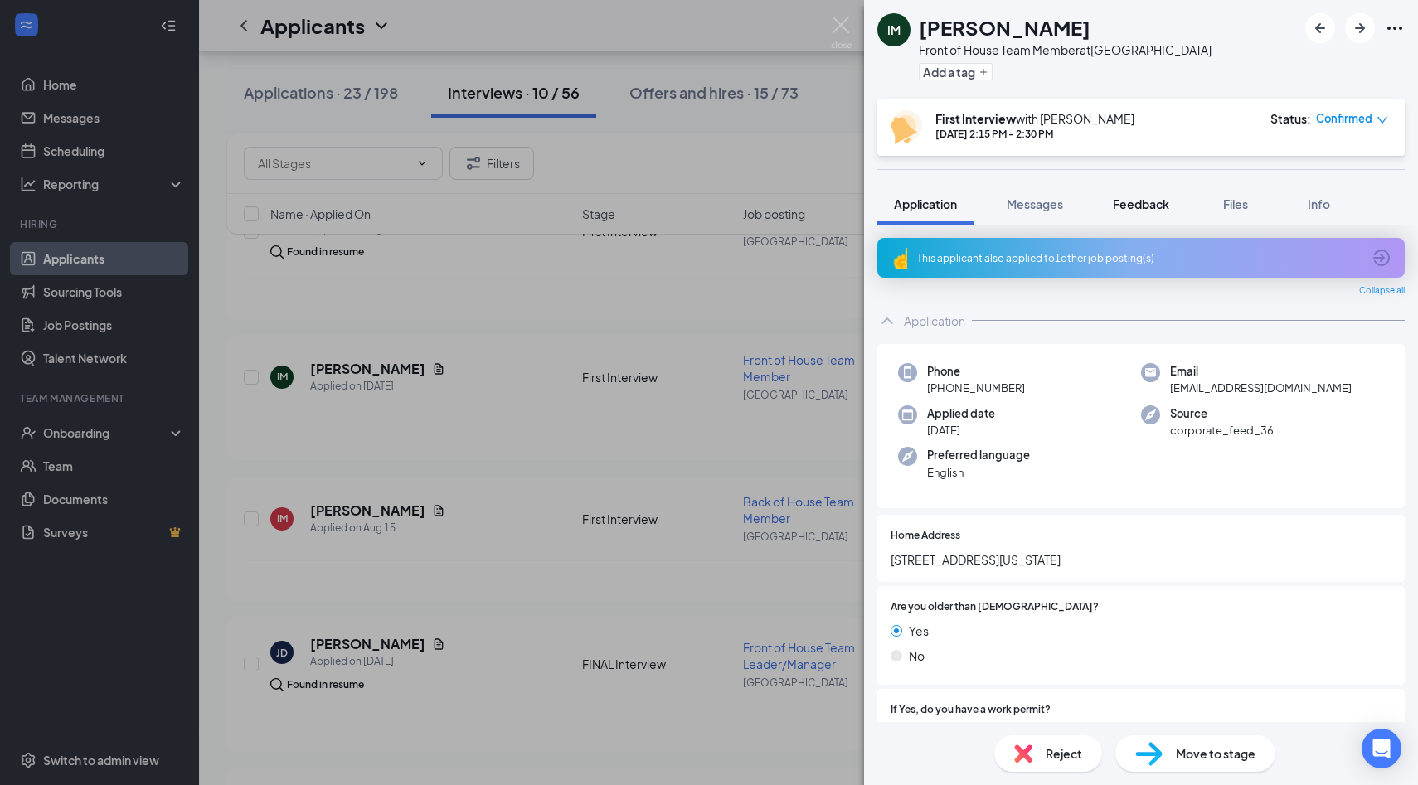
click at [1133, 210] on span "Feedback" at bounding box center [1141, 203] width 56 height 15
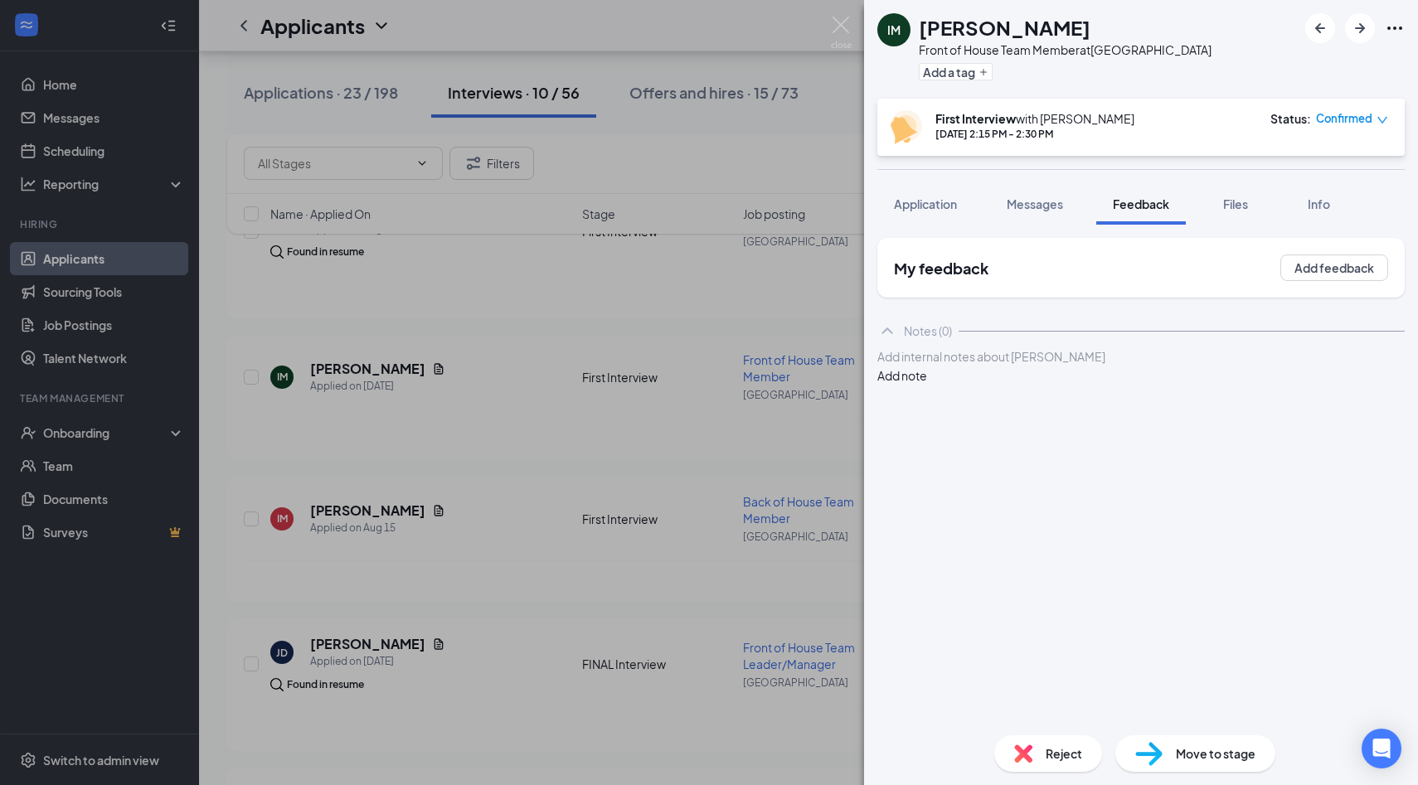
click at [992, 366] on div at bounding box center [1141, 356] width 526 height 17
click at [927, 374] on button "Add note" at bounding box center [902, 375] width 50 height 18
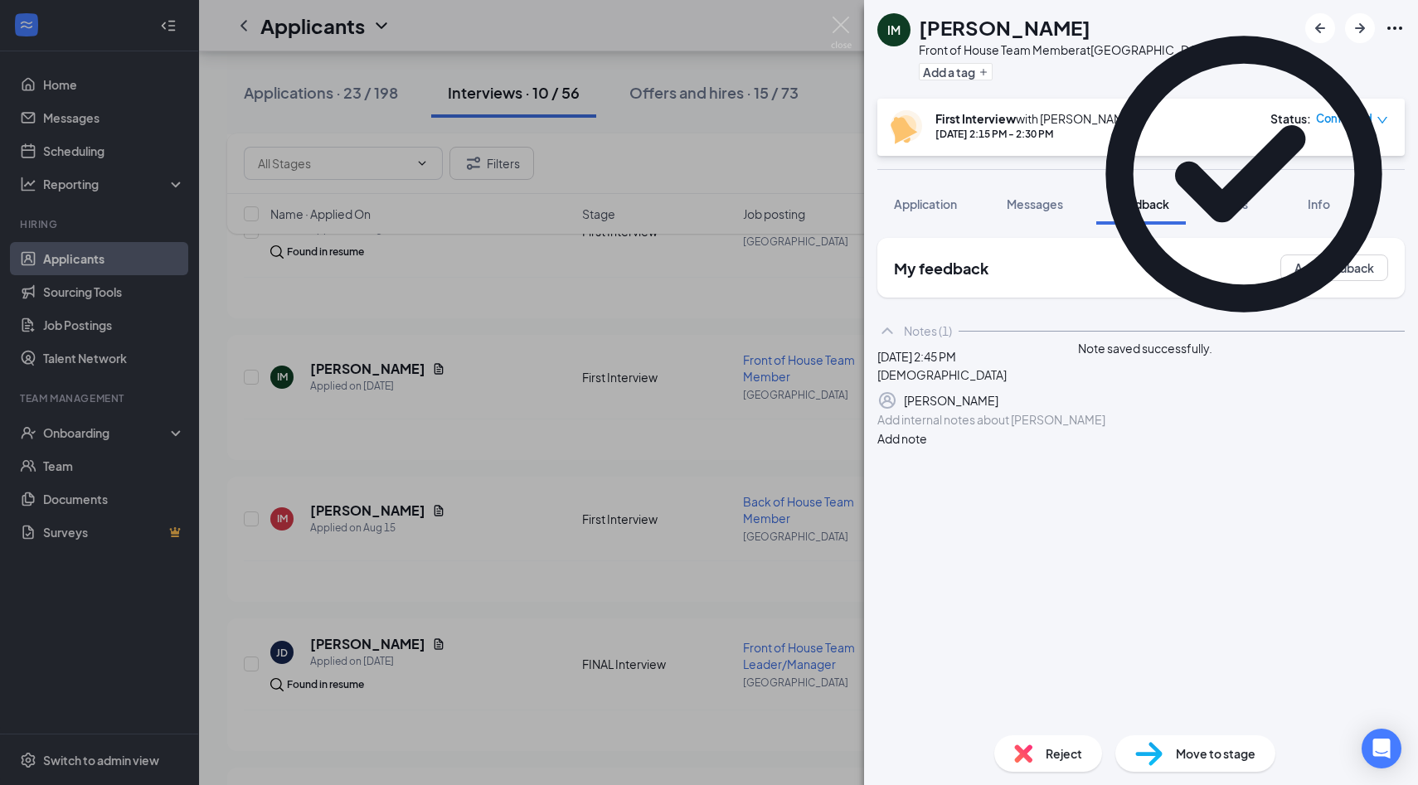
click at [541, 518] on div "IM Ian Mossel Front of House Team Member at Palm Coast Add a tag First Intervie…" at bounding box center [709, 392] width 1418 height 785
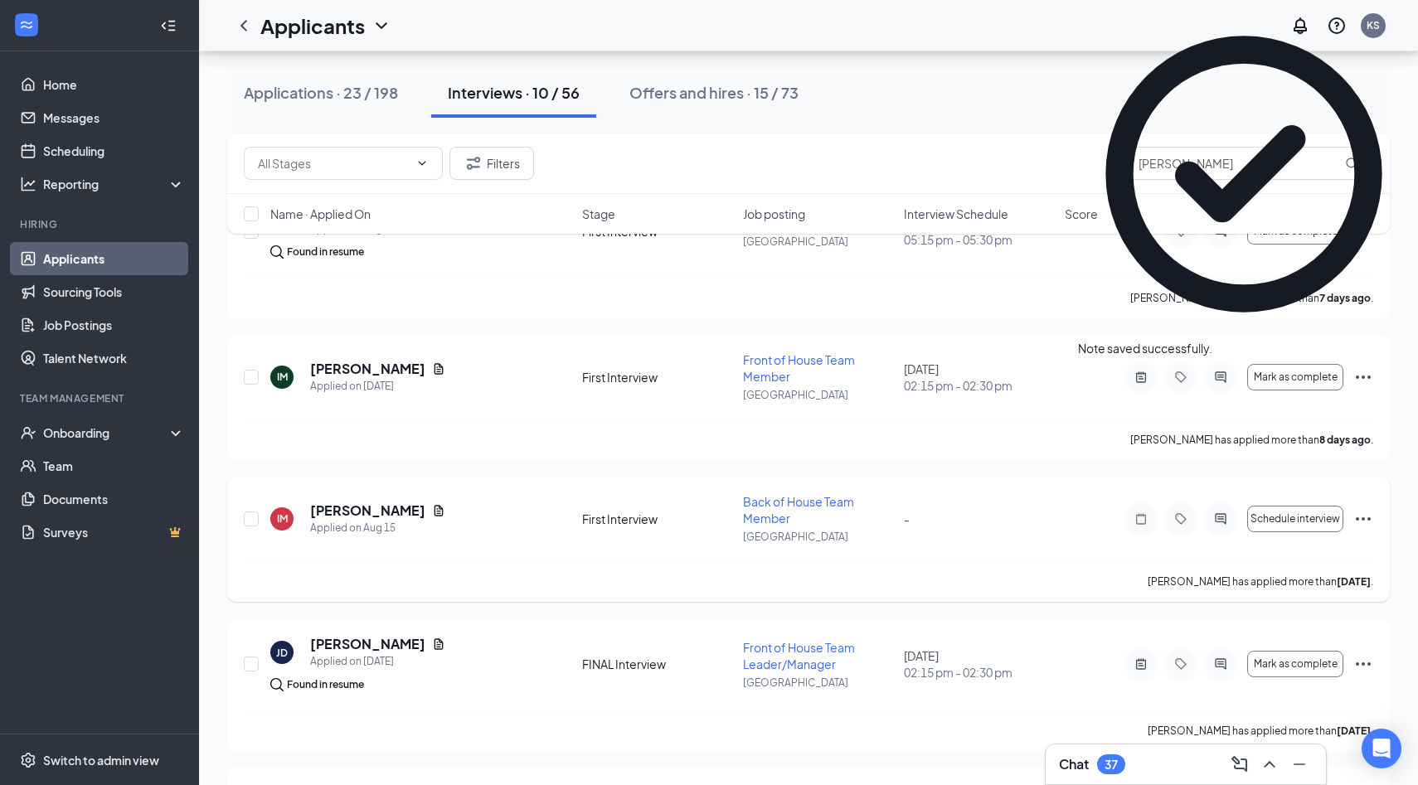
click at [1362, 518] on icon "Ellipses" at bounding box center [1362, 518] width 15 height 3
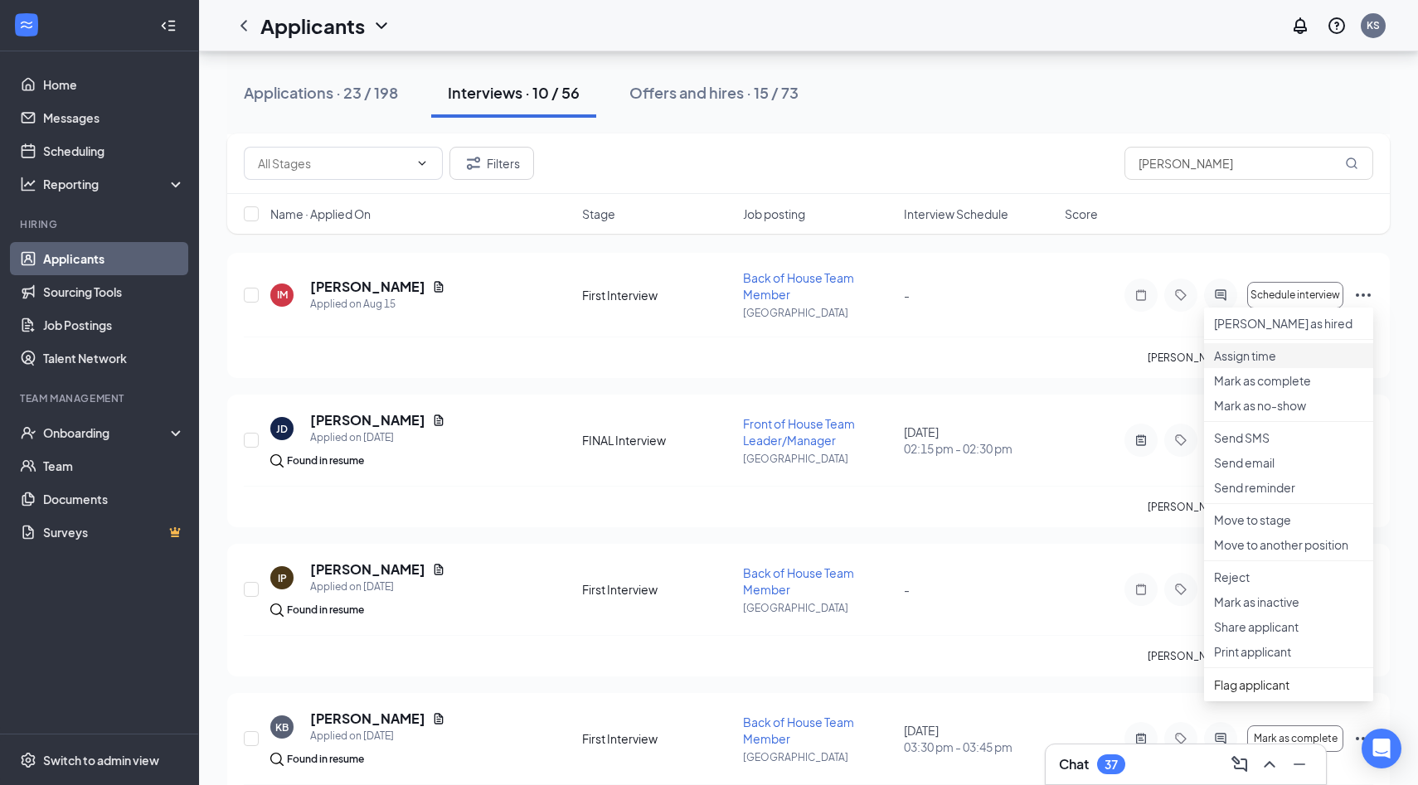
scroll to position [841, 0]
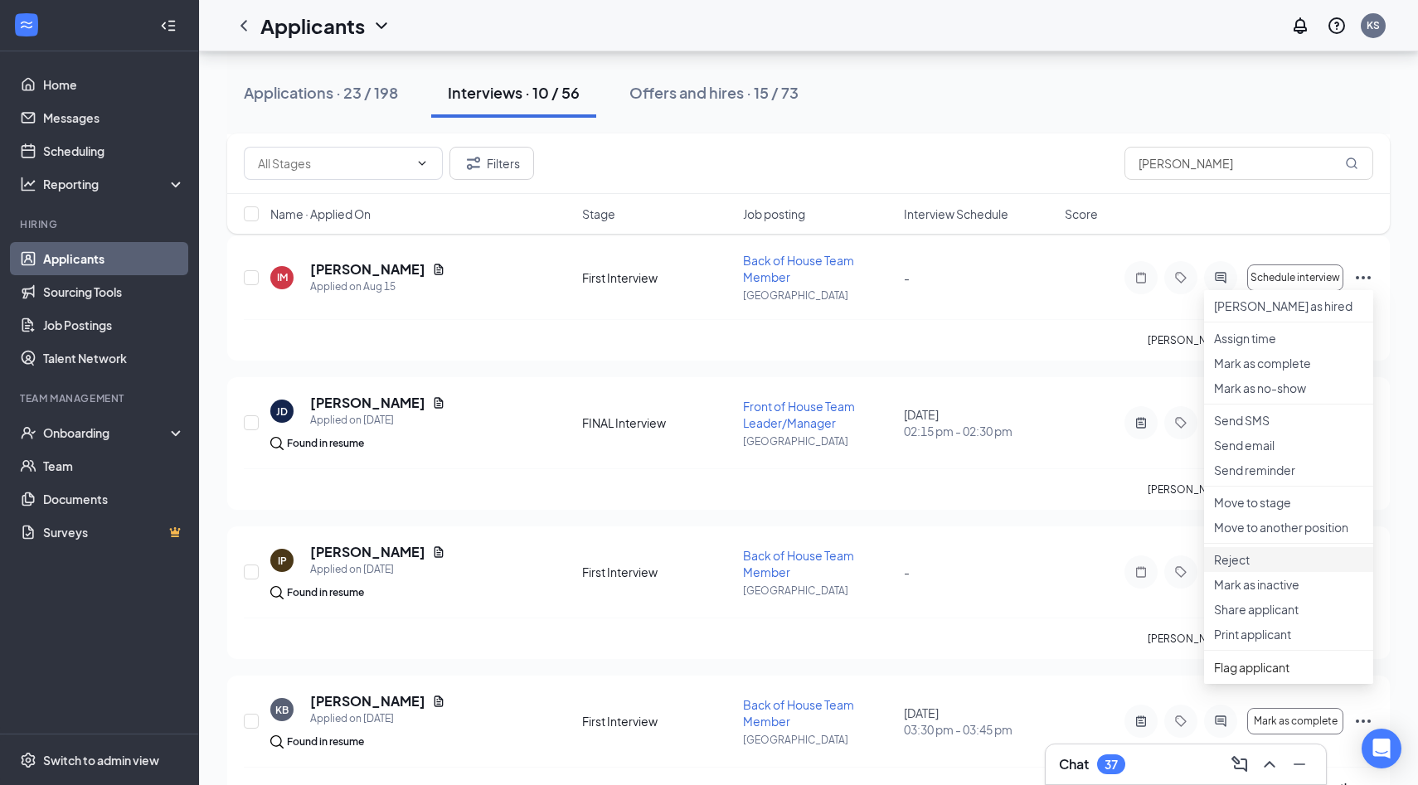
click at [1260, 568] on p "Reject" at bounding box center [1288, 559] width 149 height 17
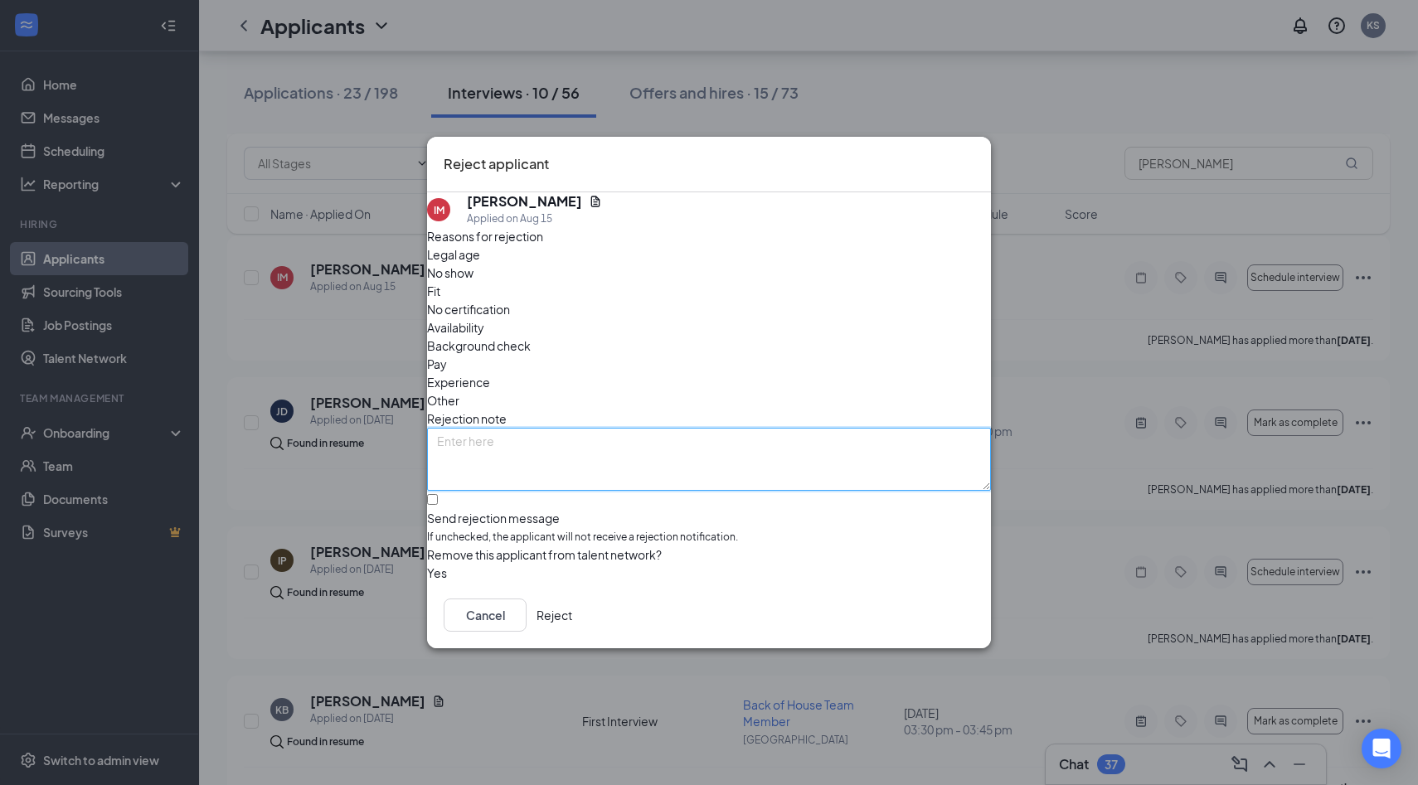
click at [739, 428] on textarea at bounding box center [709, 459] width 564 height 63
type textarea "duplicate"
click at [572, 608] on button "Reject" at bounding box center [554, 615] width 36 height 33
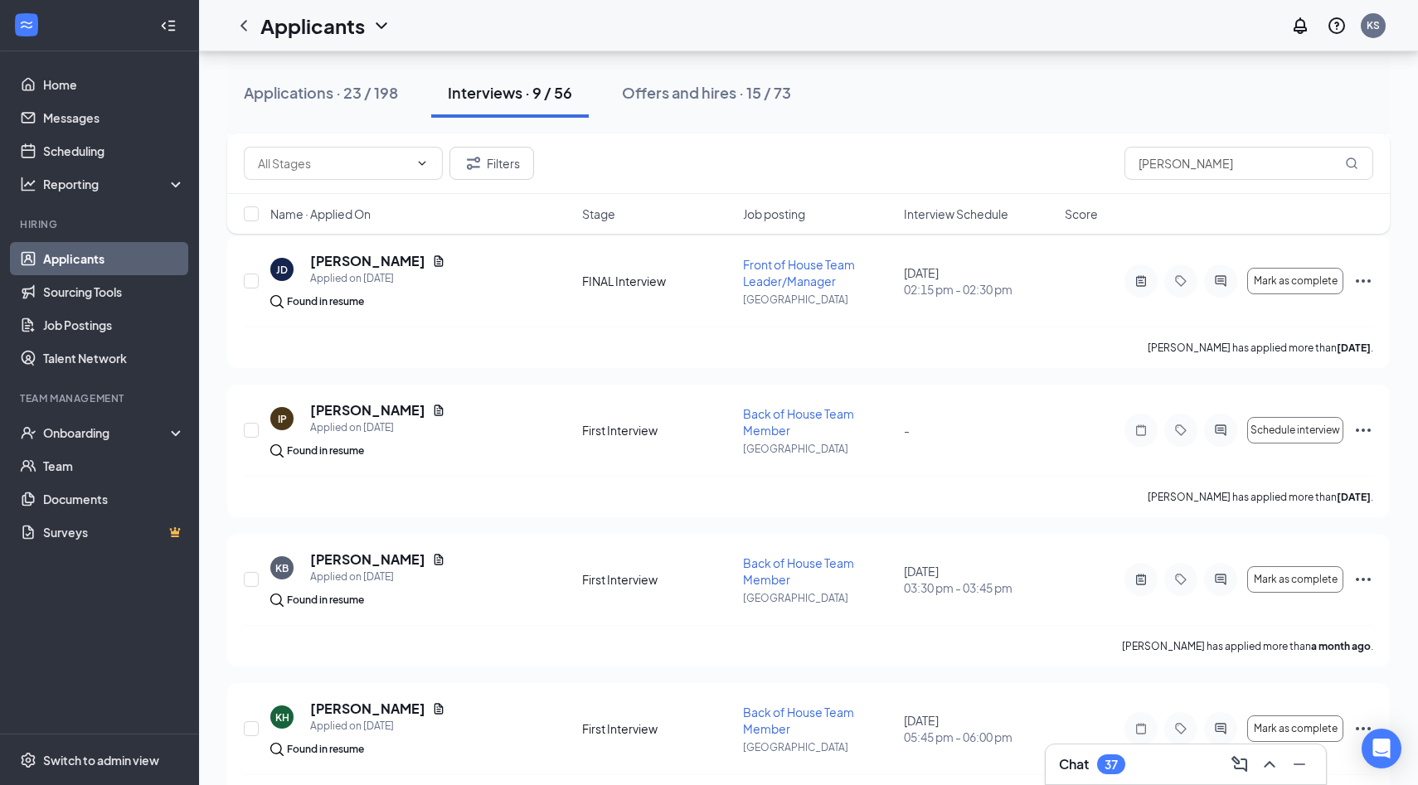
click at [70, 261] on link "Applicants" at bounding box center [114, 258] width 142 height 33
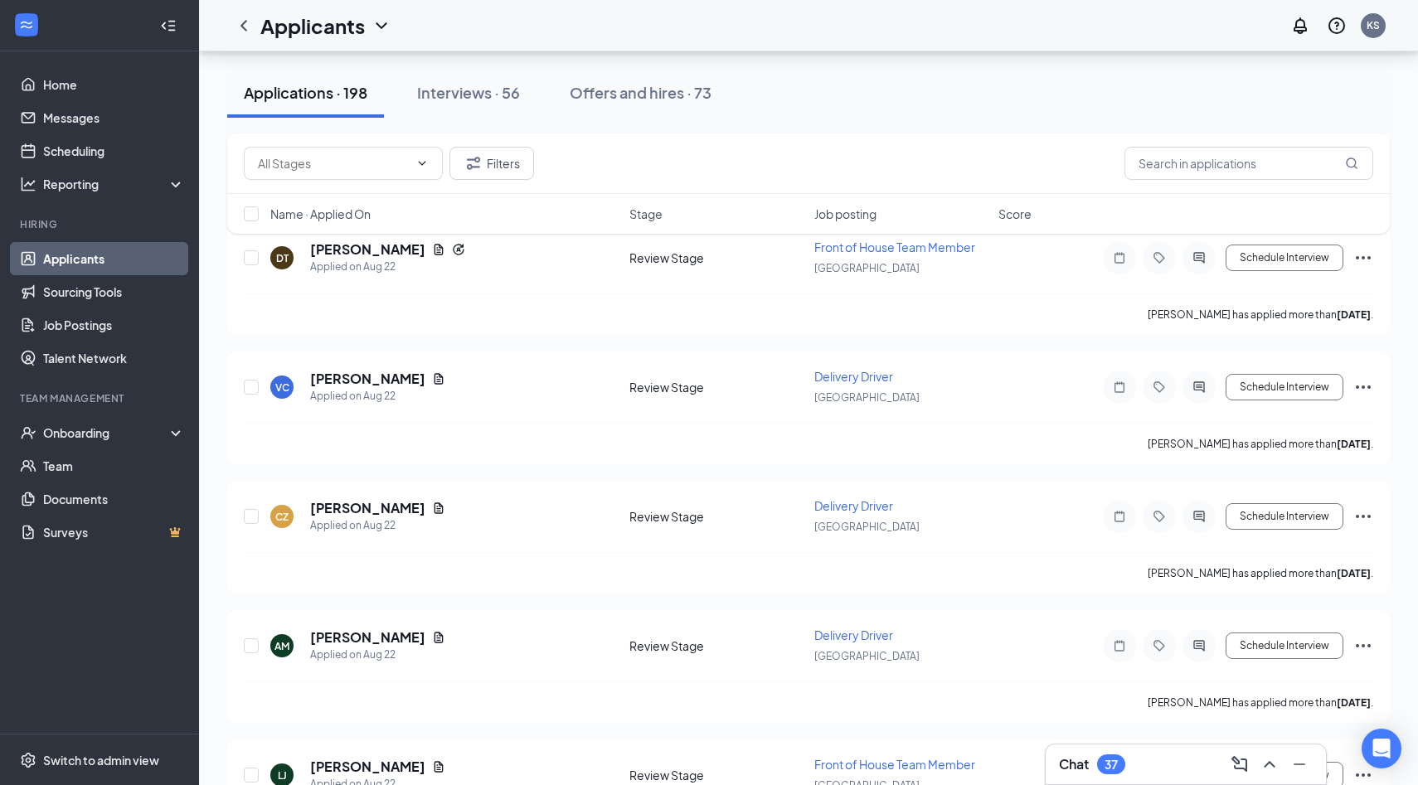
scroll to position [8690, 0]
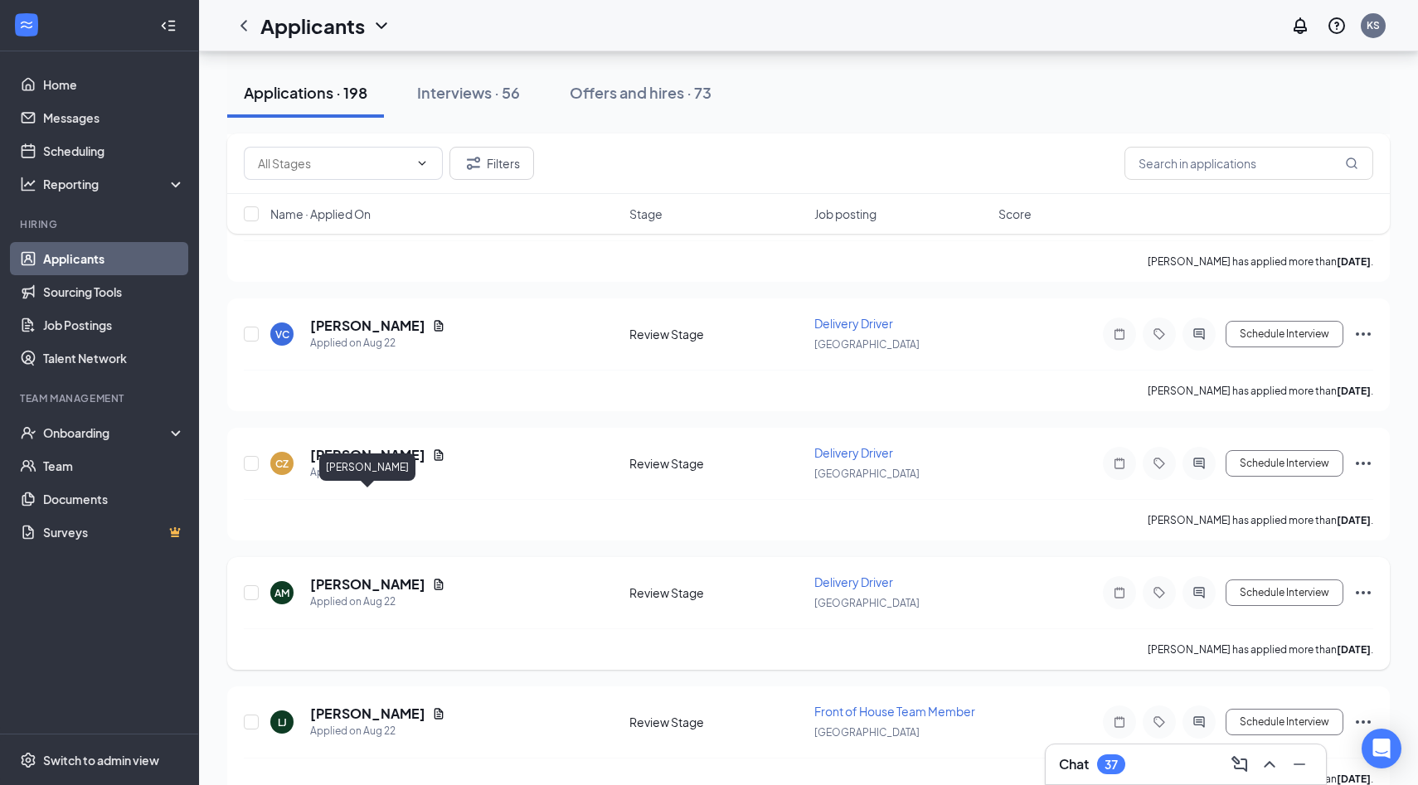
click at [410, 575] on h5 "[PERSON_NAME]" at bounding box center [367, 584] width 115 height 18
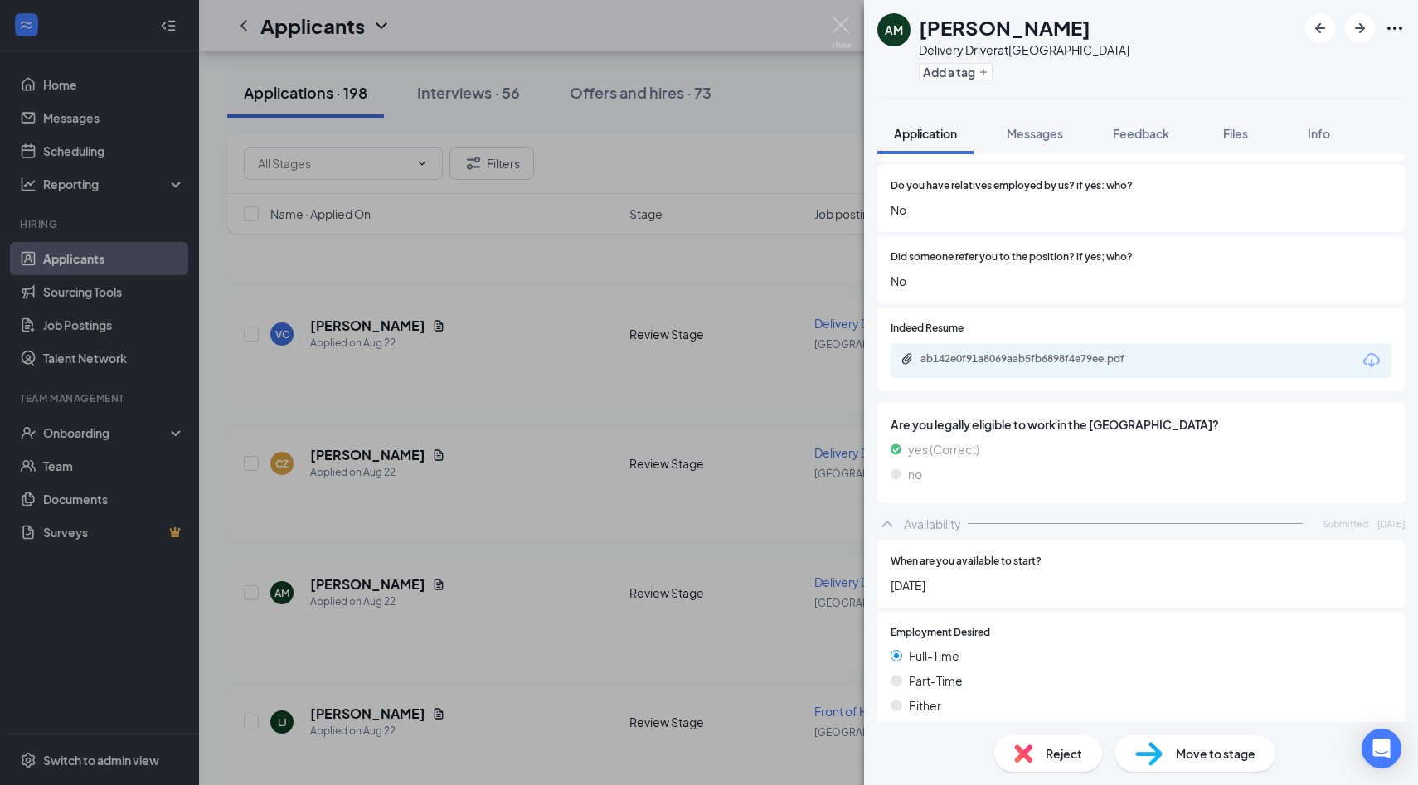
scroll to position [735, 0]
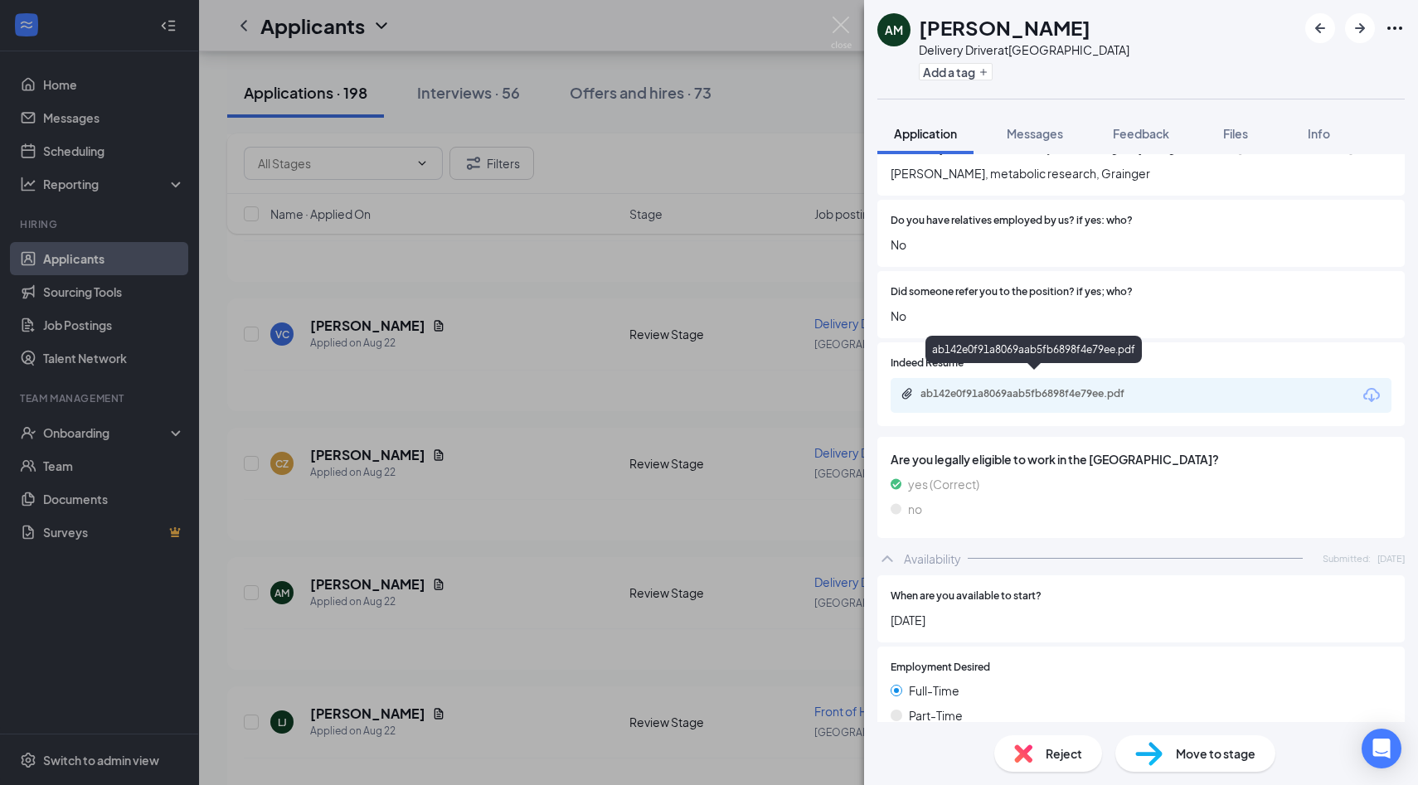
click at [1076, 387] on div "ab142e0f91a8069aab5fb6898f4e79ee.pdf" at bounding box center [1036, 393] width 232 height 13
click at [1001, 387] on div "ab142e0f91a8069aab5fb6898f4e79ee.pdf" at bounding box center [1036, 393] width 232 height 13
drag, startPoint x: 922, startPoint y: 33, endPoint x: 1130, endPoint y: 22, distance: 208.4
click at [1131, 22] on div "AM Amanda Mcdaniel Delivery Driver at Palm Coast Add a tag" at bounding box center [1141, 49] width 554 height 99
copy h1 "[PERSON_NAME]"
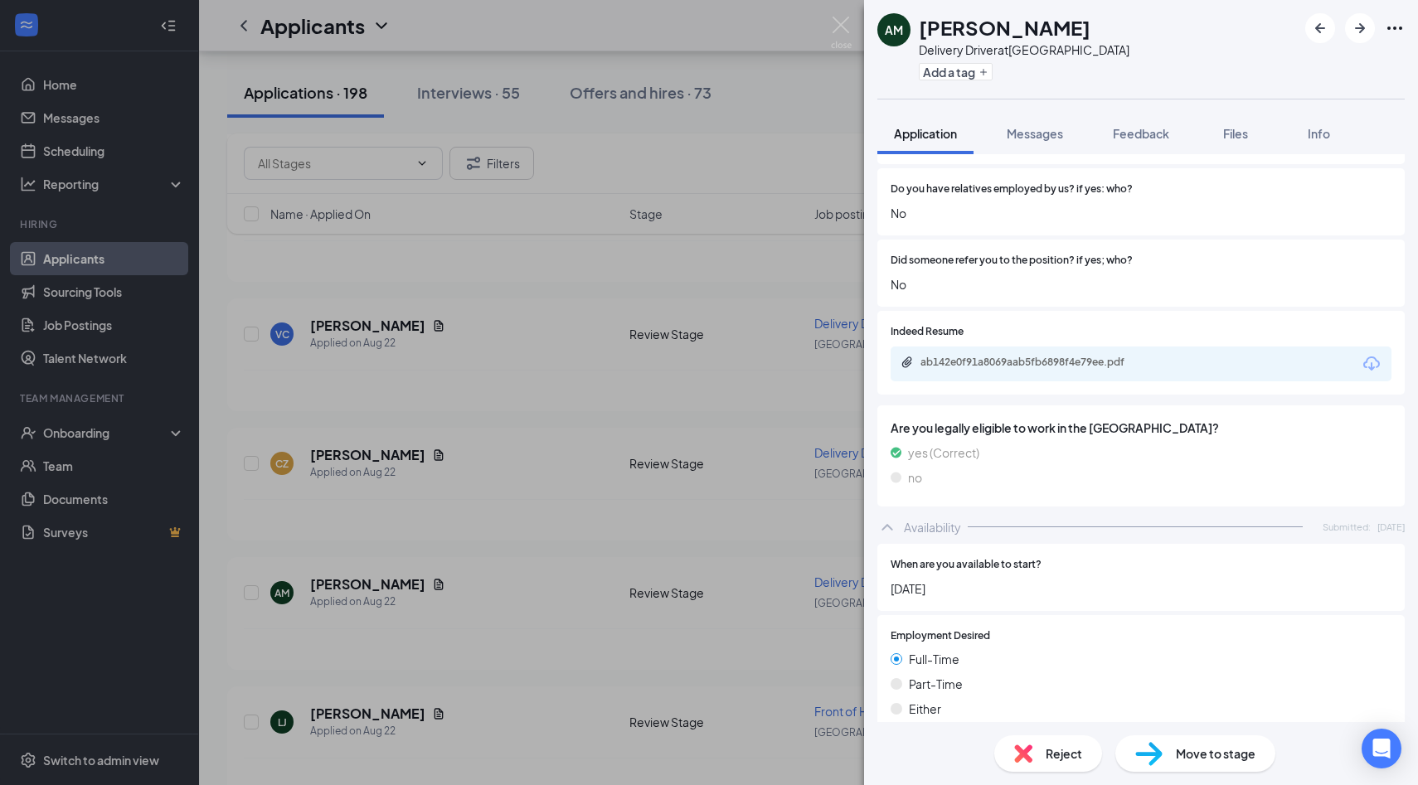
scroll to position [739, 0]
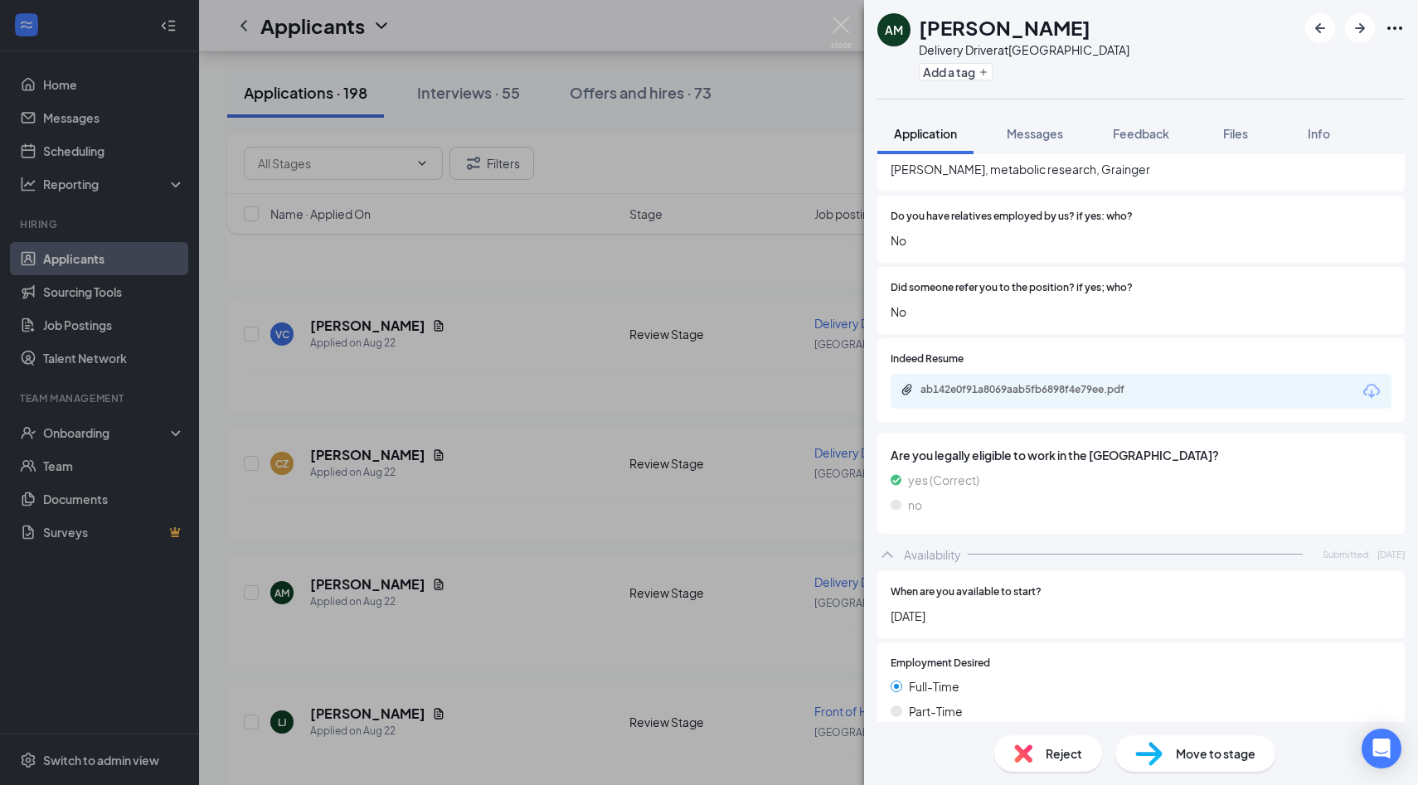
click at [1049, 383] on div "ab142e0f91a8069aab5fb6898f4e79ee.pdf" at bounding box center [1036, 389] width 232 height 13
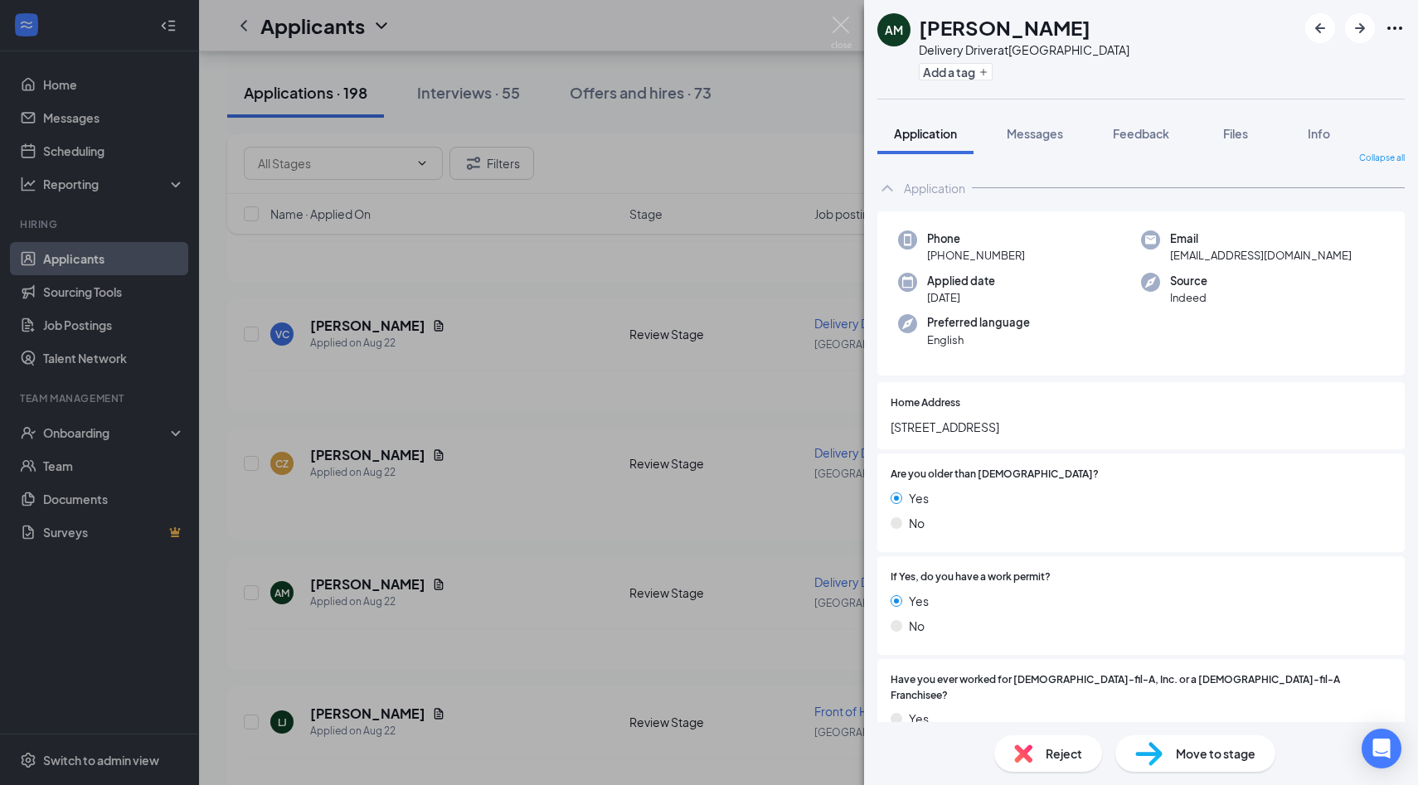
scroll to position [0, 0]
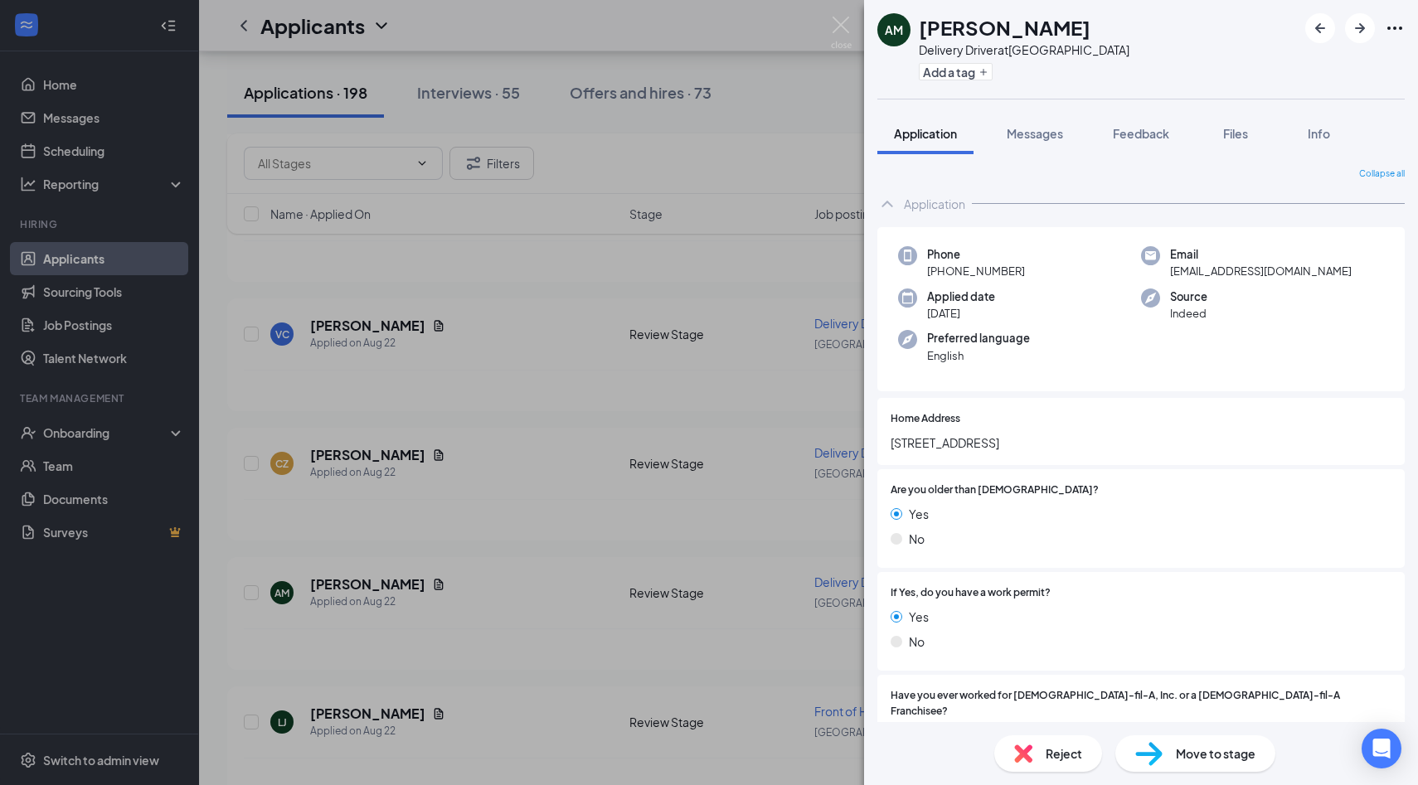
click at [1189, 765] on div "Move to stage" at bounding box center [1195, 753] width 160 height 36
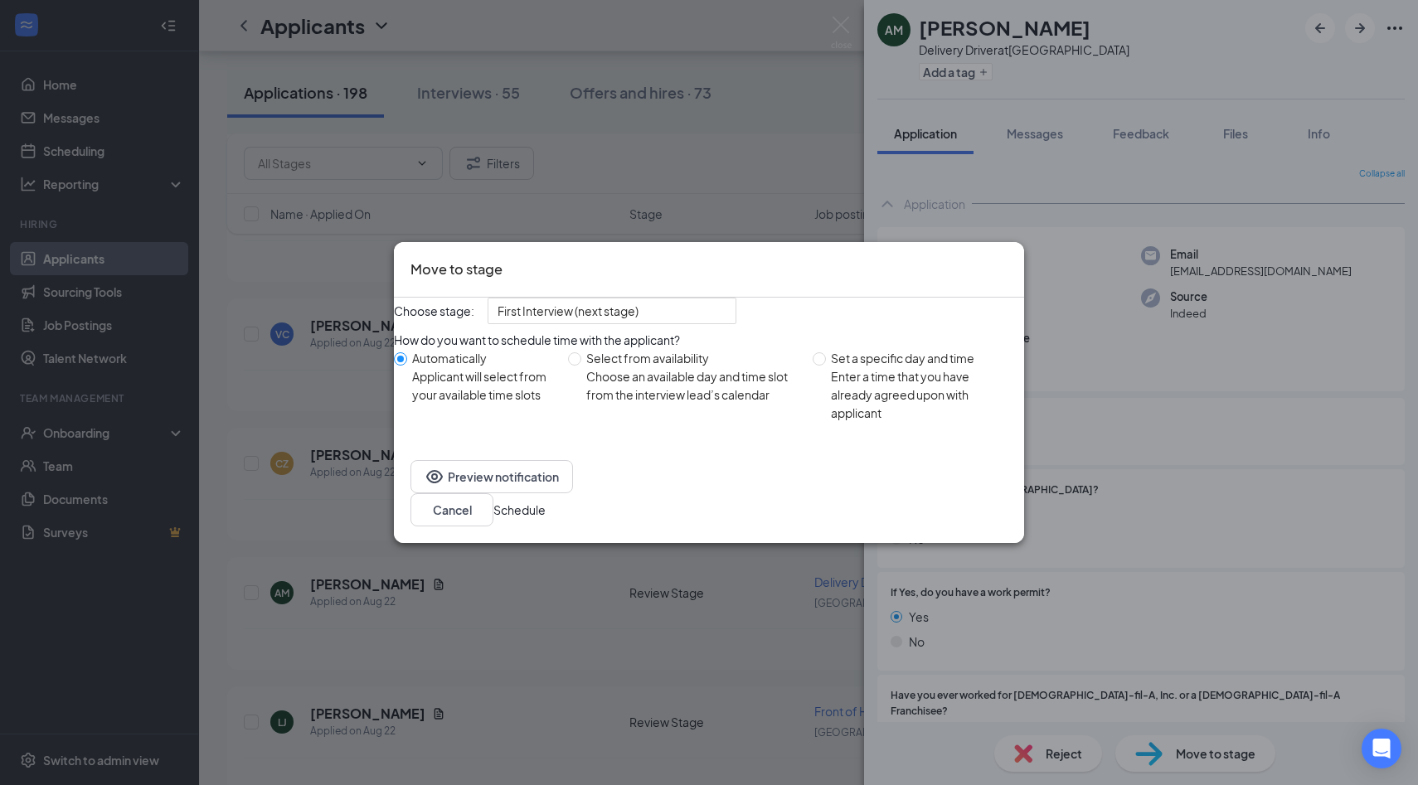
click at [545, 507] on button "Schedule" at bounding box center [519, 510] width 52 height 18
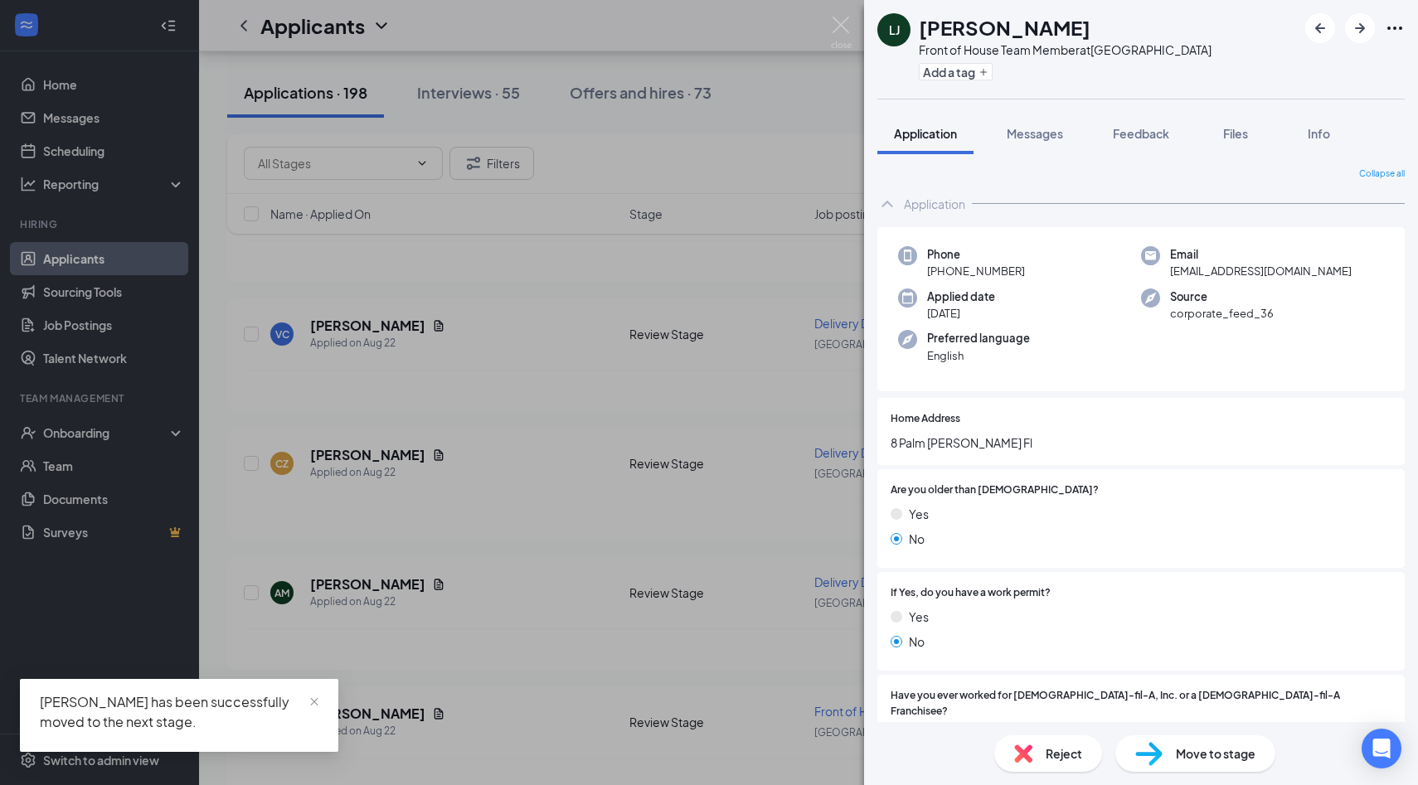
click at [838, 29] on img at bounding box center [841, 33] width 21 height 32
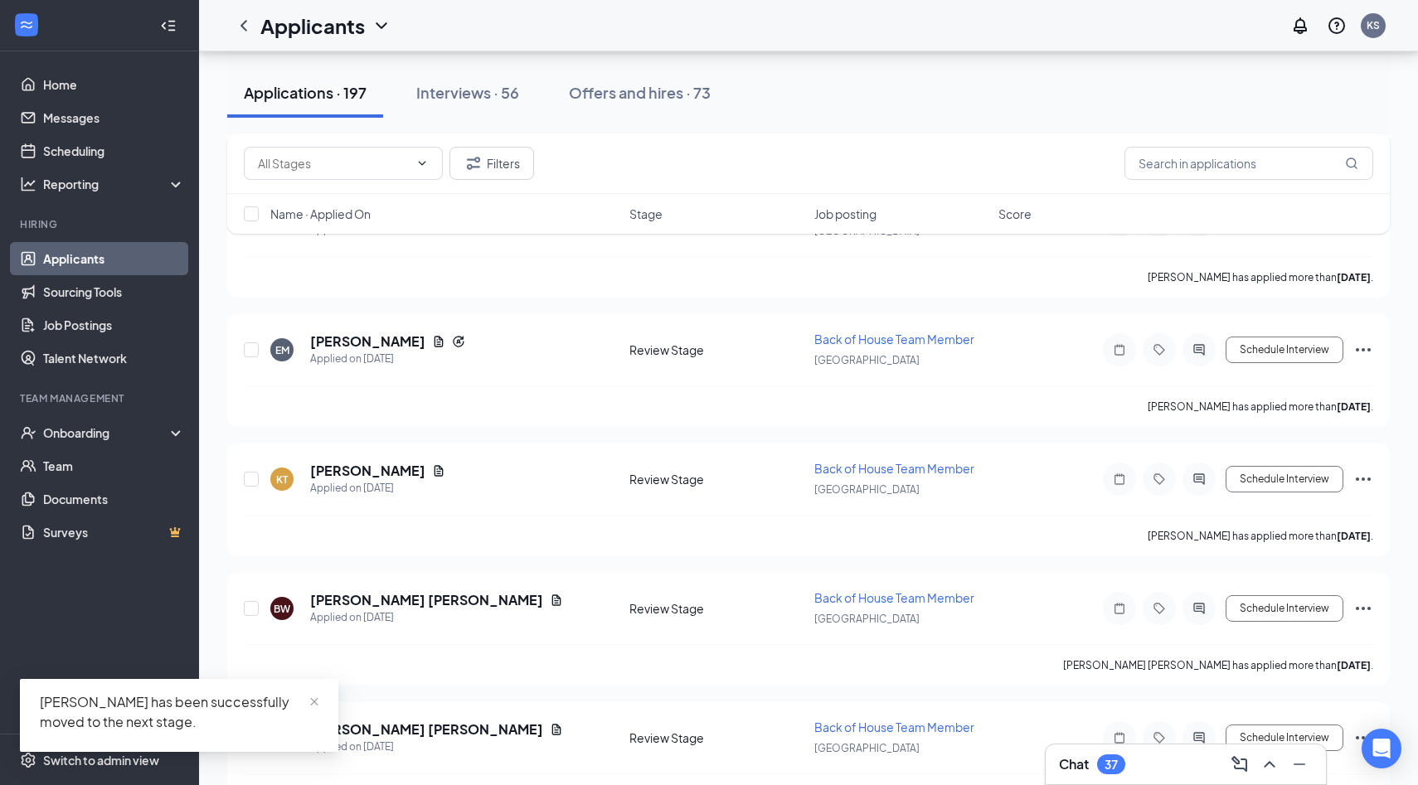
scroll to position [11199, 0]
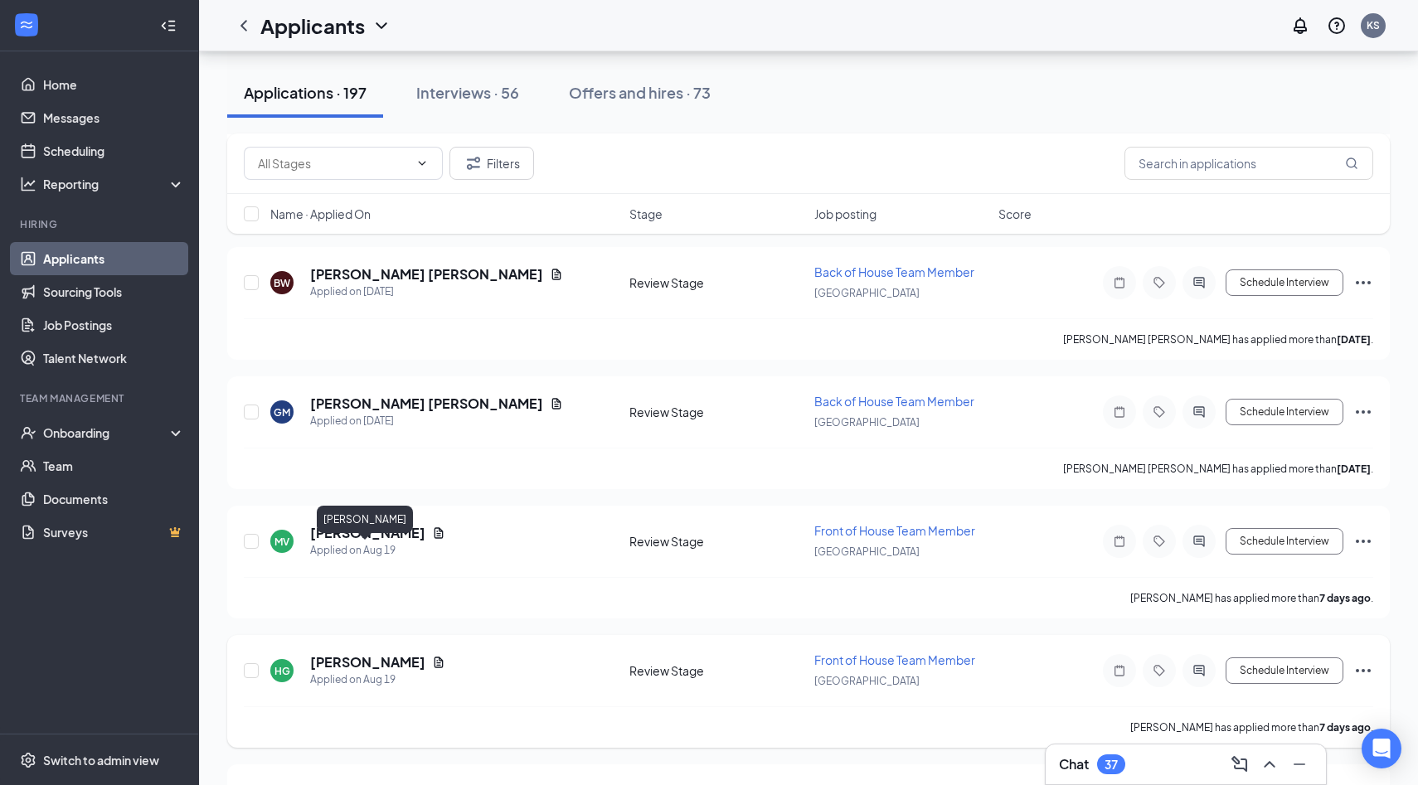
click at [378, 653] on h5 "Hannah Grindle" at bounding box center [367, 662] width 115 height 18
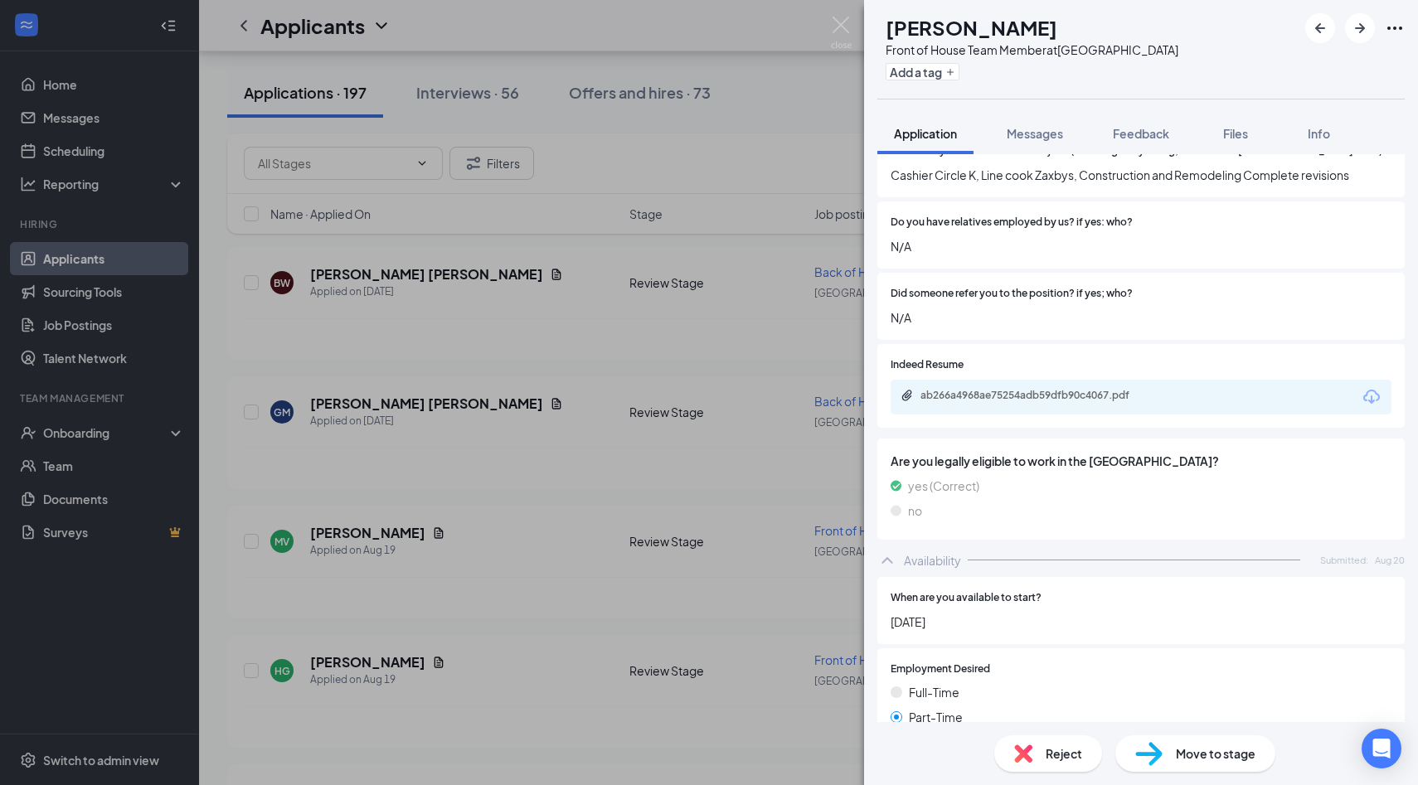
scroll to position [733, 0]
click at [1074, 390] on div "ab266a4968ae75254adb59dfb90c4067.pdf" at bounding box center [1036, 396] width 232 height 13
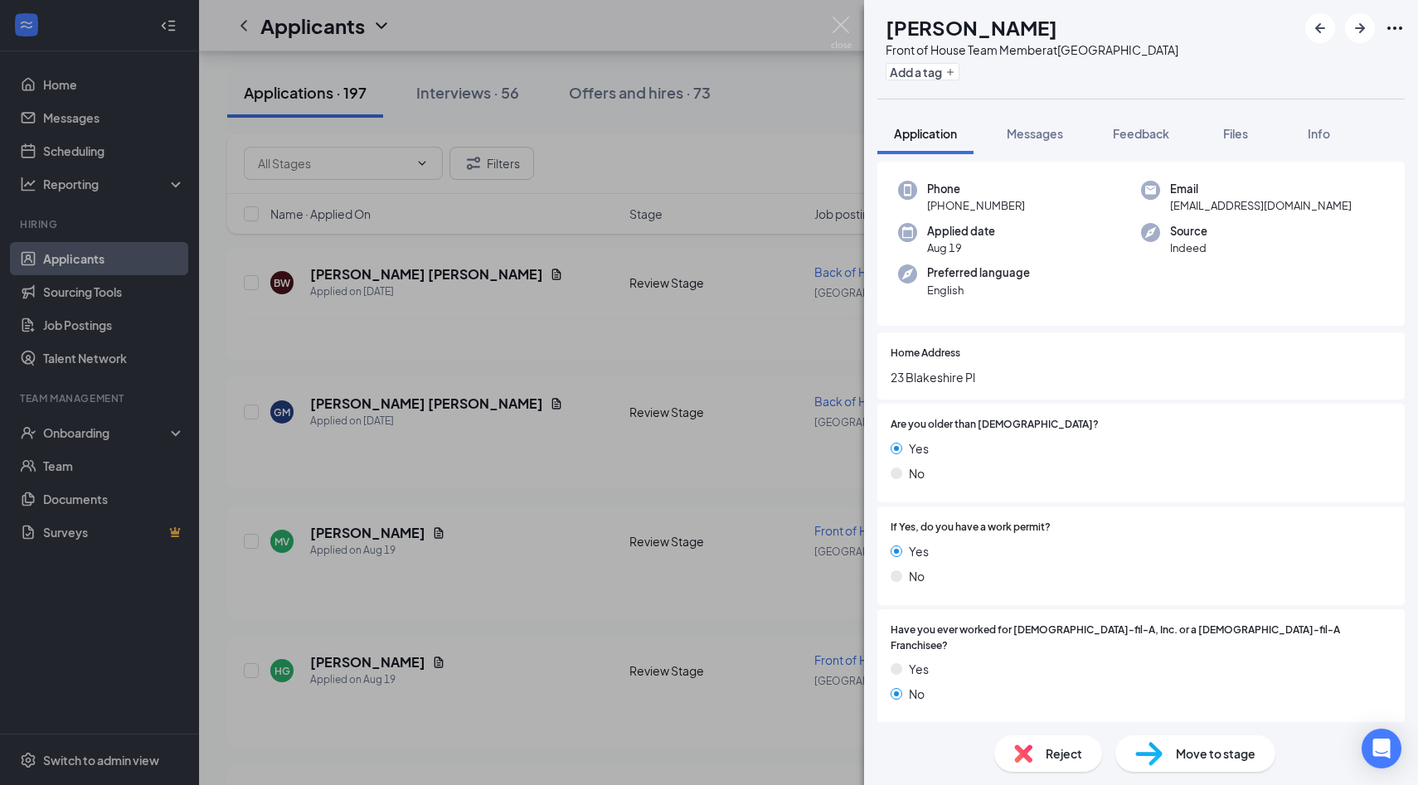
scroll to position [31, 0]
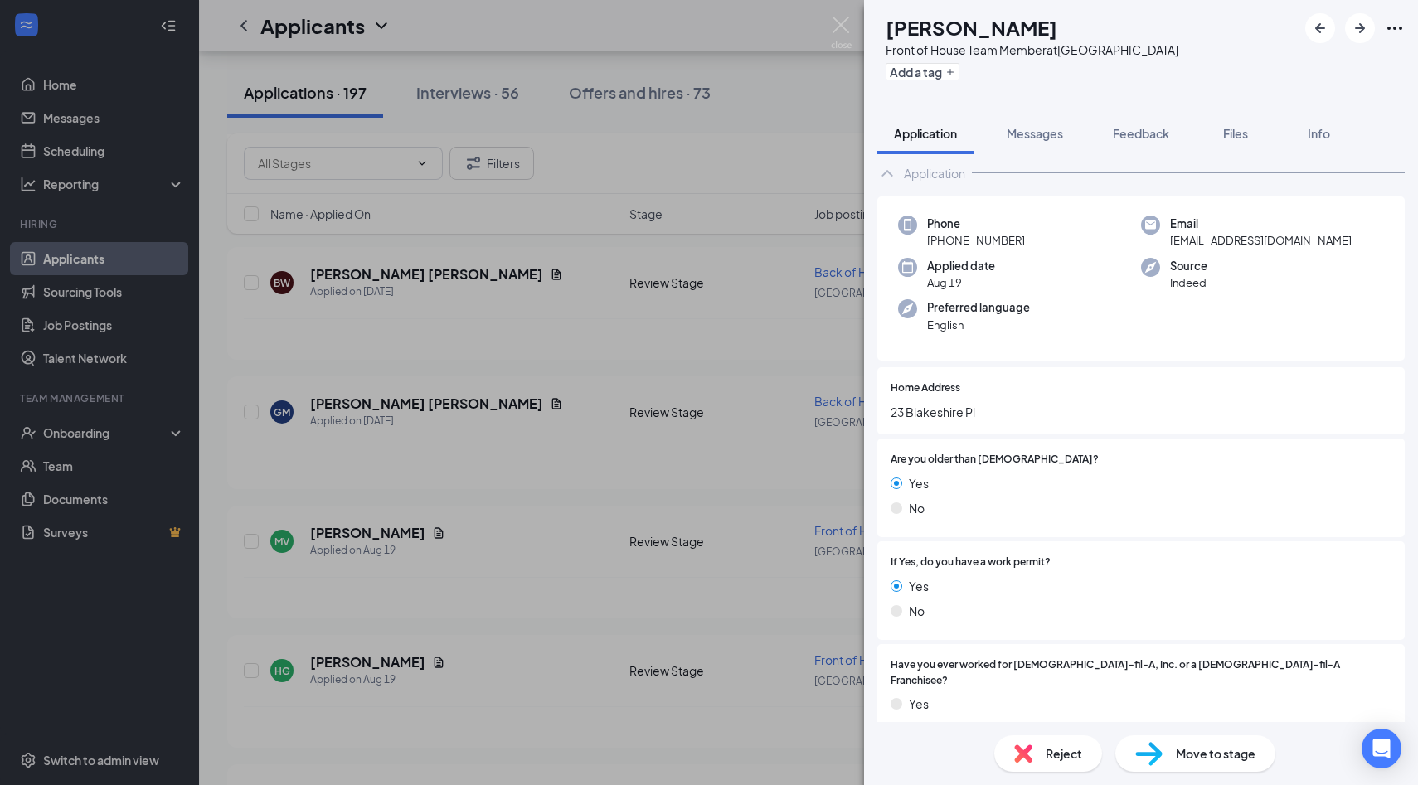
click at [982, 32] on h1 "Hannah Grindle" at bounding box center [971, 27] width 172 height 28
copy h1 "Hannah Grindle"
click at [1088, 335] on div "Phone +1 (386) 393-1331 Email hannahgrindle21@gmail.com Applied date Aug 19 Sou…" at bounding box center [1140, 278] width 527 height 165
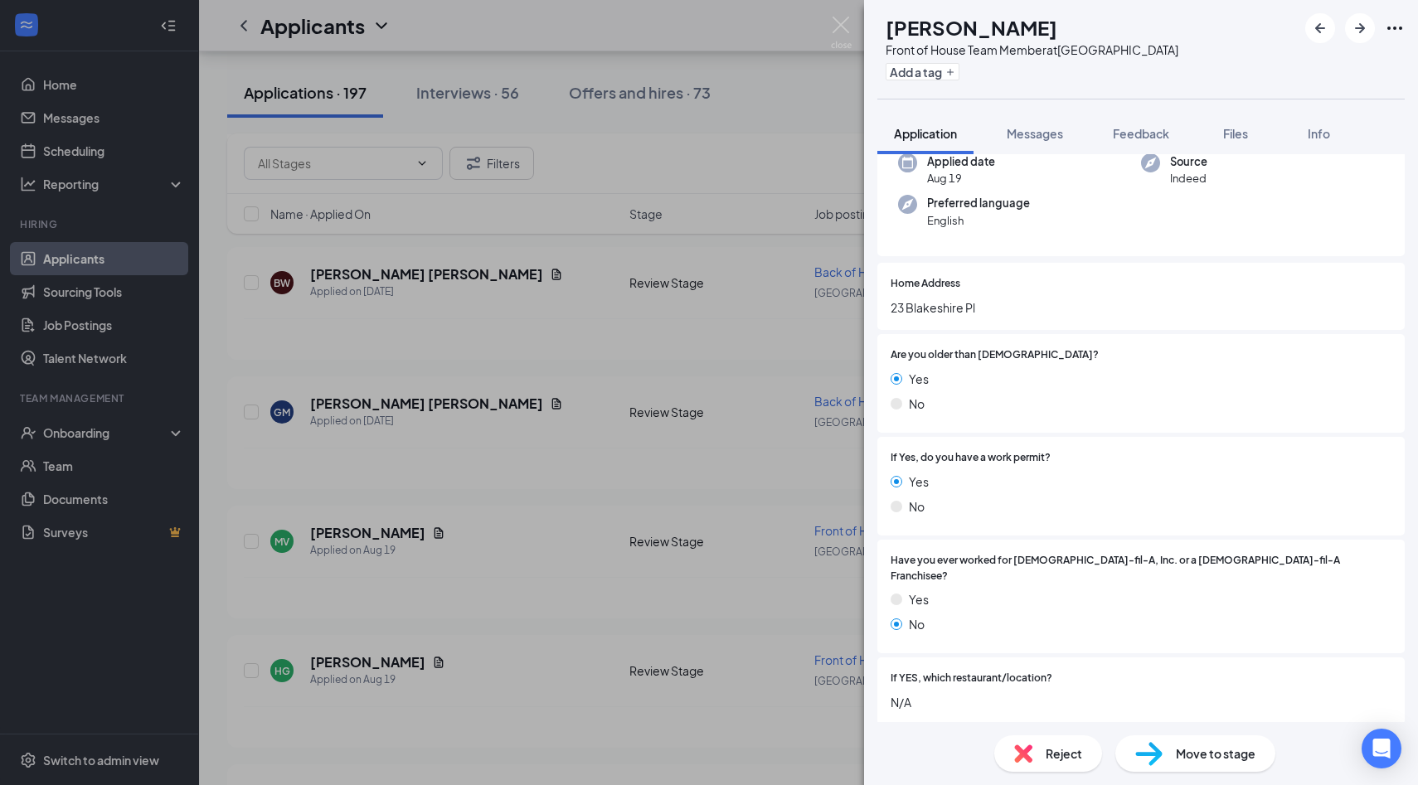
scroll to position [0, 0]
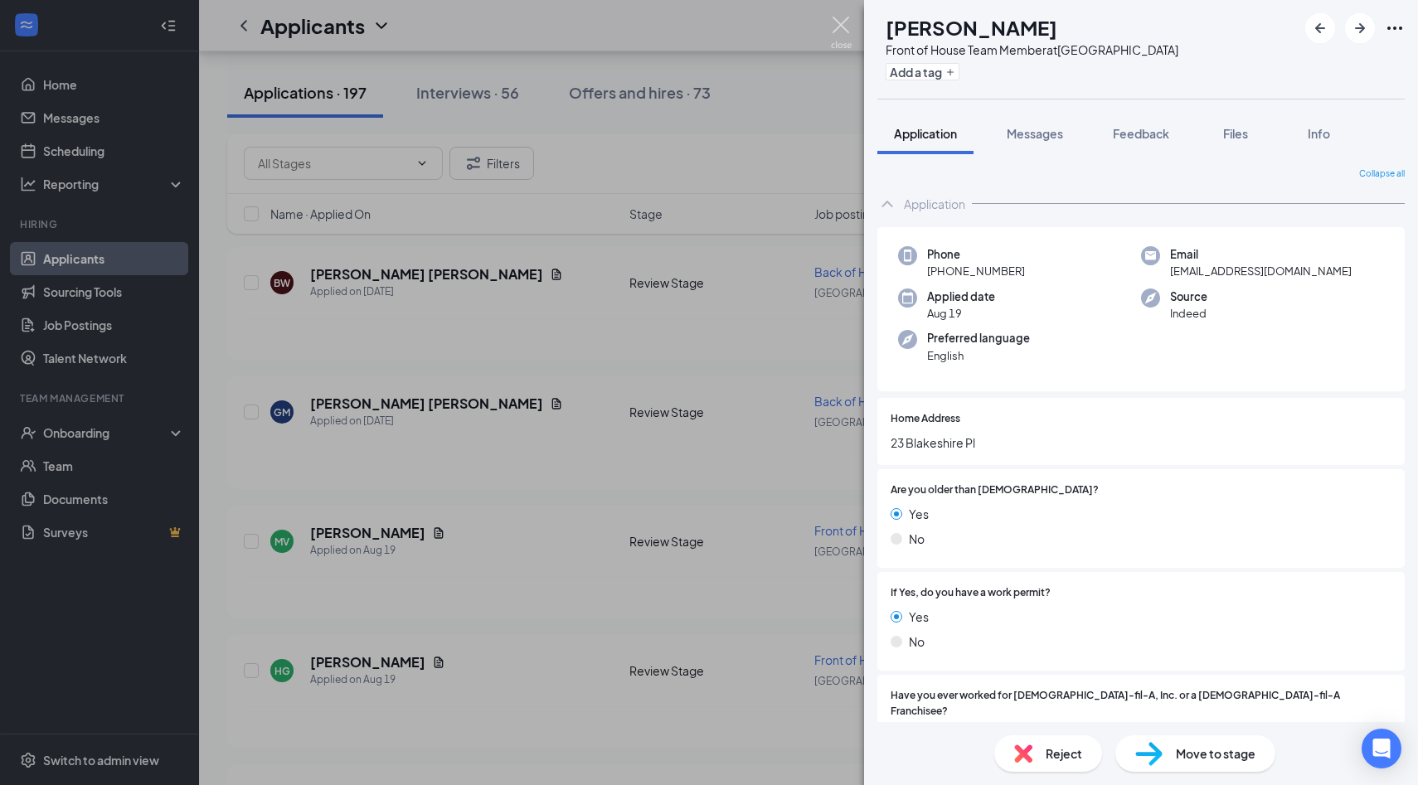
click at [837, 28] on img at bounding box center [841, 33] width 21 height 32
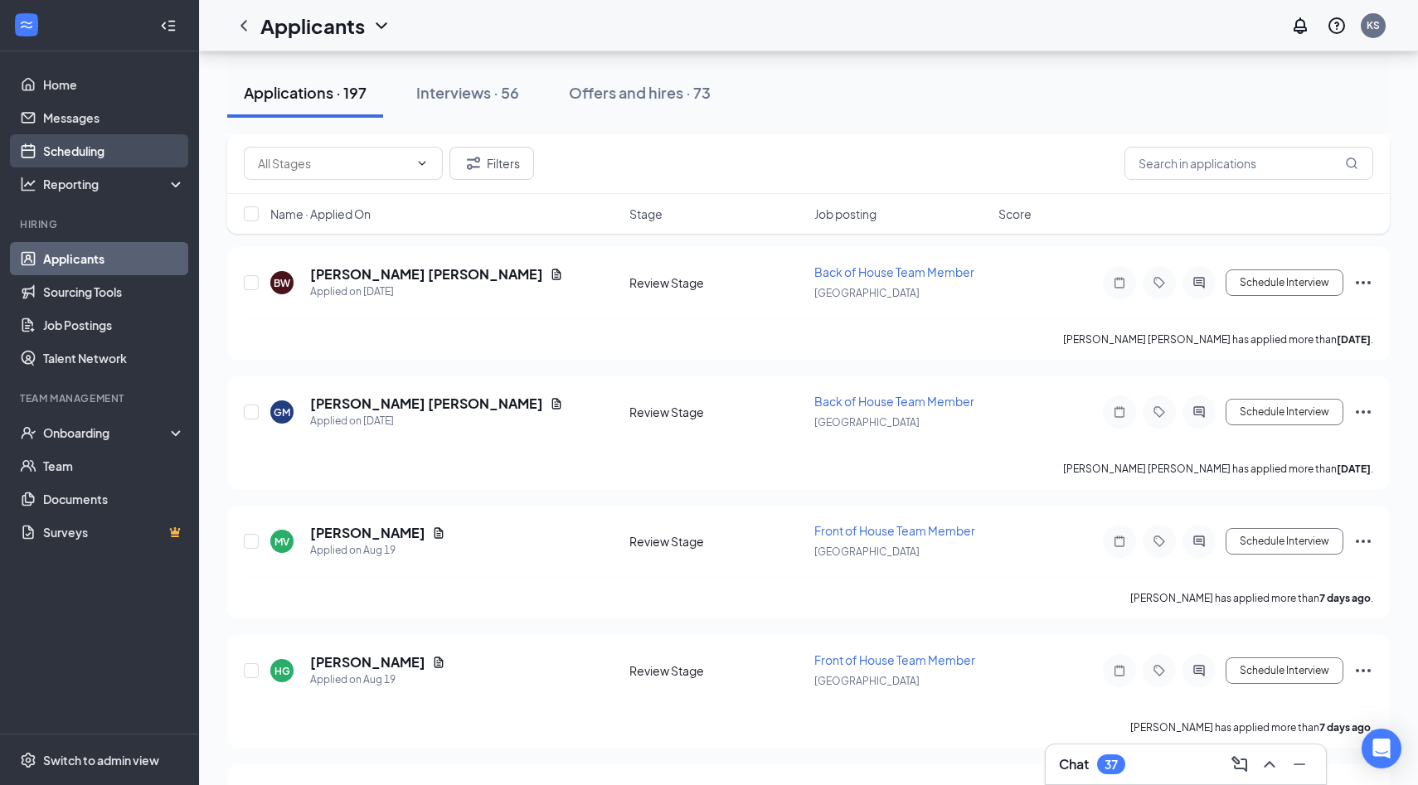
click at [96, 146] on link "Scheduling" at bounding box center [114, 150] width 142 height 33
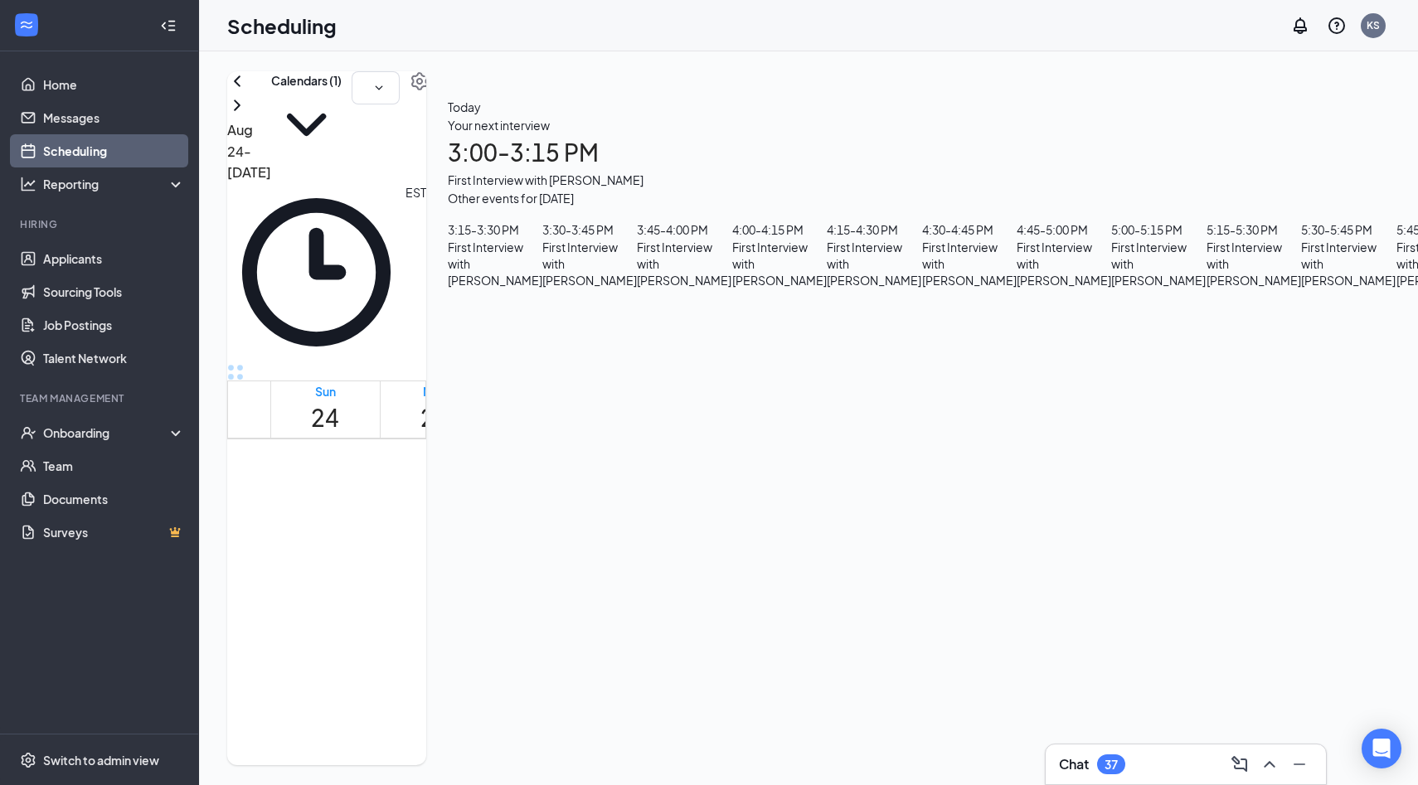
scroll to position [1464, 0]
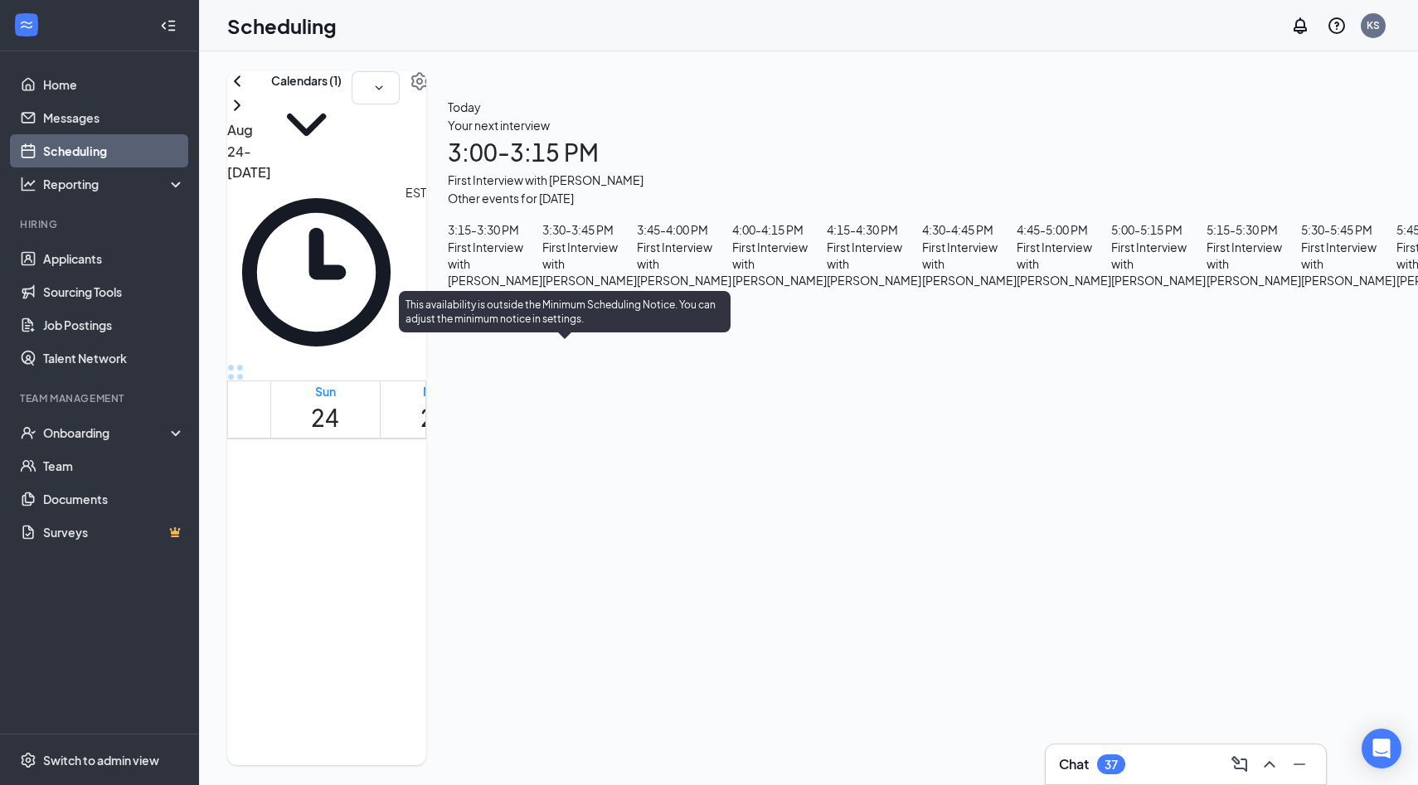
click at [546, 565] on span "3:00-3:15 PM" at bounding box center [532, 589] width 28 height 48
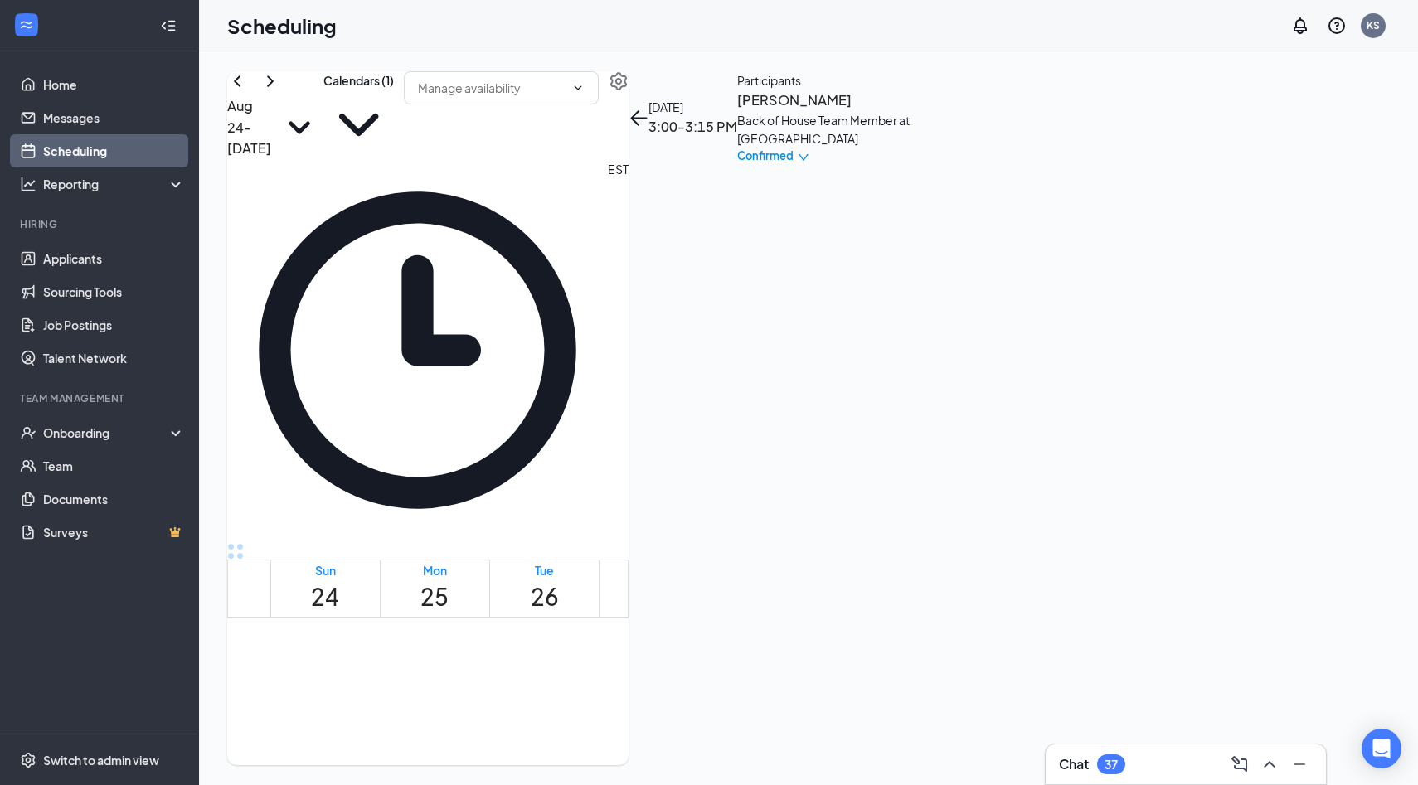
click at [911, 148] on div "Back of House Team Member at [GEOGRAPHIC_DATA]" at bounding box center [824, 129] width 174 height 36
click at [911, 111] on h3 "Shelby Brown" at bounding box center [824, 101] width 174 height 22
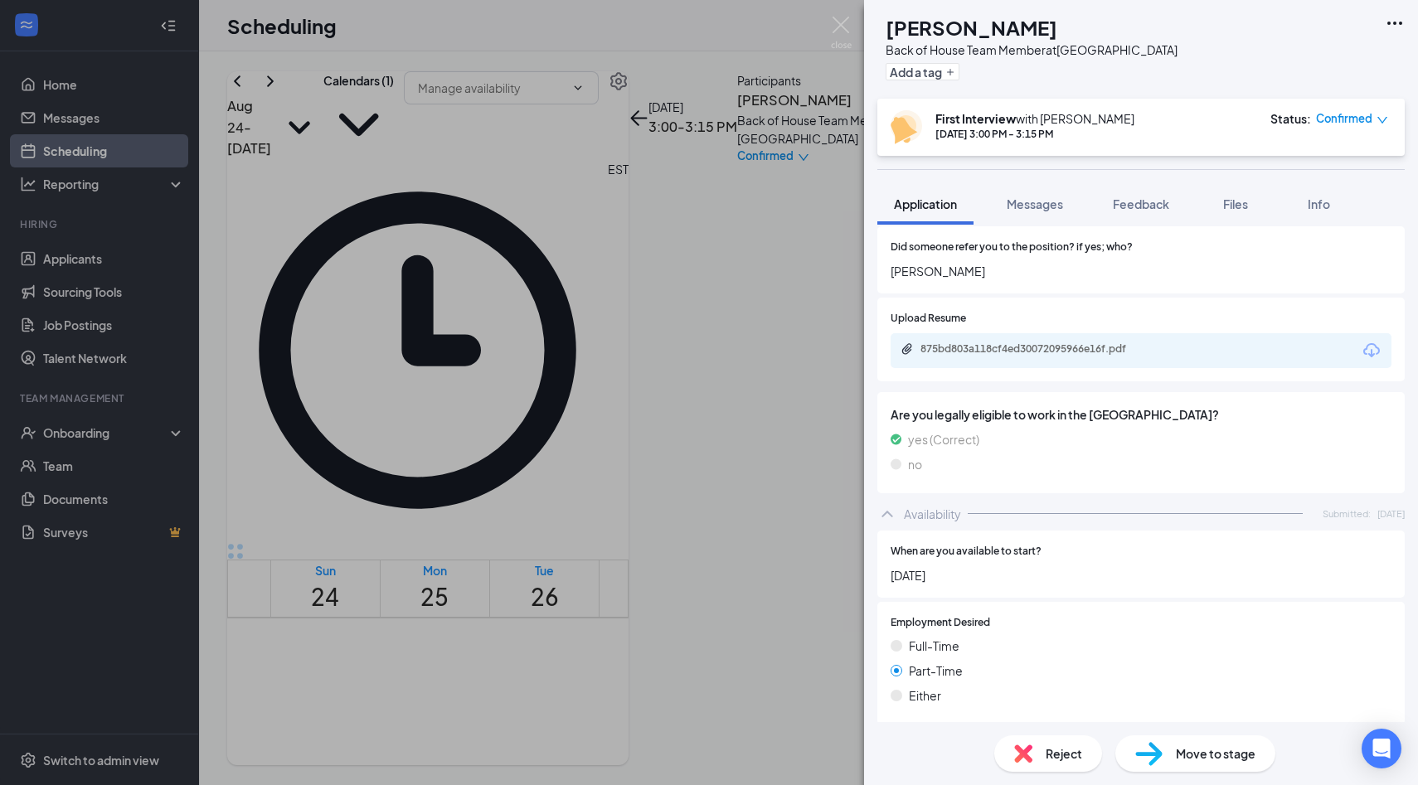
scroll to position [870, 0]
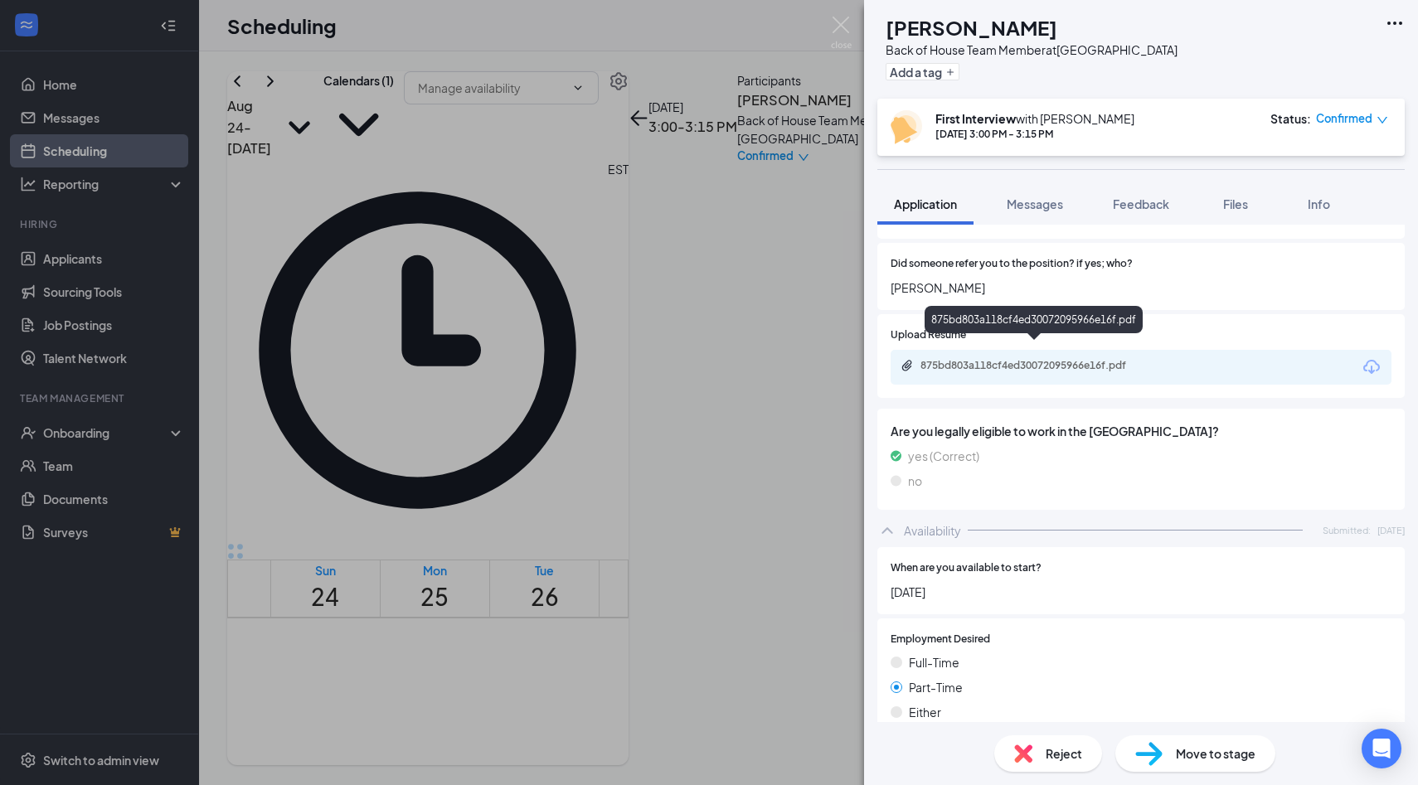
click at [1034, 350] on div "875bd803a118cf4ed30072095966e16f.pdf" at bounding box center [1140, 367] width 501 height 35
click at [1032, 359] on div "875bd803a118cf4ed30072095966e16f.pdf" at bounding box center [1036, 365] width 232 height 13
click at [633, 406] on div "SB Shelby Brown Back of House Team Member at Palm Coast Add a tag First Intervi…" at bounding box center [709, 392] width 1418 height 785
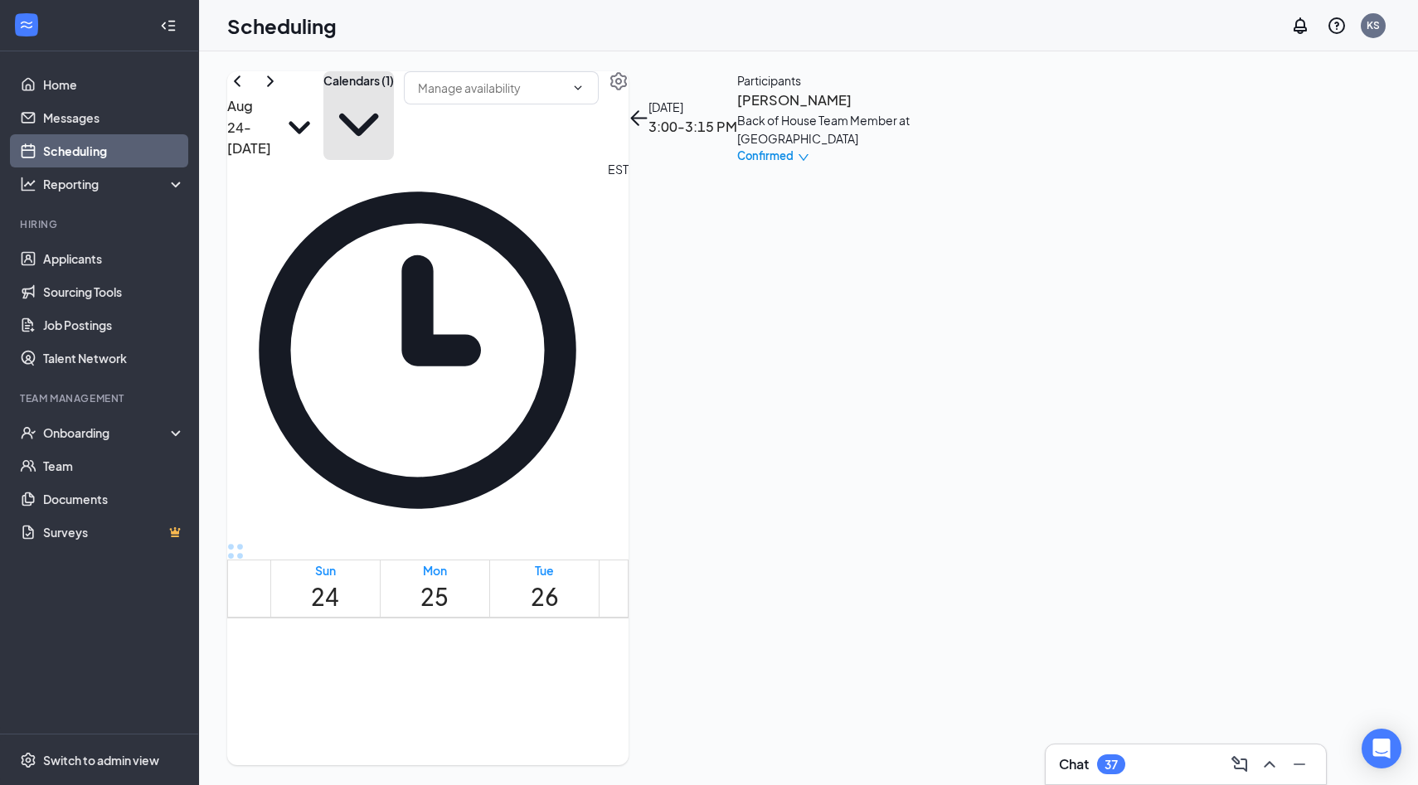
click at [394, 114] on button "Calendars (1)" at bounding box center [358, 115] width 70 height 89
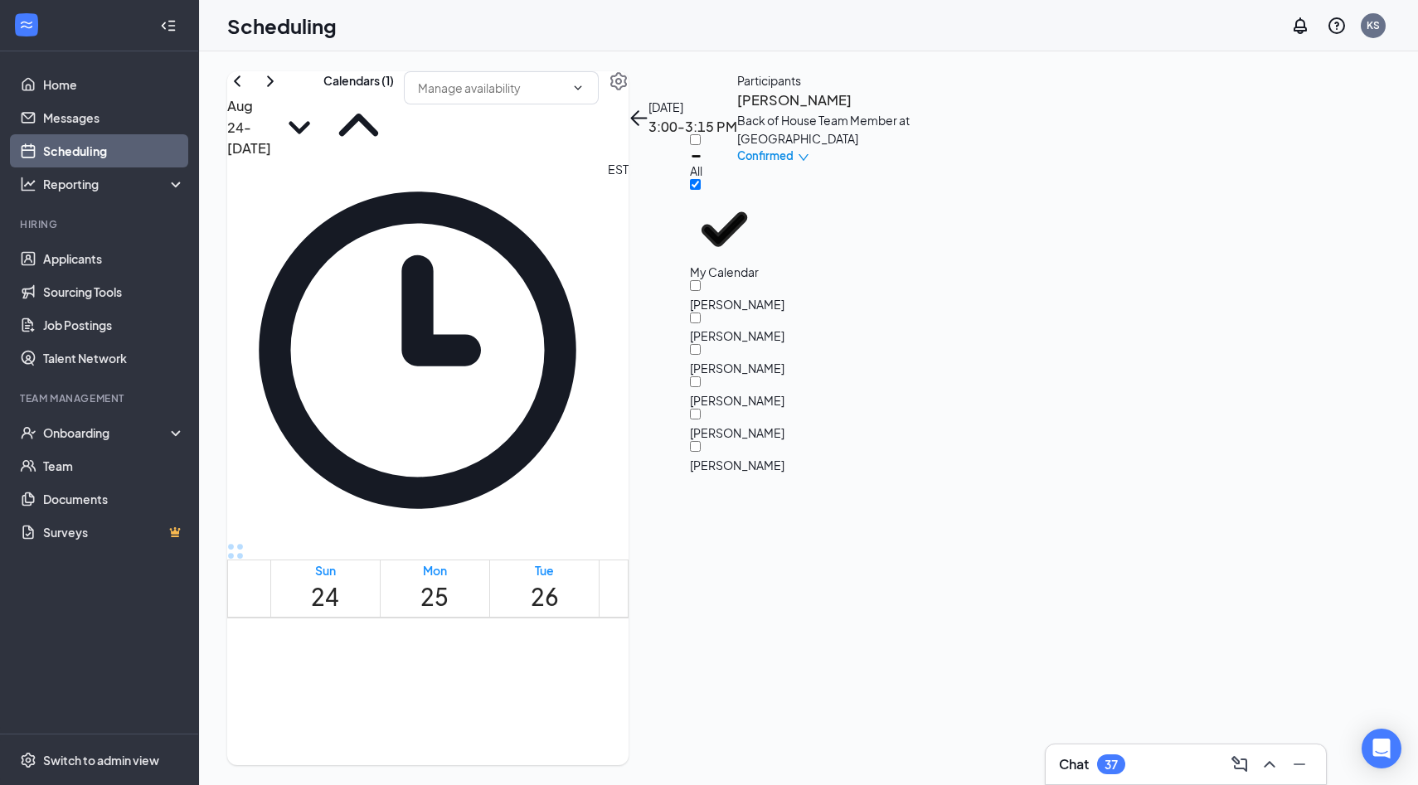
click at [792, 376] on div "[PERSON_NAME]" at bounding box center [764, 392] width 149 height 32
checkbox input "true"
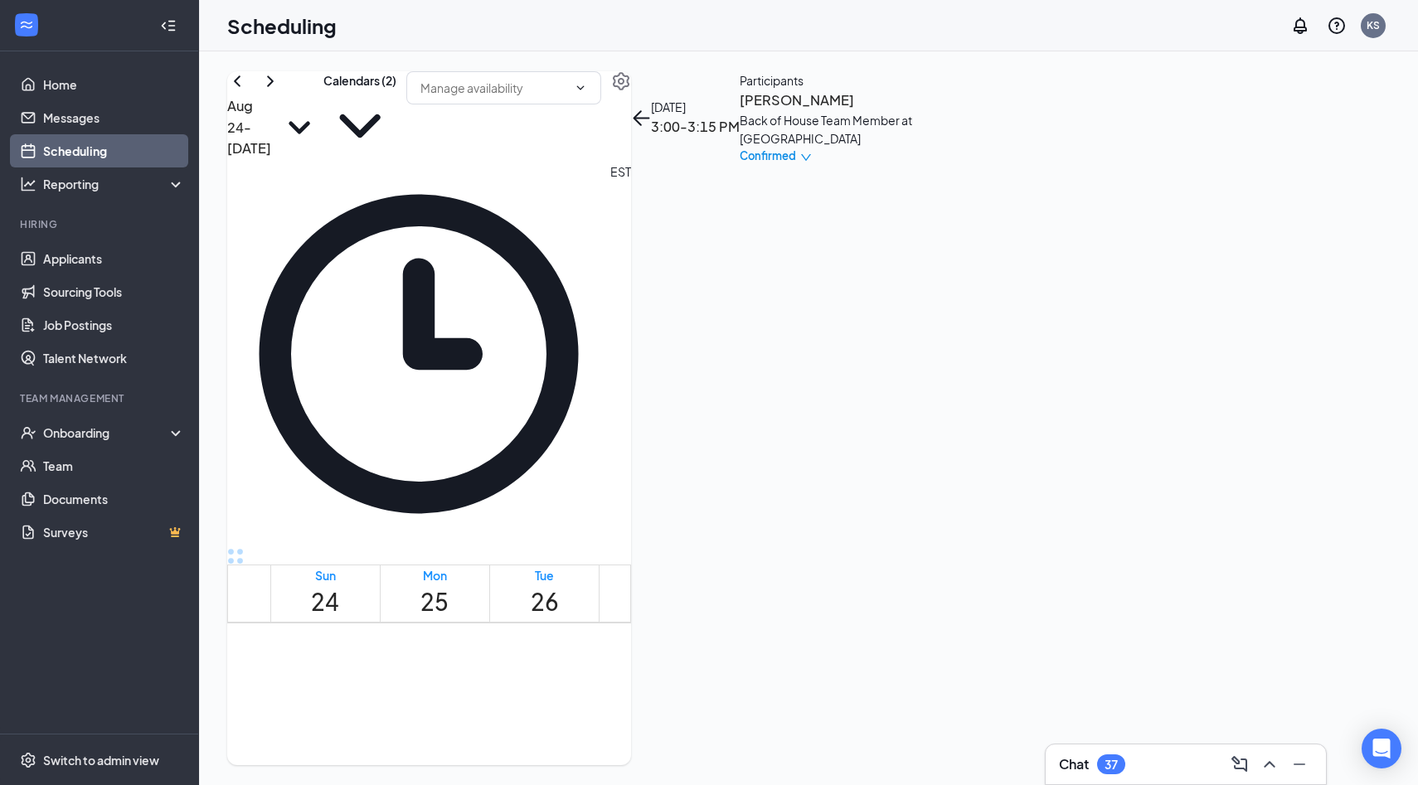
click at [962, 56] on div "Aug 24 - Aug 30 Calendars (2) EST Sun 24 Mon 25 Tue 26 Wed 27 Thu 28 Fri 29 Sat…" at bounding box center [808, 418] width 1219 height 734
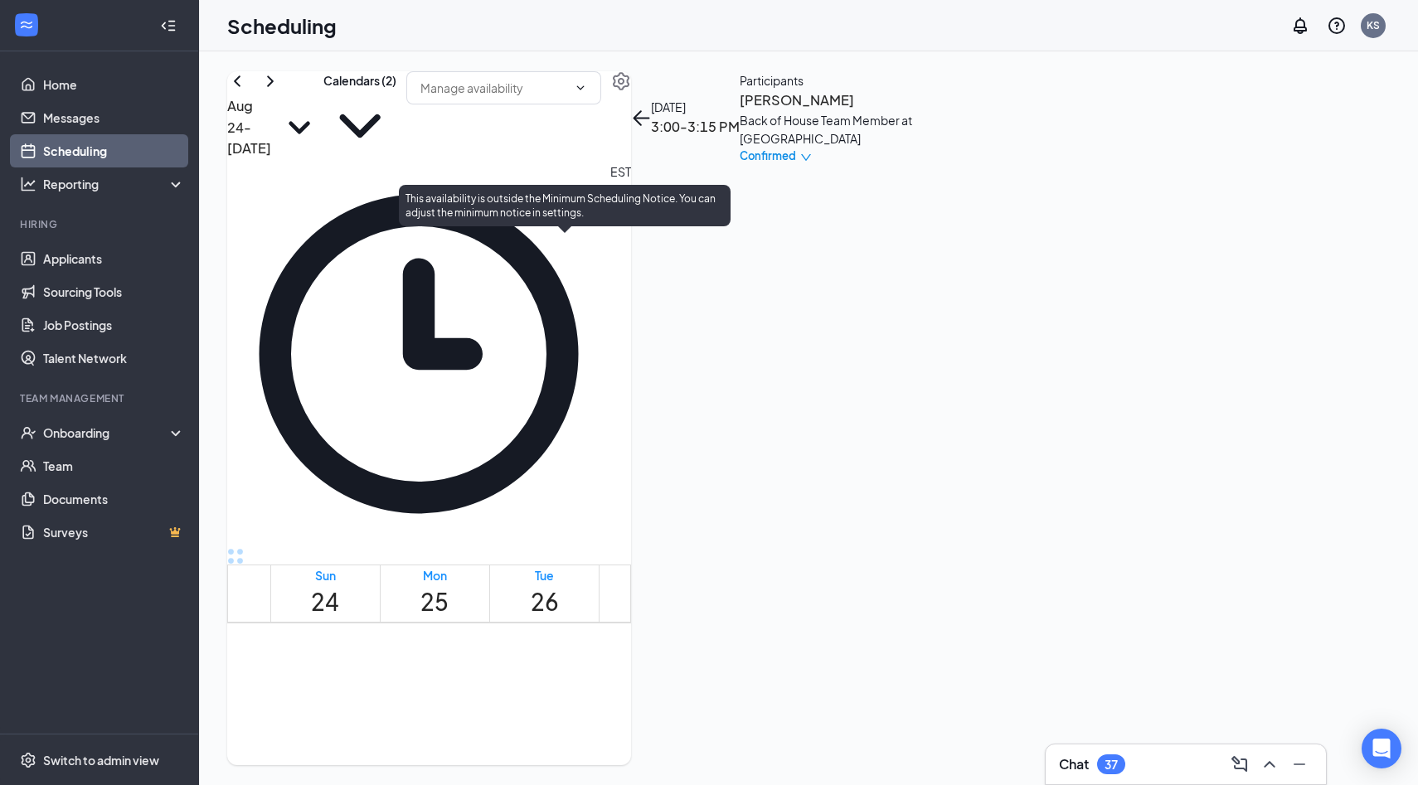
click at [604, 643] on span "2:15-2:30 PM" at bounding box center [618, 667] width 28 height 48
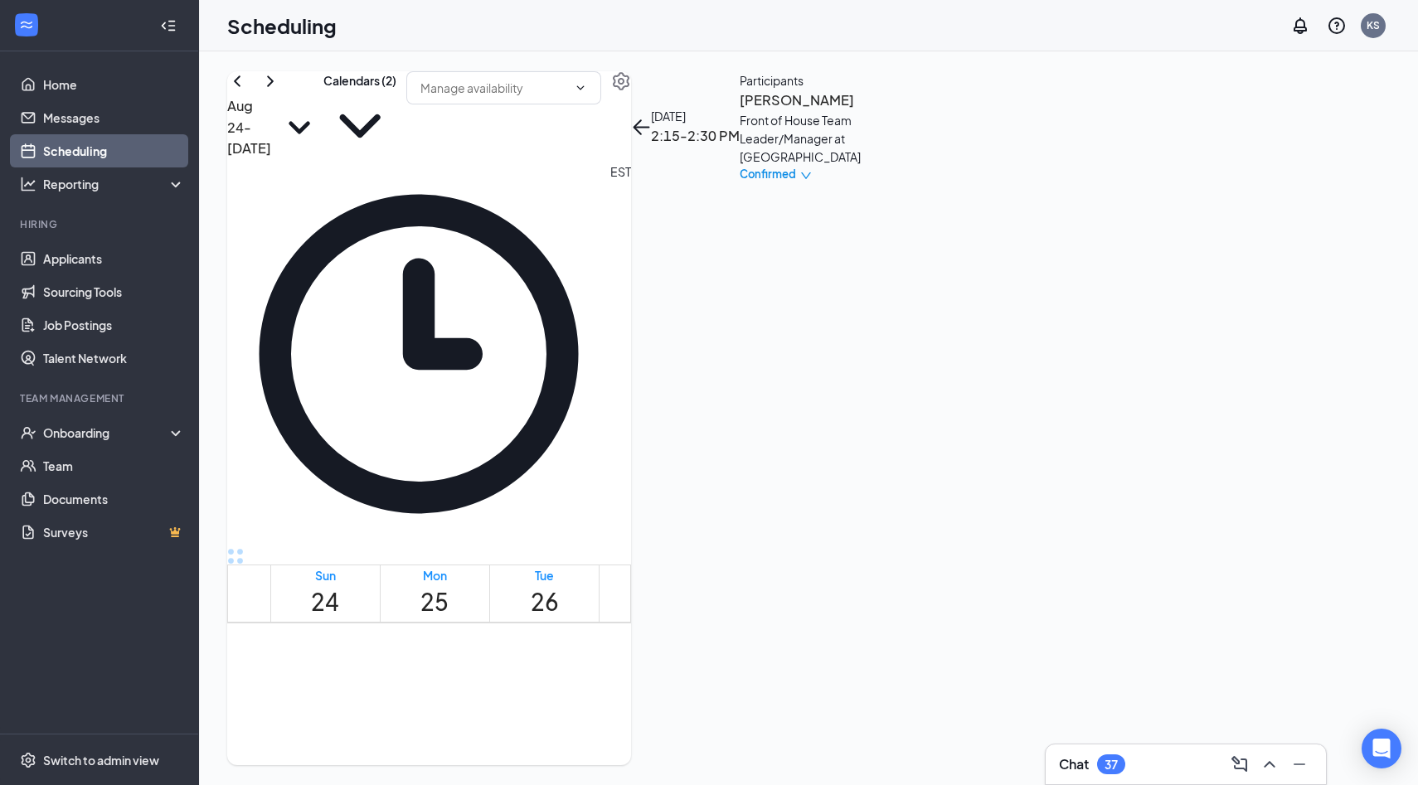
click at [914, 111] on h3 "[PERSON_NAME]" at bounding box center [826, 101] width 174 height 22
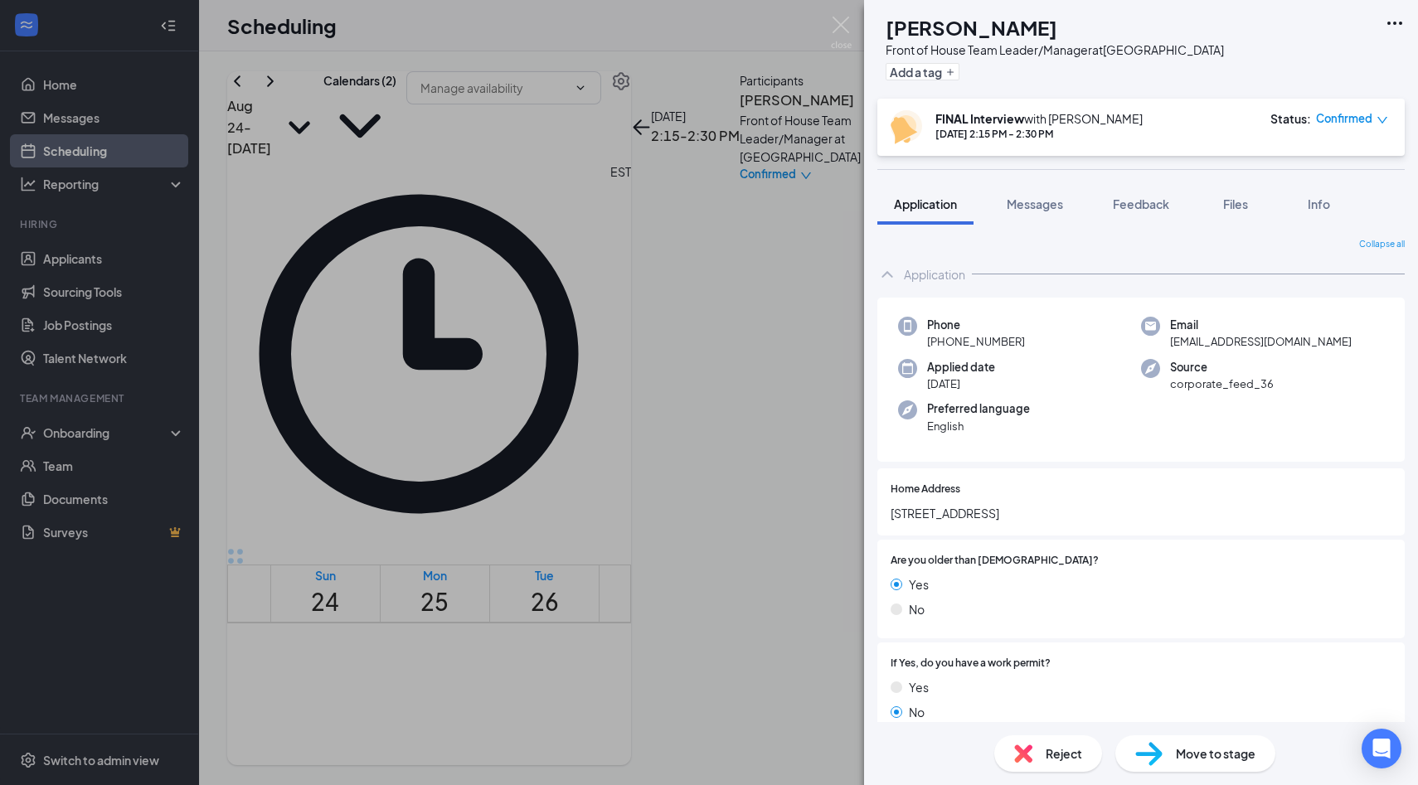
click at [1036, 744] on div "Reject" at bounding box center [1048, 753] width 108 height 36
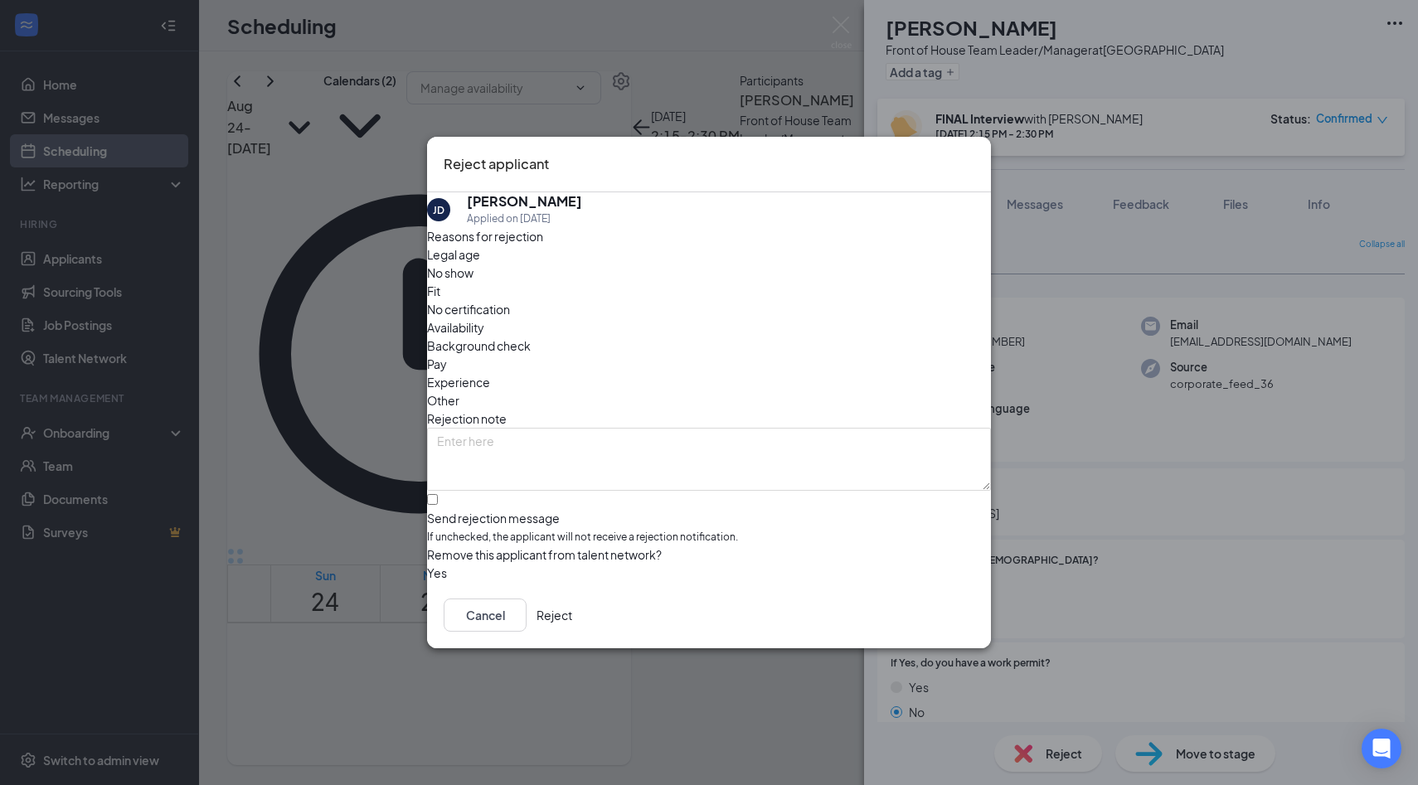
click at [473, 282] on span "No show" at bounding box center [450, 273] width 46 height 18
click at [572, 632] on button "Reject" at bounding box center [554, 615] width 36 height 33
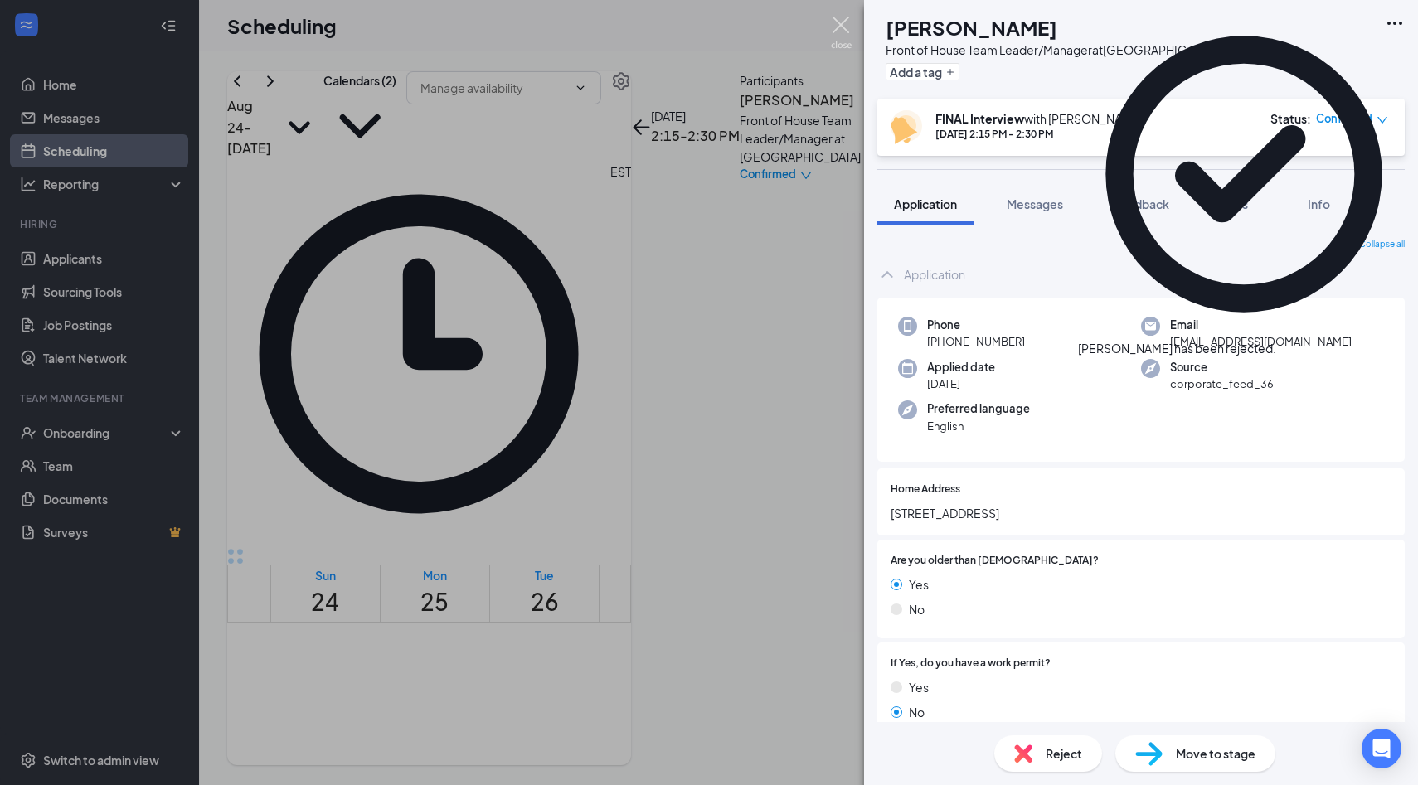
click at [847, 27] on img at bounding box center [841, 33] width 21 height 32
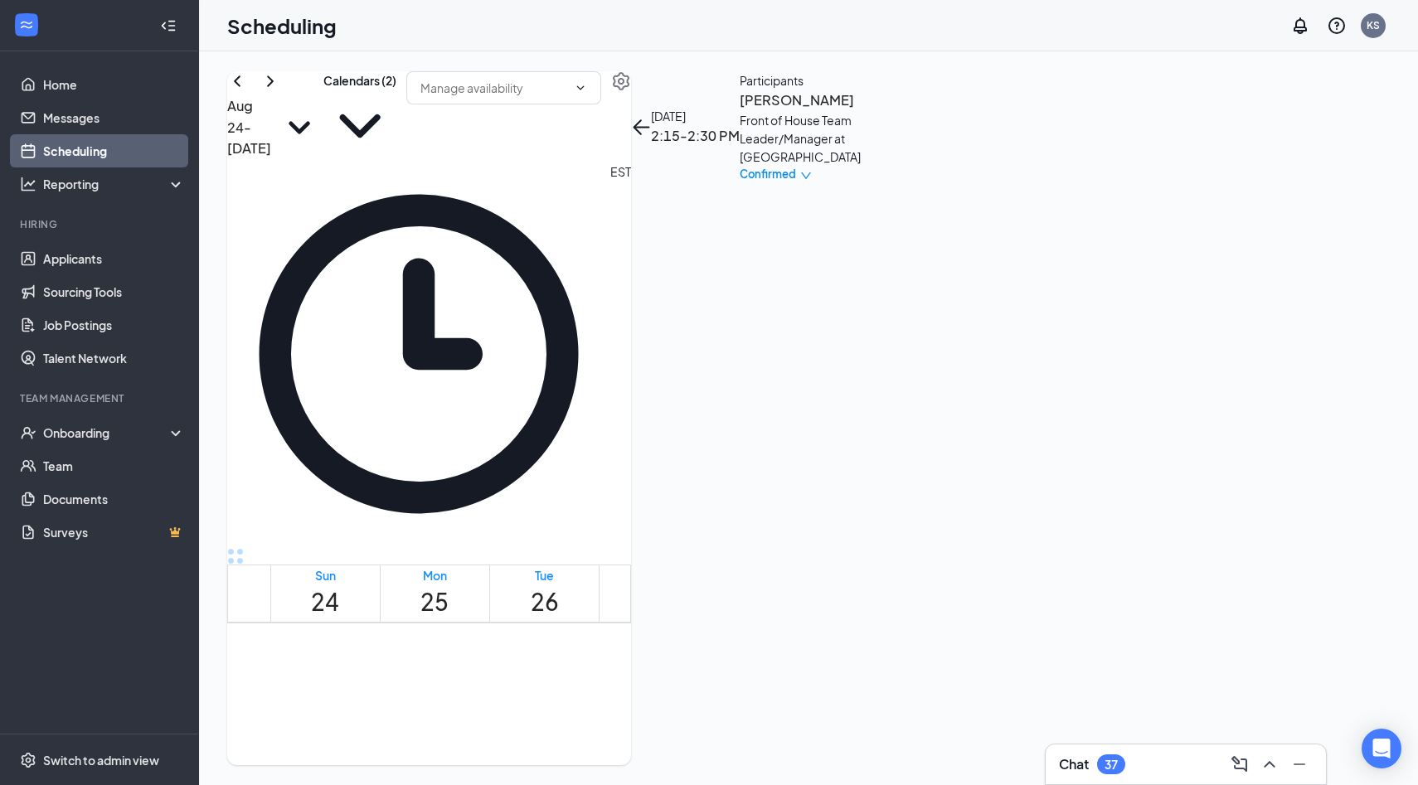
click at [1118, 773] on div "37" at bounding box center [1111, 764] width 28 height 20
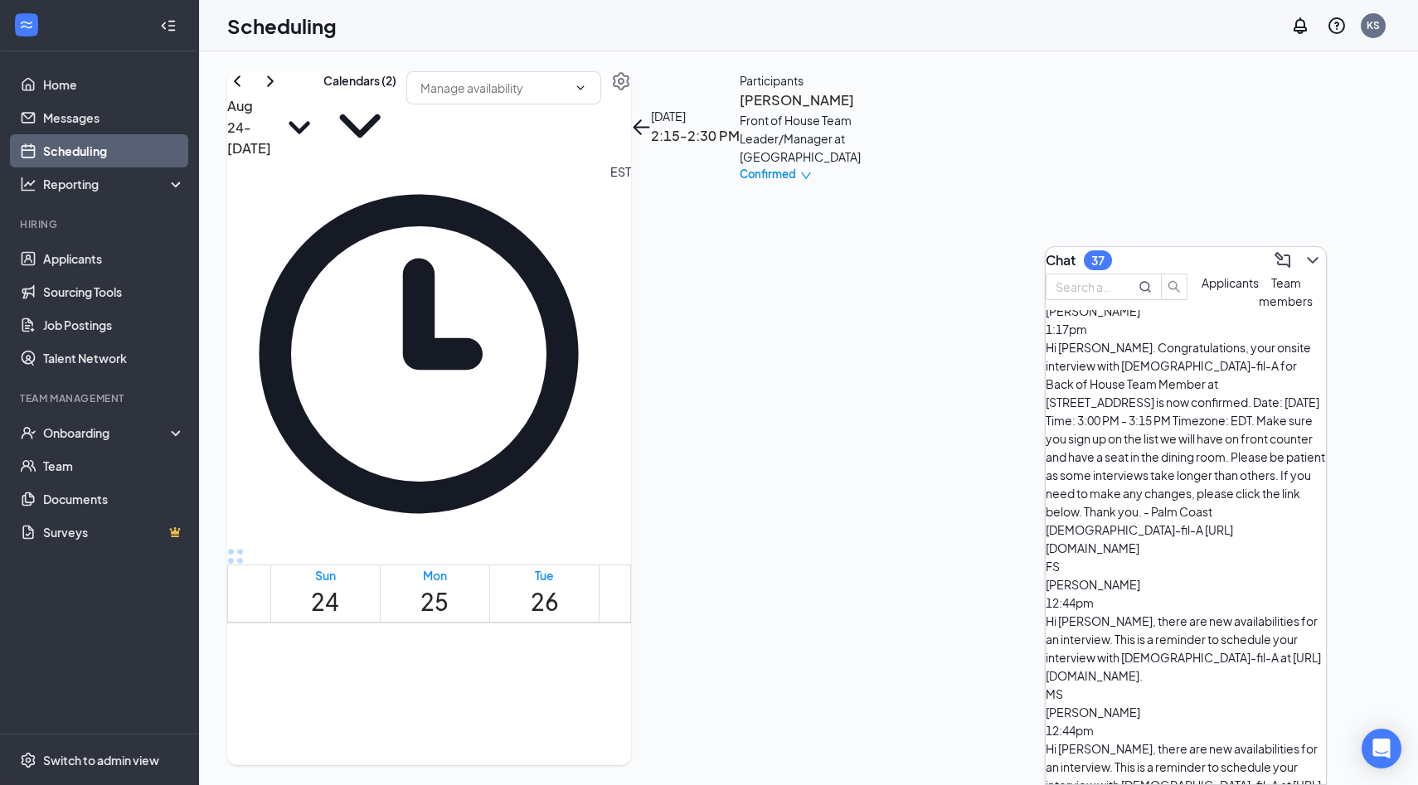
scroll to position [439, 0]
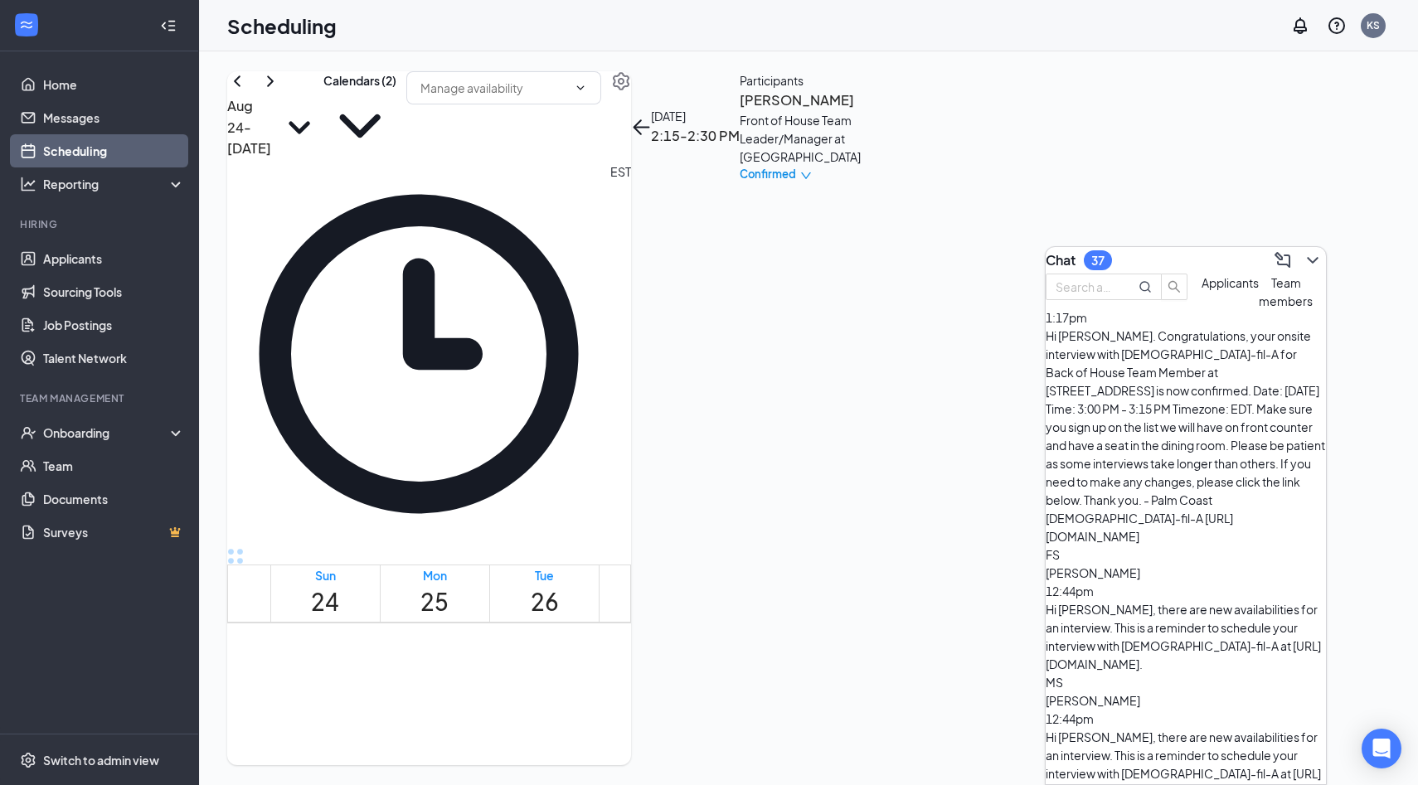
click at [1258, 310] on button "Team members" at bounding box center [1285, 292] width 54 height 36
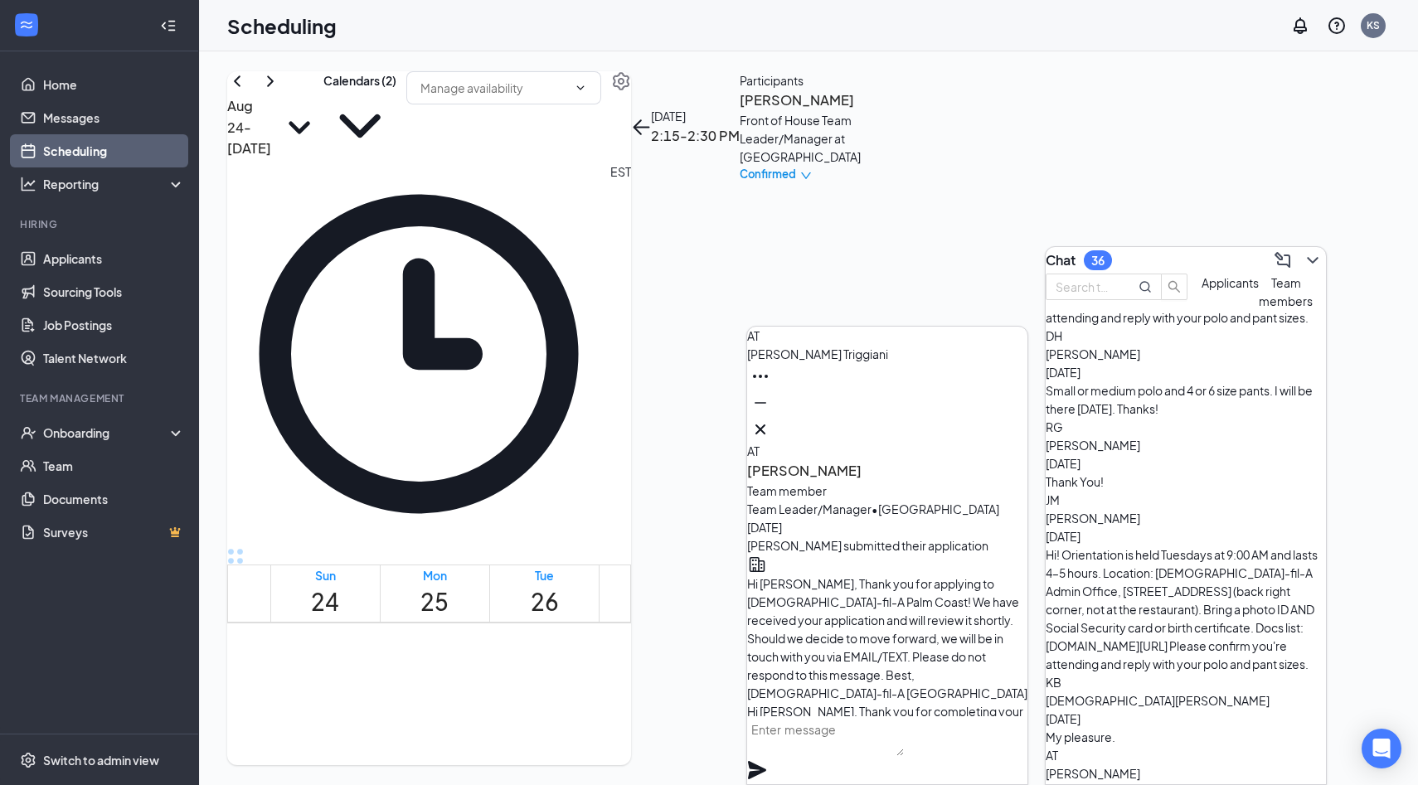
scroll to position [-4446, 0]
click at [770, 423] on icon "Cross" at bounding box center [760, 429] width 20 height 20
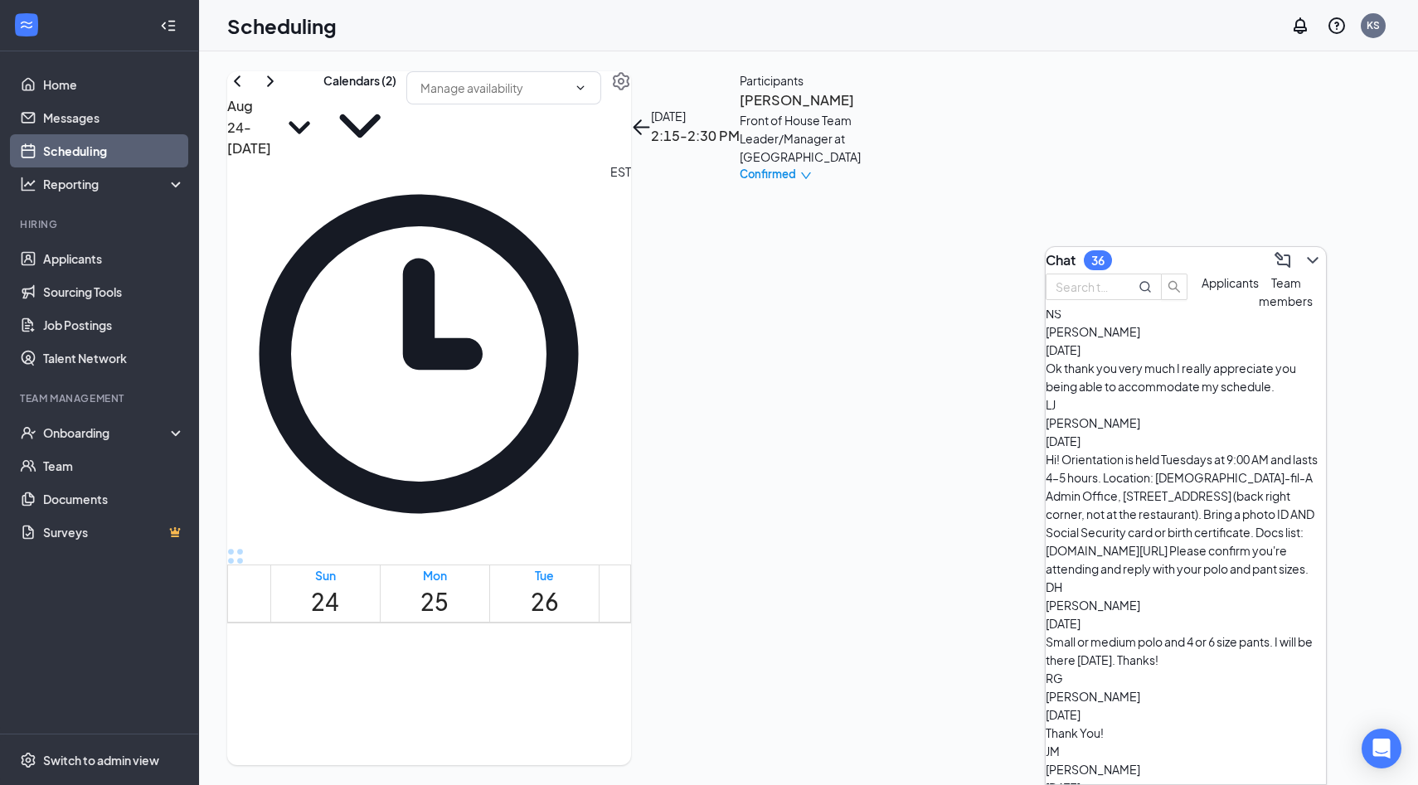
scroll to position [0, 0]
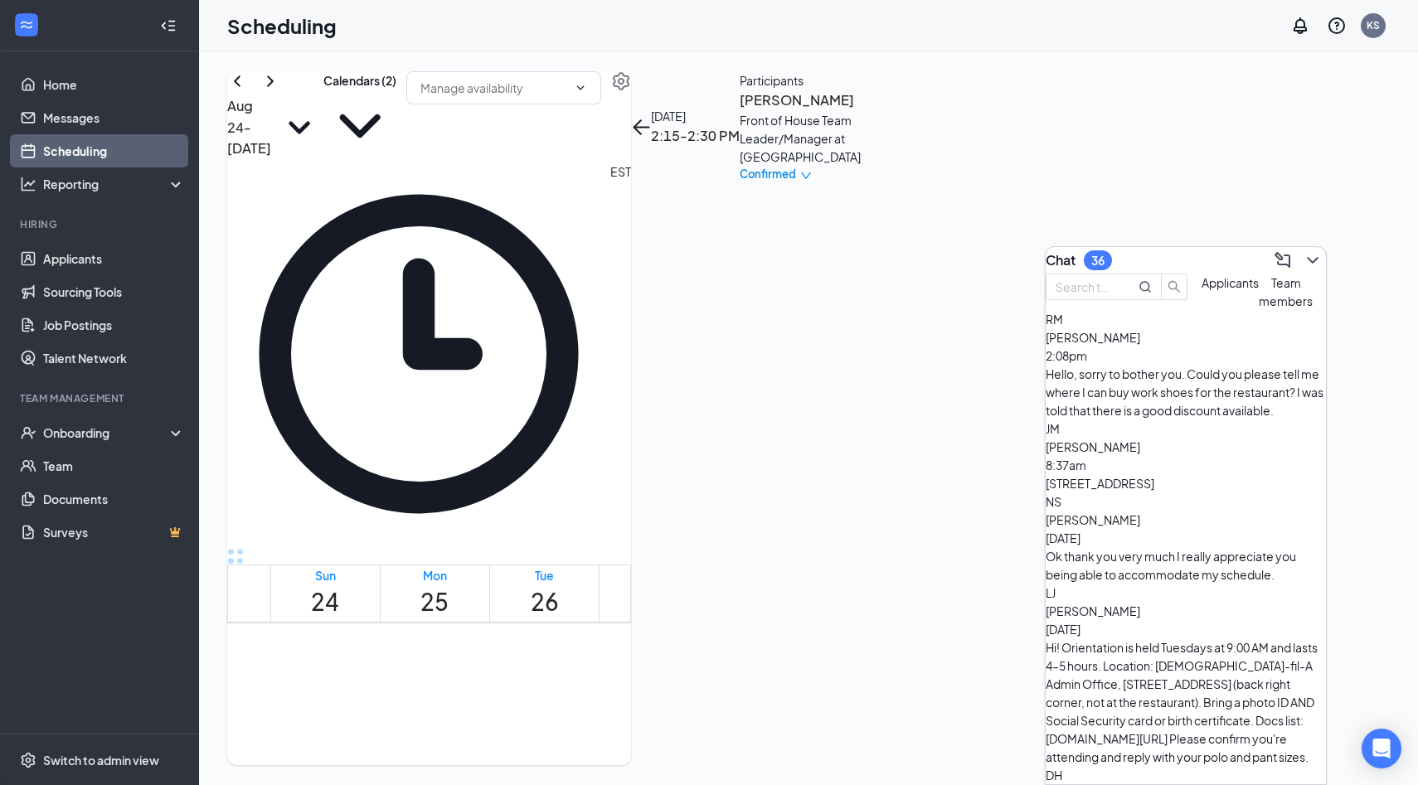
click at [1171, 404] on div "Hello, sorry to bother you. Could you please tell me where I can buy work shoes…" at bounding box center [1185, 392] width 280 height 55
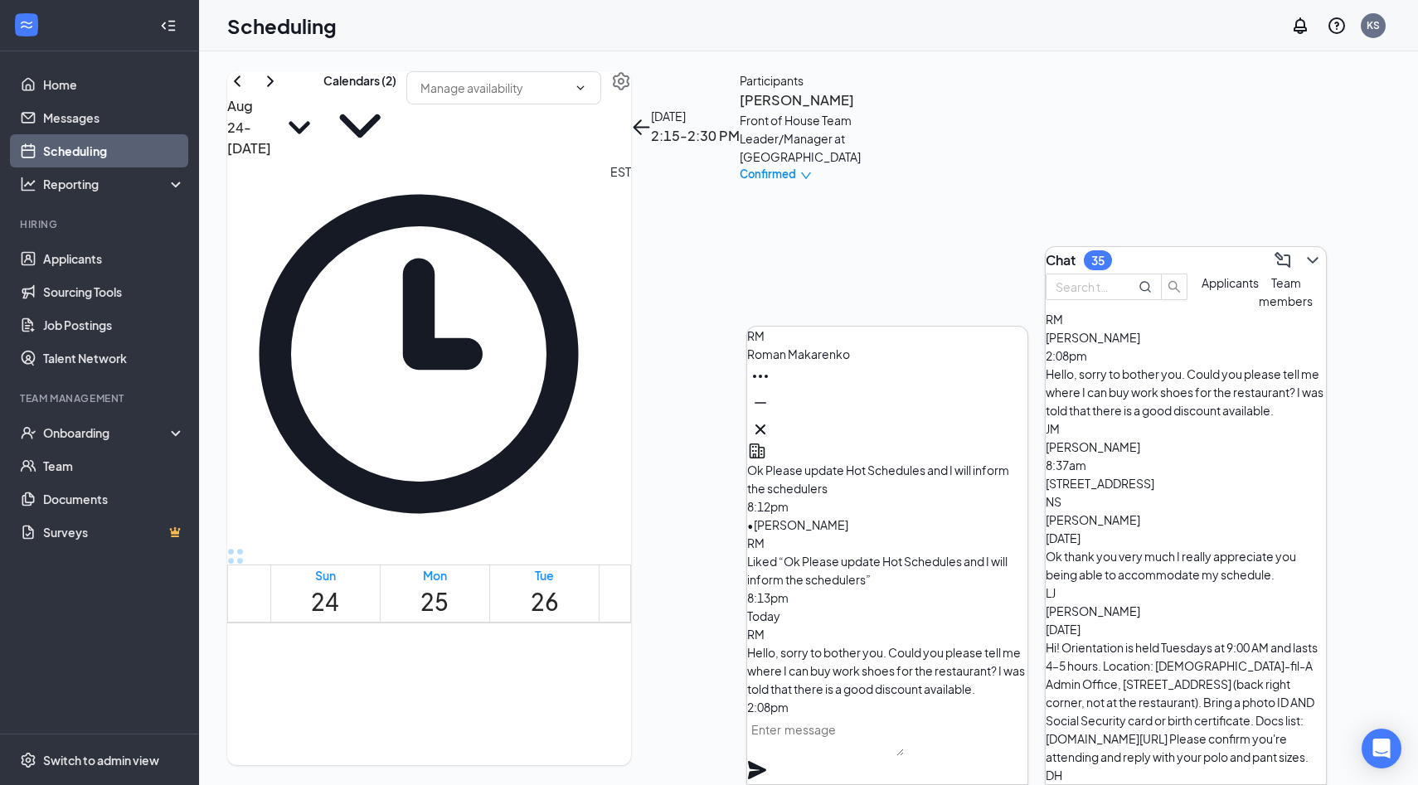
click at [773, 426] on button at bounding box center [760, 429] width 27 height 27
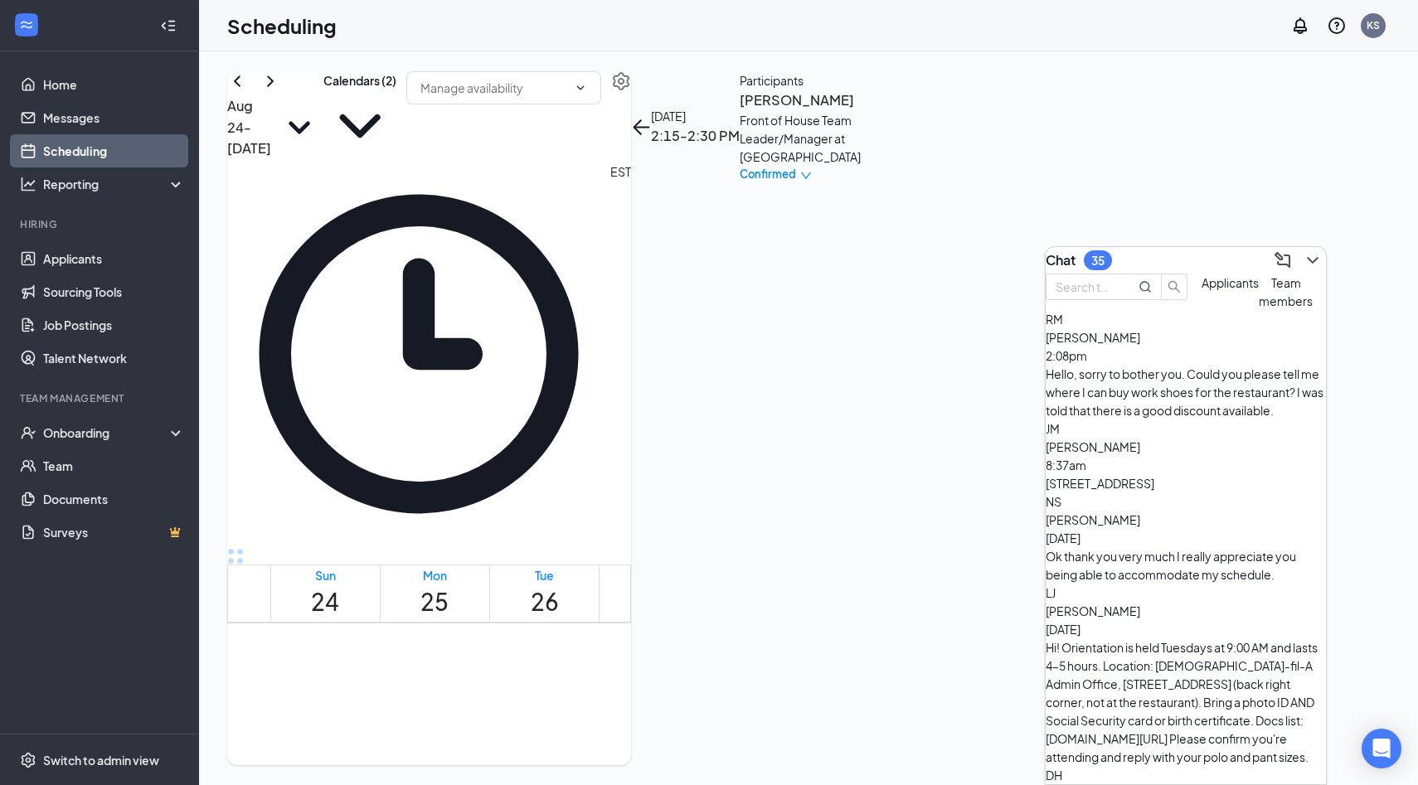
click at [1201, 290] on span "Applicants" at bounding box center [1229, 282] width 57 height 15
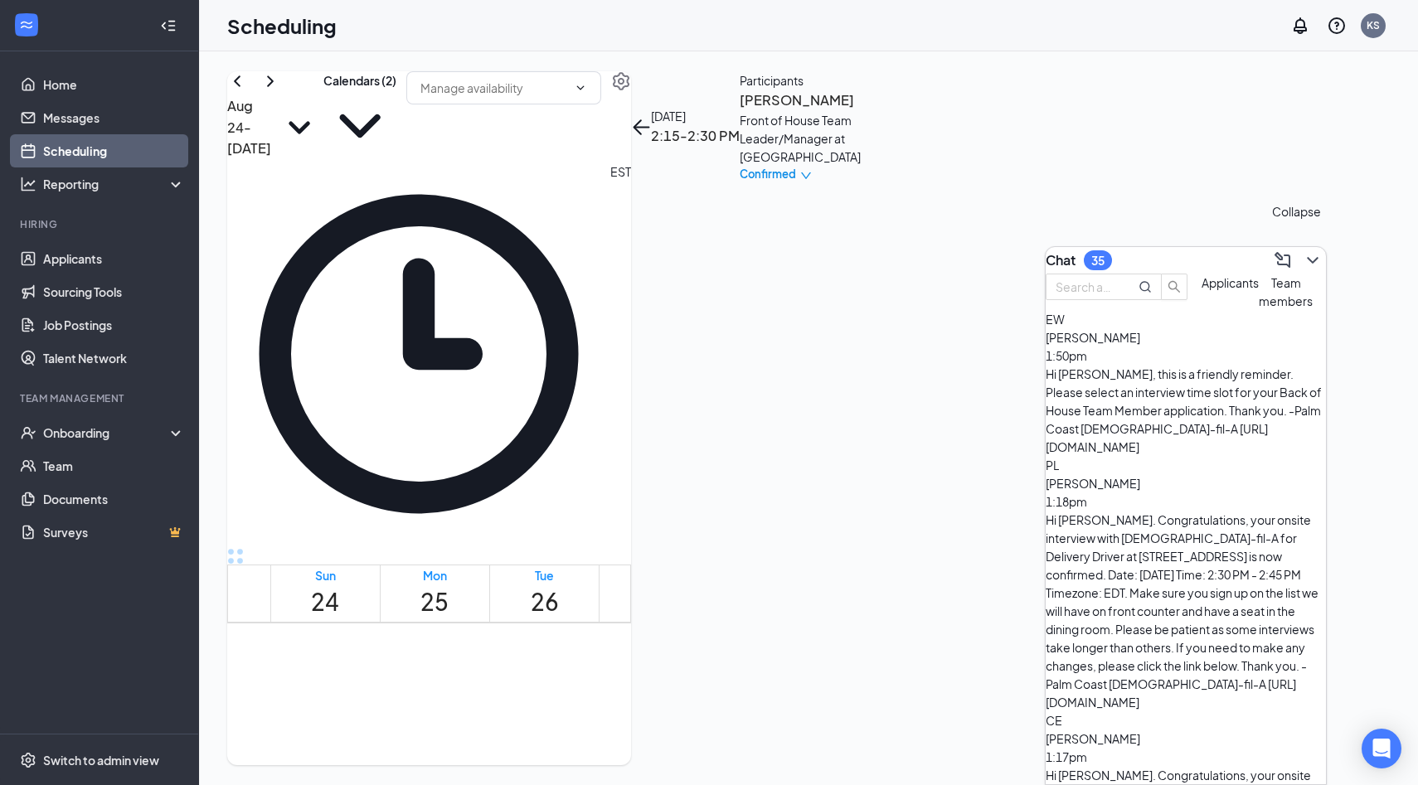
click at [1306, 257] on icon "ChevronDown" at bounding box center [1311, 260] width 11 height 7
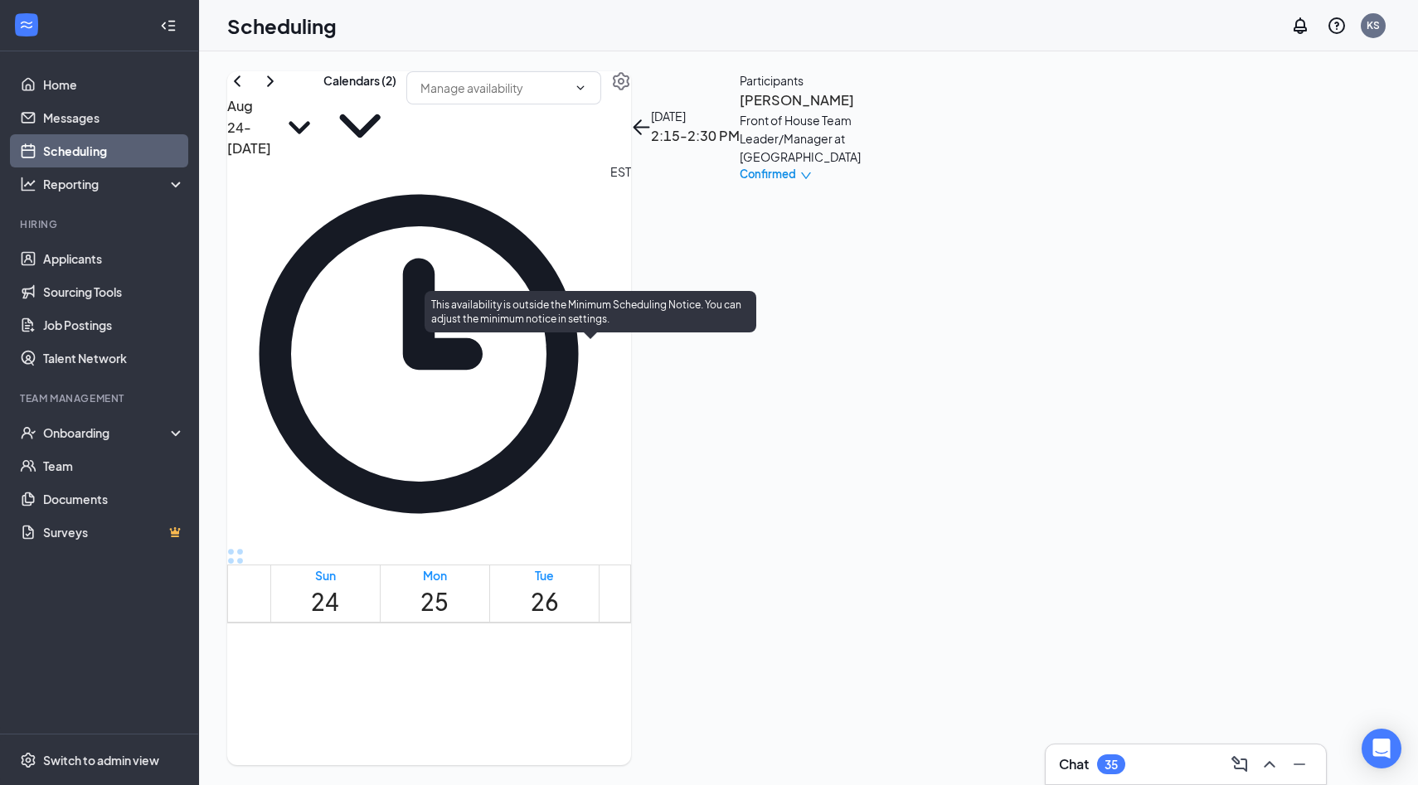
click at [599, 749] on span "3:00-3:15 PM" at bounding box center [584, 773] width 28 height 48
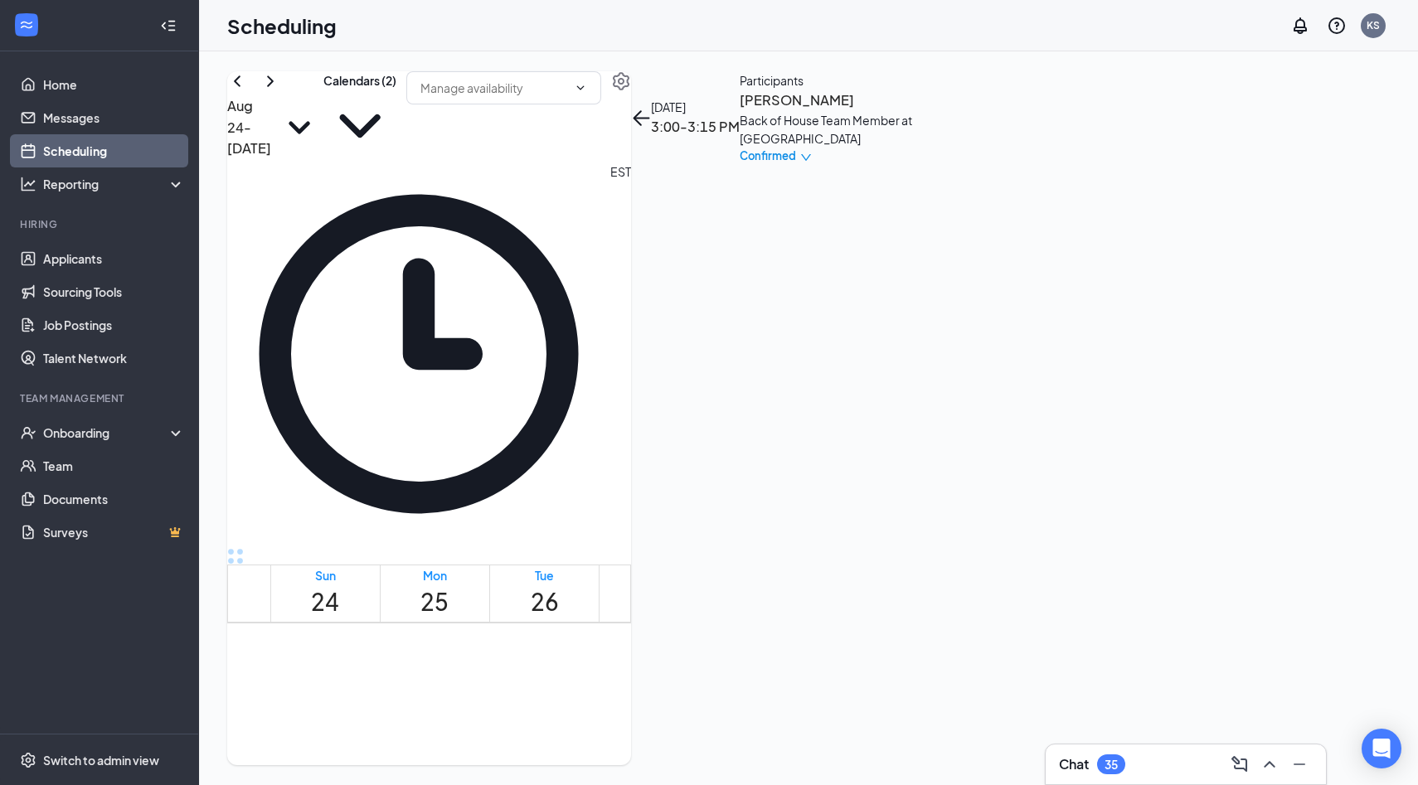
click at [914, 111] on h3 "Shelby Brown" at bounding box center [826, 101] width 174 height 22
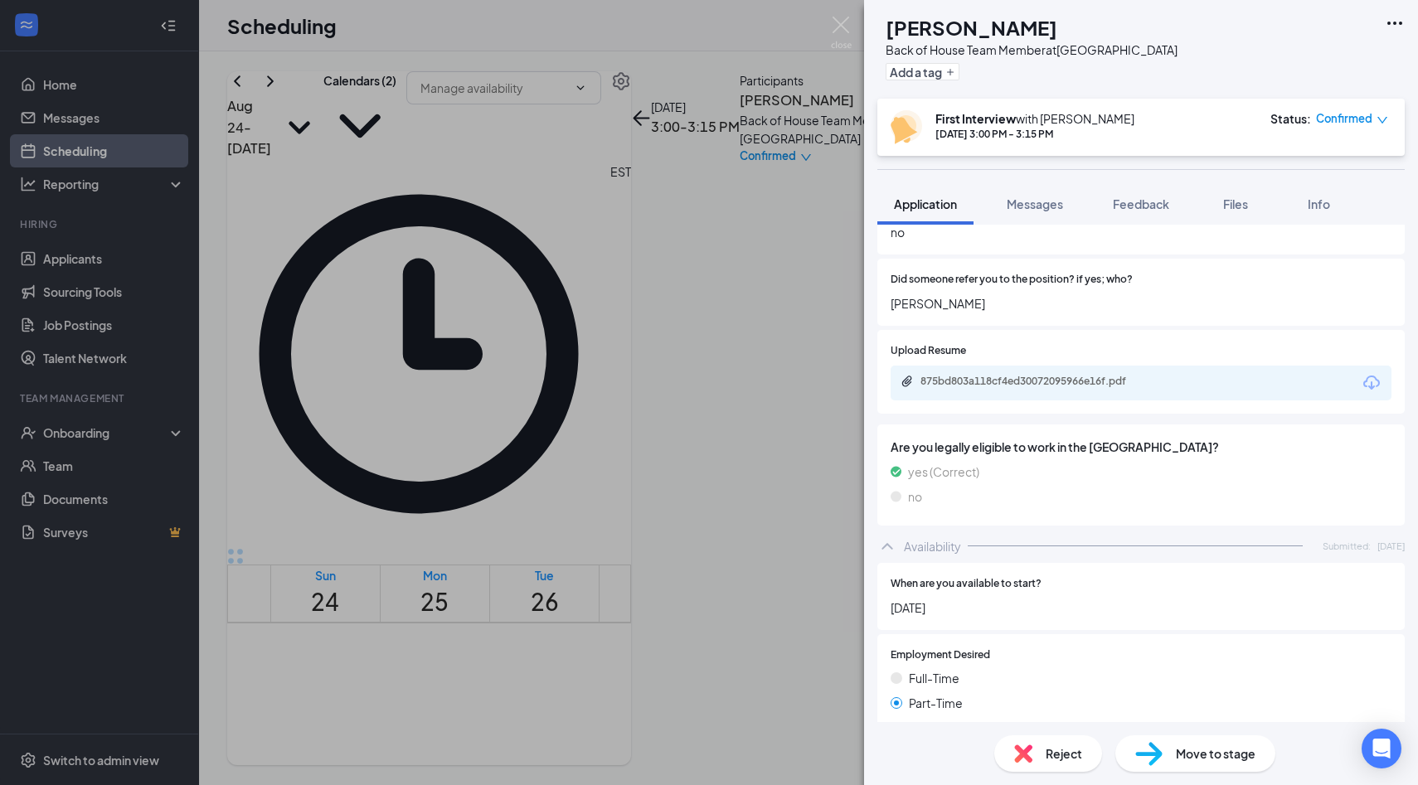
scroll to position [853, 0]
click at [1045, 376] on div "875bd803a118cf4ed30072095966e16f.pdf" at bounding box center [1034, 384] width 269 height 16
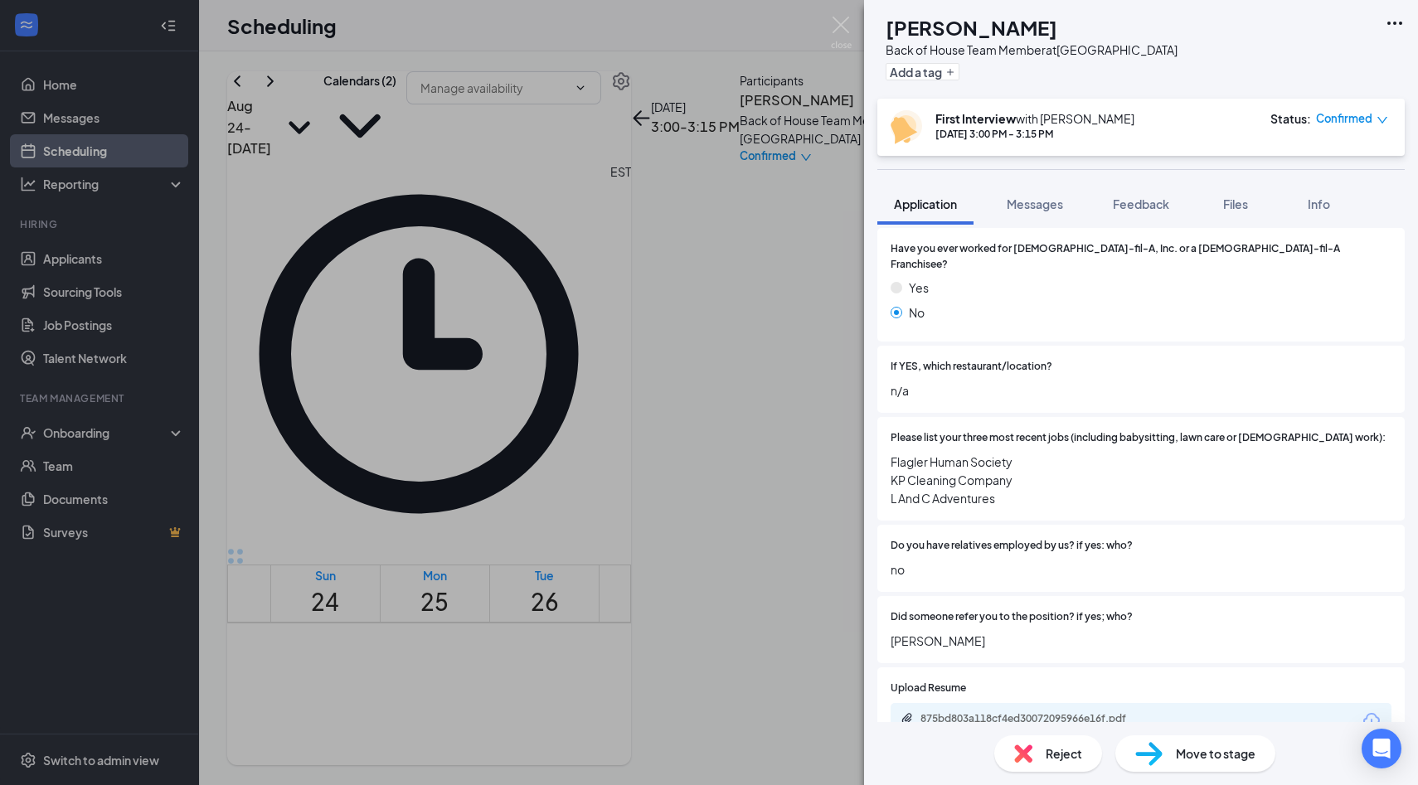
scroll to position [497, 0]
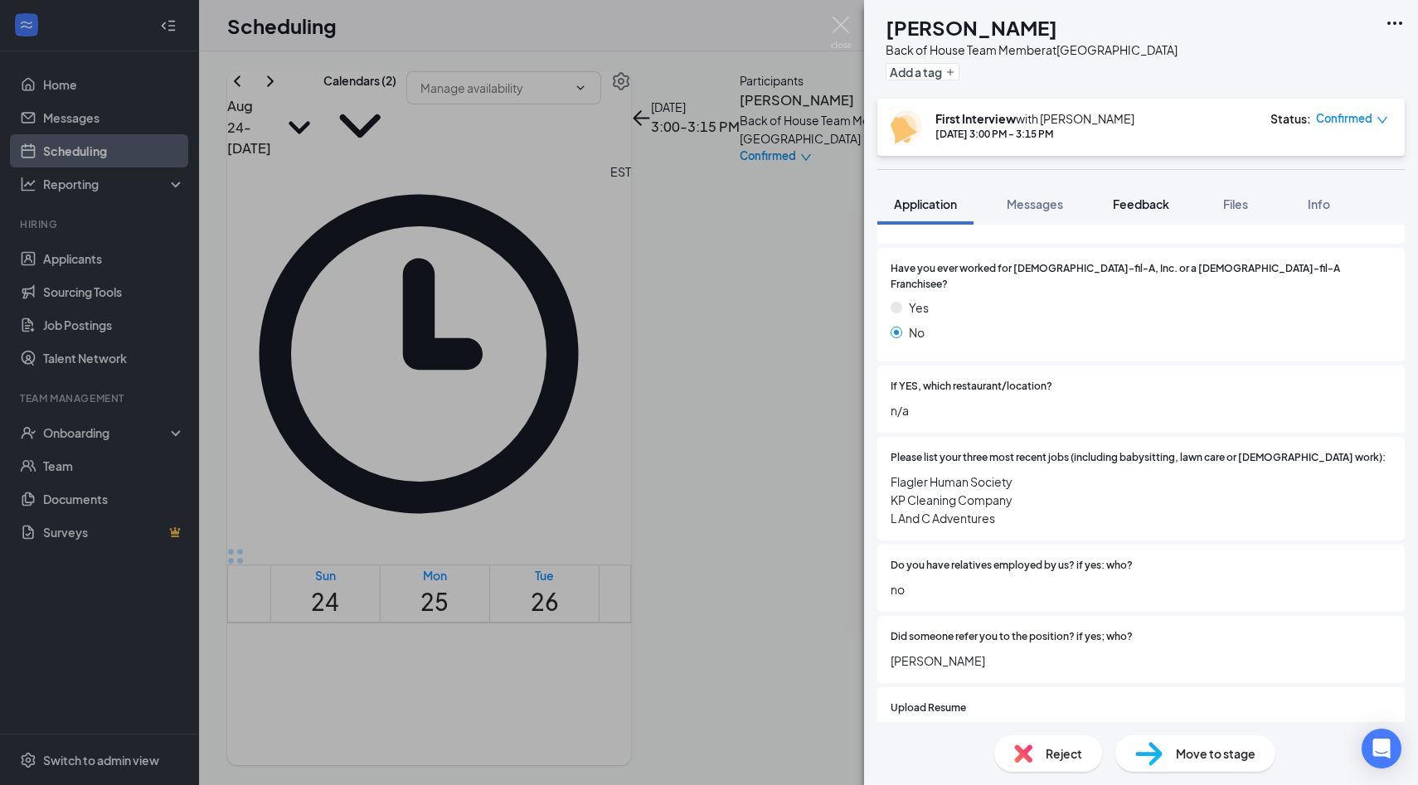
click at [1156, 203] on span "Feedback" at bounding box center [1141, 203] width 56 height 15
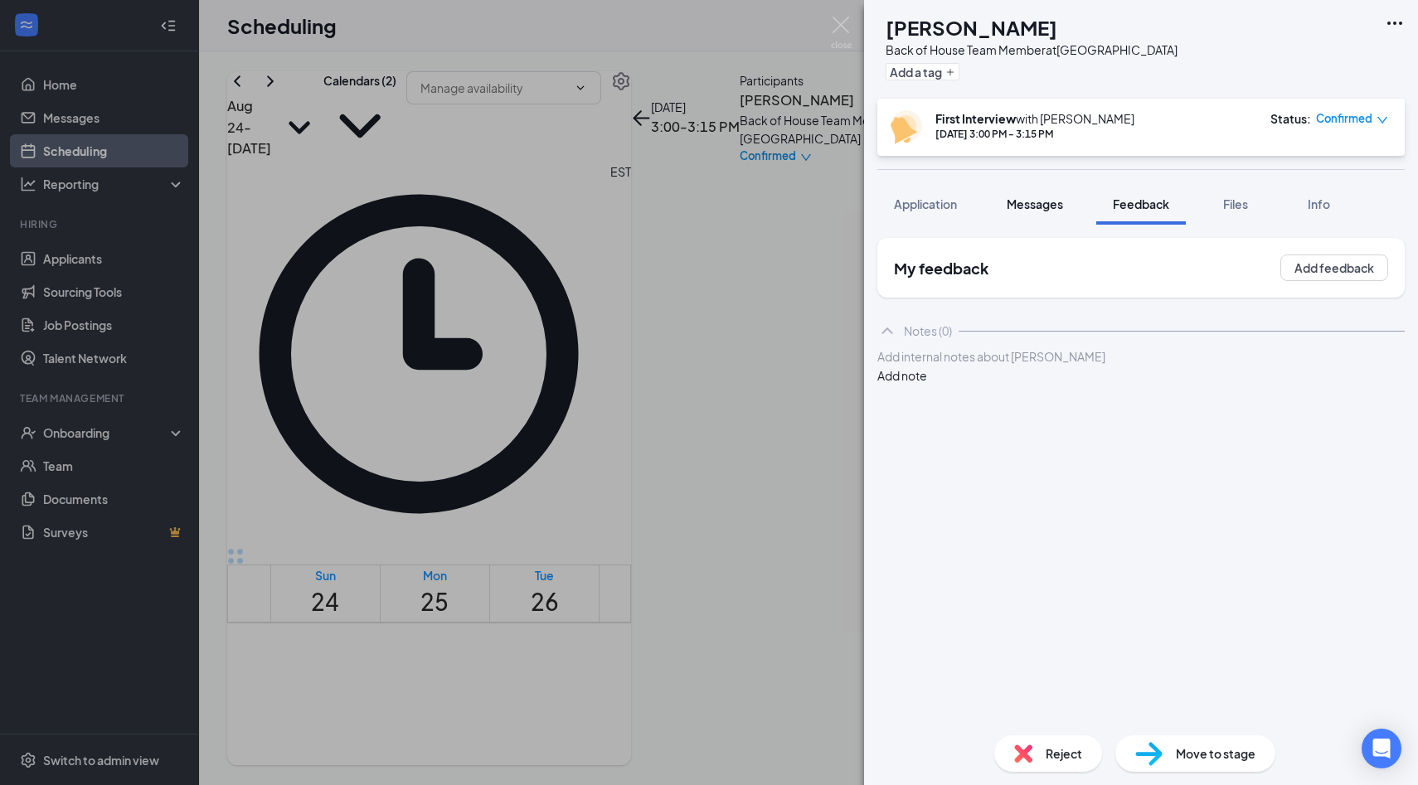
click at [1028, 215] on button "Messages" at bounding box center [1035, 203] width 90 height 41
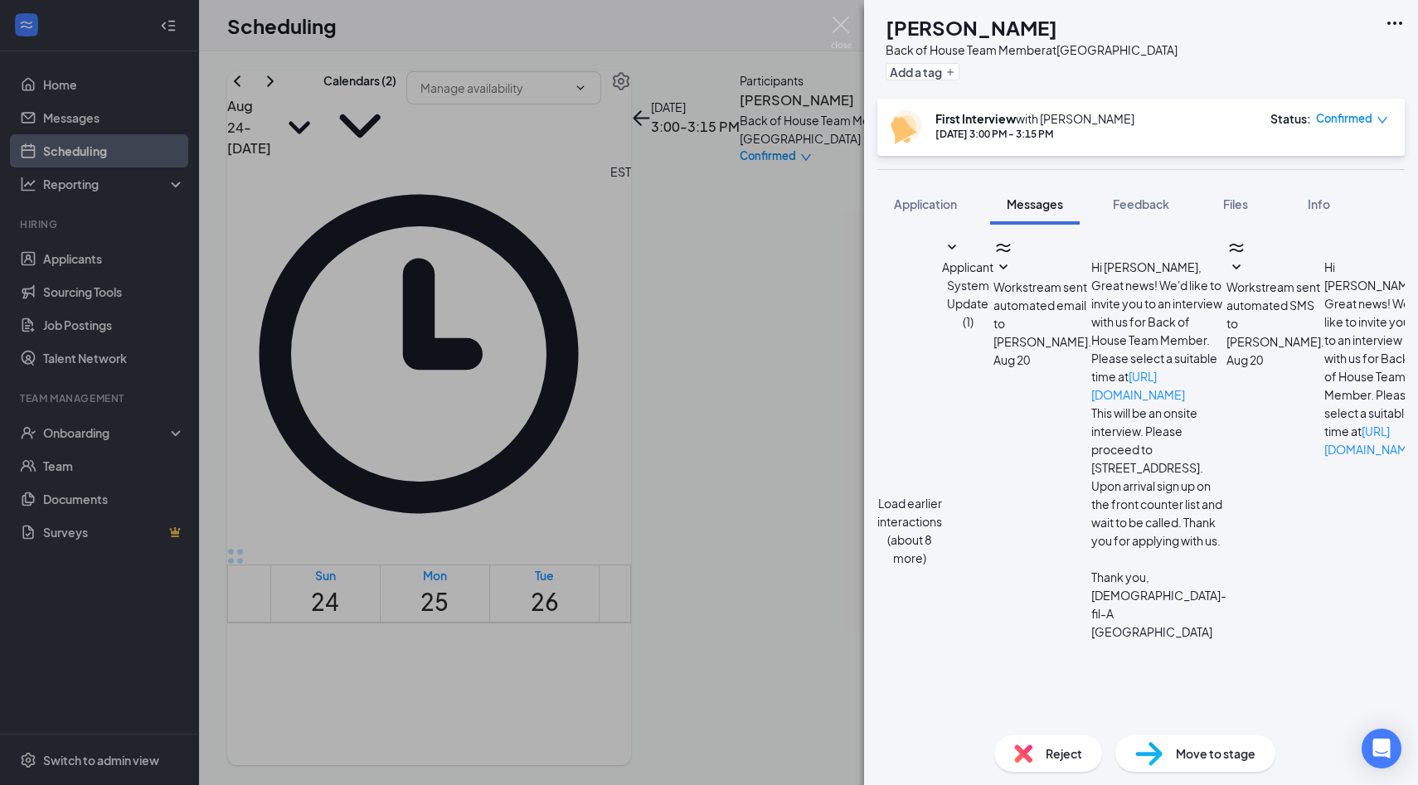
scroll to position [458, 0]
click at [945, 210] on span "Application" at bounding box center [925, 203] width 63 height 15
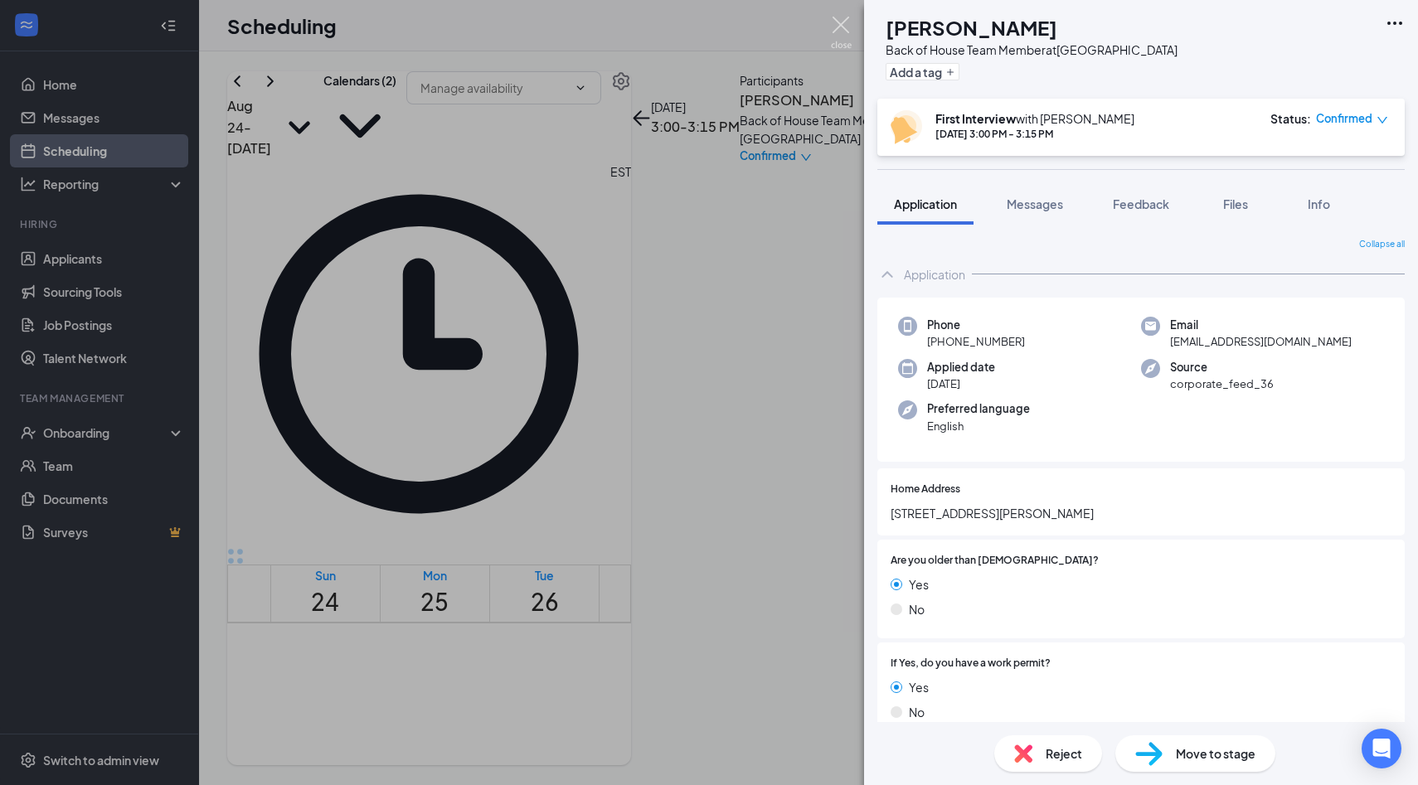
click at [837, 22] on img at bounding box center [841, 33] width 21 height 32
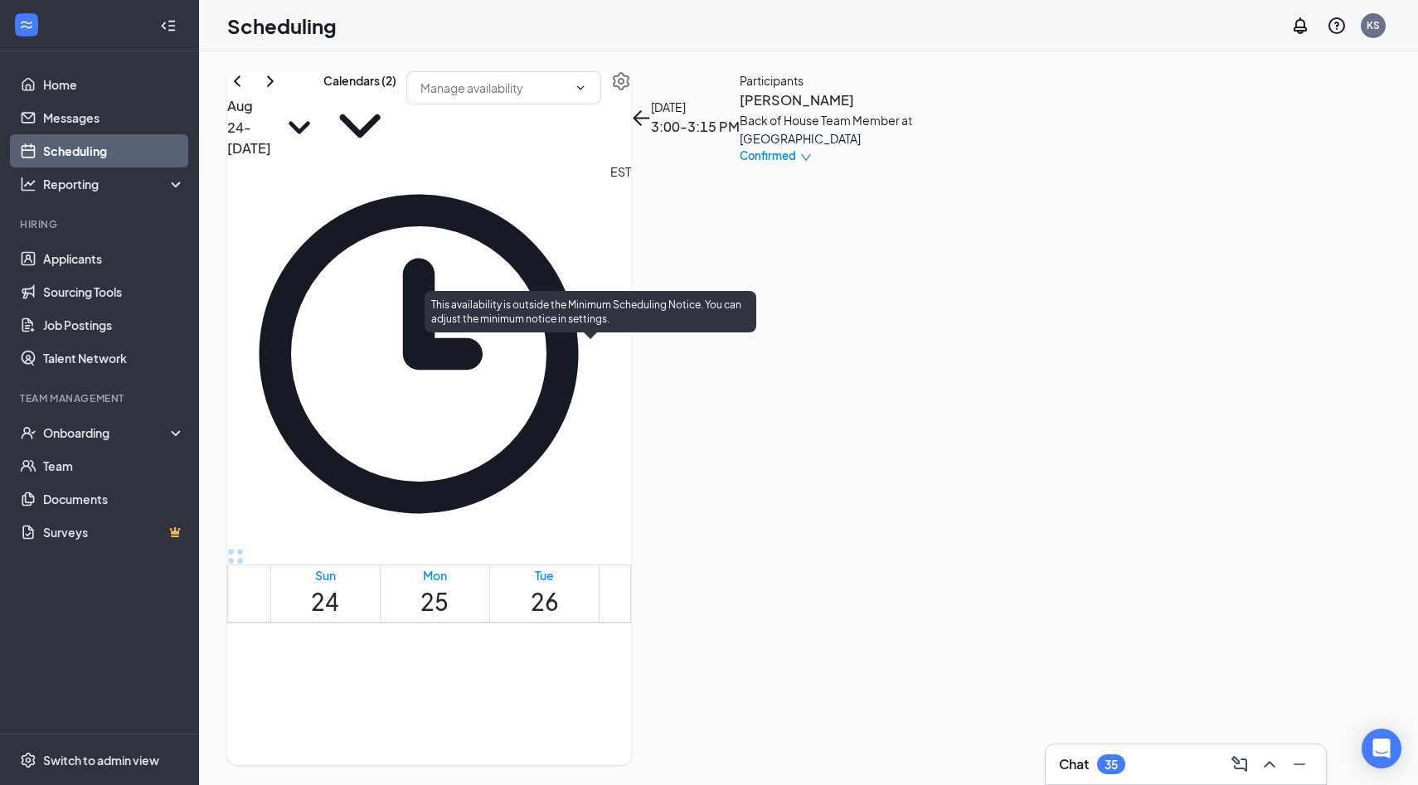
click at [627, 749] on span "3:15-3:30 PM" at bounding box center [613, 773] width 28 height 48
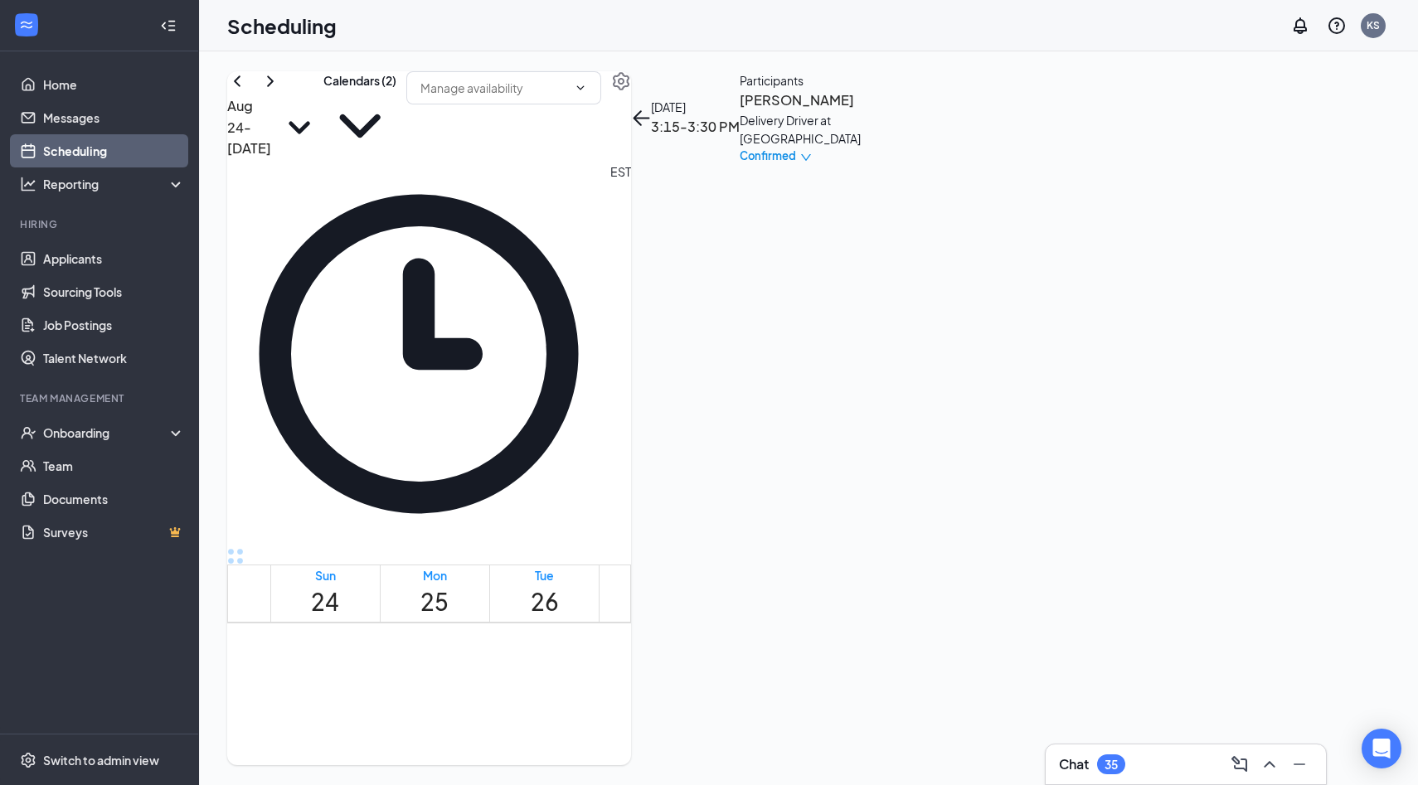
click at [914, 148] on div "Delivery Driver at [GEOGRAPHIC_DATA]" at bounding box center [826, 129] width 174 height 36
click at [914, 111] on h3 "William Trawick" at bounding box center [826, 101] width 174 height 22
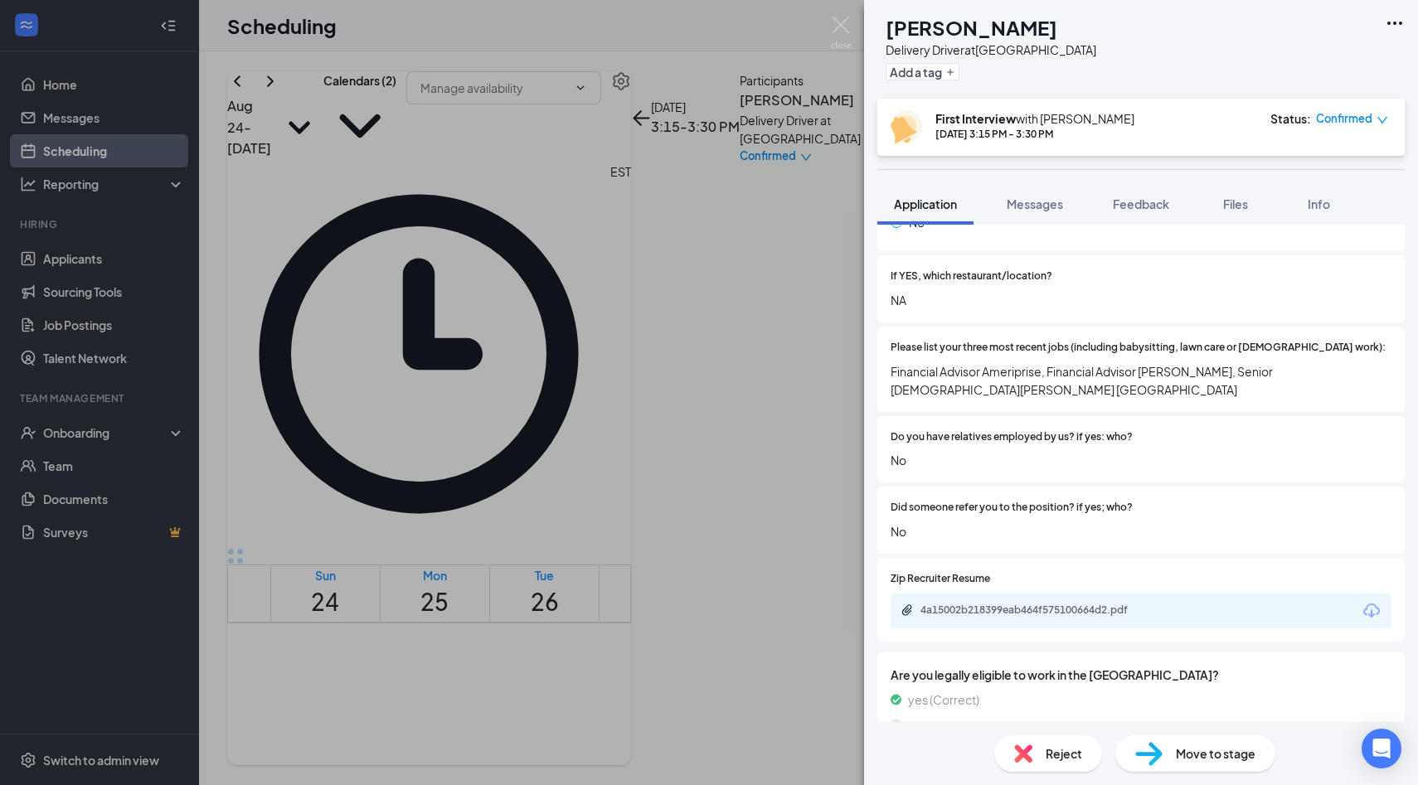
scroll to position [610, 0]
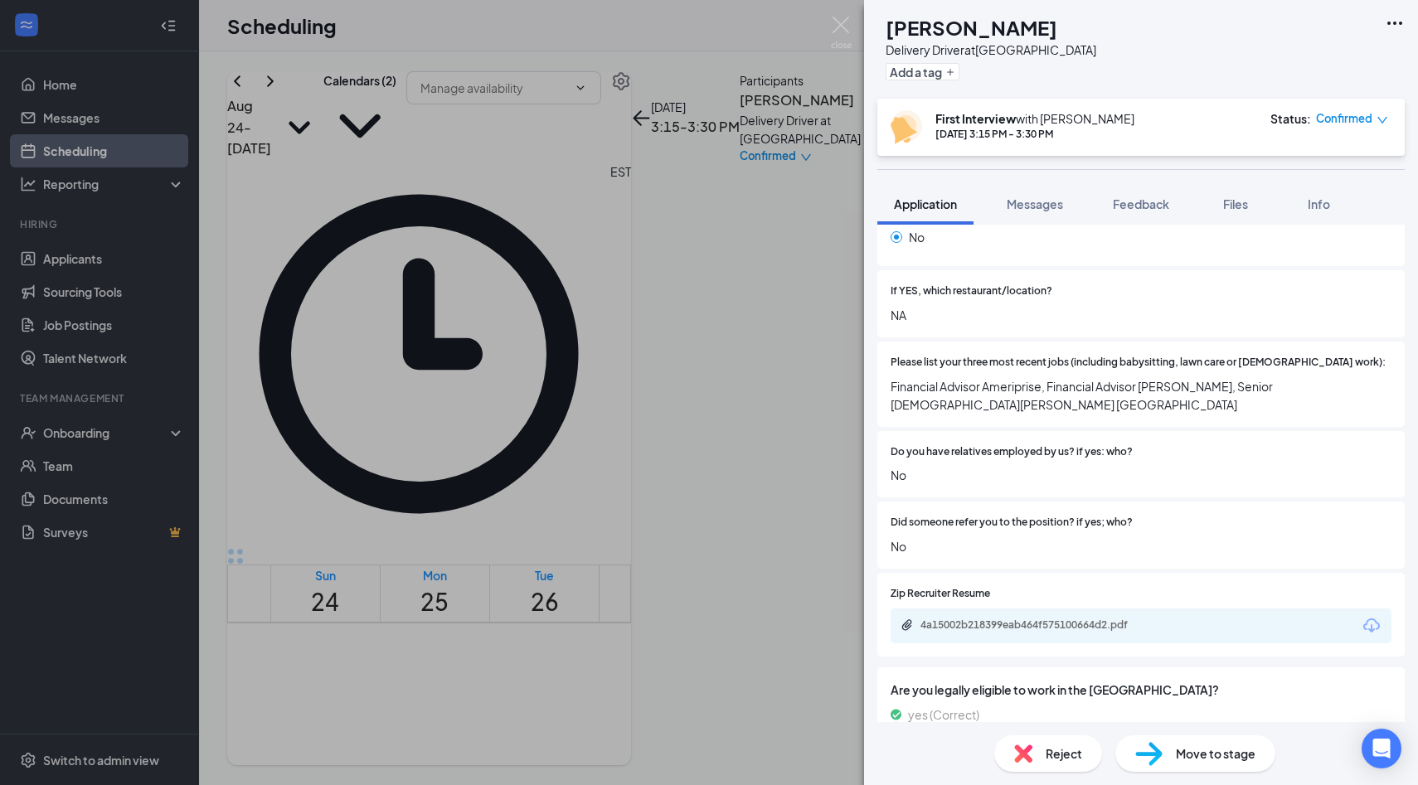
click at [1038, 608] on div "4a15002b218399eab464f575100664d2.pdf" at bounding box center [1140, 625] width 501 height 35
click at [1038, 618] on div "4a15002b218399eab464f575100664d2.pdf" at bounding box center [1034, 626] width 269 height 16
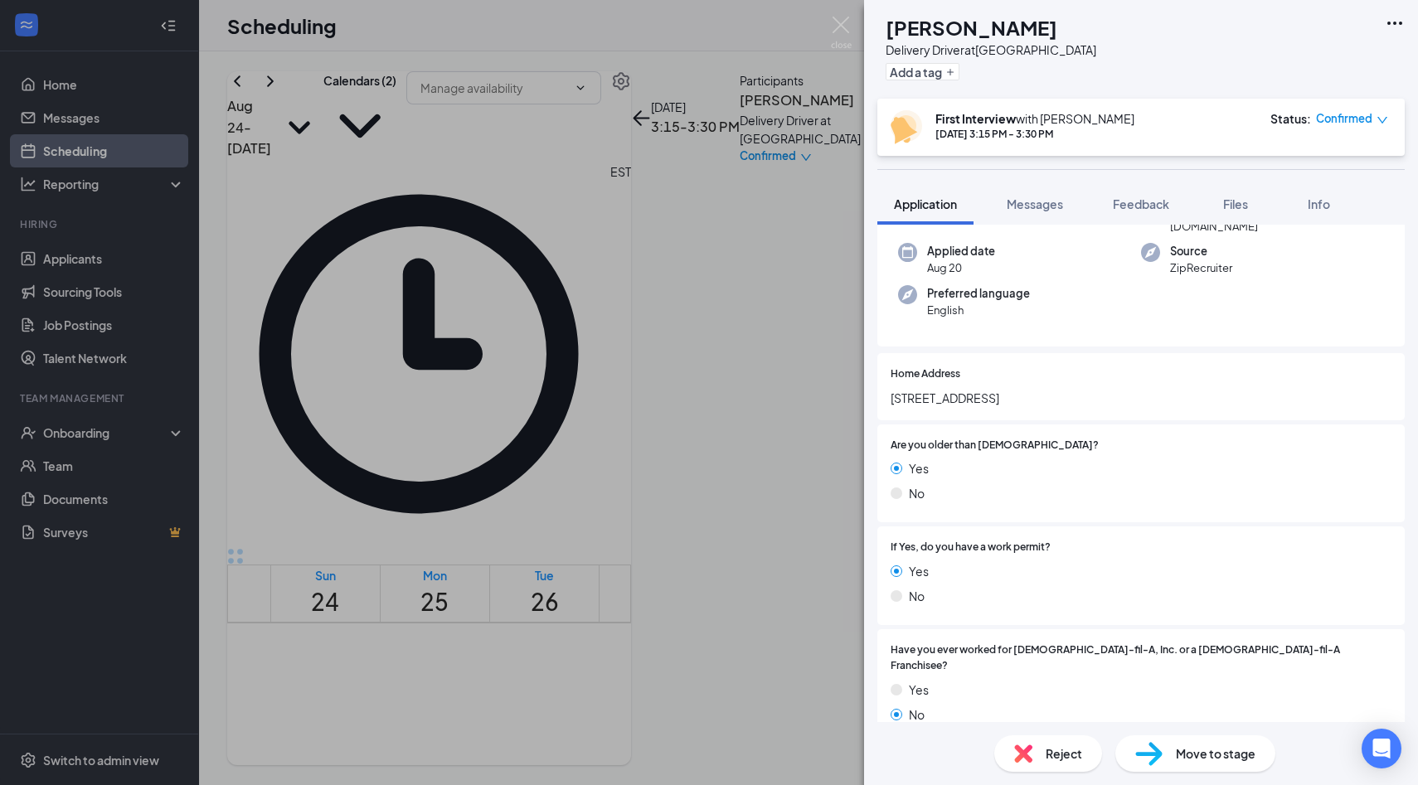
scroll to position [121, 0]
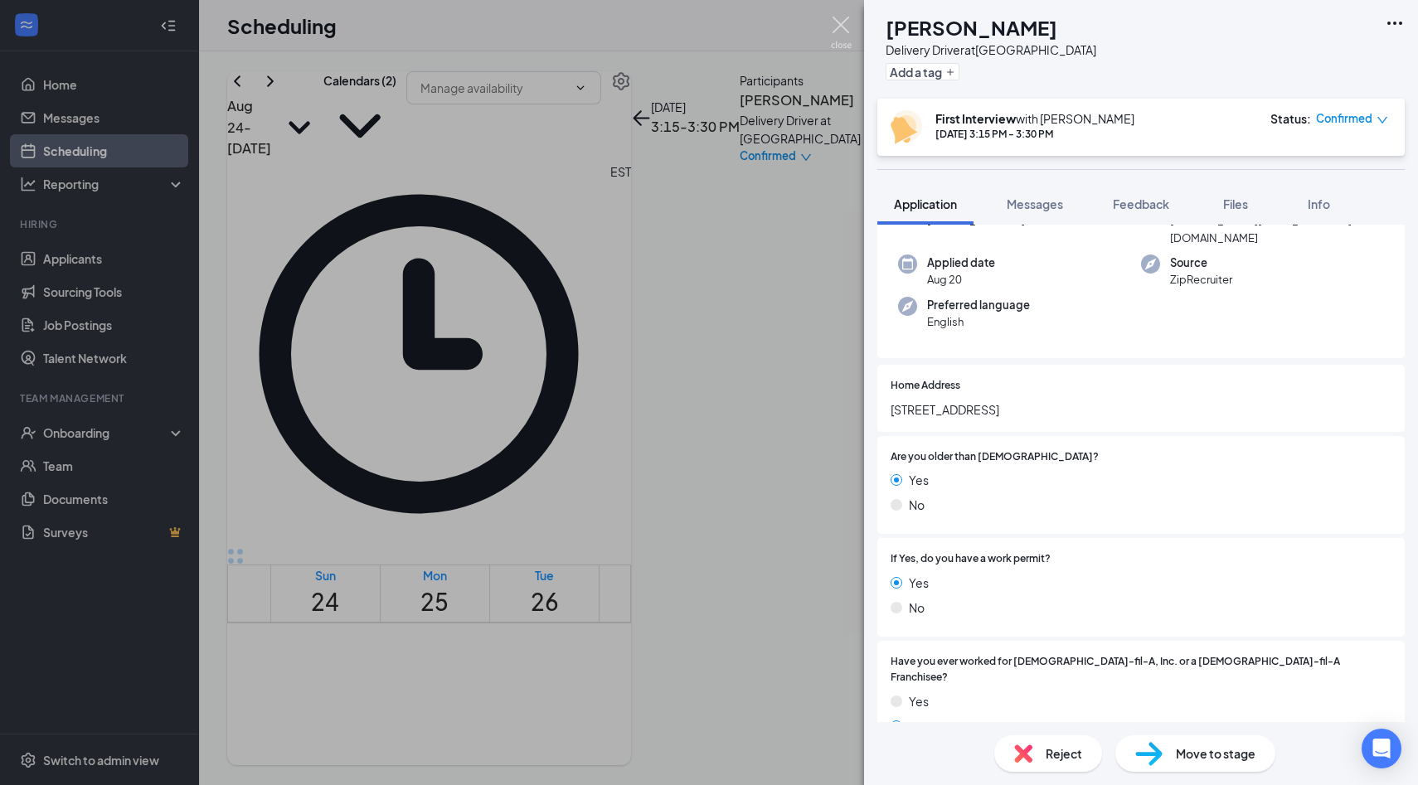
click at [836, 32] on img at bounding box center [841, 33] width 21 height 32
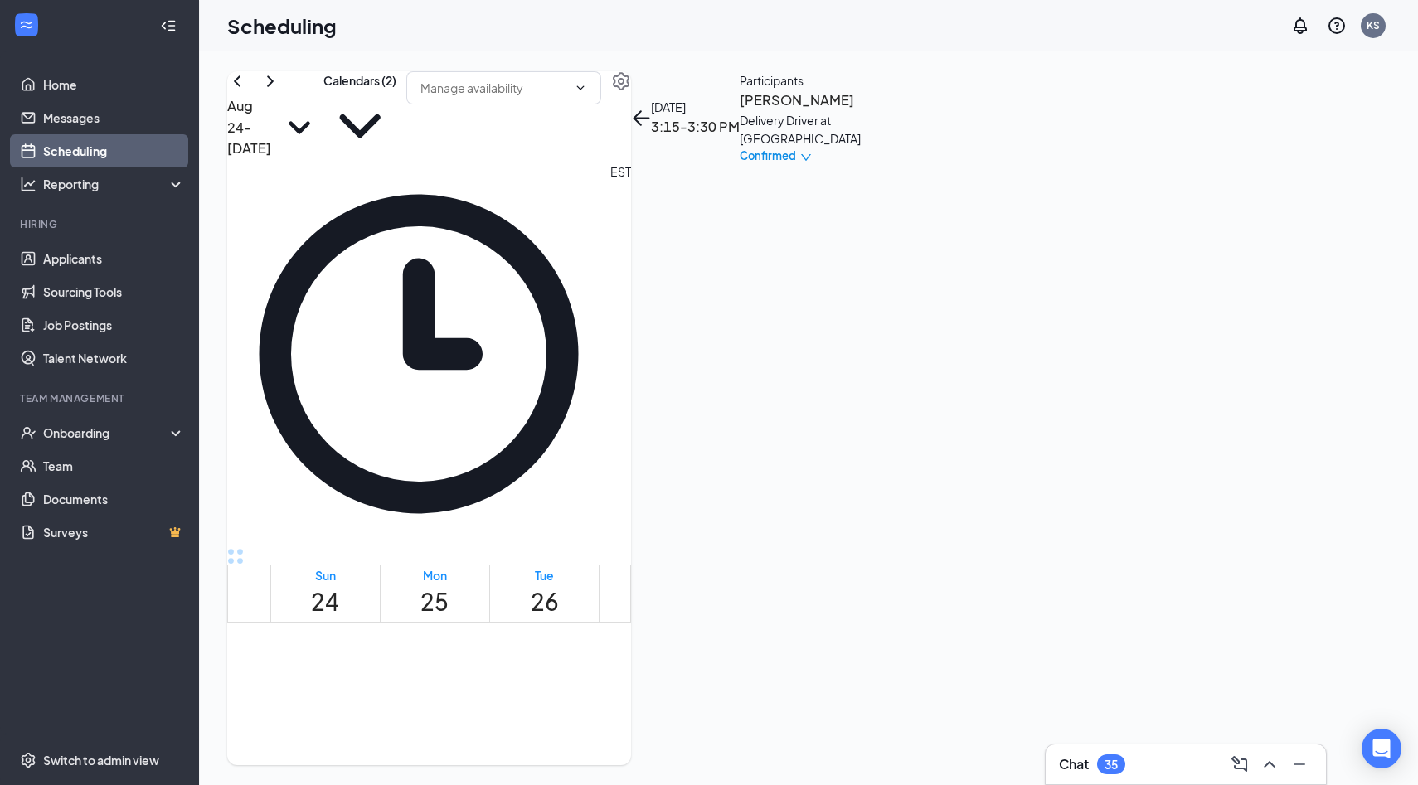
click at [639, 360] on td at bounding box center [654, 350] width 768 height 19
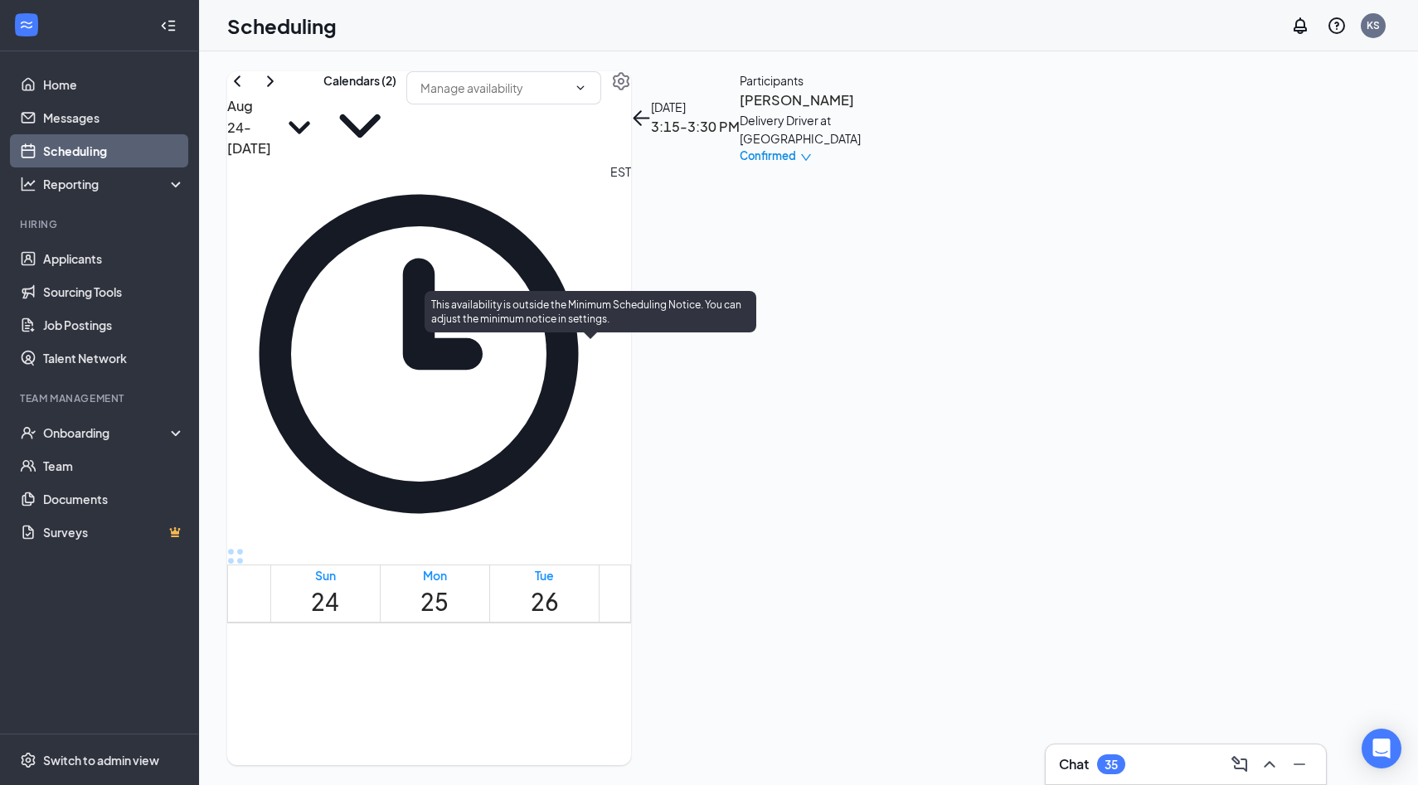
click at [641, 749] on span "3:30-3:45 PM" at bounding box center [641, 773] width 28 height 48
click at [599, 749] on span "3:00-3:15 PM" at bounding box center [584, 773] width 28 height 48
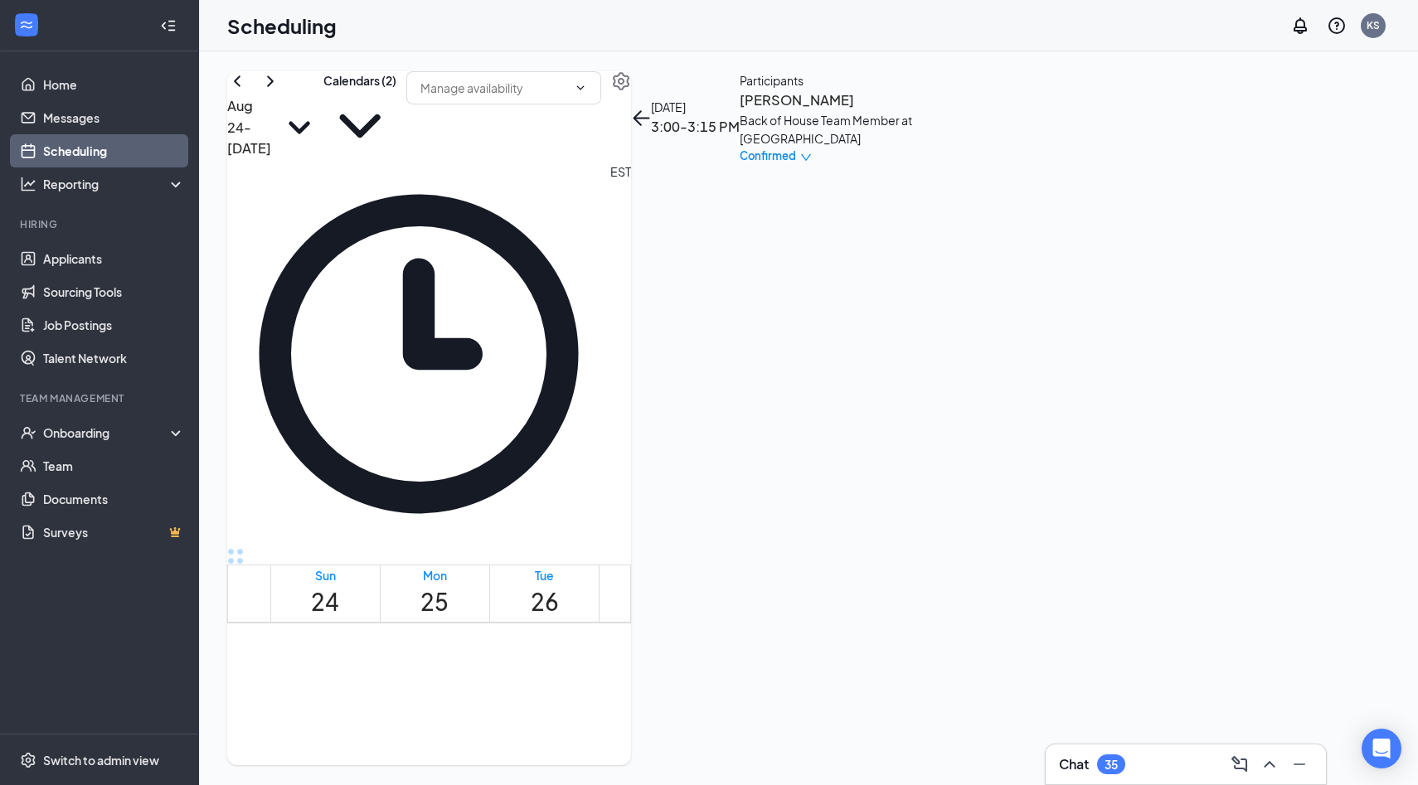
scroll to position [851, 0]
click at [93, 265] on link "Applicants" at bounding box center [114, 258] width 142 height 33
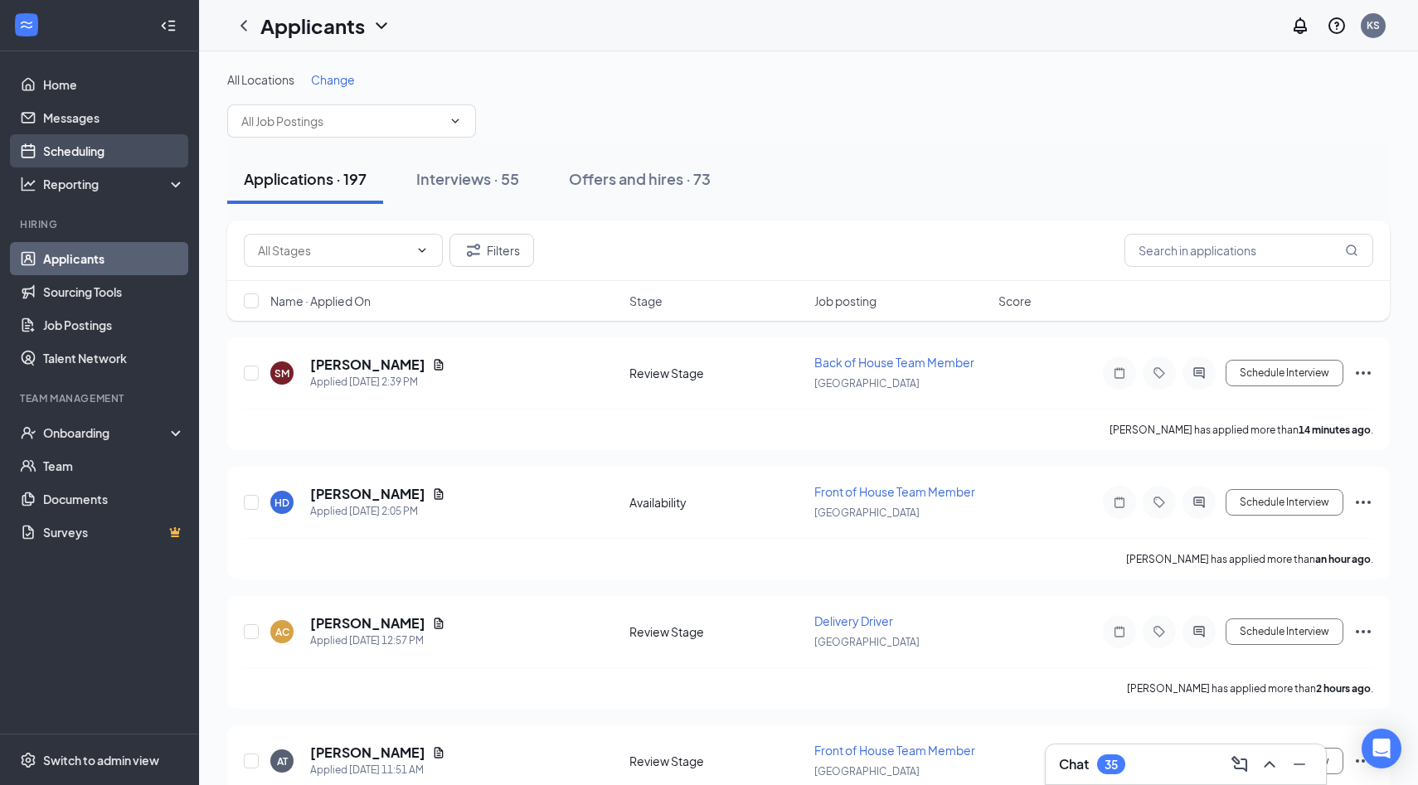
click at [94, 141] on link "Scheduling" at bounding box center [114, 150] width 142 height 33
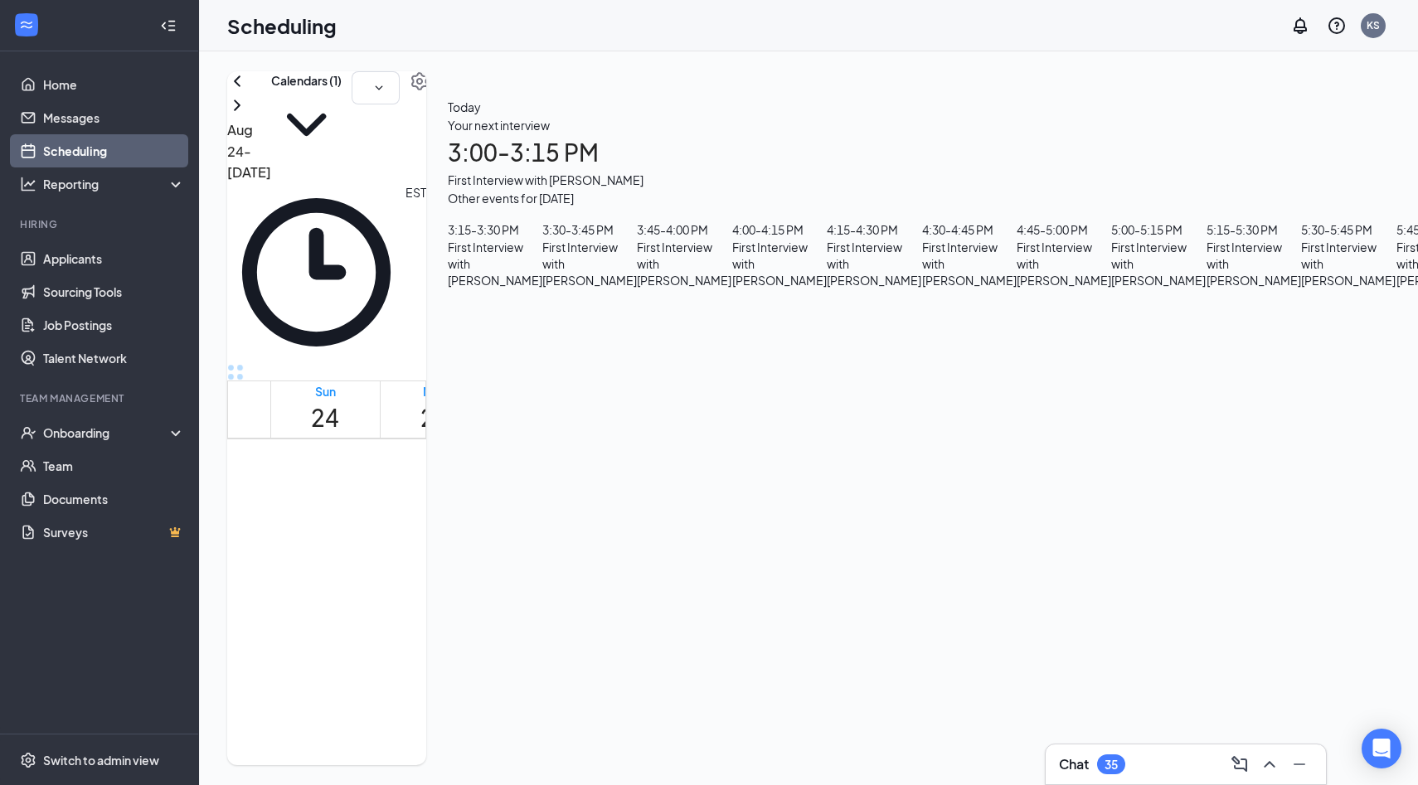
scroll to position [1394, 0]
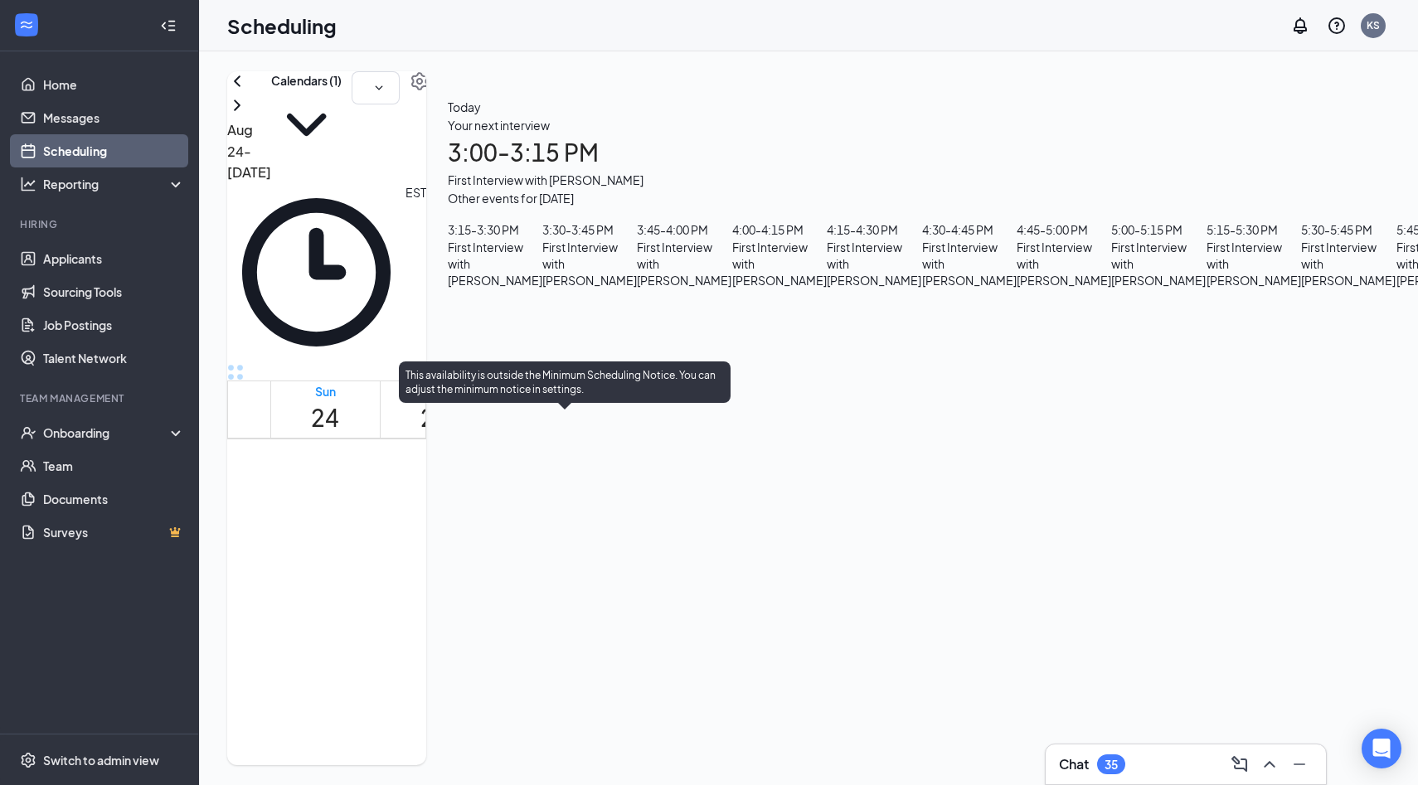
click at [546, 636] on span "3:00-3:15 PM" at bounding box center [532, 660] width 28 height 48
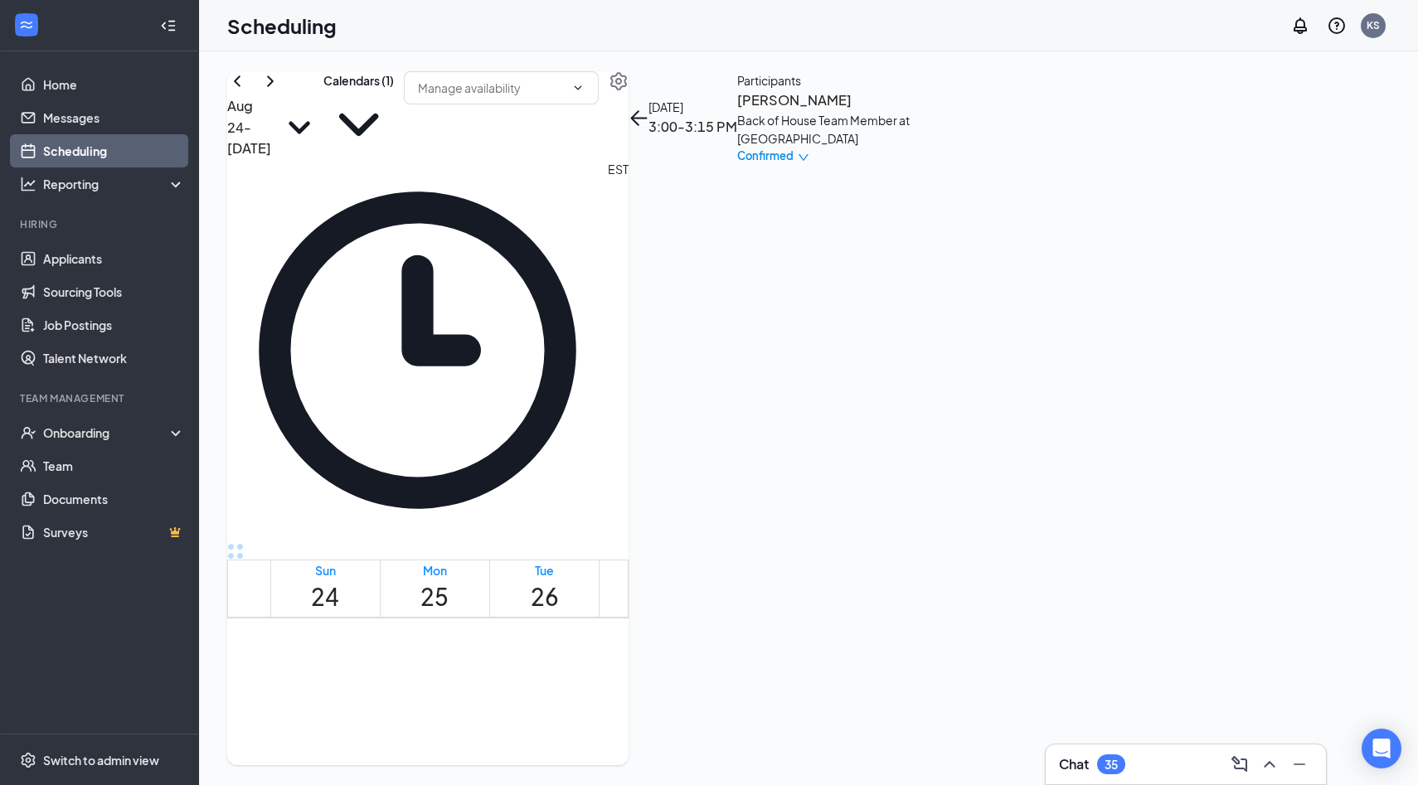
click at [911, 111] on h3 "Shelby Brown" at bounding box center [824, 101] width 174 height 22
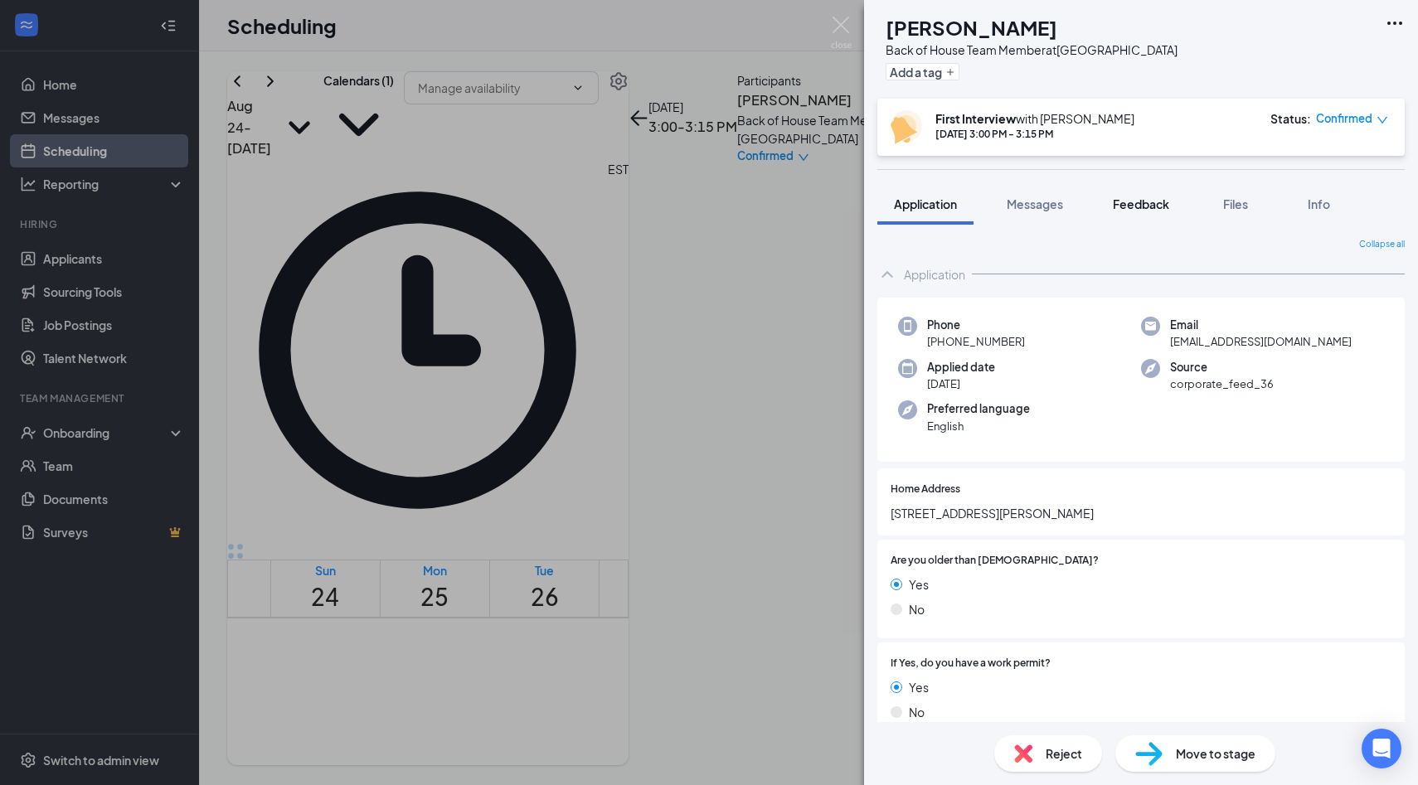
click at [1162, 211] on div "Feedback" at bounding box center [1141, 204] width 56 height 17
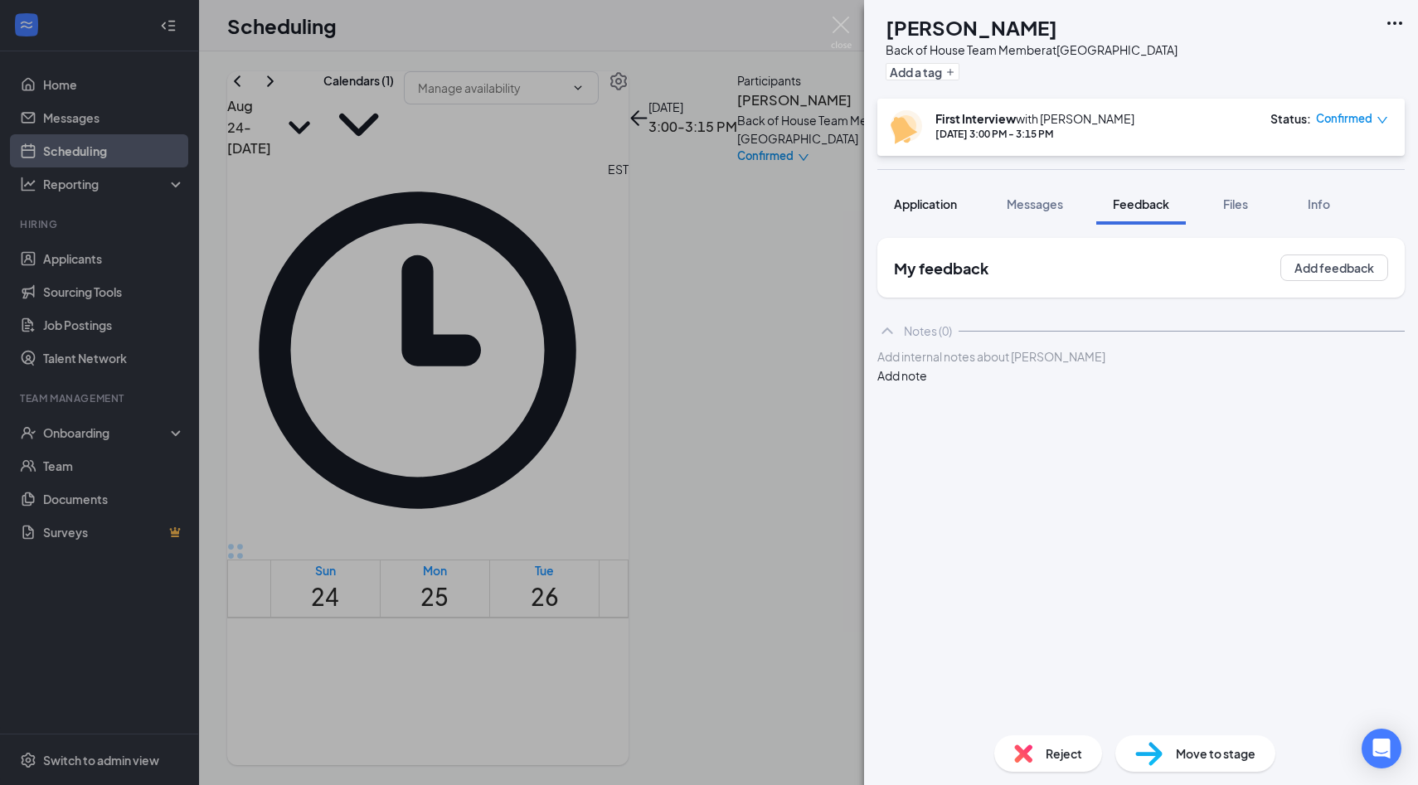
click at [955, 204] on span "Application" at bounding box center [925, 203] width 63 height 15
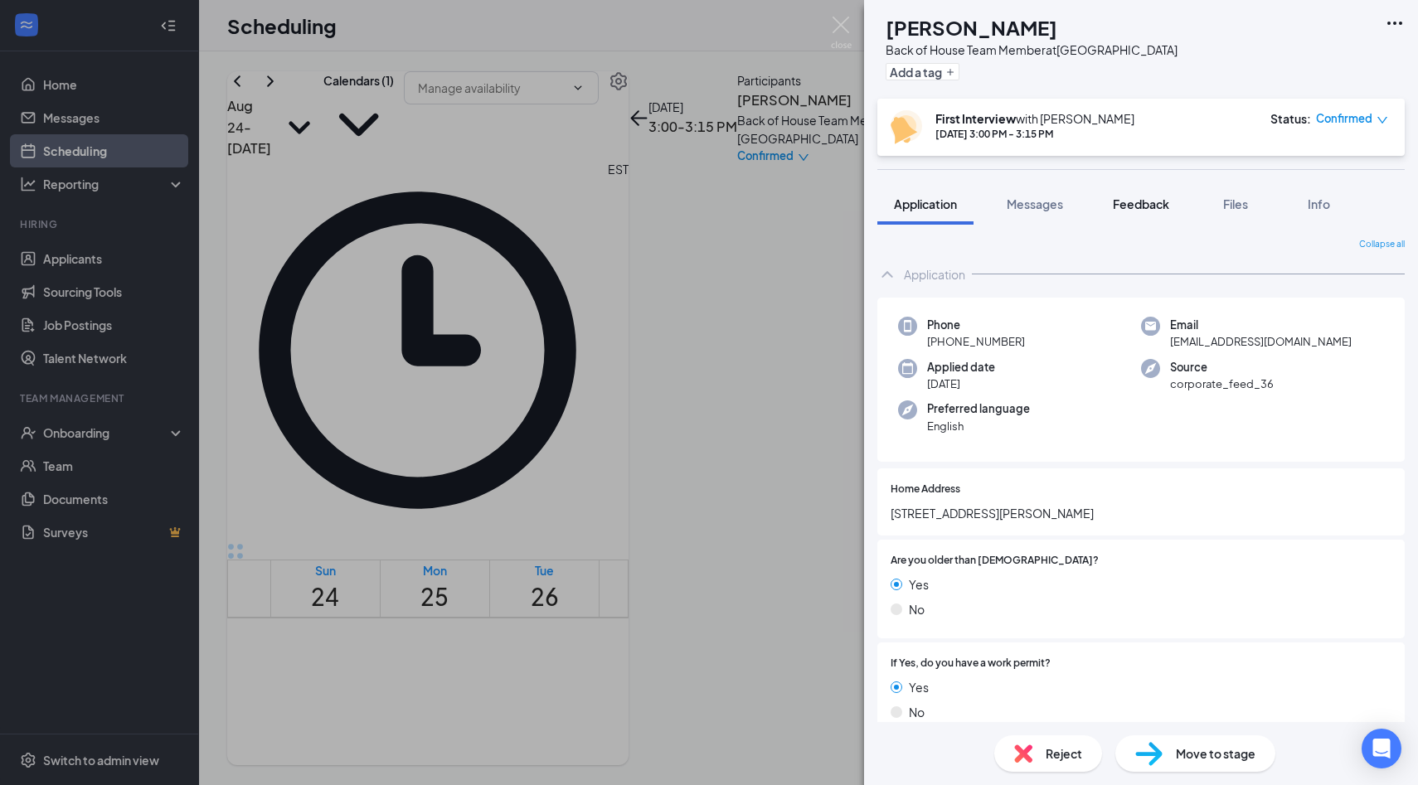
click at [1146, 211] on div "Feedback" at bounding box center [1141, 204] width 56 height 17
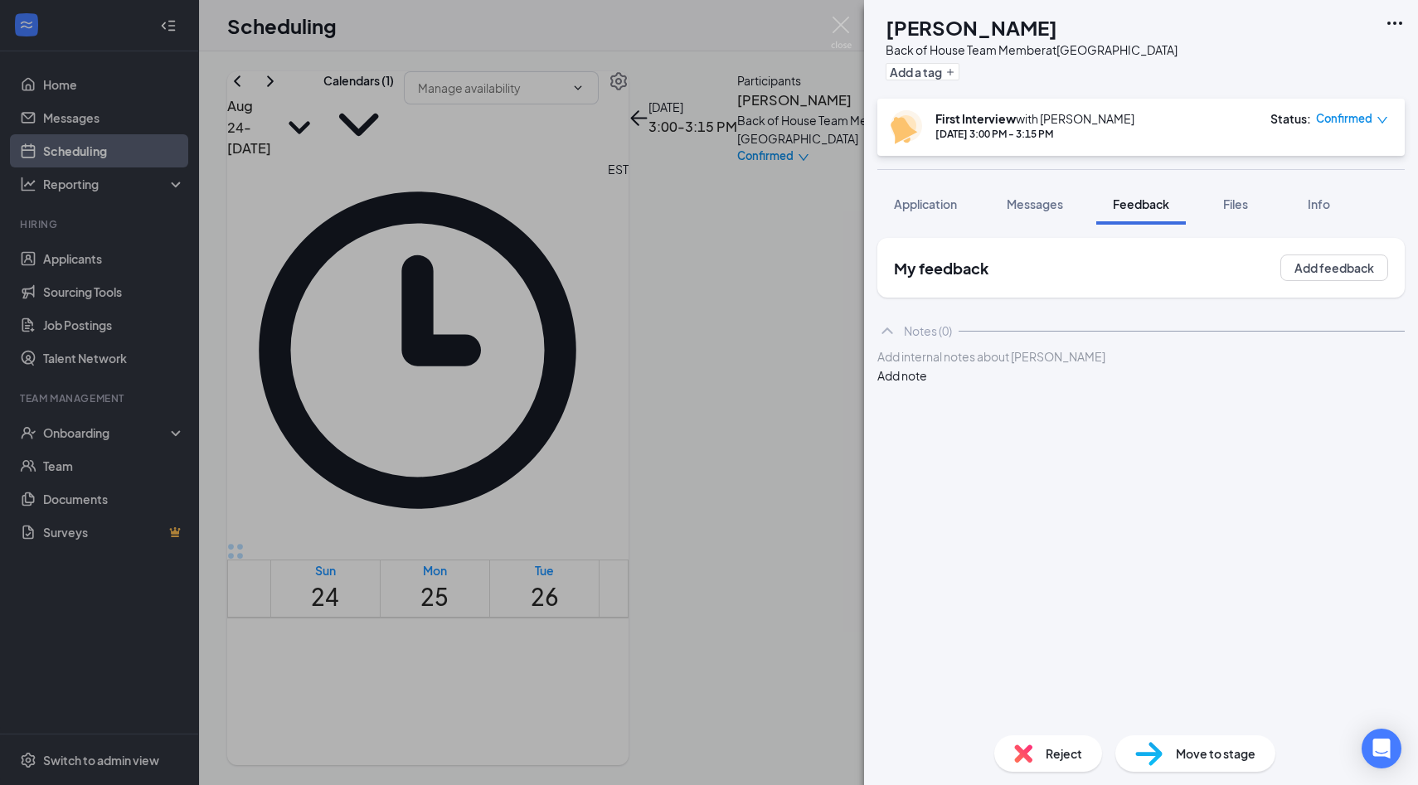
click at [1103, 366] on div at bounding box center [1141, 356] width 526 height 17
click at [939, 231] on div "My feedback Add feedback Notes (0) varisty basketball senior age 18 Add note" at bounding box center [1141, 473] width 554 height 497
click at [940, 214] on button "Application" at bounding box center [925, 203] width 96 height 41
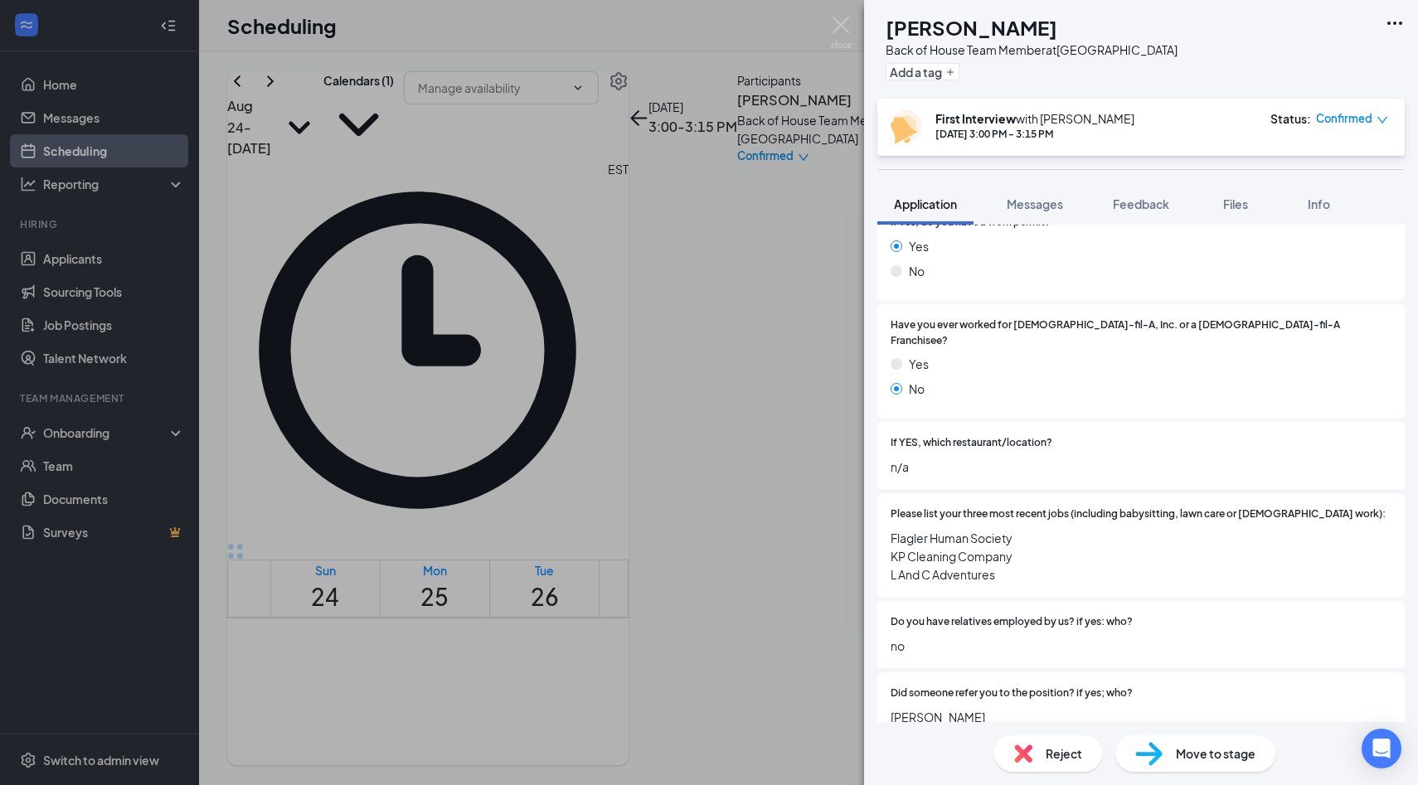
scroll to position [666, 0]
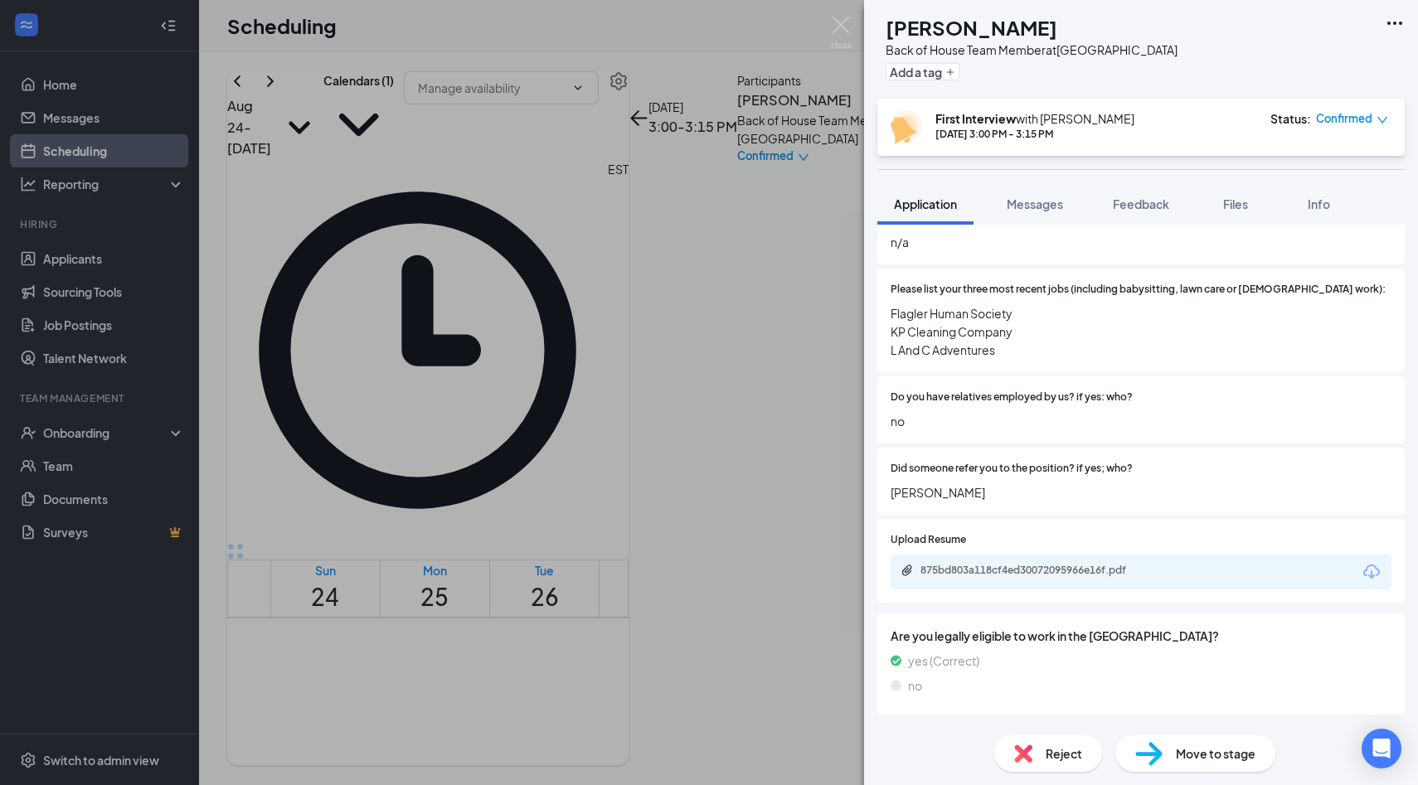
click at [1077, 566] on div "875bd803a118cf4ed30072095966e16f.pdf" at bounding box center [1140, 572] width 501 height 35
click at [1077, 564] on div "875bd803a118cf4ed30072095966e16f.pdf" at bounding box center [1034, 572] width 269 height 16
click at [1117, 215] on button "Feedback" at bounding box center [1141, 203] width 90 height 41
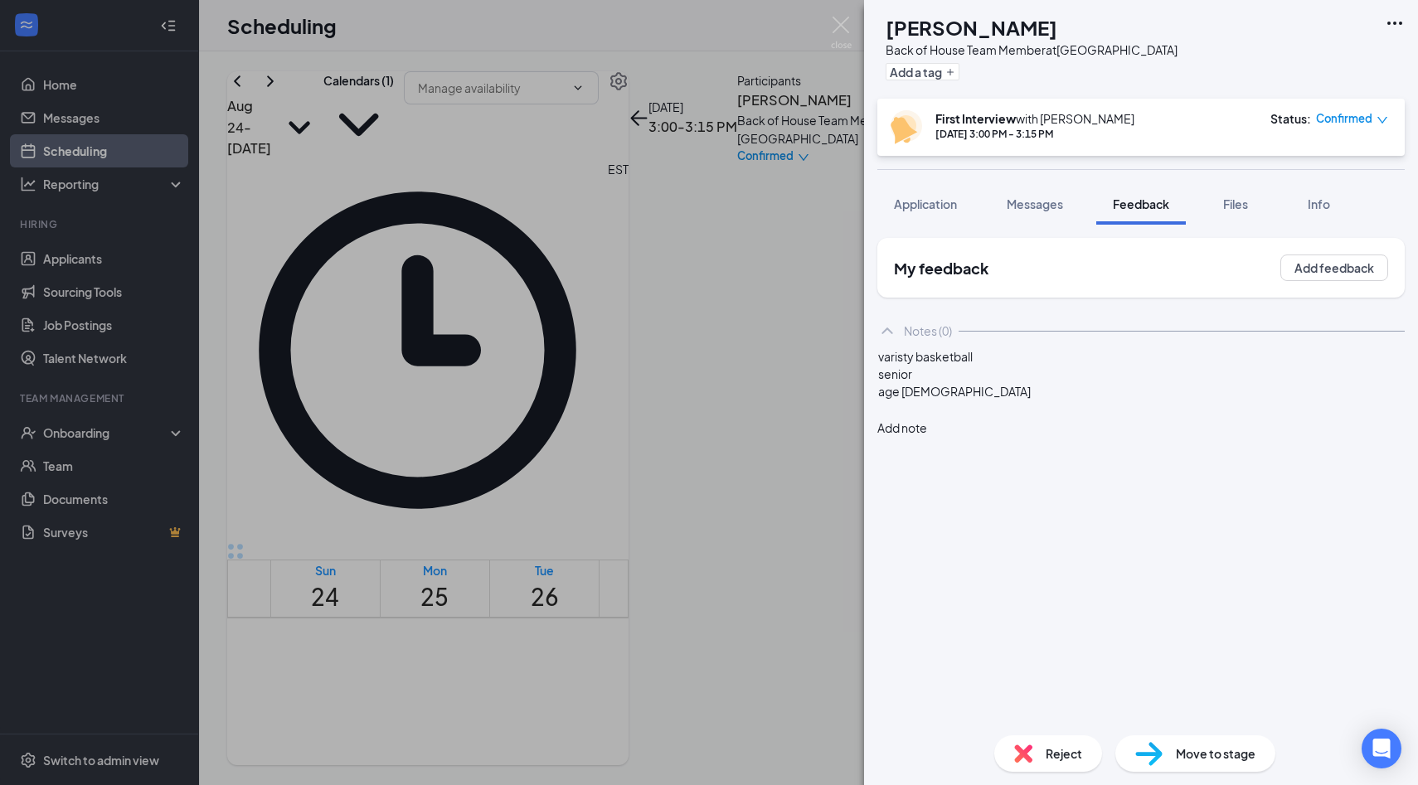
click at [1044, 400] on div "age 18" at bounding box center [1141, 391] width 526 height 17
click at [957, 435] on div "18r" at bounding box center [1141, 426] width 526 height 17
click at [957, 453] on div at bounding box center [1141, 443] width 526 height 17
click at [1002, 418] on div at bounding box center [1141, 408] width 526 height 17
click at [955, 205] on span "Application" at bounding box center [925, 203] width 63 height 15
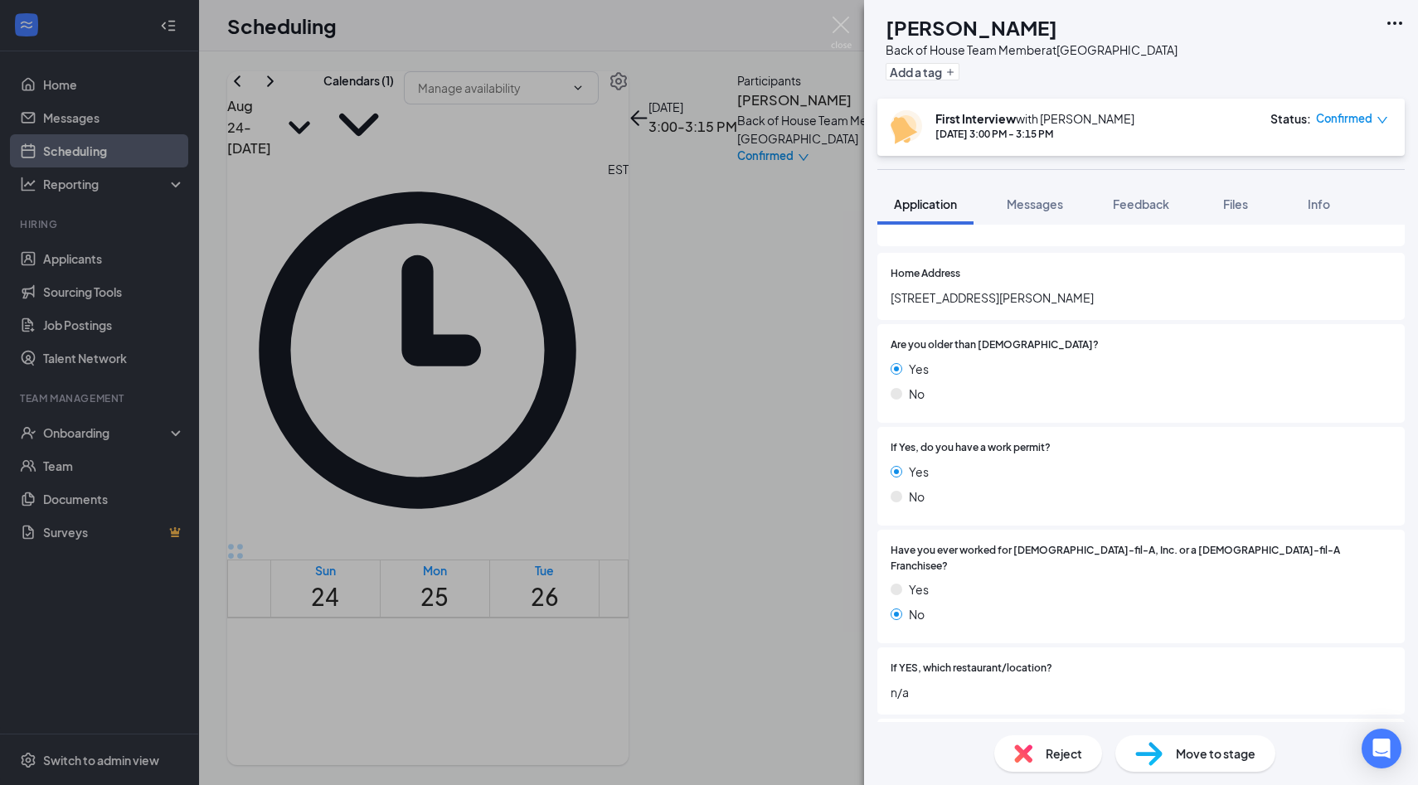
scroll to position [220, 0]
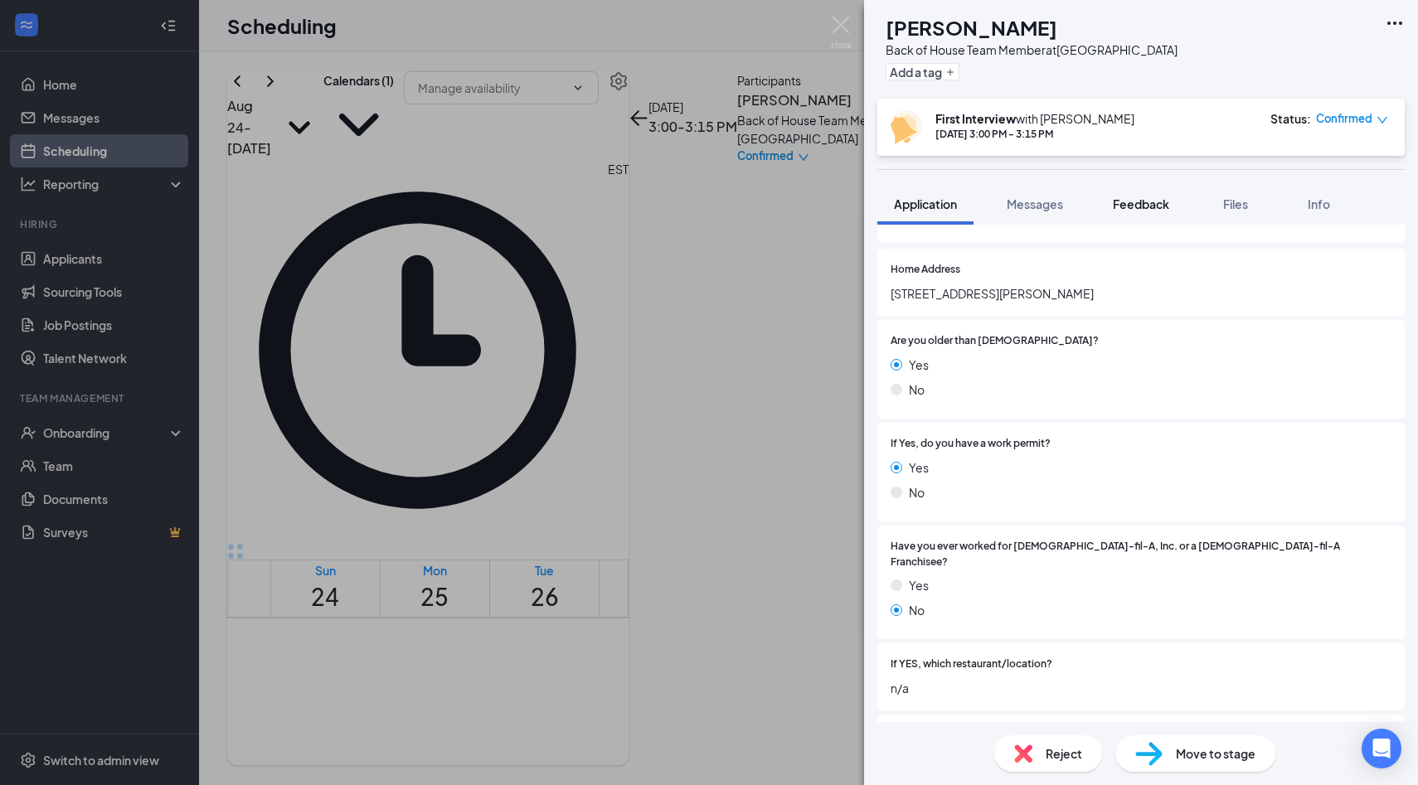
click at [1142, 205] on span "Feedback" at bounding box center [1141, 203] width 56 height 15
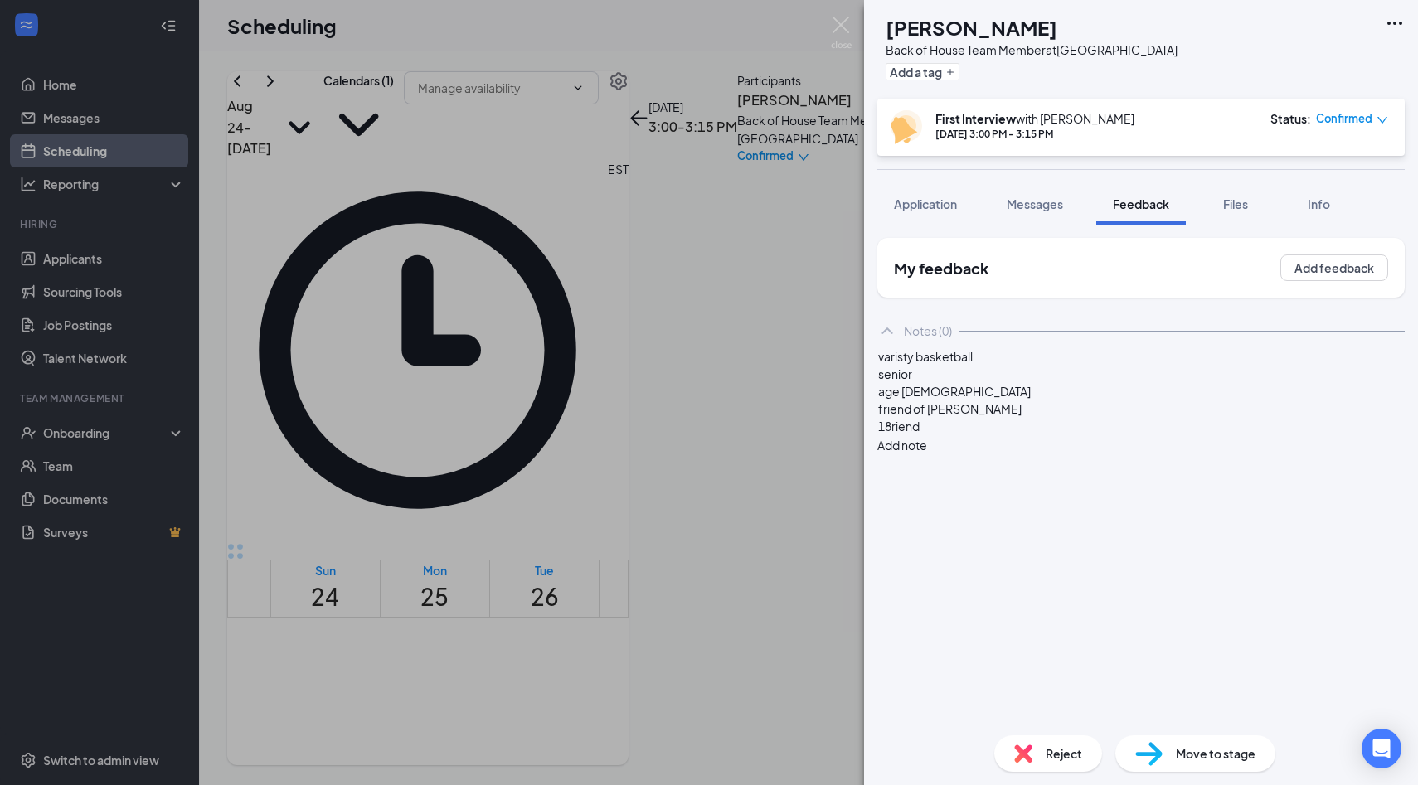
click at [970, 416] on span "friend of Justin" at bounding box center [949, 408] width 143 height 15
click at [972, 435] on div "18riend" at bounding box center [1141, 426] width 526 height 17
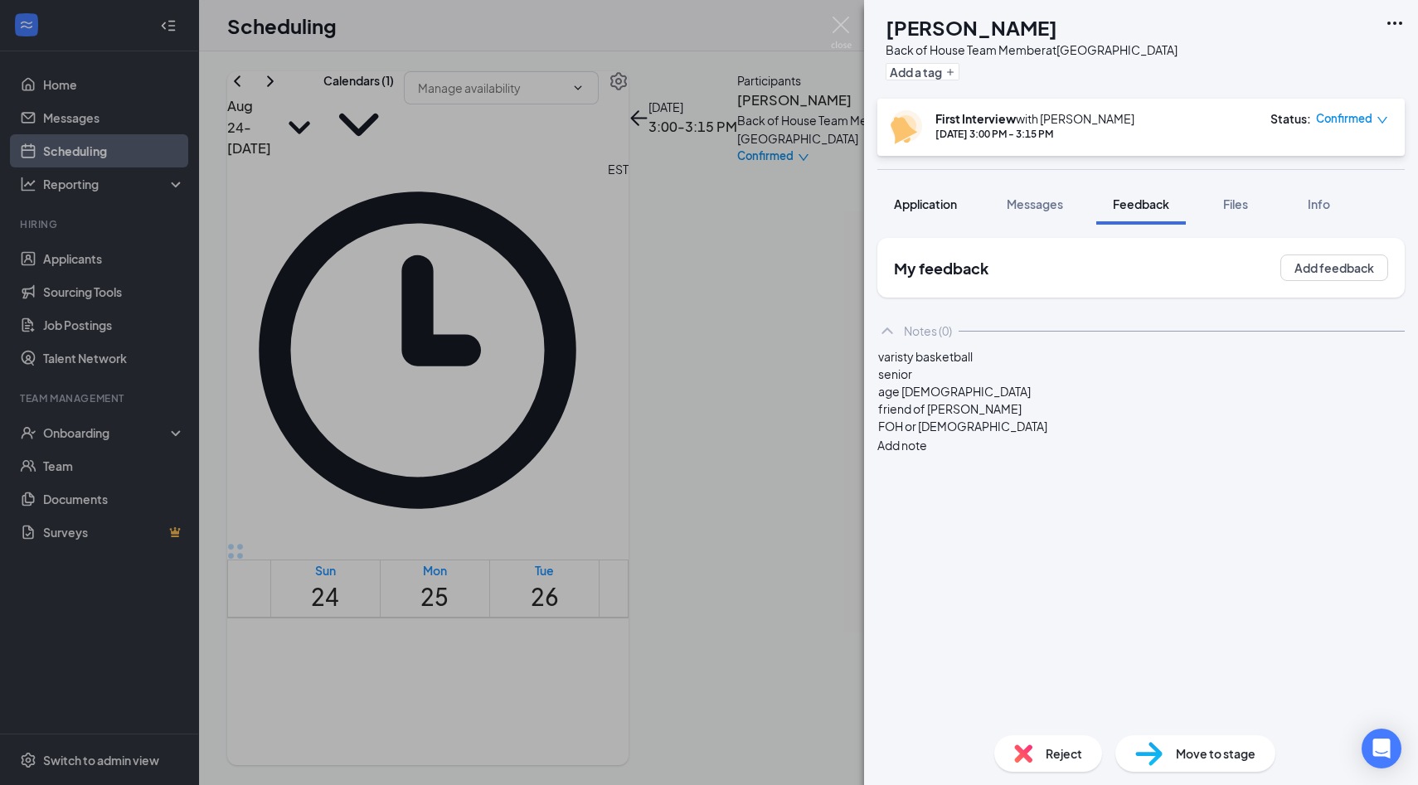
click at [936, 216] on button "Application" at bounding box center [925, 203] width 96 height 41
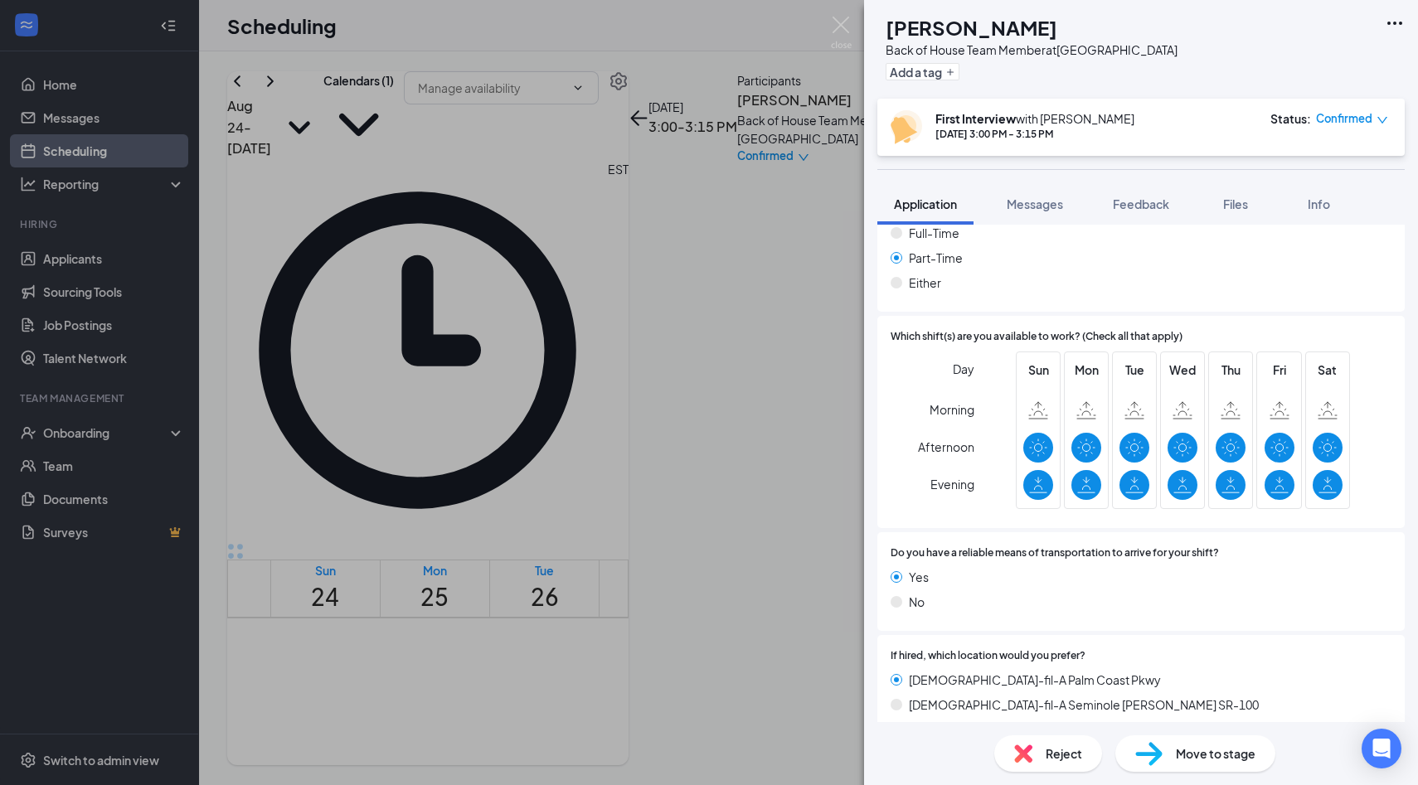
scroll to position [1292, 0]
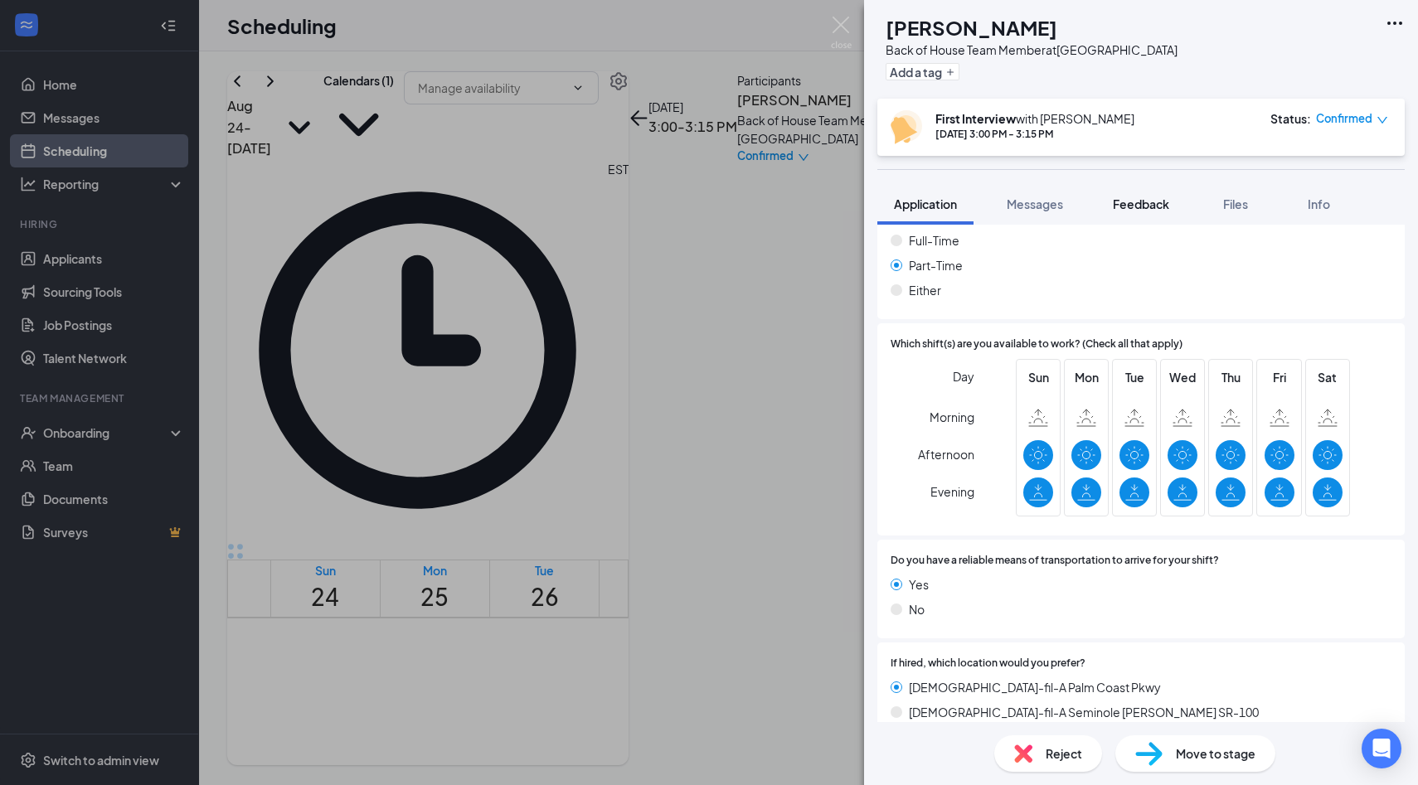
click at [1156, 206] on span "Feedback" at bounding box center [1141, 203] width 56 height 15
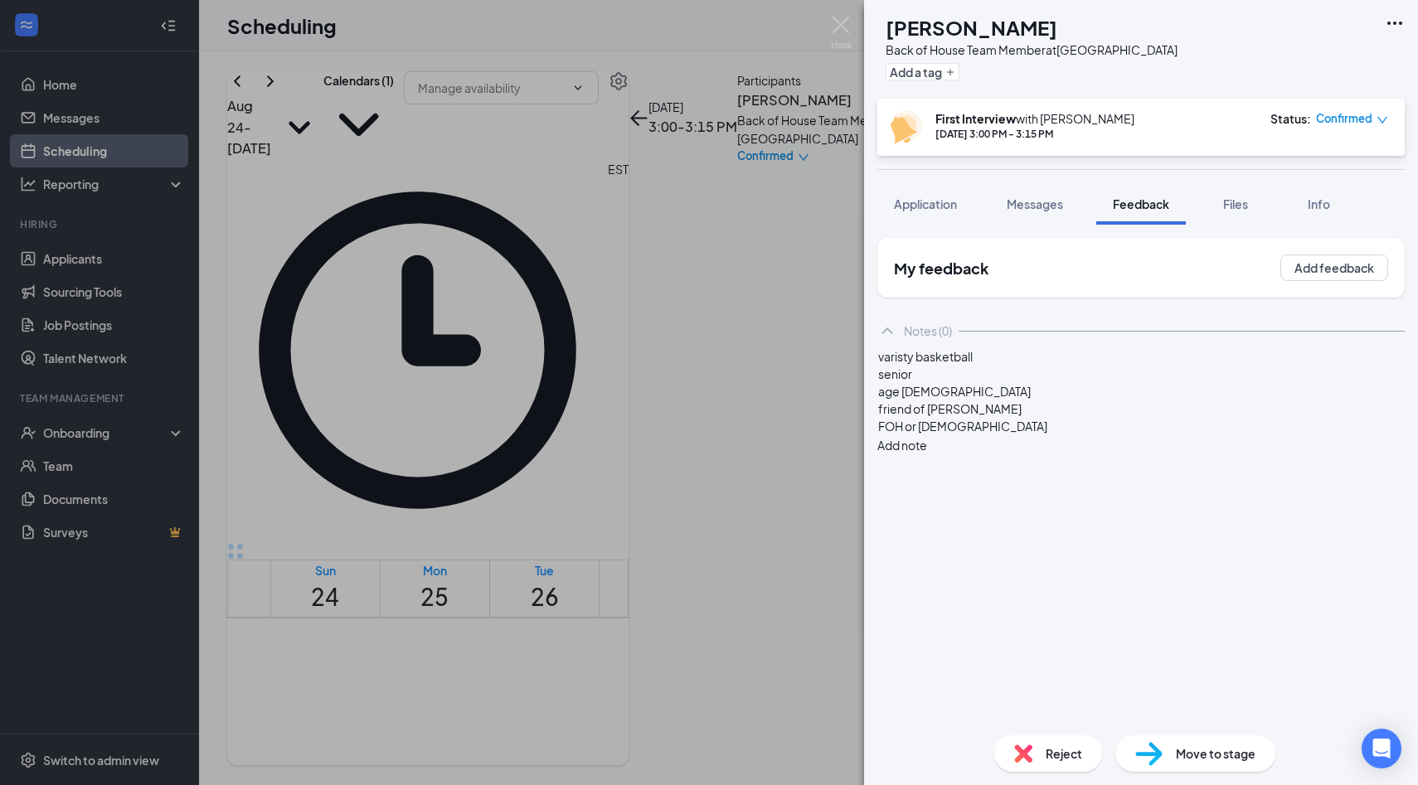
click at [1055, 454] on div "varisty basketball senior age 18 friend of Justin FOH or BOH Add note" at bounding box center [1140, 400] width 527 height 107
click at [1054, 435] on div "FOH or BOH" at bounding box center [1141, 426] width 526 height 17
click at [924, 207] on span "Application" at bounding box center [925, 203] width 63 height 15
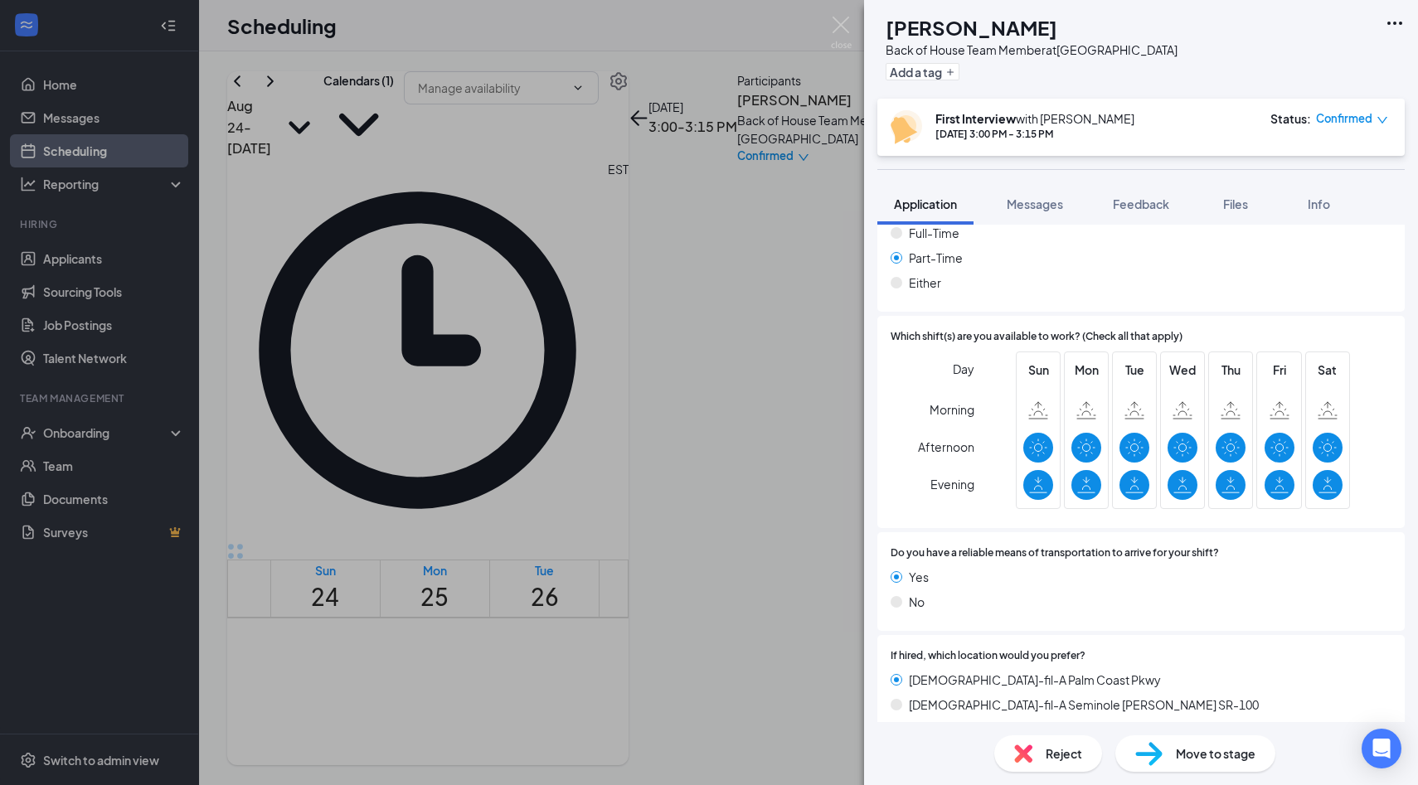
scroll to position [1292, 0]
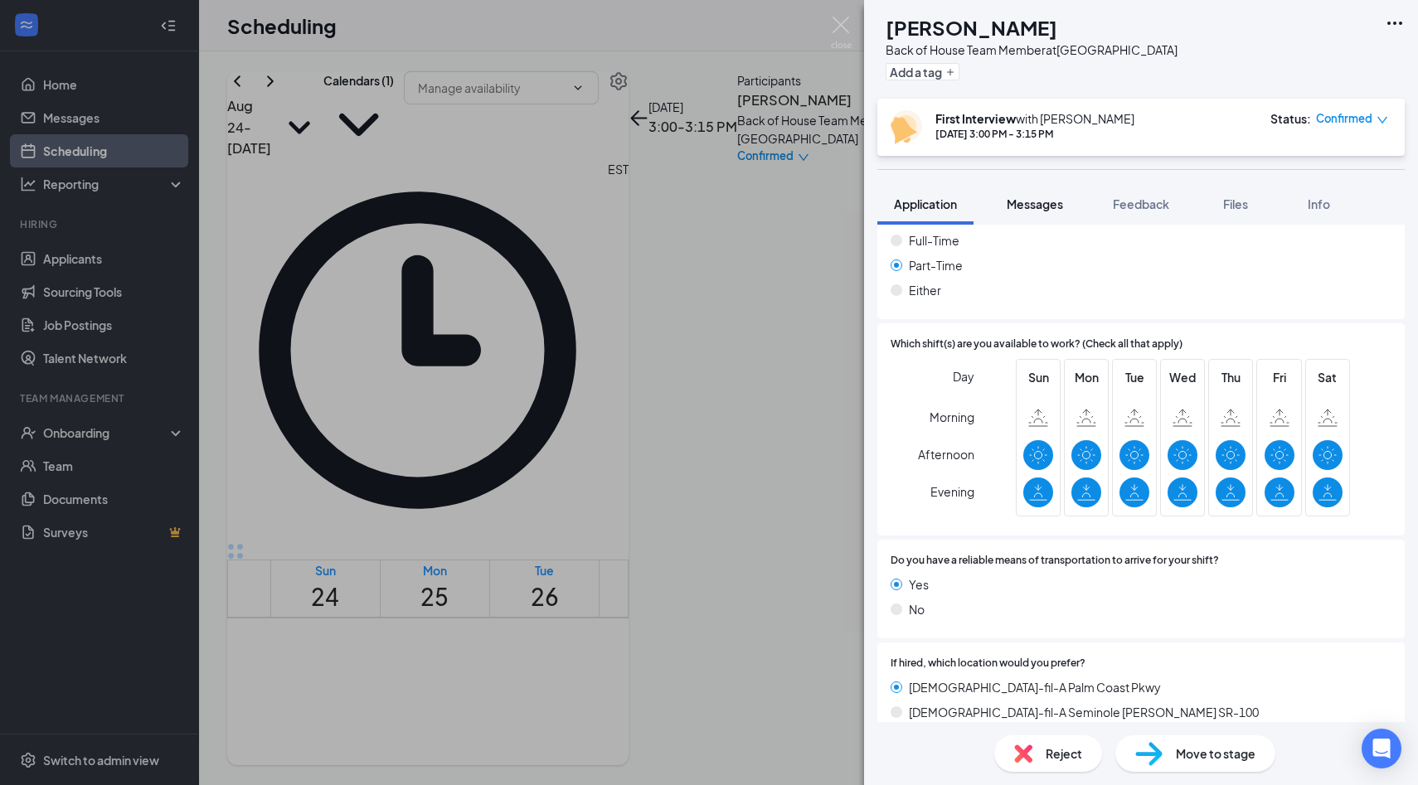
click at [1048, 205] on span "Messages" at bounding box center [1034, 203] width 56 height 15
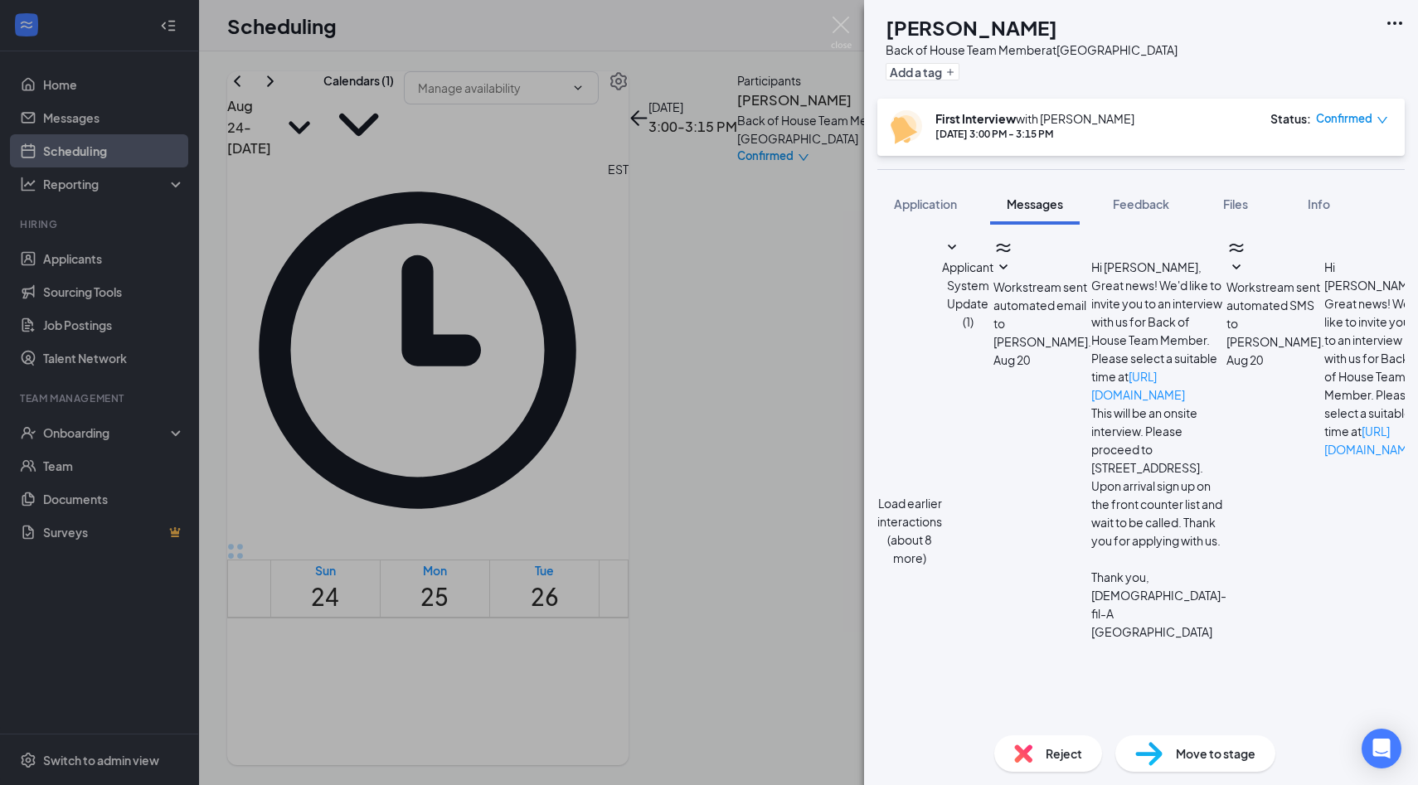
scroll to position [458, 0]
click at [1157, 216] on button "Feedback" at bounding box center [1141, 203] width 90 height 41
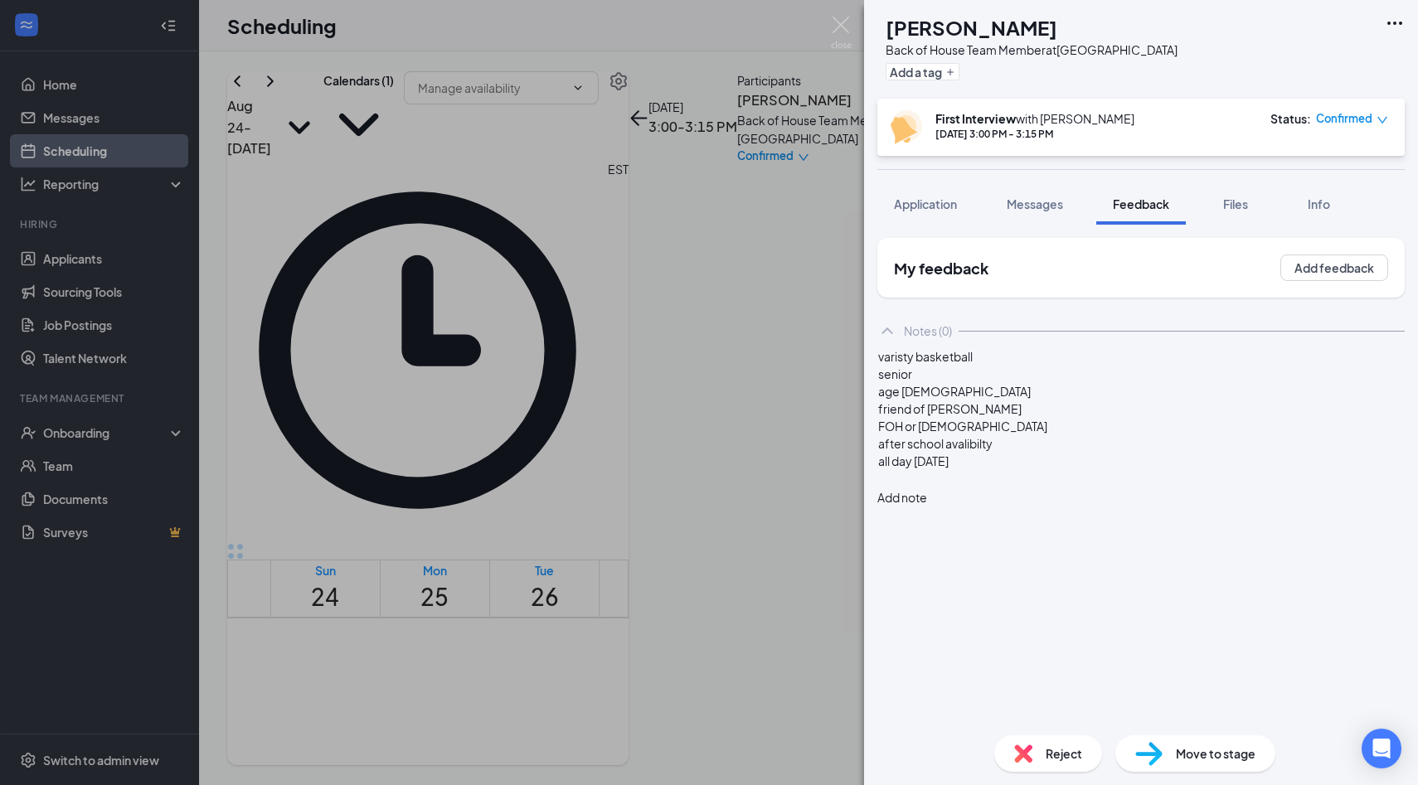
click at [1066, 487] on div at bounding box center [1141, 478] width 526 height 17
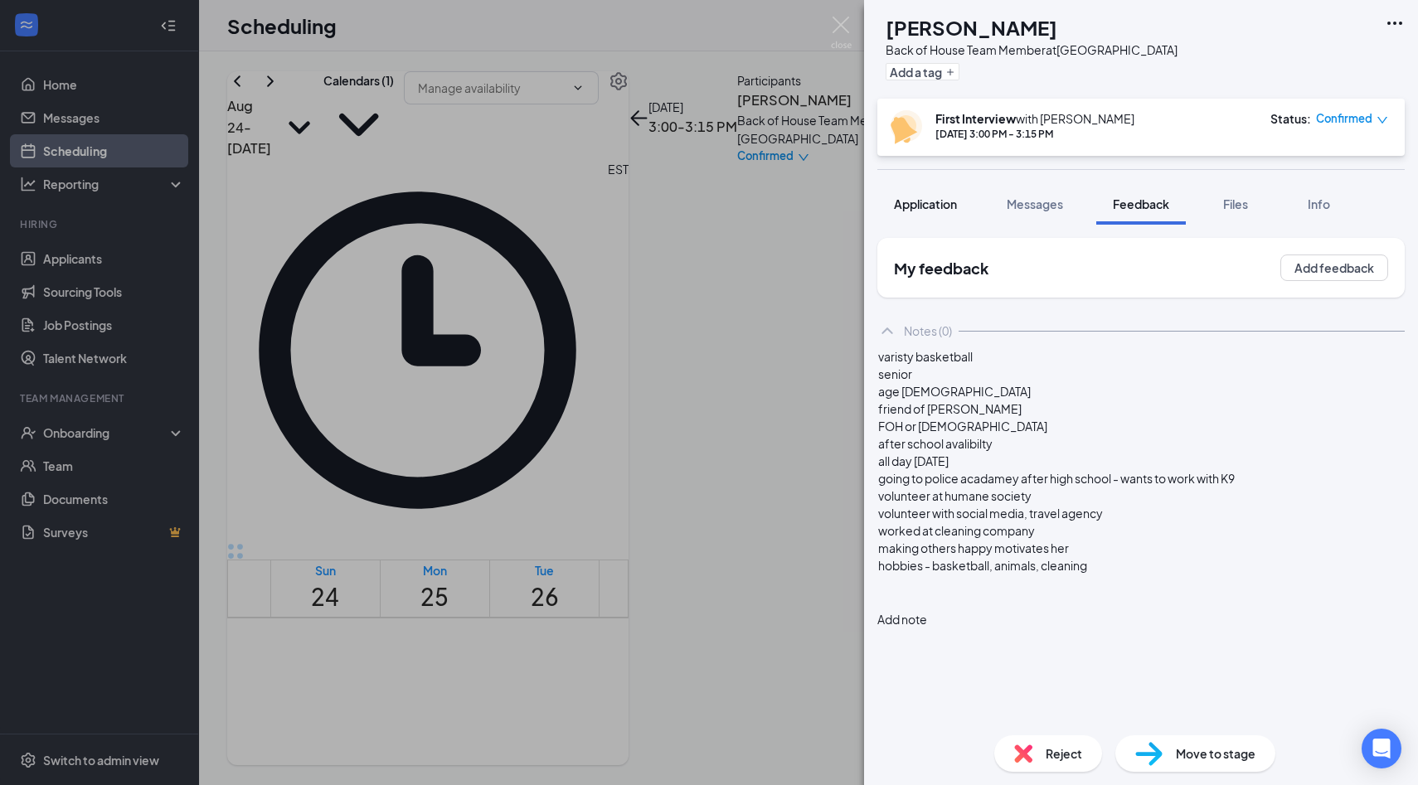
click at [902, 201] on span "Application" at bounding box center [925, 203] width 63 height 15
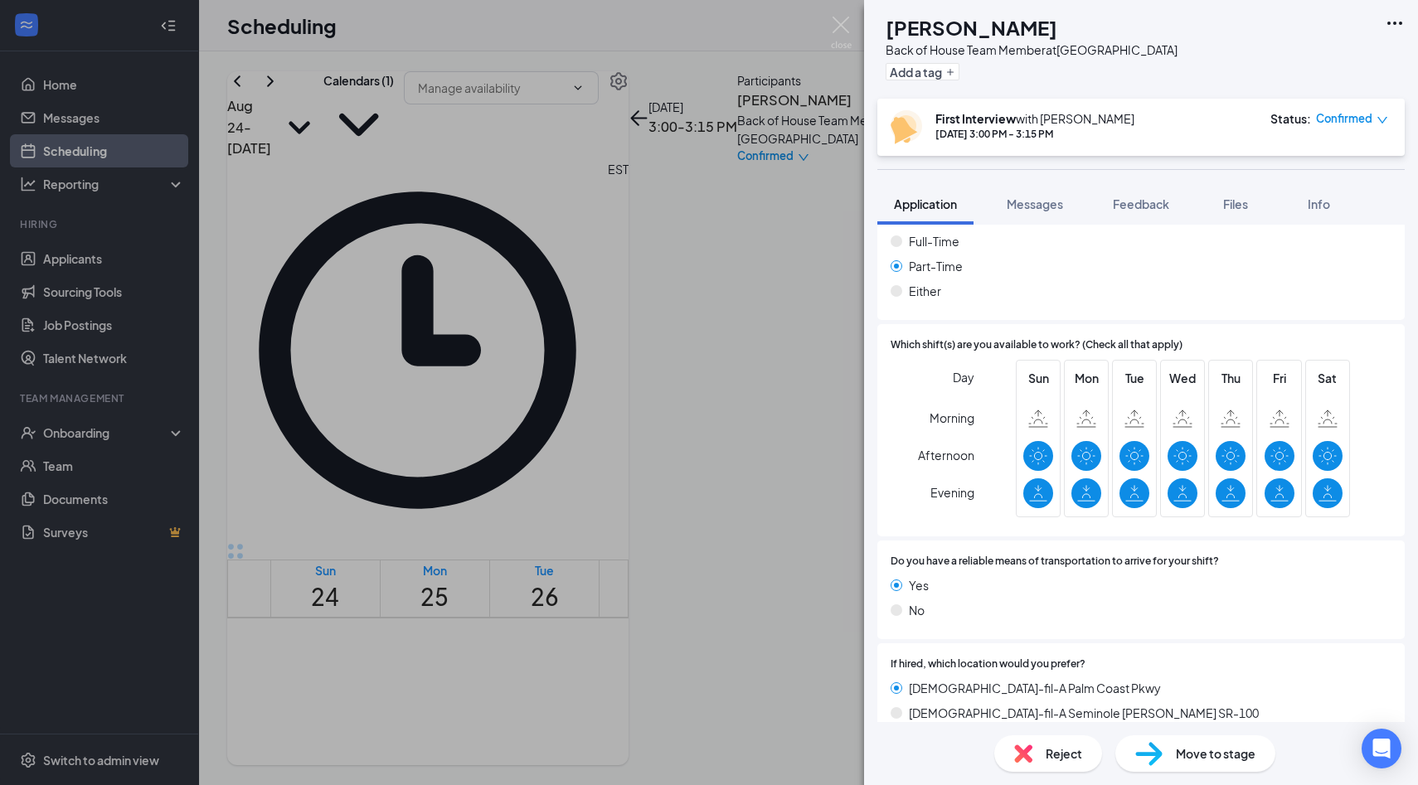
scroll to position [1300, 0]
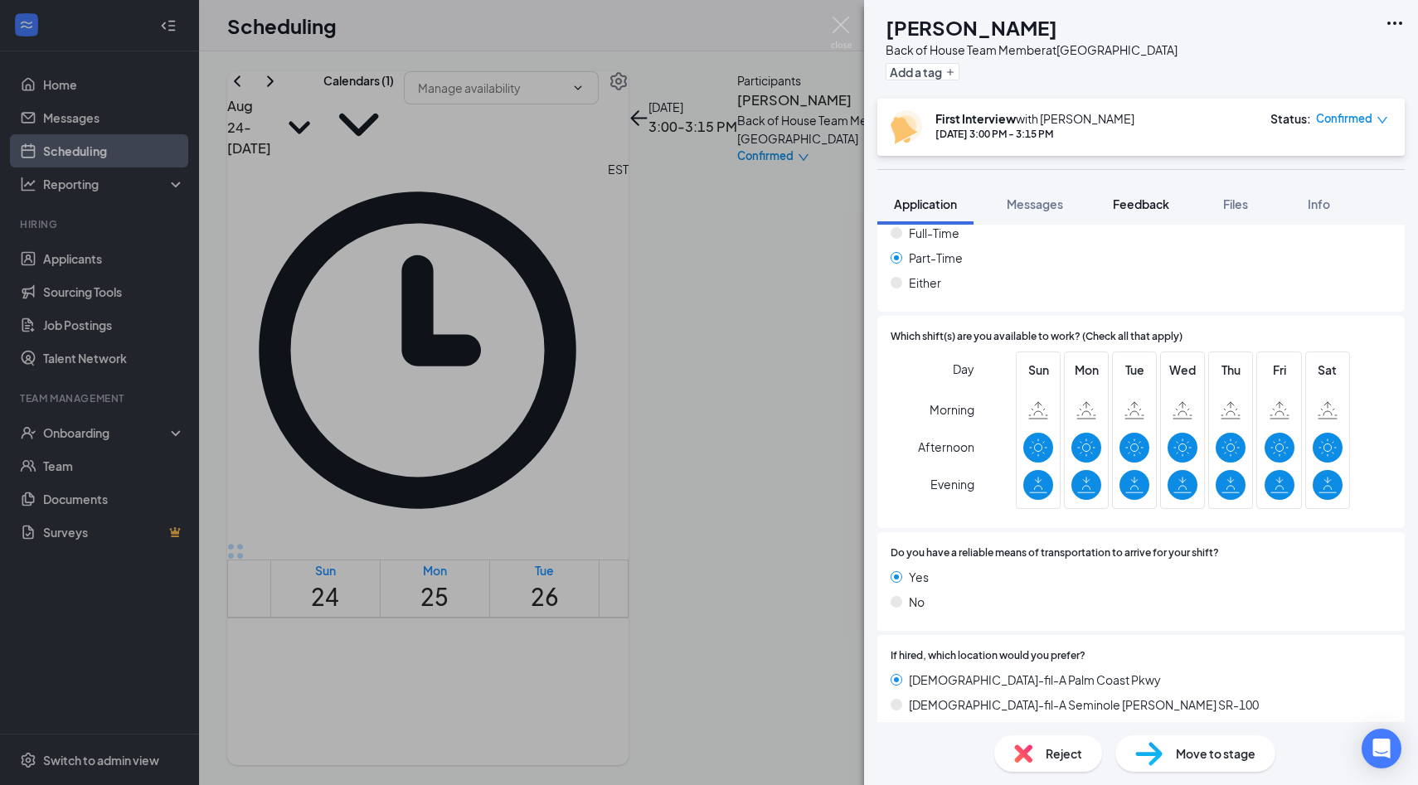
click at [1117, 197] on span "Feedback" at bounding box center [1141, 203] width 56 height 15
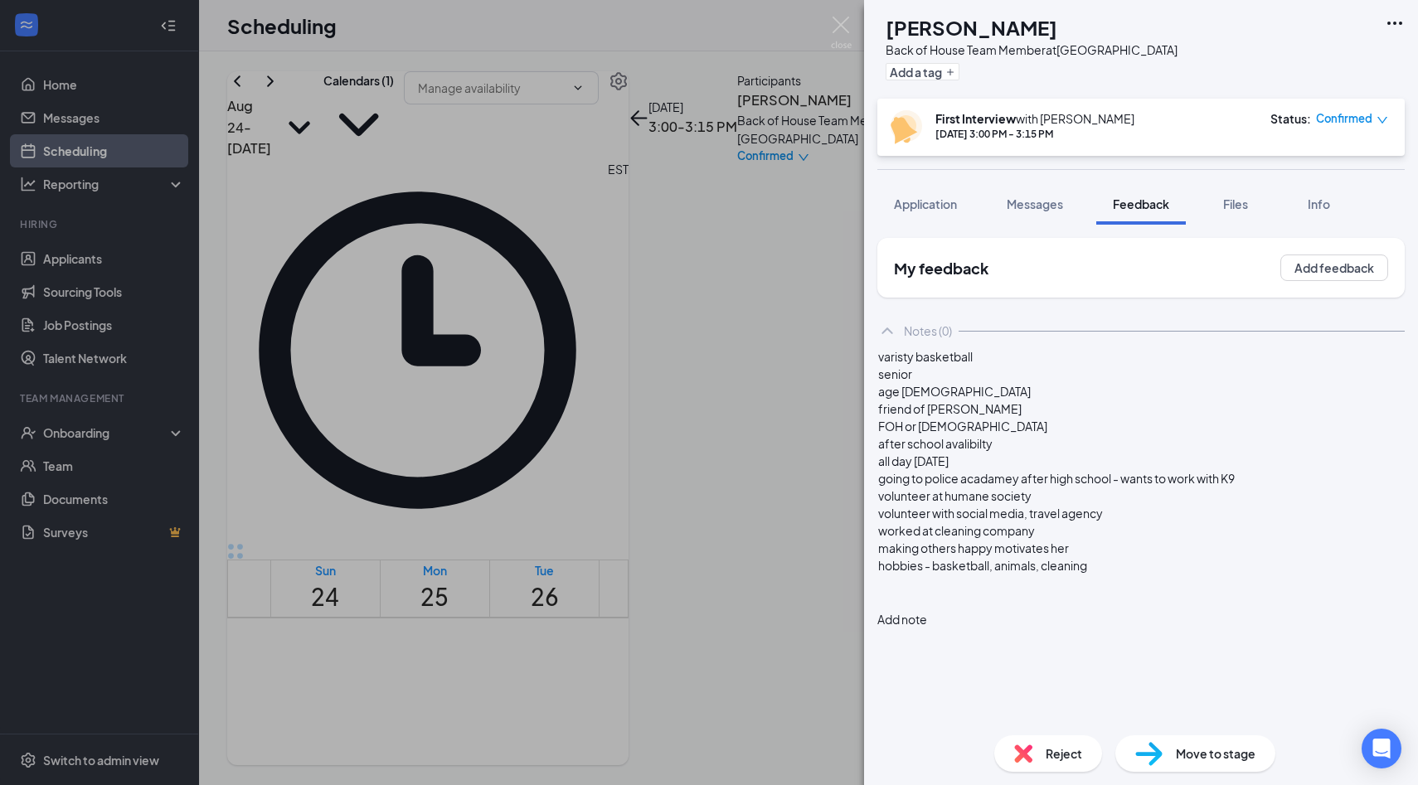
click at [1154, 592] on div at bounding box center [1141, 582] width 526 height 17
click at [923, 206] on span "Application" at bounding box center [925, 203] width 63 height 15
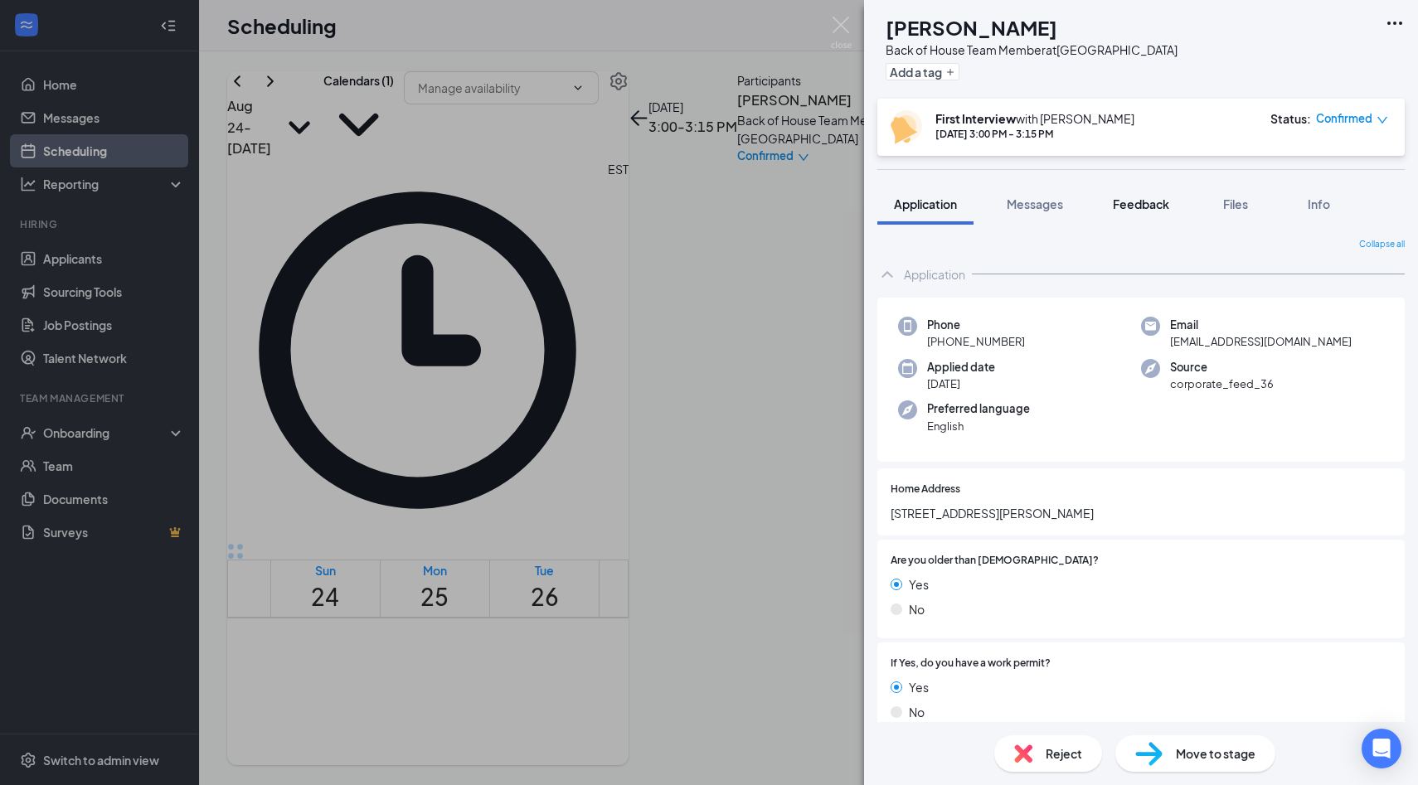
click at [1135, 205] on span "Feedback" at bounding box center [1141, 203] width 56 height 15
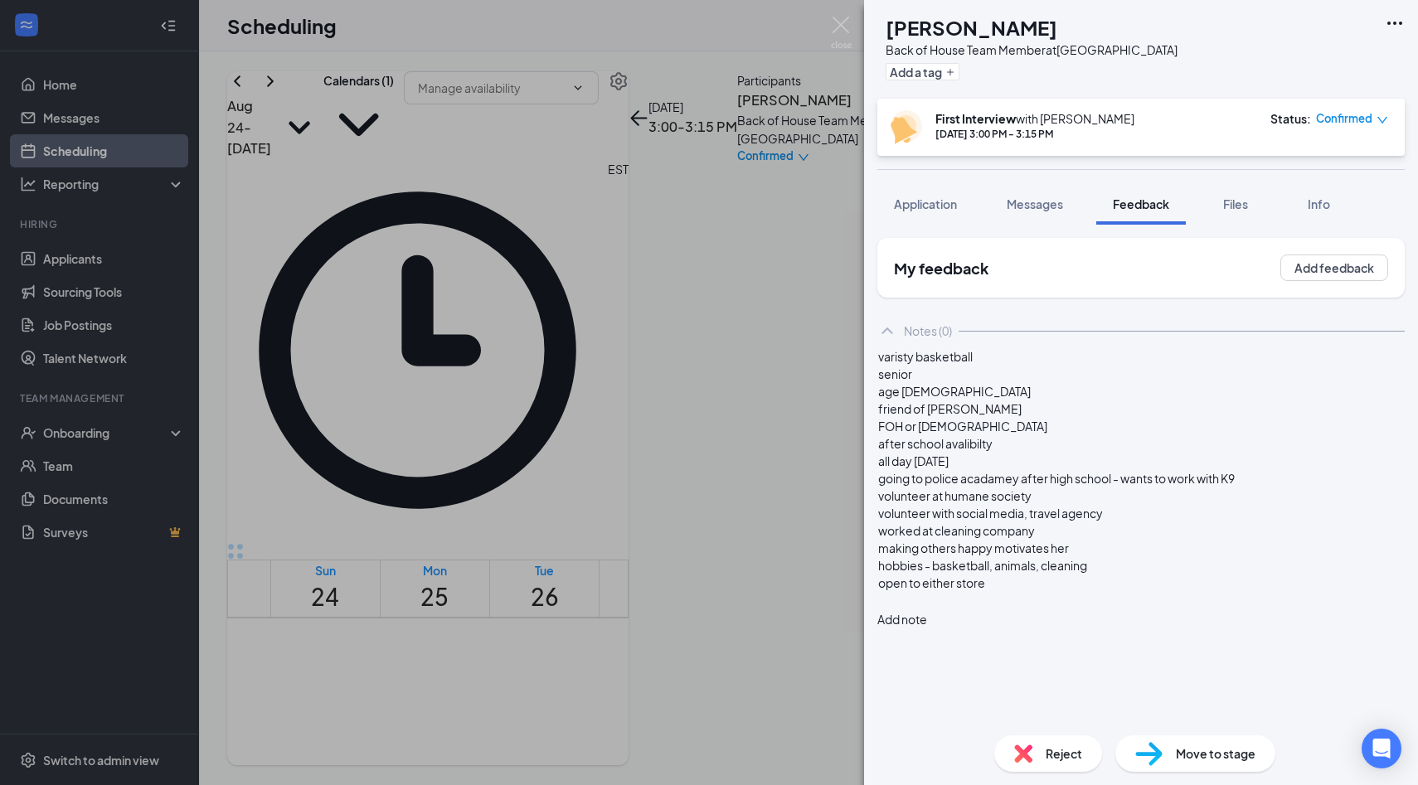
click at [1114, 609] on div at bounding box center [1141, 600] width 526 height 17
click at [1005, 625] on span "check with Justin, would move forward for back of house. seems super sweet but …" at bounding box center [1138, 617] width 520 height 15
click at [1004, 625] on span "check with Justin- would move forward for back of house. seems super sweet but …" at bounding box center [1140, 617] width 524 height 15
click at [927, 645] on button "Add note" at bounding box center [902, 654] width 50 height 18
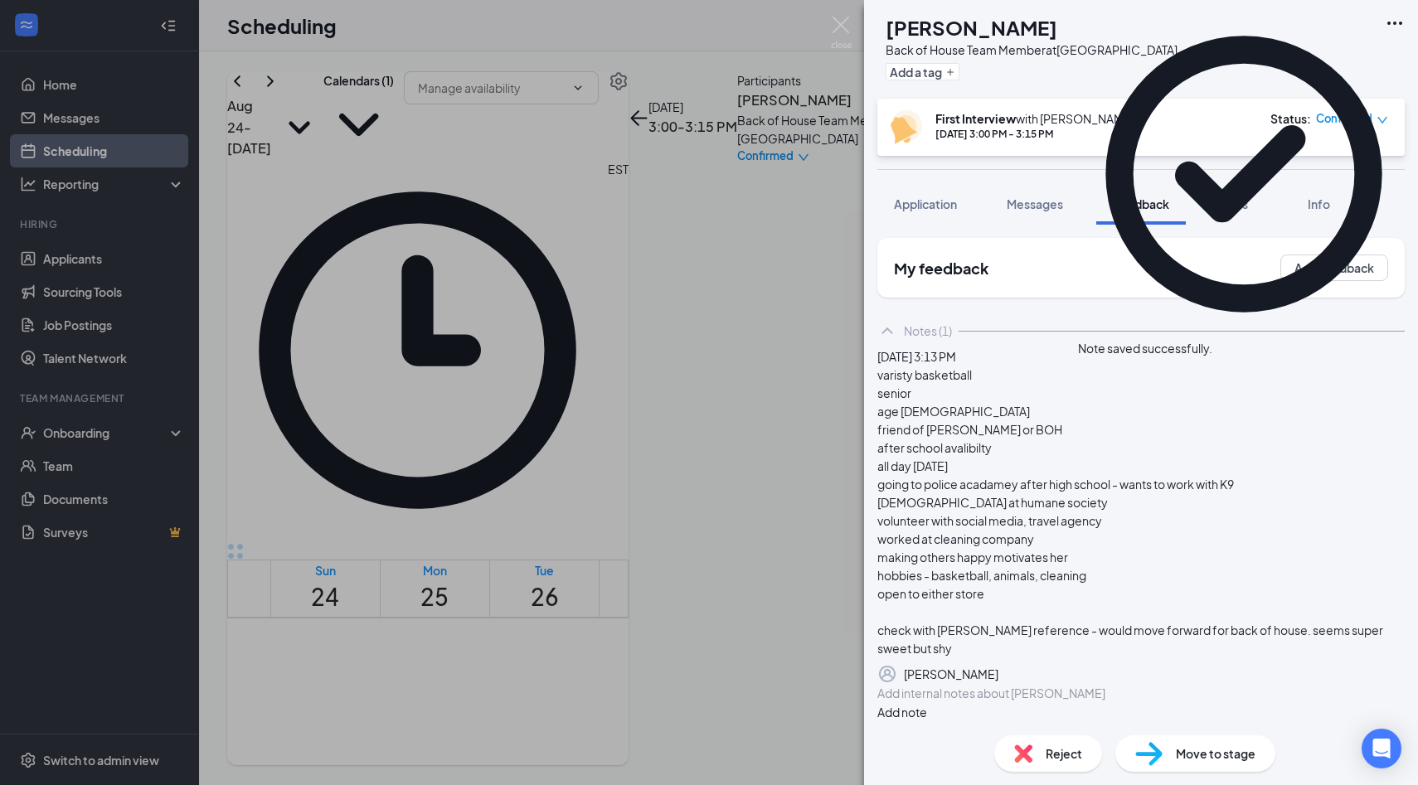
click at [1212, 340] on icon "Cross" at bounding box center [1212, 340] width 0 height 0
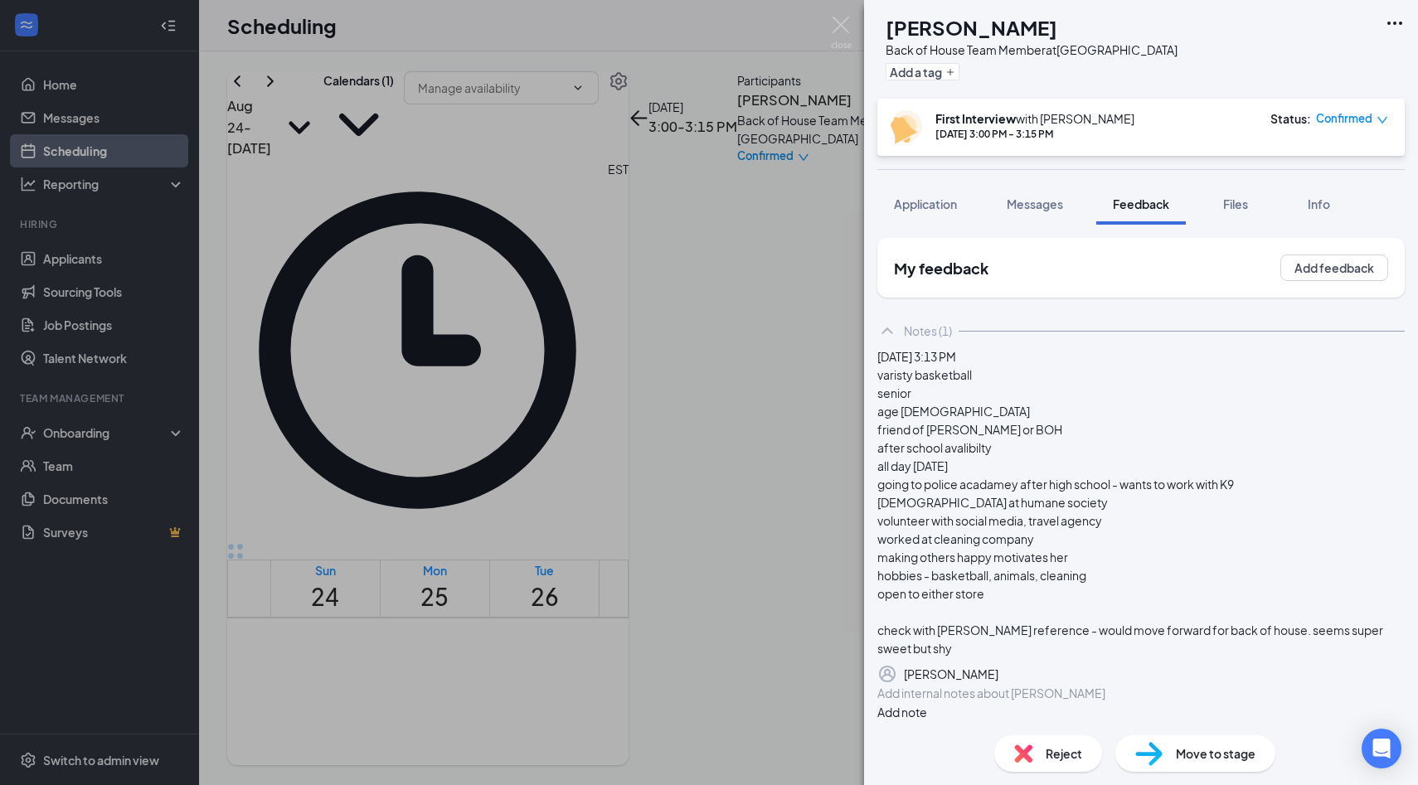
click at [828, 41] on div "SB Shelby Brown Back of House Team Member at Palm Coast Add a tag First Intervi…" at bounding box center [709, 392] width 1418 height 785
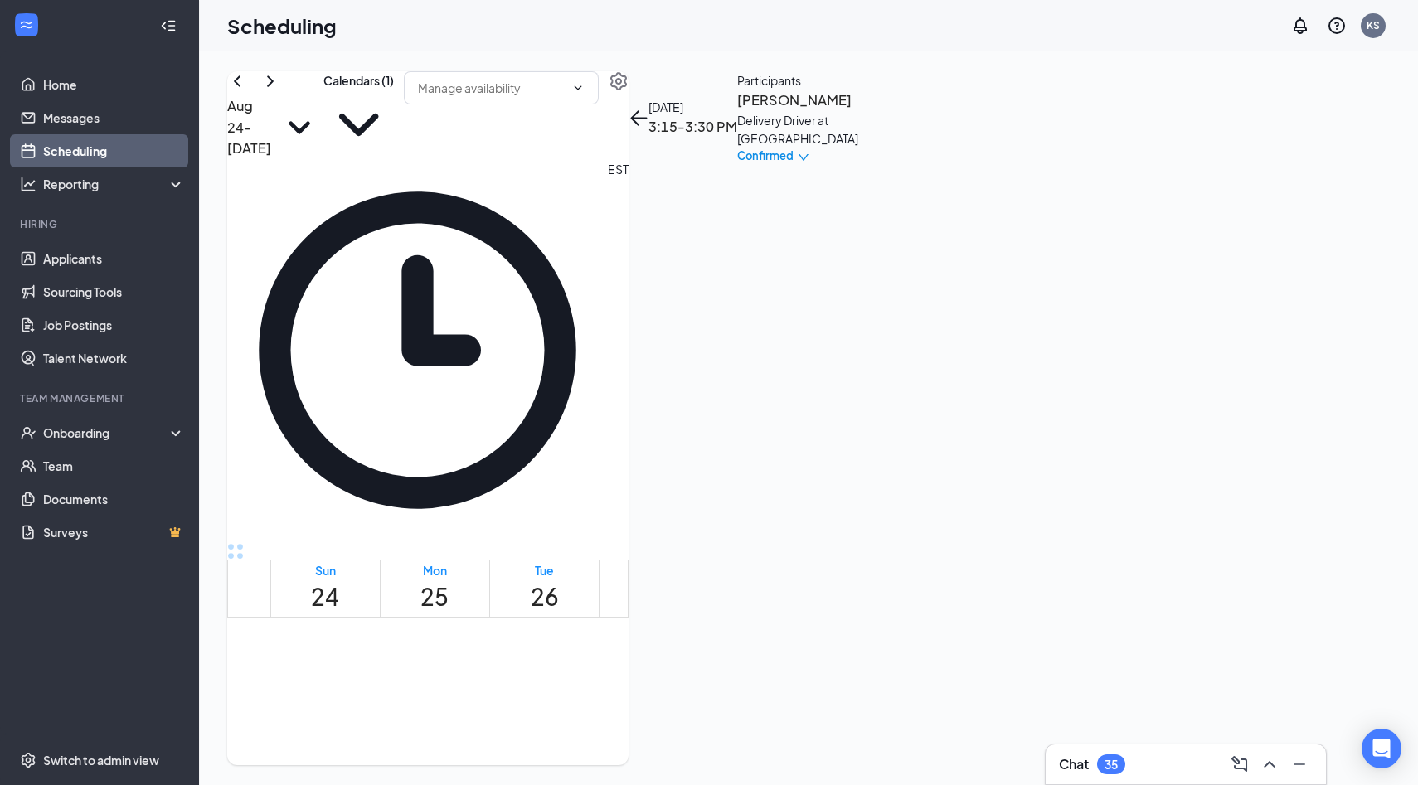
click at [911, 148] on div "Delivery Driver at [GEOGRAPHIC_DATA]" at bounding box center [824, 129] width 174 height 36
click at [911, 111] on h3 "William Trawick" at bounding box center [824, 101] width 174 height 22
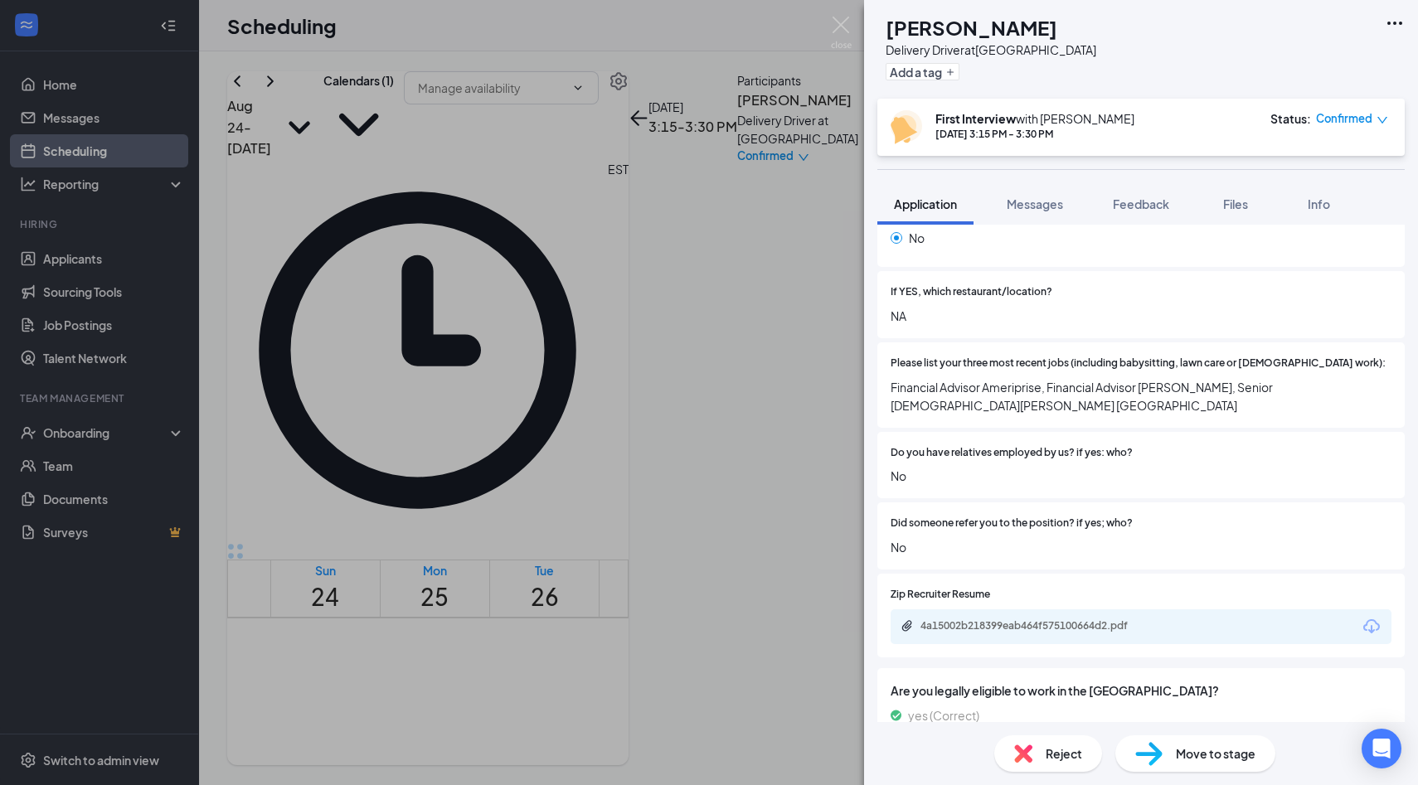
scroll to position [735, 0]
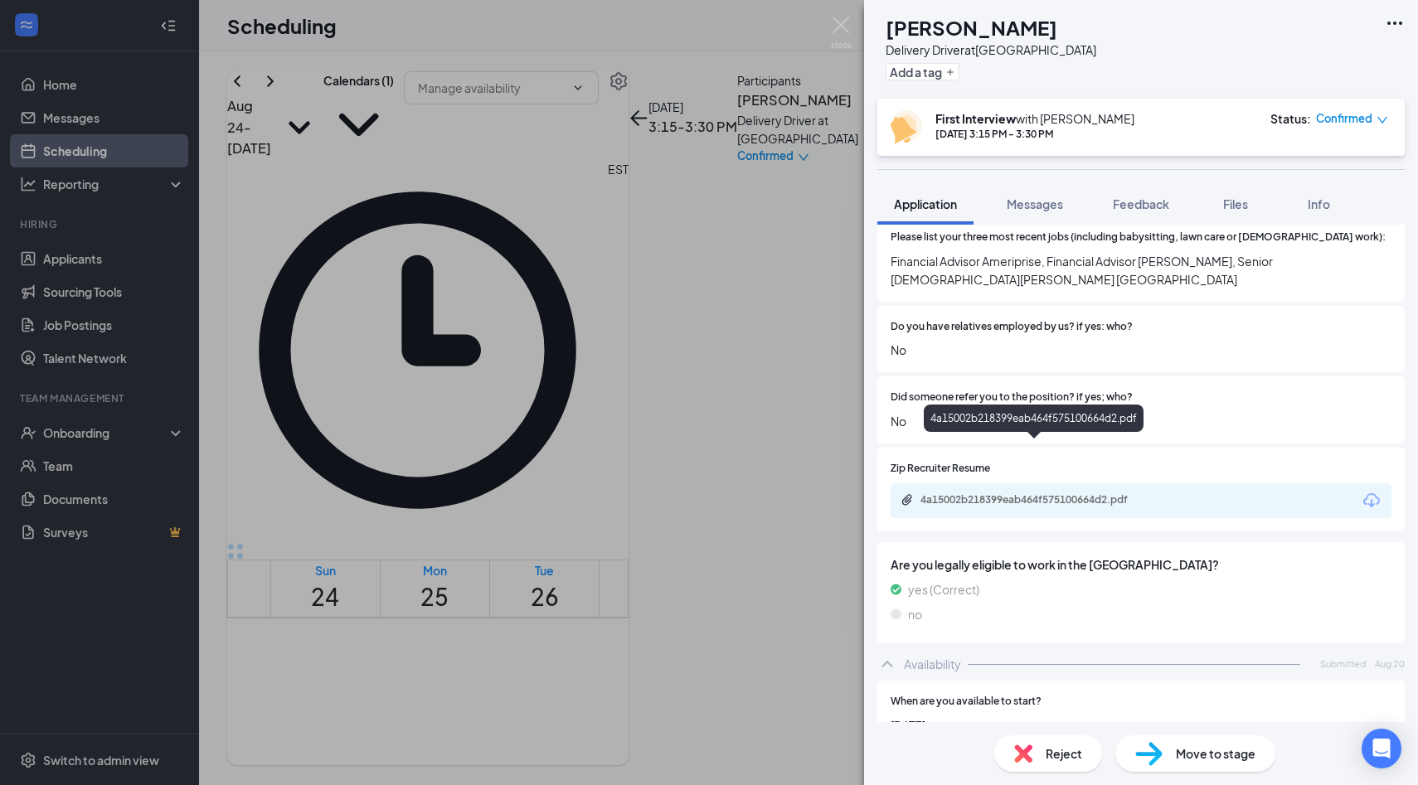
click at [1093, 493] on div "4a15002b218399eab464f575100664d2.pdf" at bounding box center [1036, 499] width 232 height 13
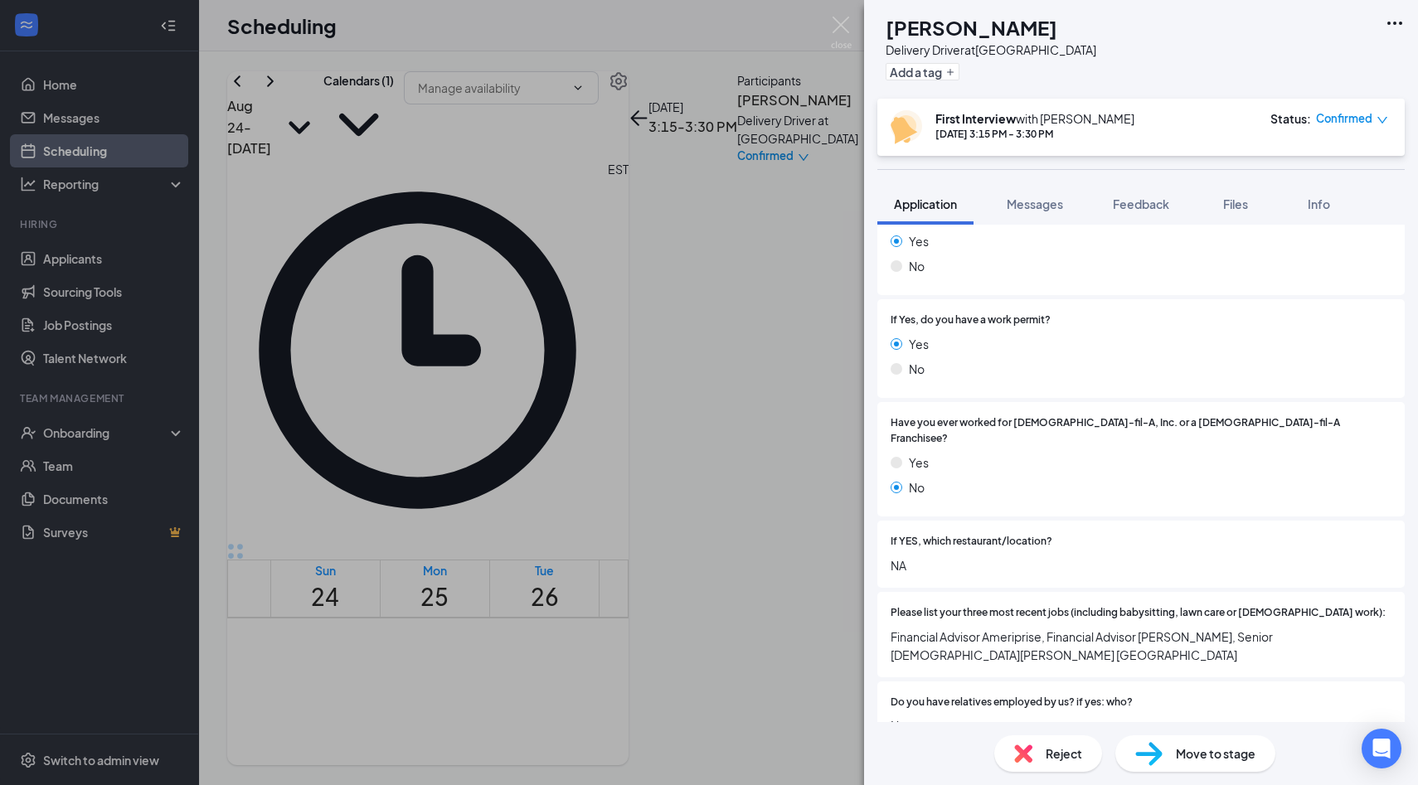
scroll to position [0, 0]
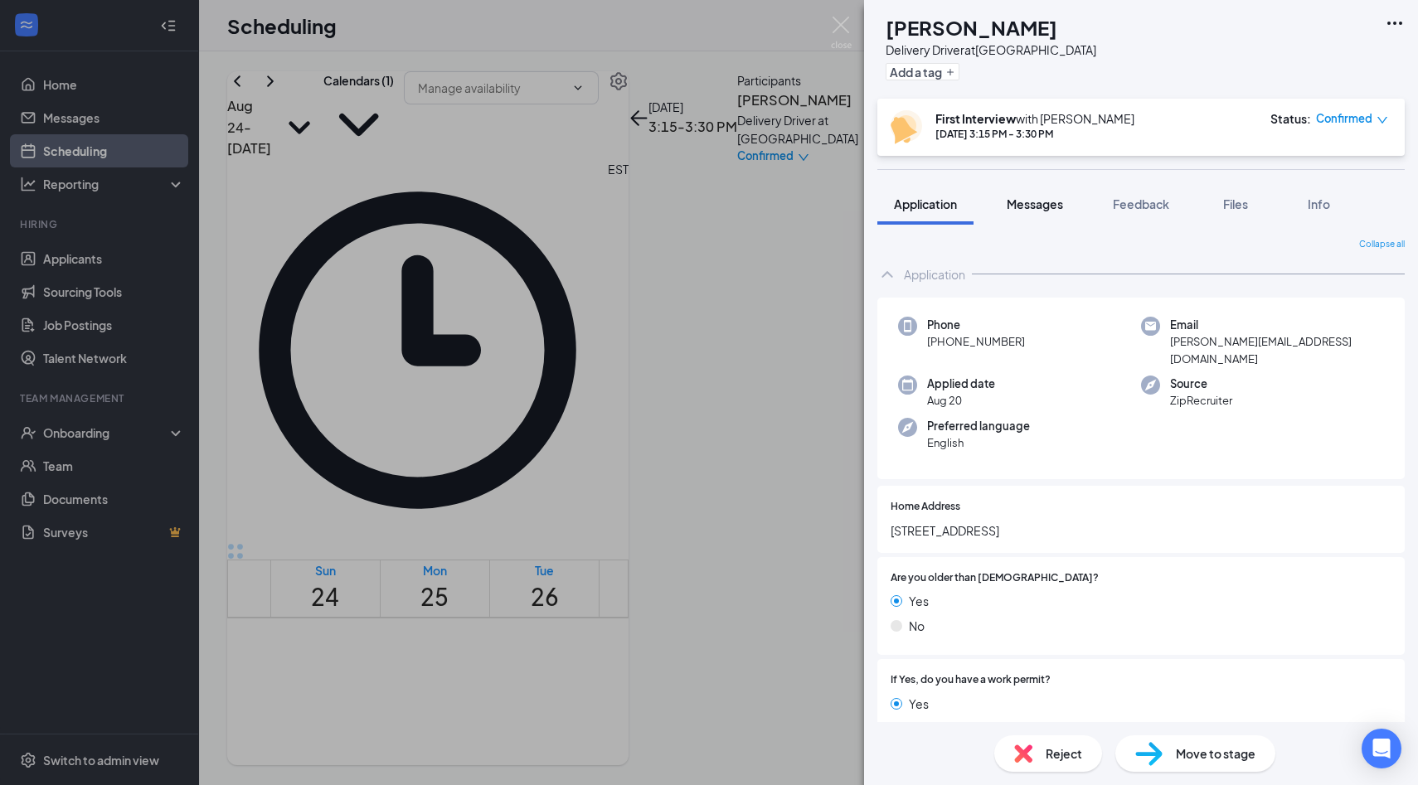
click at [1052, 201] on span "Messages" at bounding box center [1034, 203] width 56 height 15
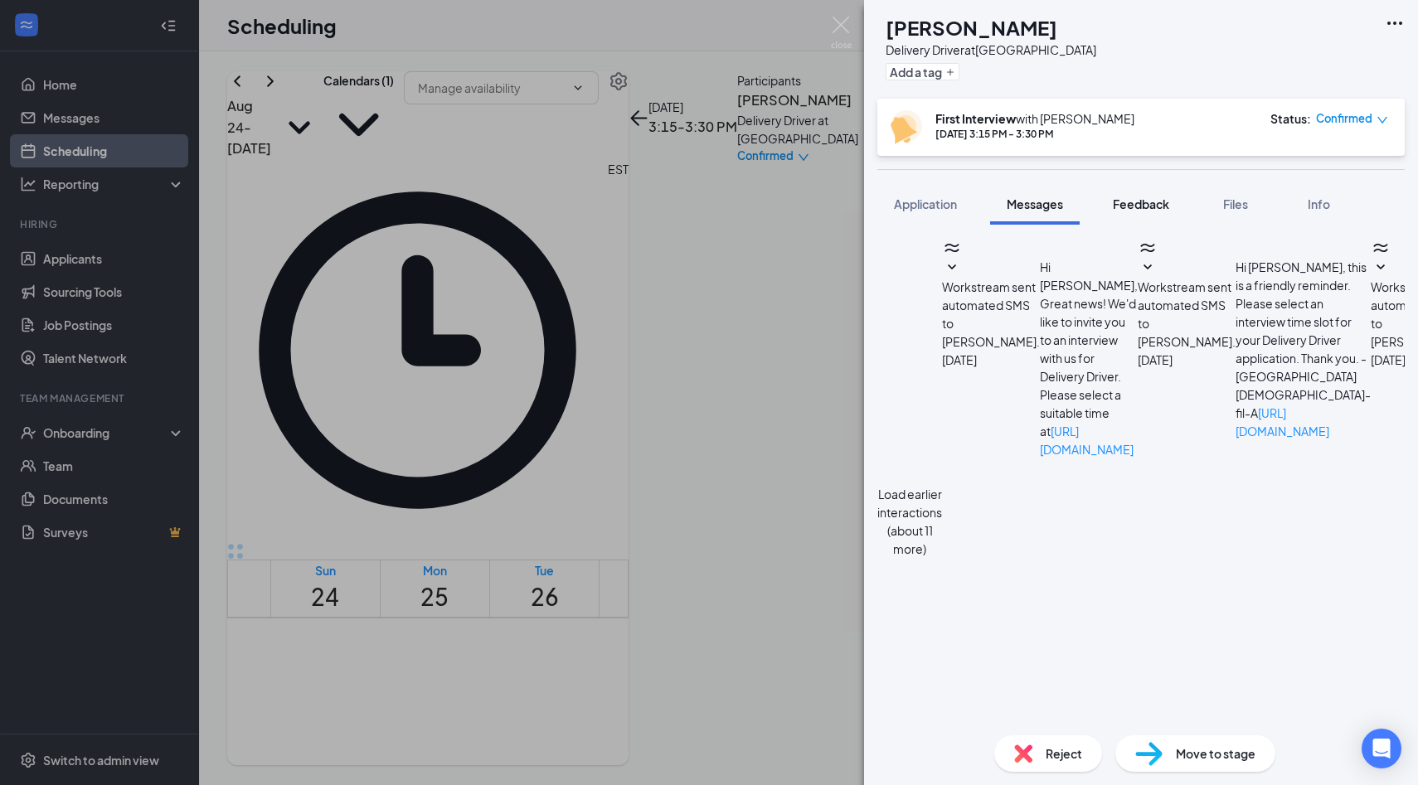
click at [1165, 201] on span "Feedback" at bounding box center [1141, 203] width 56 height 15
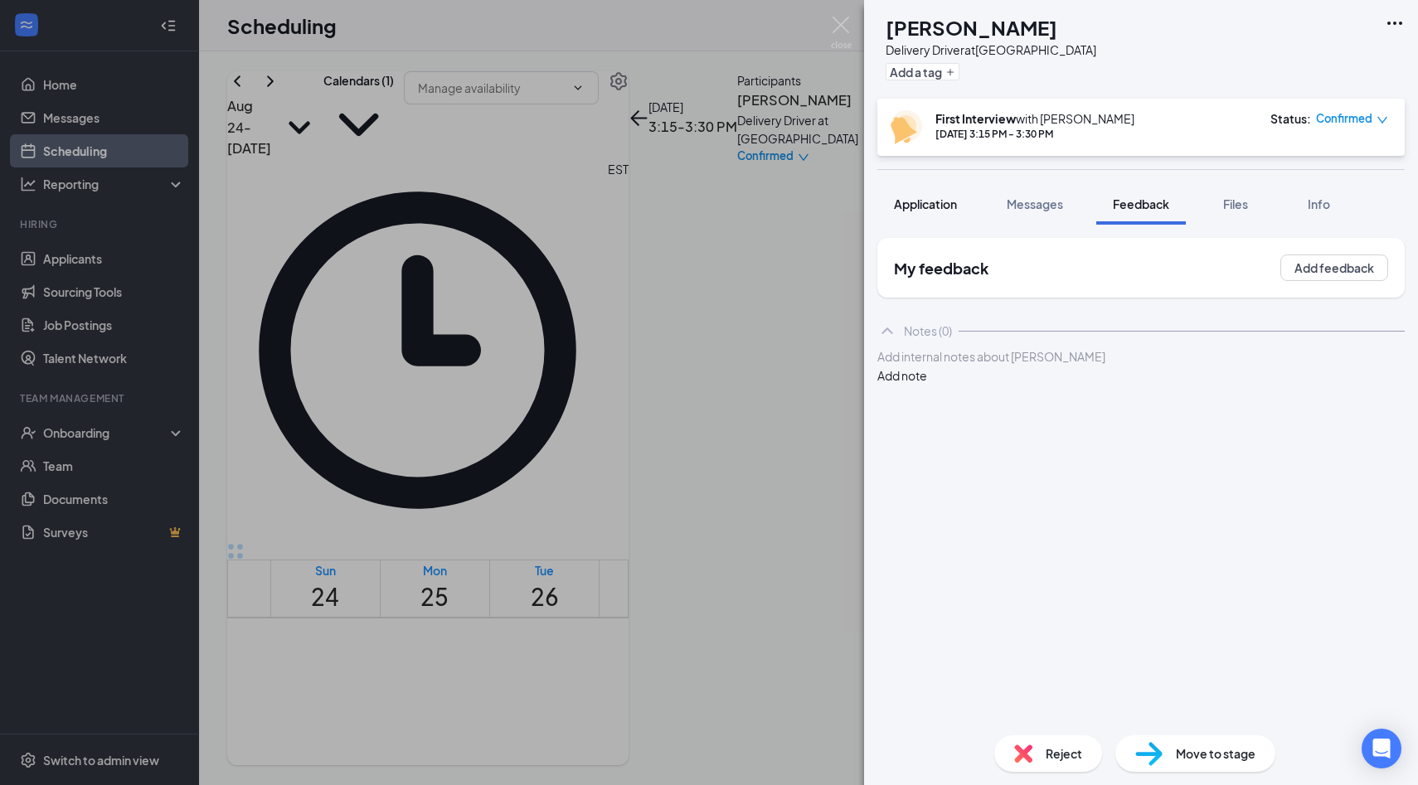
click at [946, 198] on span "Application" at bounding box center [925, 203] width 63 height 15
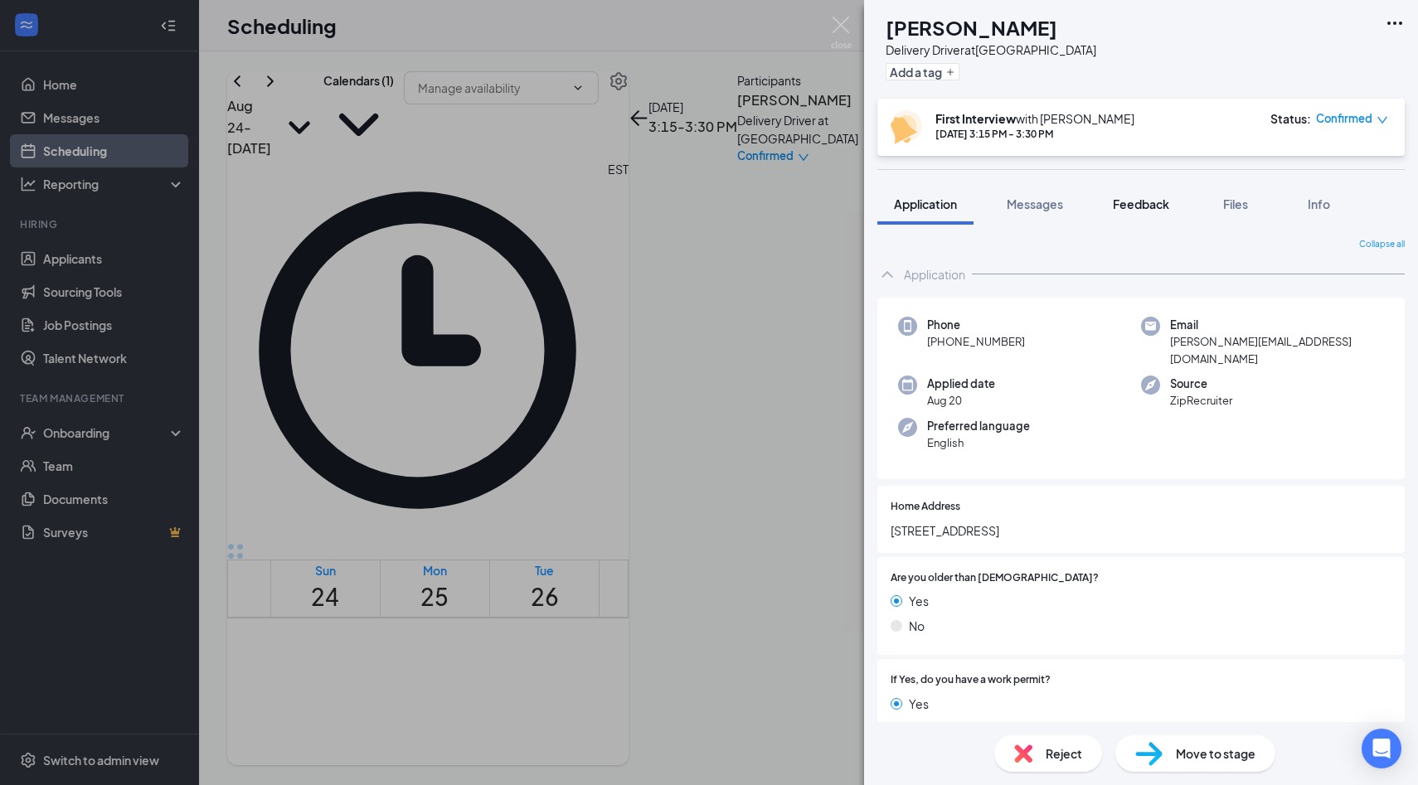
click at [1141, 219] on button "Feedback" at bounding box center [1141, 203] width 90 height 41
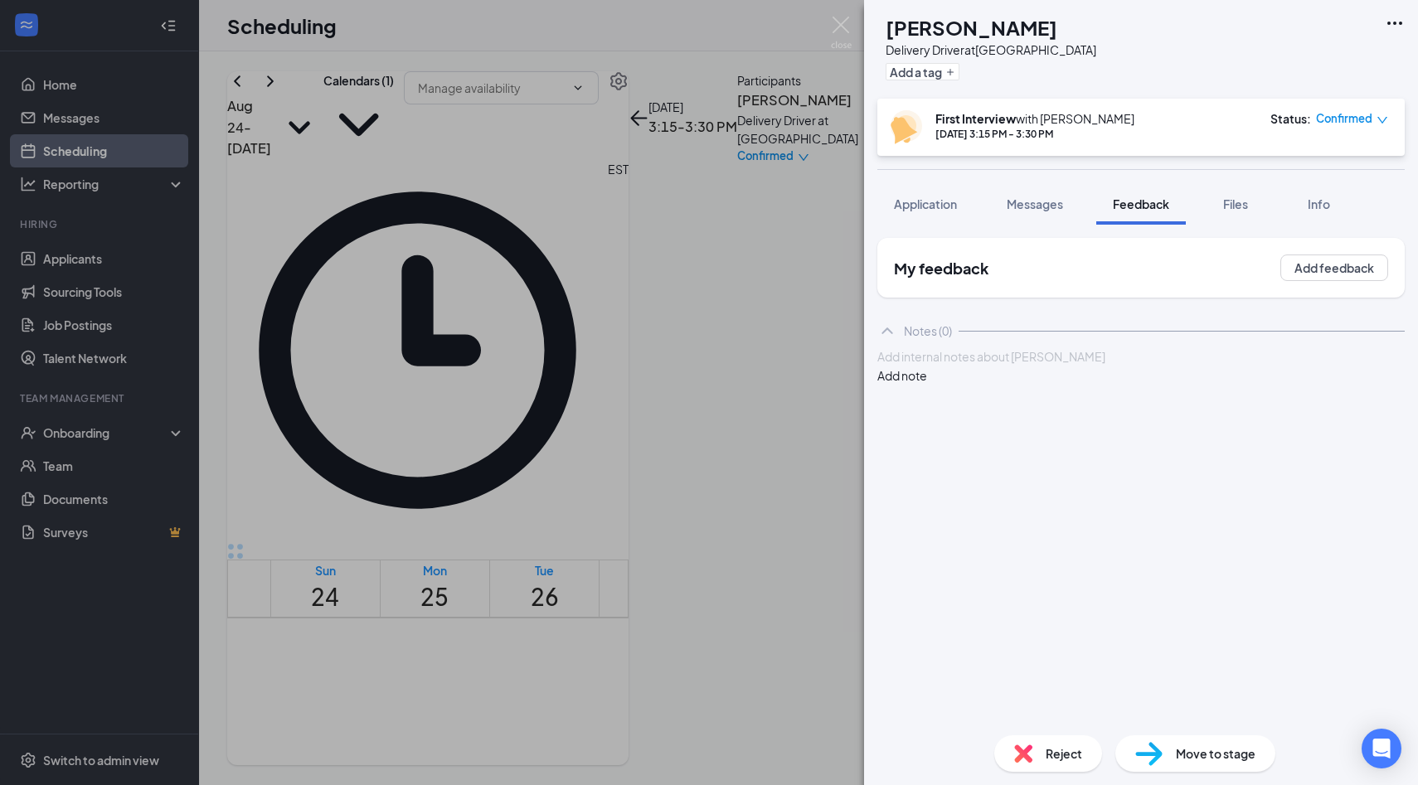
click at [1117, 366] on div at bounding box center [1141, 356] width 526 height 17
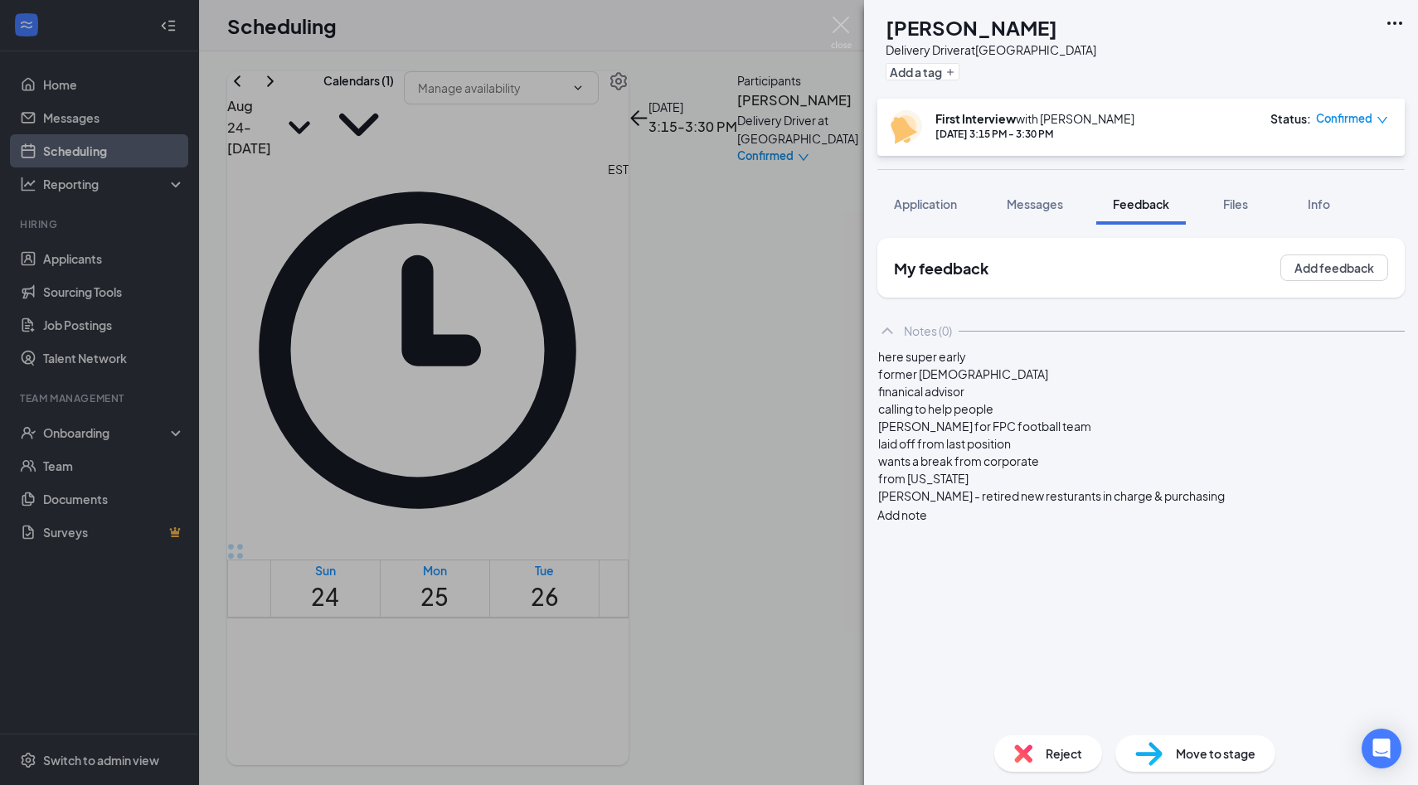
click at [1006, 487] on div "from Georgia" at bounding box center [1141, 478] width 526 height 17
click at [1244, 505] on div "Tim Yancey - retired new resturants in charge & purchasing" at bounding box center [1141, 495] width 526 height 17
click at [1132, 522] on div at bounding box center [1141, 513] width 526 height 17
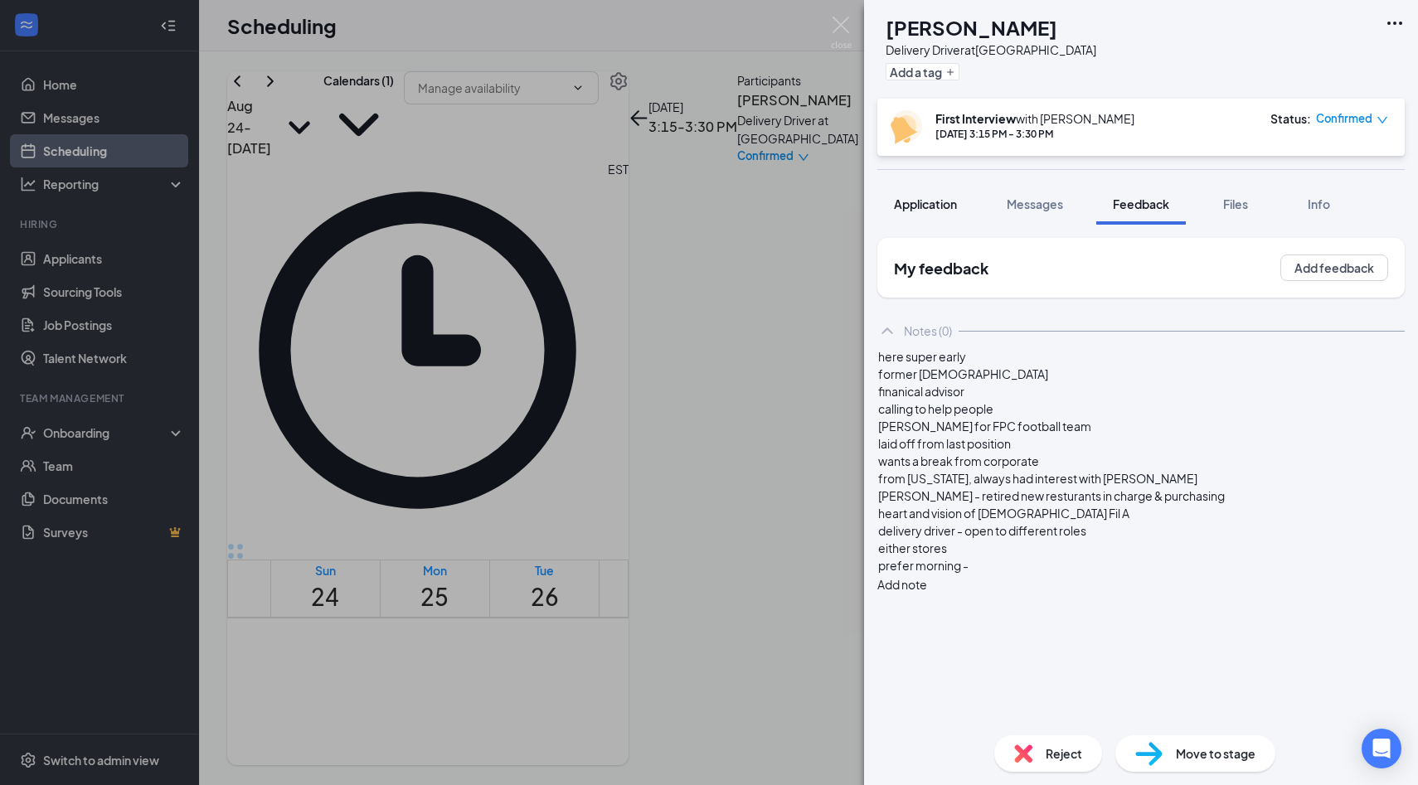
click at [928, 206] on span "Application" at bounding box center [925, 203] width 63 height 15
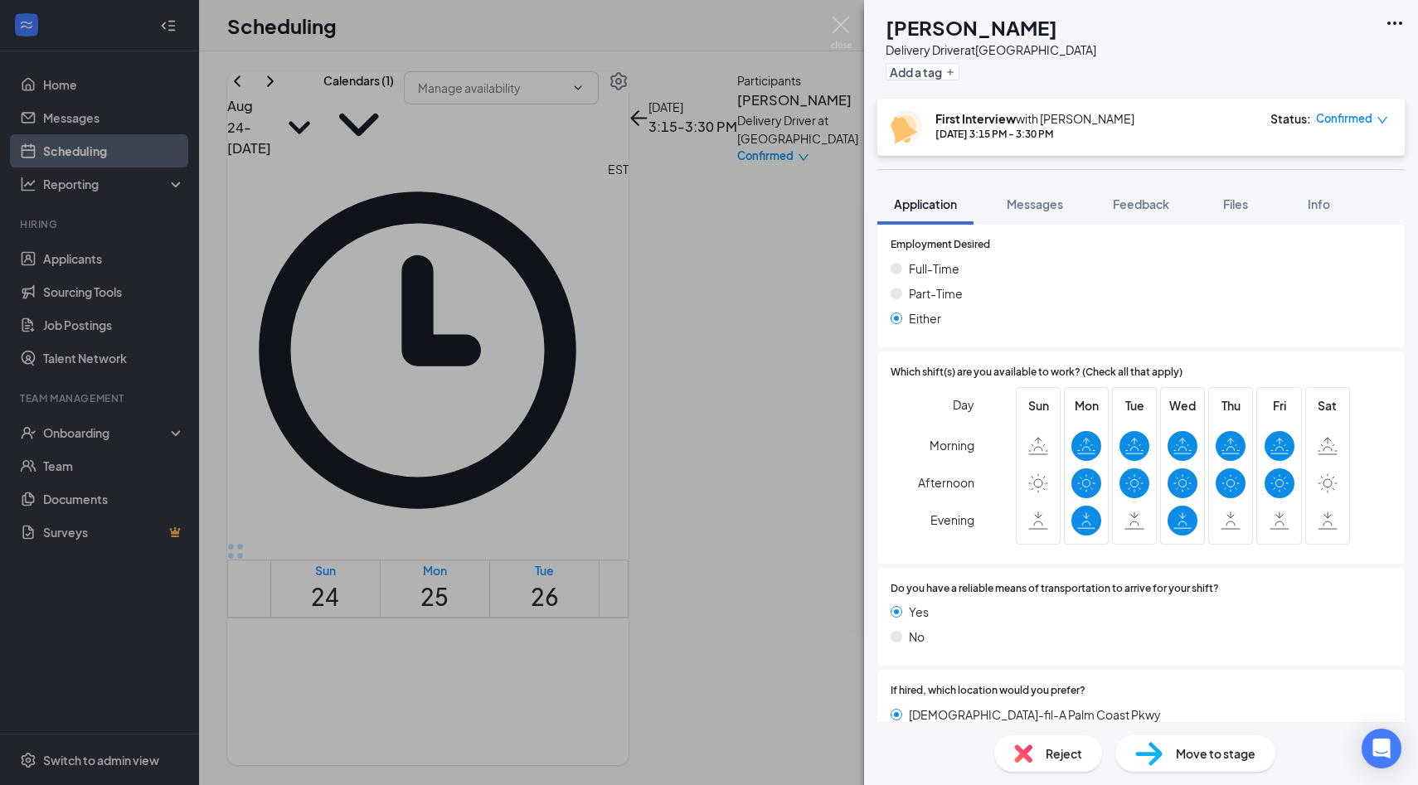
scroll to position [1263, 0]
click at [1121, 180] on div "WT William Trawick Delivery Driver at Palm Coast Add a tag First Interview with…" at bounding box center [1141, 392] width 554 height 785
click at [1135, 206] on span "Feedback" at bounding box center [1141, 203] width 56 height 15
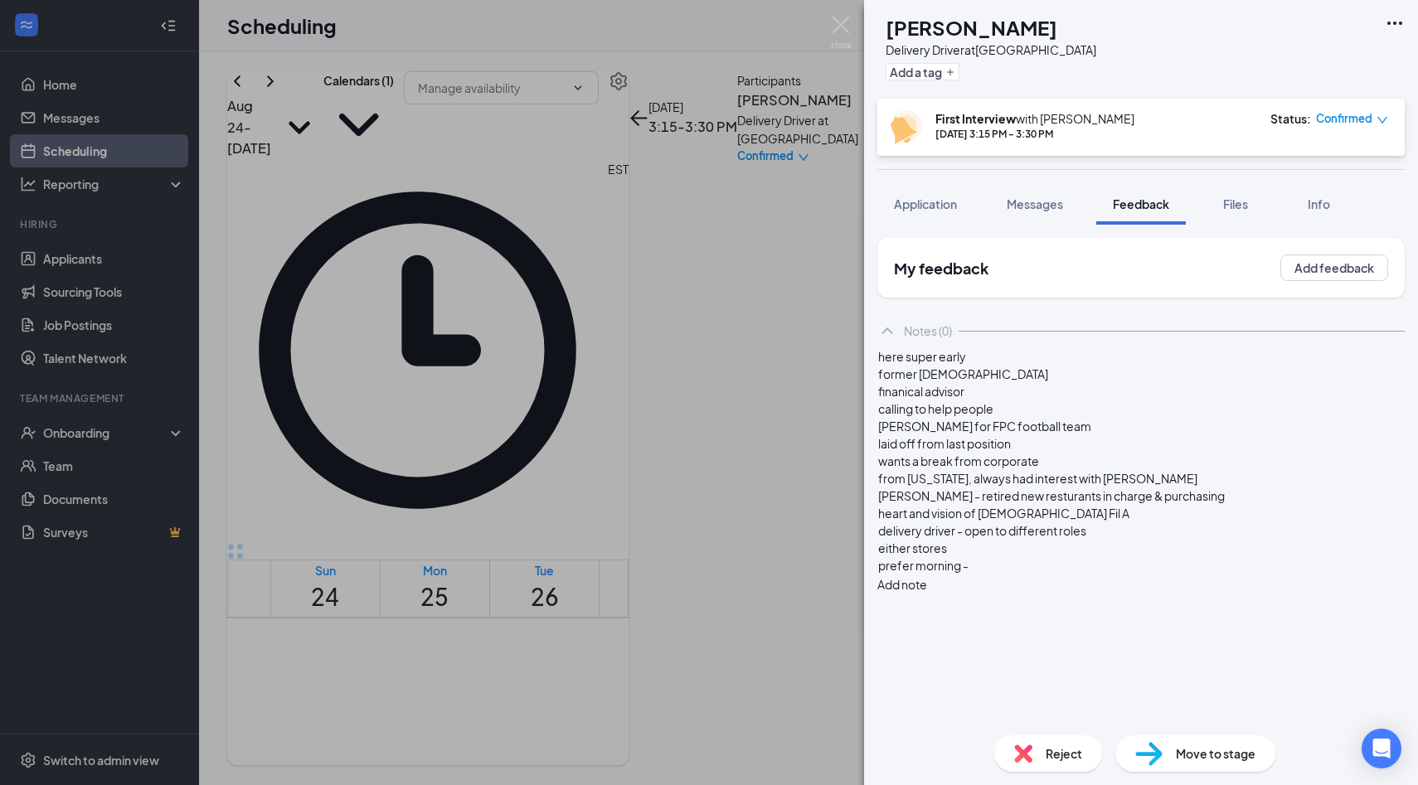
click at [1083, 574] on div "prefer morning -" at bounding box center [1141, 565] width 526 height 17
click at [1164, 574] on div "prefer morning - saturdays as needed" at bounding box center [1141, 565] width 526 height 17
click at [934, 207] on span "Application" at bounding box center [925, 203] width 63 height 15
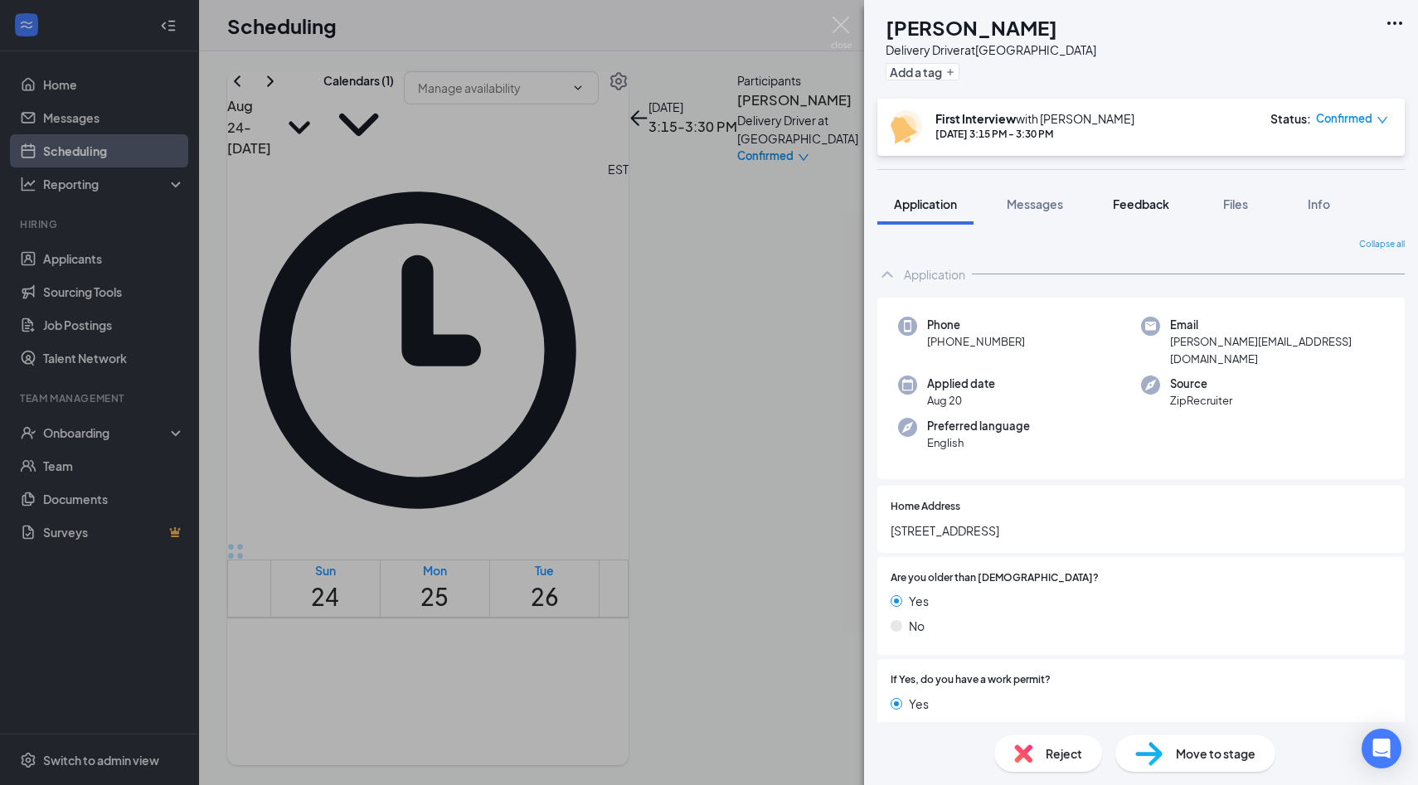
click at [1118, 196] on span "Feedback" at bounding box center [1141, 203] width 56 height 15
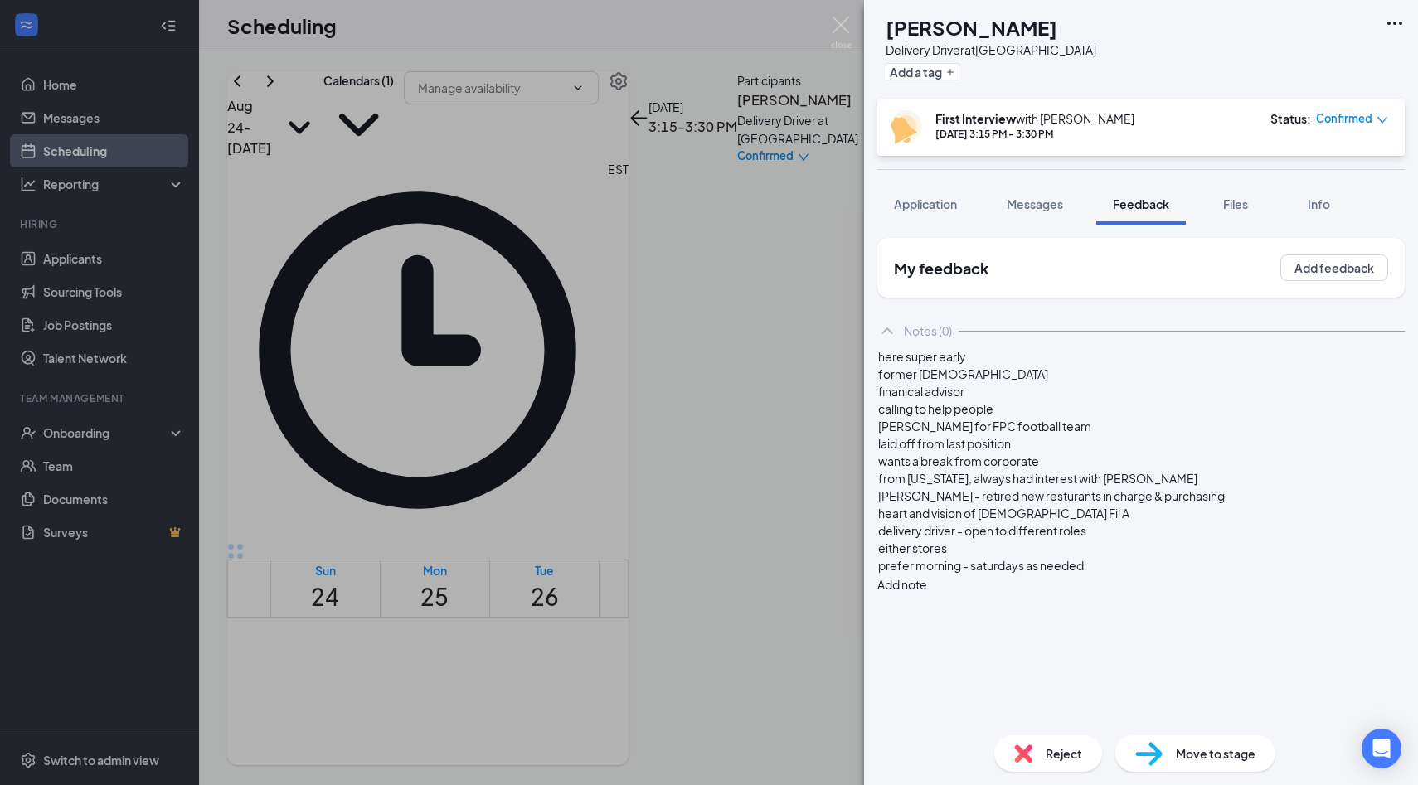
click at [1175, 574] on div "prefer morning - saturdays as needed" at bounding box center [1141, 565] width 526 height 17
click at [927, 610] on button "Add note" at bounding box center [902, 619] width 50 height 18
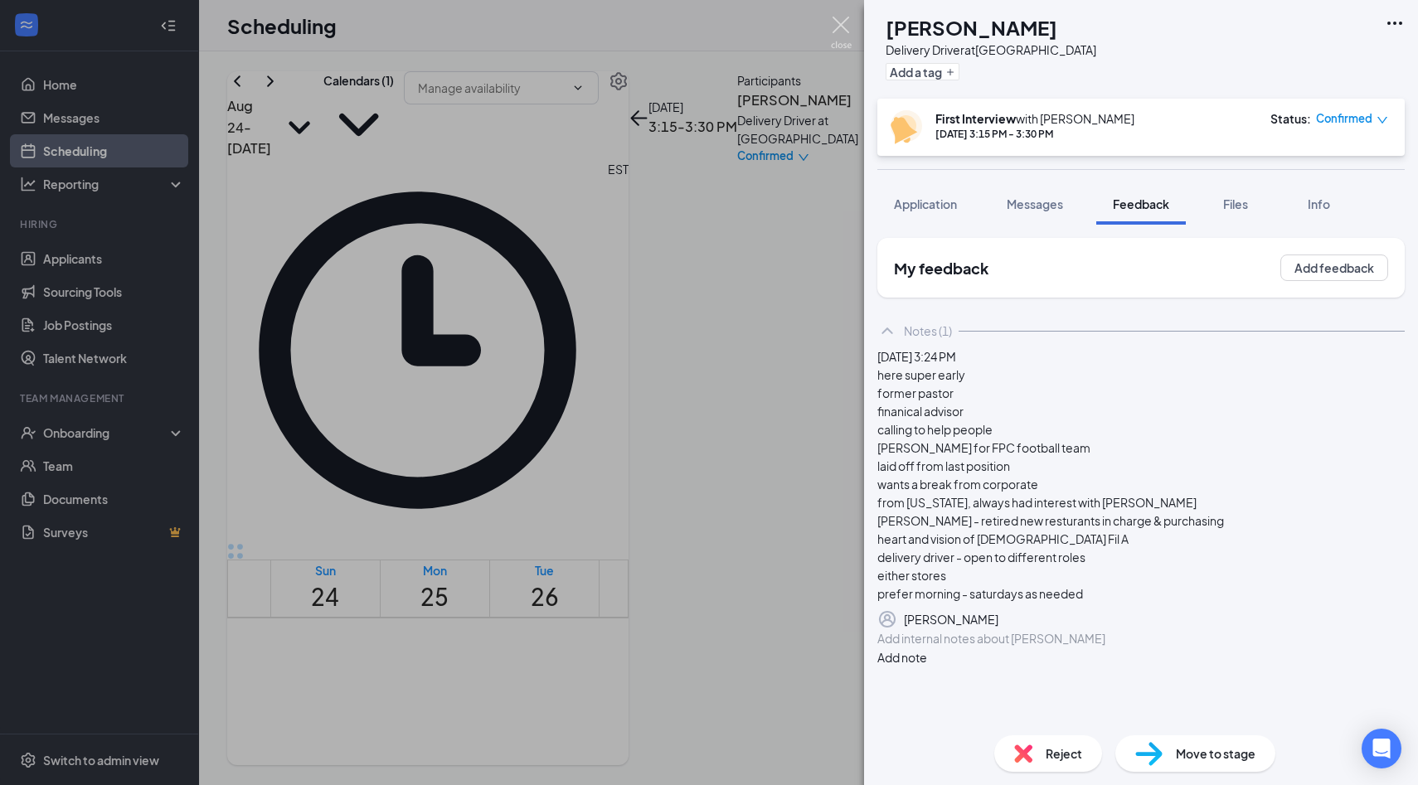
click at [847, 40] on img at bounding box center [841, 33] width 21 height 32
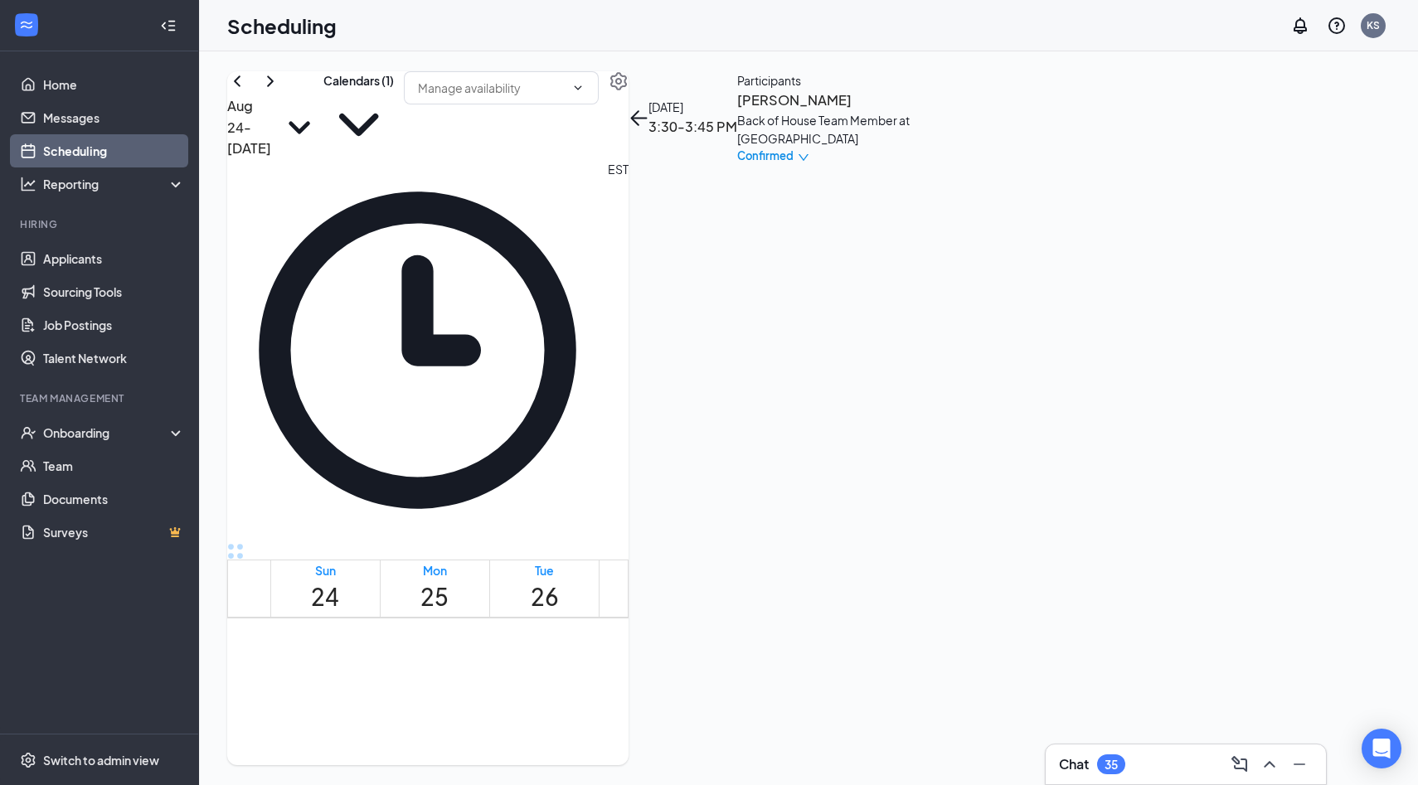
click at [911, 148] on div "Back of House Team Member at [GEOGRAPHIC_DATA]" at bounding box center [824, 129] width 174 height 36
click at [911, 111] on h3 "Kaitlyn Bedford" at bounding box center [824, 101] width 174 height 22
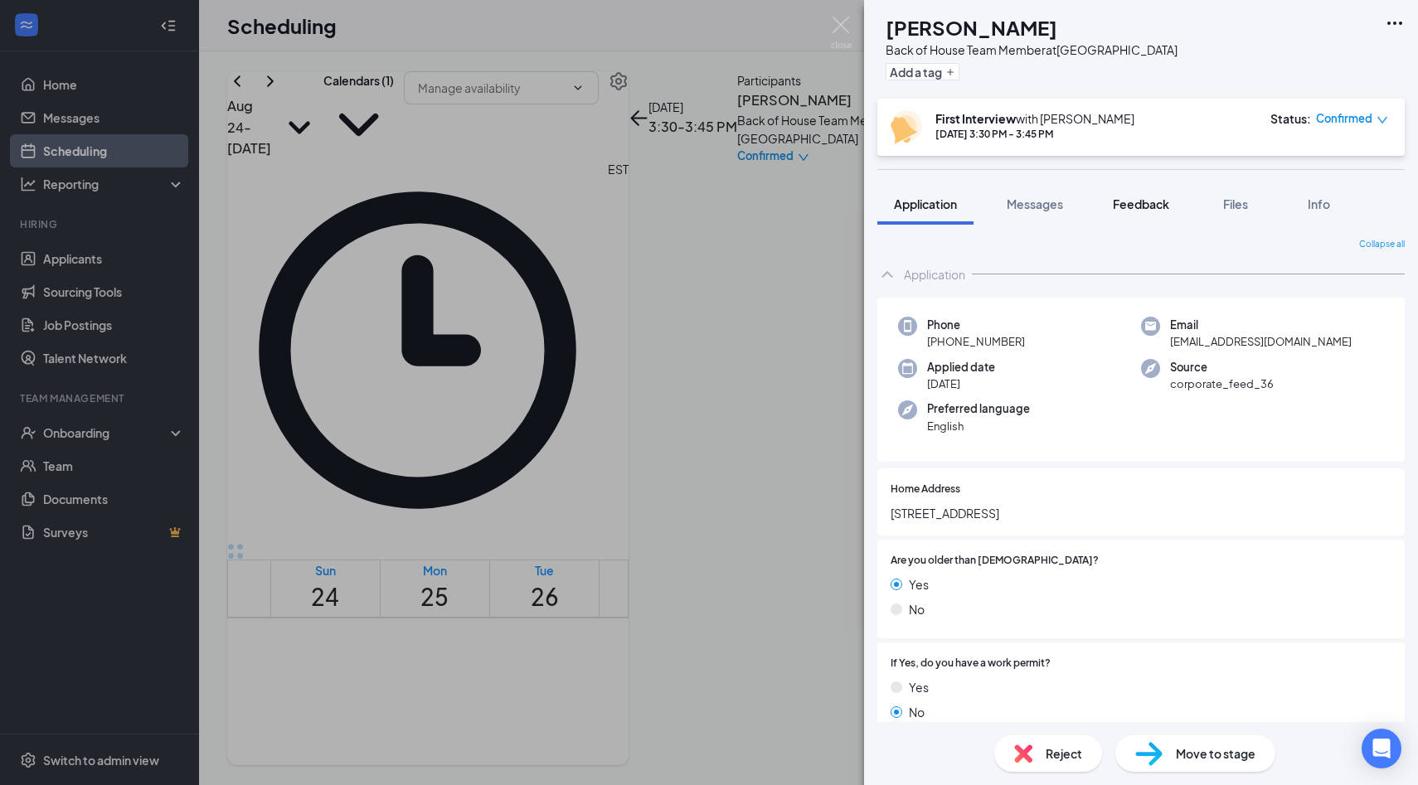
click at [1151, 201] on span "Feedback" at bounding box center [1141, 203] width 56 height 15
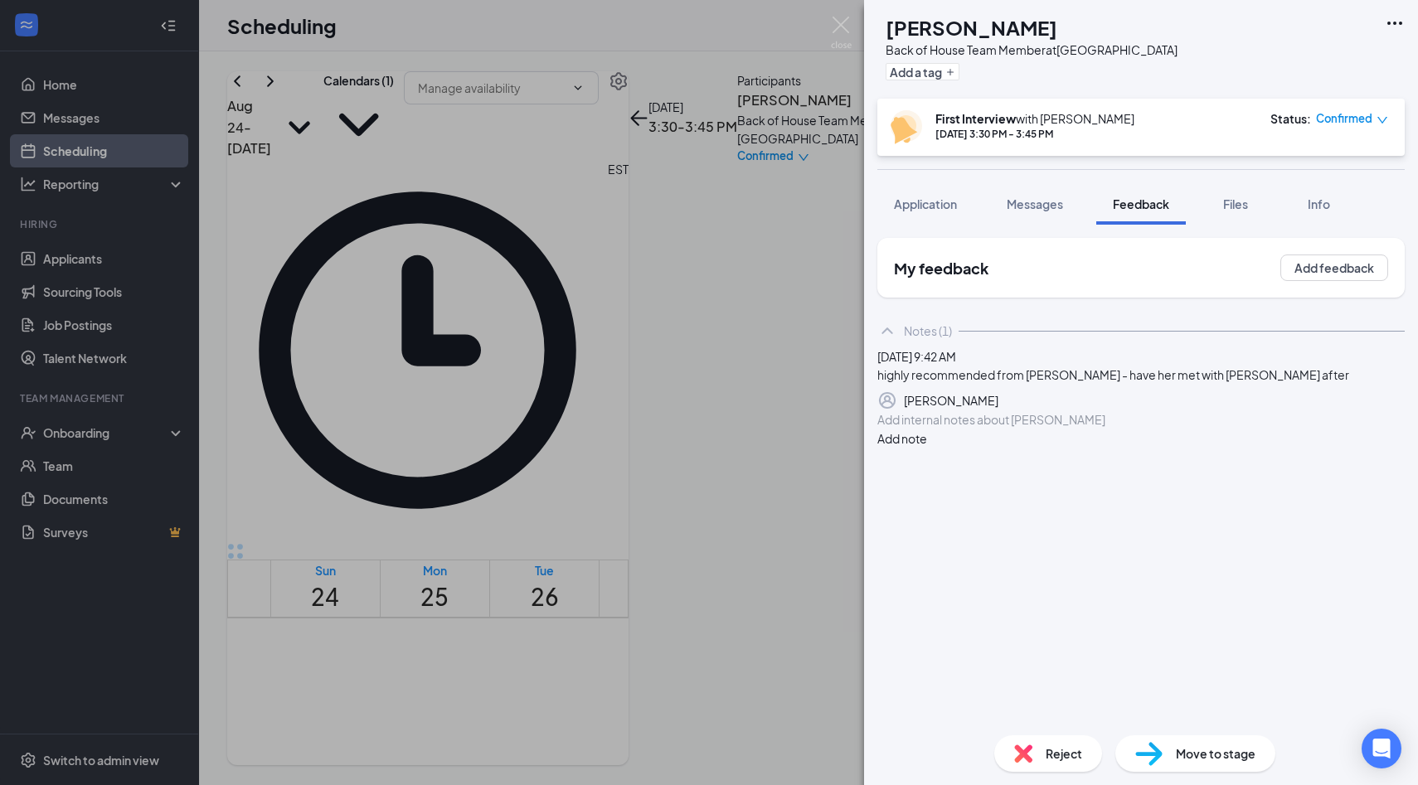
click at [1051, 429] on div at bounding box center [1141, 419] width 526 height 17
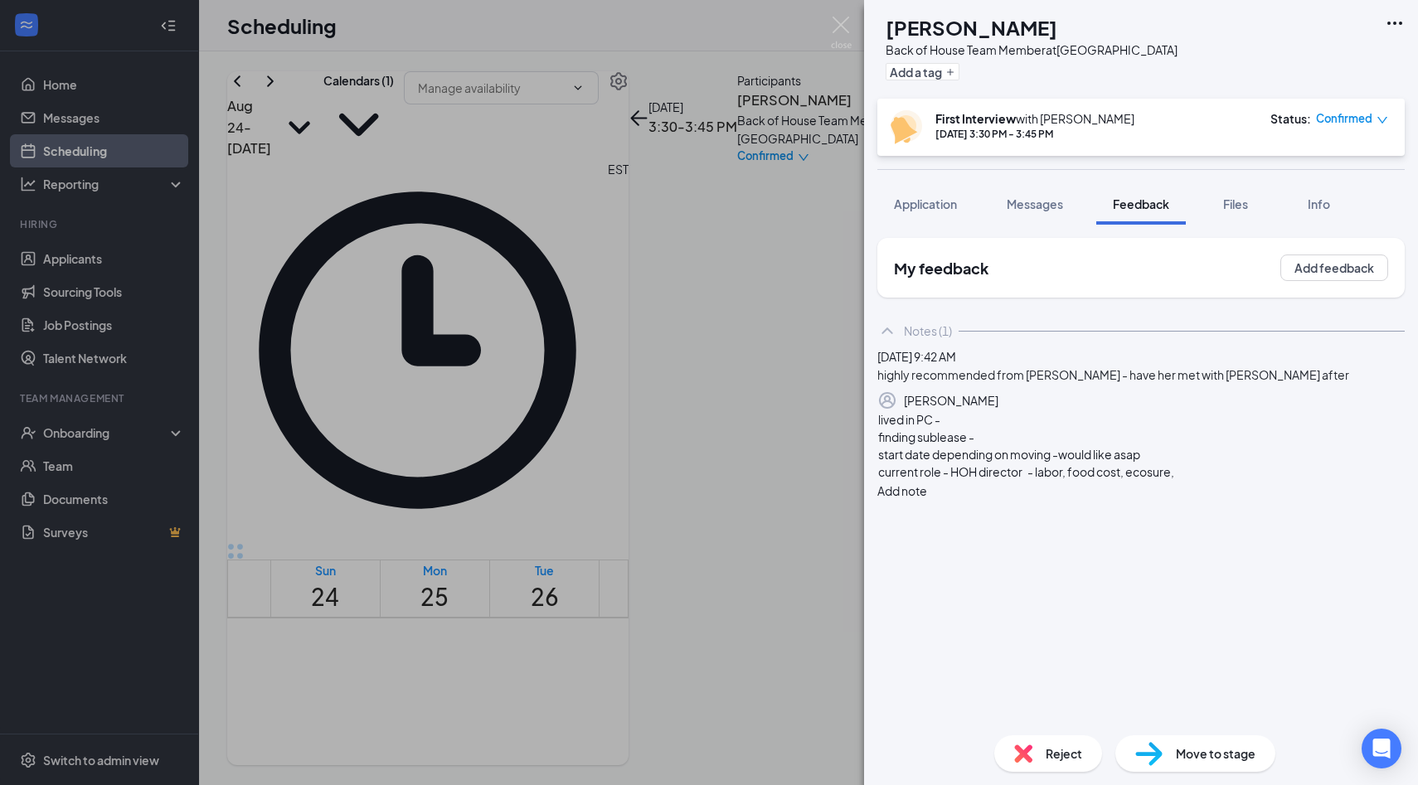
click at [1243, 481] on div "current role - HOH director - labor, food cost, ecosure," at bounding box center [1141, 471] width 526 height 17
click at [957, 481] on div "current role - HOH director - labor, food cost, ecosure," at bounding box center [1141, 471] width 526 height 17
click at [959, 517] on div "lived in PC - finding sublease - start date depending on moving -would like asa…" at bounding box center [1140, 463] width 527 height 107
click at [950, 498] on div at bounding box center [1141, 489] width 526 height 17
click at [976, 550] on div at bounding box center [1141, 541] width 526 height 17
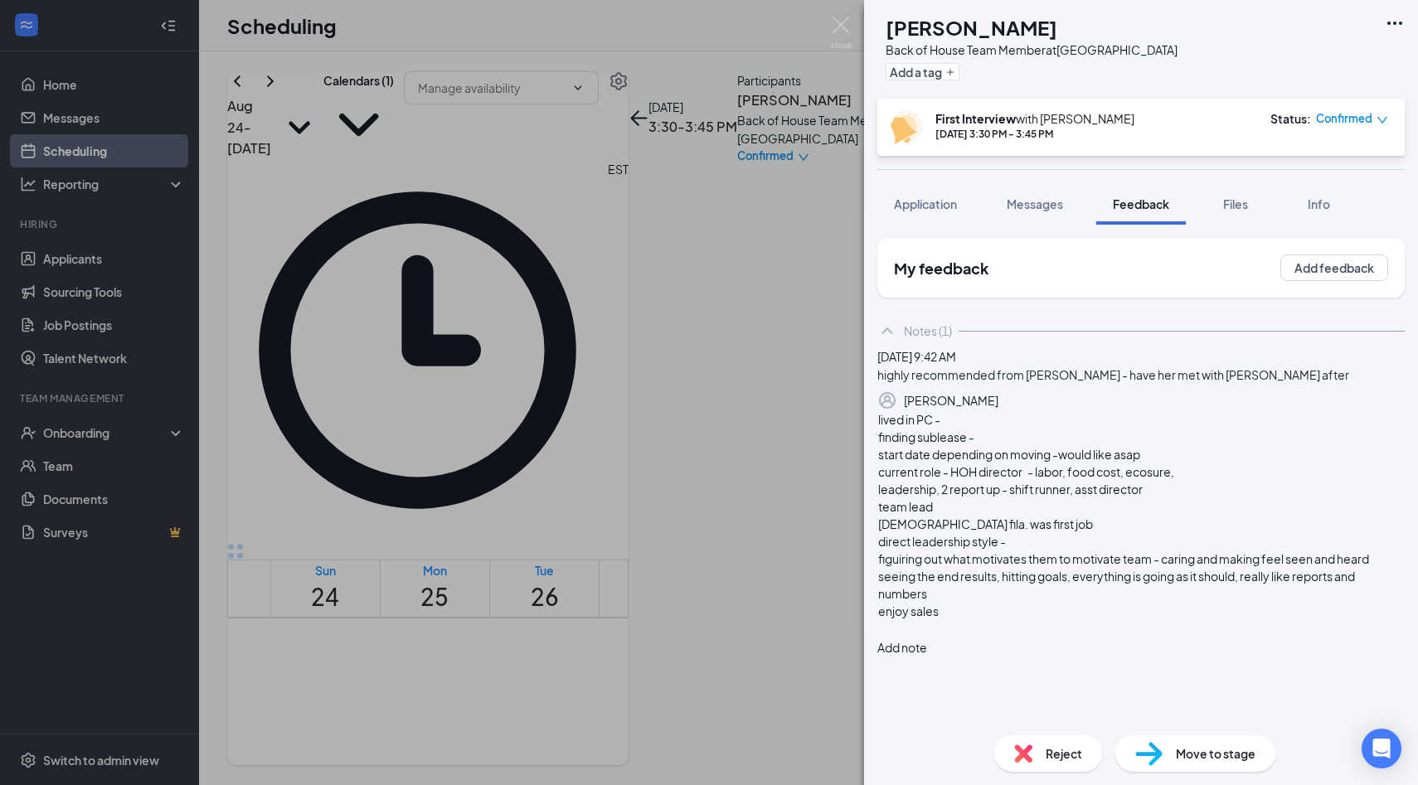
scroll to position [50, 0]
click at [1071, 637] on div "right now its chickfila - LDP," at bounding box center [1141, 628] width 526 height 17
click at [931, 653] on span "Ray operator for" at bounding box center [923, 645] width 90 height 15
click at [1089, 655] on div "Ray Holloway operator for" at bounding box center [1141, 645] width 526 height 17
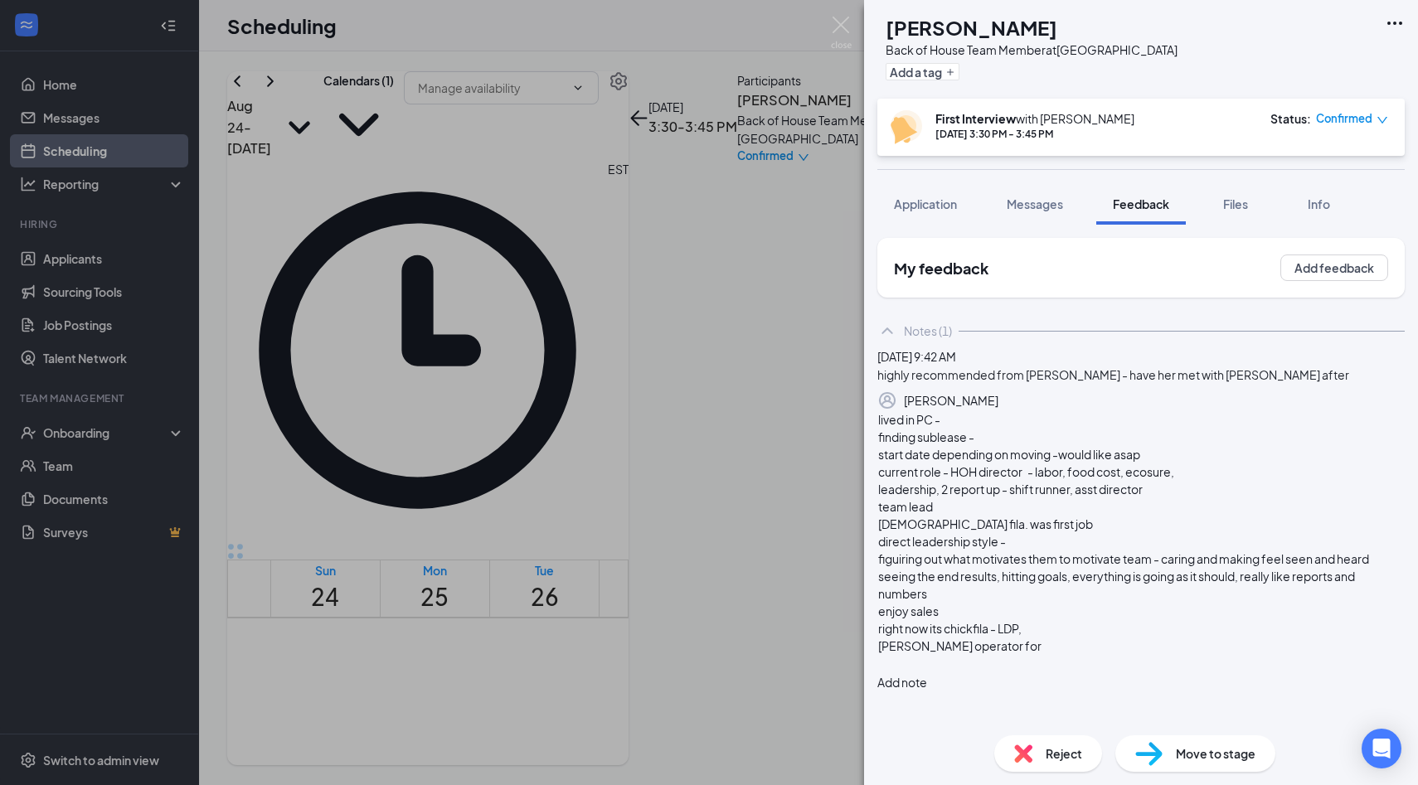
click at [1026, 653] on span "Ray Holloway operator for" at bounding box center [959, 645] width 163 height 15
click at [1041, 653] on span "Ray Holloway operator for" at bounding box center [959, 645] width 163 height 15
click at [1057, 655] on div "Ray Holloway operator for" at bounding box center [1141, 645] width 526 height 17
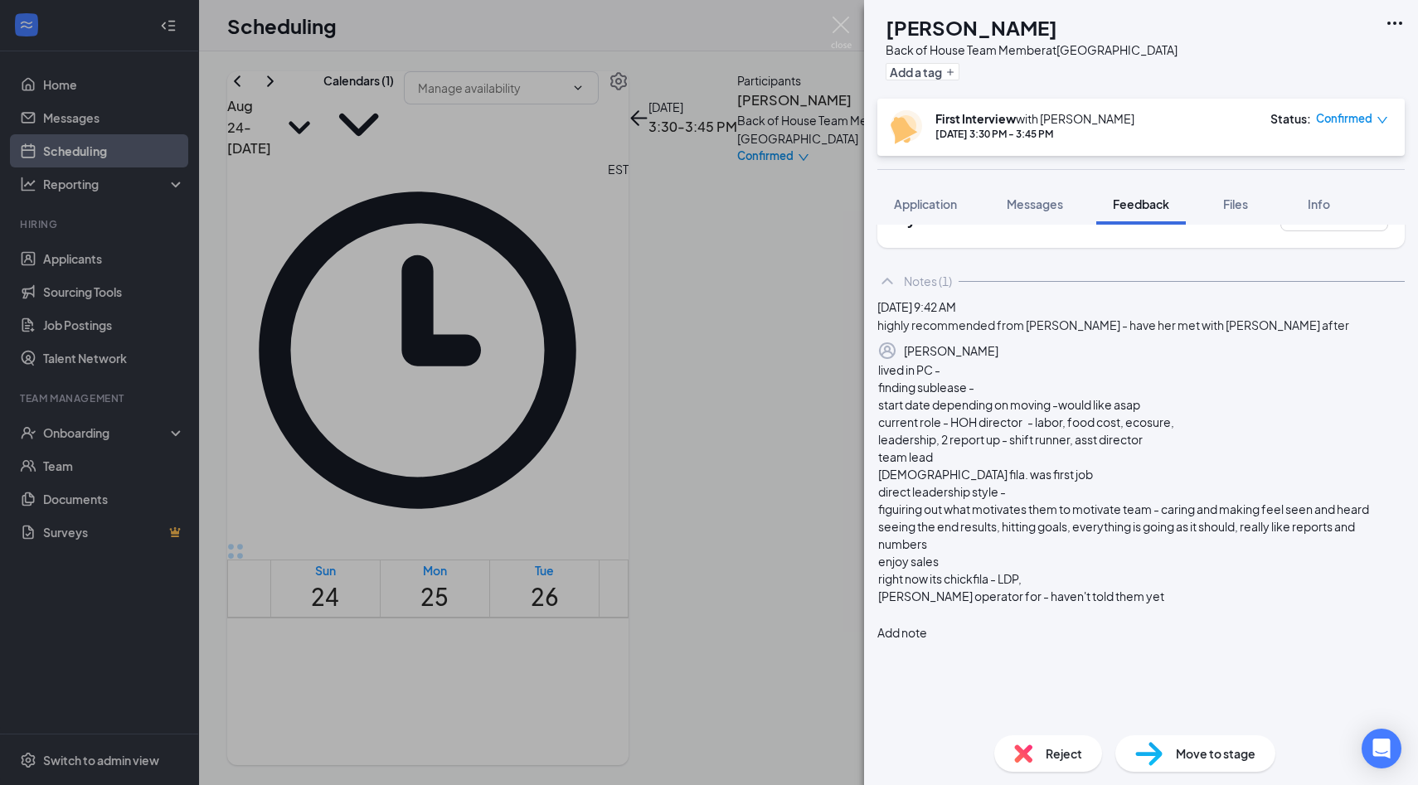
scroll to position [50, 0]
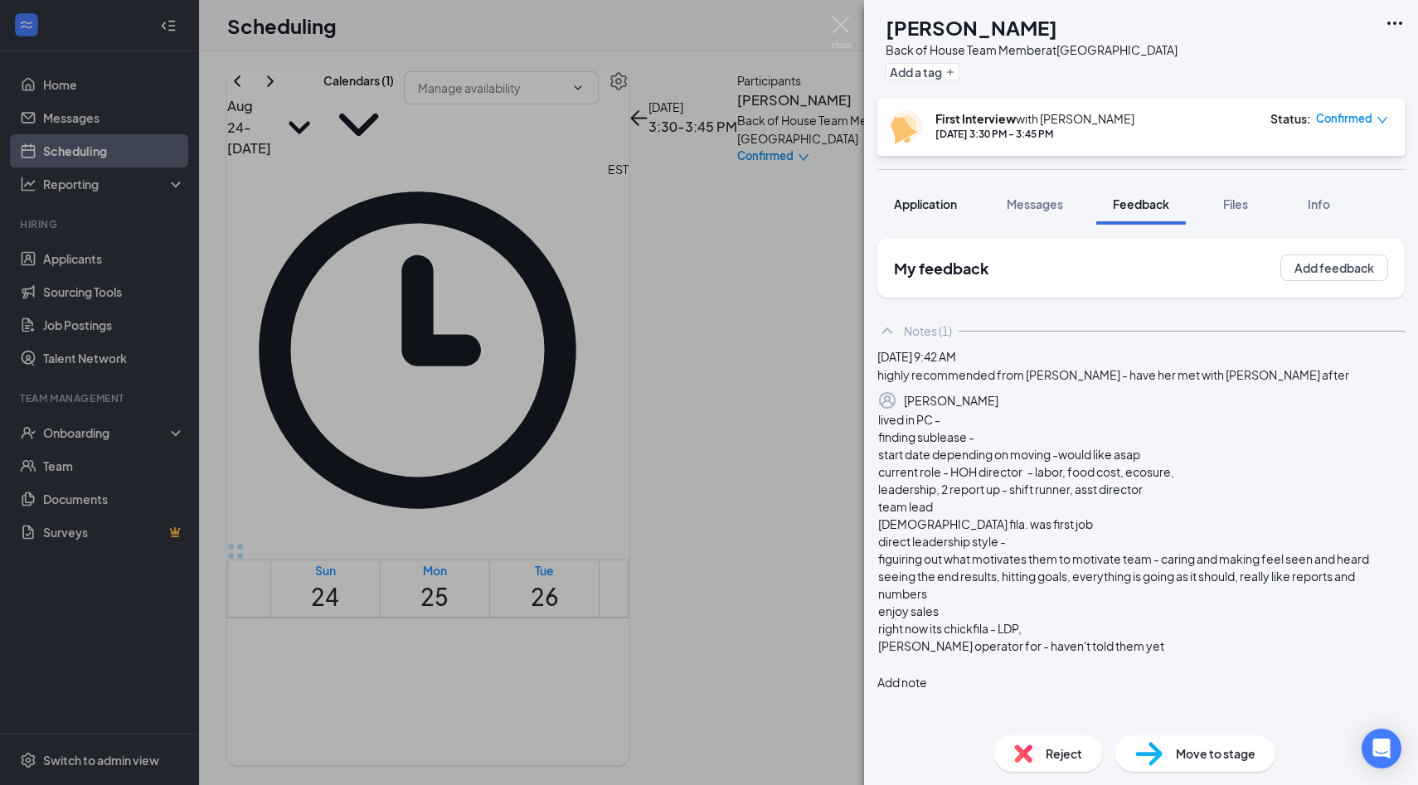
click at [910, 204] on span "Application" at bounding box center [925, 203] width 63 height 15
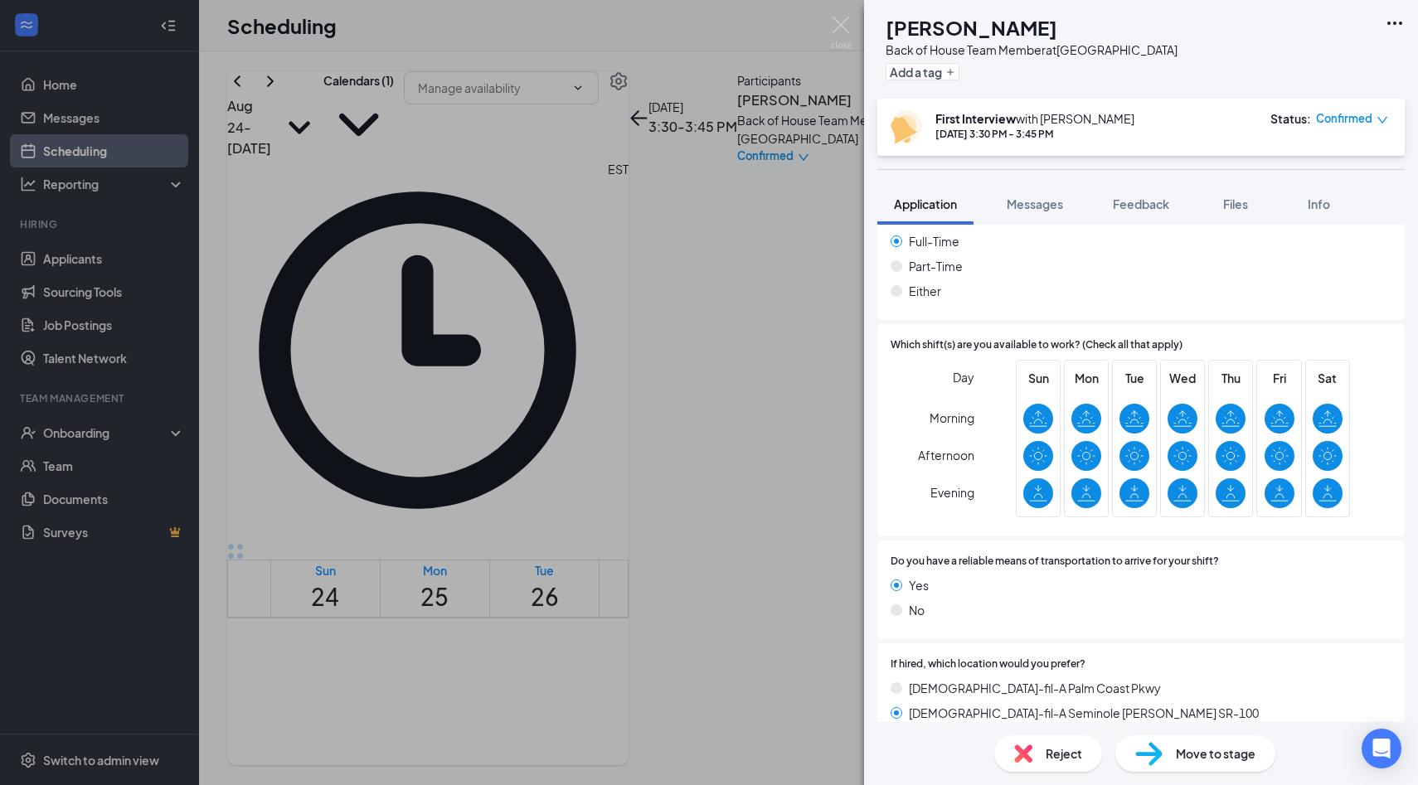
scroll to position [1263, 0]
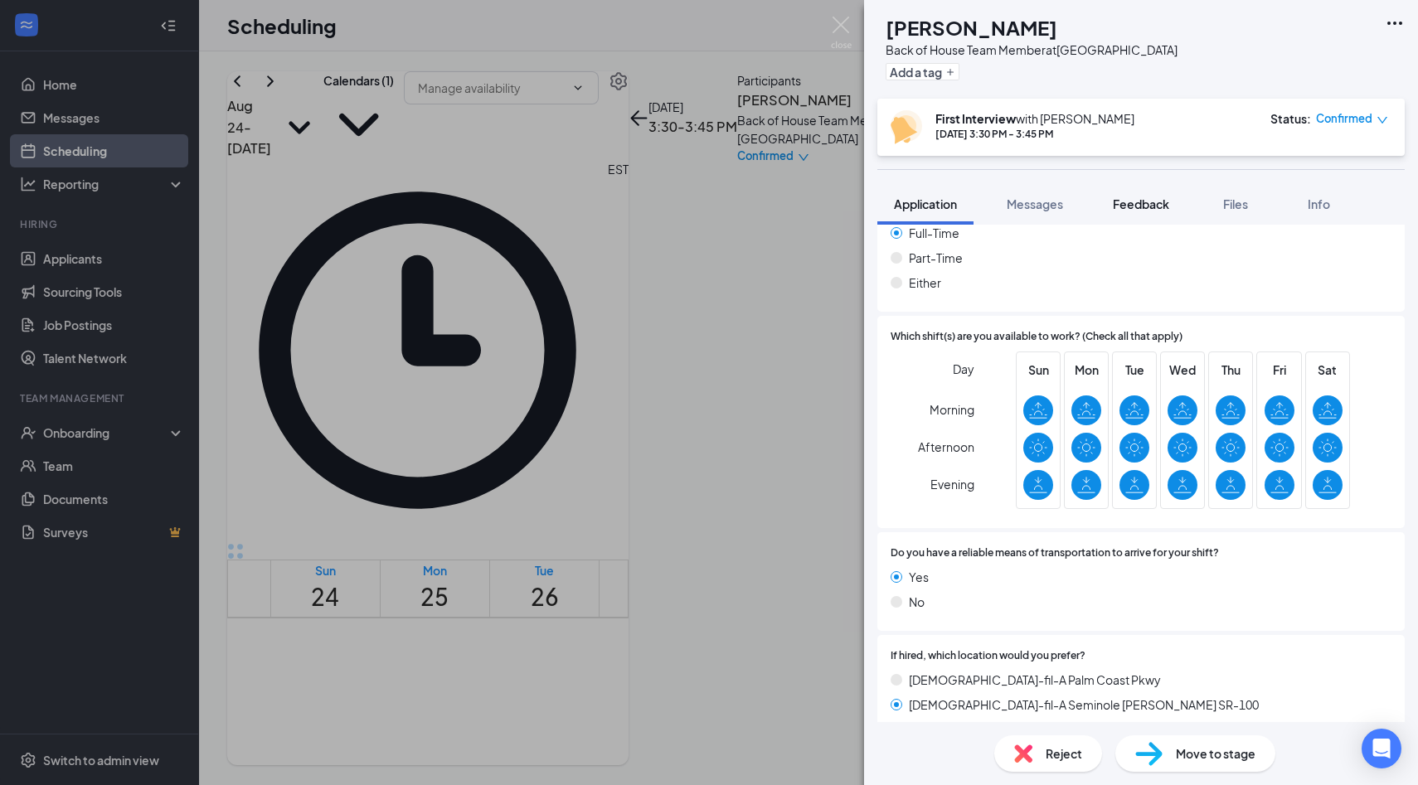
click at [1166, 213] on button "Feedback" at bounding box center [1141, 203] width 90 height 41
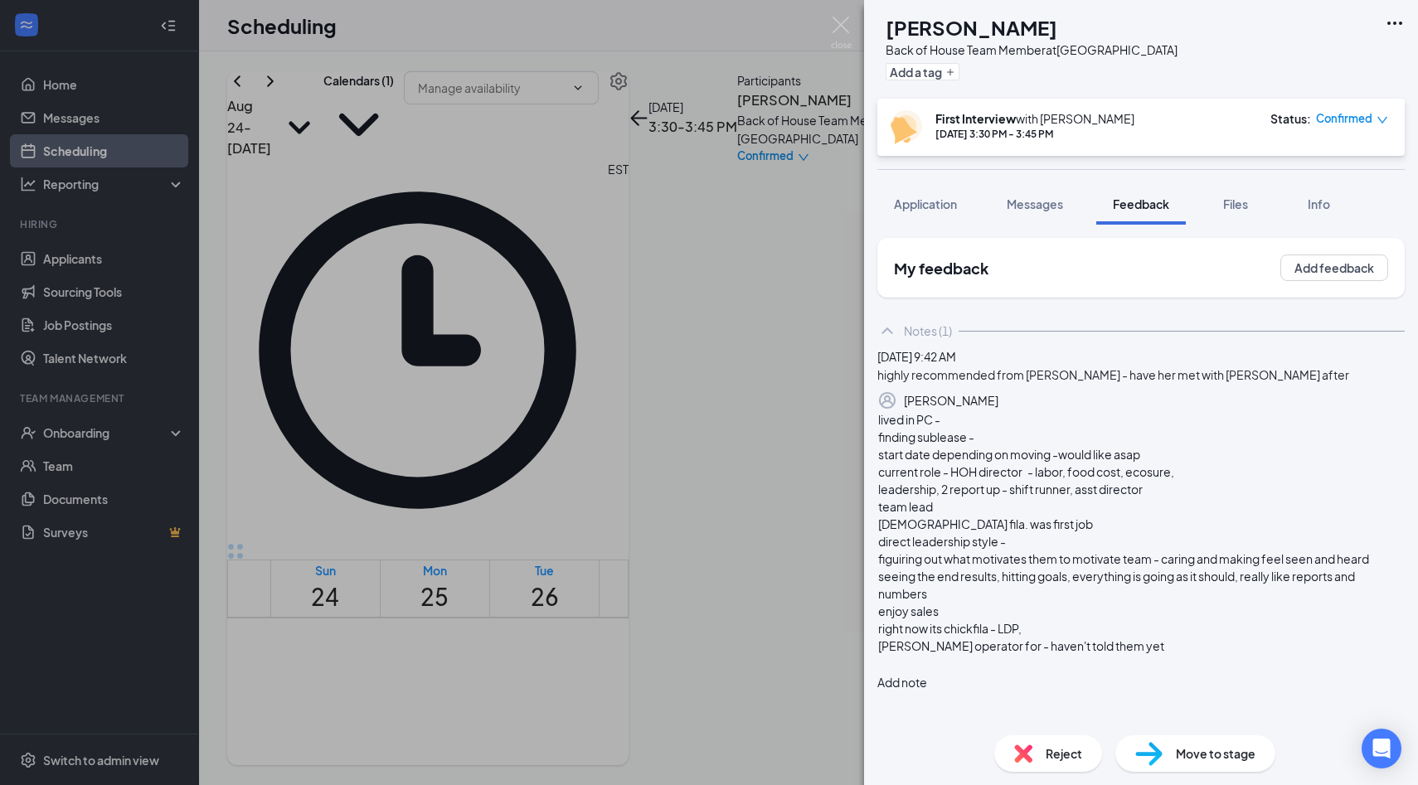
scroll to position [85, 0]
click at [1214, 672] on div at bounding box center [1141, 663] width 526 height 17
click at [927, 673] on button "Add note" at bounding box center [902, 682] width 50 height 18
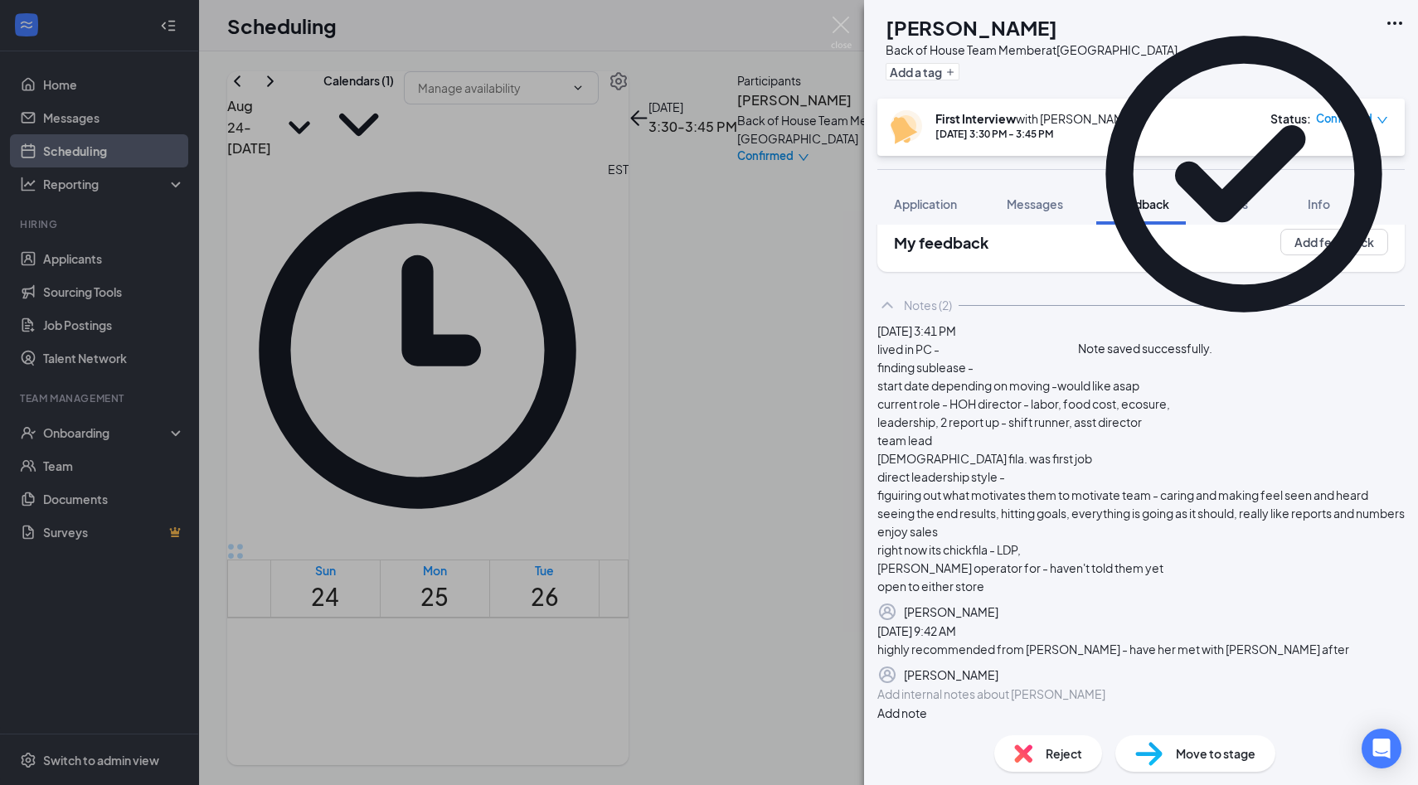
scroll to position [0, 0]
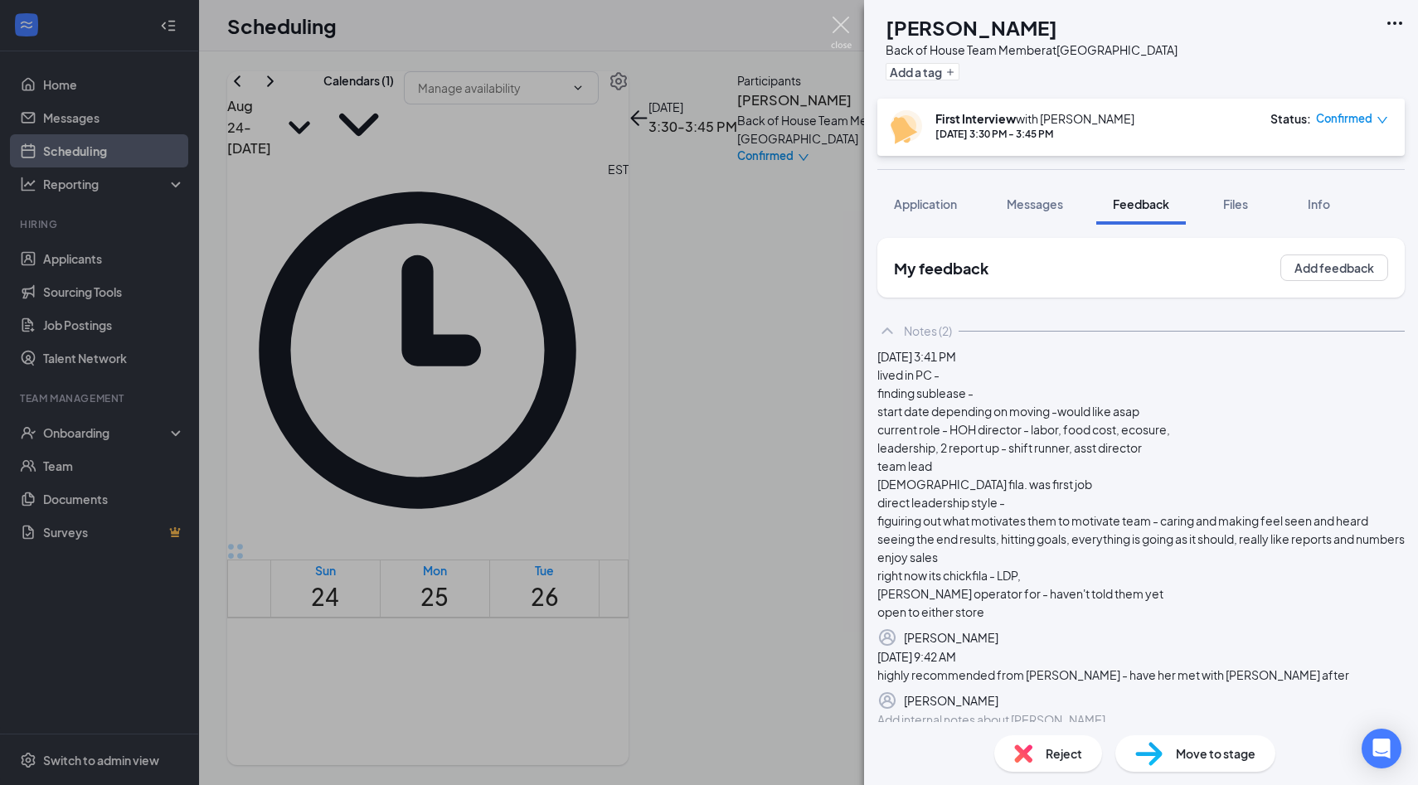
click at [838, 22] on img at bounding box center [841, 33] width 21 height 32
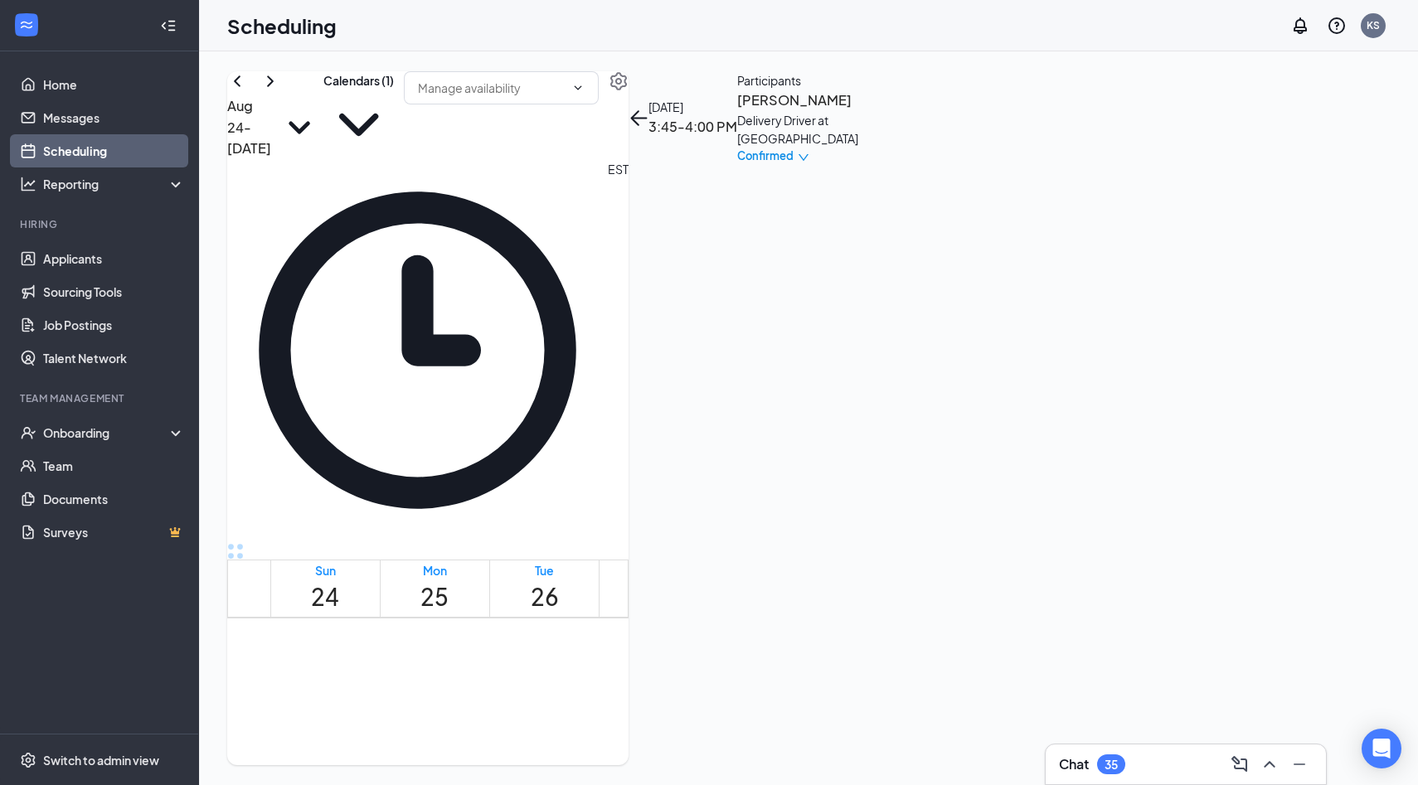
click at [911, 111] on h3 "Mateo Santos" at bounding box center [824, 101] width 174 height 22
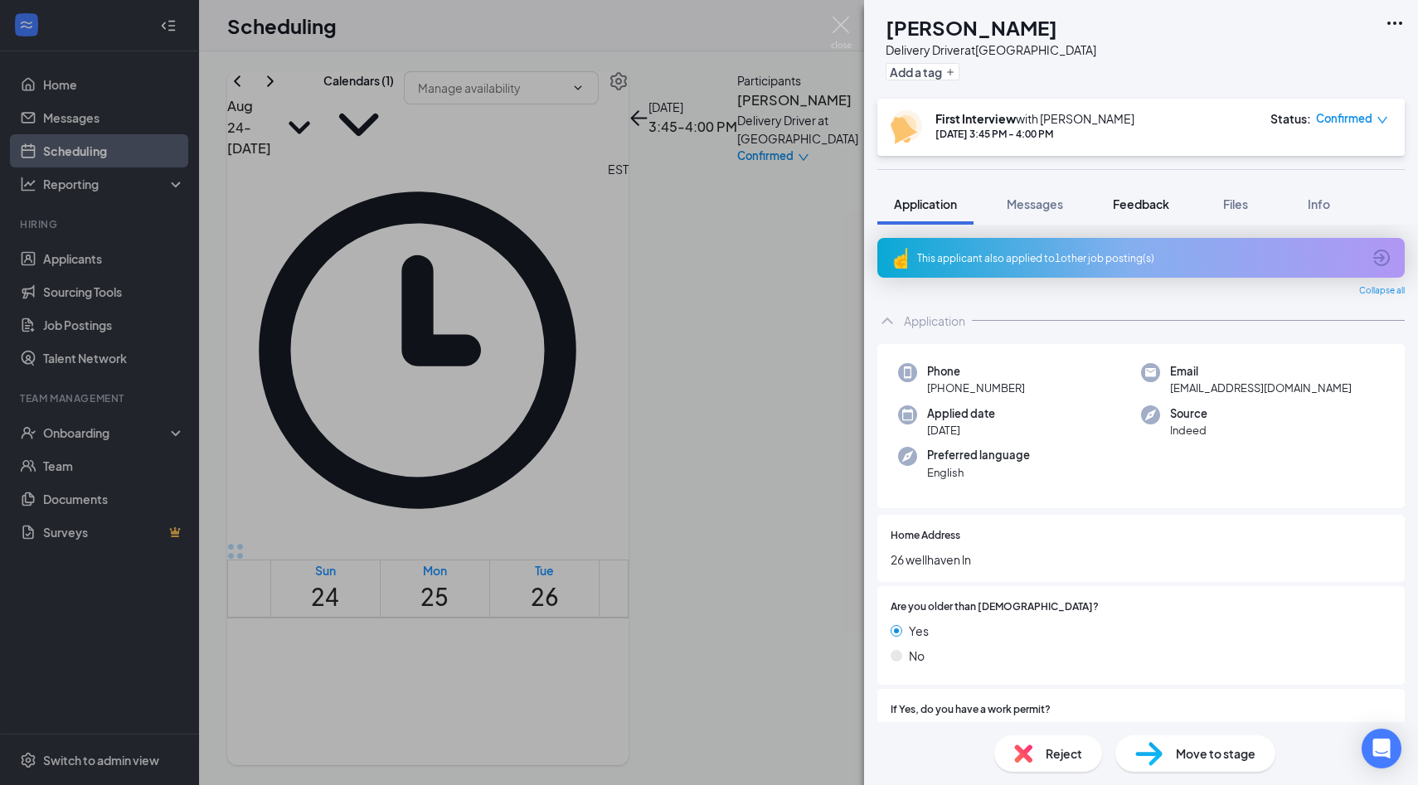
click at [1136, 213] on button "Feedback" at bounding box center [1141, 203] width 90 height 41
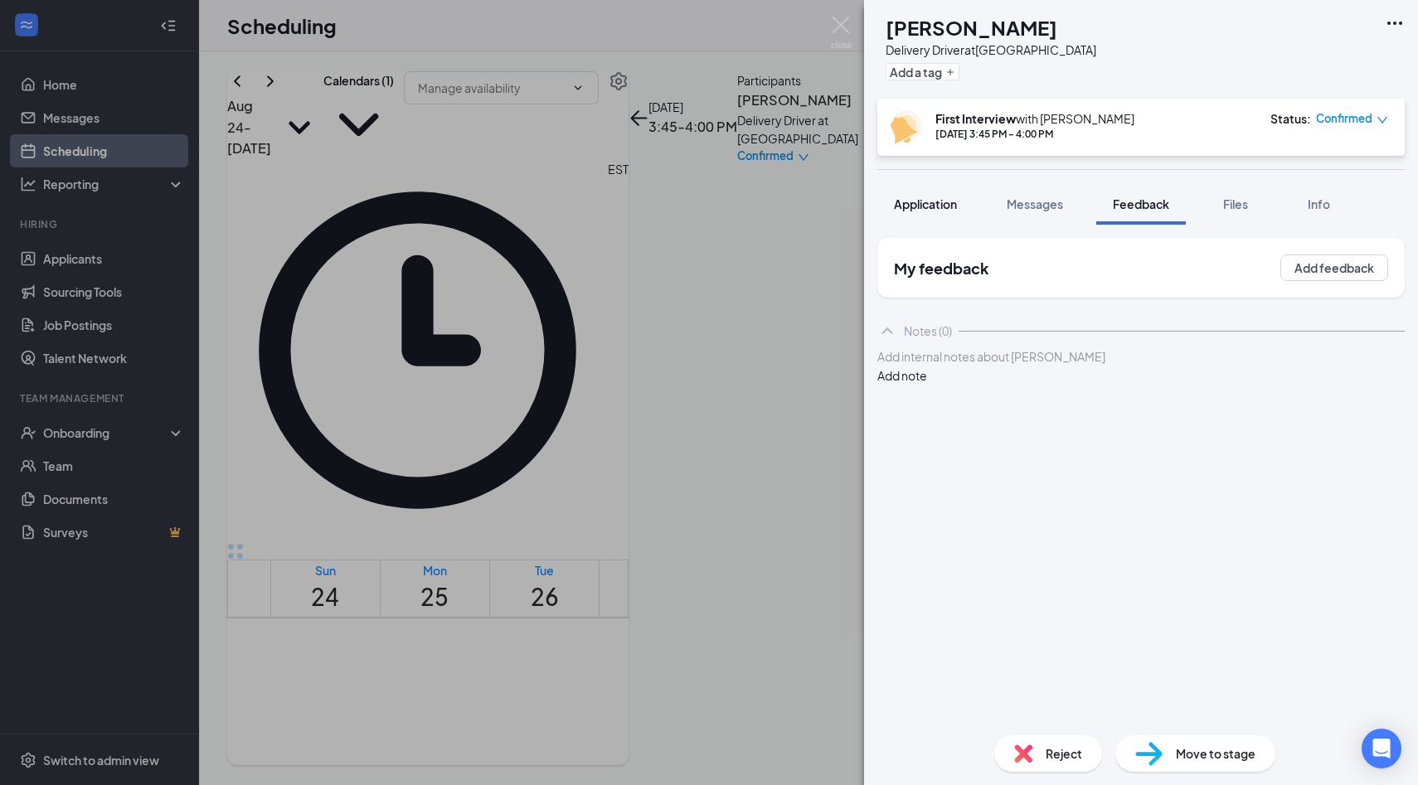
click at [961, 206] on button "Application" at bounding box center [925, 203] width 96 height 41
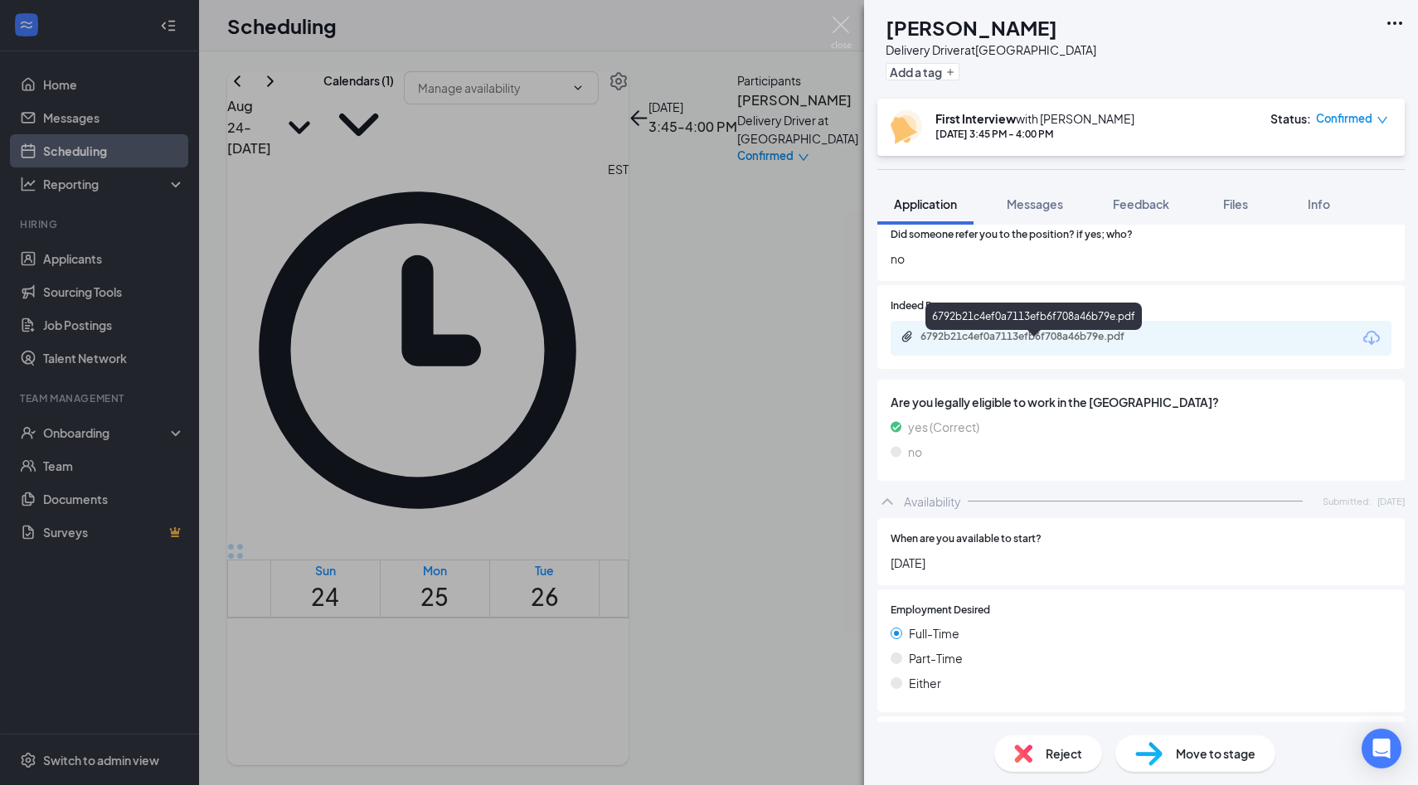
scroll to position [957, 0]
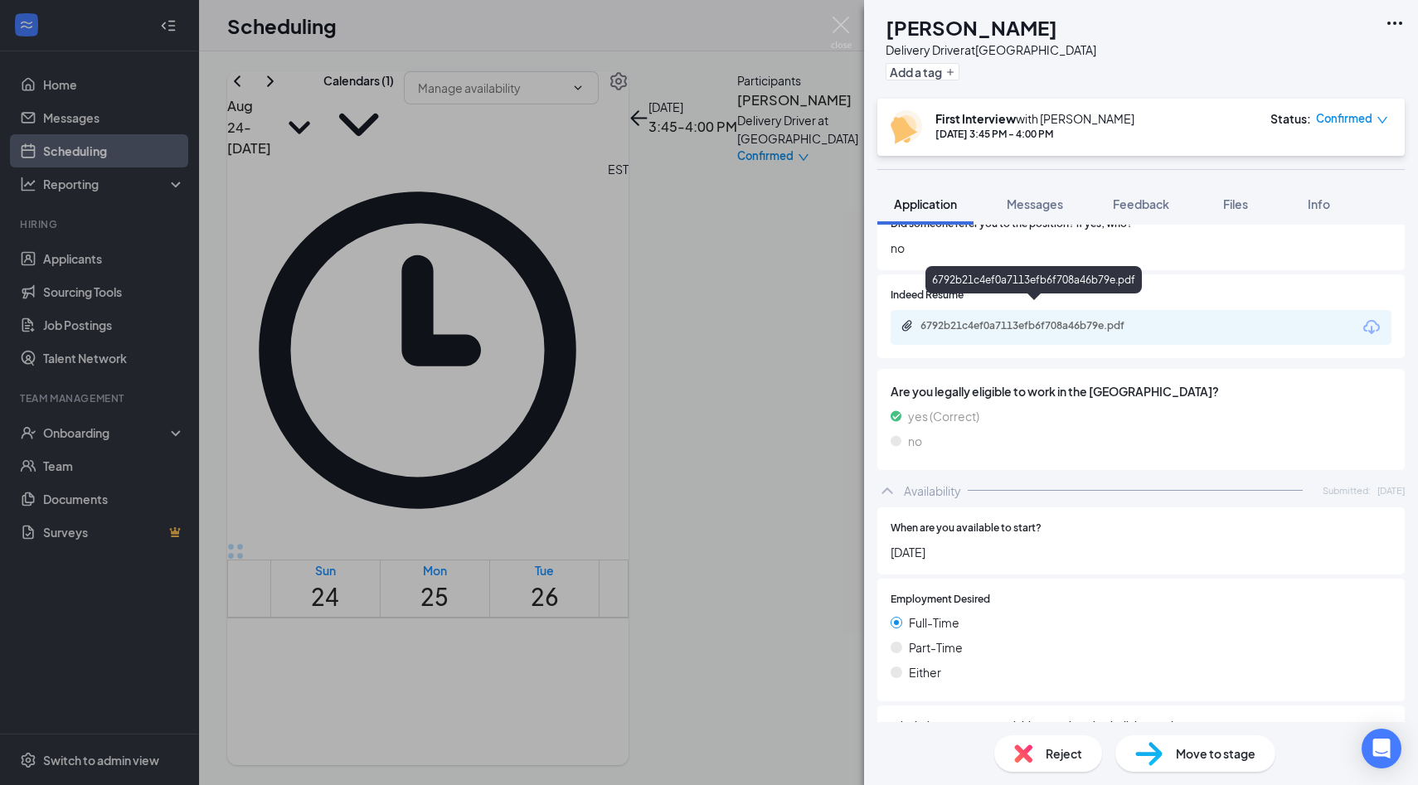
click at [1020, 319] on div "6792b21c4ef0a7113efb6f708a46b79e.pdf" at bounding box center [1036, 325] width 232 height 13
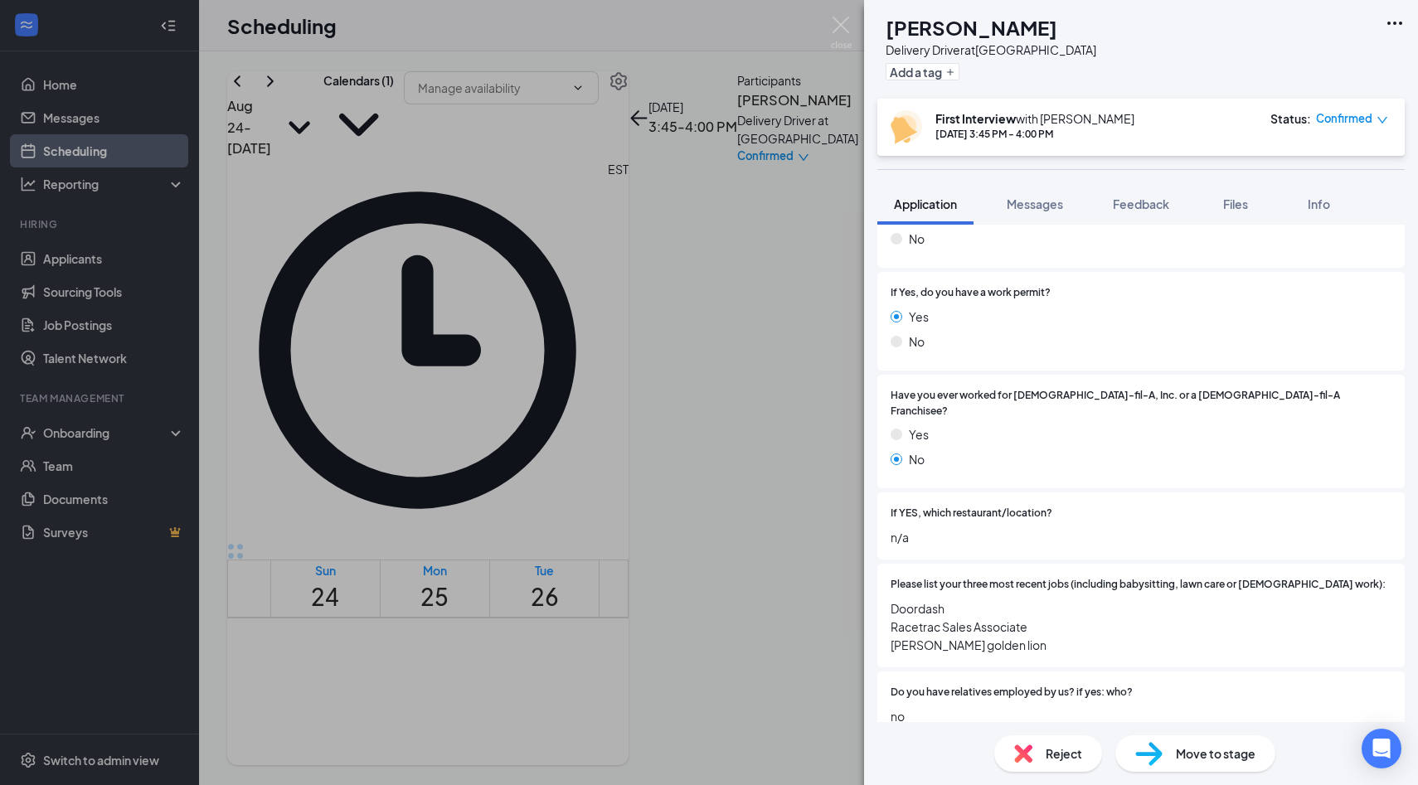
scroll to position [0, 0]
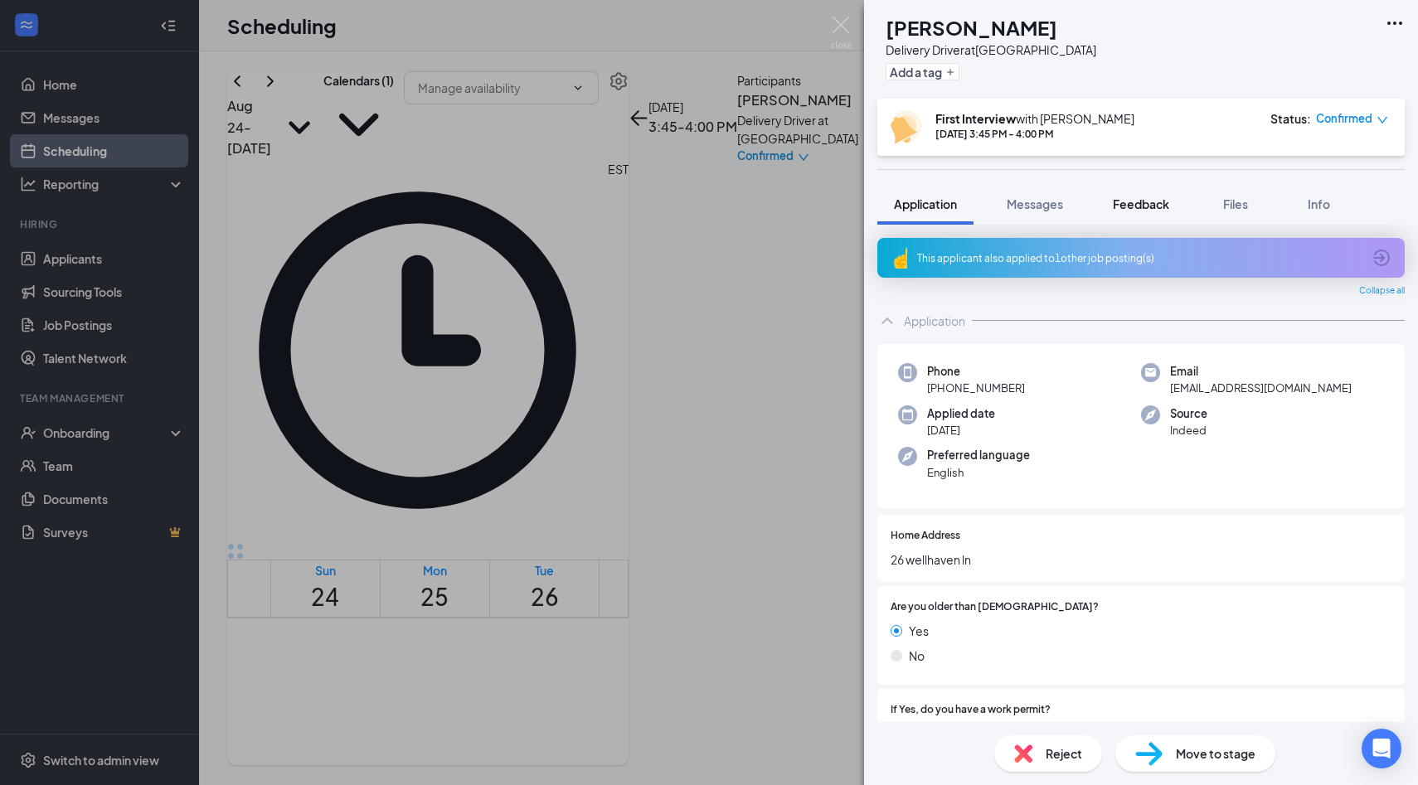
click at [1138, 203] on span "Feedback" at bounding box center [1141, 203] width 56 height 15
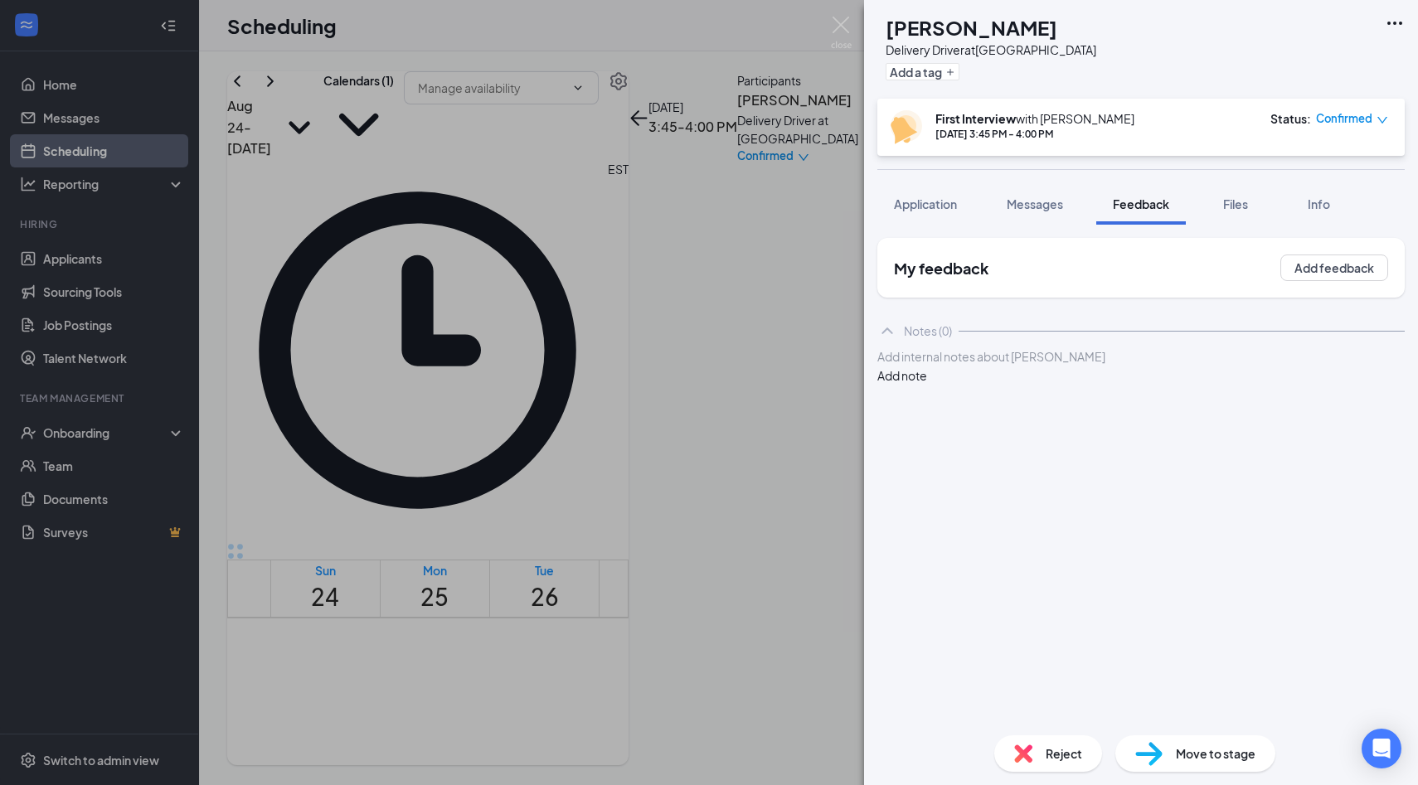
click at [1020, 366] on div at bounding box center [1141, 356] width 526 height 17
click at [1045, 418] on div at bounding box center [1141, 408] width 526 height 17
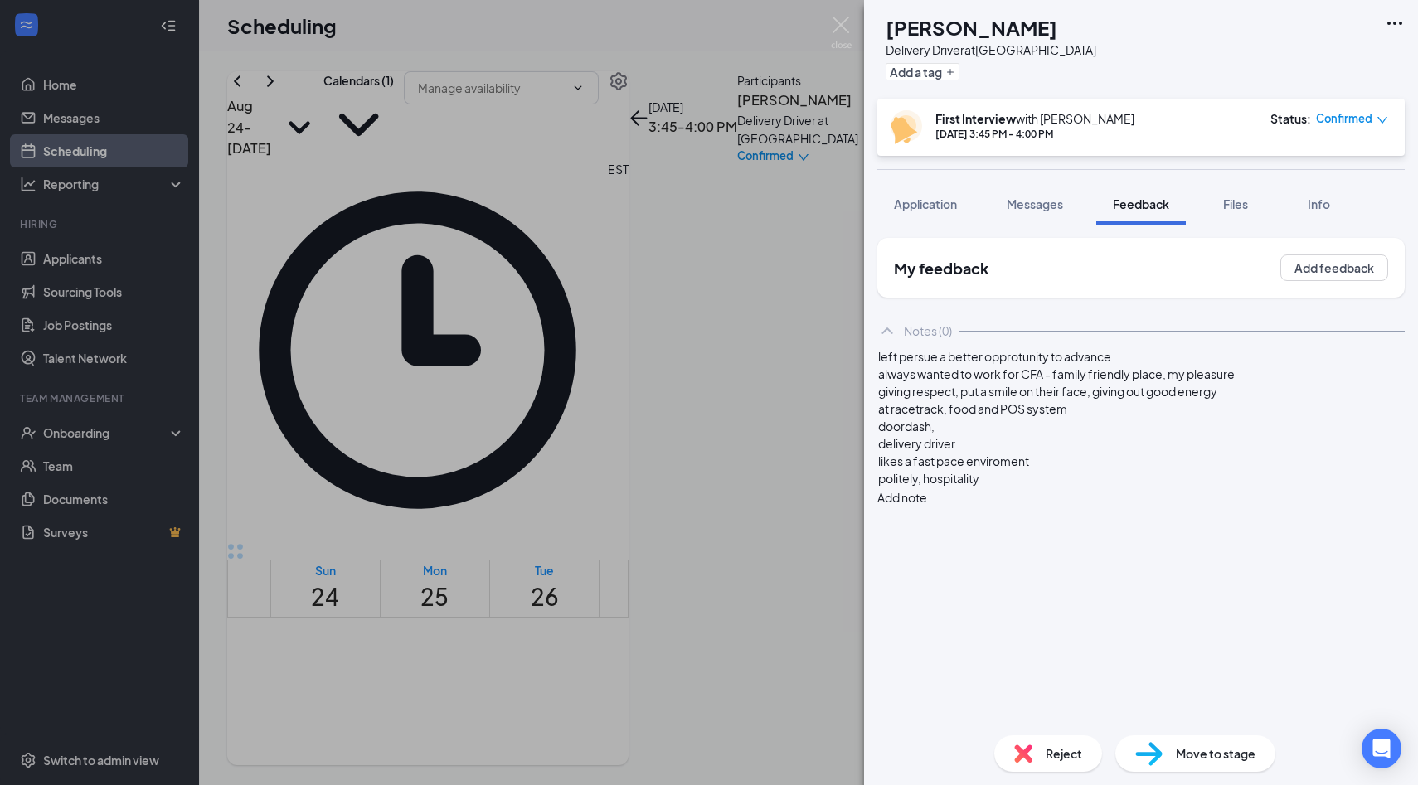
click at [1029, 487] on div "politely, hospitality" at bounding box center [1141, 478] width 526 height 17
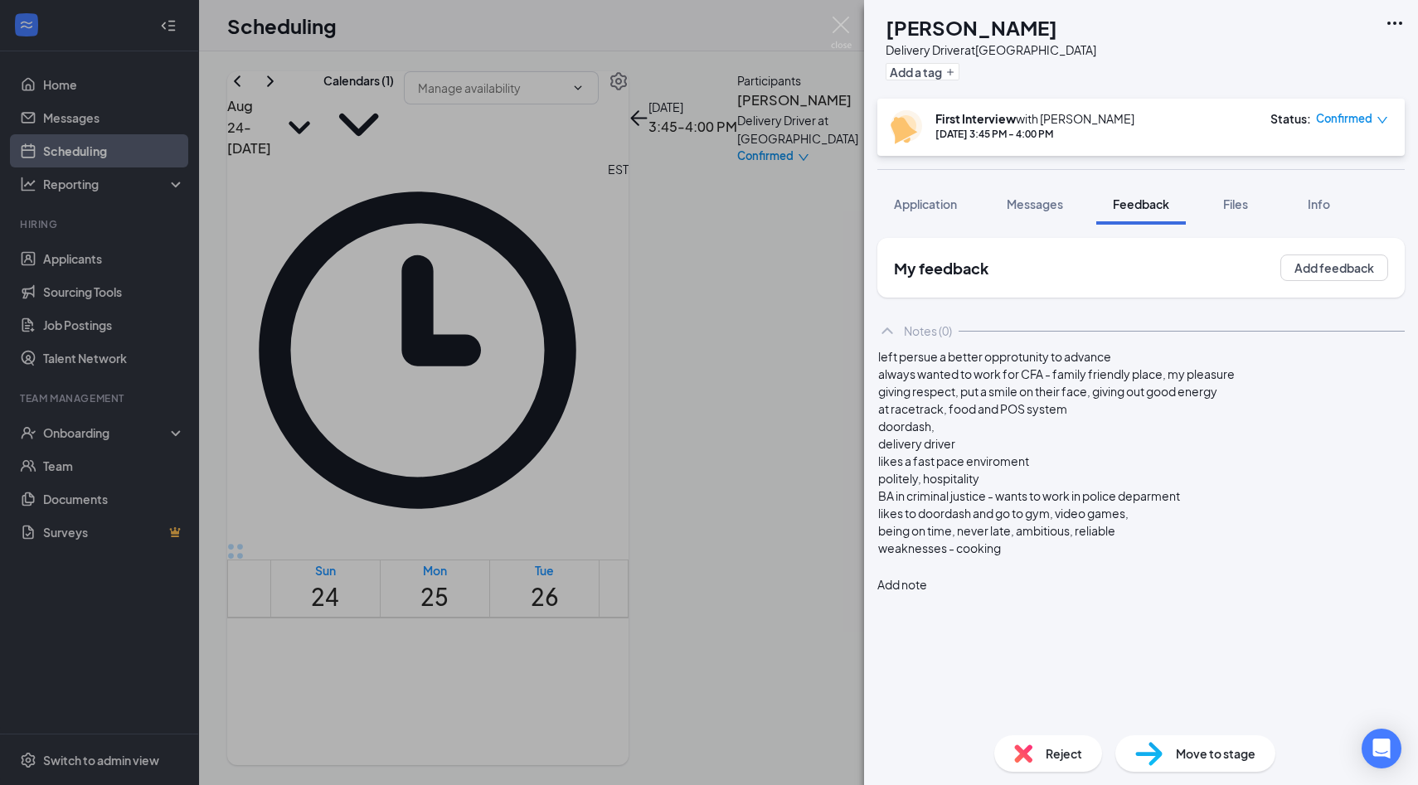
click at [961, 594] on div "left persue a better opprotunity to advance always wanted to work for CFA - fam…" at bounding box center [1140, 470] width 527 height 246
click at [961, 574] on div at bounding box center [1141, 565] width 526 height 17
click at [1244, 592] on div "would take the opprotunity to assist whenever" at bounding box center [1141, 582] width 526 height 17
click at [930, 186] on button "Application" at bounding box center [925, 203] width 96 height 41
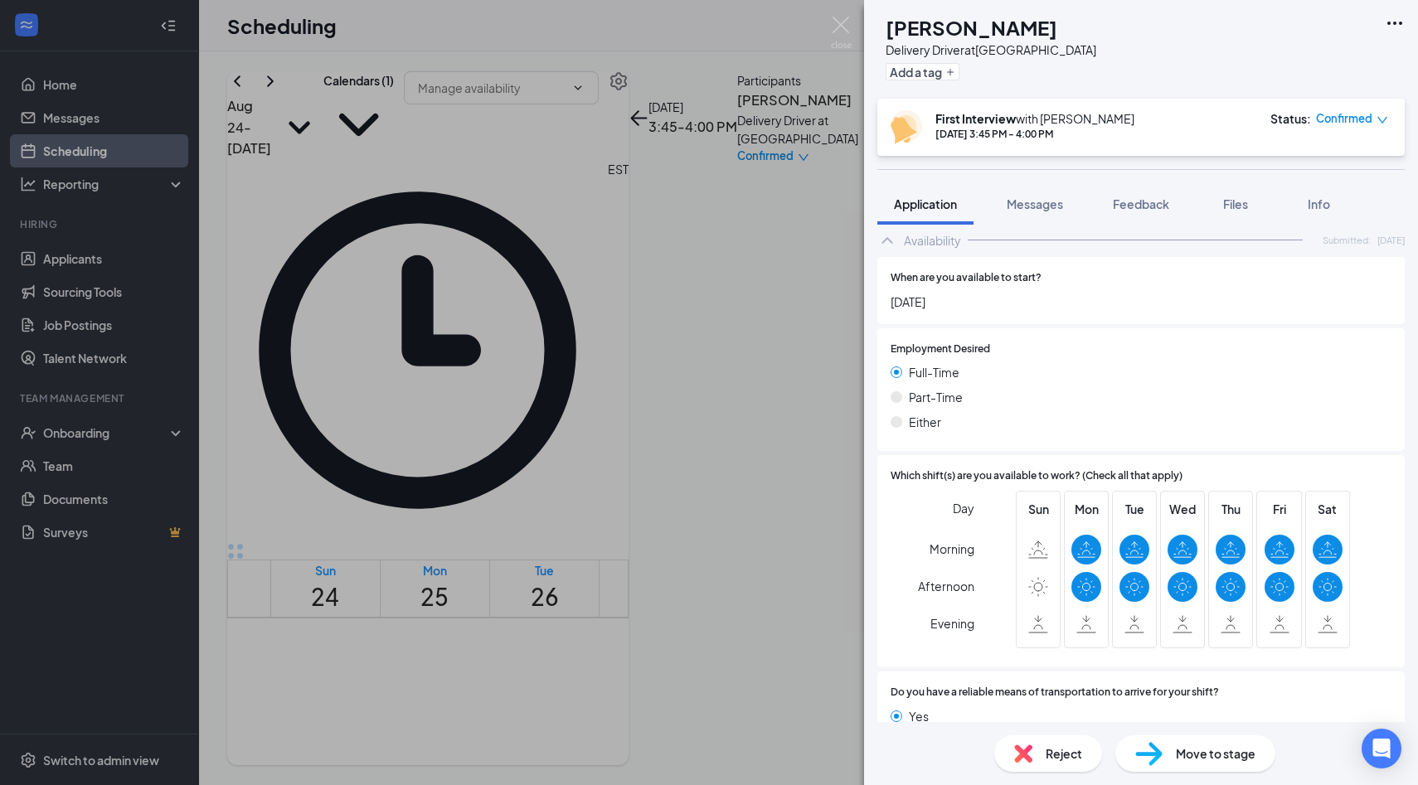
scroll to position [1279, 0]
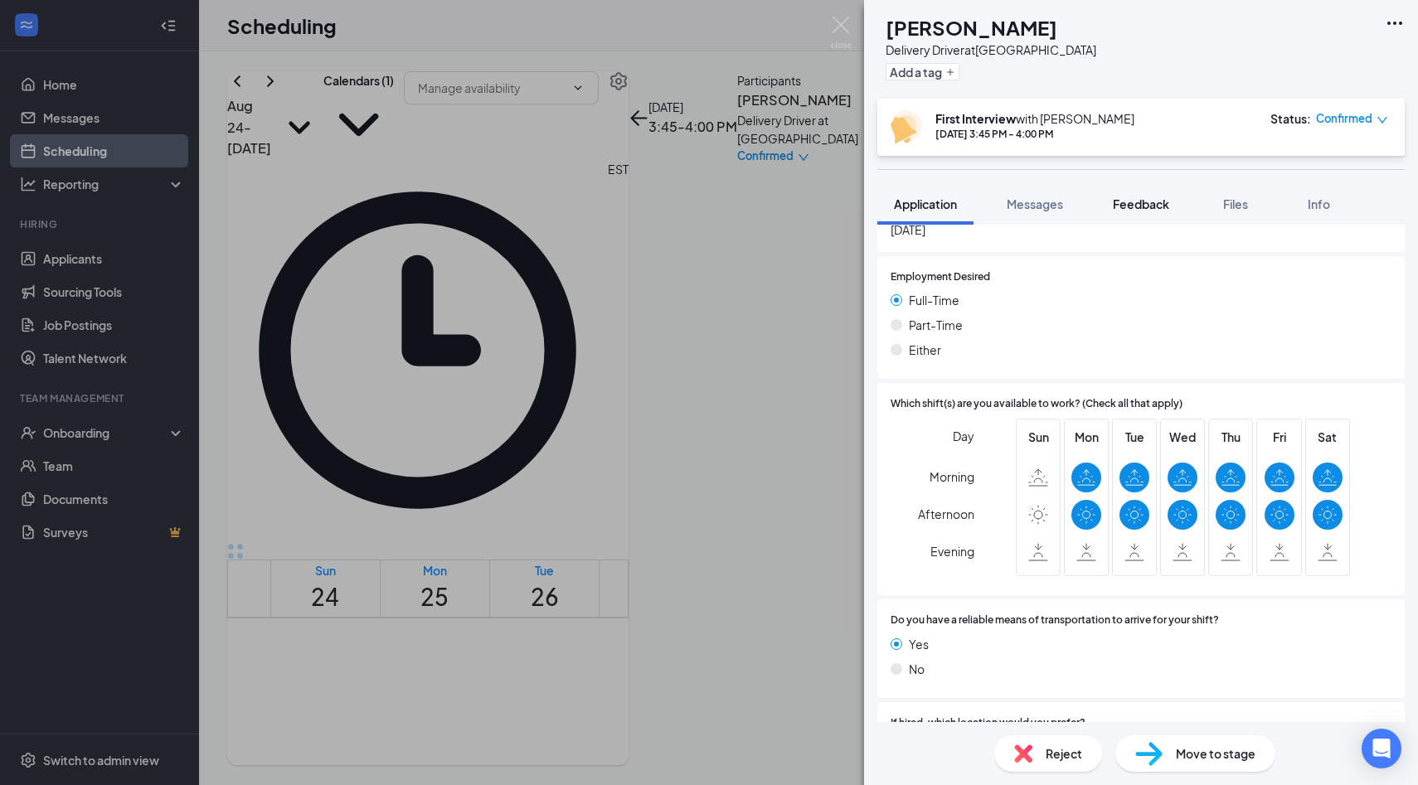
click at [1171, 193] on button "Feedback" at bounding box center [1141, 203] width 90 height 41
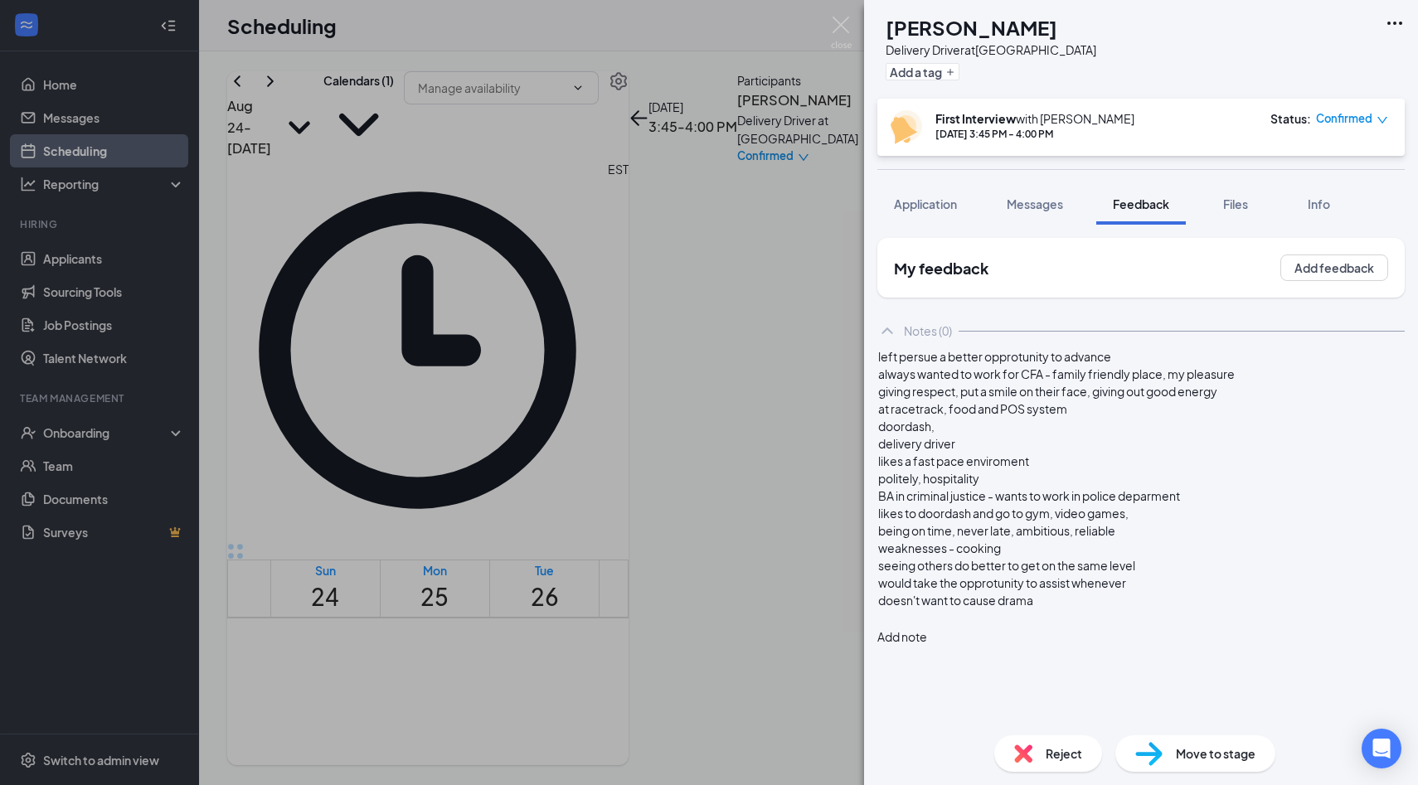
click at [1126, 627] on div at bounding box center [1141, 617] width 526 height 17
click at [946, 226] on div "My feedback Add feedback Notes (0) left persue a better opprotunity to advance …" at bounding box center [1141, 473] width 554 height 497
click at [938, 211] on div "Application" at bounding box center [925, 204] width 63 height 17
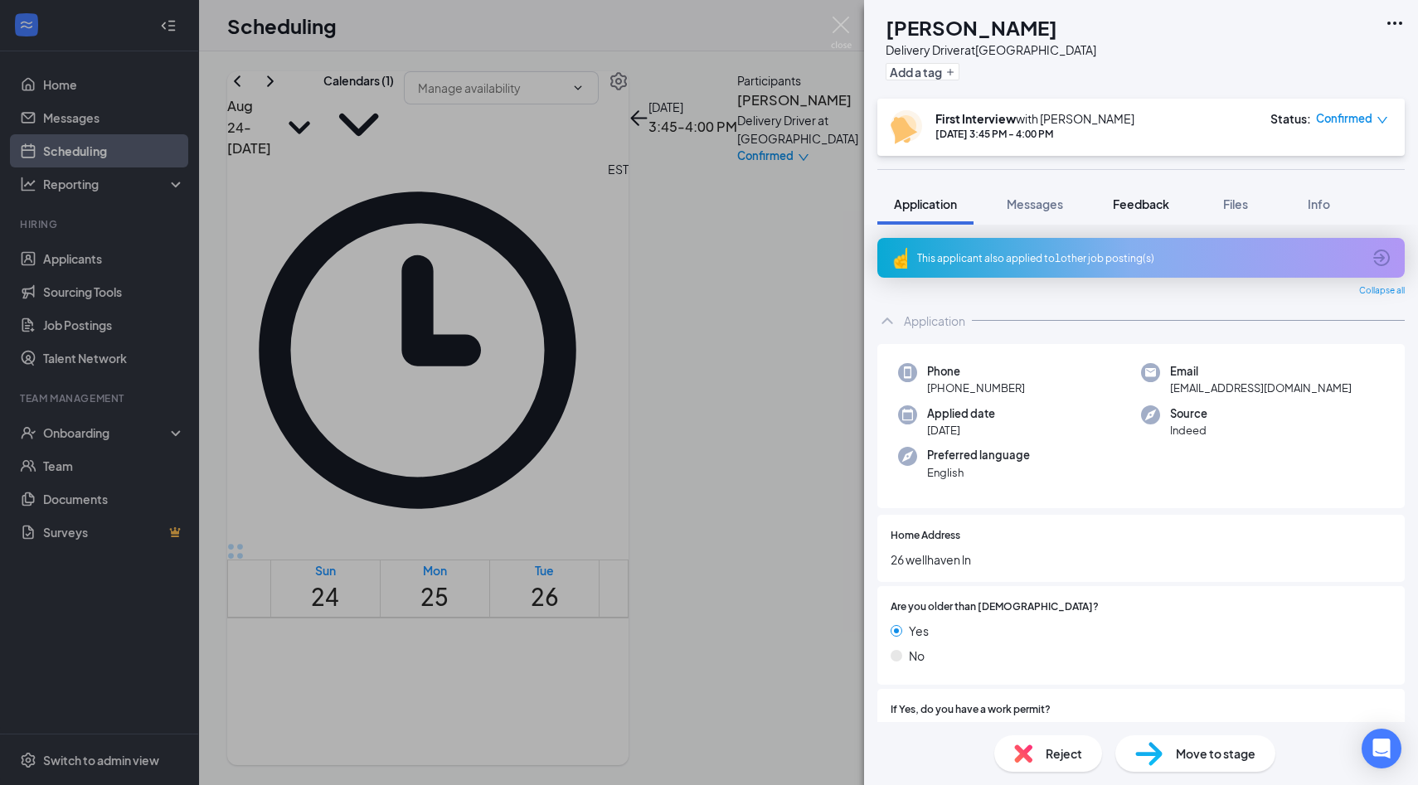
click at [1138, 195] on button "Feedback" at bounding box center [1141, 203] width 90 height 41
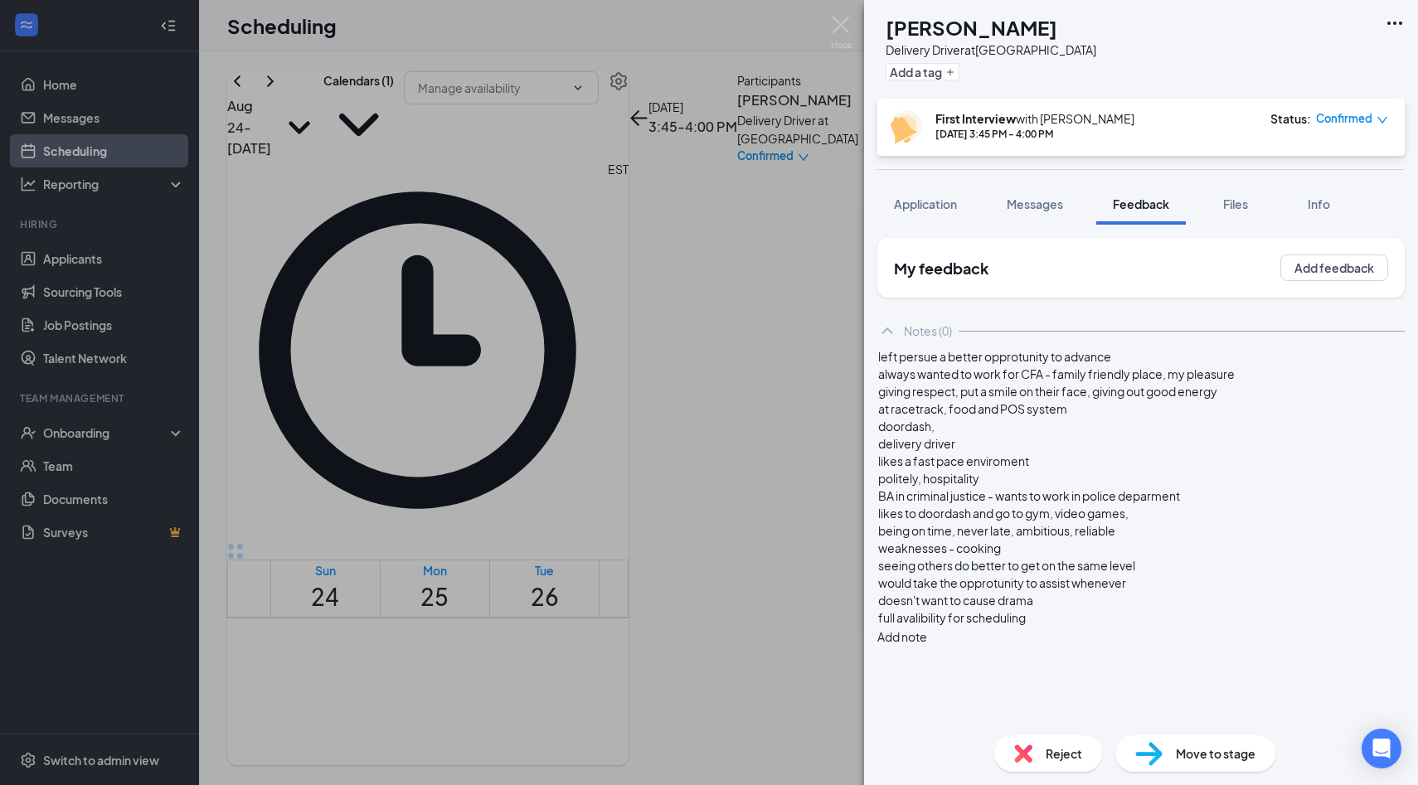
click at [1176, 627] on div "full avalibility for scheduling" at bounding box center [1141, 617] width 526 height 17
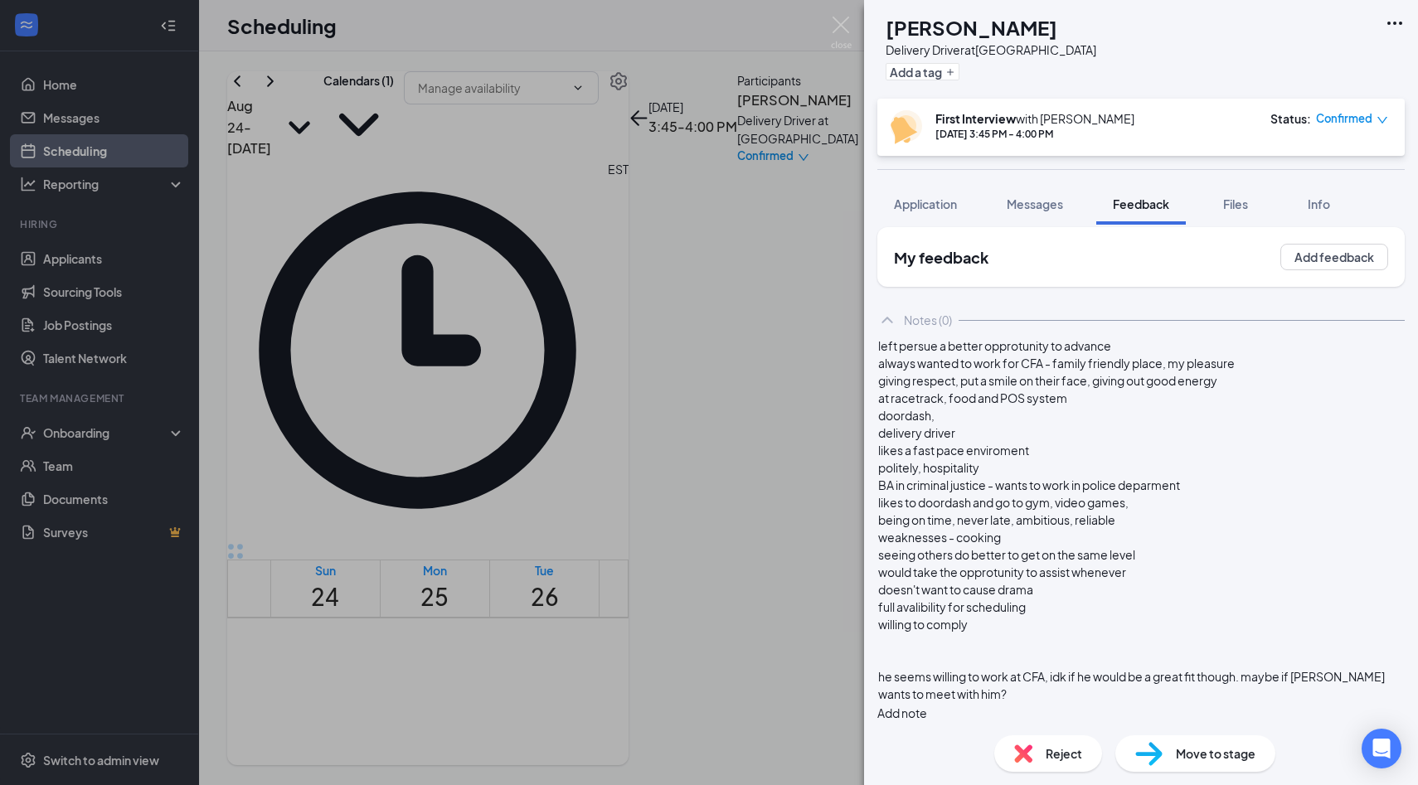
scroll to position [41, 0]
click at [963, 669] on span "he seems willing to work at CFA, idk if he would be a great fit though. maybe i…" at bounding box center [1132, 685] width 508 height 32
click at [927, 704] on button "Add note" at bounding box center [902, 713] width 50 height 18
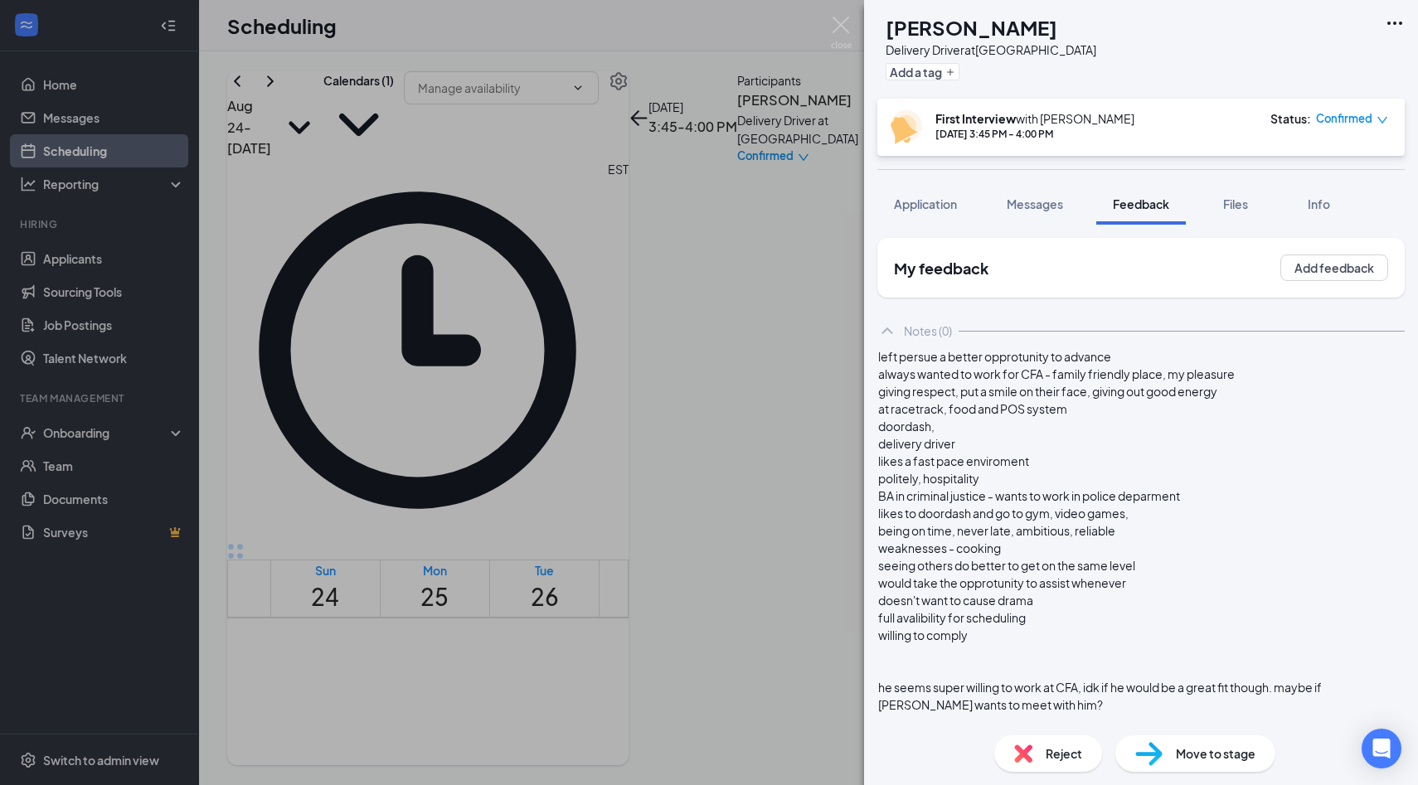
scroll to position [0, 0]
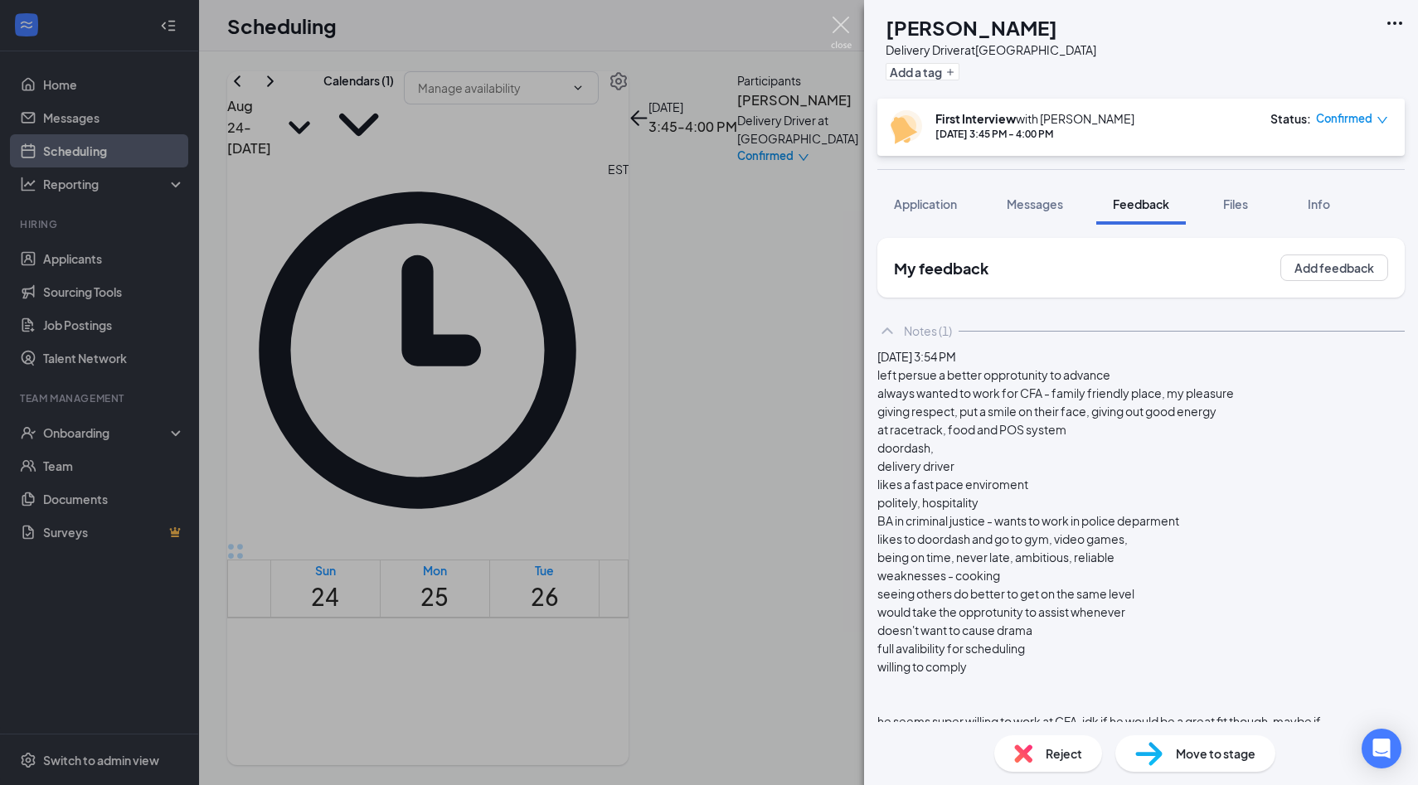
click at [846, 34] on img at bounding box center [841, 33] width 21 height 32
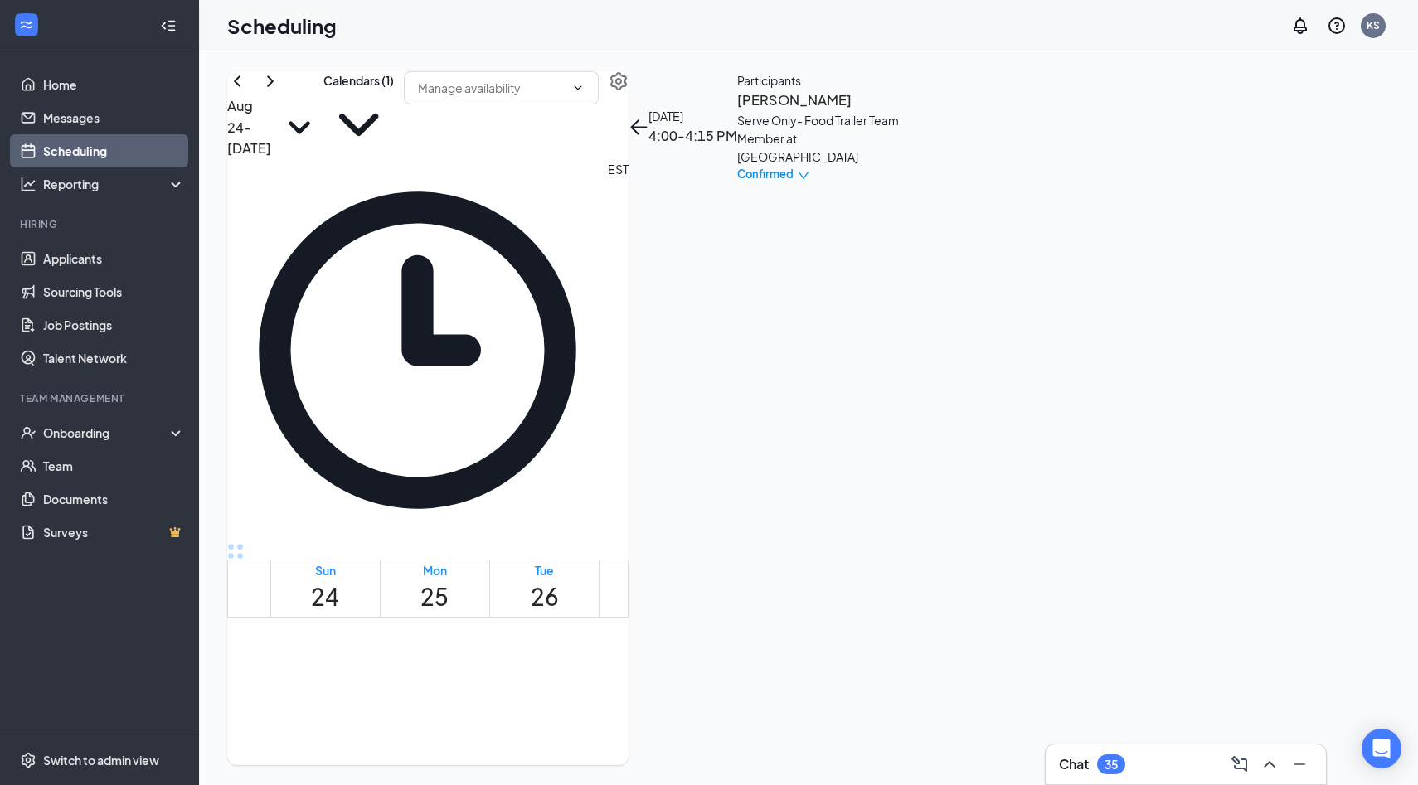
click at [911, 111] on h3 "Paola Laureano" at bounding box center [824, 101] width 174 height 22
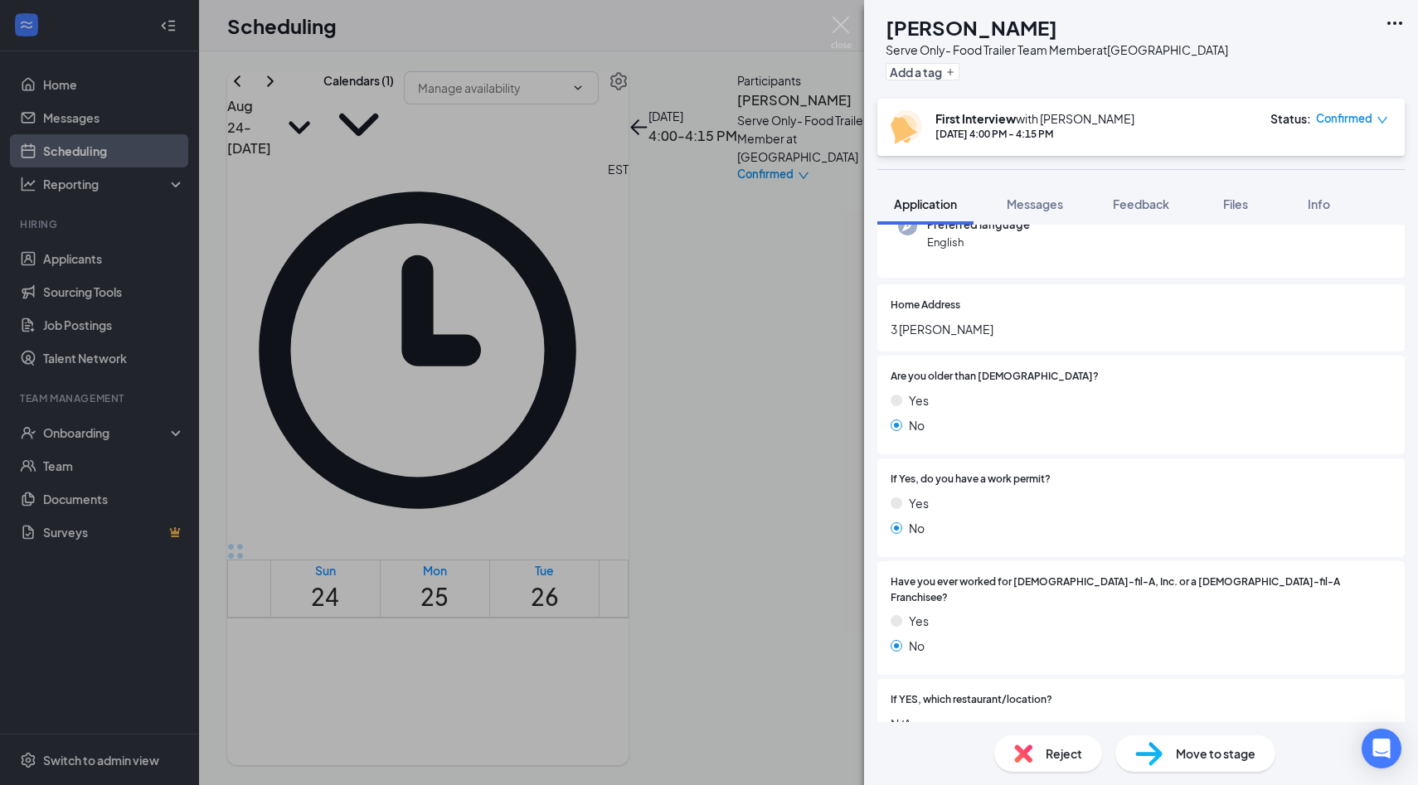
scroll to position [340, 0]
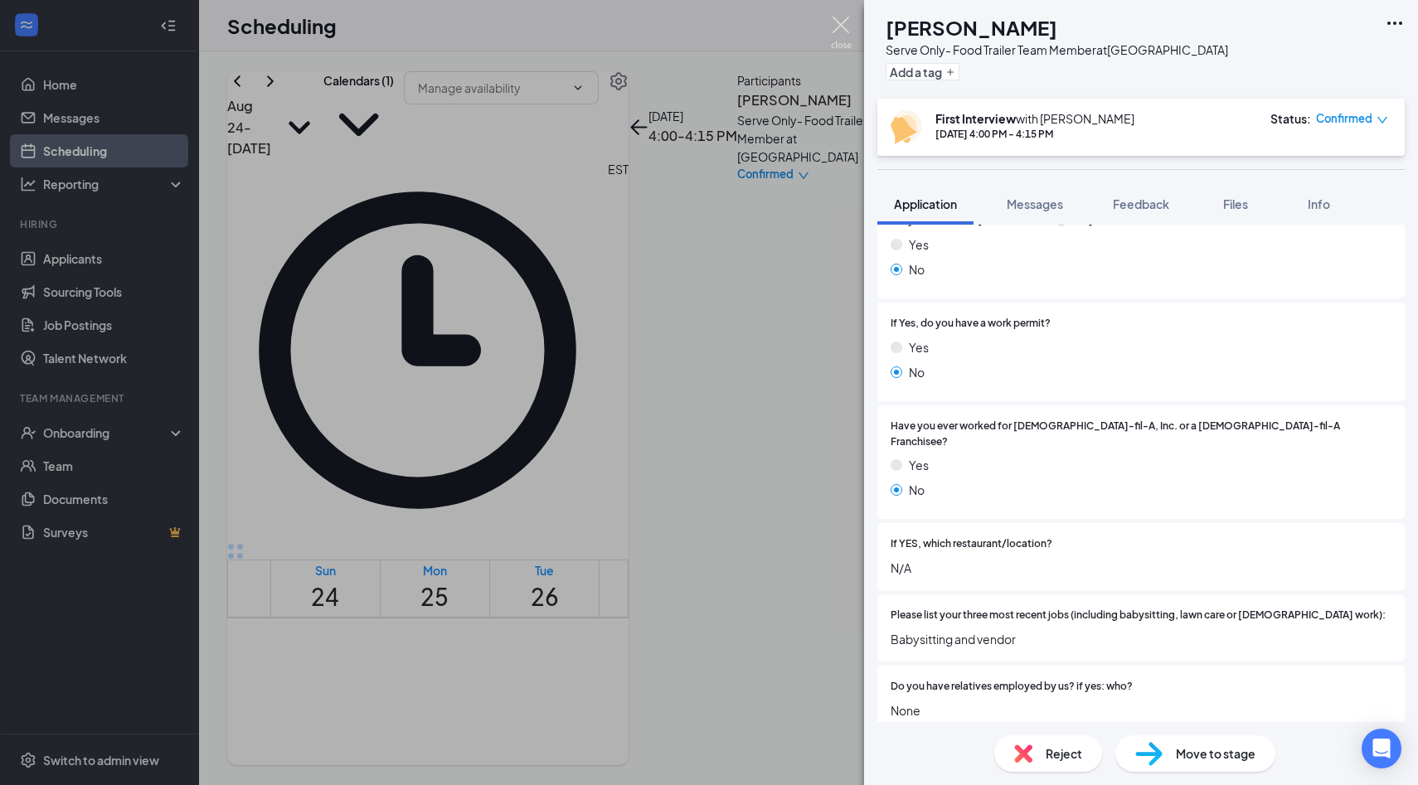
click at [842, 36] on img at bounding box center [841, 33] width 21 height 32
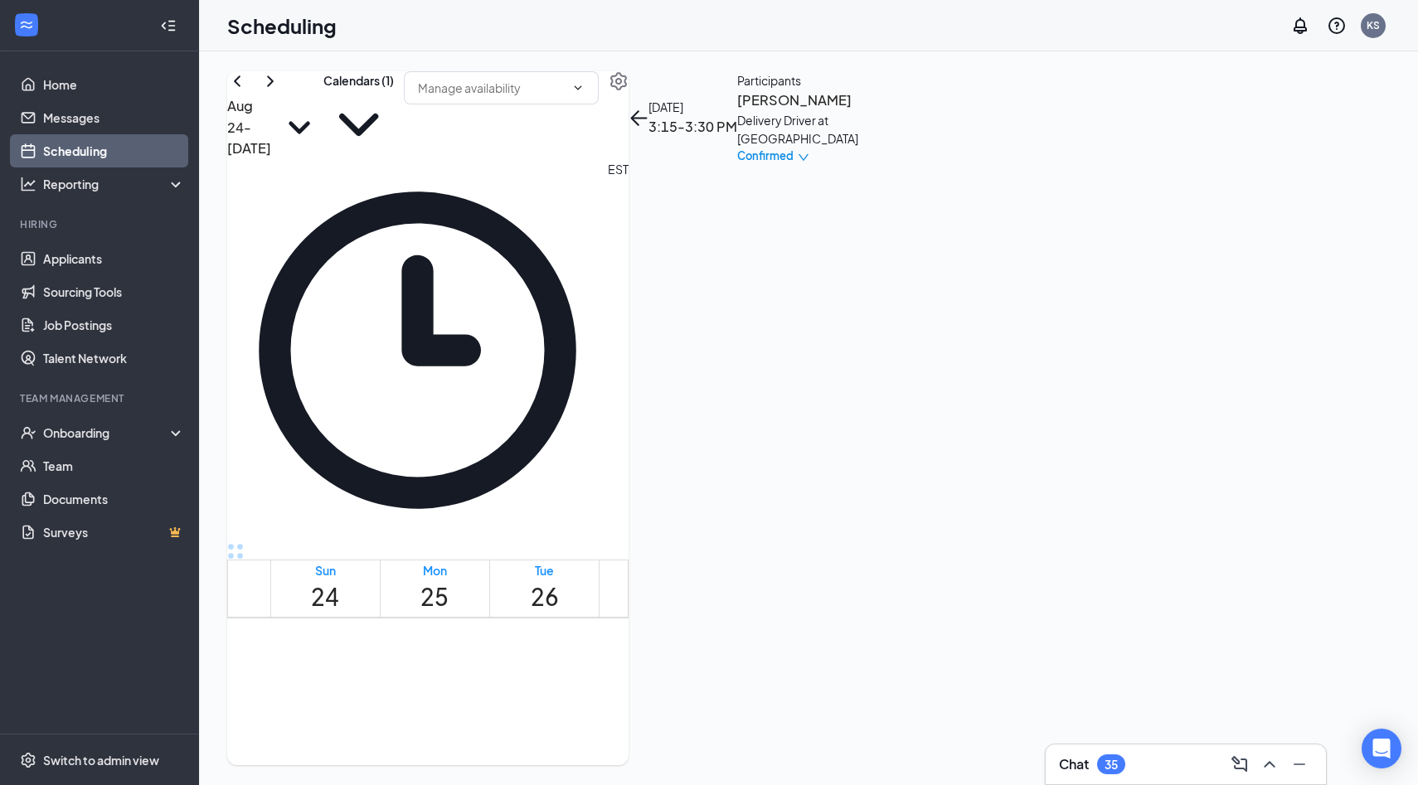
click at [911, 111] on h3 "William Trawick" at bounding box center [824, 101] width 174 height 22
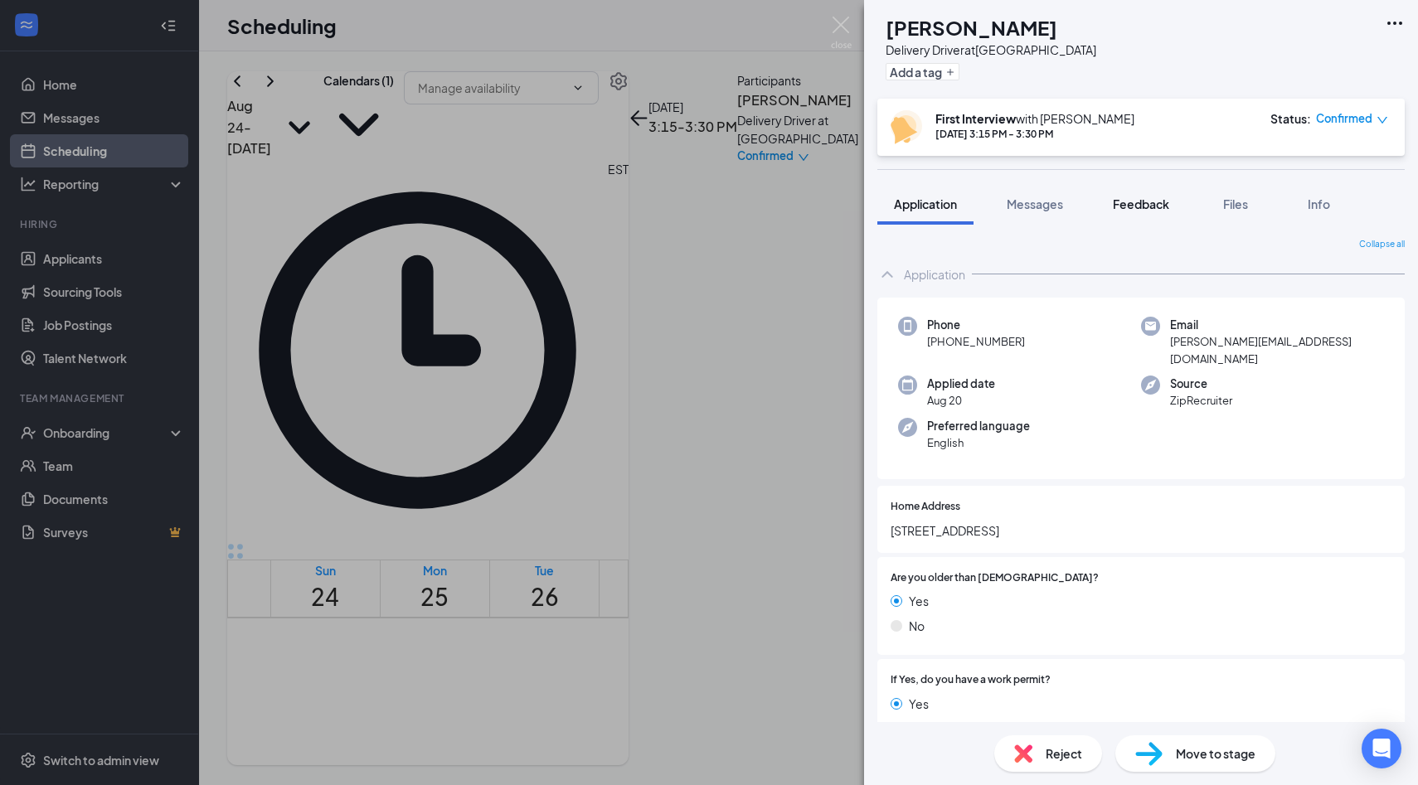
click at [1123, 213] on button "Feedback" at bounding box center [1141, 203] width 90 height 41
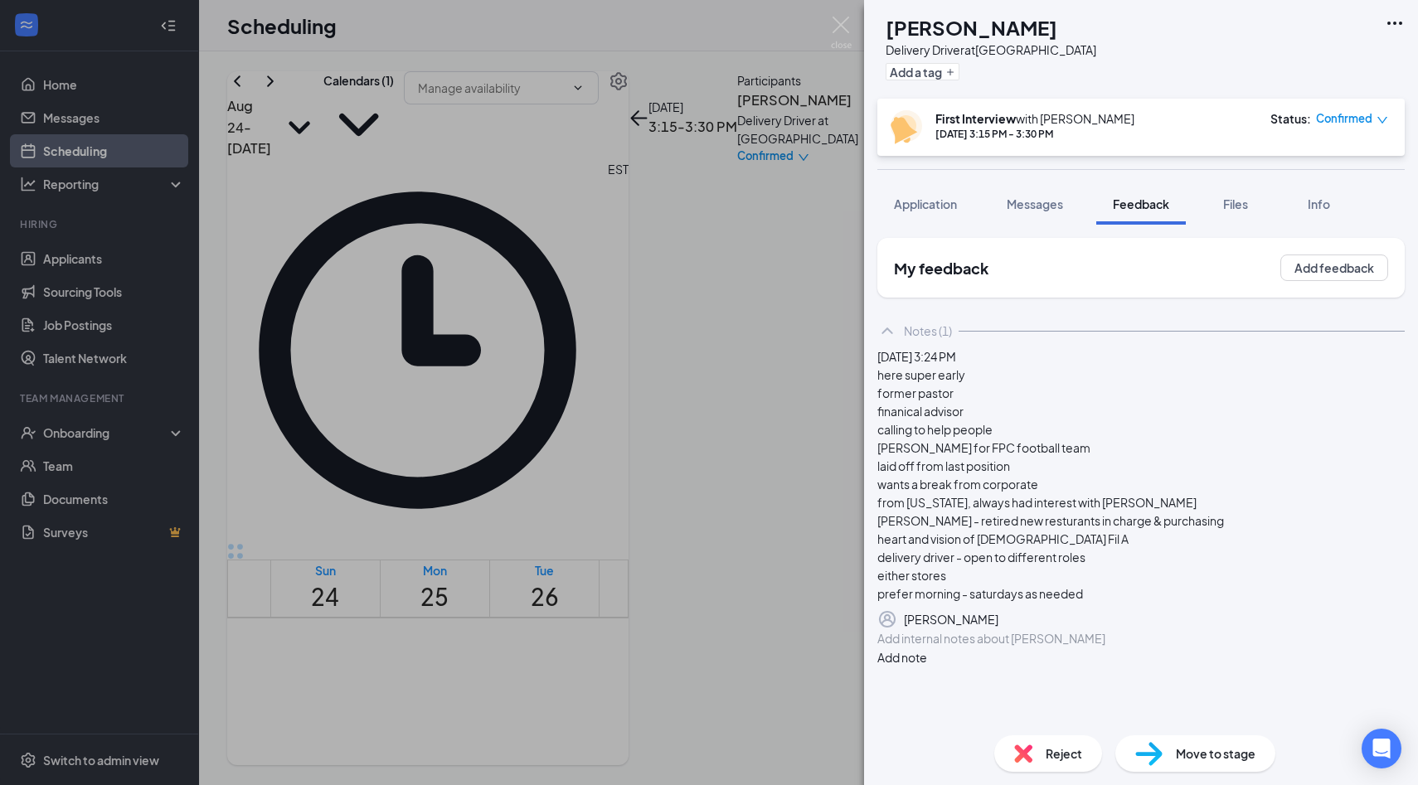
scroll to position [46, 0]
click at [851, 22] on div "WT William Trawick Delivery Driver at Palm Coast Add a tag First Interview with…" at bounding box center [709, 392] width 1418 height 785
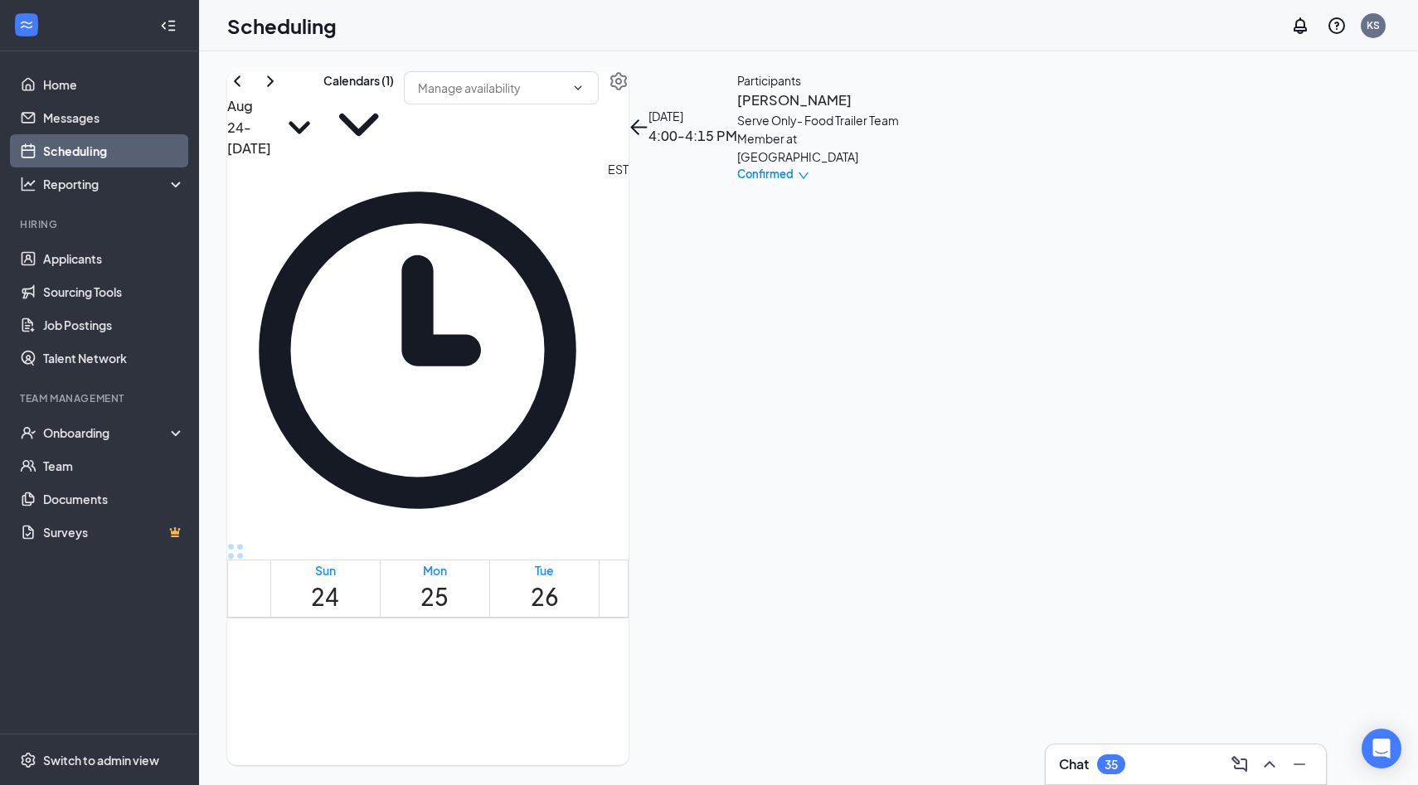
click at [911, 111] on h3 "Paola Laureano" at bounding box center [824, 101] width 174 height 22
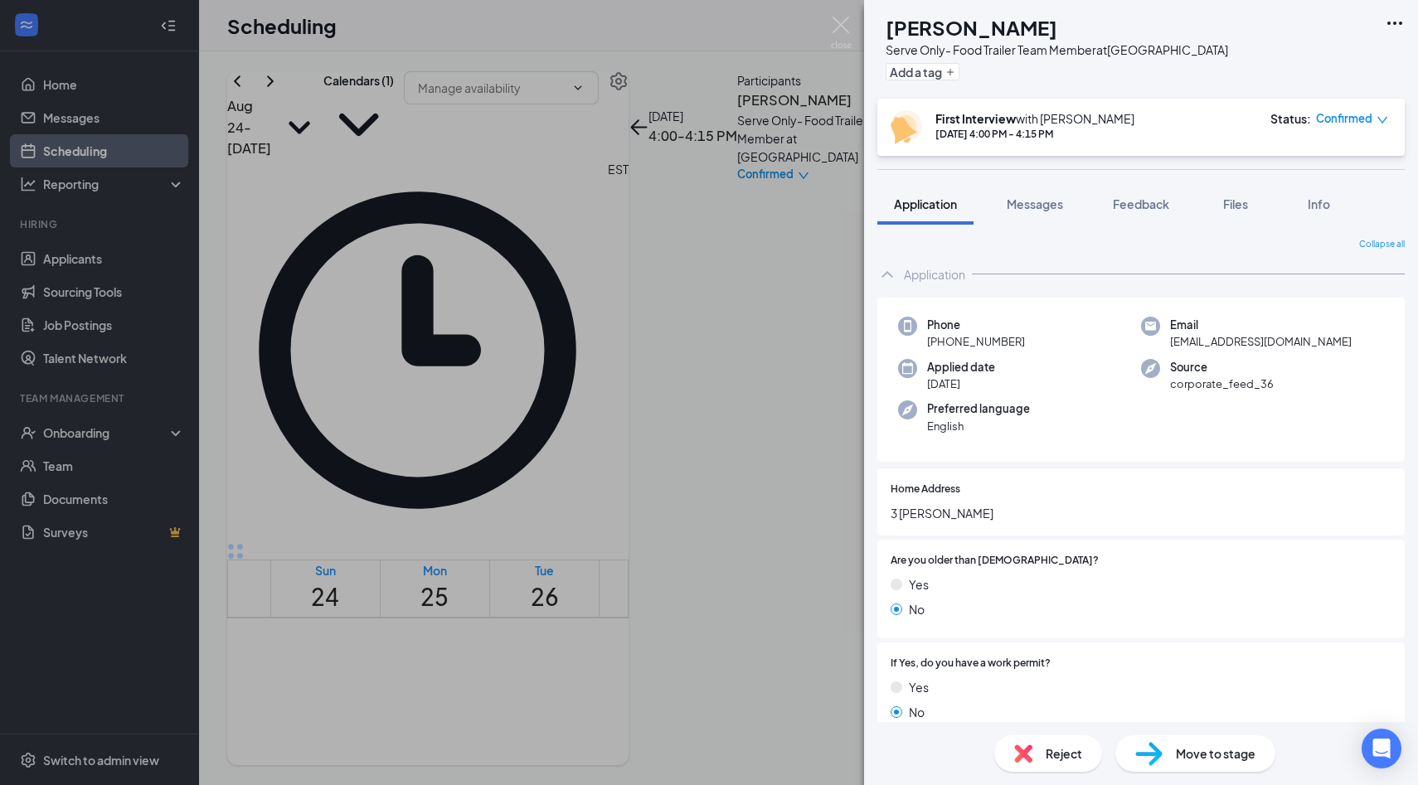
click at [1138, 189] on button "Feedback" at bounding box center [1141, 203] width 90 height 41
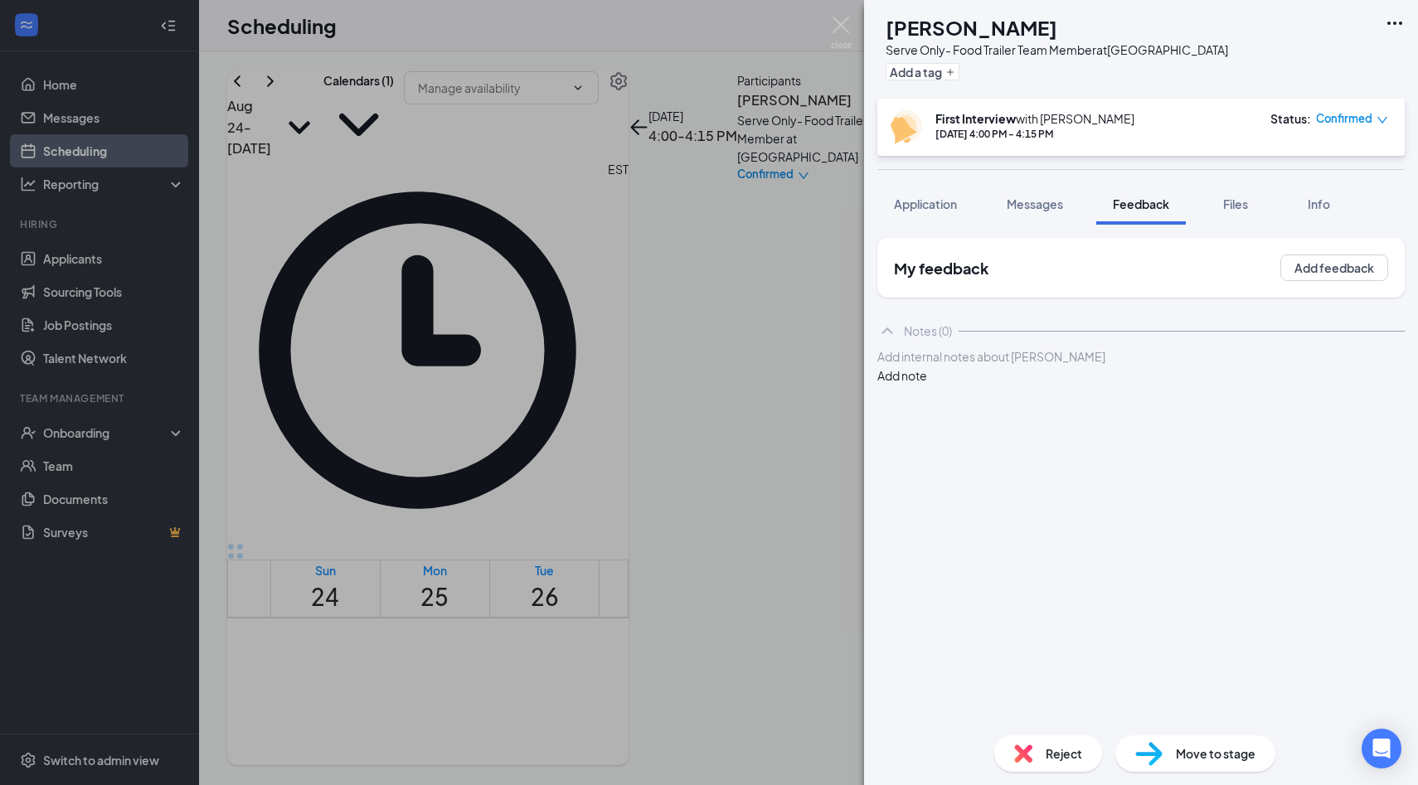
click at [1076, 366] on div at bounding box center [1141, 356] width 526 height 17
click at [930, 196] on span "Application" at bounding box center [925, 203] width 63 height 15
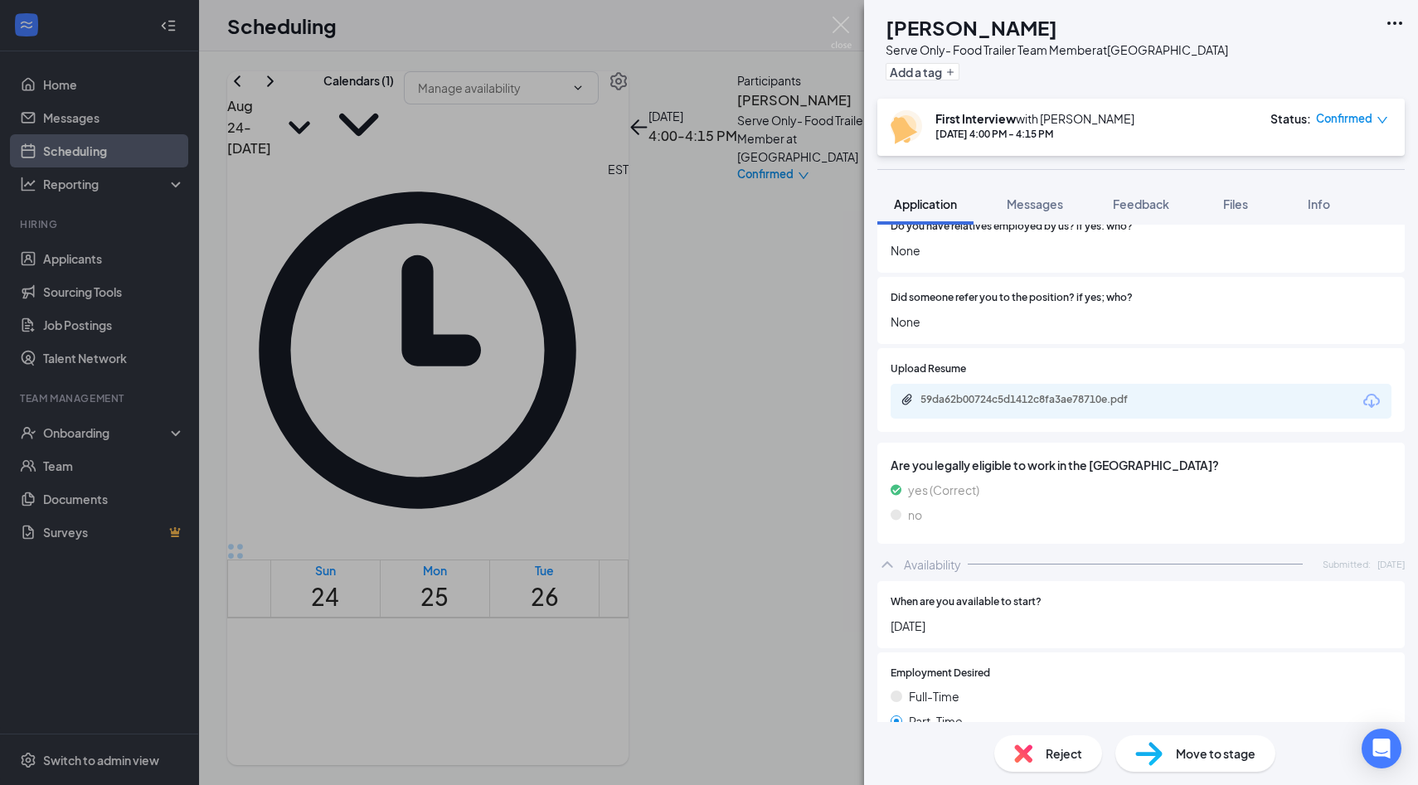
scroll to position [837, 0]
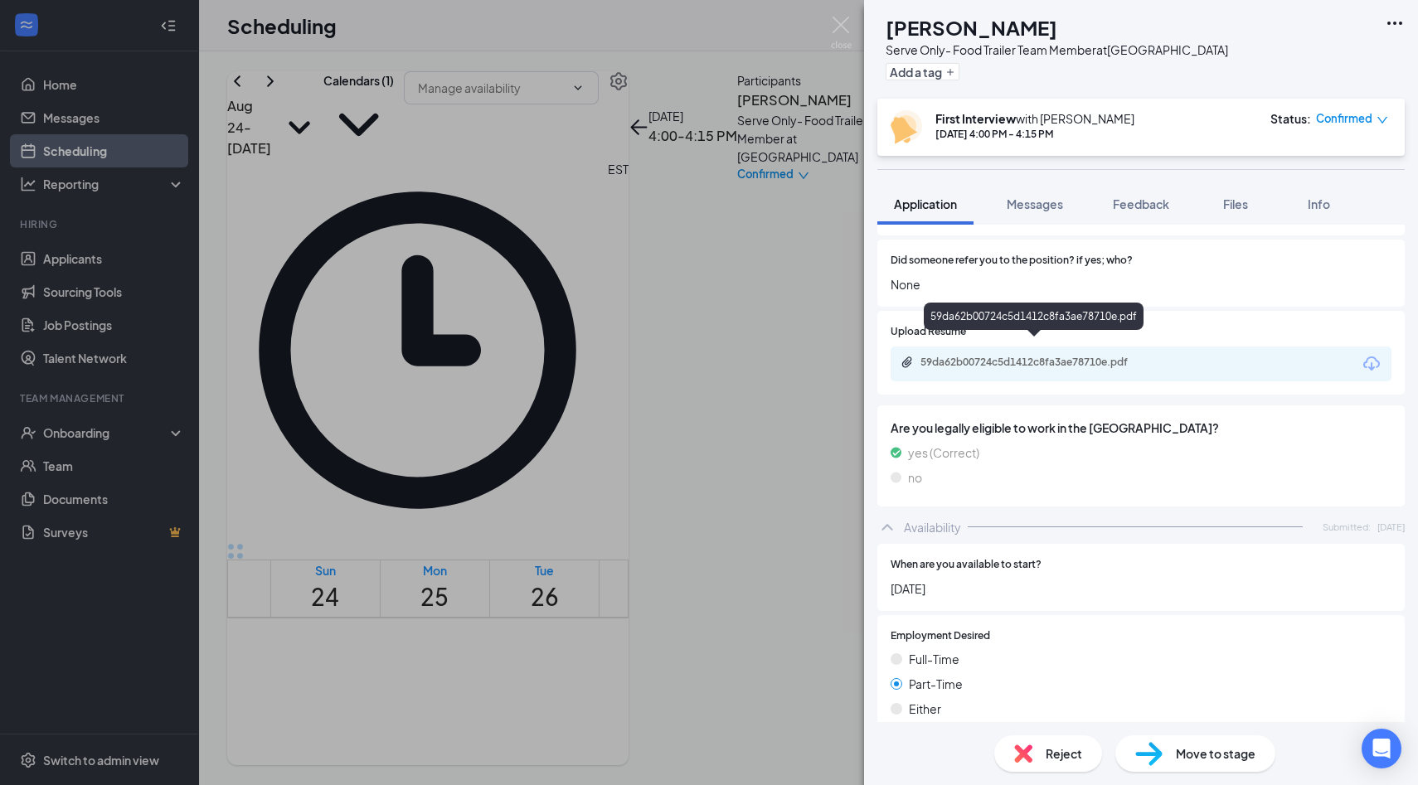
click at [1083, 356] on div "59da62b00724c5d1412c8fa3ae78710e.pdf" at bounding box center [1036, 362] width 232 height 13
click at [1146, 192] on button "Feedback" at bounding box center [1141, 203] width 90 height 41
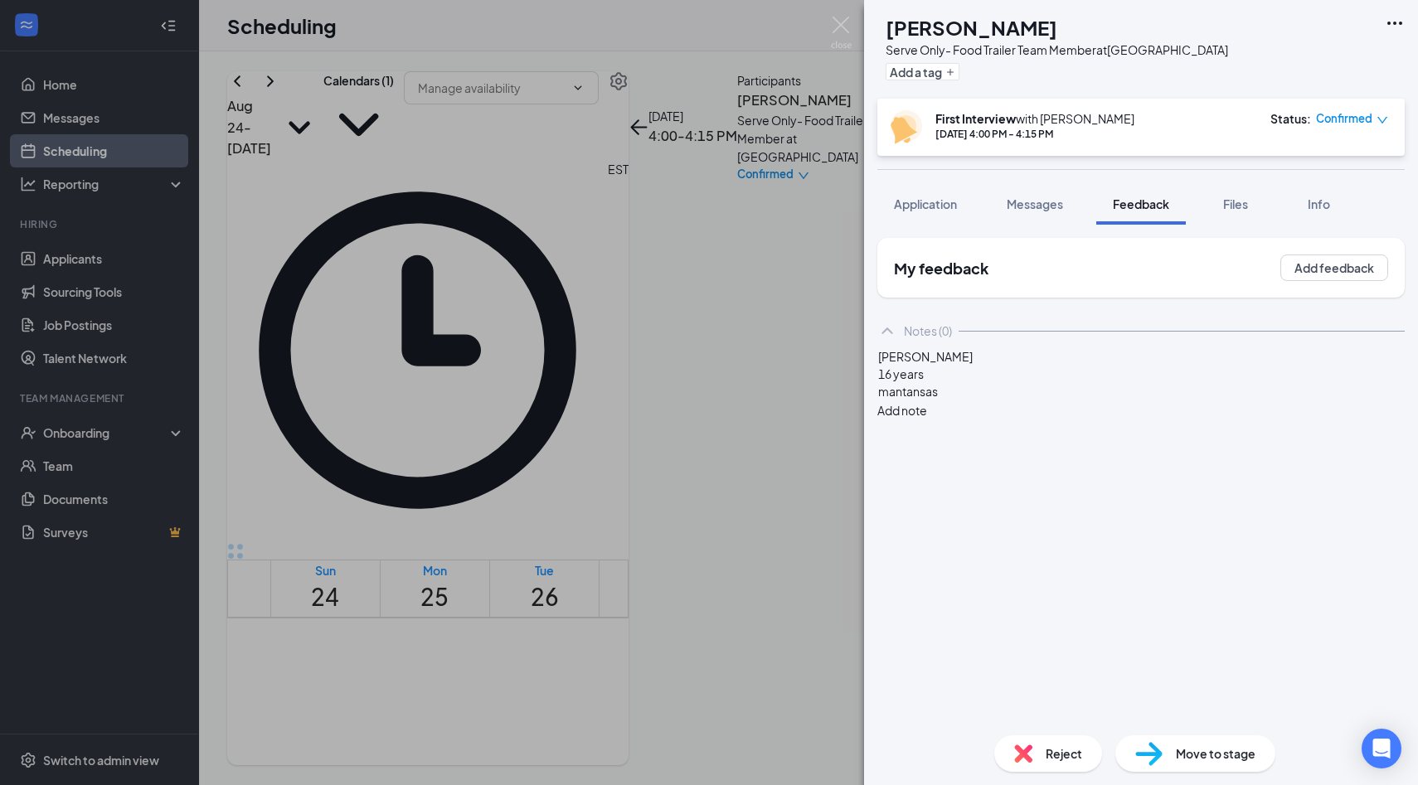
click at [1068, 419] on div "paola 16 years mantansas Add note" at bounding box center [1140, 383] width 527 height 72
click at [1068, 400] on div "mantansas" at bounding box center [1141, 391] width 526 height 17
click at [1073, 435] on div at bounding box center [1141, 426] width 526 height 17
click at [1073, 418] on div "hostess mama lings - asisan" at bounding box center [1141, 408] width 526 height 17
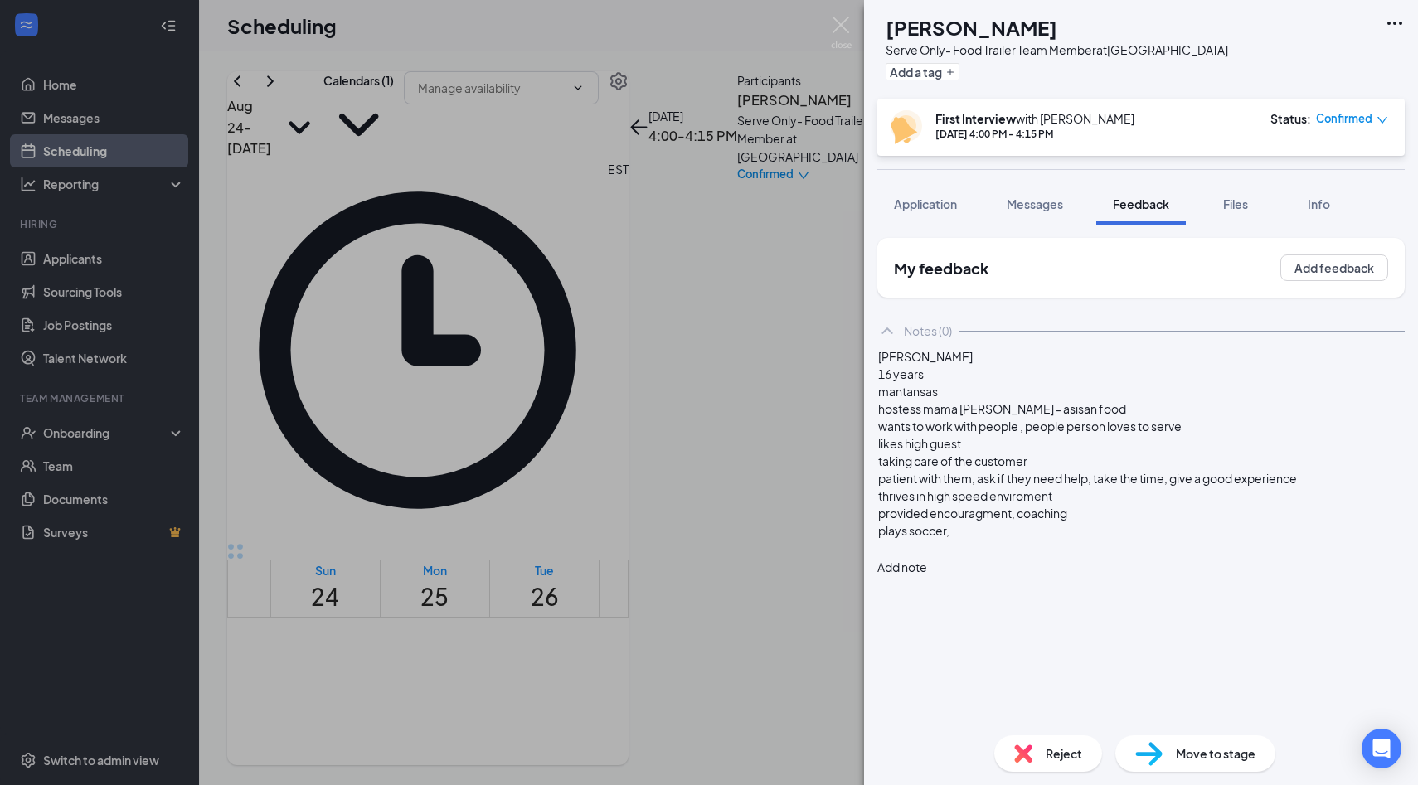
click at [1028, 383] on div "16 years" at bounding box center [1141, 374] width 526 height 17
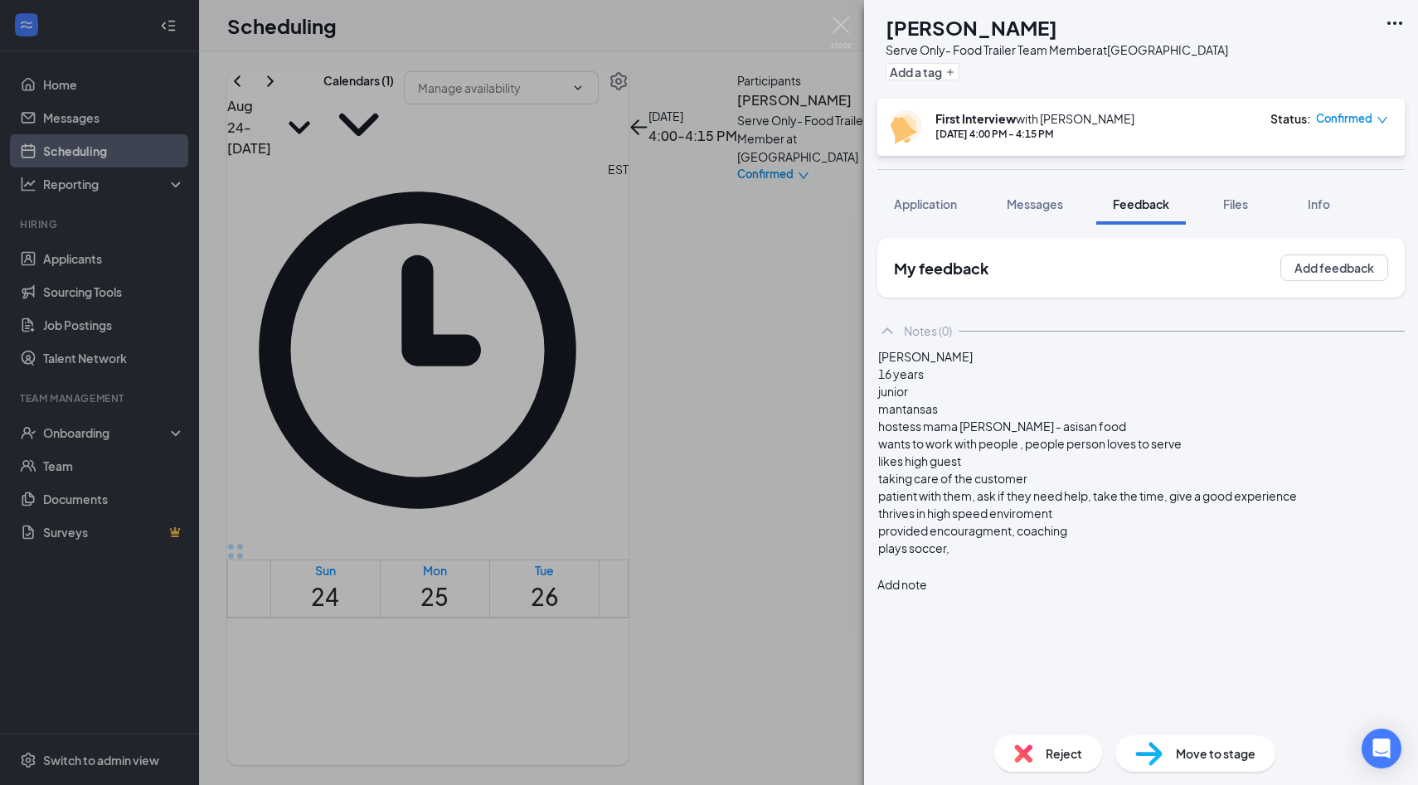
click at [1002, 557] on div "plays soccer," at bounding box center [1141, 548] width 526 height 17
drag, startPoint x: 1148, startPoint y: 626, endPoint x: 1113, endPoint y: 628, distance: 35.7
click at [1113, 590] on span "cooking, homework, AP calc, marine school," at bounding box center [997, 582] width 238 height 15
click at [921, 201] on span "Application" at bounding box center [925, 203] width 63 height 15
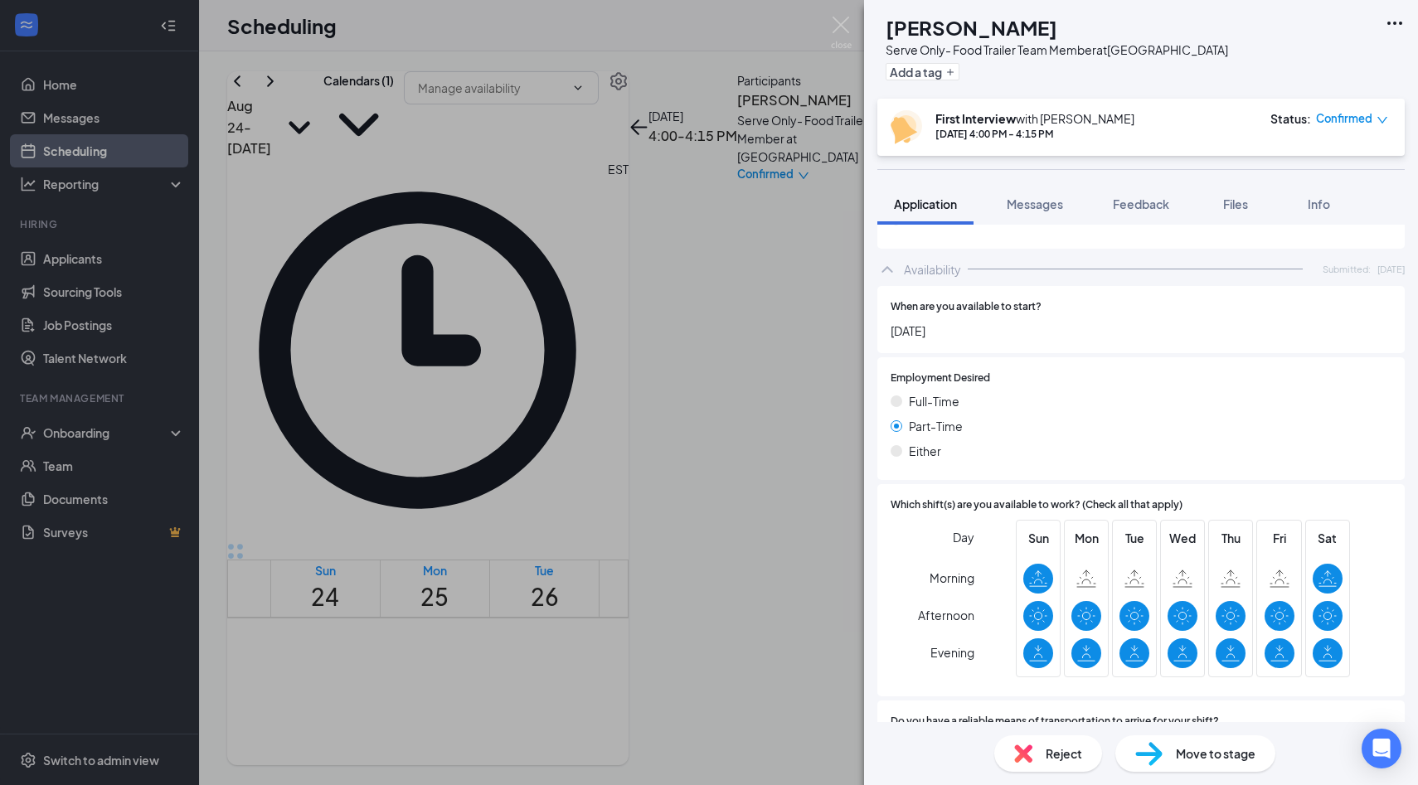
scroll to position [1122, 0]
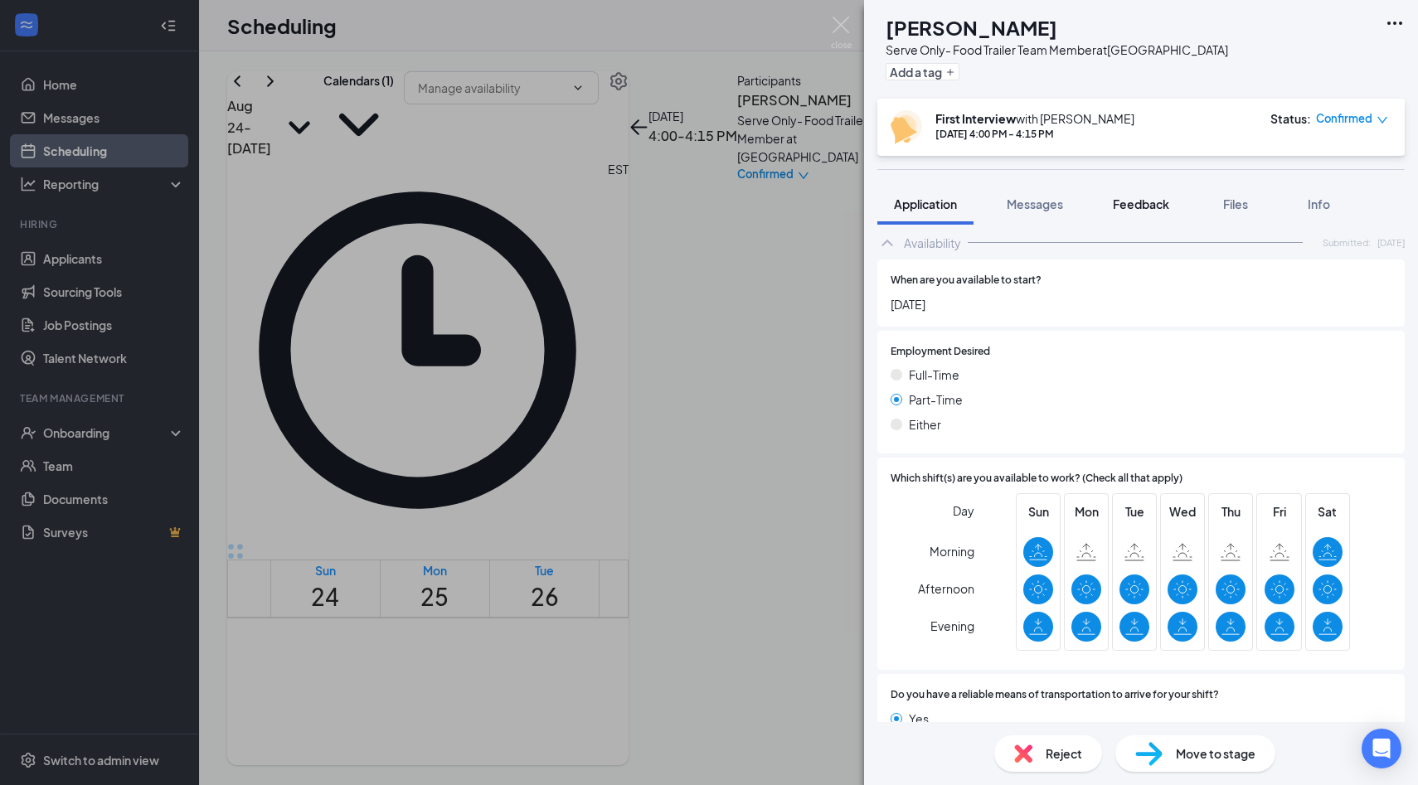
click at [1138, 196] on div "Feedback" at bounding box center [1141, 204] width 56 height 17
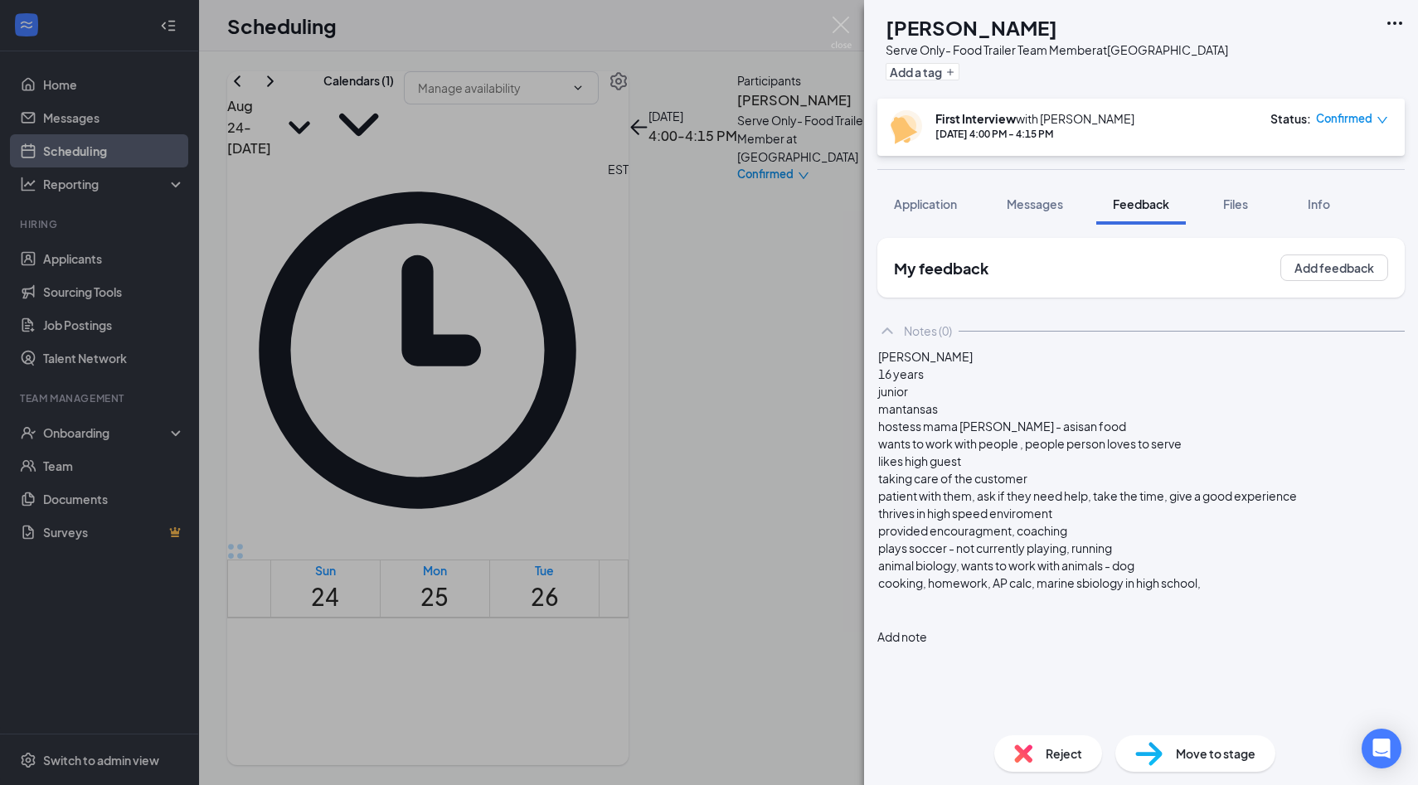
click at [1270, 627] on div at bounding box center [1141, 617] width 526 height 17
click at [1270, 609] on div at bounding box center [1141, 600] width 526 height 17
click at [1270, 627] on div at bounding box center [1141, 617] width 526 height 17
click at [962, 625] on span "no friday, mama lings" at bounding box center [936, 617] width 117 height 15
click at [1088, 627] on div "no friday, working mama lings" at bounding box center [1141, 617] width 526 height 17
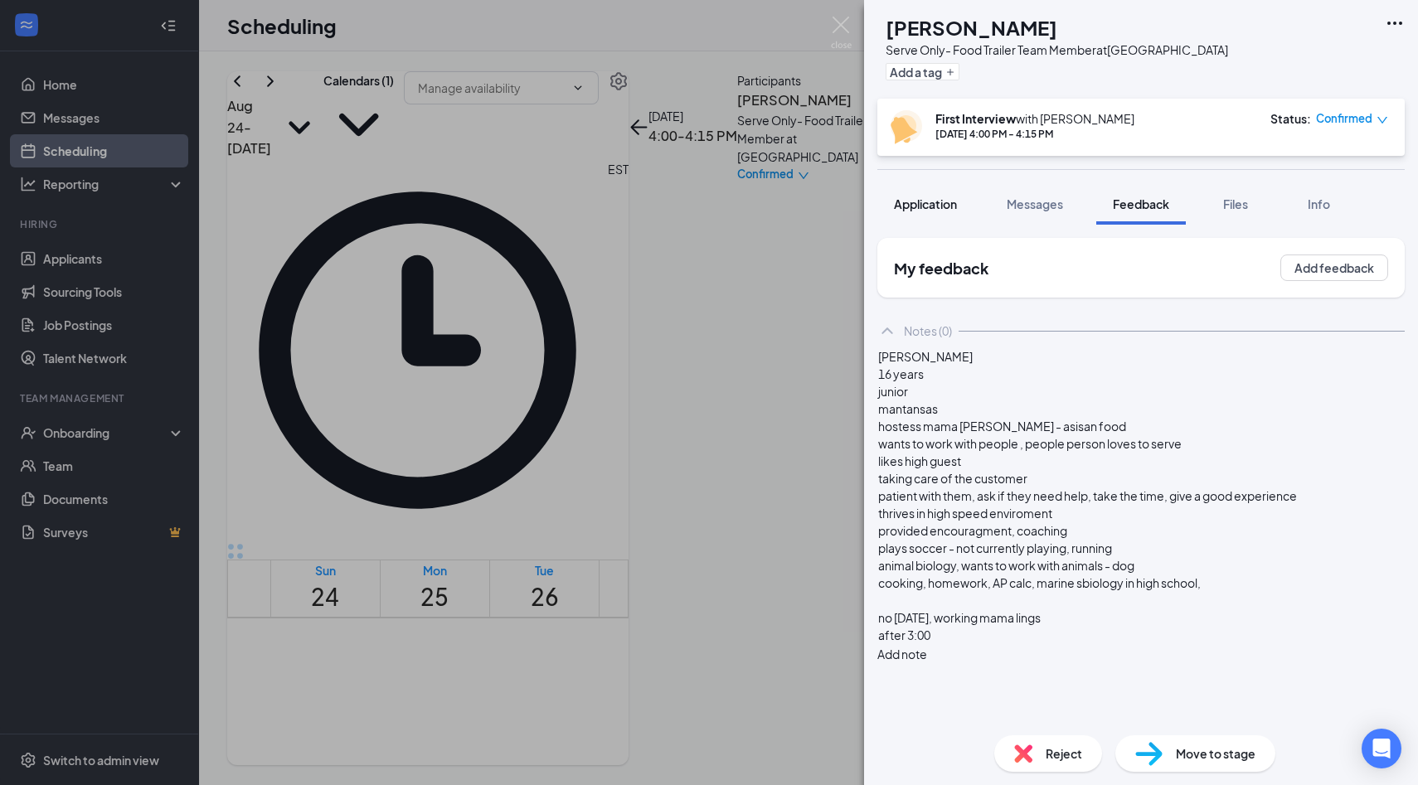
click at [940, 201] on span "Application" at bounding box center [925, 203] width 63 height 15
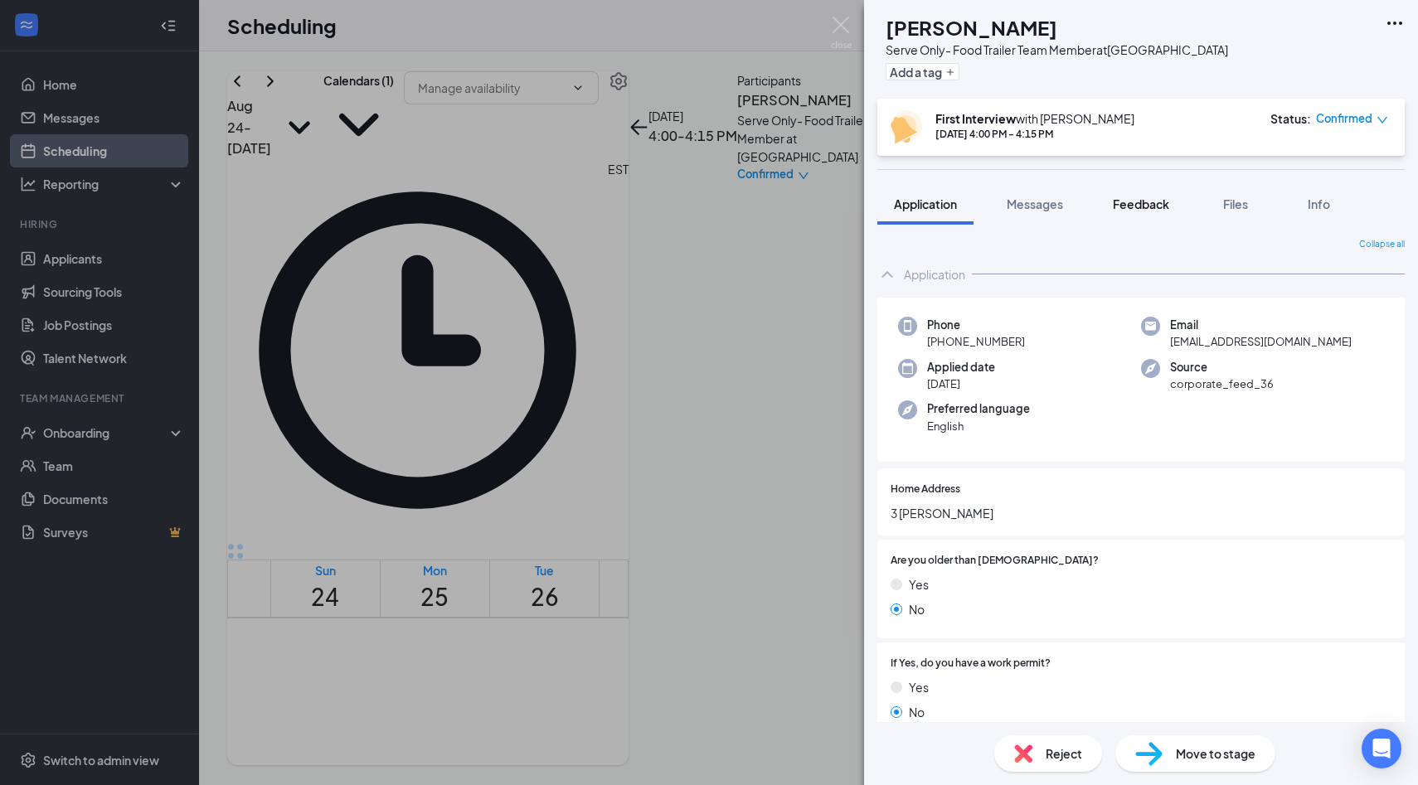
click at [1148, 207] on span "Feedback" at bounding box center [1141, 203] width 56 height 15
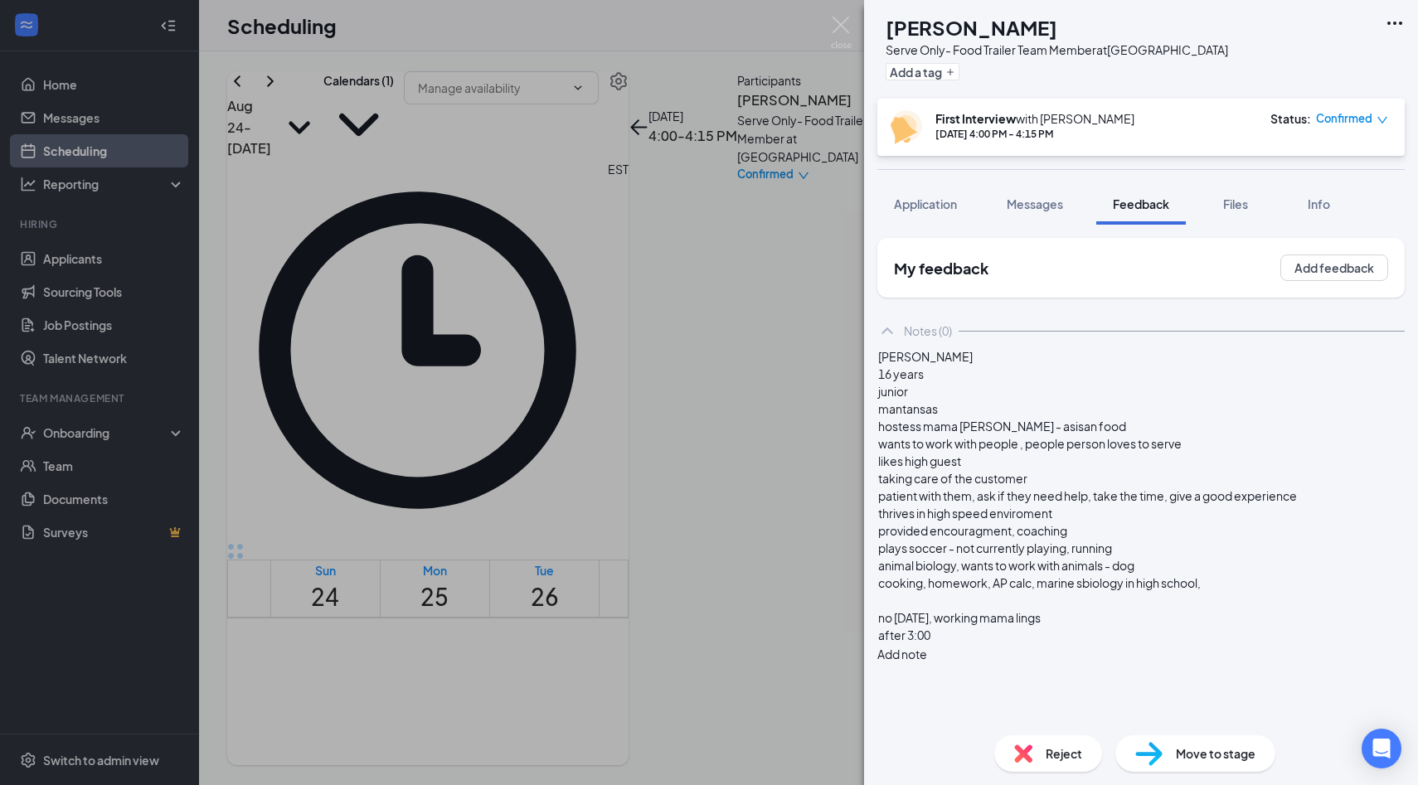
click at [1006, 644] on div "after 3:00" at bounding box center [1141, 635] width 526 height 17
click at [931, 189] on button "Application" at bounding box center [925, 203] width 96 height 41
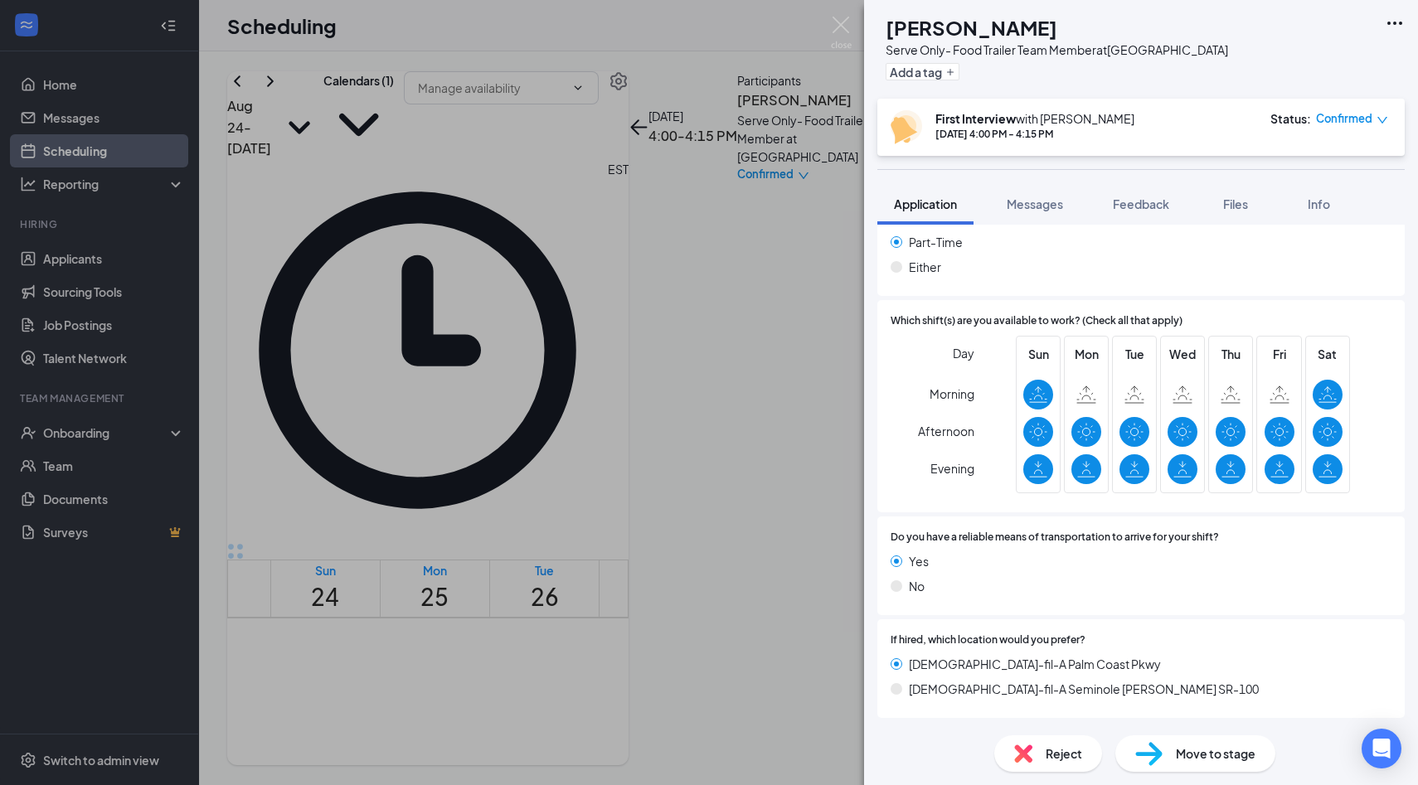
scroll to position [1263, 0]
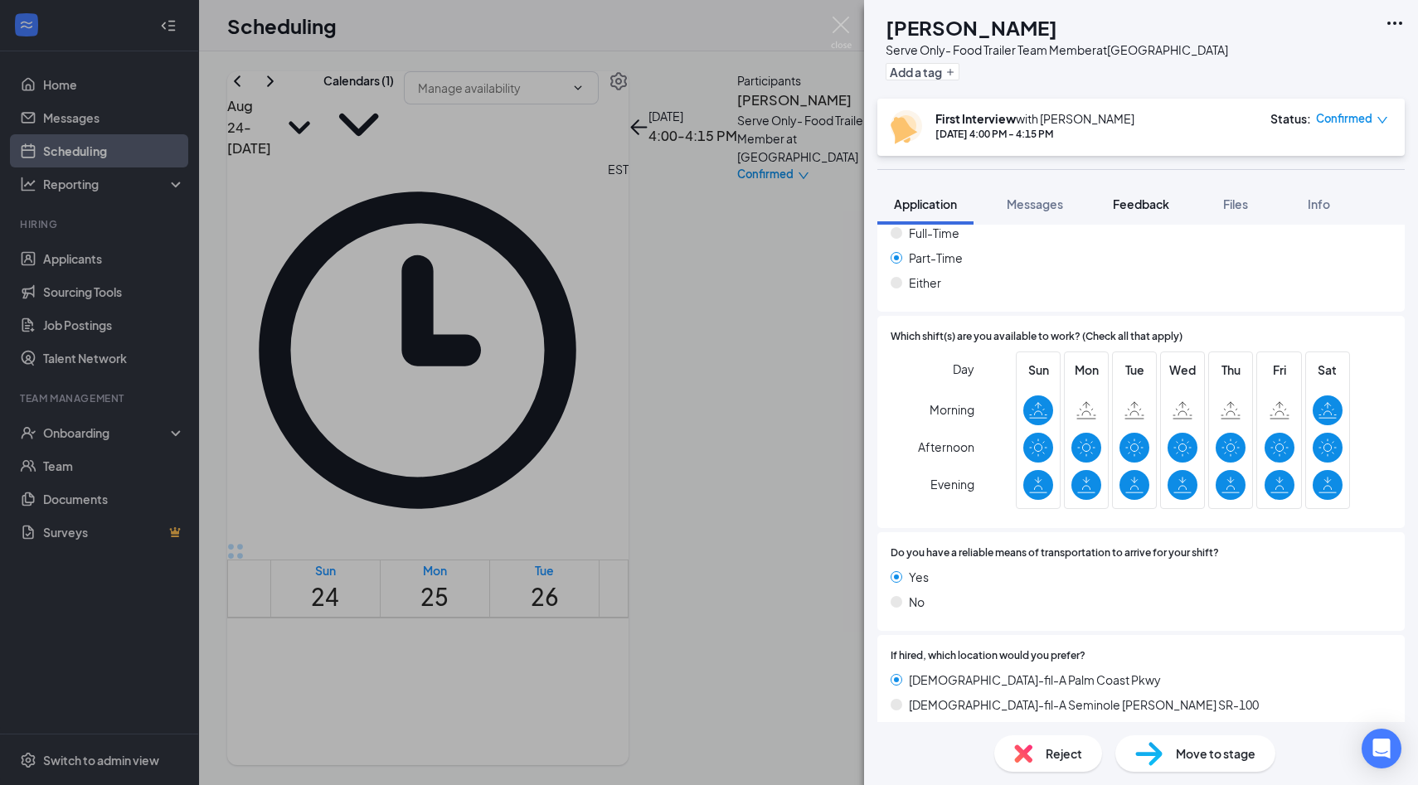
click at [1142, 201] on span "Feedback" at bounding box center [1141, 203] width 56 height 15
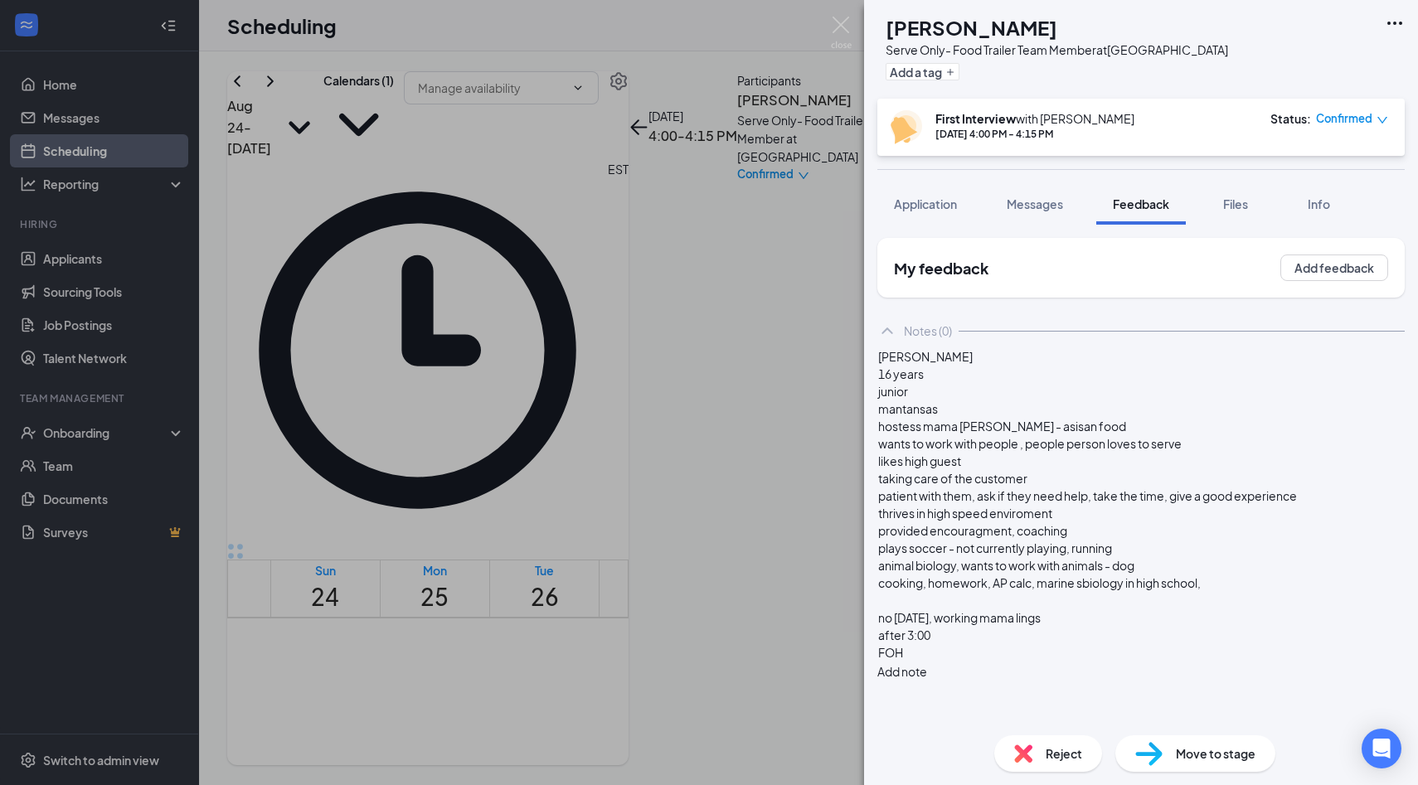
click at [1027, 662] on div "FOH" at bounding box center [1141, 652] width 526 height 17
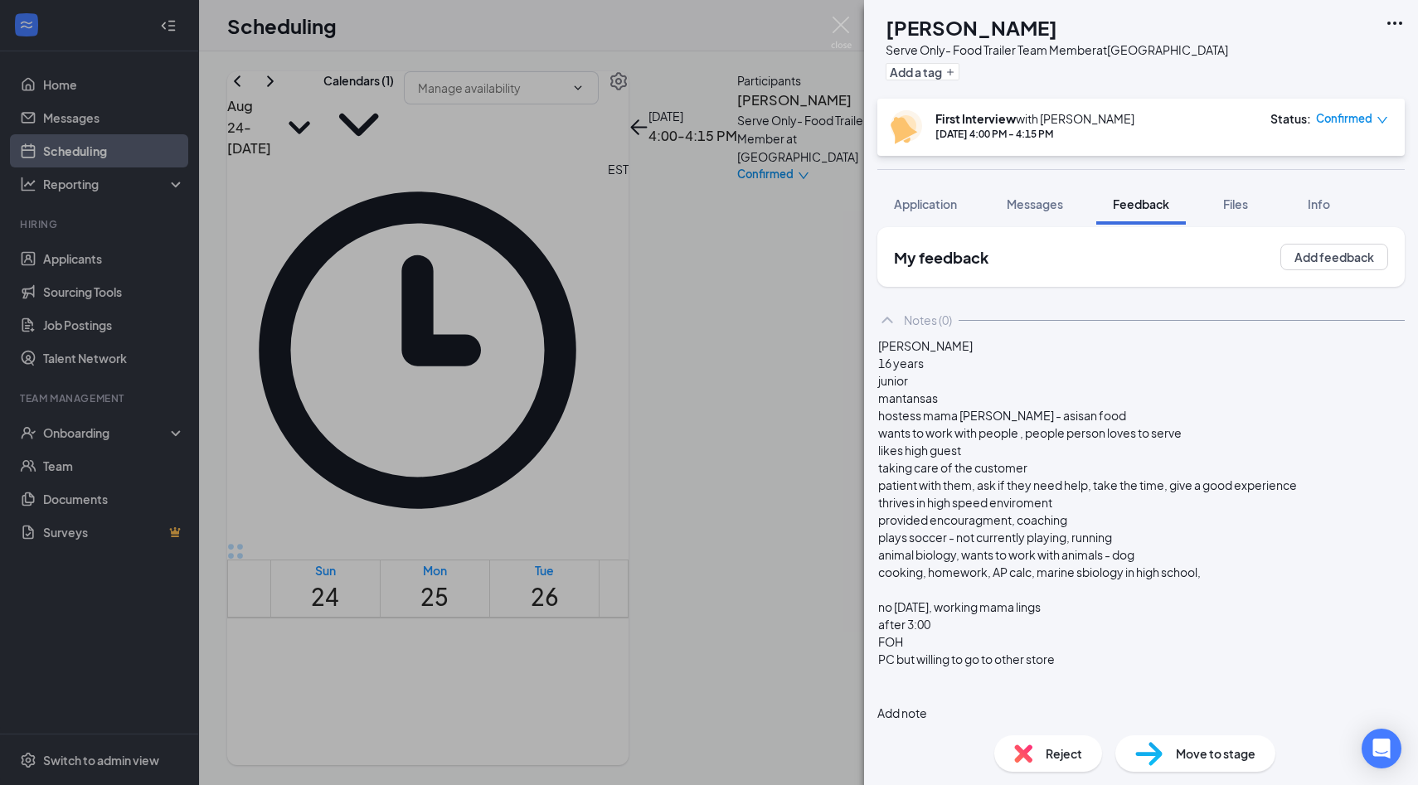
click at [1205, 522] on div "provided encouragment, coaching" at bounding box center [1141, 519] width 526 height 17
click at [1140, 642] on div "FOH" at bounding box center [1141, 641] width 526 height 17
click at [1137, 704] on div "paola 16 years junior mantansas hostess mama lings - asisan food wants to work …" at bounding box center [1140, 529] width 527 height 385
click at [1127, 686] on div at bounding box center [1141, 694] width 526 height 17
click at [1016, 686] on span "seems super sweet, might be good for FOH. but no friday avalibility" at bounding box center [1059, 693] width 362 height 15
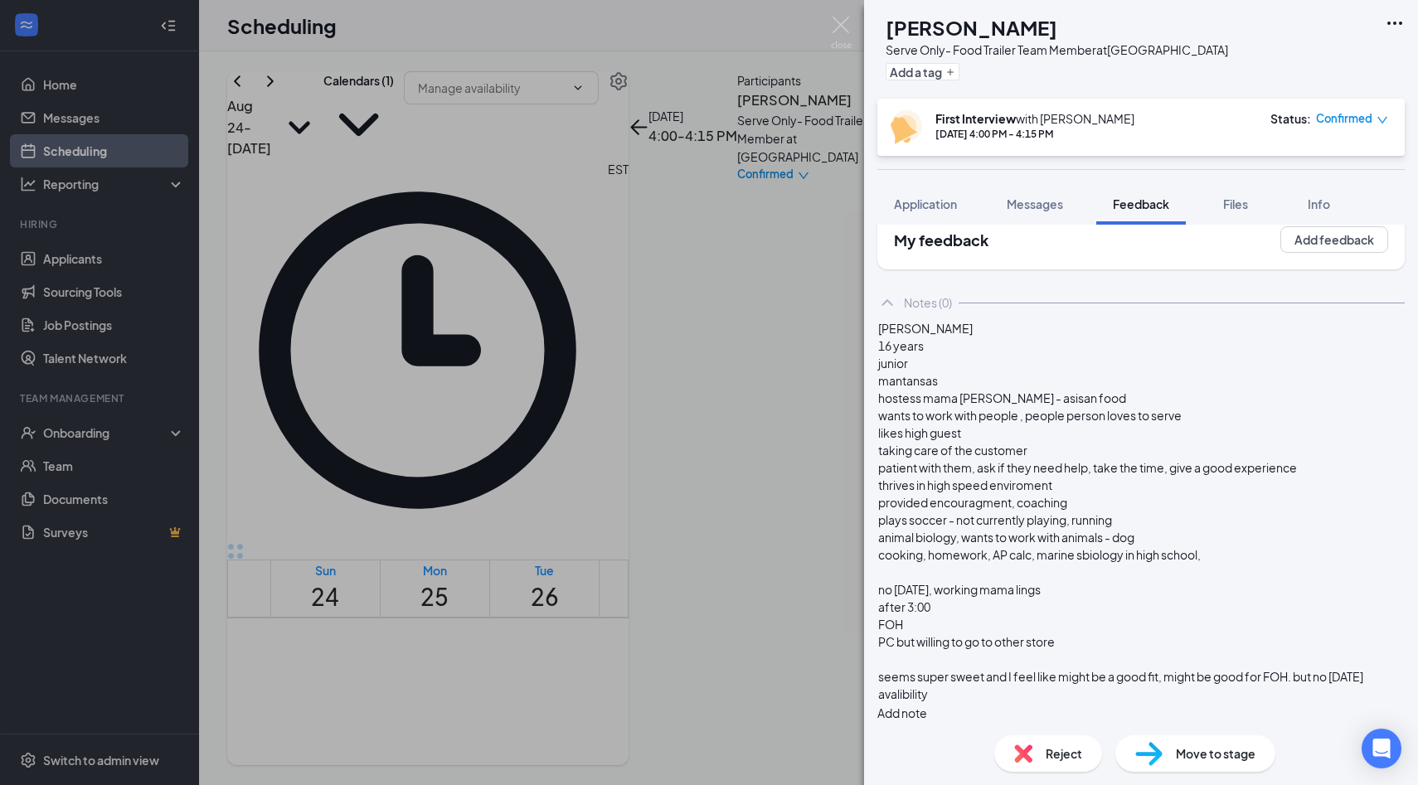
scroll to position [75, 0]
click at [927, 704] on button "Add note" at bounding box center [902, 713] width 50 height 18
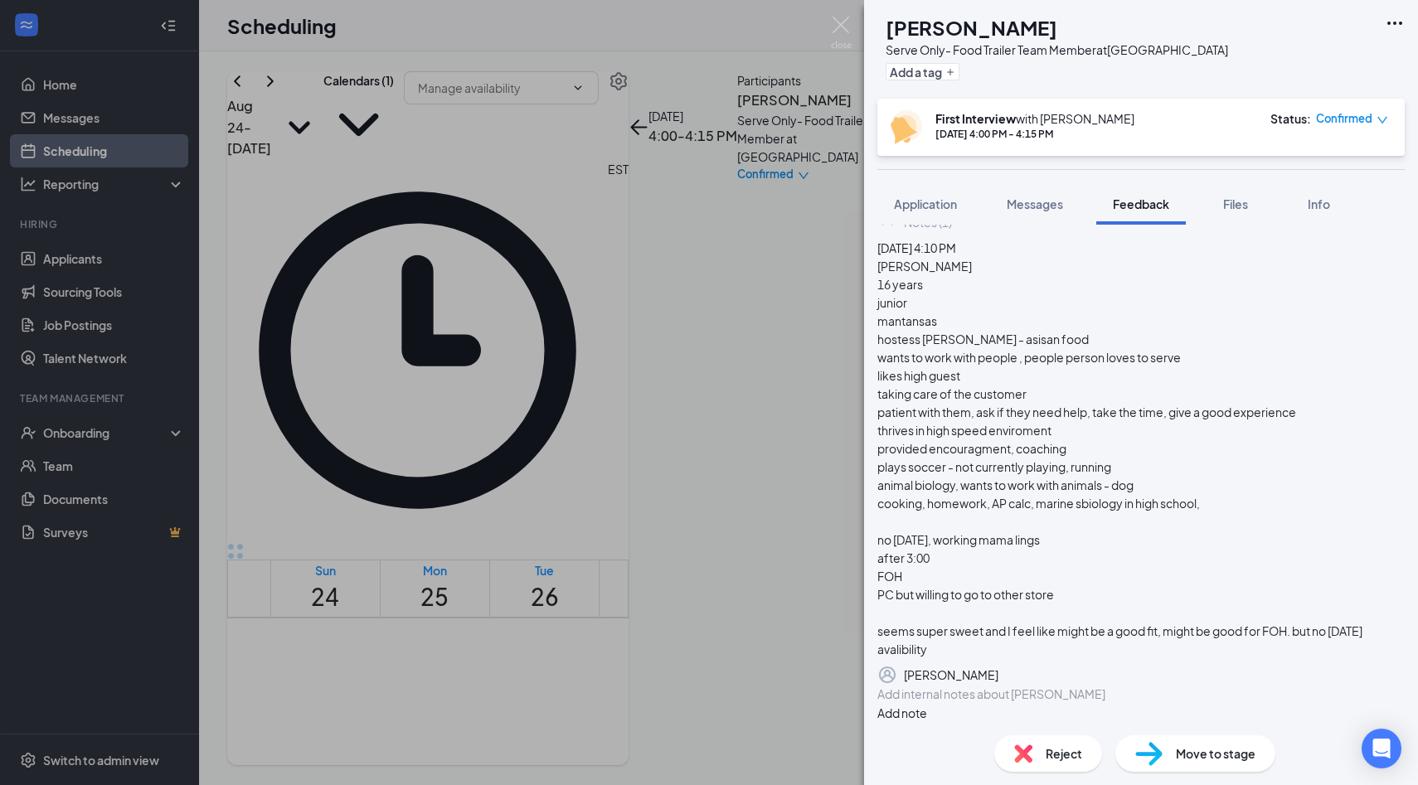
scroll to position [0, 0]
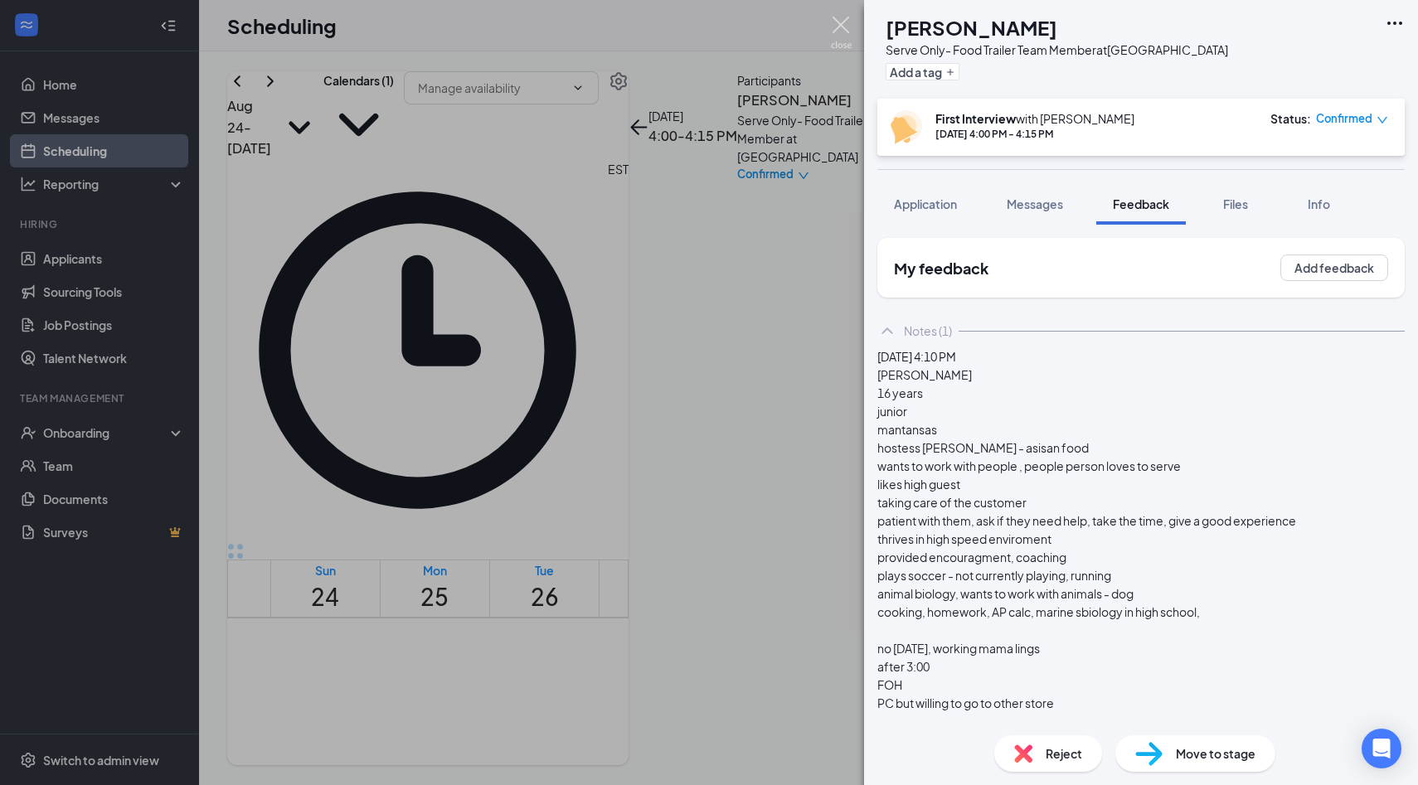
click at [843, 36] on img at bounding box center [841, 33] width 21 height 32
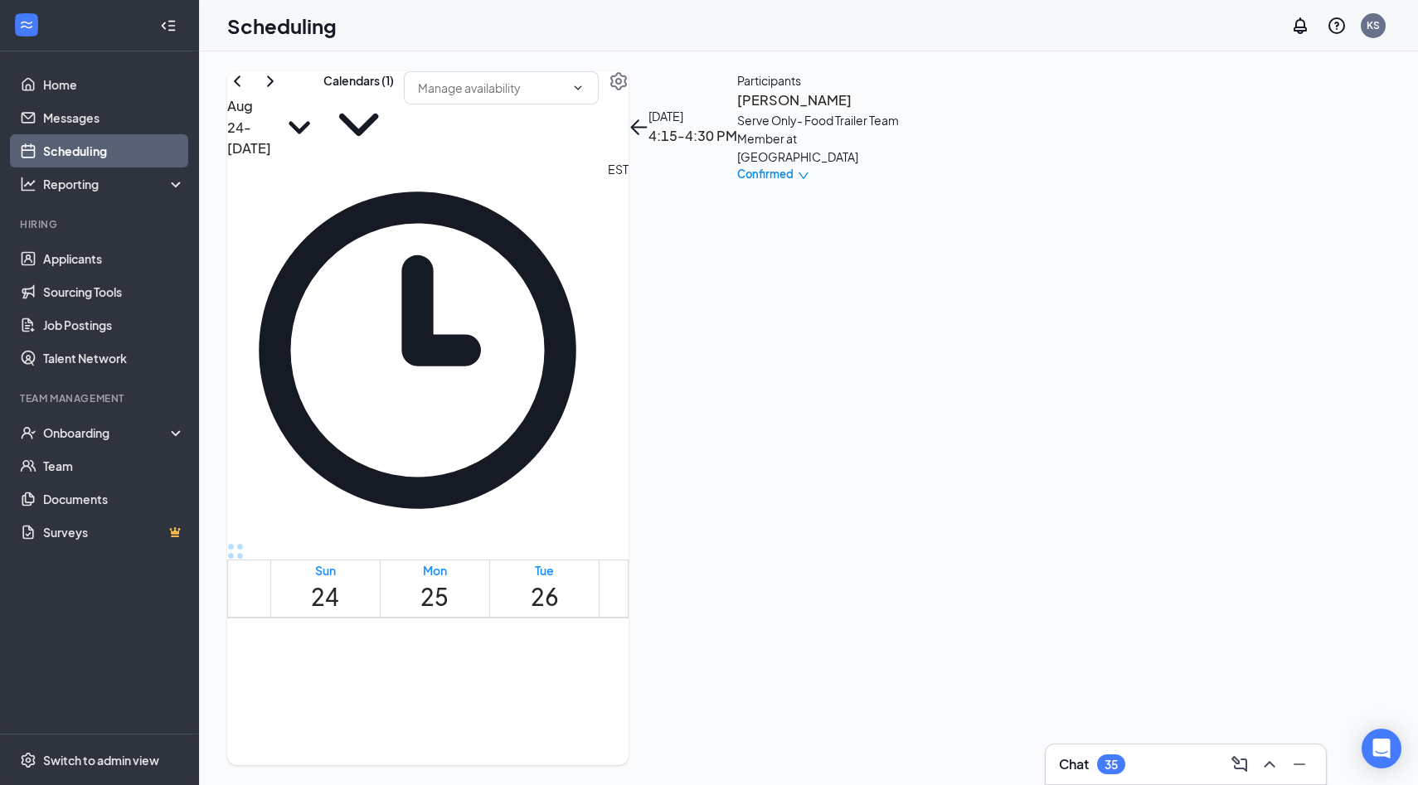
click at [911, 111] on h3 "Ronald Angeli" at bounding box center [824, 101] width 174 height 22
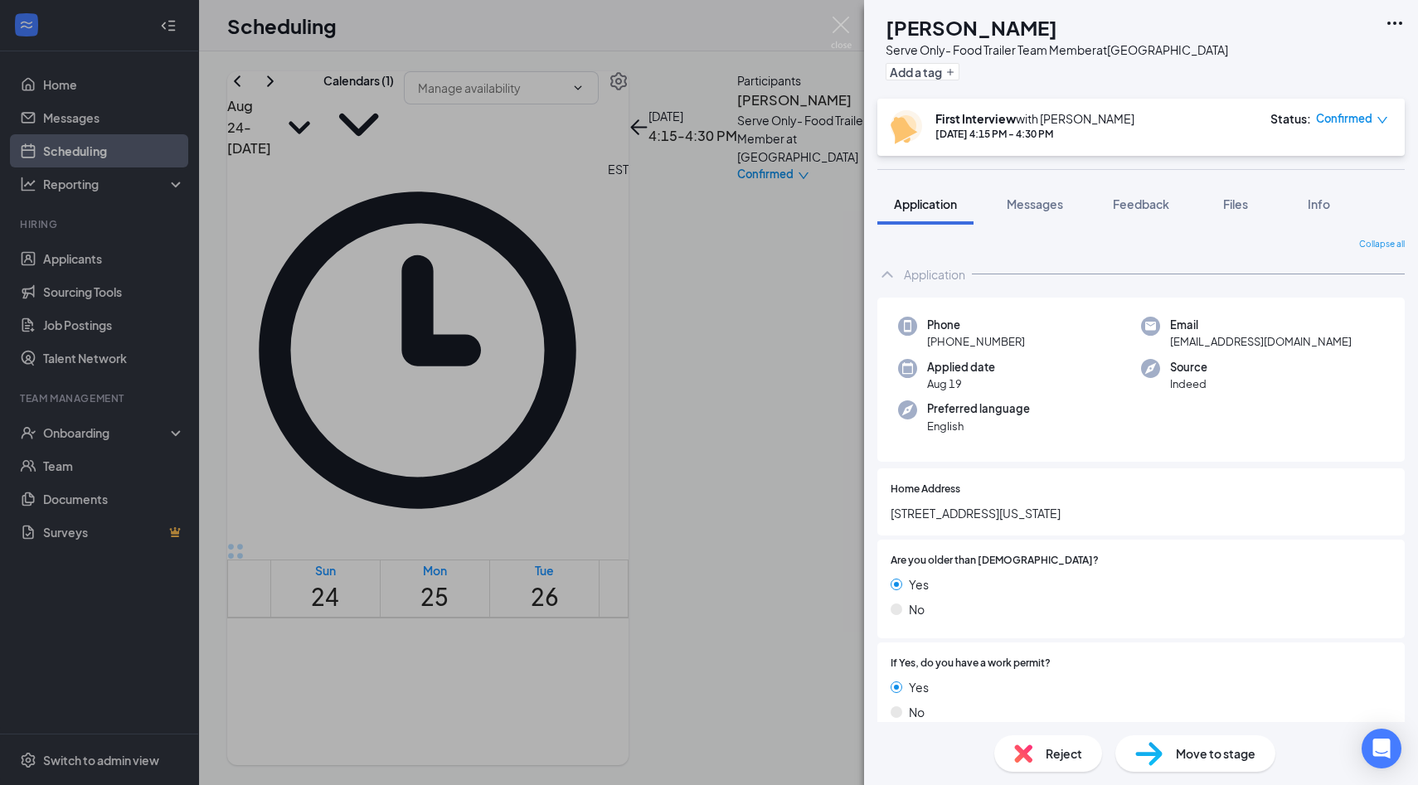
click at [567, 550] on div "RA Ronald Angeli Serve Only- Food Trailer Team Member at Palm Coast Add a tag F…" at bounding box center [709, 392] width 1418 height 785
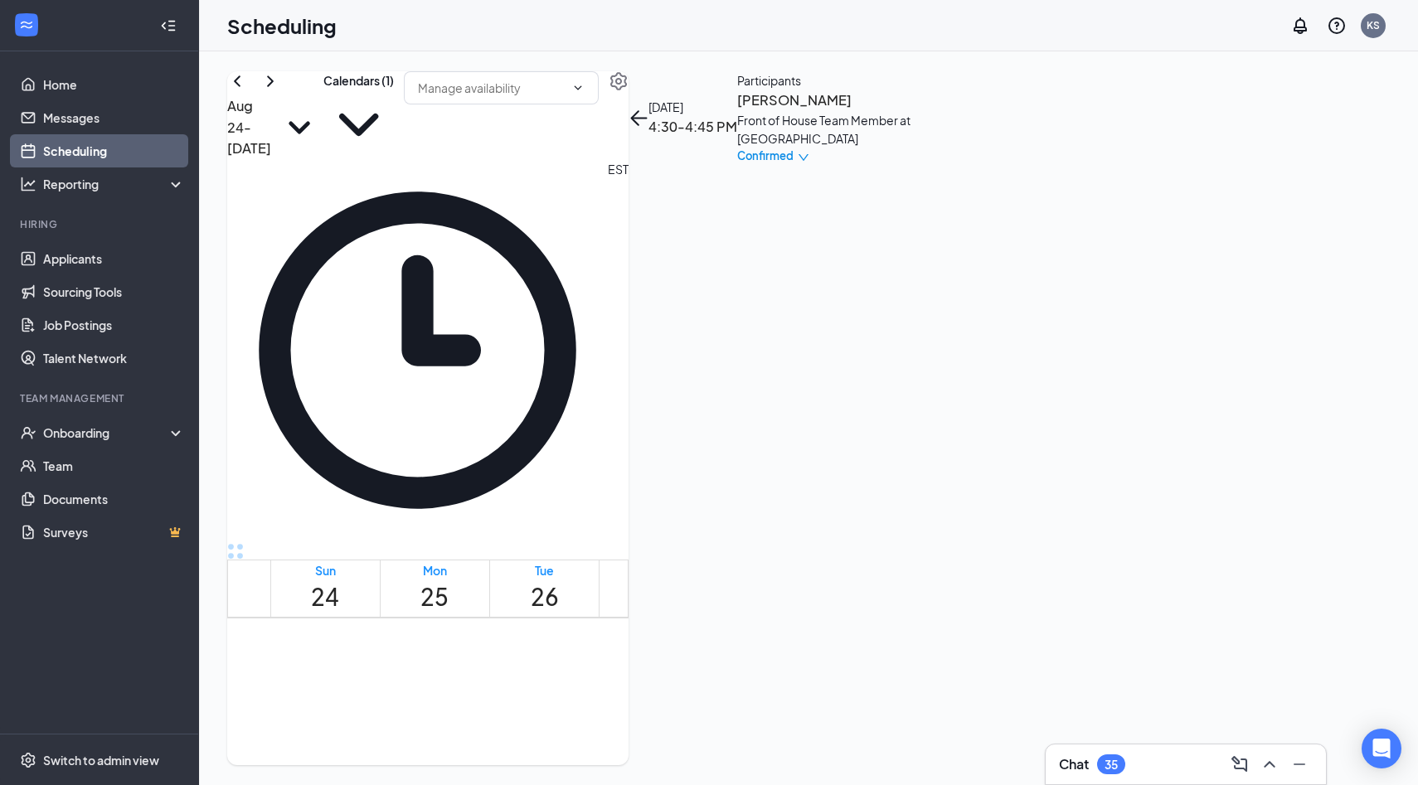
click at [911, 111] on h3 "[PERSON_NAME]" at bounding box center [824, 101] width 174 height 22
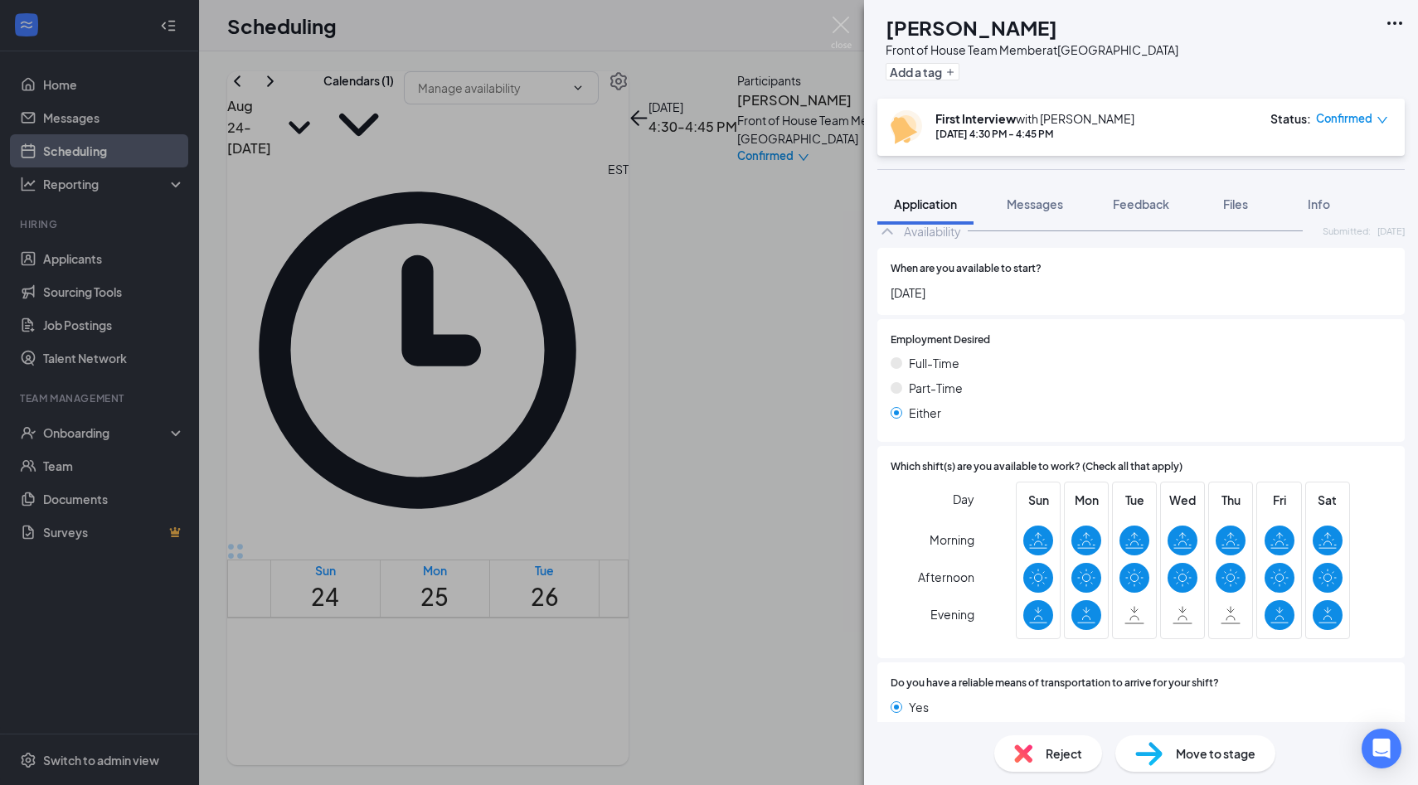
scroll to position [1201, 0]
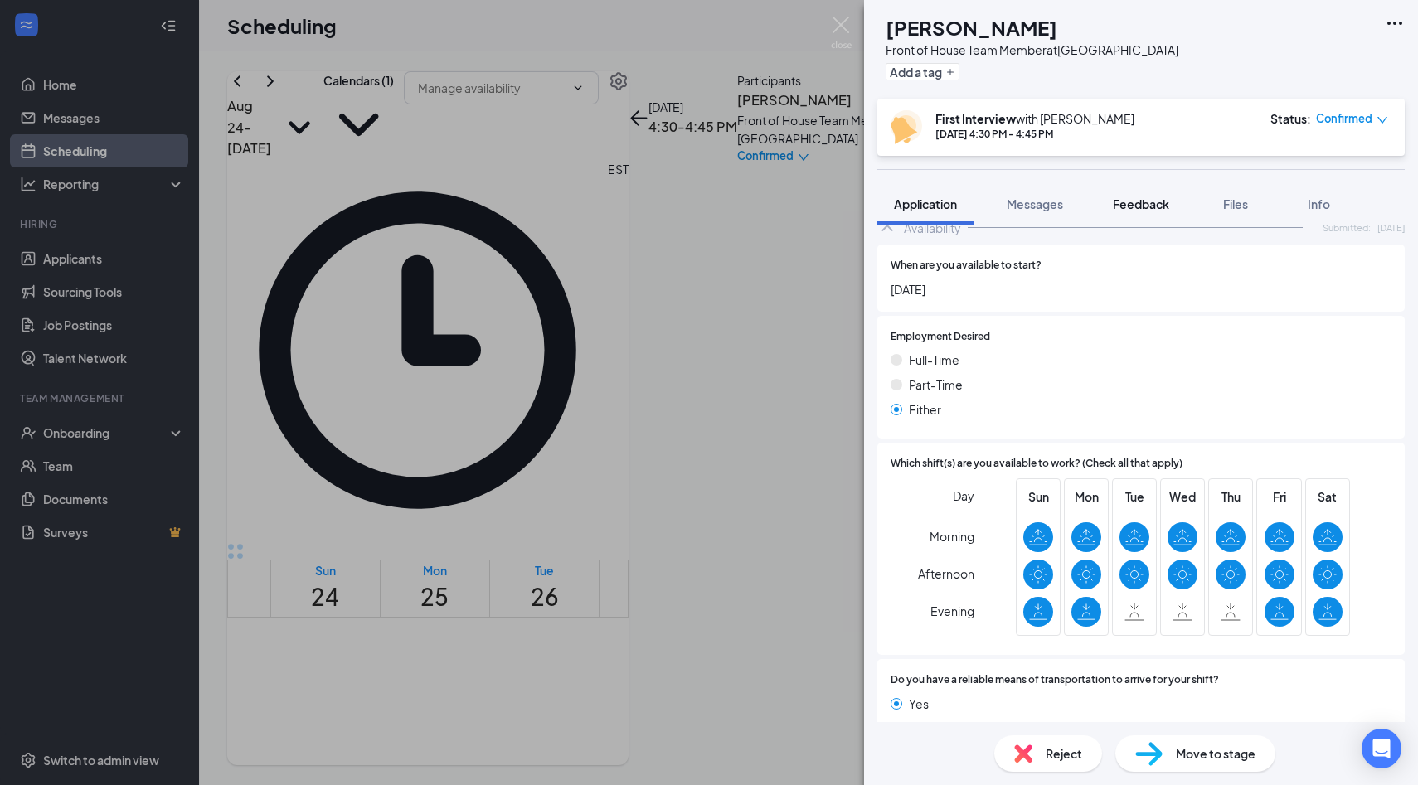
click at [1156, 207] on span "Feedback" at bounding box center [1141, 203] width 56 height 15
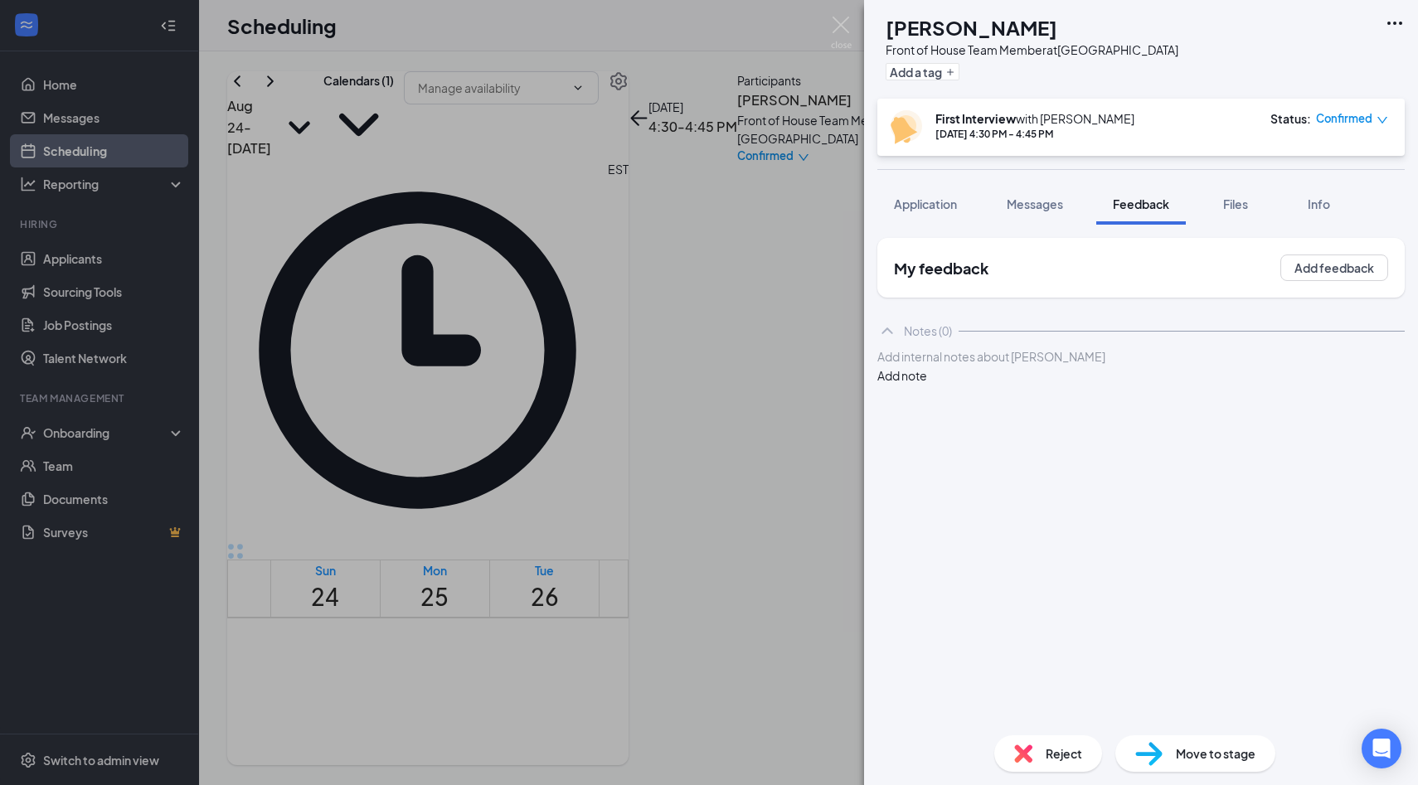
click at [1065, 385] on div "Add internal notes about Dominick Johnson Add note" at bounding box center [1140, 365] width 527 height 37
click at [1065, 366] on div at bounding box center [1141, 356] width 526 height 17
click at [934, 208] on span "Application" at bounding box center [925, 203] width 63 height 15
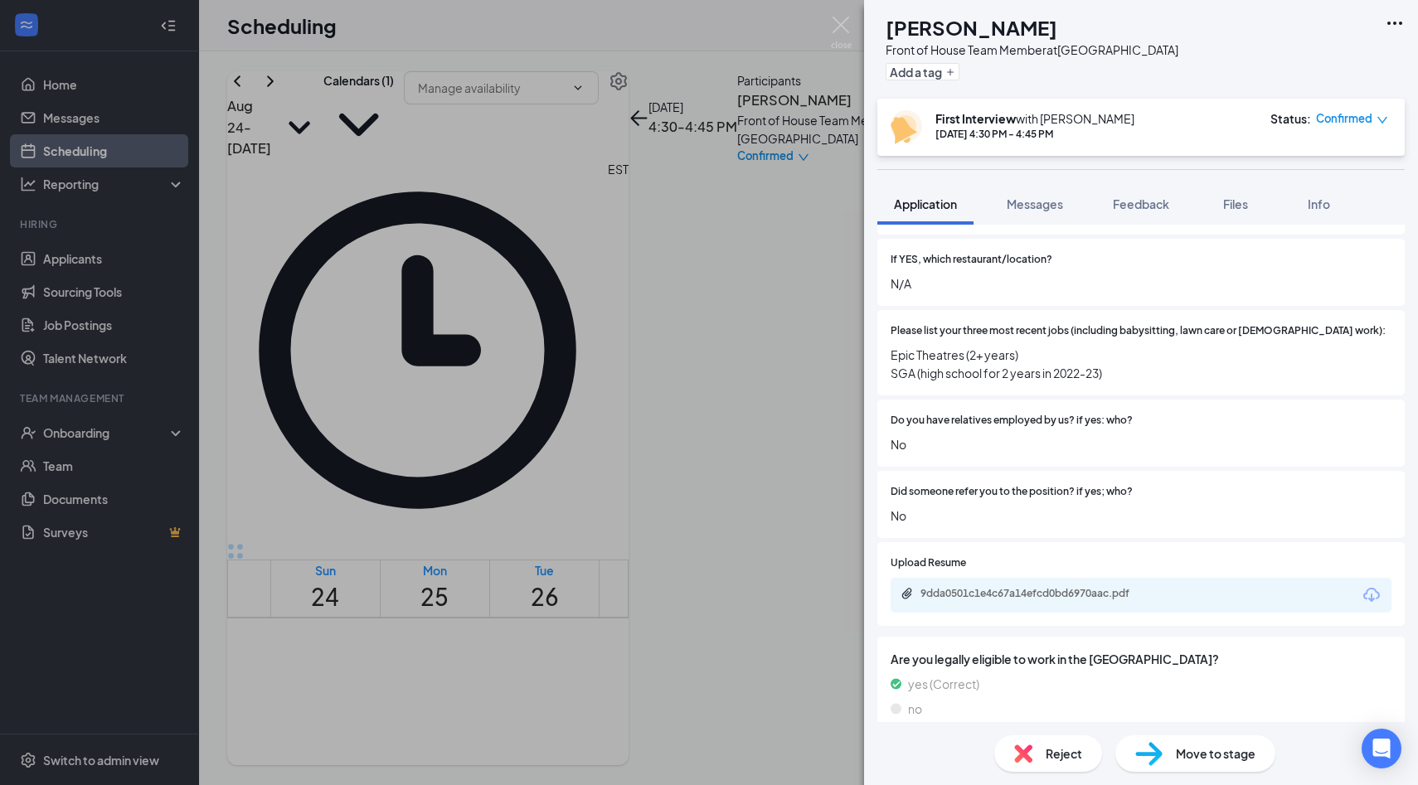
scroll to position [676, 0]
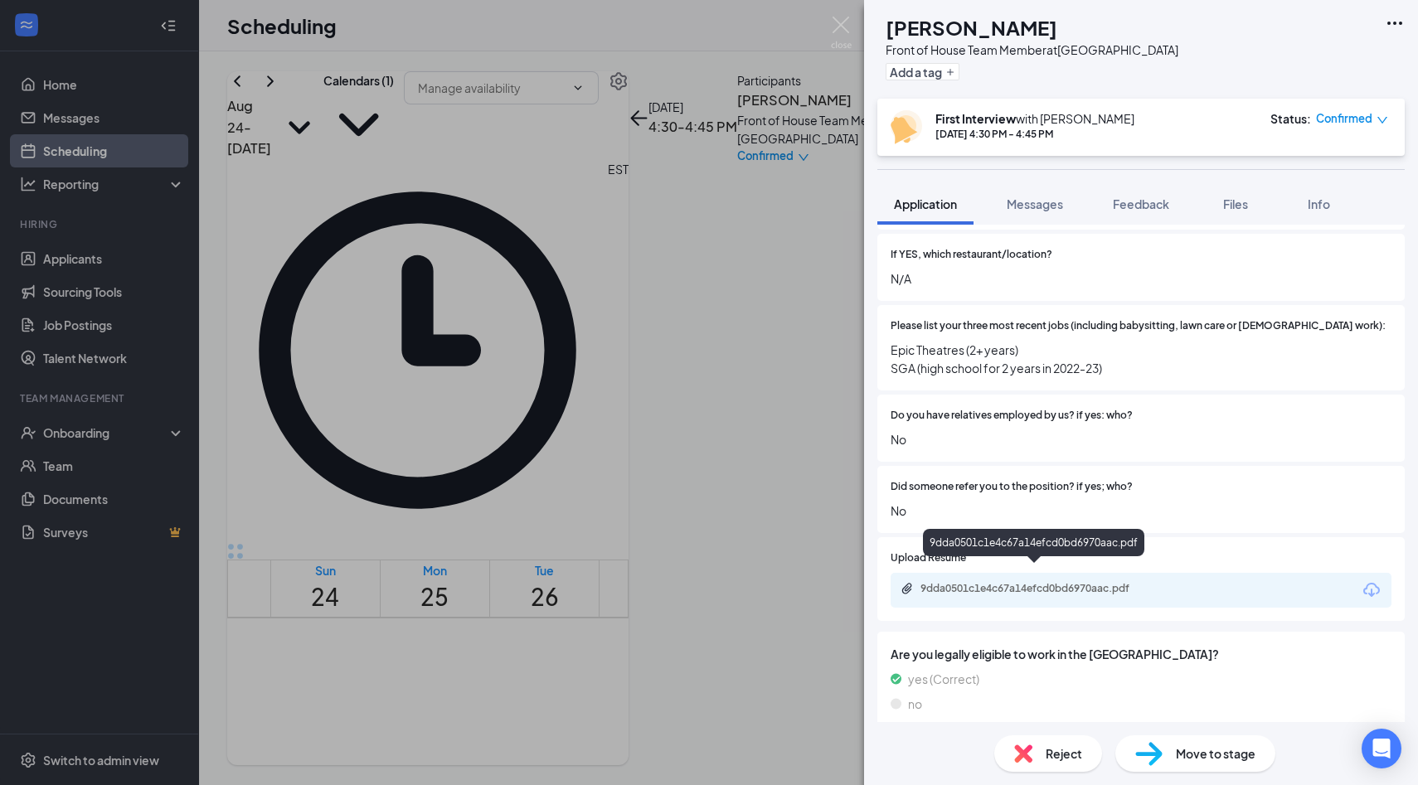
click at [1022, 582] on div "9dda0501c1e4c67a14efcd0bd6970aac.pdf" at bounding box center [1036, 588] width 232 height 13
click at [1141, 200] on span "Feedback" at bounding box center [1141, 203] width 56 height 15
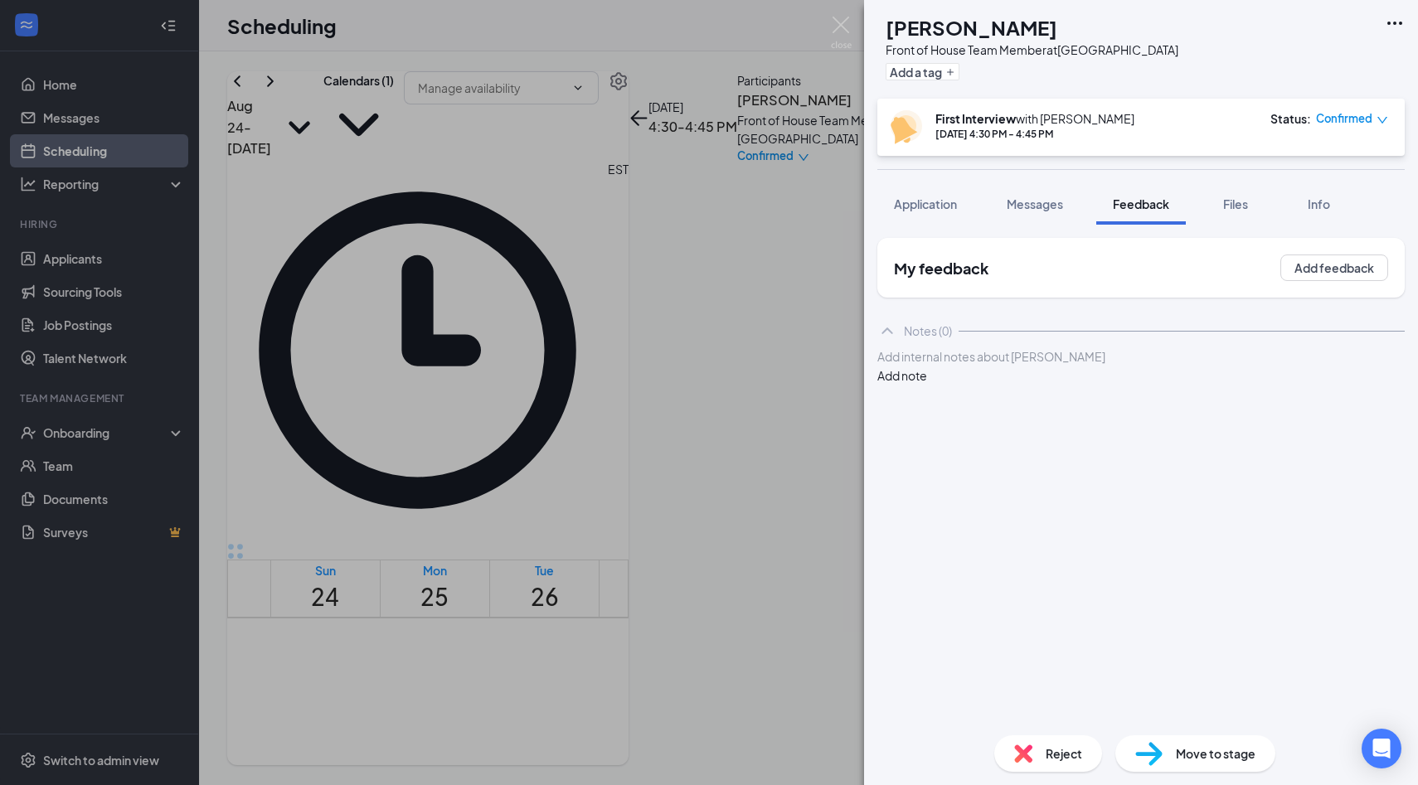
click at [1081, 366] on div at bounding box center [1141, 356] width 526 height 17
click at [1086, 400] on div "customer service" at bounding box center [1141, 391] width 526 height 17
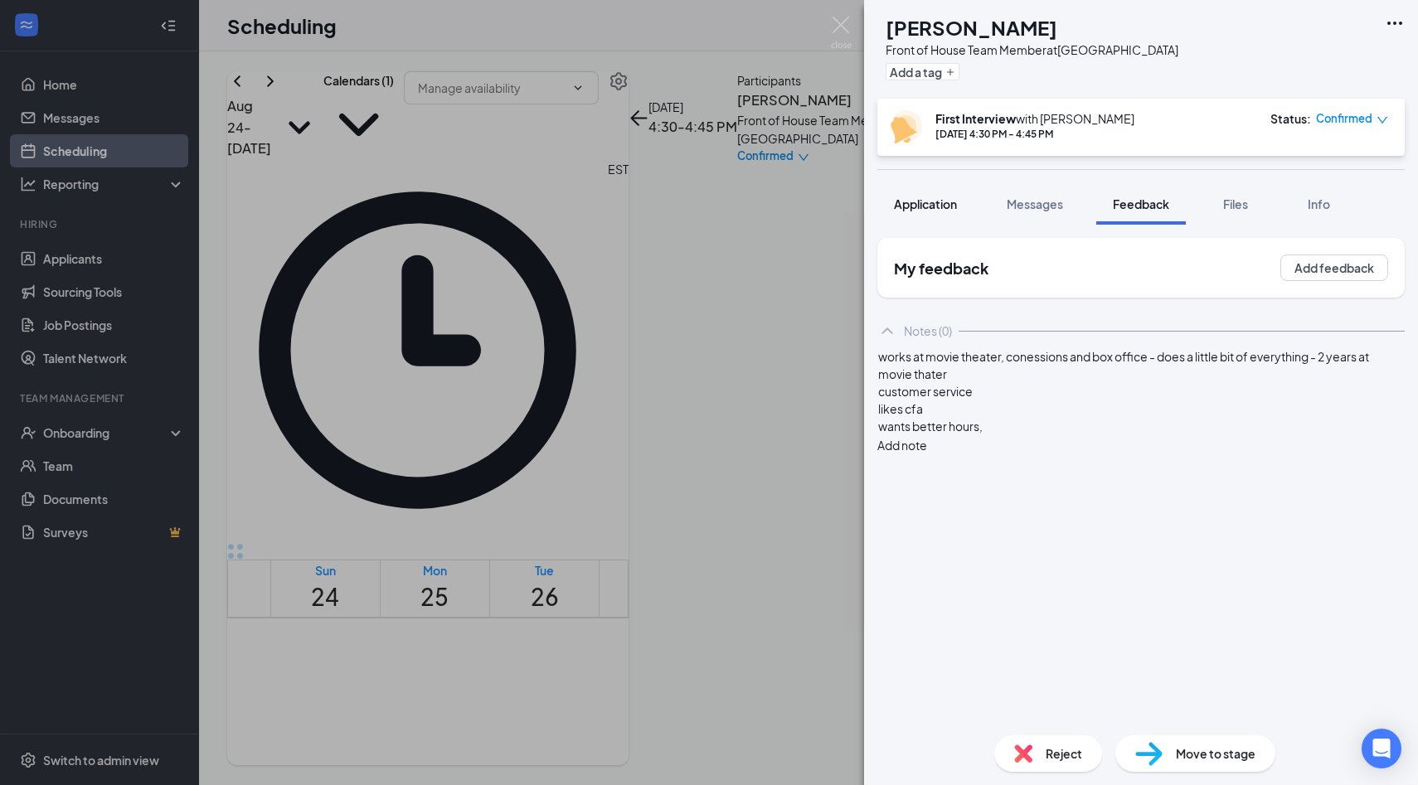
click at [943, 202] on span "Application" at bounding box center [925, 203] width 63 height 15
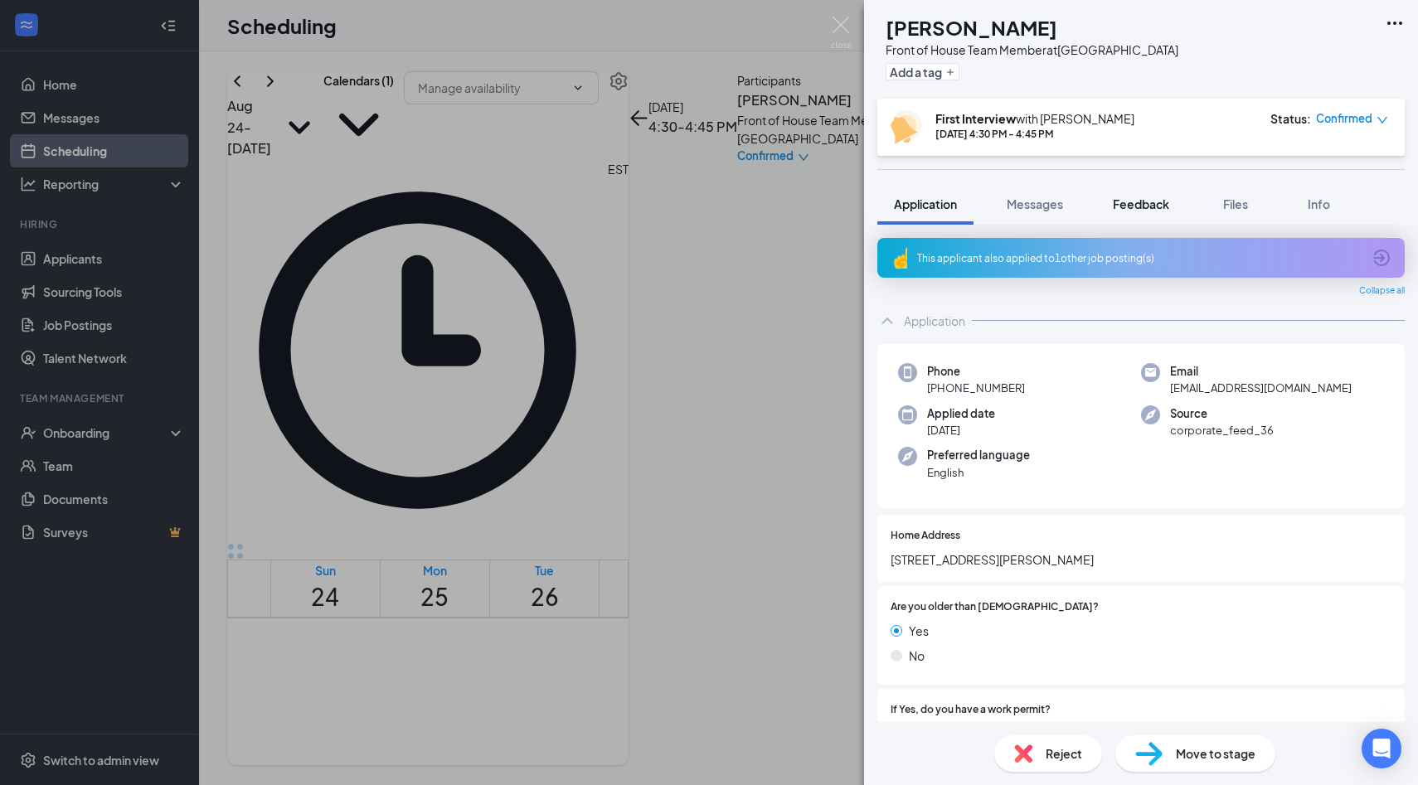
click at [1131, 209] on span "Feedback" at bounding box center [1141, 203] width 56 height 15
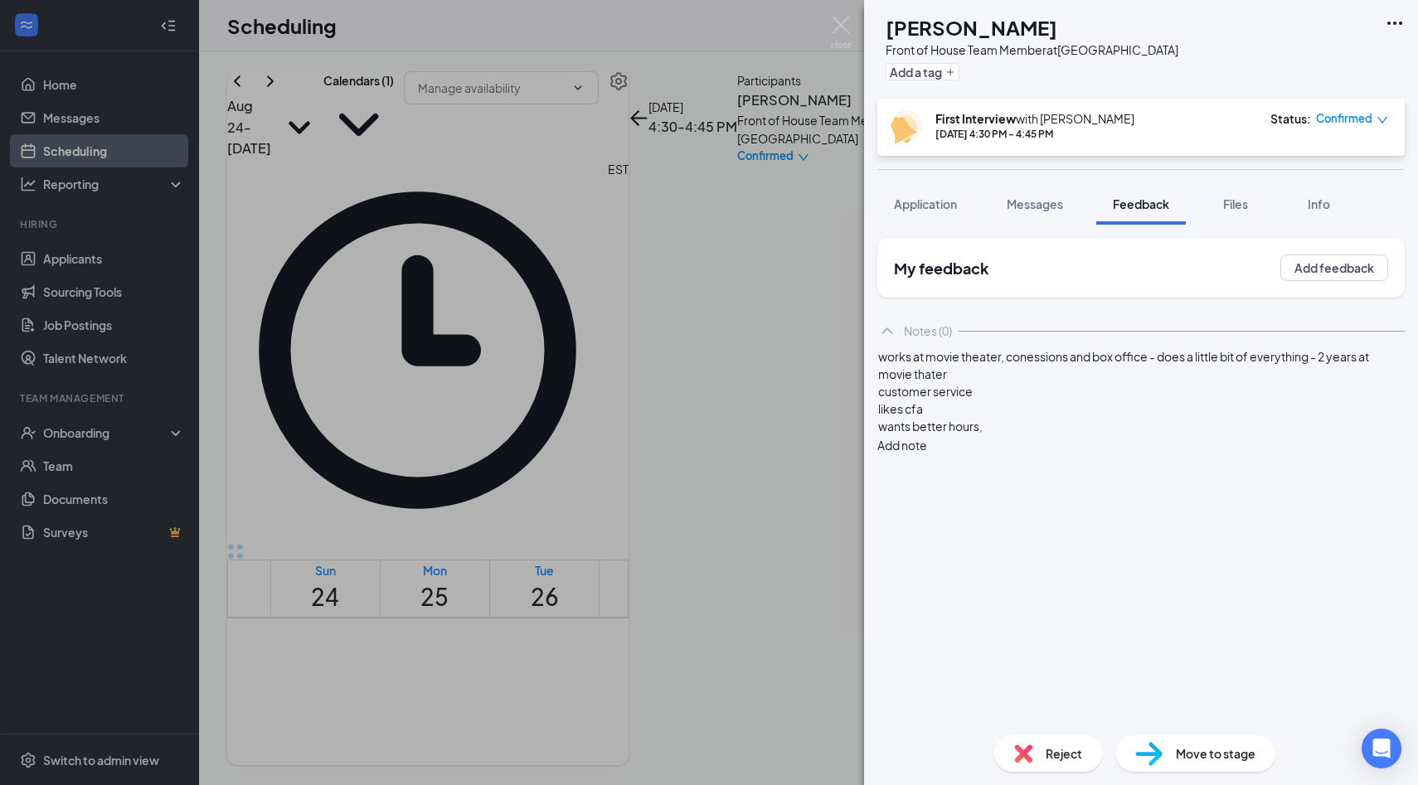
click at [1085, 435] on div "wants better hours," at bounding box center [1141, 426] width 526 height 17
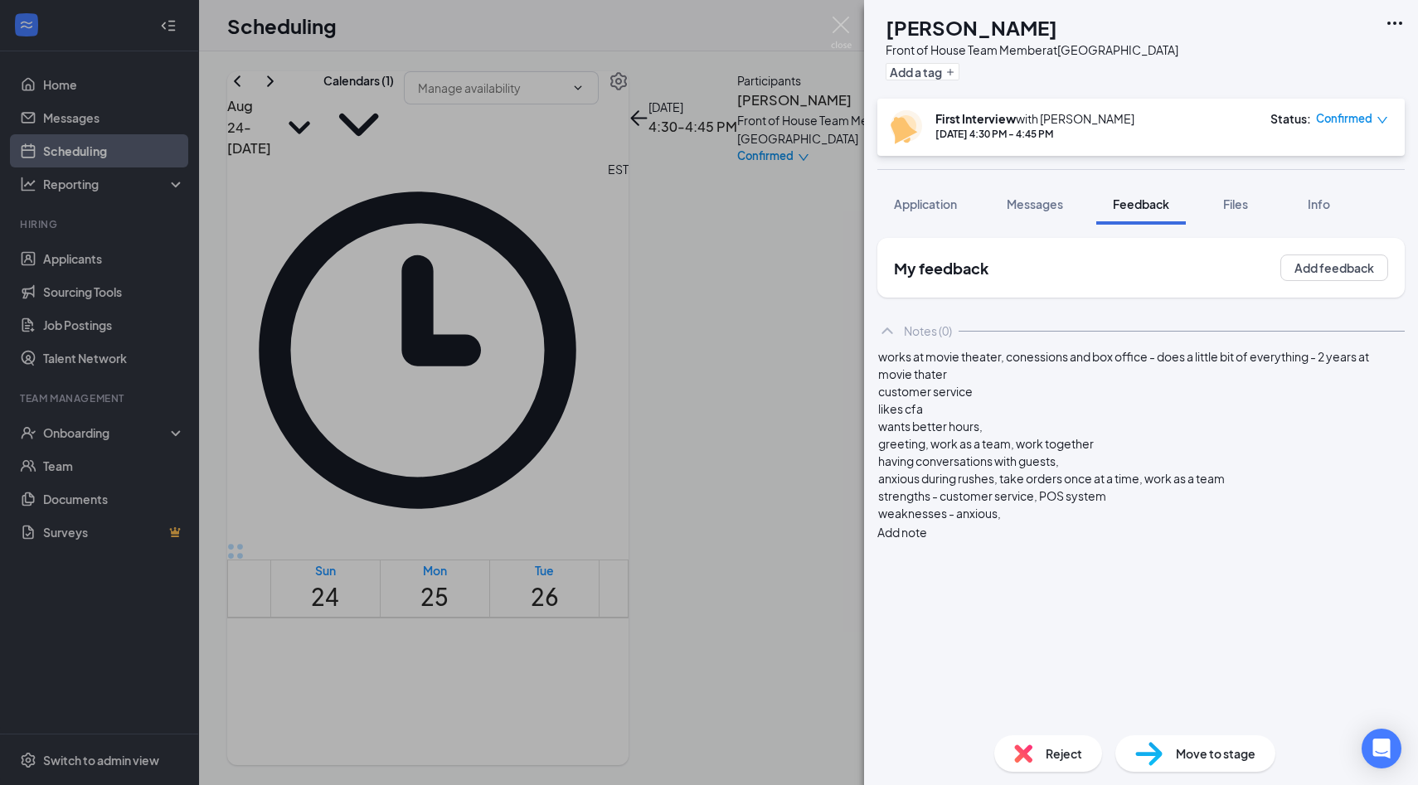
click at [1062, 522] on div "weaknesses - anxious," at bounding box center [1141, 513] width 526 height 17
click at [928, 201] on span "Application" at bounding box center [925, 203] width 63 height 15
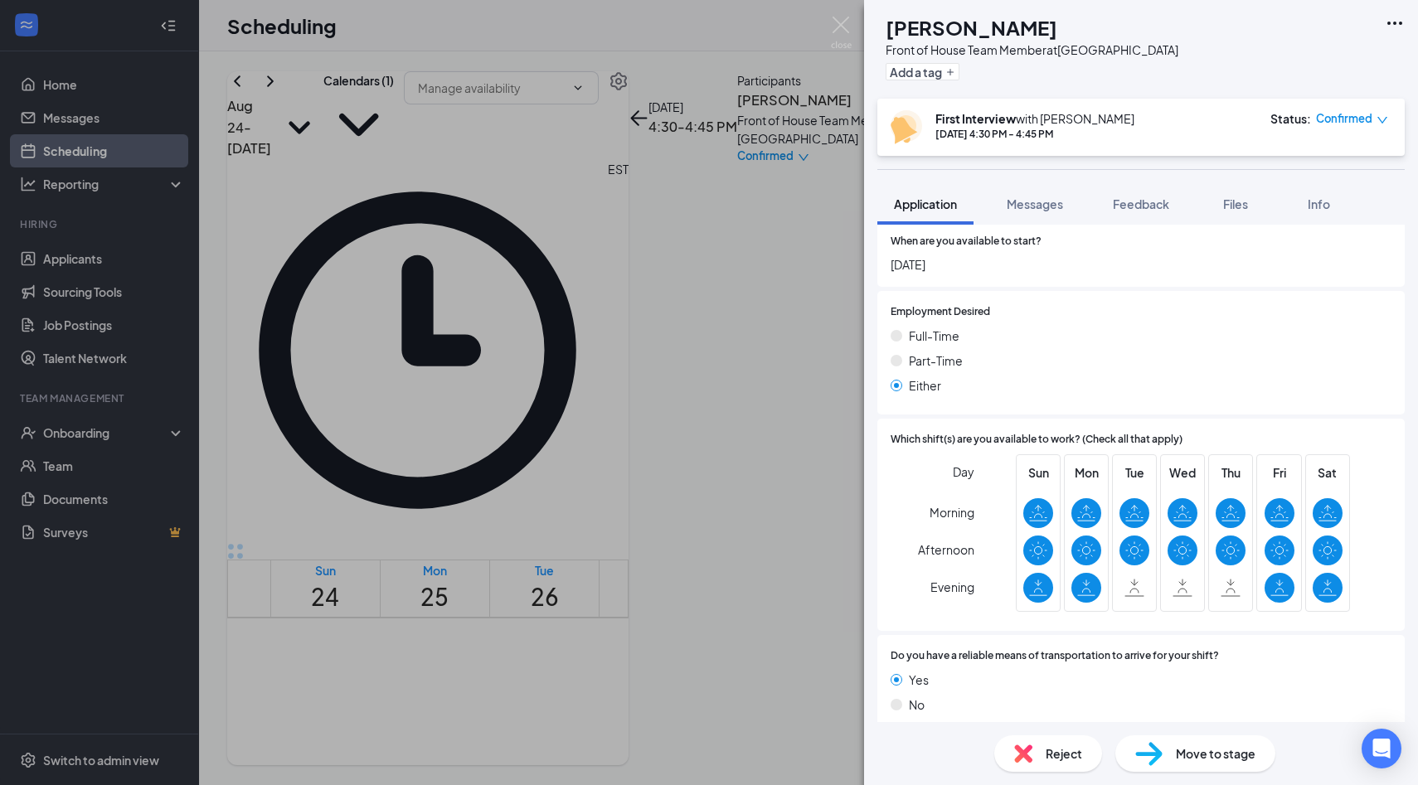
scroll to position [1222, 0]
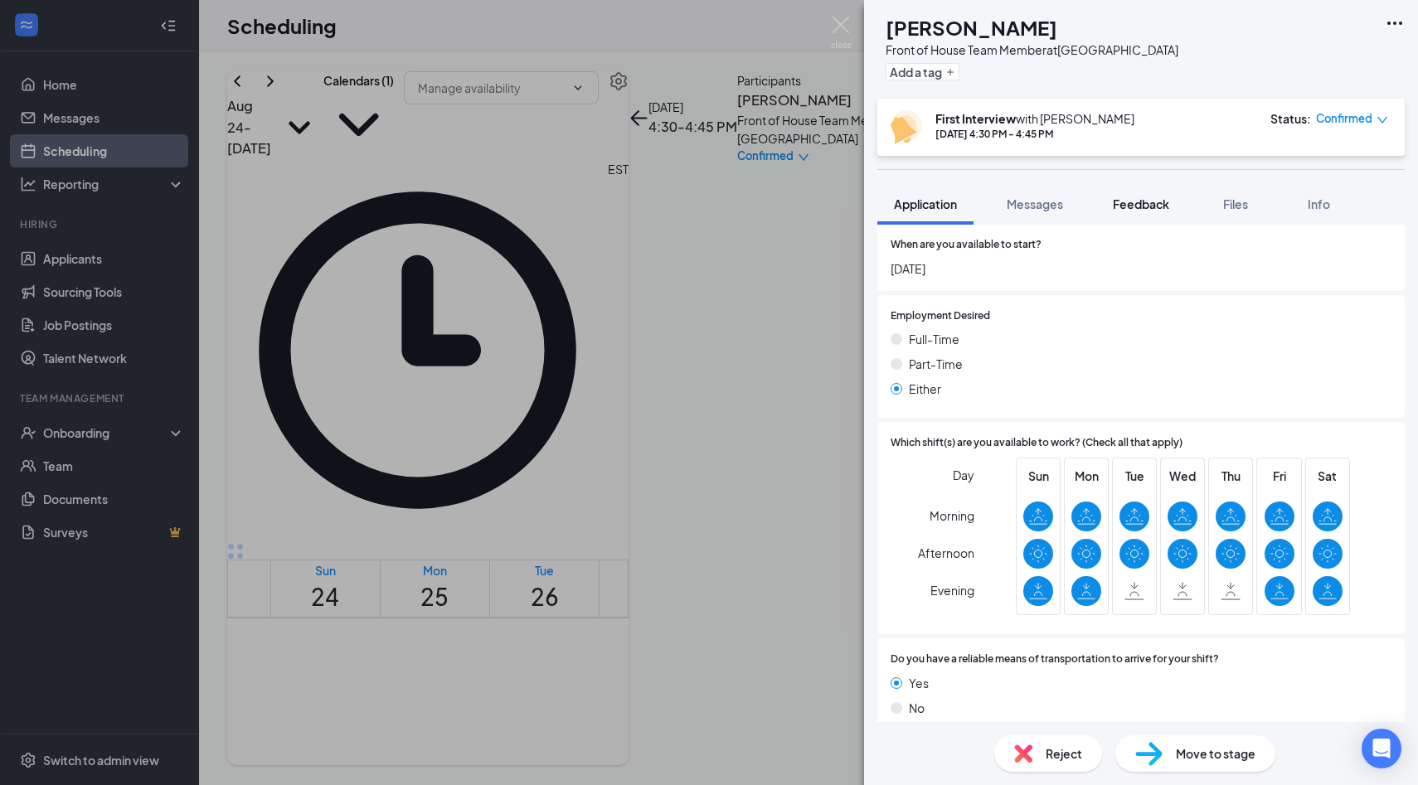
click at [1117, 191] on button "Feedback" at bounding box center [1141, 203] width 90 height 41
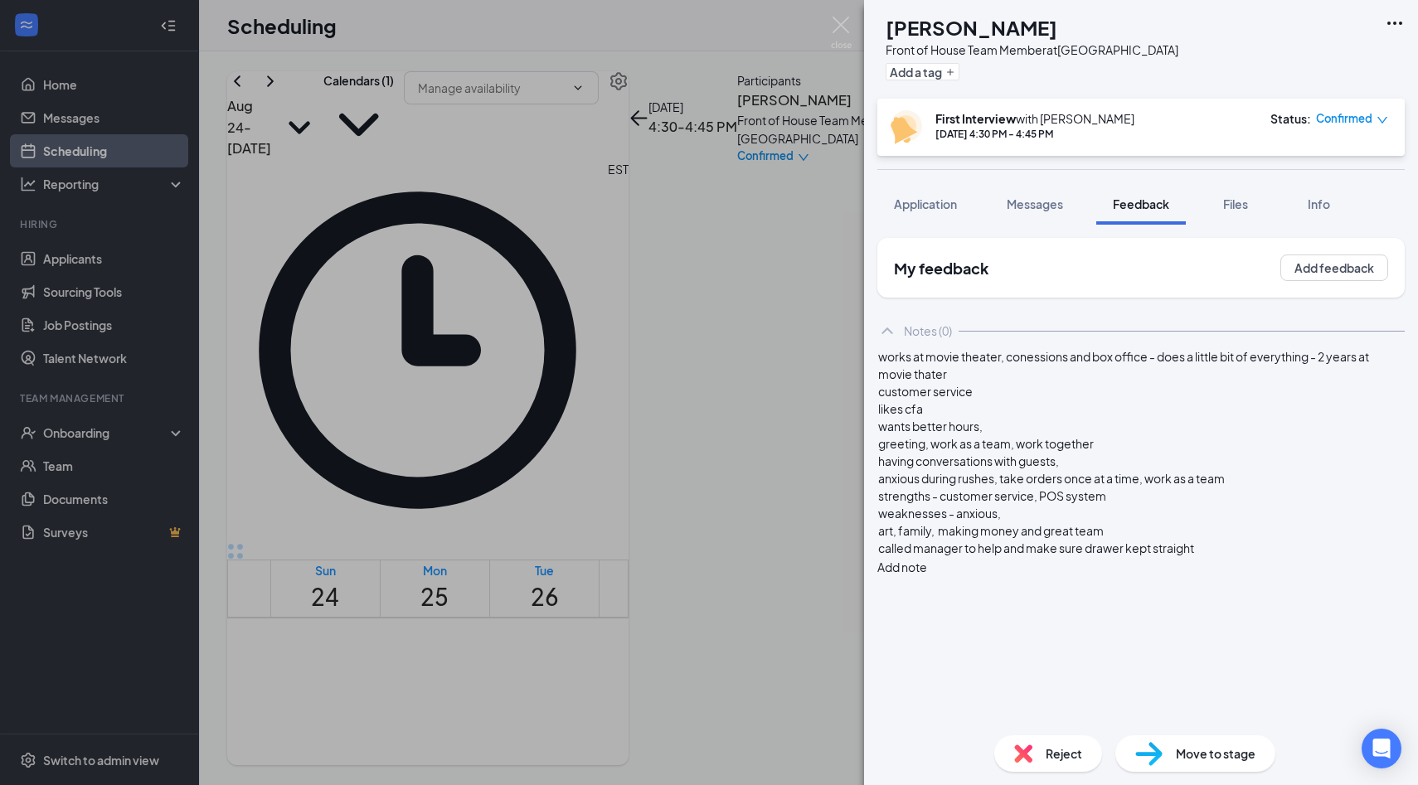
click at [1248, 557] on div "called manager to help and make sure drawer kept straight" at bounding box center [1141, 548] width 526 height 17
click at [927, 628] on button "Add note" at bounding box center [902, 637] width 50 height 18
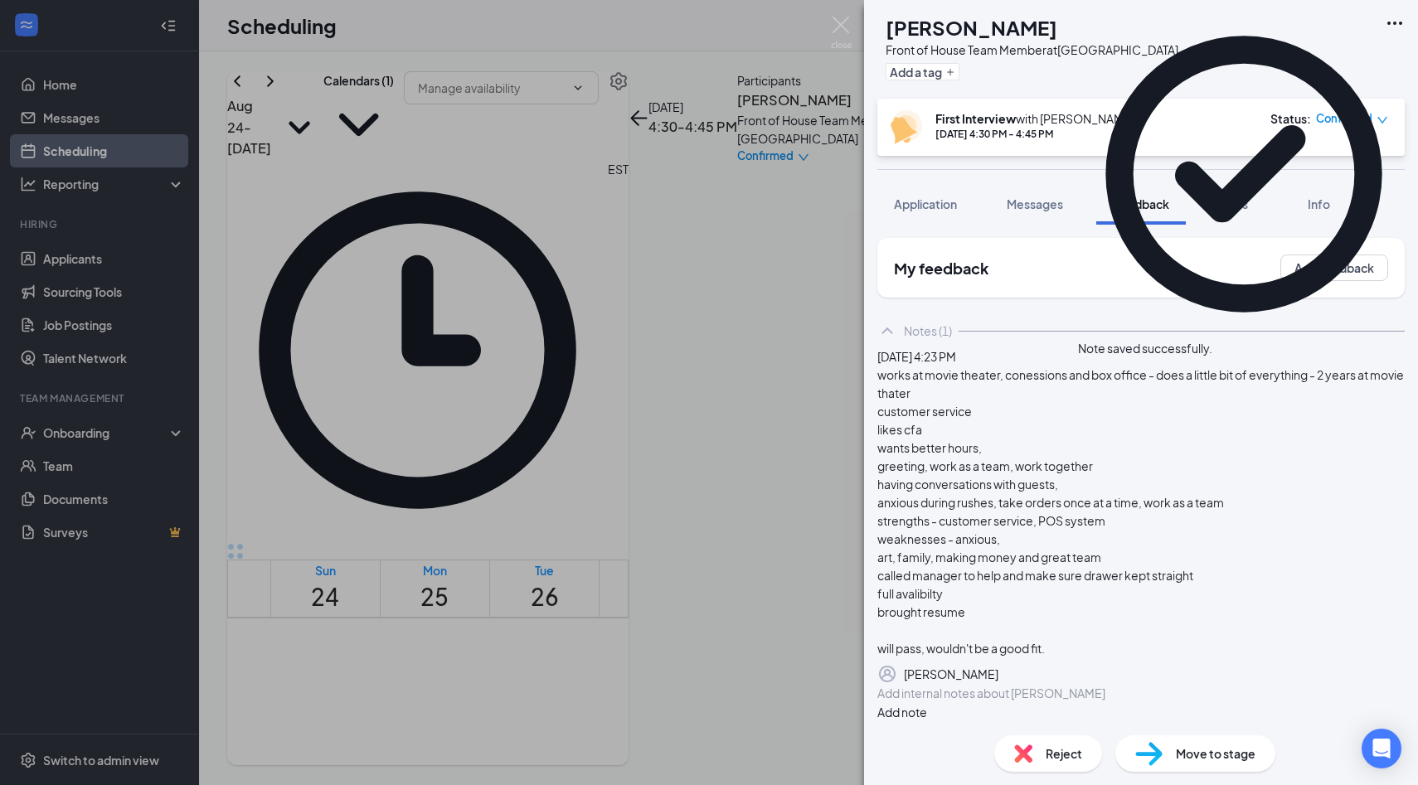
click at [841, 28] on img at bounding box center [841, 33] width 21 height 32
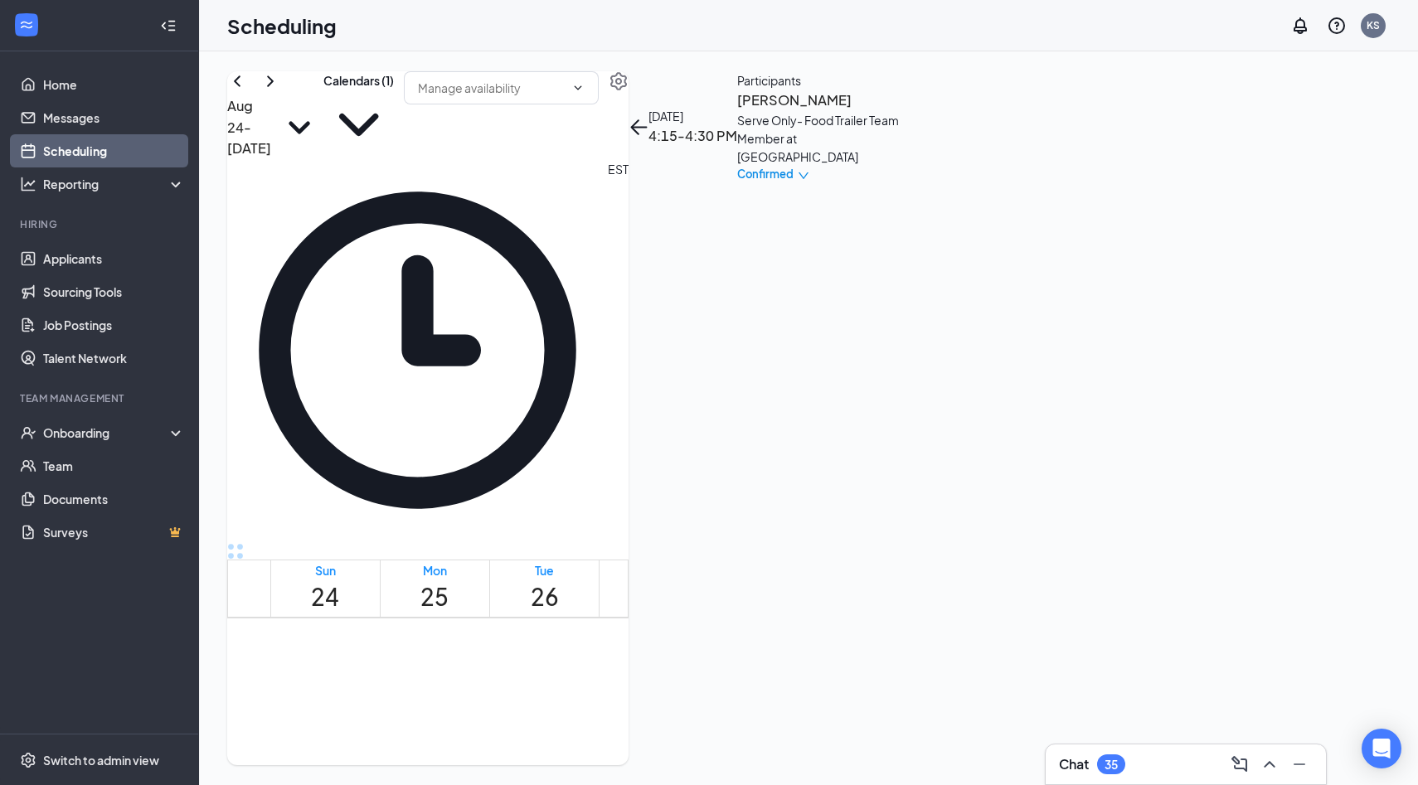
click at [911, 111] on h3 "Ronald Angeli" at bounding box center [824, 101] width 174 height 22
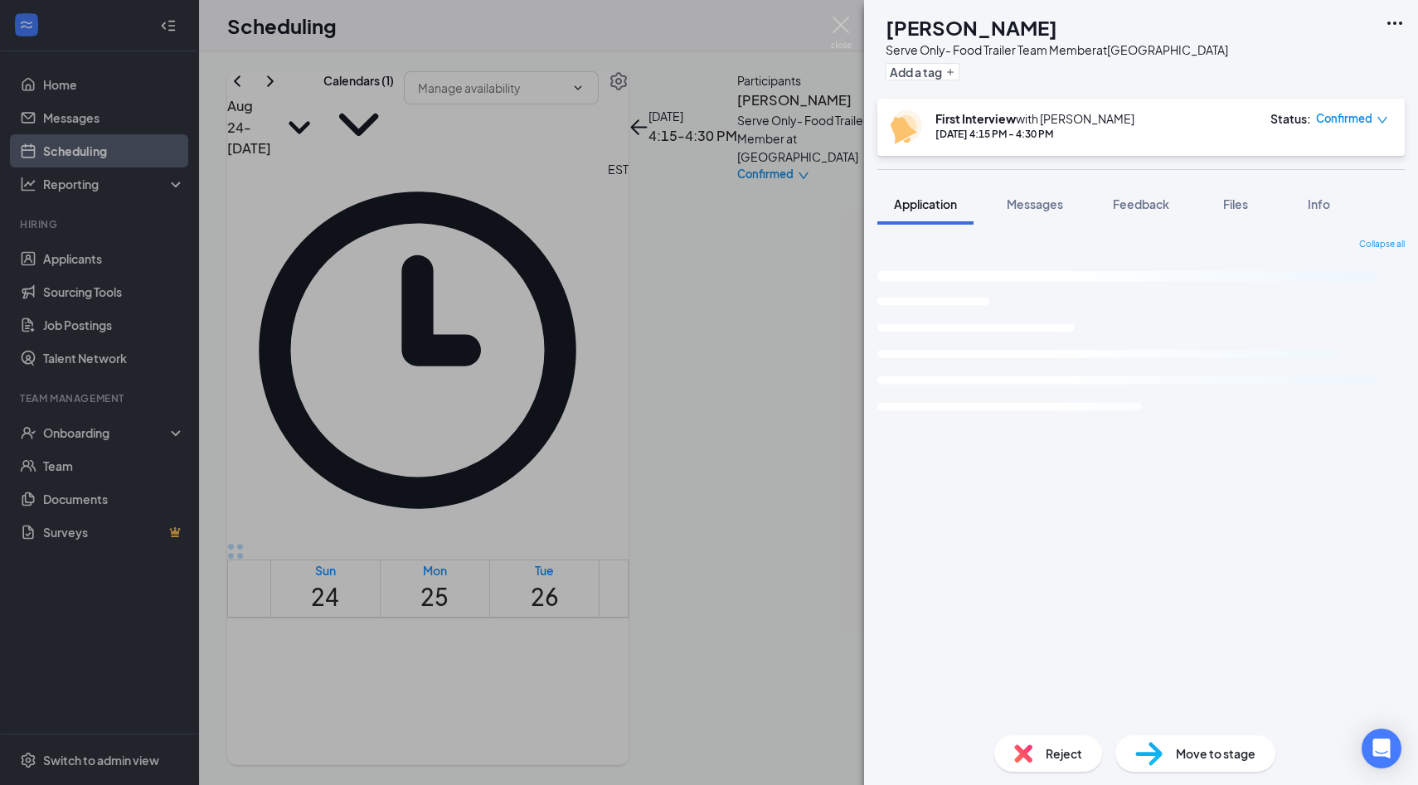
click at [1021, 754] on img at bounding box center [1023, 753] width 18 height 18
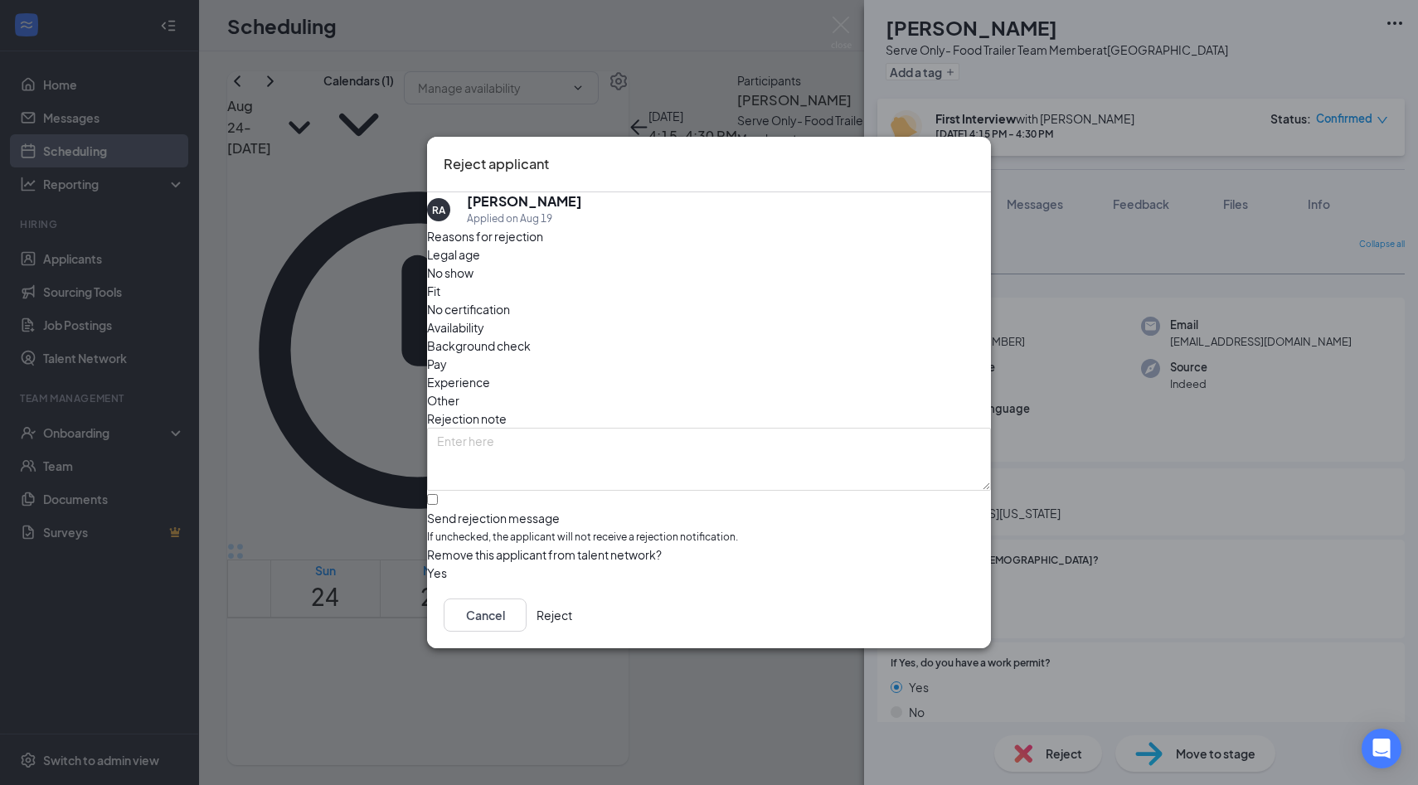
click at [473, 282] on span "No show" at bounding box center [450, 273] width 46 height 18
click at [572, 624] on button "Reject" at bounding box center [554, 615] width 36 height 33
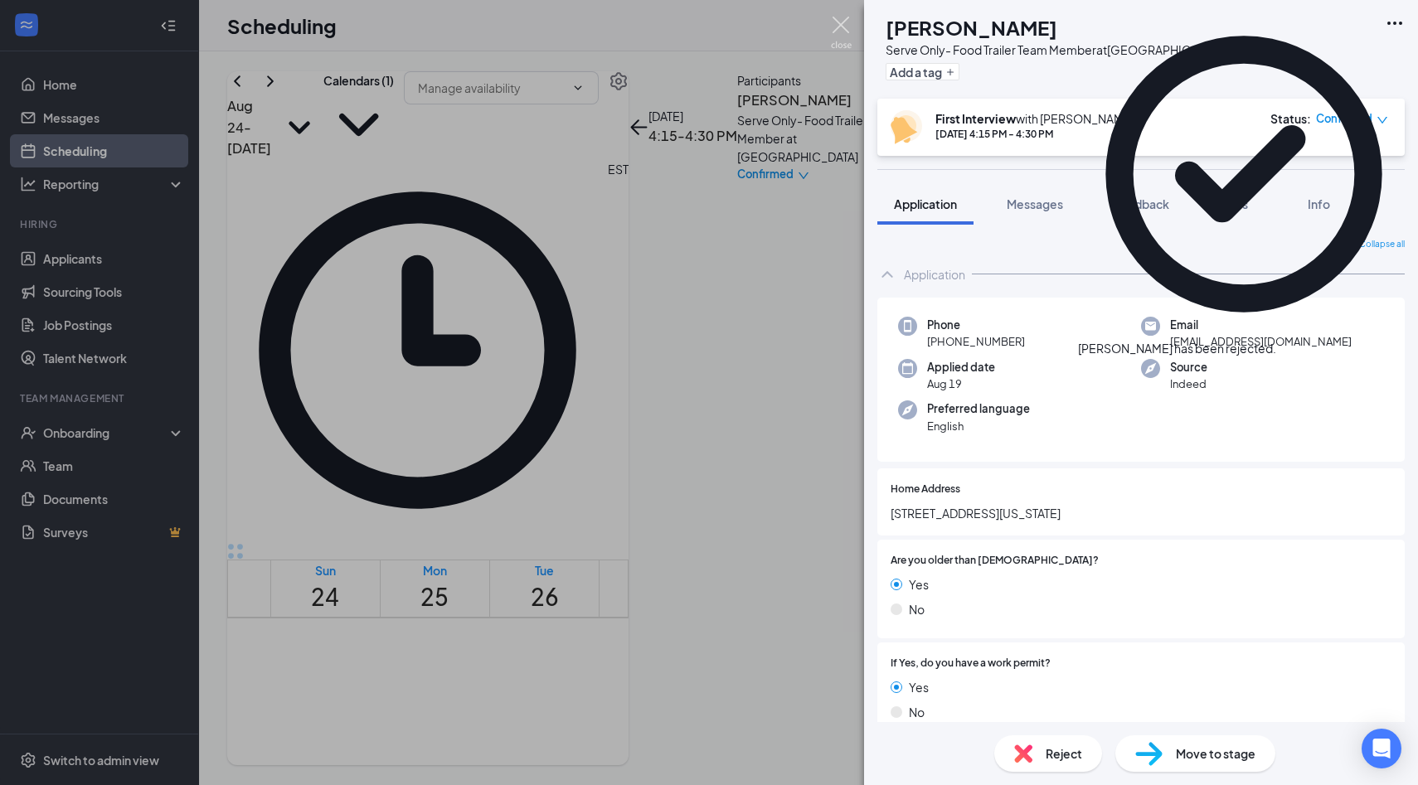
click at [835, 35] on img at bounding box center [841, 33] width 21 height 32
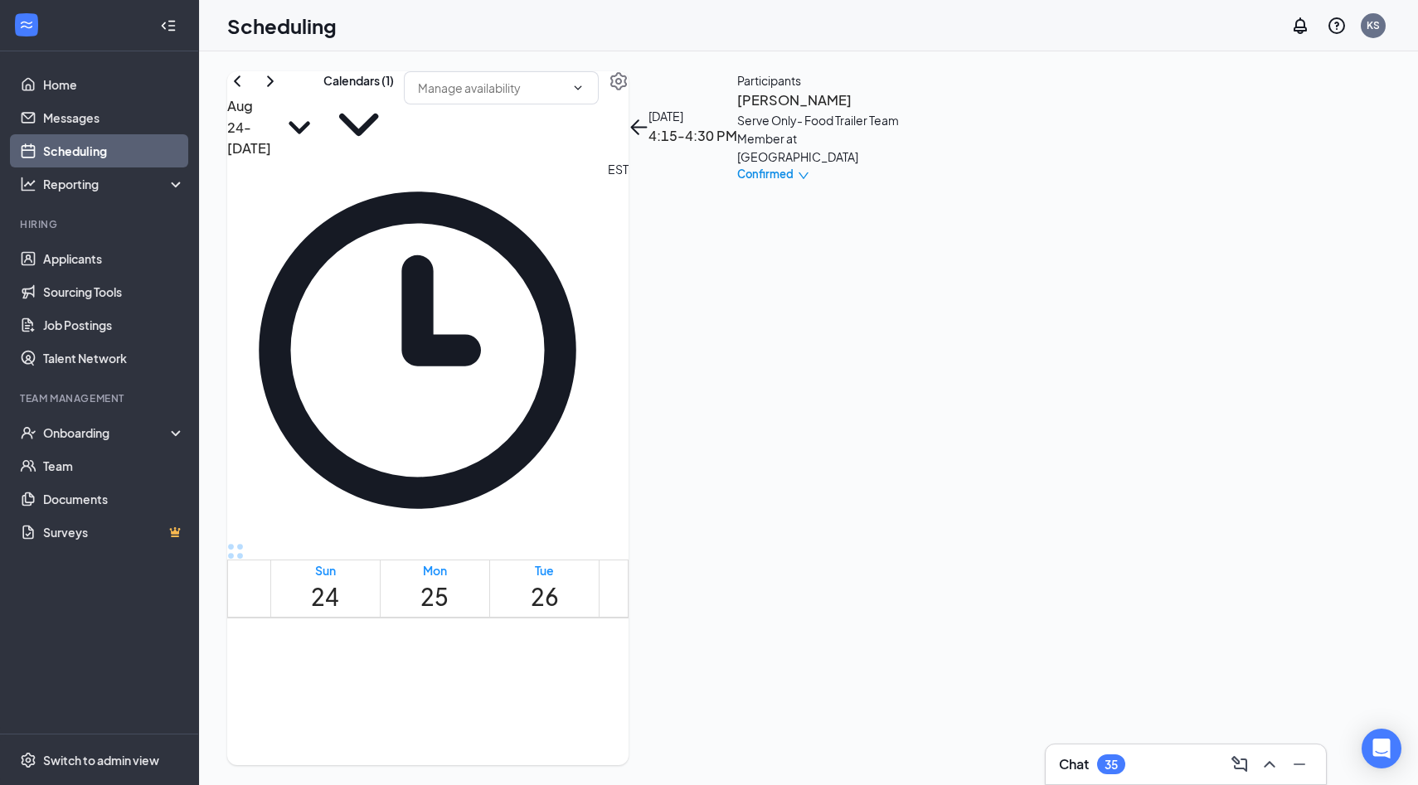
click at [793, 182] on span "Confirmed" at bounding box center [765, 174] width 56 height 17
click at [1314, 289] on div "Request Reschedule Mark complete Mark as no-show Cancel" at bounding box center [1262, 304] width 114 height 148
click at [1314, 322] on span "Mark as no-show" at bounding box center [1262, 331] width 114 height 18
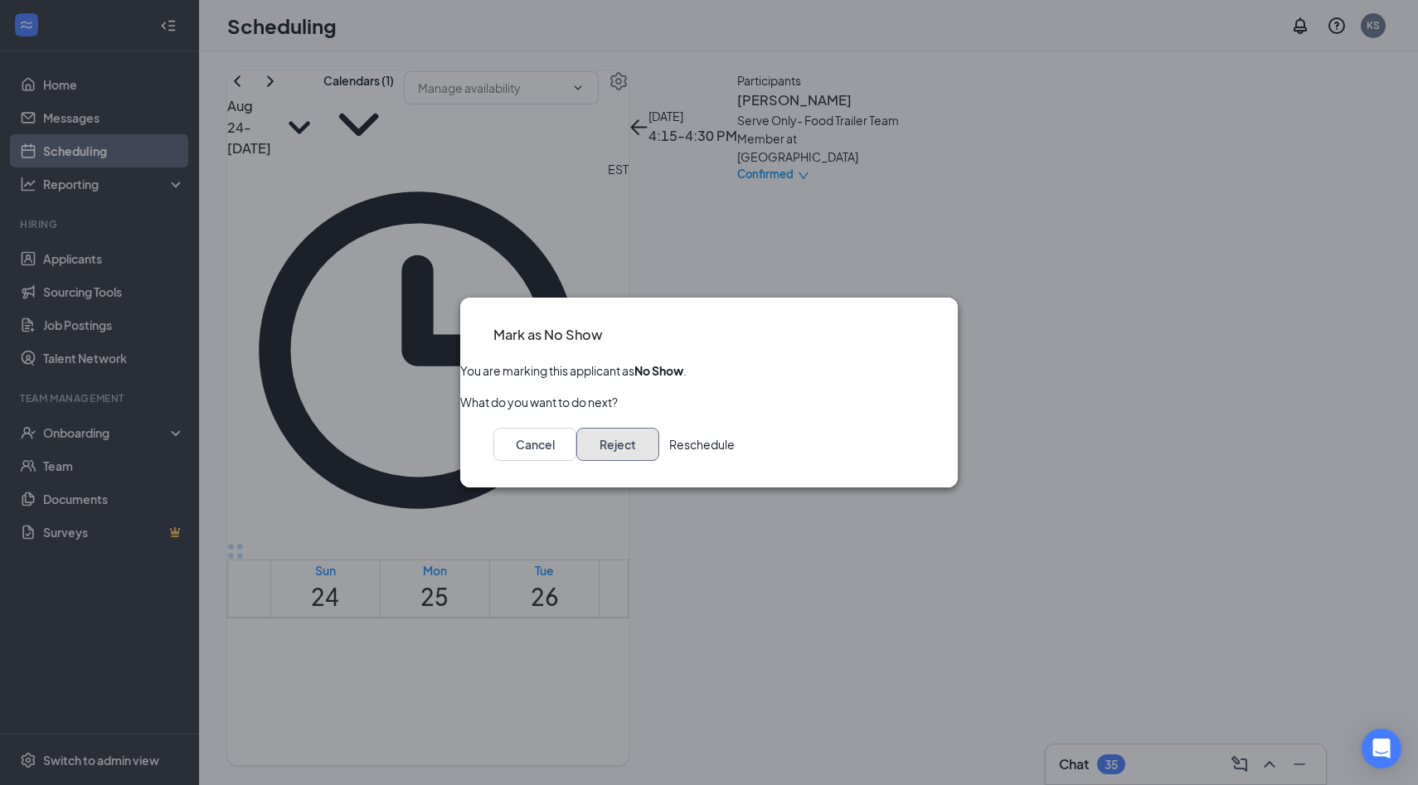
click at [659, 443] on button "Reject" at bounding box center [617, 444] width 83 height 33
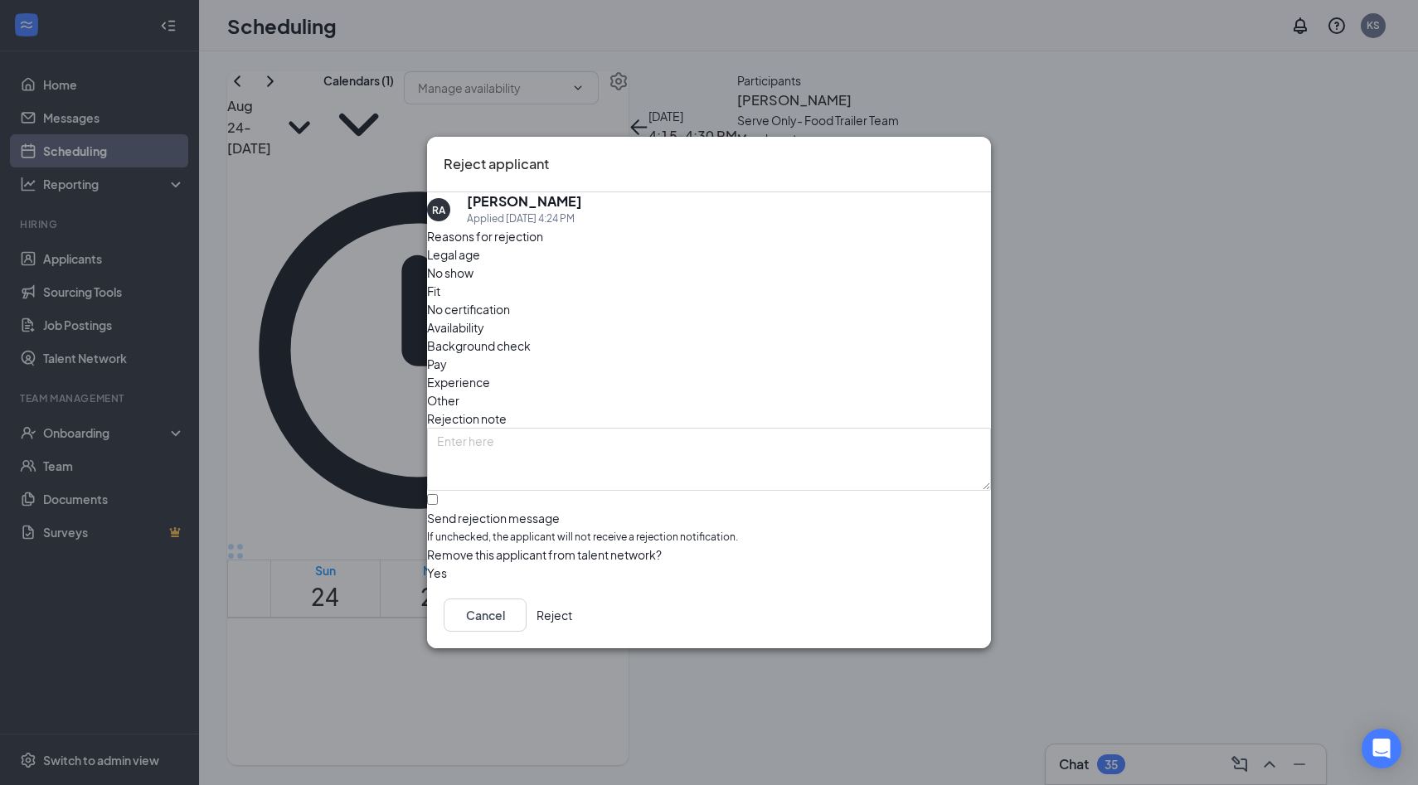
click at [473, 282] on span "No show" at bounding box center [450, 273] width 46 height 18
click at [572, 613] on button "Reject" at bounding box center [554, 615] width 36 height 33
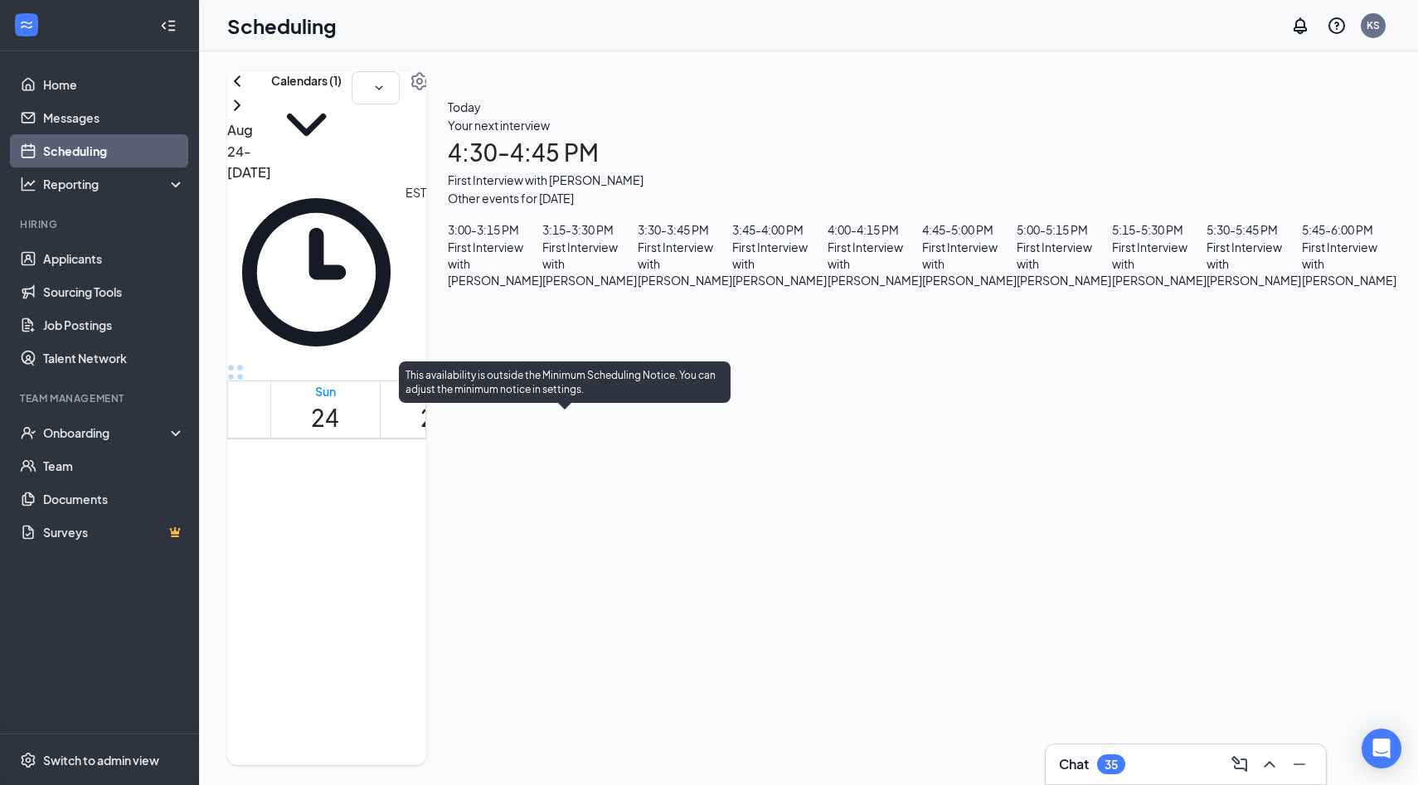
scroll to position [1442, 0]
click at [687, 587] on span "4:45-5:00 PM" at bounding box center [701, 611] width 28 height 48
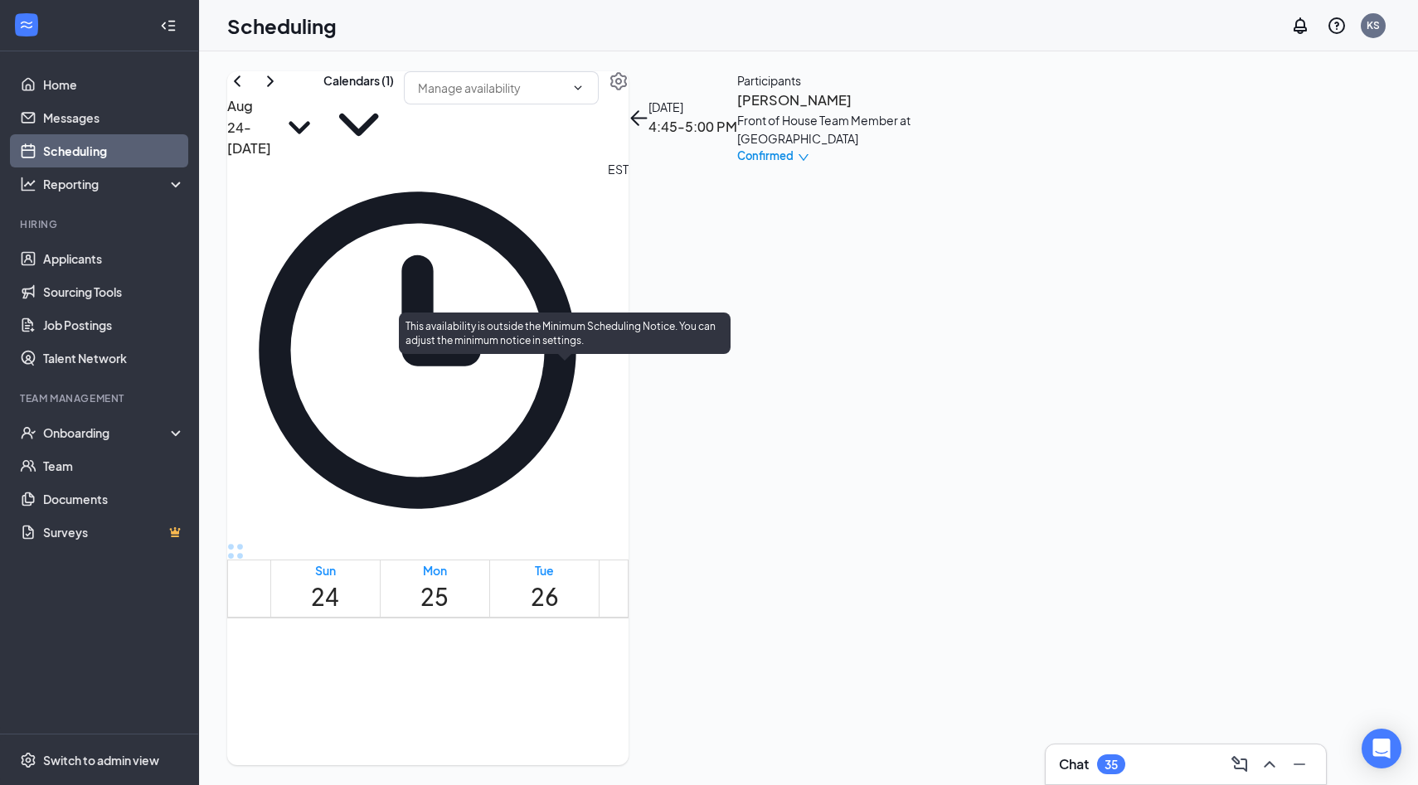
click at [715, 766] on span "5:00-5:15 PM" at bounding box center [729, 790] width 28 height 48
click at [518, 768] on div at bounding box center [518, 799] width 0 height 62
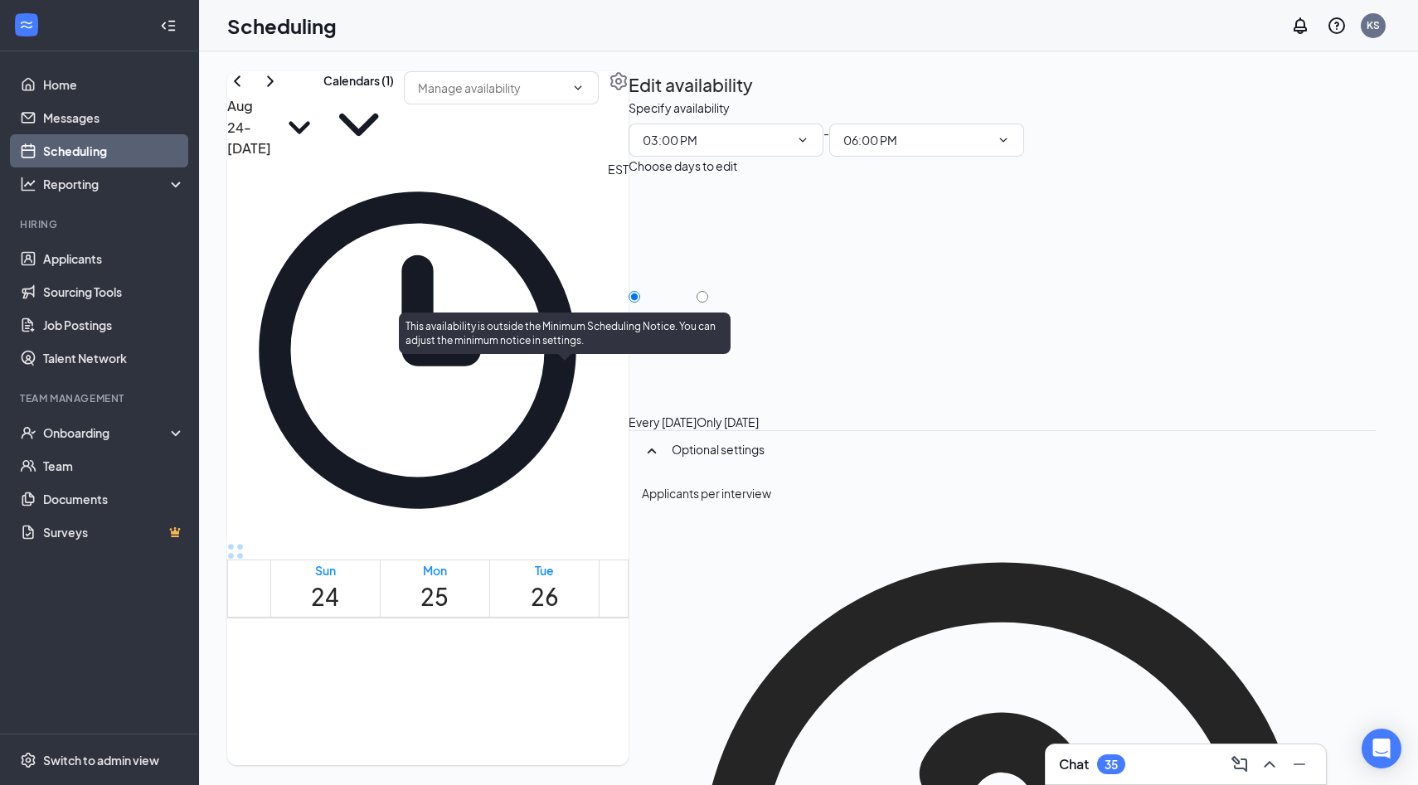
click at [772, 766] on span "5:30-5:45 PM" at bounding box center [786, 790] width 28 height 48
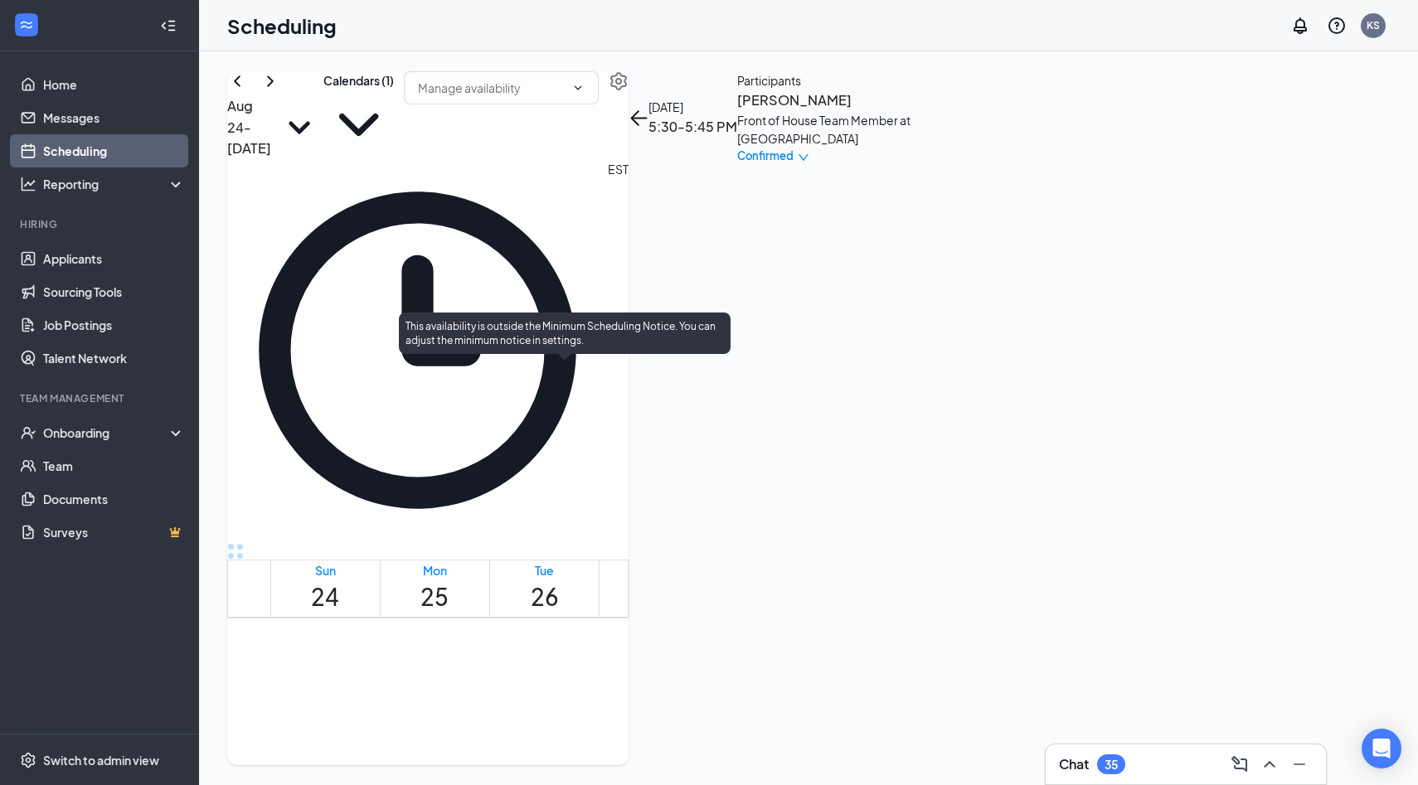
click at [800, 766] on span "5:45-6:00 PM" at bounding box center [814, 790] width 28 height 48
click at [659, 766] on span "4:30-4:45 PM" at bounding box center [673, 790] width 28 height 48
click at [687, 766] on span "4:45-5:00 PM" at bounding box center [701, 790] width 28 height 48
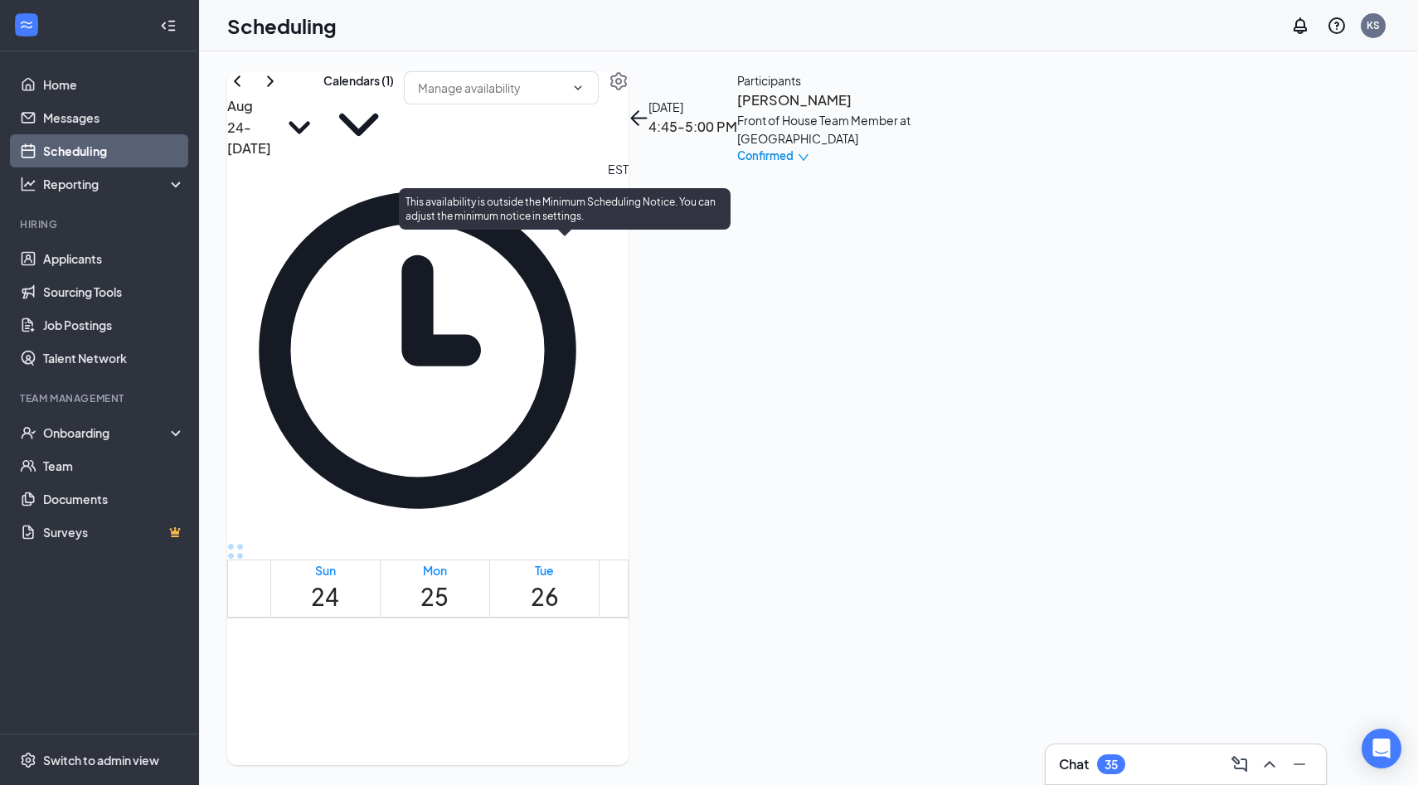
click at [546, 642] on span "3:00-3:15 PM" at bounding box center [532, 666] width 28 height 48
click at [556, 642] on span "3:15-3:30 PM" at bounding box center [560, 666] width 28 height 48
click at [574, 642] on span "3:30-3:45 PM" at bounding box center [588, 666] width 28 height 48
click at [603, 642] on span "3:45-4:00 PM" at bounding box center [617, 666] width 28 height 48
click at [631, 642] on span "4:00-4:15 PM" at bounding box center [645, 666] width 28 height 48
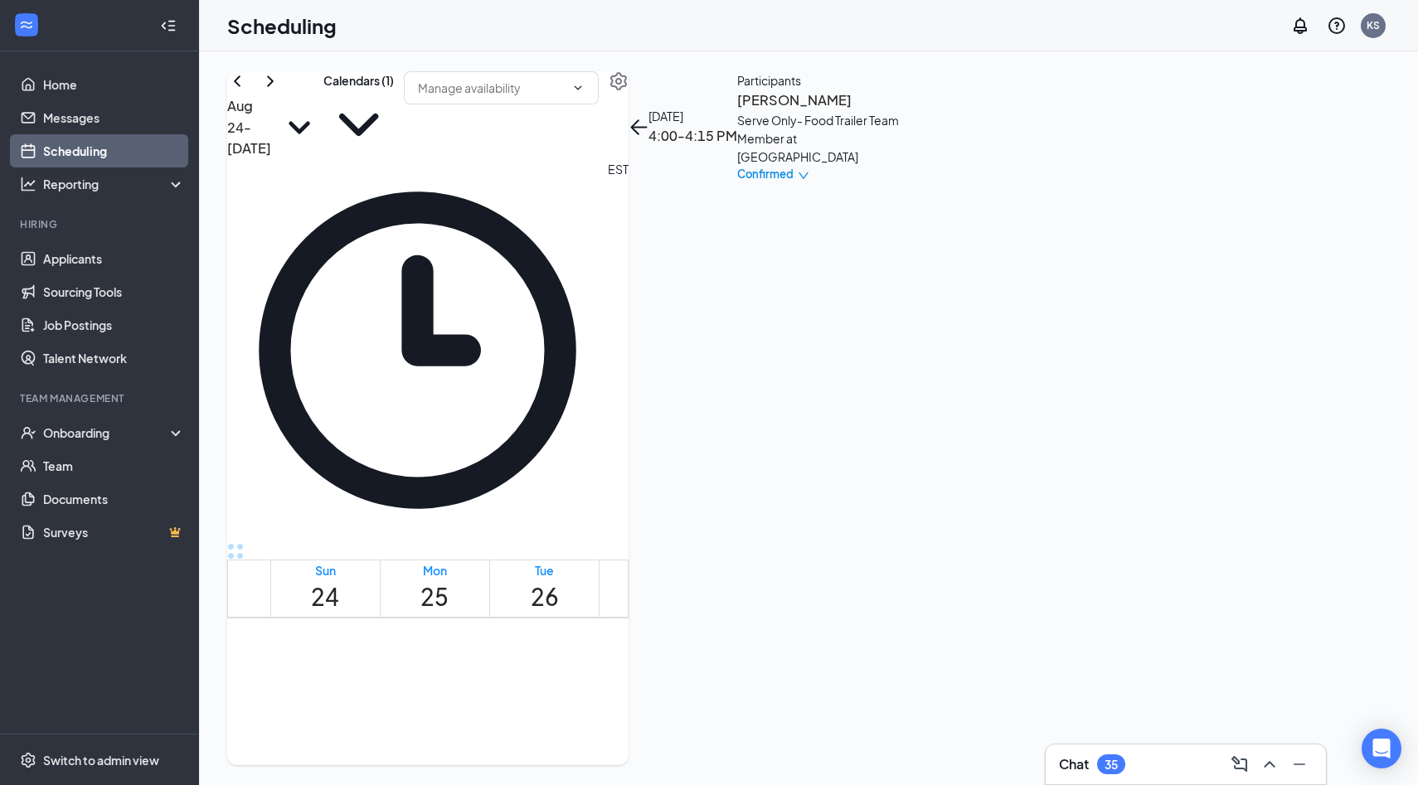
scroll to position [1445, 0]
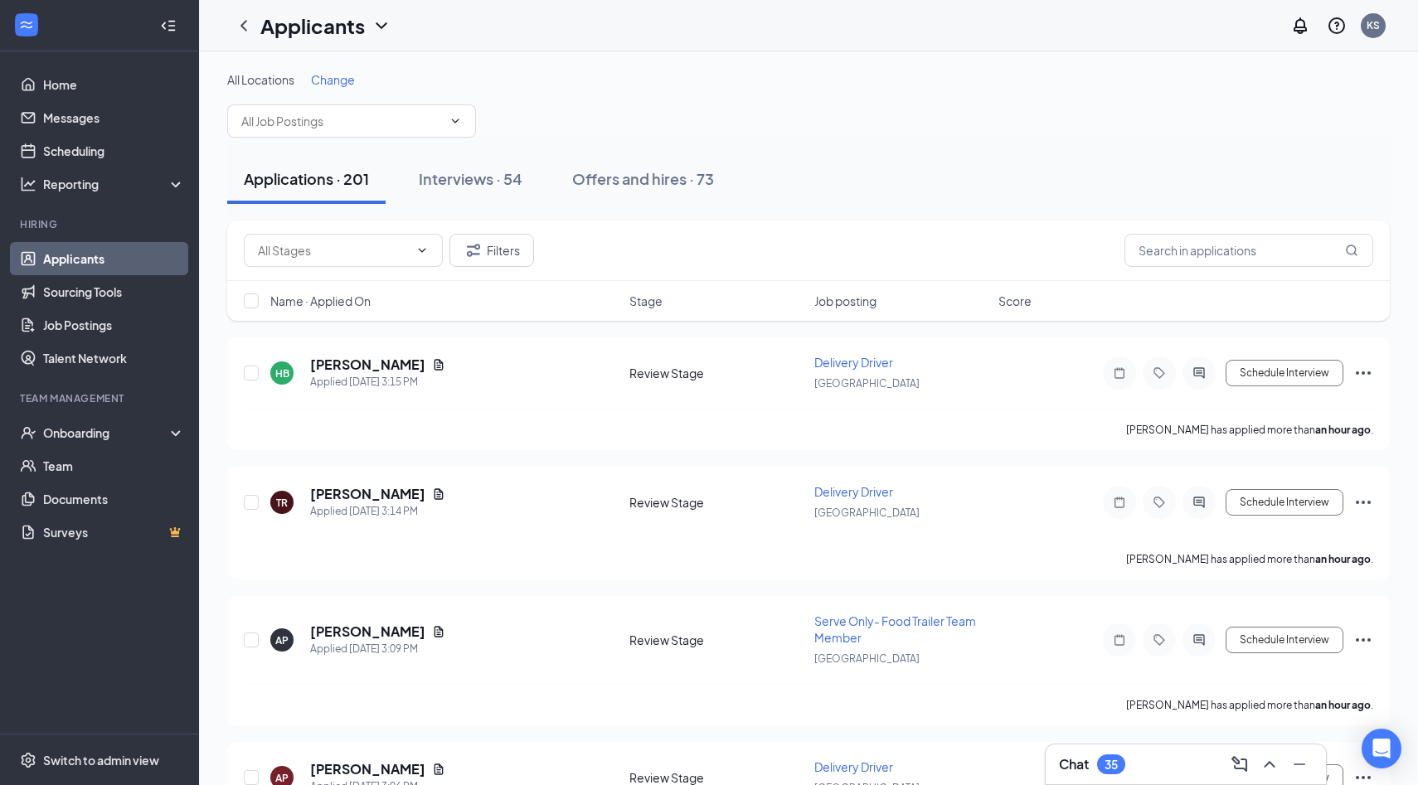
click at [109, 254] on link "Applicants" at bounding box center [114, 258] width 142 height 33
click at [90, 264] on link "Applicants" at bounding box center [114, 258] width 142 height 33
click at [90, 138] on link "Scheduling" at bounding box center [114, 150] width 142 height 33
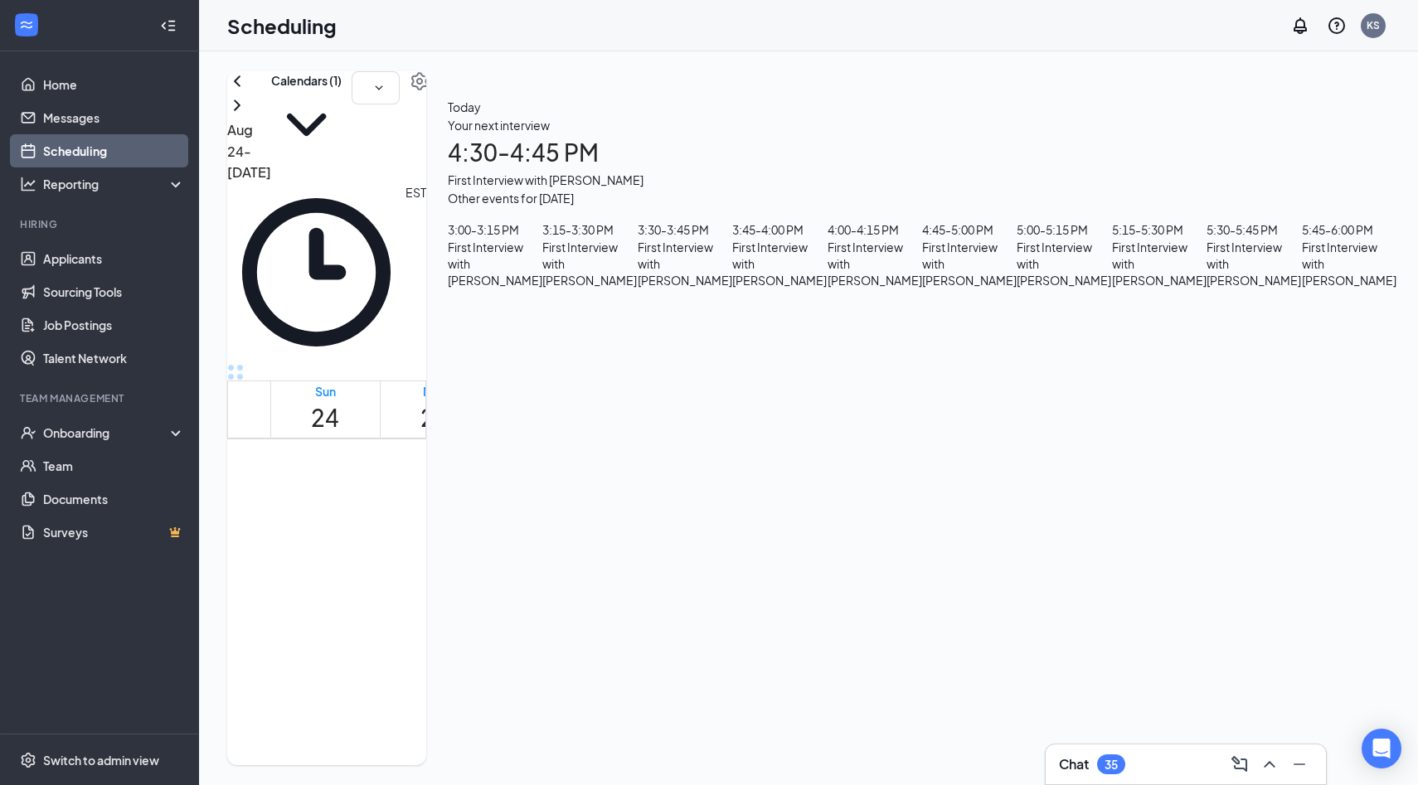
scroll to position [1498, 0]
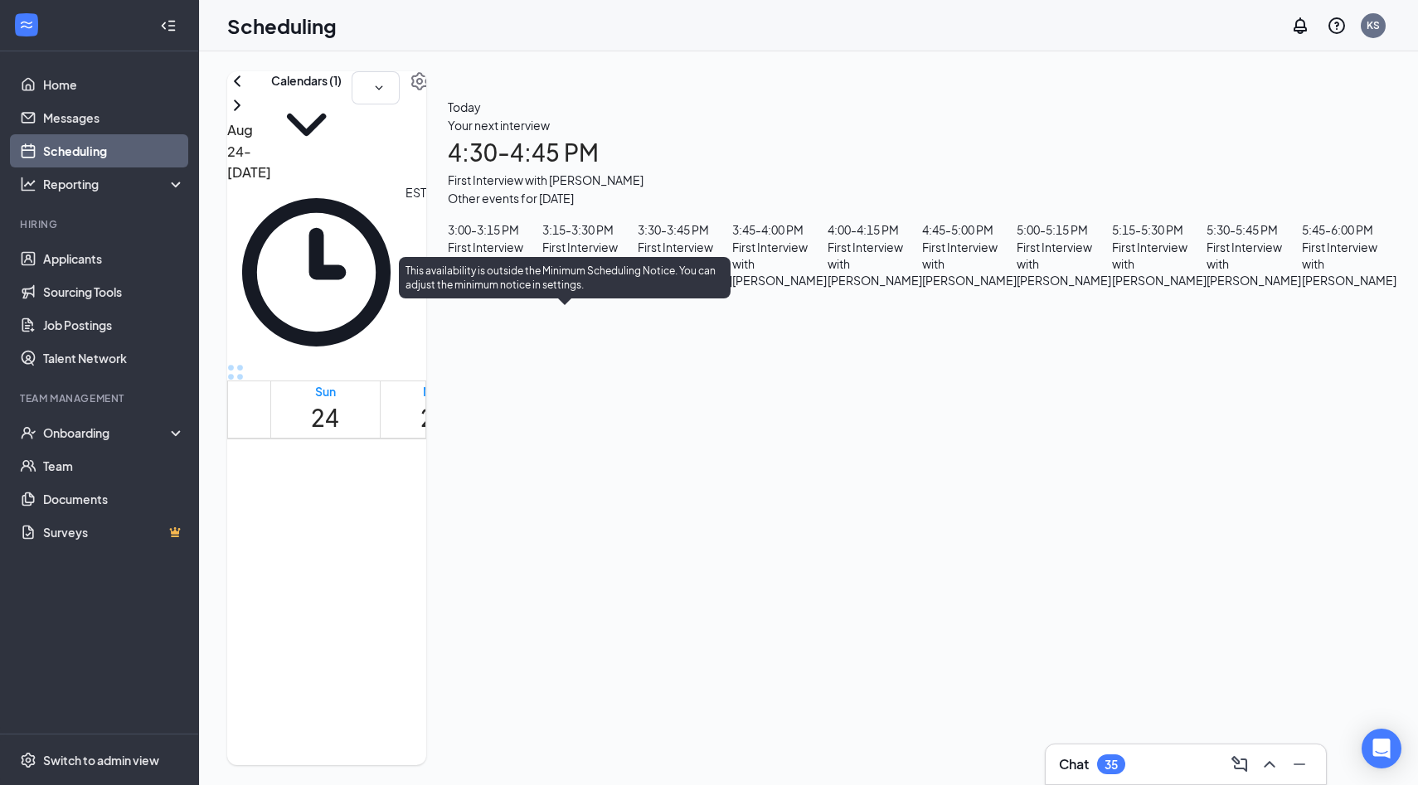
click at [542, 531] on span "3:00-3:15 PM" at bounding box center [532, 555] width 28 height 48
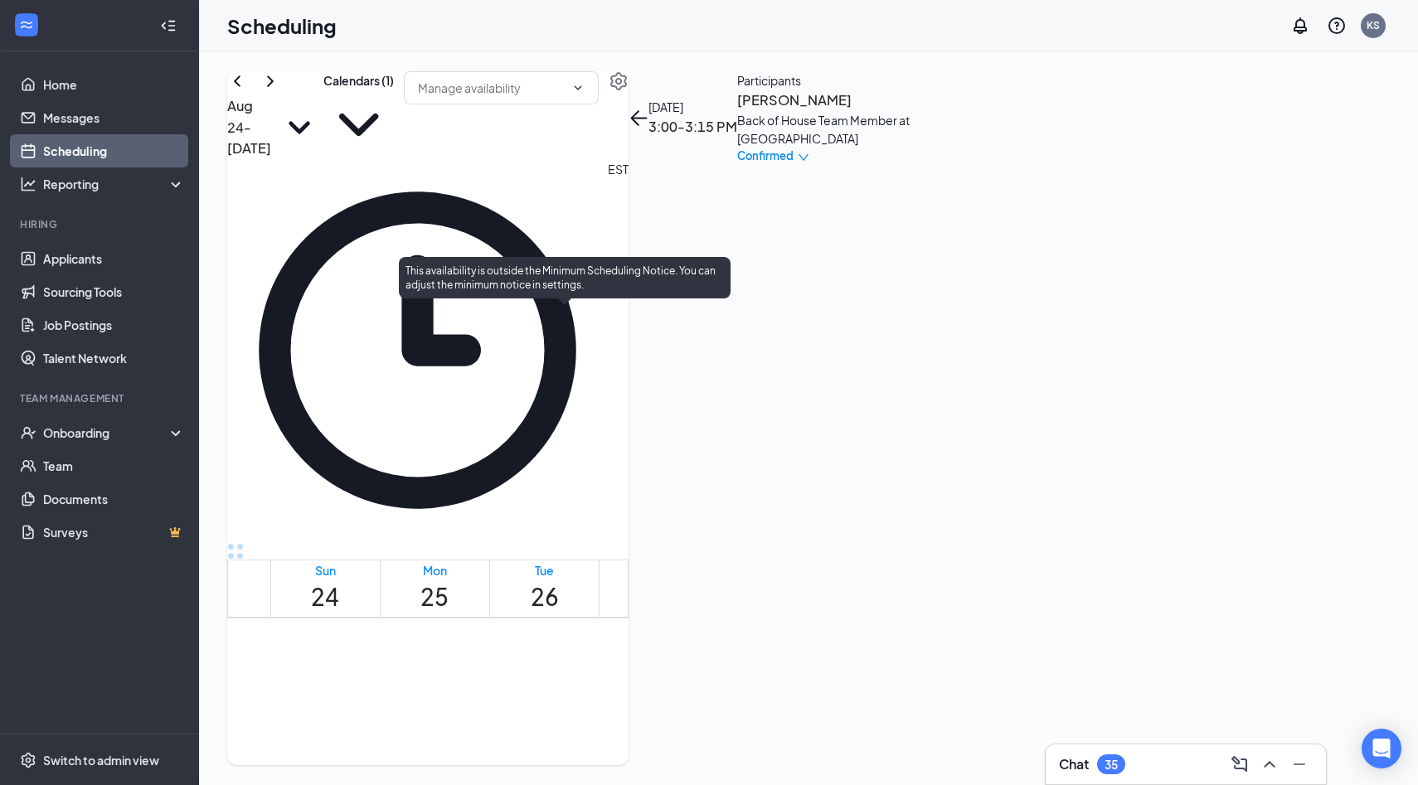
click at [546, 710] on span "3:15-3:30 PM" at bounding box center [560, 734] width 28 height 48
click at [574, 710] on span "3:30-3:45 PM" at bounding box center [588, 734] width 28 height 48
click at [603, 710] on span "3:45-4:00 PM" at bounding box center [617, 734] width 28 height 48
click at [631, 710] on span "4:00-4:15 PM" at bounding box center [645, 734] width 28 height 48
click at [603, 710] on span "3:45-4:00 PM" at bounding box center [617, 734] width 28 height 48
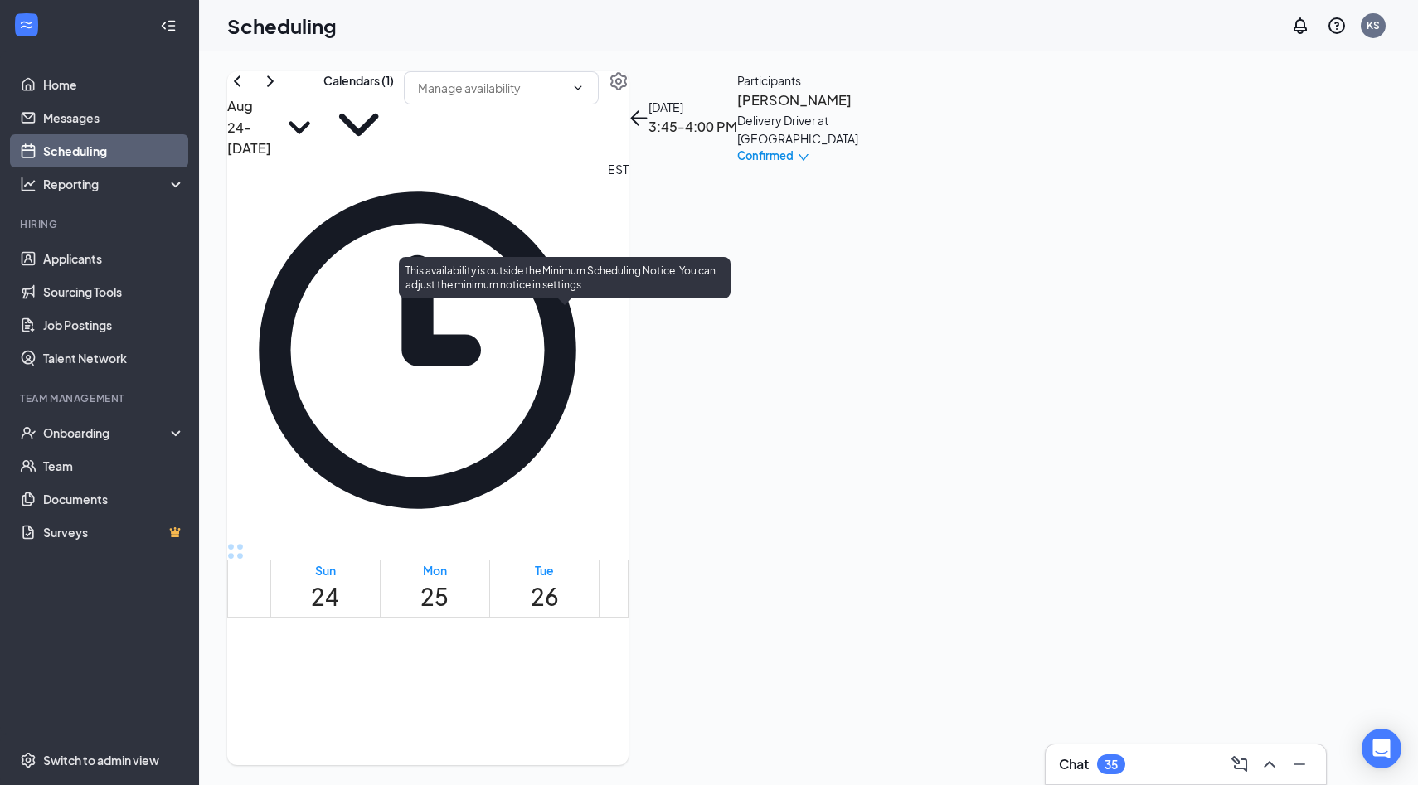
click at [574, 710] on span "3:30-3:45 PM" at bounding box center [588, 734] width 28 height 48
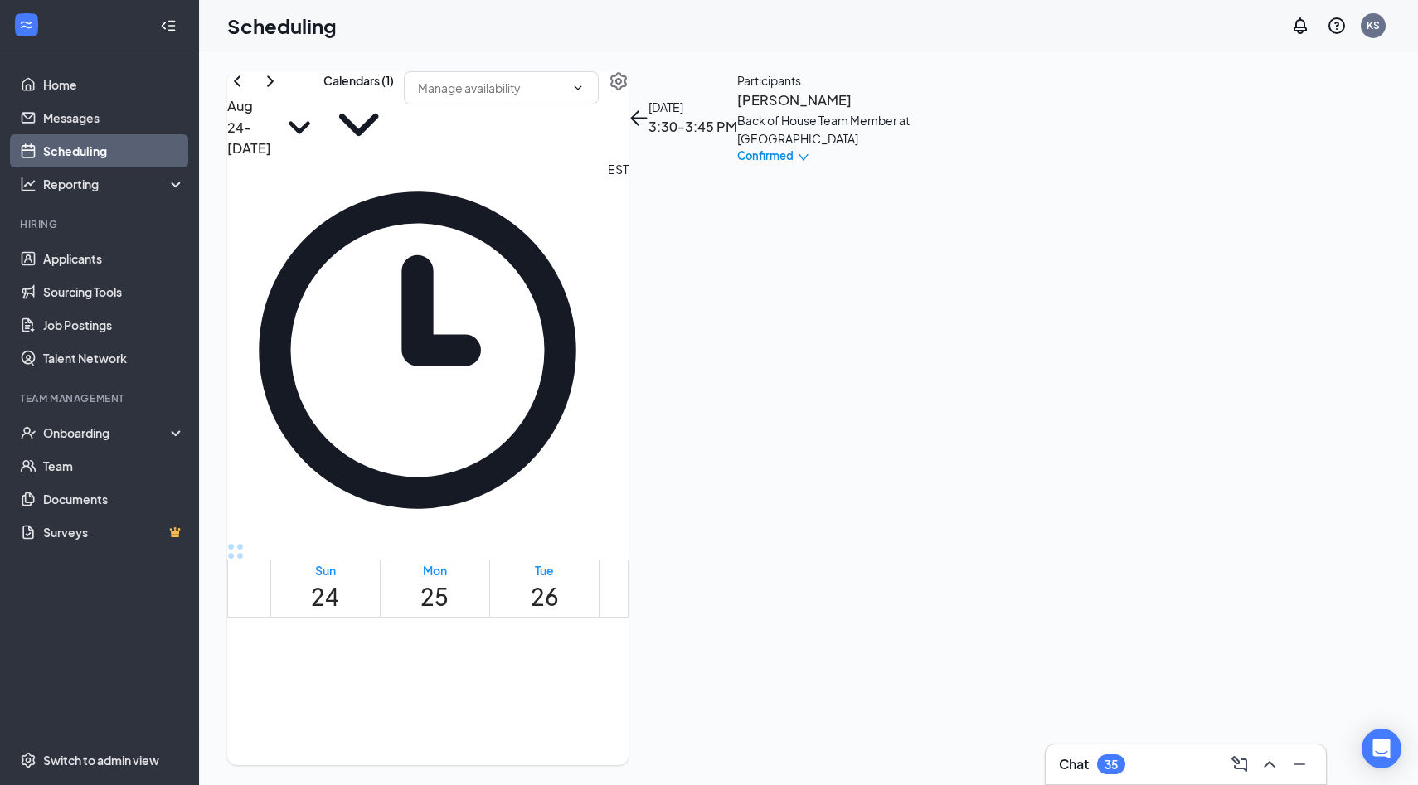
scroll to position [1529, 0]
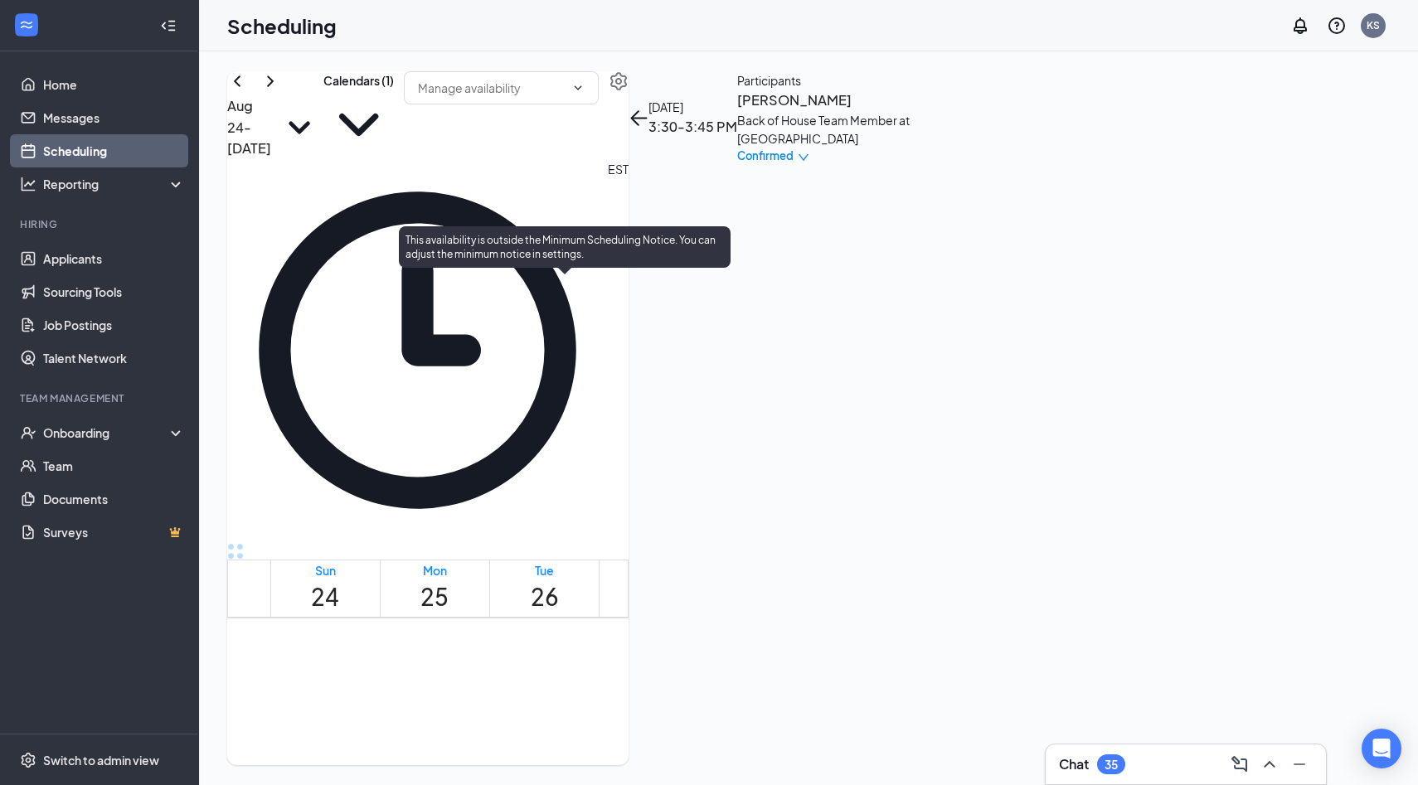
click at [546, 680] on span "3:00-3:15 PM" at bounding box center [532, 704] width 28 height 48
click at [566, 680] on span "3:15-3:30 PM" at bounding box center [560, 704] width 28 height 48
click at [574, 680] on span "3:30-3:45 PM" at bounding box center [588, 704] width 28 height 48
click at [603, 680] on span "3:45-4:00 PM" at bounding box center [617, 704] width 28 height 48
click at [631, 680] on span "4:00-4:15 PM" at bounding box center [645, 704] width 28 height 48
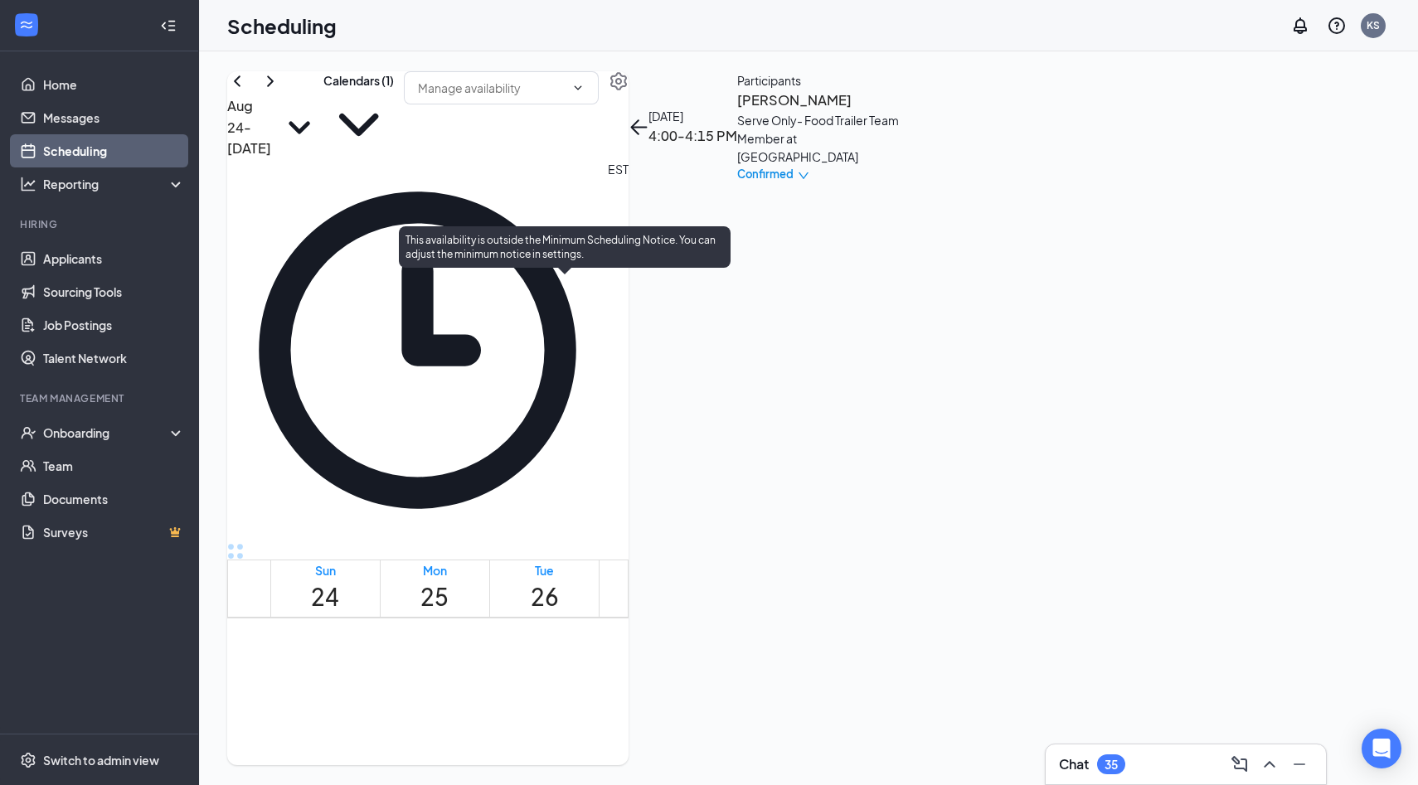
click at [559, 682] on div "3:15-3:30 PM 1" at bounding box center [560, 713] width 28 height 62
click at [574, 682] on div "3:30-3:45 PM 1" at bounding box center [588, 713] width 28 height 62
click at [518, 682] on div at bounding box center [518, 713] width 0 height 62
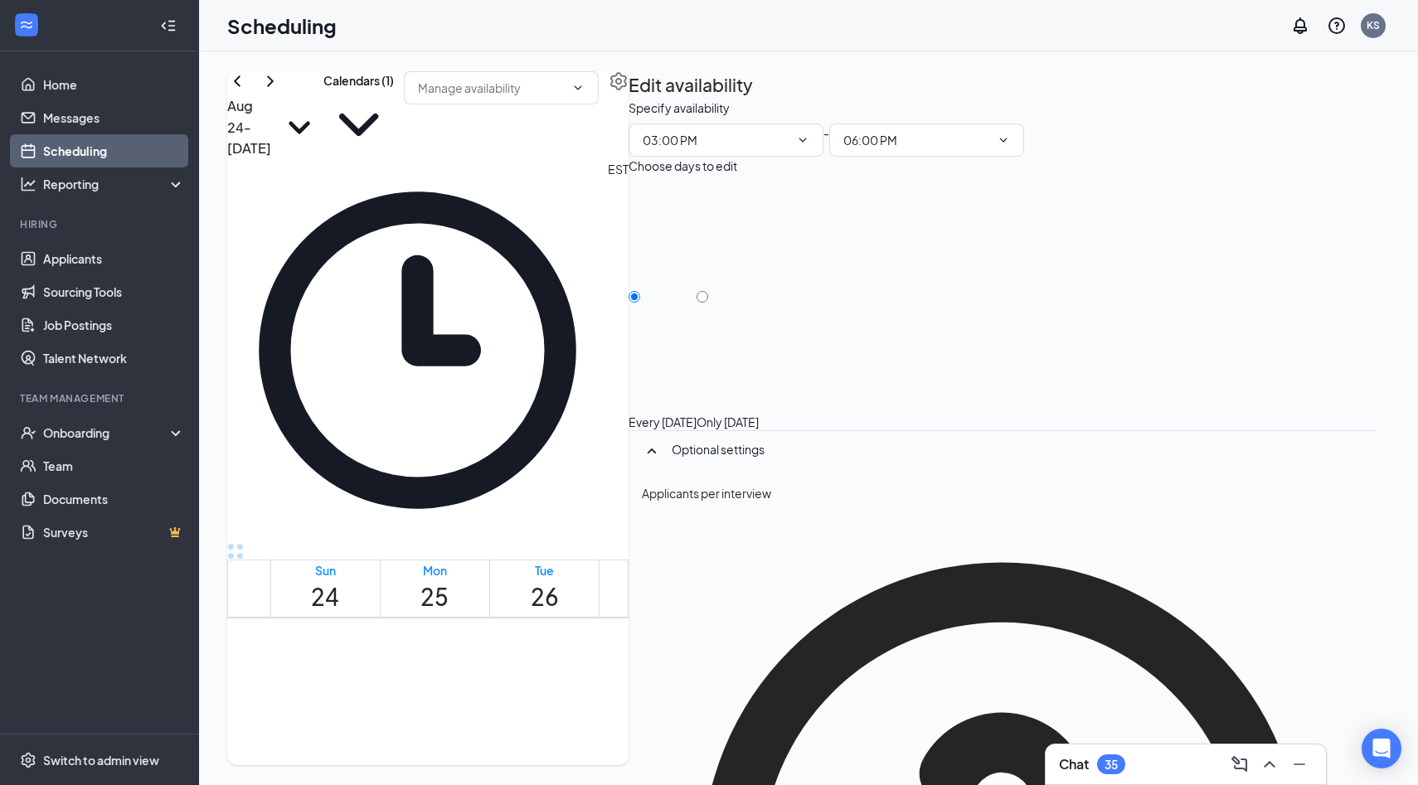
click at [1106, 55] on div "Aug 24 - Aug 30 Calendars (1) EST Sun 24 Mon 25 Tue 26 Wed 27 Thu 28 Fri 29 Sat…" at bounding box center [808, 418] width 1219 height 734
click at [862, 65] on div "Aug 24 - Aug 30 Calendars (1) EST Sun 24 Mon 25 Tue 26 Wed 27 Thu 28 Fri 29 Sat…" at bounding box center [808, 418] width 1219 height 734
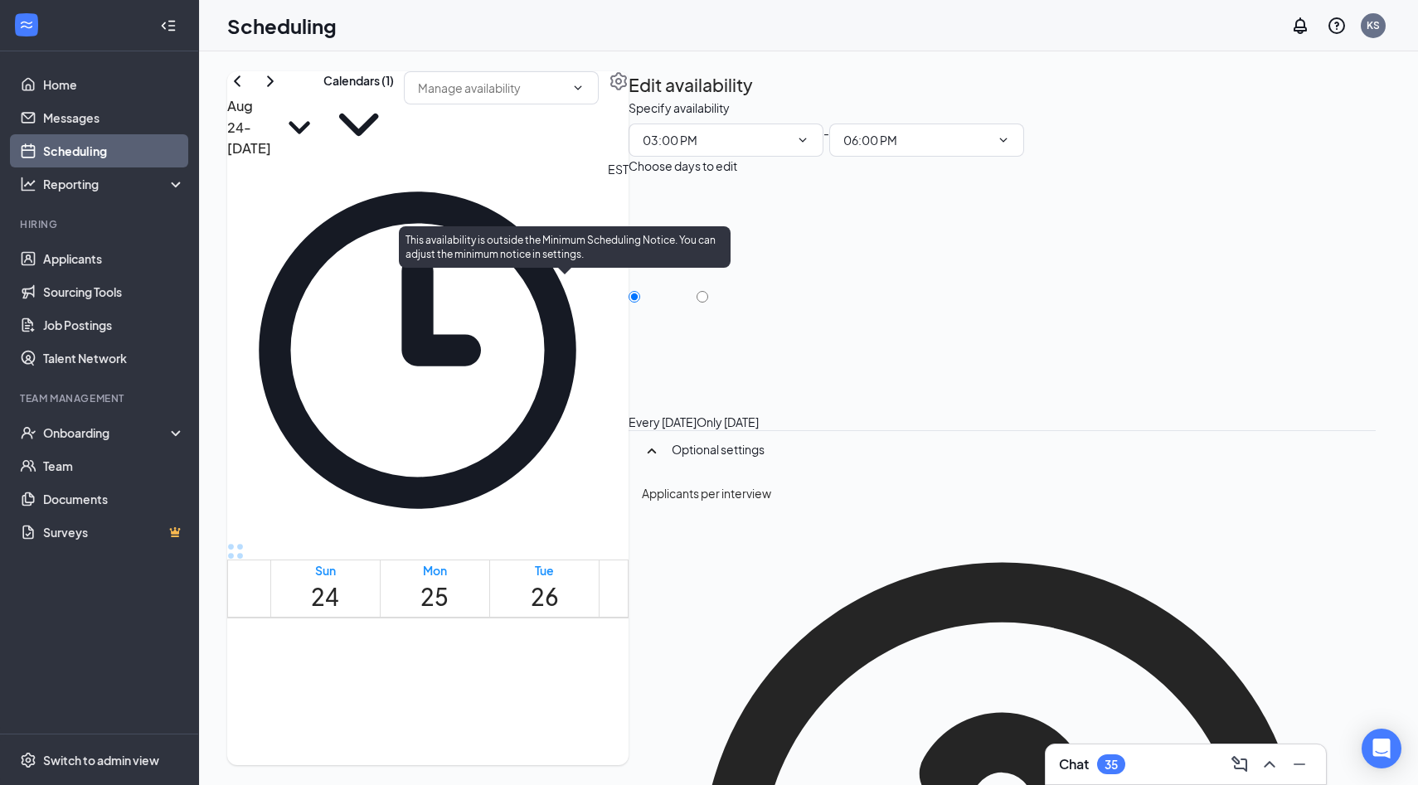
click at [631, 680] on span "4:00-4:15 PM" at bounding box center [645, 704] width 28 height 48
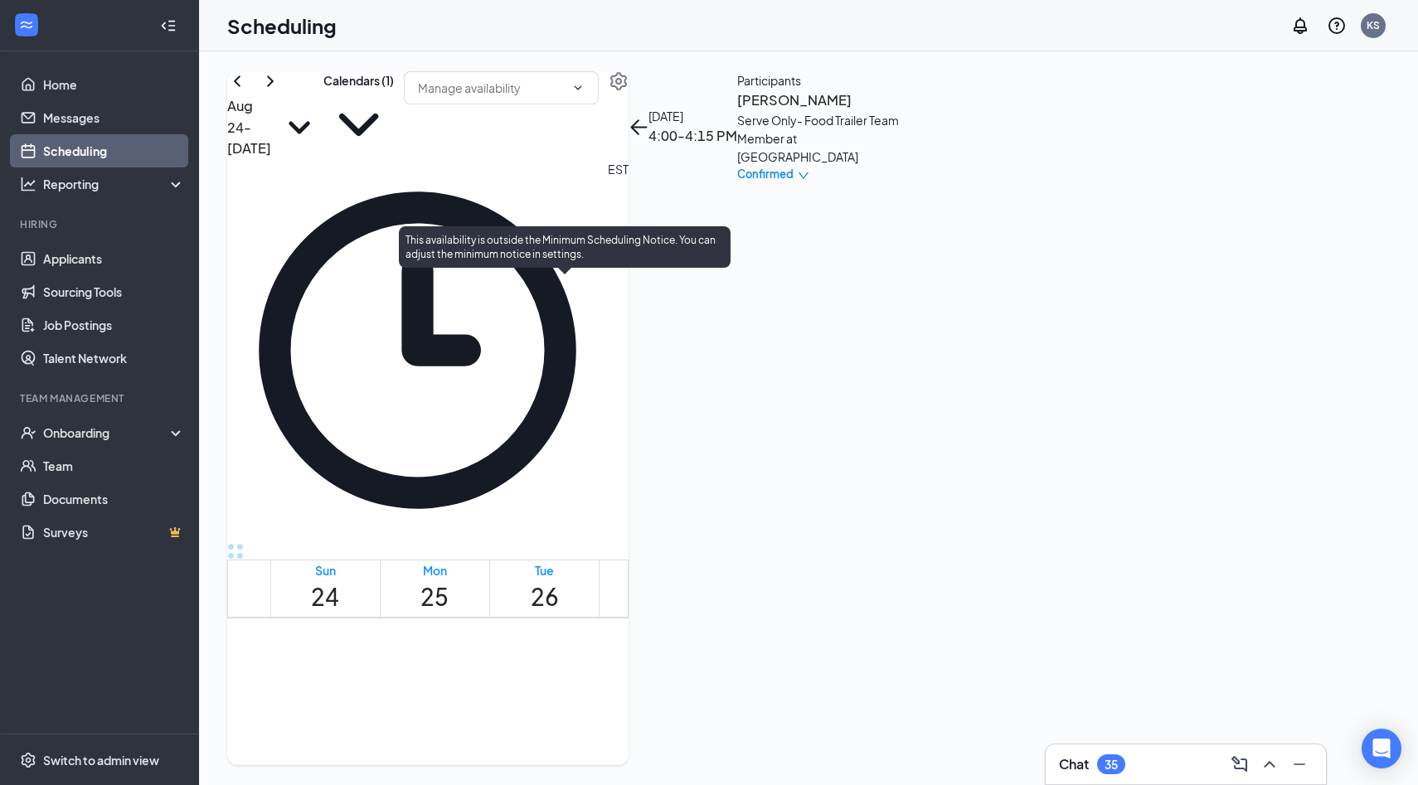
click at [518, 682] on div at bounding box center [518, 713] width 0 height 62
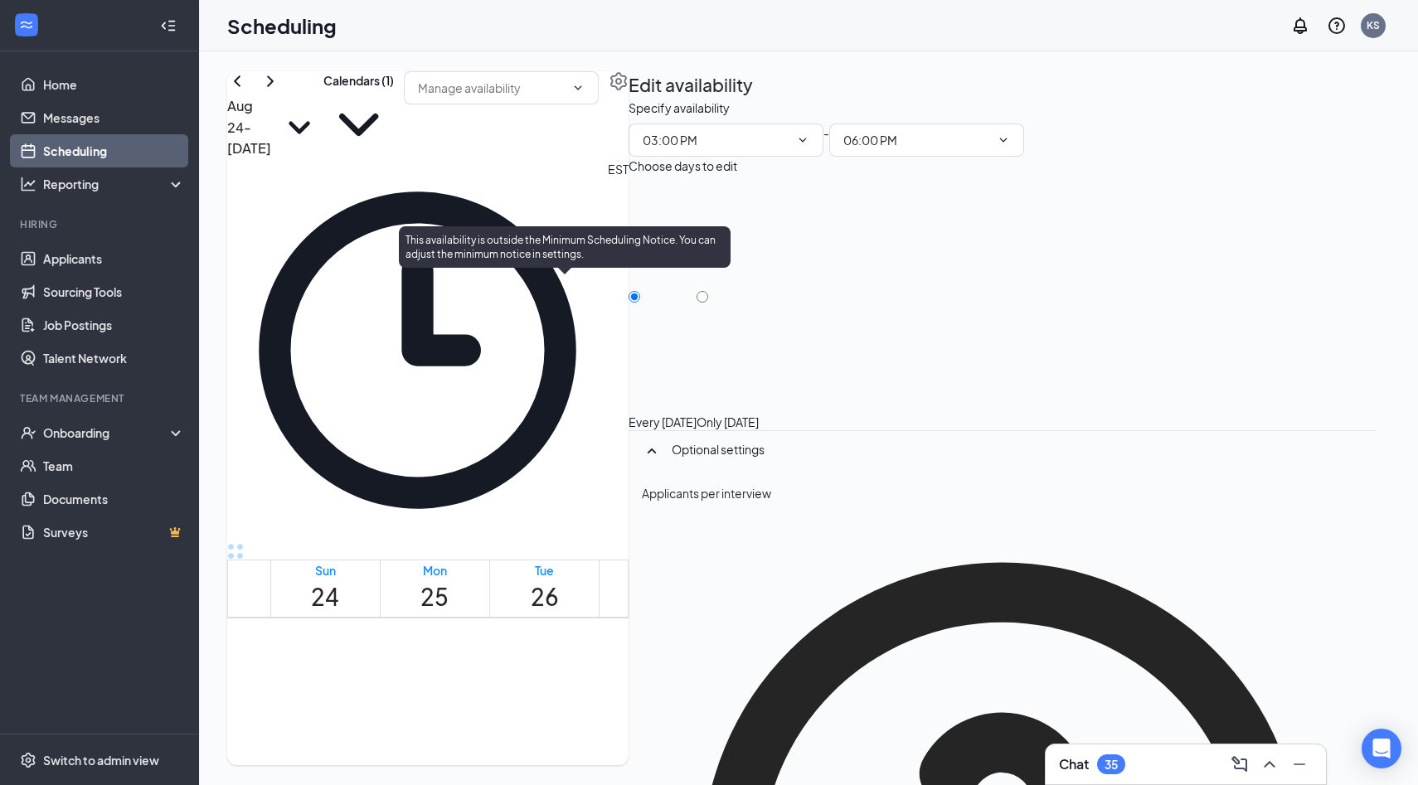
click at [551, 680] on span "3:15-3:30 PM" at bounding box center [560, 704] width 28 height 48
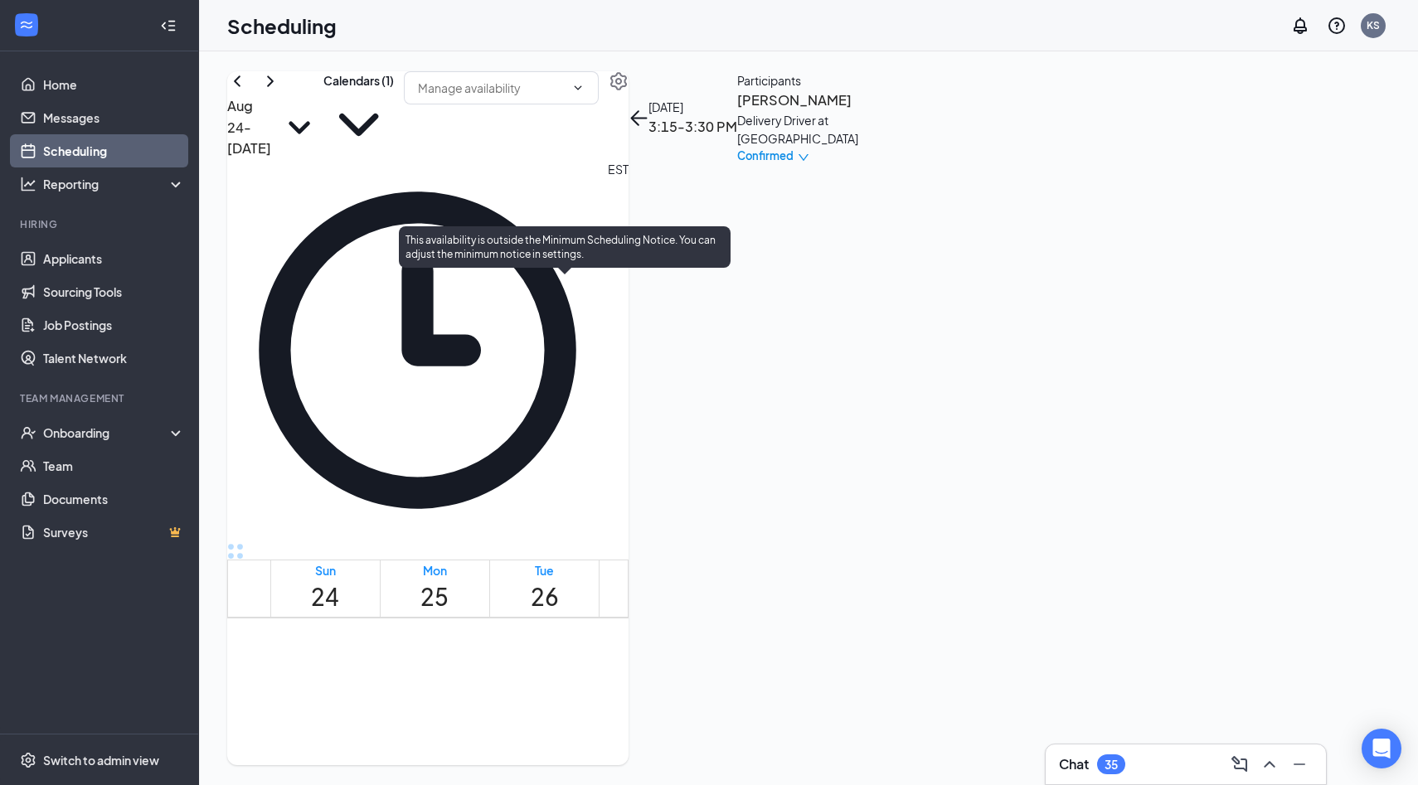
click at [546, 680] on span "3:00-3:15 PM" at bounding box center [532, 704] width 28 height 48
click at [631, 680] on span "4:00-4:15 PM" at bounding box center [645, 704] width 28 height 48
click at [603, 680] on span "3:45-4:00 PM" at bounding box center [617, 704] width 28 height 48
click at [574, 680] on span "3:30-3:45 PM" at bounding box center [588, 704] width 28 height 48
click at [631, 680] on span "4:00-4:15 PM" at bounding box center [645, 704] width 28 height 48
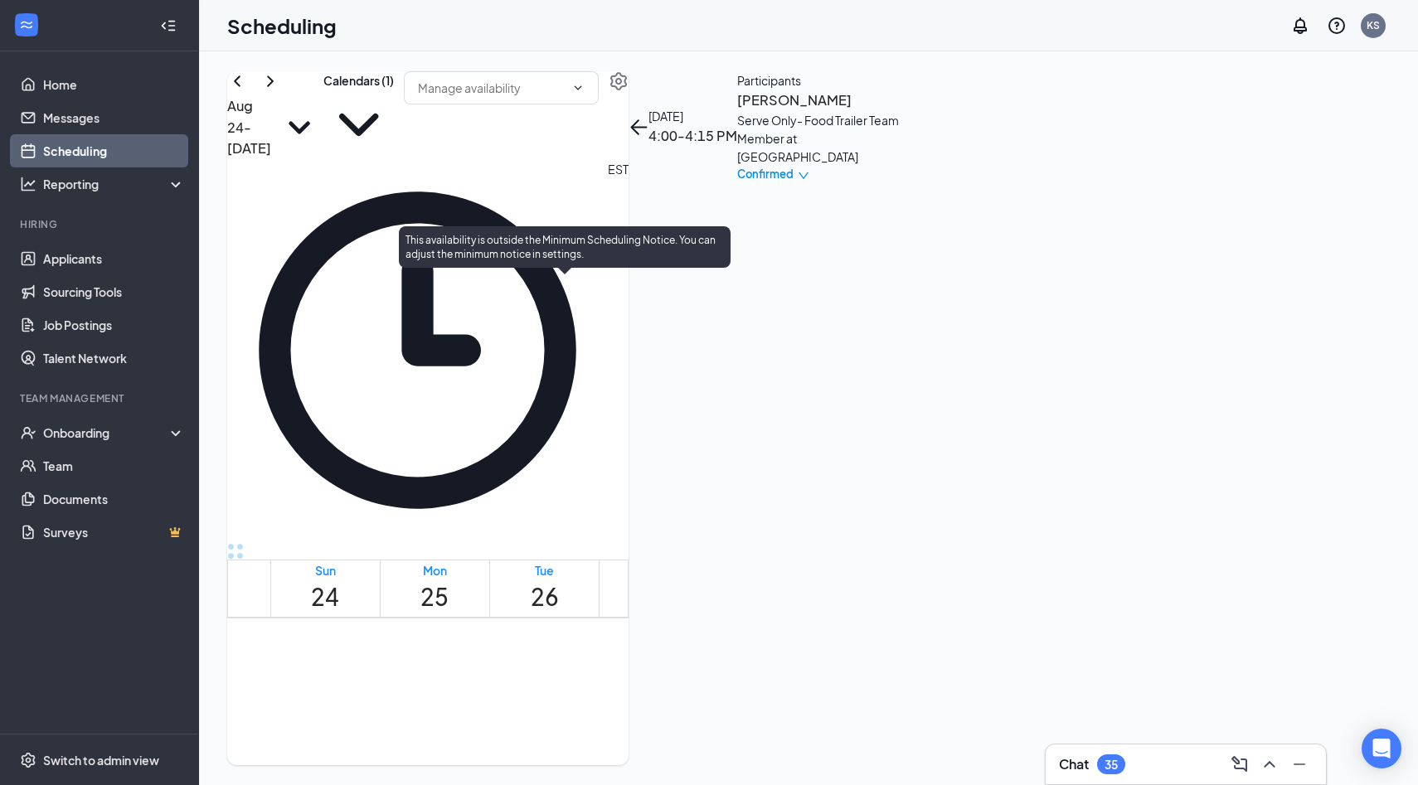
click at [603, 680] on span "3:45-4:00 PM" at bounding box center [617, 704] width 28 height 48
click at [574, 680] on span "3:30-3:45 PM" at bounding box center [588, 704] width 28 height 48
click at [570, 680] on span "3:15-3:30 PM" at bounding box center [560, 704] width 28 height 48
click at [546, 680] on span "3:00-3:15 PM" at bounding box center [532, 704] width 28 height 48
click at [631, 680] on span "4:00-4:15 PM" at bounding box center [645, 704] width 28 height 48
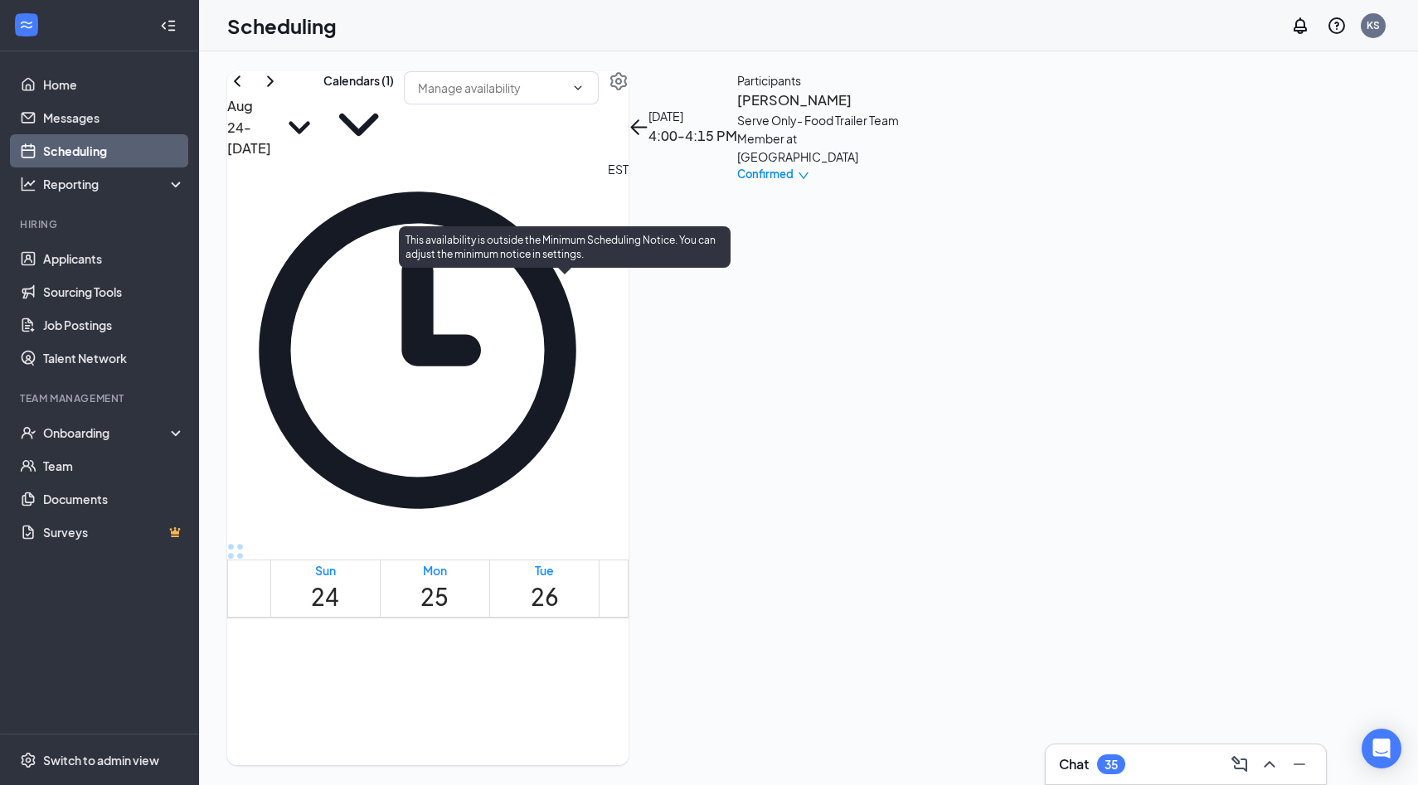
click at [603, 680] on span "3:45-4:00 PM" at bounding box center [617, 704] width 28 height 48
click at [574, 680] on span "3:30-3:45 PM" at bounding box center [588, 704] width 28 height 48
click at [563, 680] on span "3:15-3:30 PM" at bounding box center [560, 704] width 28 height 48
click at [546, 680] on span "3:00-3:15 PM" at bounding box center [532, 704] width 28 height 48
click at [631, 680] on span "4:00-4:15 PM" at bounding box center [645, 704] width 28 height 48
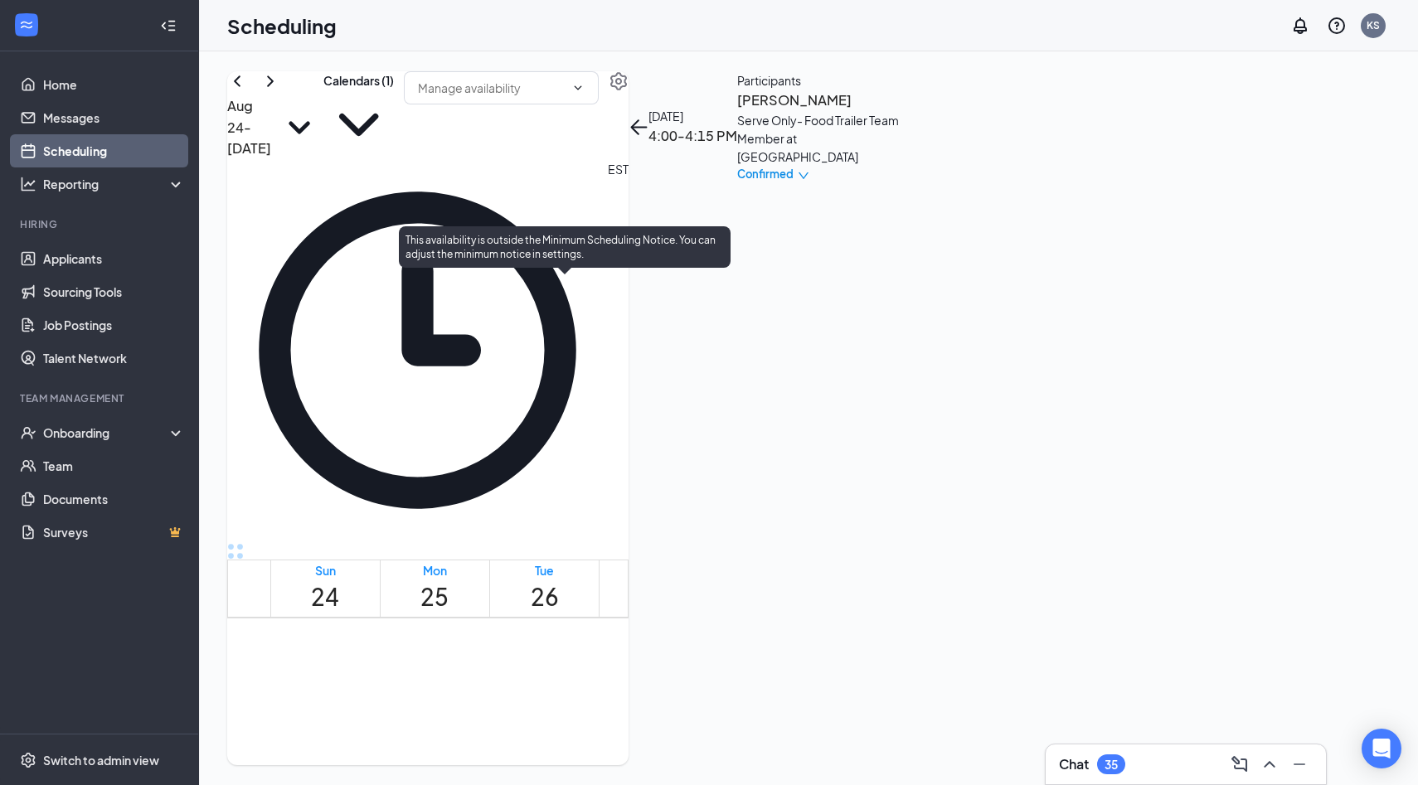
click at [603, 680] on span "3:45-4:00 PM" at bounding box center [617, 704] width 28 height 48
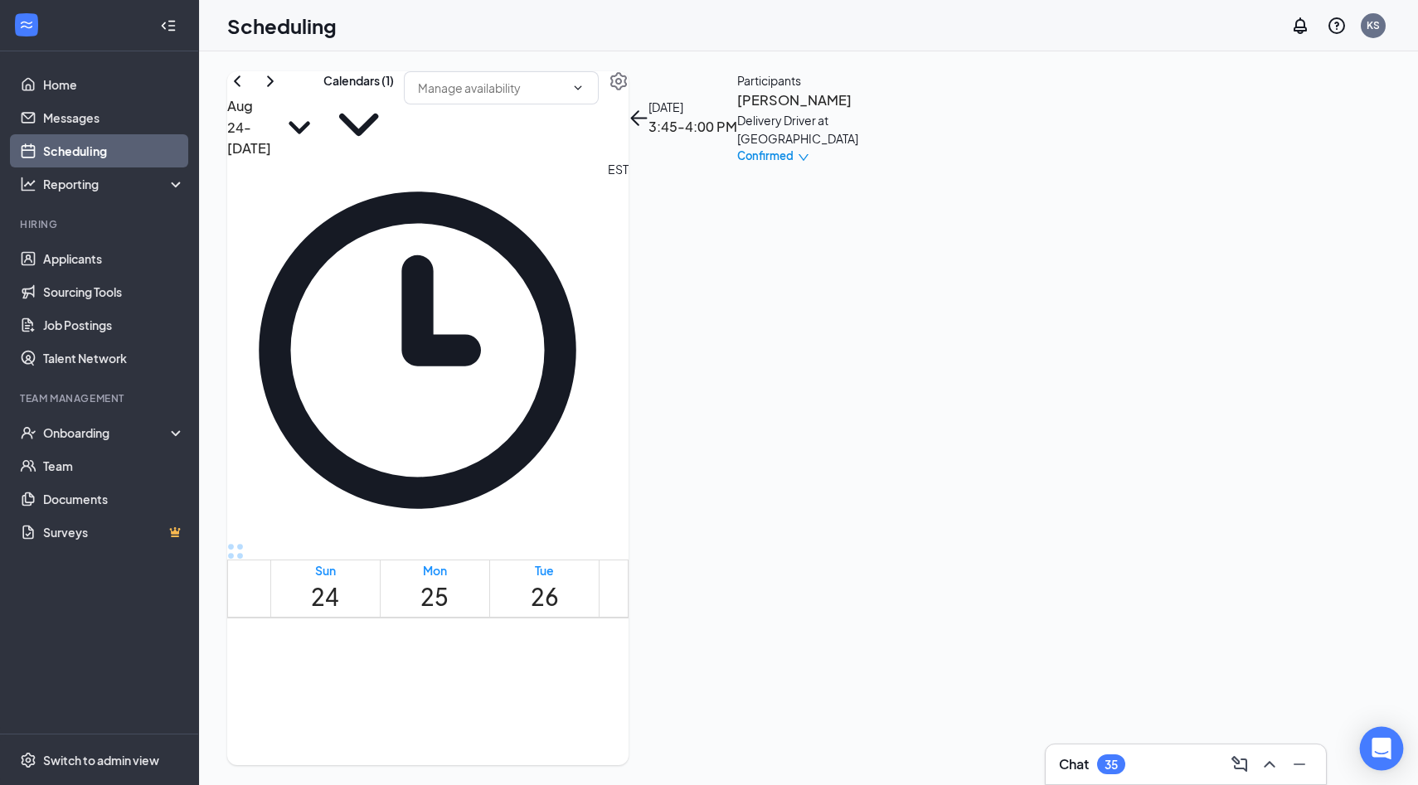
click at [1383, 753] on icon "Open Intercom Messenger" at bounding box center [1381, 749] width 22 height 22
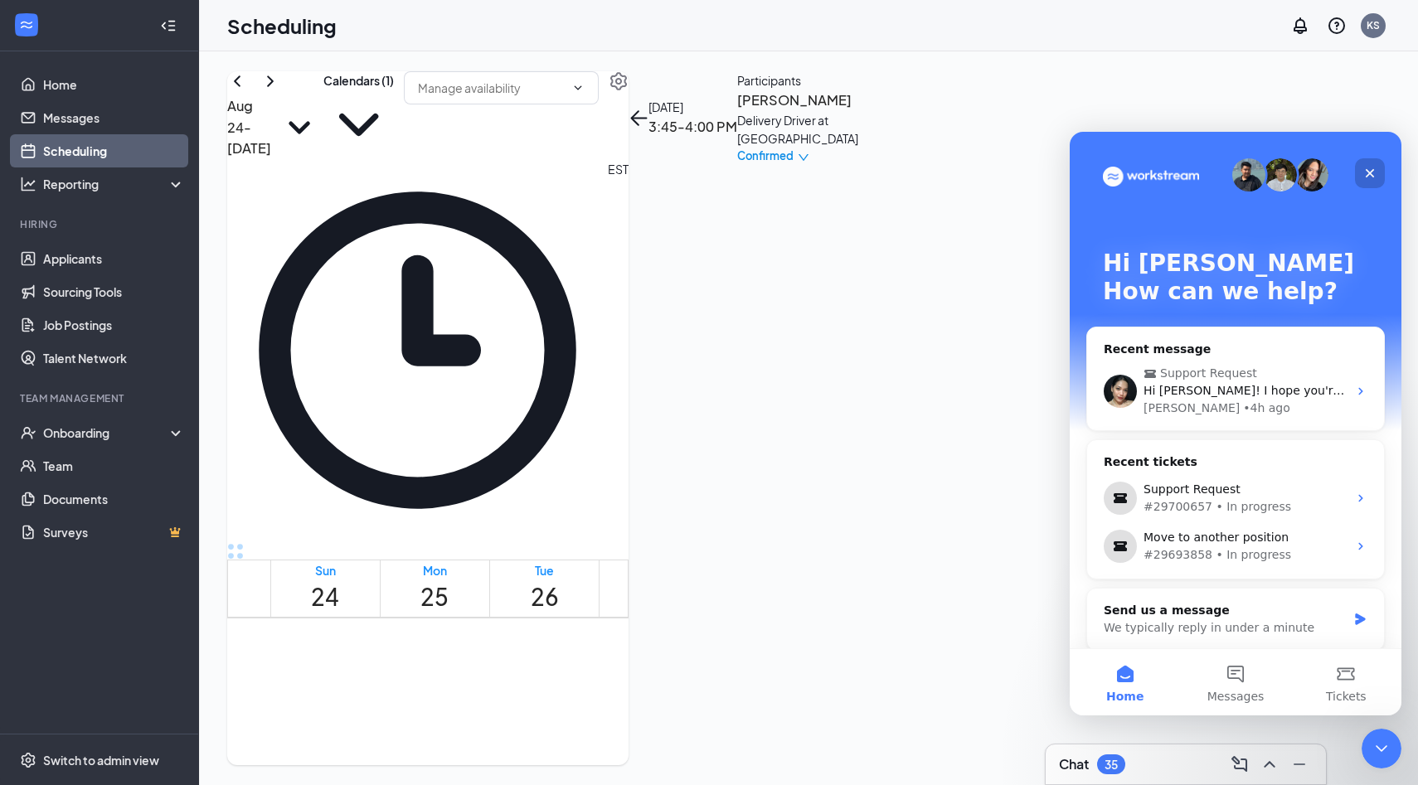
click at [1365, 172] on icon "Close" at bounding box center [1369, 173] width 13 height 13
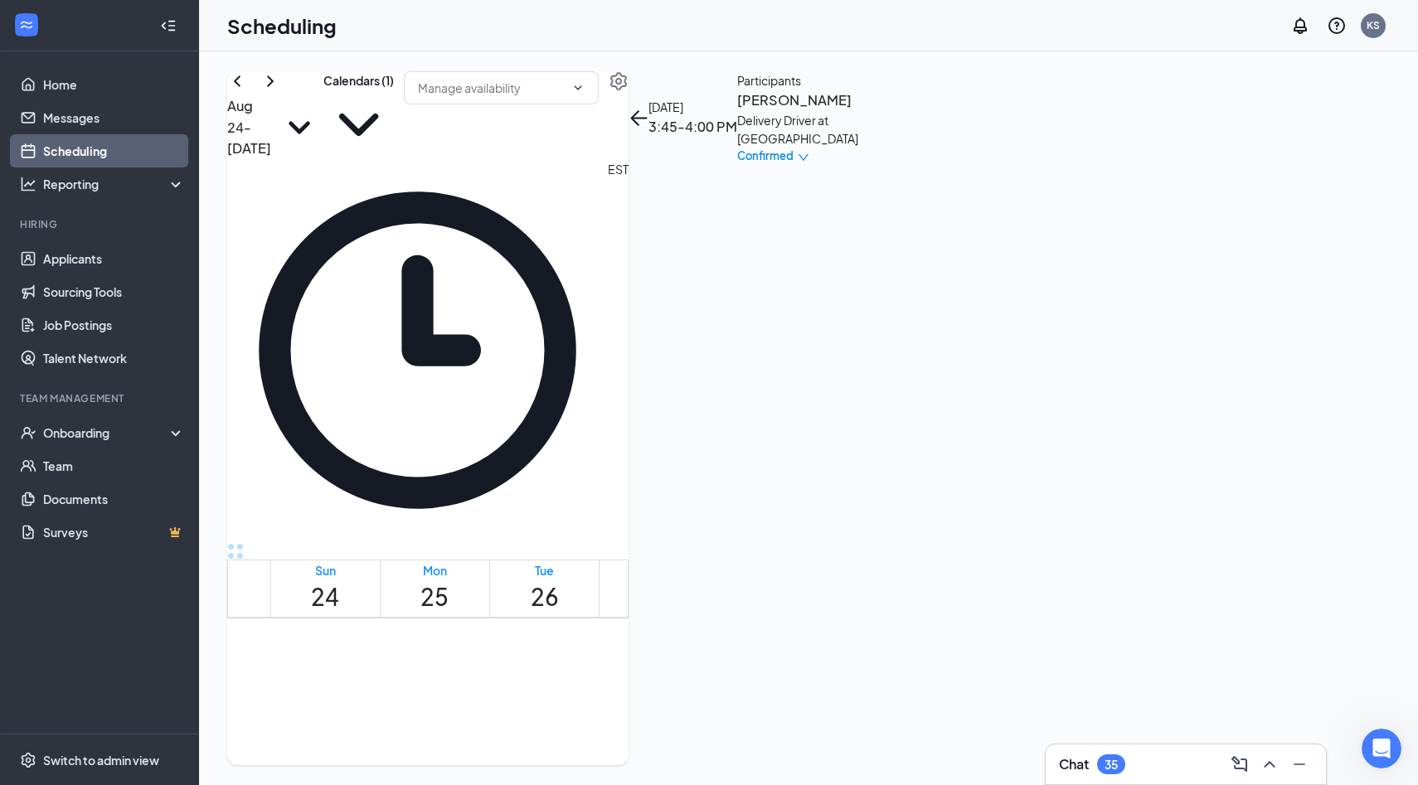
scroll to position [1474, 0]
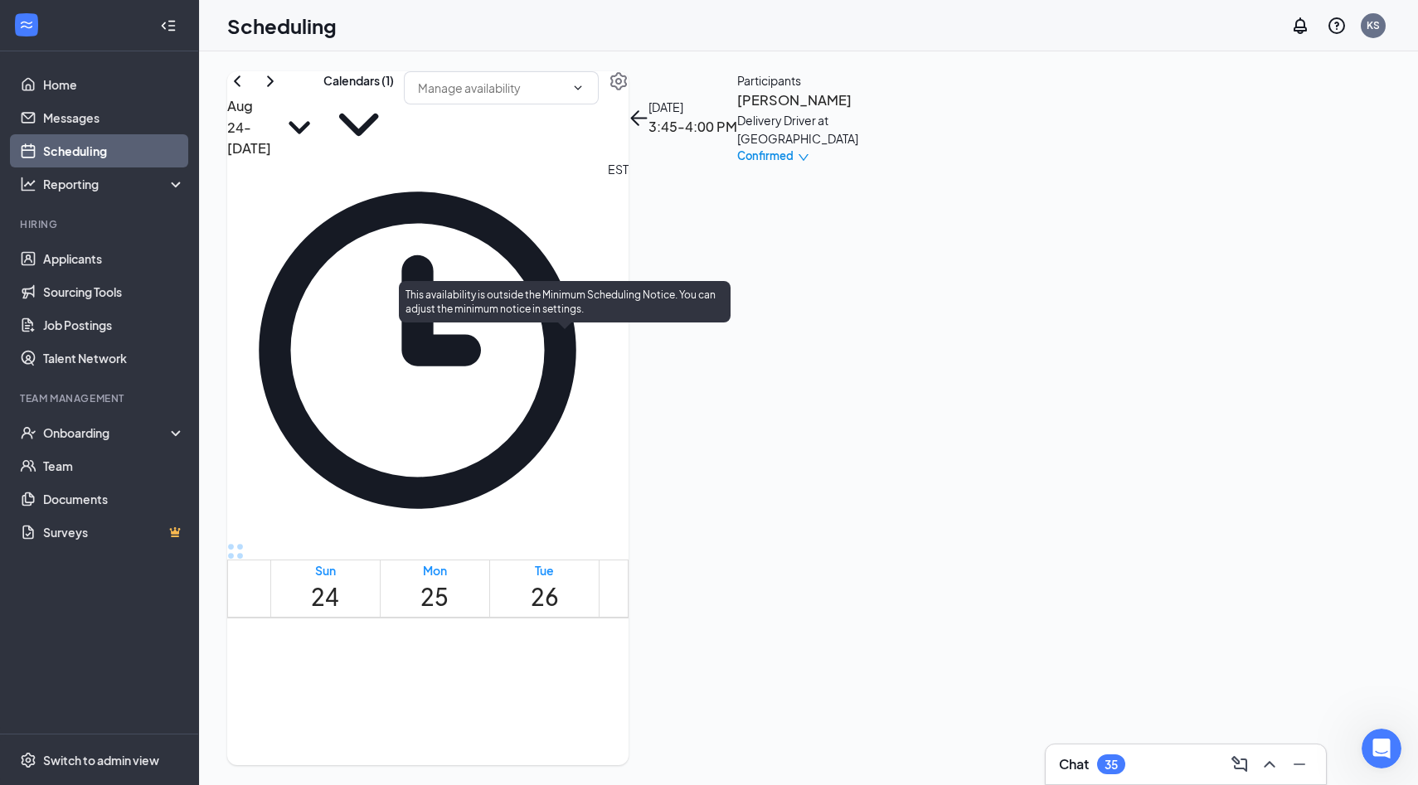
click at [659, 734] on span "4:30-4:45 PM" at bounding box center [673, 758] width 28 height 48
click at [631, 734] on span "4:00-4:15 PM" at bounding box center [645, 758] width 28 height 48
click at [518, 737] on div at bounding box center [518, 768] width 0 height 62
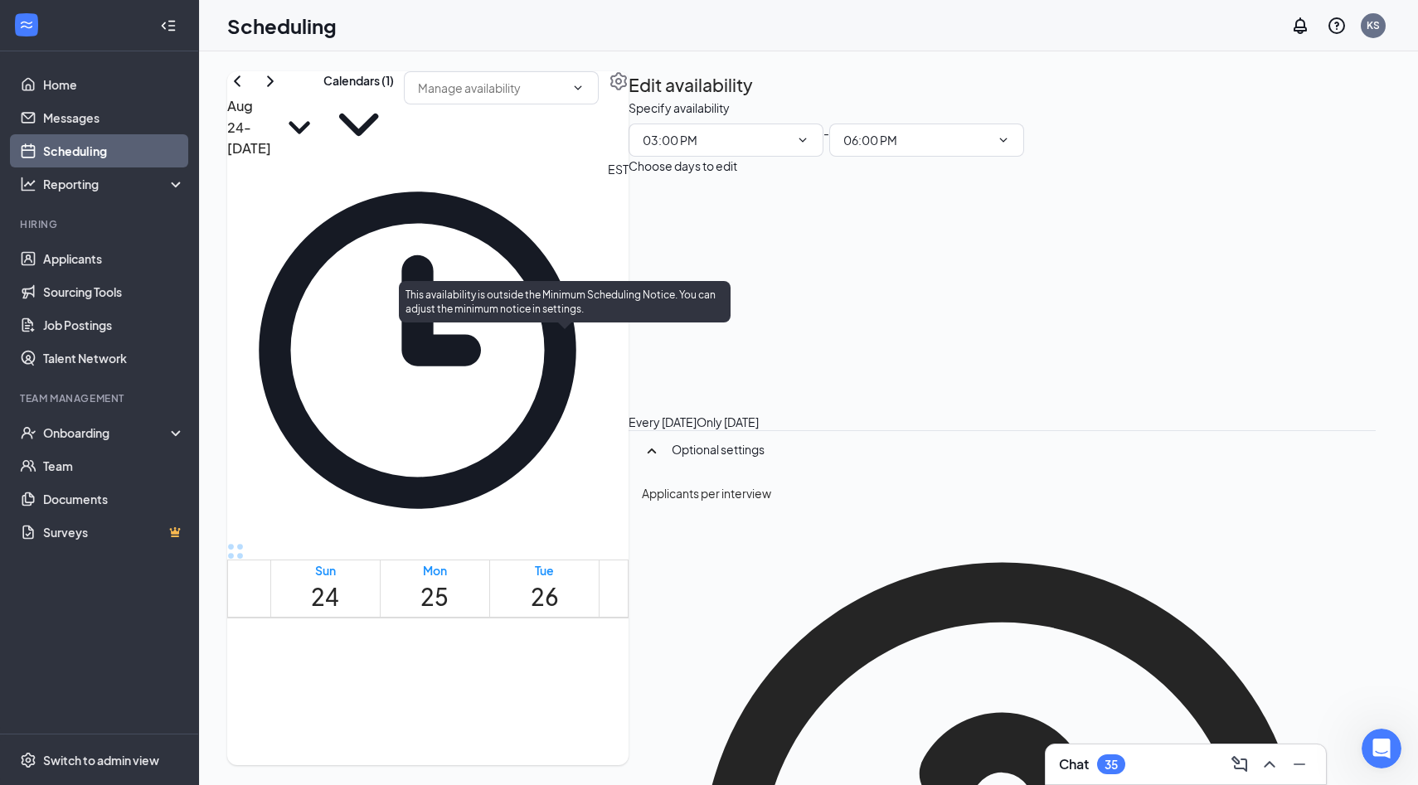
click at [574, 737] on div "3:30-3:45 PM 1" at bounding box center [588, 768] width 28 height 62
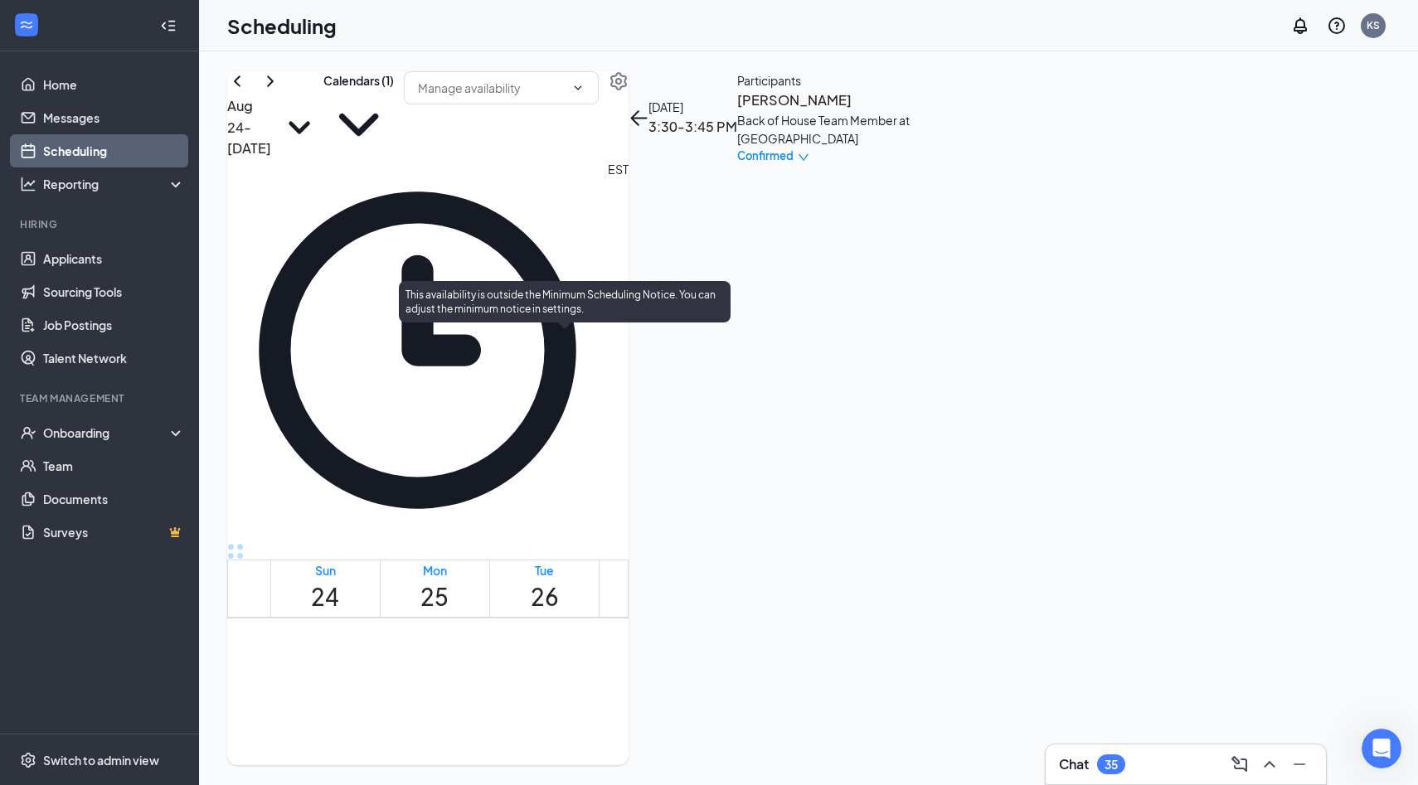
click at [574, 734] on span "3:30-3:45 PM" at bounding box center [588, 758] width 28 height 48
click at [550, 734] on span "3:15-3:30 PM" at bounding box center [560, 758] width 28 height 48
click at [550, 737] on div "3:15-3:30 PM 1" at bounding box center [560, 768] width 28 height 62
click at [550, 734] on span "3:15-3:30 PM" at bounding box center [560, 758] width 28 height 48
click at [546, 734] on span "3:00-3:15 PM" at bounding box center [532, 758] width 28 height 48
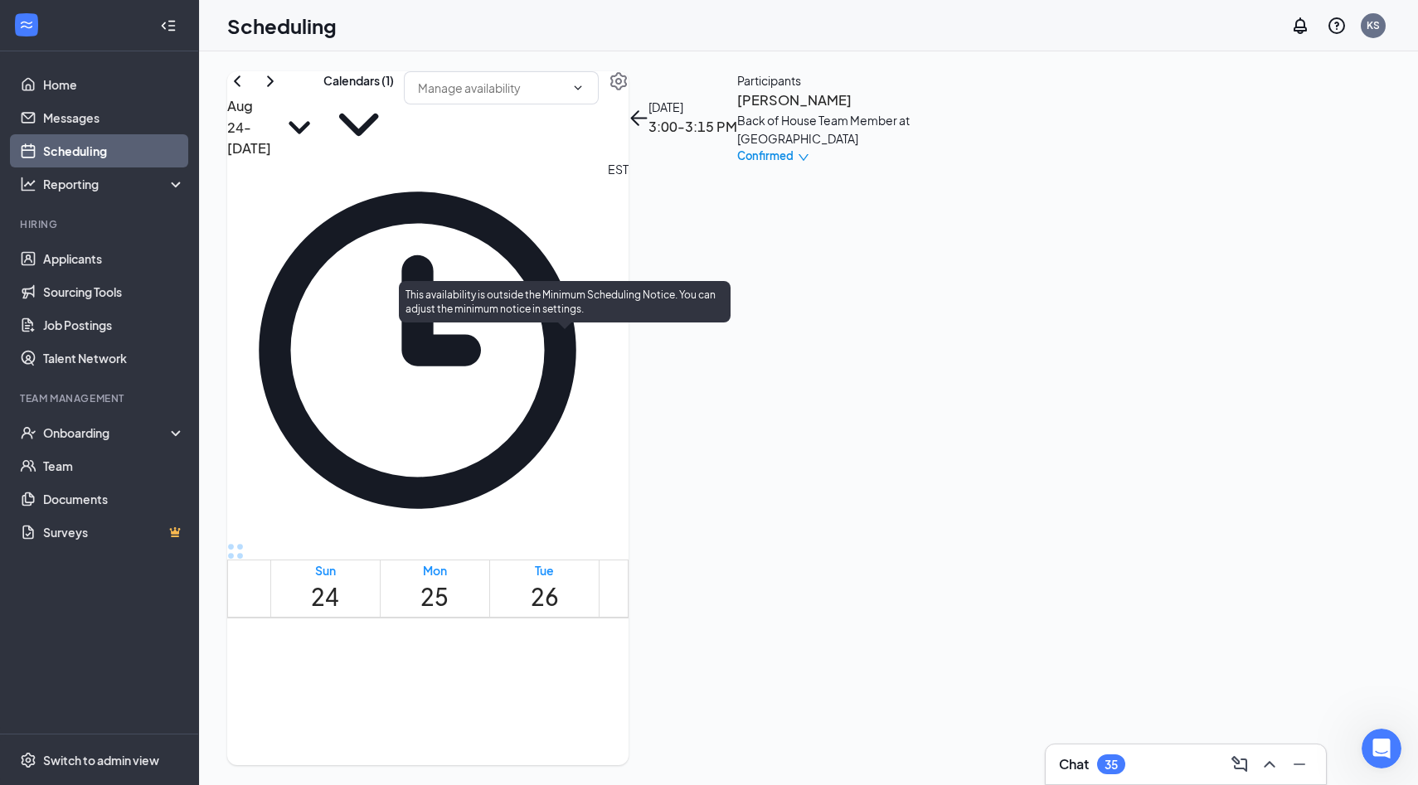
click at [631, 734] on span "4:00-4:15 PM" at bounding box center [645, 758] width 28 height 48
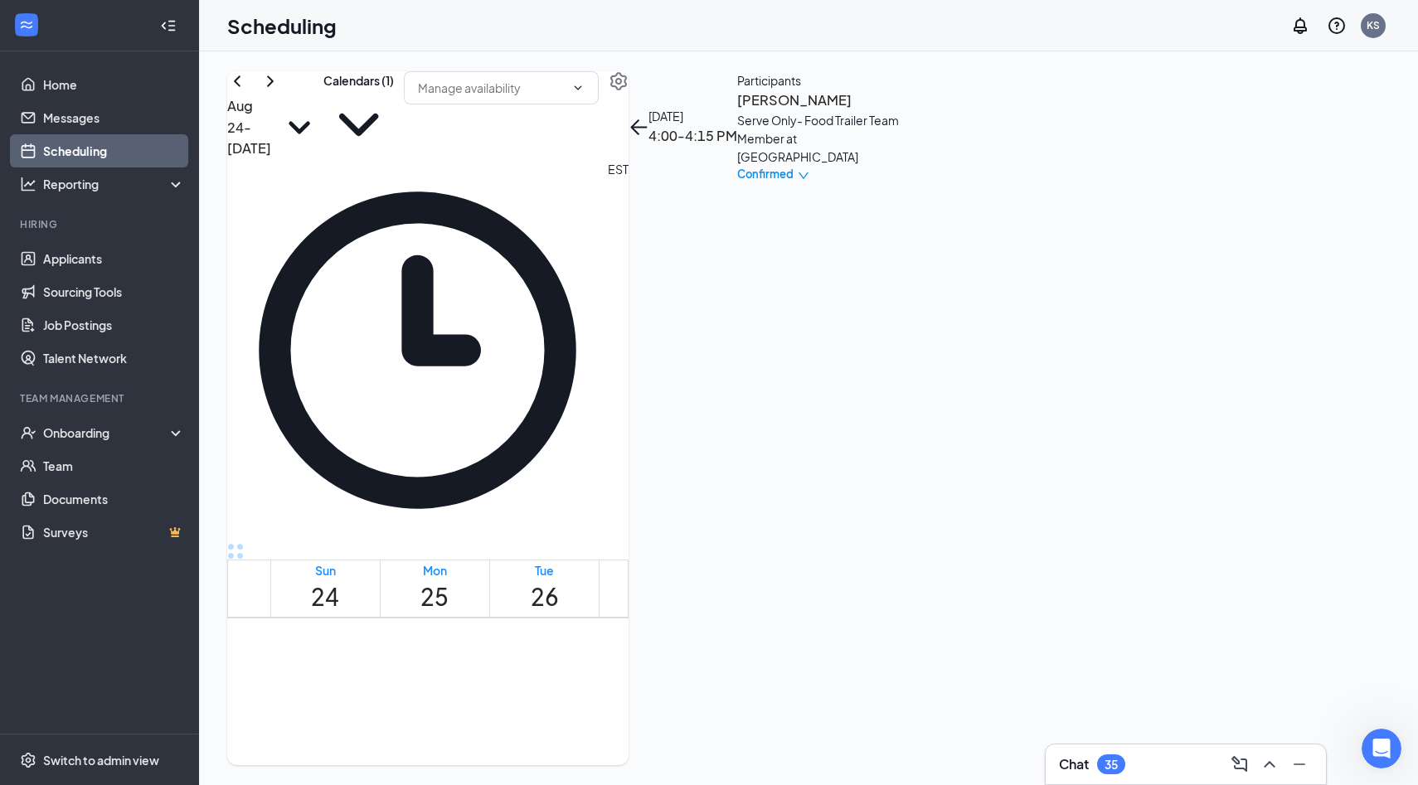
scroll to position [1538, 0]
click at [394, 114] on icon "ChevronDown" at bounding box center [358, 125] width 70 height 70
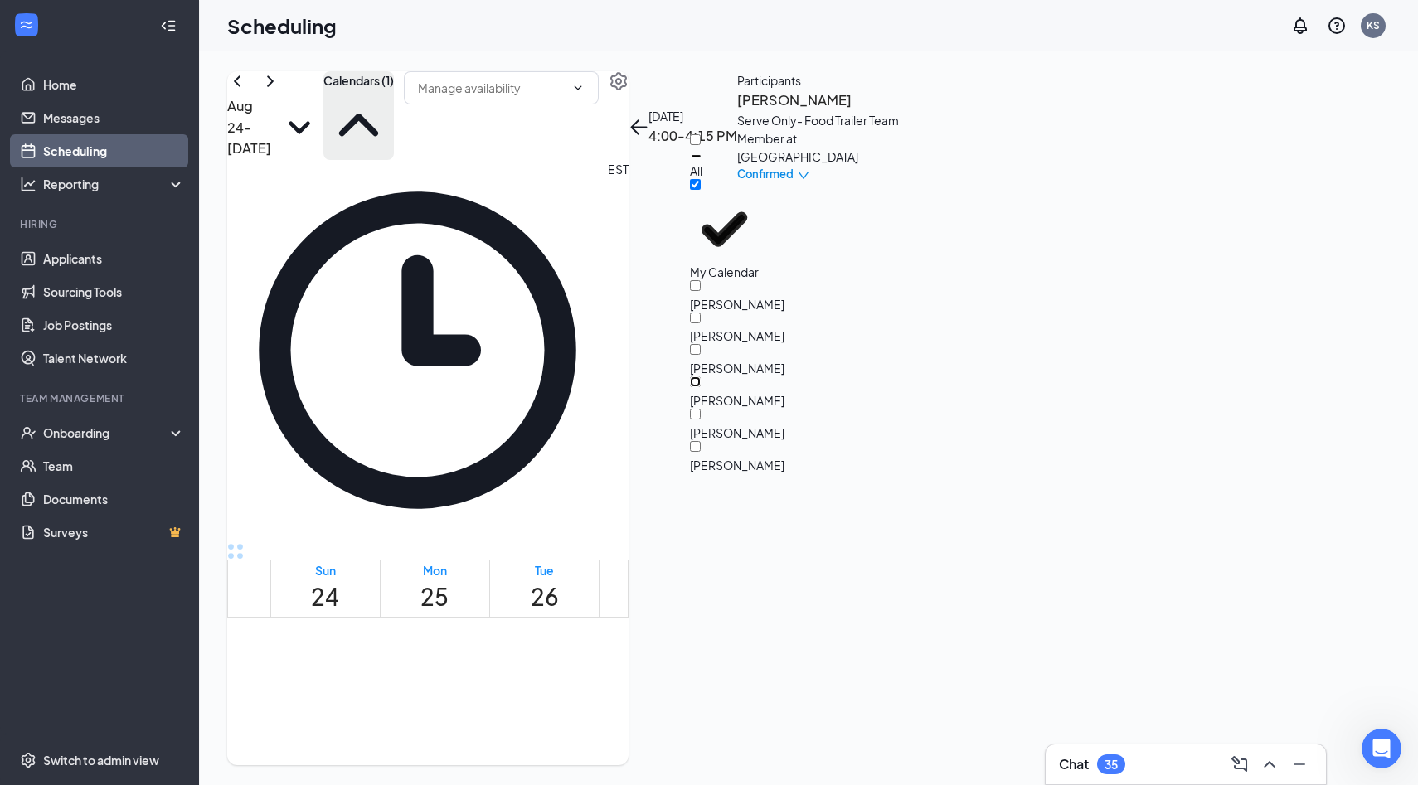
click at [700, 376] on input "Glen Efford" at bounding box center [695, 381] width 11 height 11
checkbox input "true"
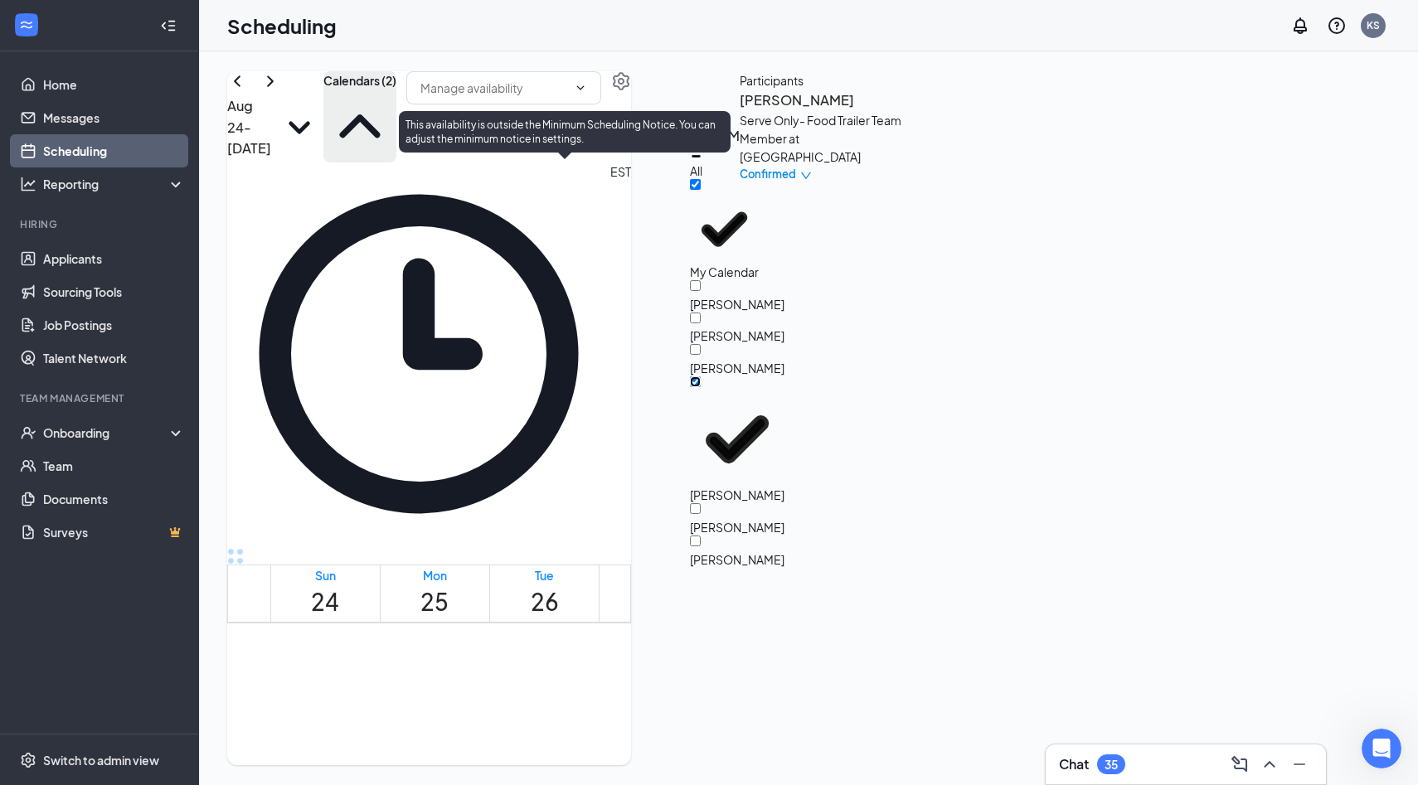
click at [660, 570] on span "4:30-4:45 PM" at bounding box center [674, 594] width 28 height 48
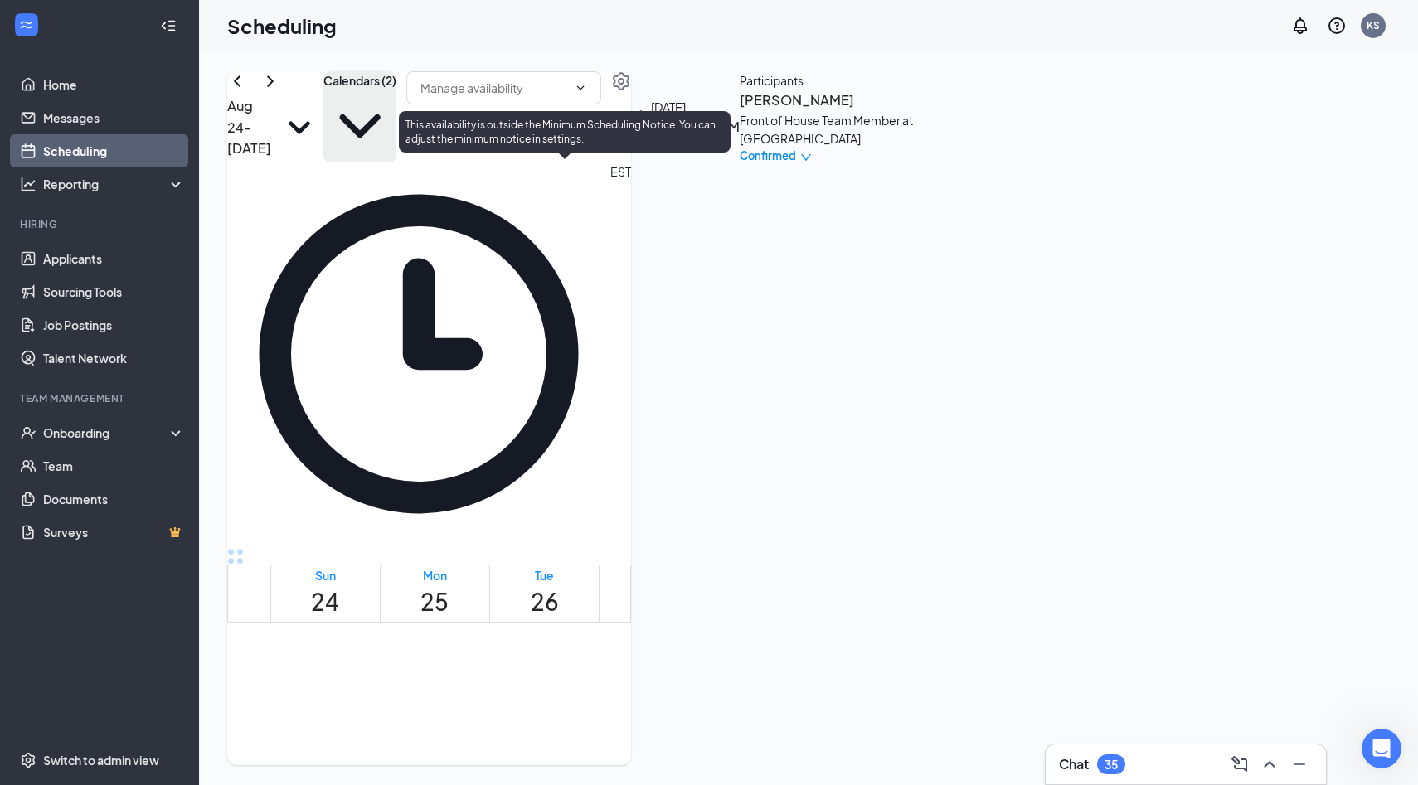
click at [632, 570] on span "4:15-4:30 PM" at bounding box center [646, 594] width 28 height 48
click at [660, 570] on span "4:30-4:45 PM" at bounding box center [674, 594] width 28 height 48
click at [632, 570] on span "4:15-4:30 PM" at bounding box center [646, 594] width 28 height 48
click at [660, 570] on span "4:30-4:45 PM" at bounding box center [674, 594] width 28 height 48
click at [632, 570] on span "4:15-4:30 PM" at bounding box center [646, 594] width 28 height 48
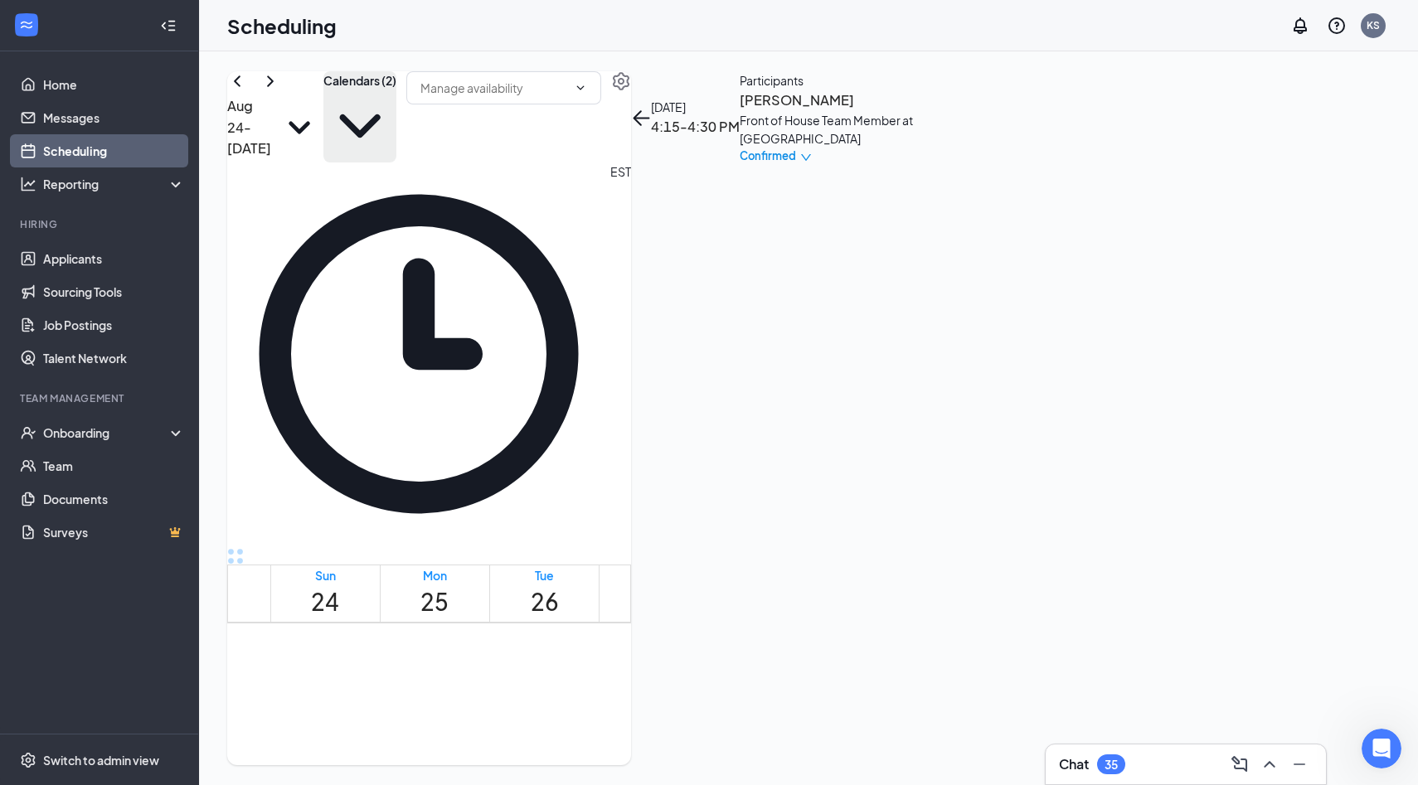
scroll to position [1518, 0]
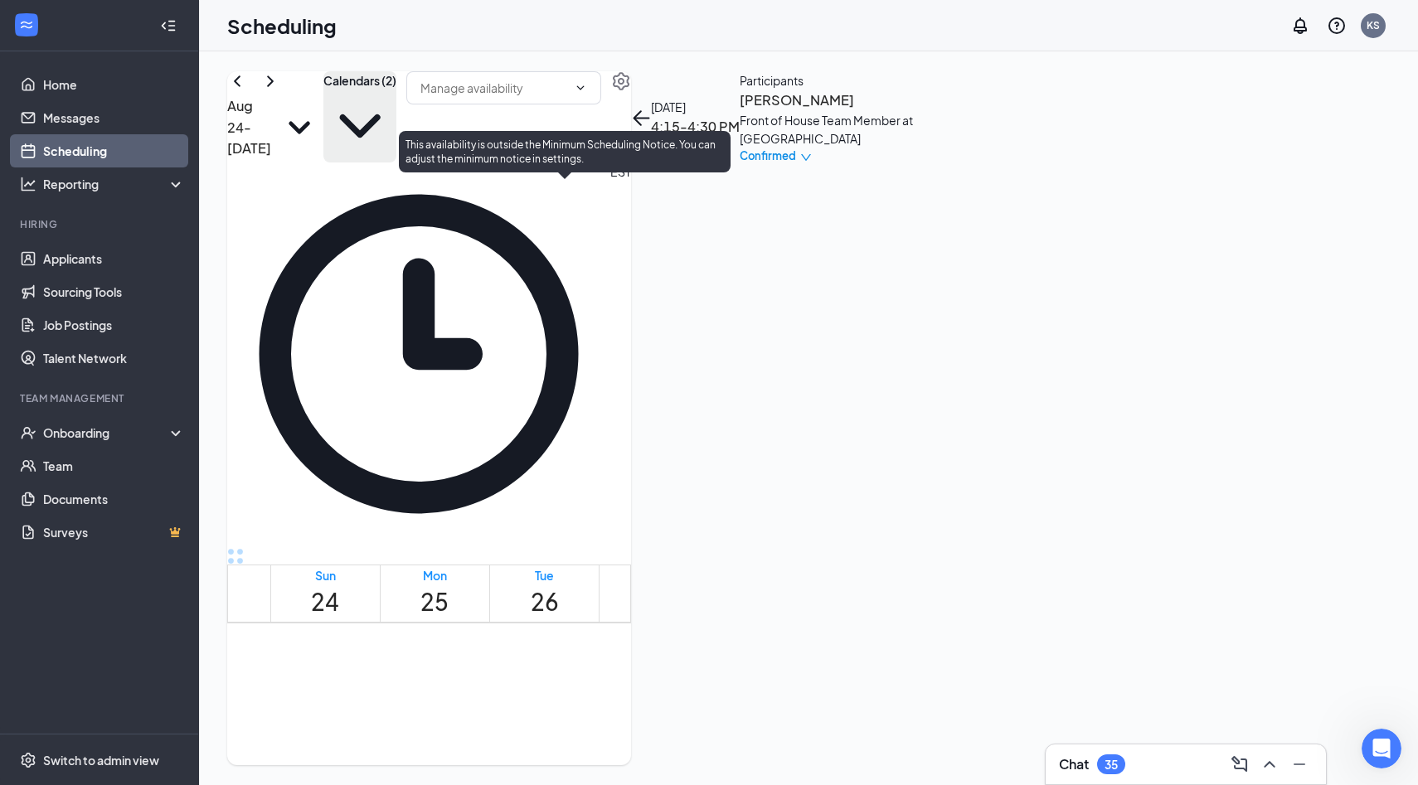
click at [632, 589] on span "4:15-4:30 PM" at bounding box center [646, 613] width 28 height 48
click at [660, 589] on span "4:30-4:45 PM" at bounding box center [674, 613] width 28 height 48
click at [632, 589] on span "4:15-4:30 PM" at bounding box center [646, 613] width 28 height 48
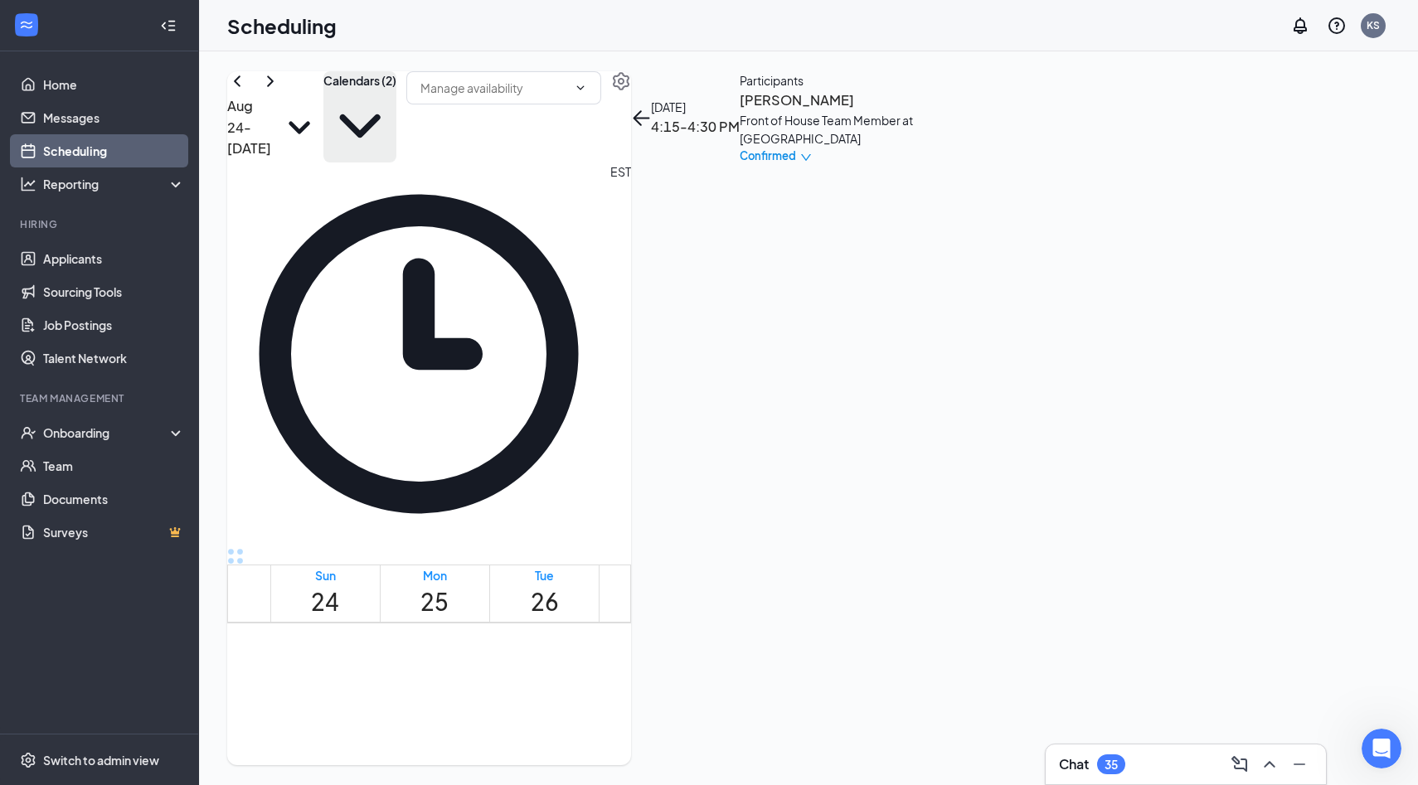
click at [914, 111] on h3 "Sophia Andrews" at bounding box center [826, 101] width 174 height 22
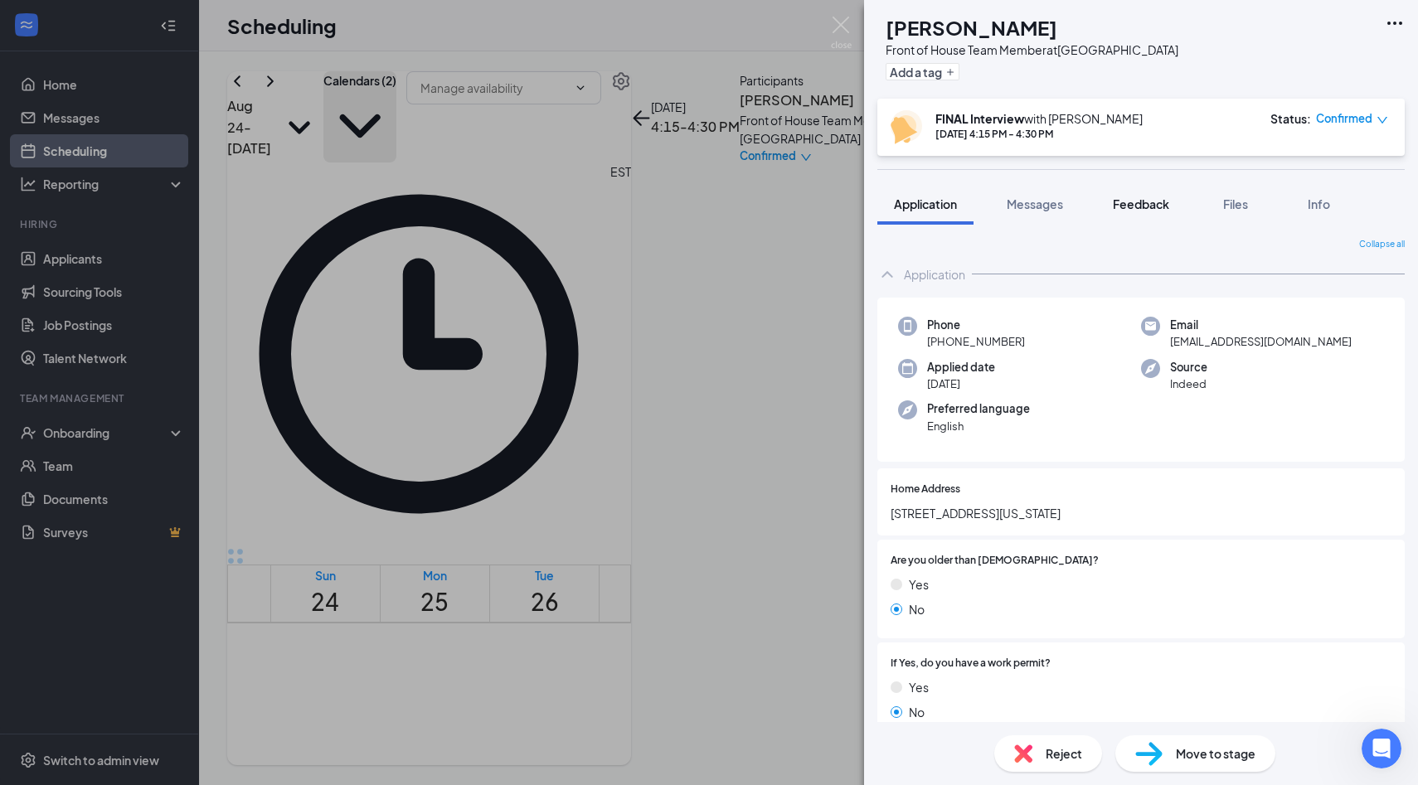
click at [1125, 197] on span "Feedback" at bounding box center [1141, 203] width 56 height 15
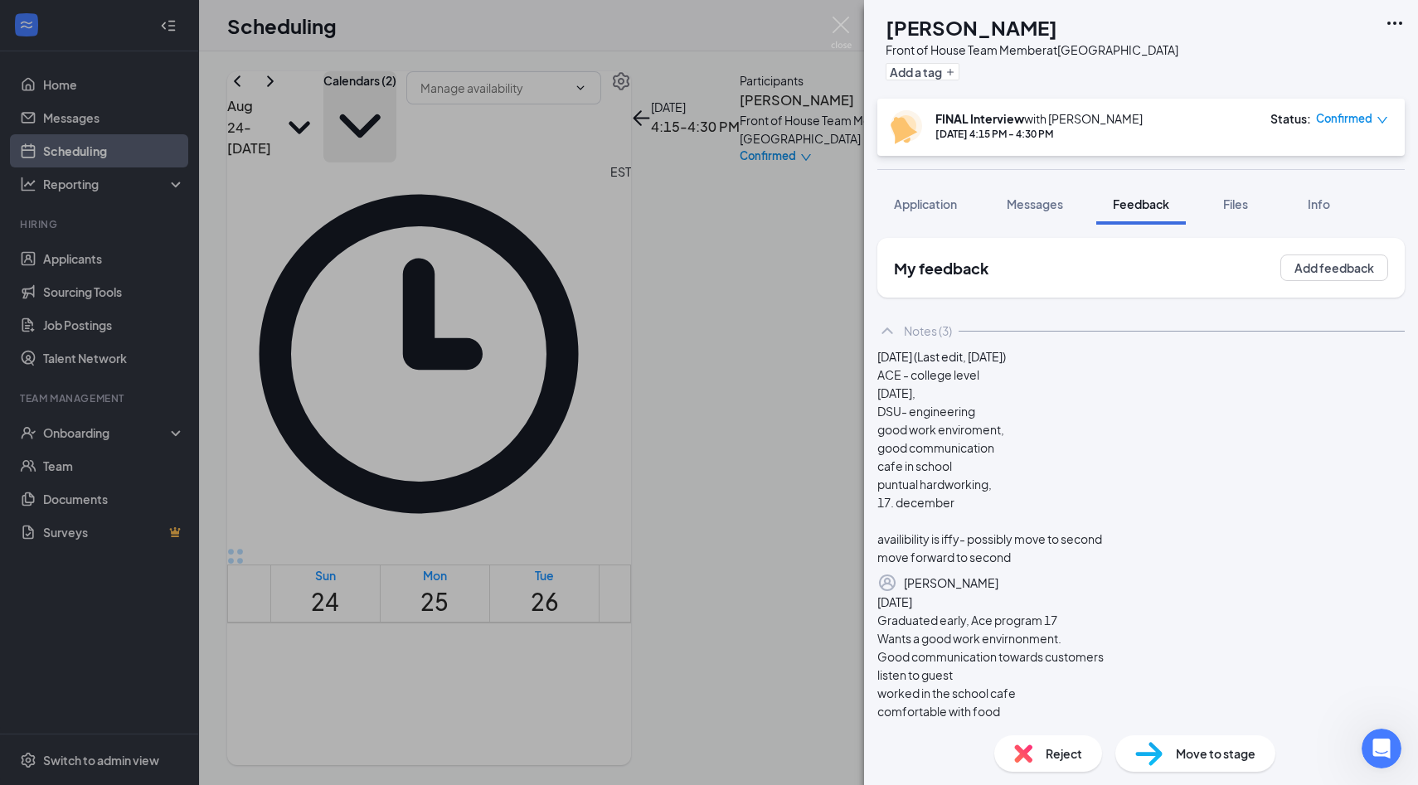
click at [545, 441] on div "SA Sophia Andrews Front of House Team Member at Palm Coast Add a tag FINAL Inte…" at bounding box center [709, 392] width 1418 height 785
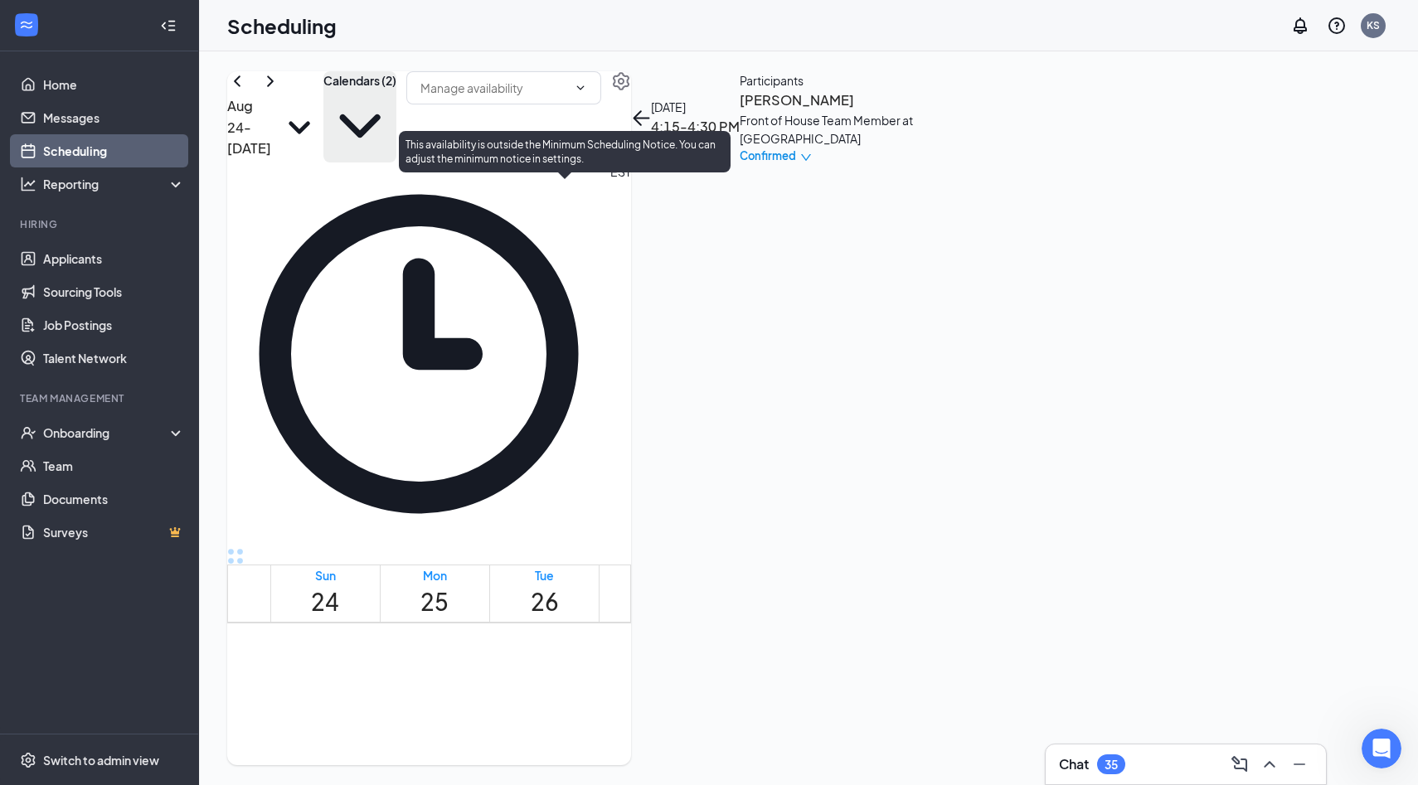
click at [632, 589] on span "4:15-4:30 PM" at bounding box center [646, 613] width 28 height 48
click at [660, 589] on span "4:30-4:45 PM" at bounding box center [674, 613] width 28 height 48
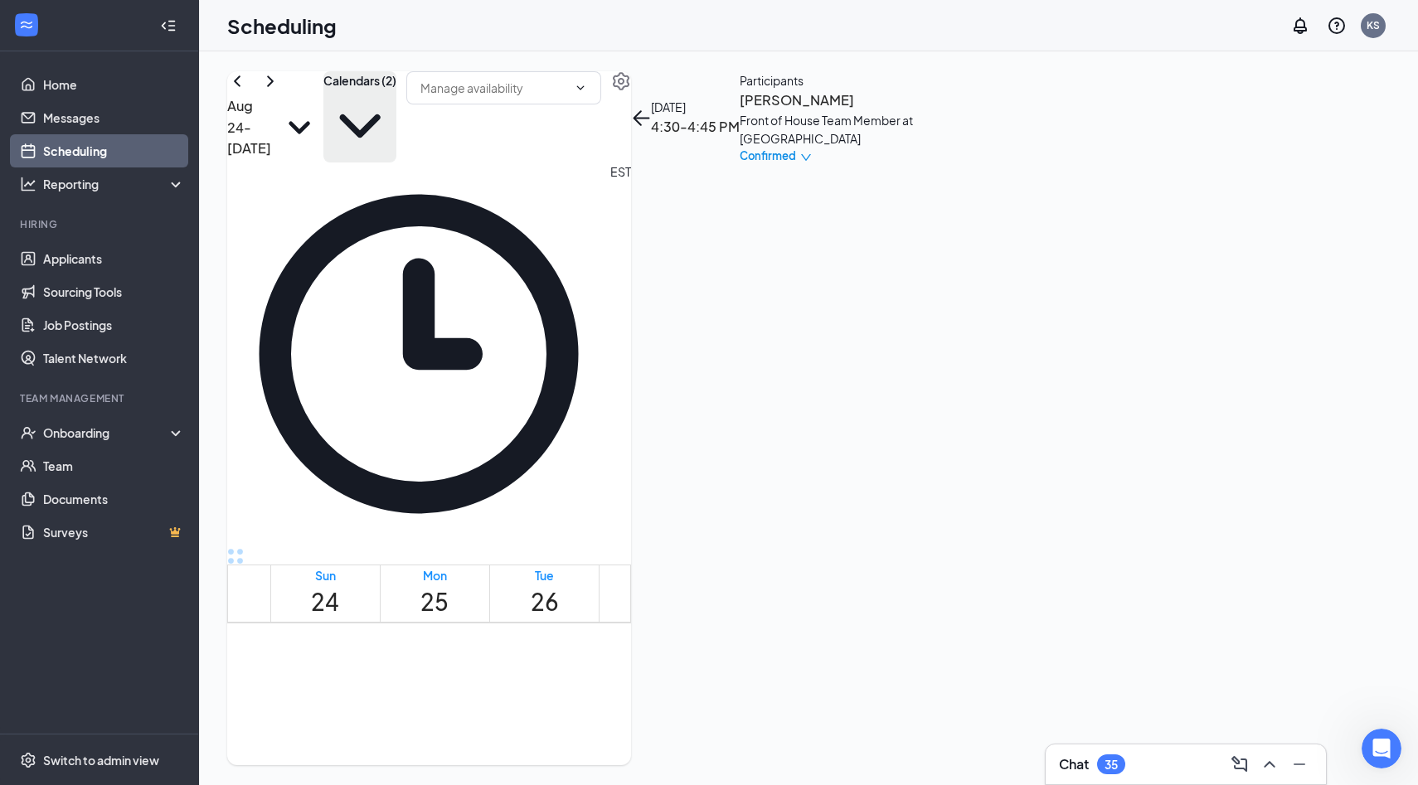
click at [914, 111] on h3 "Angela Fernandes" at bounding box center [826, 101] width 174 height 22
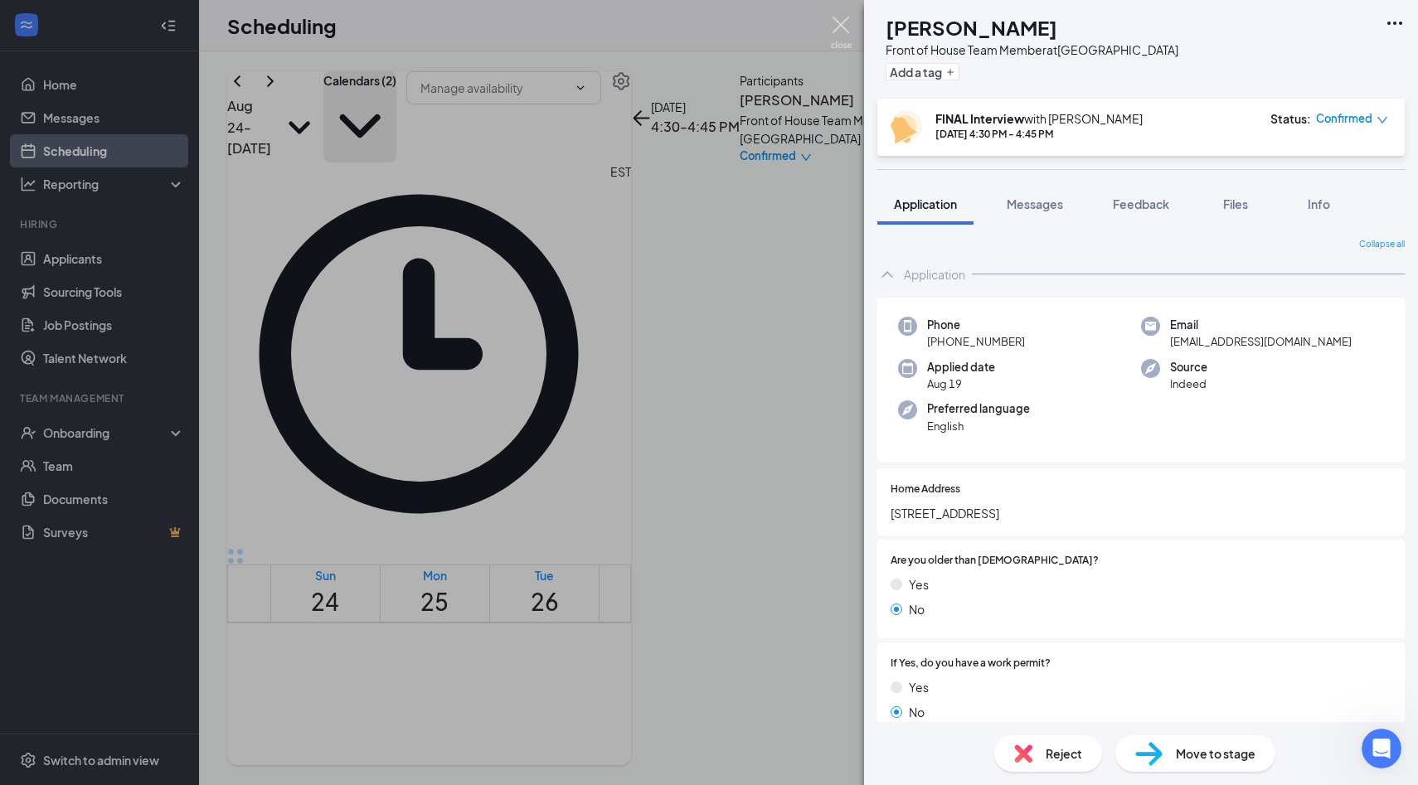
click at [836, 17] on img at bounding box center [841, 33] width 21 height 32
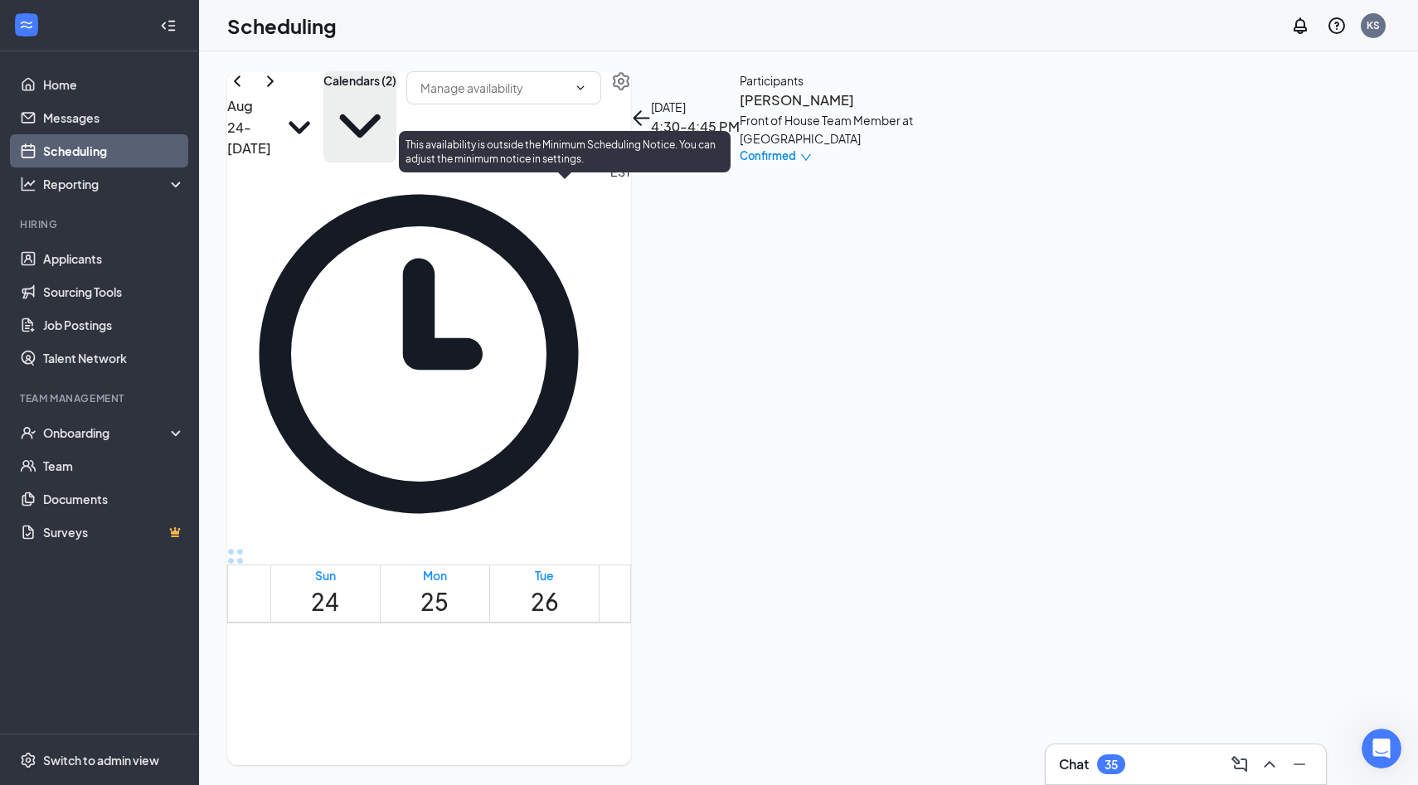
click at [632, 592] on div "4:15-4:30 PM 1" at bounding box center [646, 623] width 28 height 62
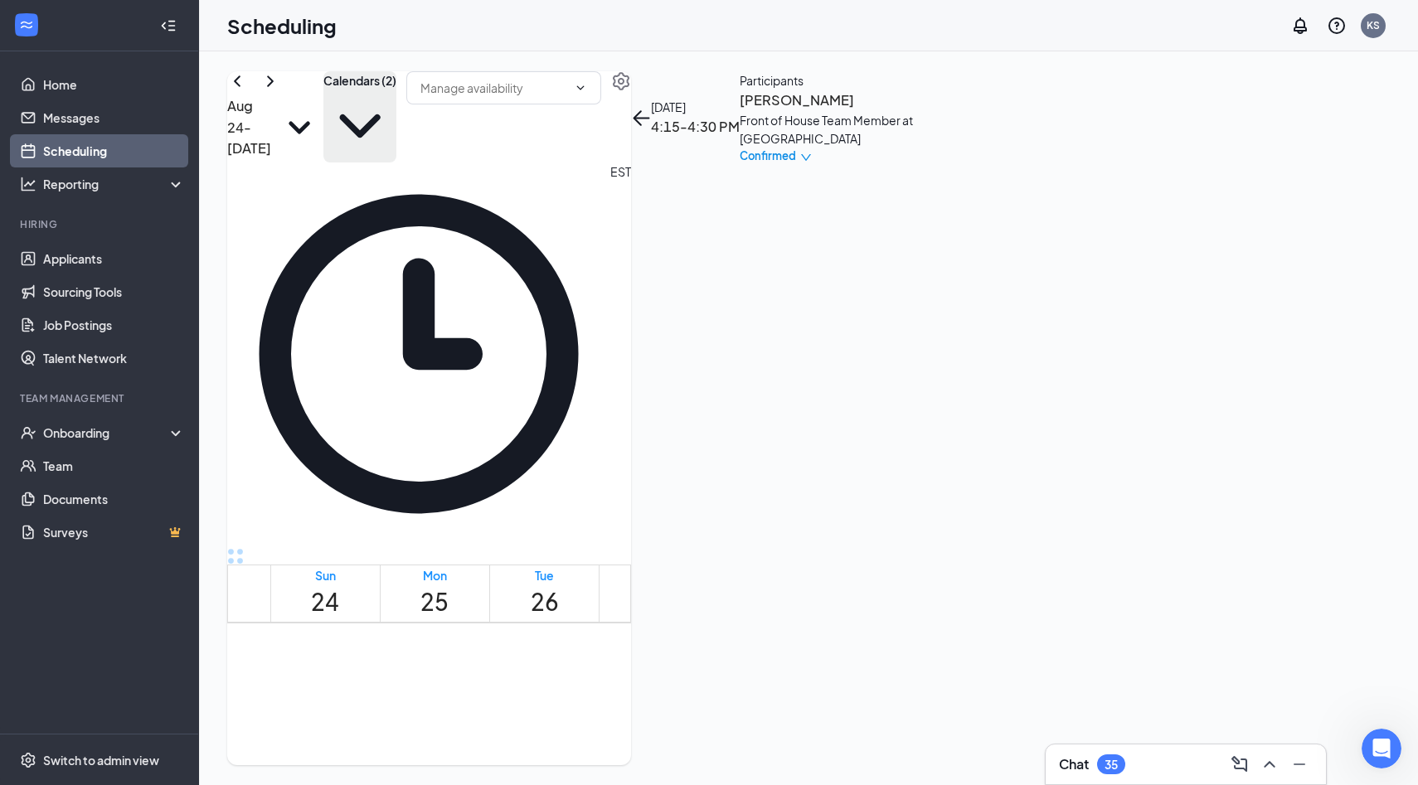
click at [914, 111] on h3 "Sophia Andrews" at bounding box center [826, 101] width 174 height 22
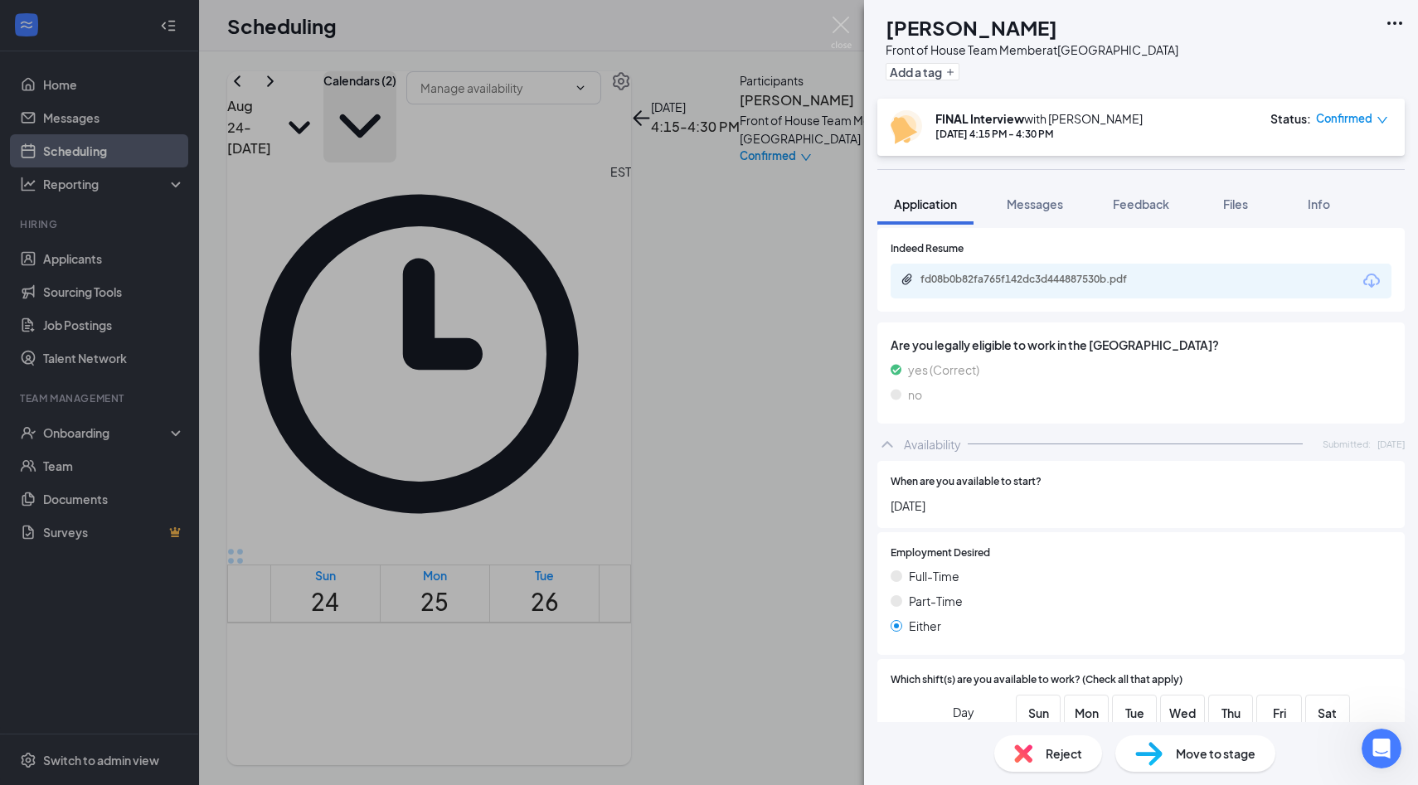
scroll to position [911, 0]
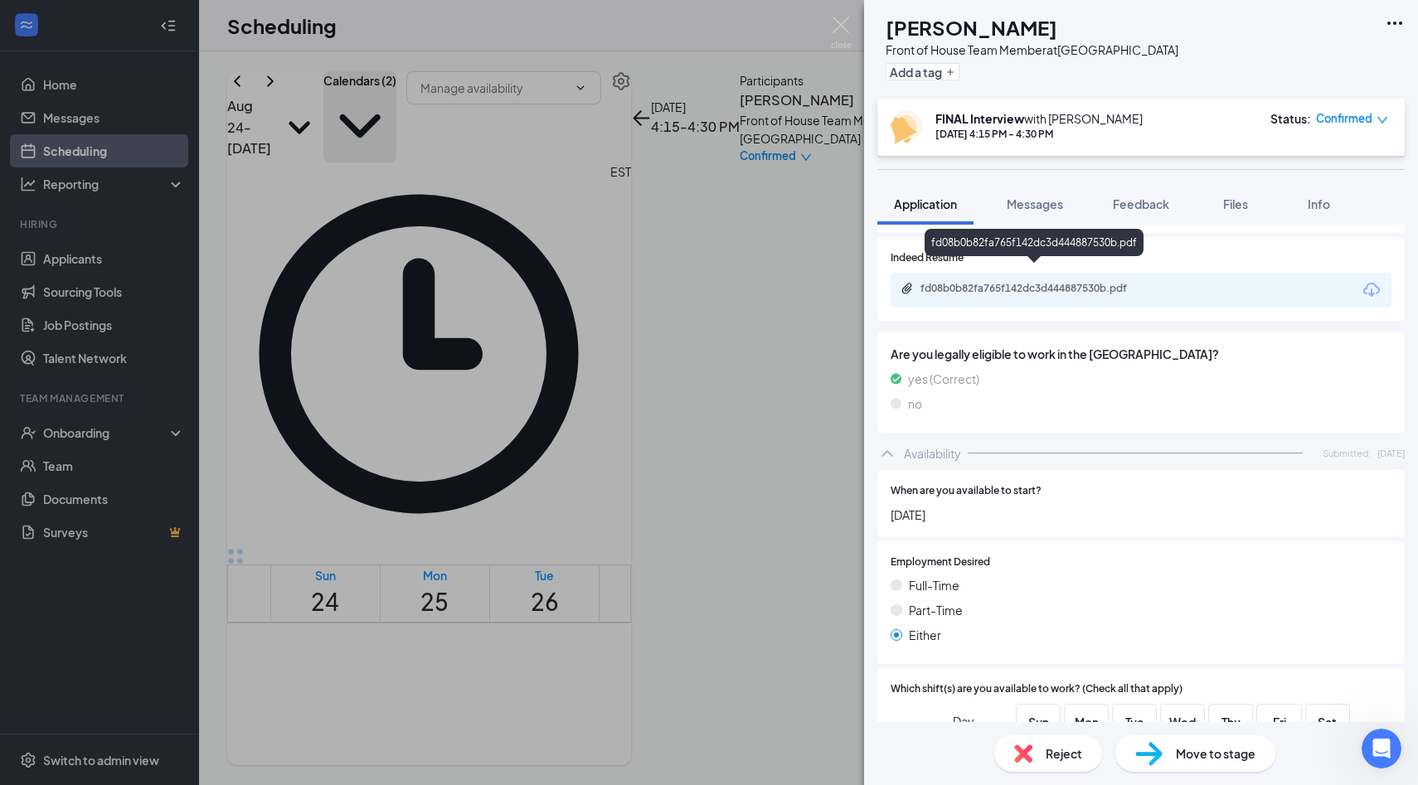
click at [1070, 282] on div "fd08b0b82fa765f142dc3d444887530b.pdf" at bounding box center [1036, 288] width 232 height 13
click at [1161, 201] on span "Feedback" at bounding box center [1141, 203] width 56 height 15
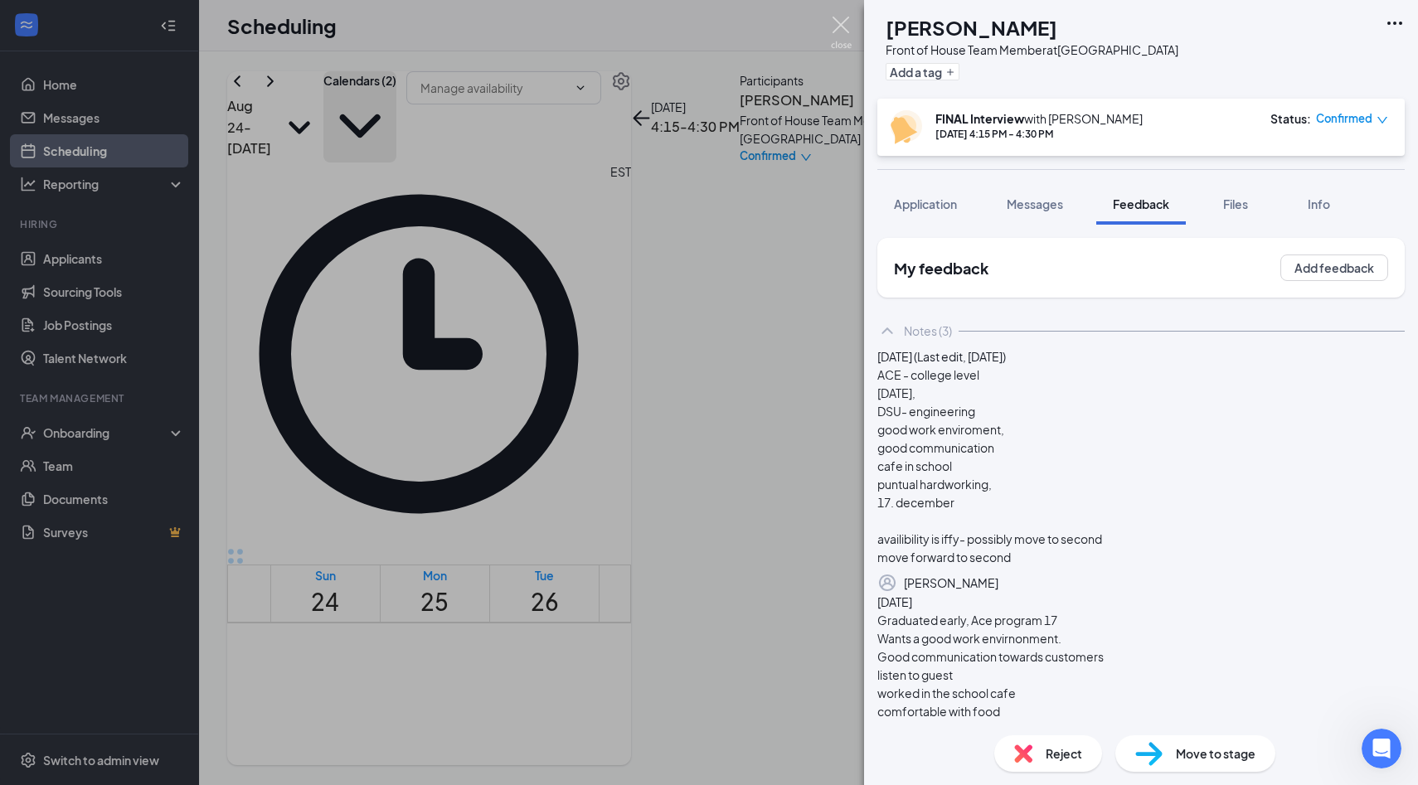
click at [840, 41] on img at bounding box center [841, 33] width 21 height 32
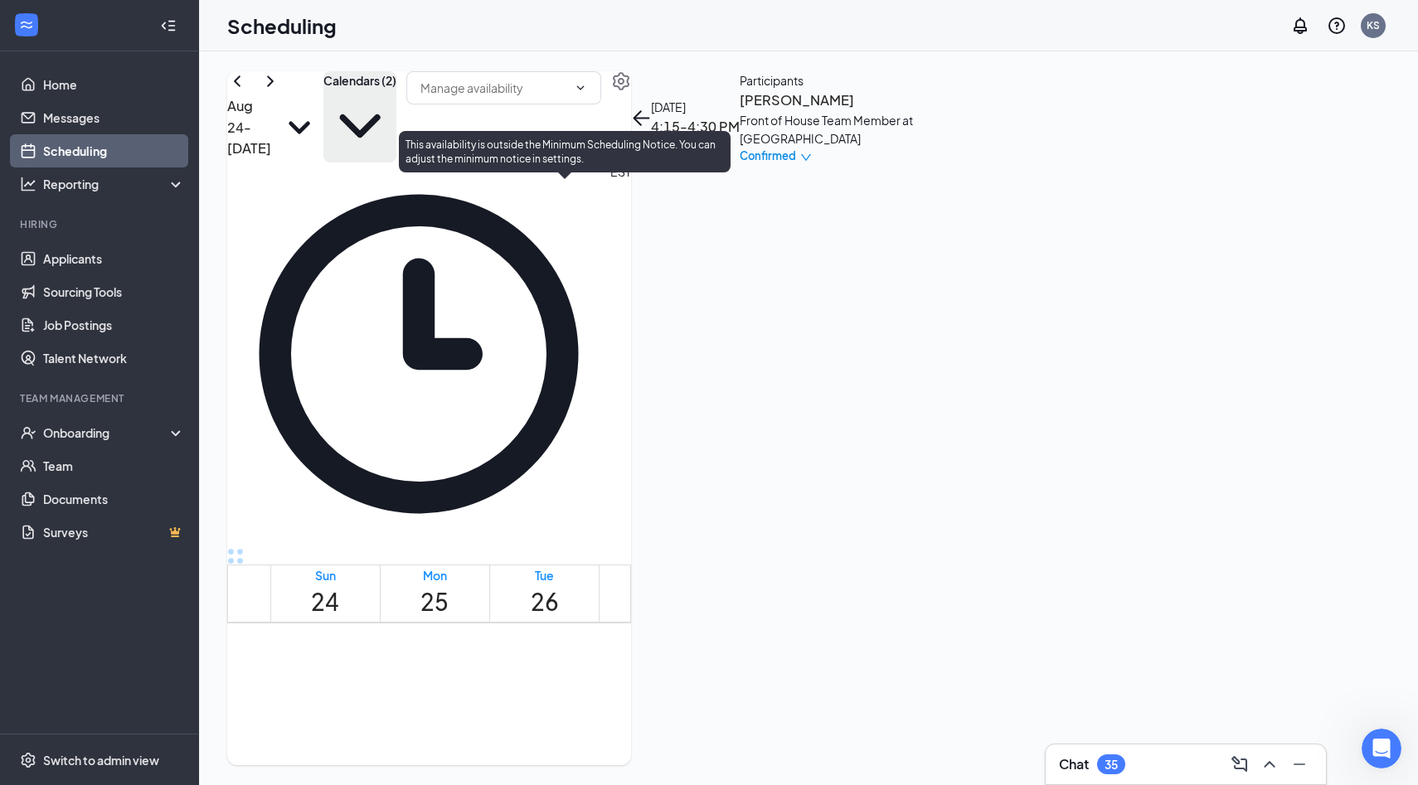
click at [660, 589] on span "4:30-4:45 PM" at bounding box center [674, 613] width 28 height 48
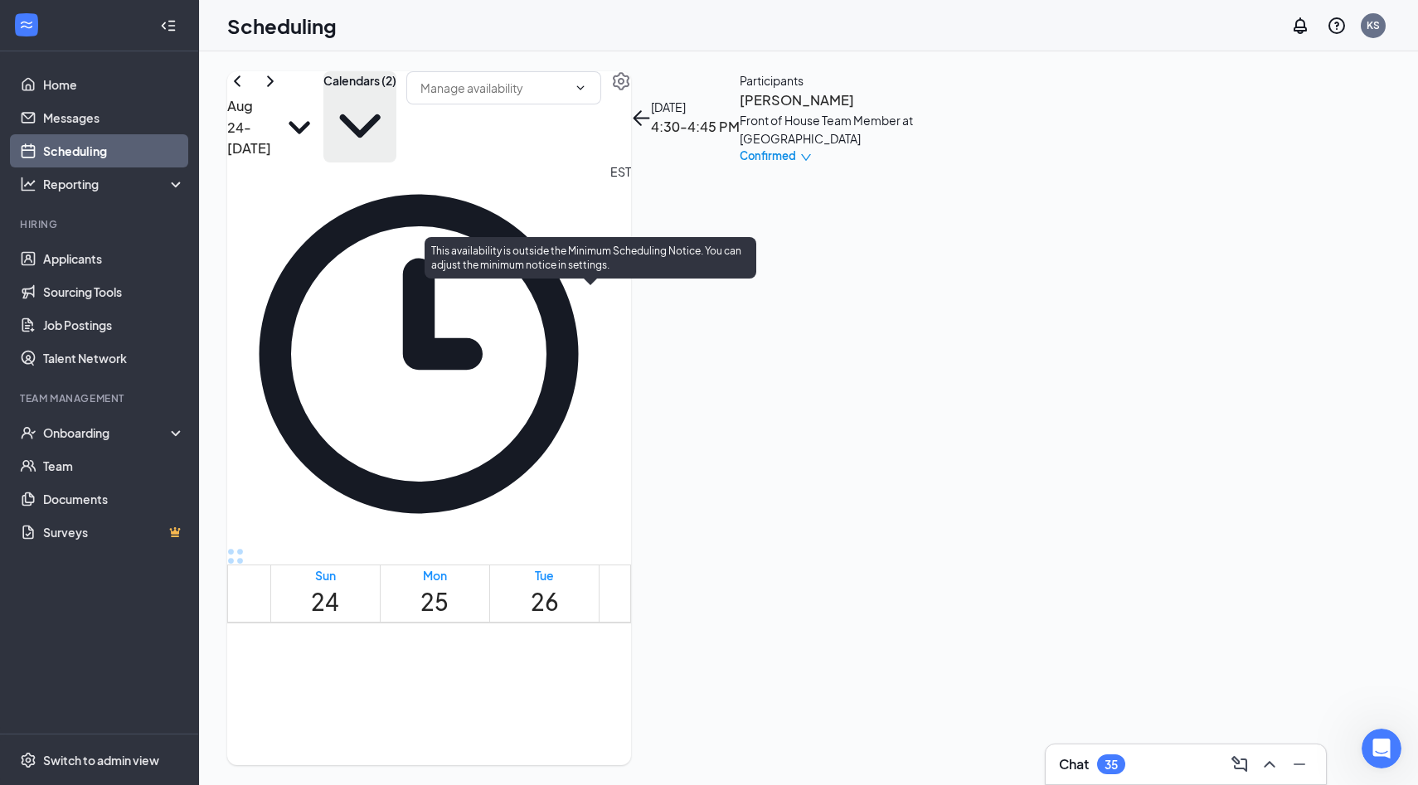
click at [739, 696] on span "4:45-5:00 PM" at bounding box center [753, 720] width 28 height 48
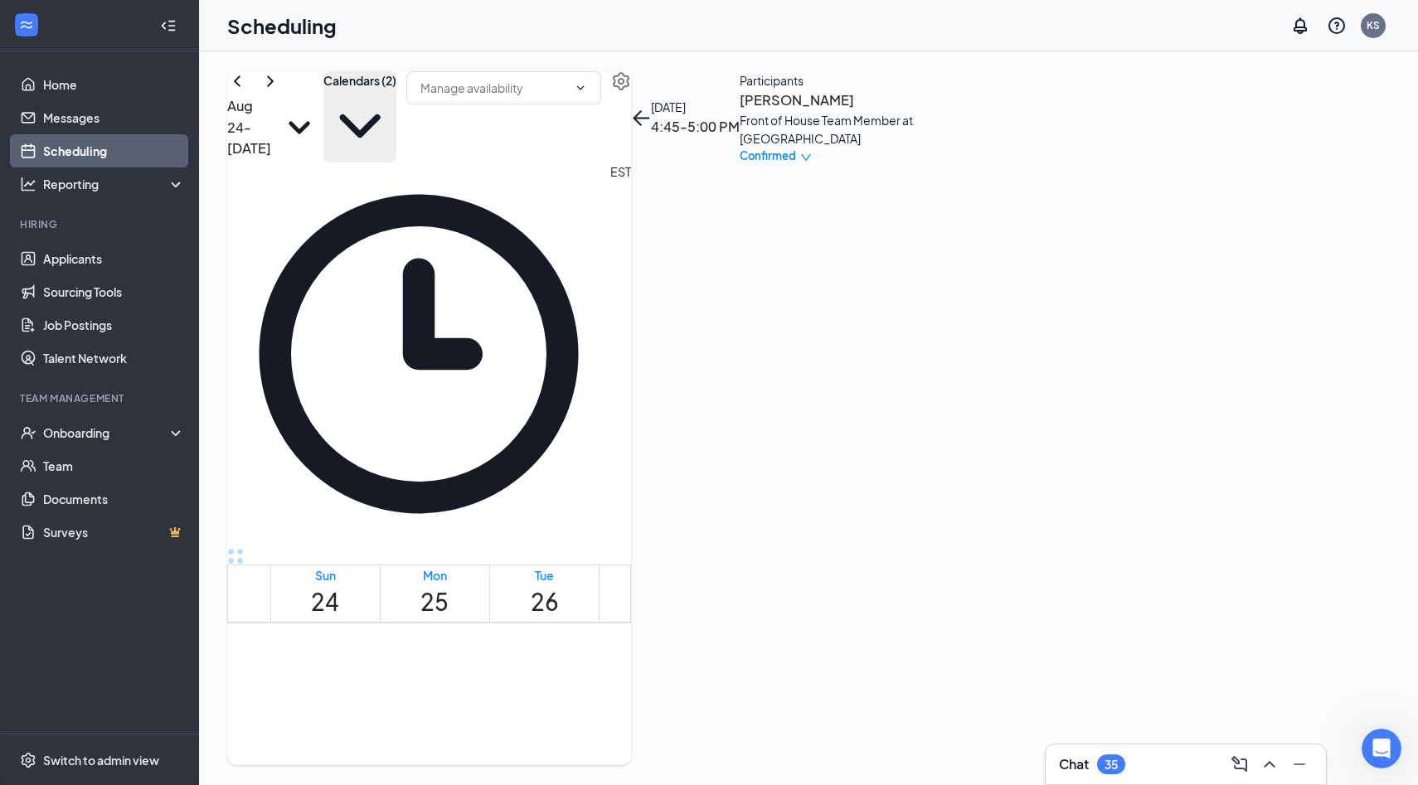
click at [914, 111] on h3 "[PERSON_NAME]" at bounding box center [826, 101] width 174 height 22
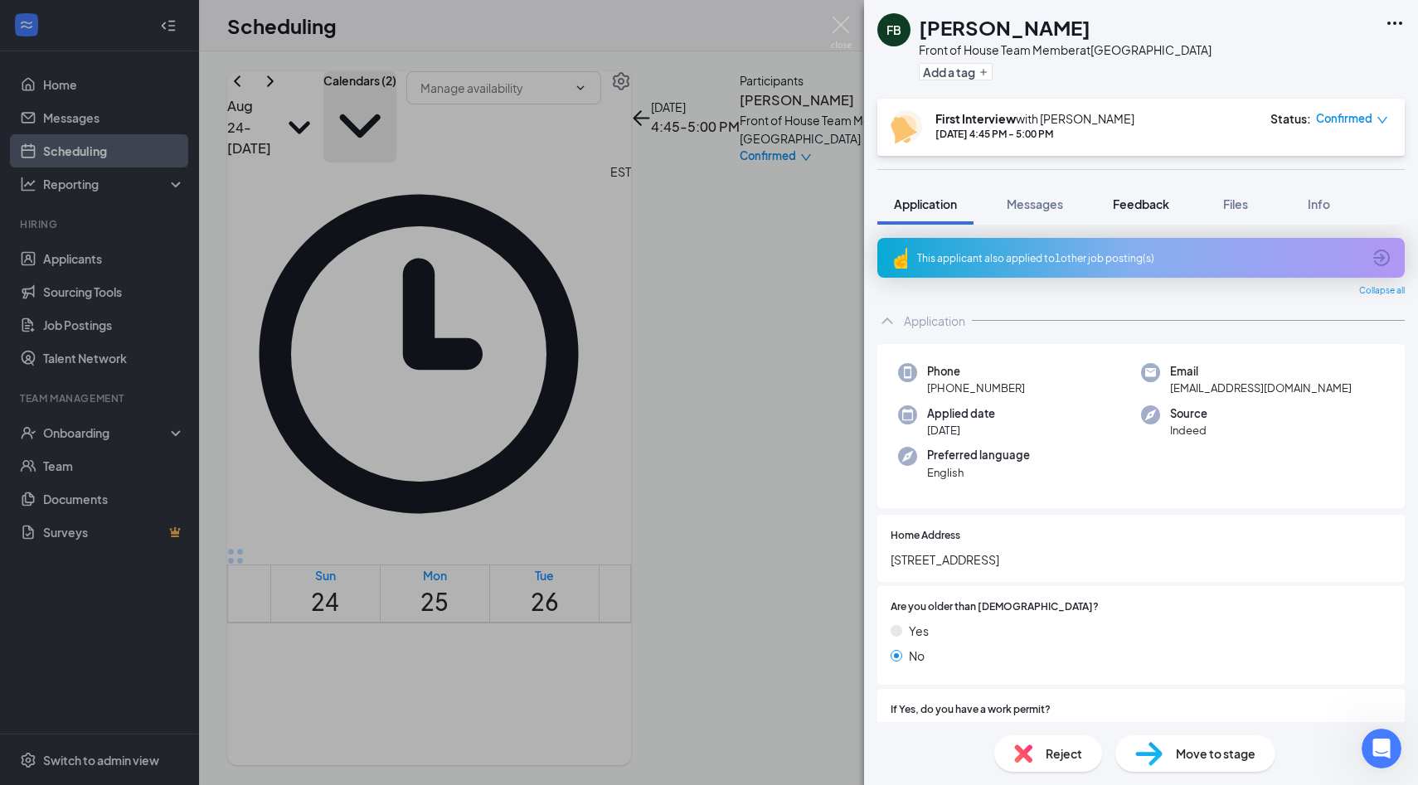
click at [1132, 204] on span "Feedback" at bounding box center [1141, 203] width 56 height 15
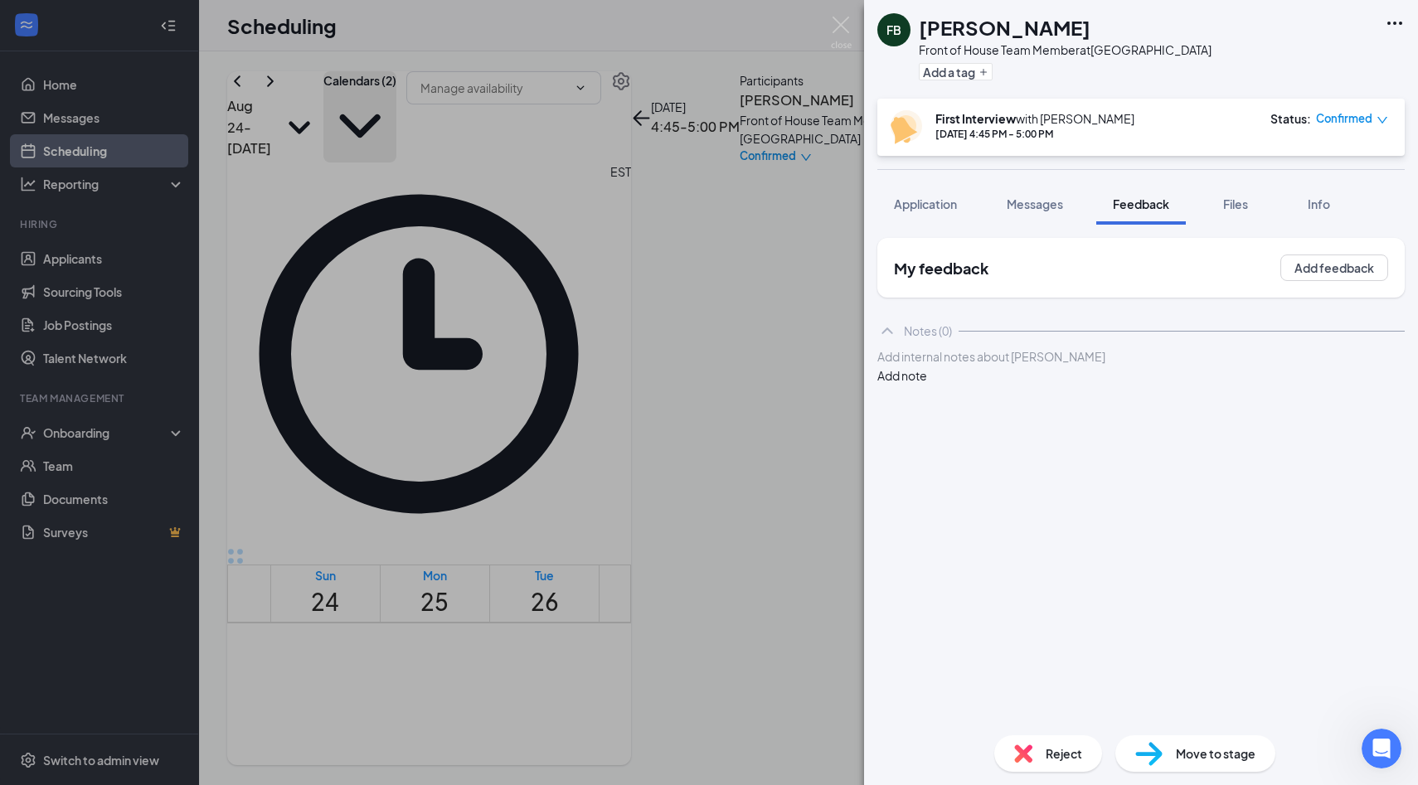
click at [1051, 366] on div at bounding box center [1141, 356] width 526 height 17
click at [1059, 400] on div at bounding box center [1141, 391] width 526 height 17
click at [1116, 453] on div "babysitter, all ages 6 & up. 30 - 45" at bounding box center [1141, 443] width 526 height 17
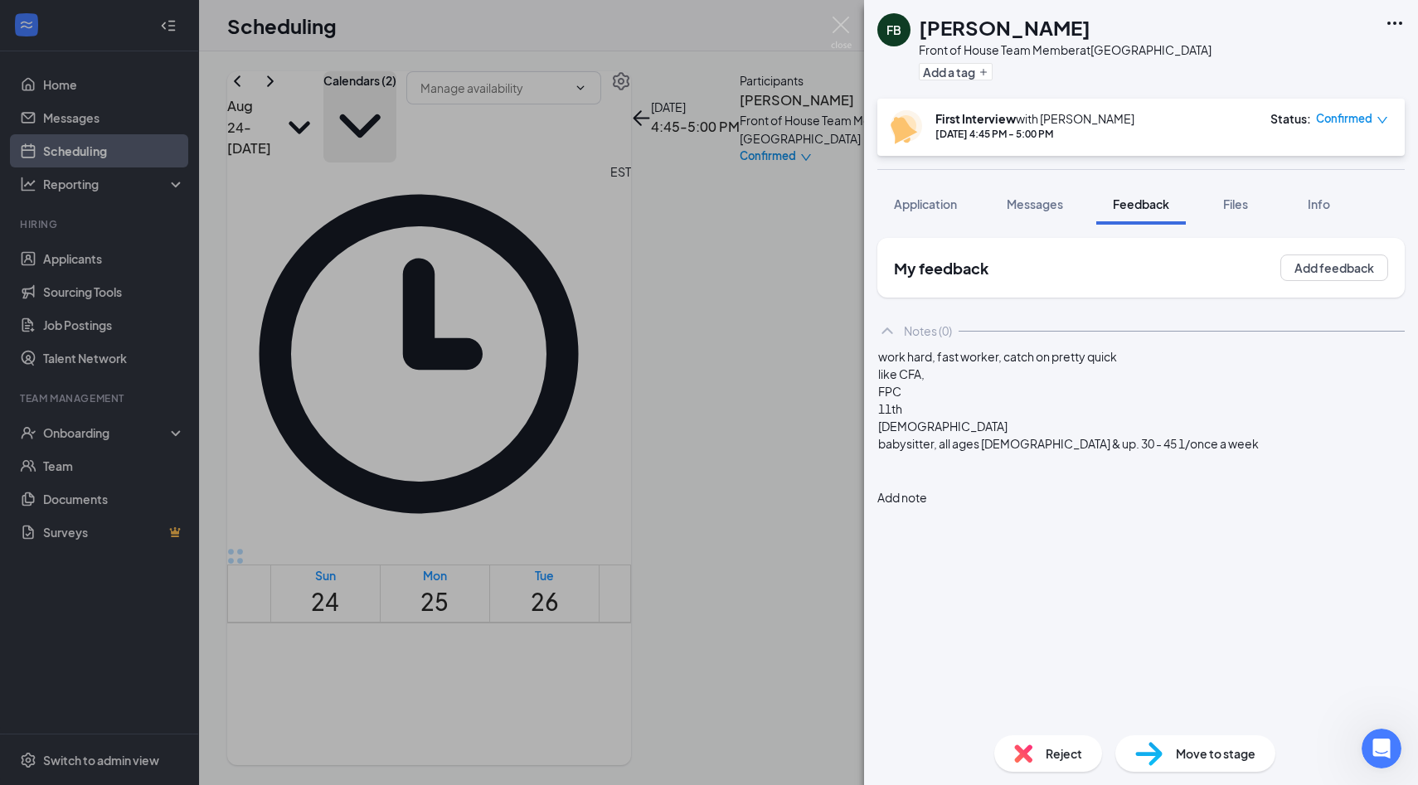
click at [945, 470] on div at bounding box center [1141, 461] width 526 height 17
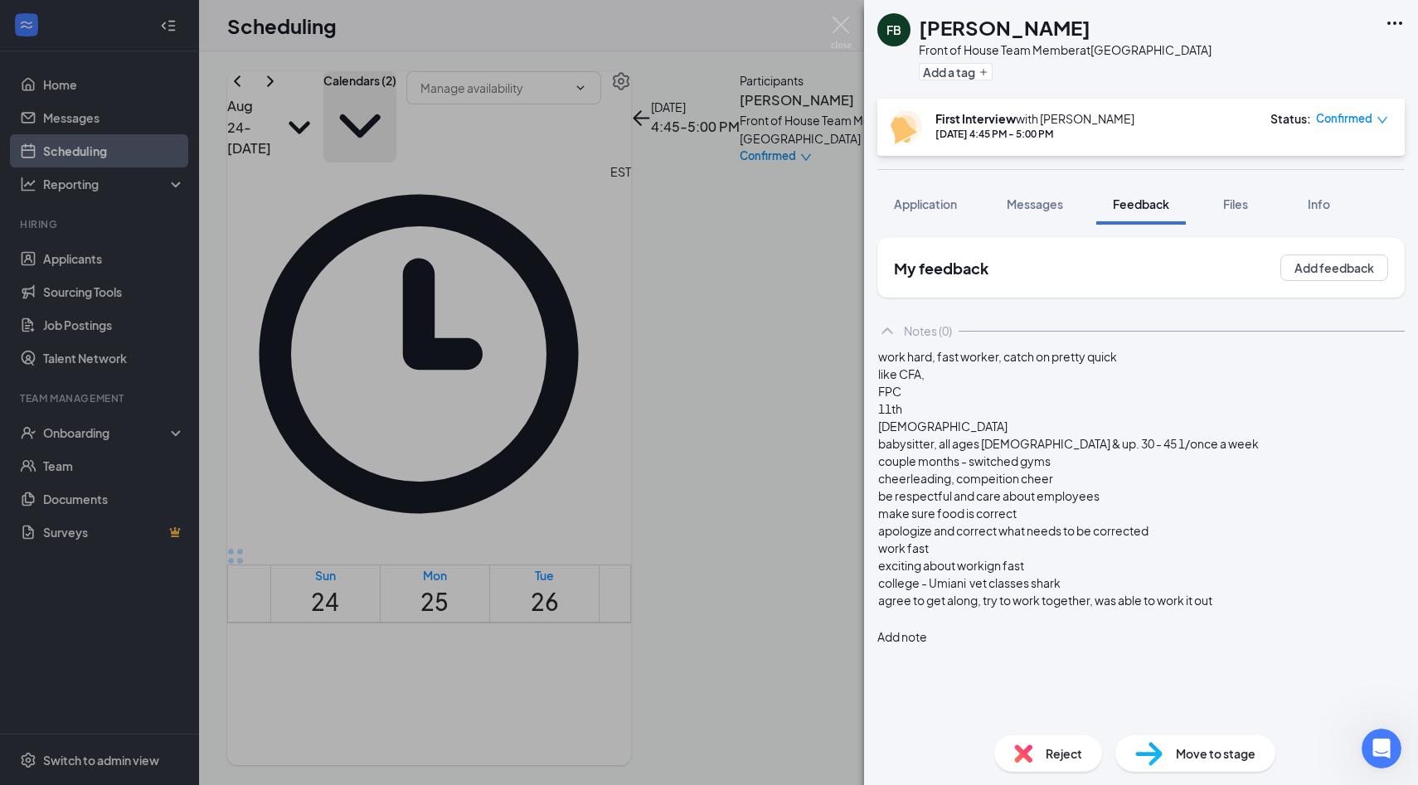
click at [1064, 627] on div at bounding box center [1141, 617] width 526 height 17
click at [1050, 625] on span "help team mmber when ingured" at bounding box center [964, 617] width 172 height 15
click at [938, 211] on div "Application" at bounding box center [925, 204] width 63 height 17
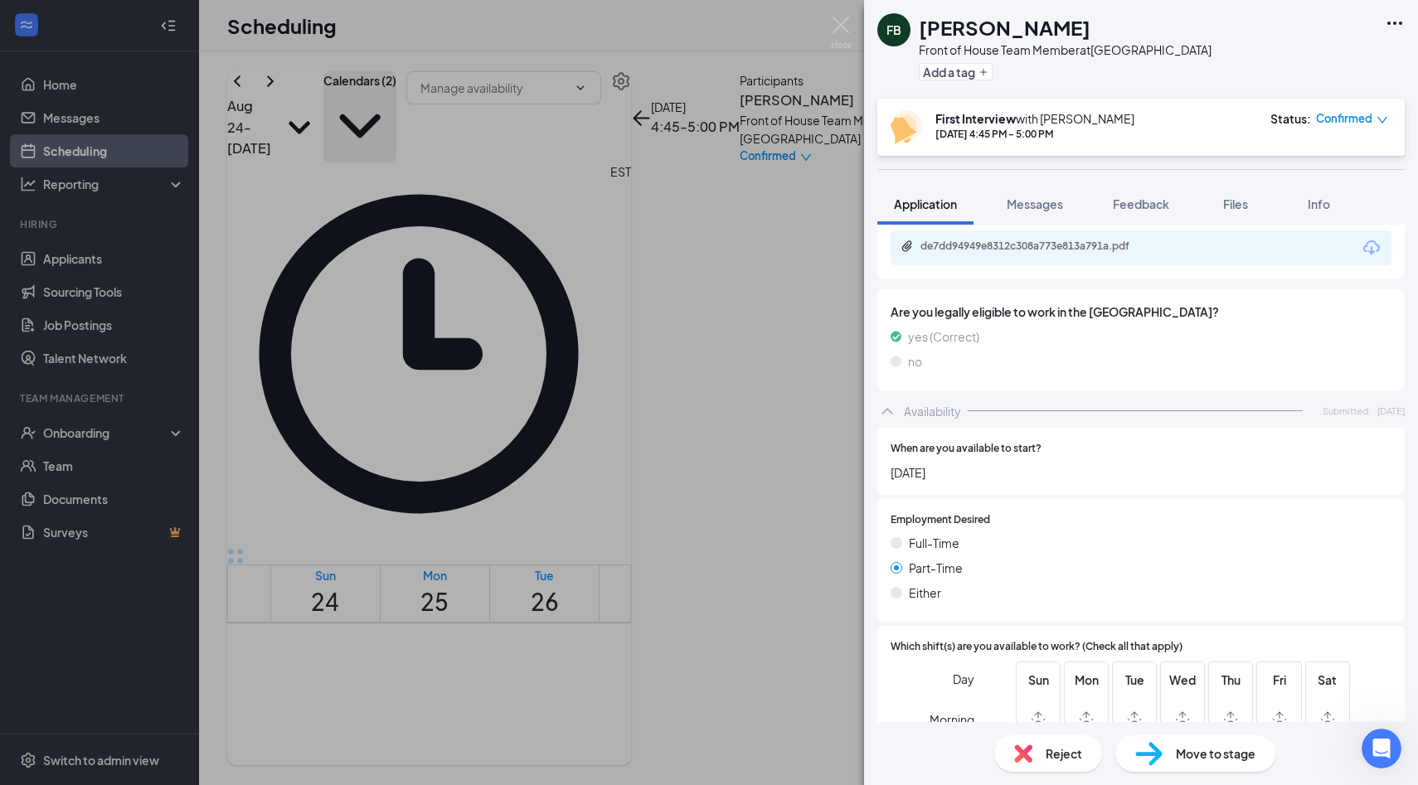
scroll to position [1310, 0]
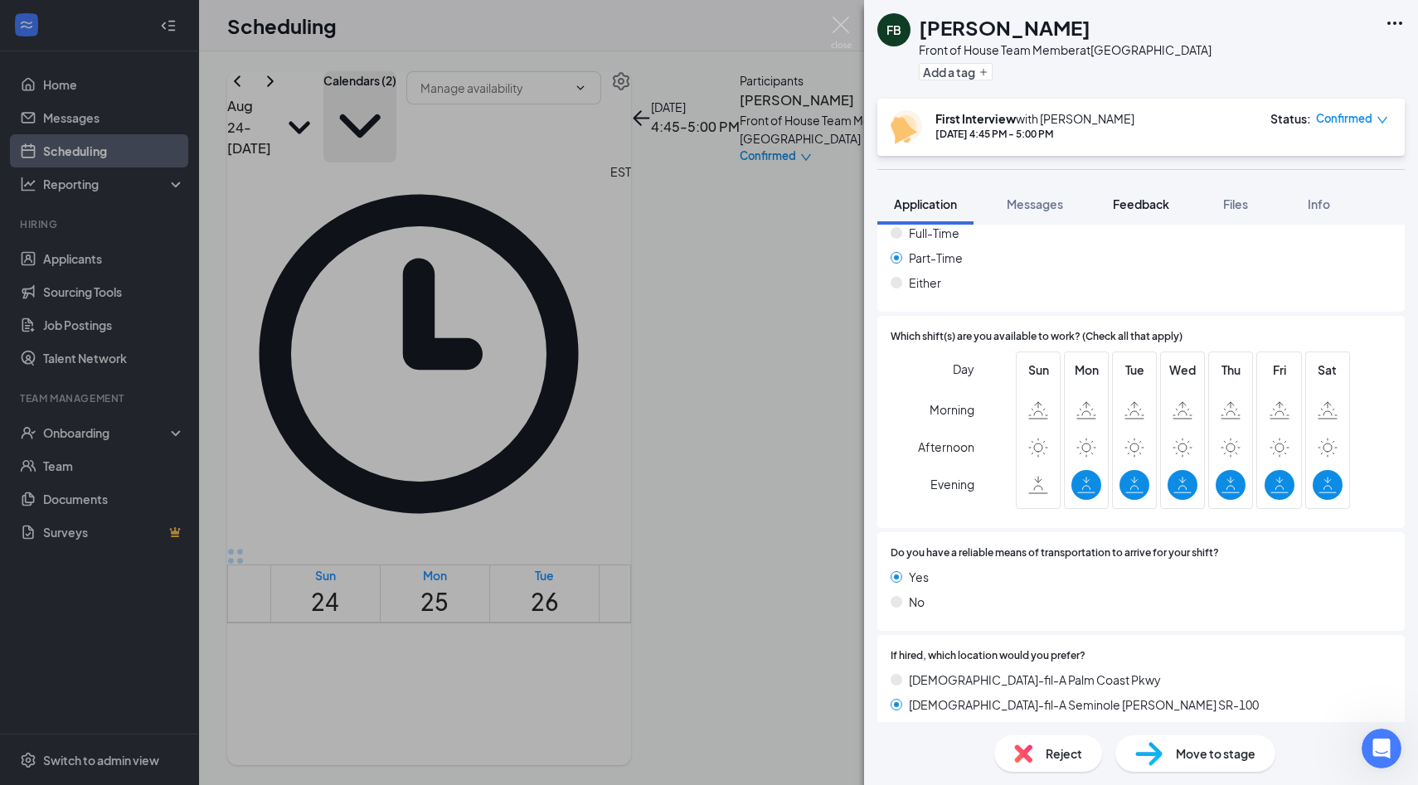
click at [1154, 197] on span "Feedback" at bounding box center [1141, 203] width 56 height 15
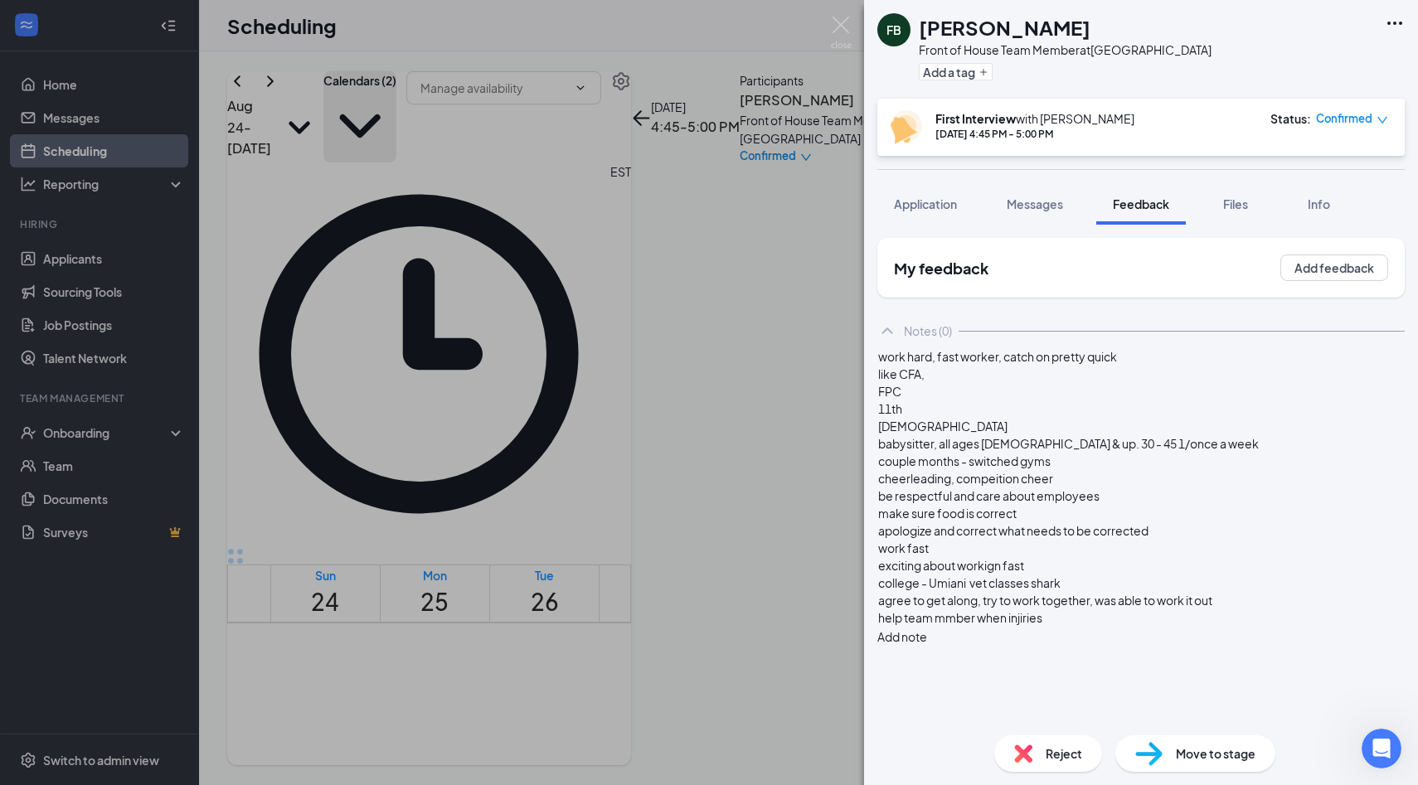
click at [1088, 627] on div "help team mmber when injiries" at bounding box center [1141, 617] width 526 height 17
click at [941, 202] on span "Application" at bounding box center [925, 203] width 63 height 15
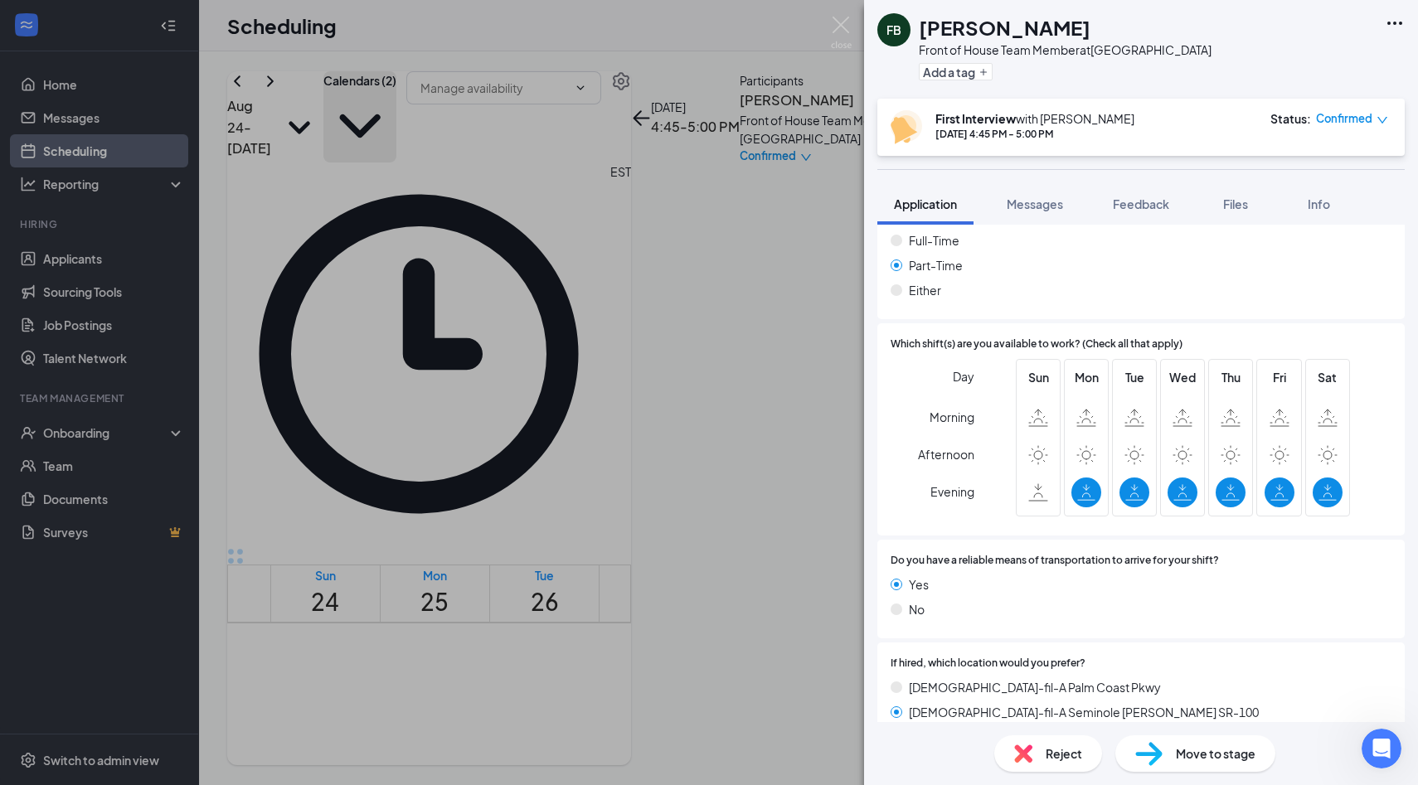
scroll to position [1310, 0]
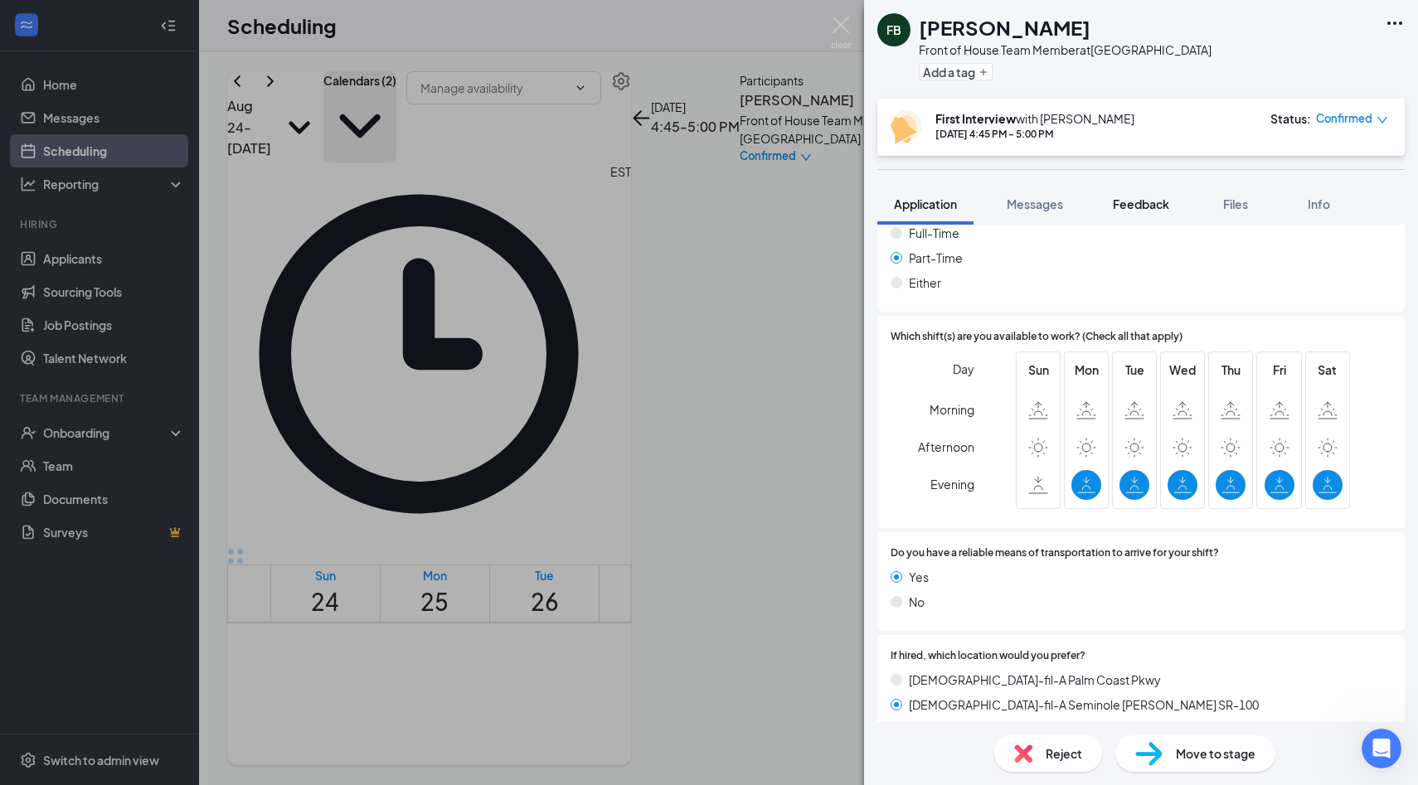
click at [1159, 197] on span "Feedback" at bounding box center [1141, 203] width 56 height 15
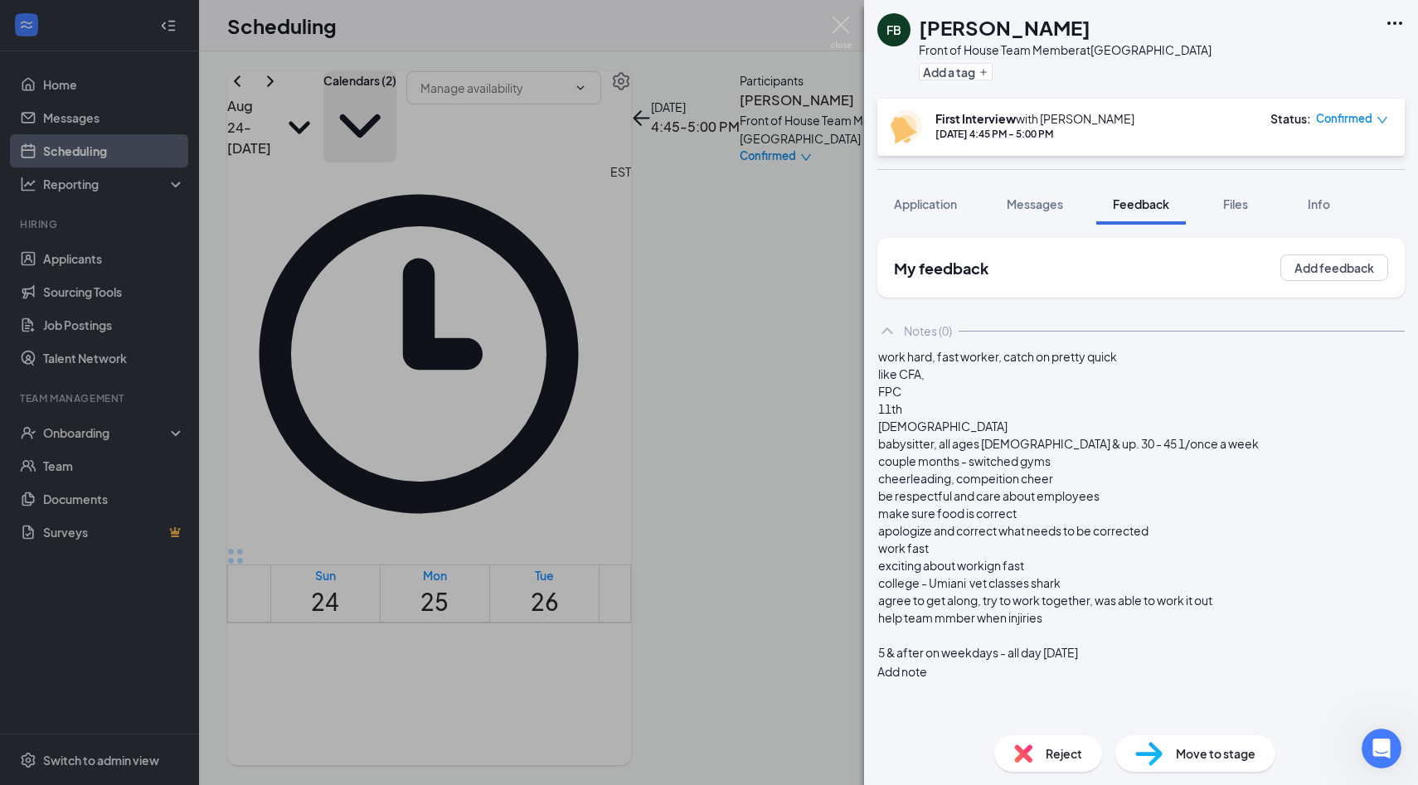
click at [1146, 662] on div "5 & after on weekdays - all day saturday" at bounding box center [1141, 652] width 526 height 17
click at [1126, 679] on div "flagler store" at bounding box center [1141, 670] width 526 height 17
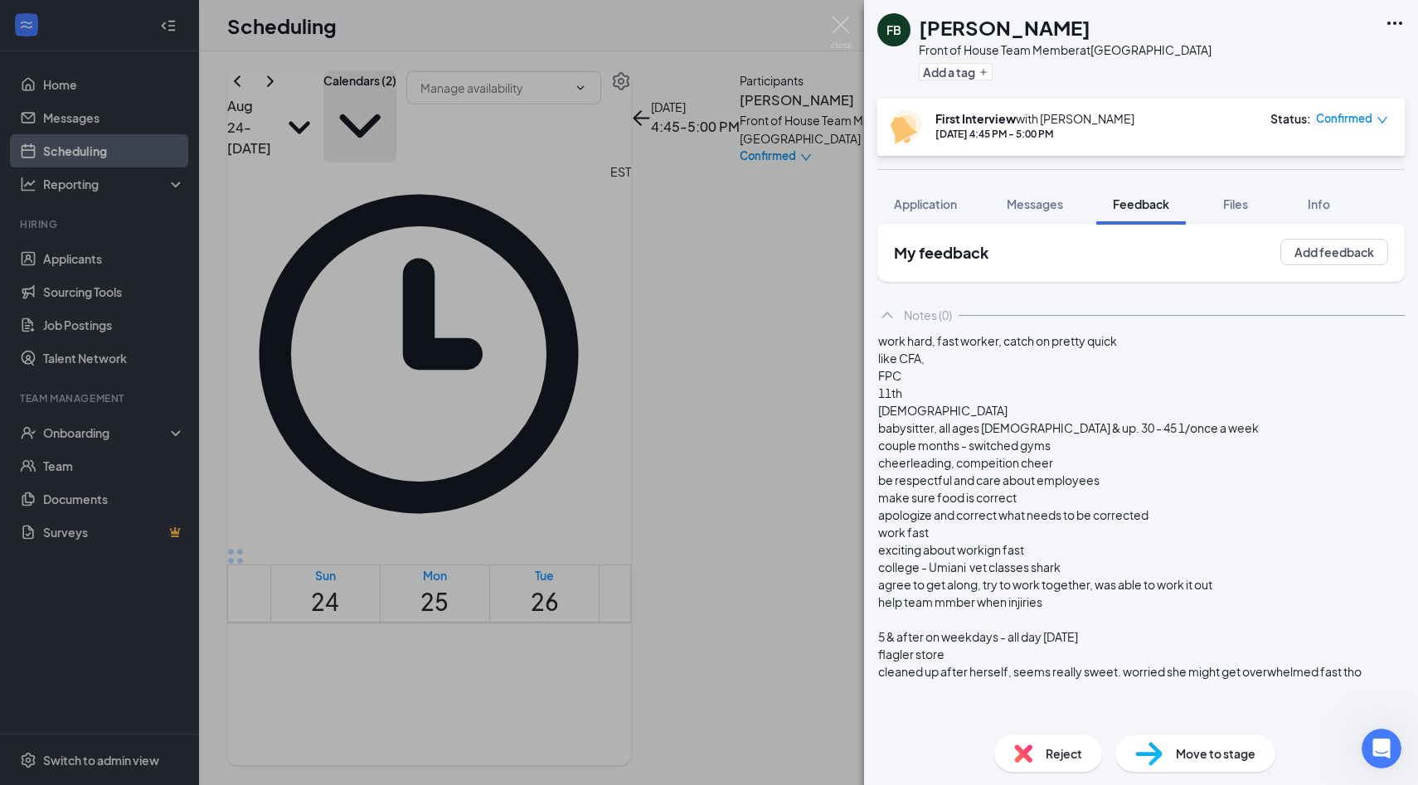
scroll to position [93, 0]
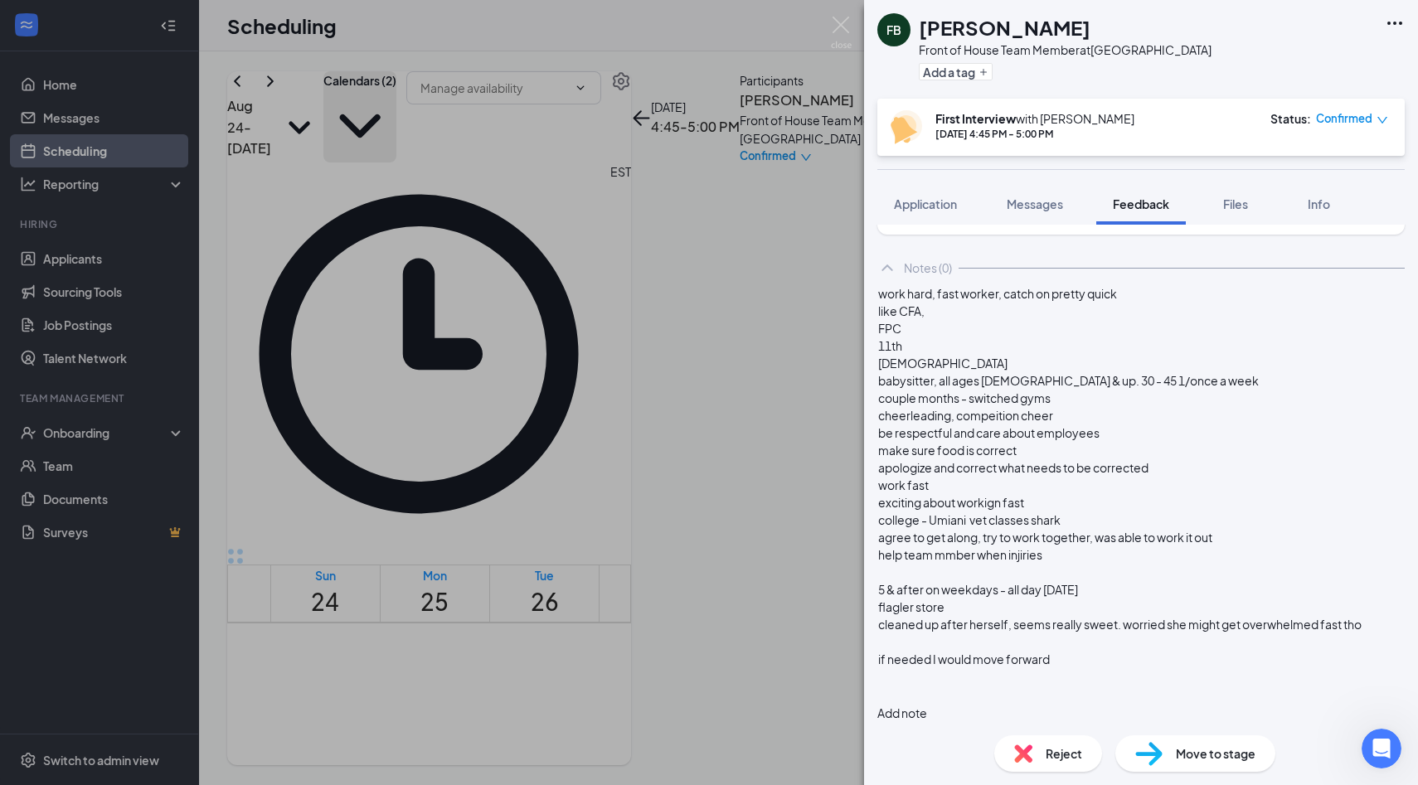
click at [916, 667] on span "if needed I would move forward" at bounding box center [964, 659] width 172 height 15
click at [962, 667] on span "if the avaliility is needed I would move forward" at bounding box center [1001, 659] width 247 height 15
click at [967, 667] on span "if the avaliility is needed I would move forward" at bounding box center [1001, 659] width 247 height 15
click at [1189, 668] on div "if the availibiity is needed I would move forward" at bounding box center [1141, 659] width 526 height 17
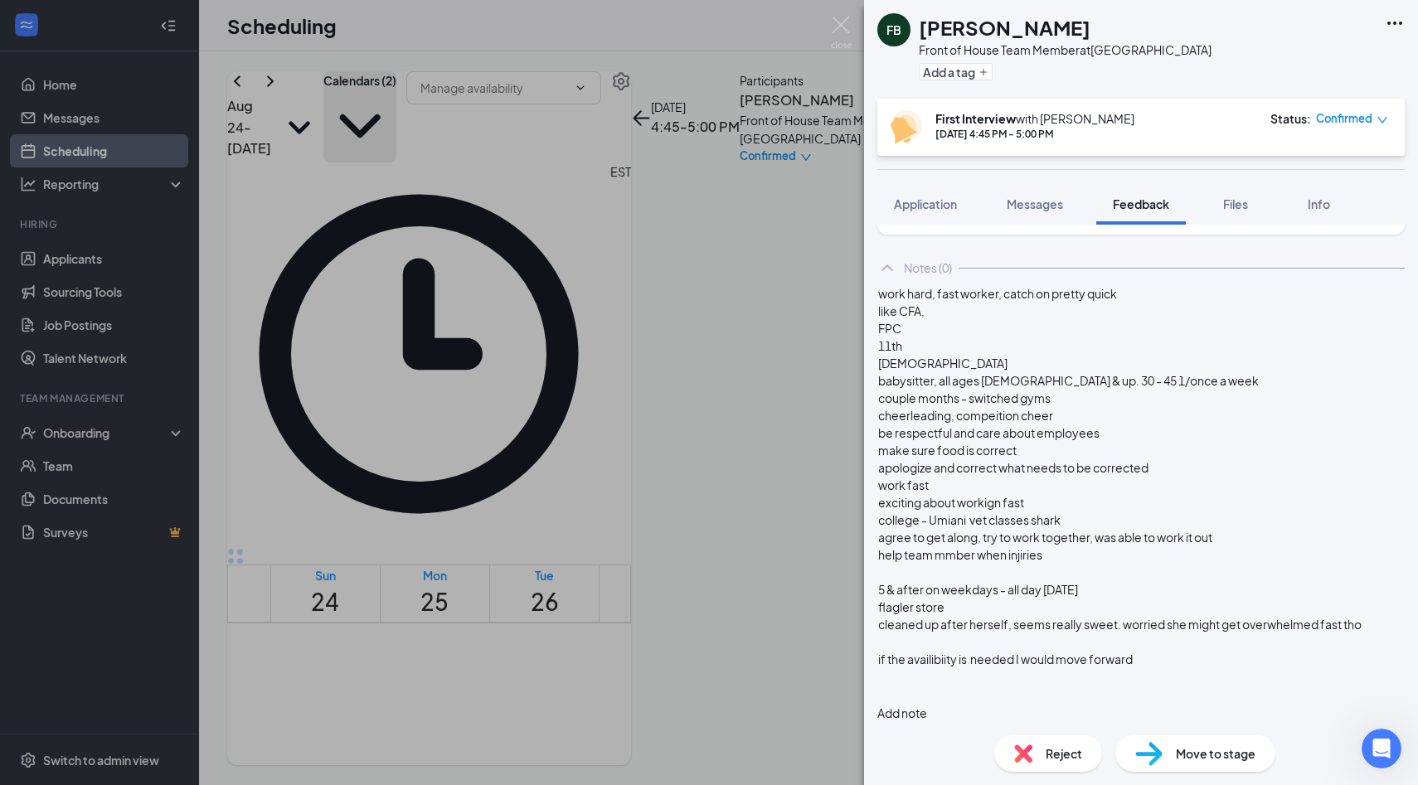
click at [927, 704] on button "Add note" at bounding box center [902, 713] width 50 height 18
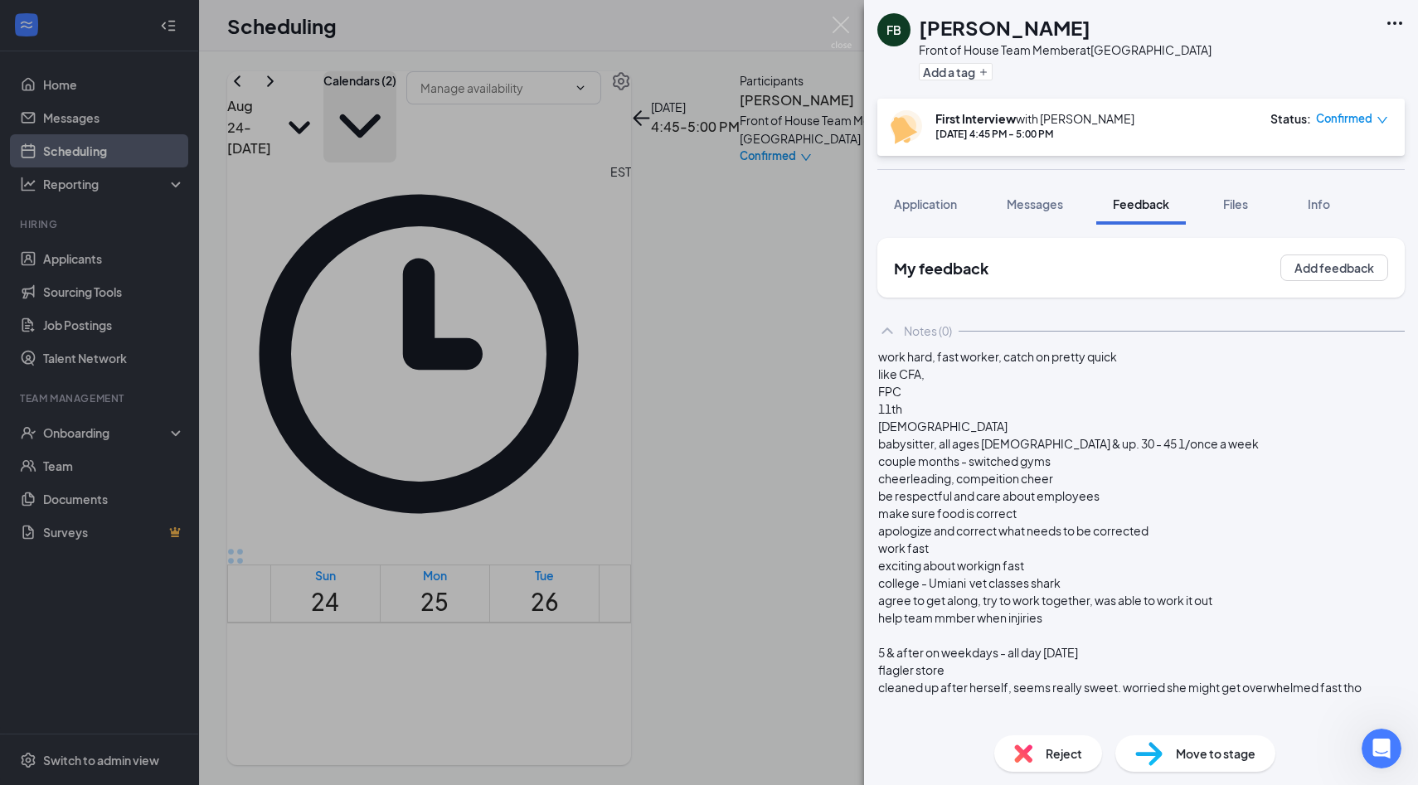
scroll to position [0, 0]
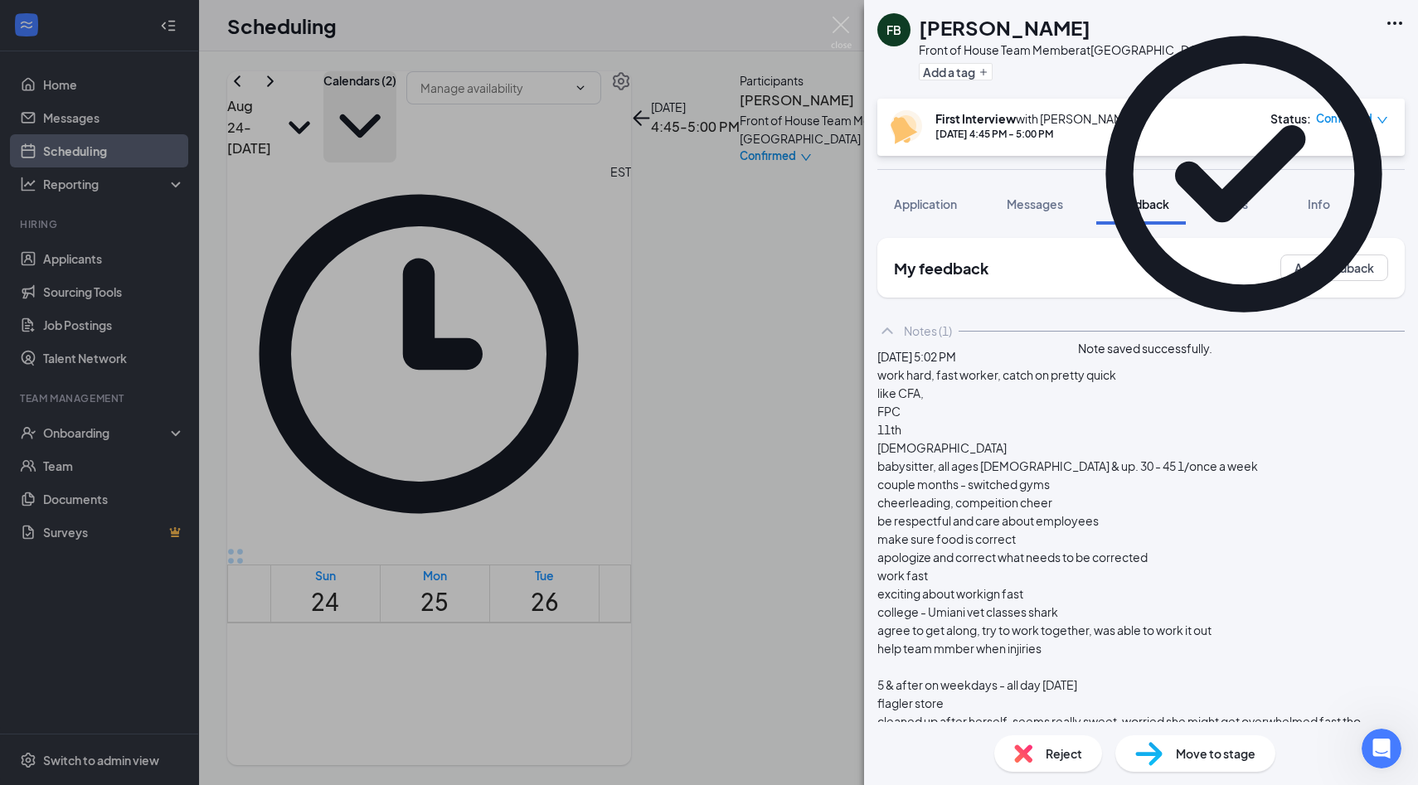
click at [850, 33] on img at bounding box center [841, 33] width 21 height 32
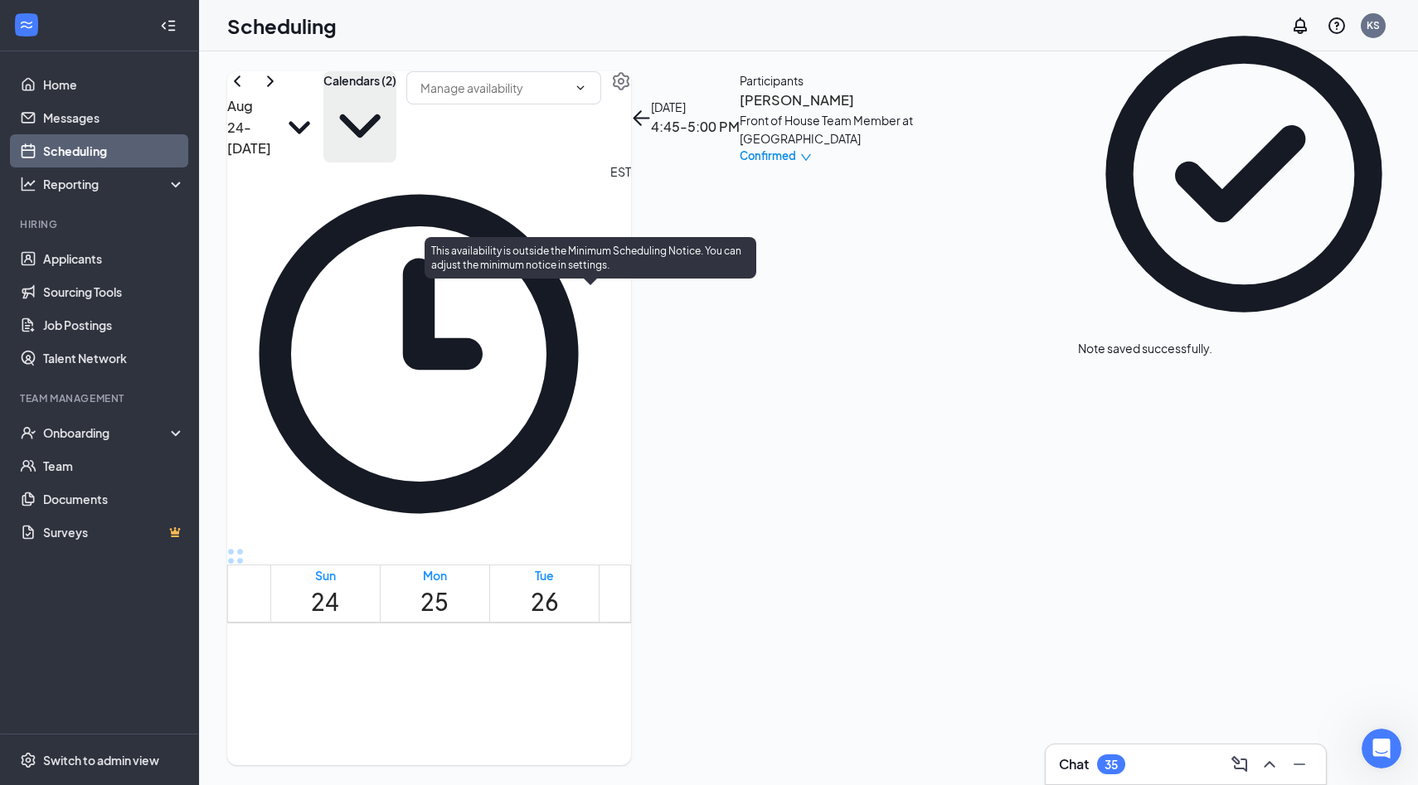
click at [768, 696] on span "5:00-5:15 PM" at bounding box center [782, 720] width 28 height 48
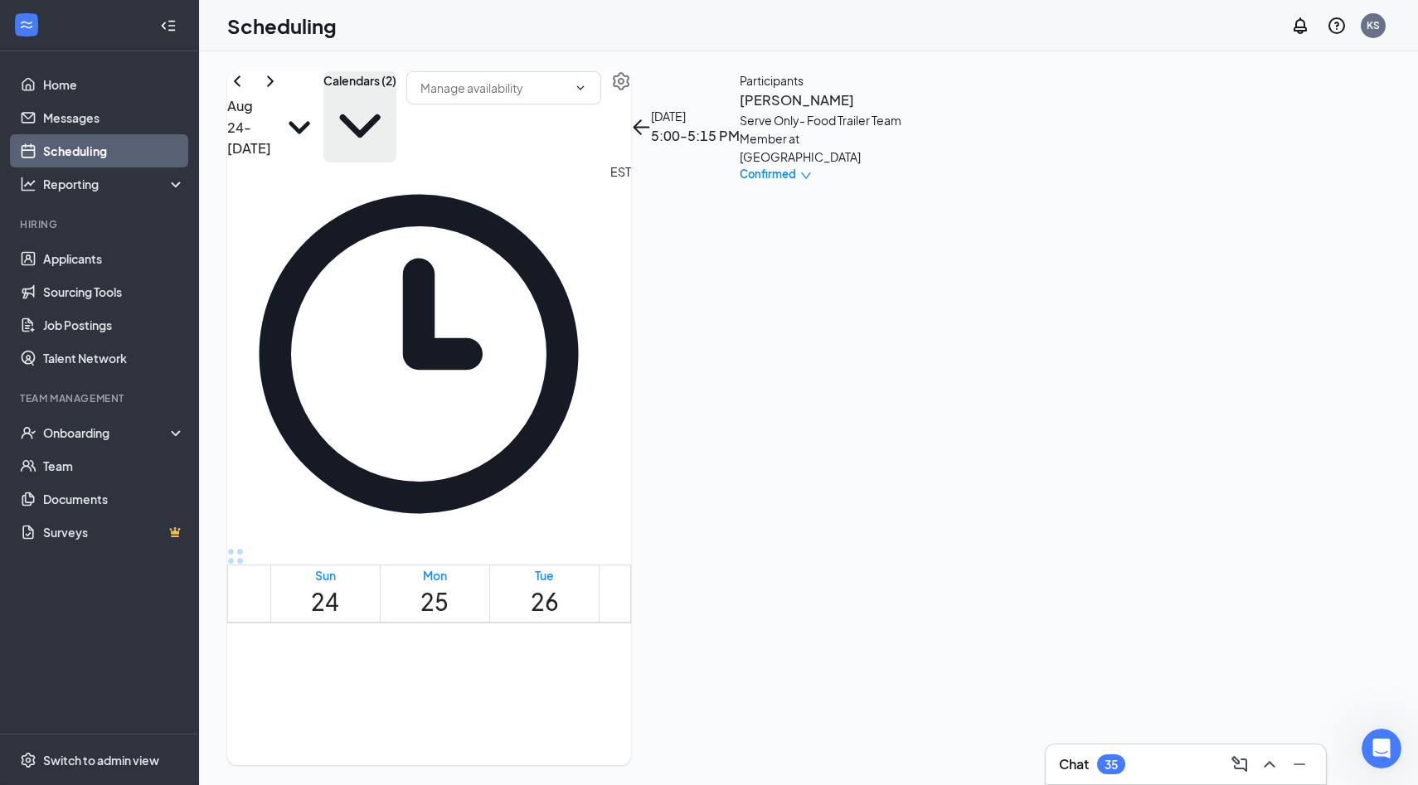
click at [796, 182] on span "Confirmed" at bounding box center [767, 174] width 56 height 17
click at [1302, 322] on span "Mark as no-show" at bounding box center [1262, 331] width 114 height 18
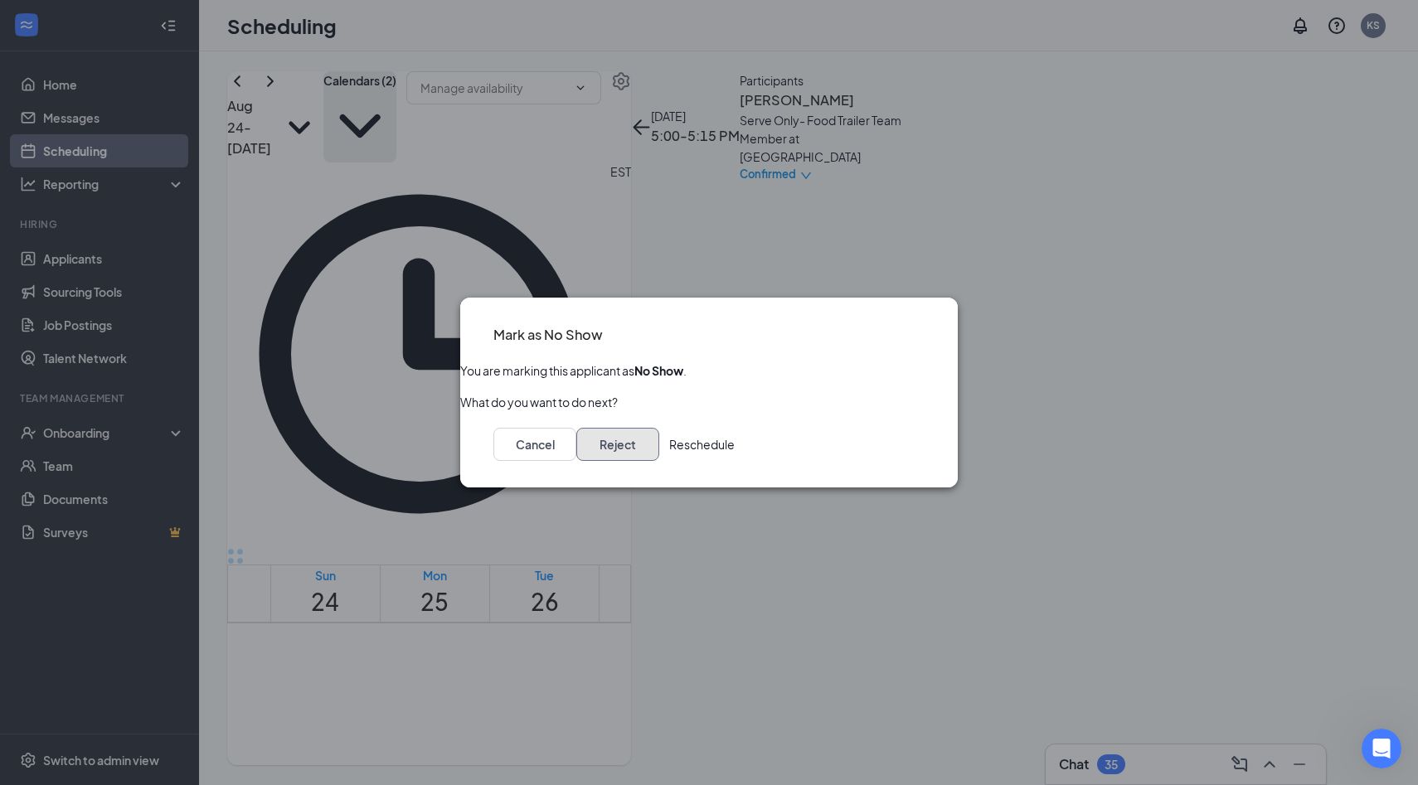
click at [659, 450] on button "Reject" at bounding box center [617, 444] width 83 height 33
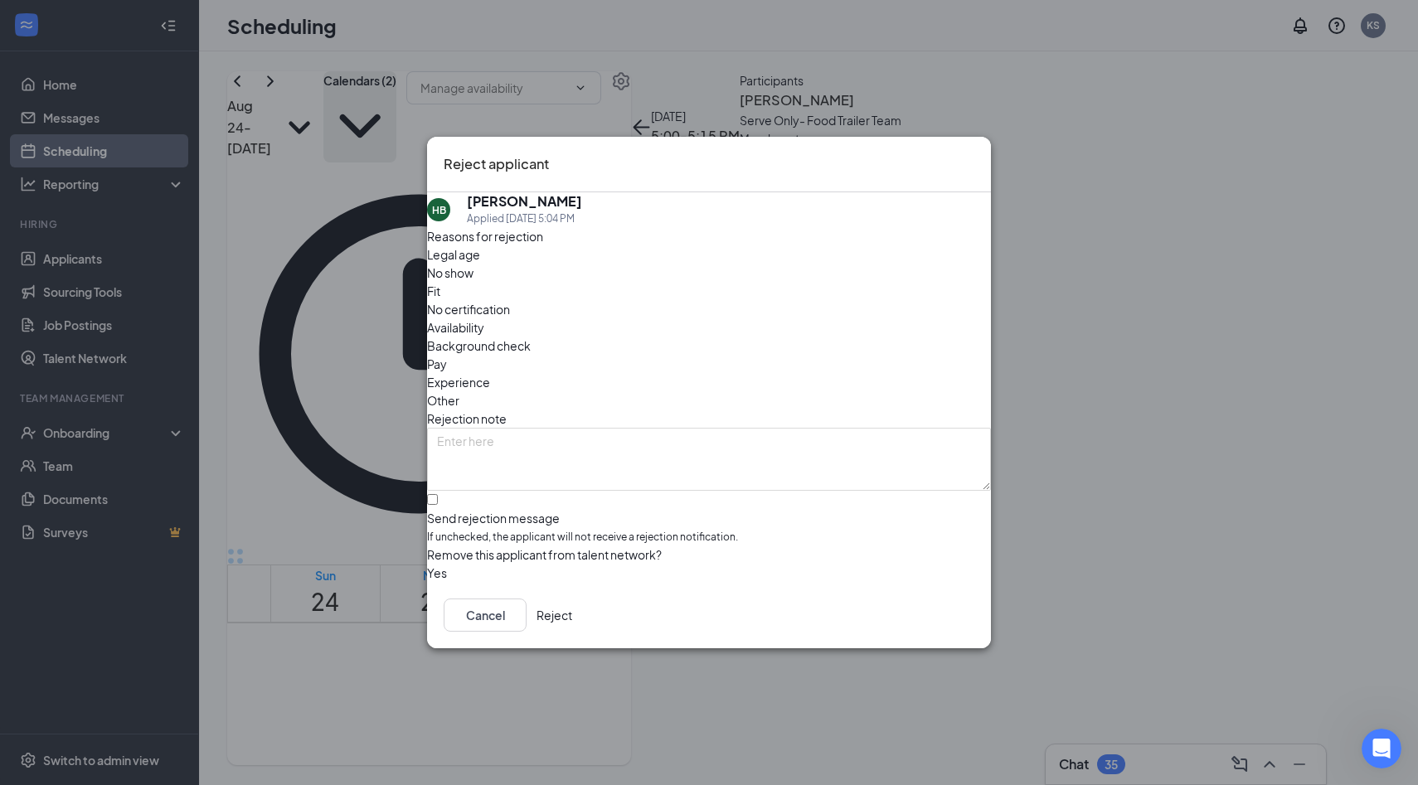
click at [473, 282] on span "No show" at bounding box center [450, 273] width 46 height 18
click at [919, 637] on div "Cancel Reject" at bounding box center [709, 615] width 564 height 66
click at [572, 632] on button "Reject" at bounding box center [554, 615] width 36 height 33
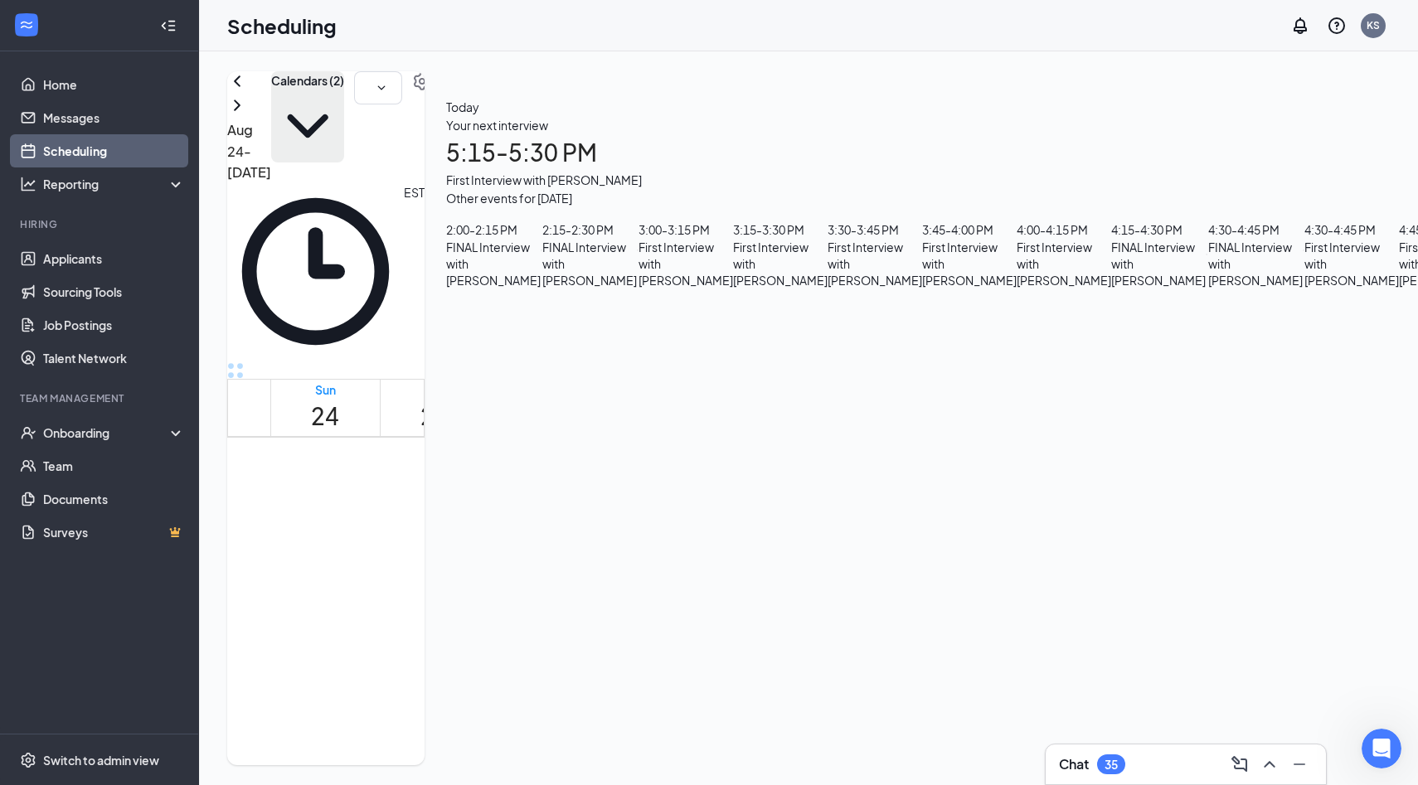
scroll to position [1509, 0]
click at [1089, 749] on div "Chat 35" at bounding box center [1185, 764] width 280 height 40
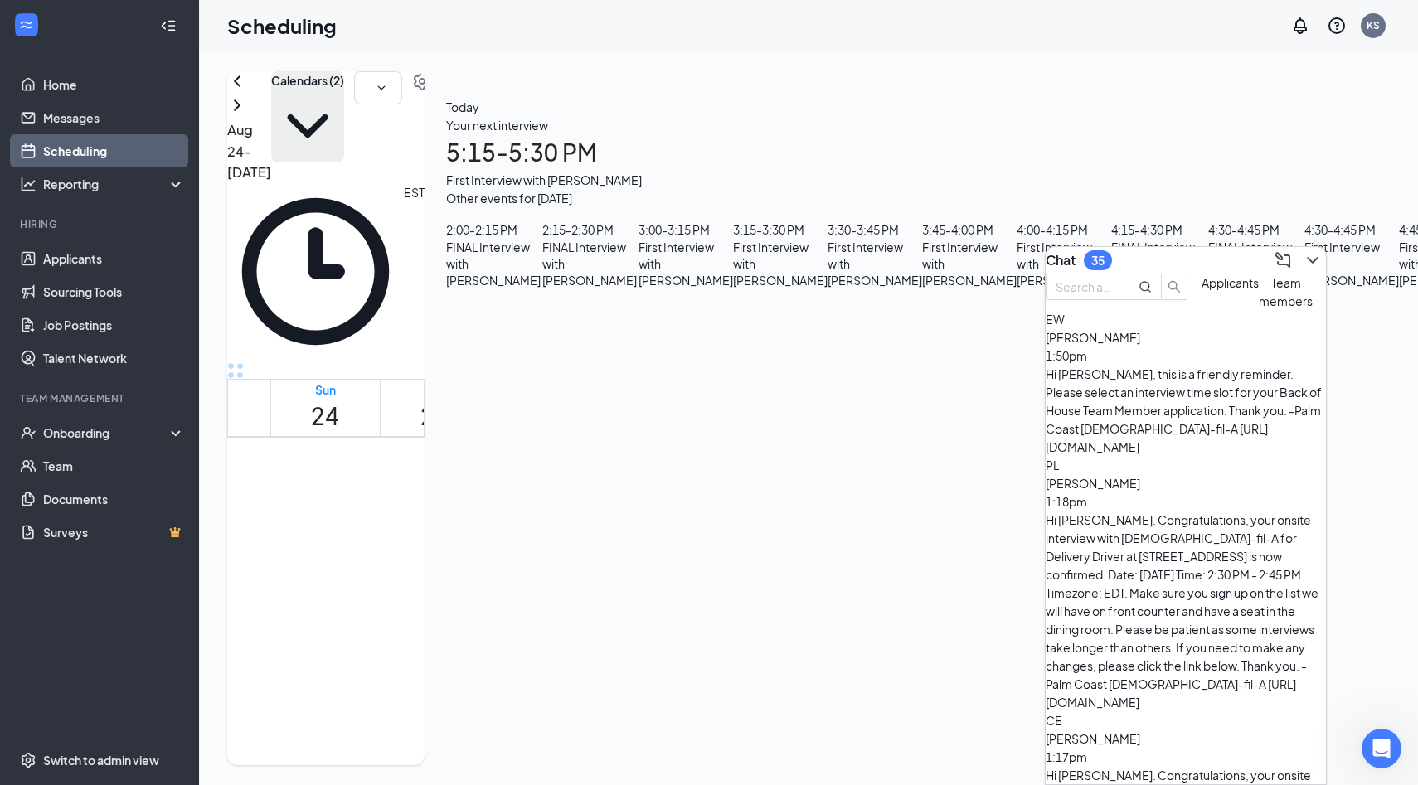
click at [1163, 456] on div "PL Paula Losinger 1:18pm Hi Paula Losinger. Congratulations, your onsite interv…" at bounding box center [1185, 583] width 280 height 255
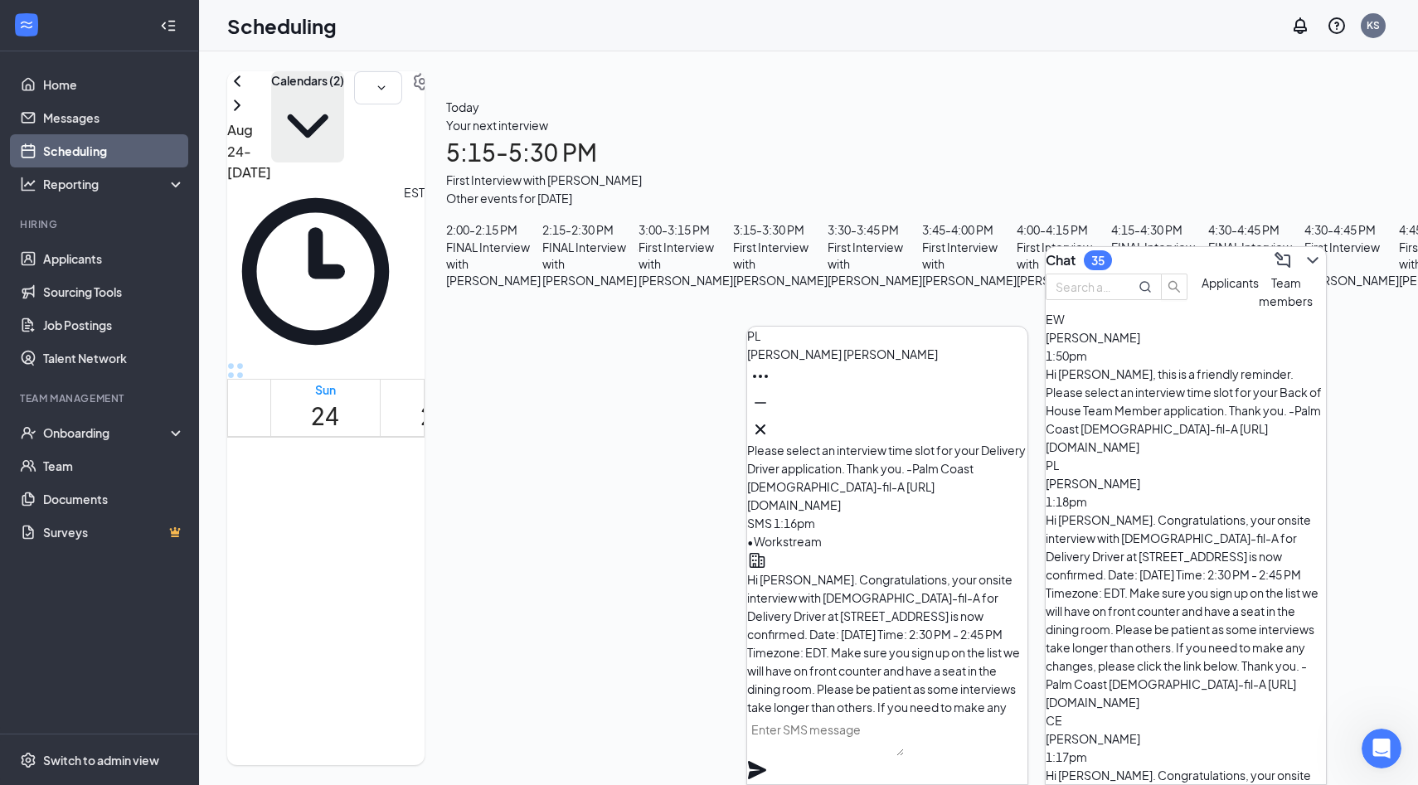
scroll to position [-92, 0]
click at [773, 425] on button at bounding box center [760, 429] width 27 height 27
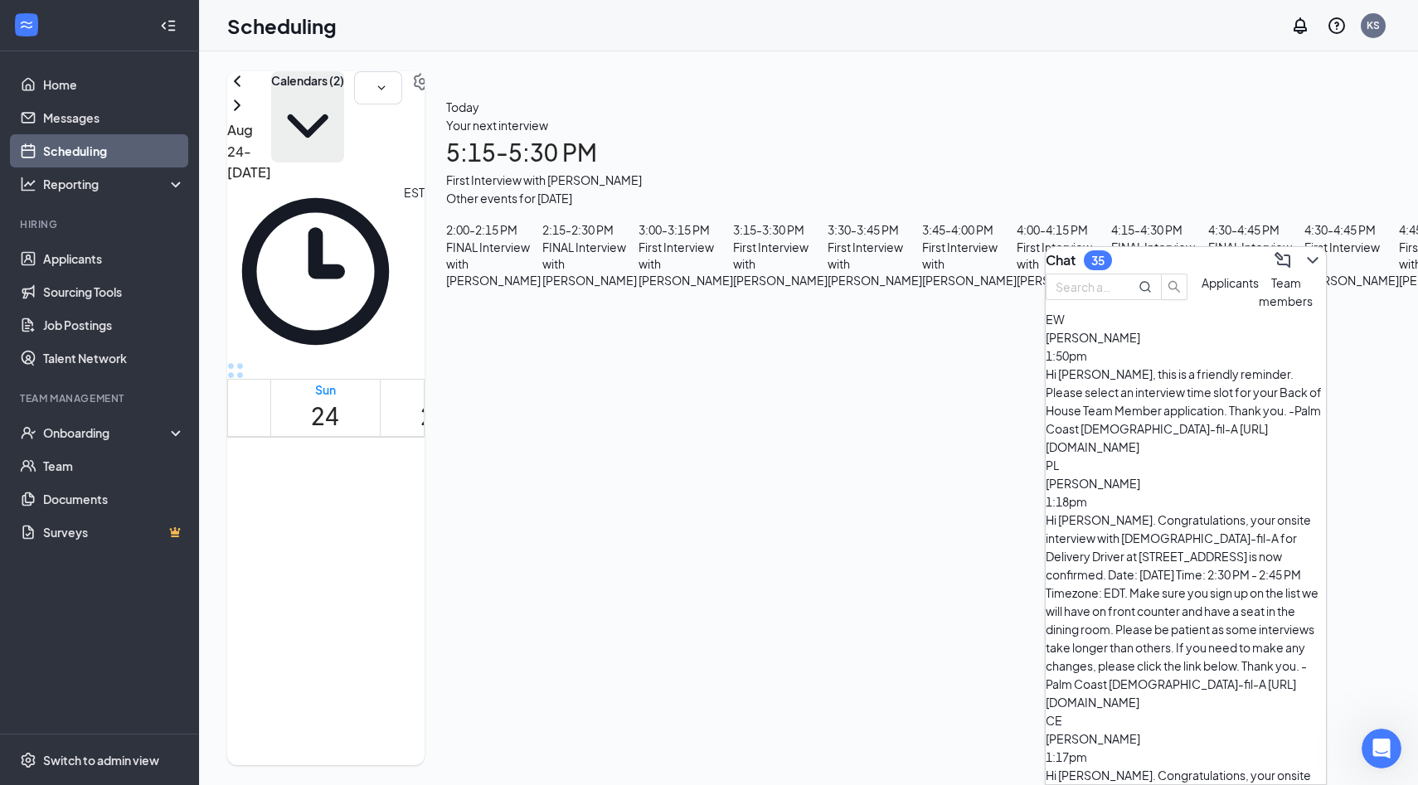
click at [1138, 511] on div "Hi Paula Losinger. Congratulations, your onsite interview with Chick-fil-A for …" at bounding box center [1185, 611] width 280 height 201
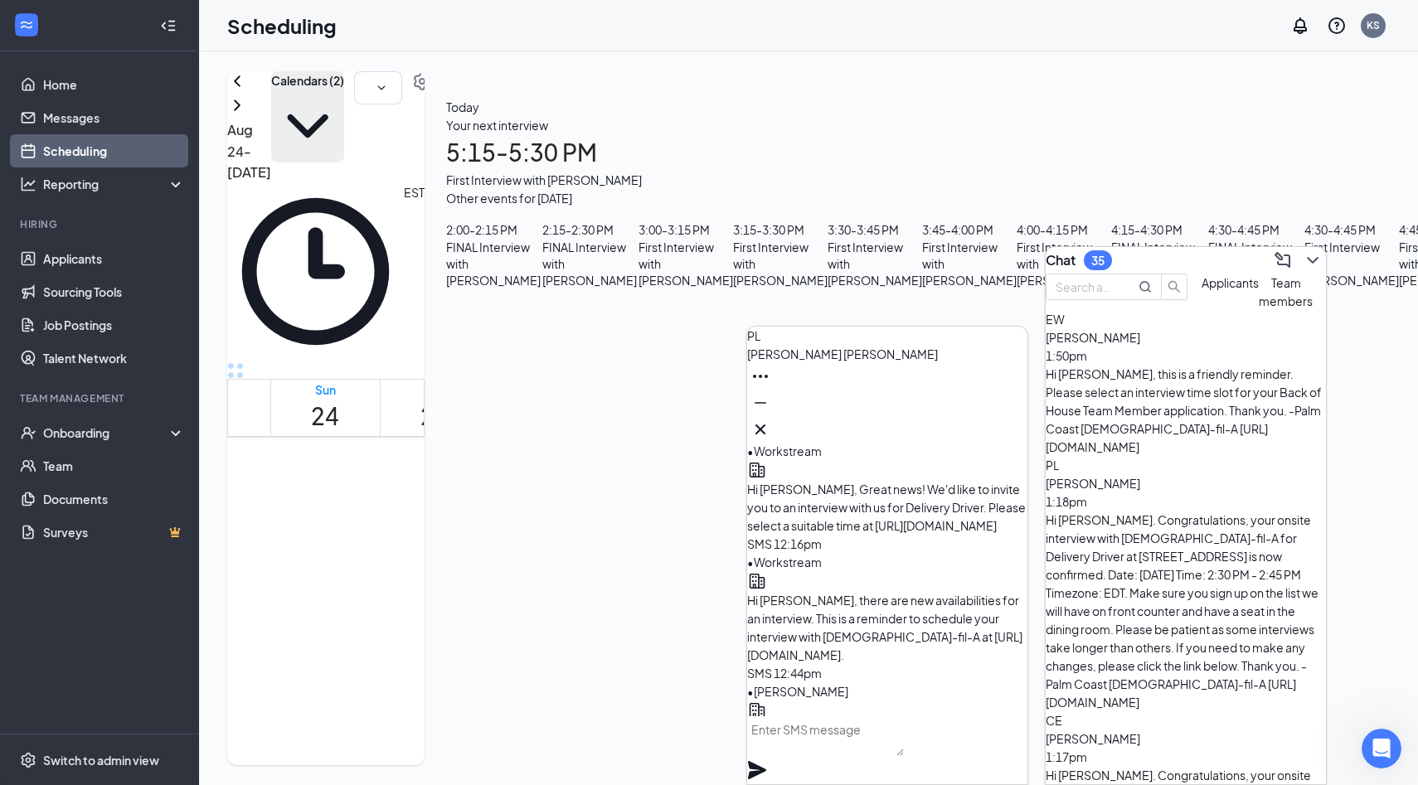
scroll to position [-401, 0]
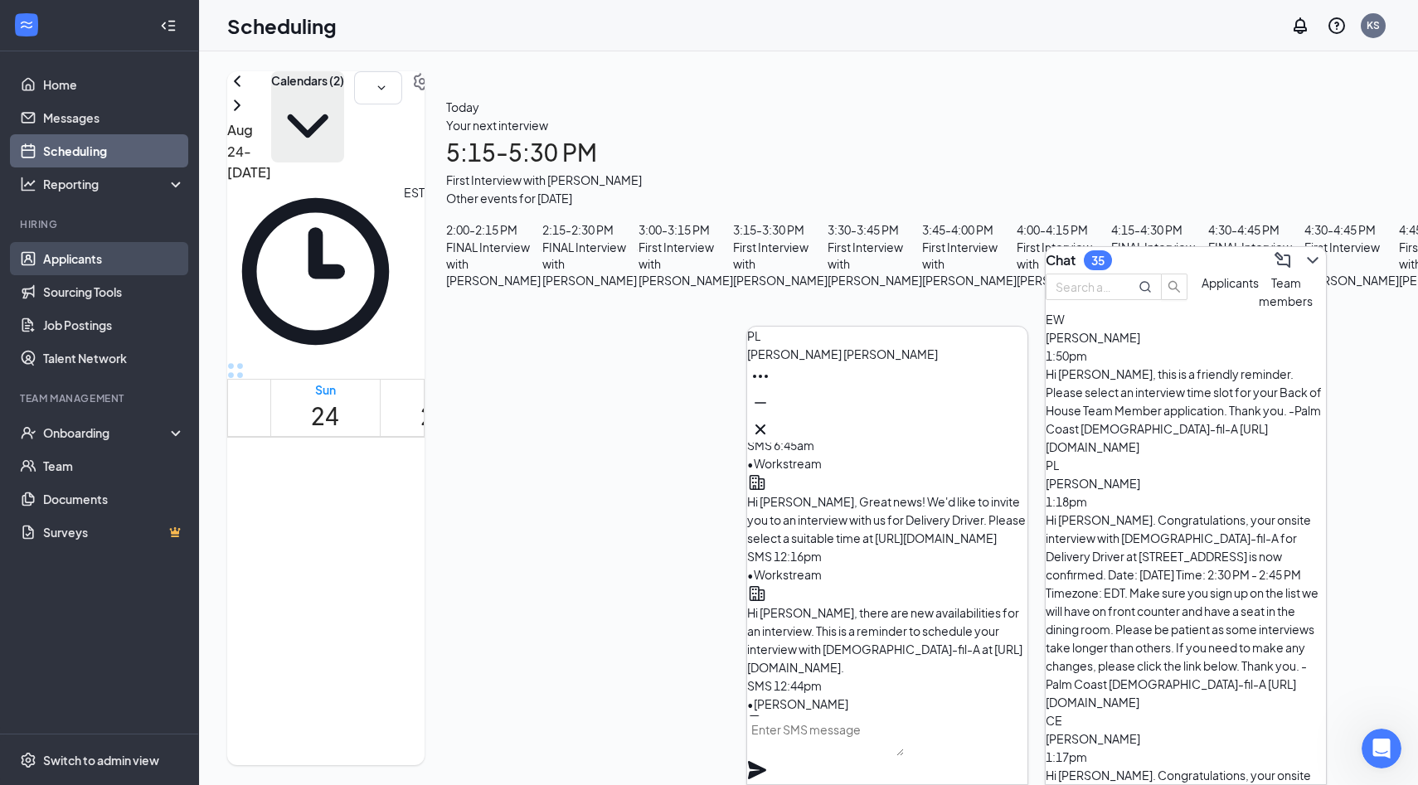
click at [121, 251] on link "Applicants" at bounding box center [114, 258] width 142 height 33
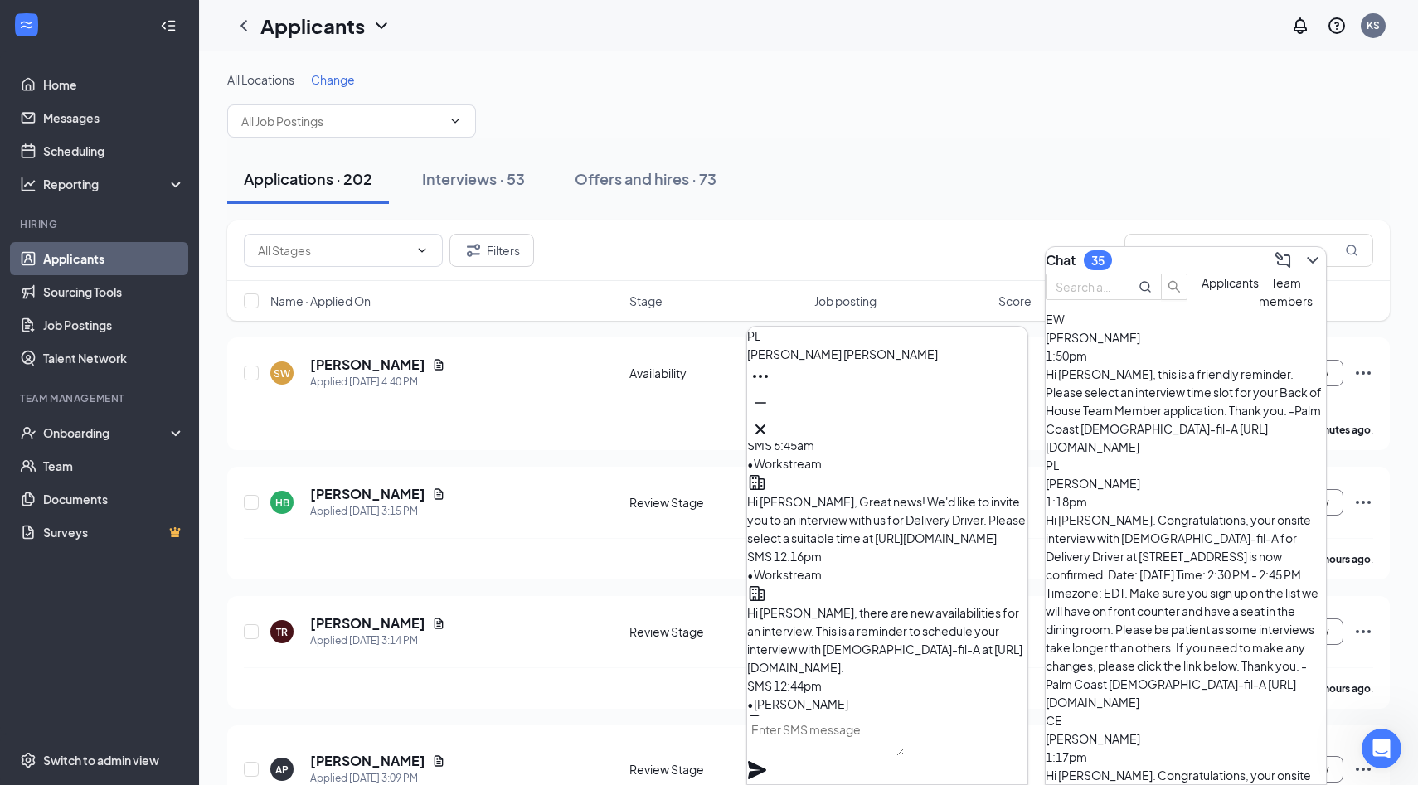
click at [858, 36] on div "Applicants KS" at bounding box center [808, 25] width 1219 height 51
click at [770, 419] on icon "Cross" at bounding box center [760, 429] width 20 height 20
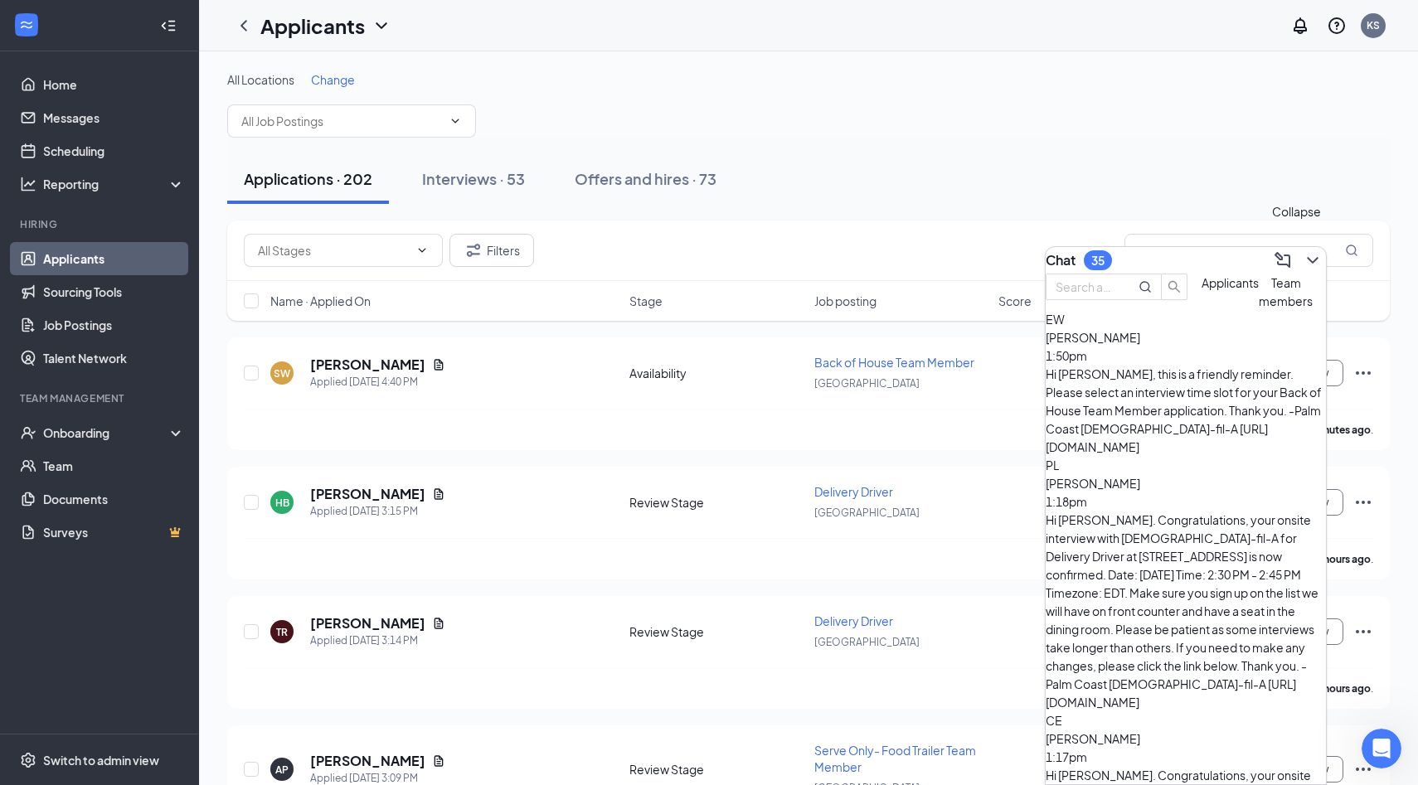
click at [1302, 250] on icon "ChevronDown" at bounding box center [1312, 260] width 20 height 20
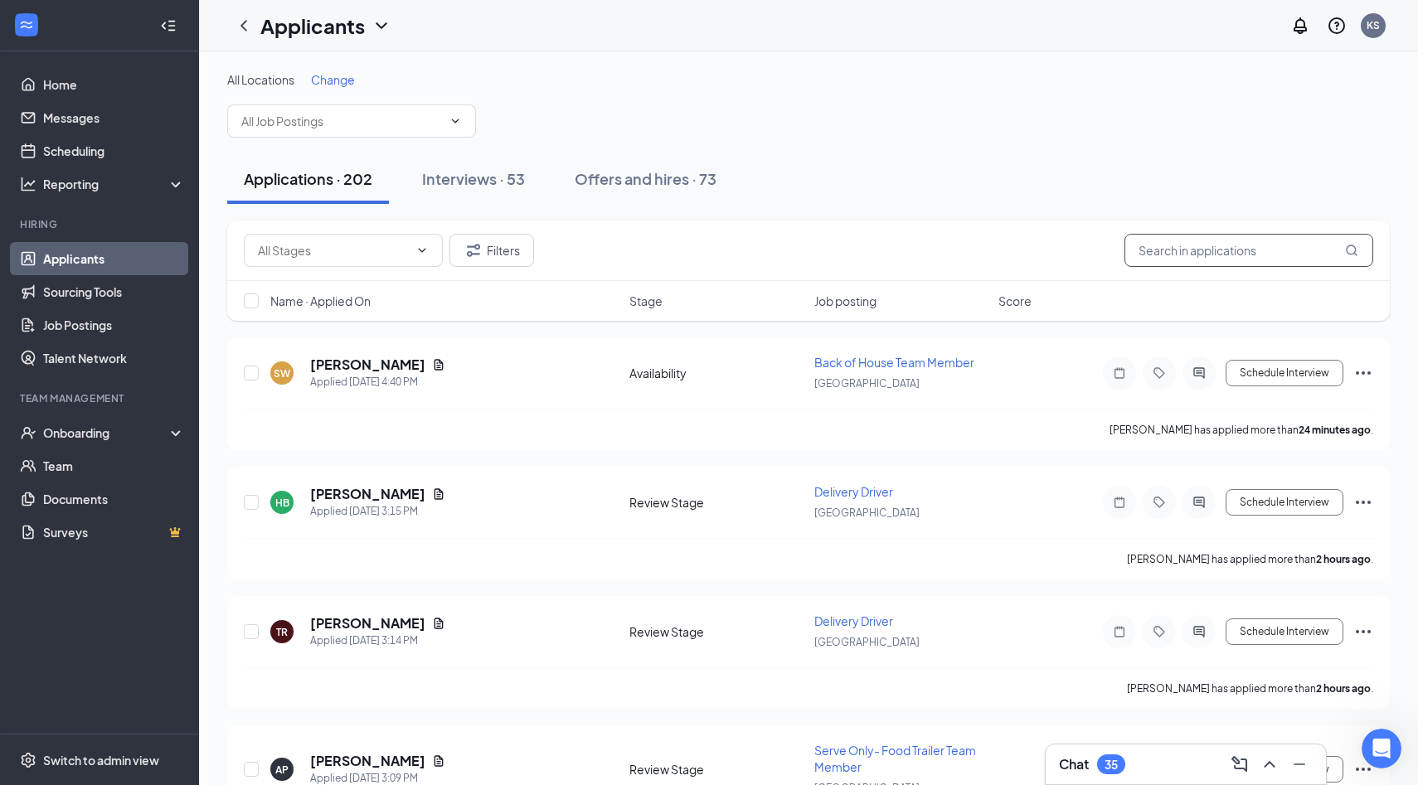
click at [1298, 249] on input "text" at bounding box center [1248, 250] width 249 height 33
type input "paula"
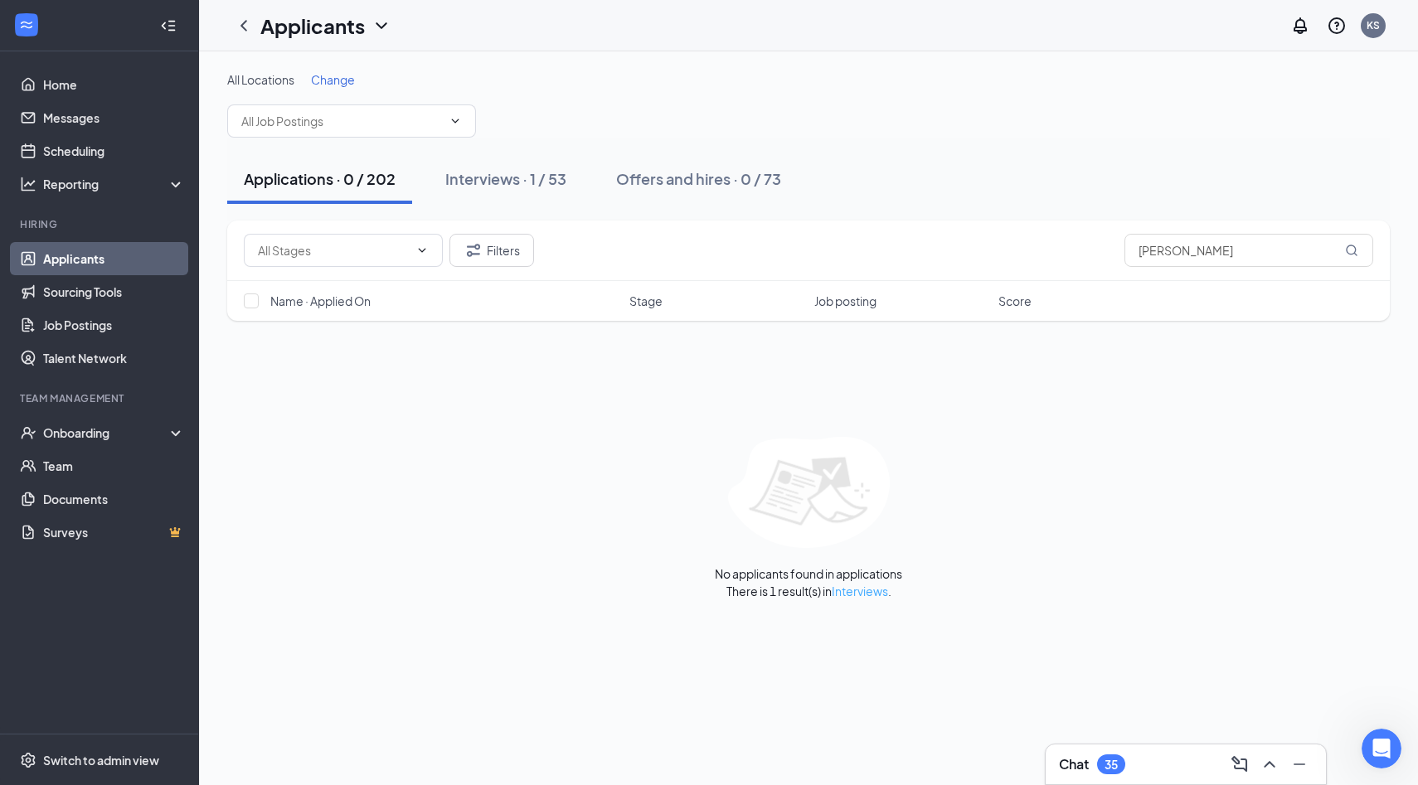
click at [871, 594] on link "Interviews" at bounding box center [859, 591] width 56 height 15
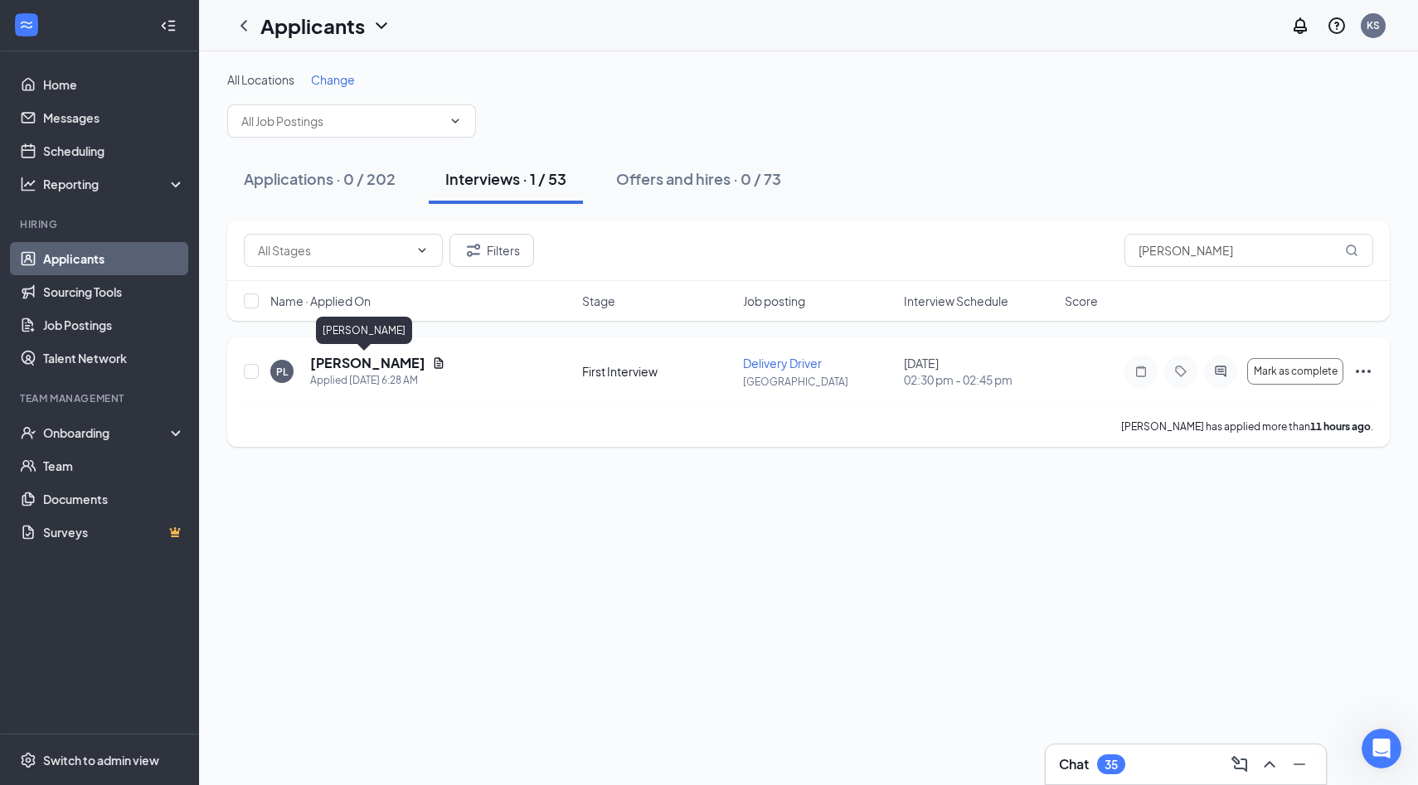
click at [370, 356] on h5 "Paula Losinger" at bounding box center [367, 363] width 115 height 18
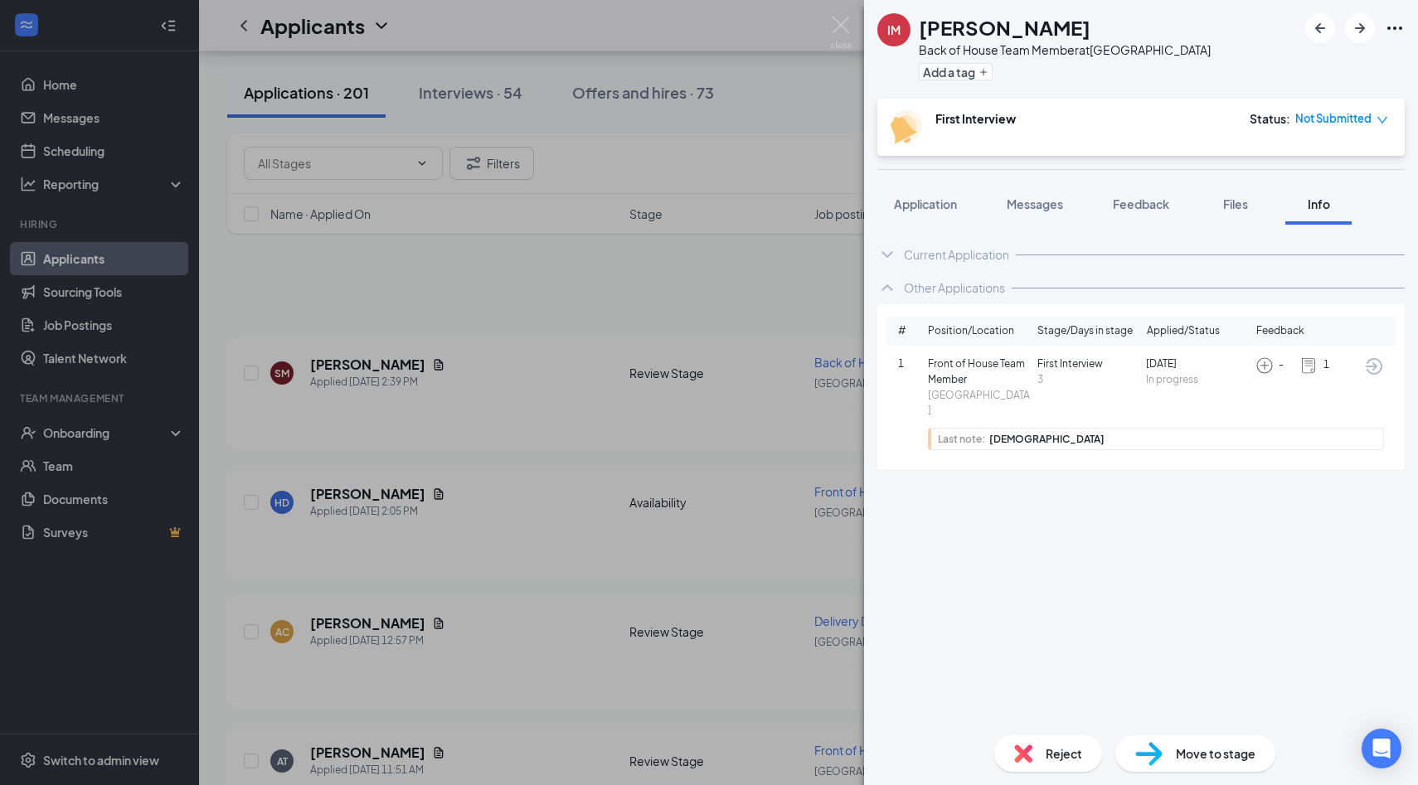
scroll to position [13605, 0]
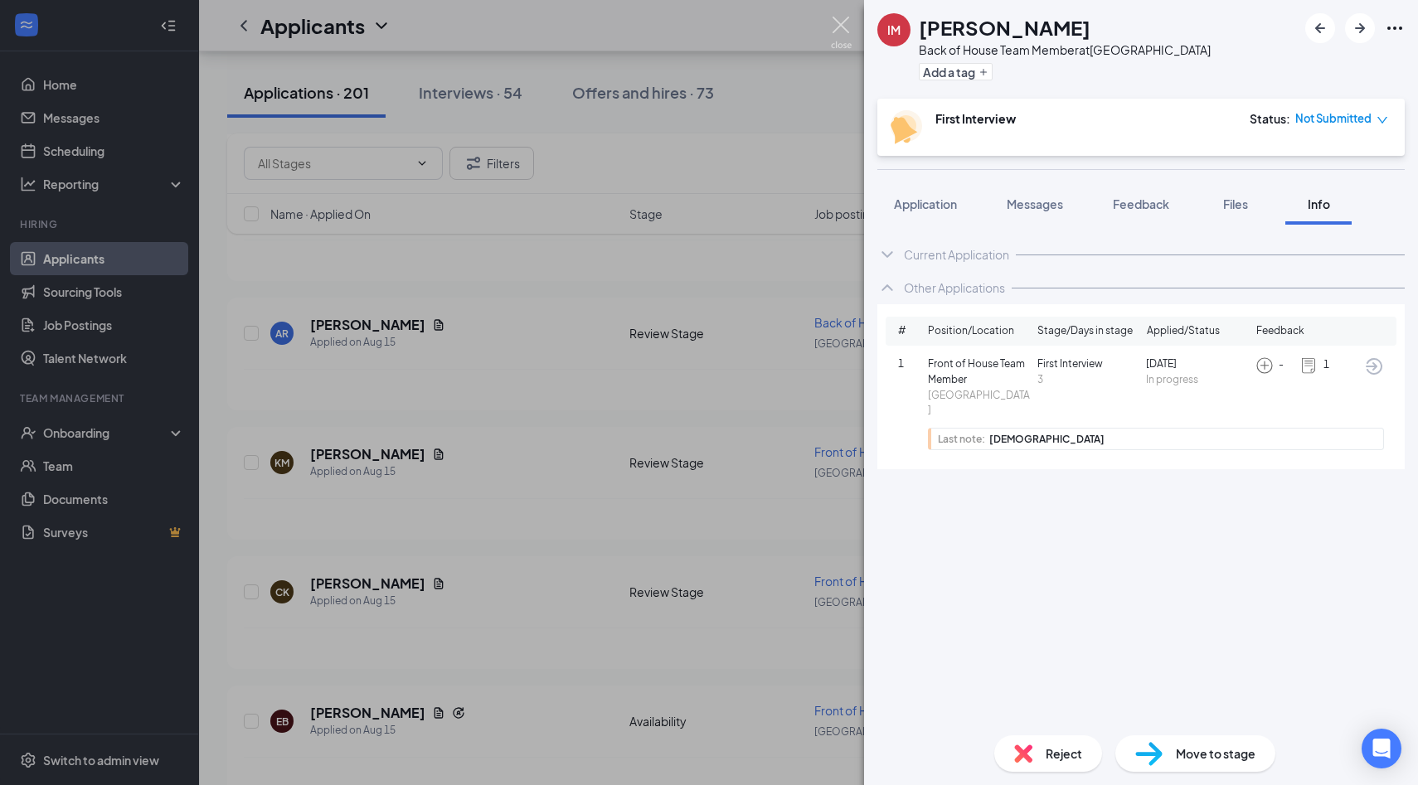
click at [843, 33] on img at bounding box center [841, 33] width 21 height 32
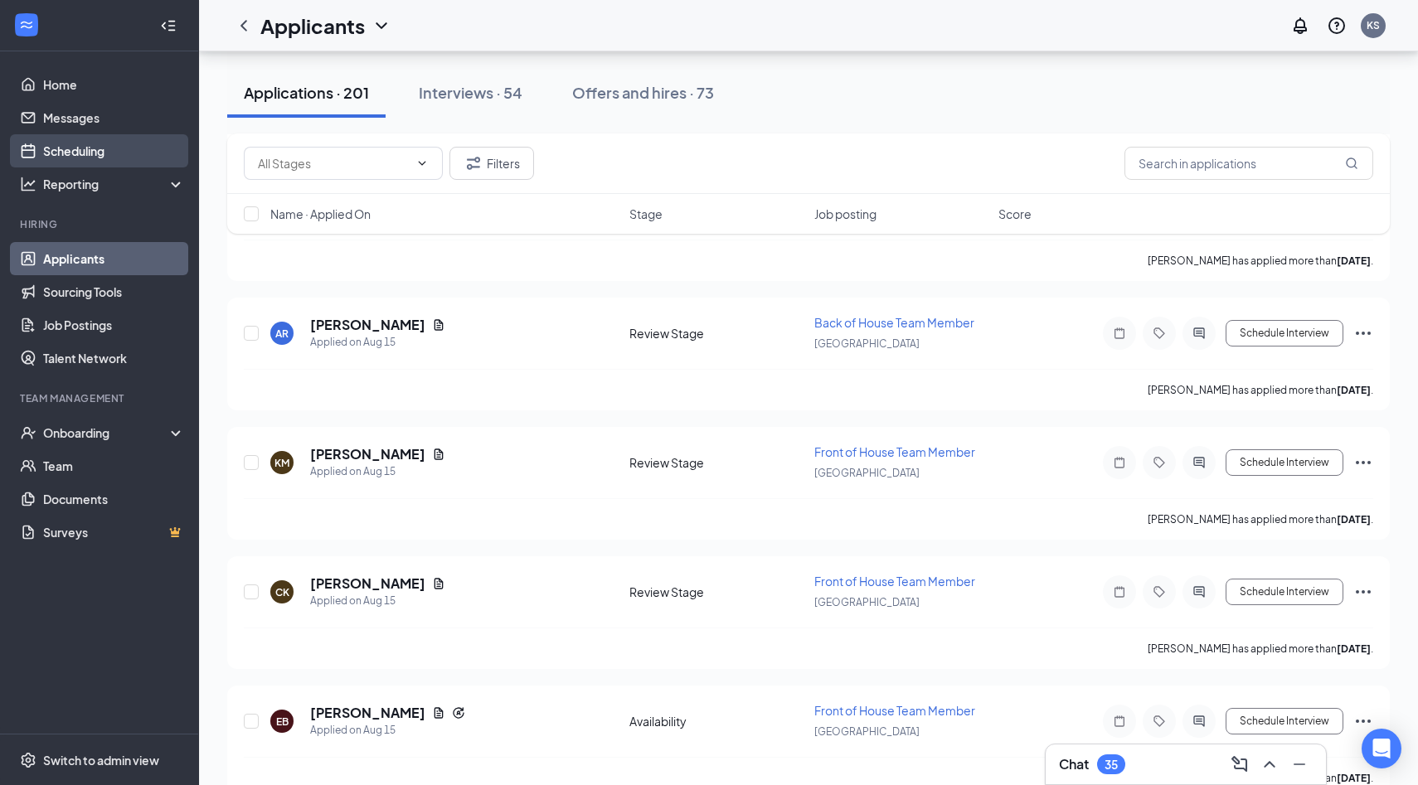
click at [128, 157] on link "Scheduling" at bounding box center [114, 150] width 142 height 33
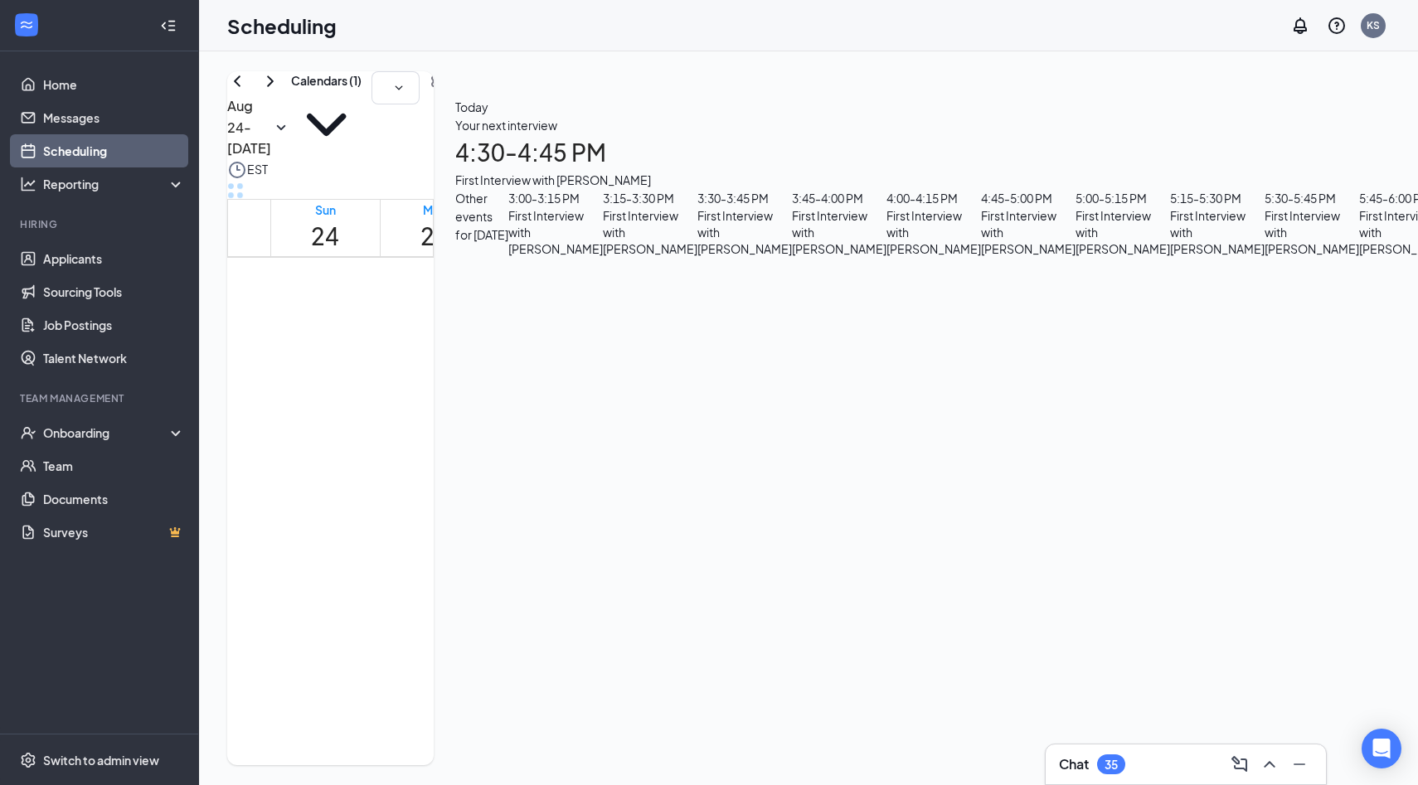
scroll to position [1455, 0]
click at [89, 249] on link "Applicants" at bounding box center [114, 258] width 142 height 33
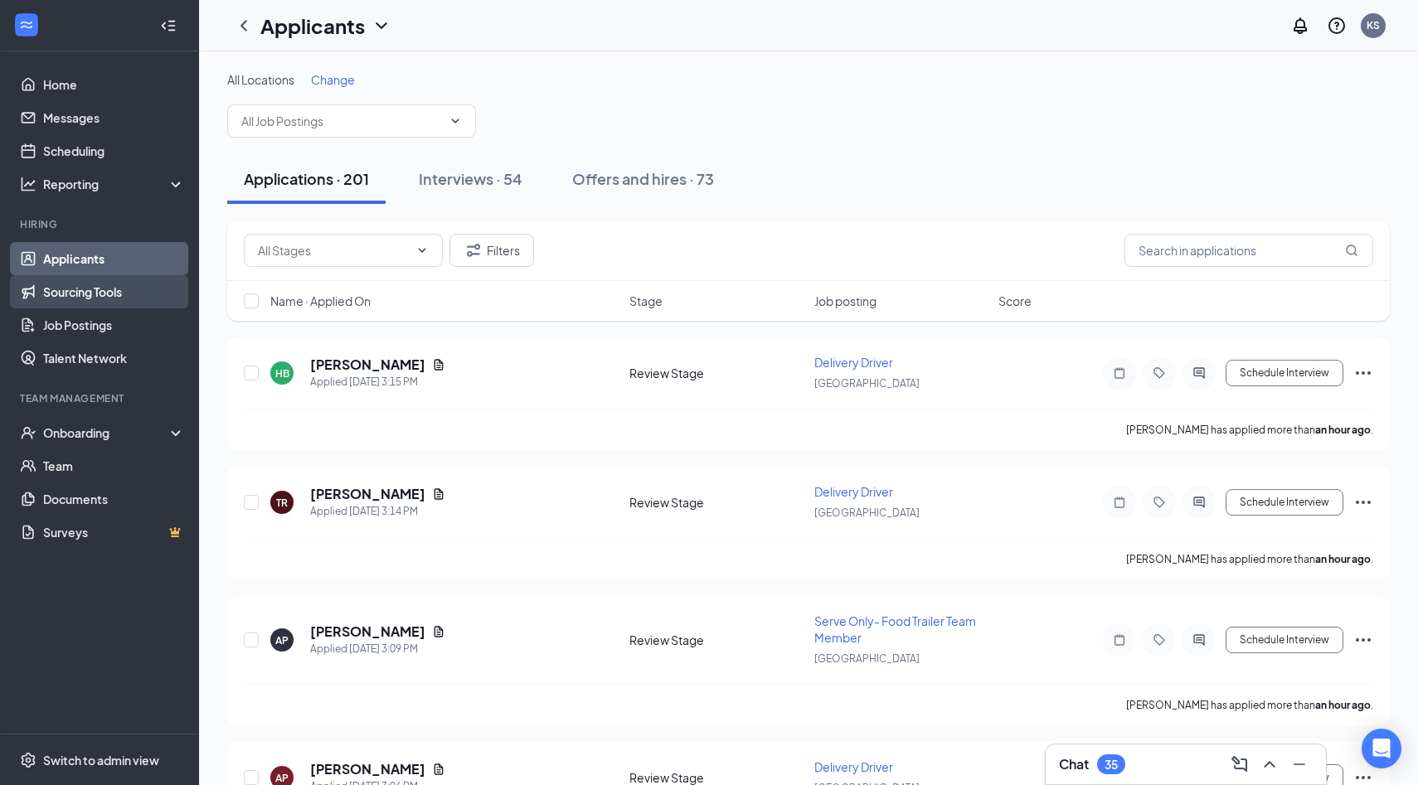
click at [80, 279] on link "Sourcing Tools" at bounding box center [114, 291] width 142 height 33
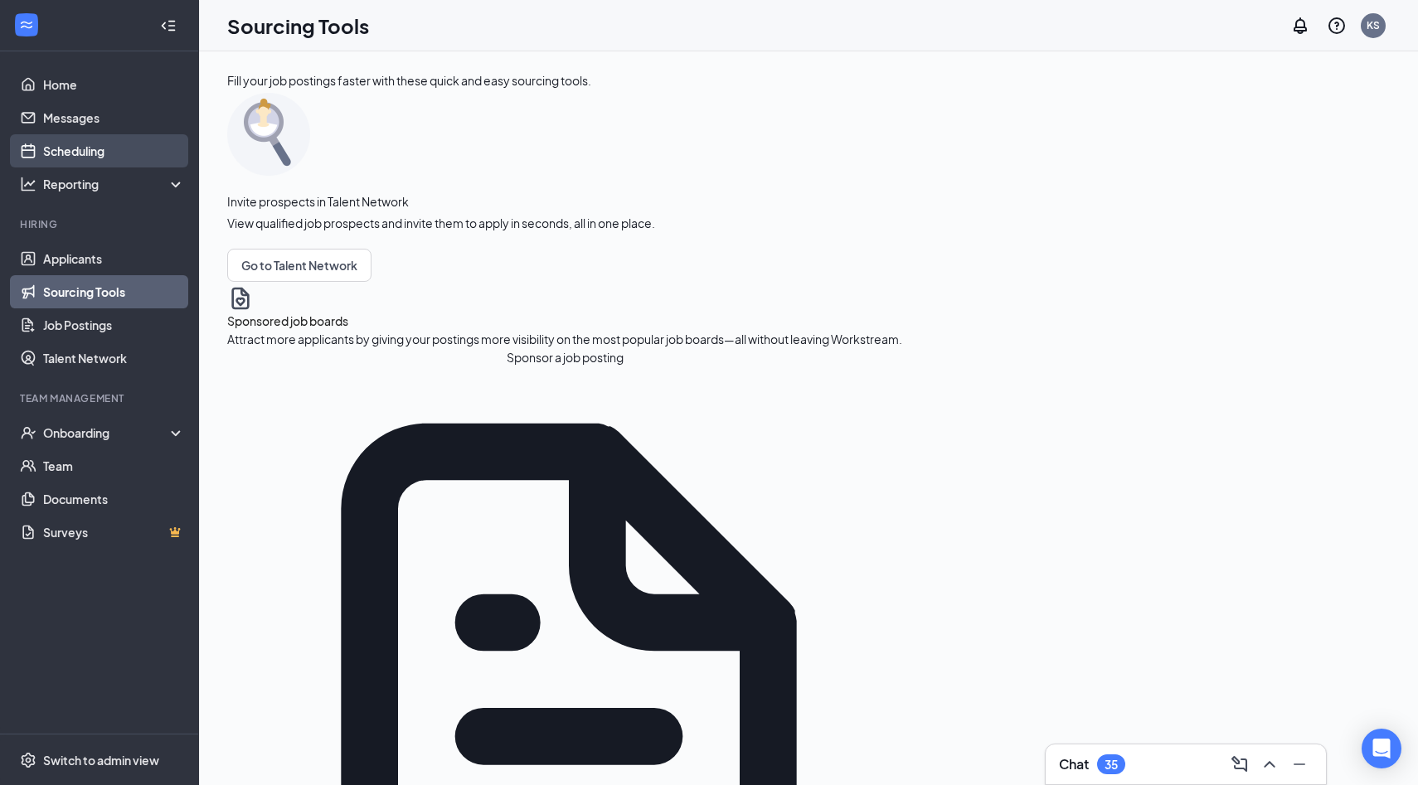
click at [92, 158] on link "Scheduling" at bounding box center [114, 150] width 142 height 33
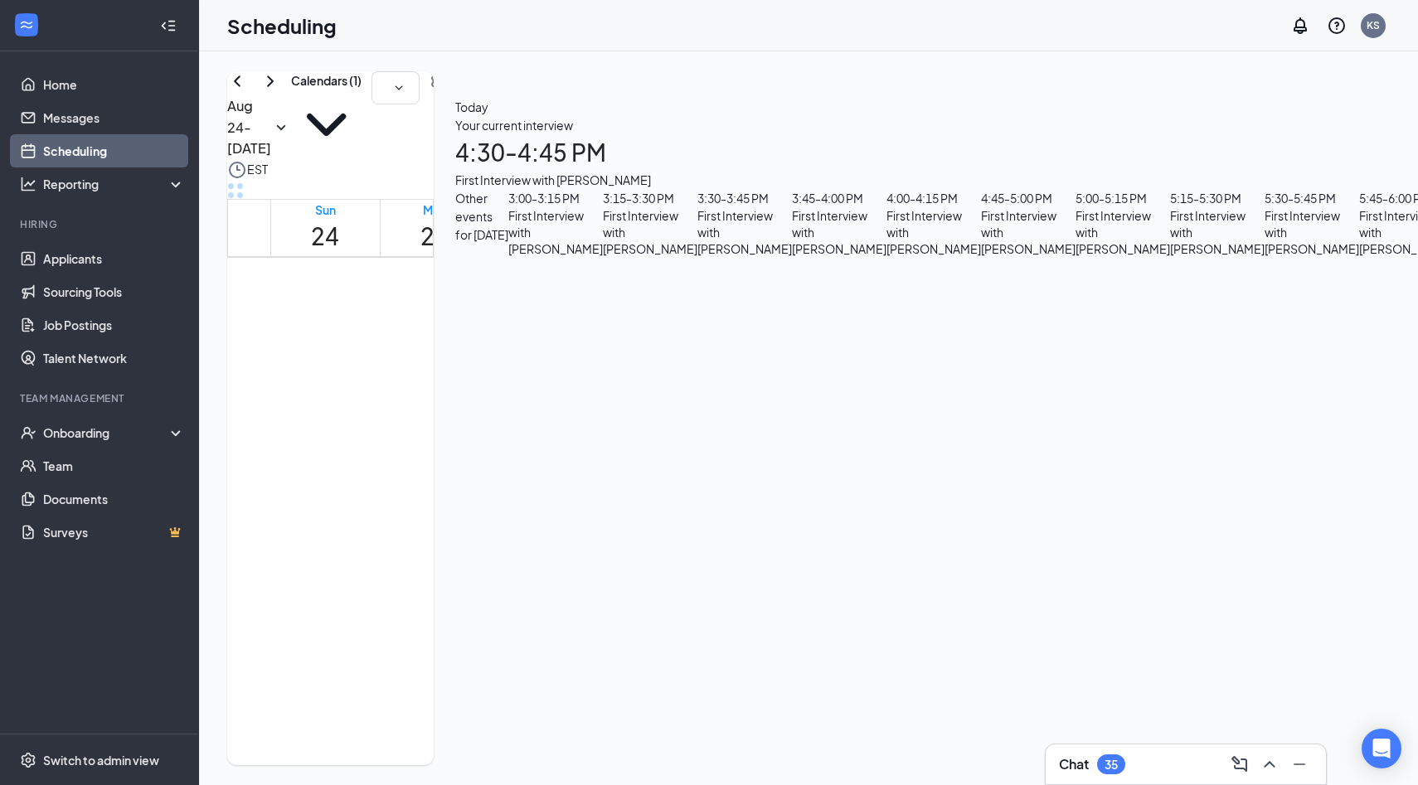
scroll to position [1483, 0]
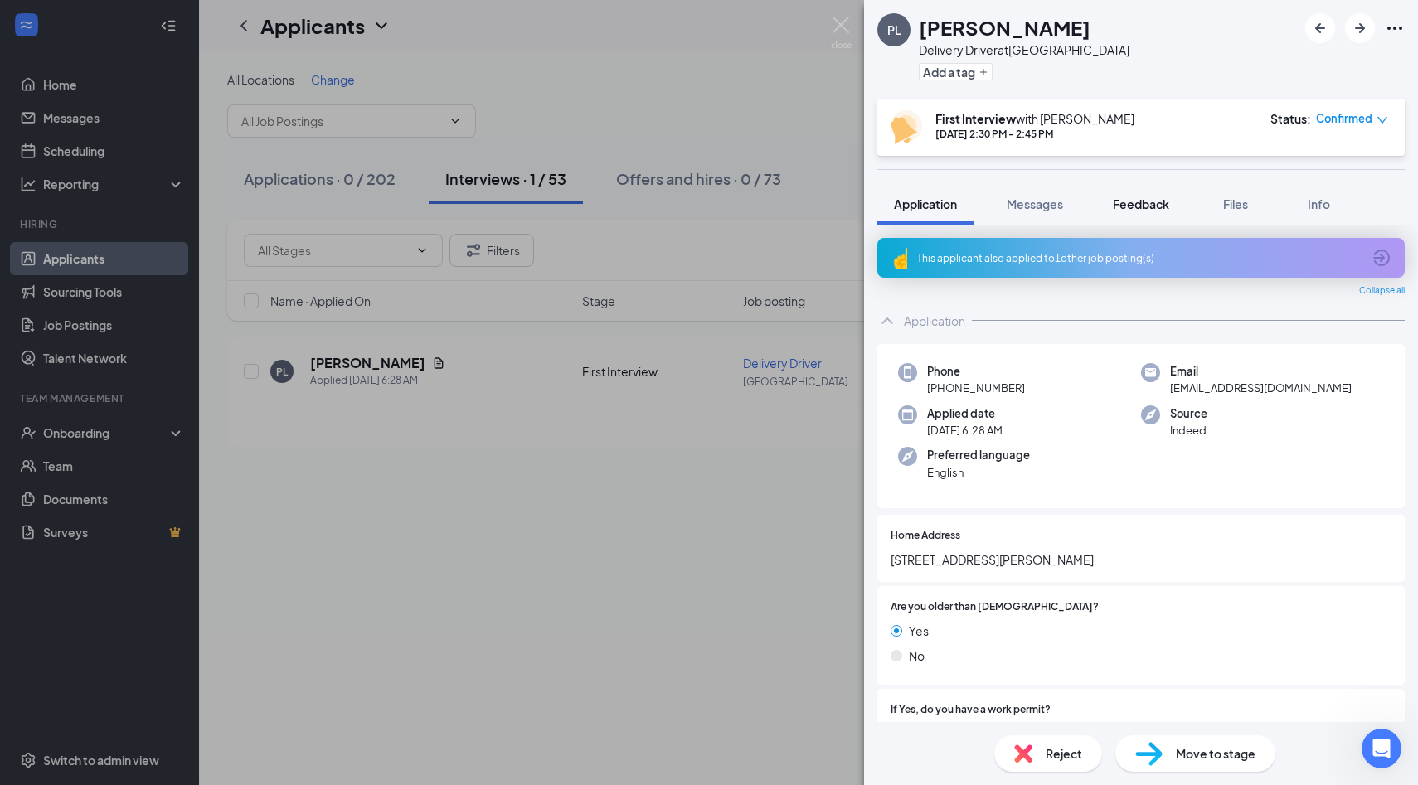
click at [1156, 211] on div "Feedback" at bounding box center [1141, 204] width 56 height 17
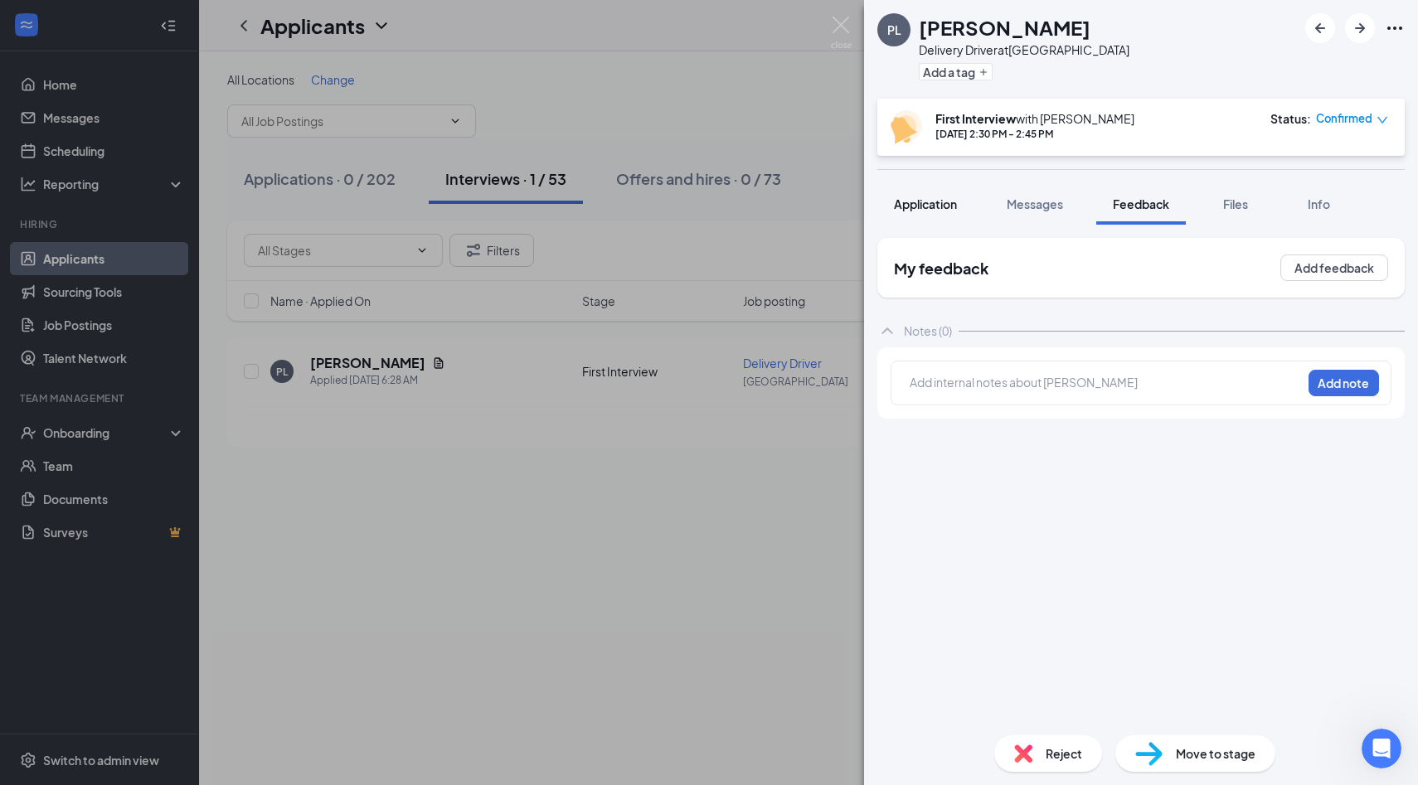
click at [916, 196] on div "Application" at bounding box center [925, 204] width 63 height 17
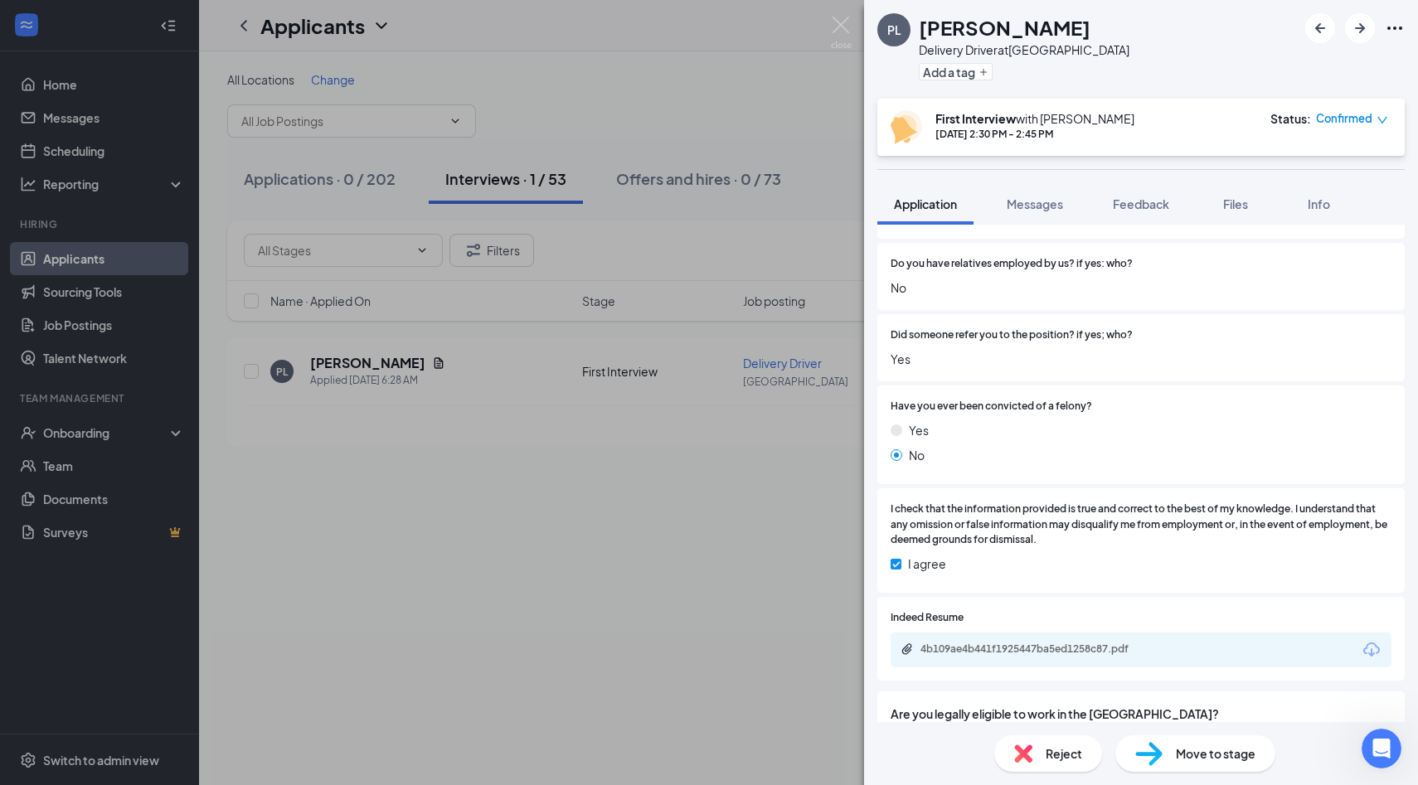
scroll to position [821, 0]
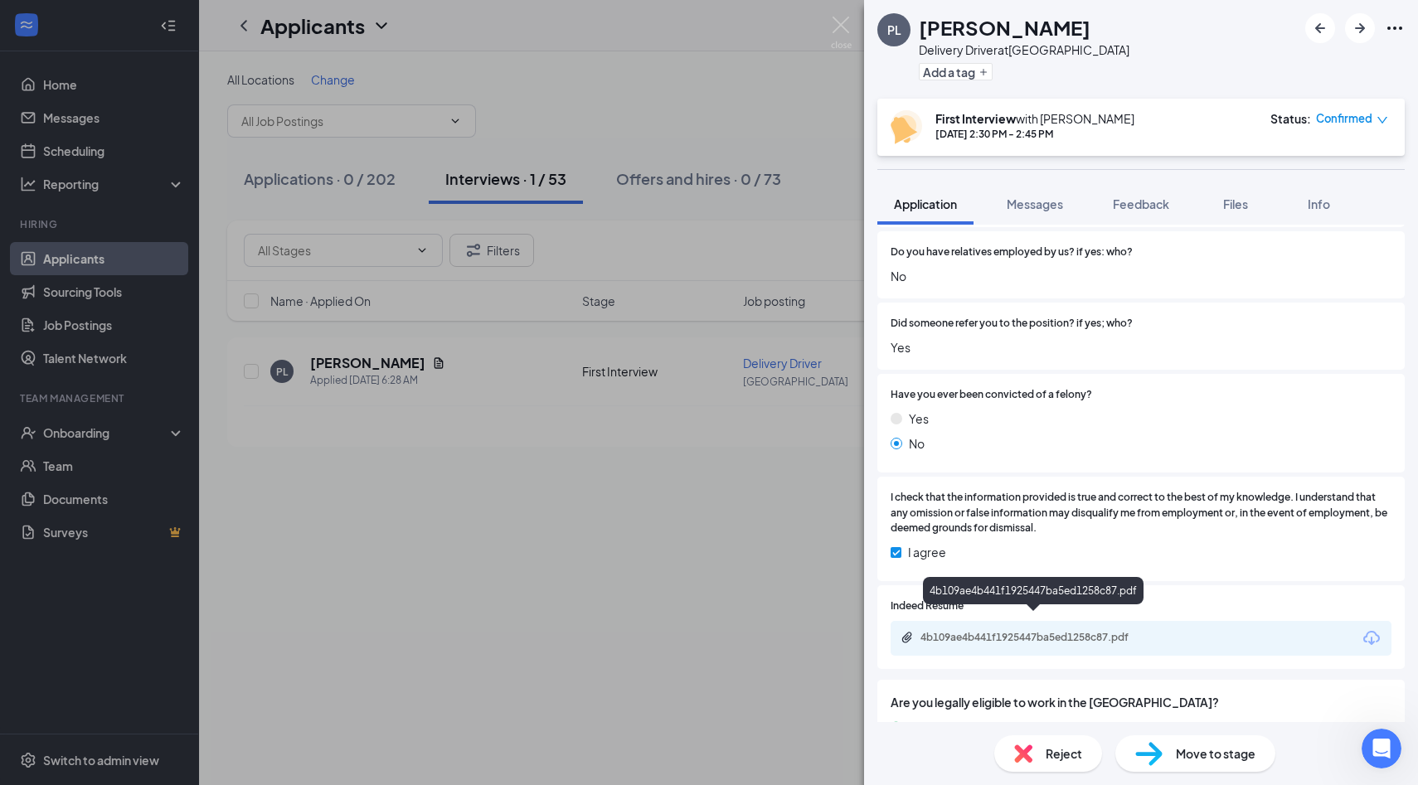
click at [1013, 631] on div "4b109ae4b441f1925447ba5ed1258c87.pdf" at bounding box center [1036, 637] width 232 height 13
click at [1154, 189] on button "Feedback" at bounding box center [1141, 203] width 90 height 41
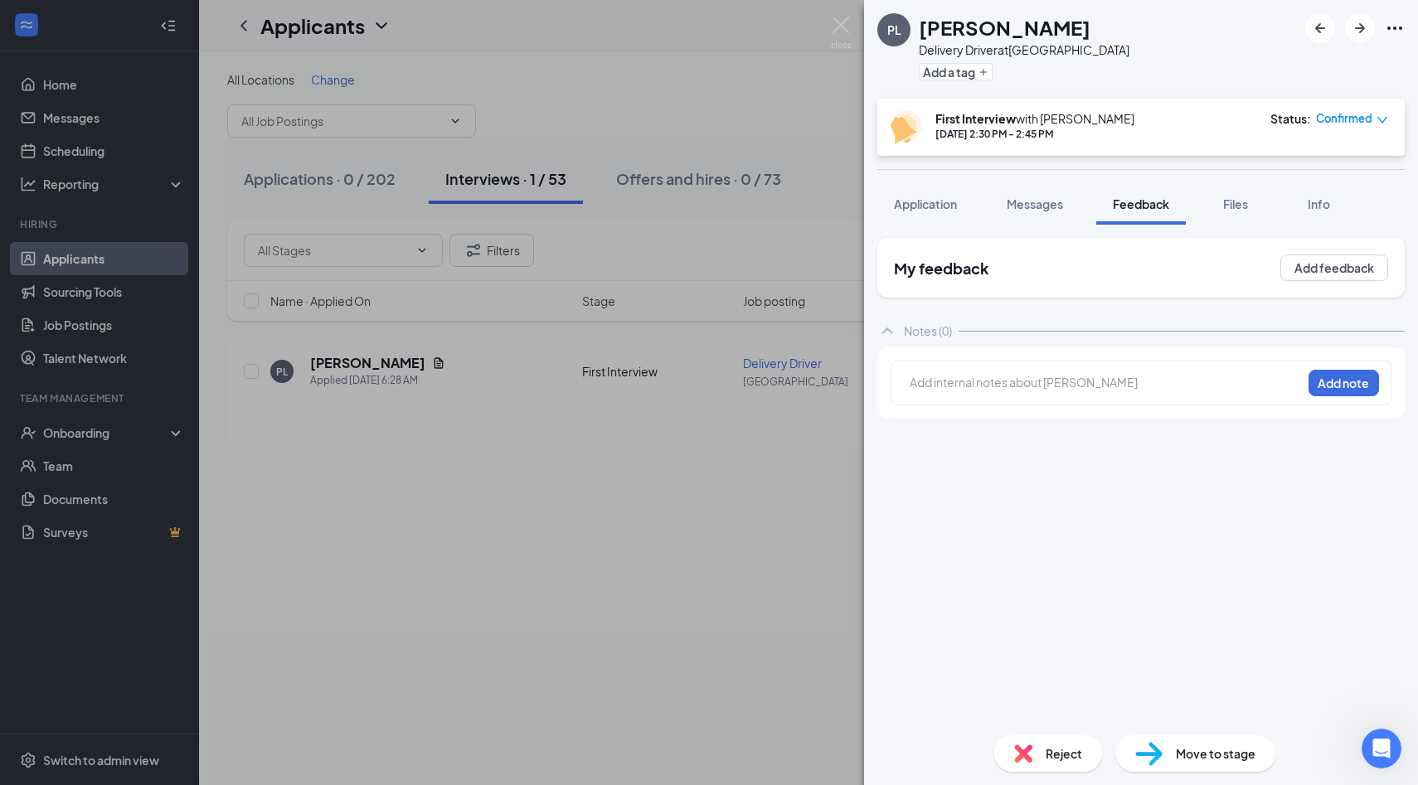
click at [1147, 378] on div at bounding box center [1105, 382] width 390 height 17
click at [1350, 399] on div "****former employee Add note" at bounding box center [1140, 383] width 501 height 45
click at [1350, 395] on button "Add note" at bounding box center [1343, 383] width 70 height 27
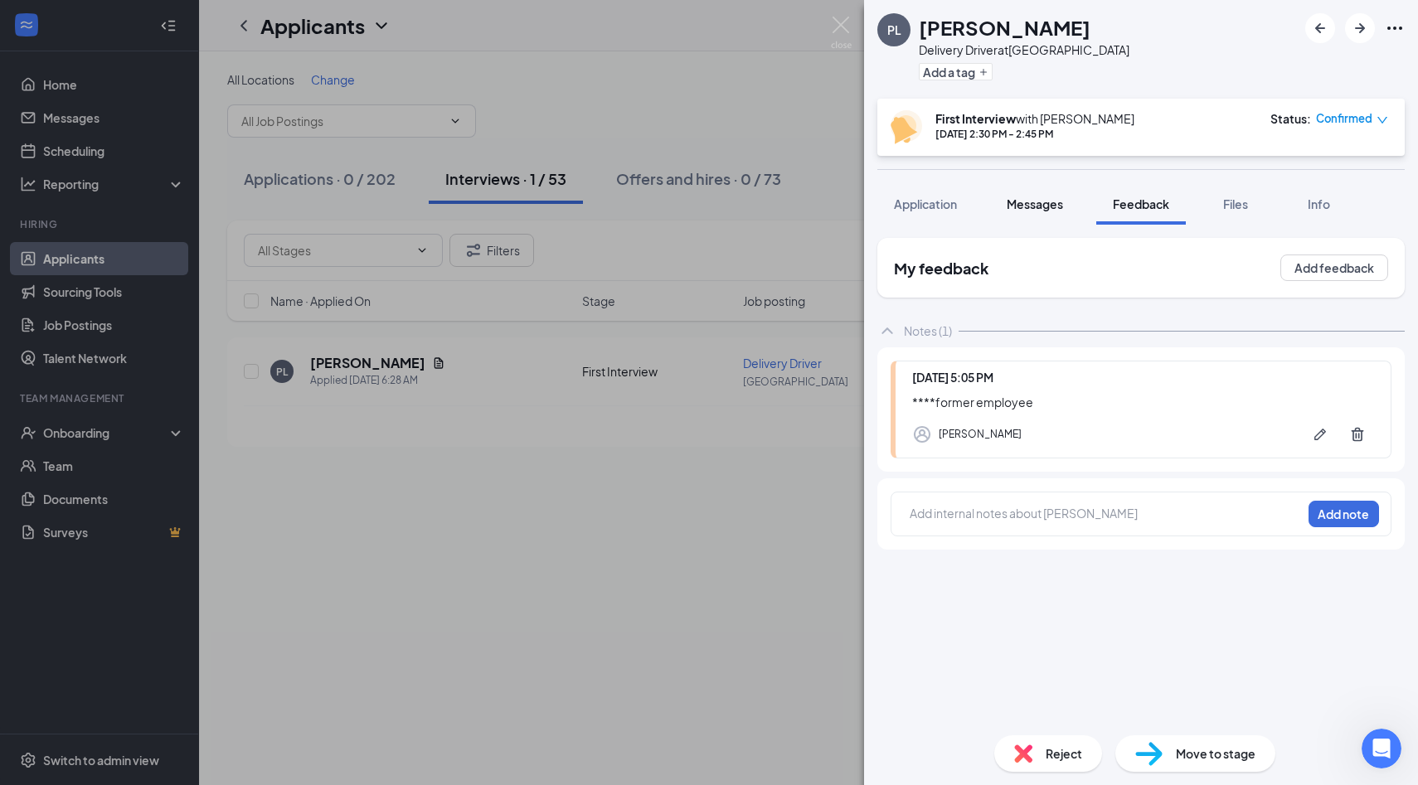
click at [1055, 201] on span "Messages" at bounding box center [1034, 203] width 56 height 15
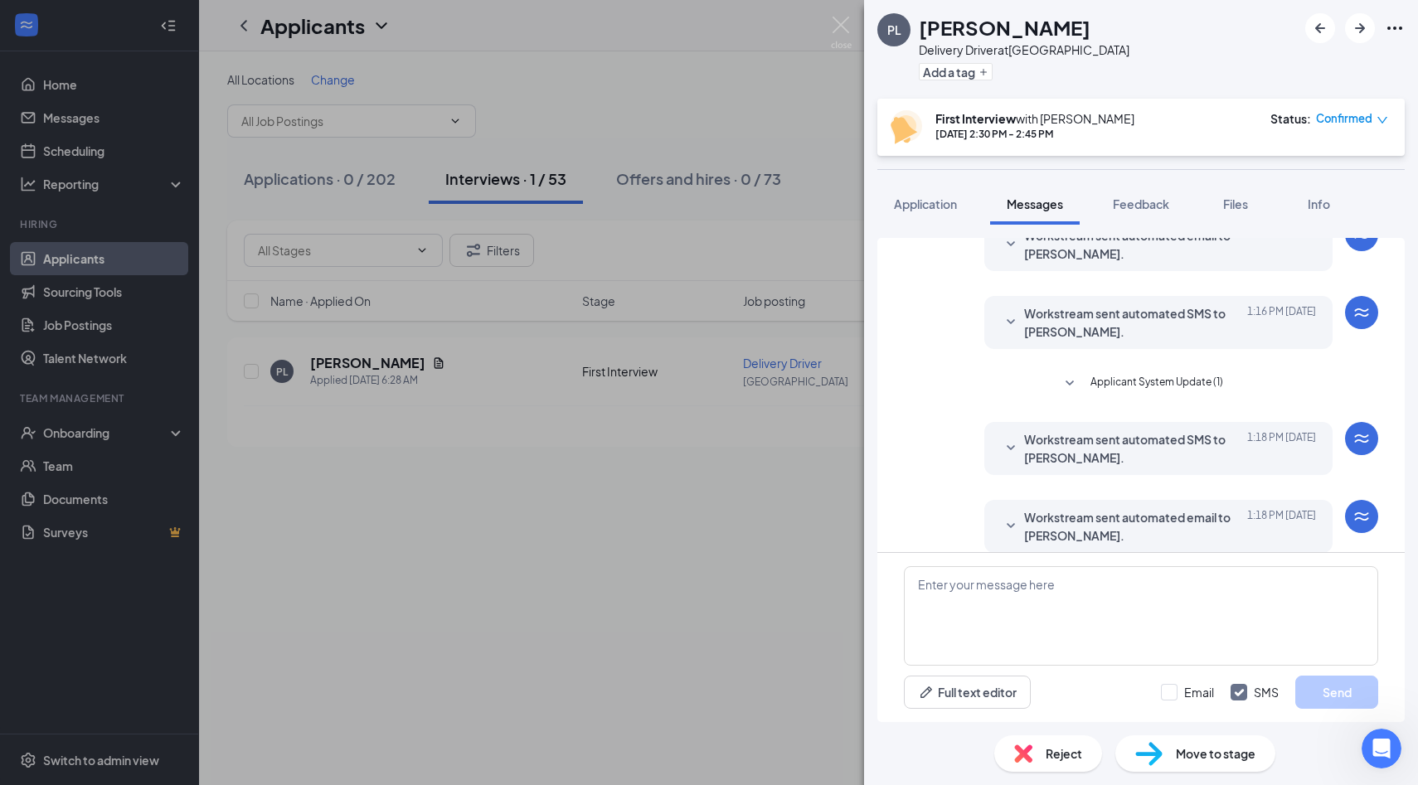
scroll to position [588, 0]
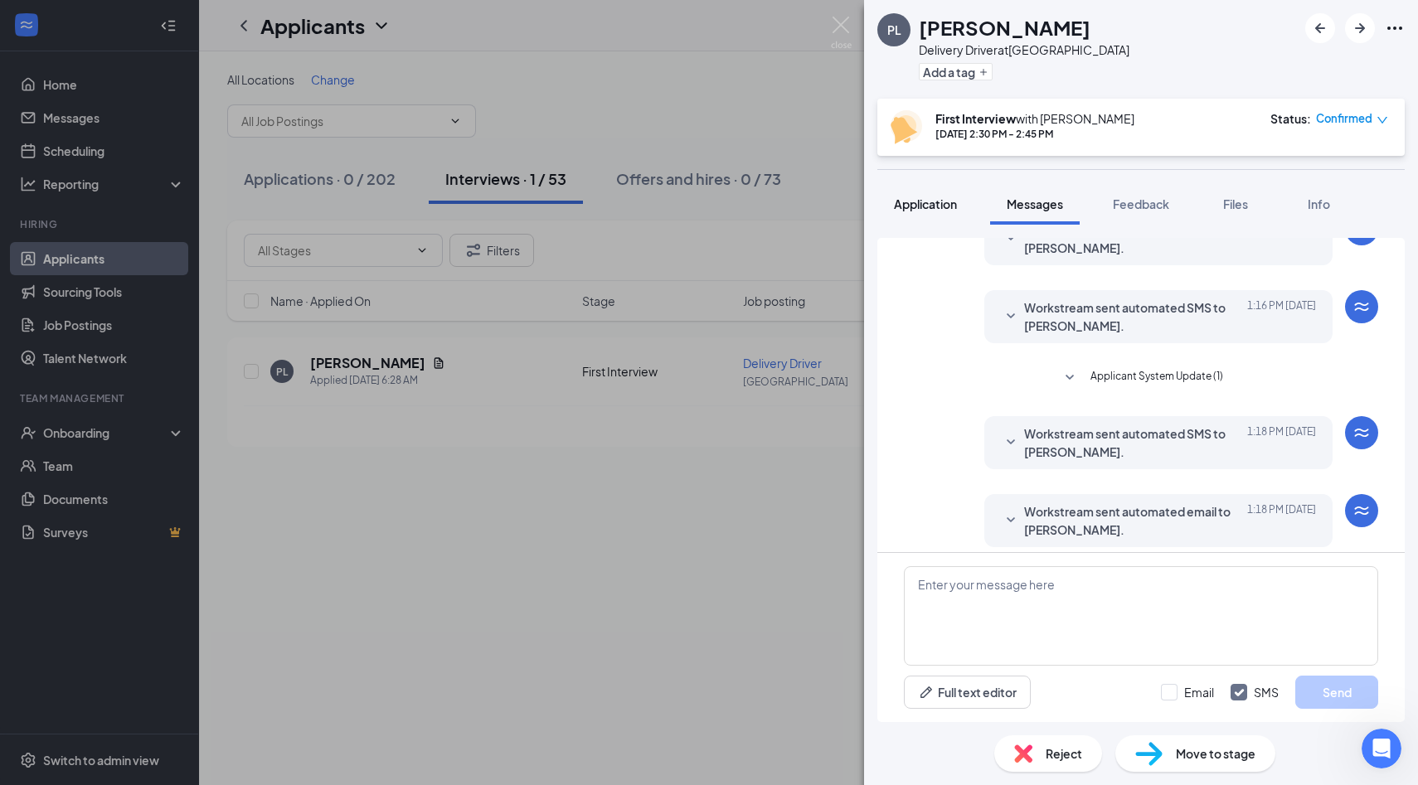
click at [934, 201] on span "Application" at bounding box center [925, 203] width 63 height 15
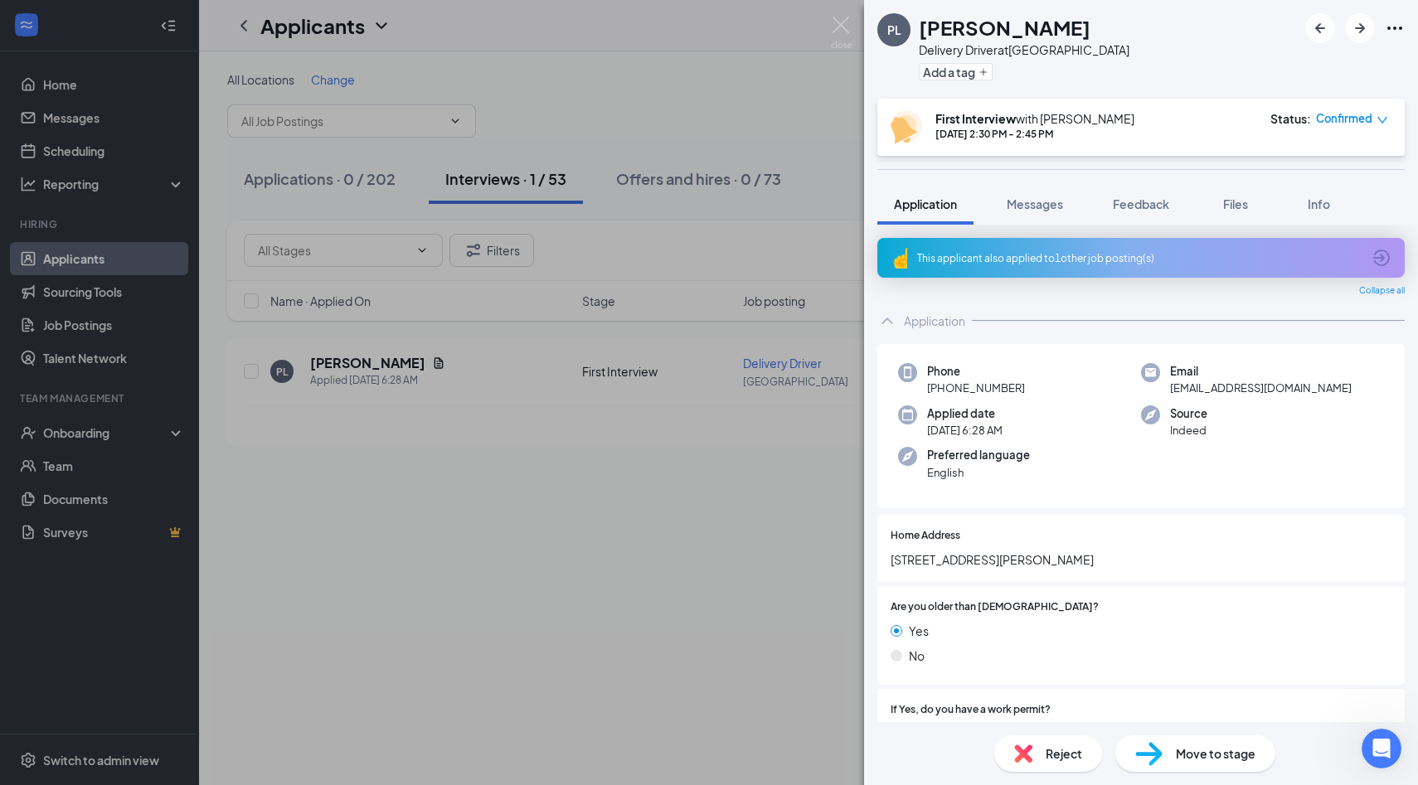
click at [136, 148] on div "PL [PERSON_NAME] Delivery Driver at [GEOGRAPHIC_DATA] Add a tag First Interview…" at bounding box center [709, 392] width 1418 height 785
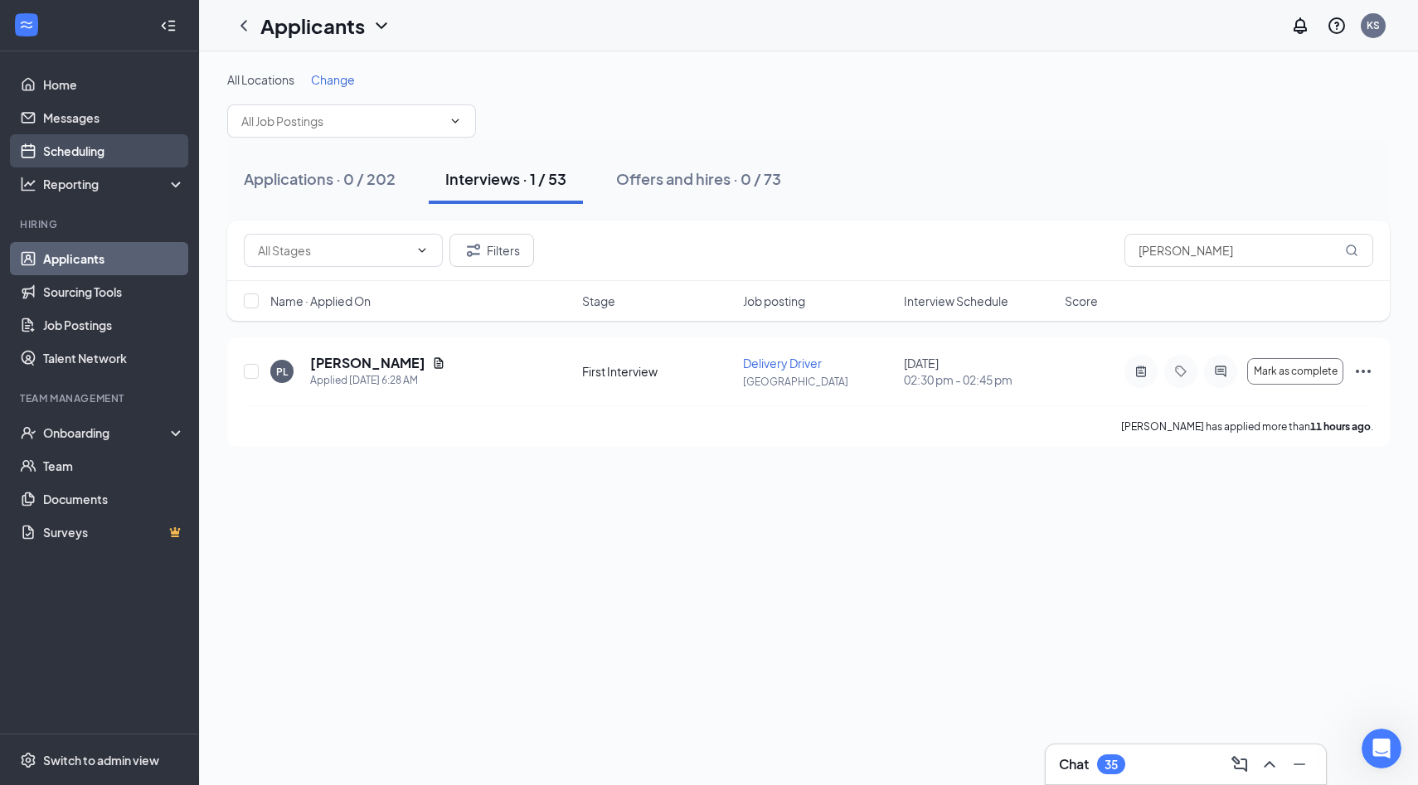
click at [112, 149] on link "Scheduling" at bounding box center [114, 150] width 142 height 33
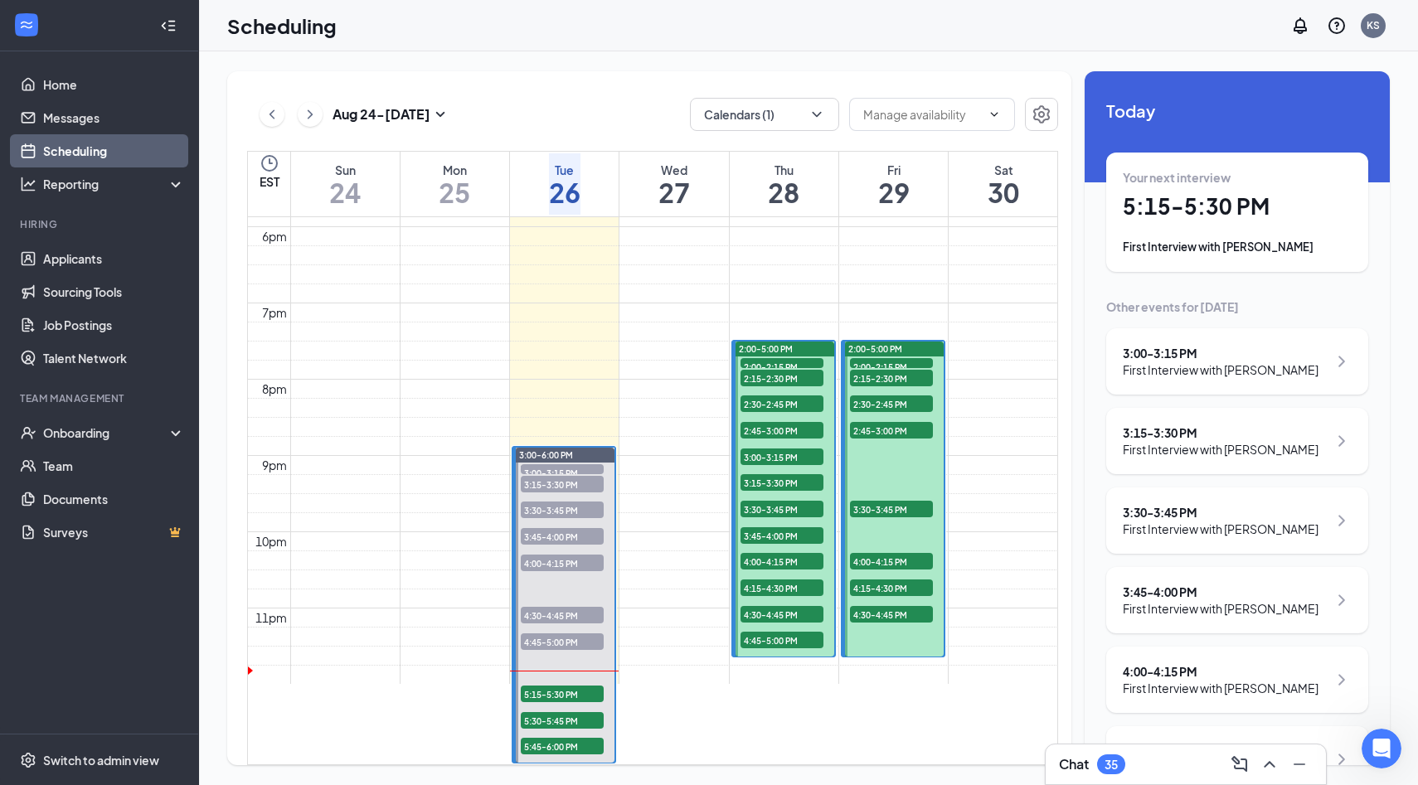
scroll to position [1418, 0]
click at [880, 420] on div "2:45-3:00 PM 1" at bounding box center [891, 430] width 86 height 20
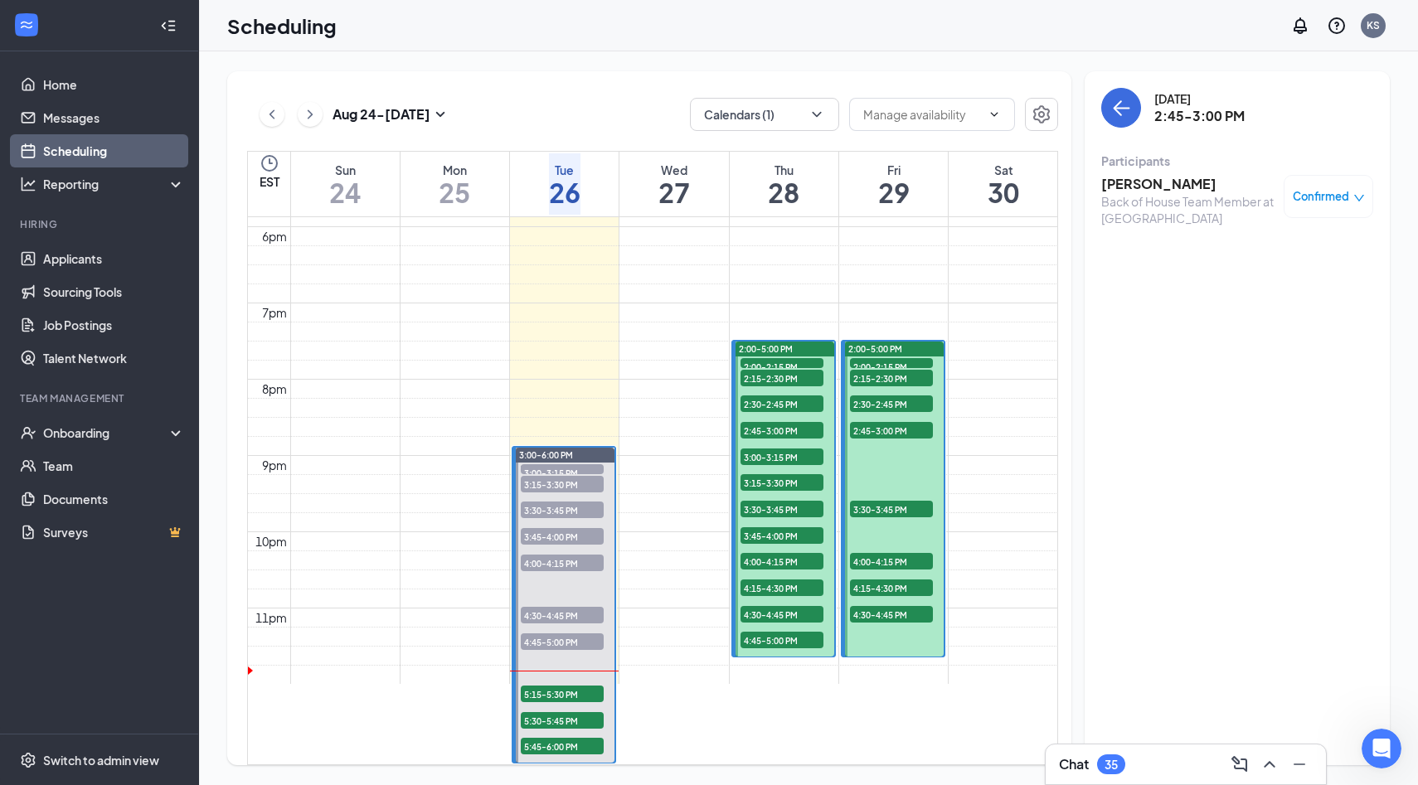
click at [879, 422] on span "2:45-3:00 PM" at bounding box center [891, 430] width 83 height 17
click at [876, 395] on span "2:30-2:45 PM" at bounding box center [891, 403] width 83 height 17
click at [117, 256] on link "Applicants" at bounding box center [114, 258] width 142 height 33
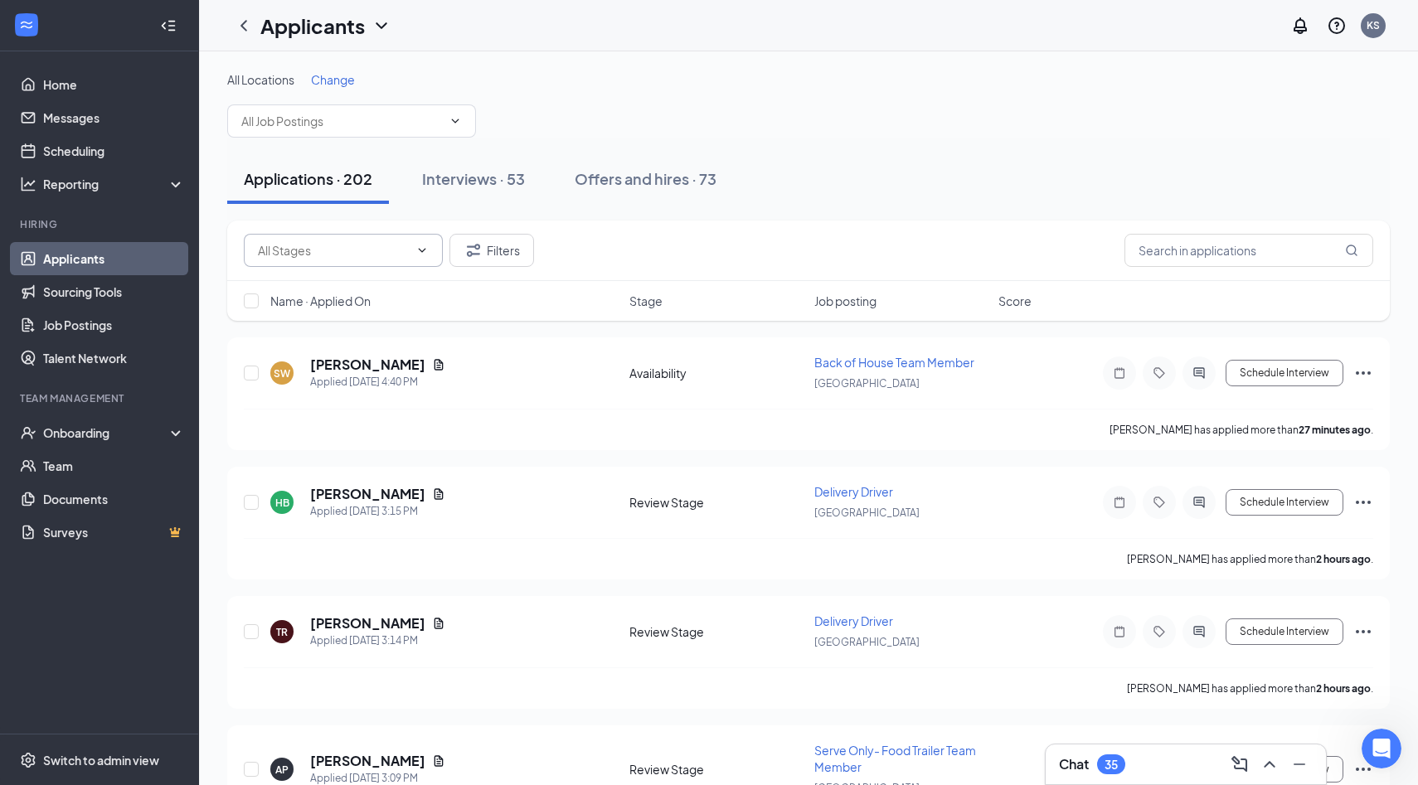
click at [402, 257] on input "text" at bounding box center [333, 250] width 151 height 18
click at [1171, 247] on input "text" at bounding box center [1248, 250] width 249 height 33
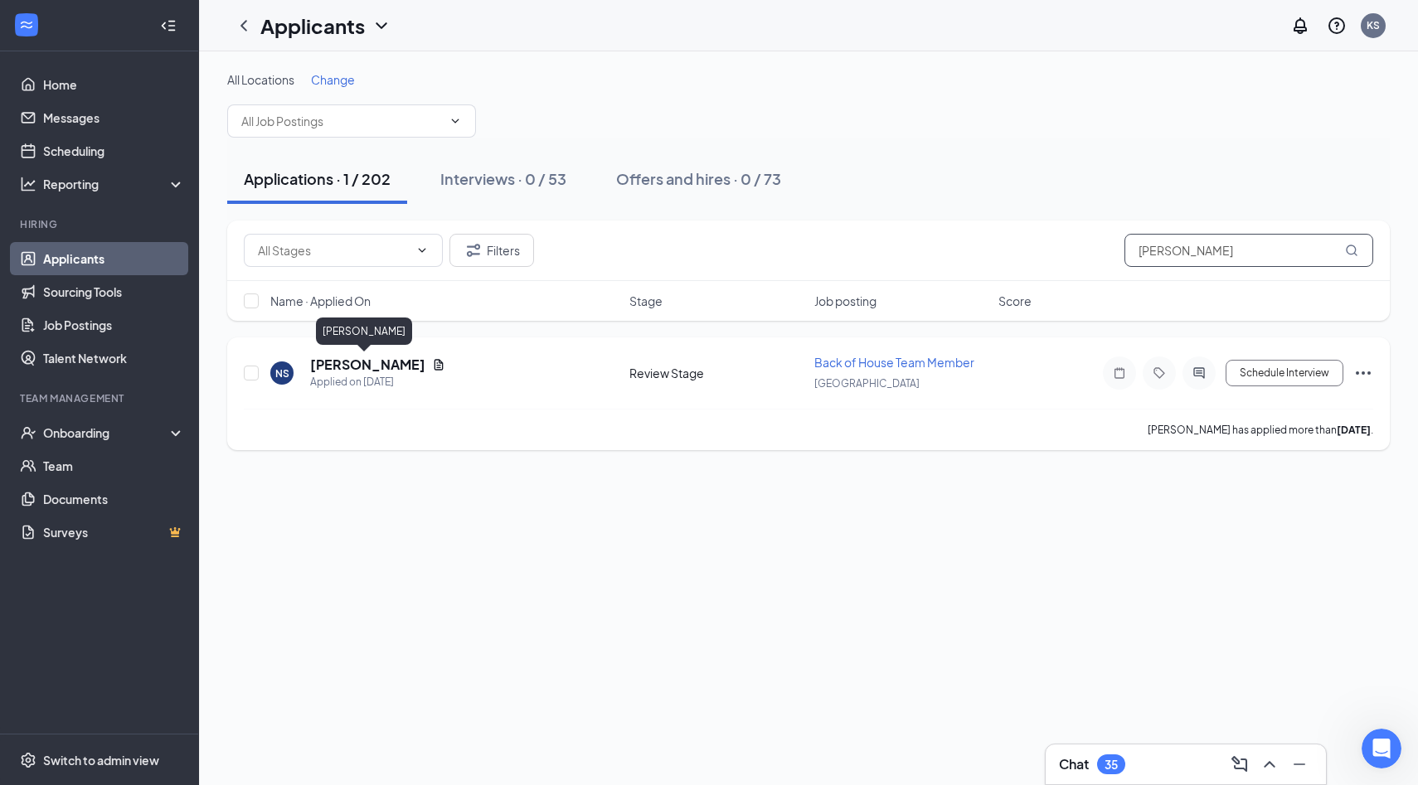
type input "[PERSON_NAME]"
click at [396, 368] on h5 "[PERSON_NAME]" at bounding box center [367, 365] width 115 height 18
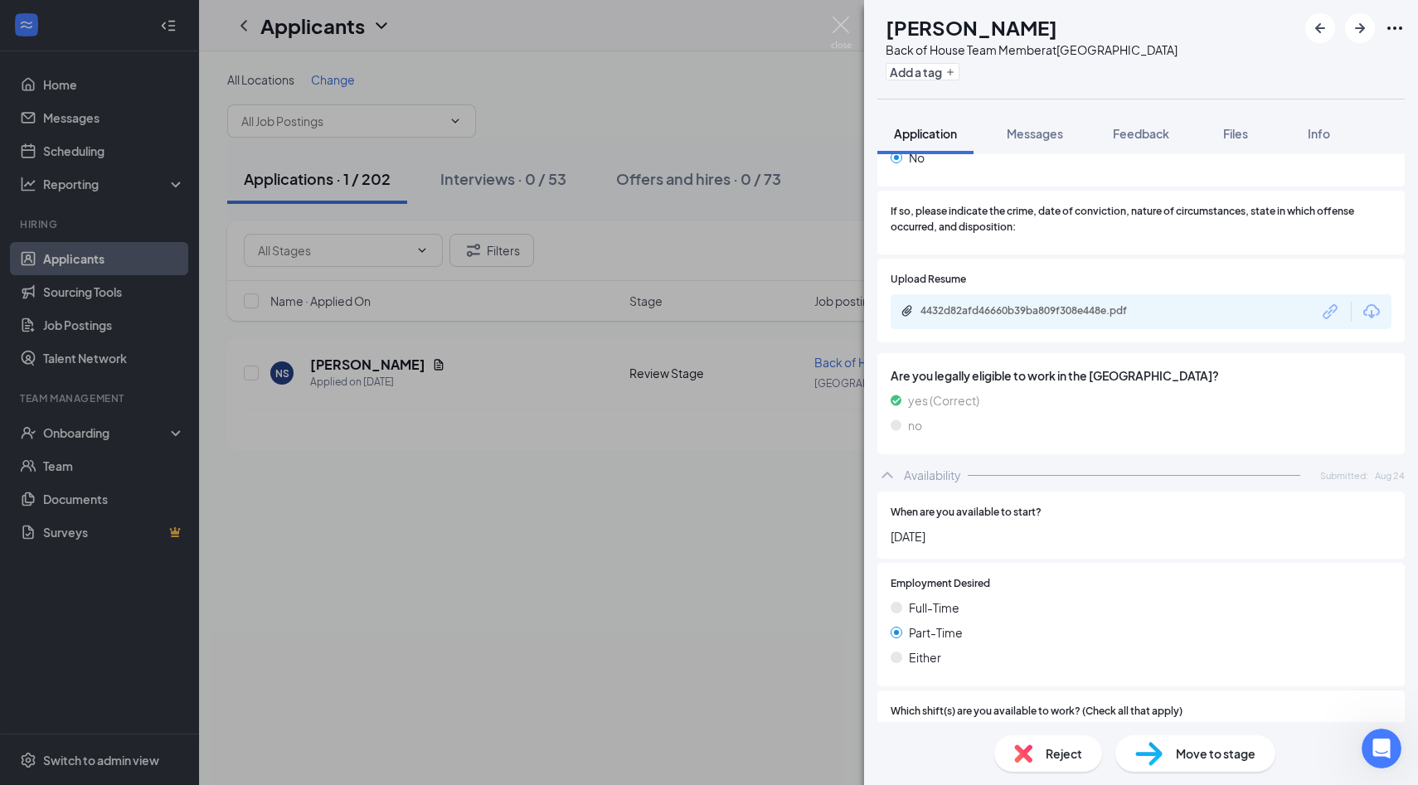
scroll to position [927, 0]
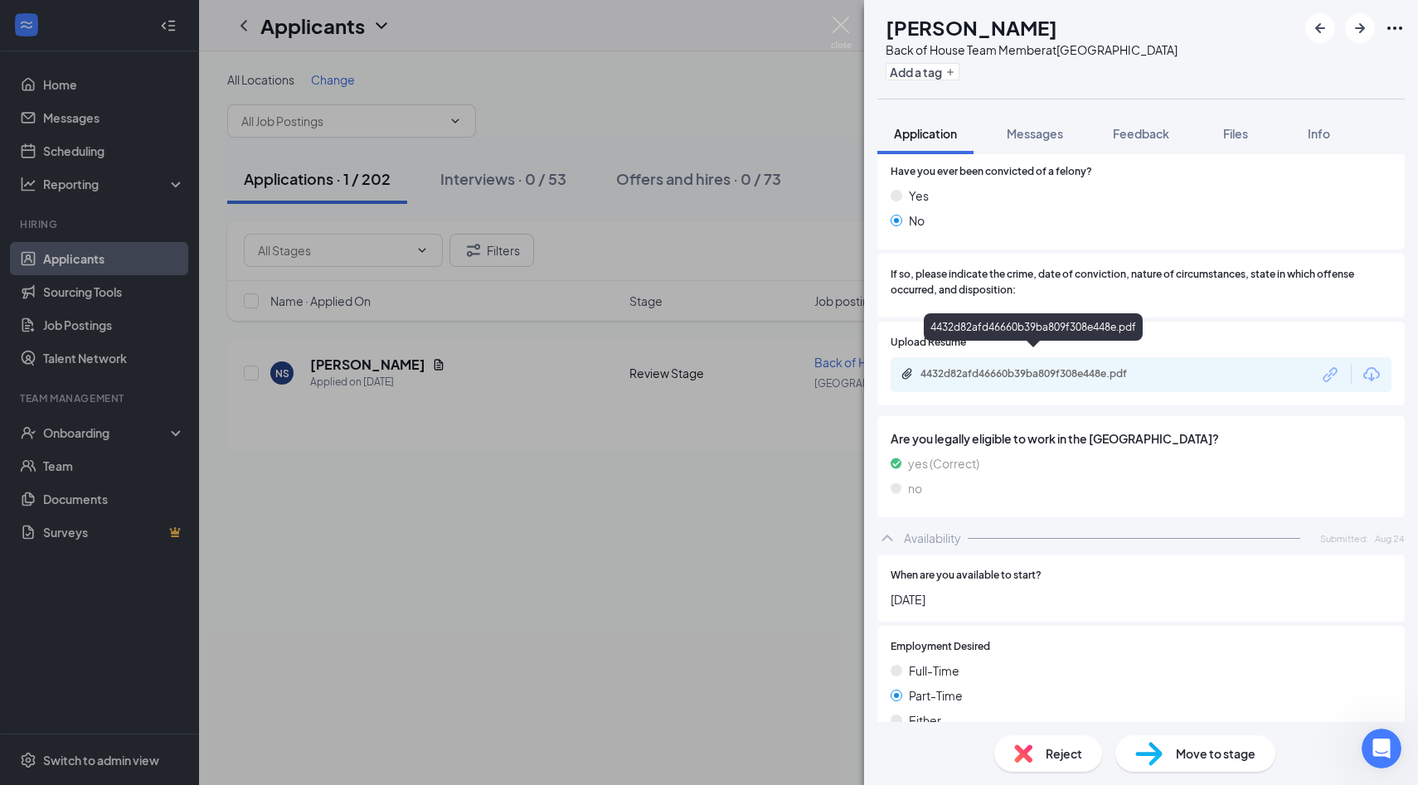
click at [1014, 367] on div "4432d82afd46660b39ba809f308e448e.pdf" at bounding box center [1036, 373] width 232 height 13
click at [1083, 367] on div "4432d82afd46660b39ba809f308e448e.pdf" at bounding box center [1036, 373] width 232 height 13
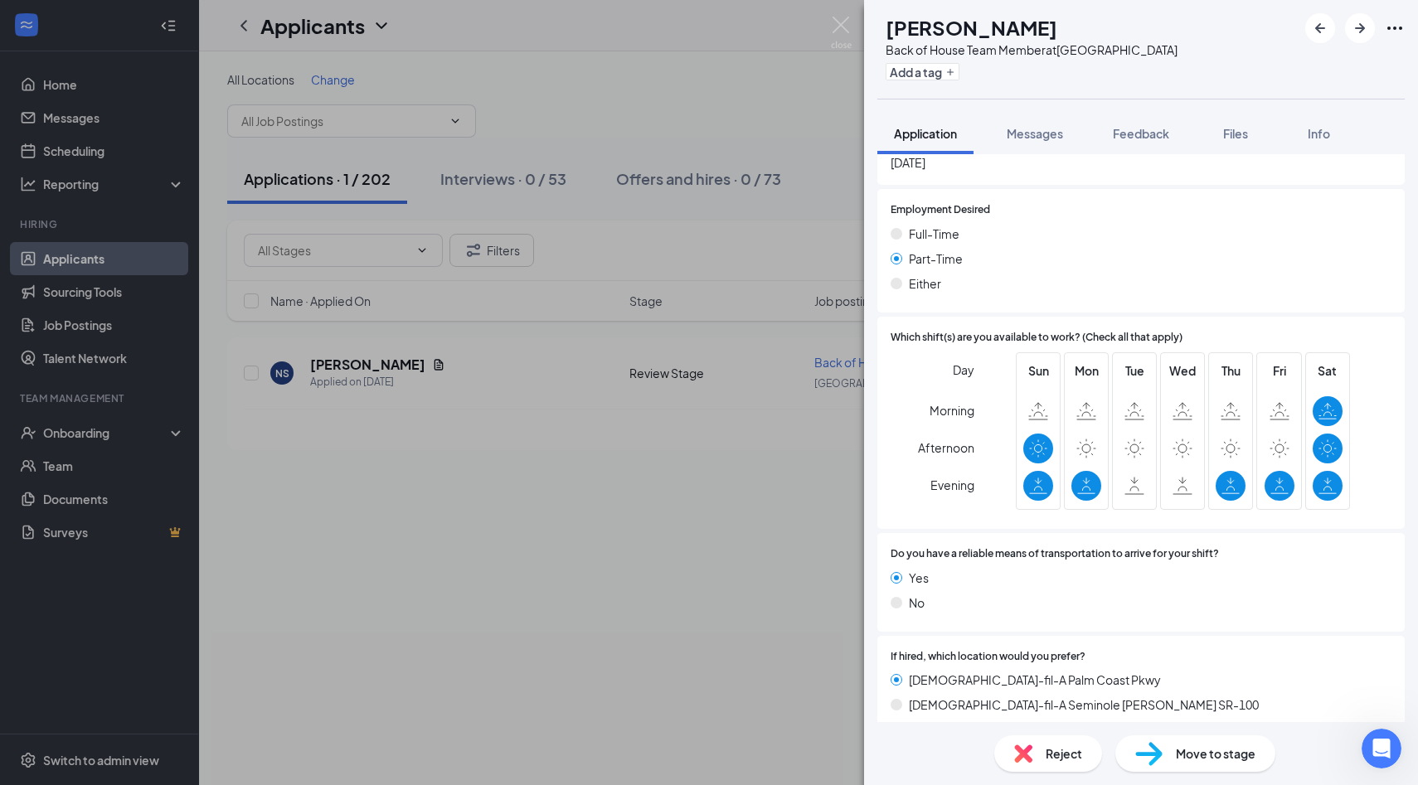
scroll to position [1357, 0]
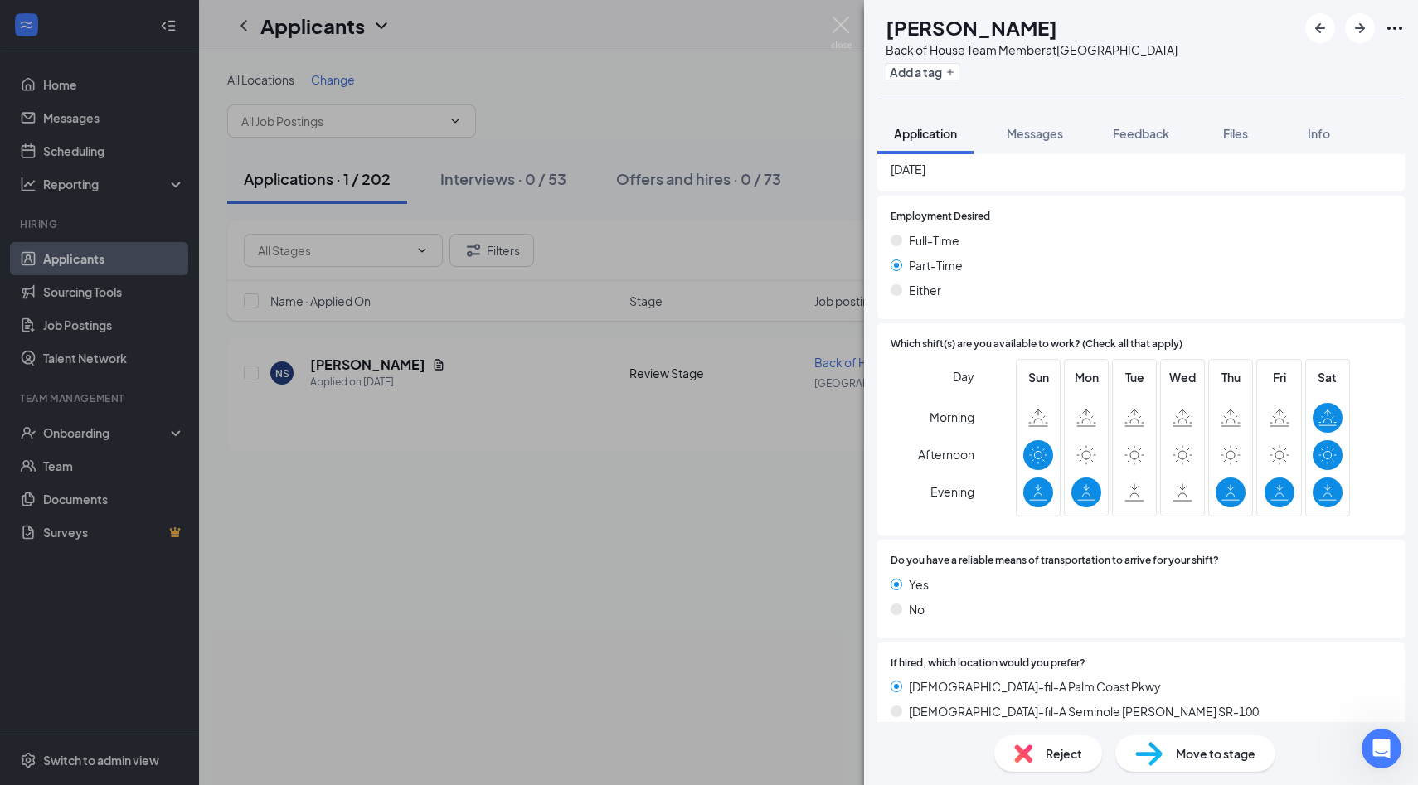
click at [1213, 757] on span "Move to stage" at bounding box center [1216, 753] width 80 height 18
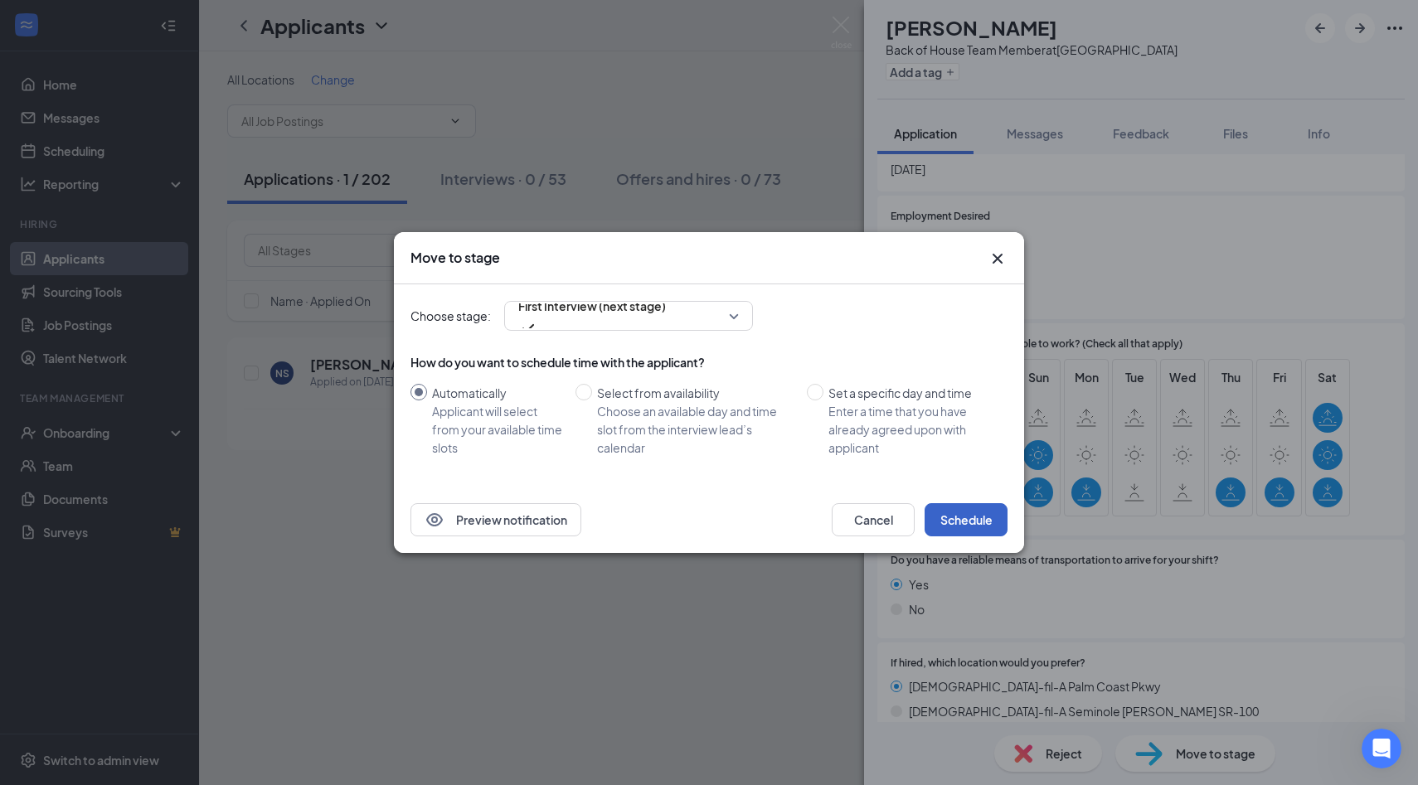
click at [971, 517] on button "Schedule" at bounding box center [965, 519] width 83 height 33
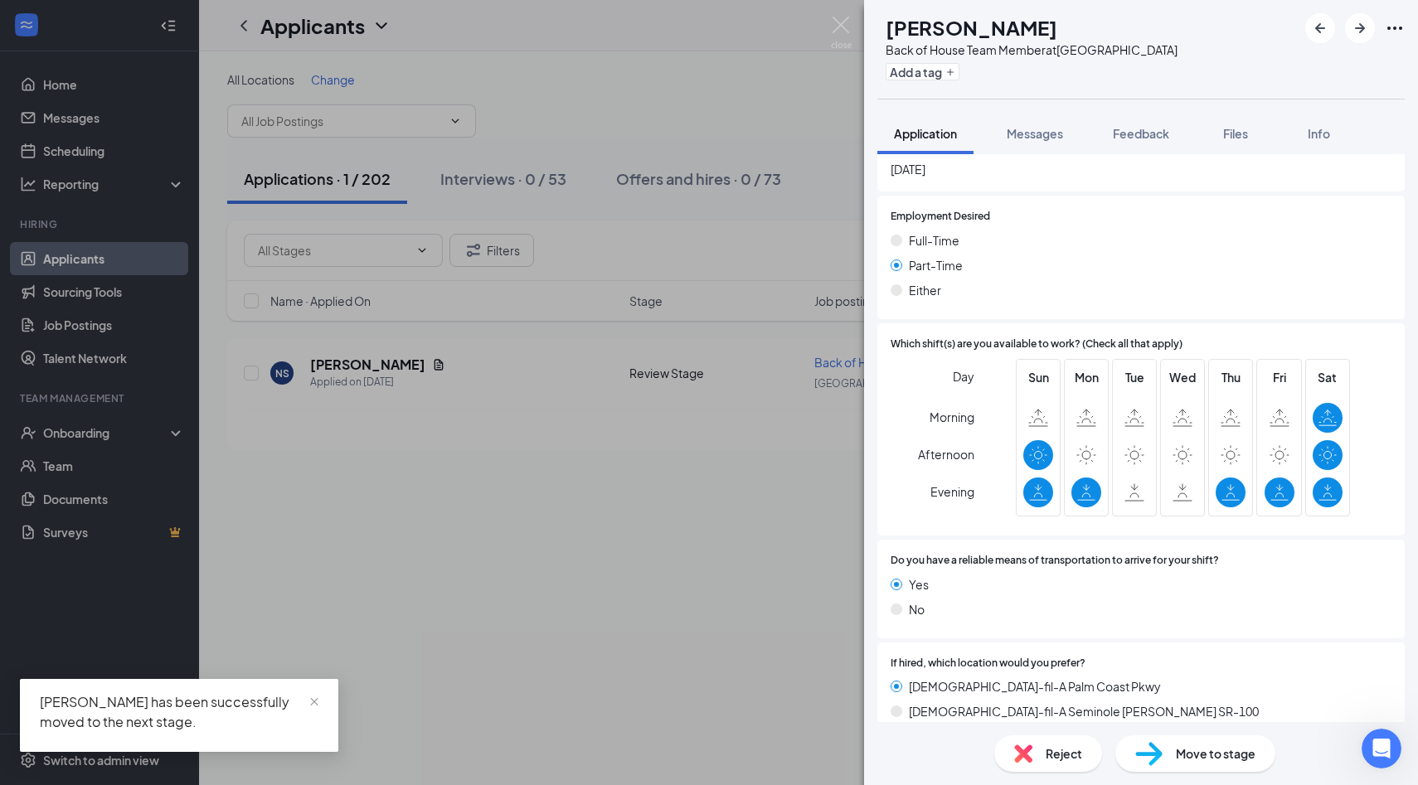
click at [859, 25] on div "NS [PERSON_NAME] Back of House Team Member at [GEOGRAPHIC_DATA] Add a tag Appli…" at bounding box center [709, 392] width 1418 height 785
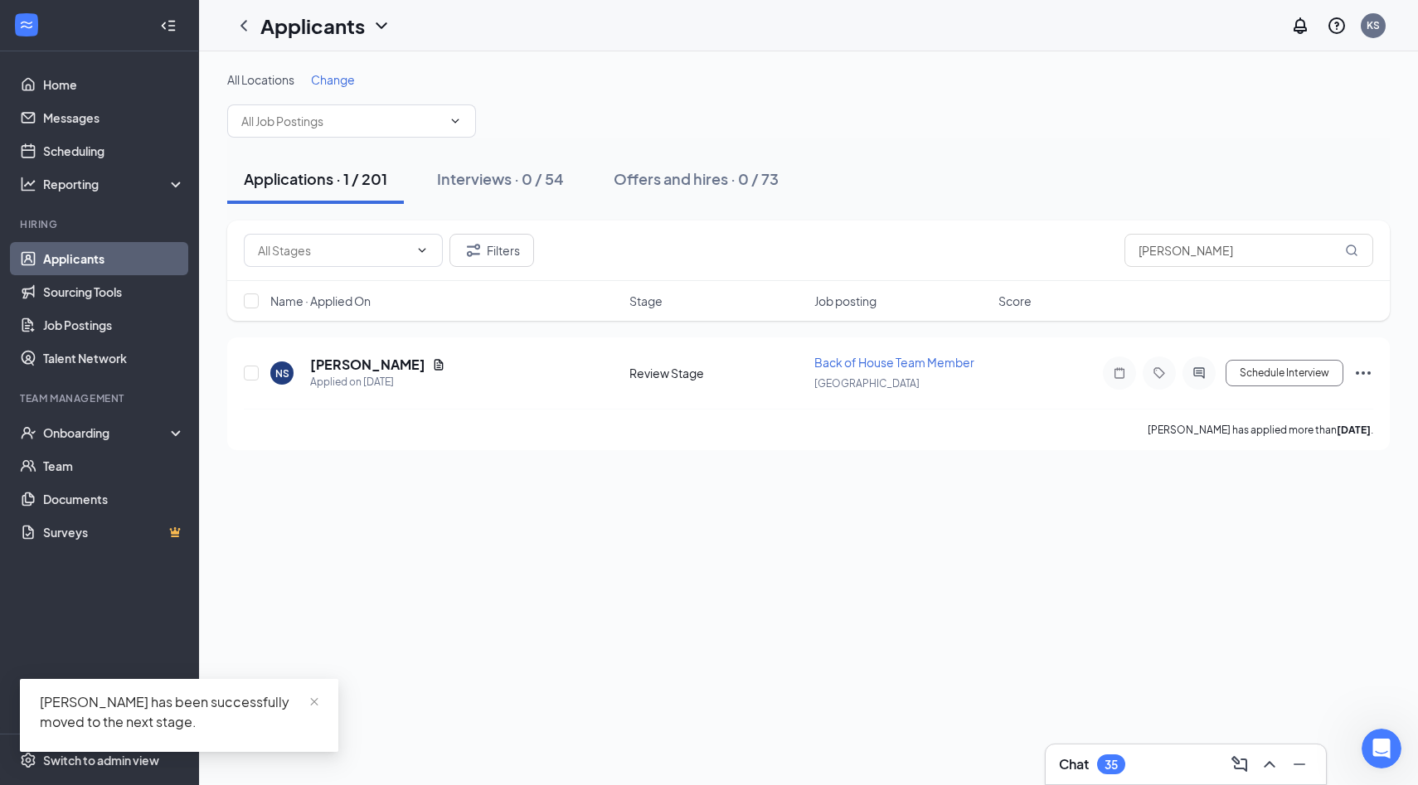
click at [104, 267] on link "Applicants" at bounding box center [114, 258] width 142 height 33
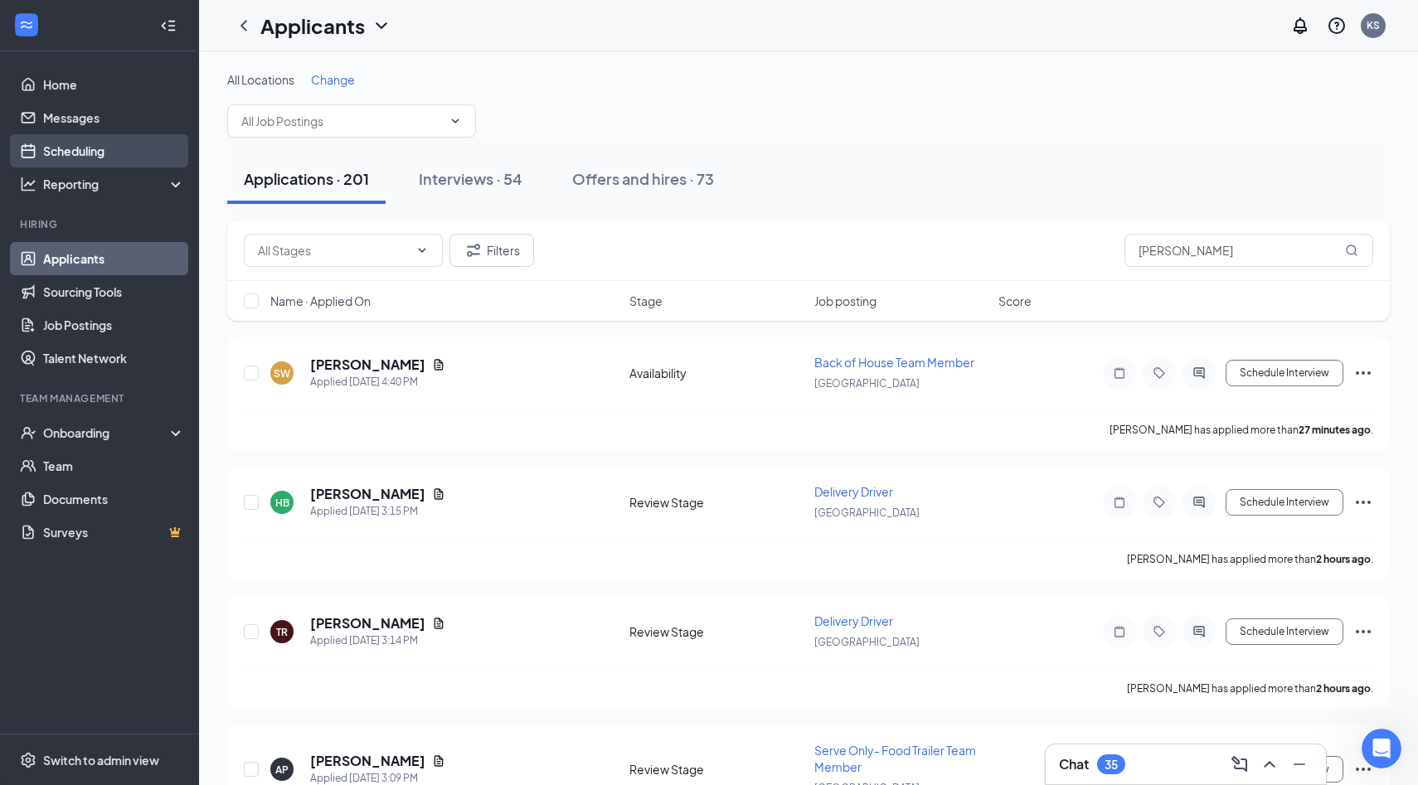
click at [124, 149] on link "Scheduling" at bounding box center [114, 150] width 142 height 33
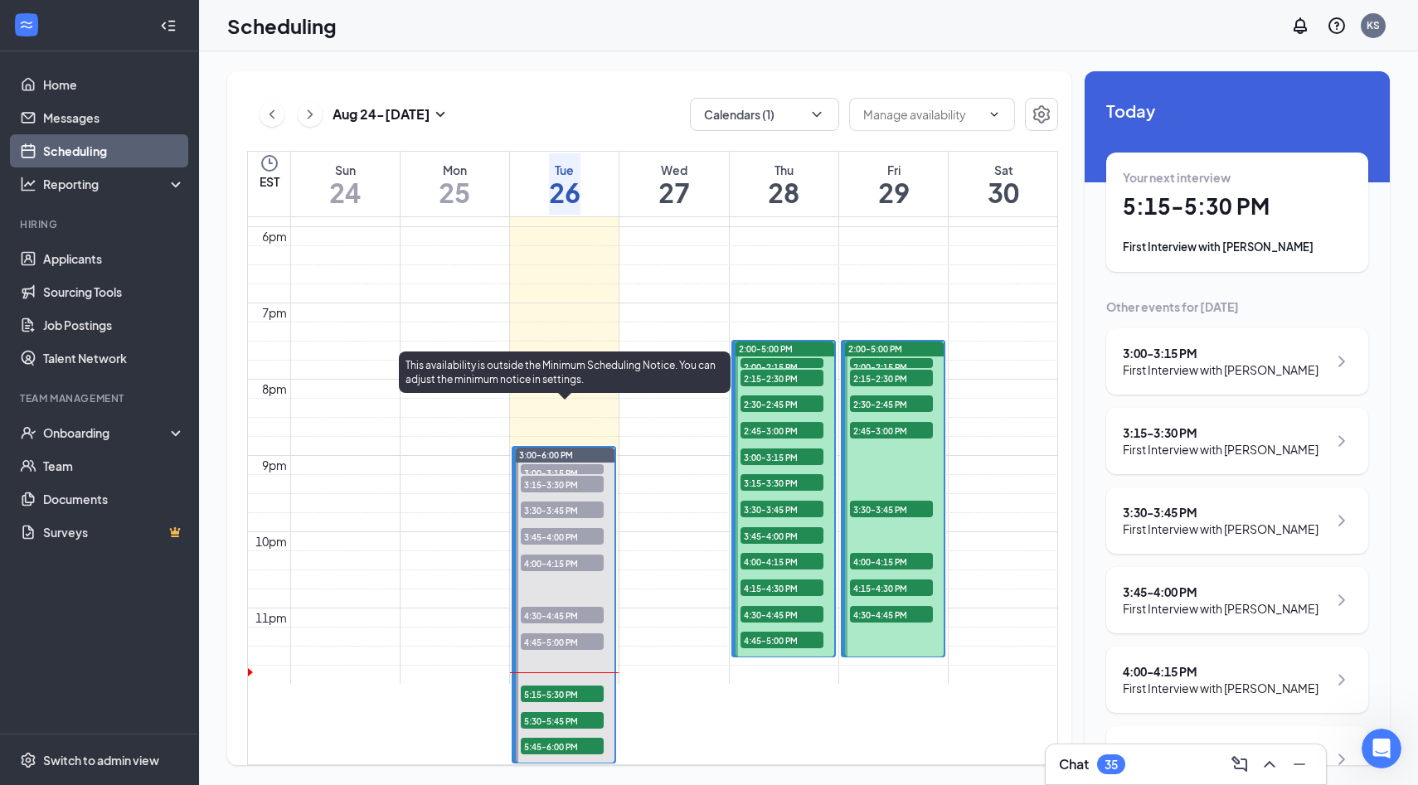
scroll to position [1432, 0]
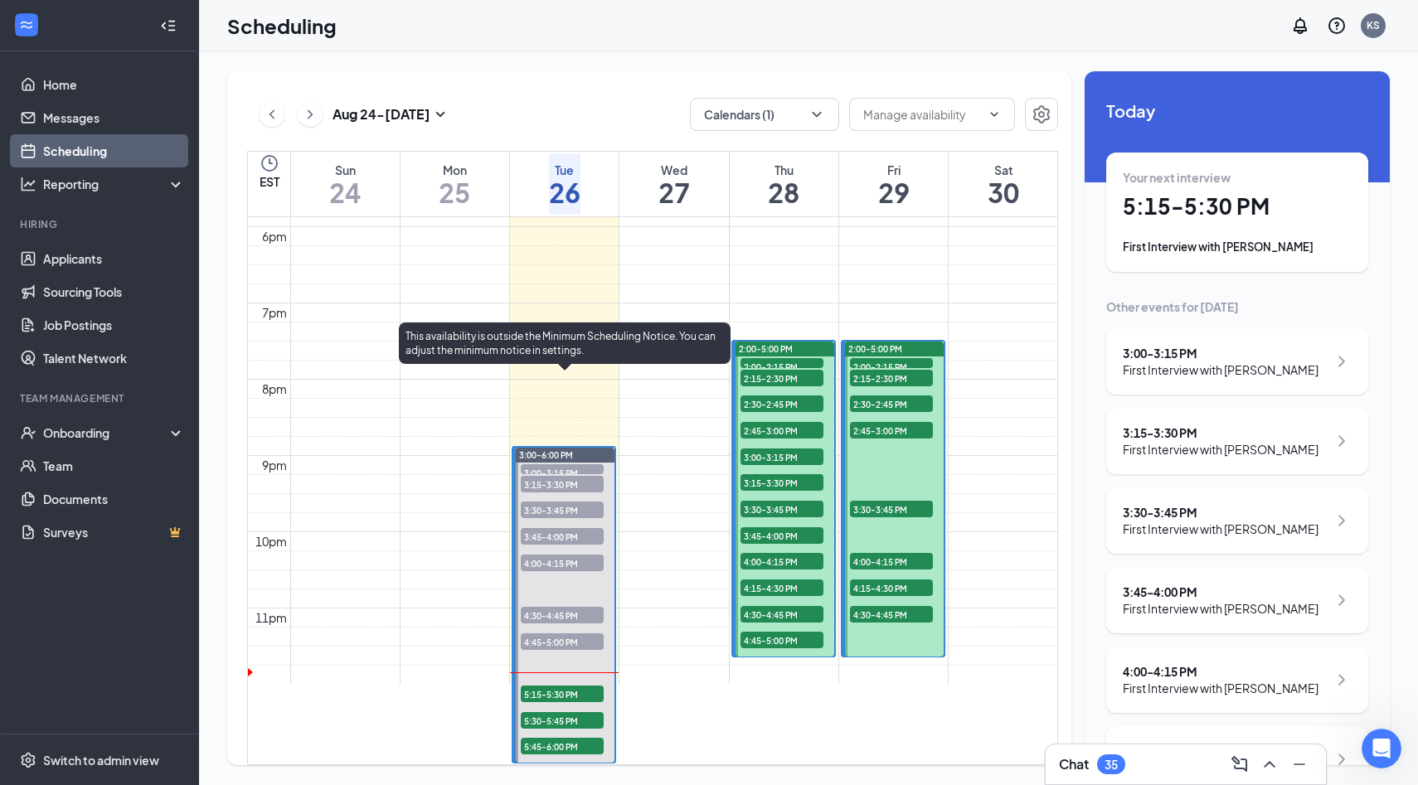
click at [537, 686] on span "5:15-5:30 PM" at bounding box center [562, 694] width 83 height 17
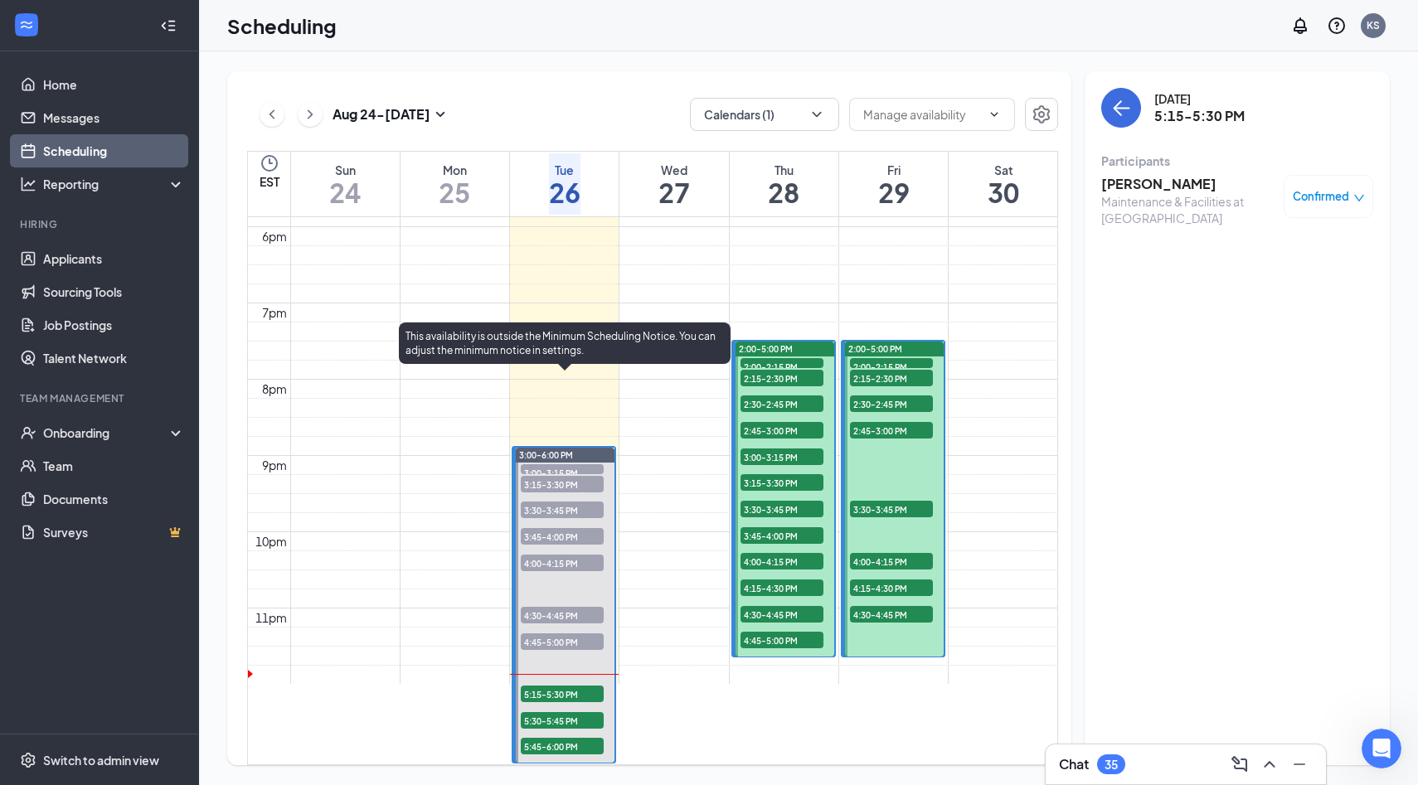
click at [562, 686] on span "5:15-5:30 PM" at bounding box center [562, 694] width 83 height 17
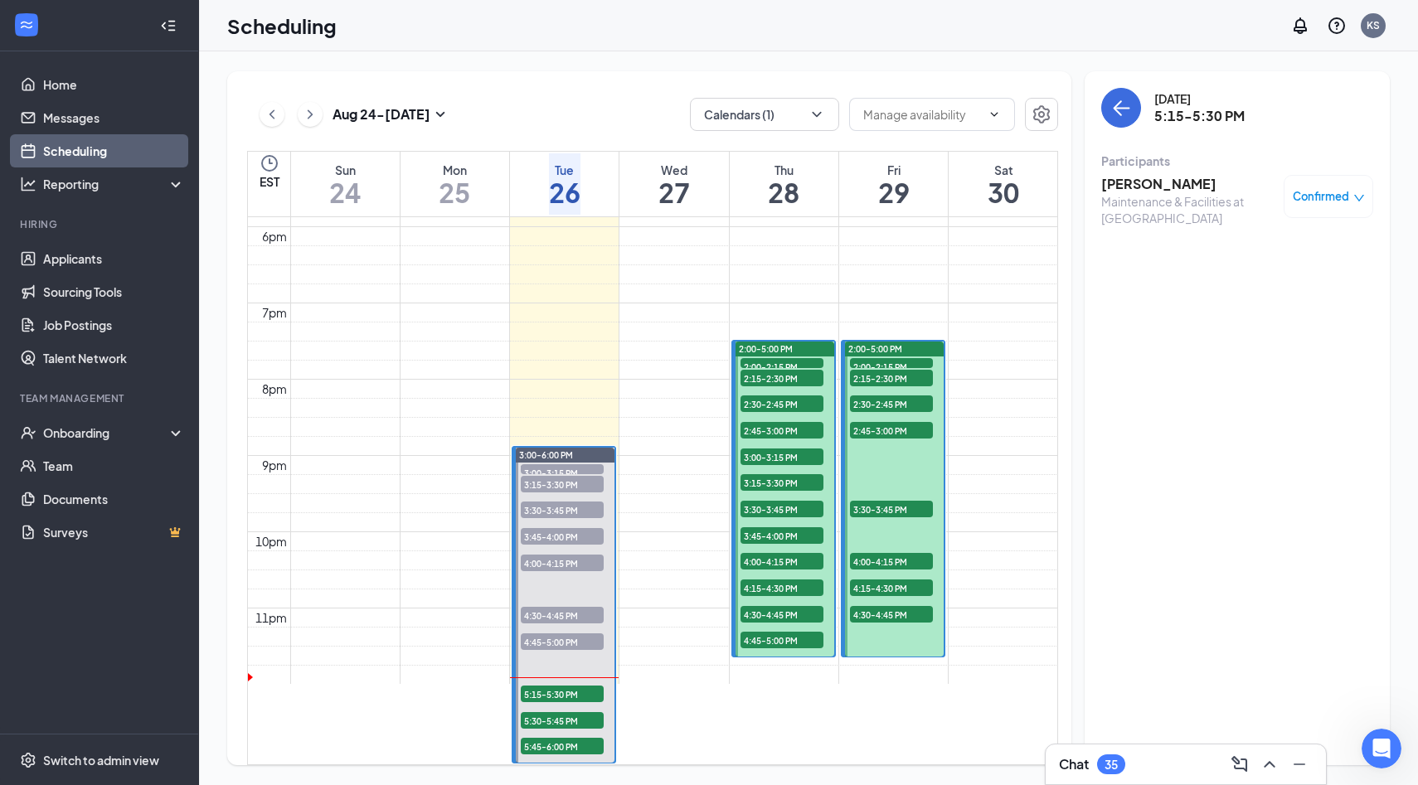
click at [1126, 193] on div "Maintenance & Facilities at [GEOGRAPHIC_DATA]" at bounding box center [1188, 209] width 174 height 33
click at [1134, 188] on h3 "[PERSON_NAME]" at bounding box center [1188, 184] width 174 height 18
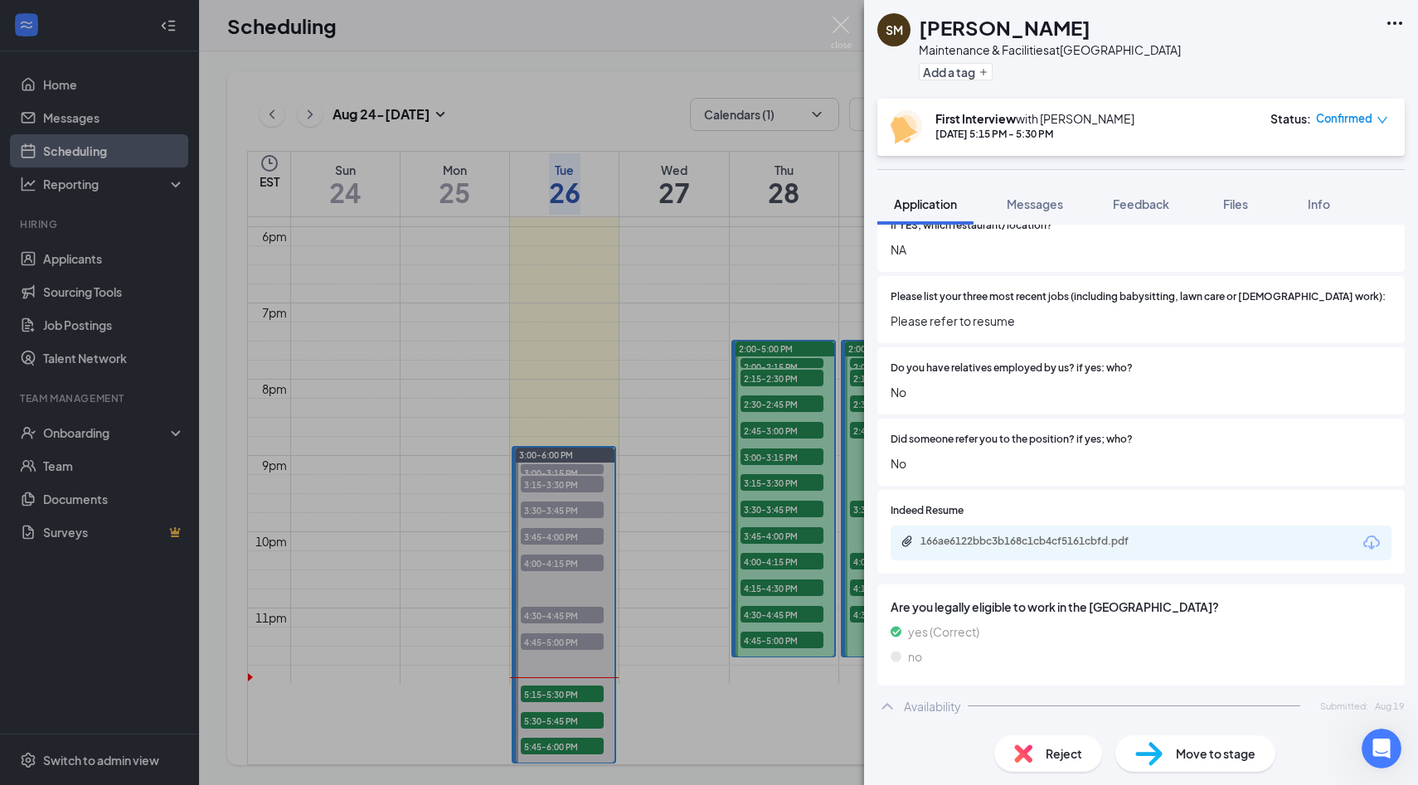
scroll to position [669, 0]
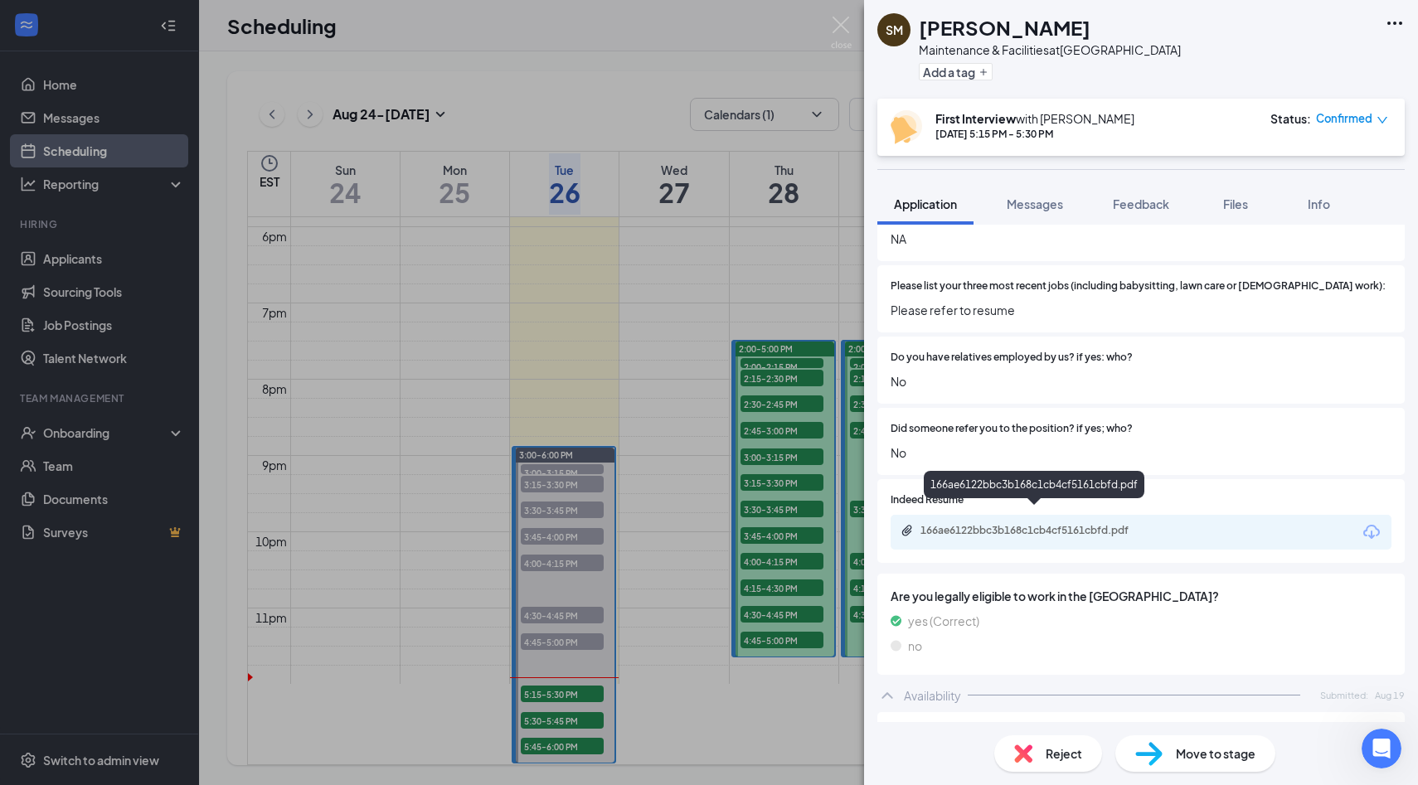
click at [1071, 524] on div "166ae6122bbc3b168c1cb4cf5161cbfd.pdf" at bounding box center [1036, 530] width 232 height 13
click at [1025, 196] on span "Messages" at bounding box center [1034, 203] width 56 height 15
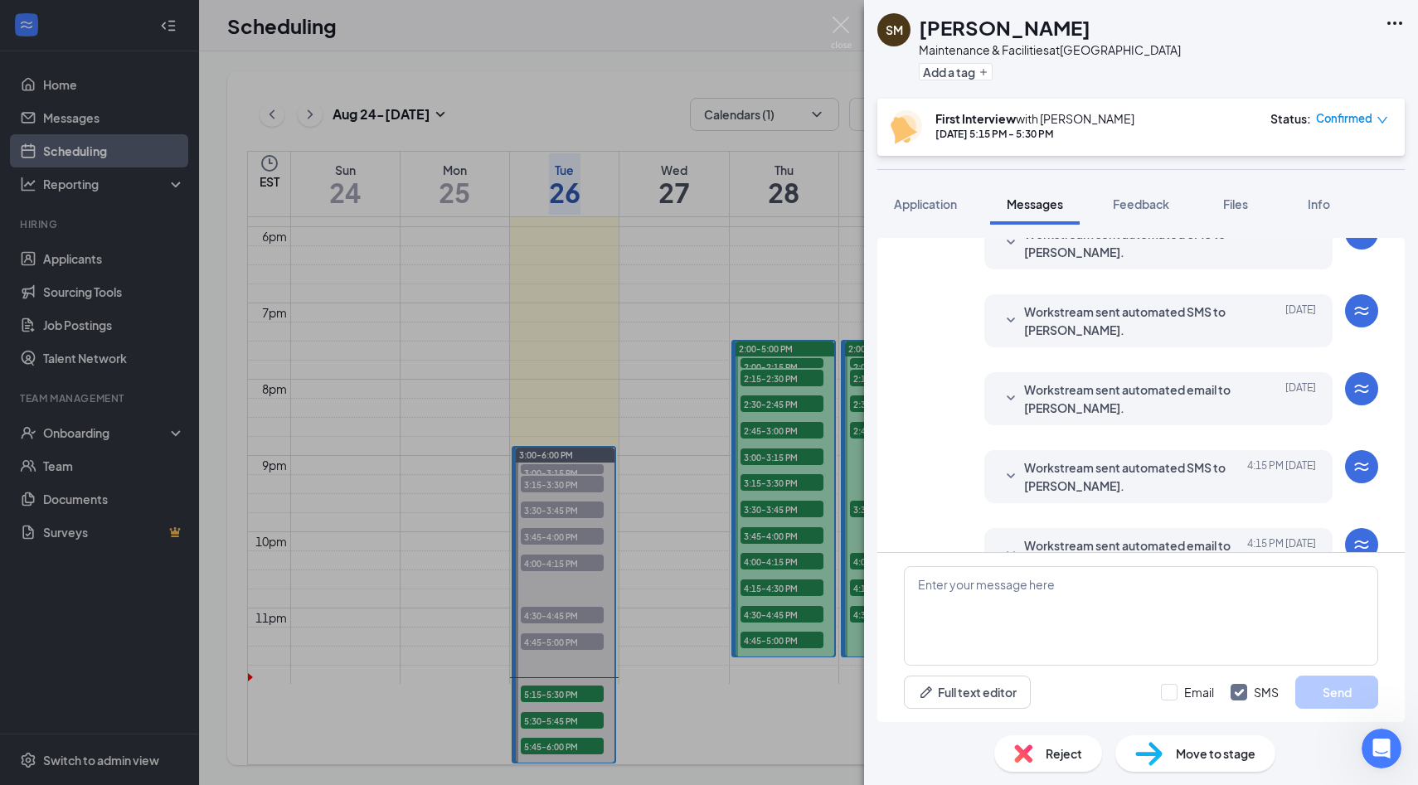
scroll to position [488, 0]
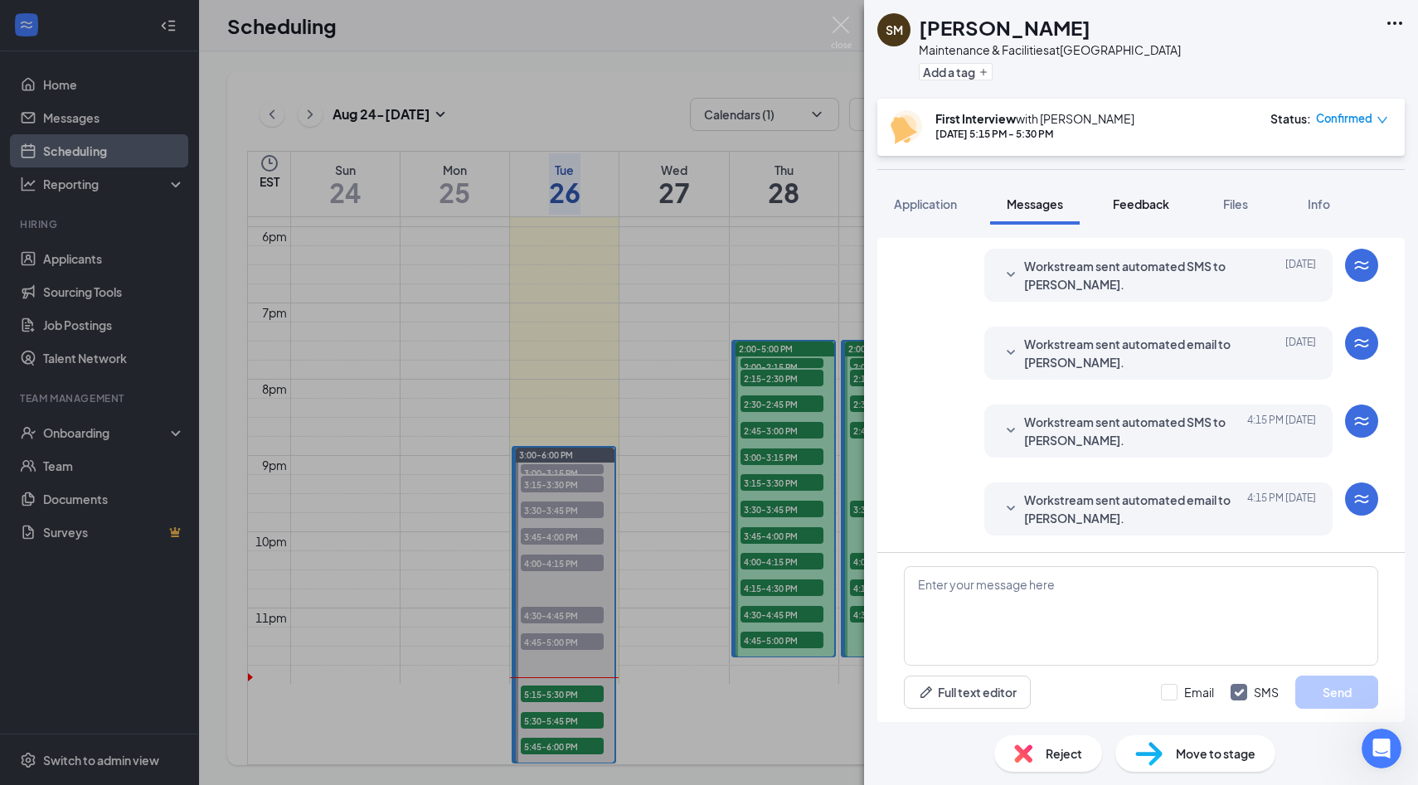
click at [1149, 209] on span "Feedback" at bounding box center [1141, 203] width 56 height 15
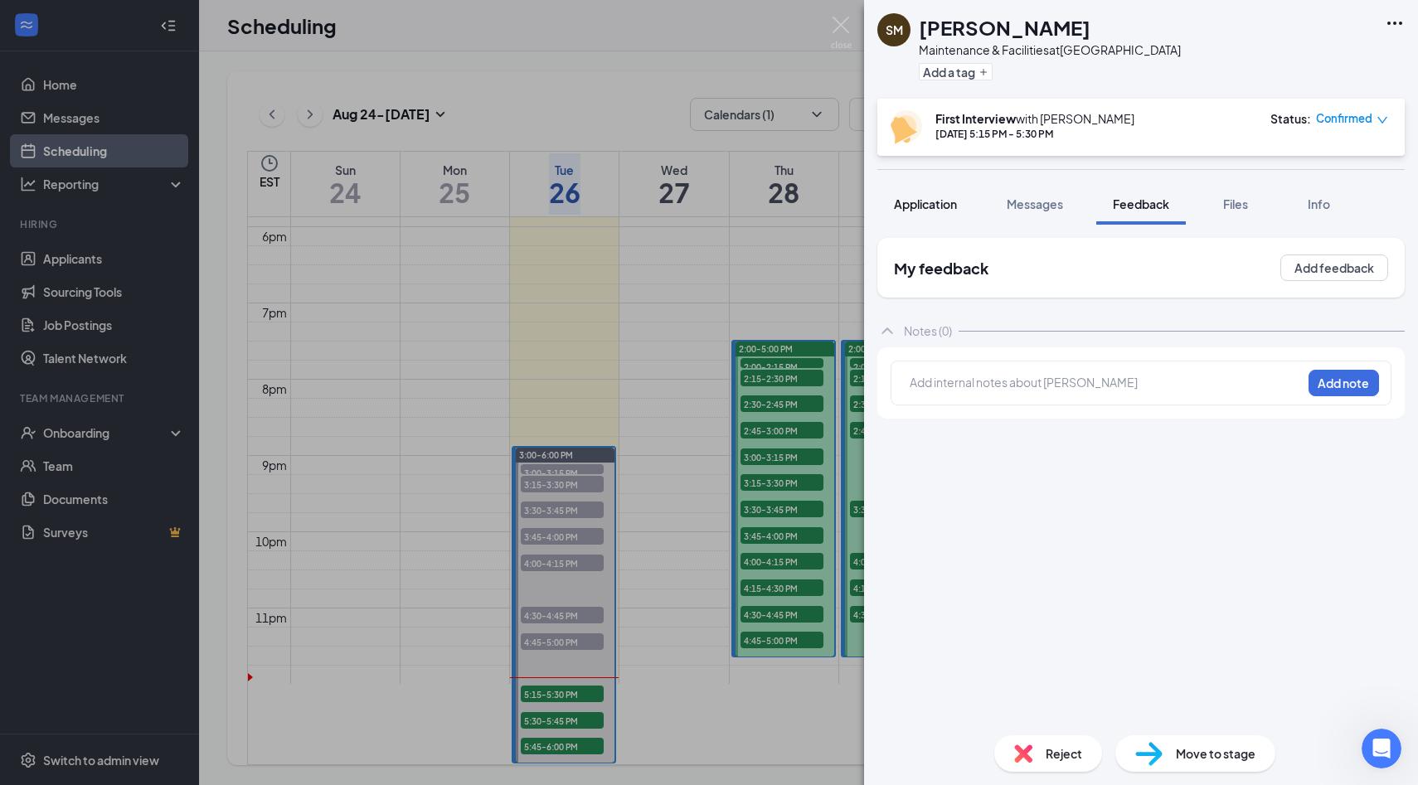
click at [950, 204] on span "Application" at bounding box center [925, 203] width 63 height 15
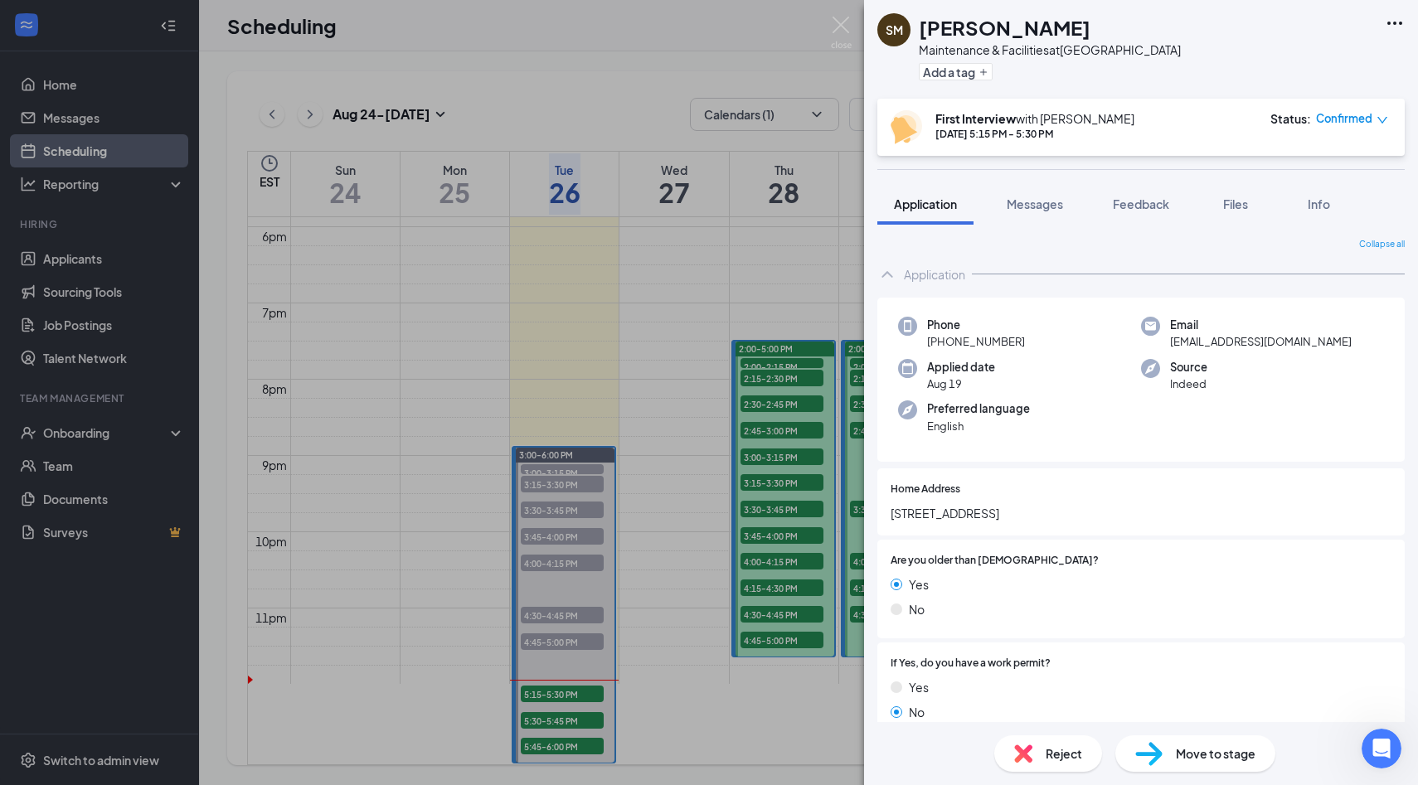
click at [1122, 274] on div "Application" at bounding box center [1140, 274] width 527 height 33
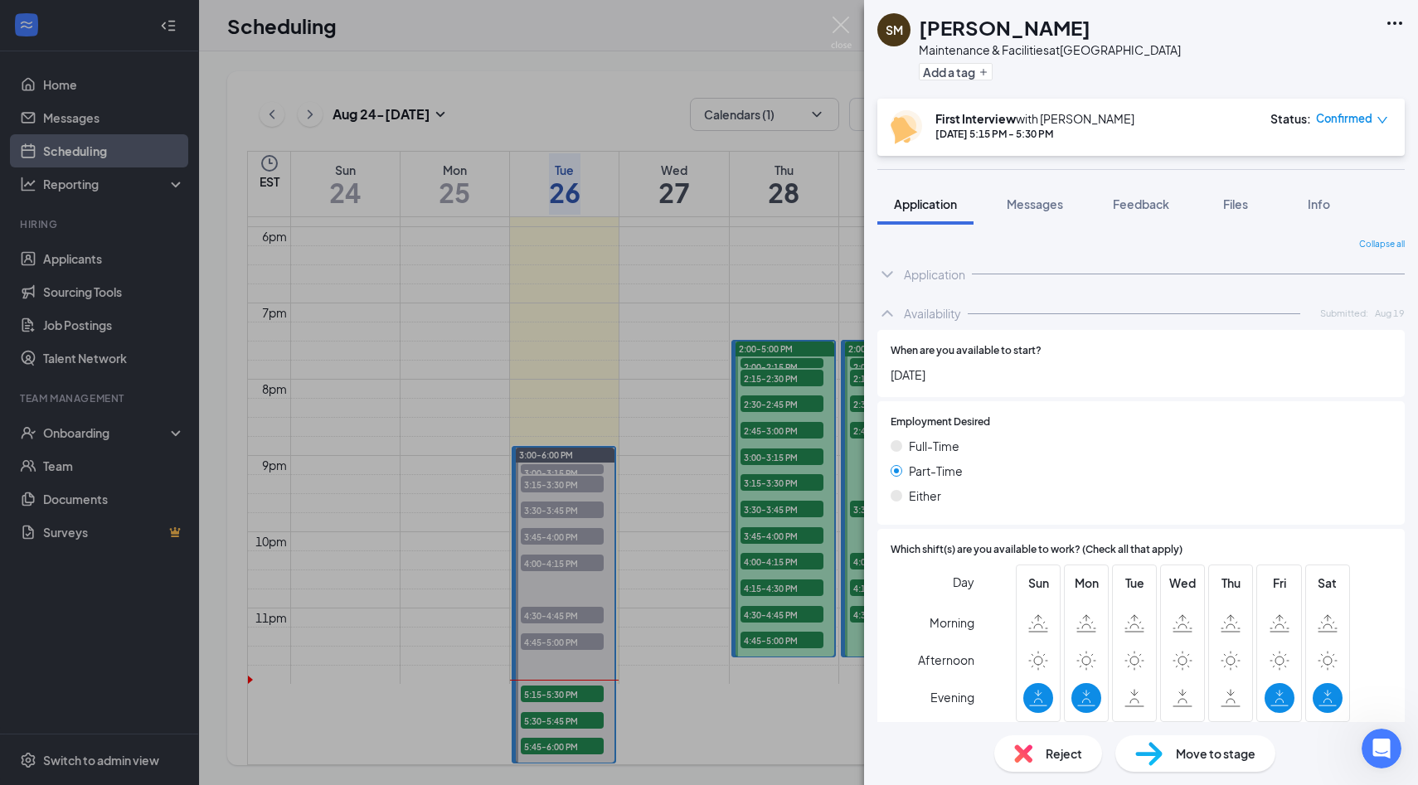
click at [1122, 274] on div "Application" at bounding box center [1140, 274] width 527 height 33
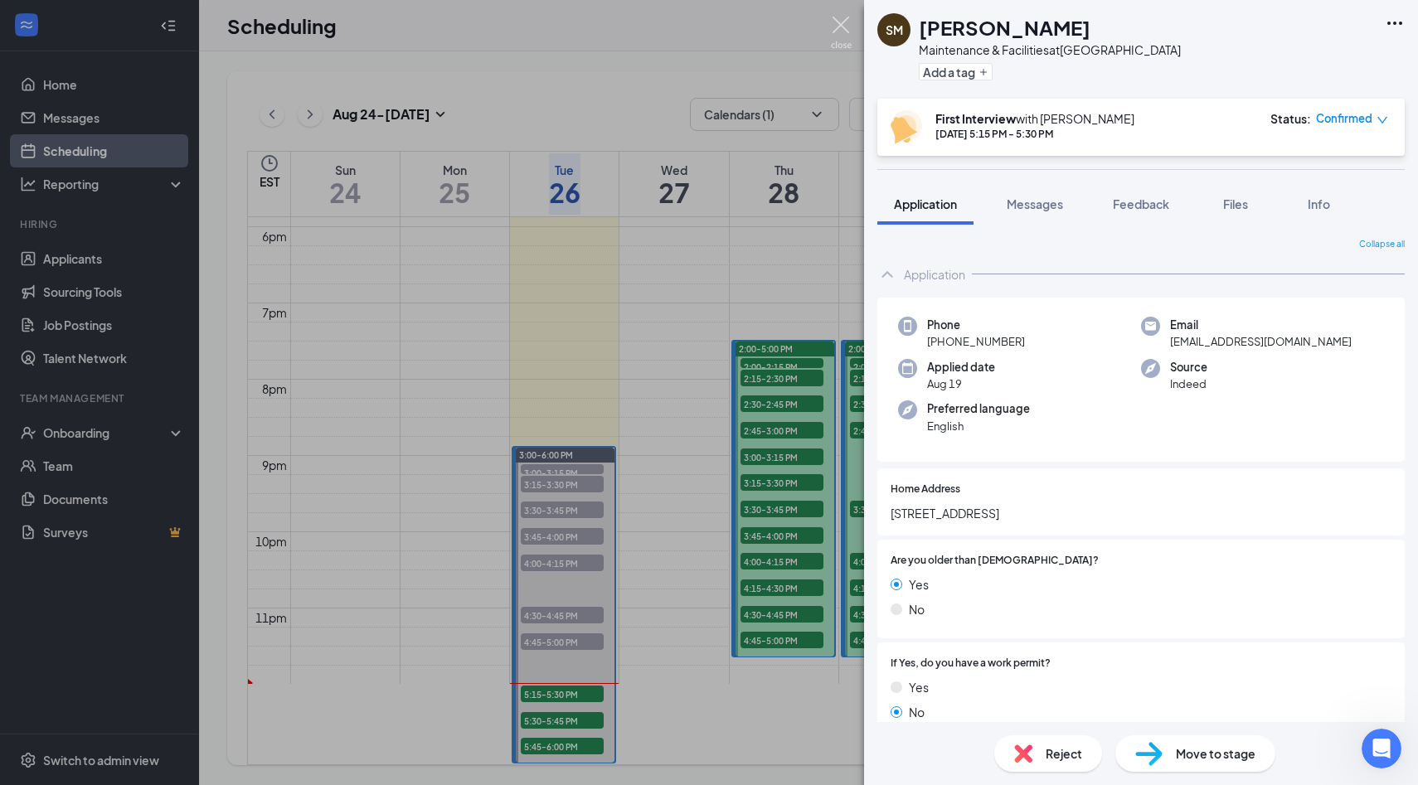
click at [838, 32] on img at bounding box center [841, 33] width 21 height 32
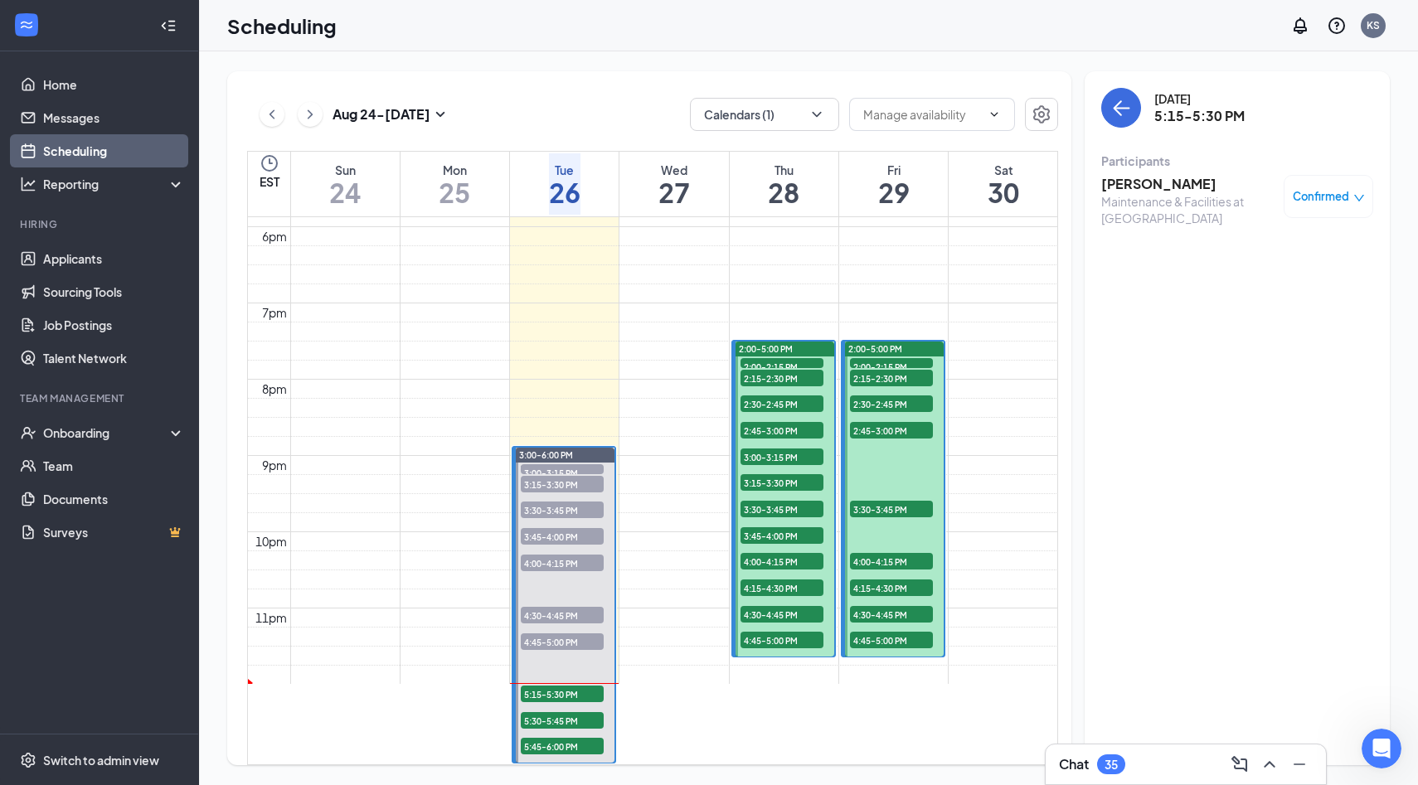
scroll to position [1631, 0]
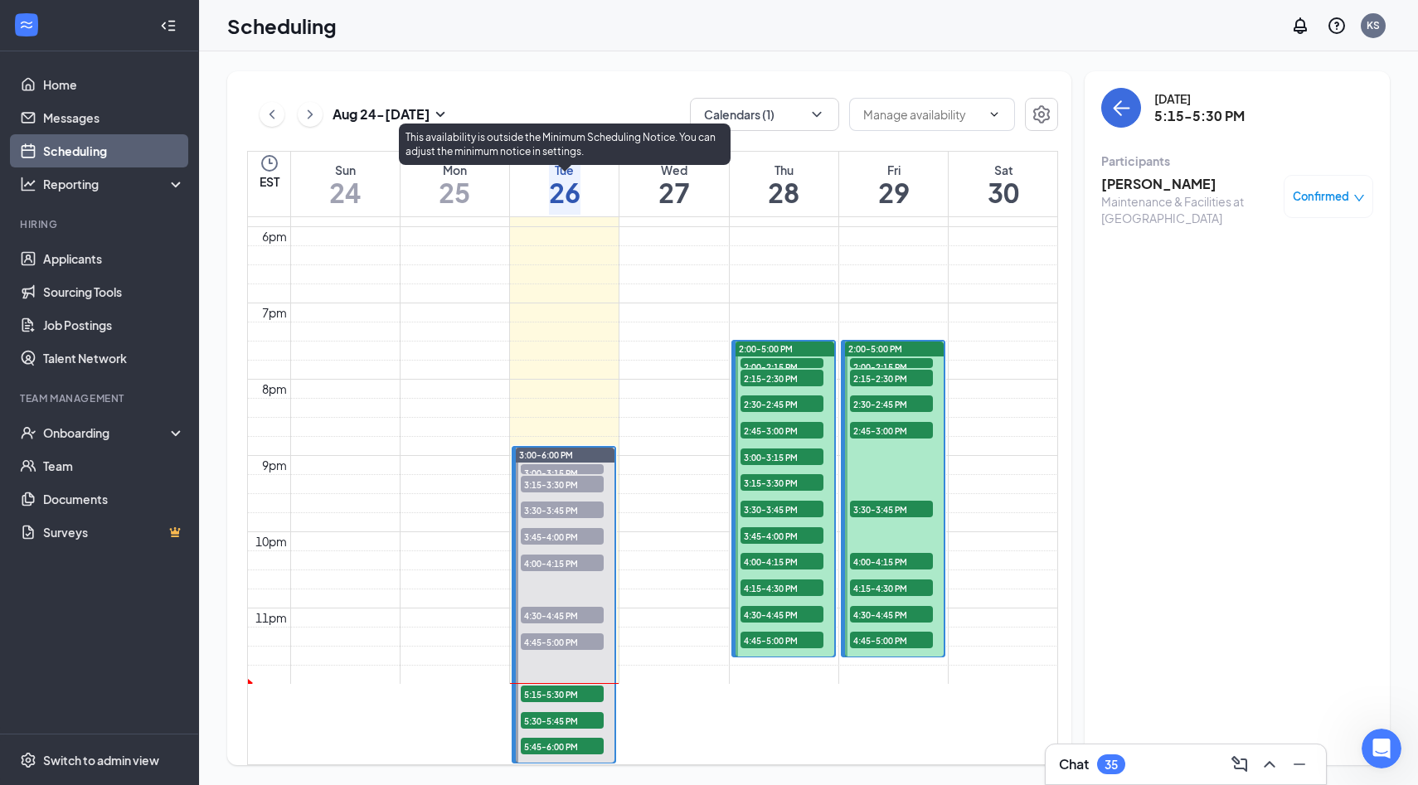
click at [592, 712] on span "5:30-5:45 PM" at bounding box center [562, 720] width 83 height 17
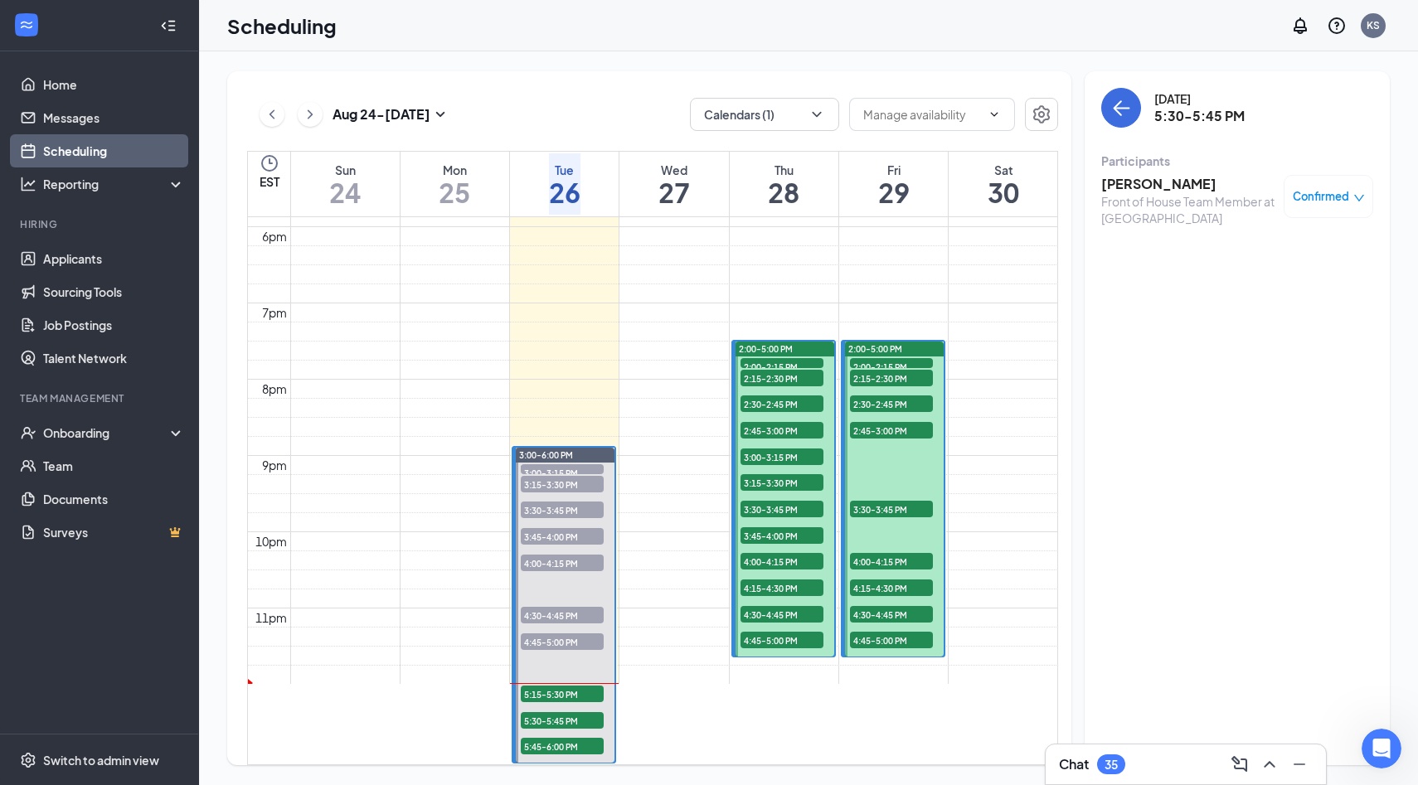
click at [1124, 183] on h3 "[PERSON_NAME]" at bounding box center [1188, 184] width 174 height 18
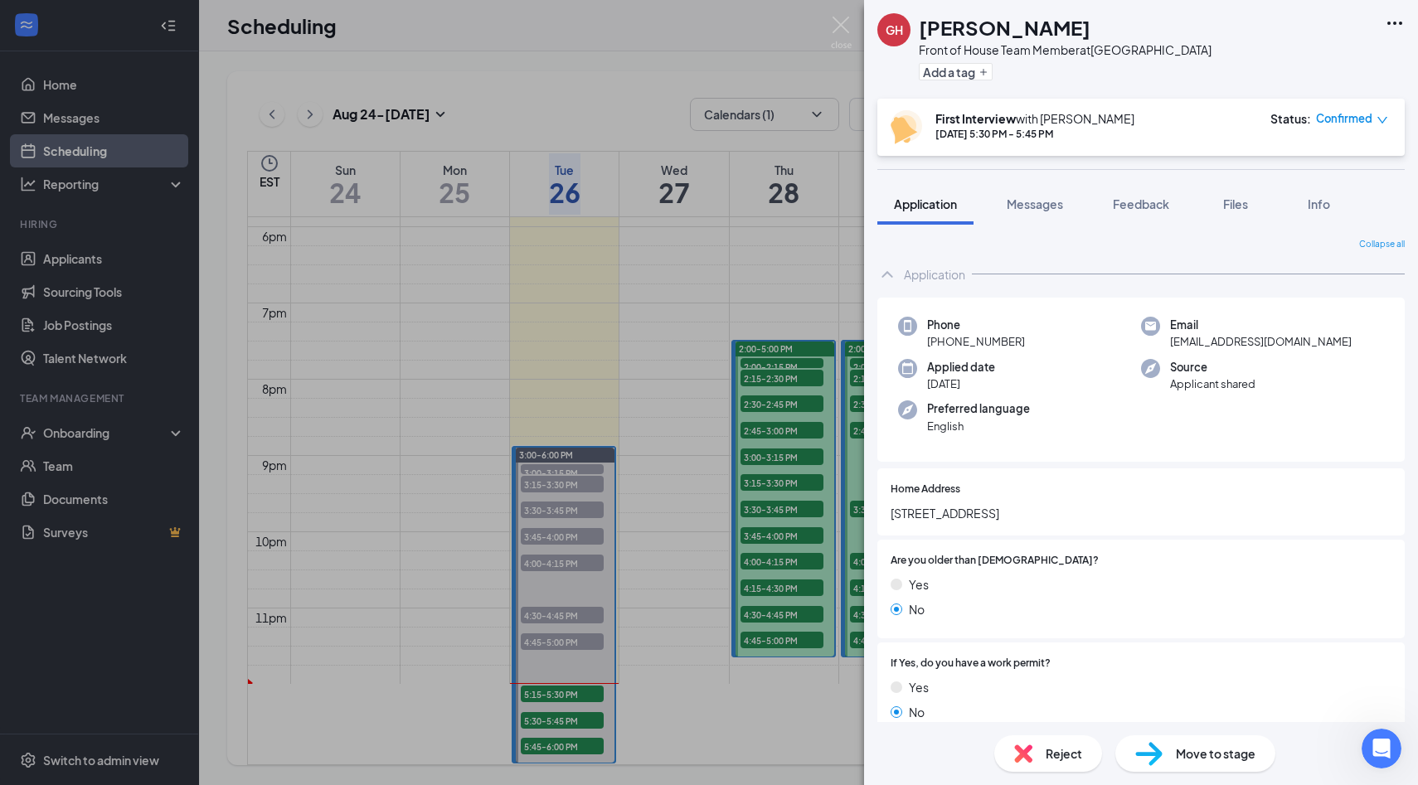
click at [1044, 182] on div "GH [PERSON_NAME] Front of House Team Member at [GEOGRAPHIC_DATA] Add a tag Firs…" at bounding box center [1141, 392] width 554 height 785
click at [1044, 206] on span "Messages" at bounding box center [1034, 203] width 56 height 15
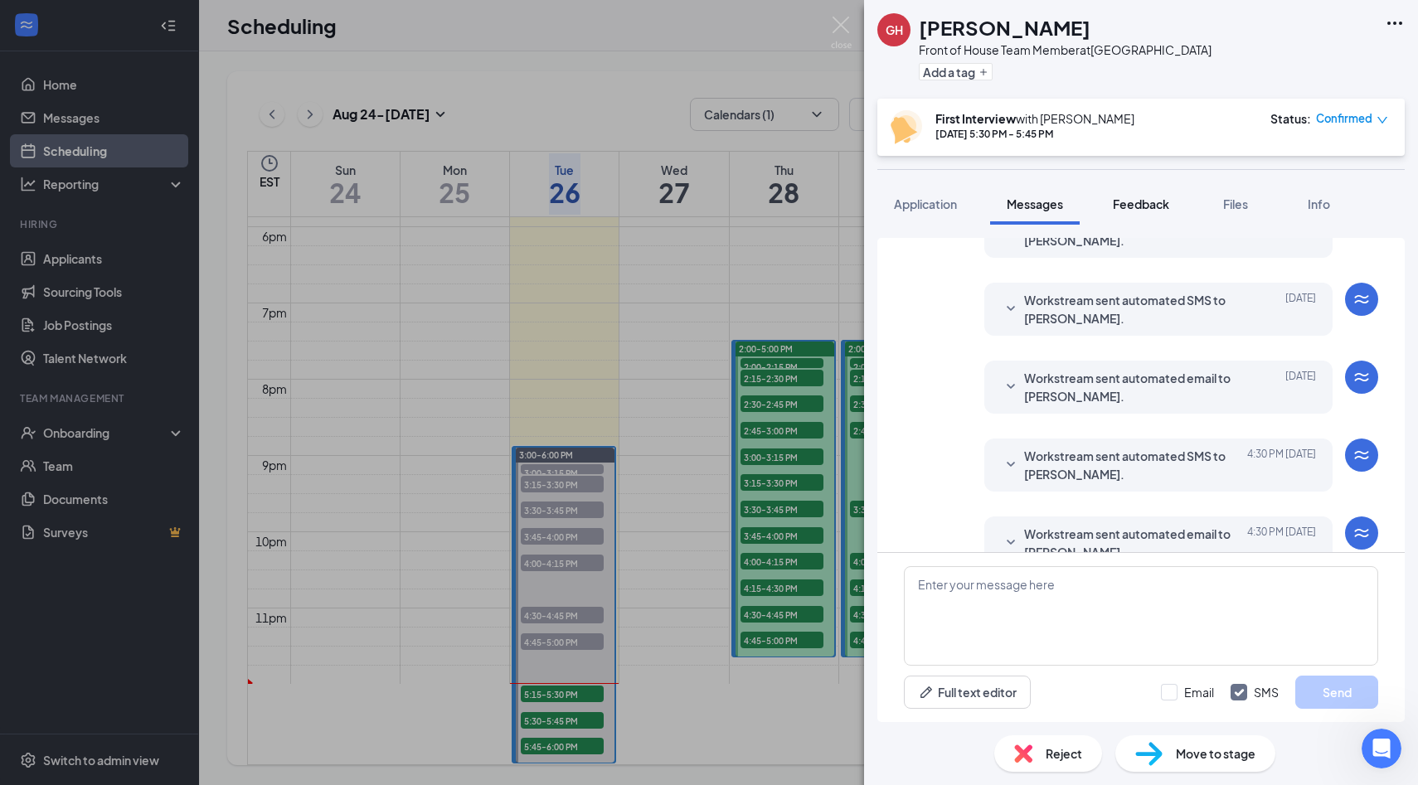
scroll to position [488, 0]
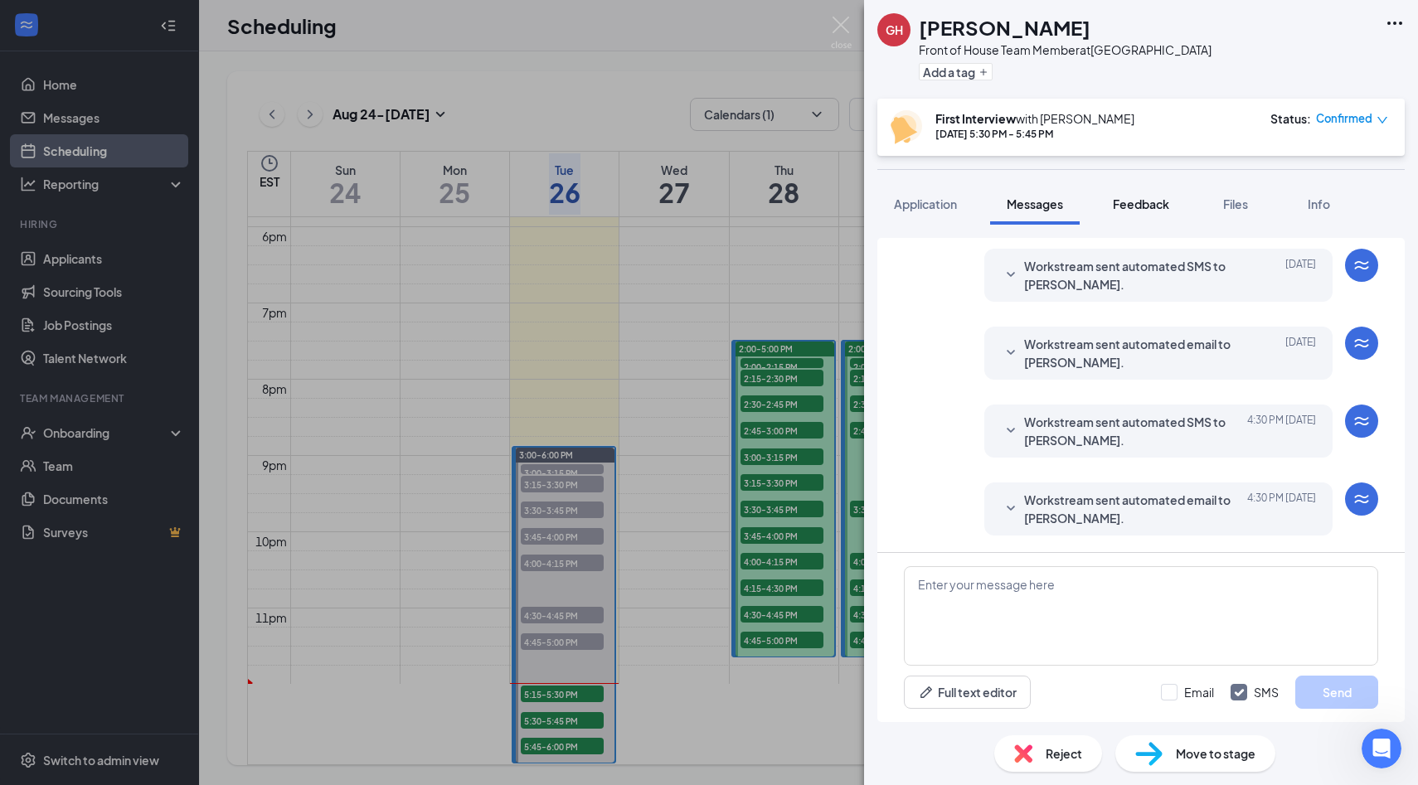
click at [1122, 190] on button "Feedback" at bounding box center [1141, 203] width 90 height 41
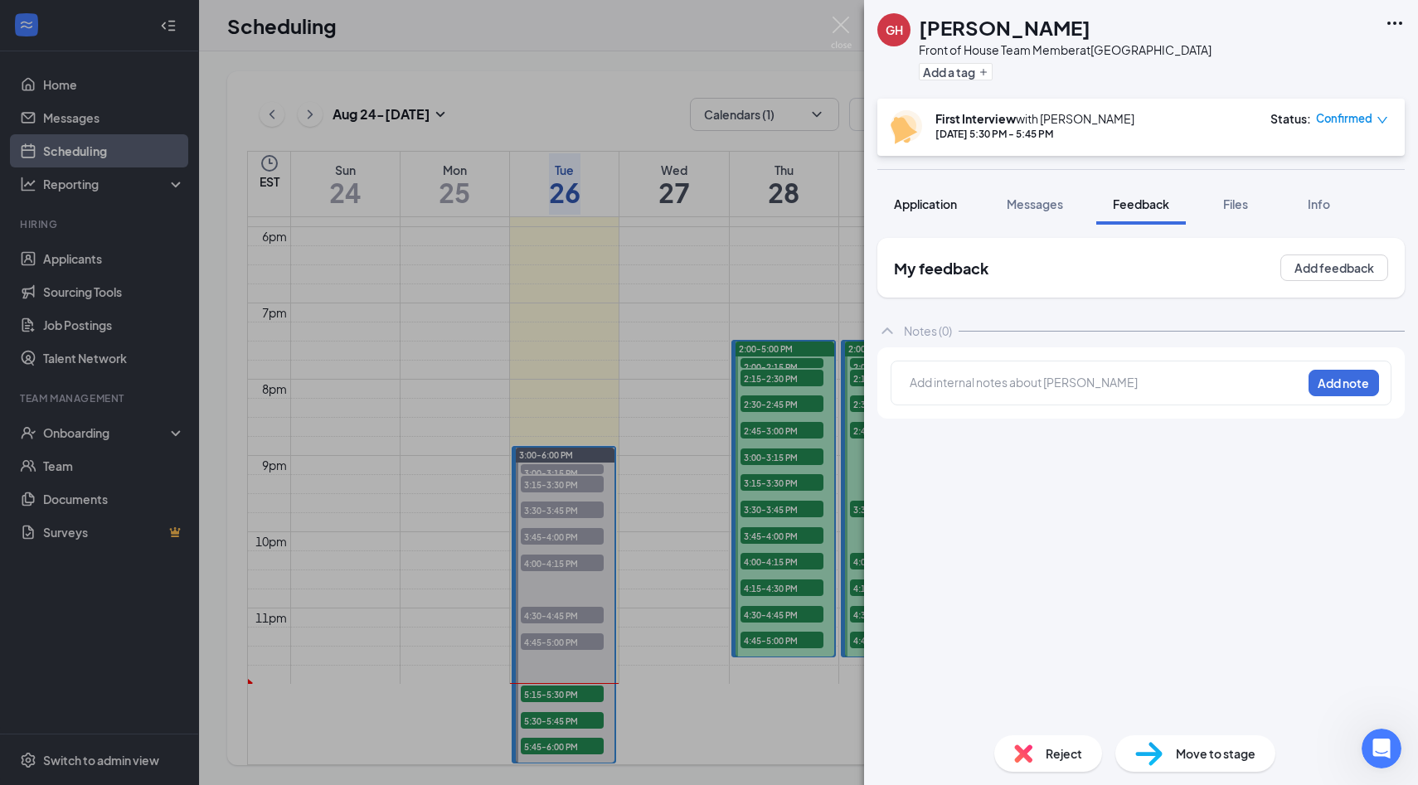
click at [928, 199] on span "Application" at bounding box center [925, 203] width 63 height 15
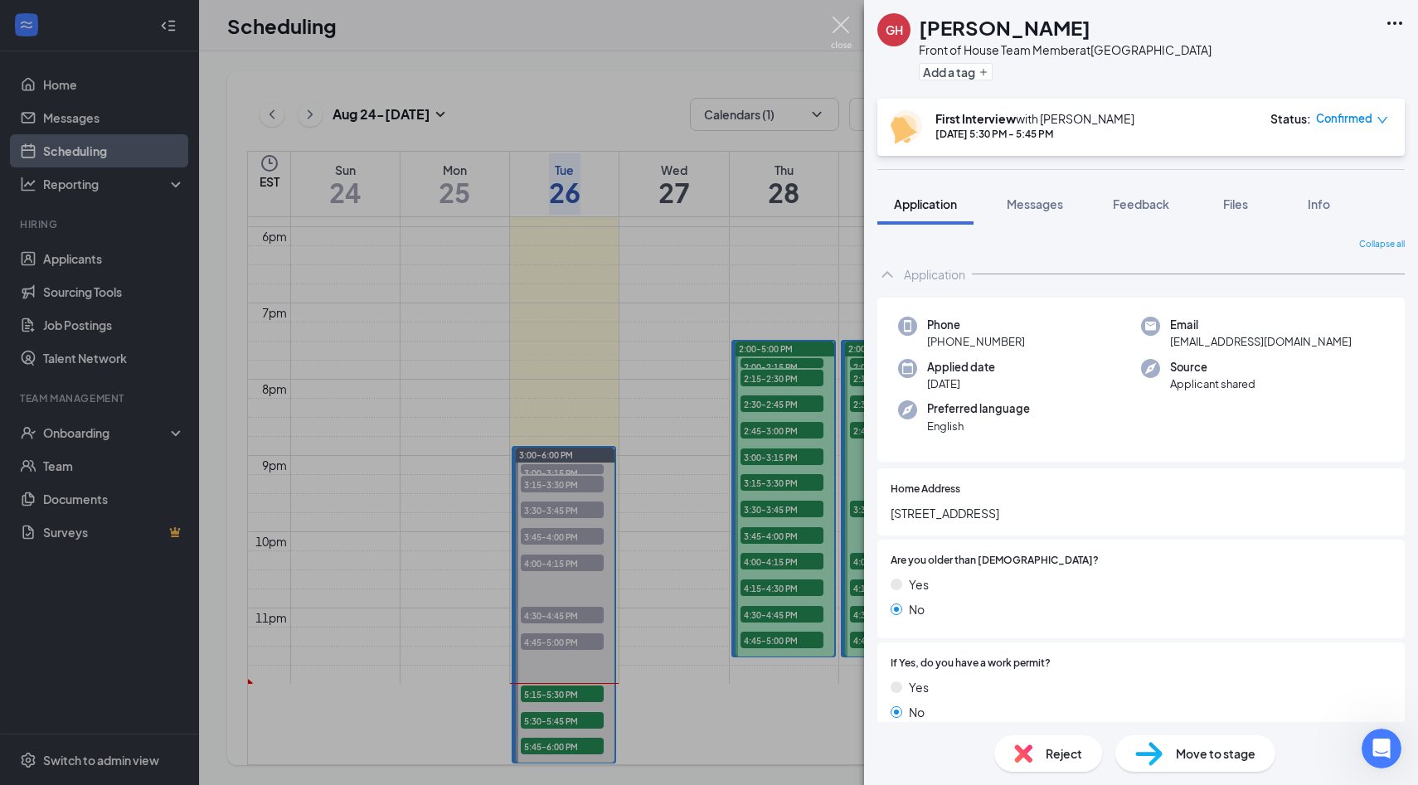
click at [846, 40] on img at bounding box center [841, 33] width 21 height 32
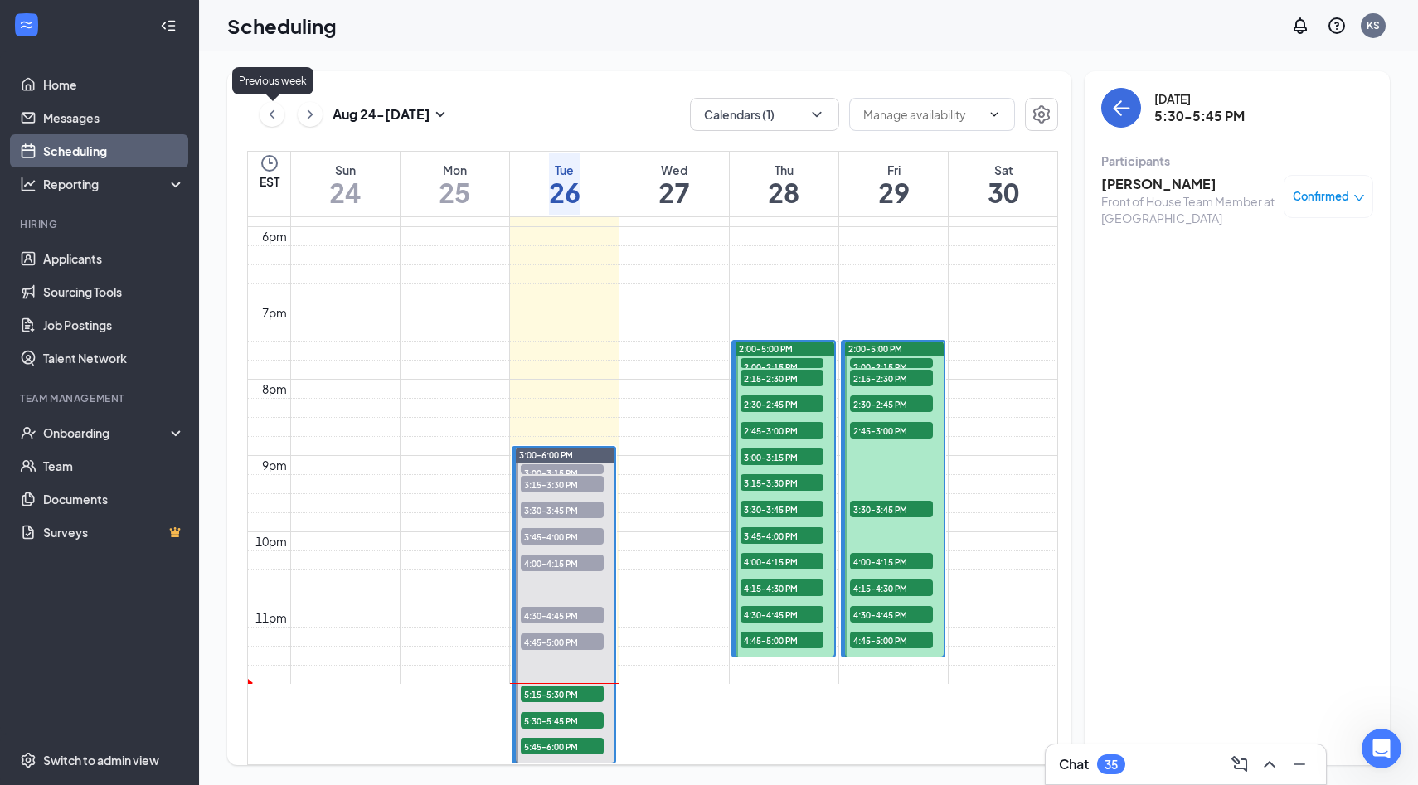
click at [264, 116] on icon "ChevronLeft" at bounding box center [272, 114] width 17 height 20
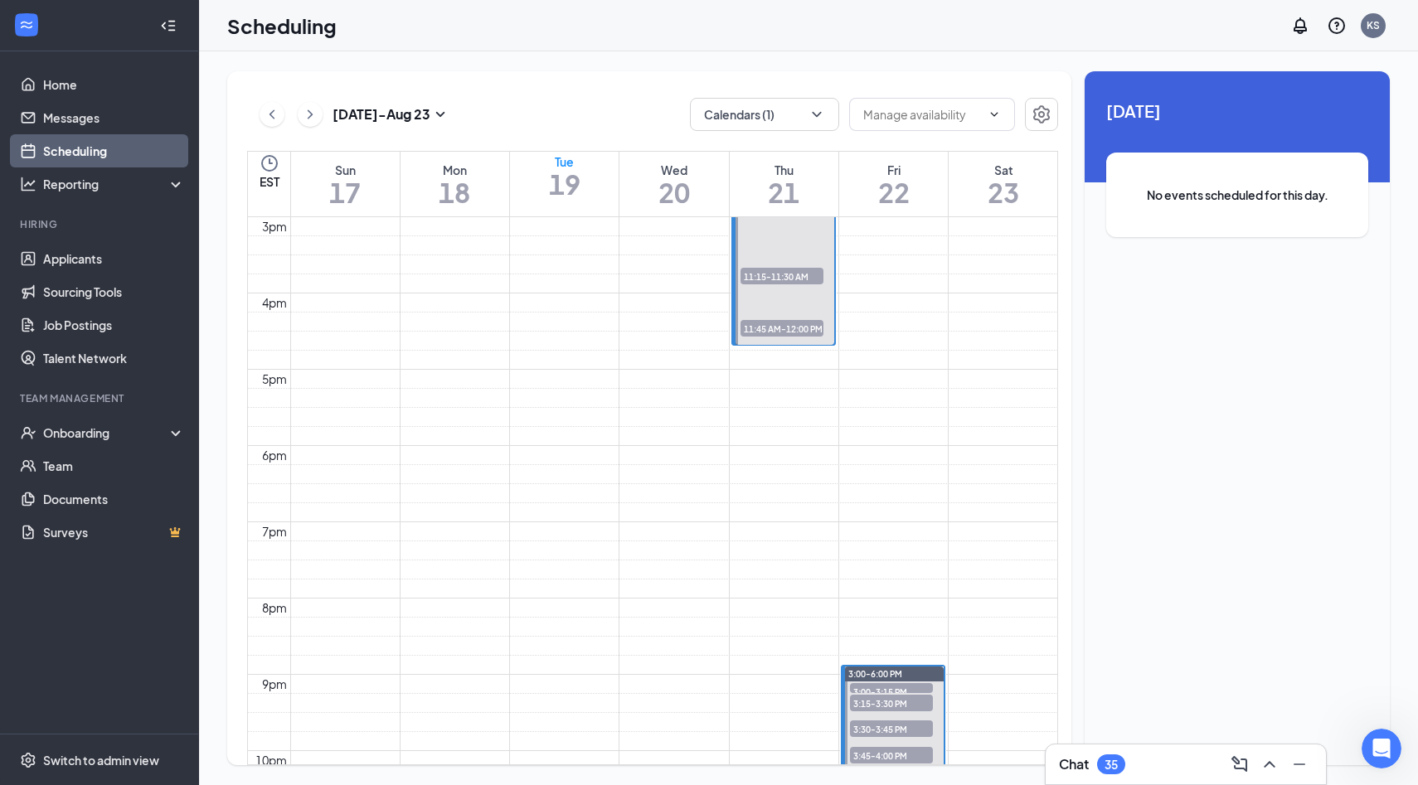
scroll to position [1155, 0]
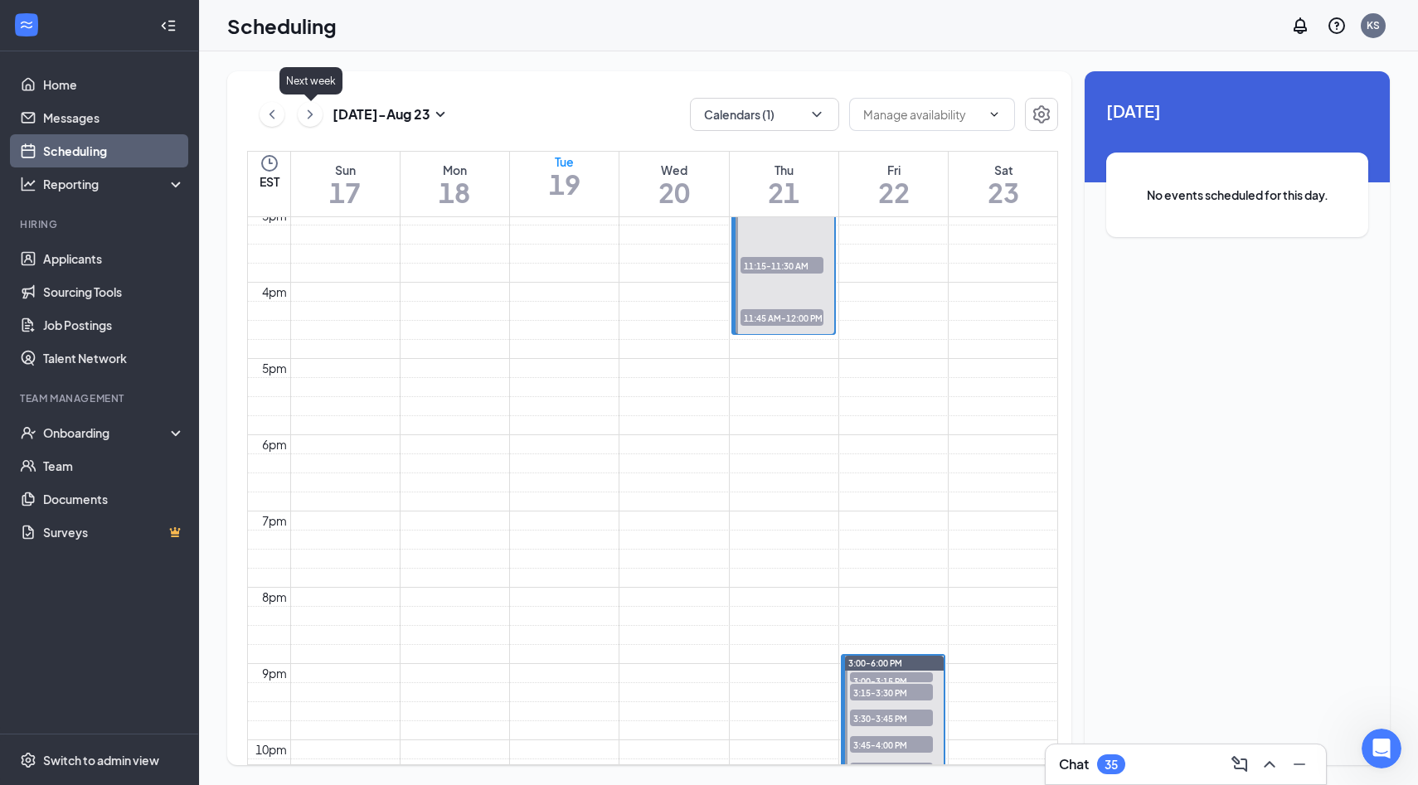
click at [315, 122] on icon "ChevronRight" at bounding box center [310, 114] width 17 height 20
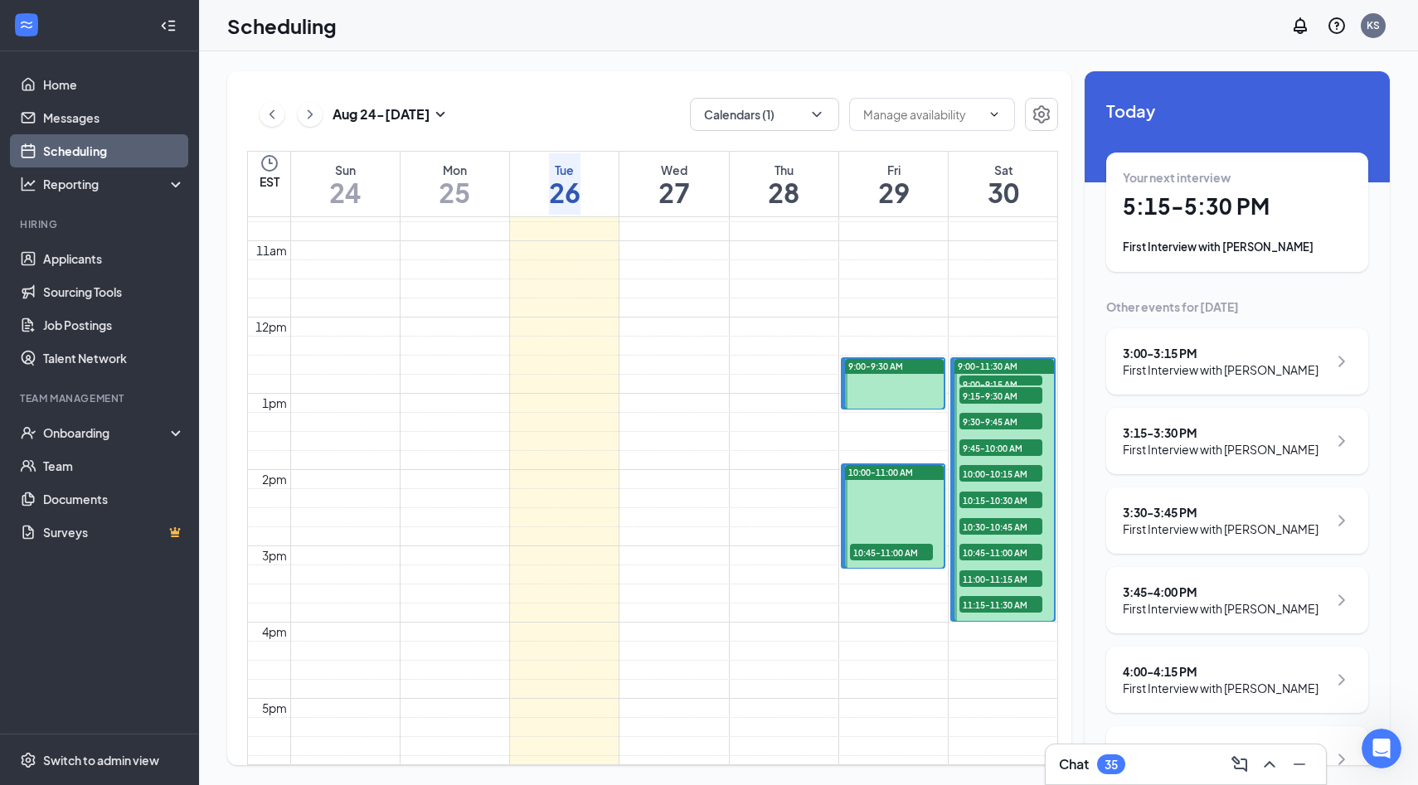
scroll to position [1035, 0]
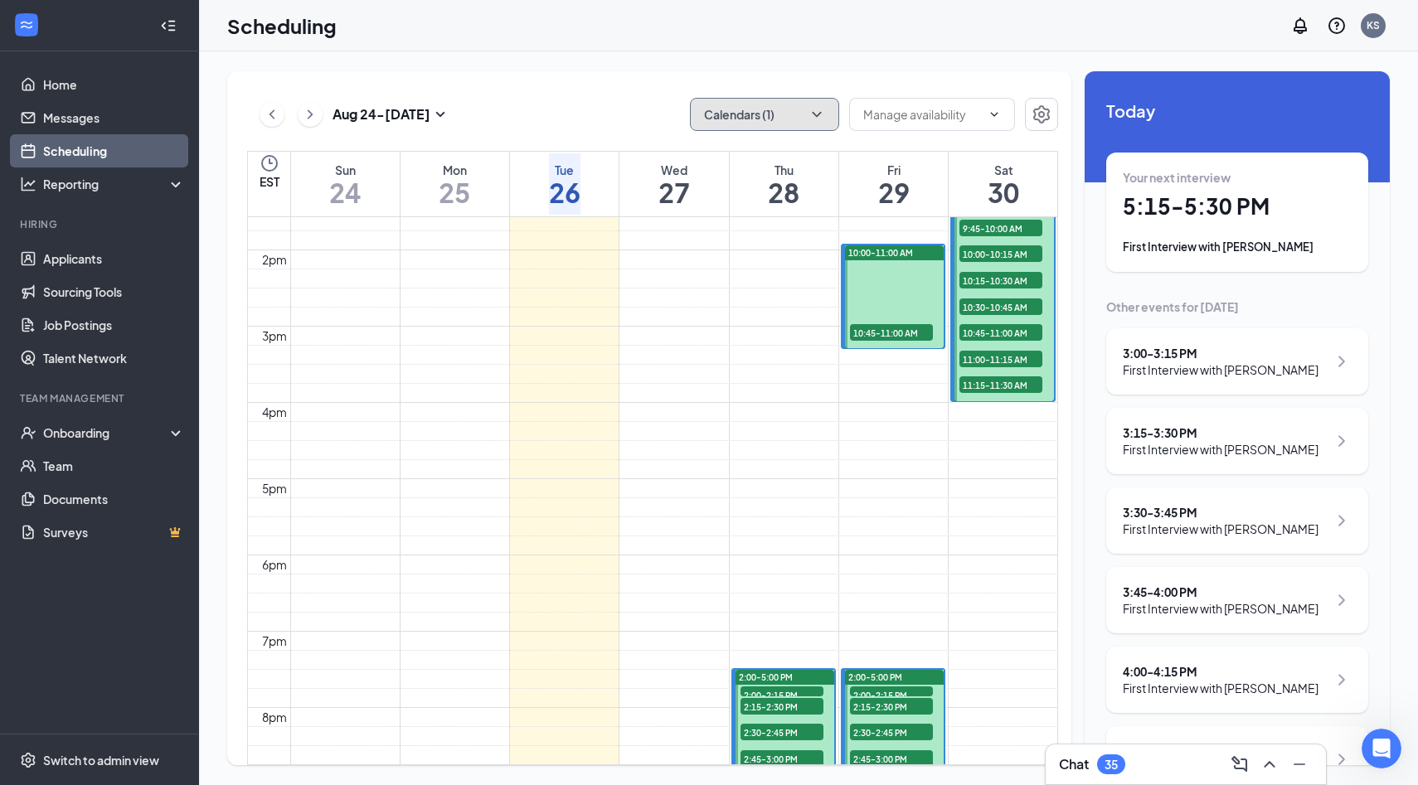
click at [818, 111] on icon "ChevronDown" at bounding box center [816, 114] width 17 height 17
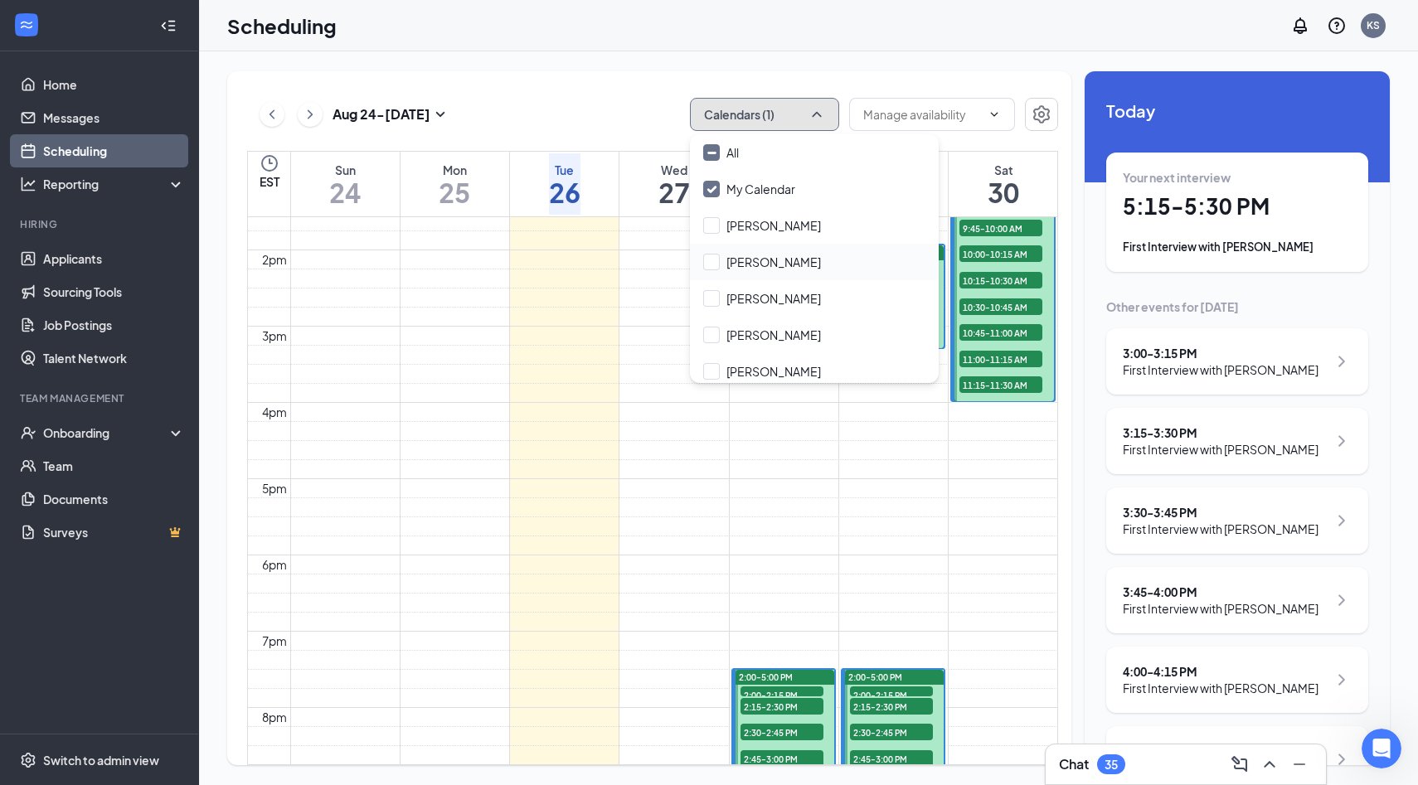
scroll to position [43, 0]
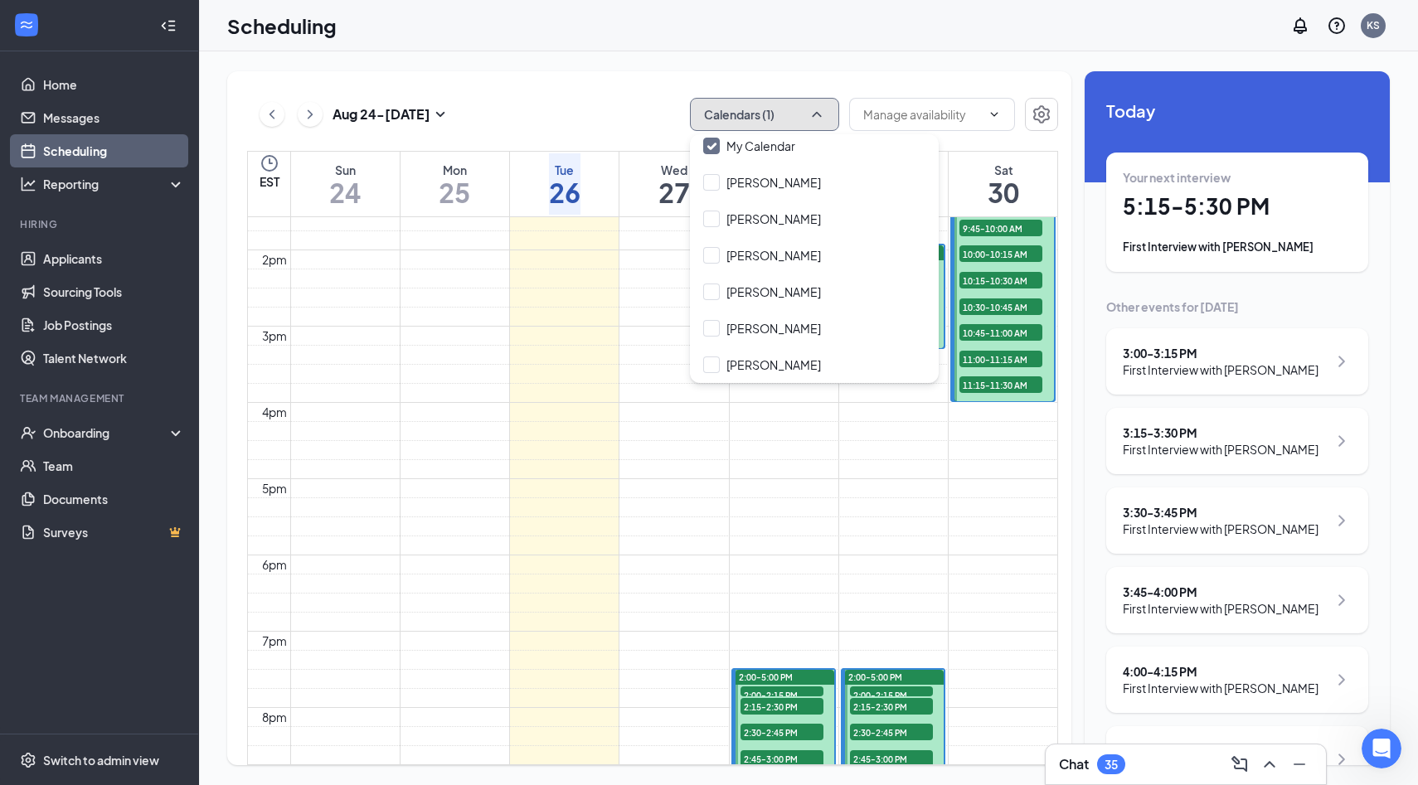
click at [827, 110] on button "Calendars (1)" at bounding box center [764, 114] width 149 height 33
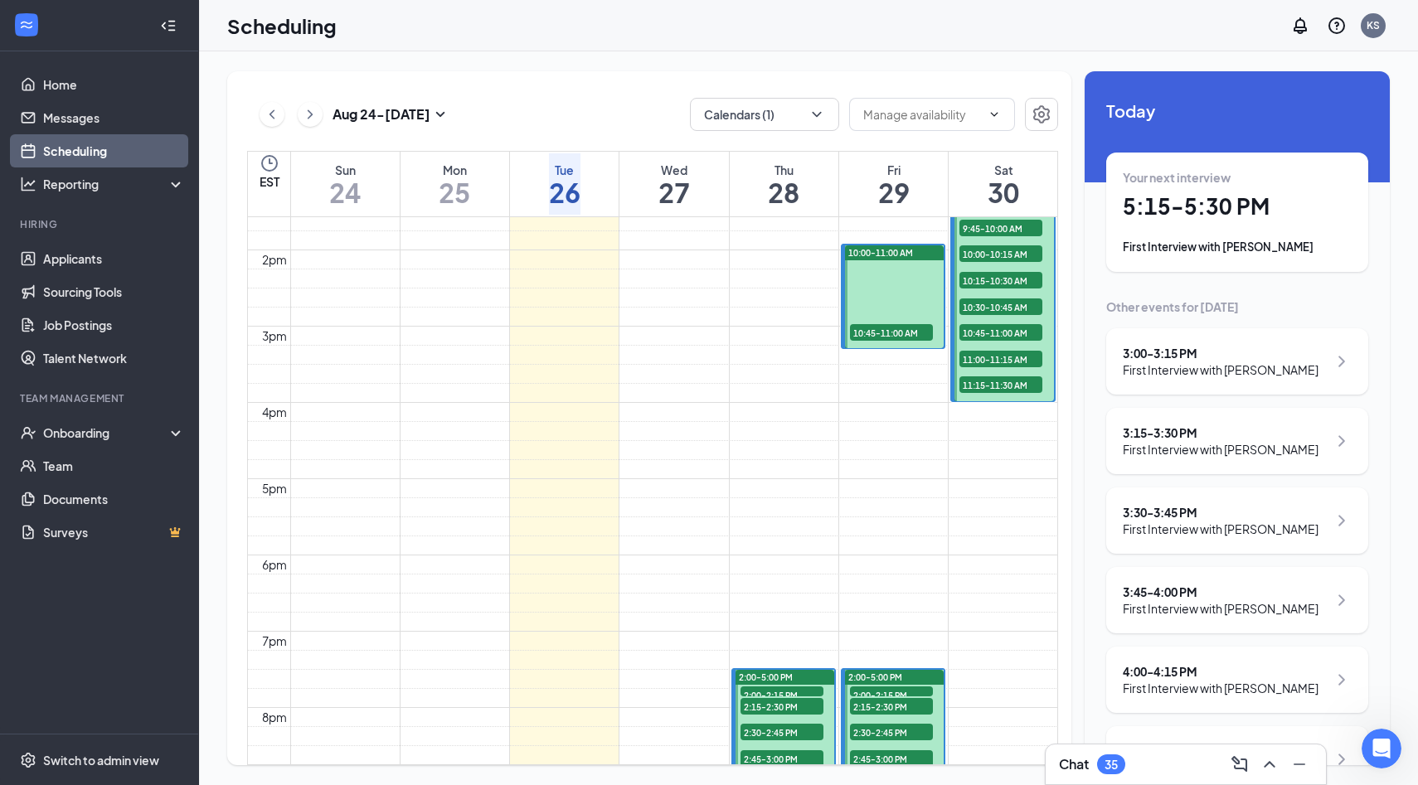
click at [663, 94] on div "[DATE] - [DATE] Calendars (1) EST Sun 24 Mon 25 Tue 26 Wed 27 Thu 28 Fri 29 Sat…" at bounding box center [649, 418] width 844 height 694
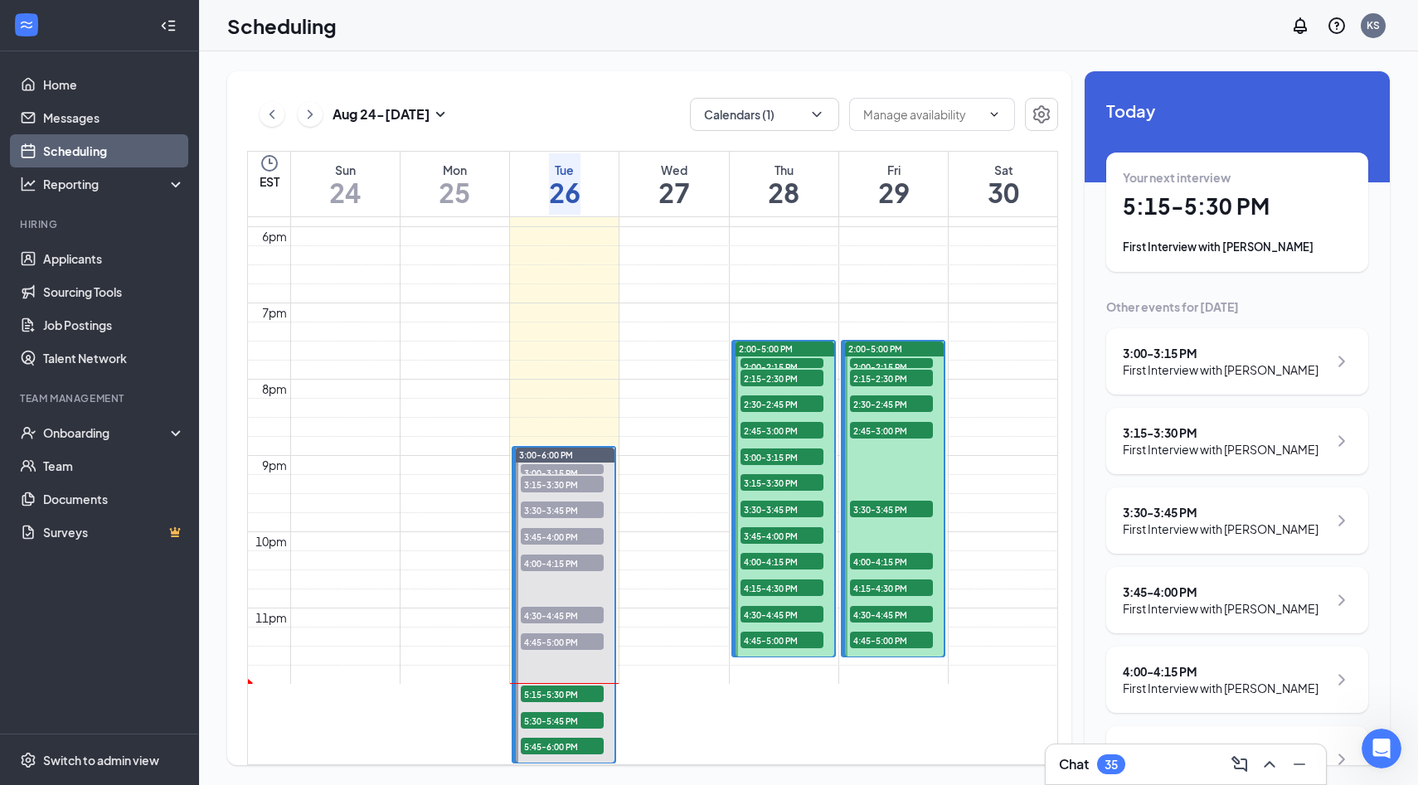
scroll to position [1498, 0]
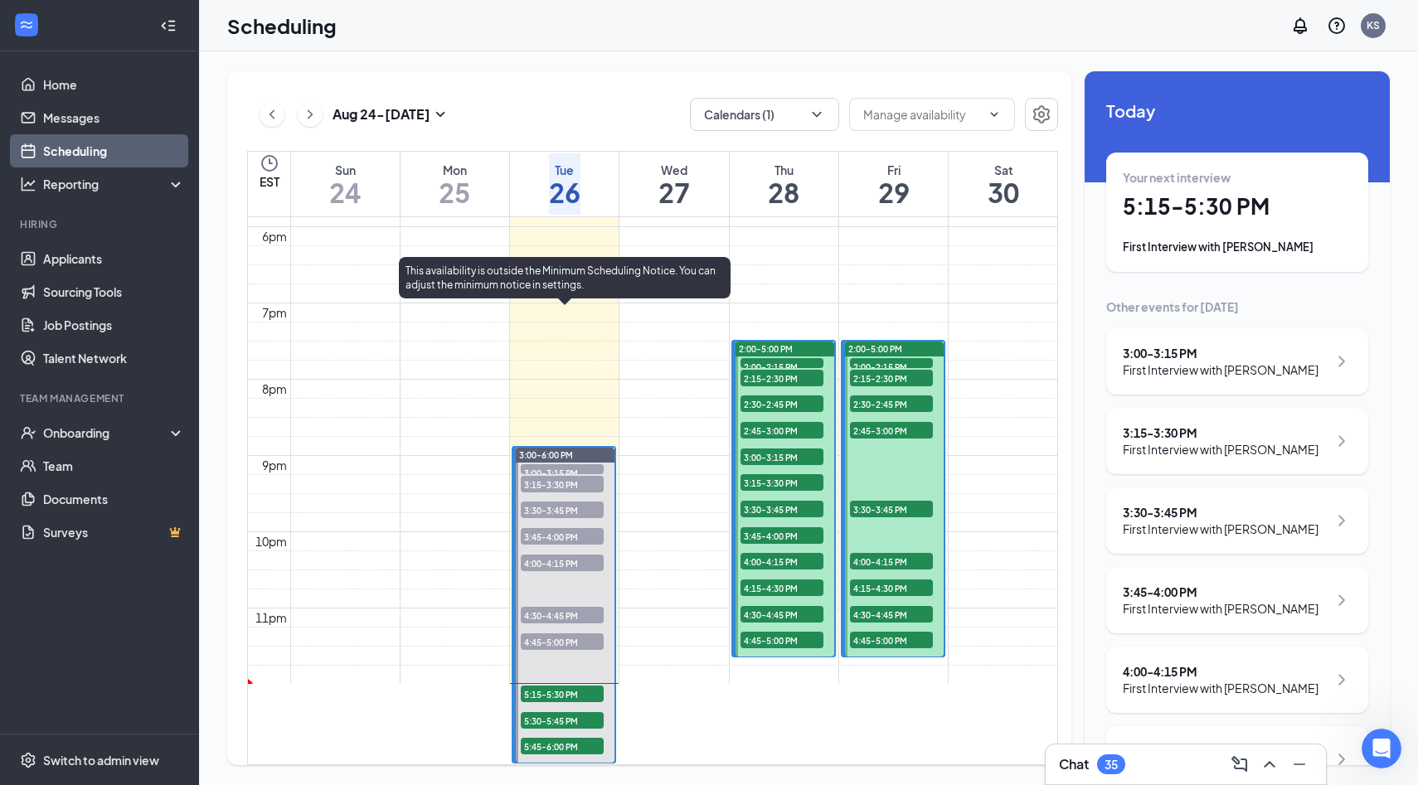
click at [580, 686] on span "5:15-5:30 PM" at bounding box center [562, 694] width 83 height 17
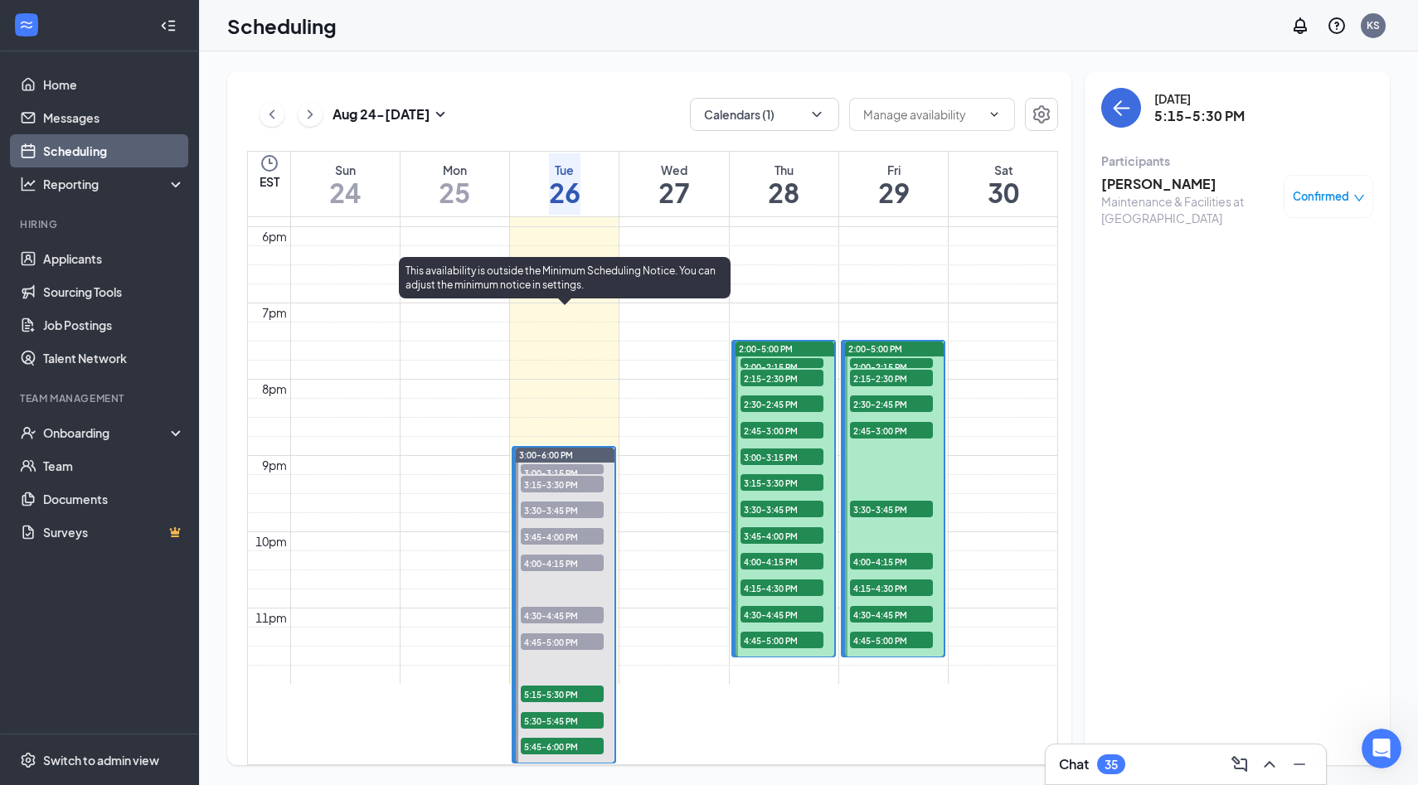
click at [575, 686] on span "5:15-5:30 PM" at bounding box center [562, 694] width 83 height 17
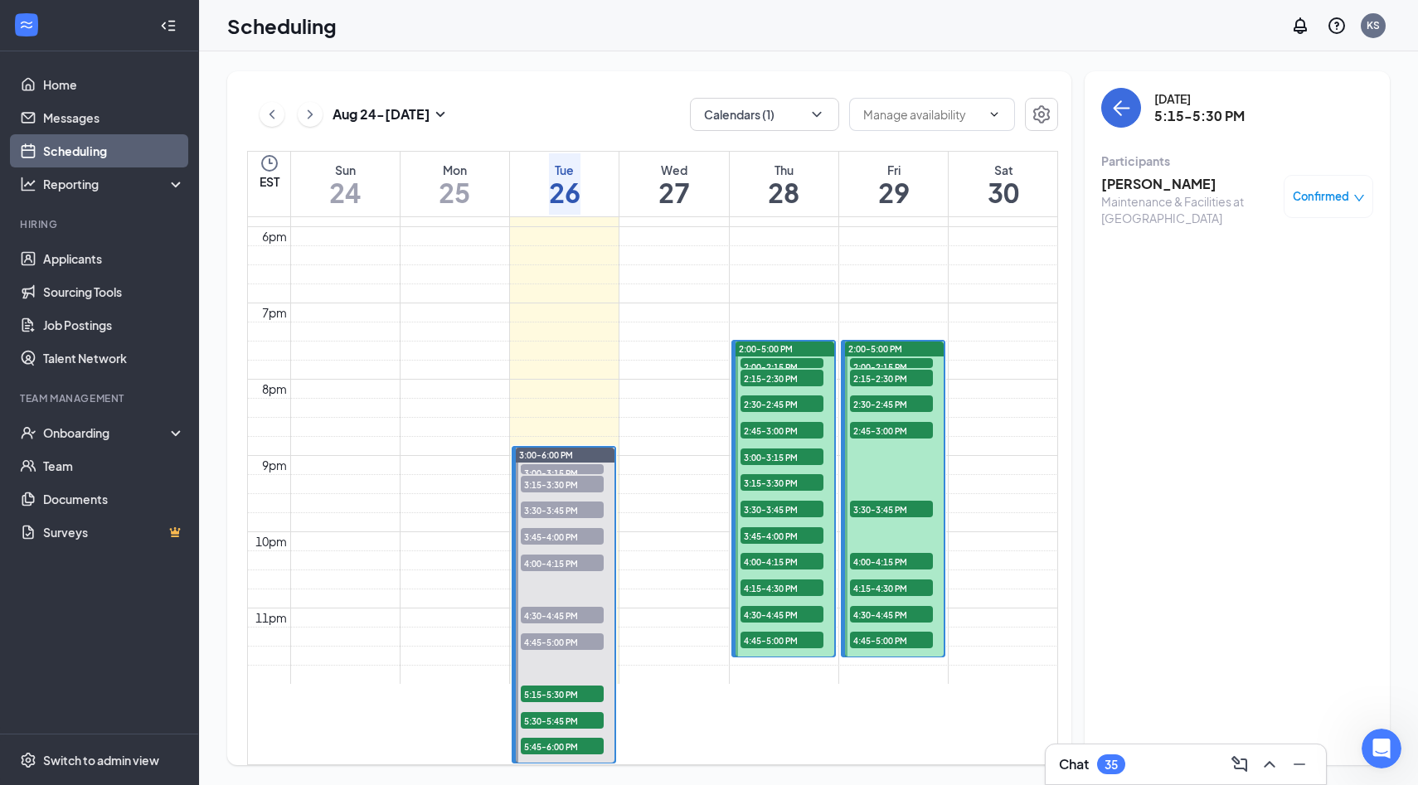
click at [1199, 192] on h3 "[PERSON_NAME]" at bounding box center [1188, 184] width 174 height 18
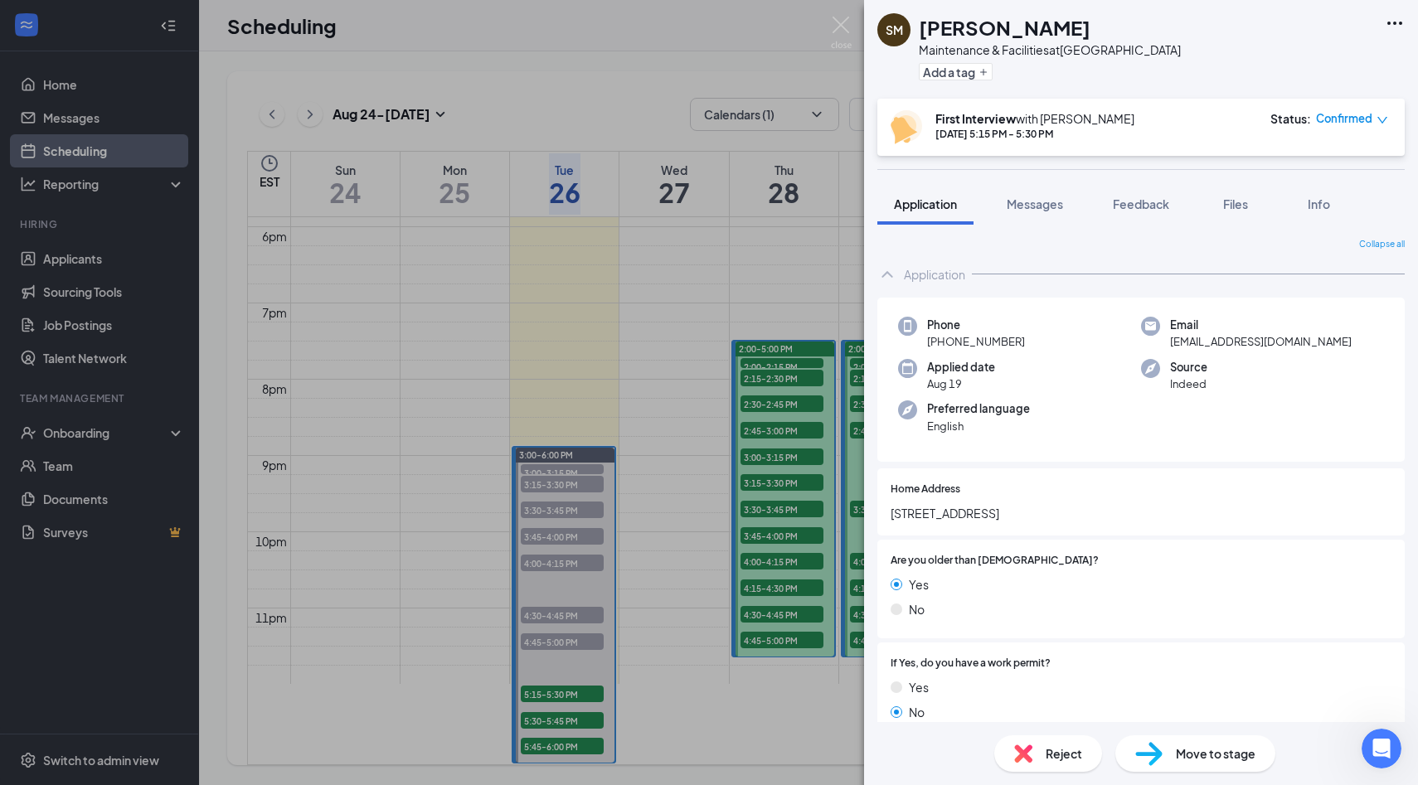
click at [838, 25] on img at bounding box center [841, 33] width 21 height 32
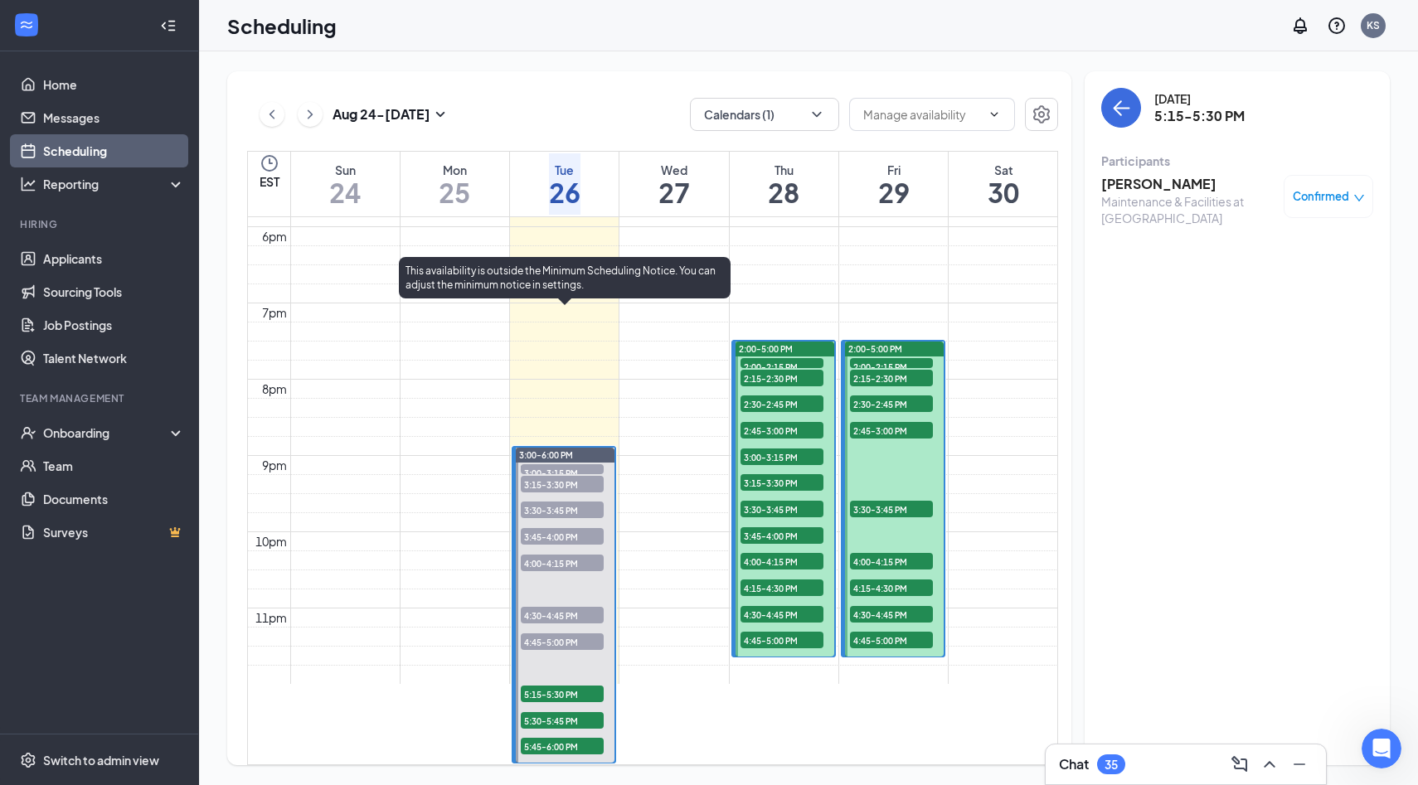
click at [561, 712] on span "5:30-5:45 PM" at bounding box center [562, 720] width 83 height 17
click at [564, 738] on span "5:45-6:00 PM" at bounding box center [562, 746] width 83 height 17
click at [570, 686] on span "5:15-5:30 PM" at bounding box center [562, 694] width 83 height 17
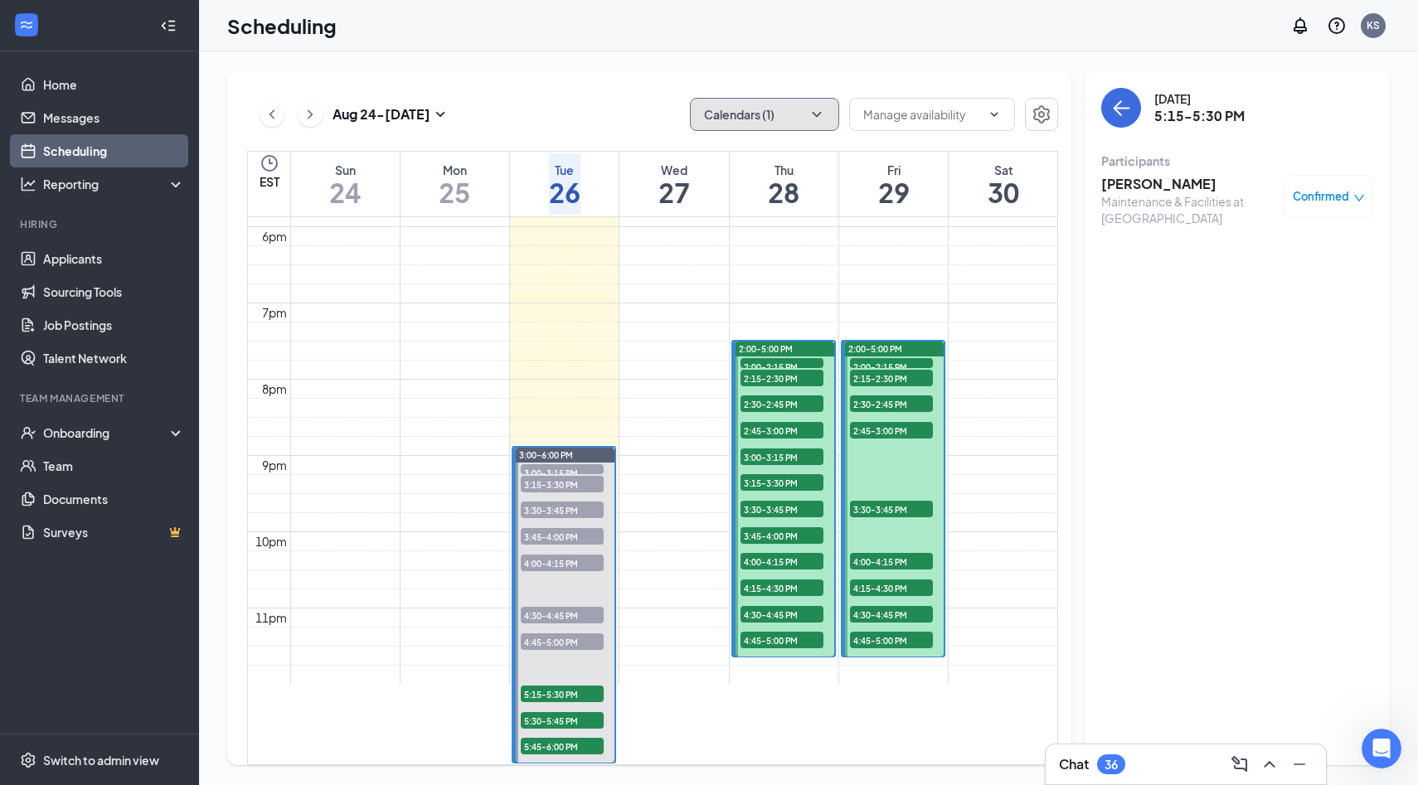
click at [815, 114] on icon "ChevronDown" at bounding box center [816, 114] width 9 height 5
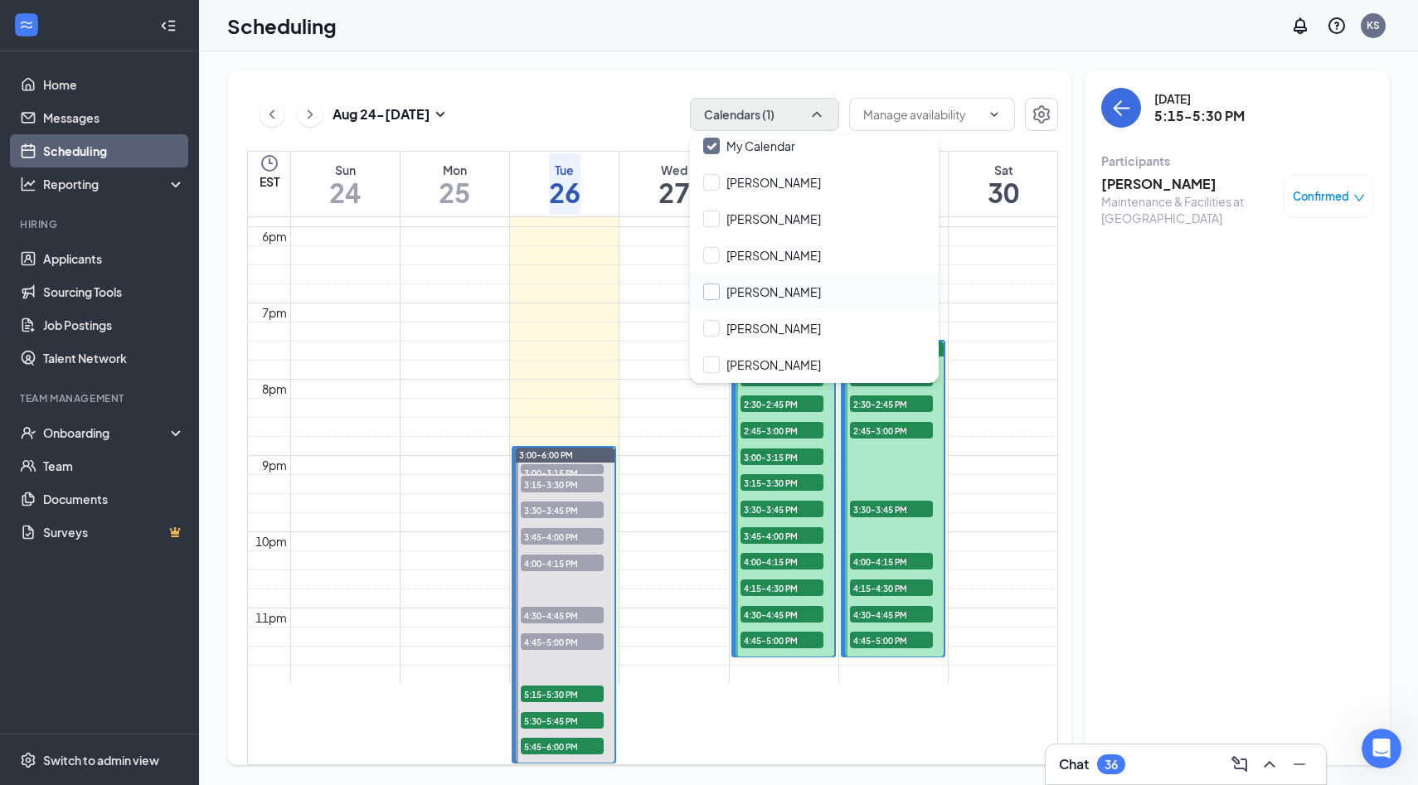
click at [774, 298] on input "[PERSON_NAME]" at bounding box center [762, 292] width 118 height 17
checkbox input "true"
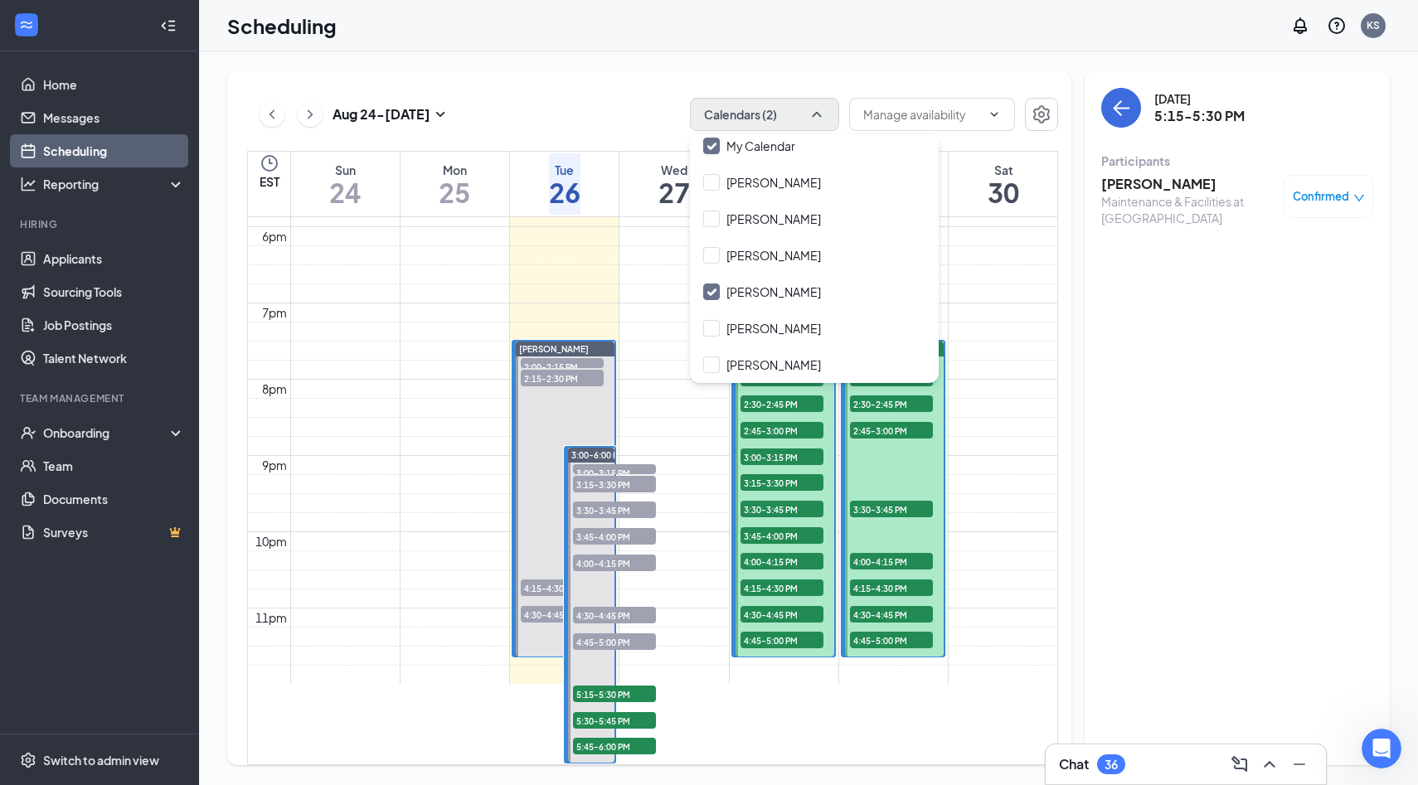
click at [540, 579] on span "4:15-4:30 PM" at bounding box center [562, 587] width 83 height 17
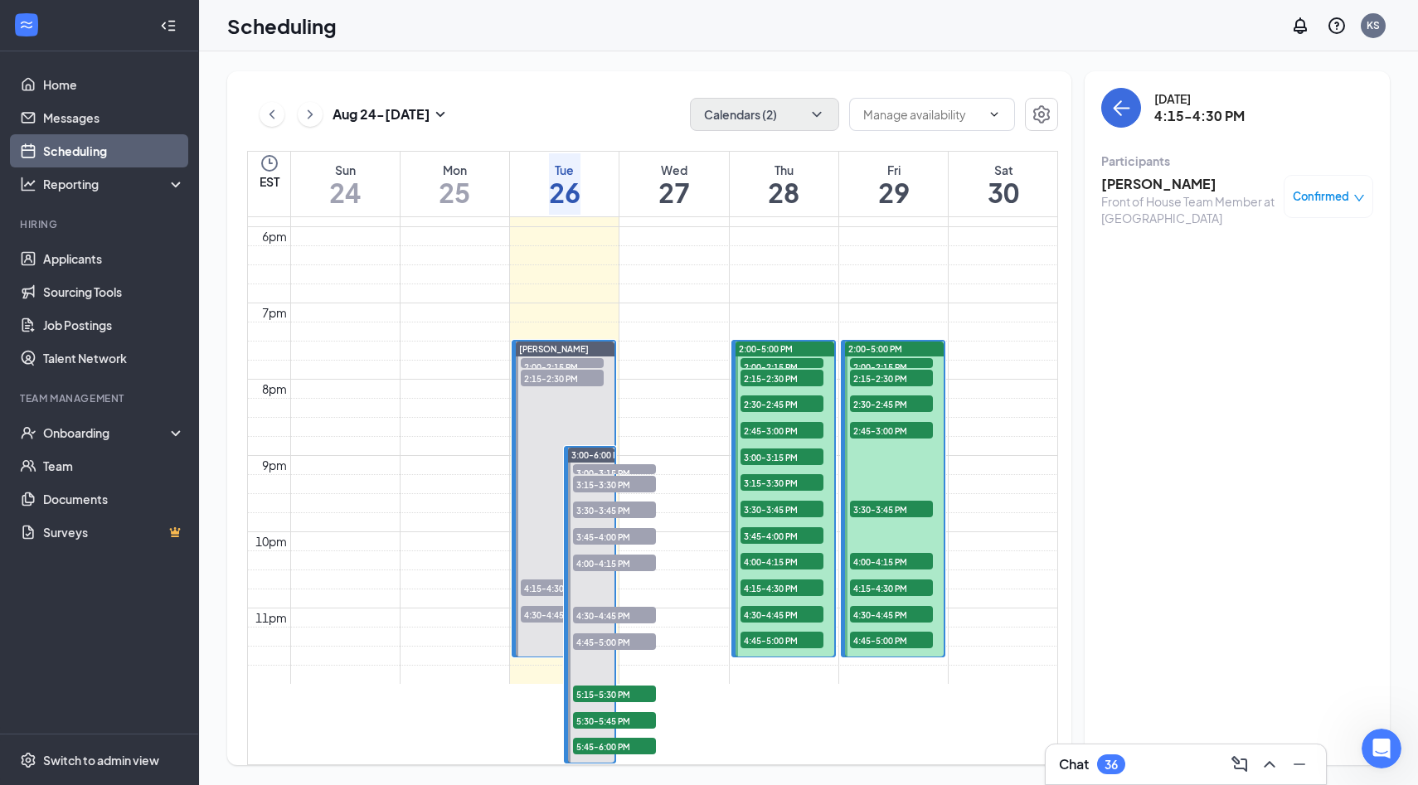
click at [1168, 175] on h3 "[PERSON_NAME]" at bounding box center [1188, 184] width 174 height 18
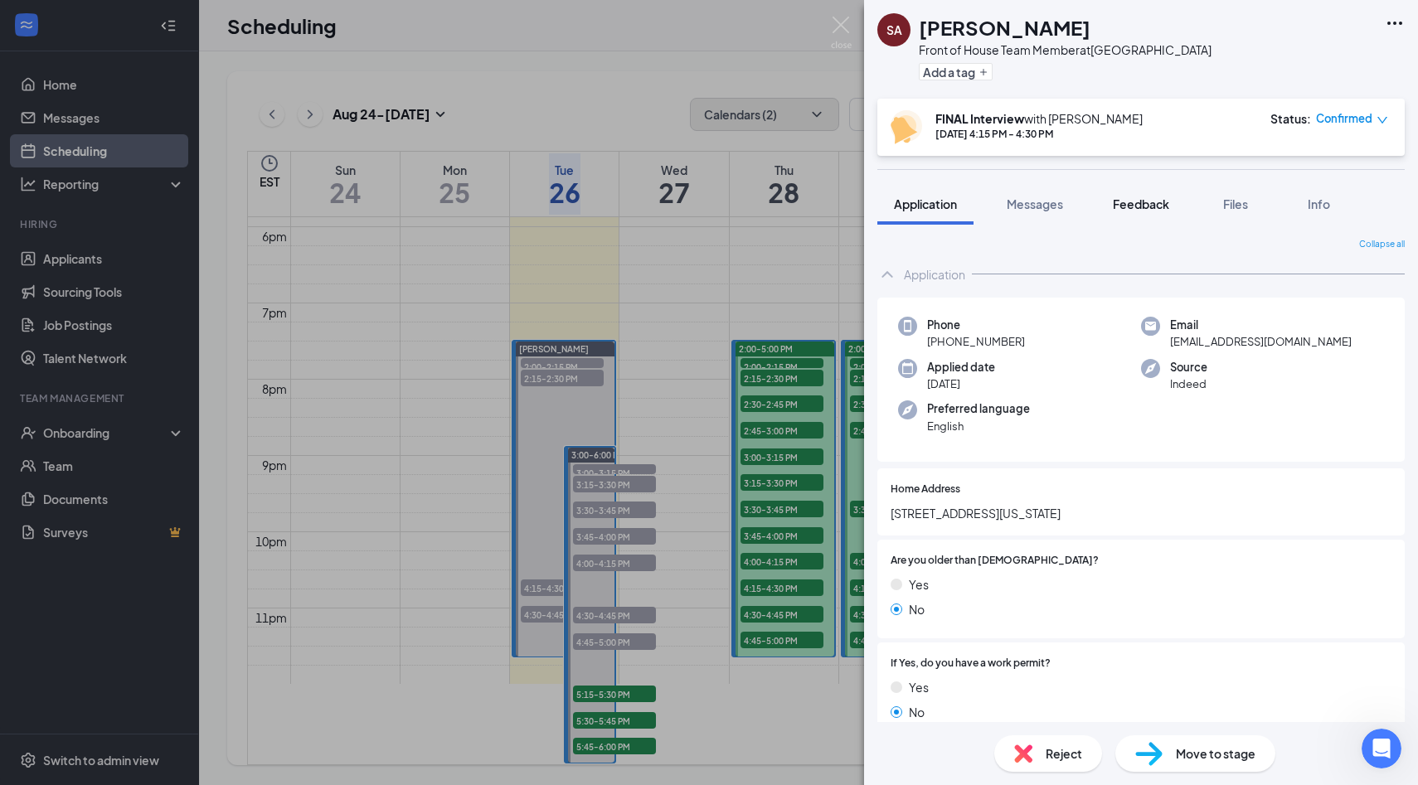
click at [1127, 201] on span "Feedback" at bounding box center [1141, 203] width 56 height 15
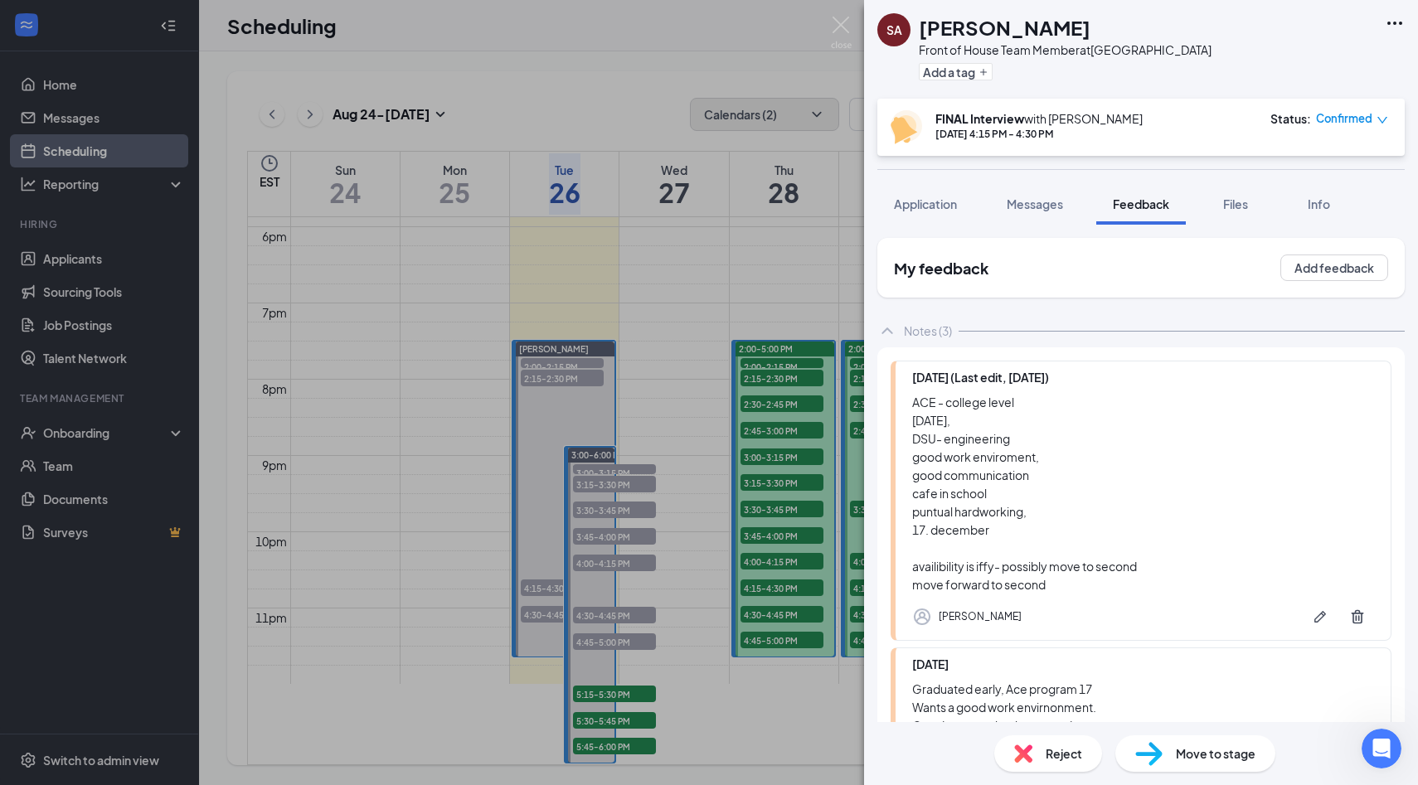
scroll to position [347, 0]
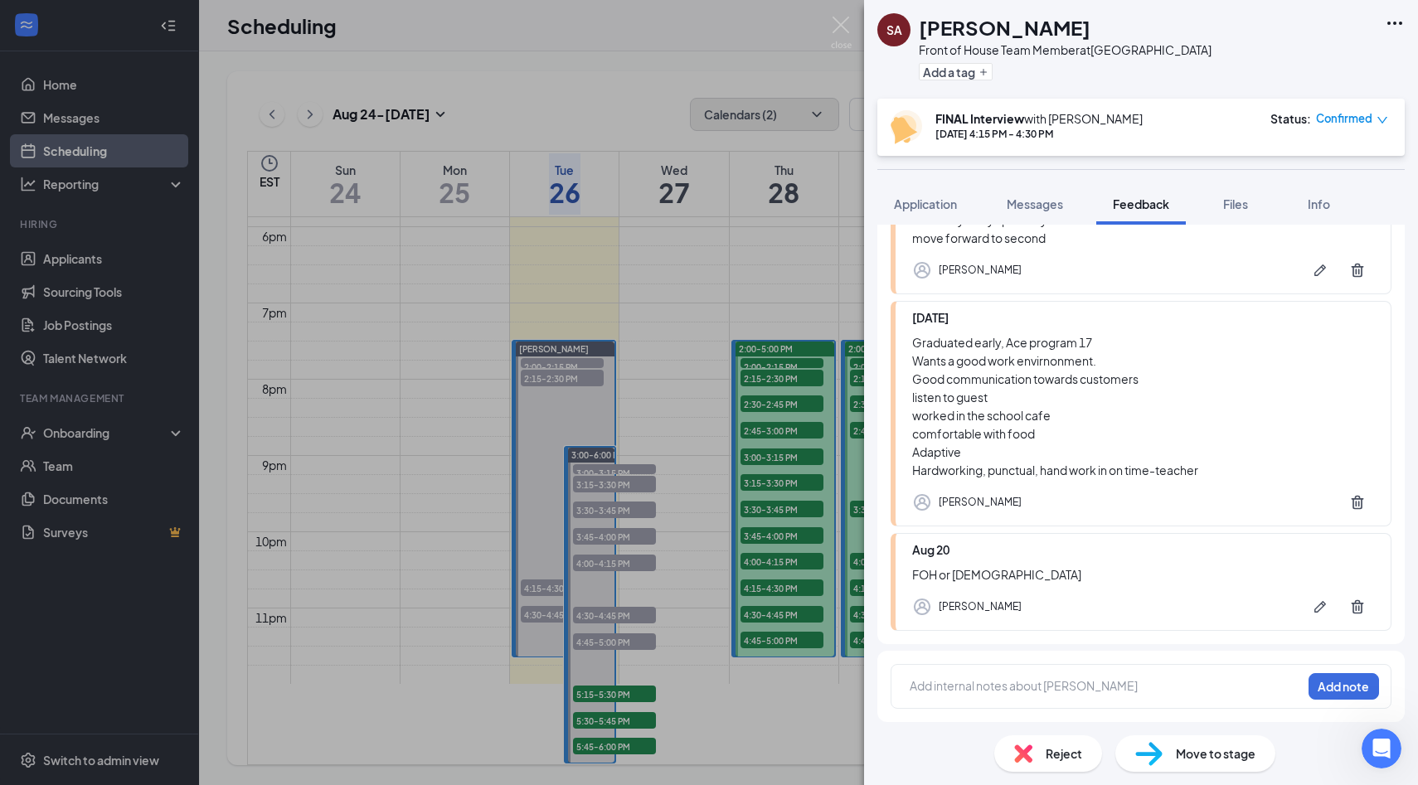
click at [1095, 689] on div at bounding box center [1105, 685] width 390 height 17
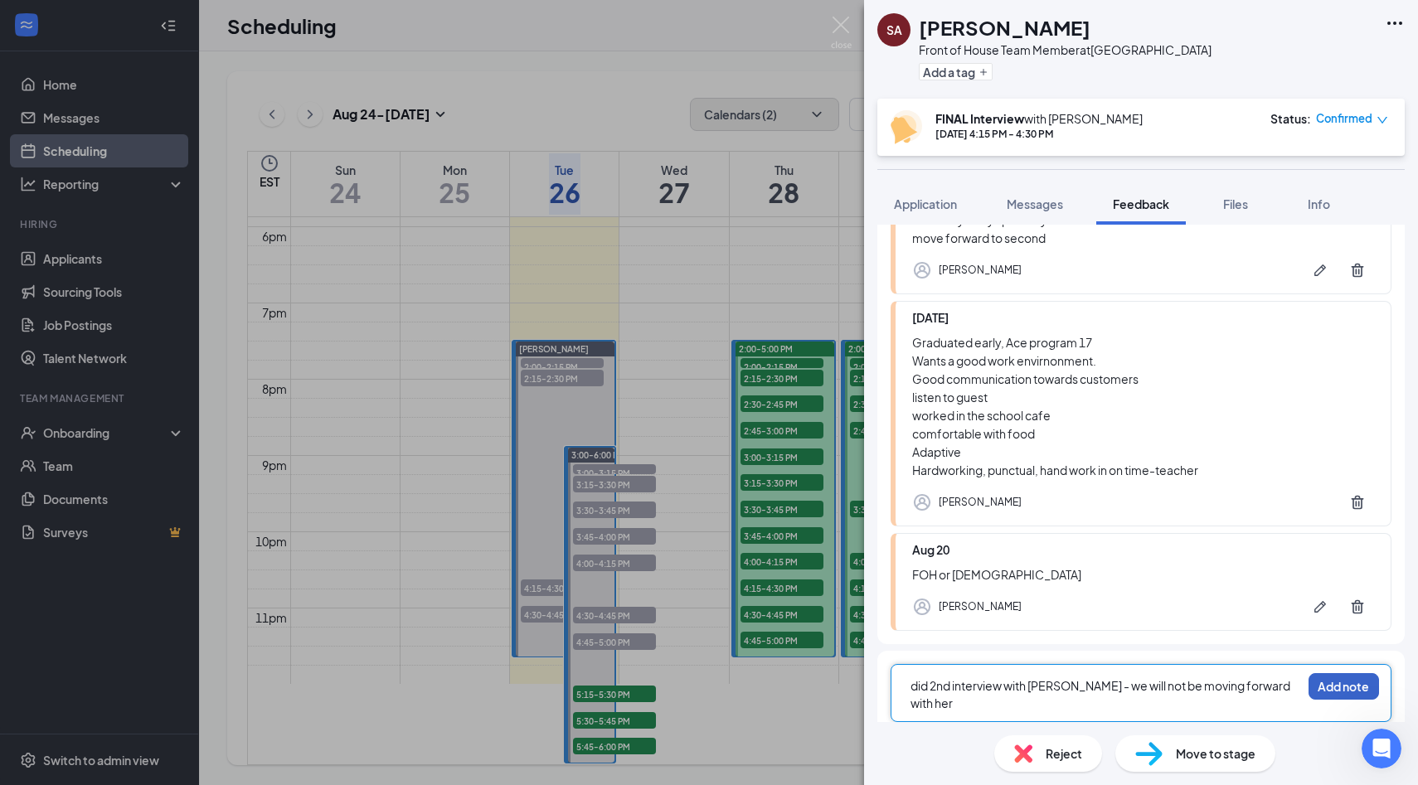
click at [1326, 696] on button "Add note" at bounding box center [1343, 686] width 70 height 27
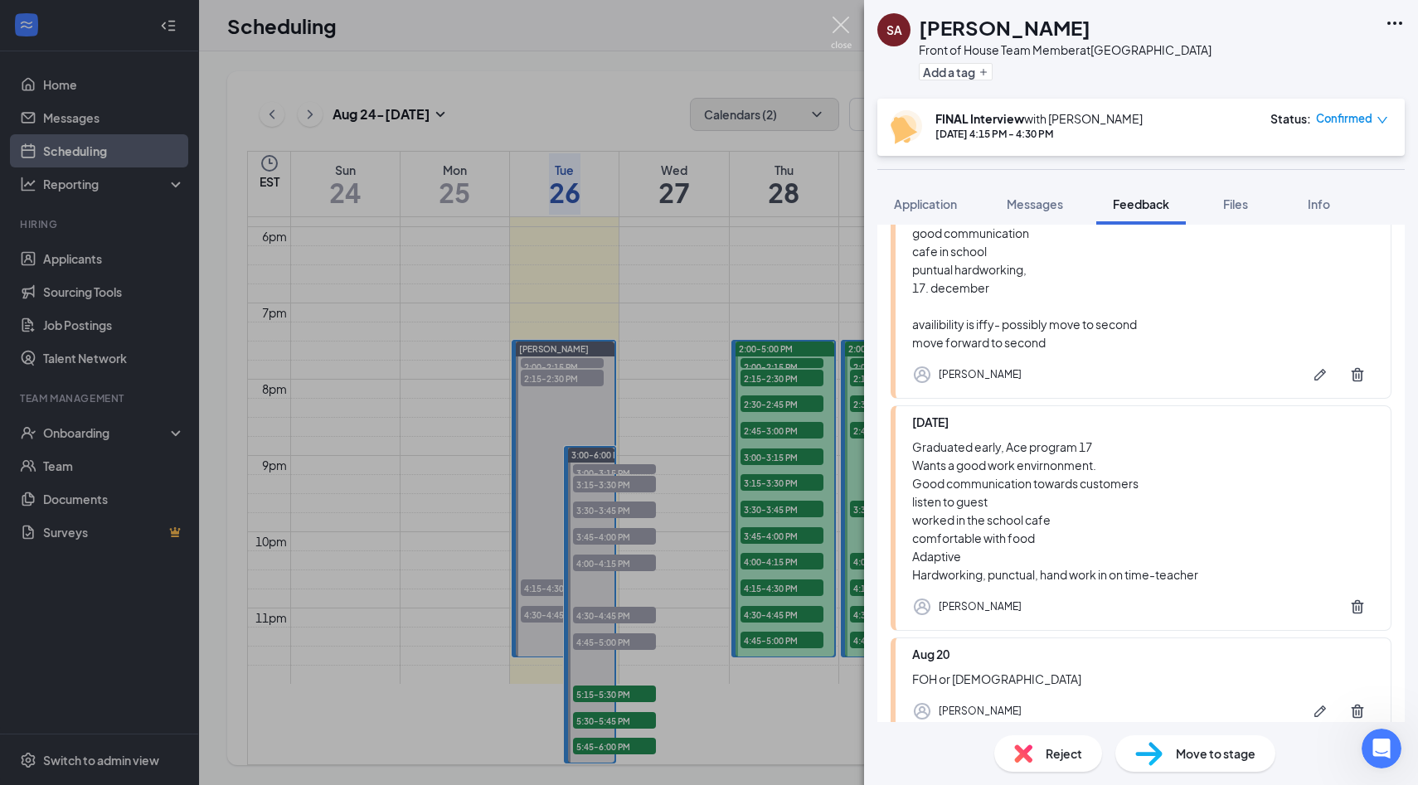
click at [832, 37] on img at bounding box center [841, 33] width 21 height 32
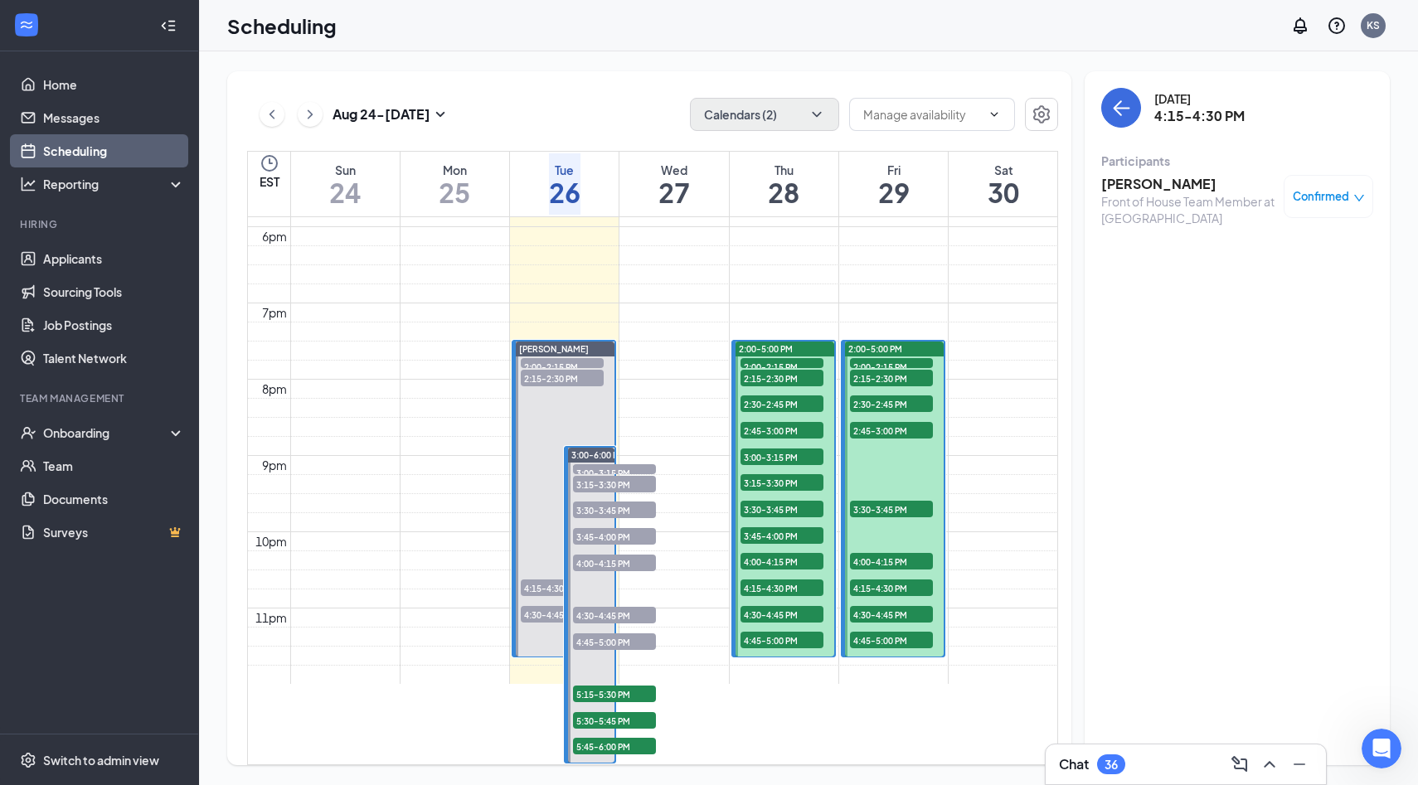
click at [546, 606] on span "4:30-4:45 PM" at bounding box center [562, 614] width 83 height 17
click at [1159, 187] on h3 "[PERSON_NAME]" at bounding box center [1188, 184] width 174 height 18
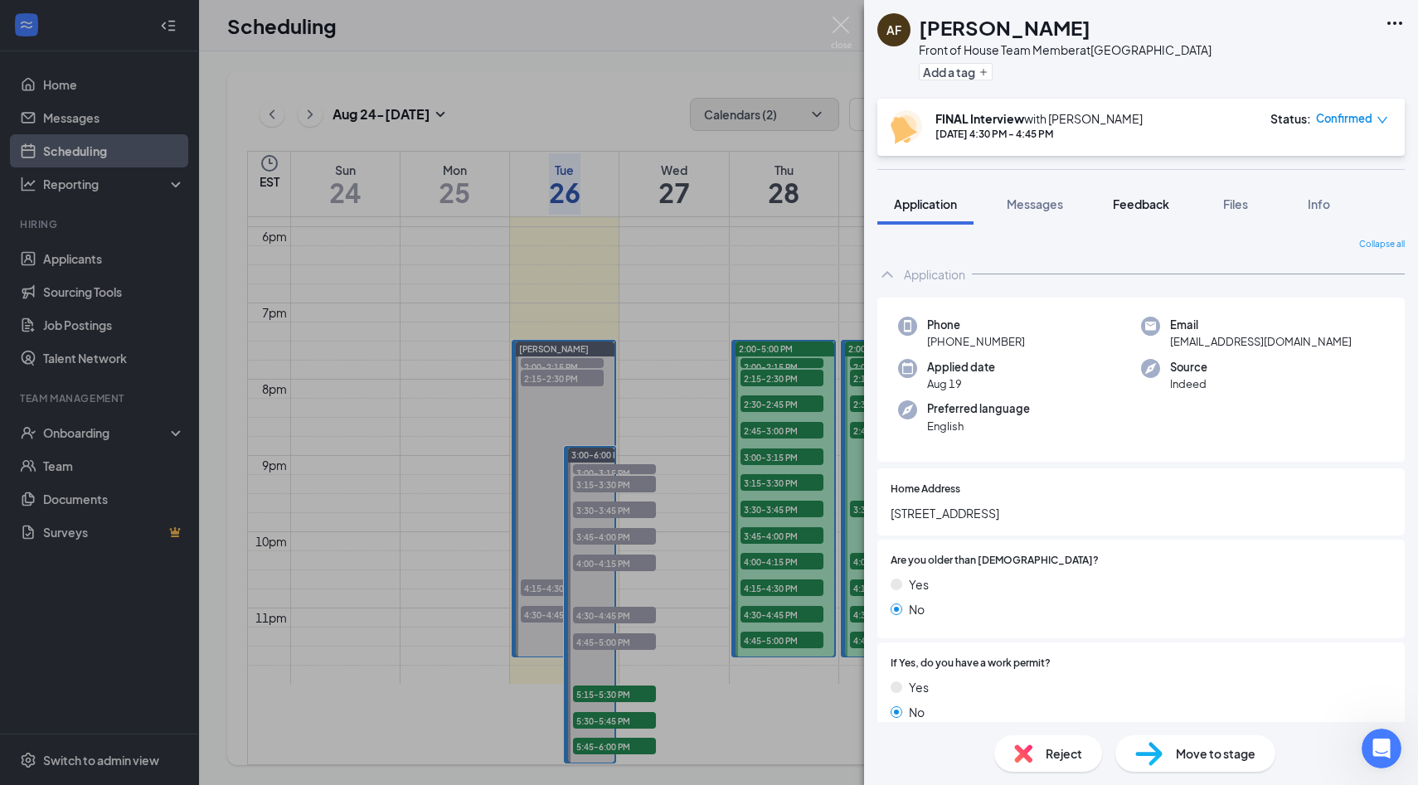
click at [1144, 207] on span "Feedback" at bounding box center [1141, 203] width 56 height 15
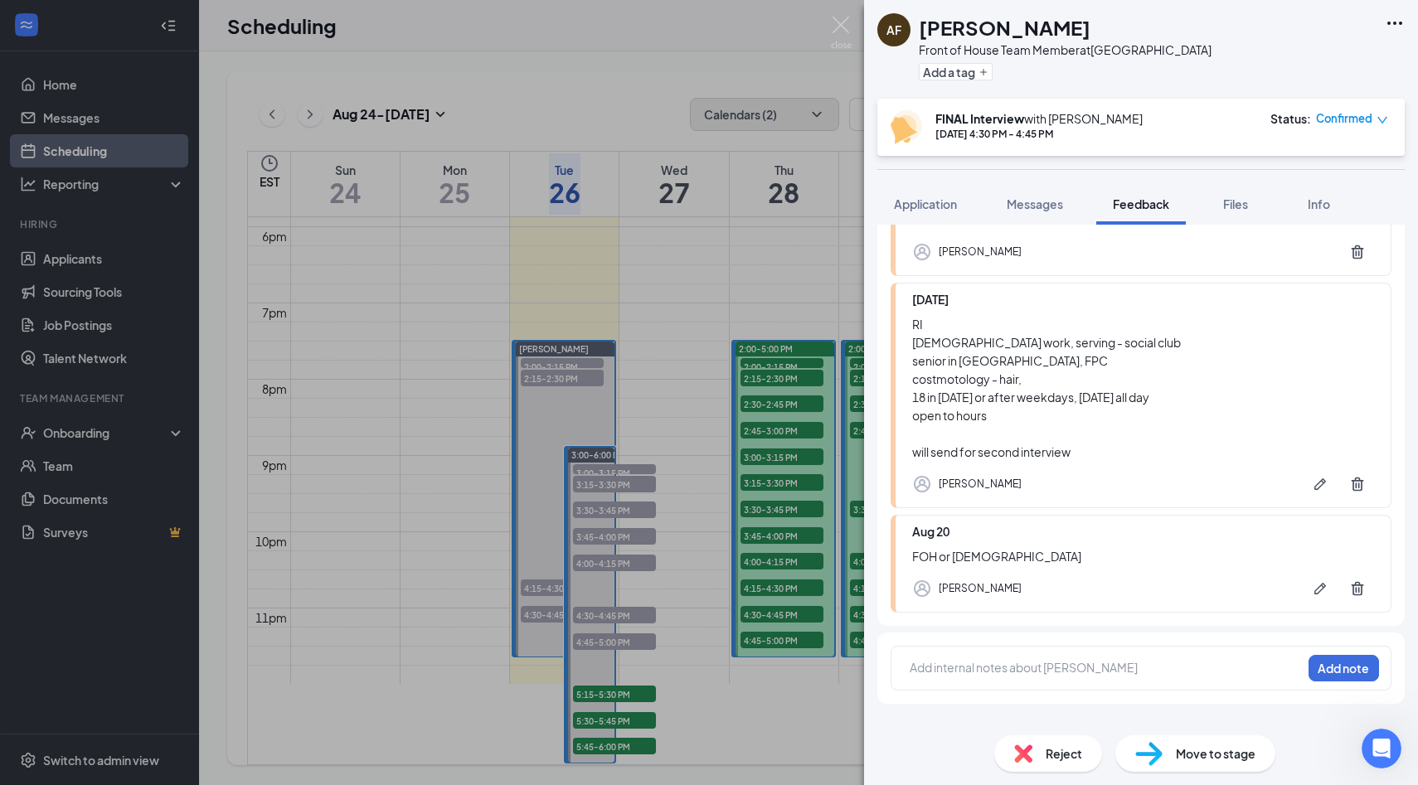
scroll to position [274, 0]
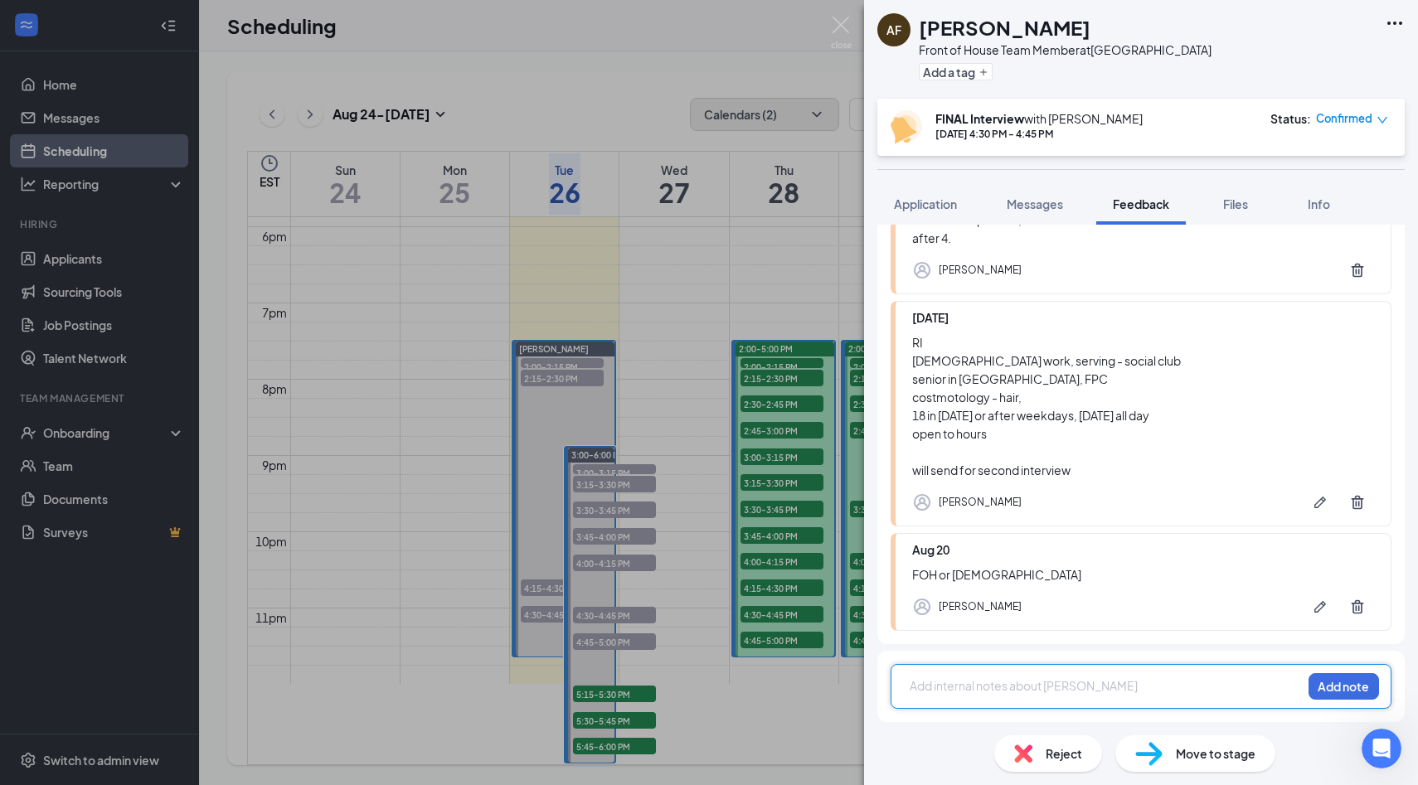
click at [1103, 686] on div at bounding box center [1105, 685] width 390 height 17
click at [1088, 685] on span "interviewed with [PERSON_NAME] will move forward with her" at bounding box center [1073, 685] width 326 height 15
click at [1367, 690] on button "Add note" at bounding box center [1343, 686] width 70 height 27
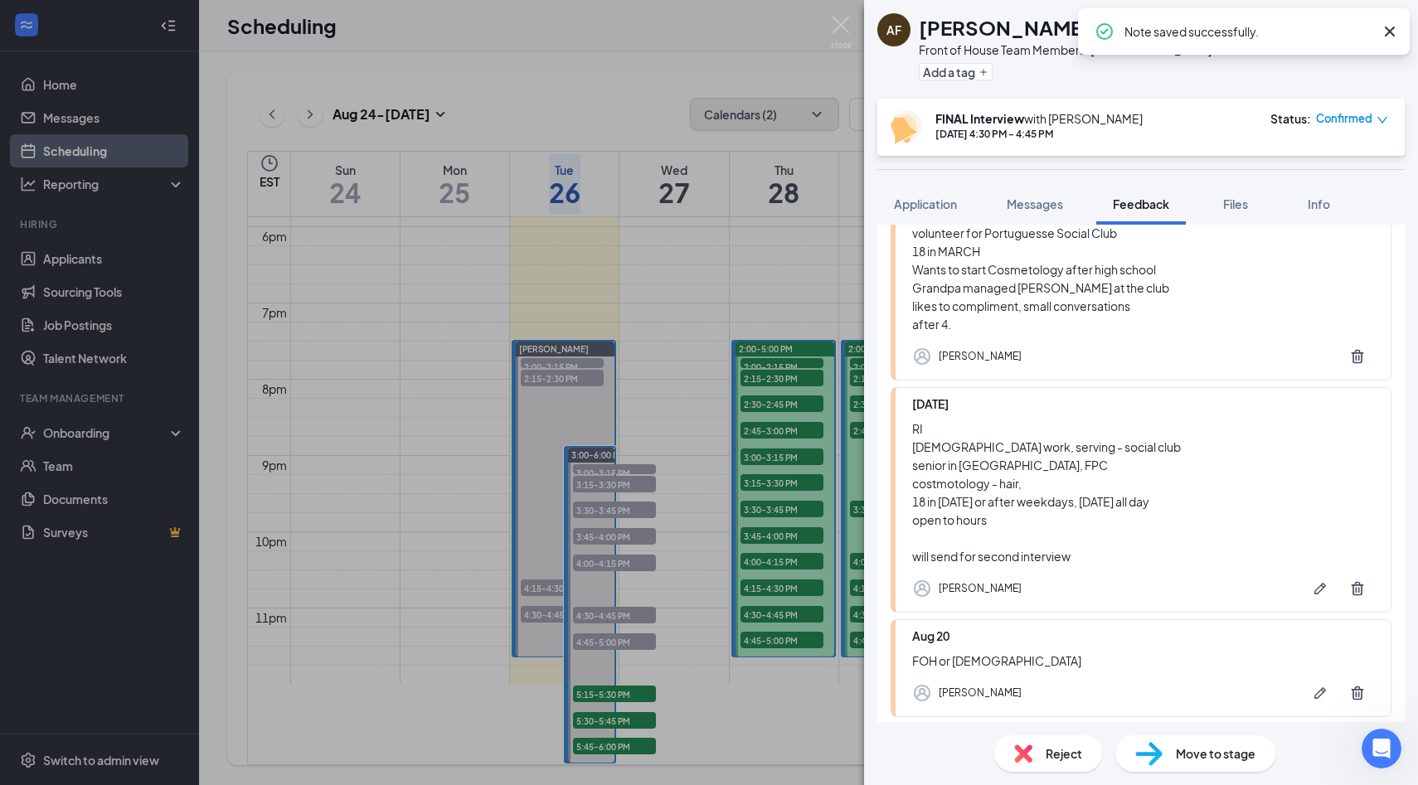
scroll to position [378, 0]
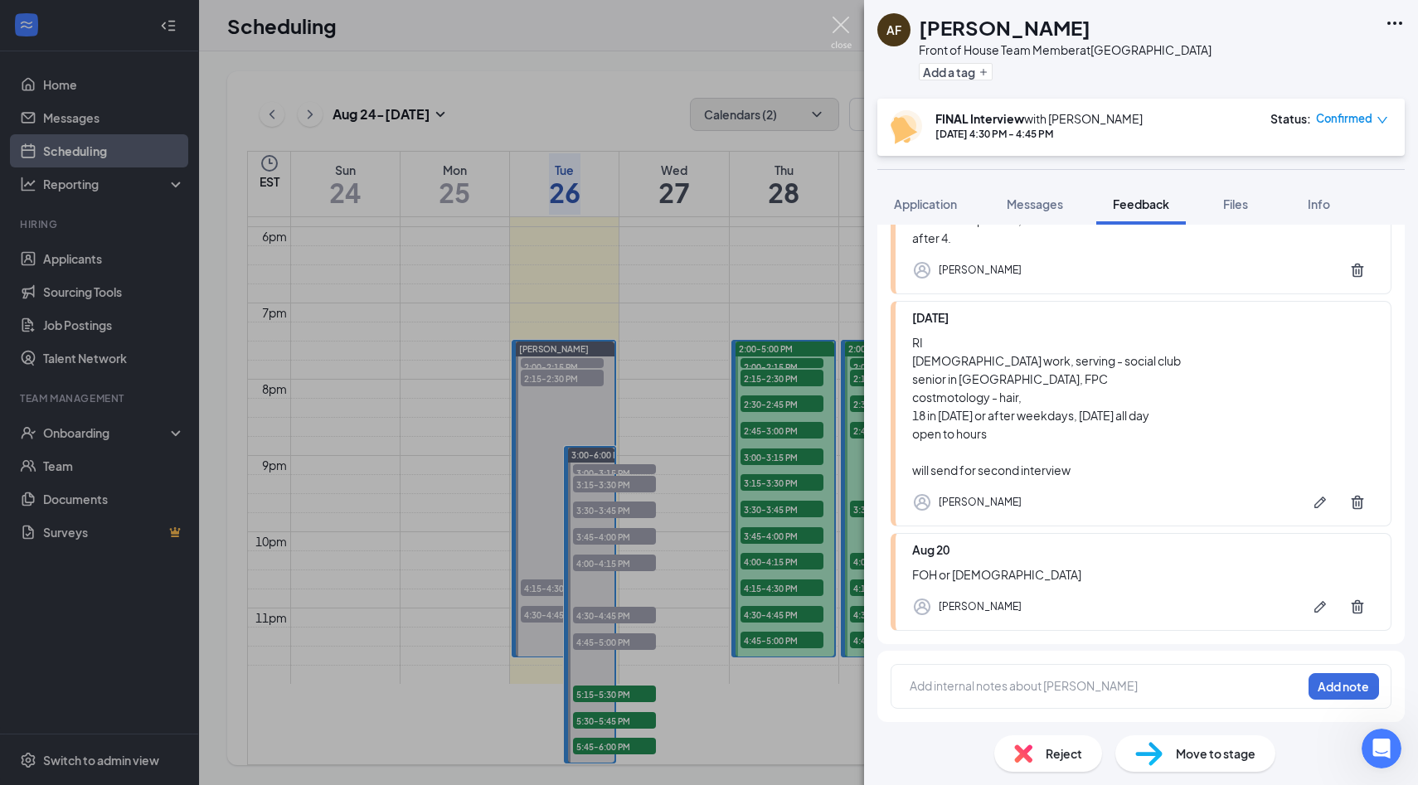
click at [841, 36] on img at bounding box center [841, 33] width 21 height 32
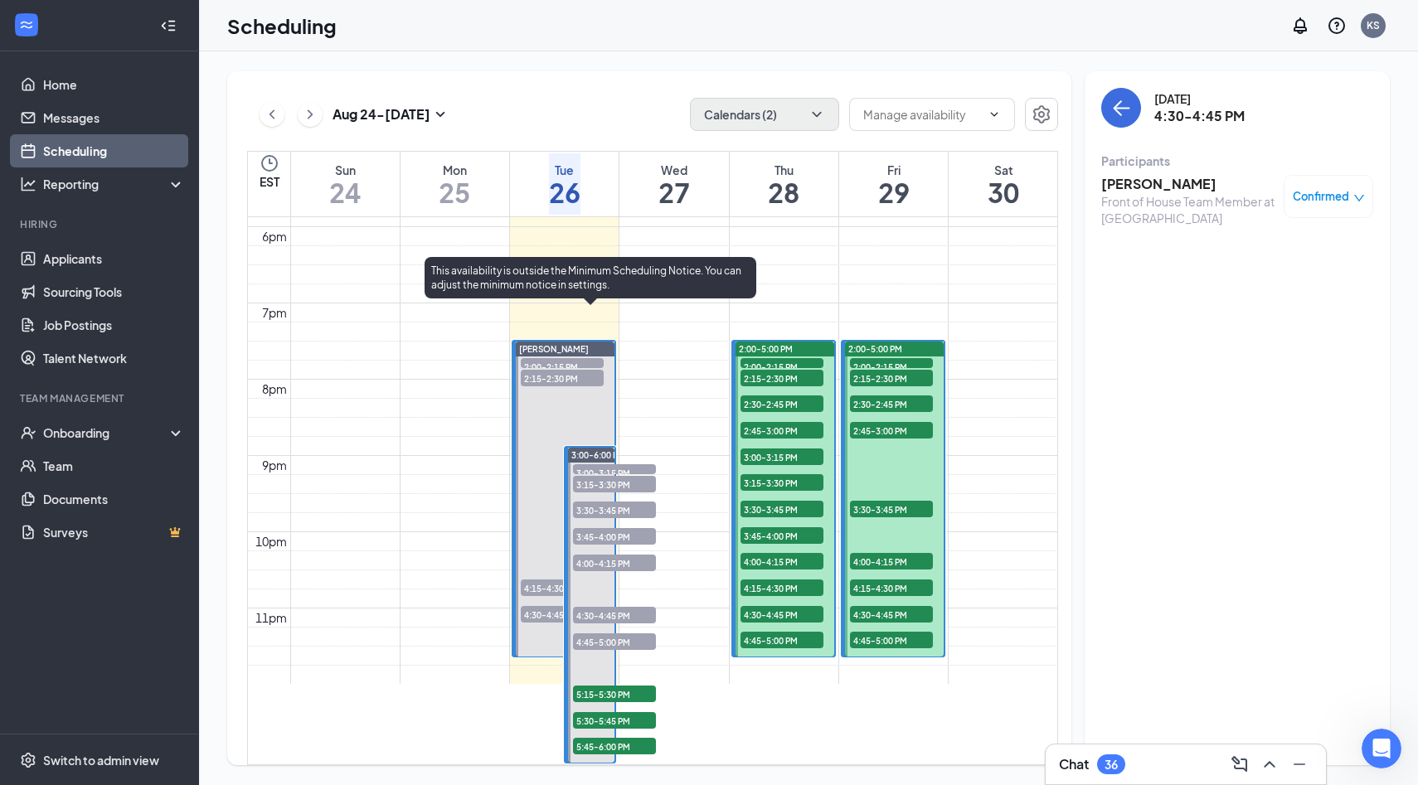
click at [631, 686] on span "5:15-5:30 PM" at bounding box center [614, 694] width 83 height 17
click at [623, 712] on span "5:30-5:45 PM" at bounding box center [614, 720] width 83 height 17
click at [622, 686] on span "5:15-5:30 PM" at bounding box center [614, 694] width 83 height 17
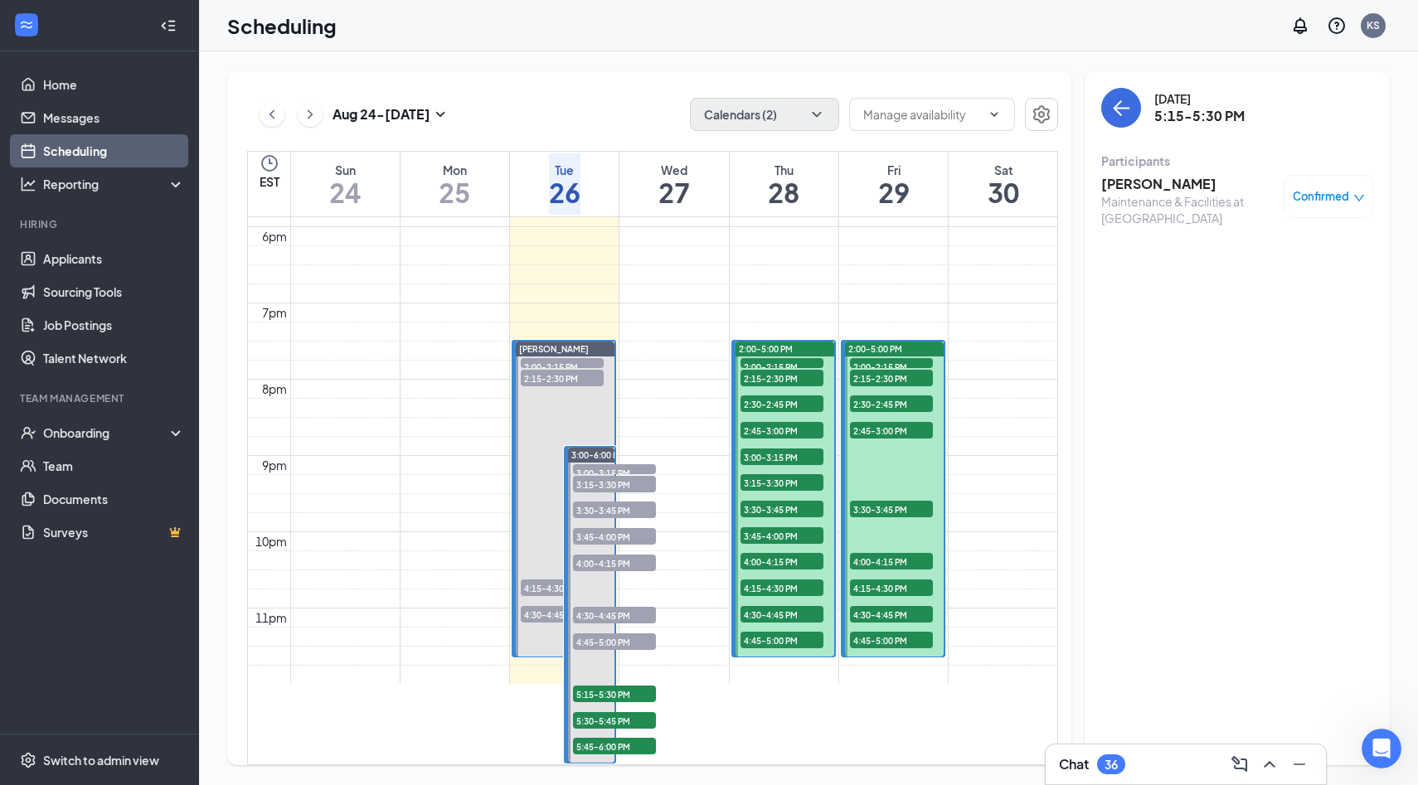
click at [1323, 186] on div "Confirmed" at bounding box center [1328, 196] width 90 height 43
click at [1342, 208] on div "Confirmed" at bounding box center [1328, 196] width 90 height 43
click at [1358, 204] on div "Confirmed" at bounding box center [1328, 196] width 72 height 17
click at [1302, 308] on span "Mark as no-show" at bounding box center [1276, 300] width 92 height 18
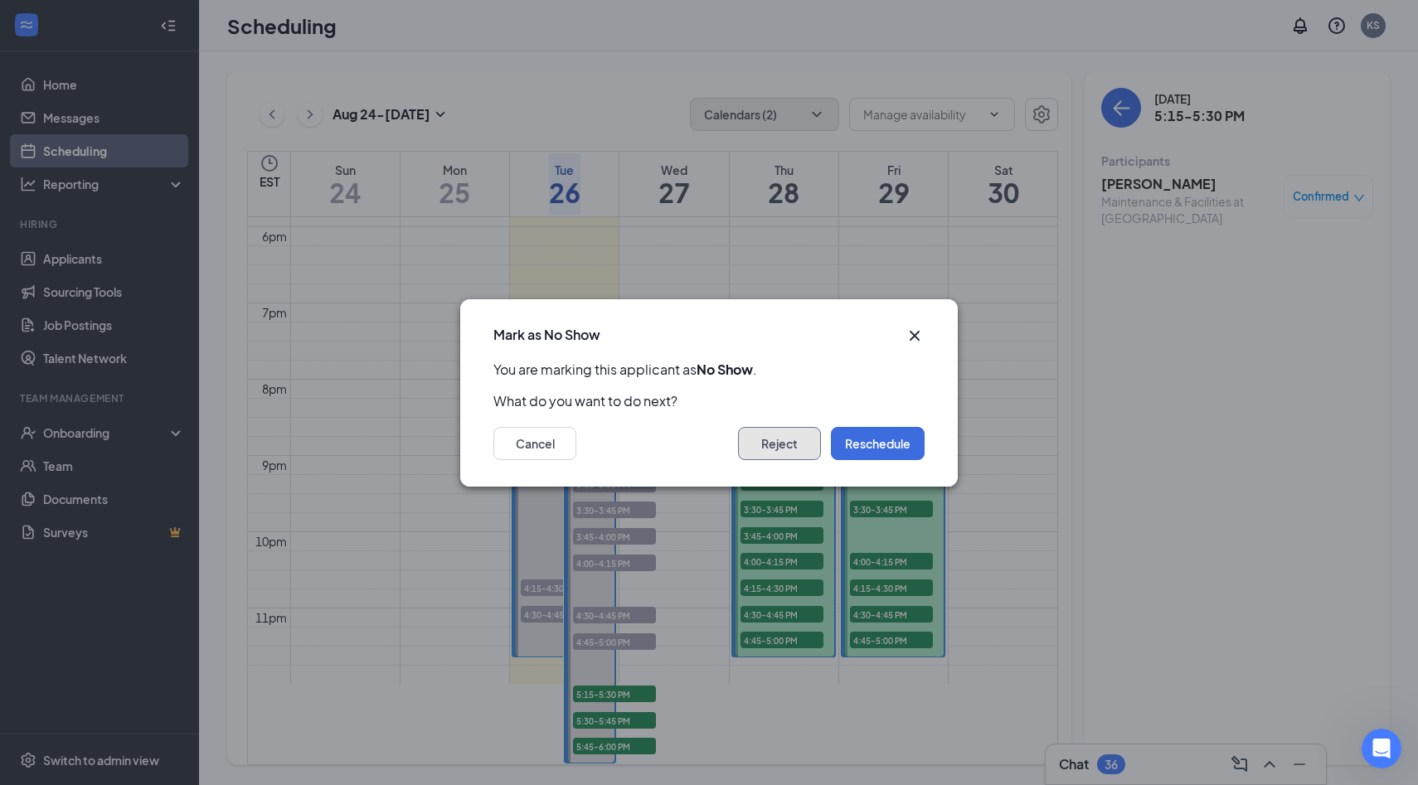
click at [779, 444] on button "Reject" at bounding box center [779, 443] width 83 height 33
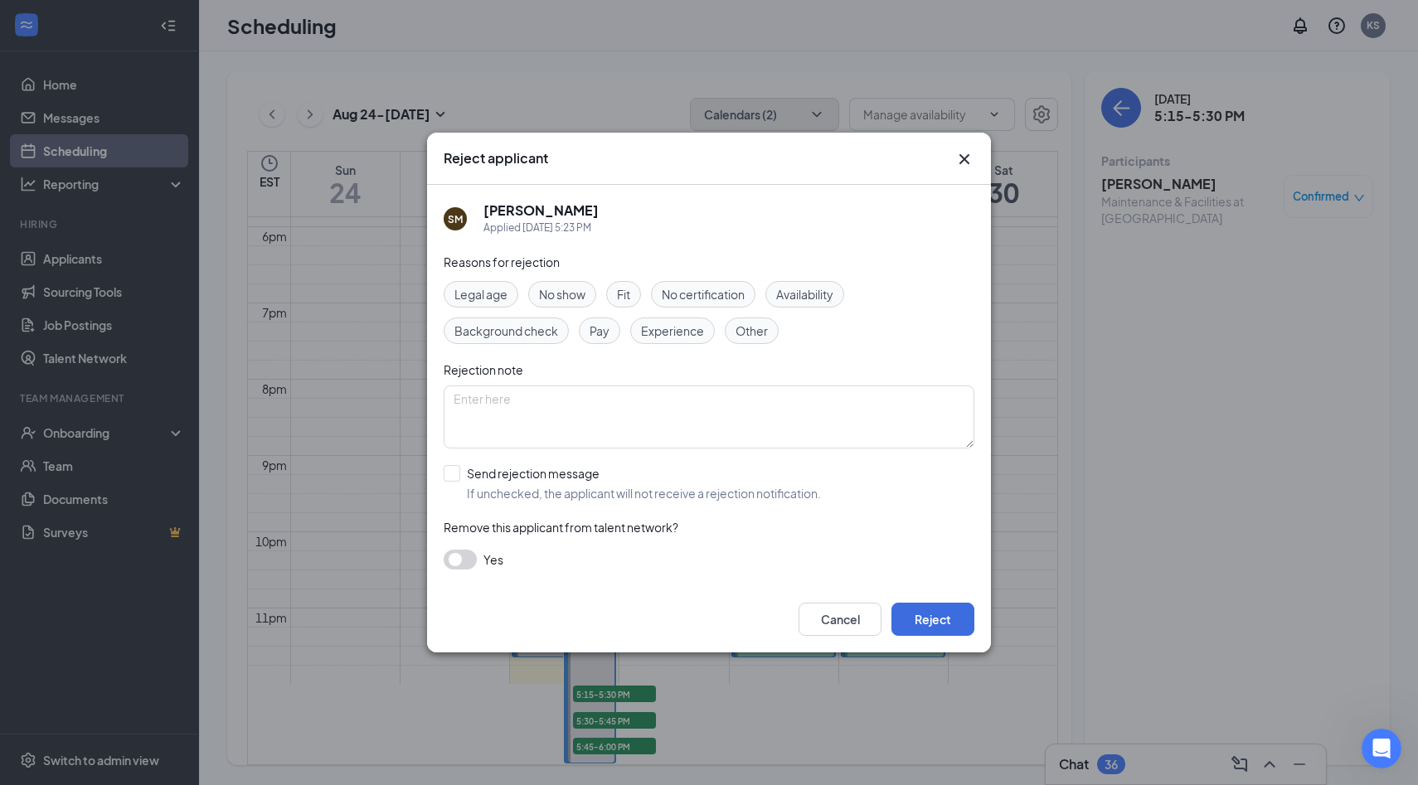
click at [563, 303] on span "No show" at bounding box center [562, 294] width 46 height 18
click at [932, 610] on button "Reject" at bounding box center [932, 619] width 83 height 33
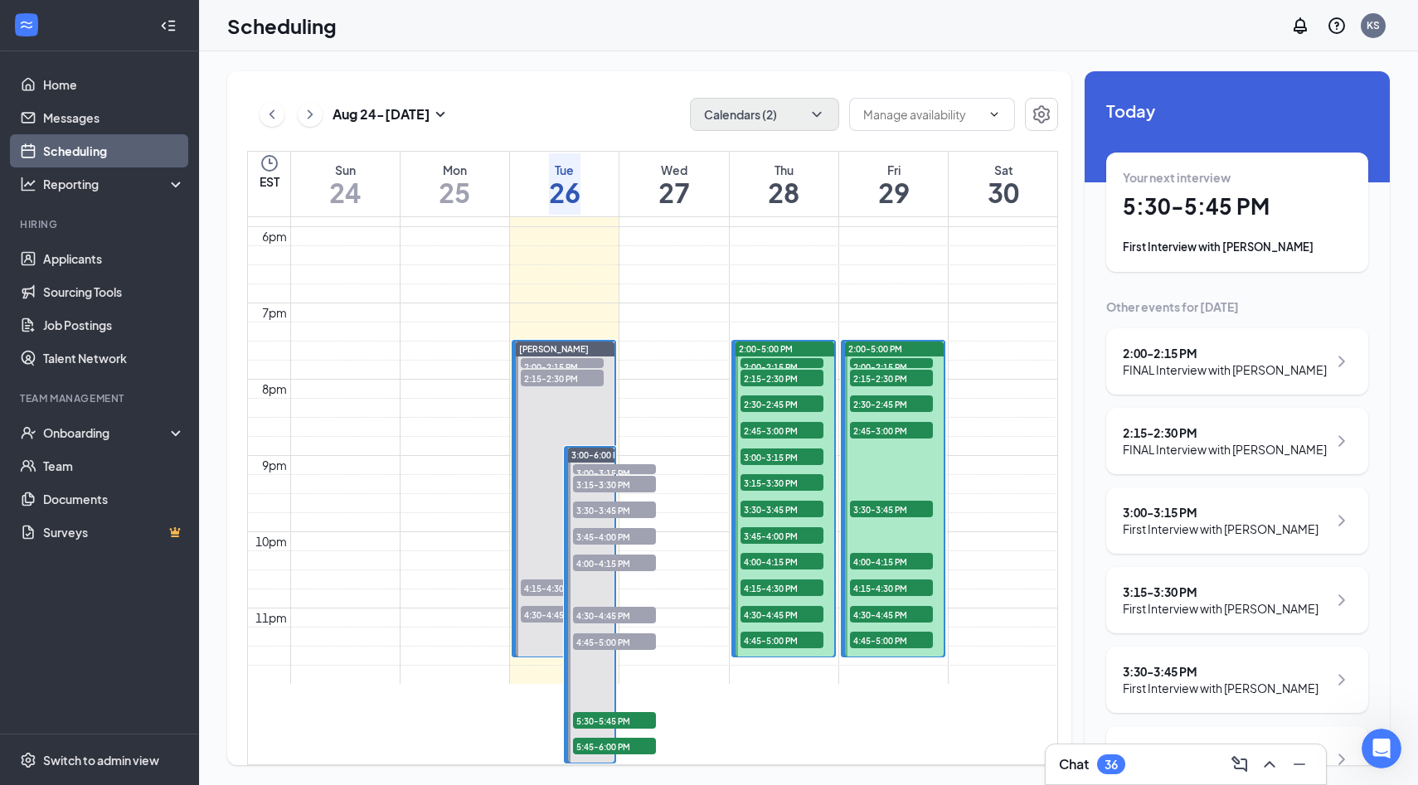
click at [1345, 443] on icon "ChevronRight" at bounding box center [1341, 441] width 20 height 20
click at [1321, 306] on span "Mark as no-show" at bounding box center [1276, 300] width 92 height 18
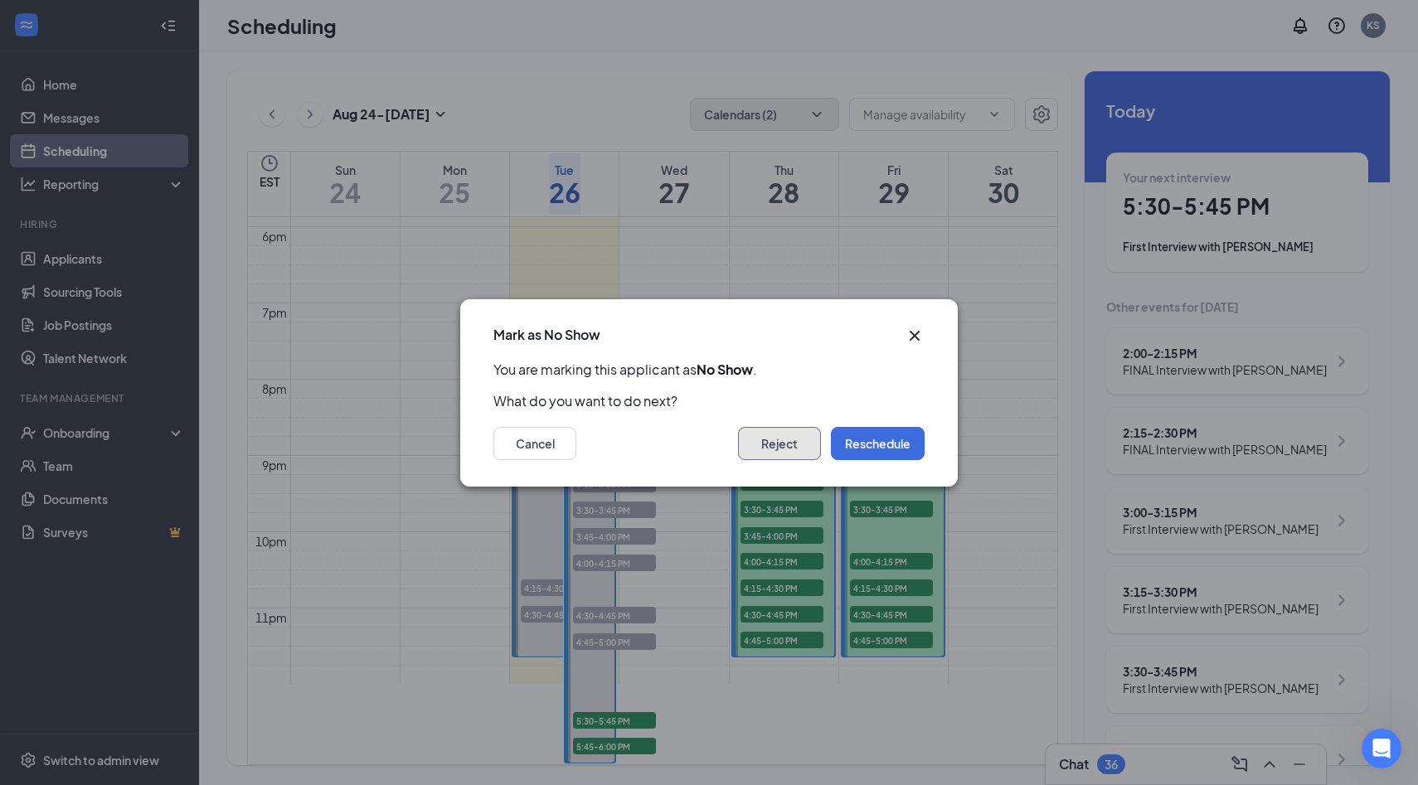
click at [772, 443] on button "Reject" at bounding box center [779, 443] width 83 height 33
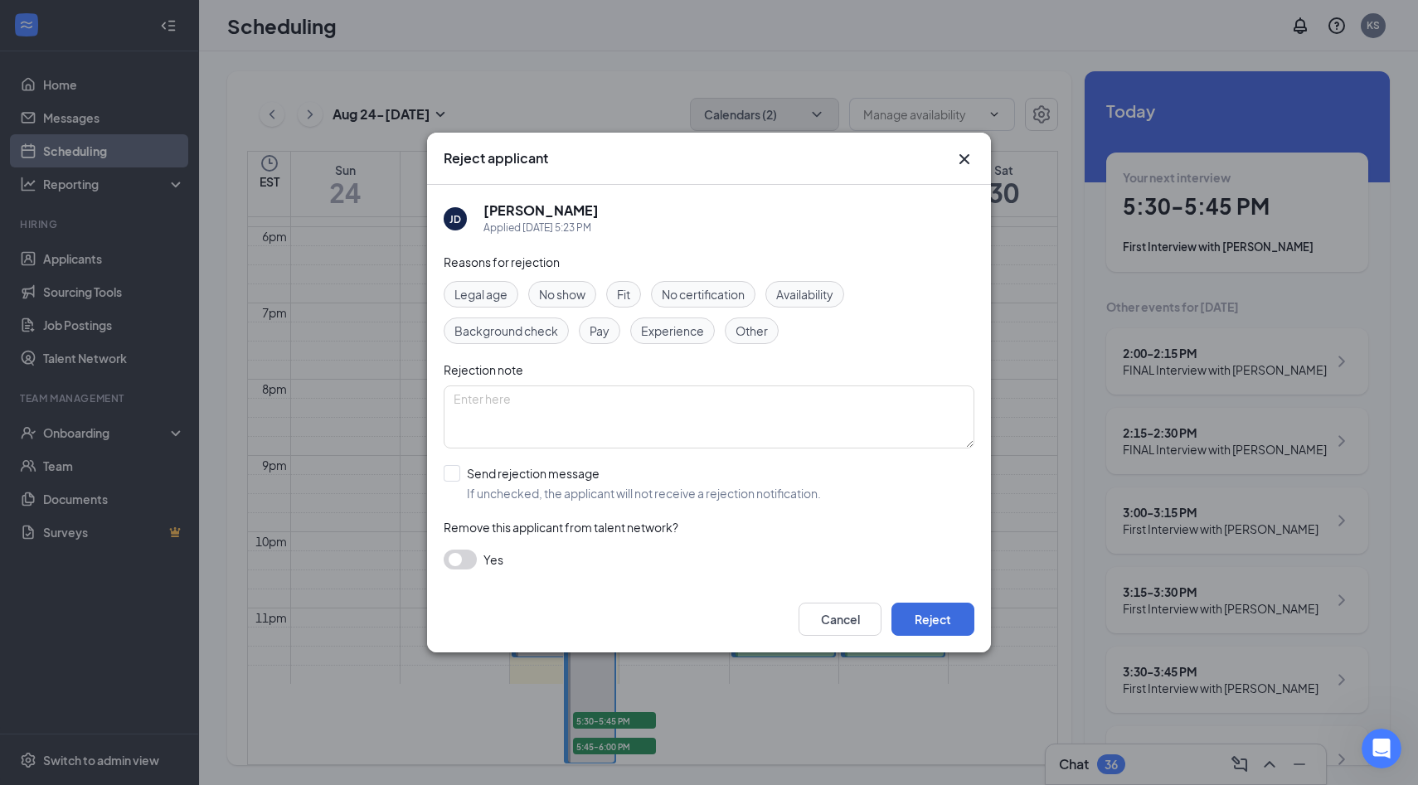
click at [584, 297] on span "No show" at bounding box center [562, 294] width 46 height 18
click at [938, 618] on button "Reject" at bounding box center [932, 619] width 83 height 33
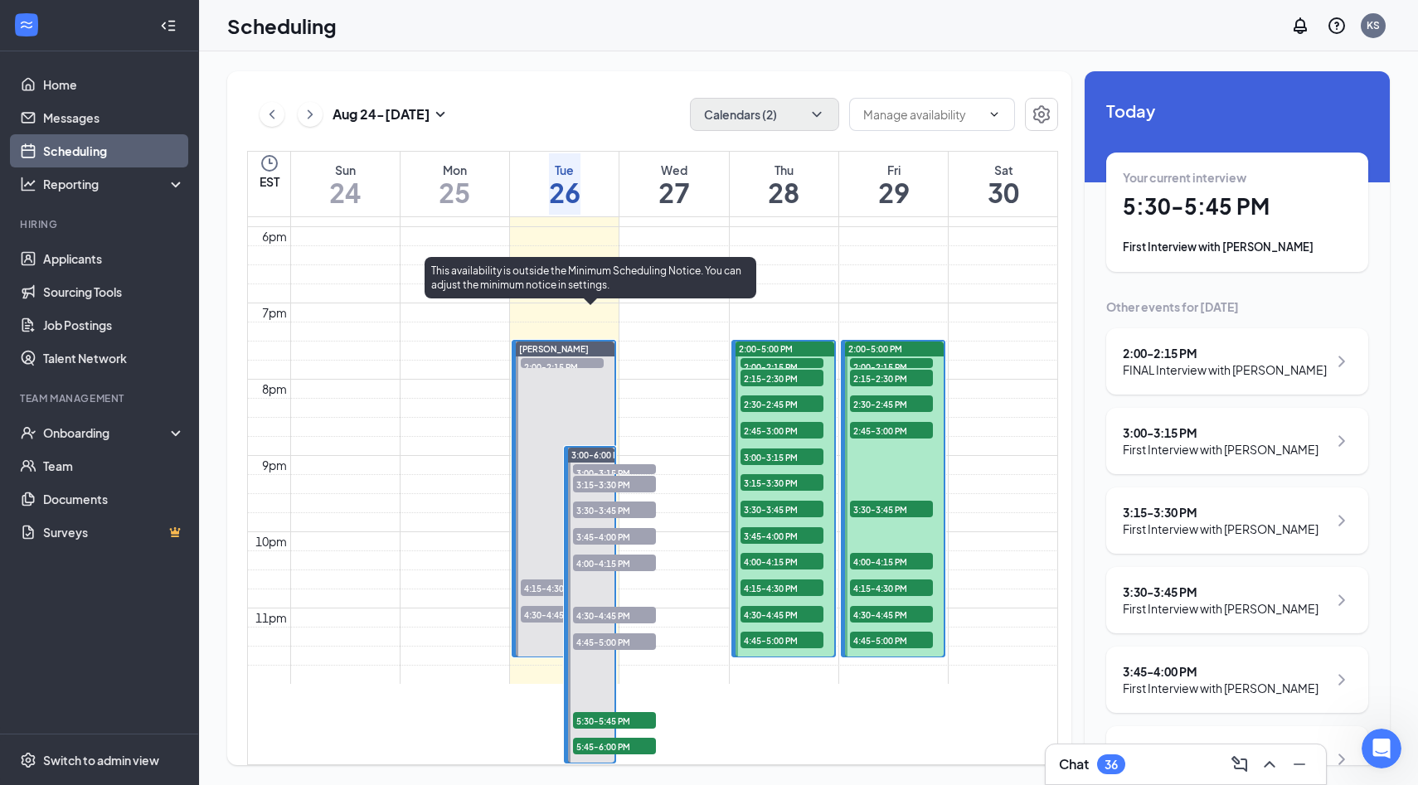
click at [629, 712] on span "5:30-5:45 PM" at bounding box center [614, 720] width 83 height 17
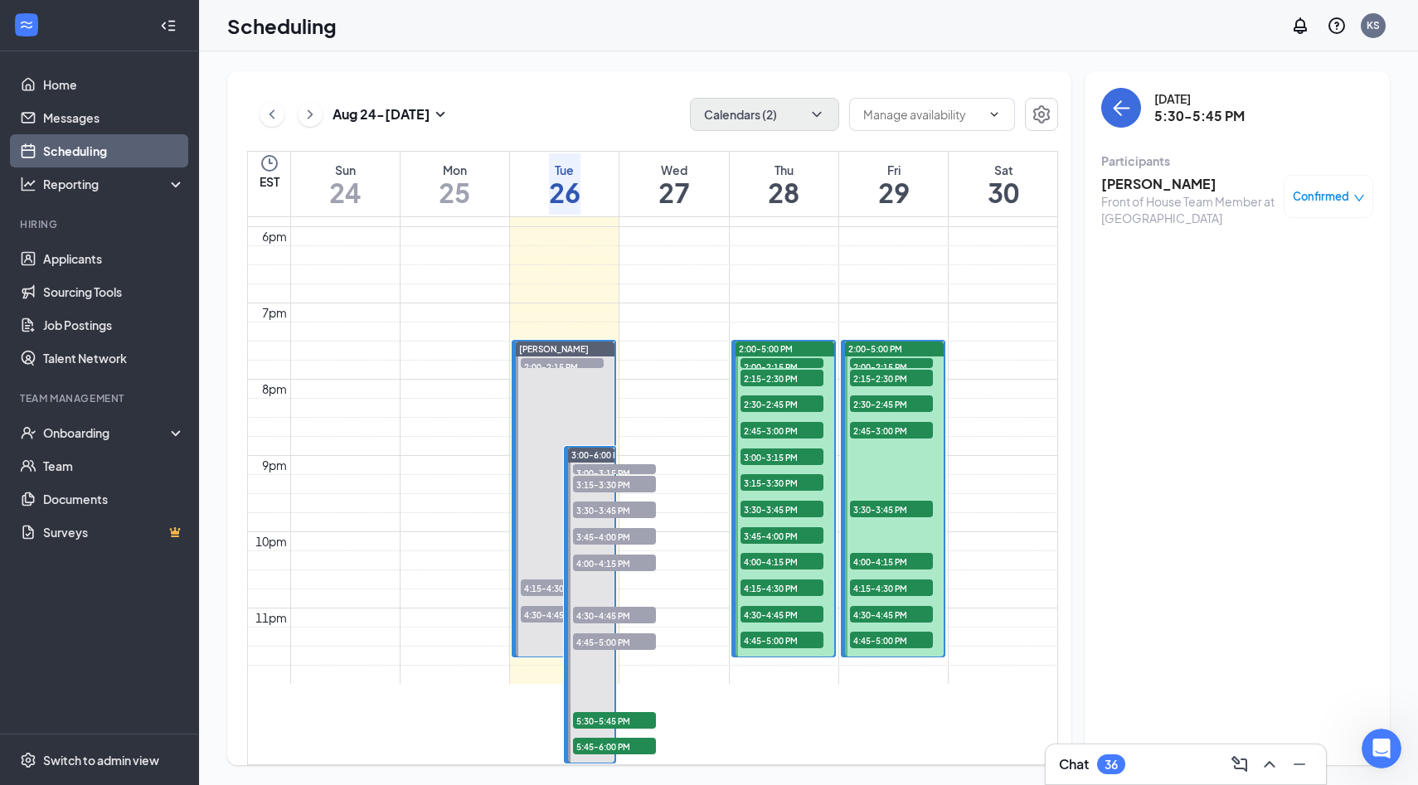
click at [1133, 198] on div "Front of House Team Member at [GEOGRAPHIC_DATA]" at bounding box center [1188, 209] width 174 height 33
click at [1137, 182] on h3 "[PERSON_NAME]" at bounding box center [1188, 184] width 174 height 18
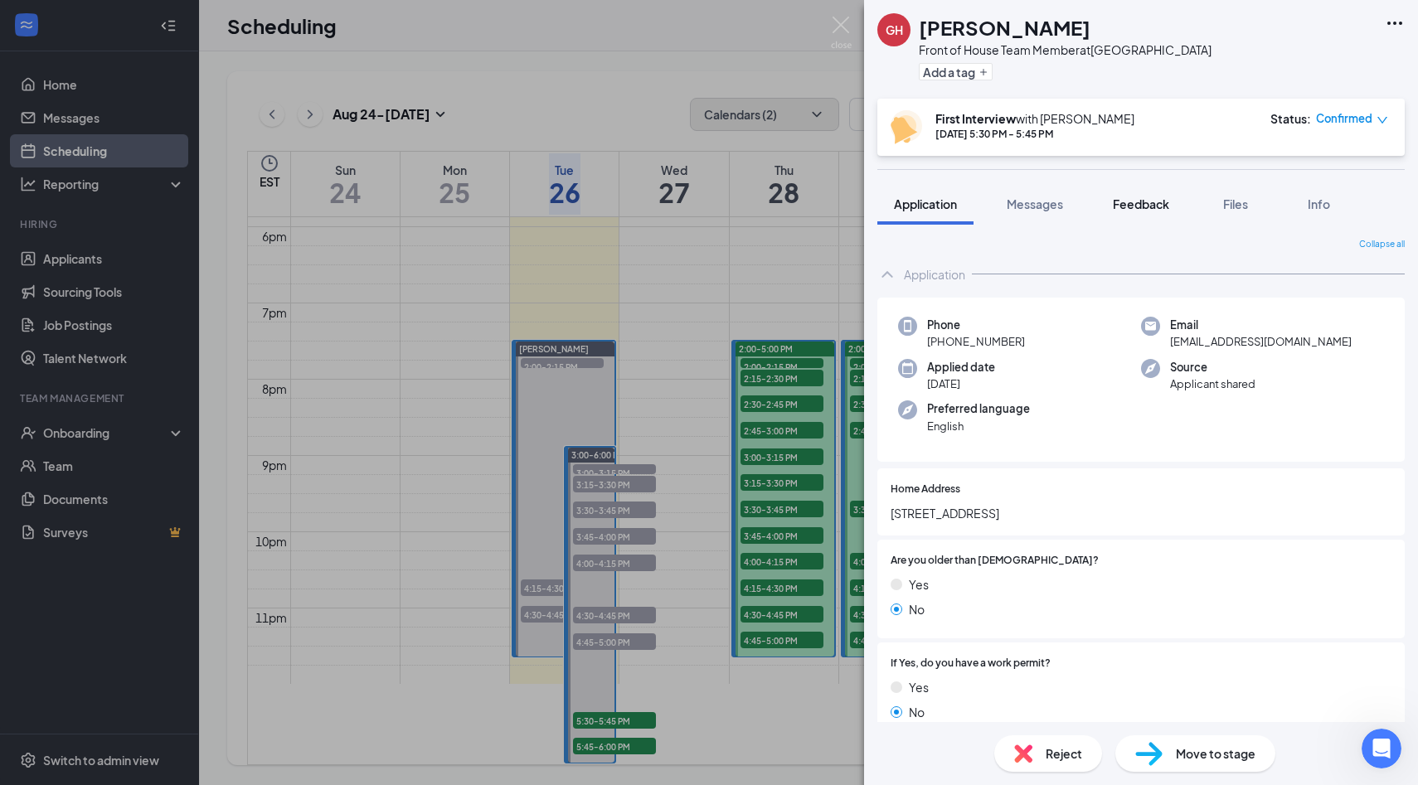
click at [1149, 194] on button "Feedback" at bounding box center [1141, 203] width 90 height 41
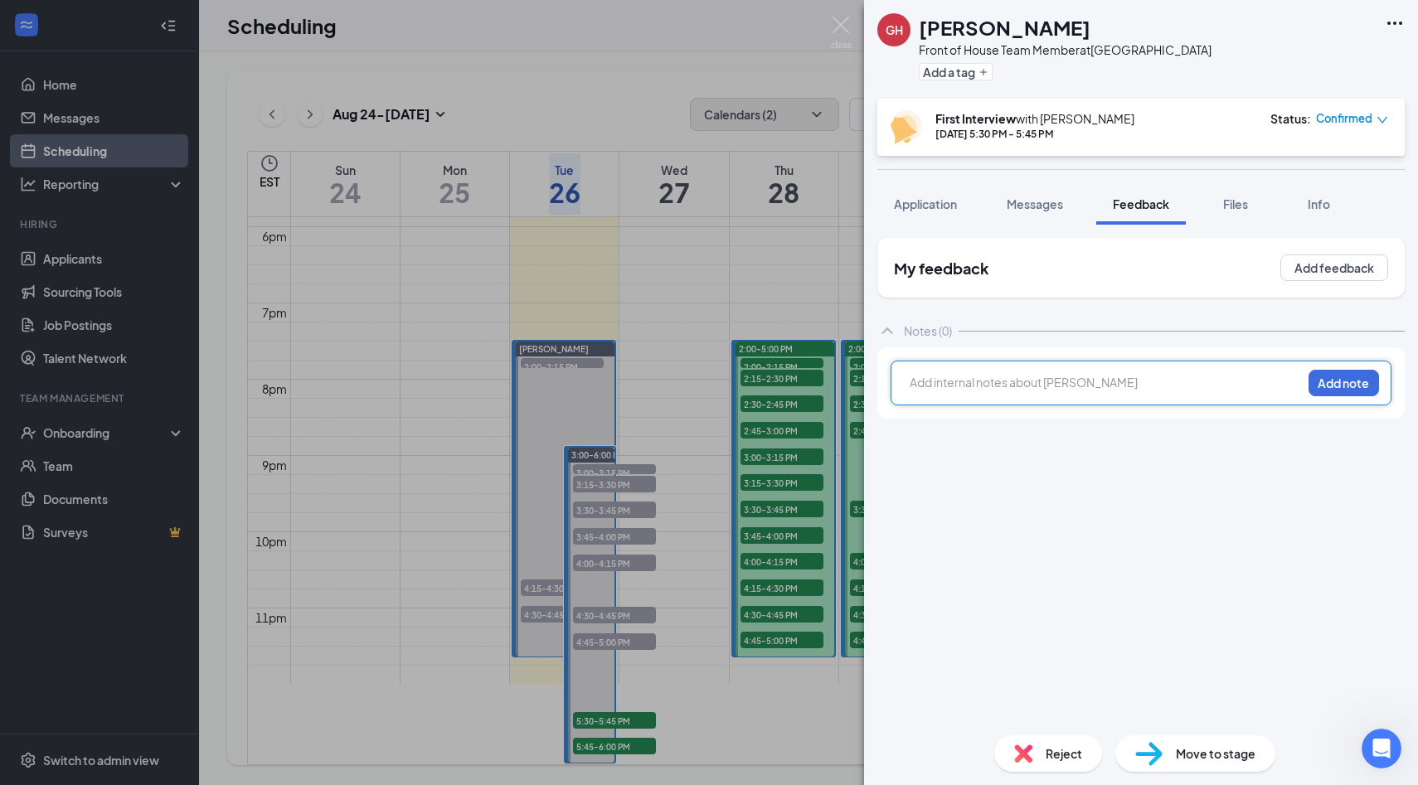
click at [1118, 390] on div at bounding box center [1105, 382] width 390 height 17
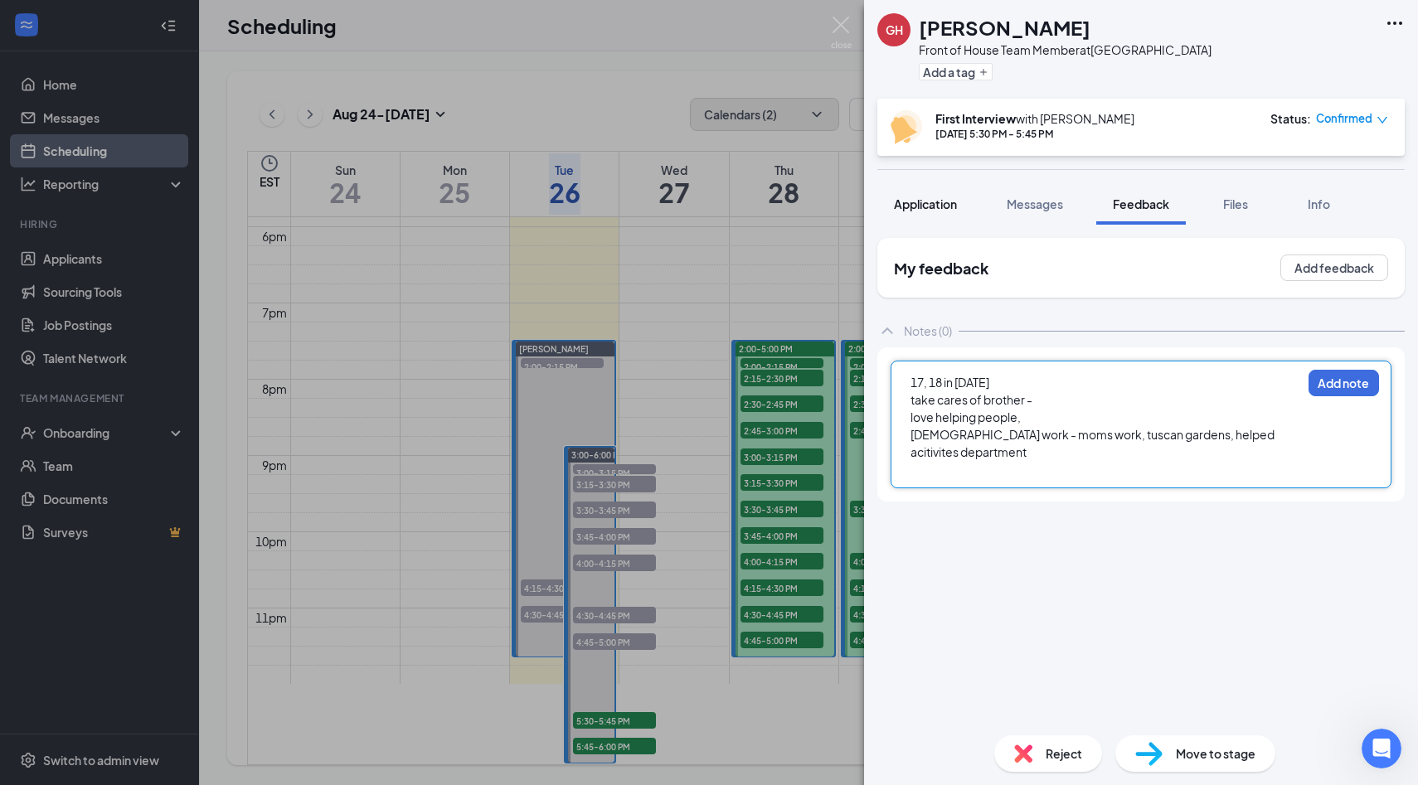
click at [928, 207] on span "Application" at bounding box center [925, 203] width 63 height 15
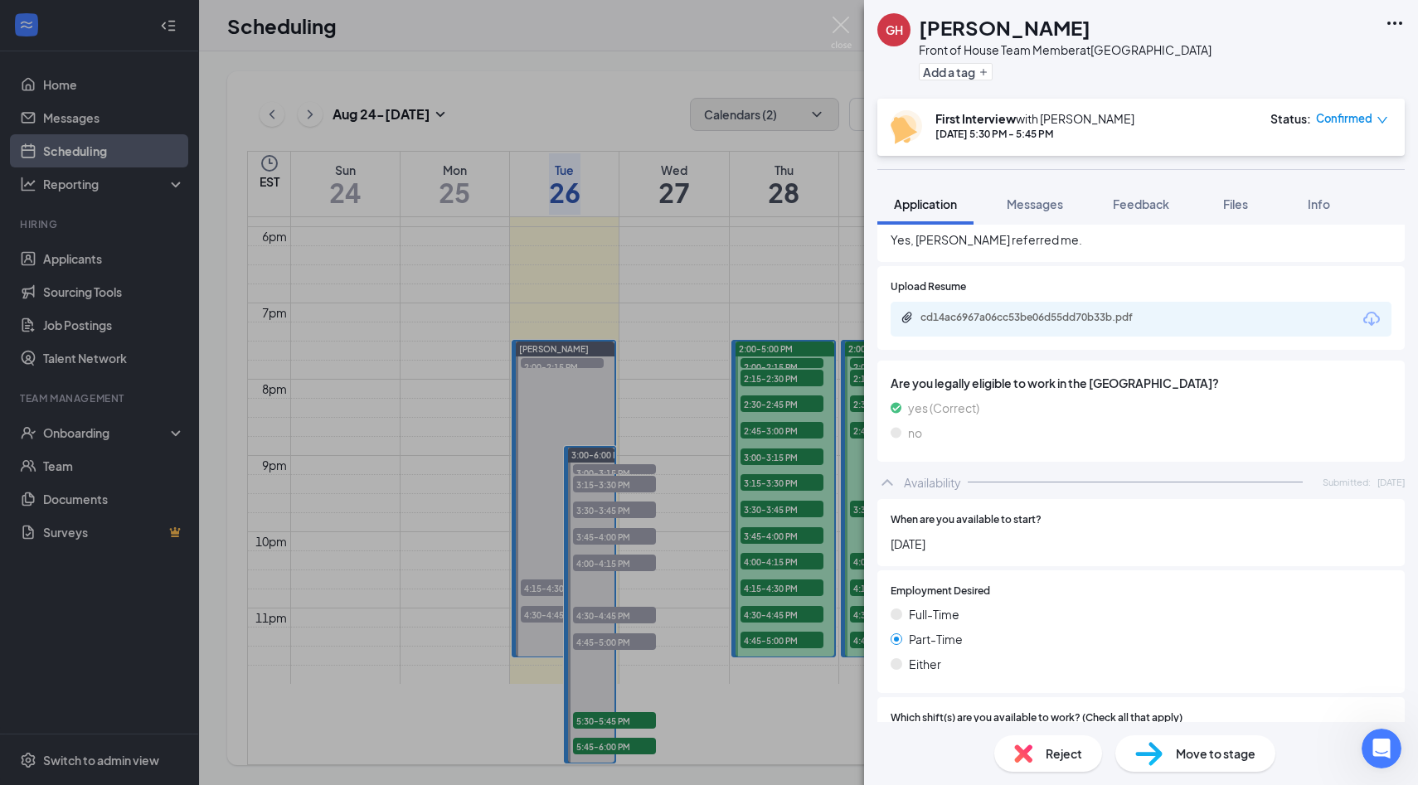
scroll to position [893, 0]
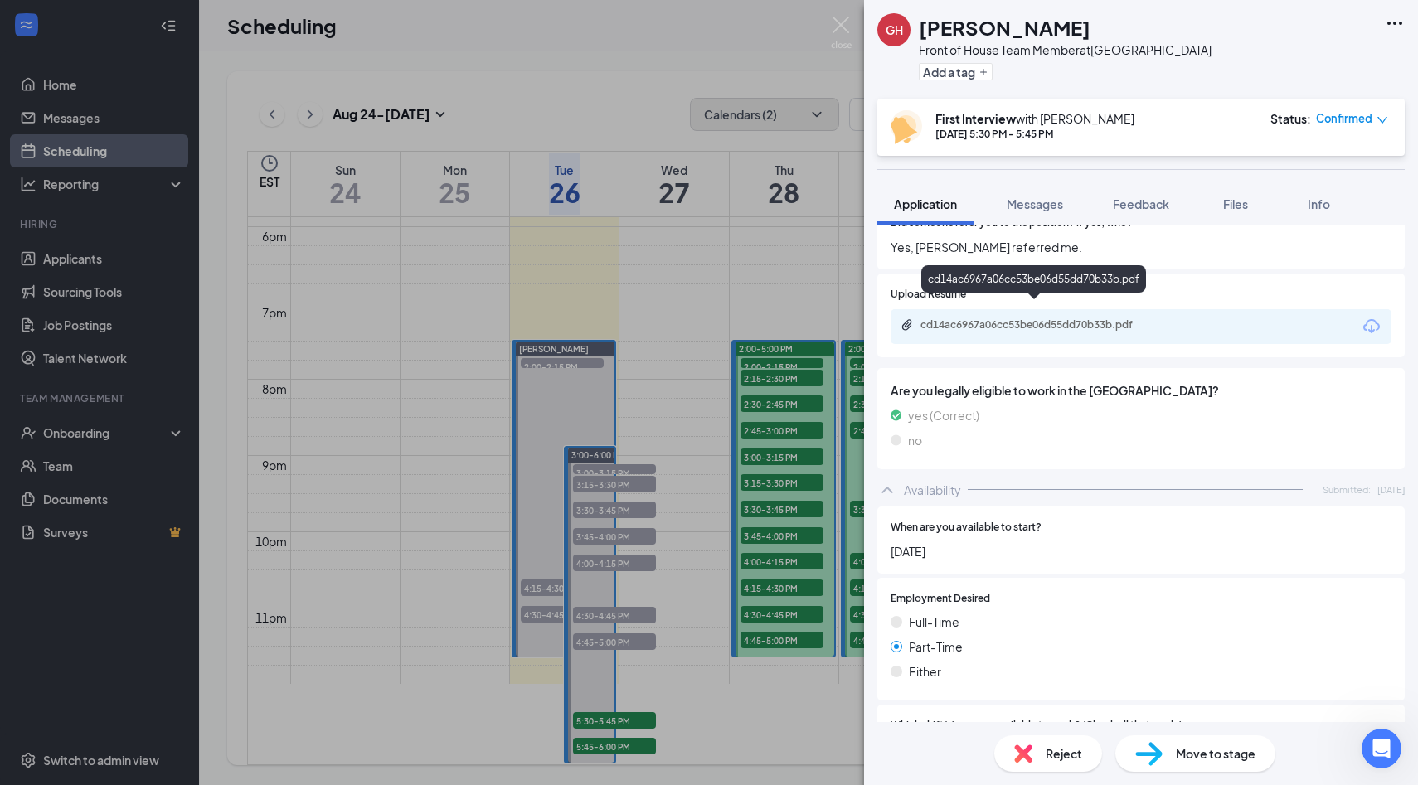
click at [1066, 318] on div "cd14ac6967a06cc53be06d55dd70b33b.pdf" at bounding box center [1036, 324] width 232 height 13
click at [1138, 204] on span "Feedback" at bounding box center [1141, 203] width 56 height 15
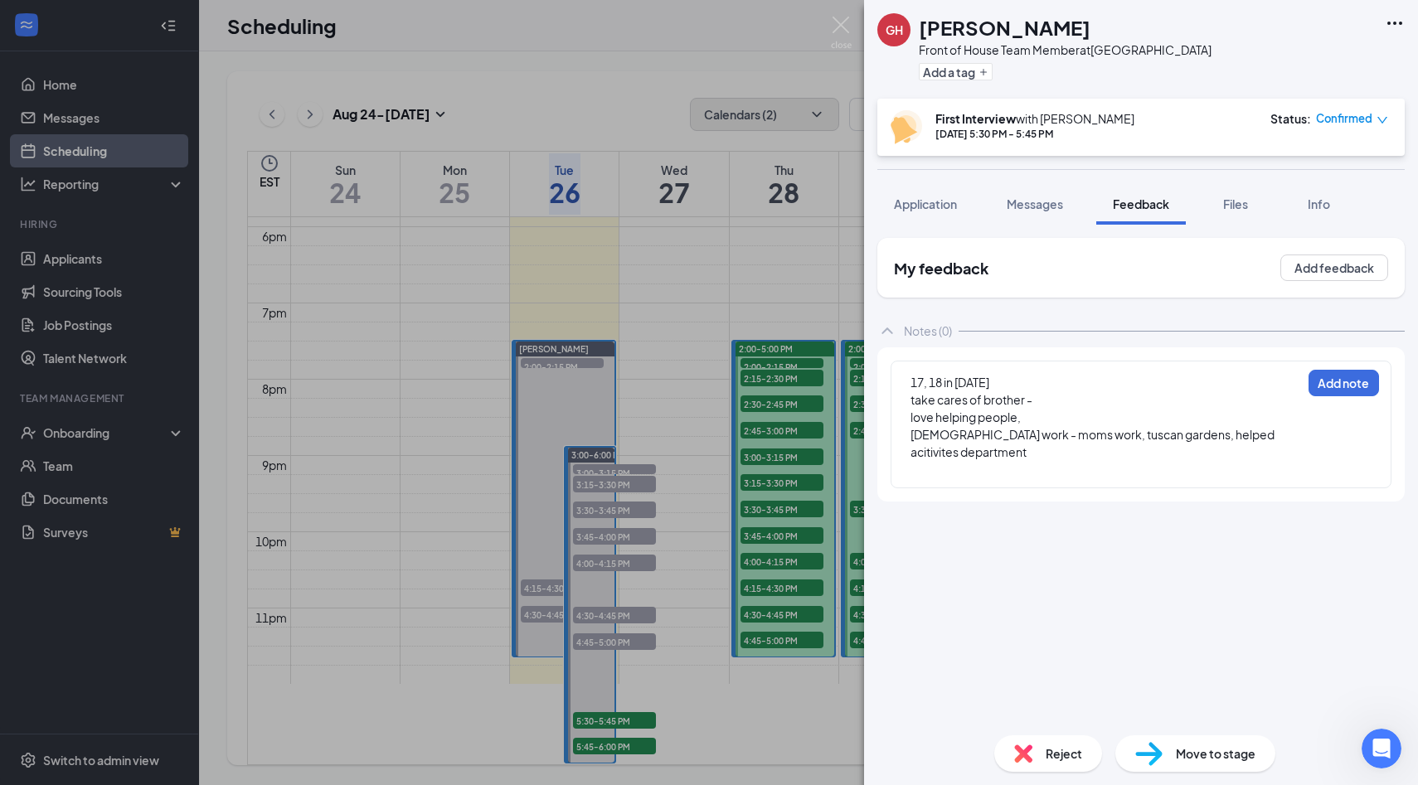
click at [1045, 467] on div at bounding box center [1105, 469] width 390 height 17
click at [1146, 469] on div "dog sittting and baby sitting, cleaner" at bounding box center [1105, 469] width 390 height 17
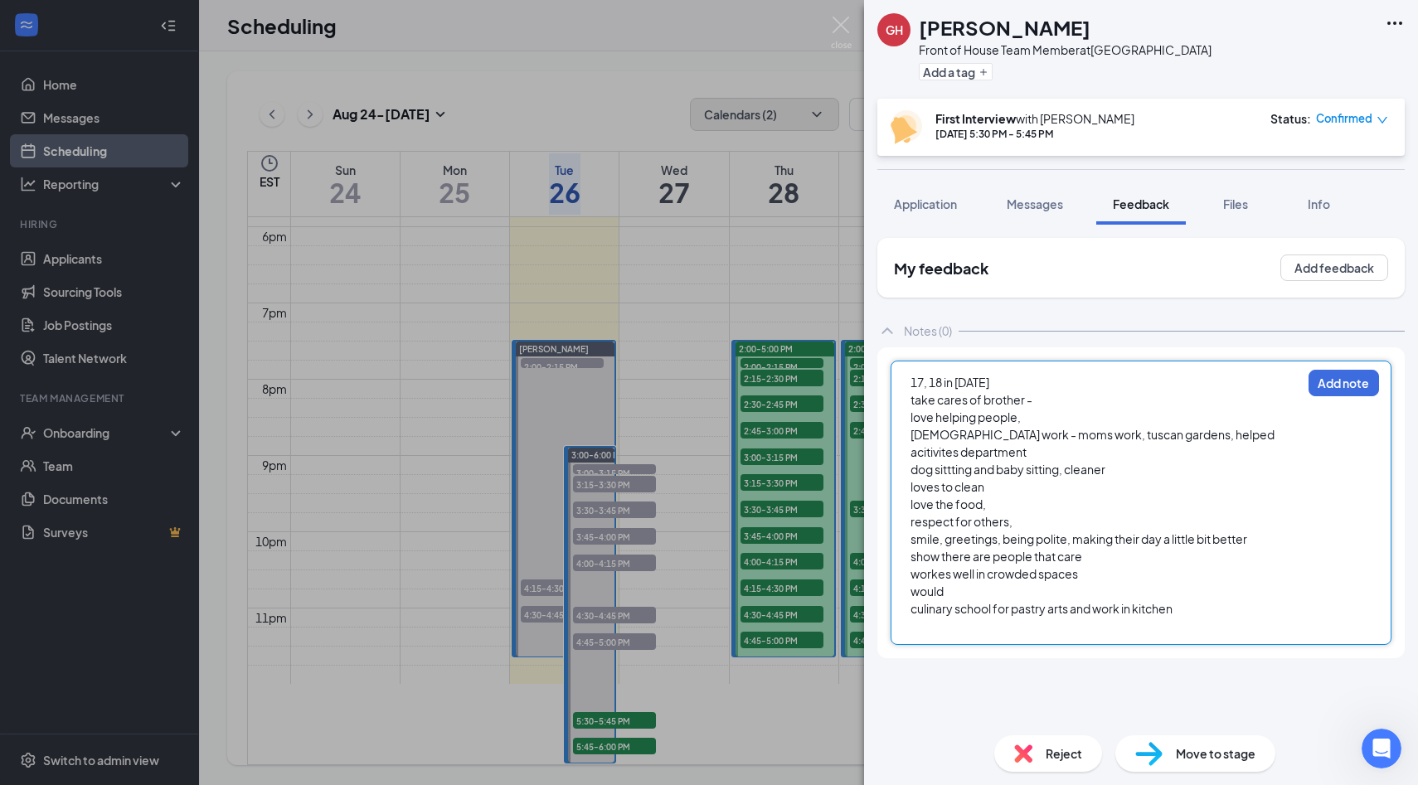
click at [1017, 599] on div "would" at bounding box center [1105, 591] width 390 height 17
click at [1213, 621] on div at bounding box center [1105, 626] width 390 height 17
click at [1052, 381] on div "17, 18 in September 7" at bounding box center [1105, 382] width 390 height 17
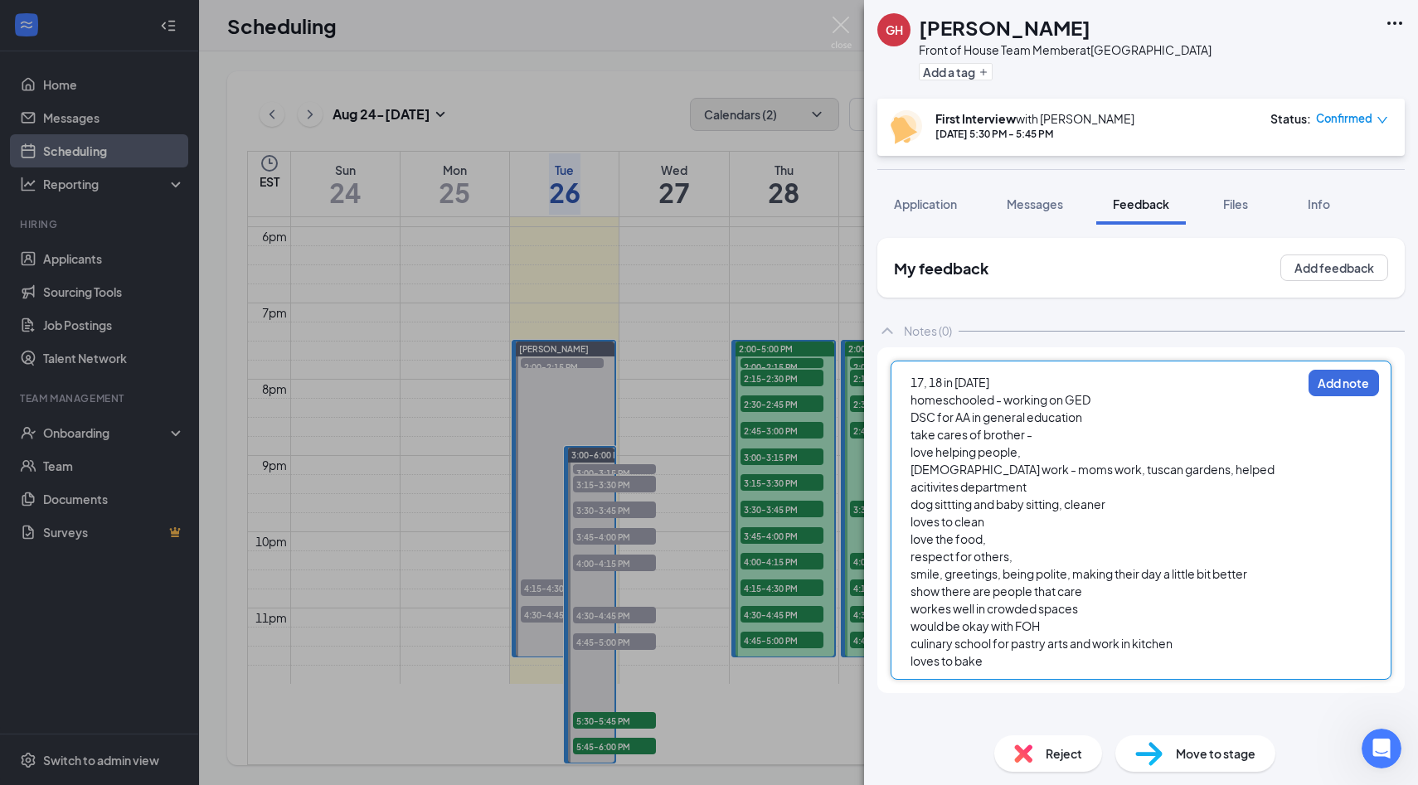
click at [1069, 658] on div "loves to bake" at bounding box center [1105, 660] width 390 height 17
click at [943, 219] on button "Application" at bounding box center [925, 203] width 96 height 41
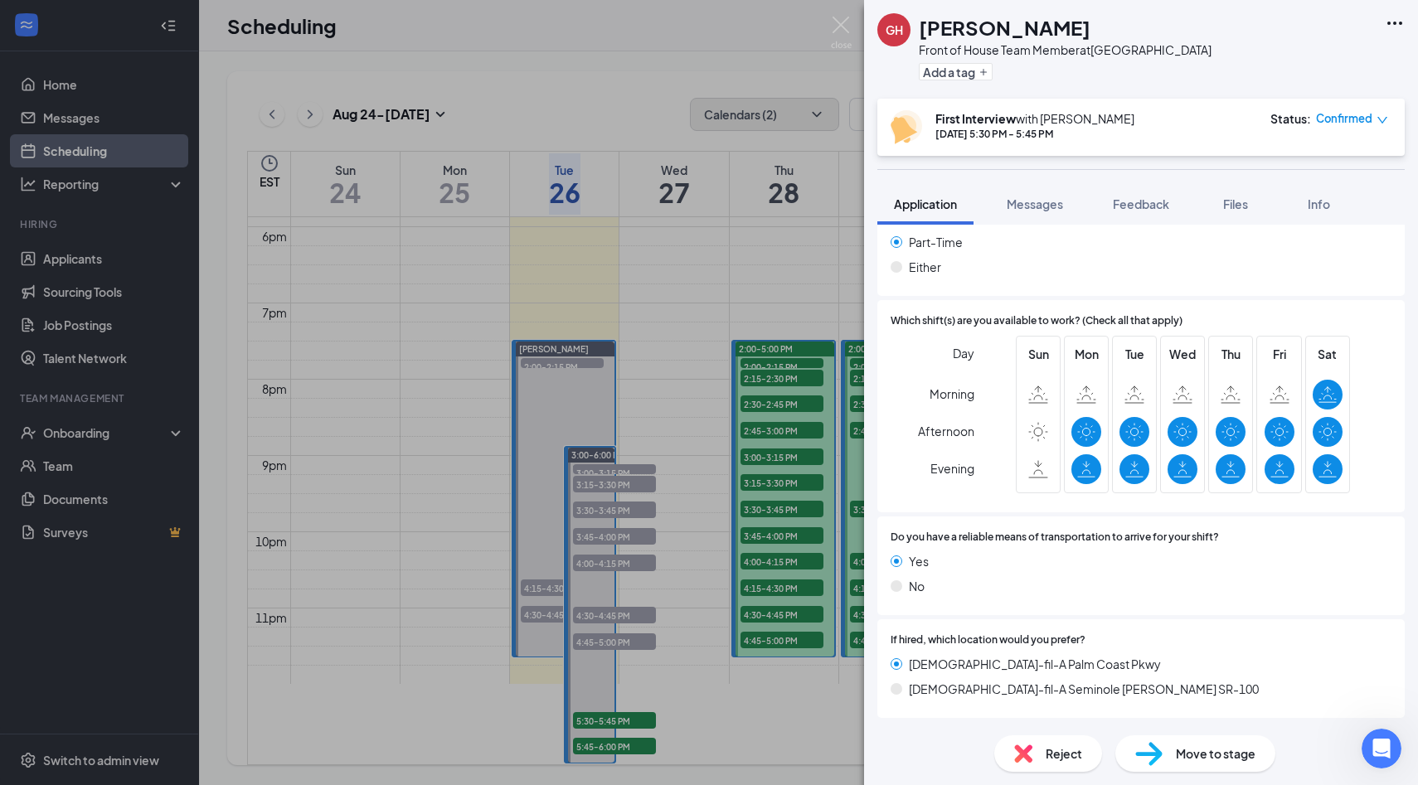
scroll to position [1282, 0]
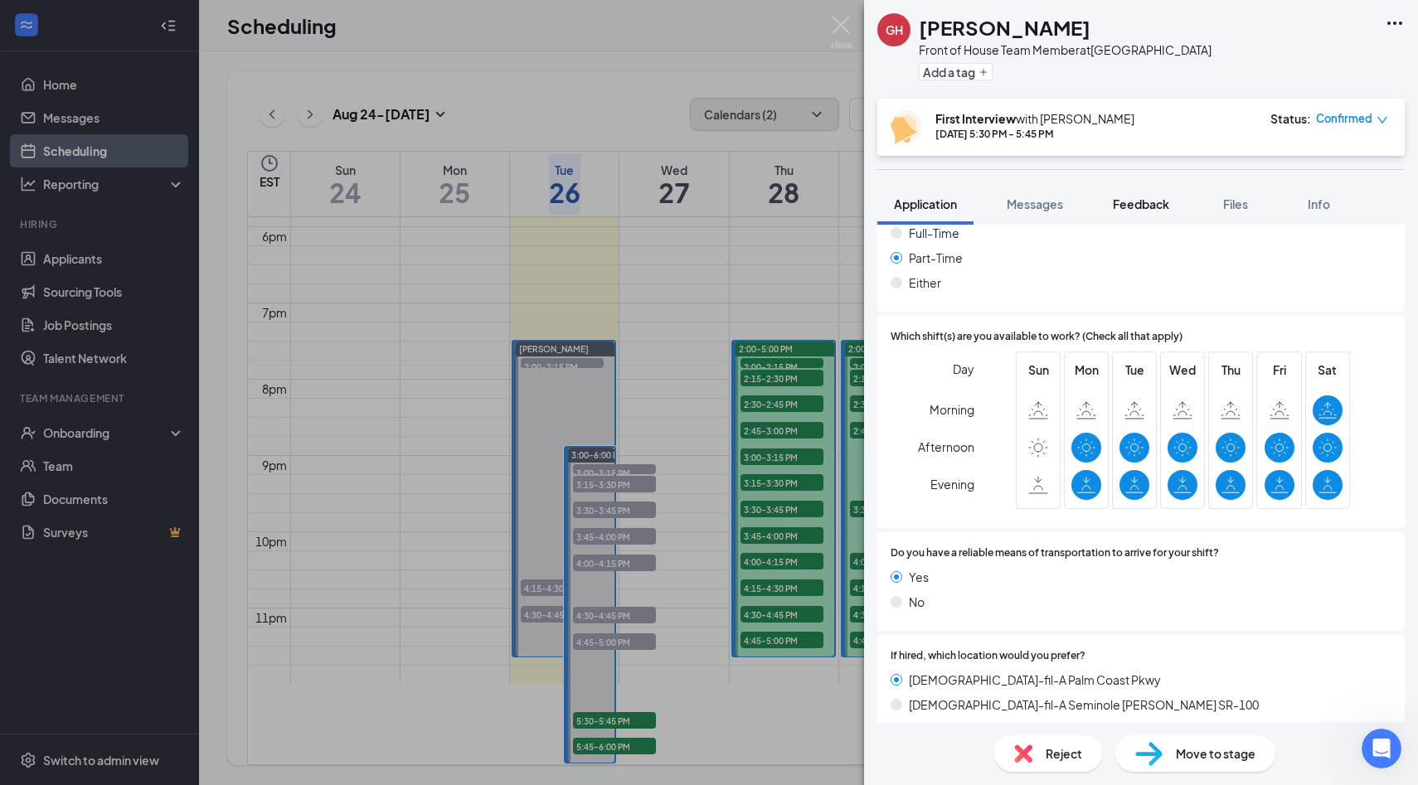
click at [1180, 203] on button "Feedback" at bounding box center [1141, 203] width 90 height 41
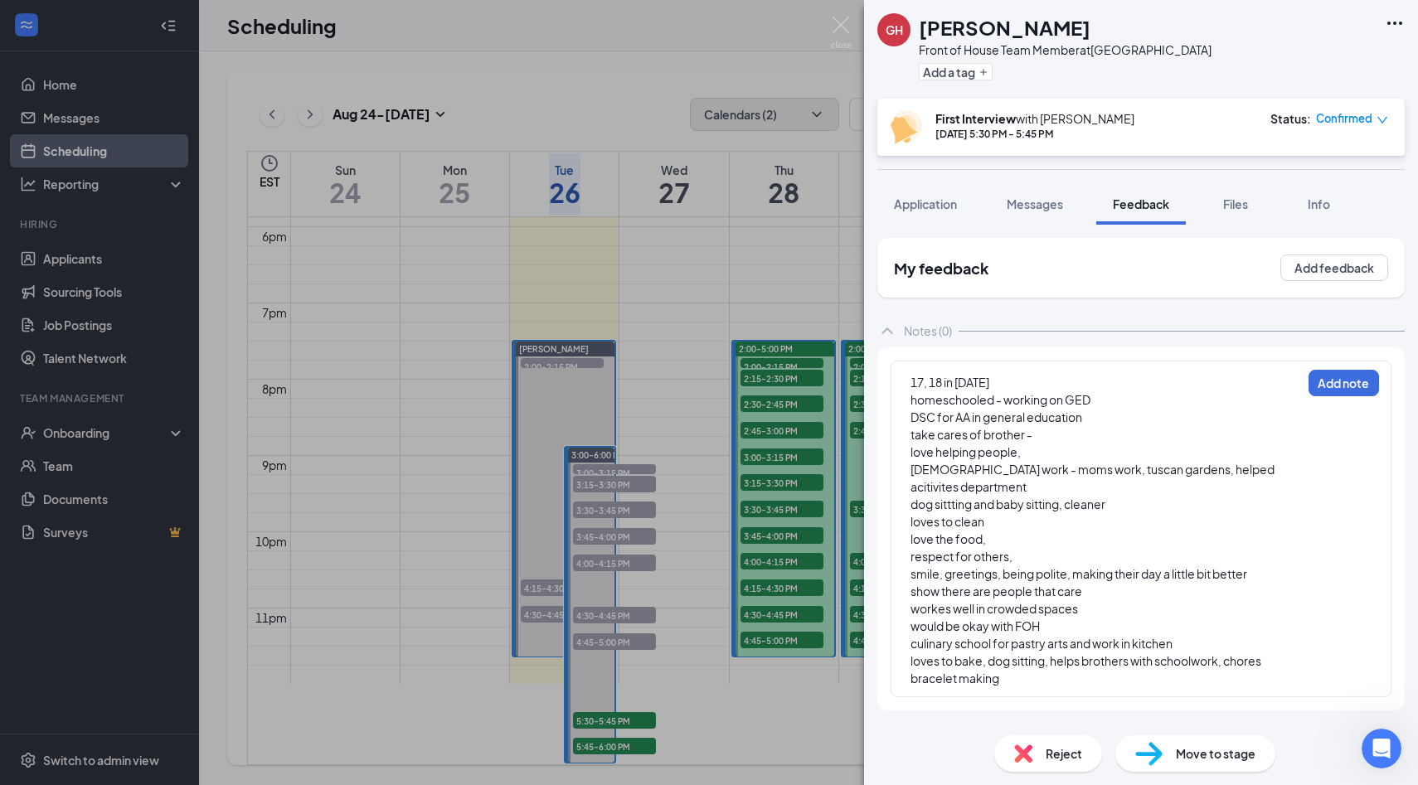
click at [1077, 683] on div "bracelet making" at bounding box center [1105, 678] width 390 height 17
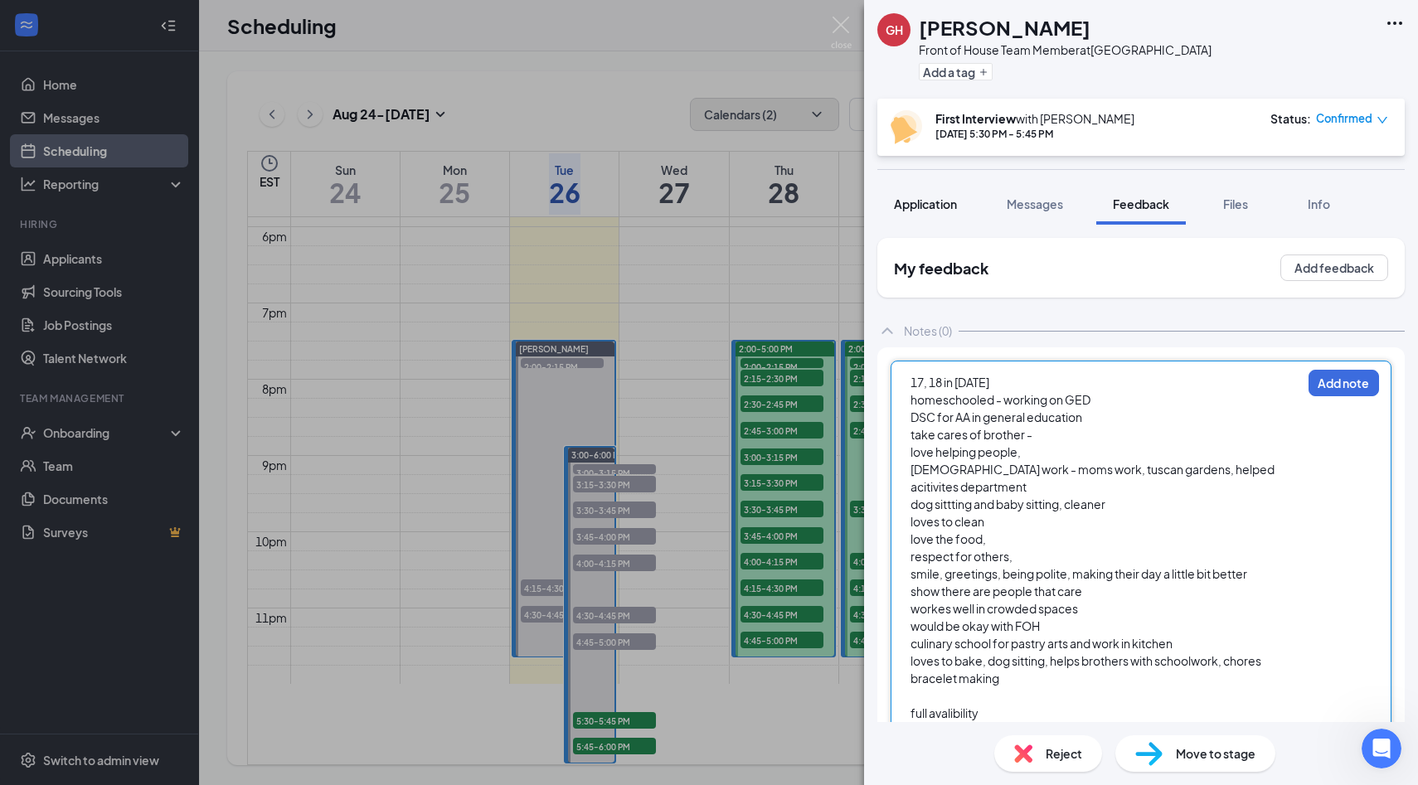
click at [929, 216] on button "Application" at bounding box center [925, 203] width 96 height 41
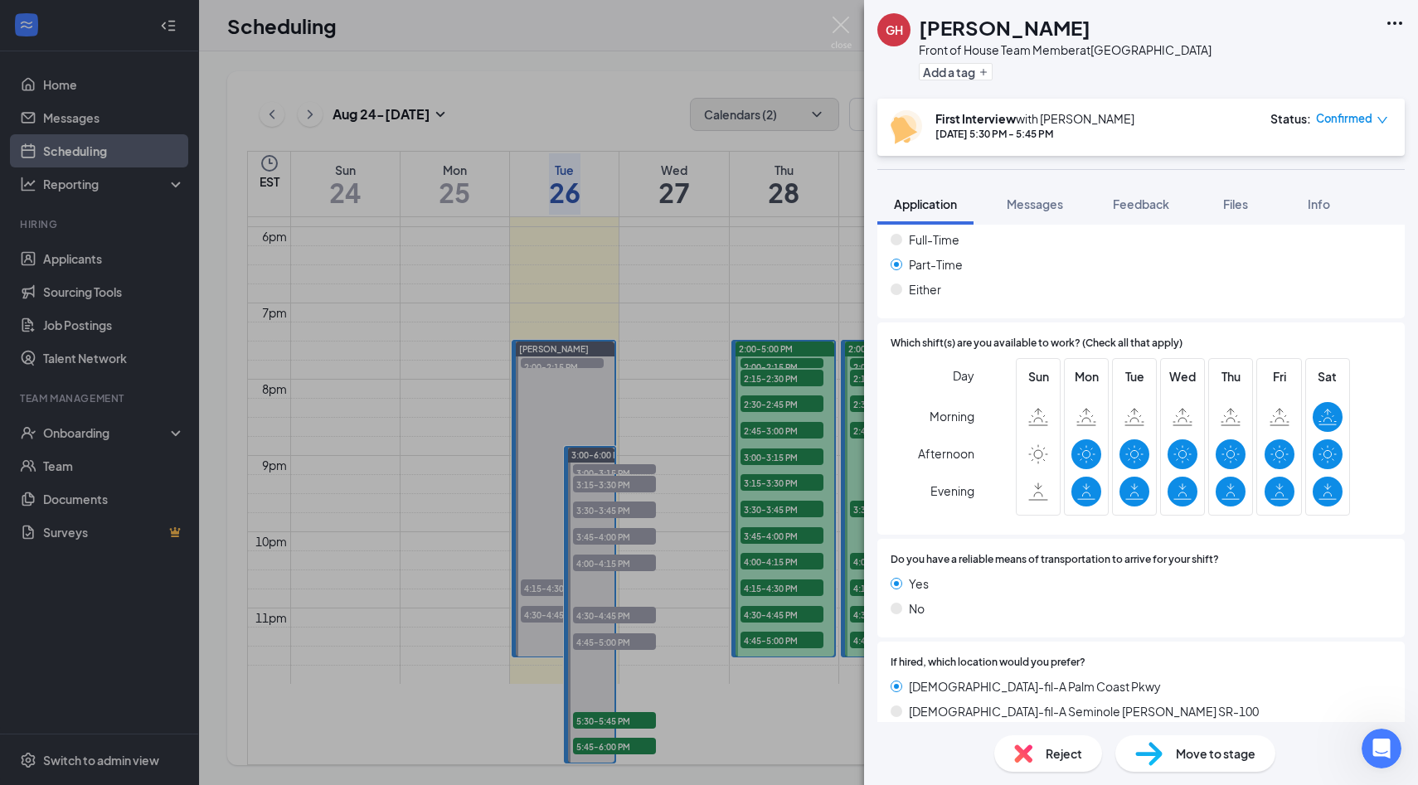
scroll to position [1282, 0]
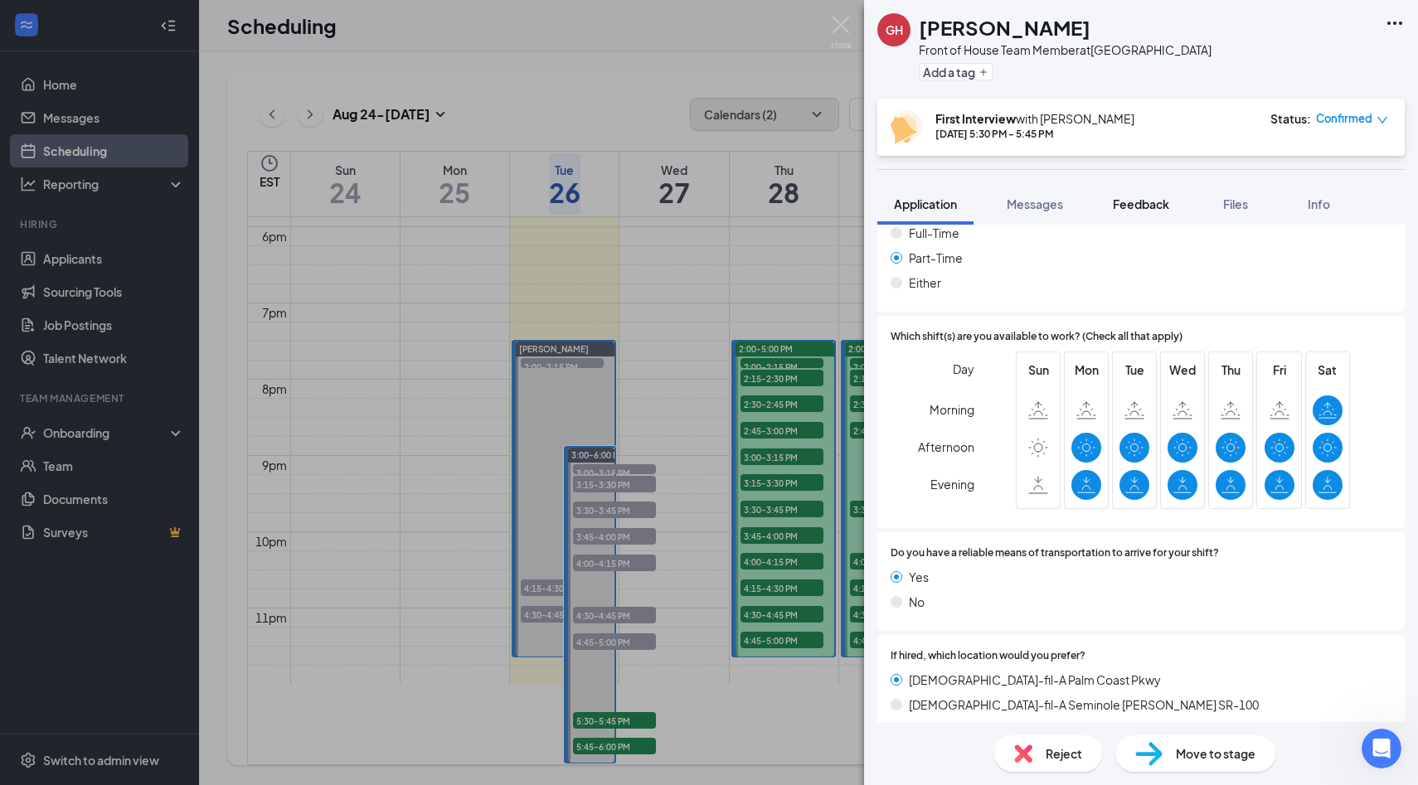
click at [1150, 194] on button "Feedback" at bounding box center [1141, 203] width 90 height 41
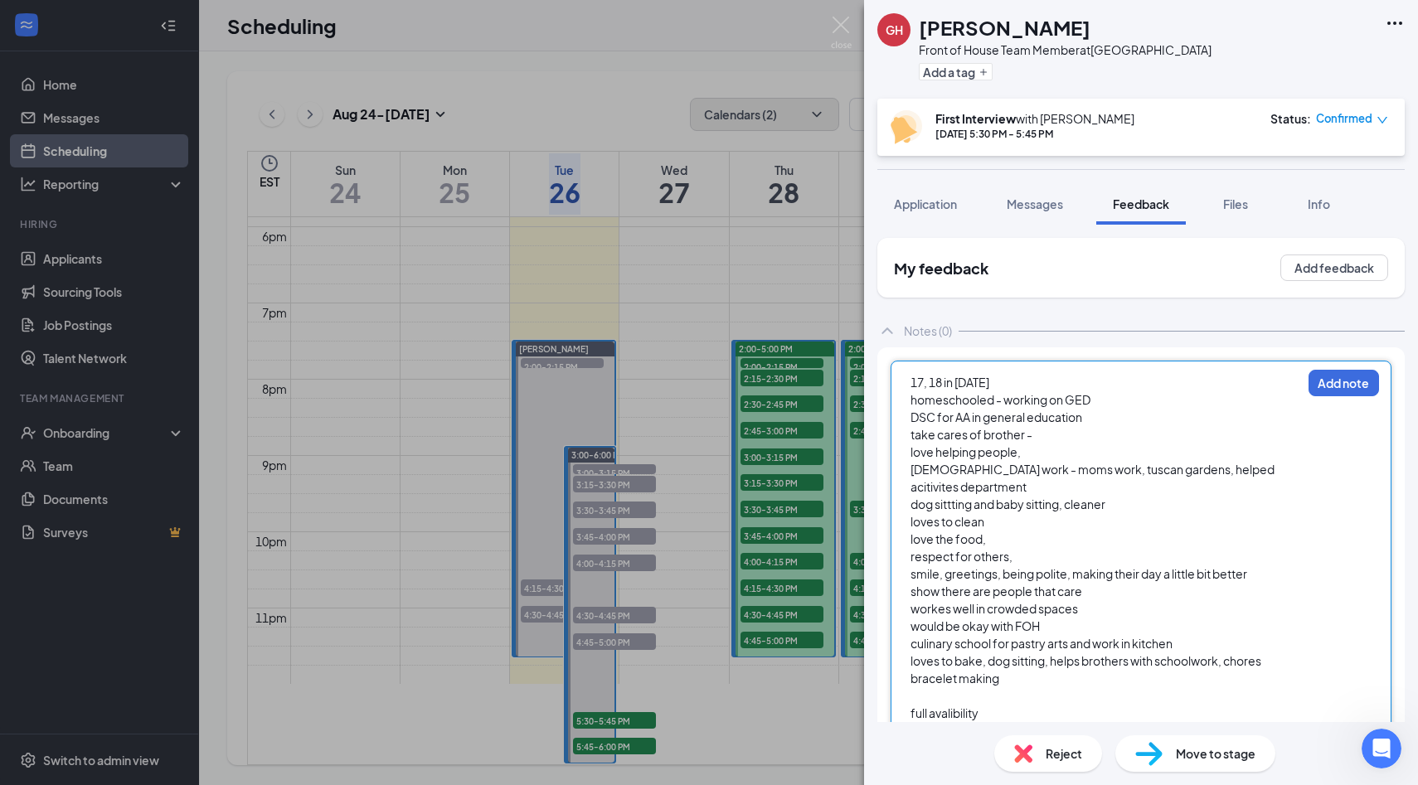
click at [1086, 696] on div at bounding box center [1105, 695] width 390 height 17
click at [1095, 683] on div "bracelet making" at bounding box center [1105, 678] width 390 height 17
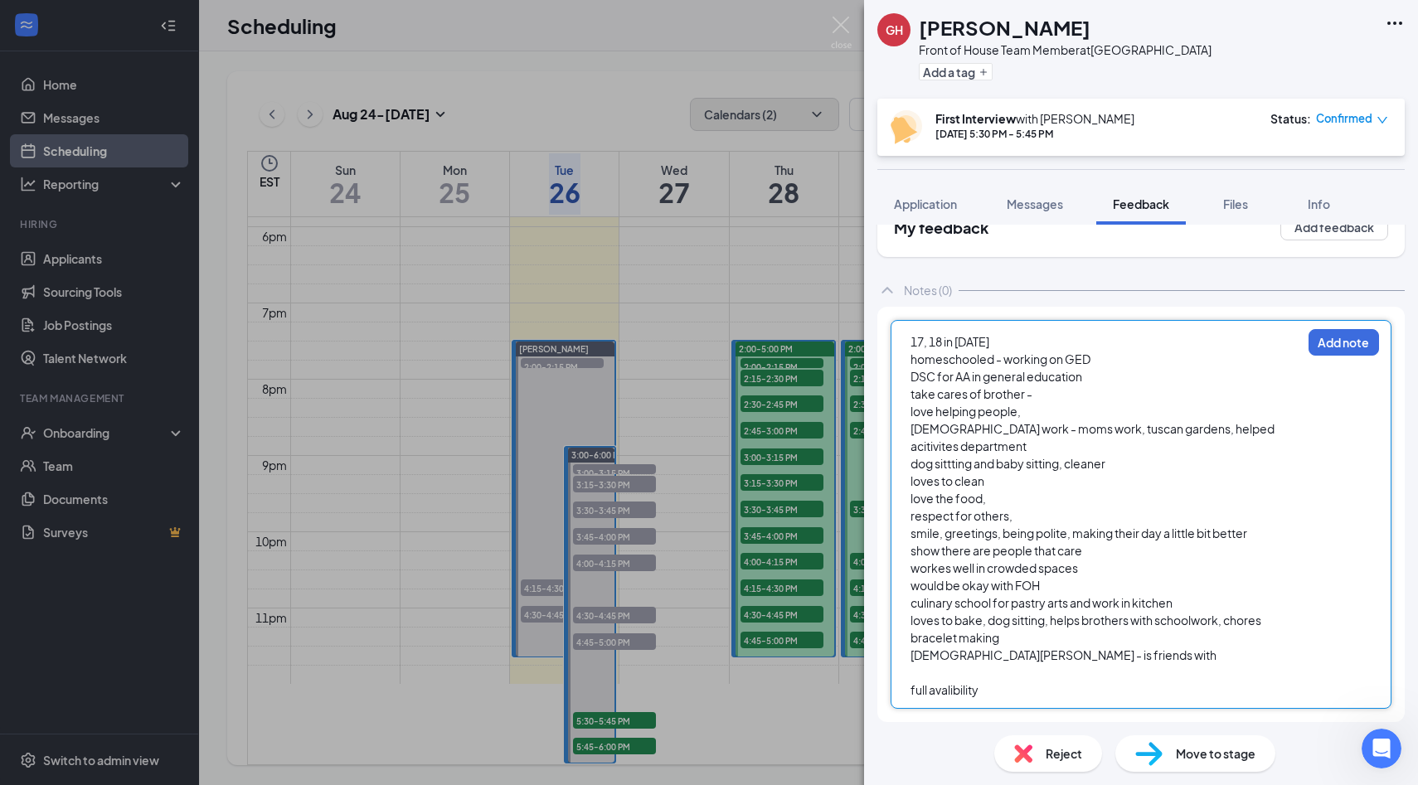
click at [1024, 694] on div "full avalibility" at bounding box center [1105, 689] width 390 height 17
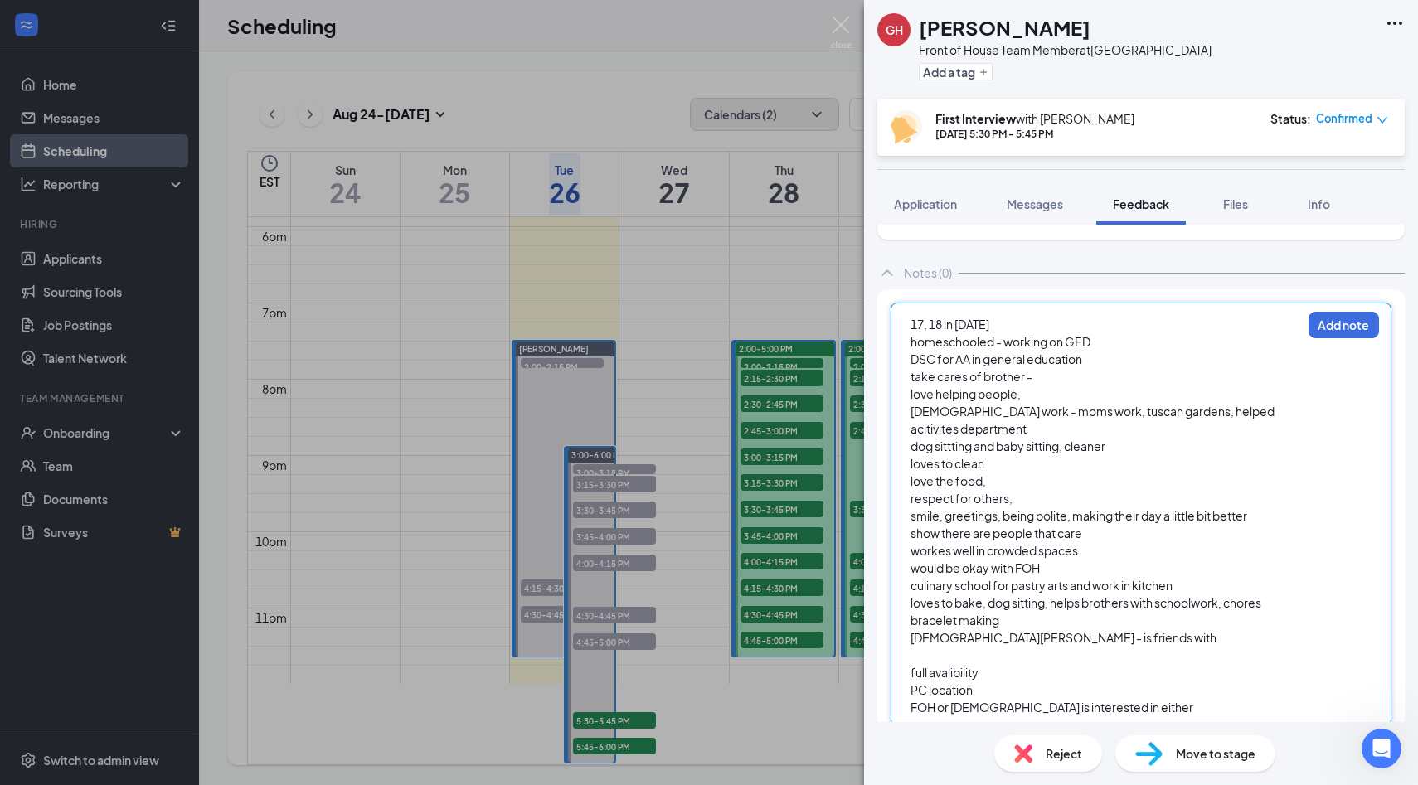
scroll to position [75, 0]
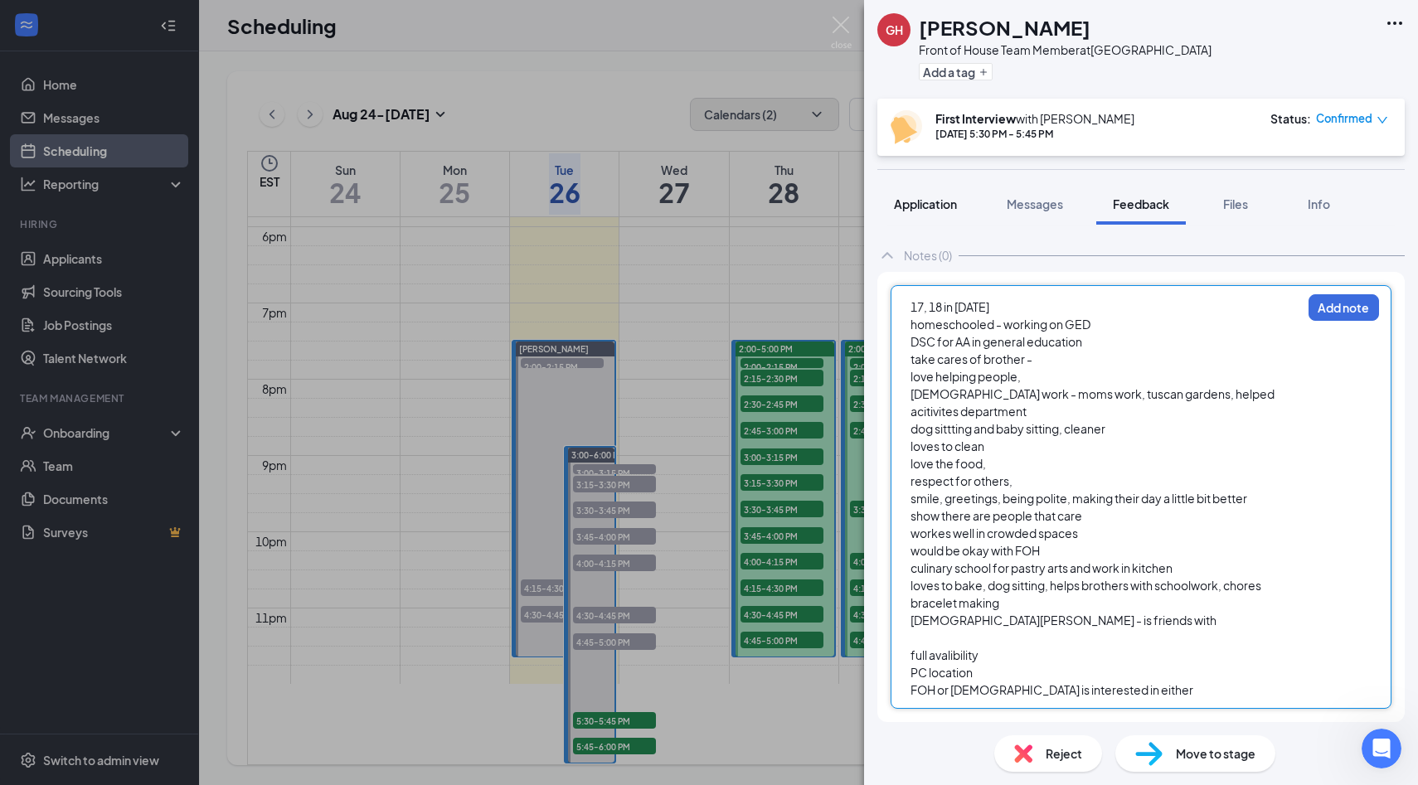
click at [933, 210] on span "Application" at bounding box center [925, 203] width 63 height 15
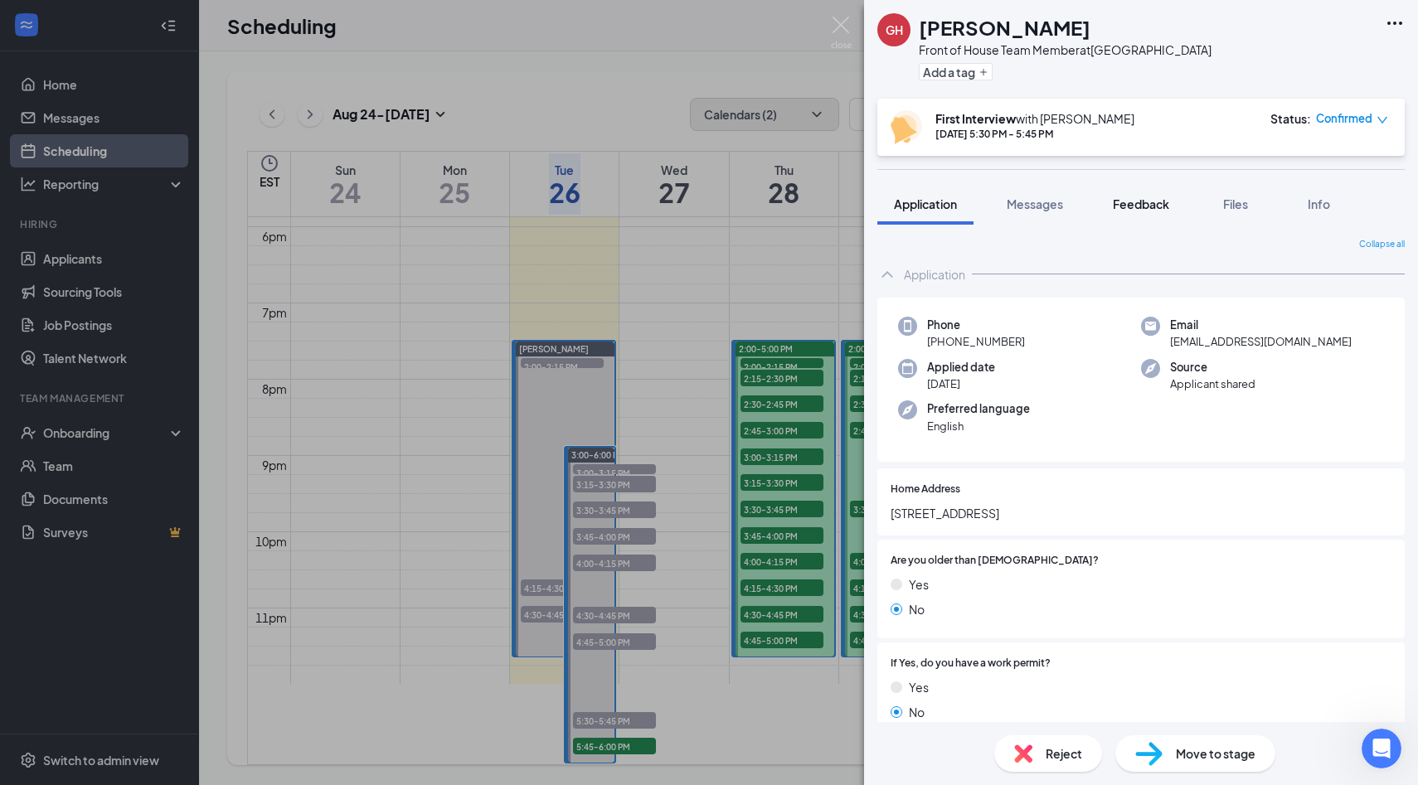
click at [1127, 208] on span "Feedback" at bounding box center [1141, 203] width 56 height 15
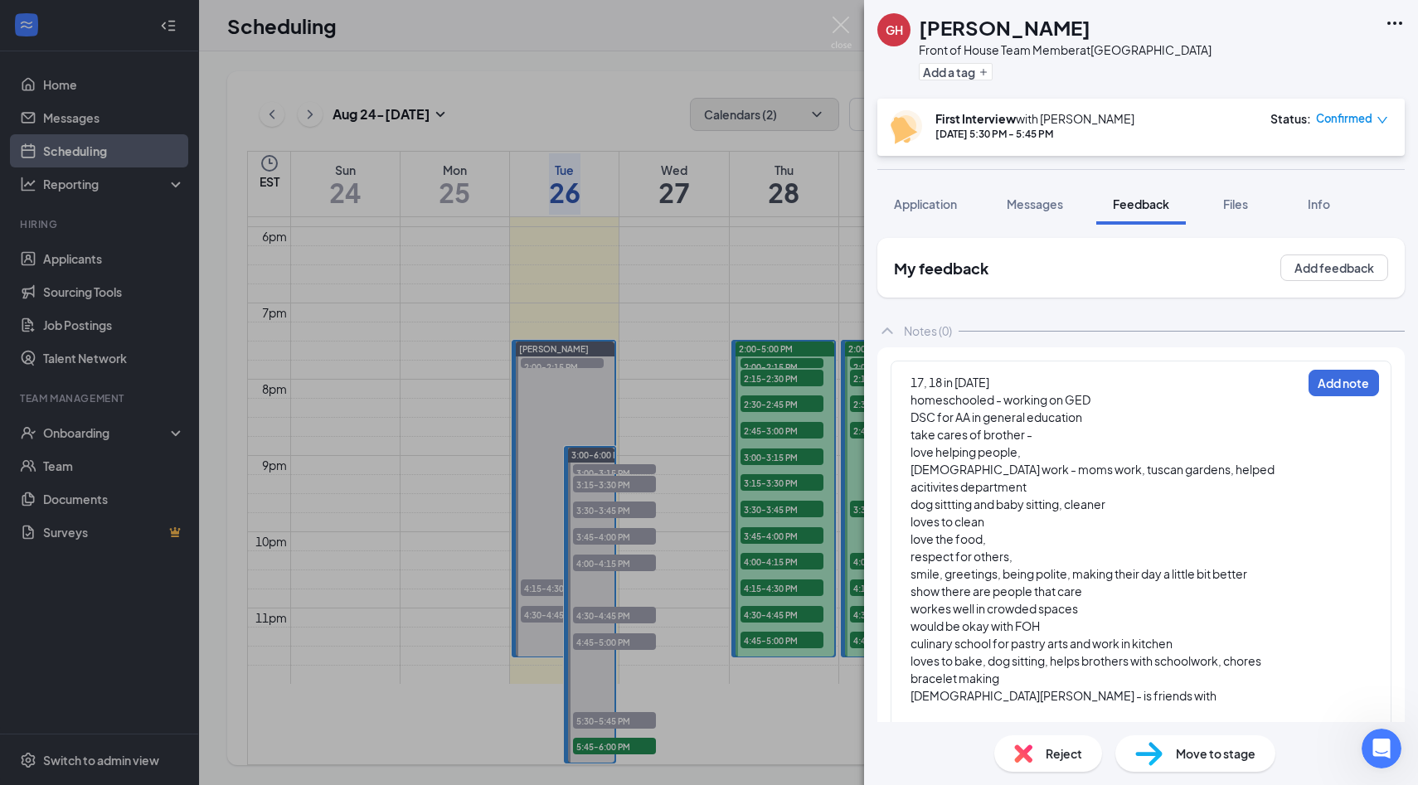
click at [1146, 667] on span "loves to bake, dog sitting, helps brothers with schoolwork, chores" at bounding box center [1085, 660] width 351 height 15
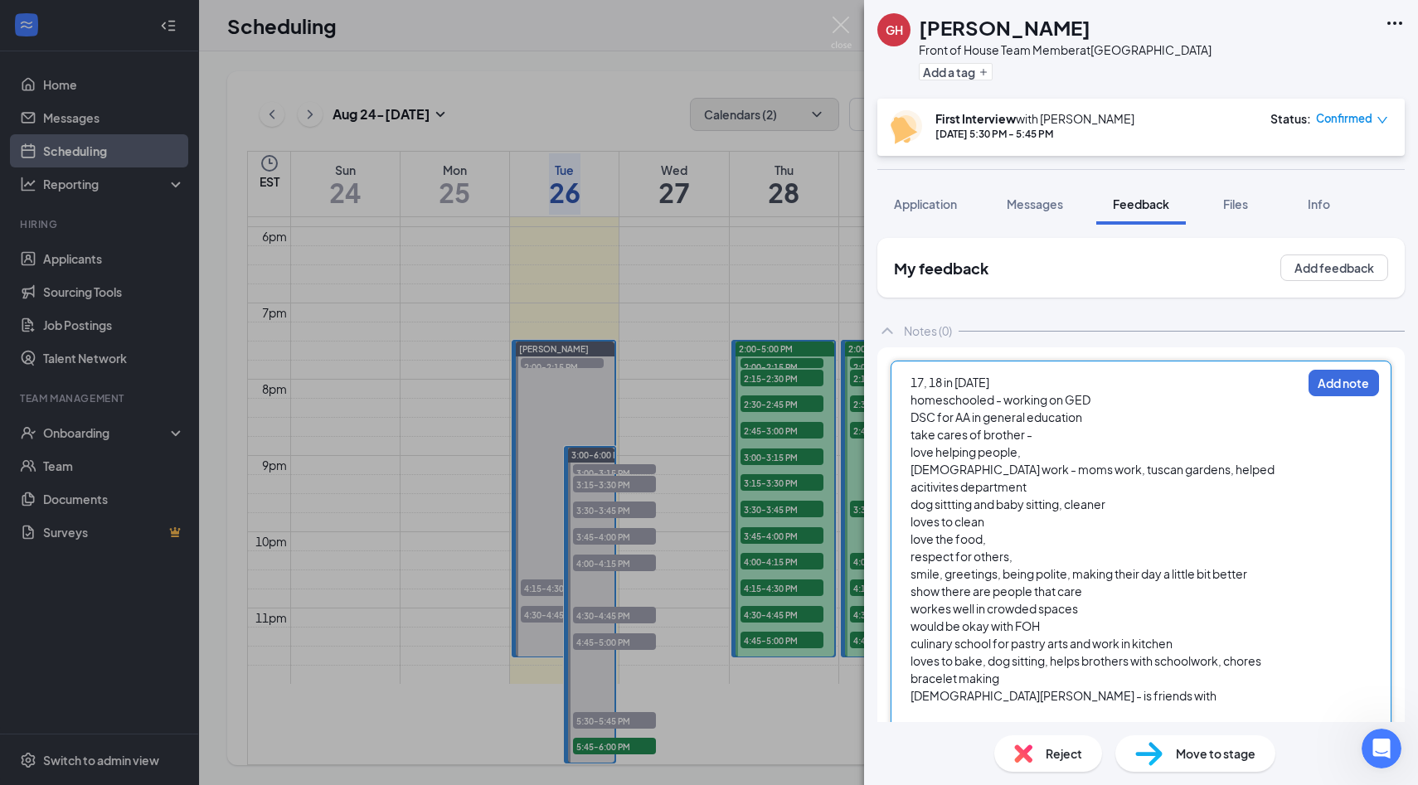
click at [1146, 687] on div "Kristen Butts - is friends with" at bounding box center [1105, 695] width 390 height 17
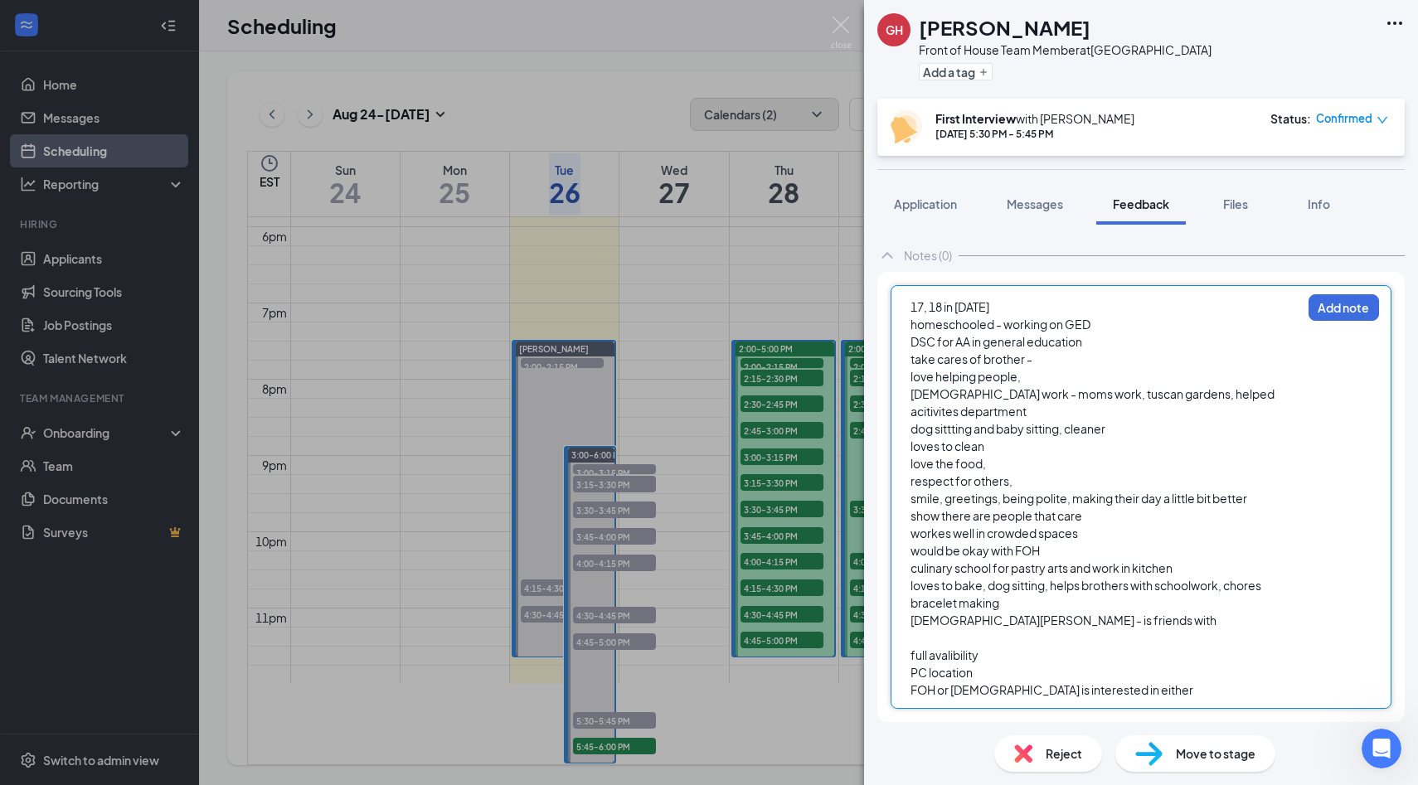
click at [1142, 681] on div "PC location" at bounding box center [1105, 672] width 390 height 17
click at [1157, 695] on div "FOH or BOH is interested in either" at bounding box center [1105, 689] width 390 height 17
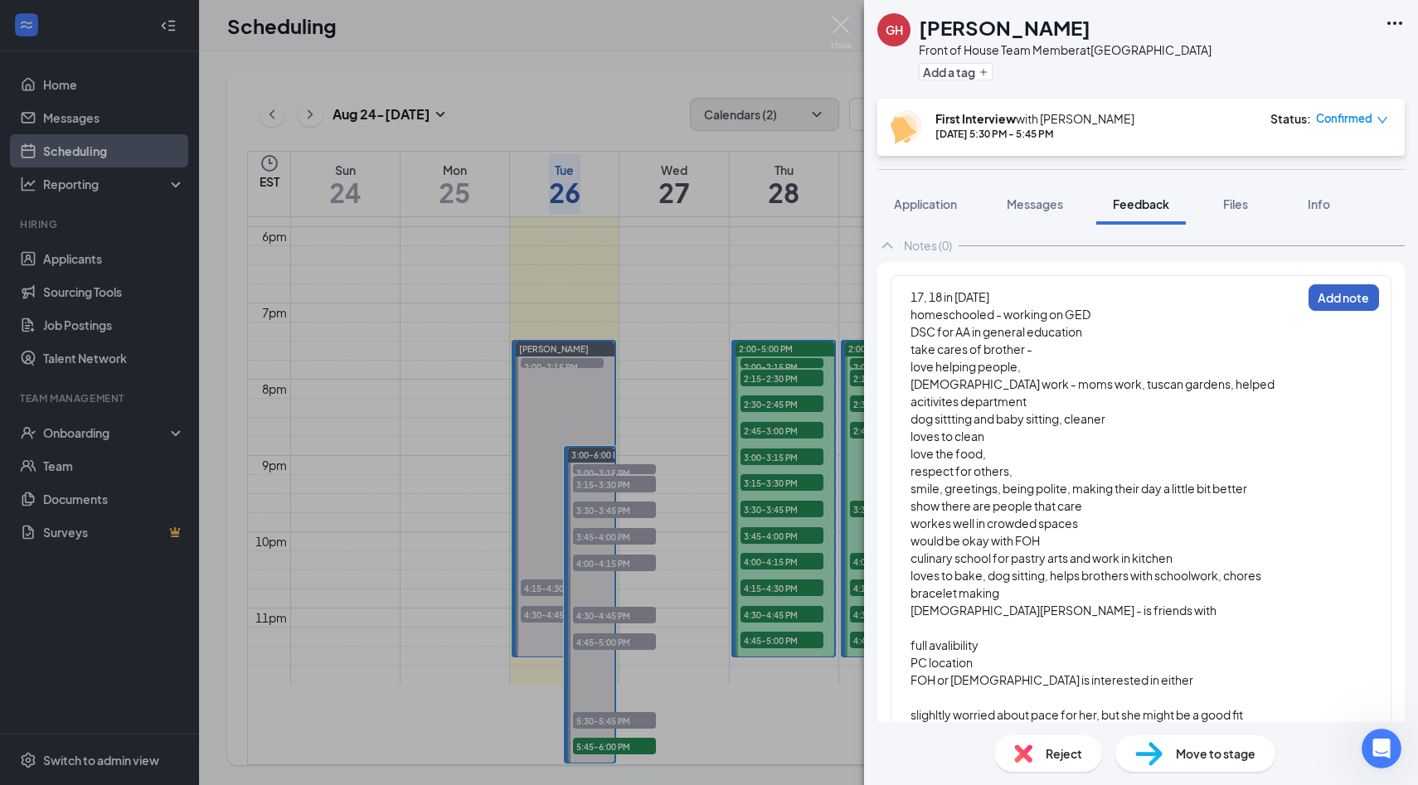
click at [1347, 307] on button "Add note" at bounding box center [1343, 297] width 70 height 27
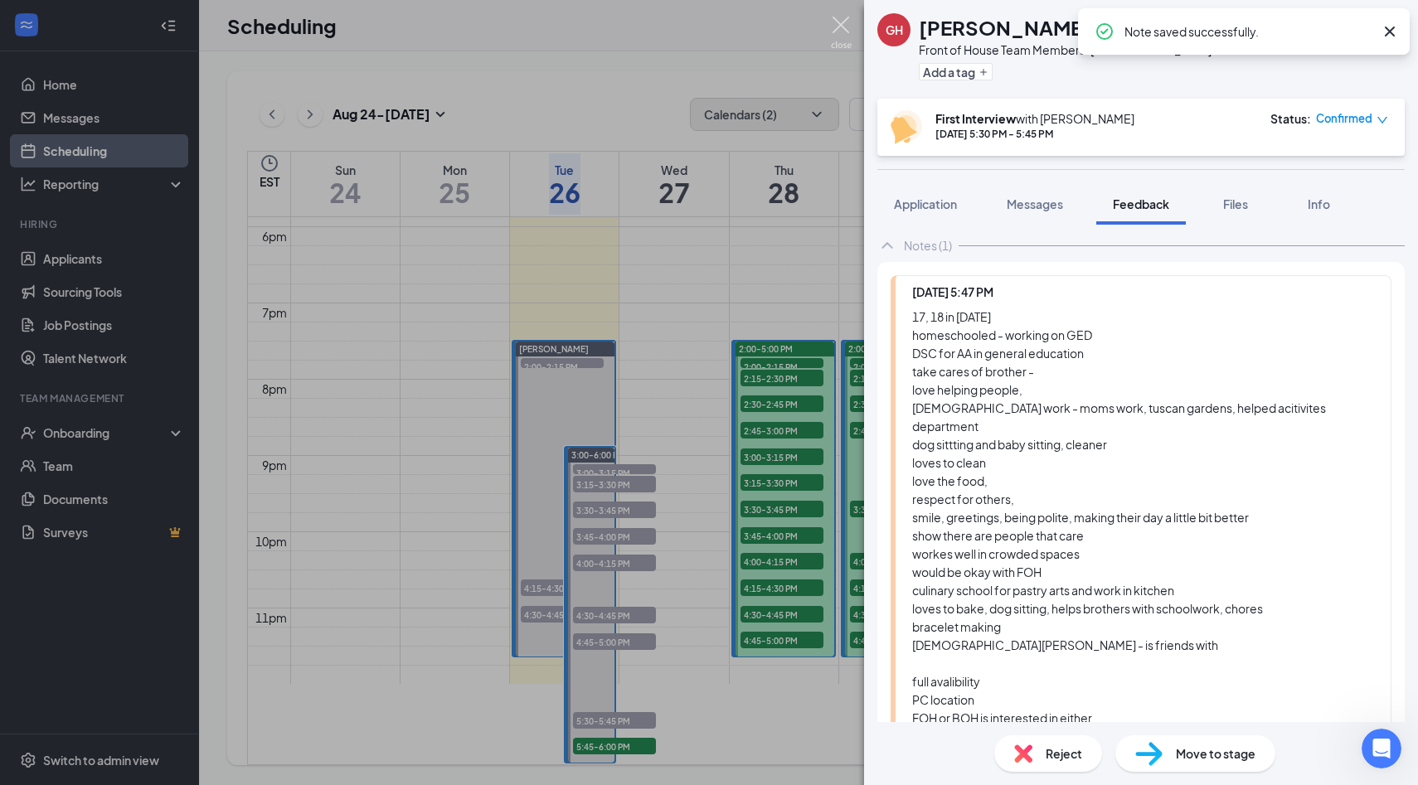
click at [839, 37] on img at bounding box center [841, 33] width 21 height 32
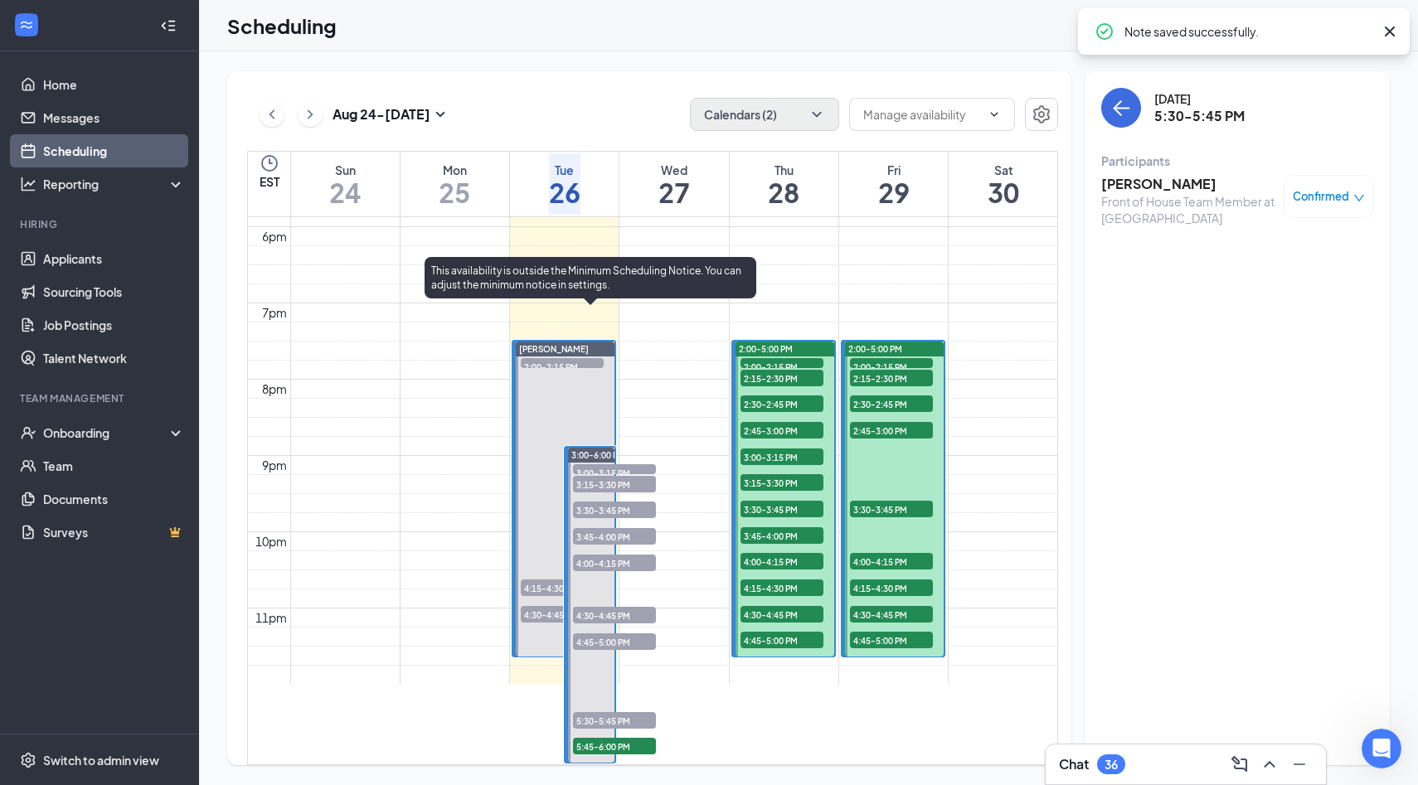
click at [595, 738] on span "5:45-6:00 PM" at bounding box center [614, 746] width 83 height 17
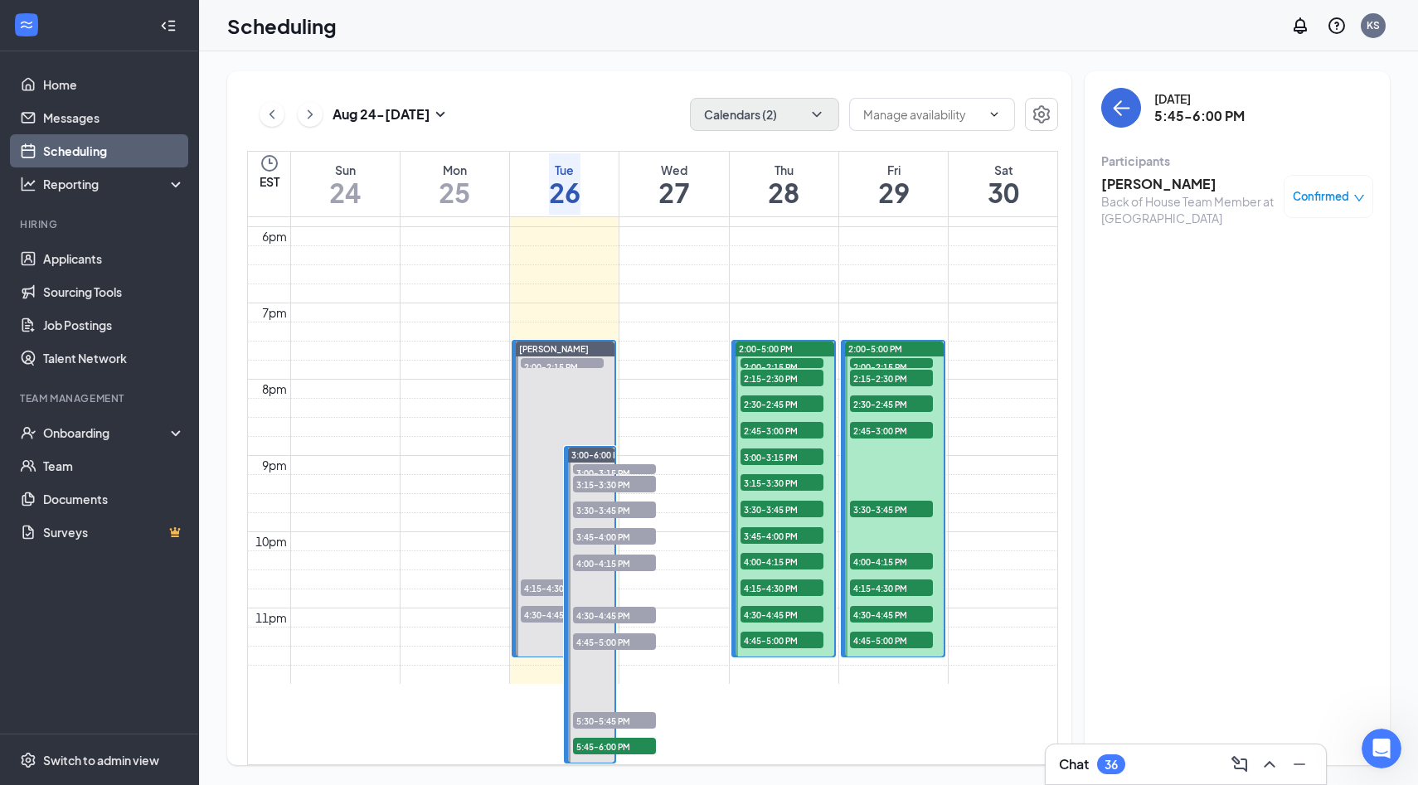
click at [1161, 200] on div "Back of House Team Member at [GEOGRAPHIC_DATA]" at bounding box center [1188, 209] width 174 height 33
click at [1161, 190] on h3 "[PERSON_NAME]" at bounding box center [1188, 184] width 174 height 18
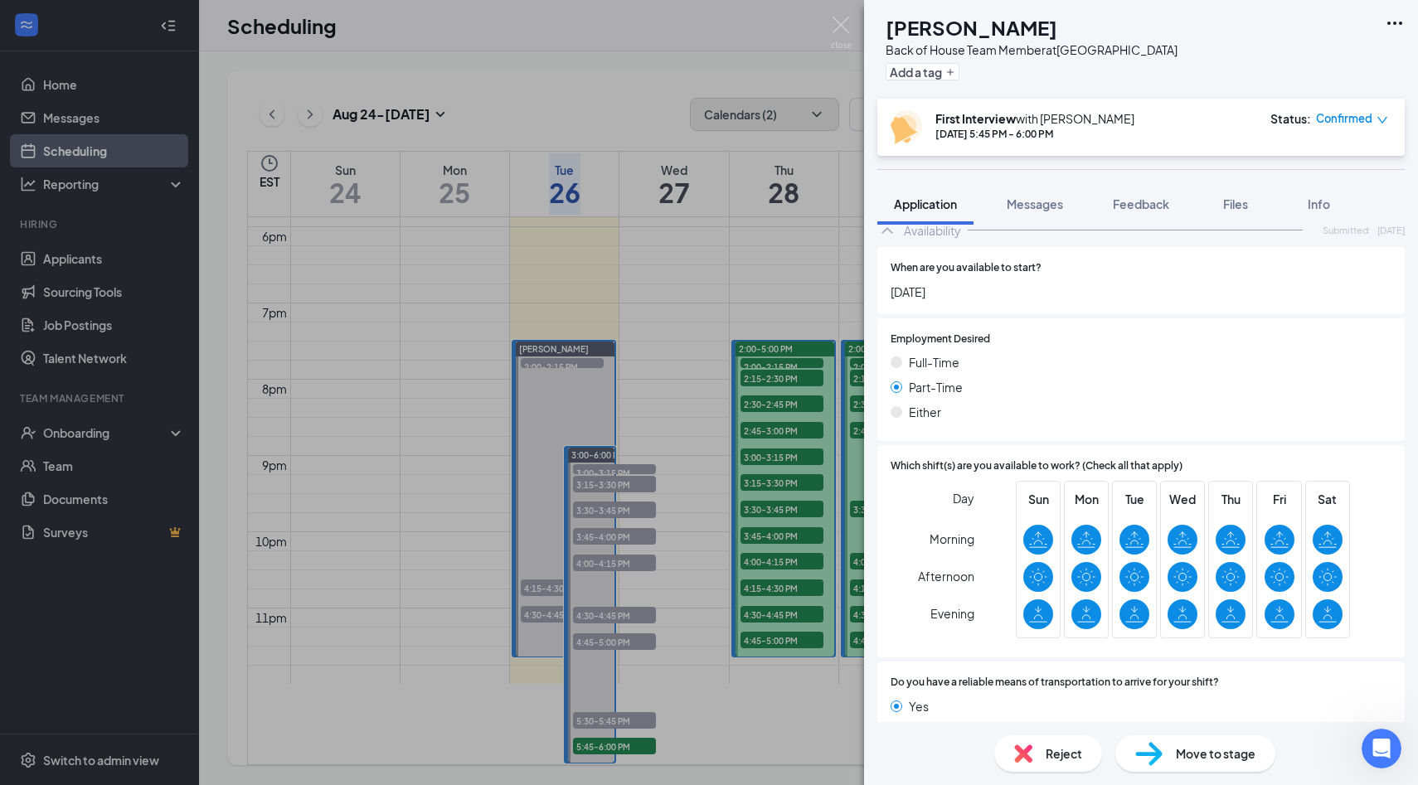
scroll to position [1213, 0]
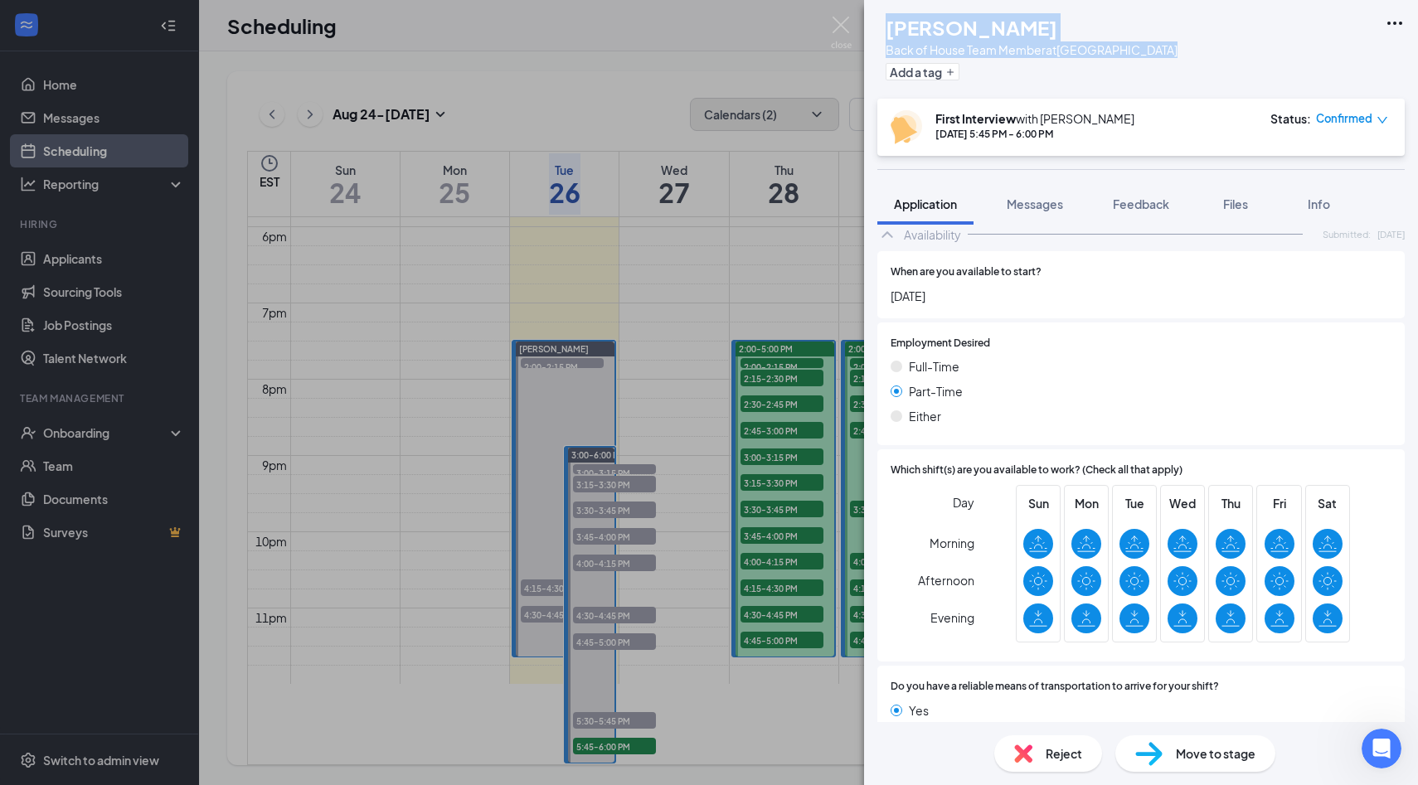
drag, startPoint x: 1070, startPoint y: 83, endPoint x: 1027, endPoint y: 2, distance: 92.0
click at [1027, 2] on div "KH Kailey Harrington Back of House Team Member at Palm Coast Add a tag" at bounding box center [1141, 49] width 554 height 99
drag, startPoint x: 1030, startPoint y: 3, endPoint x: 1156, endPoint y: 57, distance: 136.3
click at [1156, 57] on div "KH Kailey Harrington Back of House Team Member at Palm Coast Add a tag" at bounding box center [1141, 49] width 554 height 99
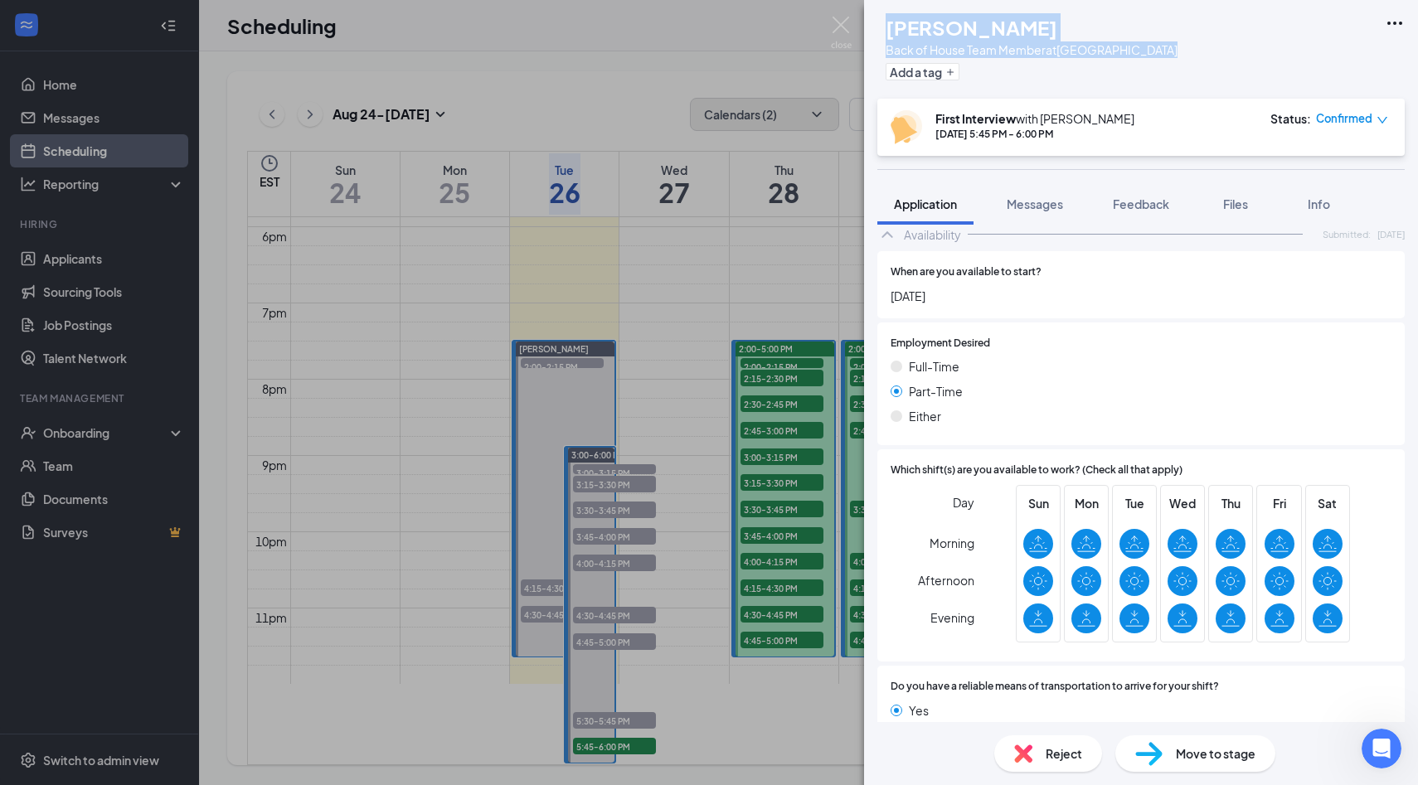
click at [1156, 57] on div "KH Kailey Harrington Back of House Team Member at Palm Coast Add a tag" at bounding box center [1141, 49] width 554 height 99
drag, startPoint x: 1156, startPoint y: 57, endPoint x: 1057, endPoint y: 22, distance: 104.6
click at [1057, 22] on div "KH Kailey Harrington Back of House Team Member at Palm Coast Add a tag" at bounding box center [1141, 49] width 554 height 99
click at [1057, 22] on h1 "[PERSON_NAME]" at bounding box center [971, 27] width 172 height 28
drag, startPoint x: 921, startPoint y: 18, endPoint x: 1161, endPoint y: 48, distance: 241.4
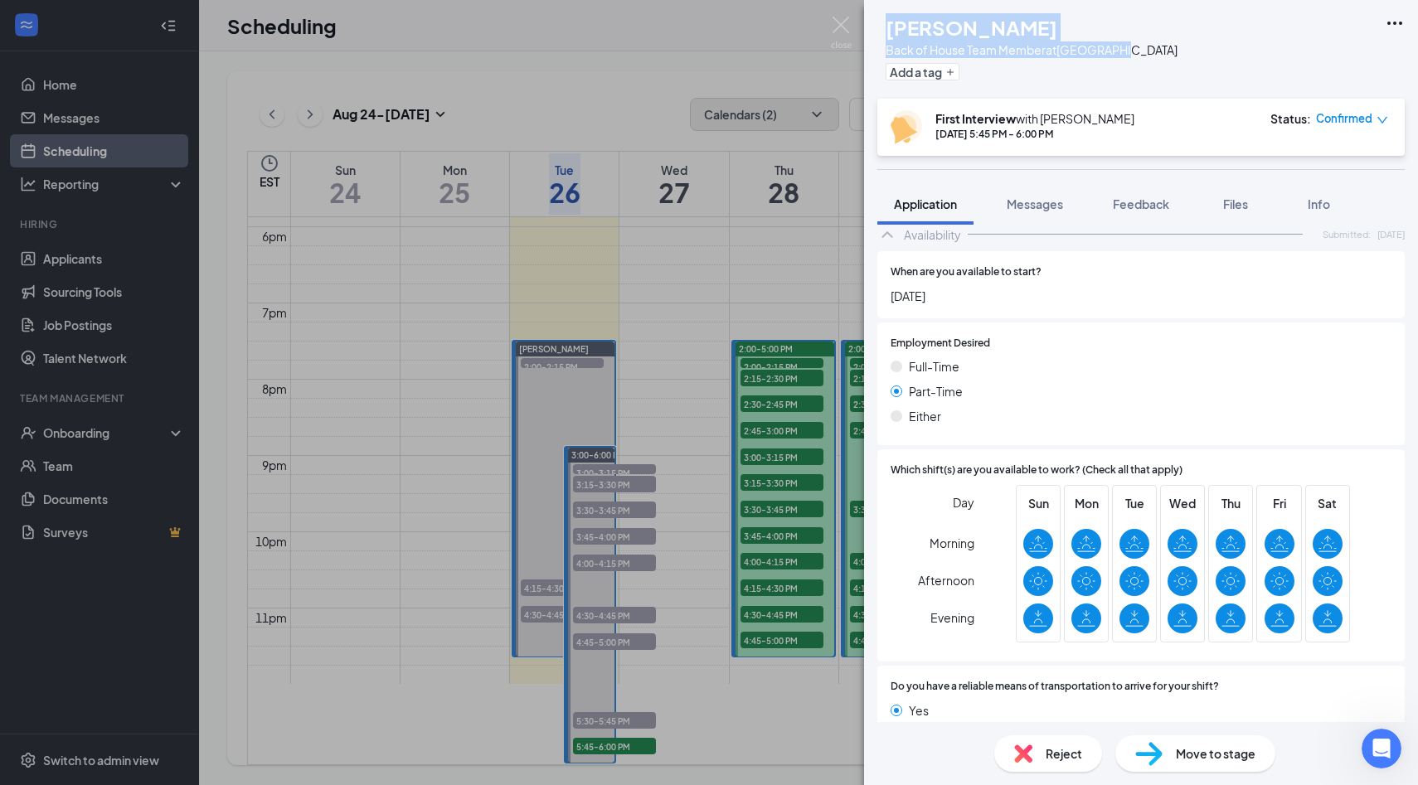
click at [1161, 48] on div "KH Kailey Harrington Back of House Team Member at Palm Coast Add a tag" at bounding box center [1141, 49] width 554 height 99
drag, startPoint x: 1161, startPoint y: 48, endPoint x: 926, endPoint y: 22, distance: 236.1
click at [926, 22] on div "KH Kailey Harrington Back of House Team Member at Palm Coast Add a tag" at bounding box center [1141, 49] width 554 height 99
click at [926, 22] on h1 "[PERSON_NAME]" at bounding box center [971, 27] width 172 height 28
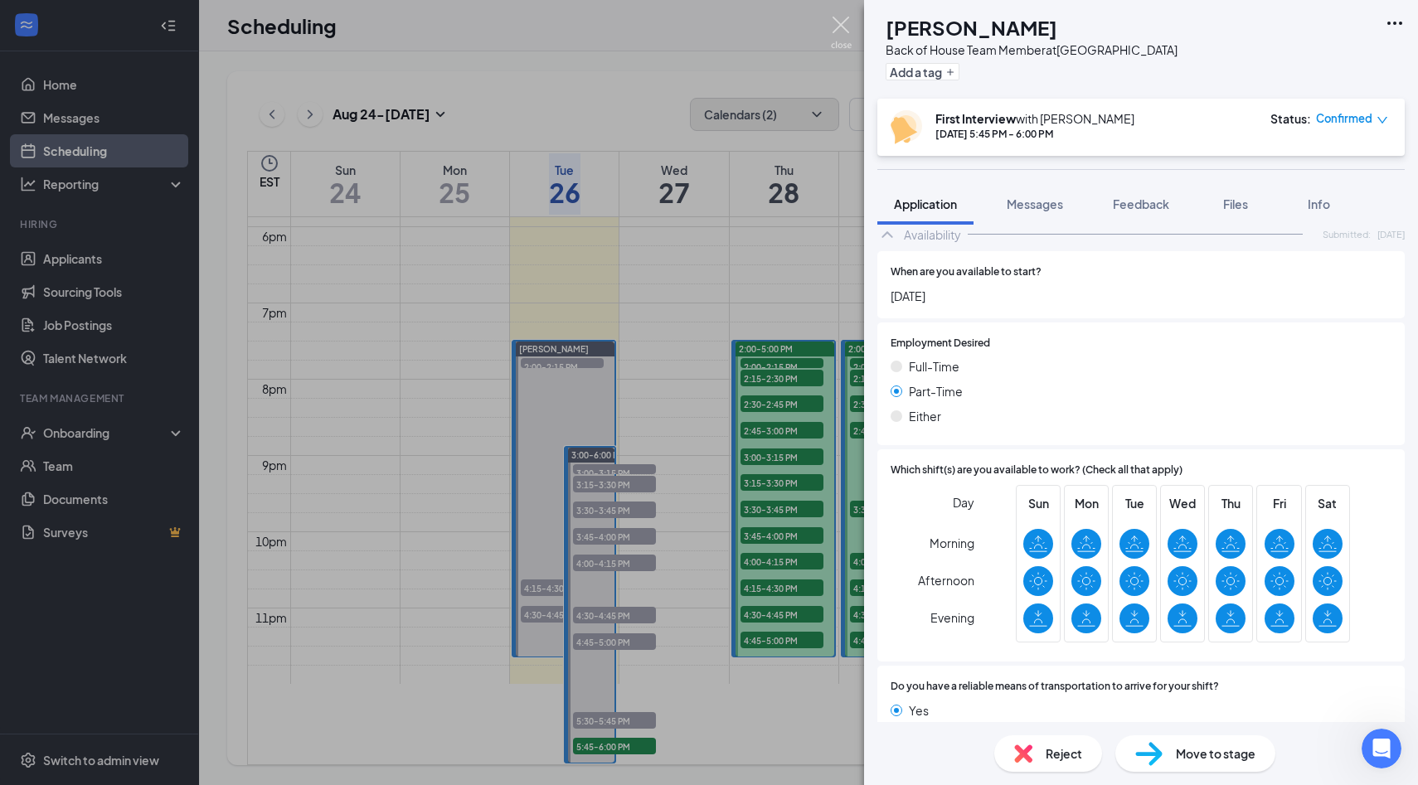
click at [835, 27] on img at bounding box center [841, 33] width 21 height 32
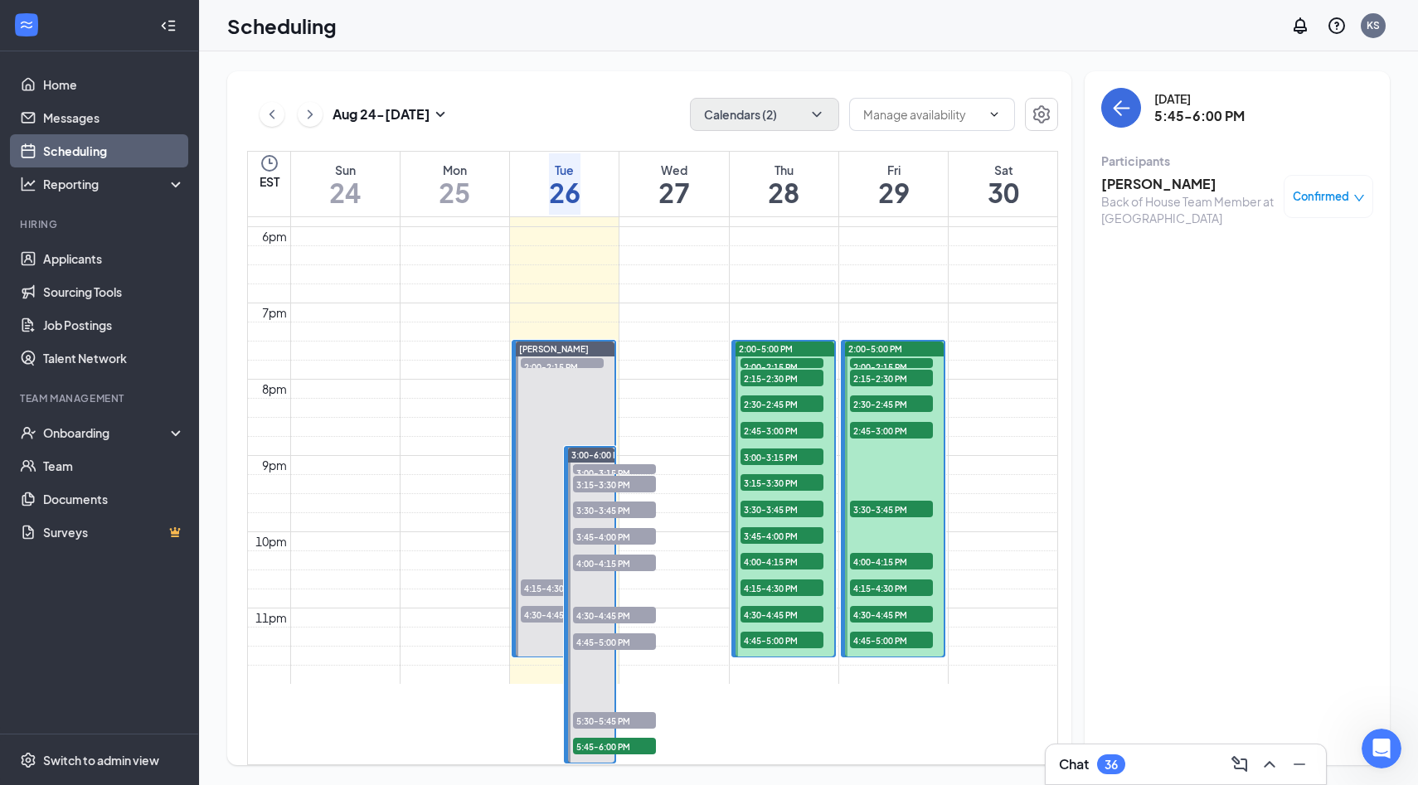
click at [681, 70] on div "Aug 24 - Aug 30 Calendars (2) EST Sun 24 Mon 25 Tue 26 Wed 27 Thu 28 Fri 29 Sat…" at bounding box center [808, 418] width 1219 height 734
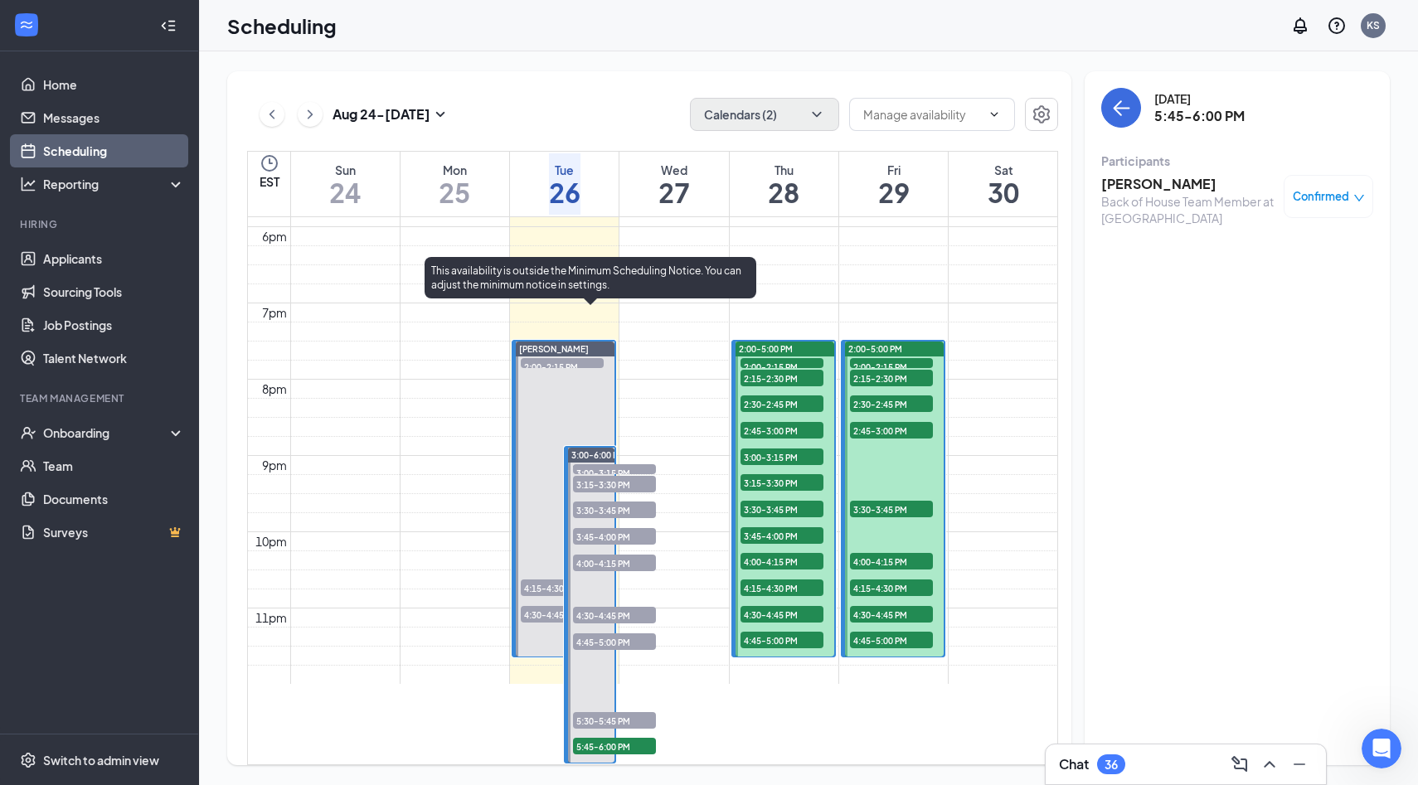
scroll to position [1572, 0]
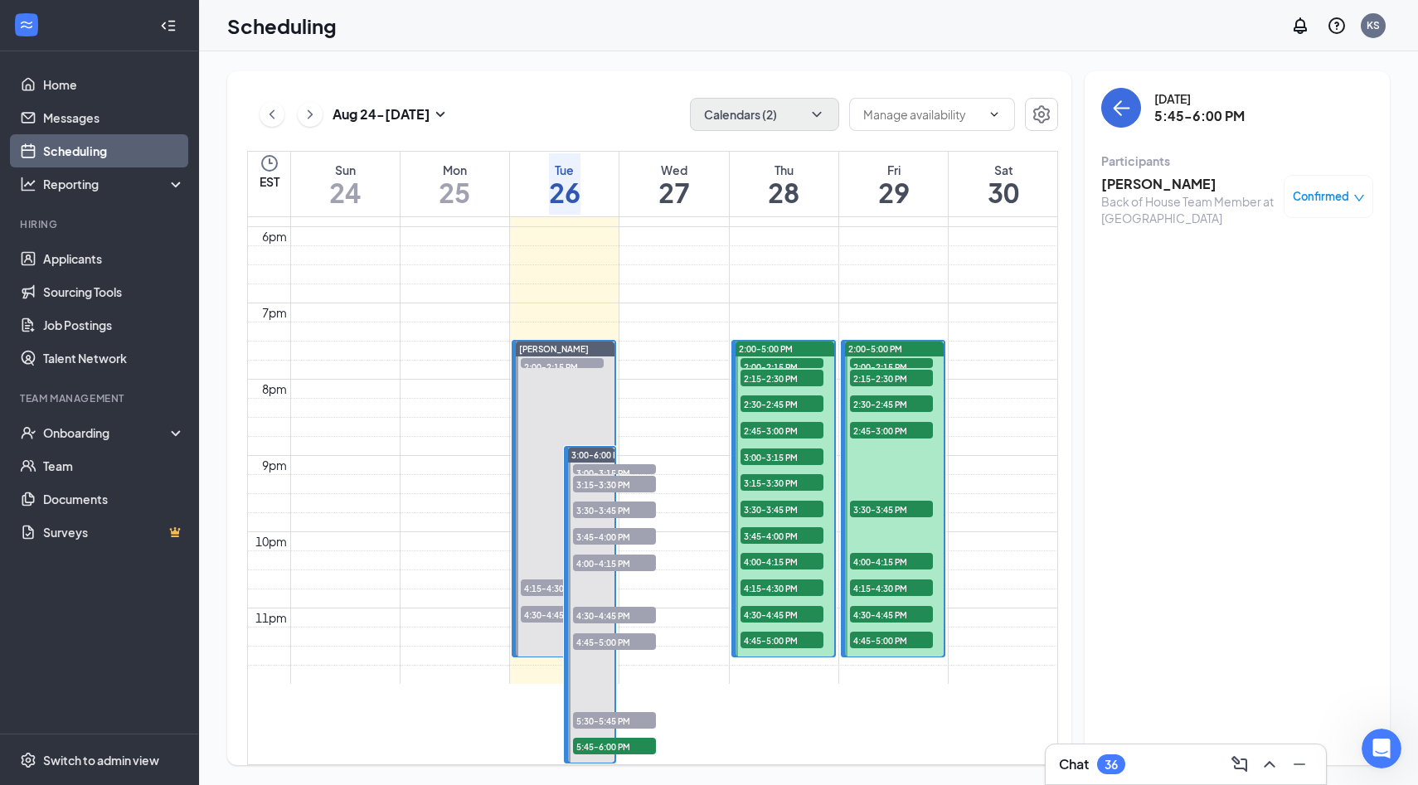
click at [600, 113] on div "Aug 24 - Aug 30 Calendars (2)" at bounding box center [652, 114] width 811 height 33
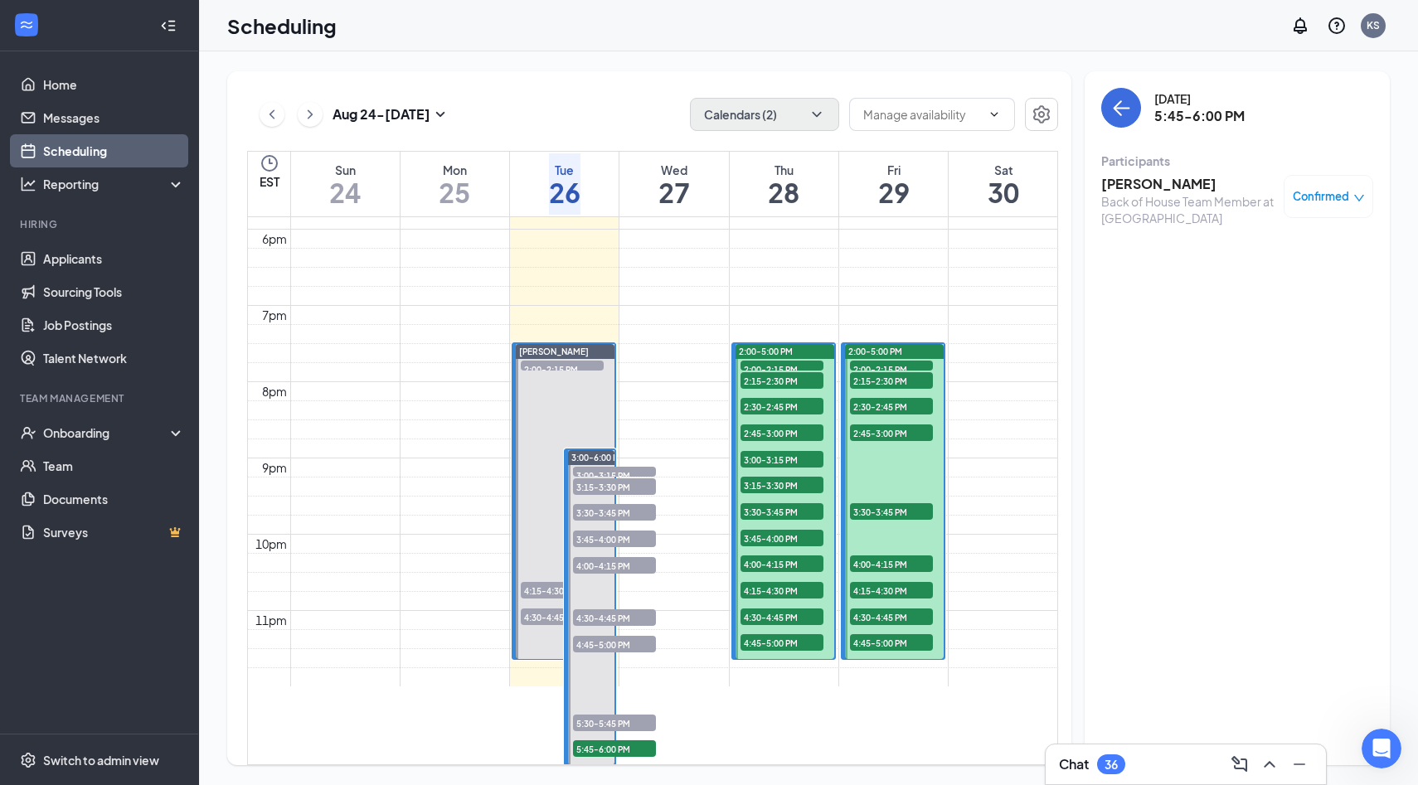
scroll to position [1468, 0]
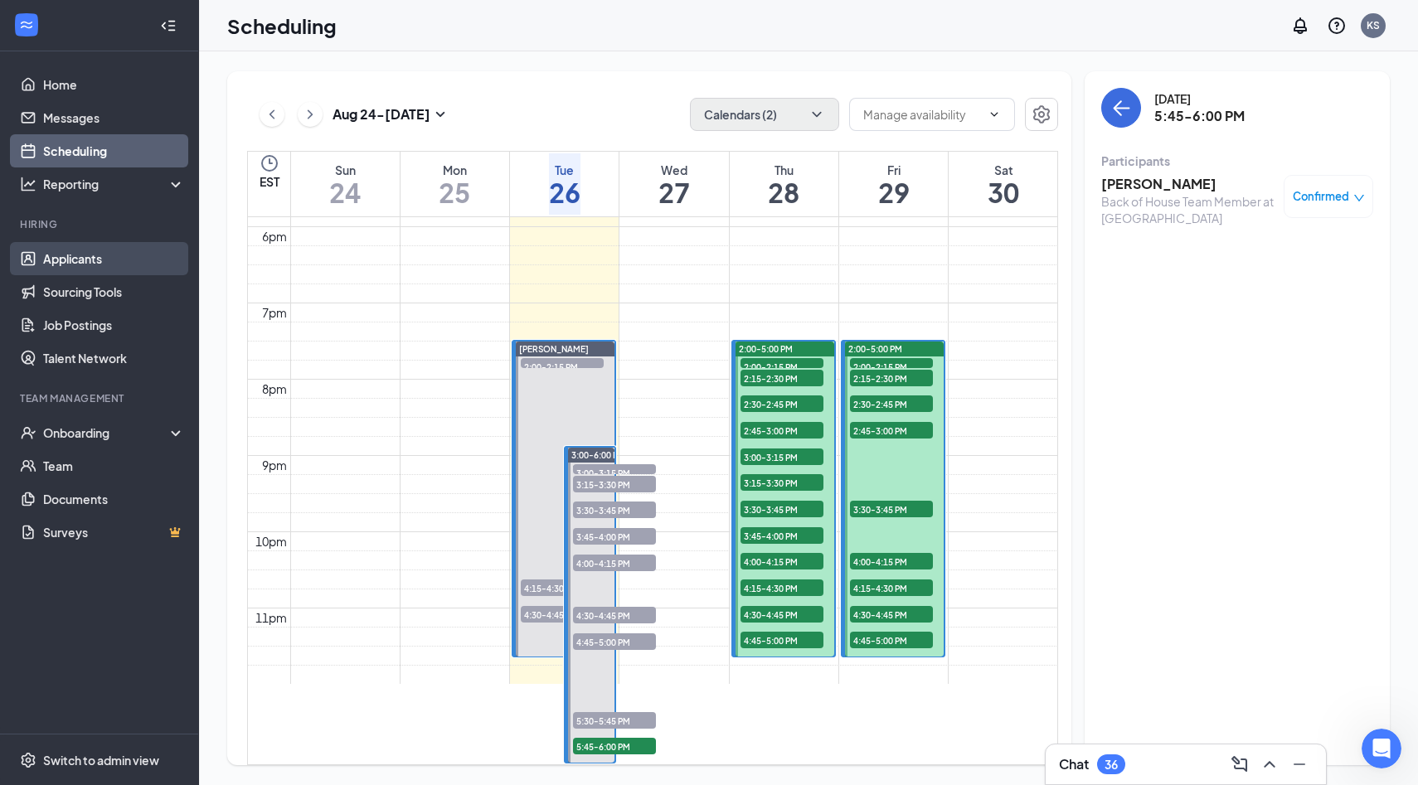
click at [109, 263] on link "Applicants" at bounding box center [114, 258] width 142 height 33
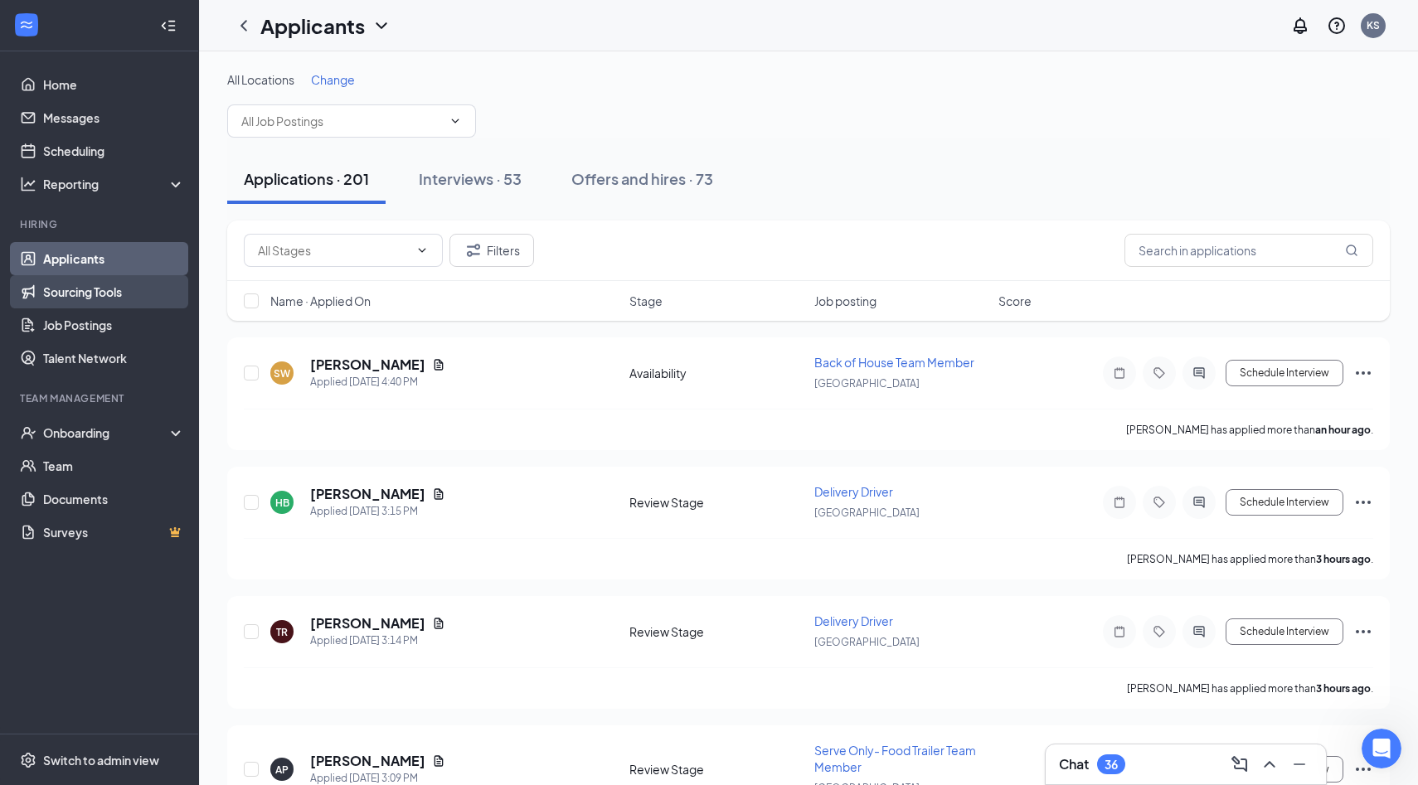
click at [95, 287] on link "Sourcing Tools" at bounding box center [114, 291] width 142 height 33
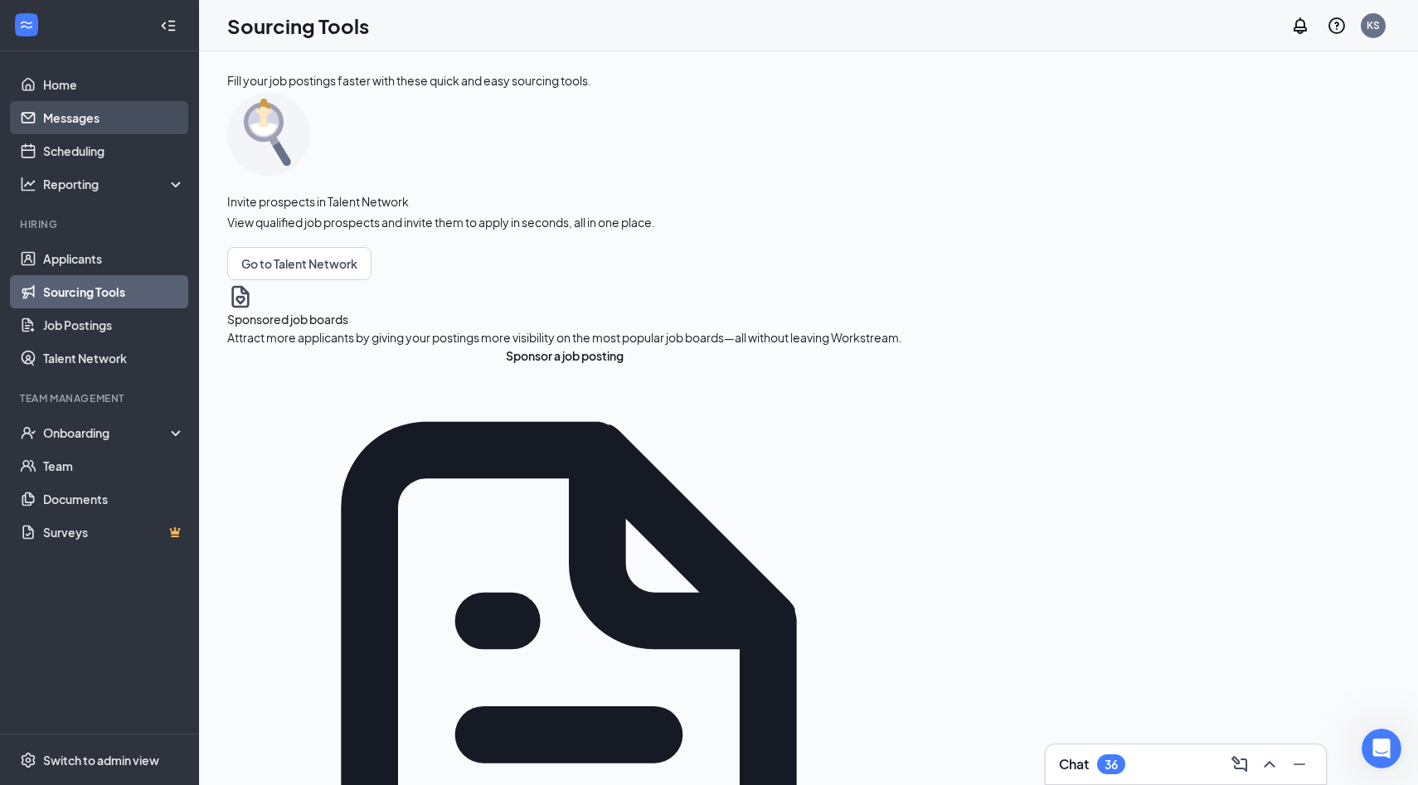
click at [115, 125] on link "Messages" at bounding box center [114, 117] width 142 height 33
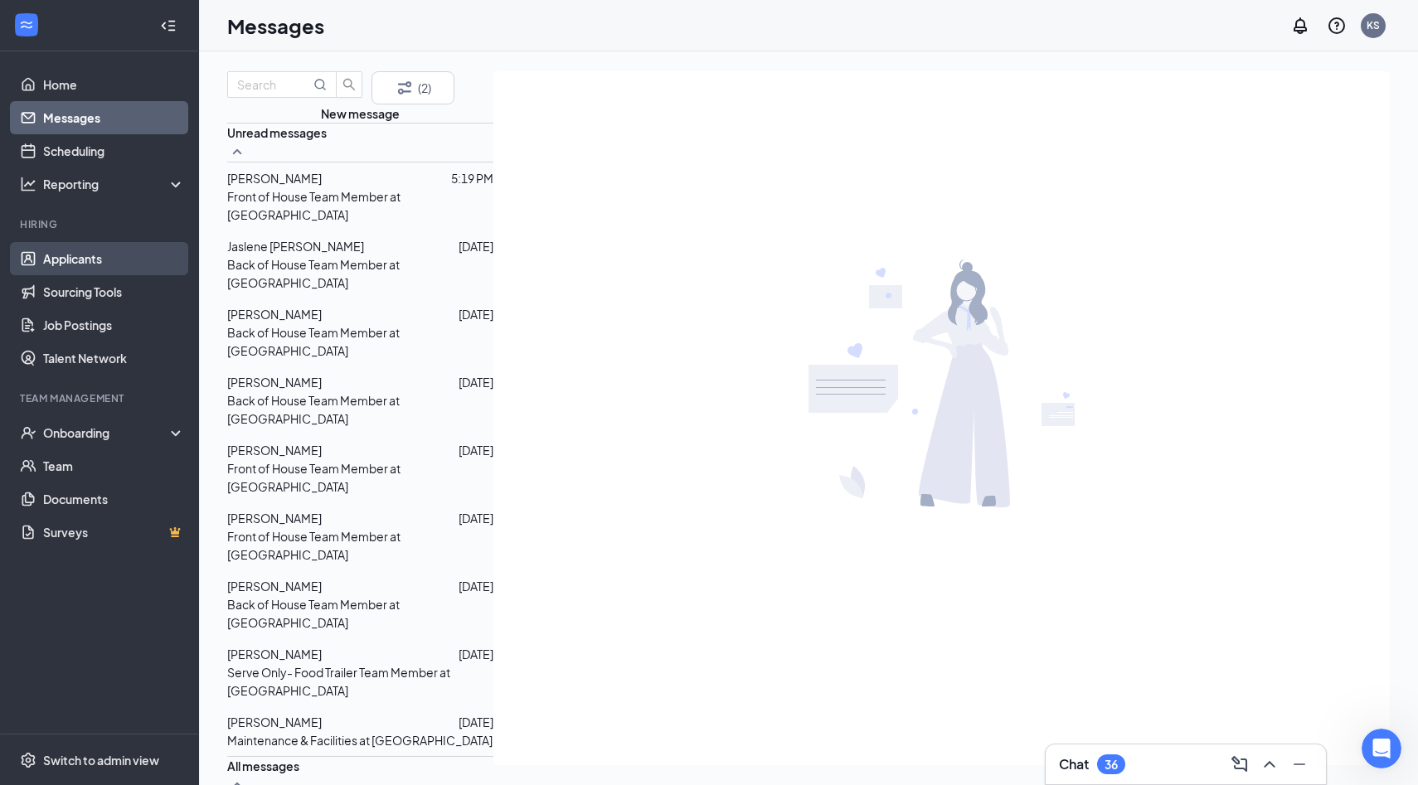
click at [84, 245] on link "Applicants" at bounding box center [114, 258] width 142 height 33
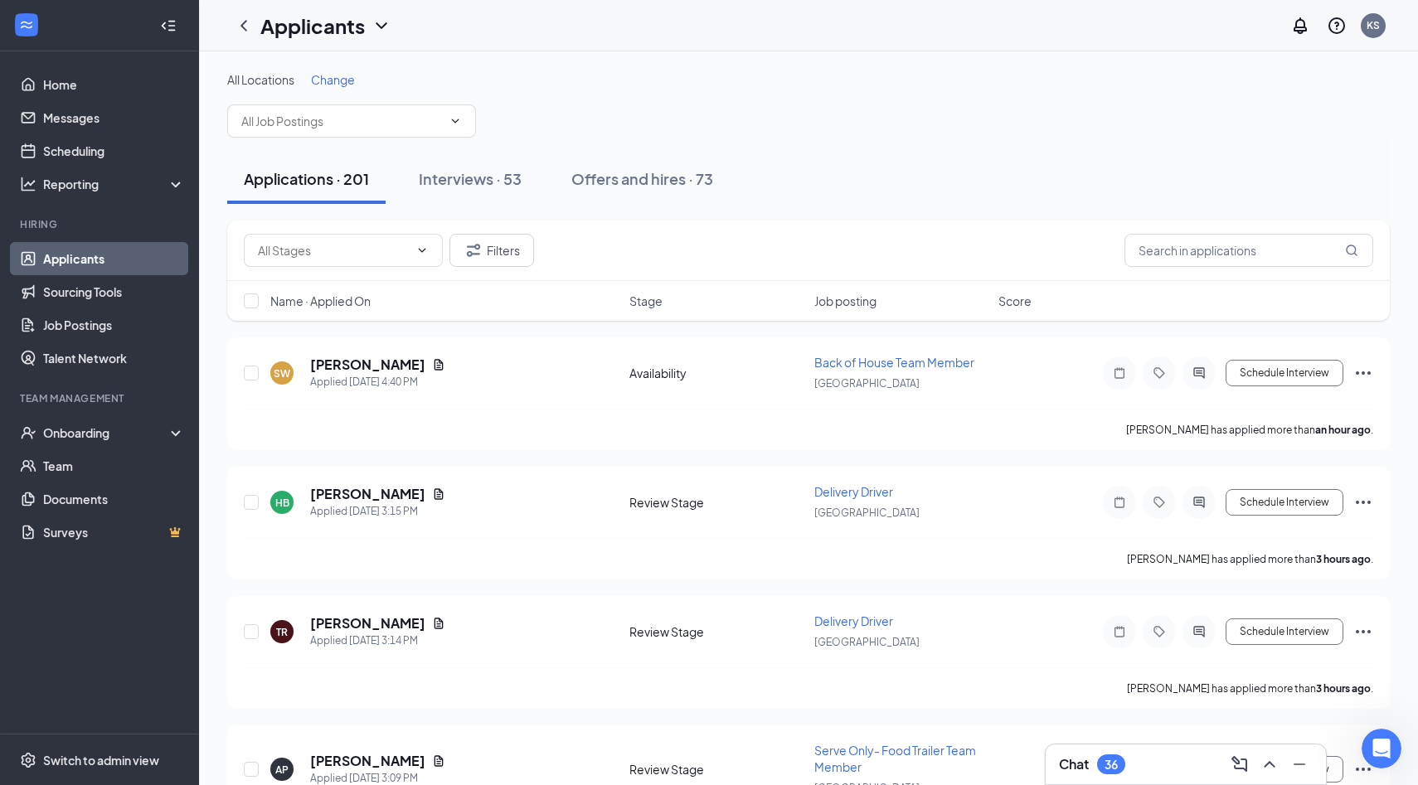
click at [827, 150] on div "Applications · 201 Interviews · 53 Offers and hires · 73" at bounding box center [808, 179] width 1162 height 83
click at [807, 195] on div "Applications · 201 Interviews · 53 Offers and hires · 73" at bounding box center [808, 179] width 1162 height 50
drag, startPoint x: 807, startPoint y: 195, endPoint x: 719, endPoint y: 119, distance: 116.4
click at [719, 119] on div "All Locations Change" at bounding box center [808, 104] width 1162 height 66
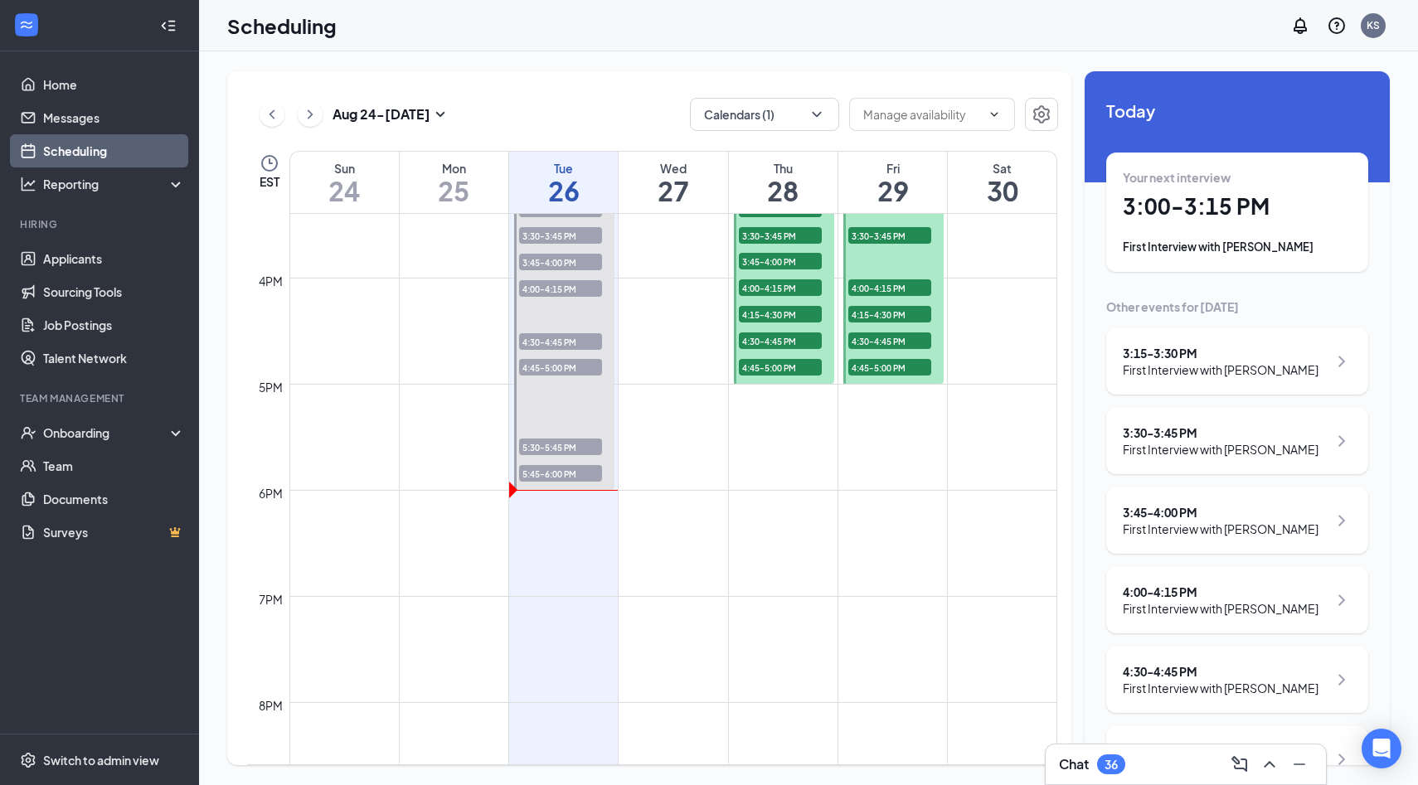
scroll to position [1636, 0]
click at [567, 388] on div at bounding box center [564, 330] width 100 height 318
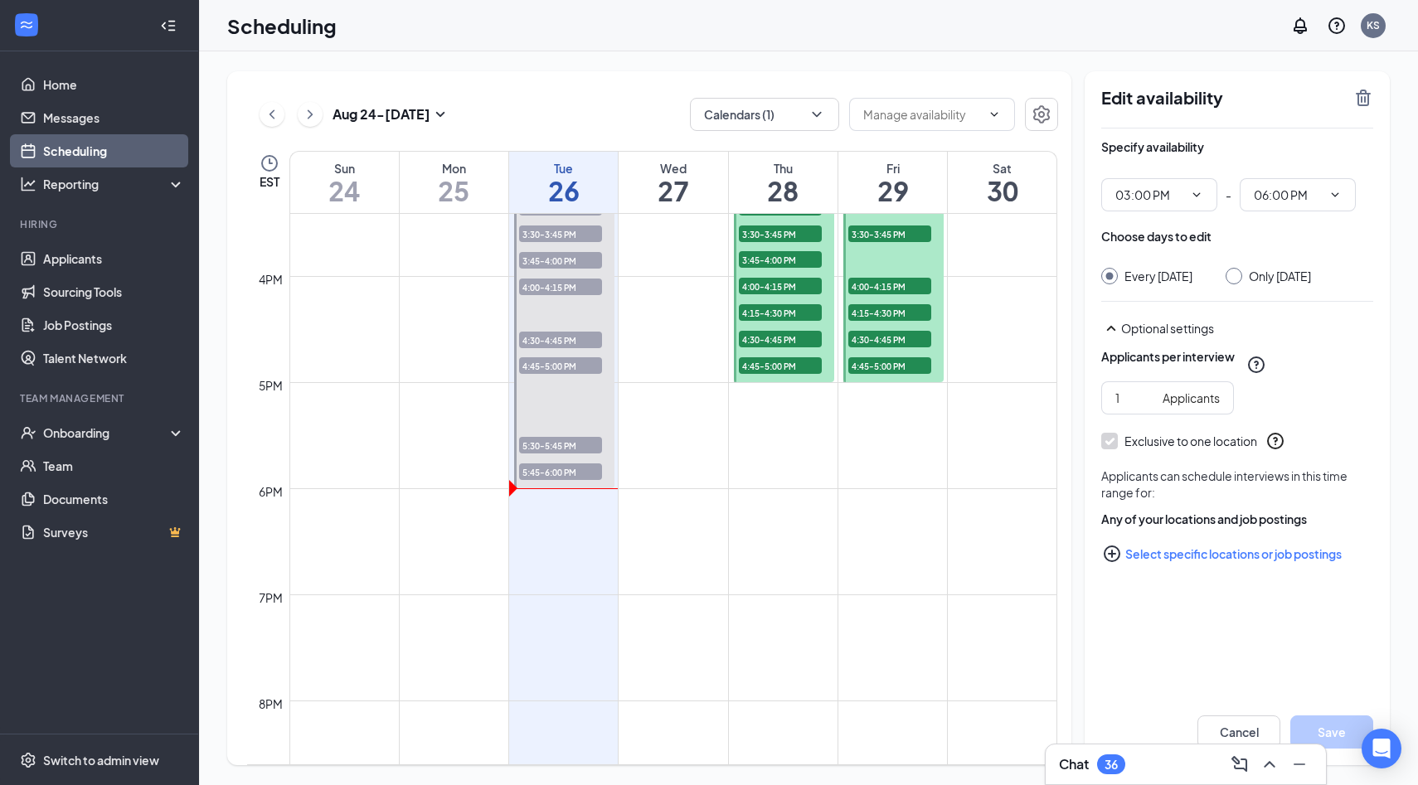
click at [567, 410] on div at bounding box center [564, 330] width 100 height 318
click at [58, 72] on link "Home" at bounding box center [114, 84] width 142 height 33
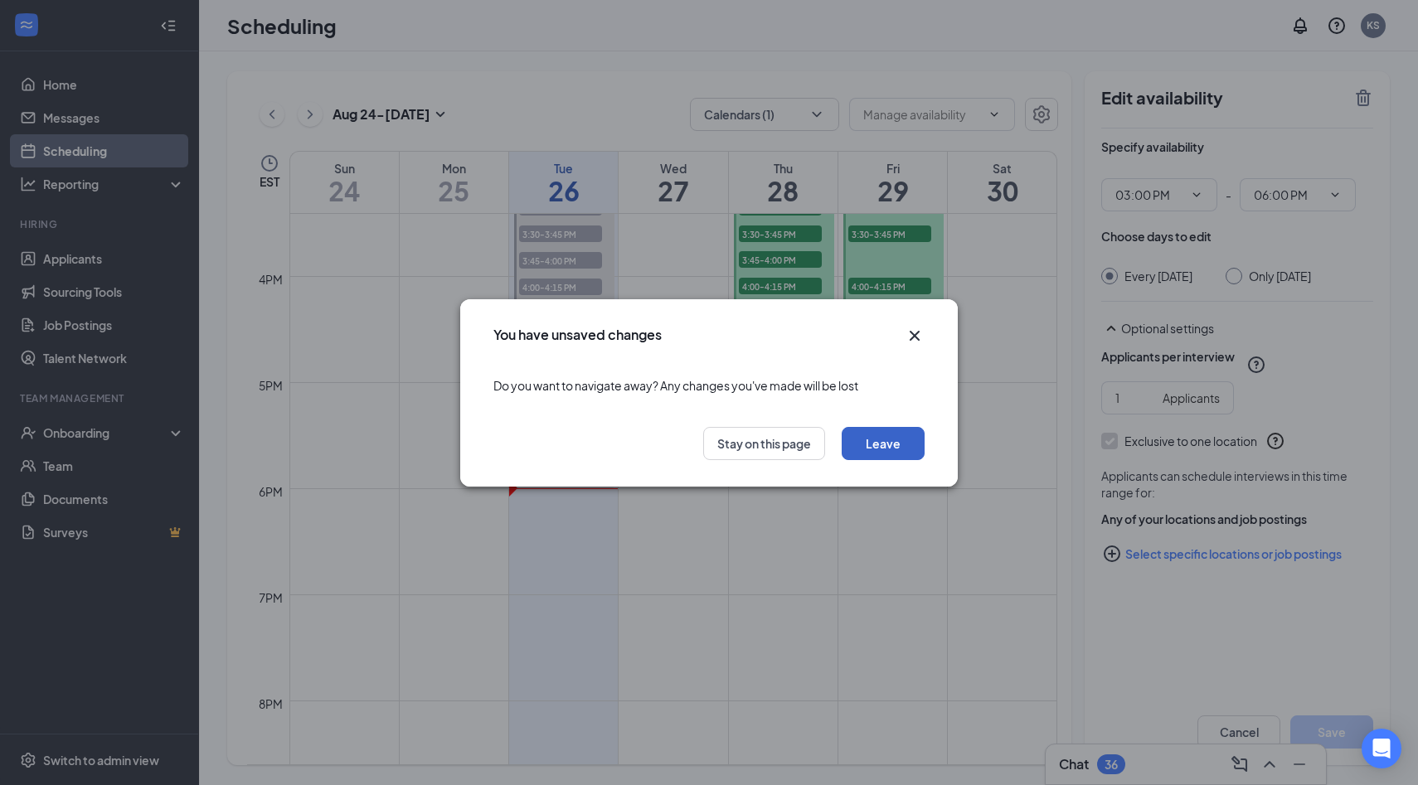
click at [892, 431] on button "Leave" at bounding box center [882, 443] width 83 height 33
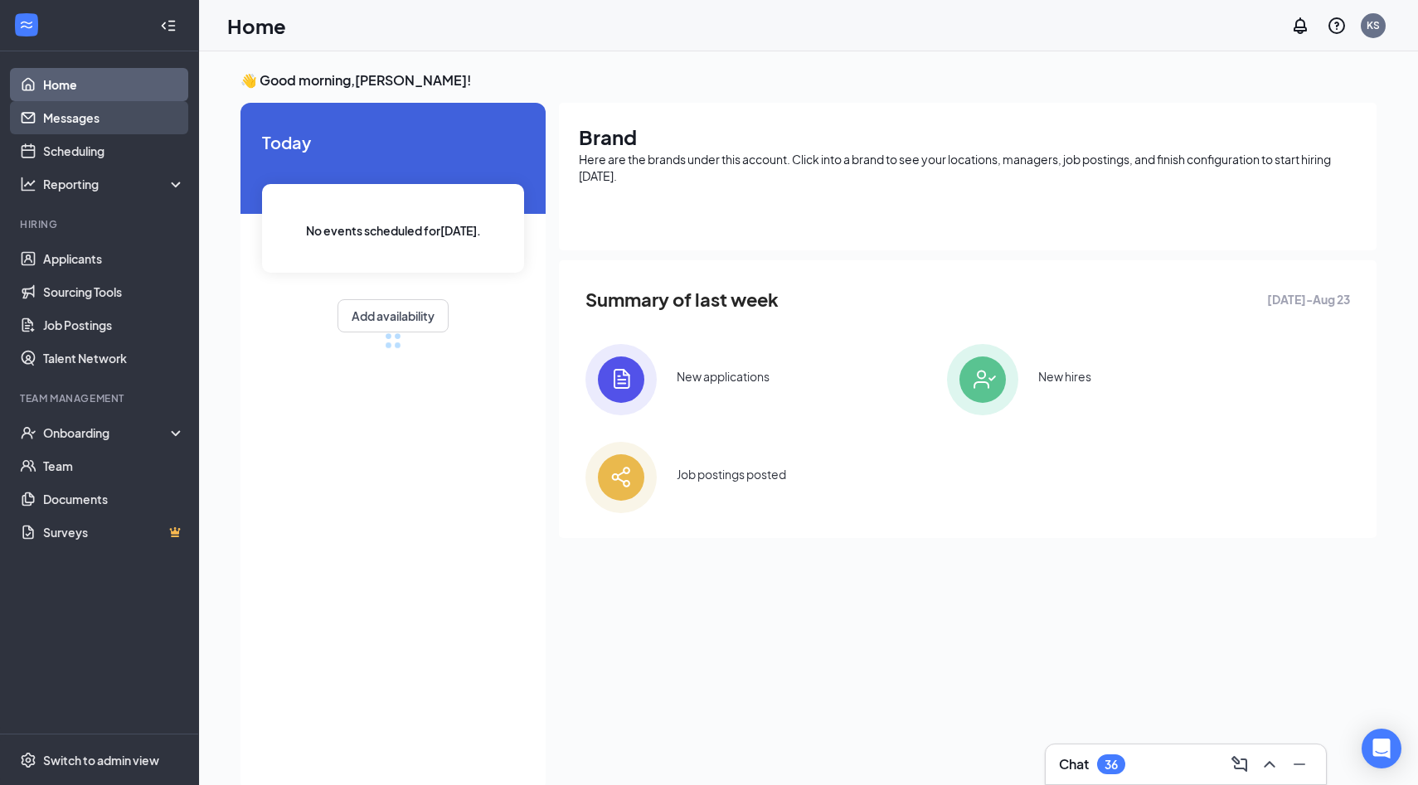
click at [76, 111] on link "Messages" at bounding box center [114, 117] width 142 height 33
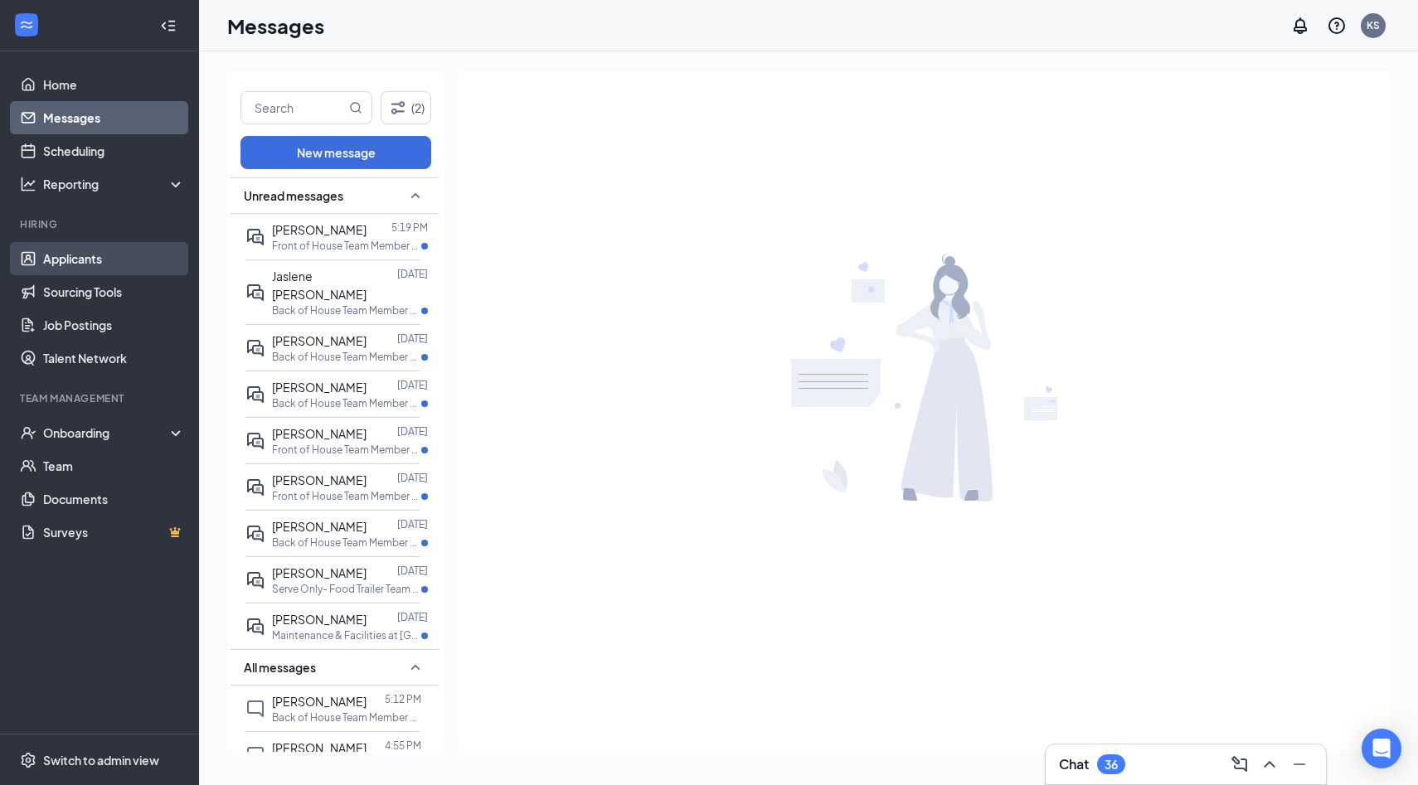
click at [90, 255] on link "Applicants" at bounding box center [114, 258] width 142 height 33
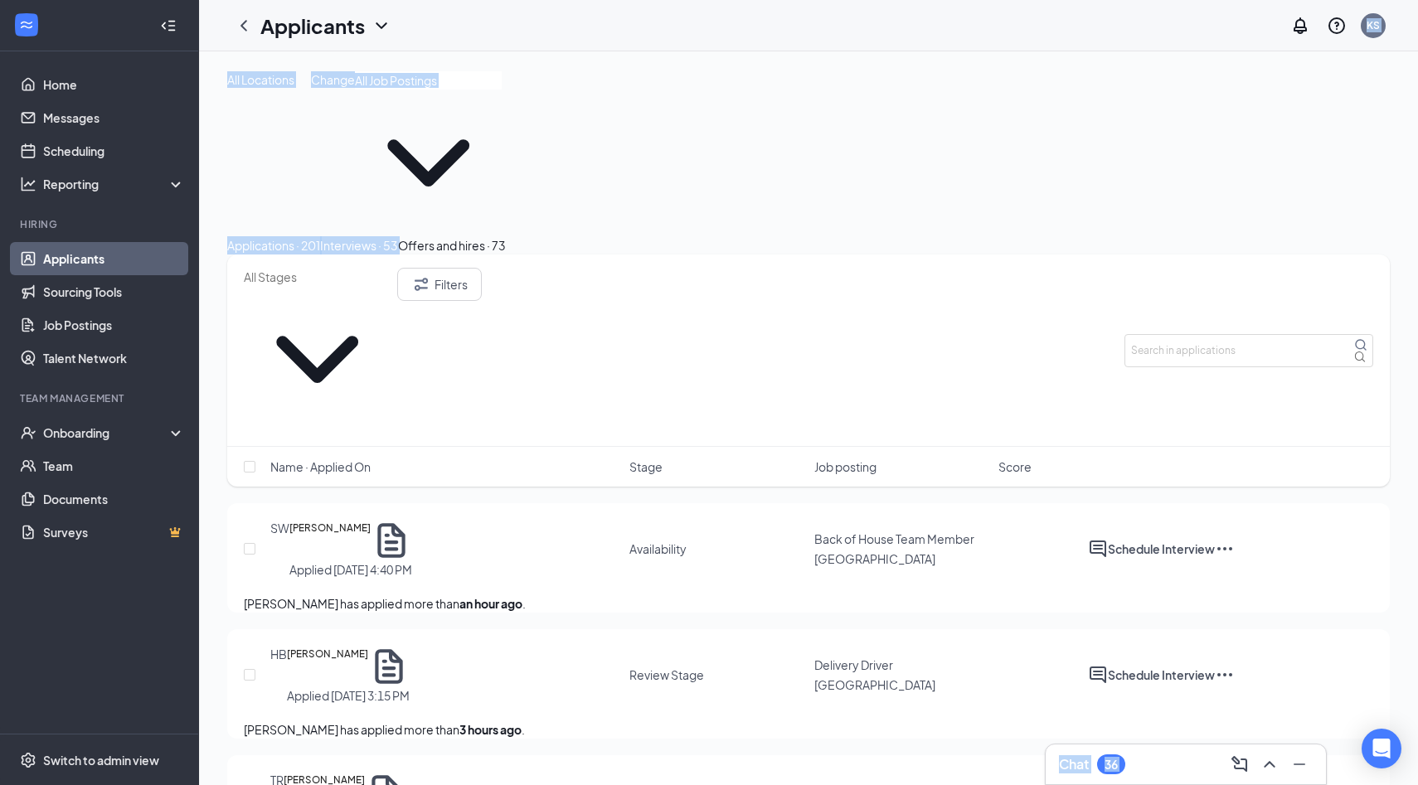
drag, startPoint x: 804, startPoint y: 153, endPoint x: 770, endPoint y: 51, distance: 107.5
click at [761, 103] on div "All Locations Change" at bounding box center [808, 153] width 1162 height 165
drag, startPoint x: 761, startPoint y: 103, endPoint x: 831, endPoint y: 171, distance: 97.9
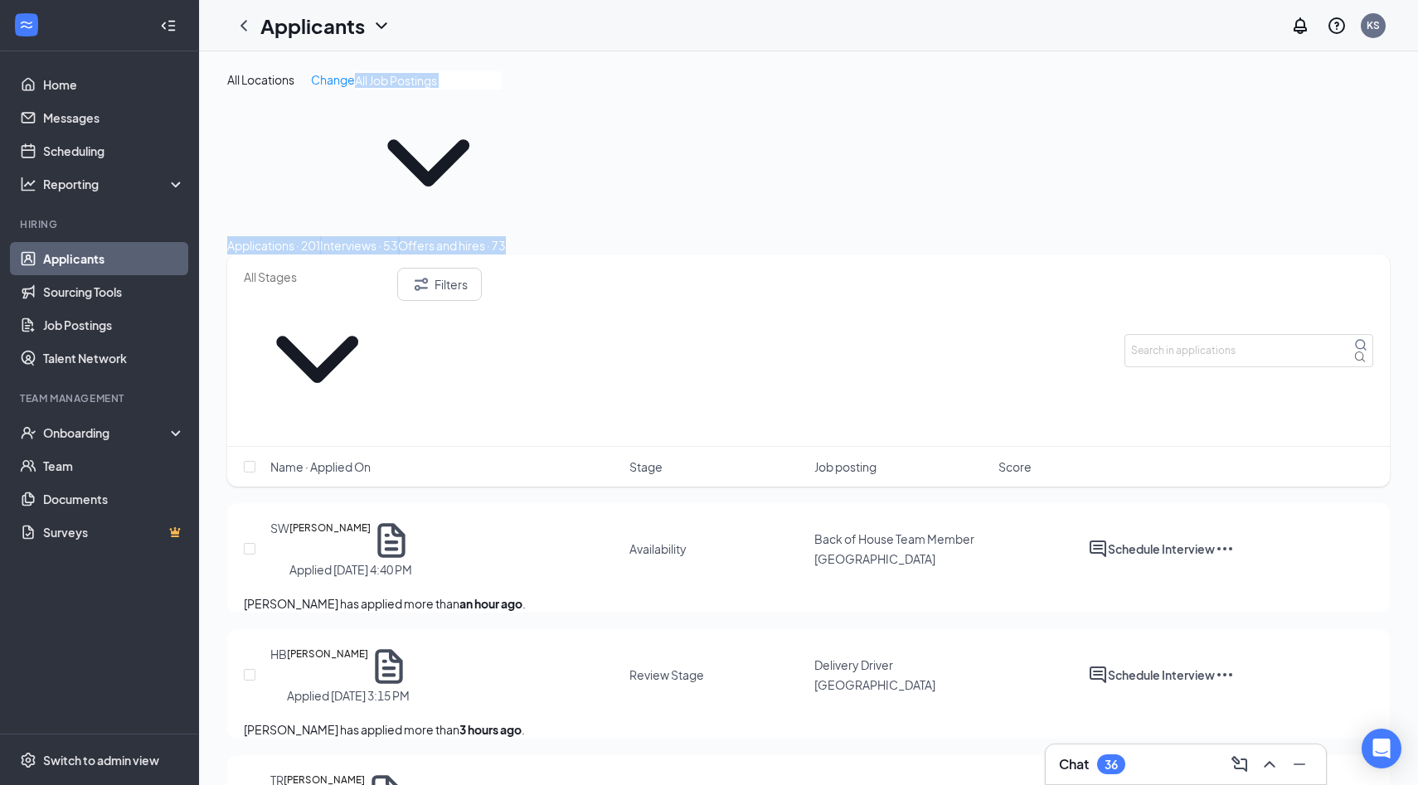
click at [831, 236] on div "Applications · 201 Interviews · 53 Offers and hires · 73" at bounding box center [808, 245] width 1162 height 18
drag, startPoint x: 831, startPoint y: 171, endPoint x: 766, endPoint y: 47, distance: 139.8
click at [766, 47] on div "Applicants KS" at bounding box center [808, 25] width 1219 height 51
drag, startPoint x: 768, startPoint y: 52, endPoint x: 836, endPoint y: 169, distance: 134.8
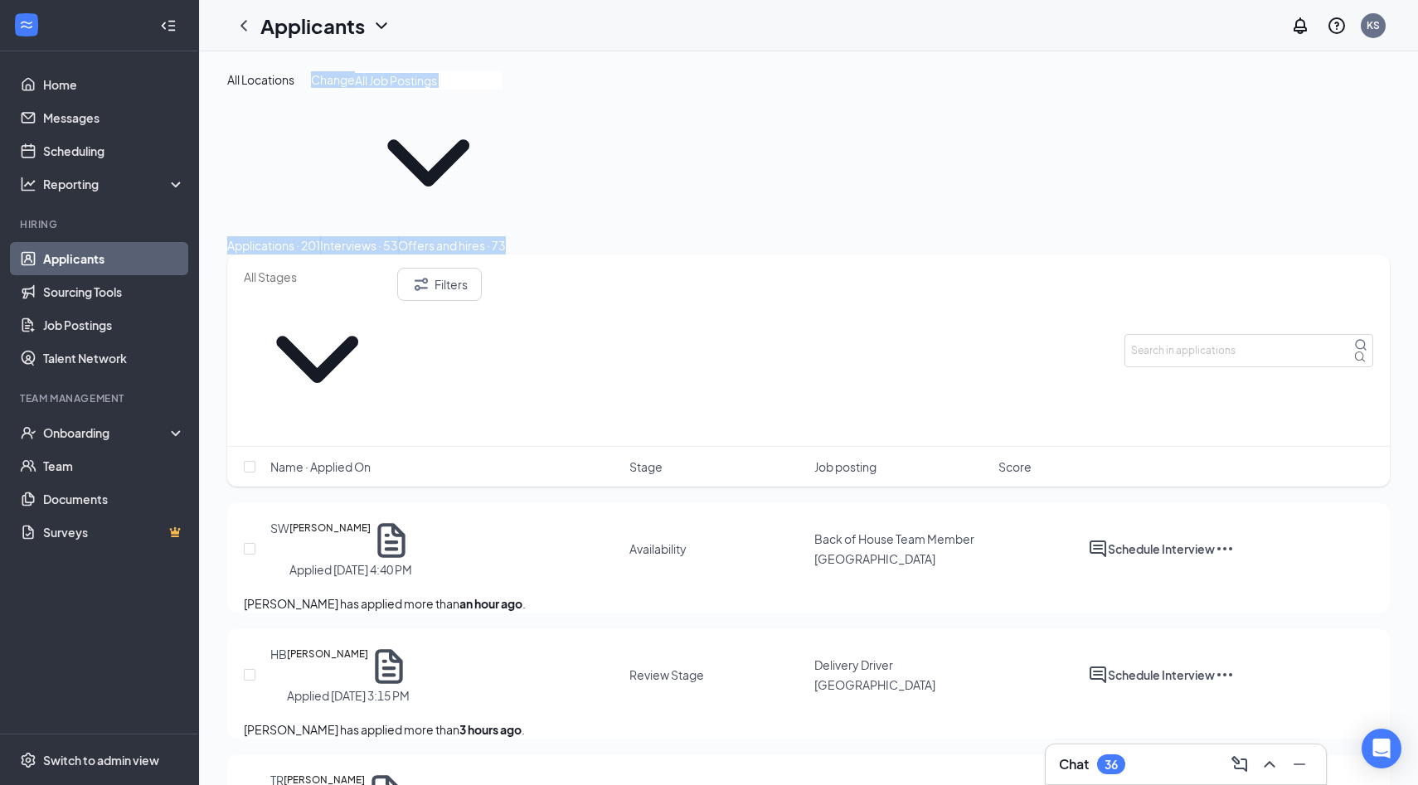
click at [836, 236] on div "Applications · 201 Interviews · 53 Offers and hires · 73" at bounding box center [808, 245] width 1162 height 18
drag, startPoint x: 836, startPoint y: 169, endPoint x: 758, endPoint y: 44, distance: 147.5
click at [711, 115] on div "All Locations Change" at bounding box center [808, 153] width 1162 height 165
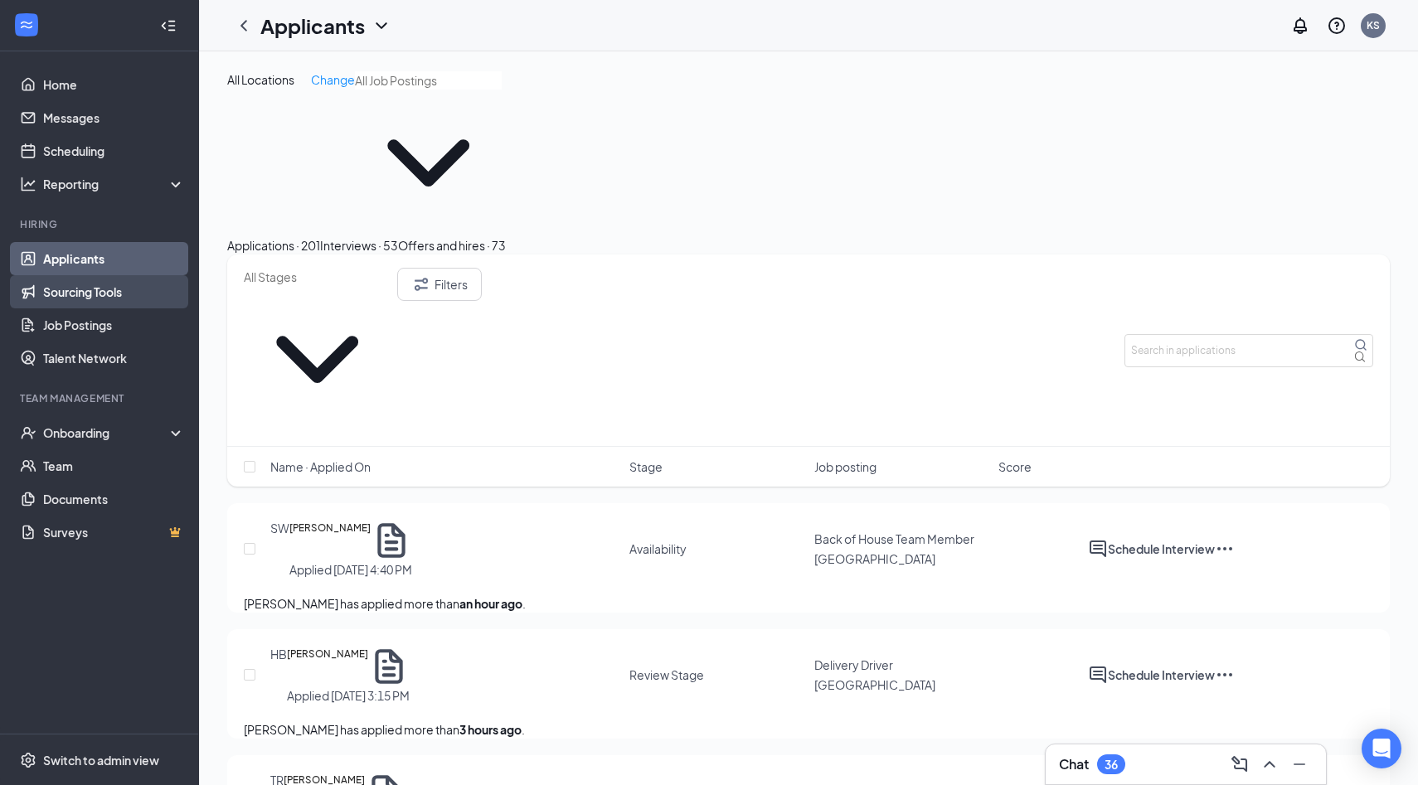
click at [80, 296] on link "Sourcing Tools" at bounding box center [114, 291] width 142 height 33
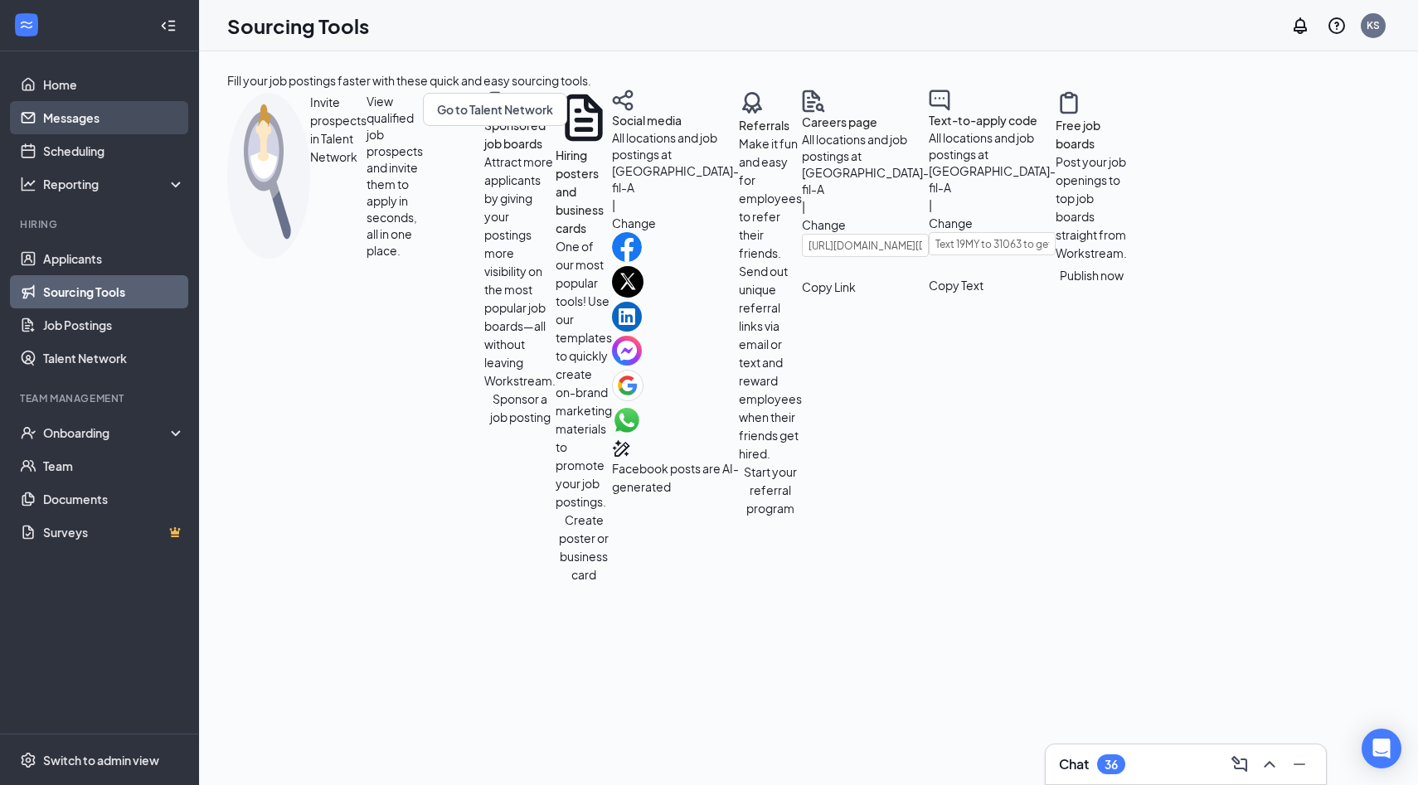
click at [98, 120] on link "Messages" at bounding box center [114, 117] width 142 height 33
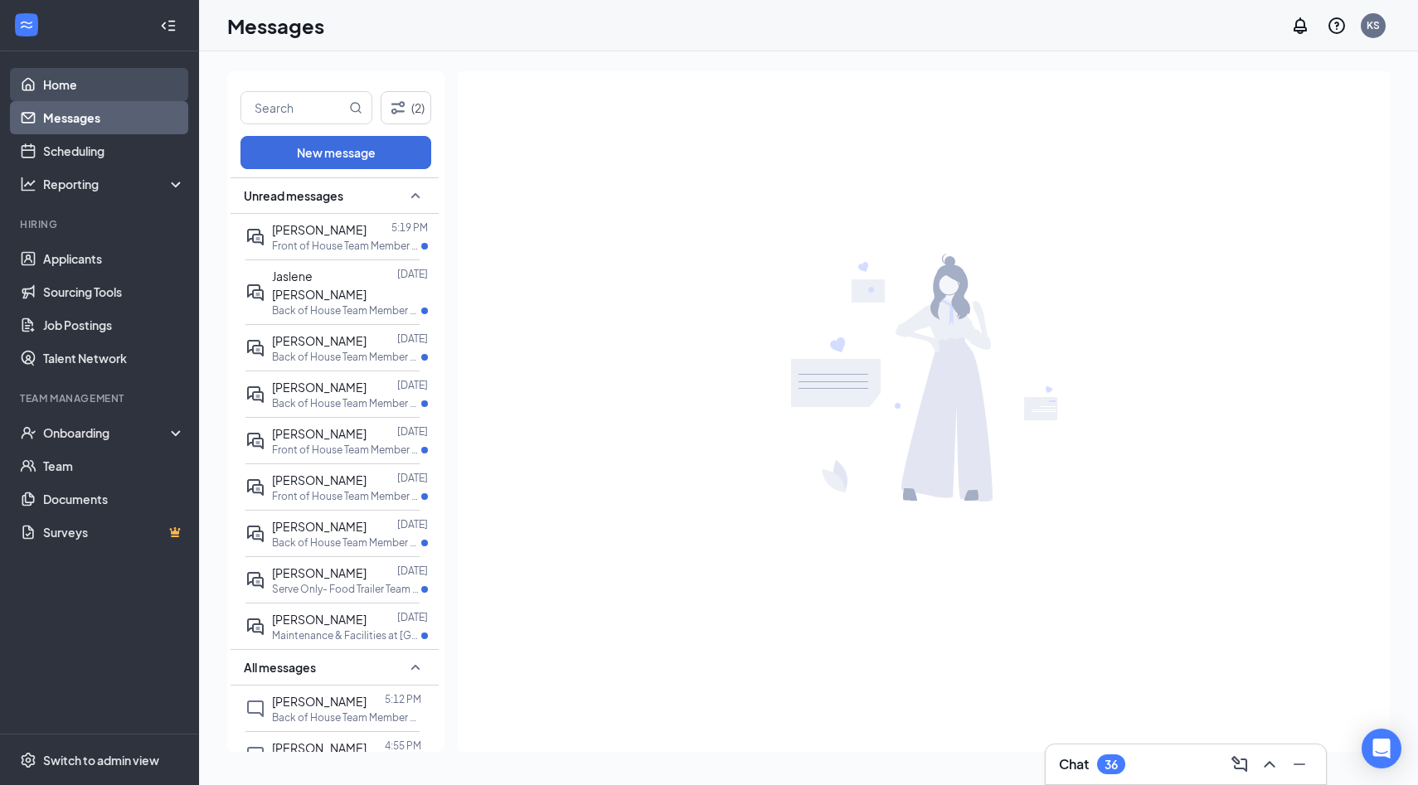
click at [98, 86] on link "Home" at bounding box center [114, 84] width 142 height 33
